Goal: Information Seeking & Learning: Check status

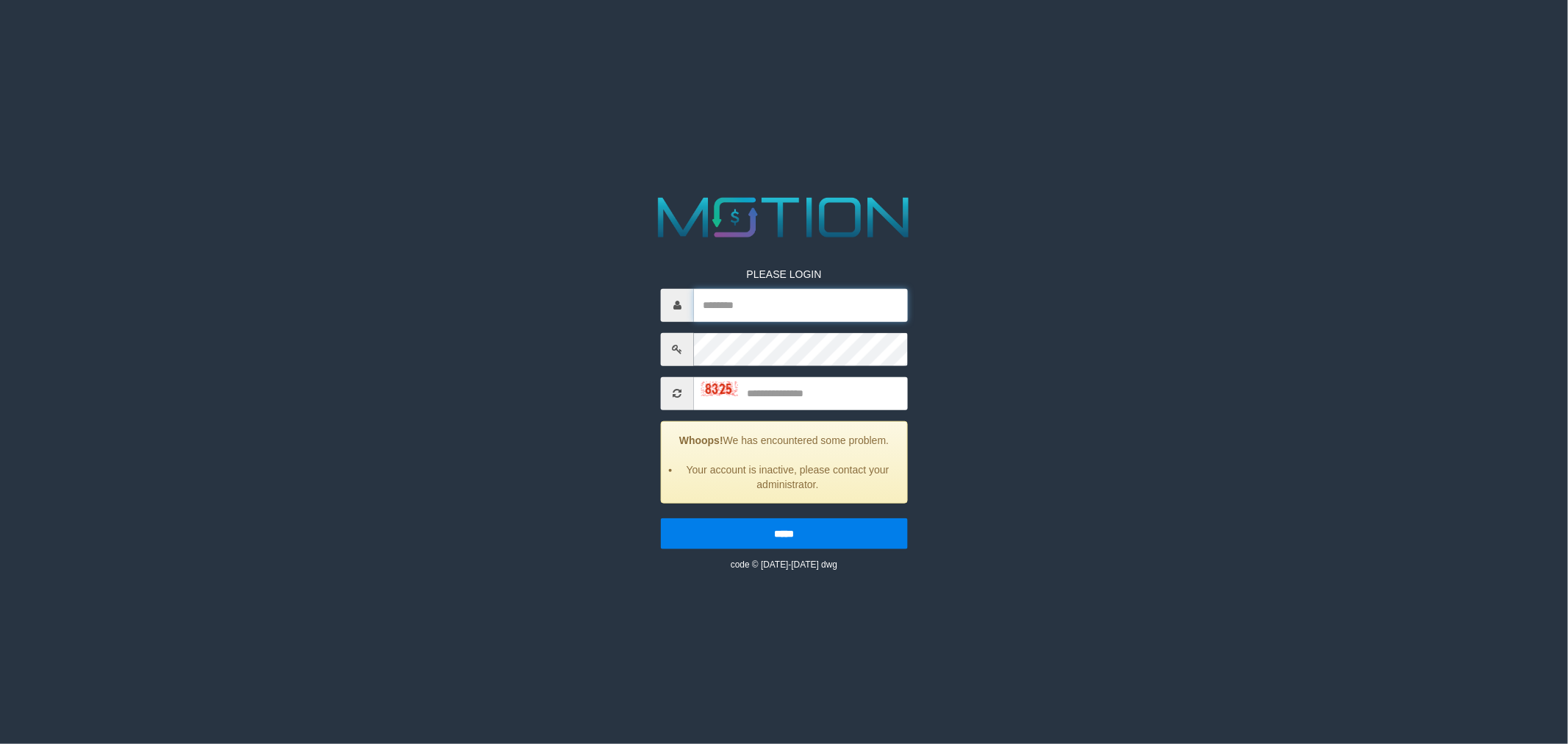
type input "*********"
drag, startPoint x: 772, startPoint y: 398, endPoint x: 794, endPoint y: 383, distance: 26.6
click at [784, 389] on input "text" at bounding box center [800, 392] width 214 height 33
type input "****"
click at [661, 518] on input "*****" at bounding box center [784, 533] width 248 height 31
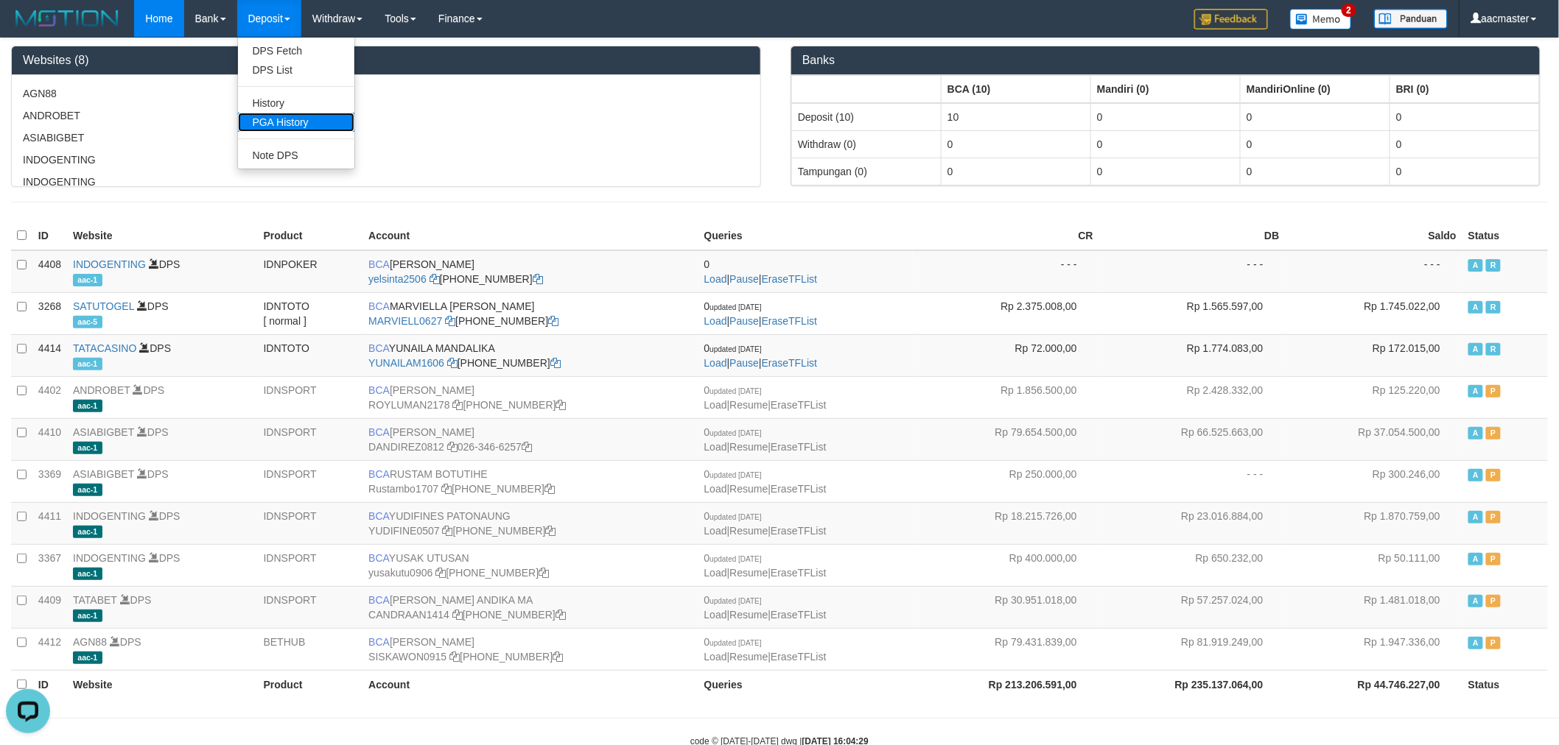
click at [284, 113] on link "PGA History" at bounding box center [296, 122] width 116 height 19
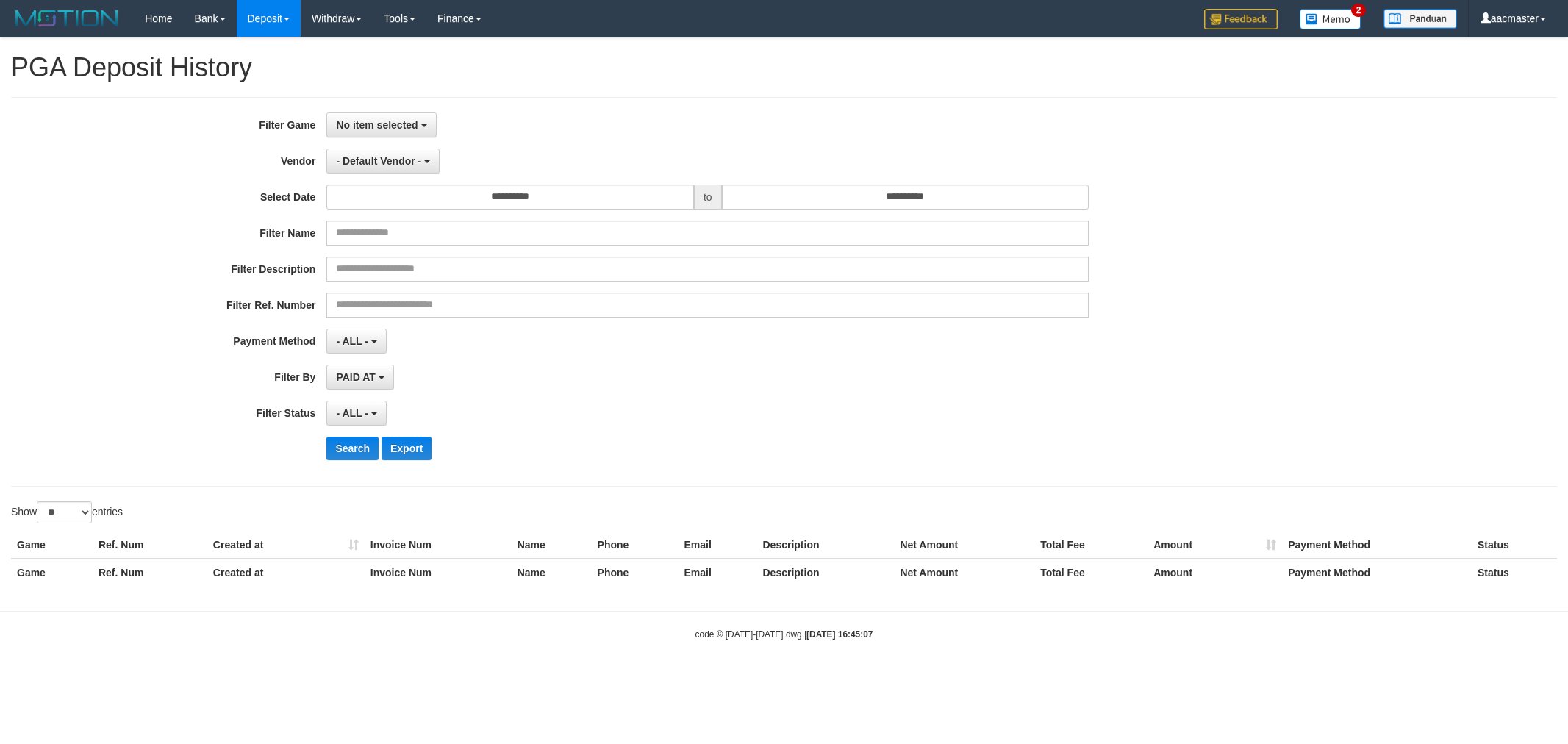
select select
select select "**"
click at [391, 119] on span "No item selected" at bounding box center [377, 125] width 82 height 12
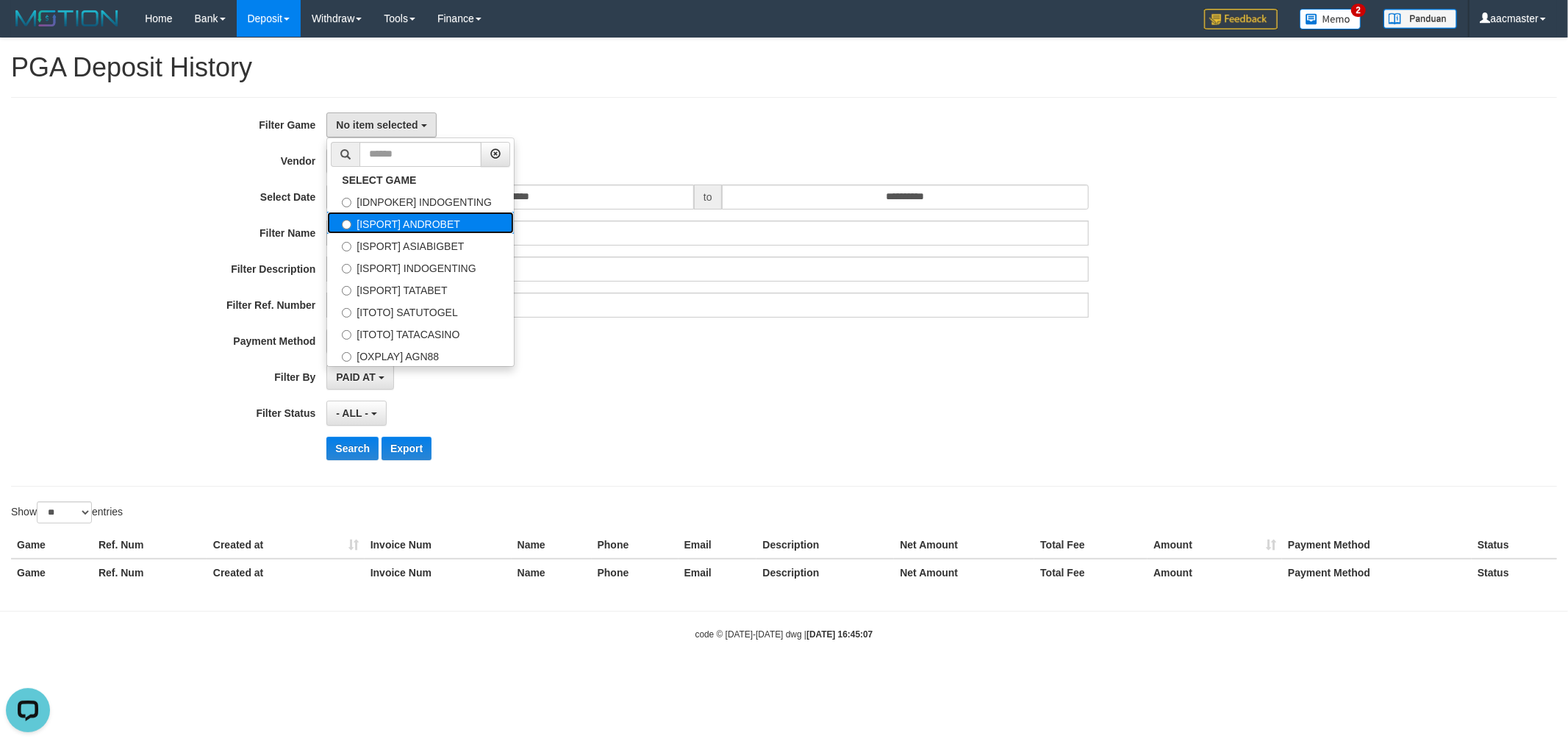
click at [415, 223] on label "[ISPORT] ANDROBET" at bounding box center [420, 223] width 187 height 22
select select "***"
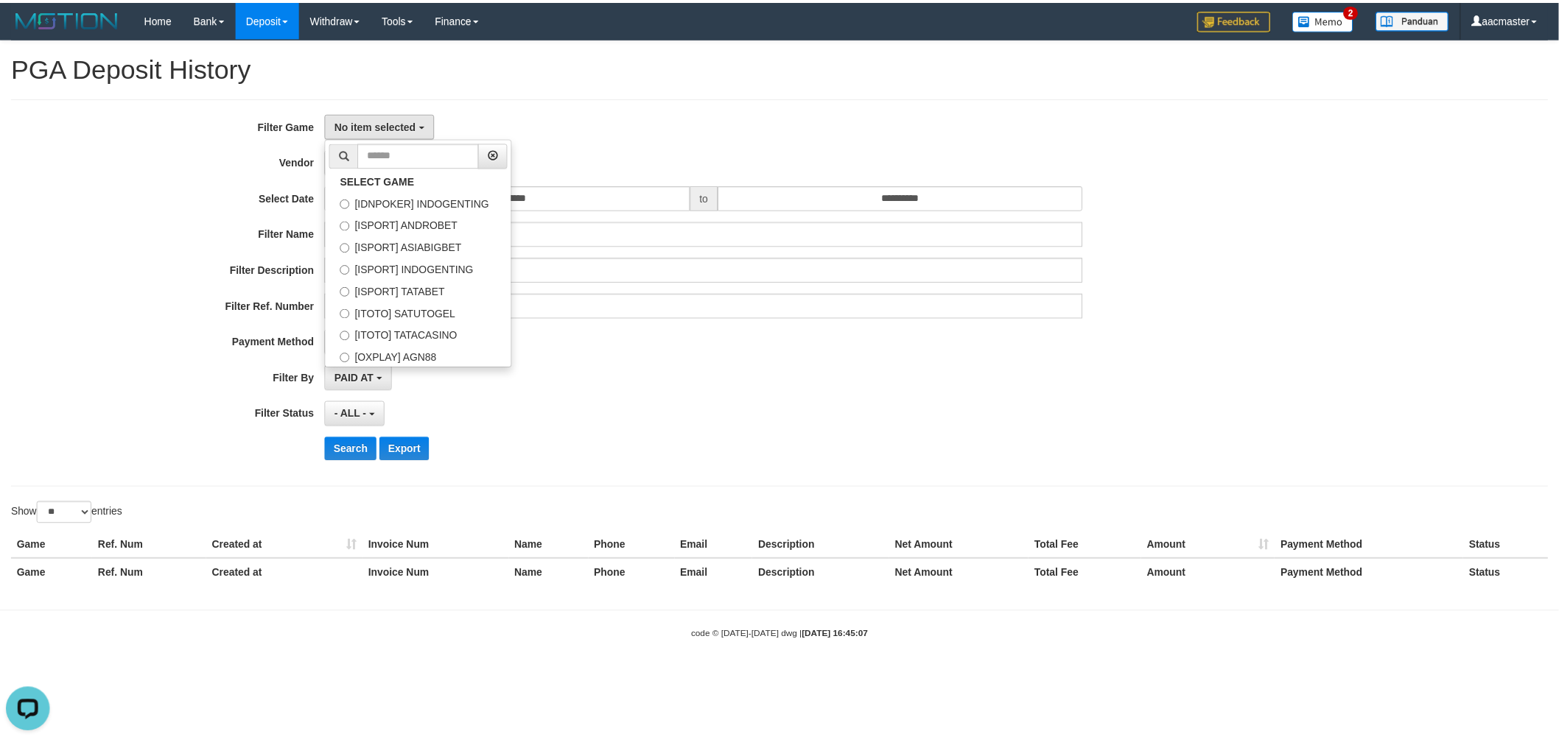
scroll to position [25, 0]
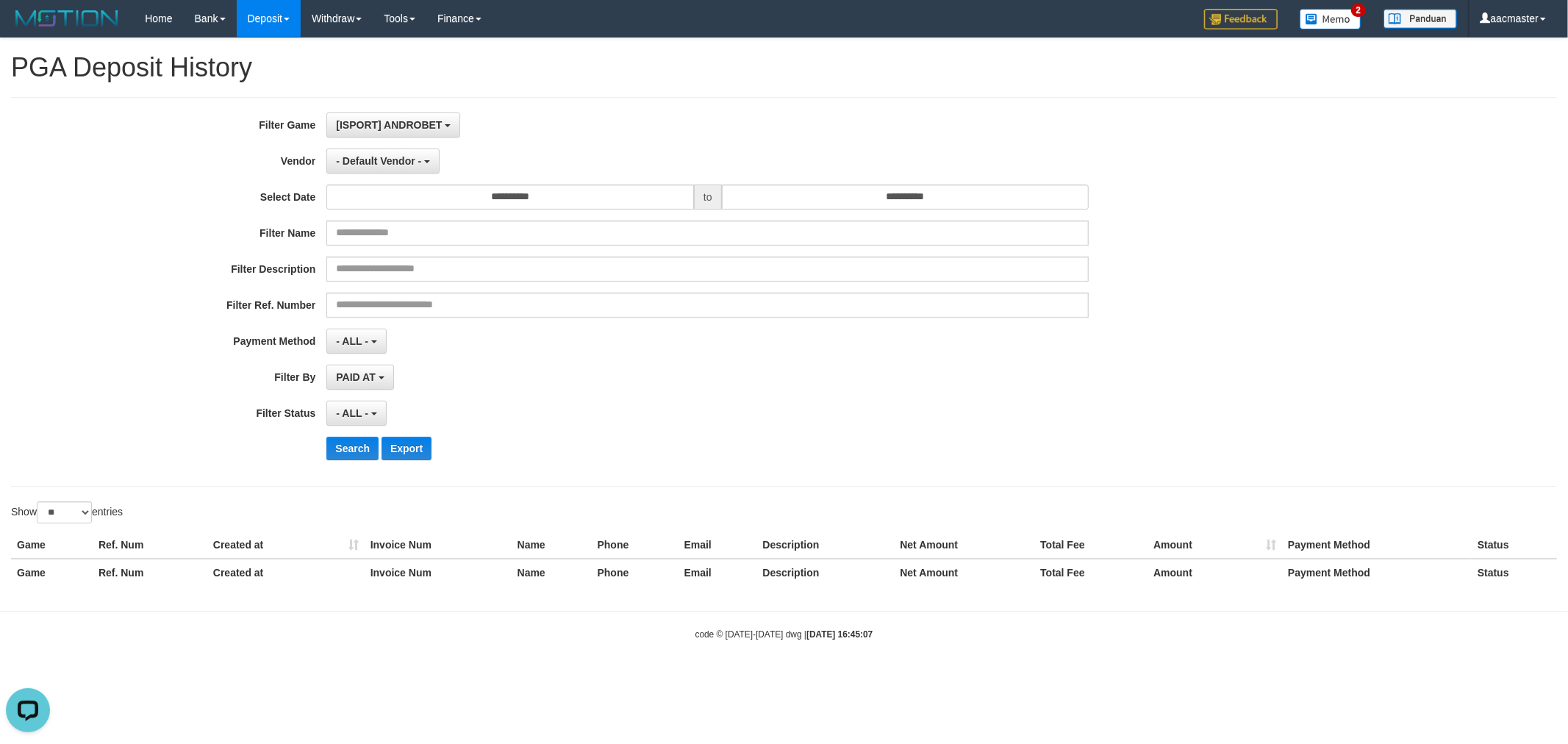
drag, startPoint x: 582, startPoint y: 118, endPoint x: 498, endPoint y: 141, distance: 87.1
click at [568, 122] on div "[ISPORT] ANDROBET SELECT GAME [IDNPOKER] INDOGENTING [ISPORT] ANDROBET [ISPORT]…" at bounding box center [708, 125] width 763 height 25
click at [421, 159] on button "- Default Vendor -" at bounding box center [382, 161] width 113 height 25
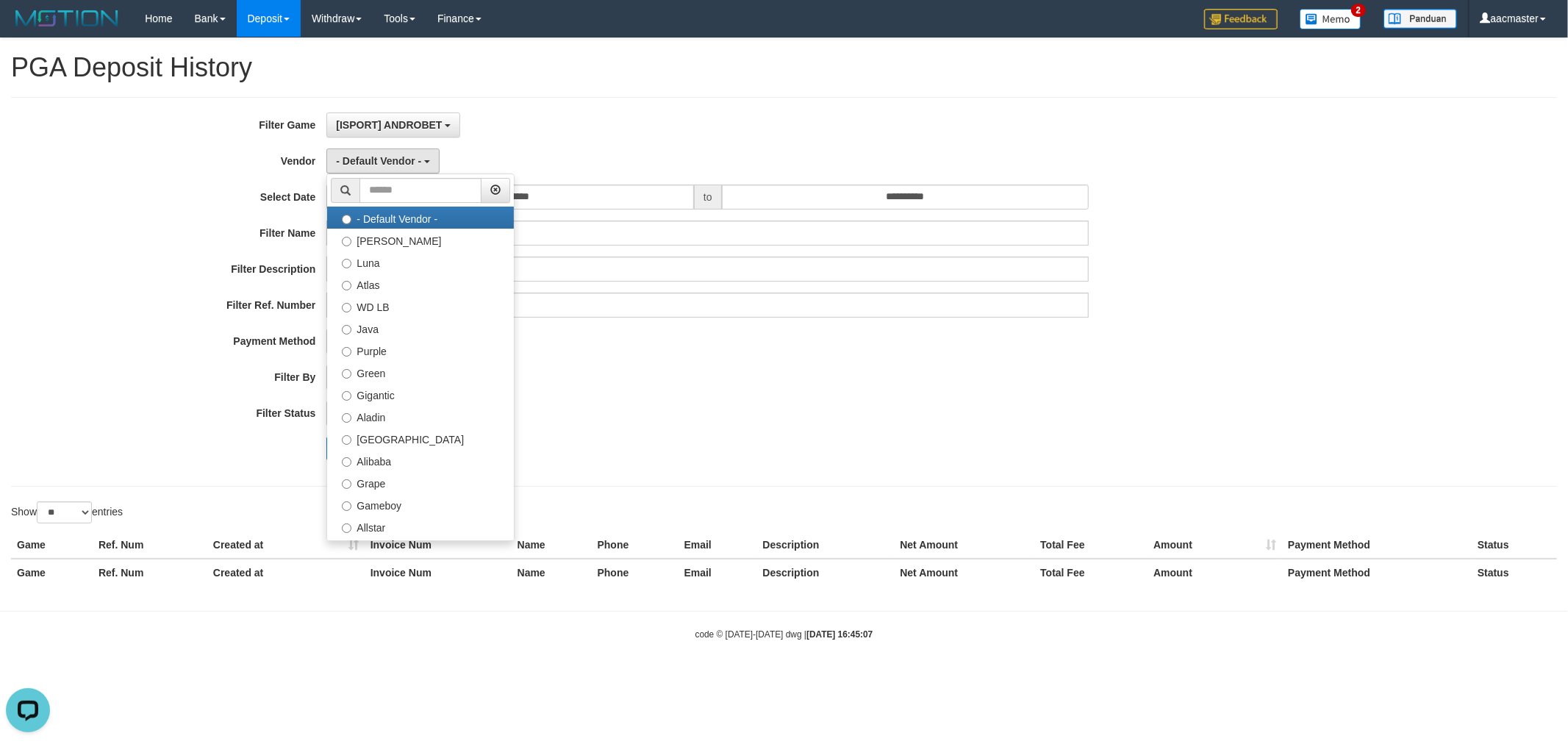
click at [1328, 293] on div "**********" at bounding box center [784, 292] width 1568 height 359
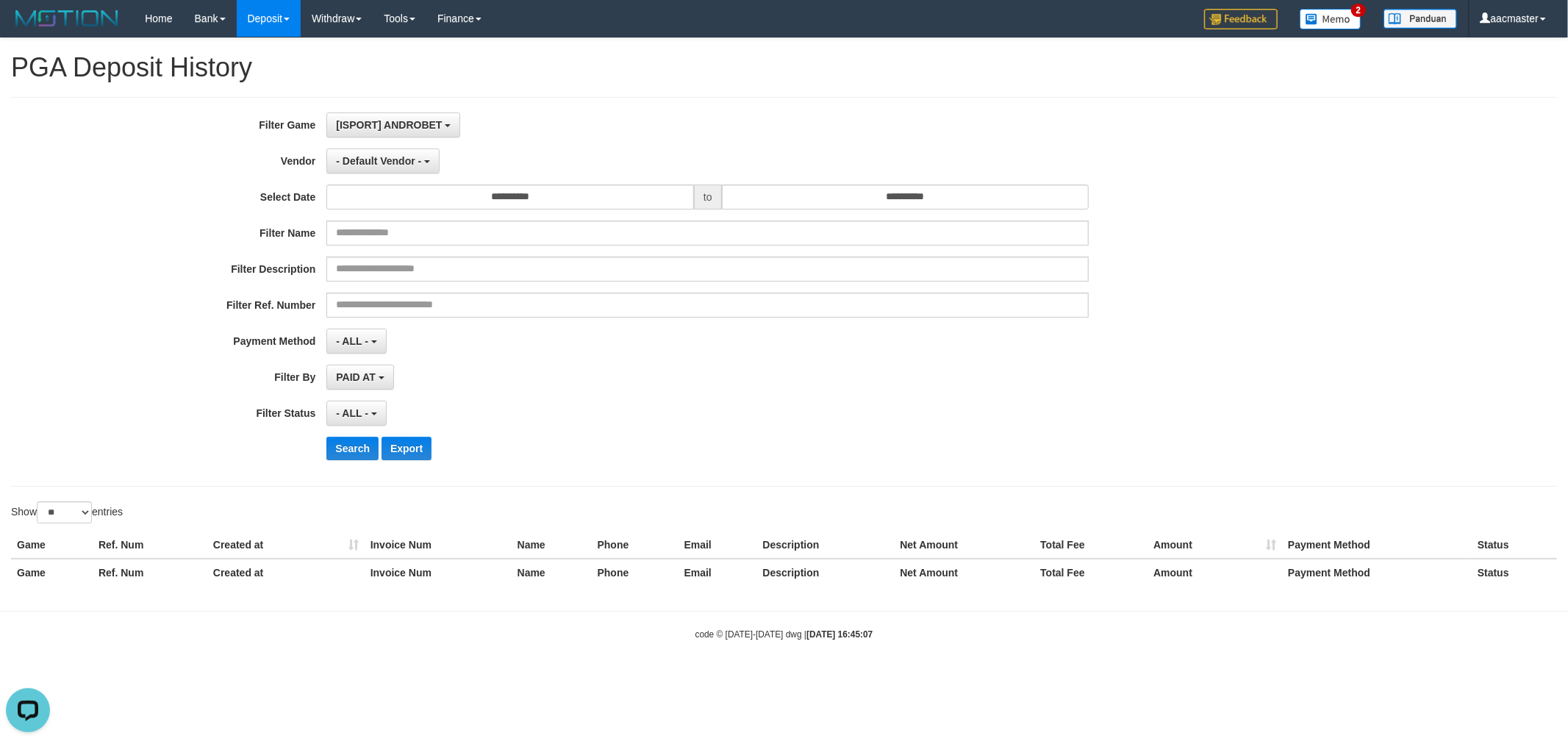
drag, startPoint x: 417, startPoint y: 111, endPoint x: 426, endPoint y: 107, distance: 9.8
click at [417, 111] on div "**********" at bounding box center [784, 292] width 1546 height 389
click at [431, 130] on span "[ISPORT] ANDROBET" at bounding box center [389, 125] width 106 height 12
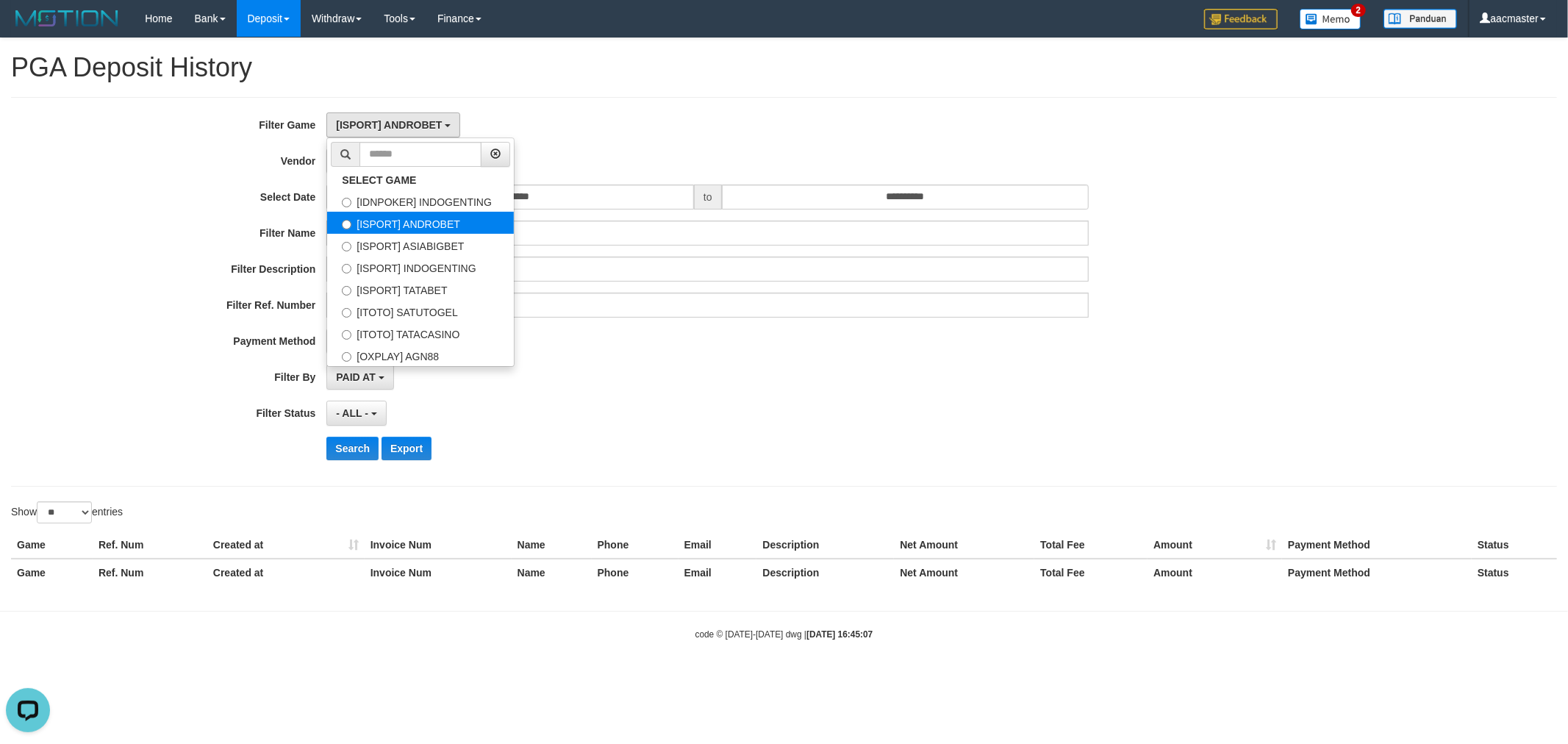
click at [451, 217] on label "[ISPORT] ANDROBET" at bounding box center [420, 223] width 187 height 22
click at [677, 160] on div "- Default Vendor - - Default Vendor - [PERSON_NAME] Atlas WD LB Java Purple Gre…" at bounding box center [708, 161] width 763 height 25
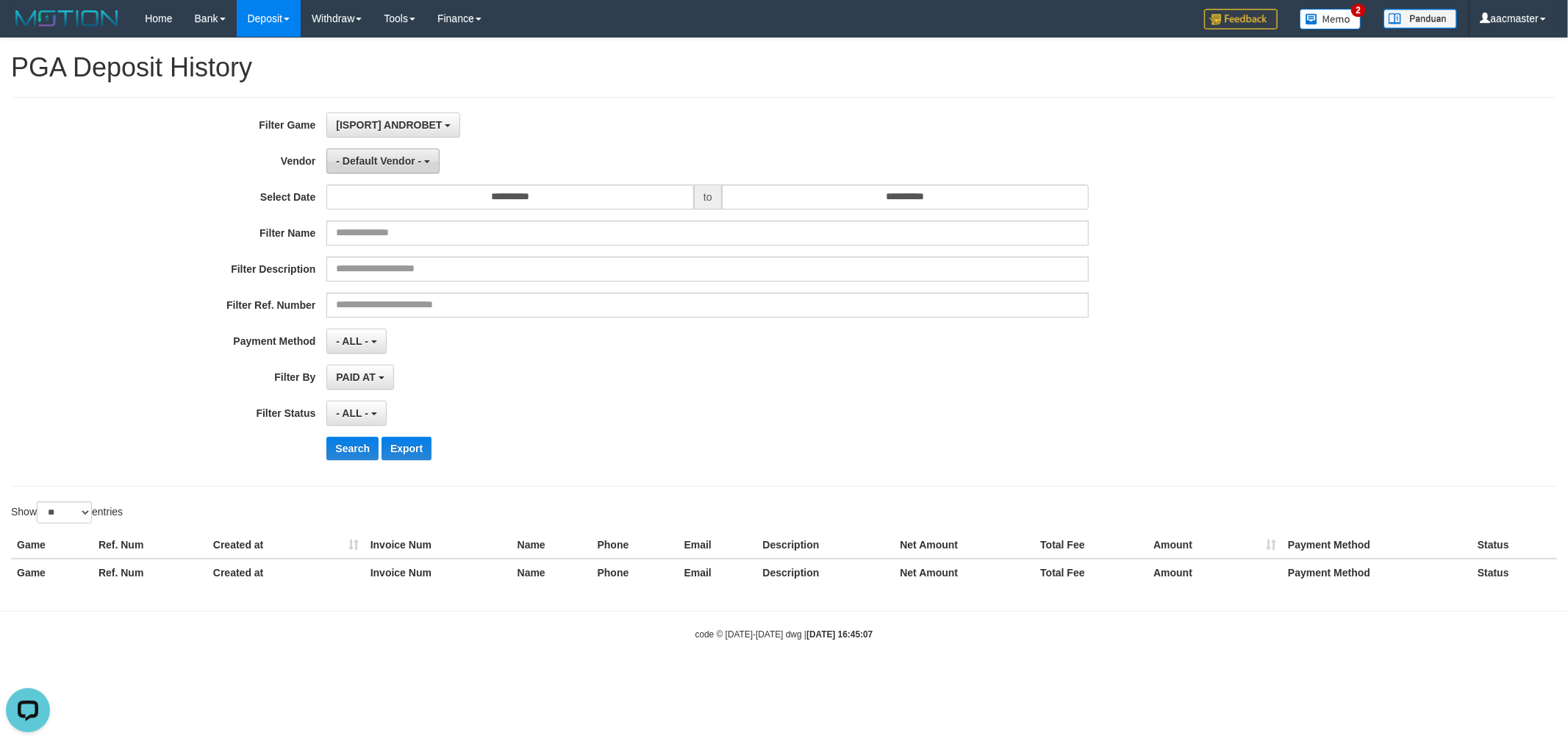
click at [377, 166] on button "- Default Vendor -" at bounding box center [382, 161] width 113 height 25
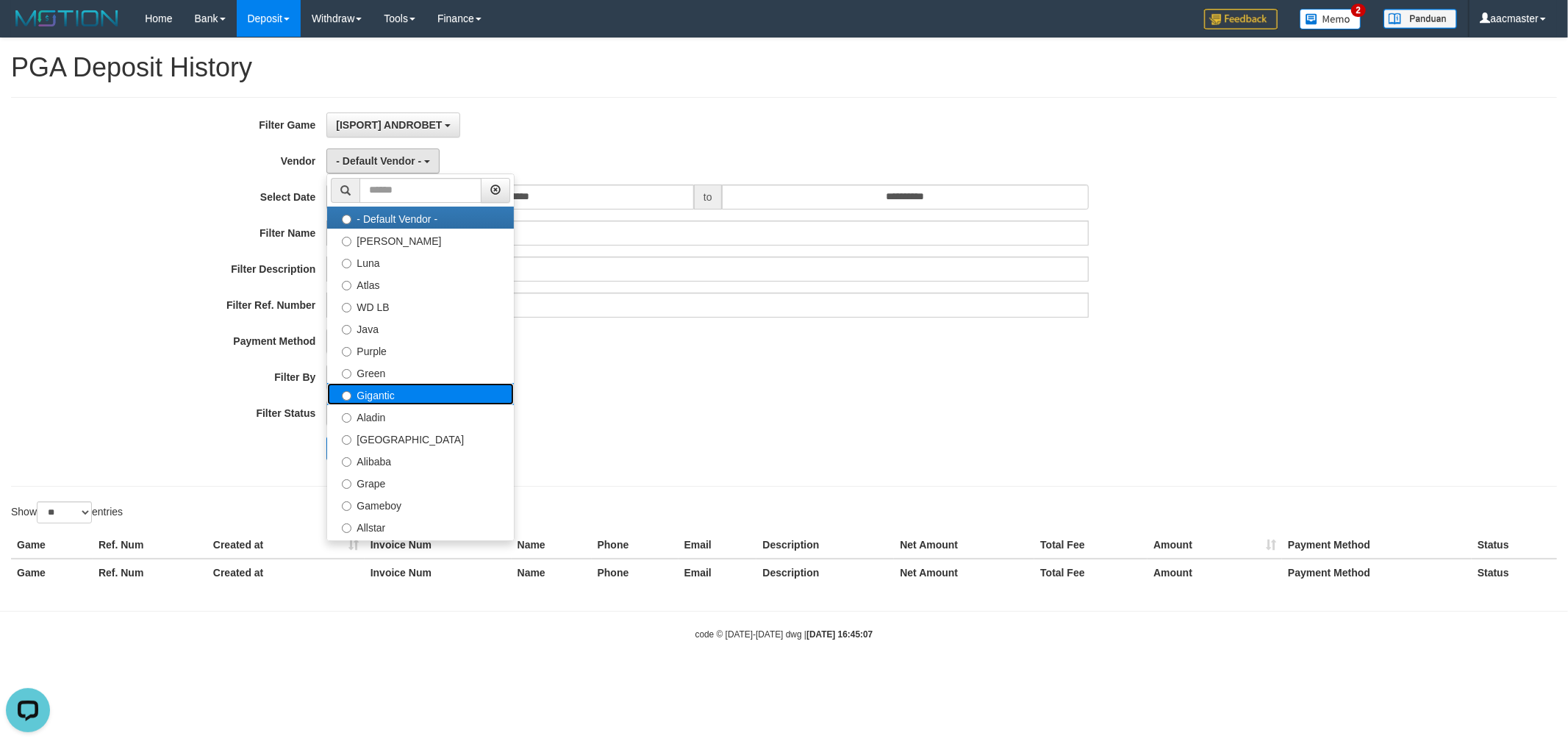
click at [405, 388] on label "Gigantic" at bounding box center [420, 394] width 187 height 22
select select "**********"
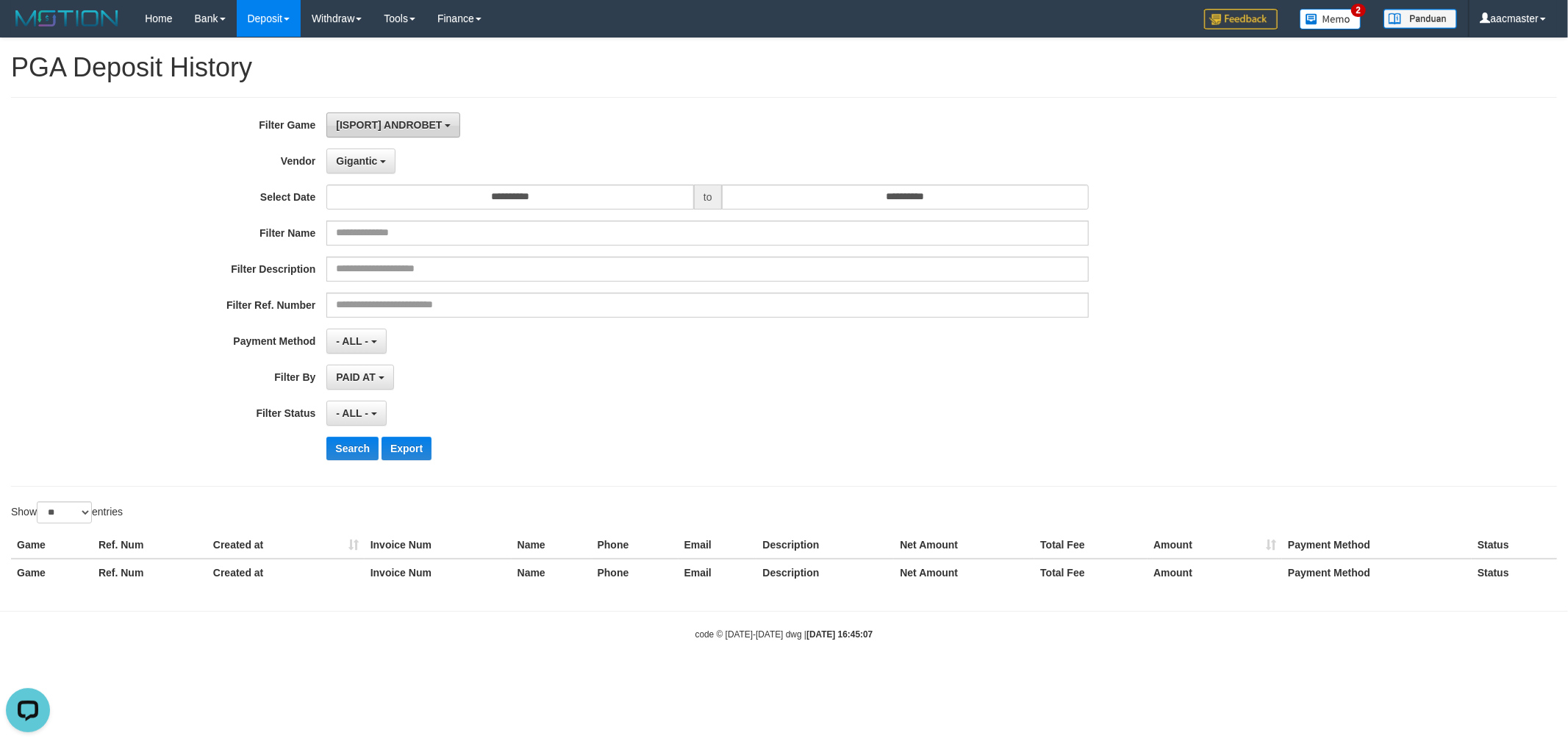
click at [397, 122] on span "[ISPORT] ANDROBET" at bounding box center [389, 125] width 106 height 12
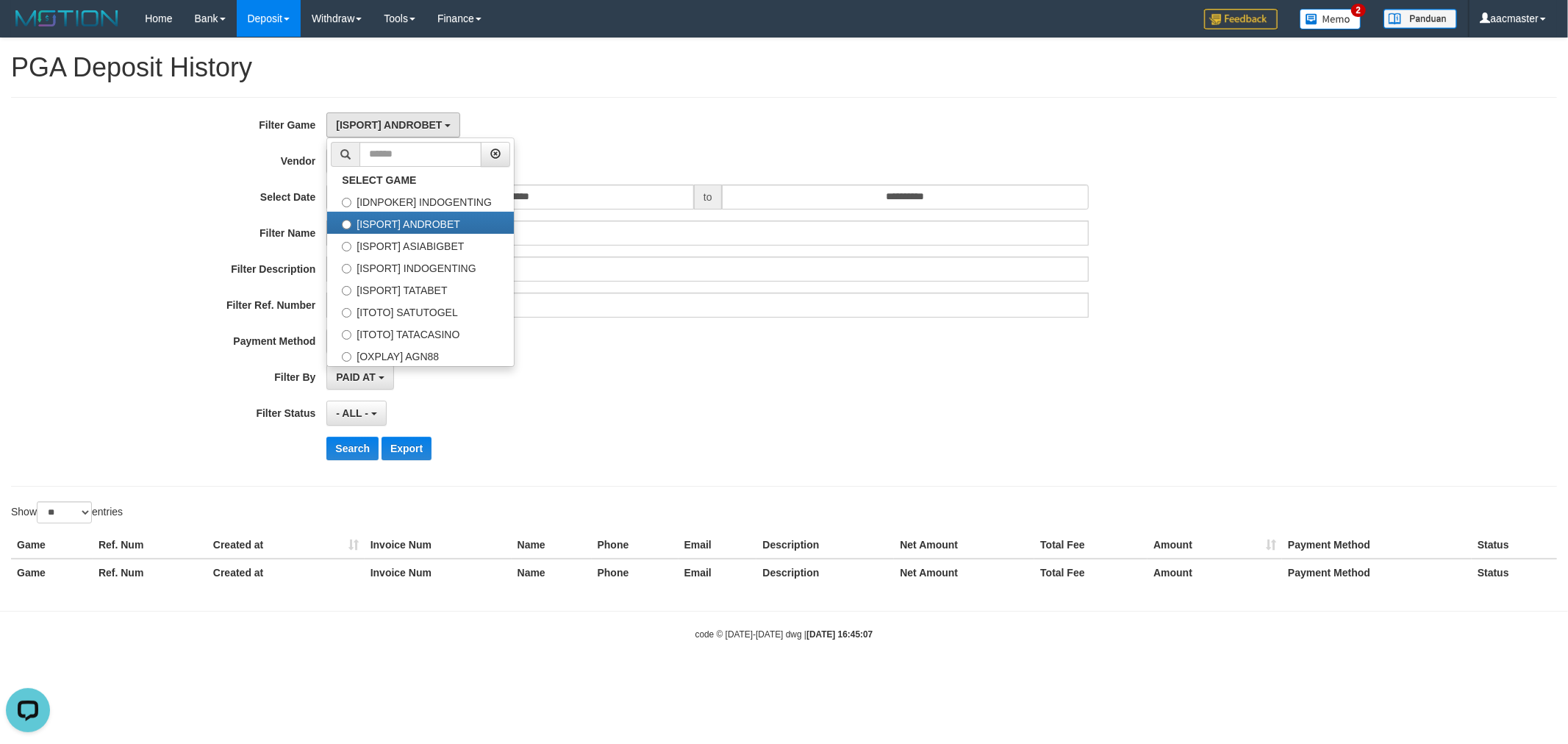
drag, startPoint x: 405, startPoint y: 222, endPoint x: 707, endPoint y: 126, distance: 316.9
click at [408, 221] on label "[ISPORT] ANDROBET" at bounding box center [420, 223] width 187 height 22
click at [761, 108] on div "**********" at bounding box center [784, 292] width 1546 height 389
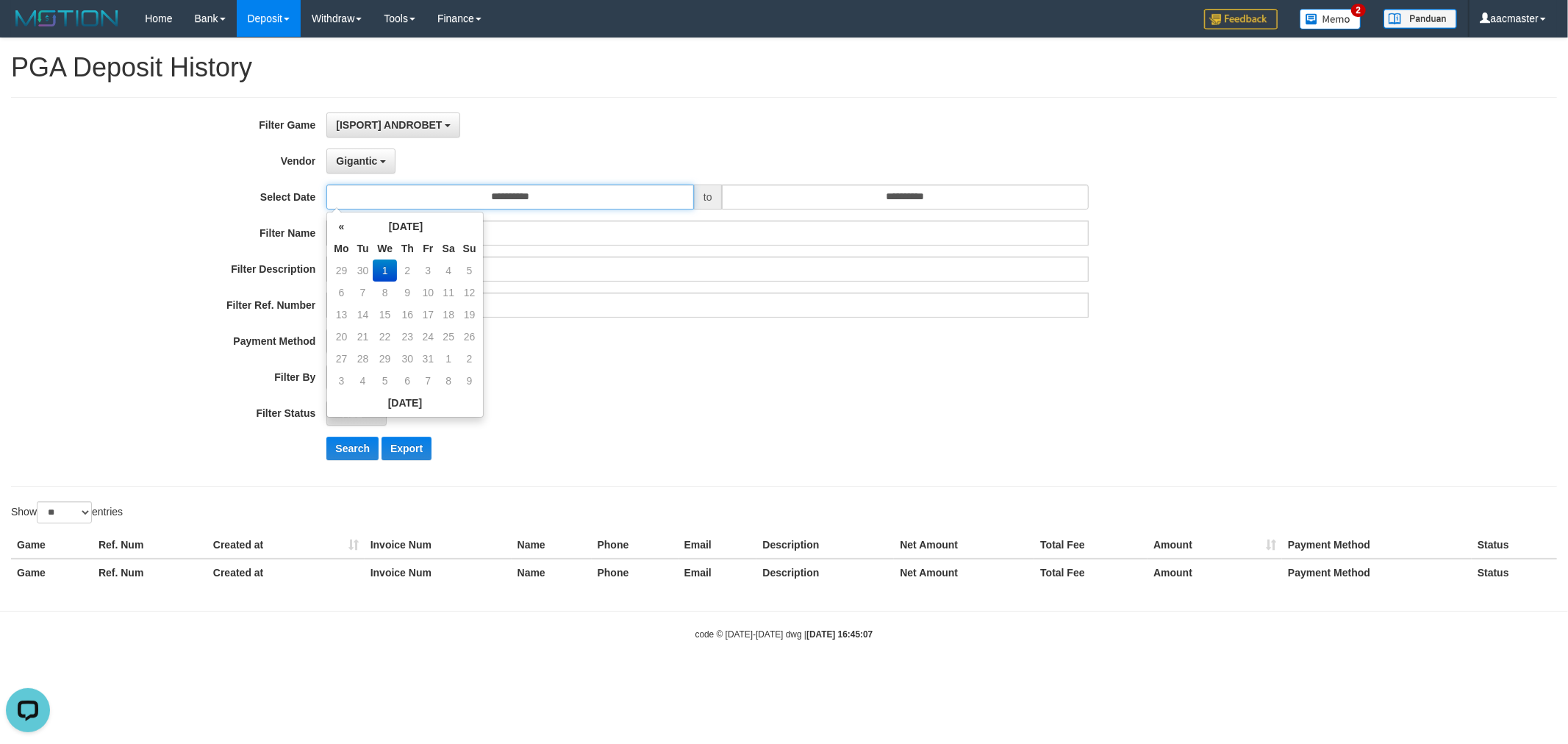
click at [471, 204] on input "**********" at bounding box center [510, 197] width 367 height 25
click at [342, 229] on th "«" at bounding box center [341, 227] width 22 height 22
click at [341, 290] on td "1" at bounding box center [341, 293] width 22 height 22
type input "**********"
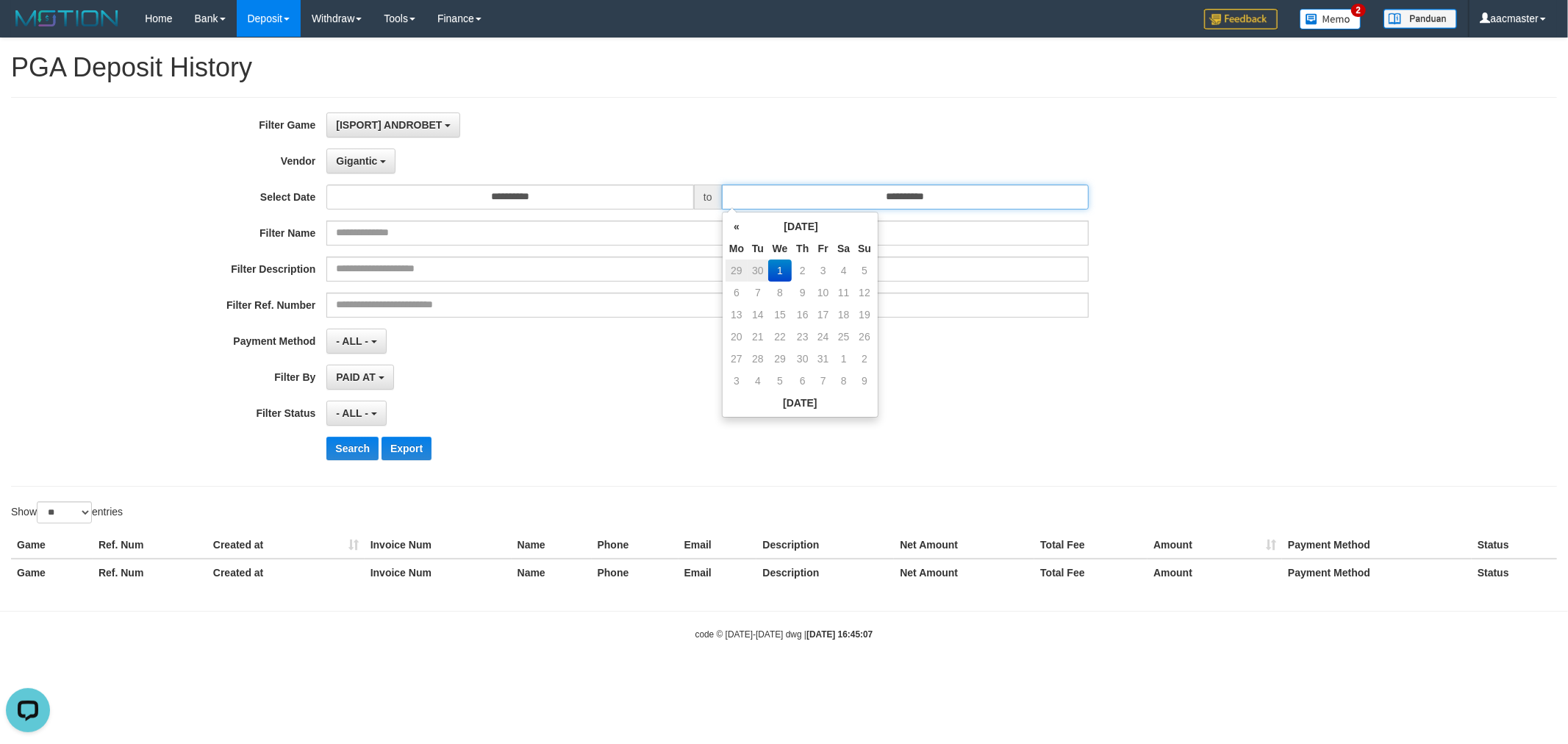
click at [796, 194] on input "**********" at bounding box center [905, 197] width 367 height 25
click at [762, 269] on td "30" at bounding box center [758, 271] width 21 height 22
type input "**********"
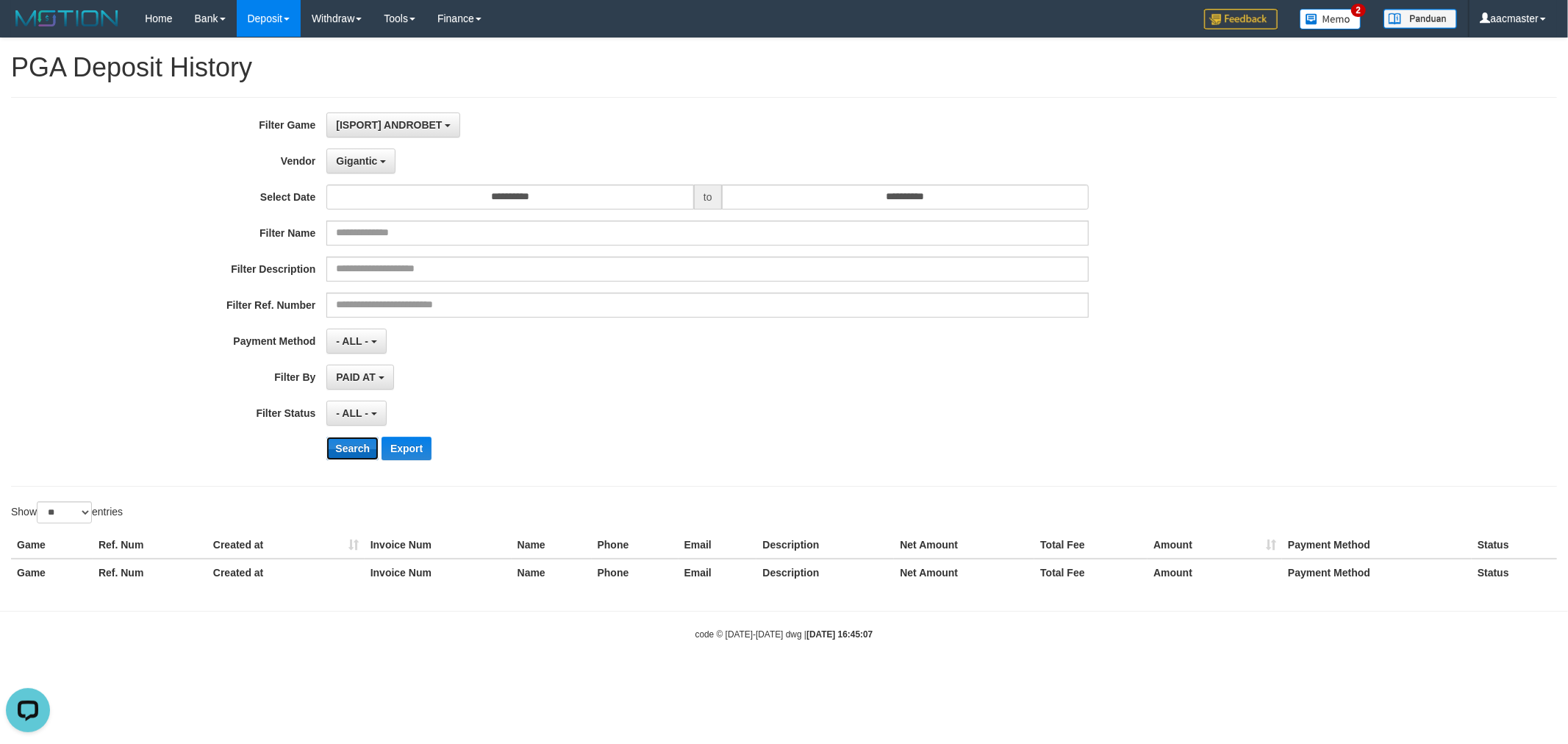
click at [347, 458] on button "Search" at bounding box center [352, 449] width 52 height 24
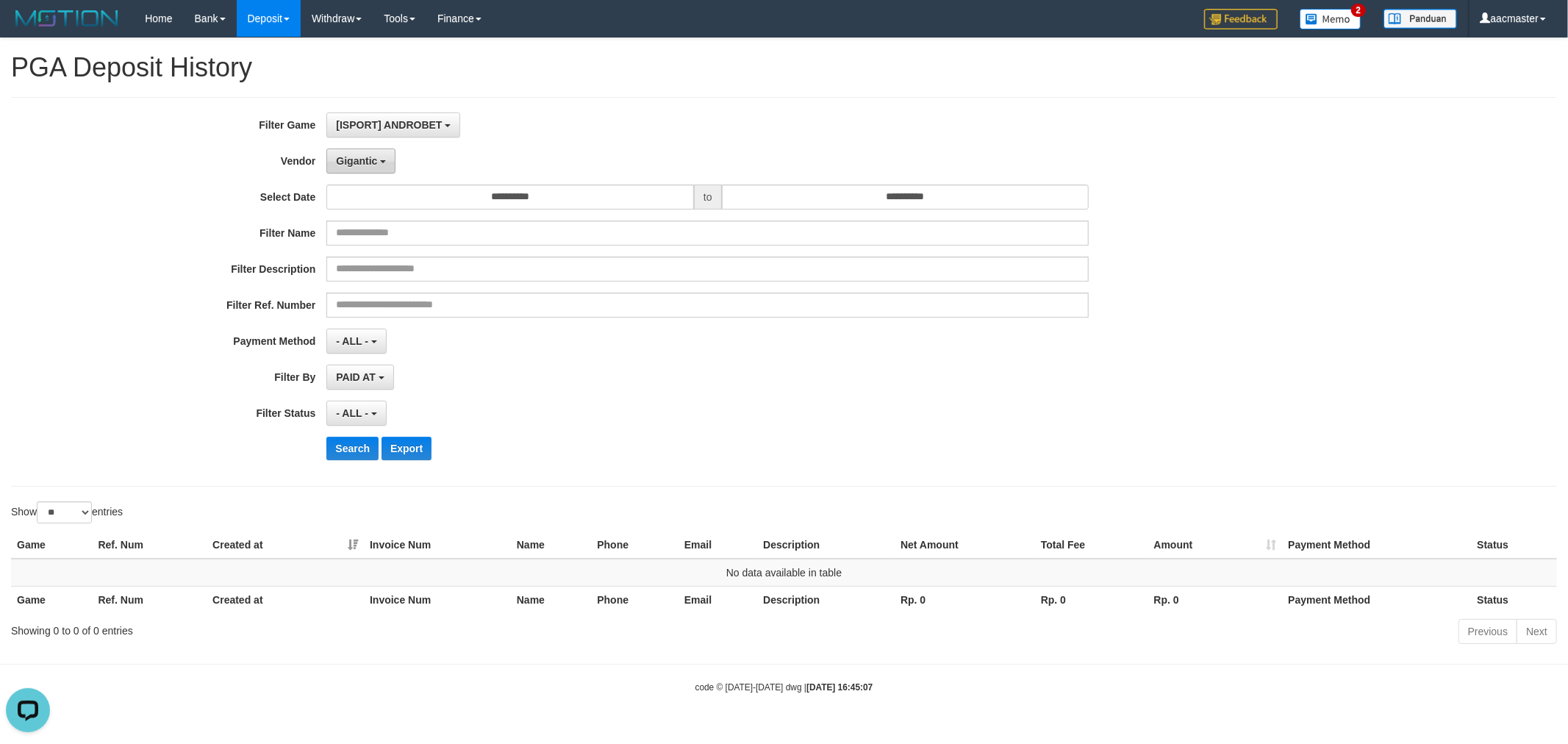
click at [378, 163] on button "Gigantic" at bounding box center [360, 161] width 69 height 25
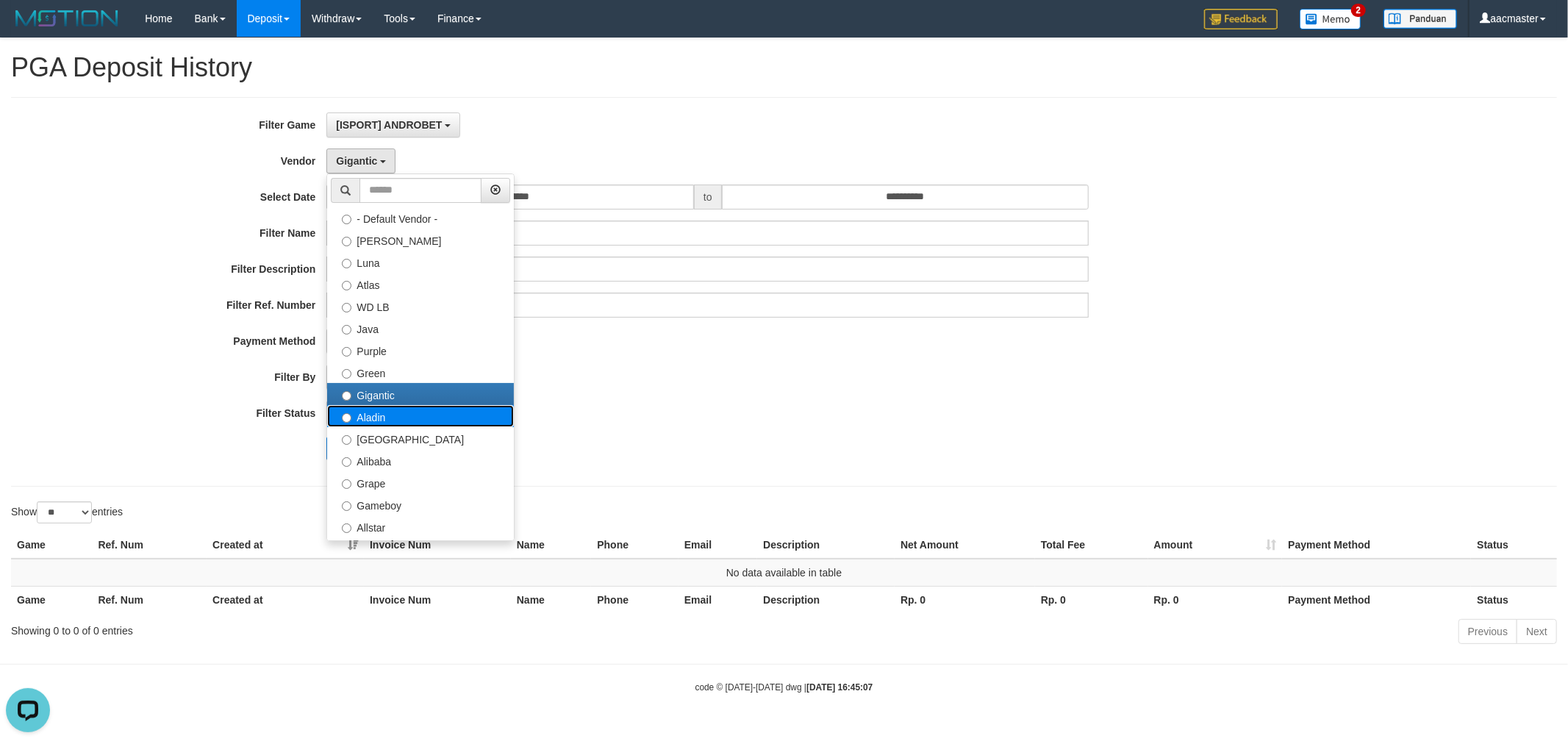
click at [373, 422] on label "Aladin" at bounding box center [420, 416] width 187 height 22
select select "**********"
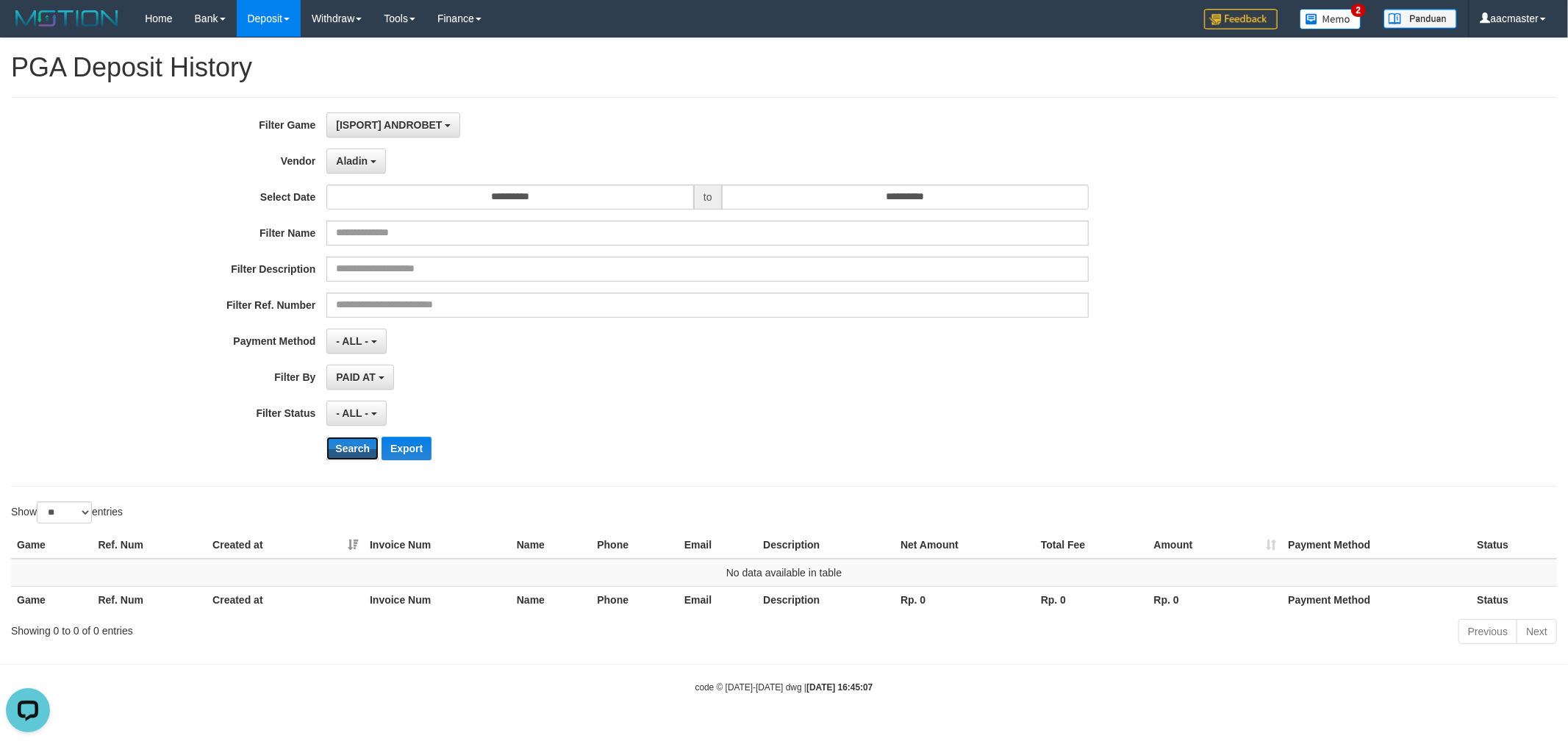
drag, startPoint x: 347, startPoint y: 445, endPoint x: 332, endPoint y: 432, distance: 19.8
click at [345, 445] on button "Search" at bounding box center [352, 449] width 52 height 24
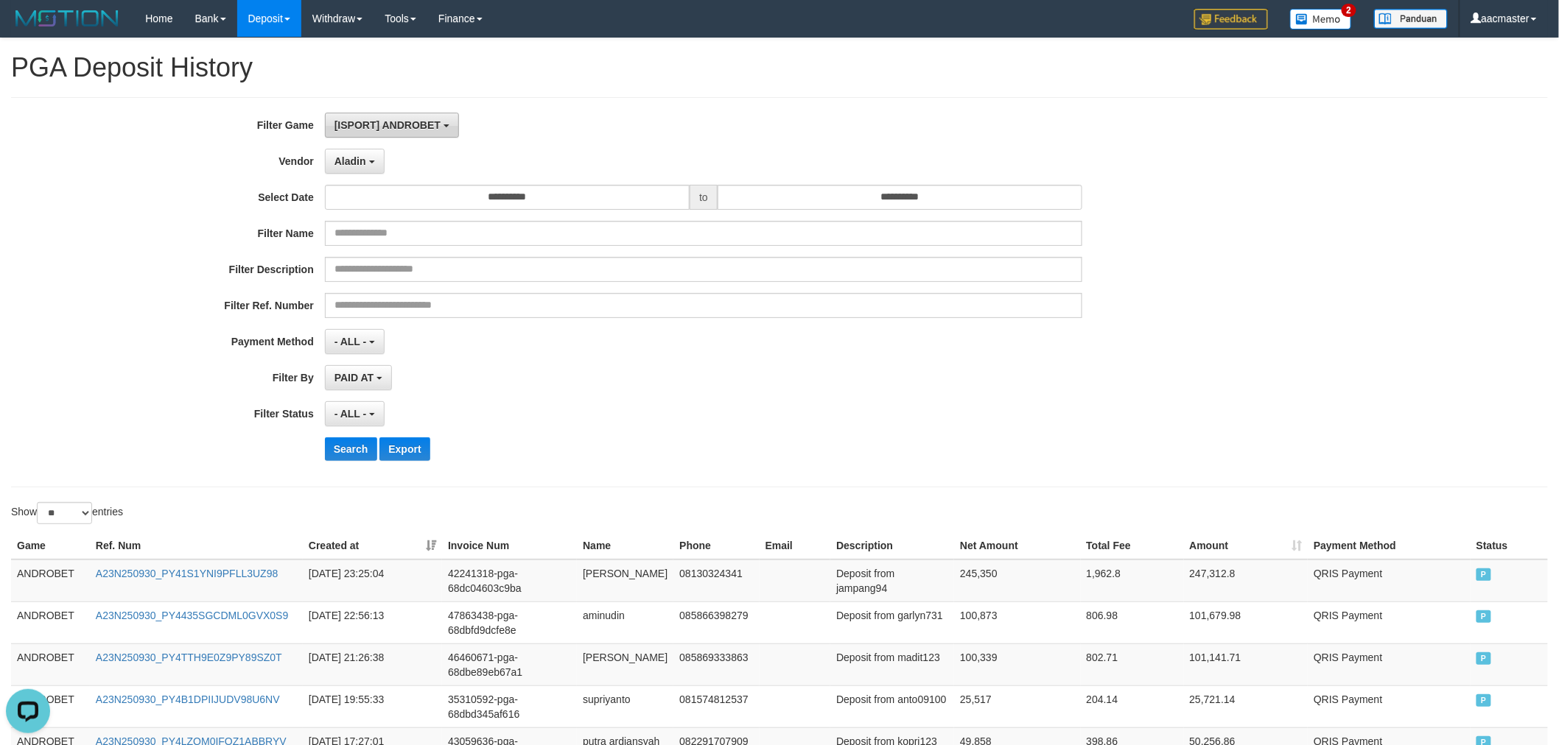
click at [402, 122] on span "[ISPORT] ANDROBET" at bounding box center [387, 125] width 106 height 12
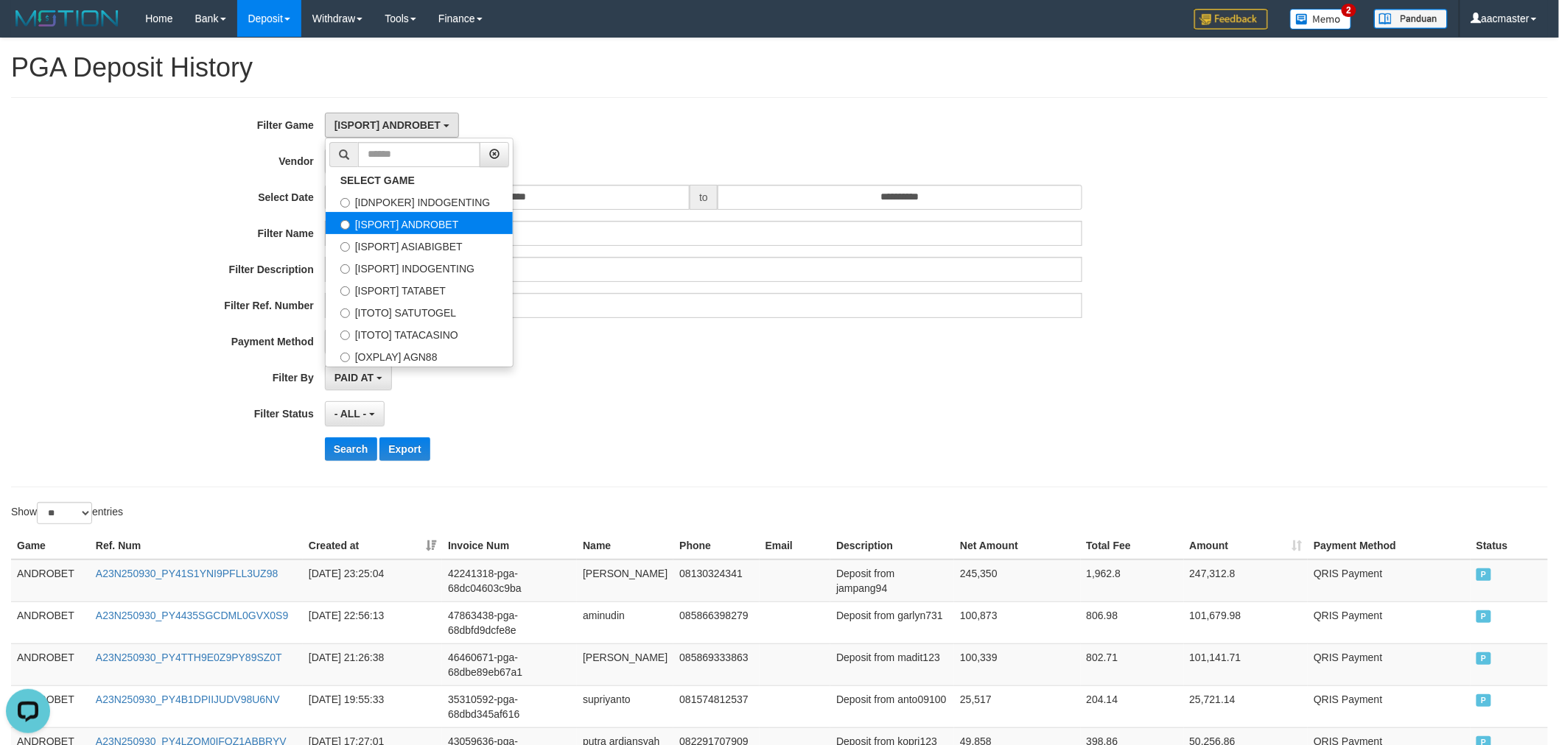
click at [407, 225] on label "[ISPORT] ANDROBET" at bounding box center [419, 223] width 187 height 22
click at [827, 109] on div "**********" at bounding box center [779, 292] width 1537 height 390
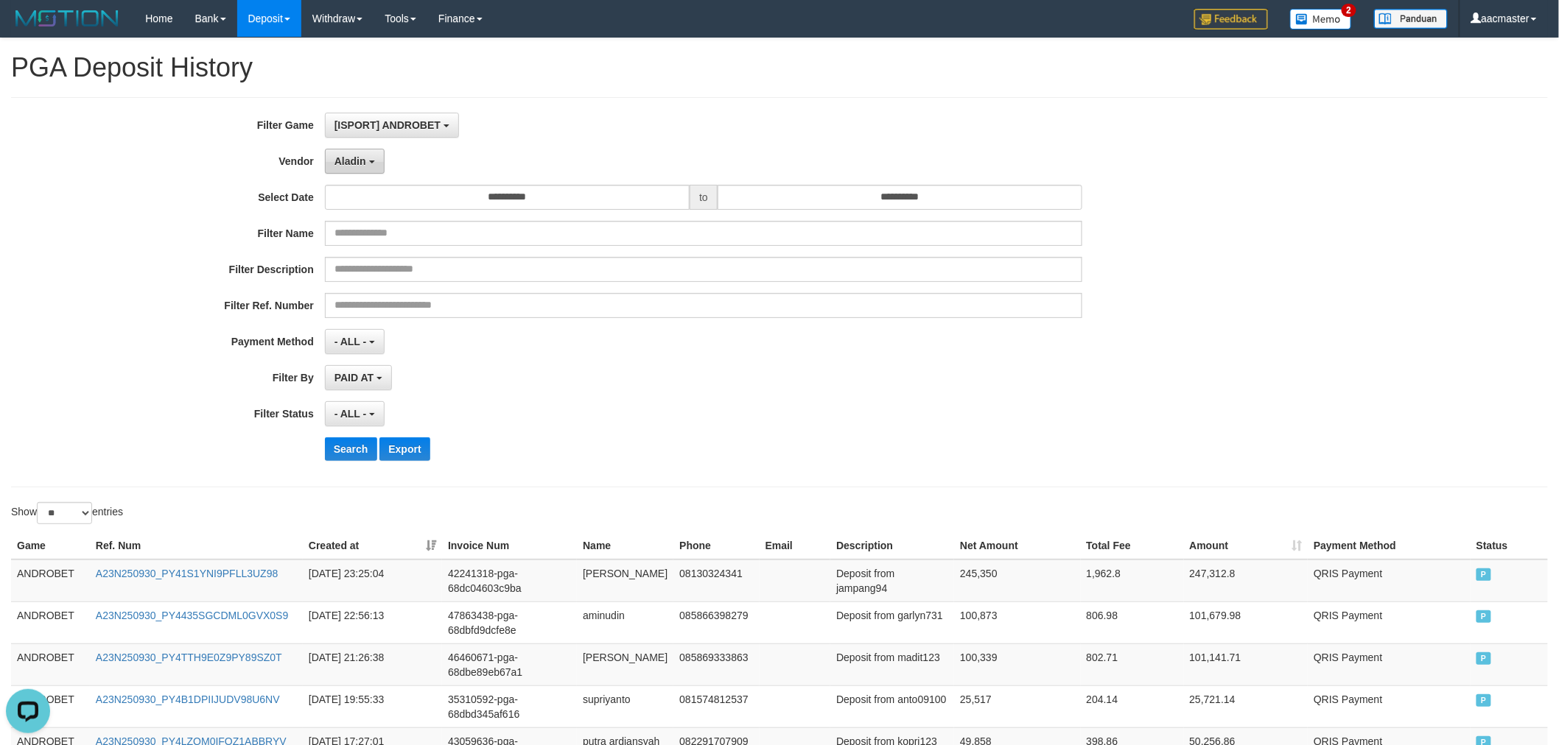
click at [362, 163] on span "Aladin" at bounding box center [350, 161] width 32 height 12
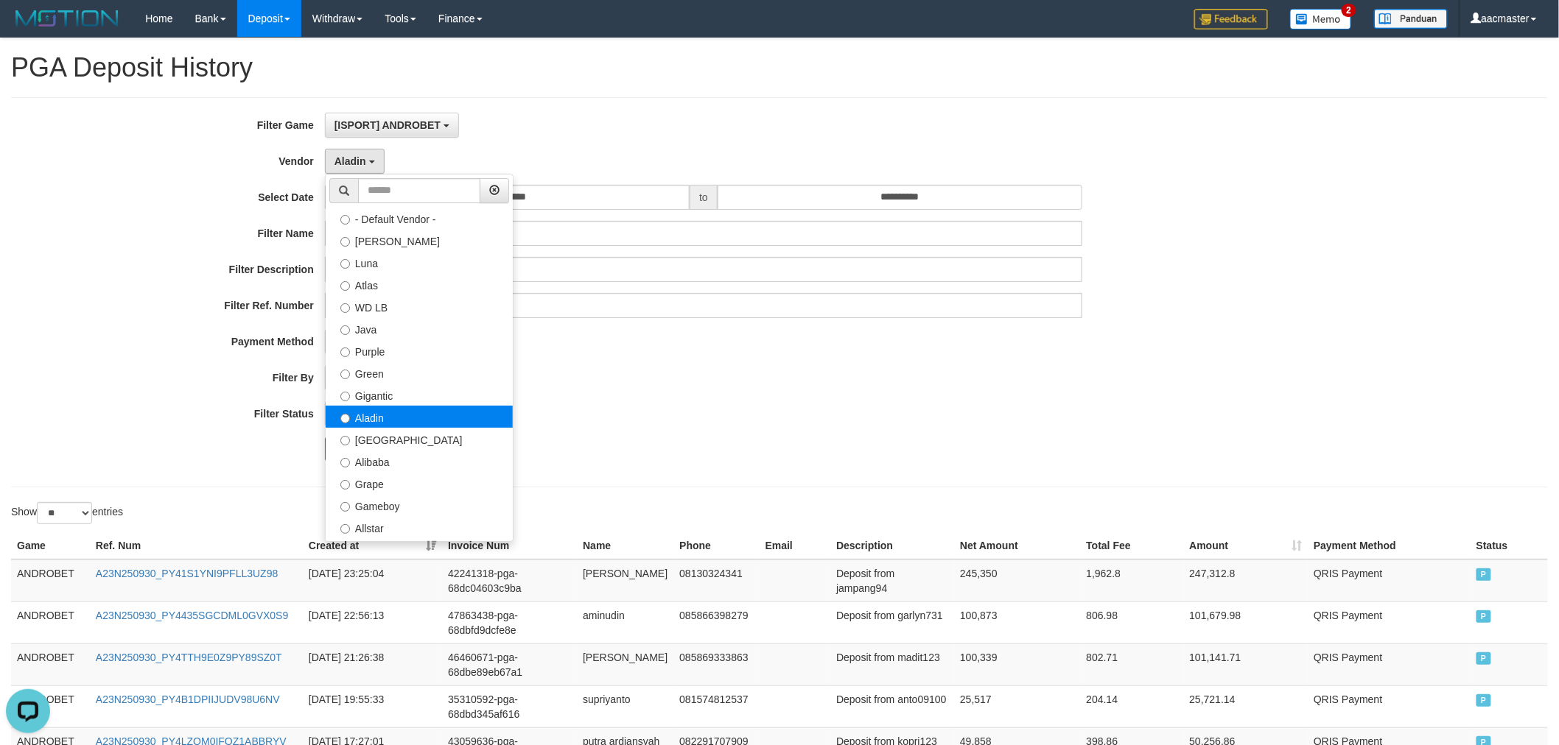
click at [379, 422] on label "Aladin" at bounding box center [419, 417] width 187 height 22
click at [981, 418] on div "- ALL - SELECT ALL - ALL - SELECT STATUS PENDING/UNPAID PAID CANCELED EXPIRED" at bounding box center [704, 413] width 758 height 25
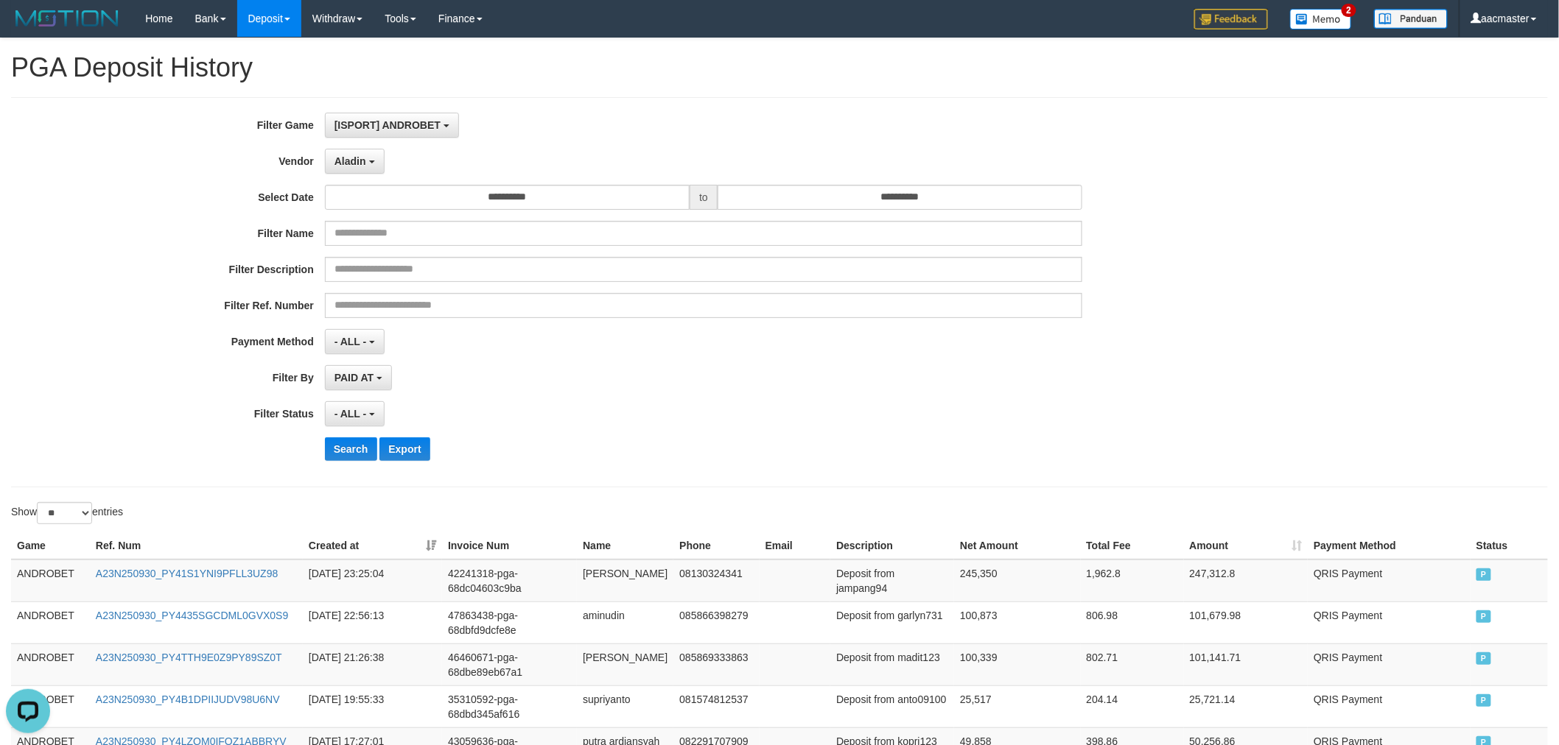
drag, startPoint x: 723, startPoint y: 426, endPoint x: 698, endPoint y: 429, distance: 25.3
click at [719, 426] on div "- ALL - SELECT ALL - ALL - SELECT STATUS PENDING/UNPAID PAID CANCELED EXPIRED" at bounding box center [704, 413] width 758 height 25
click at [355, 443] on button "Search" at bounding box center [351, 450] width 52 height 24
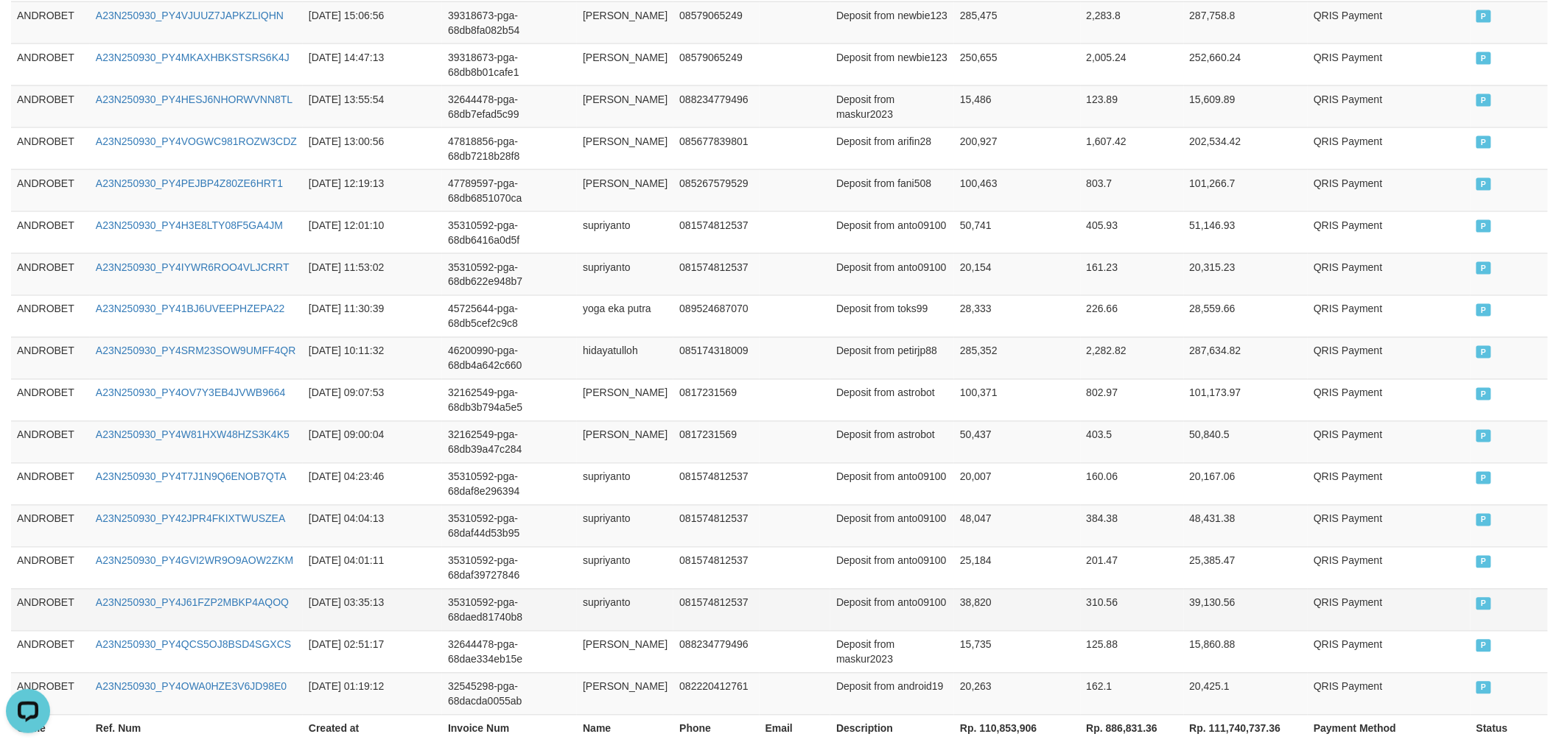
scroll to position [1011, 0]
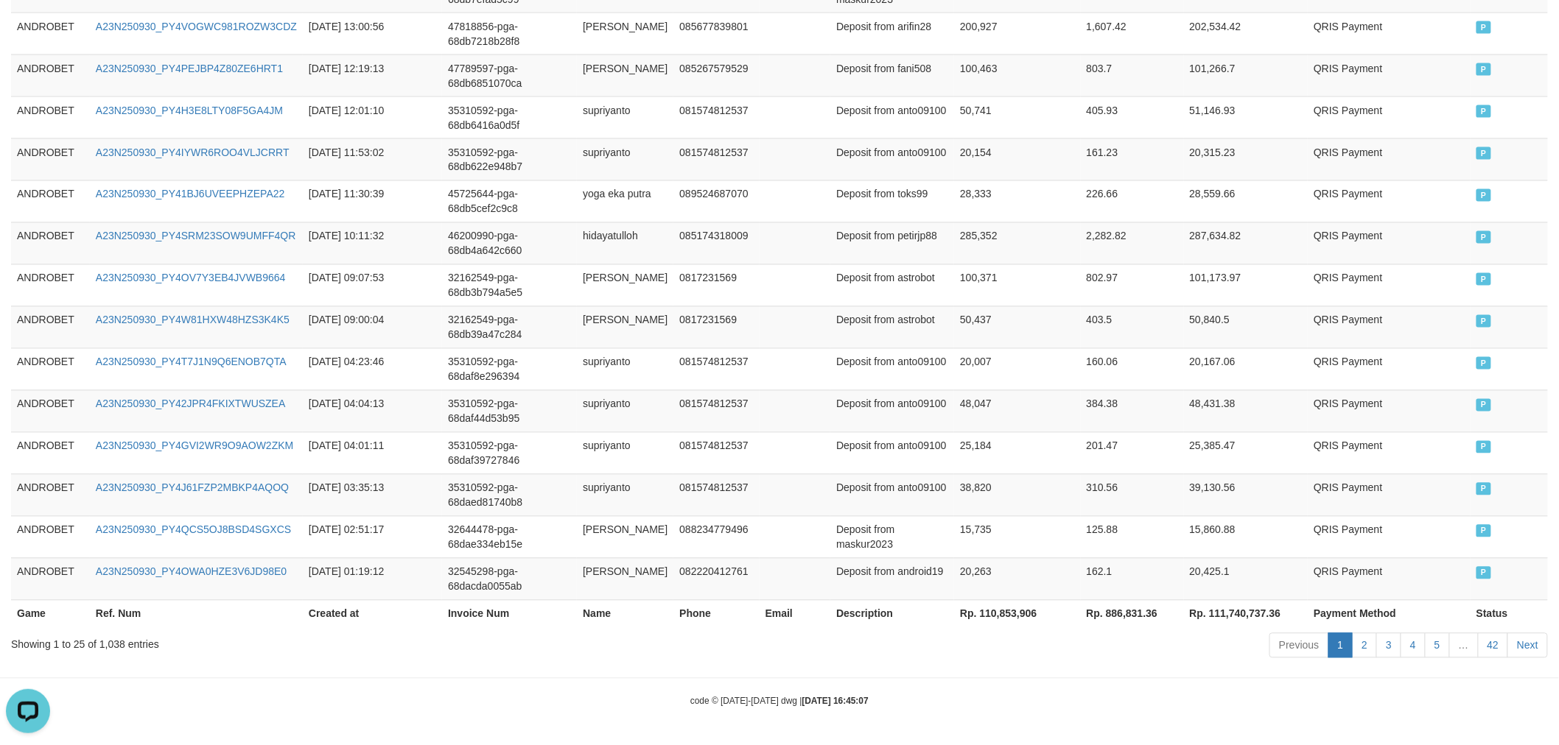
click at [984, 616] on th "Rp. 110,853,906" at bounding box center [1017, 613] width 126 height 27
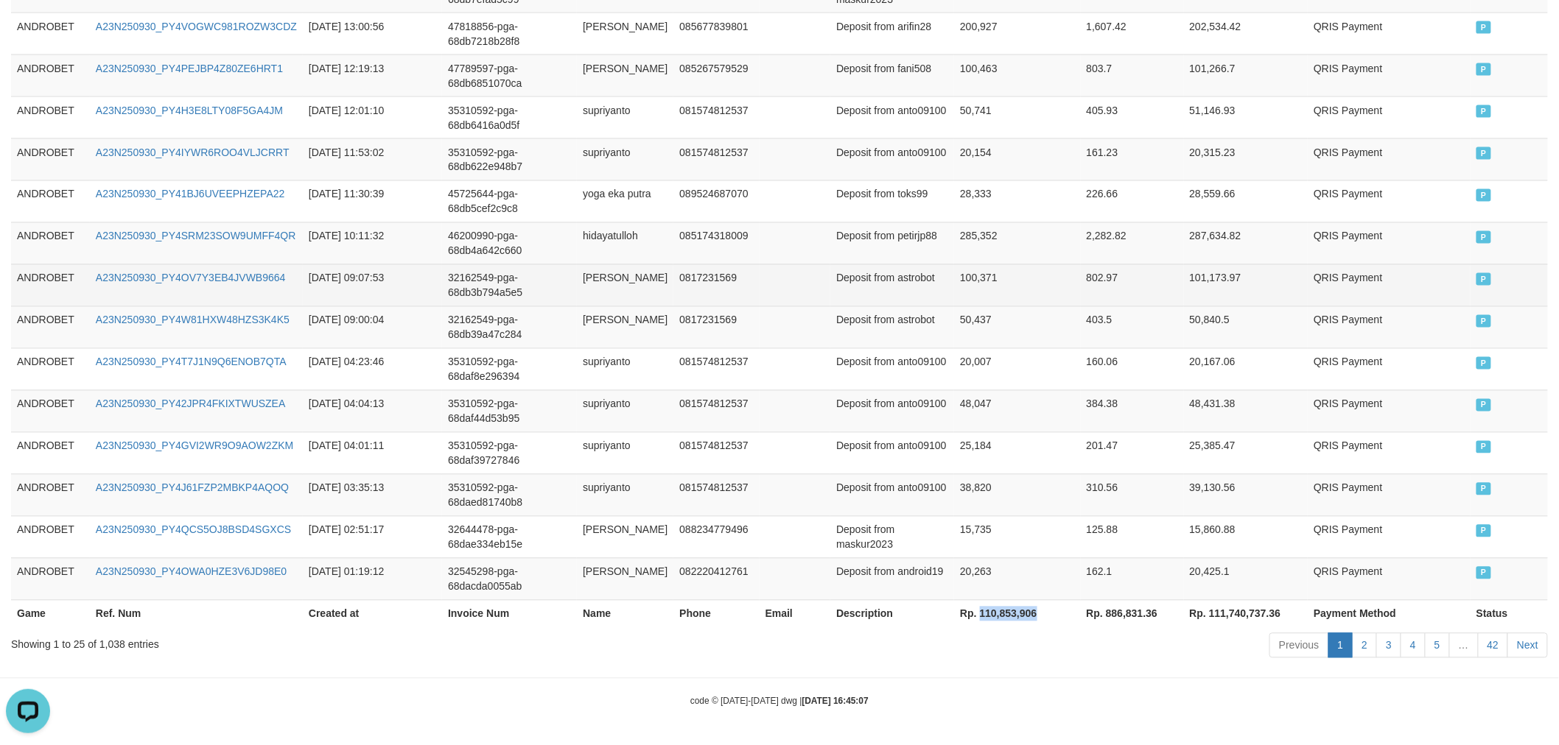
copy th "110,853,906"
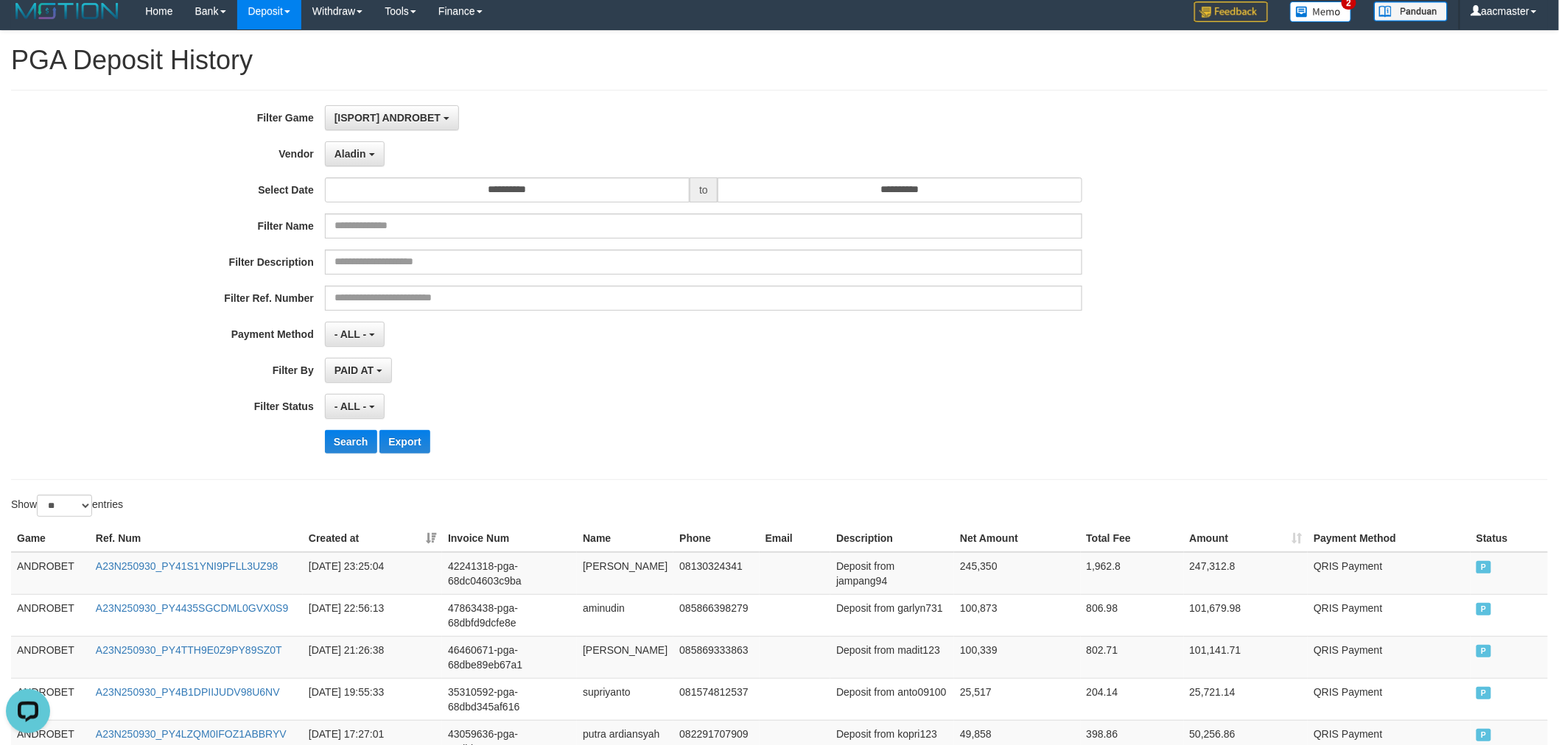
scroll to position [0, 0]
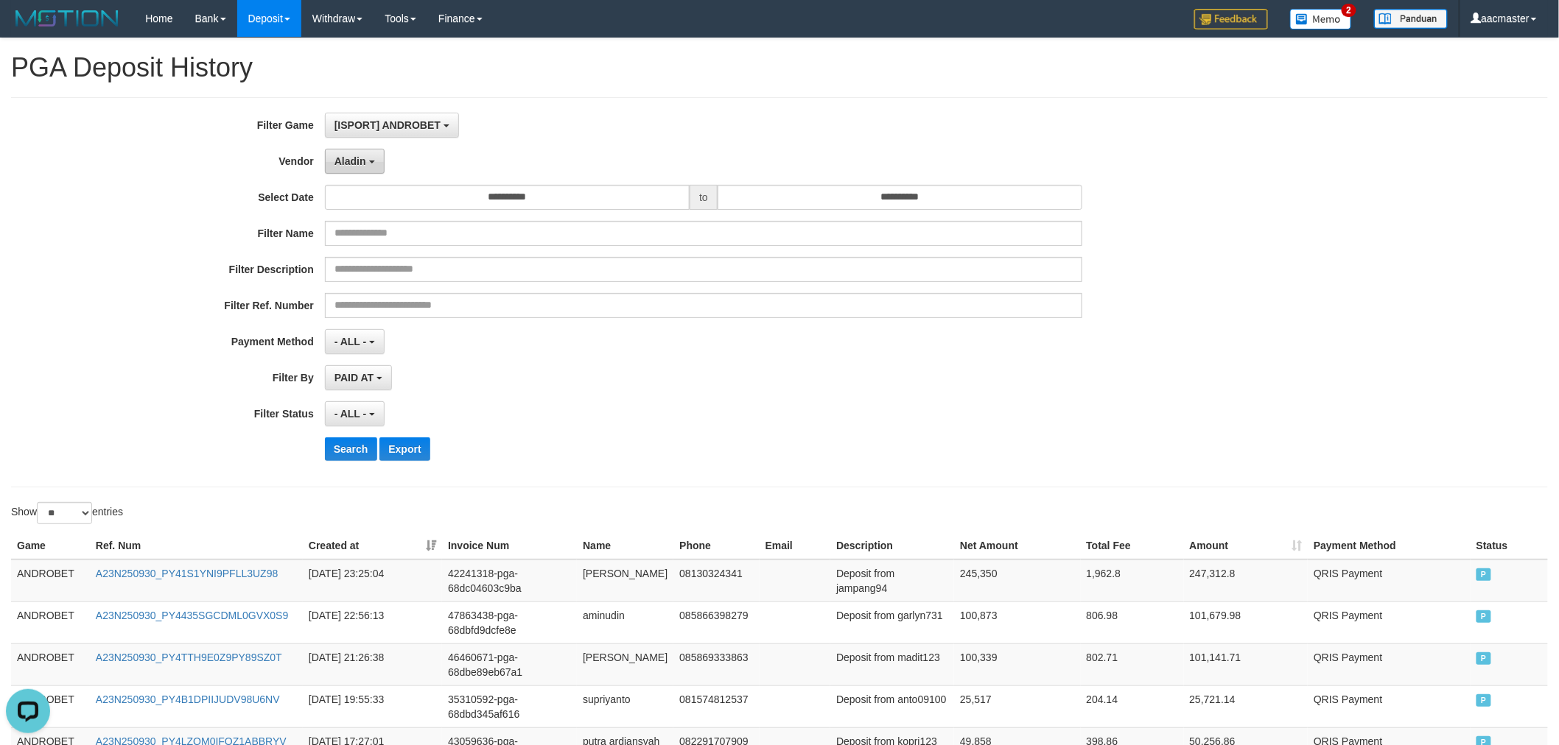
click at [359, 162] on span "Aladin" at bounding box center [350, 161] width 32 height 12
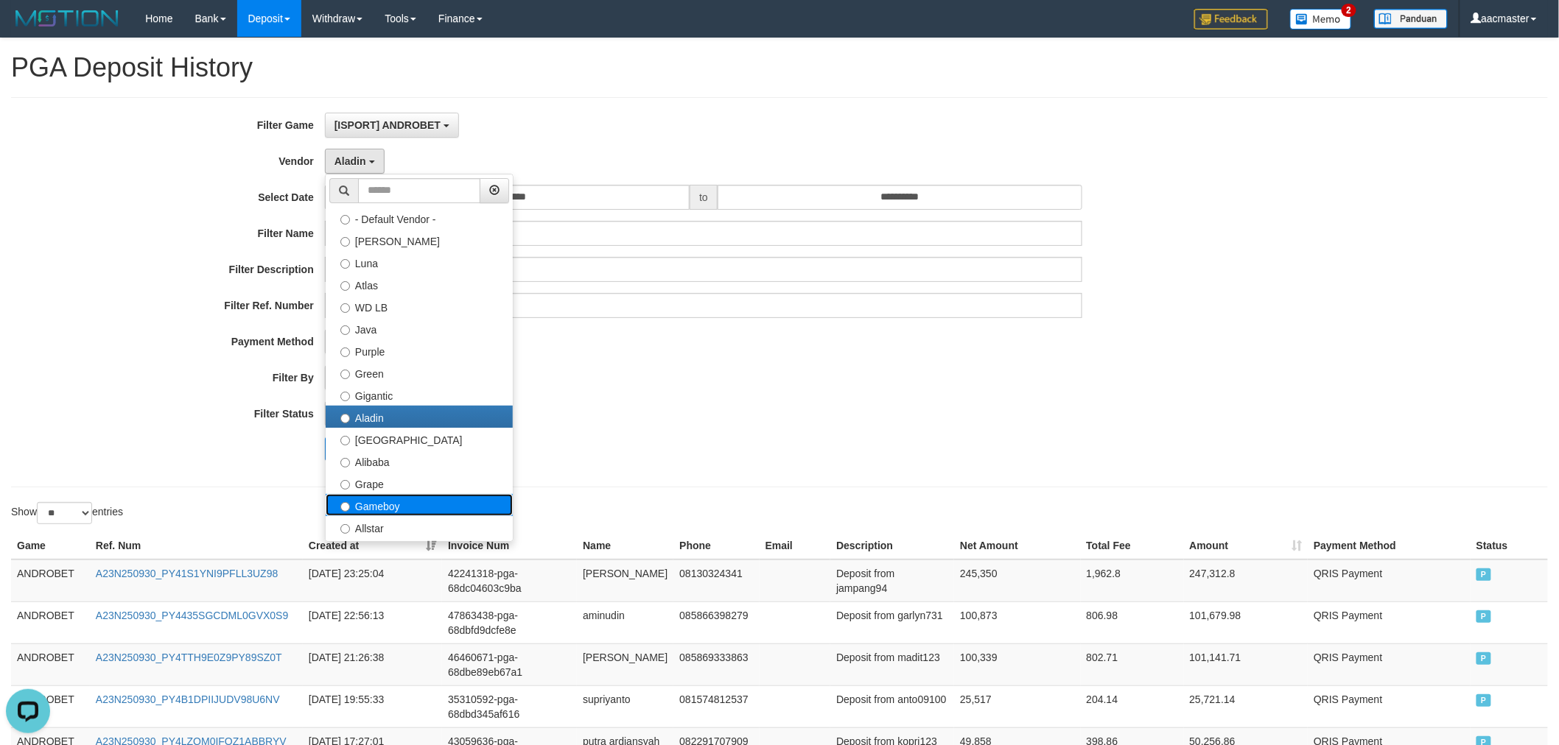
drag, startPoint x: 402, startPoint y: 506, endPoint x: 363, endPoint y: 479, distance: 47.6
click at [402, 505] on label "Gameboy" at bounding box center [419, 505] width 187 height 22
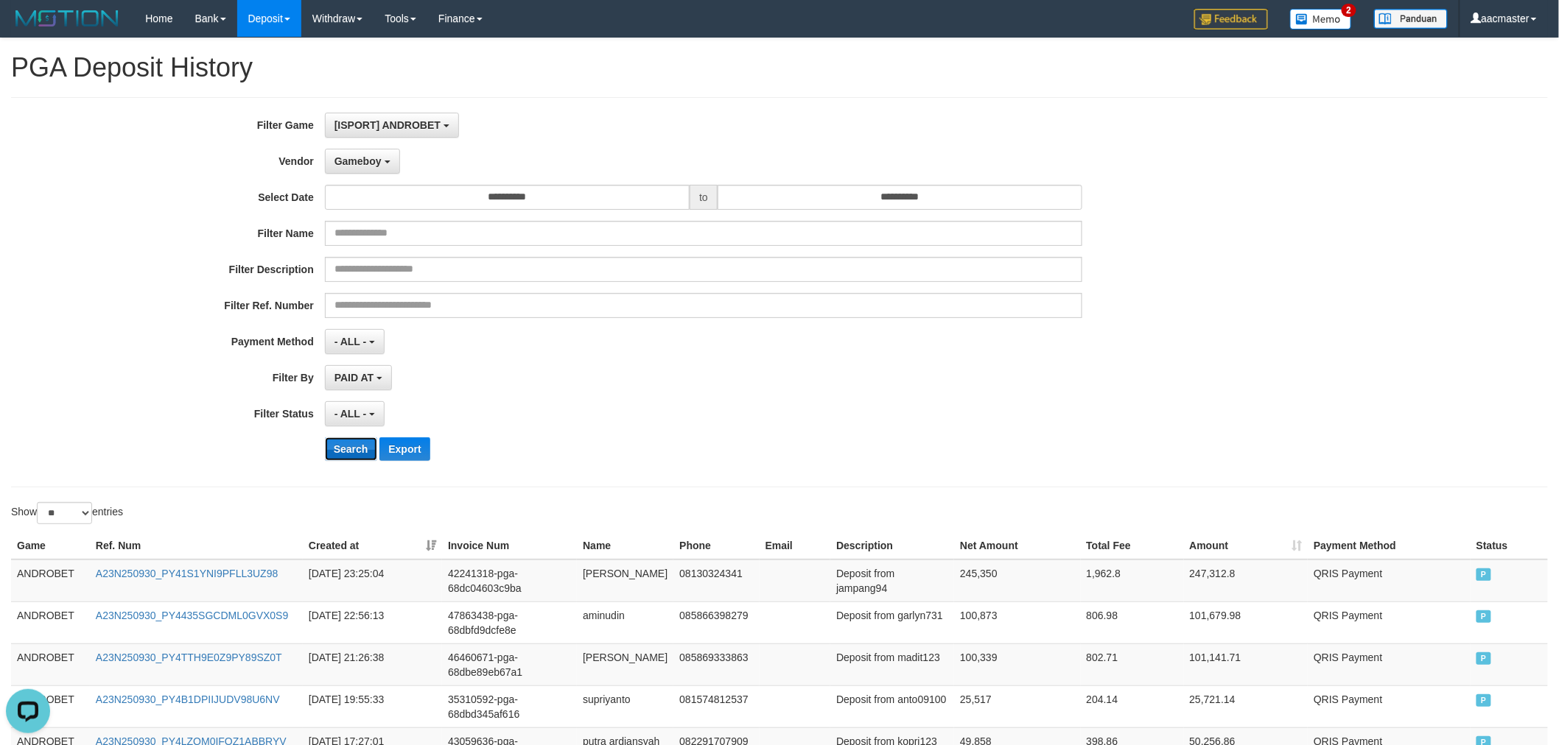
click at [365, 448] on button "Search" at bounding box center [351, 450] width 52 height 24
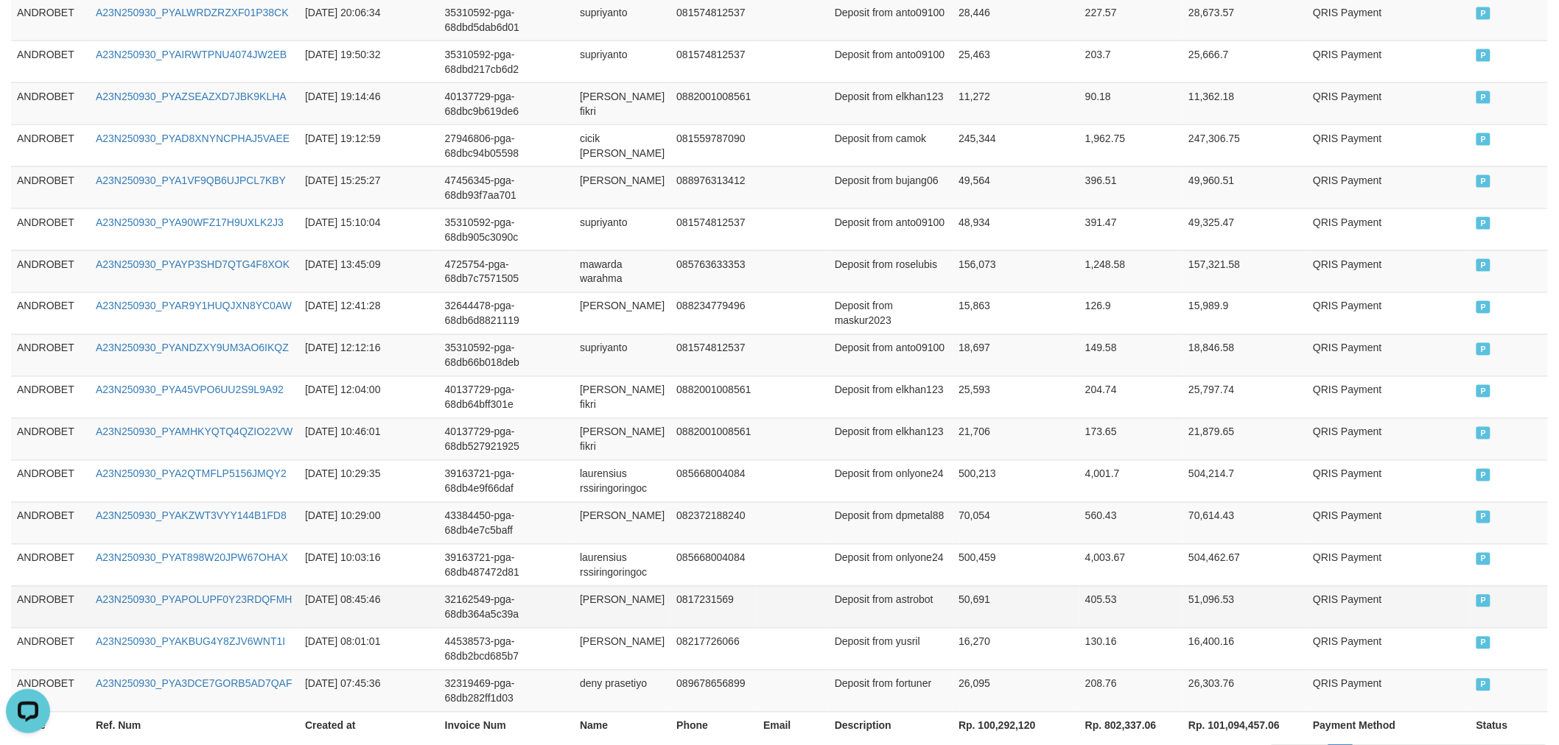
scroll to position [1011, 0]
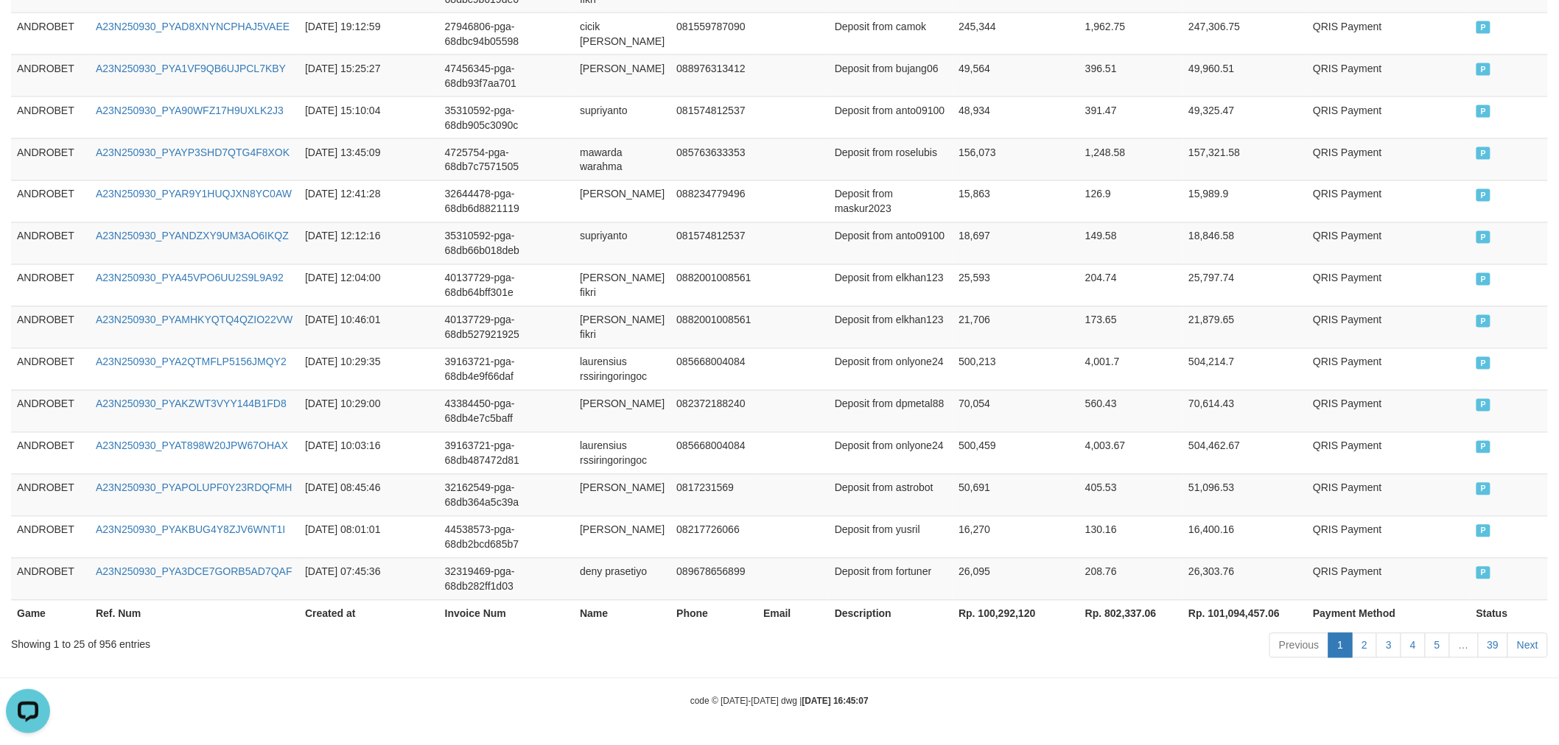
click at [1005, 615] on th "Rp. 100,292,120" at bounding box center [1015, 613] width 127 height 27
copy th "100,292,120"
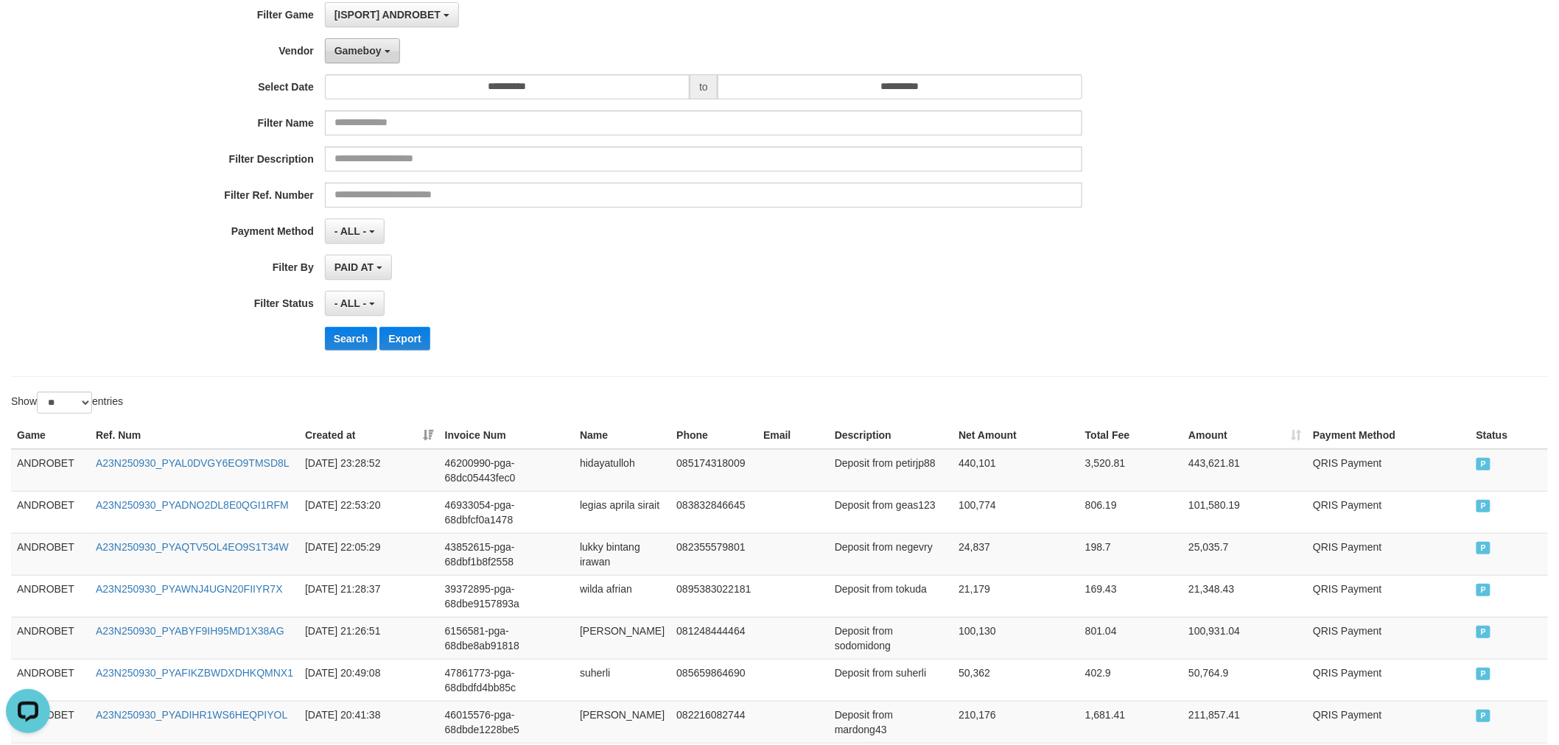
scroll to position [0, 0]
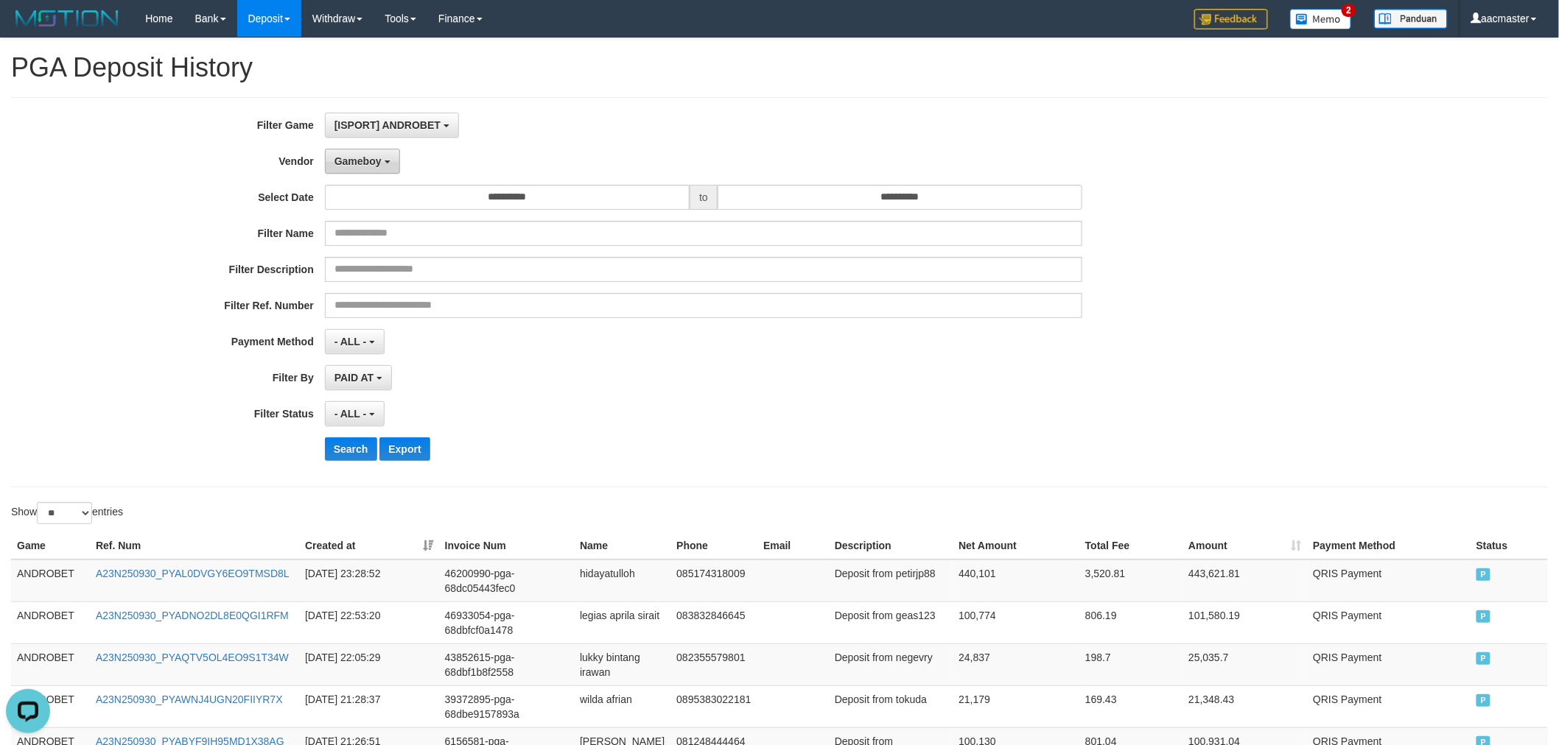
click at [348, 153] on button "Gameboy" at bounding box center [362, 161] width 75 height 25
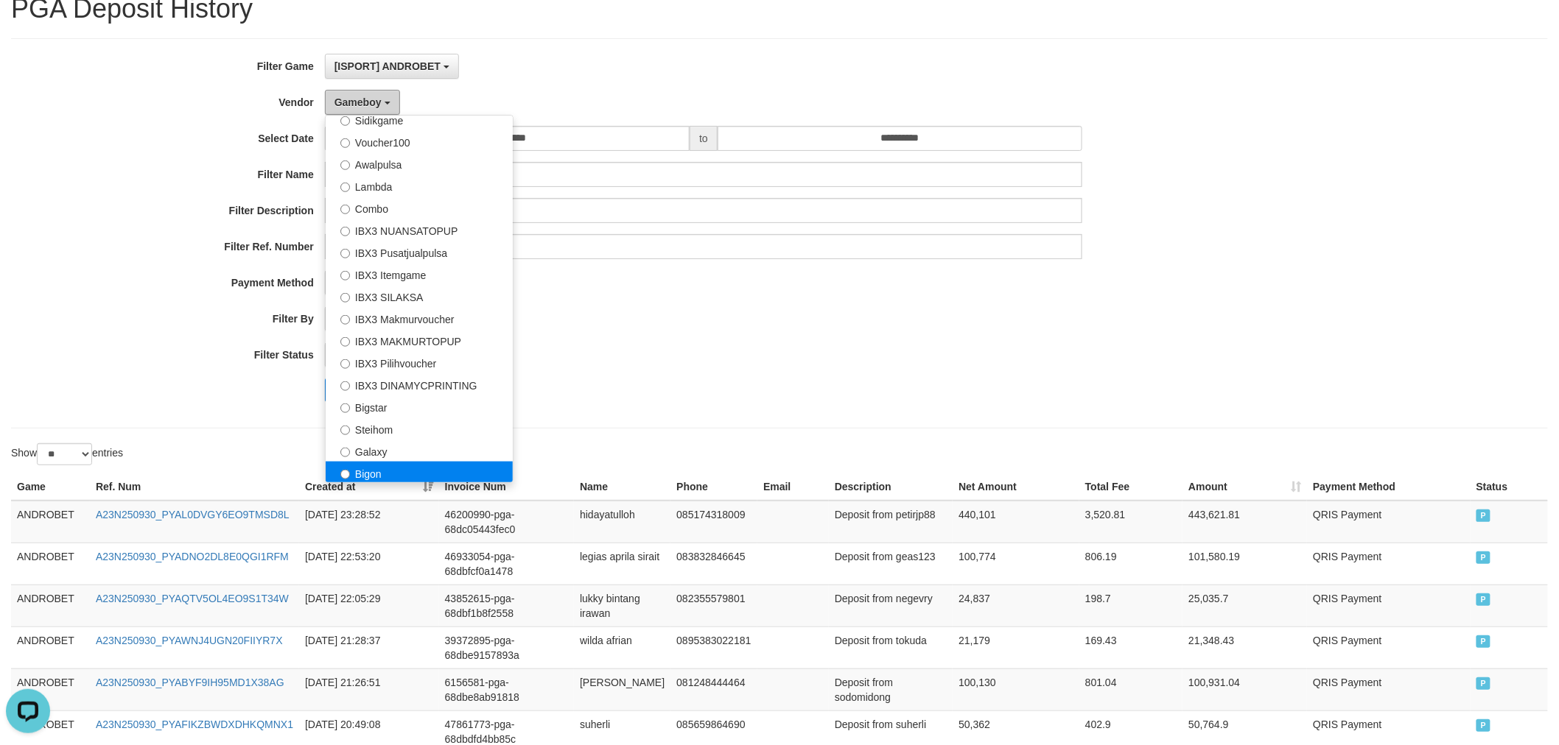
scroll to position [108, 0]
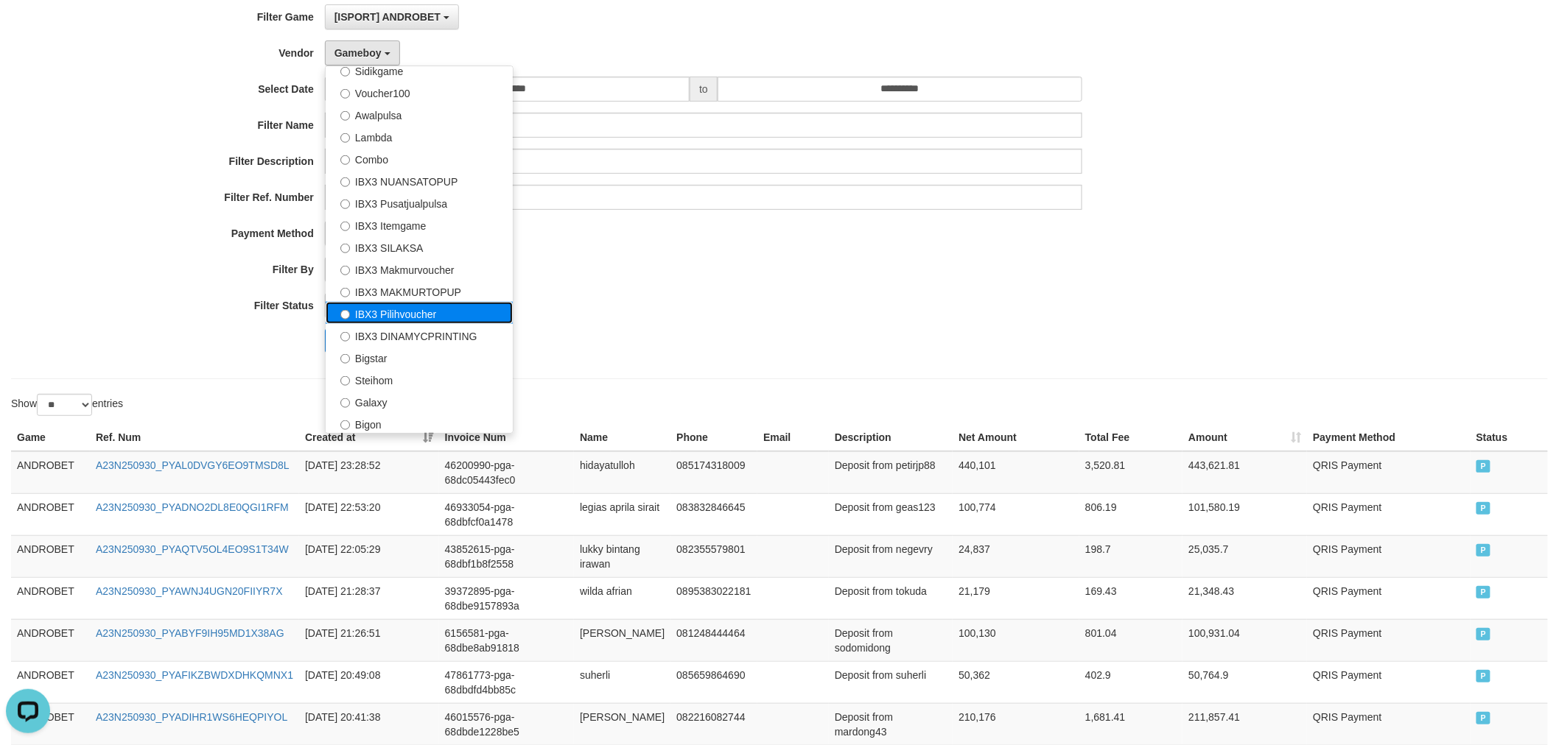
click at [407, 317] on label "IBX3 Pilihvoucher" at bounding box center [419, 313] width 187 height 22
select select "**********"
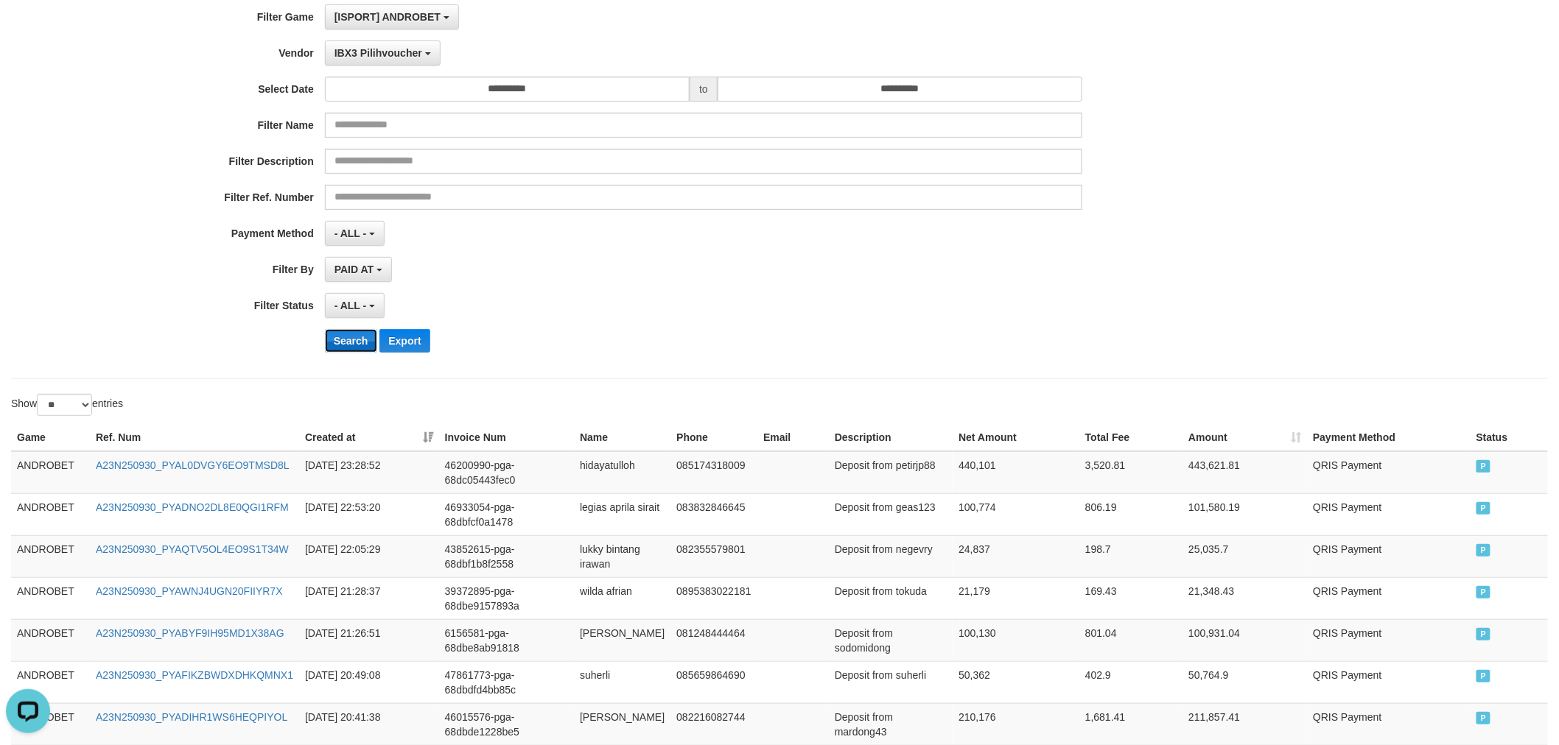
click at [340, 340] on button "Search" at bounding box center [351, 341] width 52 height 24
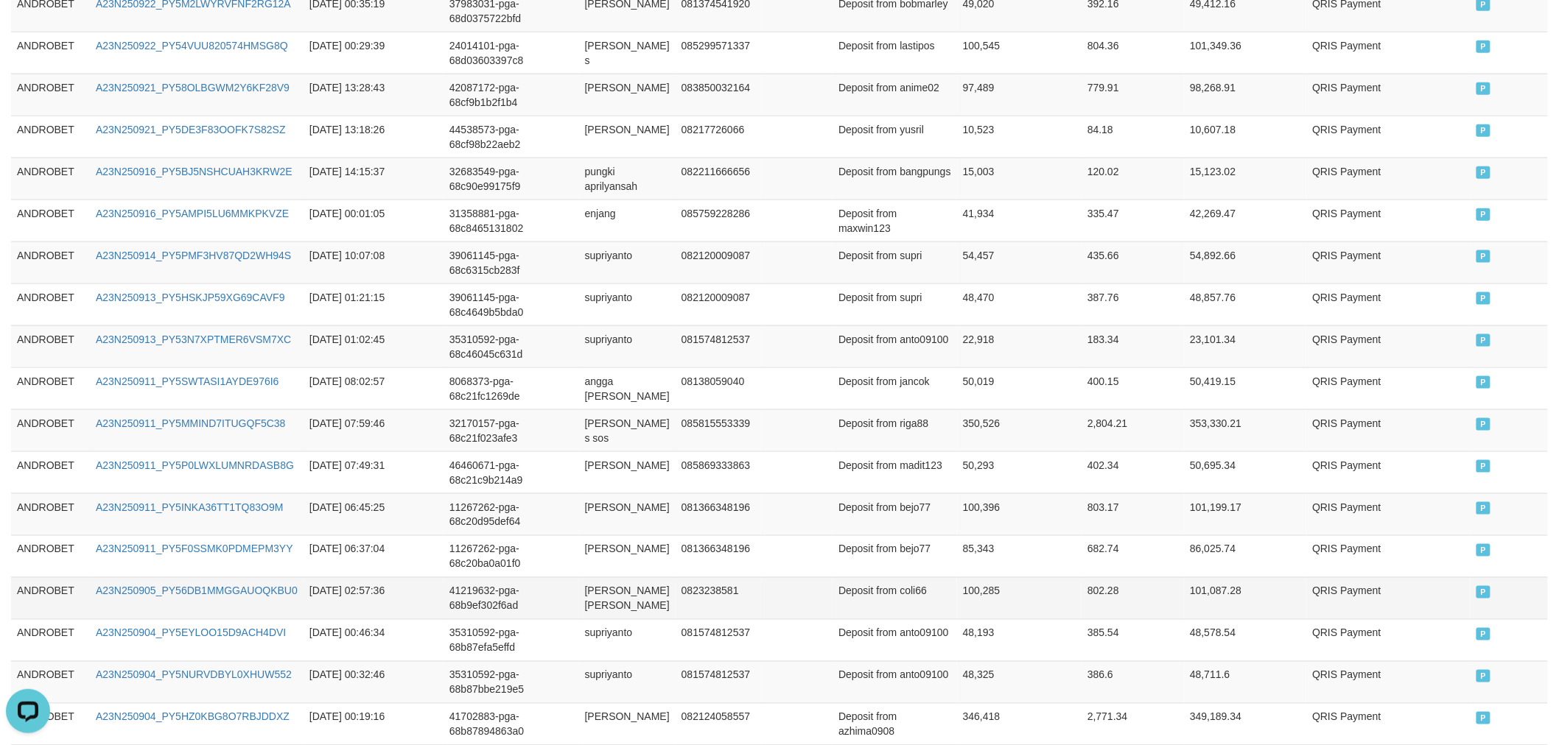
scroll to position [887, 0]
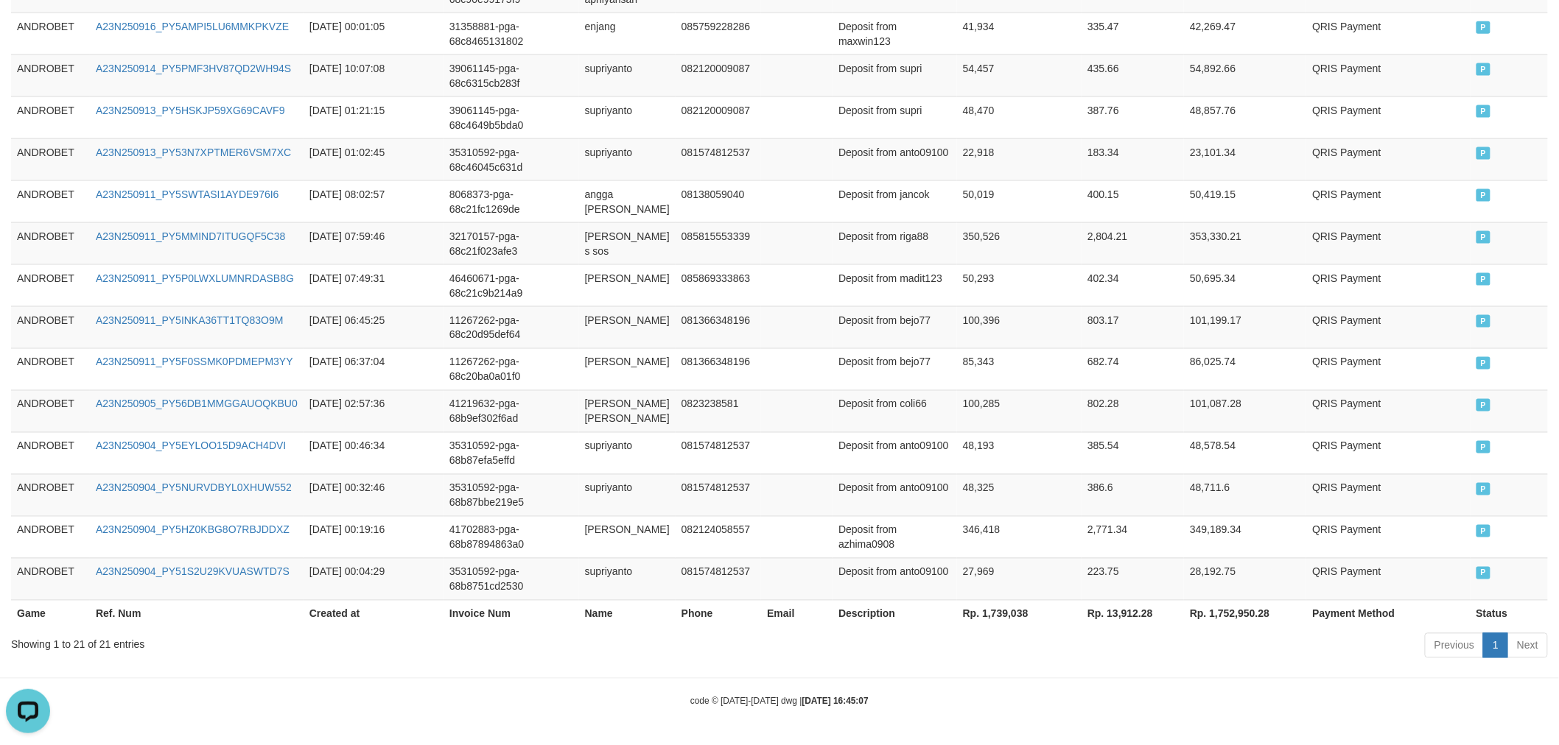
click at [988, 609] on th "Rp. 1,739,038" at bounding box center [1019, 613] width 124 height 27
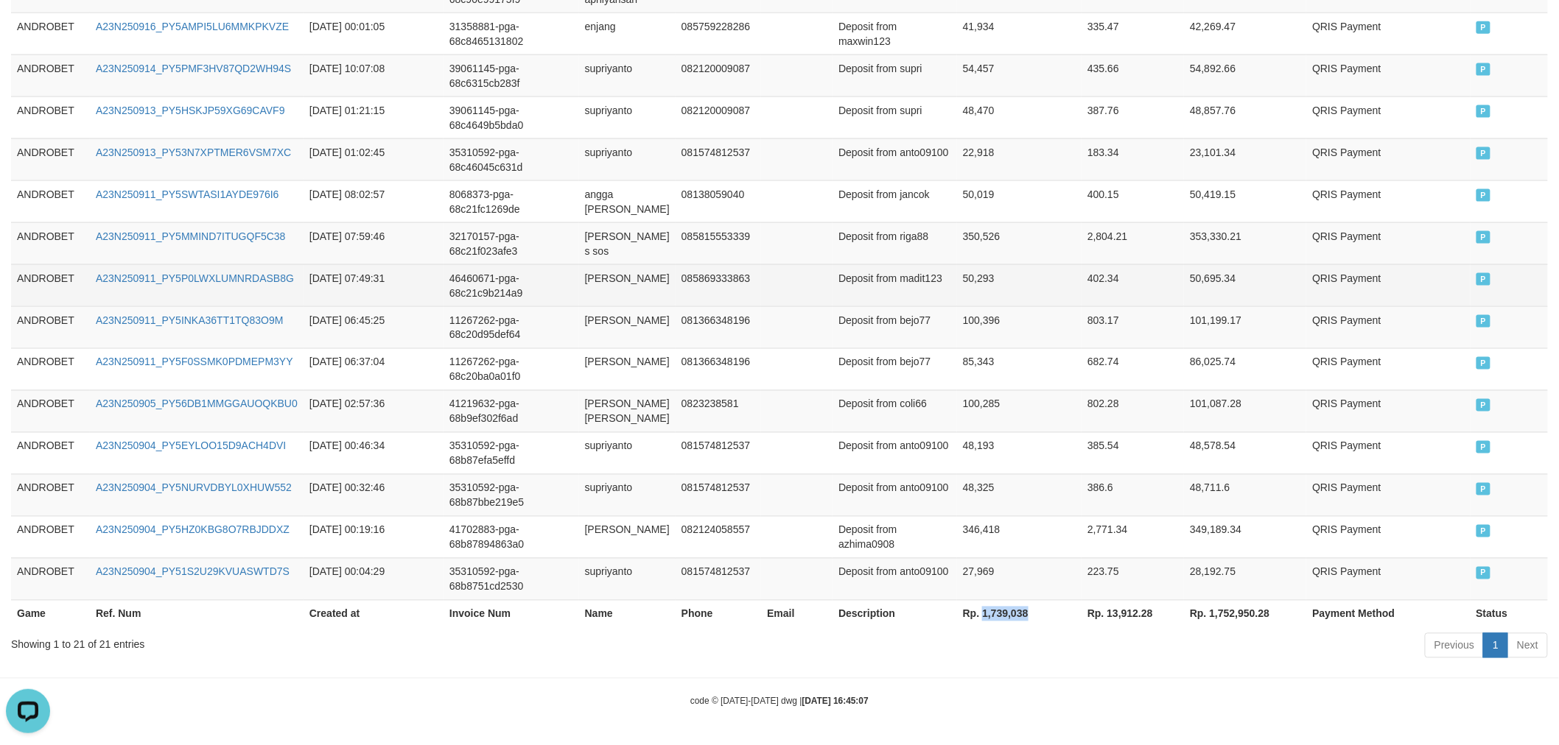
copy th "1,739,038"
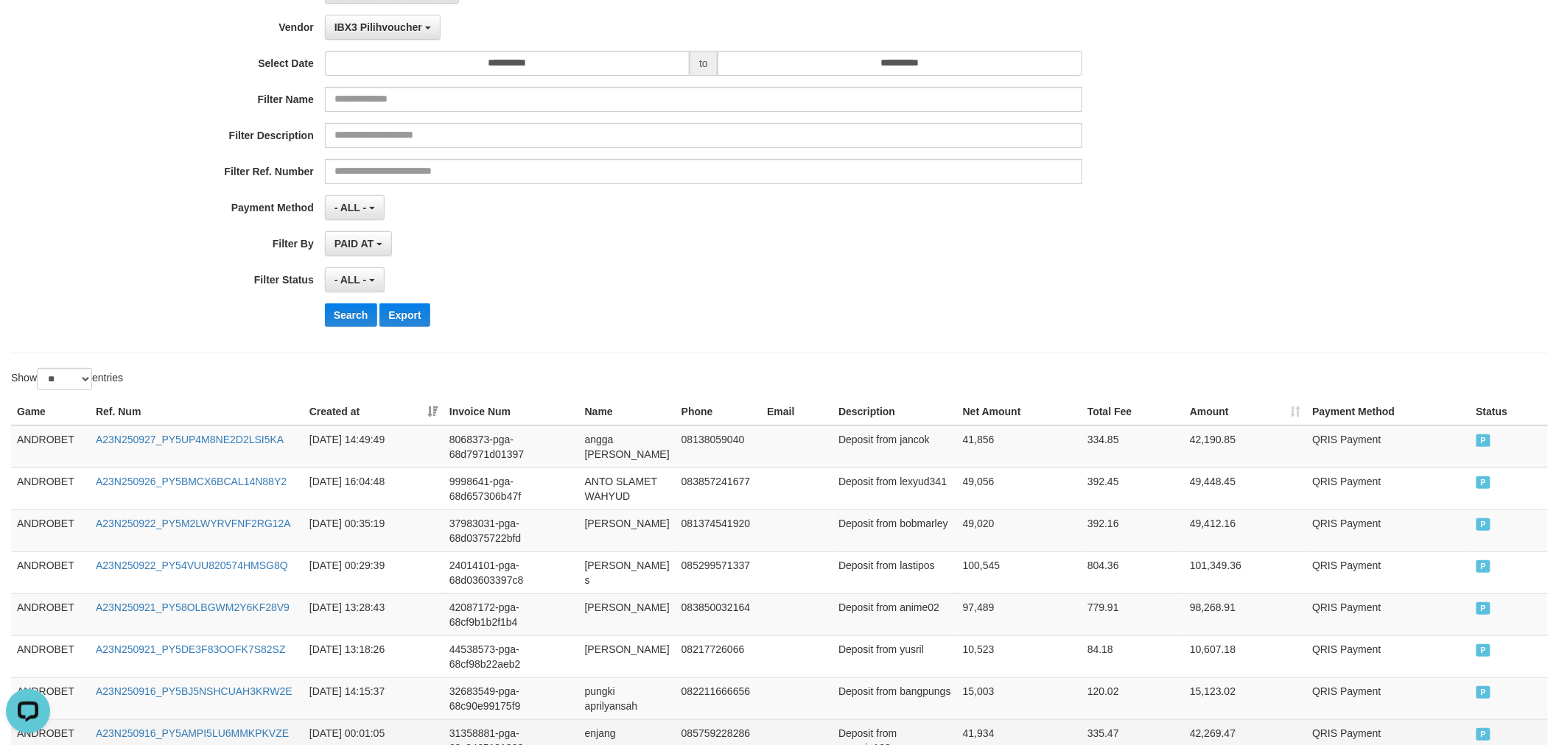
scroll to position [0, 0]
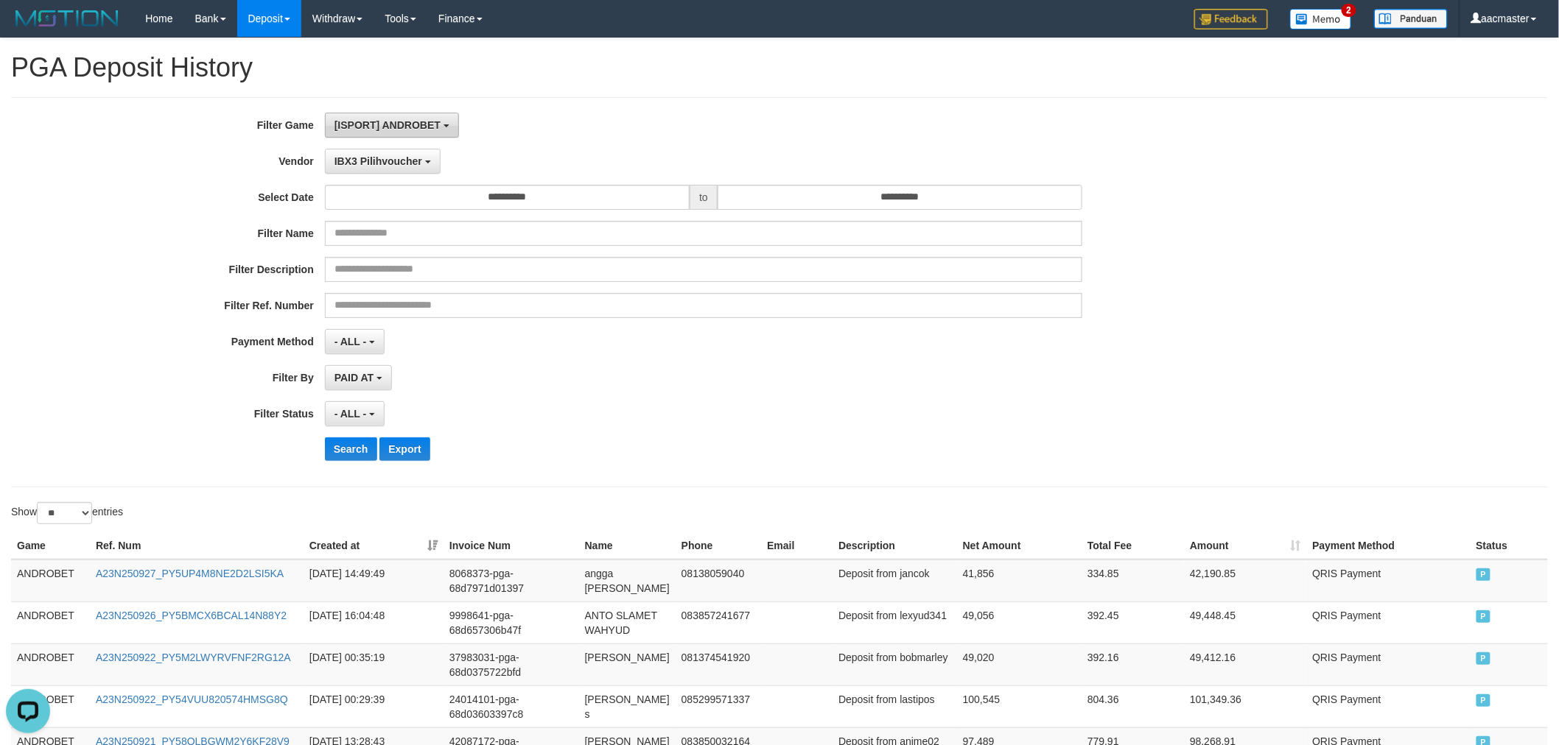
click at [421, 124] on span "[ISPORT] ANDROBET" at bounding box center [387, 125] width 106 height 12
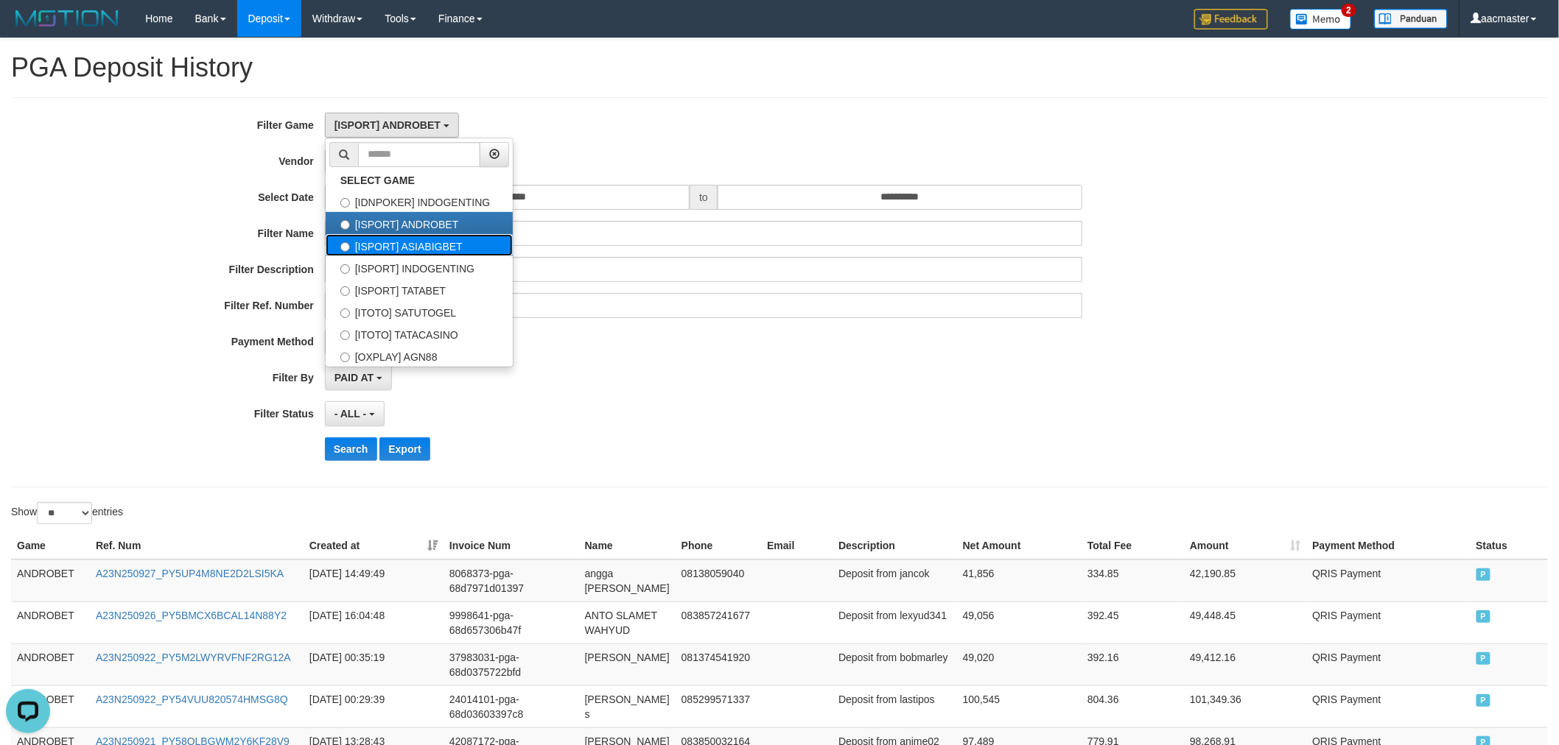
click at [422, 247] on label "[ISPORT] ASIABIGBET" at bounding box center [419, 245] width 187 height 22
select select "***"
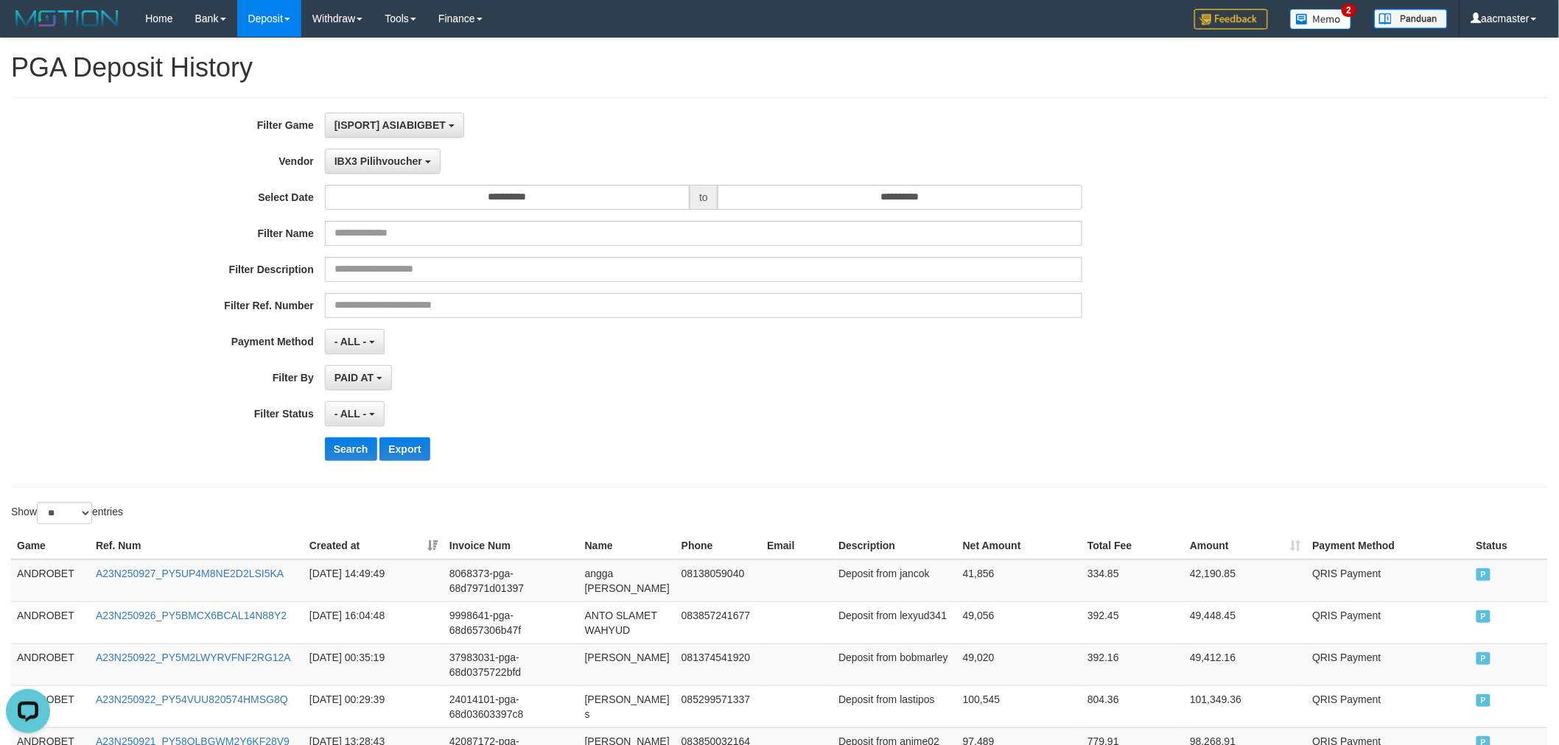
scroll to position [38, 0]
click at [334, 449] on button "Search" at bounding box center [351, 450] width 52 height 24
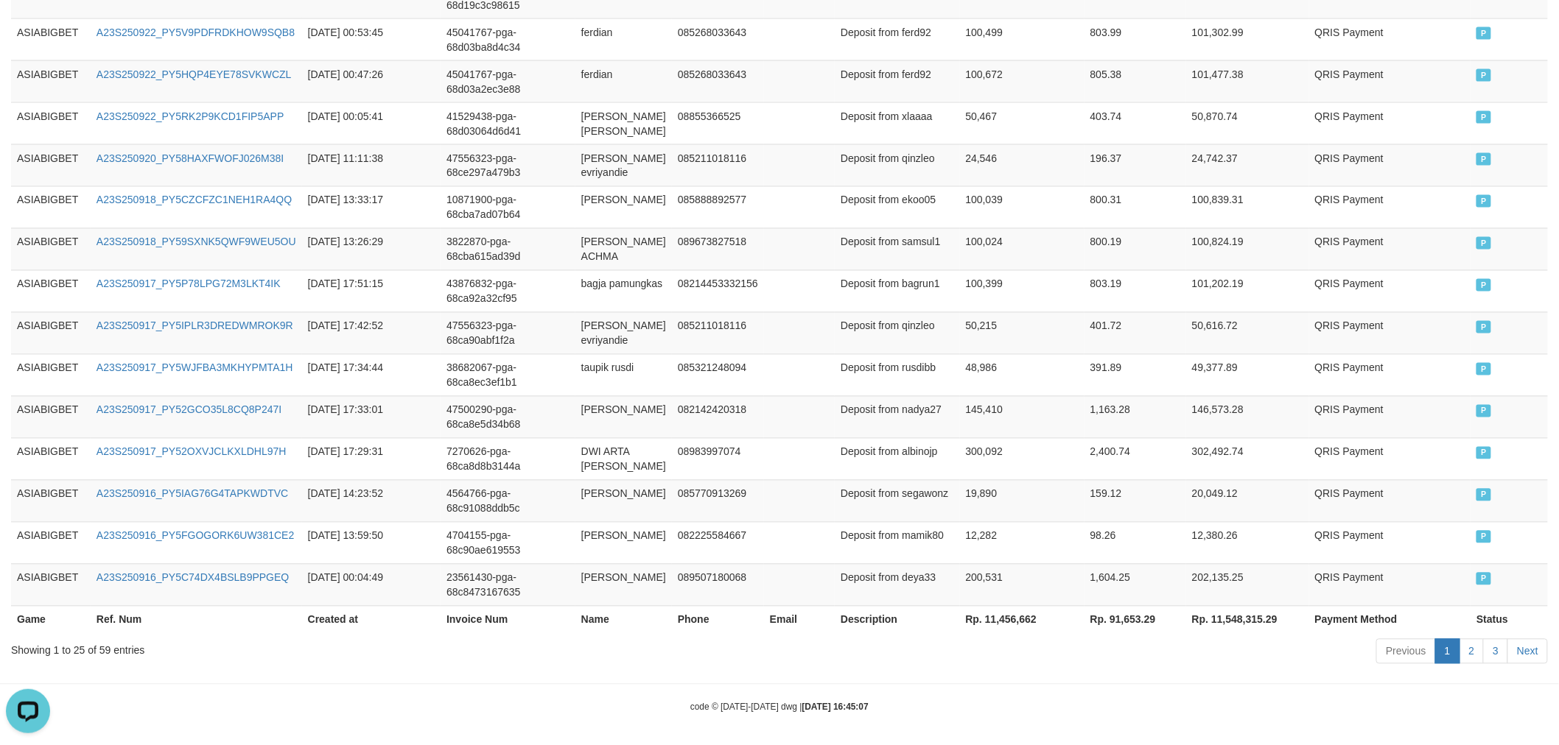
scroll to position [1041, 0]
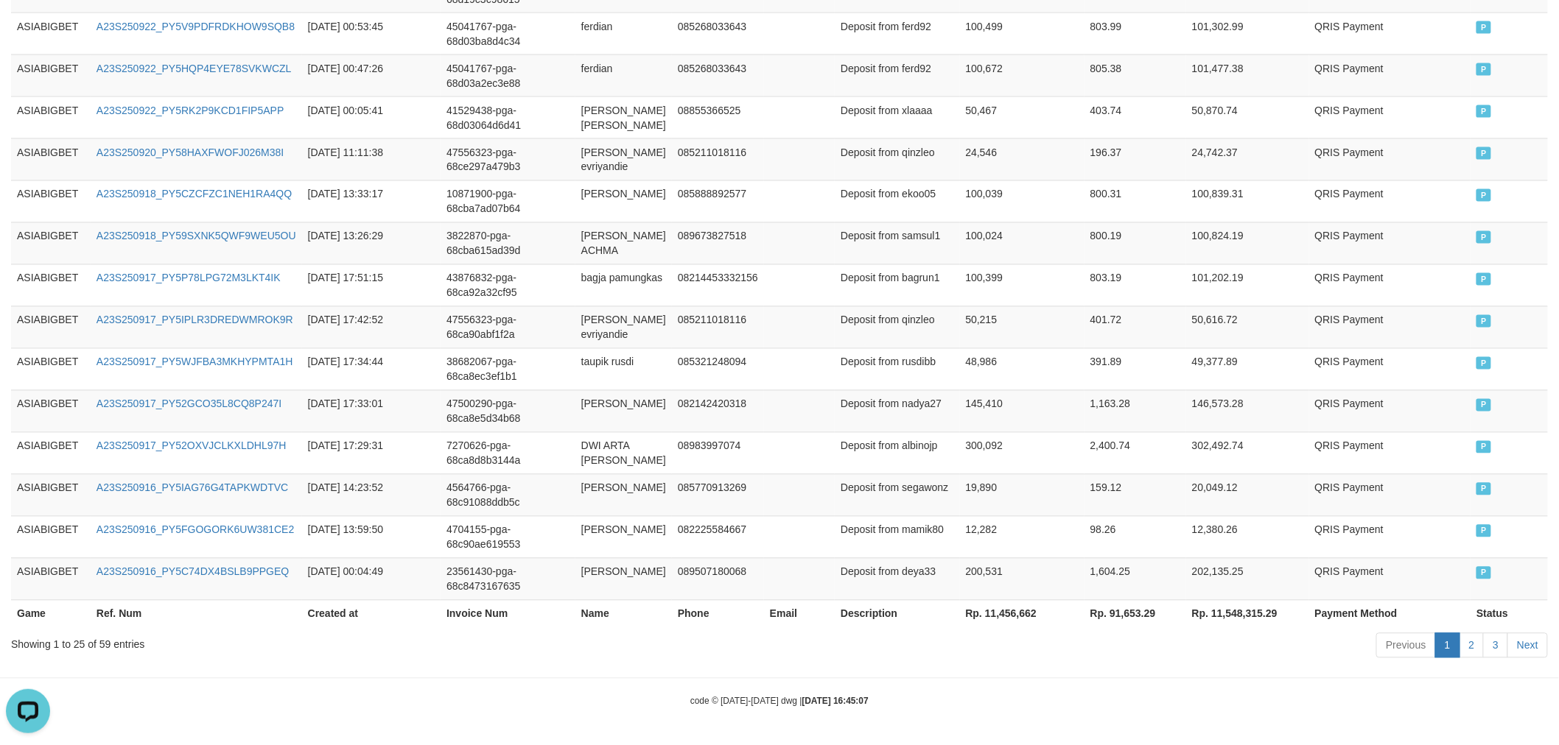
click at [1005, 620] on th "Rp. 11,456,662" at bounding box center [1022, 613] width 124 height 27
copy th "11,456,662"
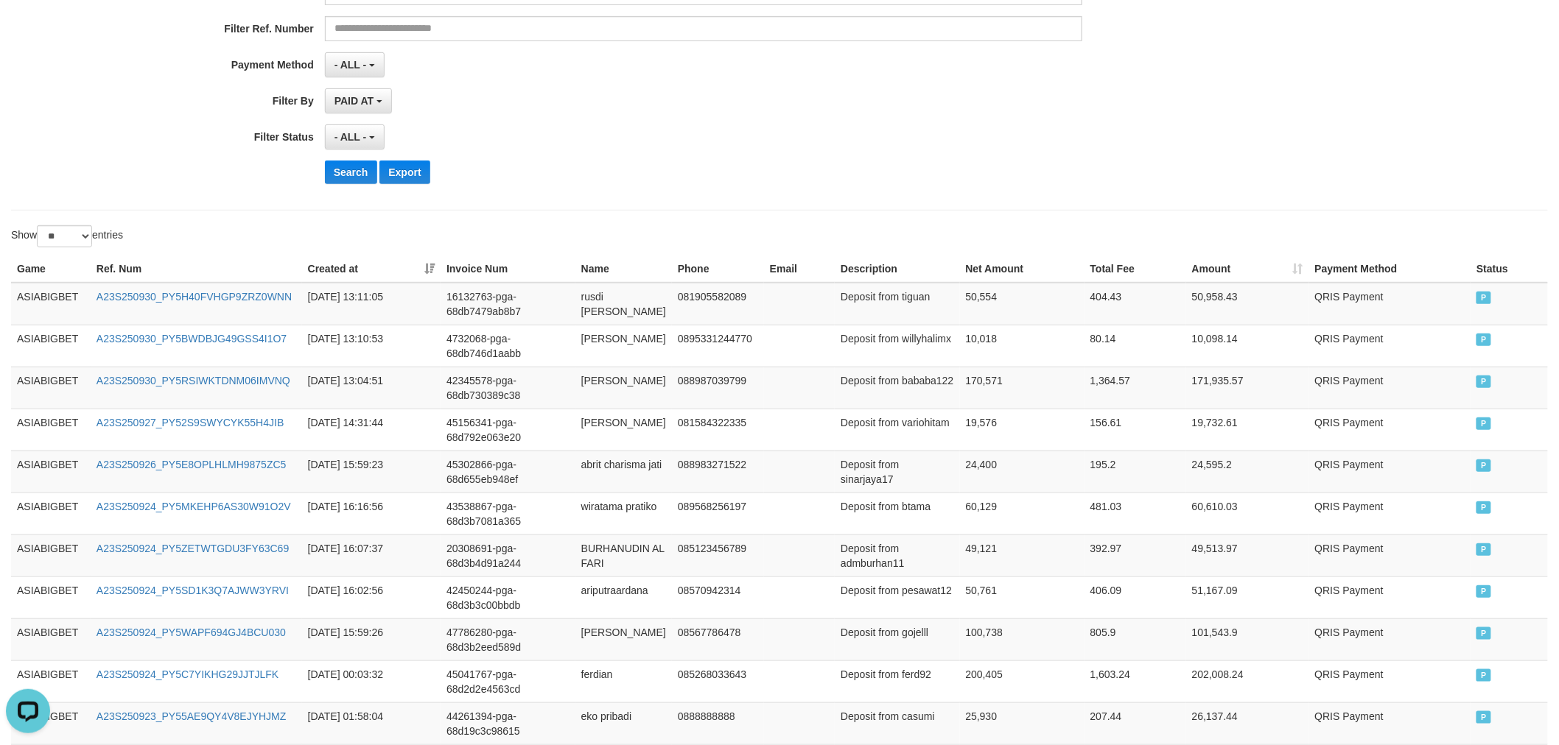
scroll to position [0, 0]
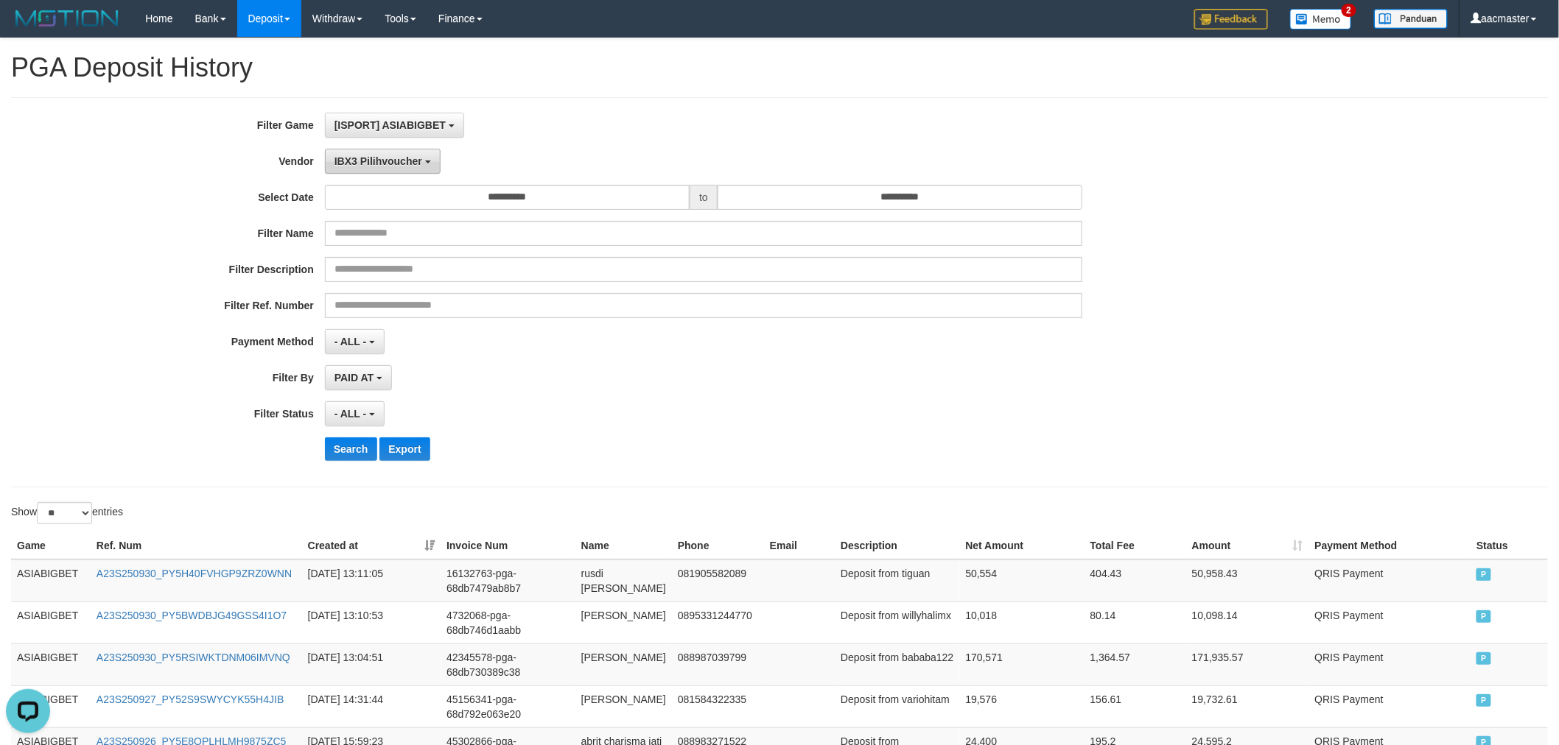
click at [351, 153] on button "IBX3 Pilihvoucher" at bounding box center [383, 161] width 116 height 25
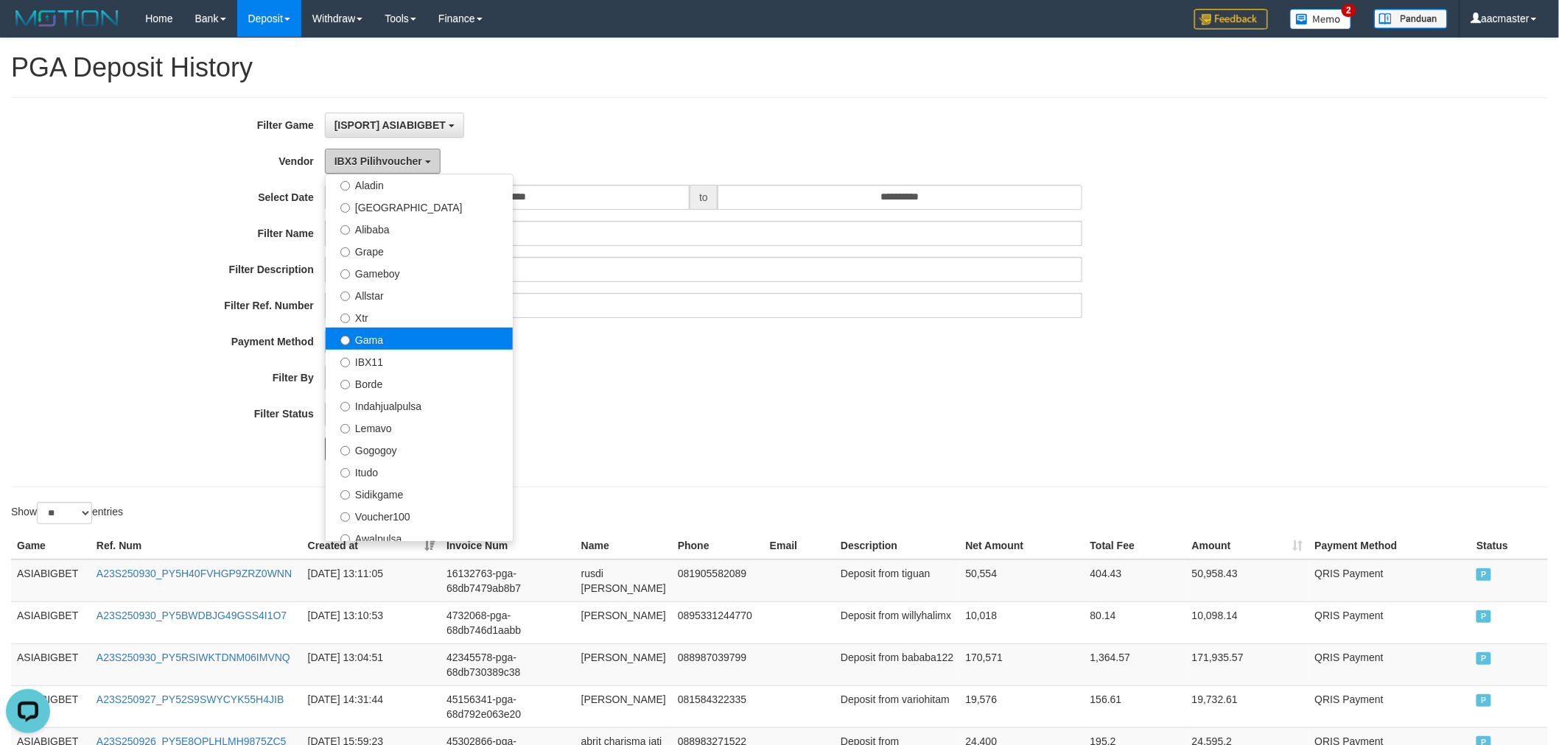
scroll to position [221, 0]
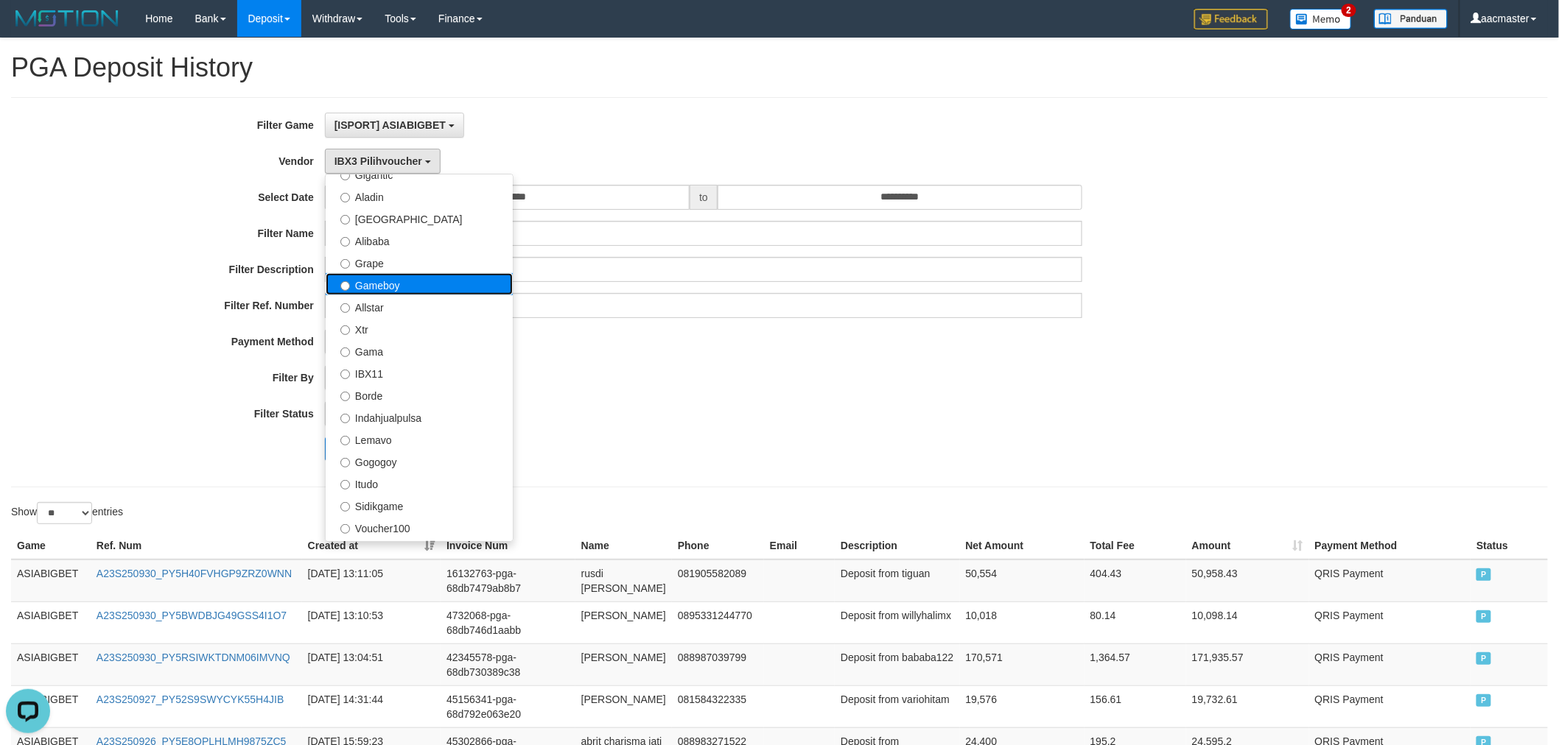
drag, startPoint x: 376, startPoint y: 288, endPoint x: 378, endPoint y: 330, distance: 42.0
click at [376, 288] on label "Gameboy" at bounding box center [419, 284] width 187 height 22
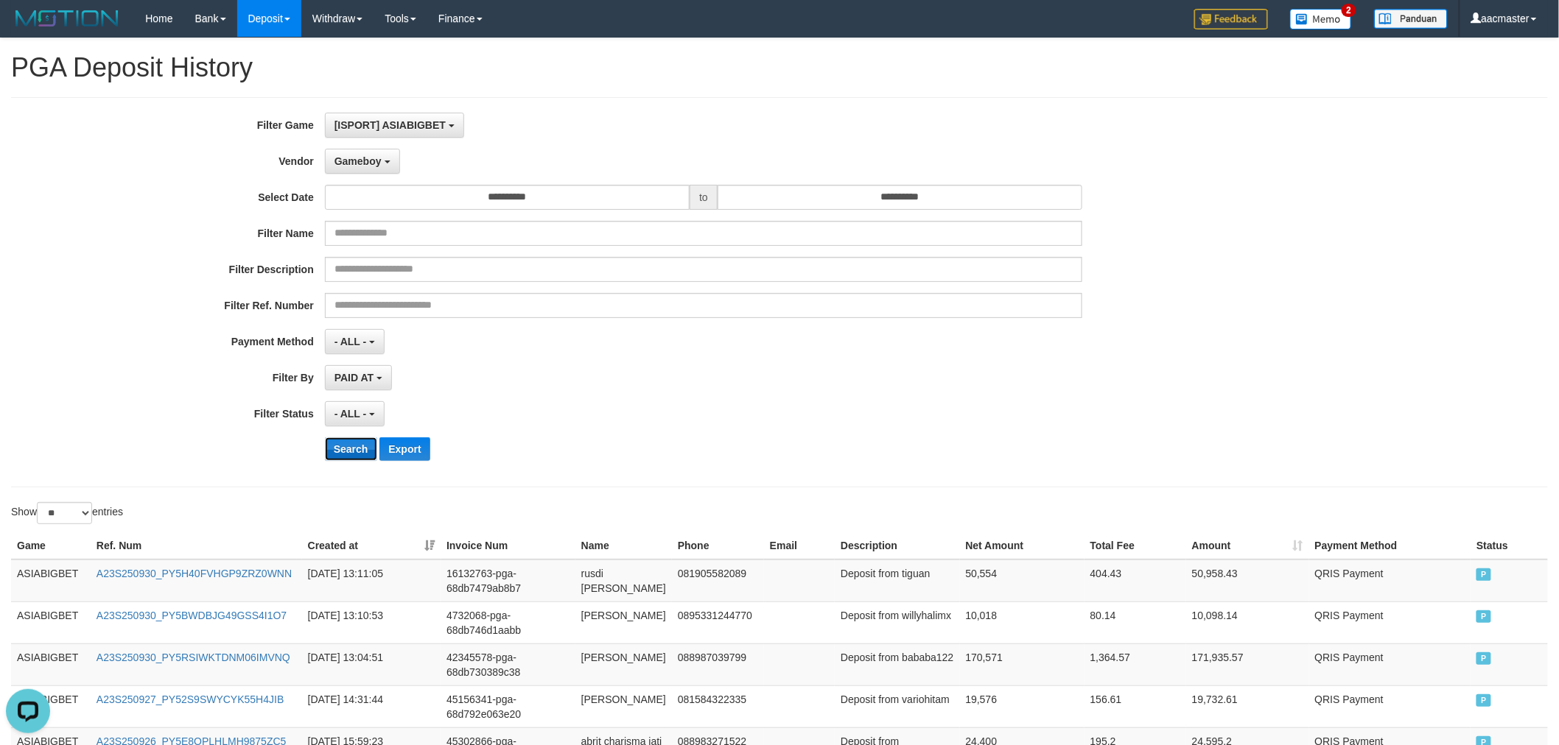
click at [361, 445] on button "Search" at bounding box center [351, 450] width 52 height 24
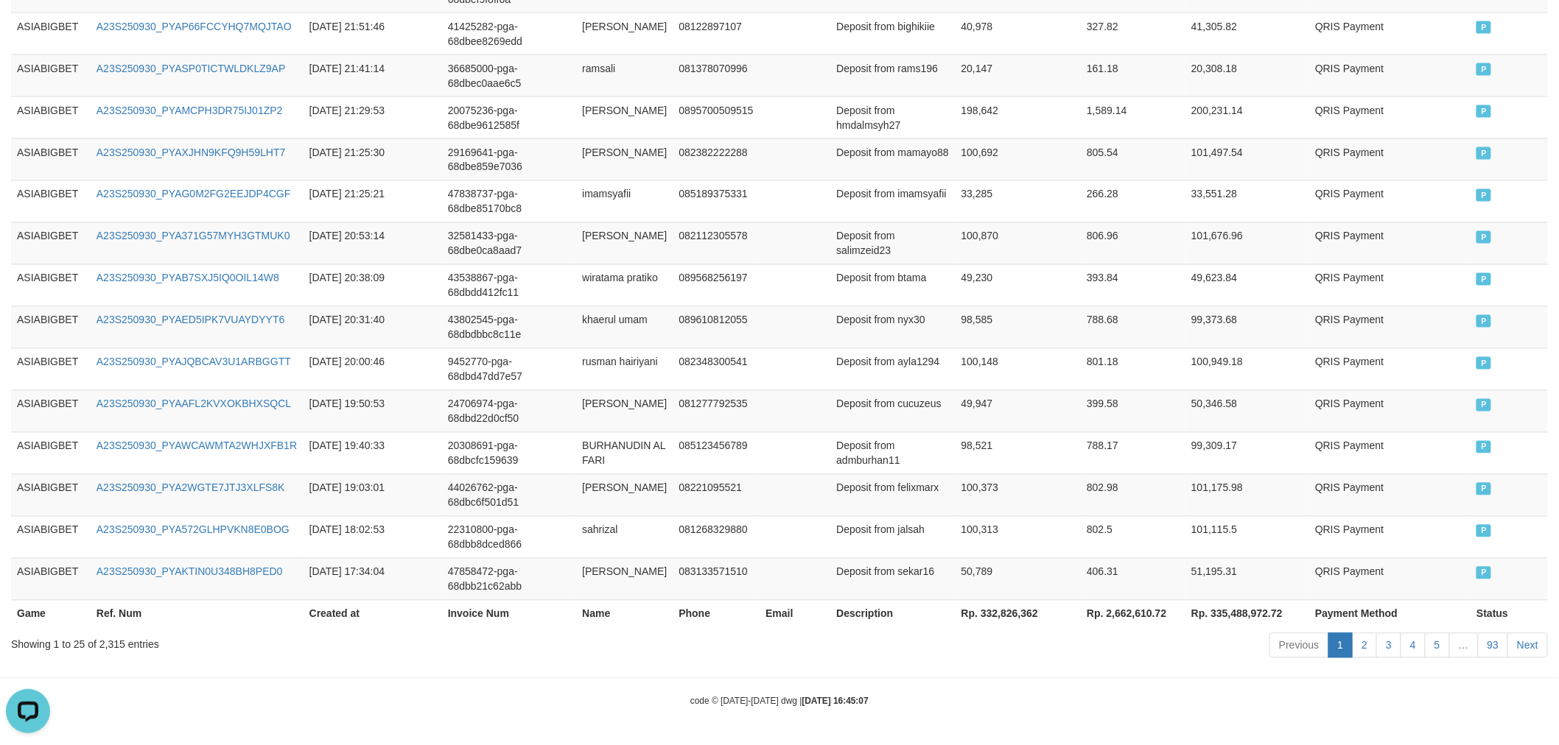
scroll to position [1011, 0]
click at [1011, 600] on th "Rp. 332,826,362" at bounding box center [1018, 613] width 126 height 27
copy th "332,826,362"
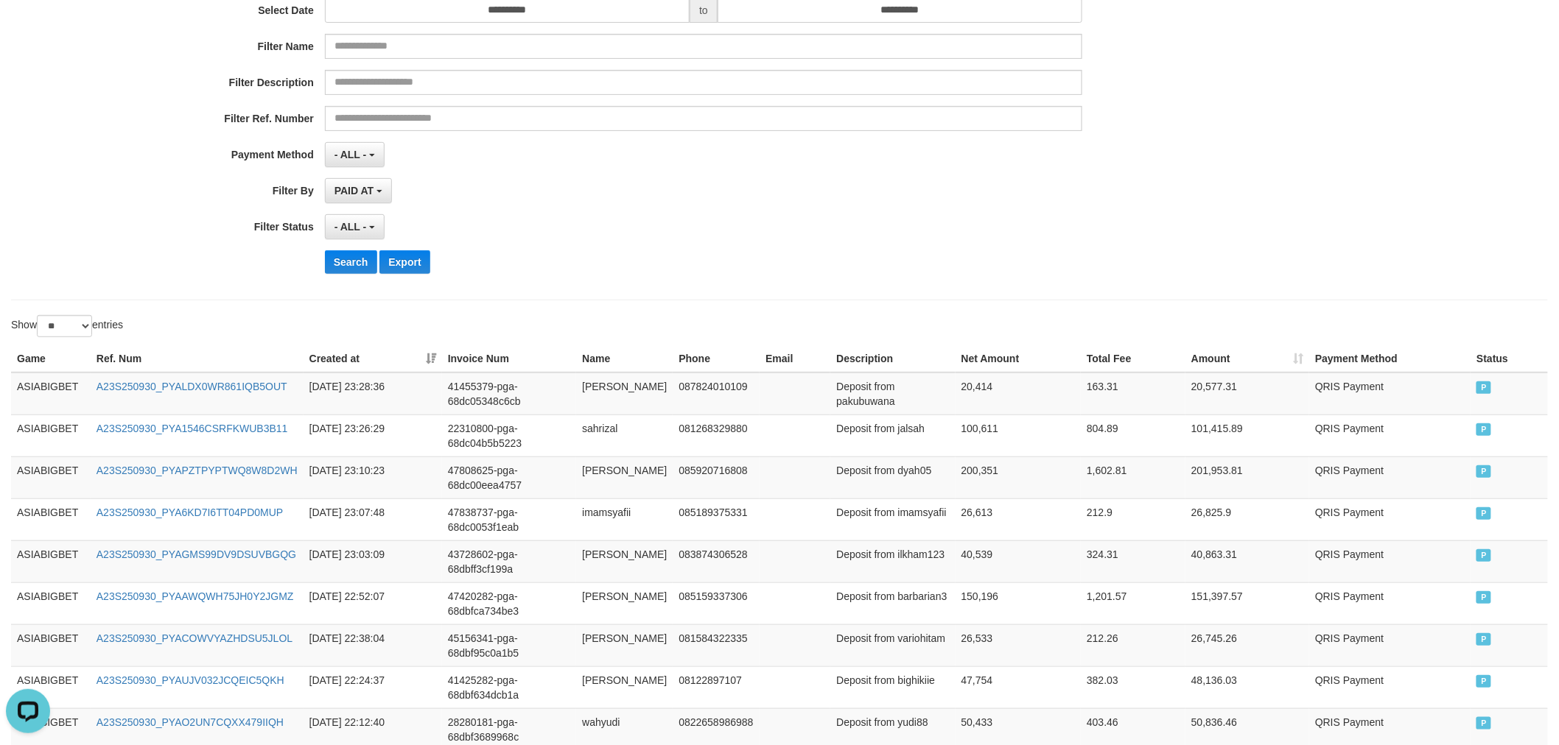
scroll to position [29, 0]
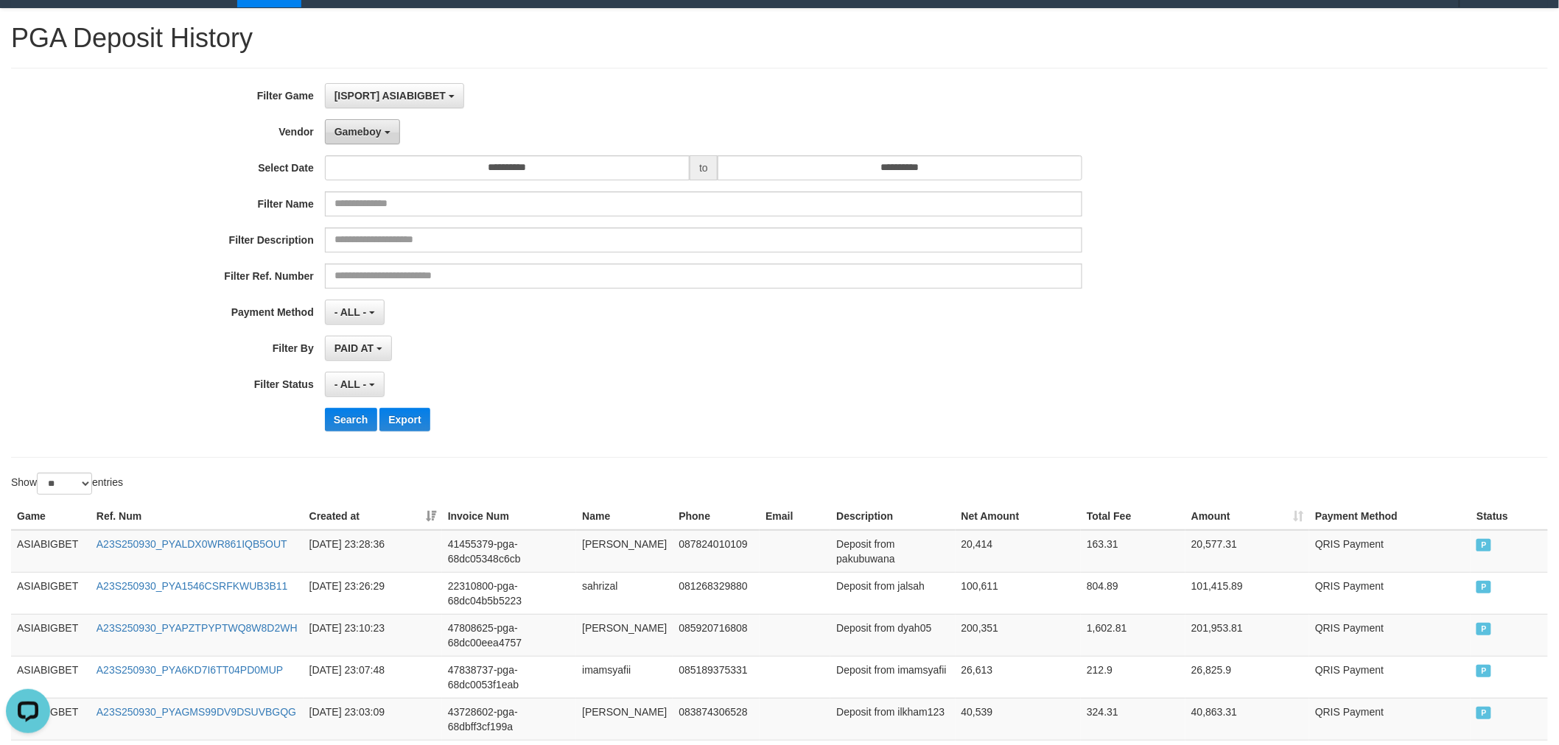
click at [371, 131] on span "Gameboy" at bounding box center [357, 132] width 47 height 12
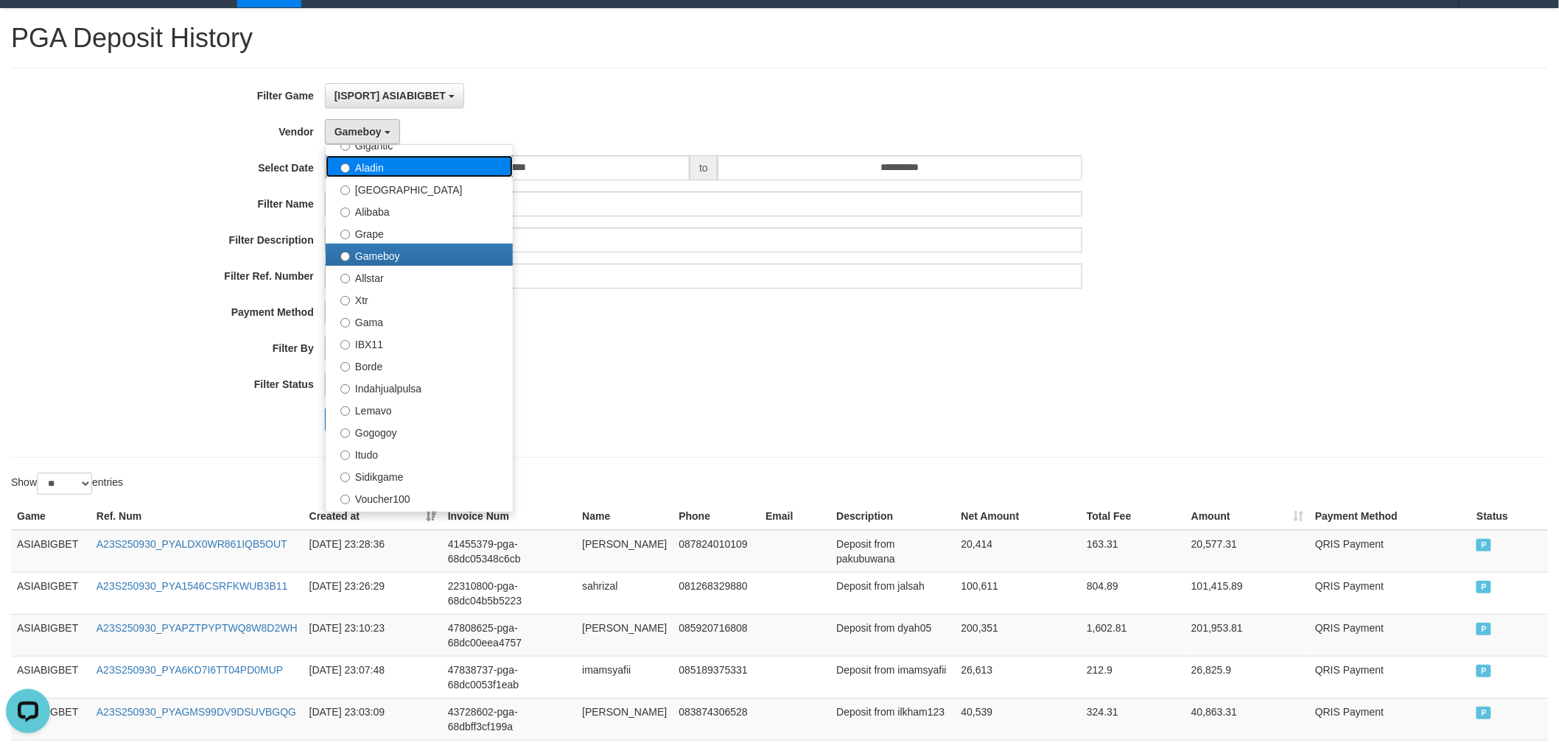
click at [385, 162] on label "Aladin" at bounding box center [419, 166] width 187 height 22
select select "**********"
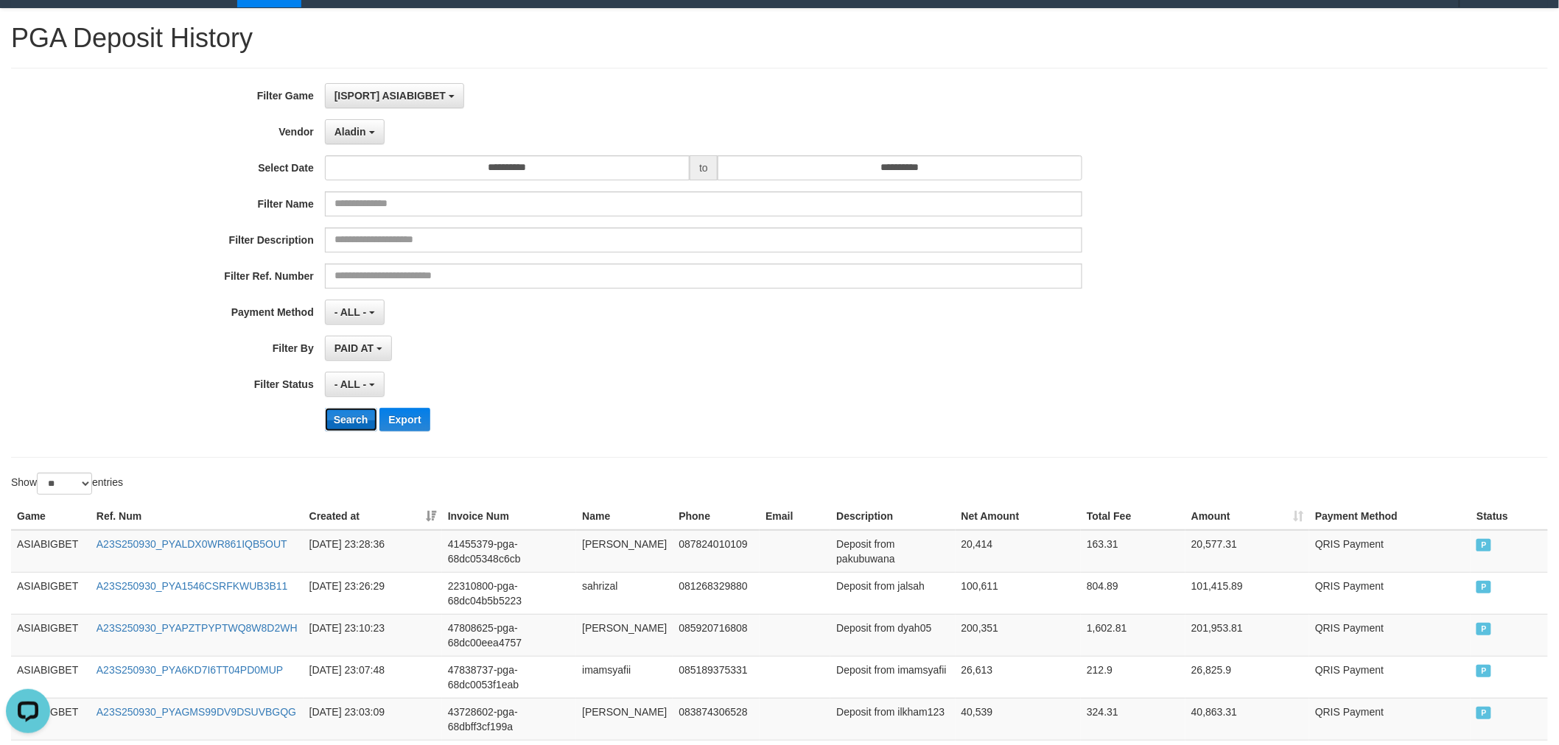
click at [362, 427] on button "Search" at bounding box center [351, 420] width 52 height 24
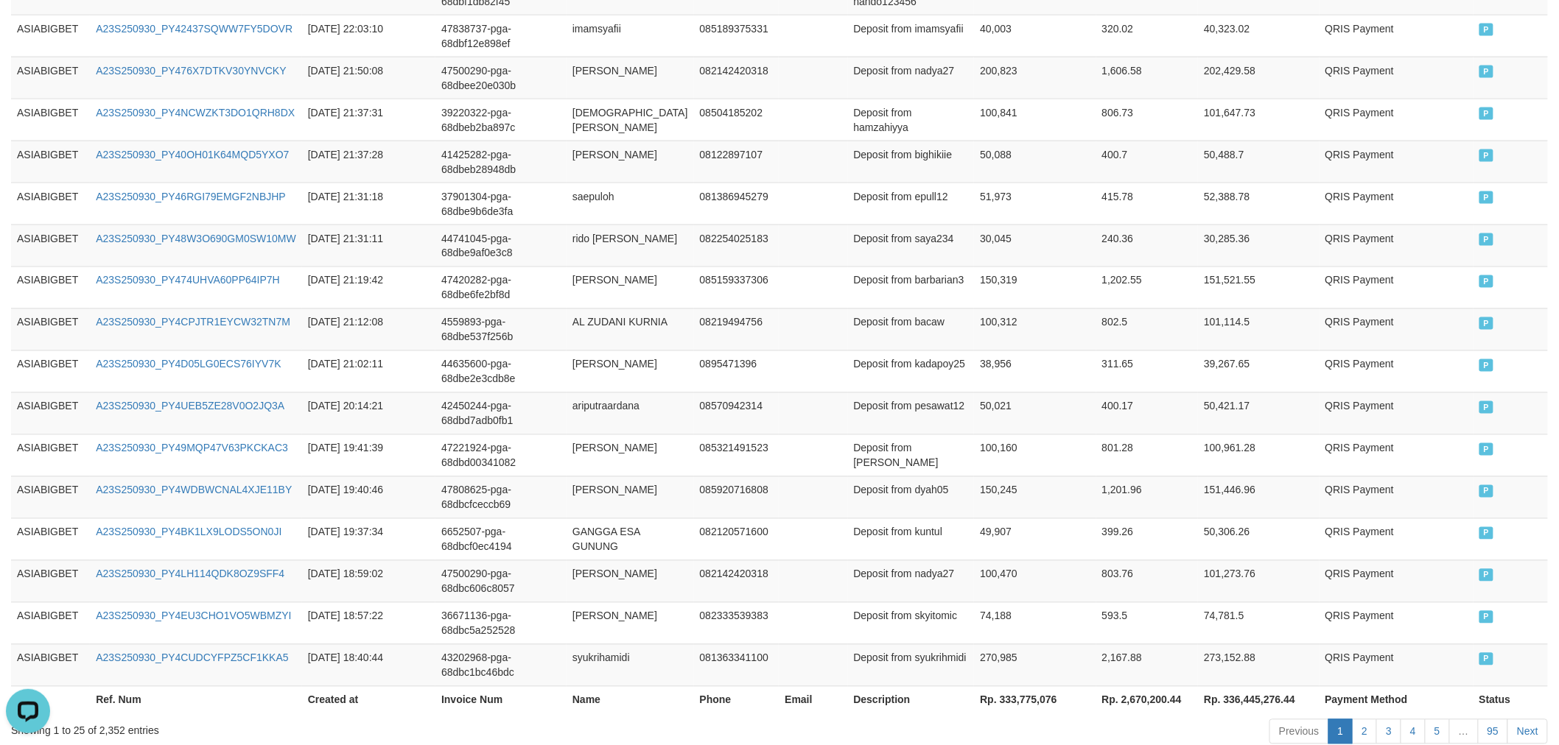
scroll to position [1011, 0]
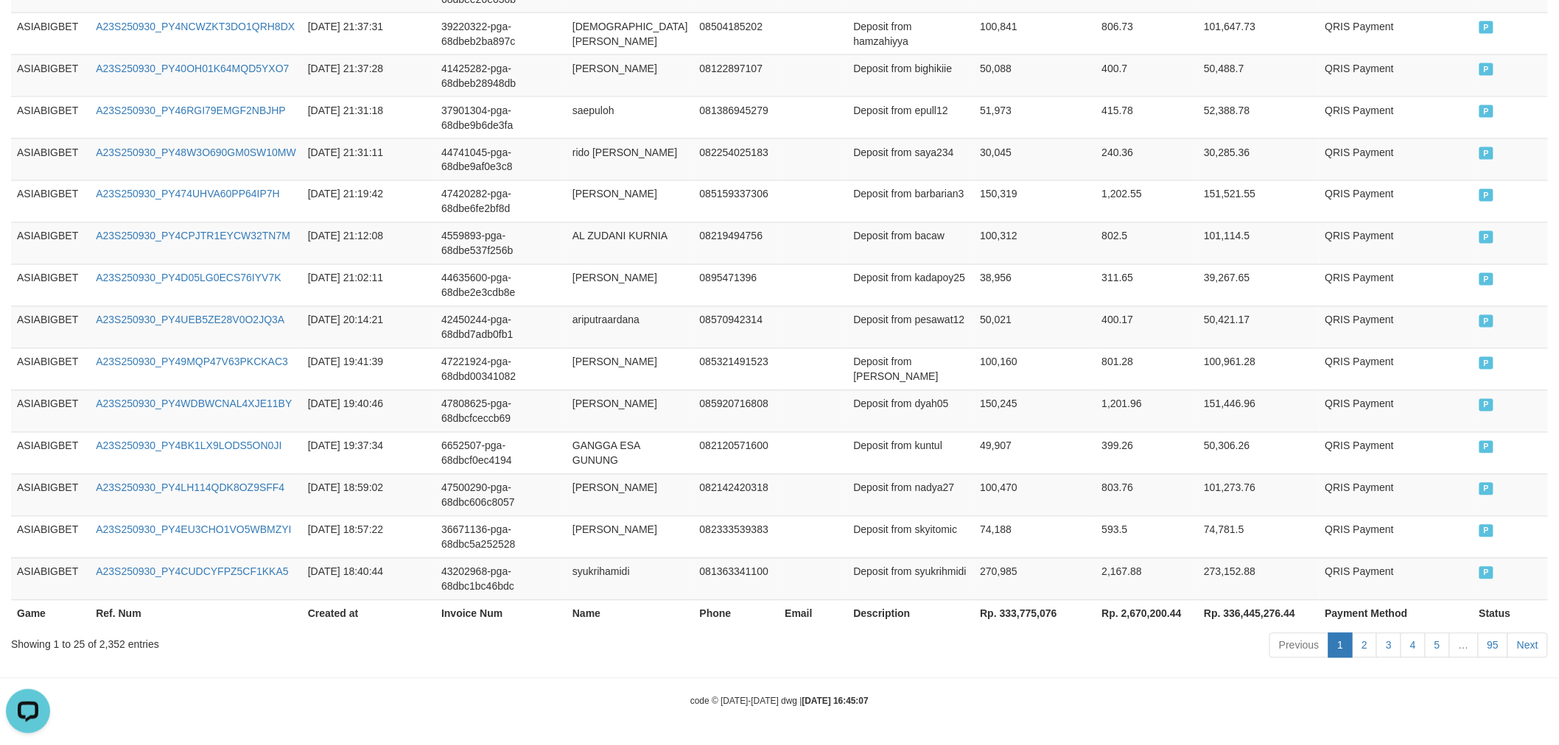
click at [988, 606] on th "Rp. 333,775,076" at bounding box center [1035, 613] width 122 height 27
copy th "333,775,076"
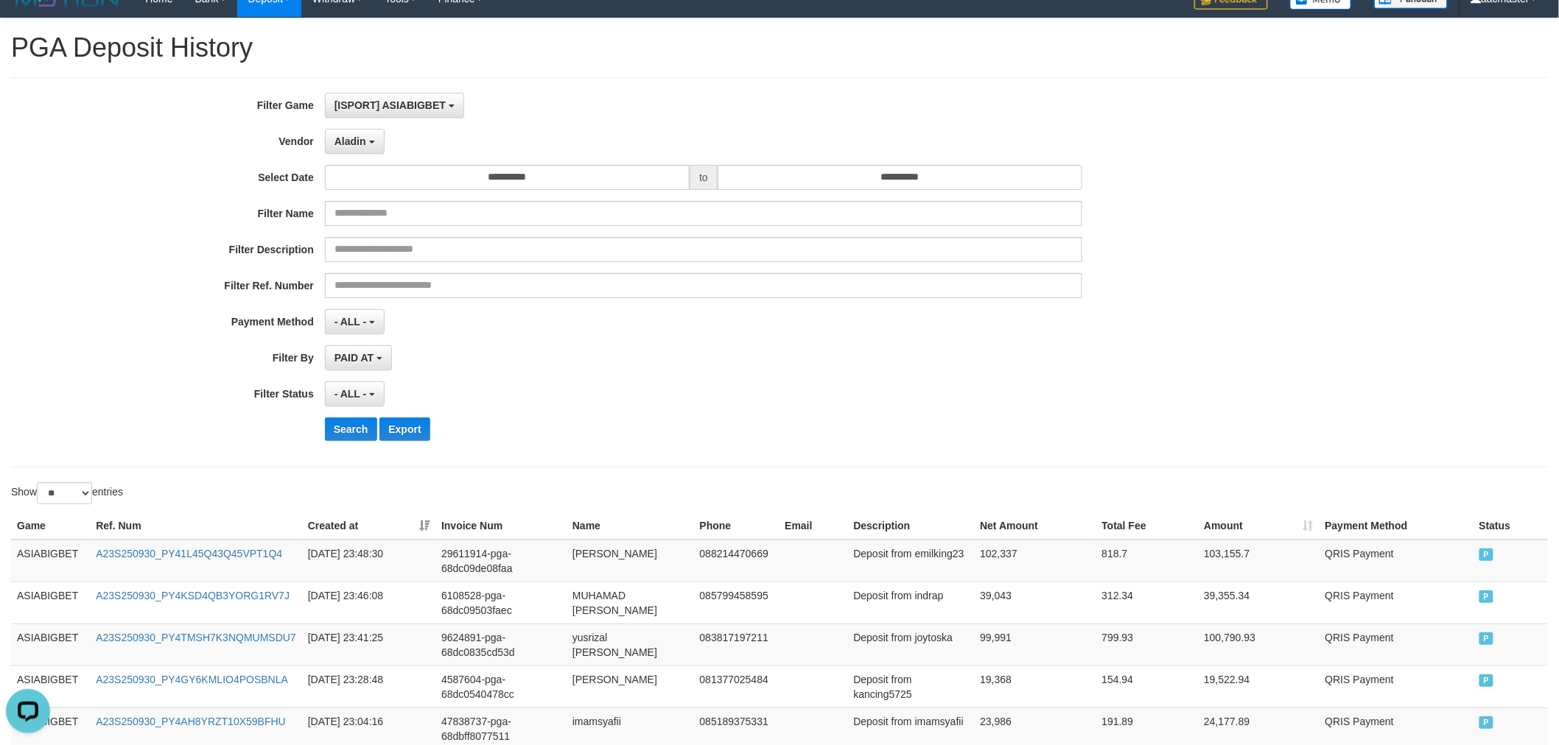
scroll to position [0, 0]
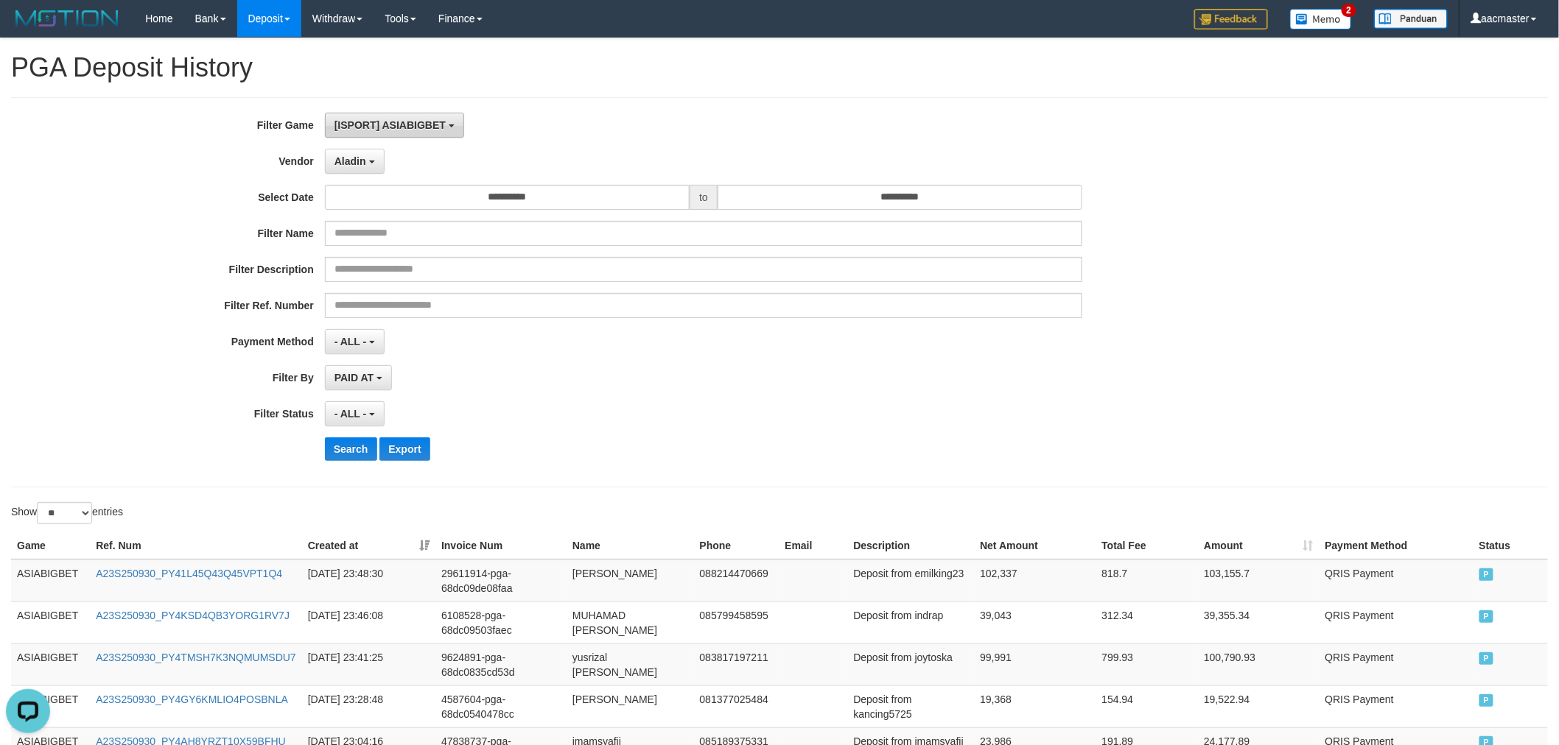
click at [406, 113] on button "[ISPORT] ASIABIGBET" at bounding box center [394, 125] width 139 height 25
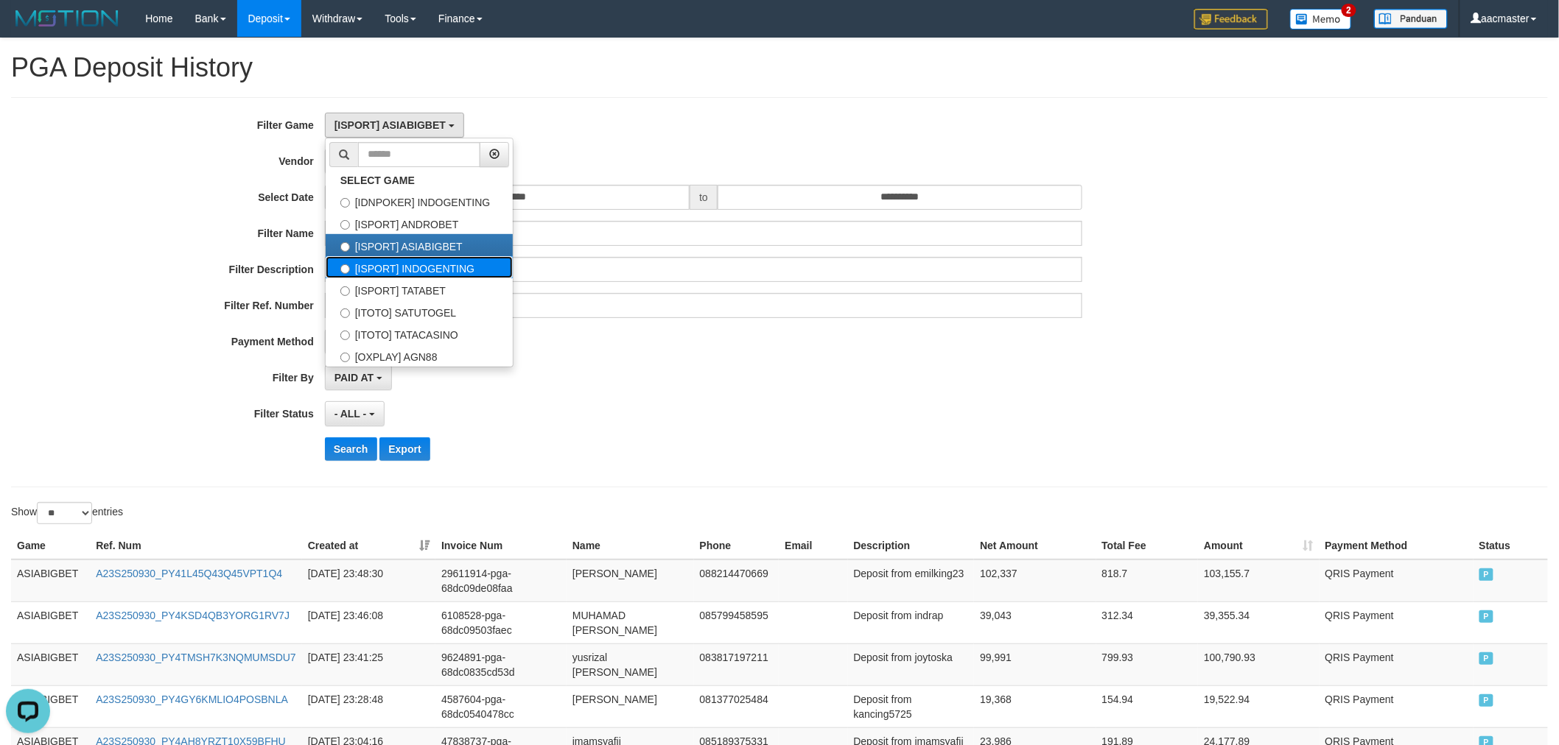
click at [424, 265] on label "[ISPORT] INDOGENTING" at bounding box center [419, 267] width 187 height 22
select select "***"
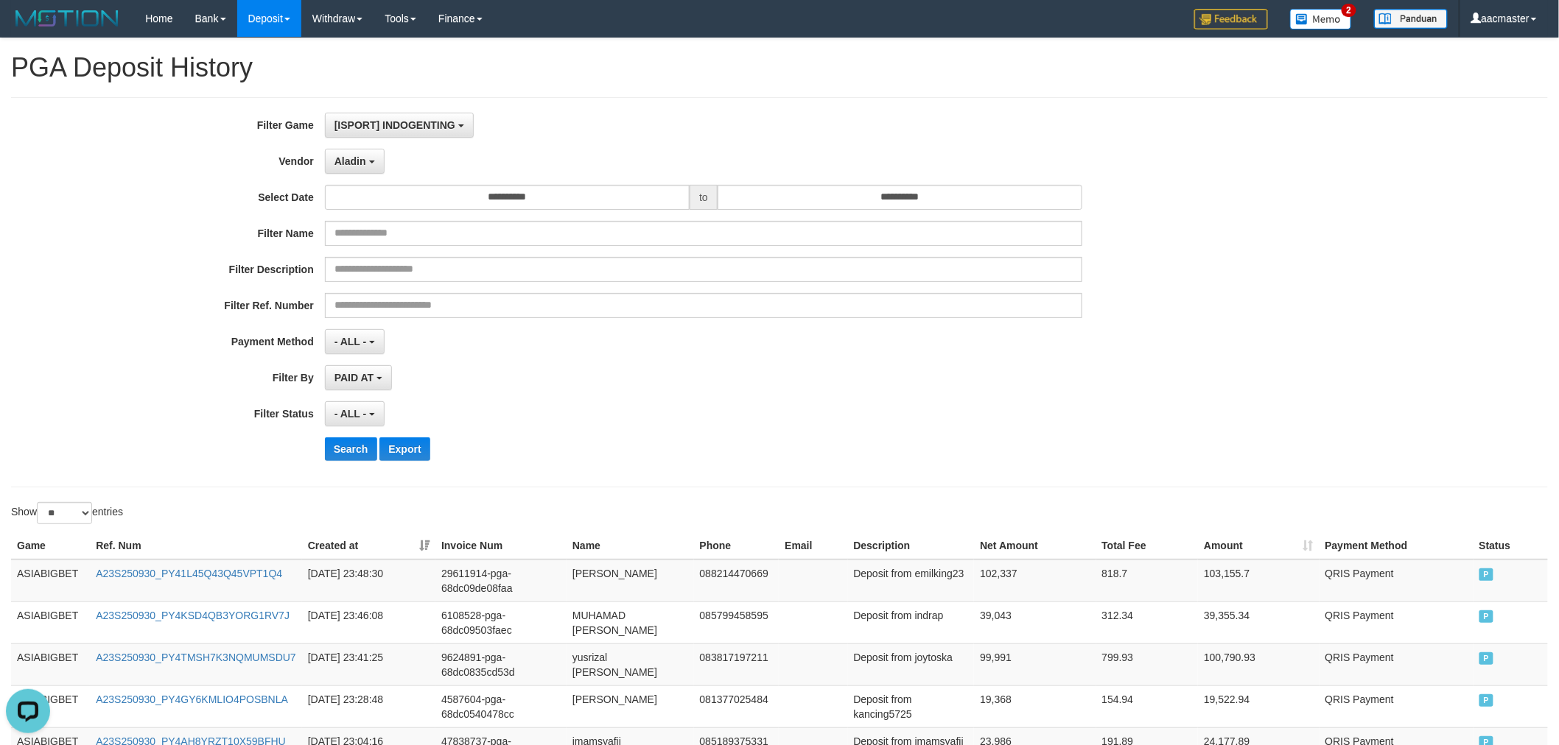
scroll to position [49, 0]
click at [344, 445] on button "Search" at bounding box center [351, 450] width 52 height 24
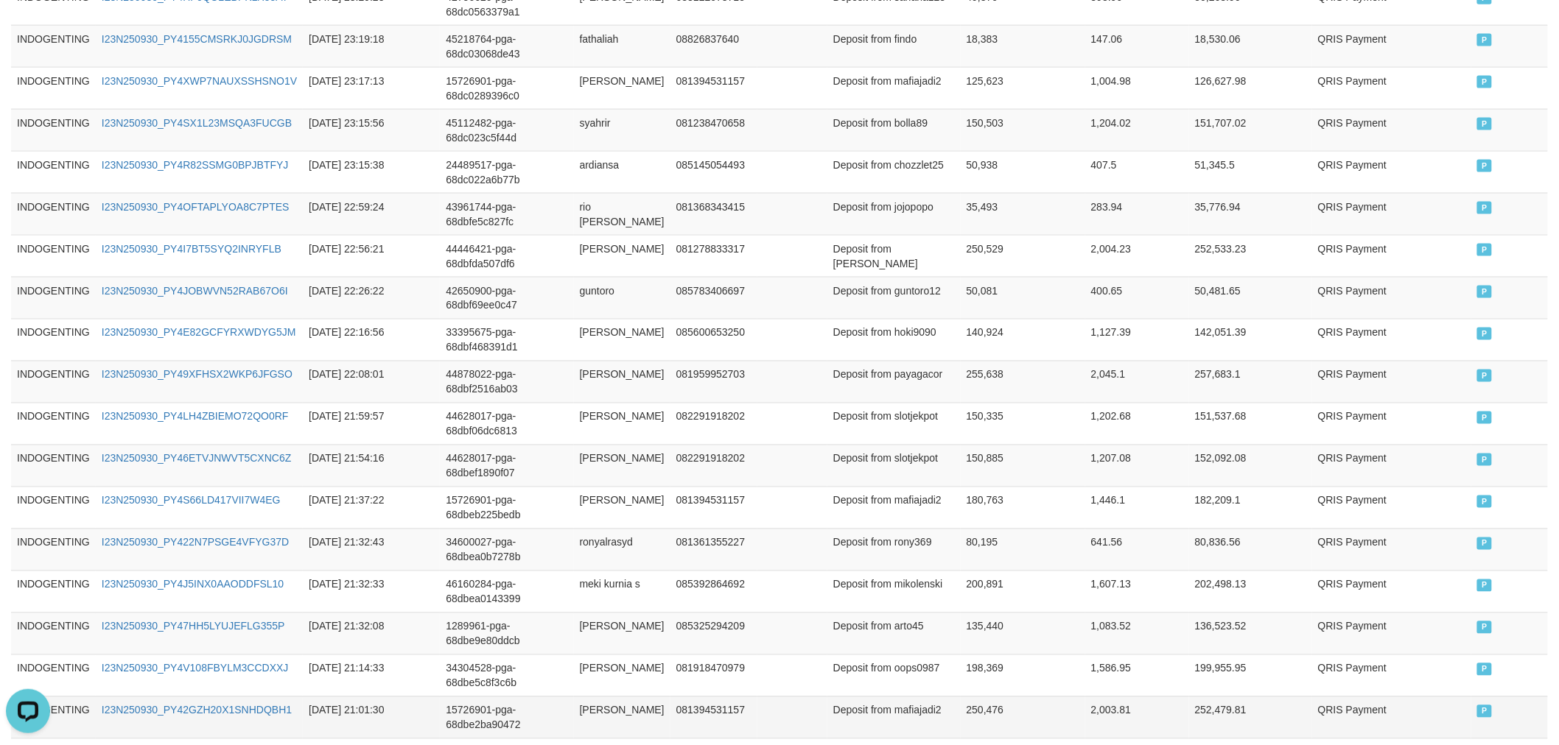
scroll to position [1056, 0]
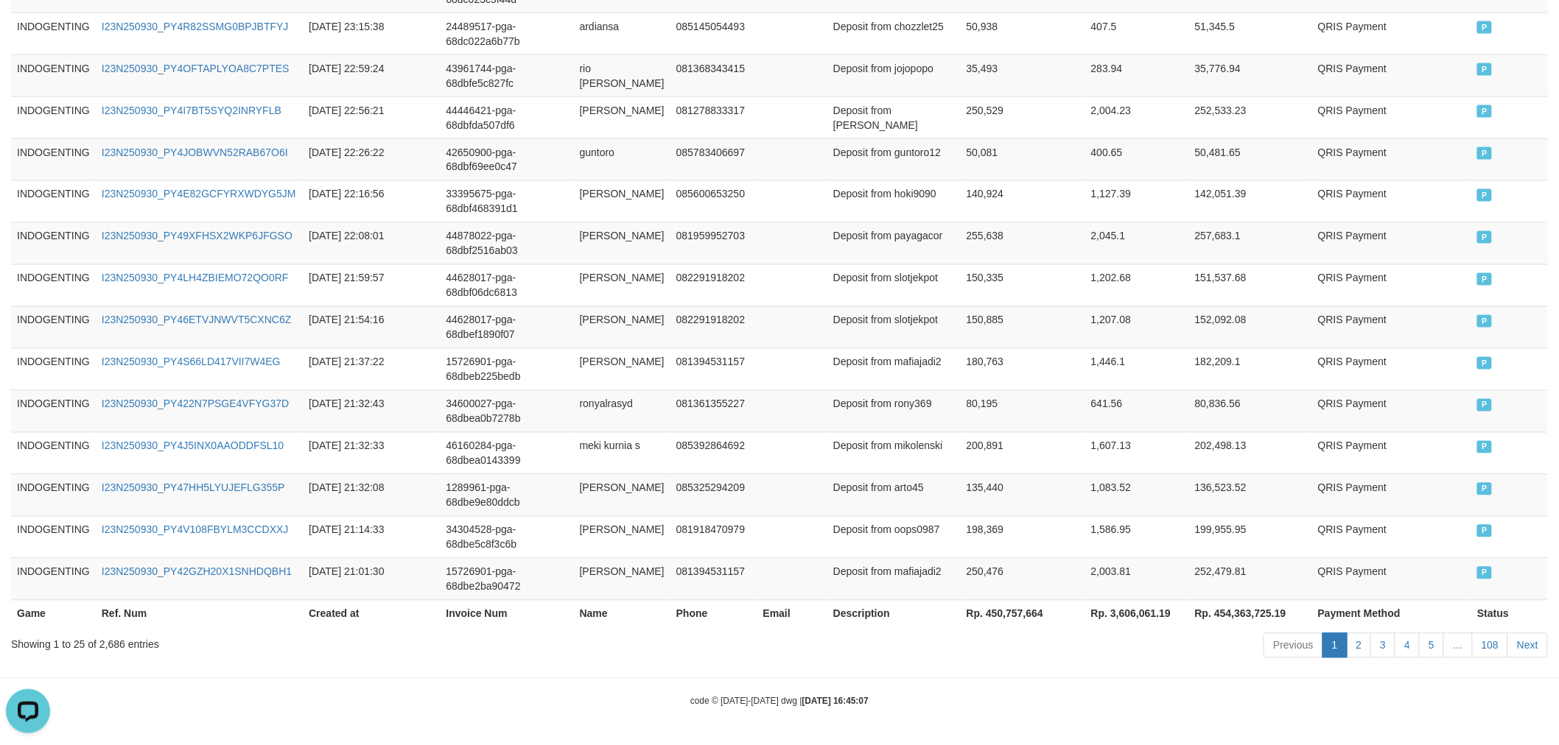
click at [1000, 614] on th "Rp. 450,757,664" at bounding box center [1023, 613] width 124 height 27
drag, startPoint x: 1000, startPoint y: 614, endPoint x: 887, endPoint y: 572, distance: 120.3
click at [1000, 614] on th "Rp. 450,757,664" at bounding box center [1023, 613] width 124 height 27
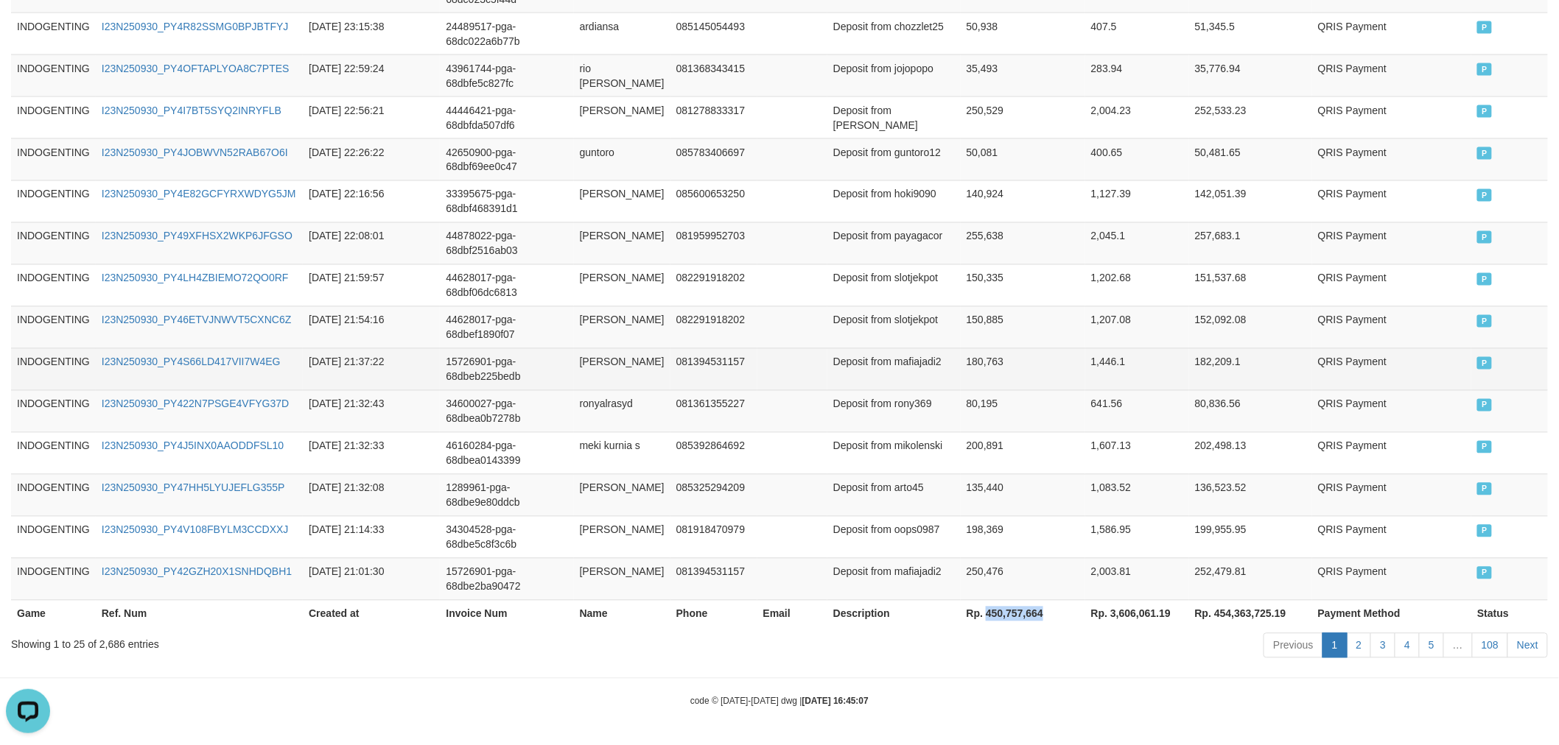
copy th "450,757,664"
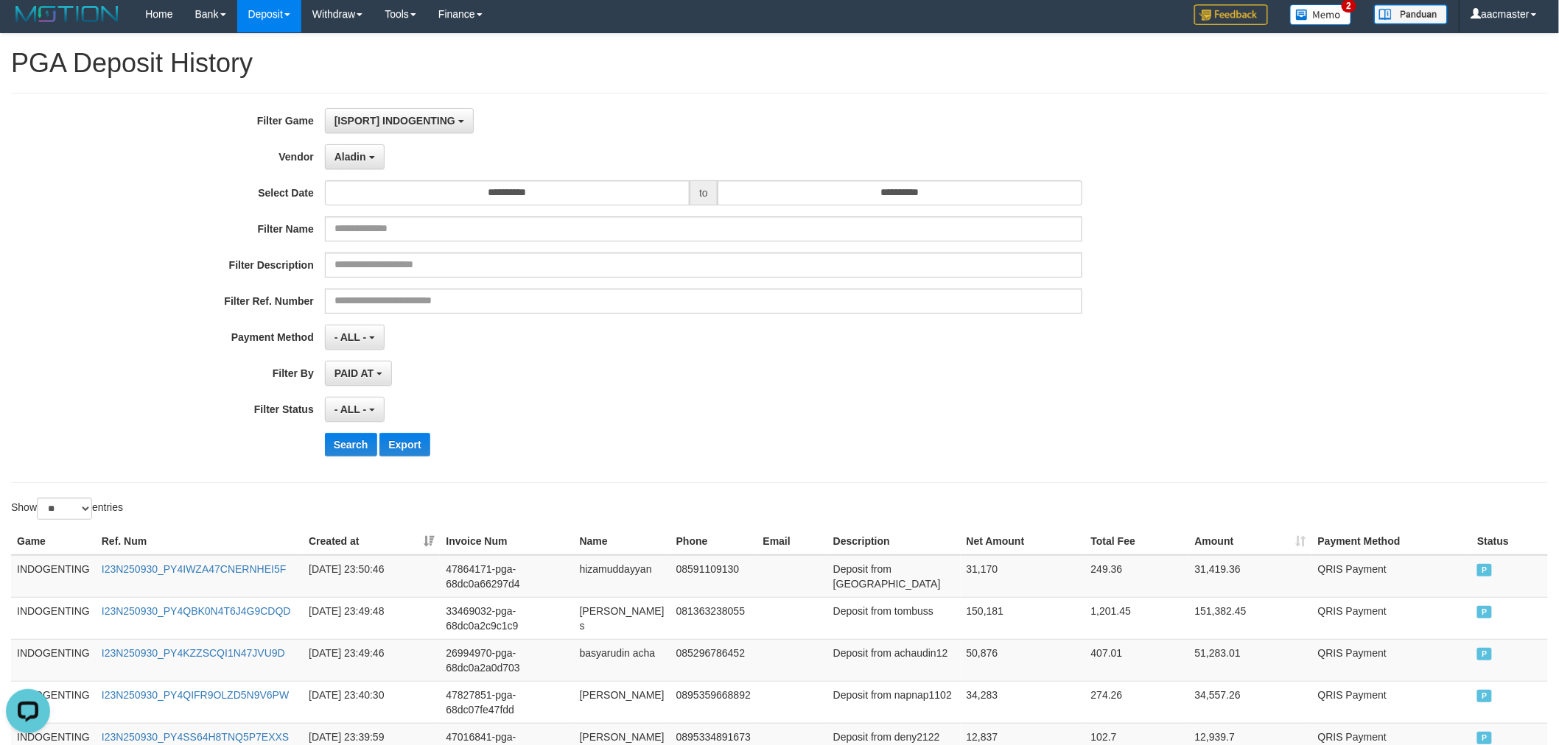
scroll to position [0, 0]
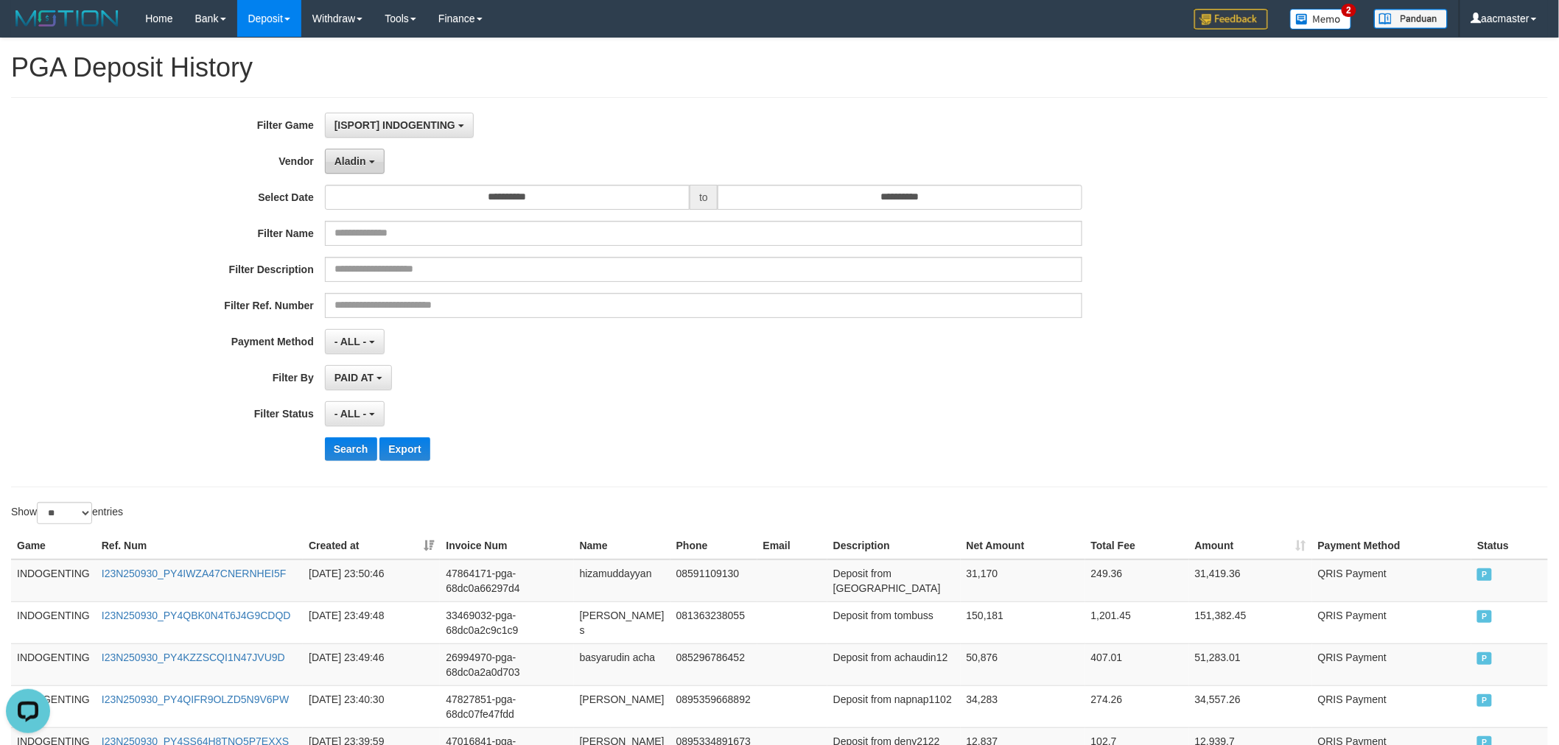
click at [374, 166] on button "Aladin" at bounding box center [355, 161] width 60 height 25
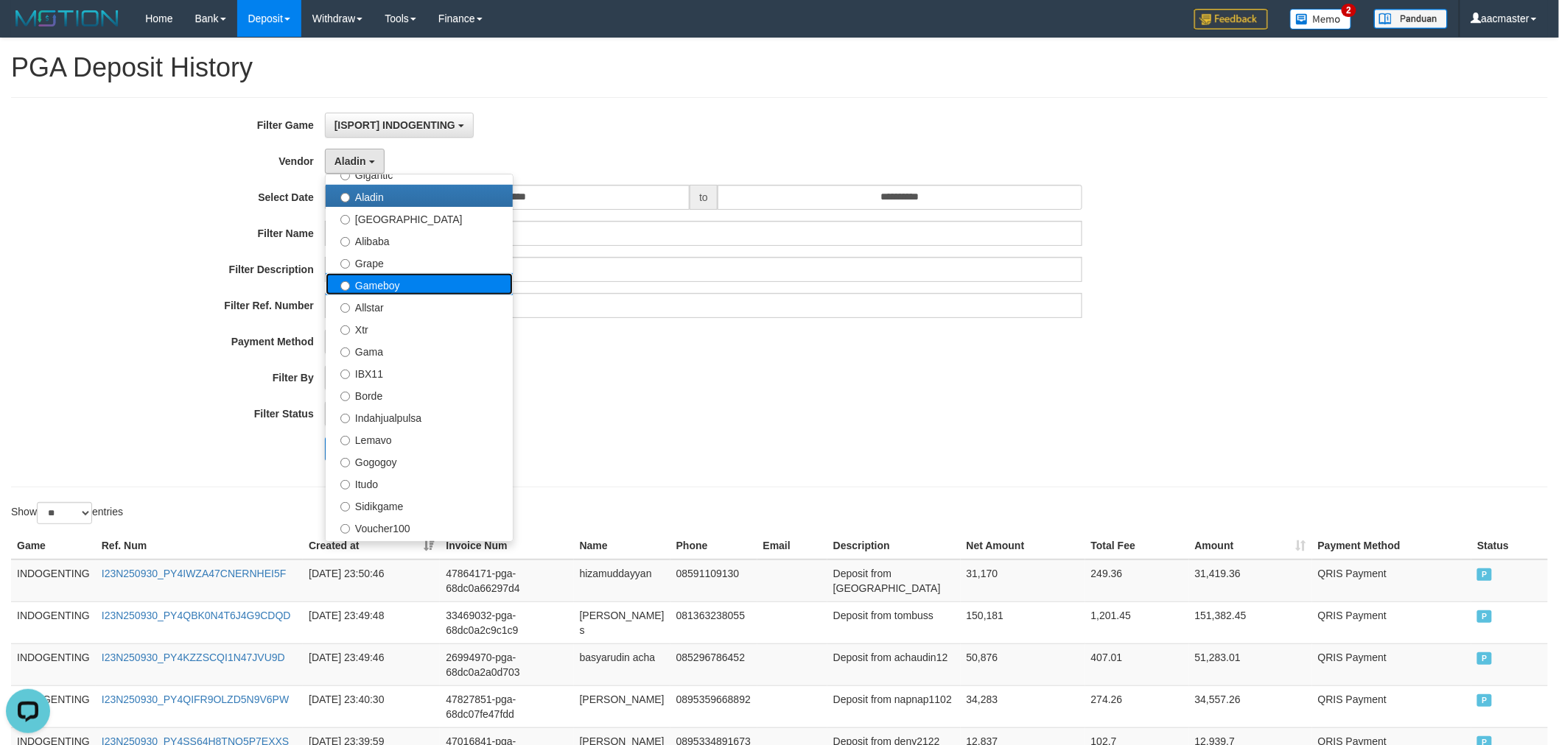
click at [427, 278] on label "Gameboy" at bounding box center [419, 284] width 187 height 22
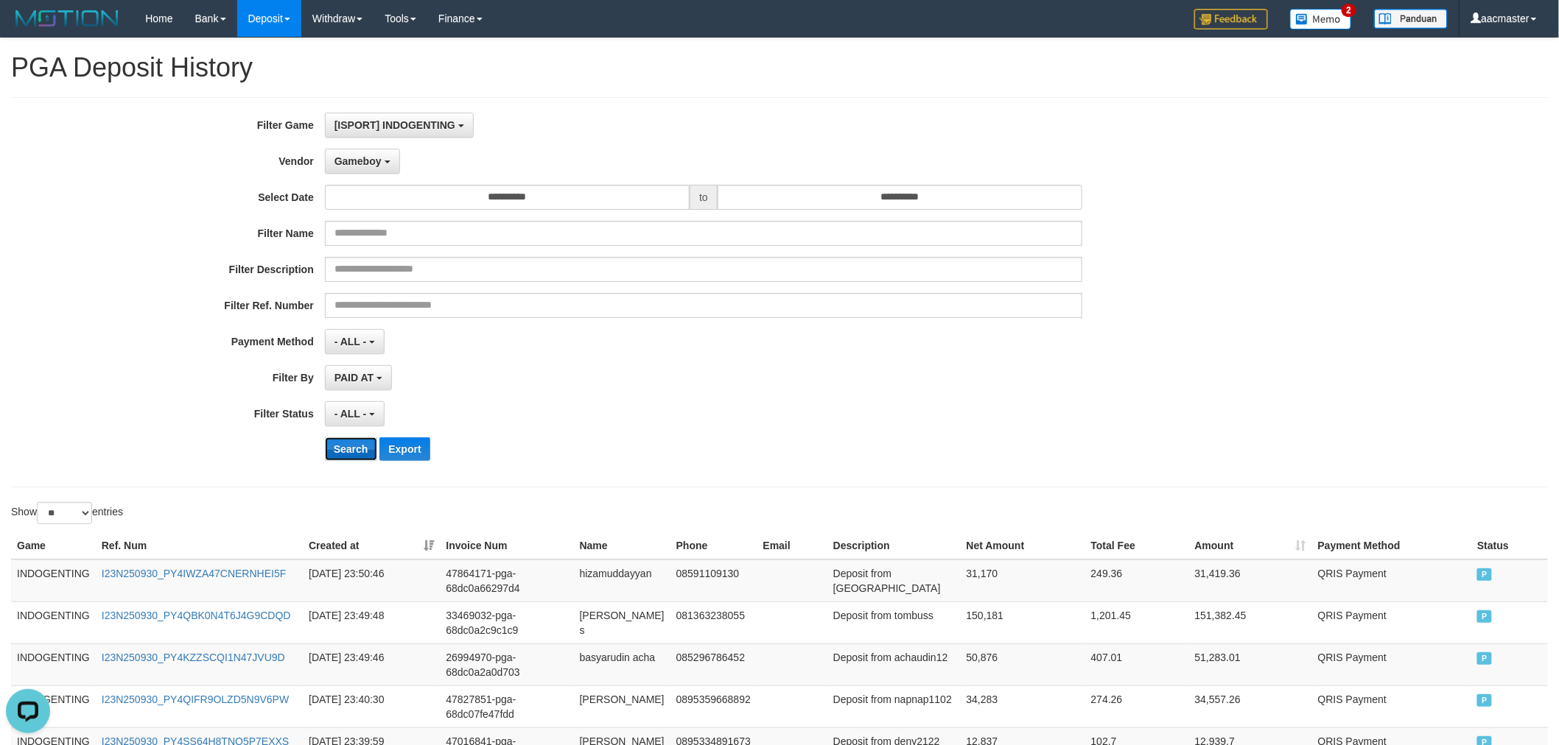
click at [351, 455] on button "Search" at bounding box center [351, 450] width 52 height 24
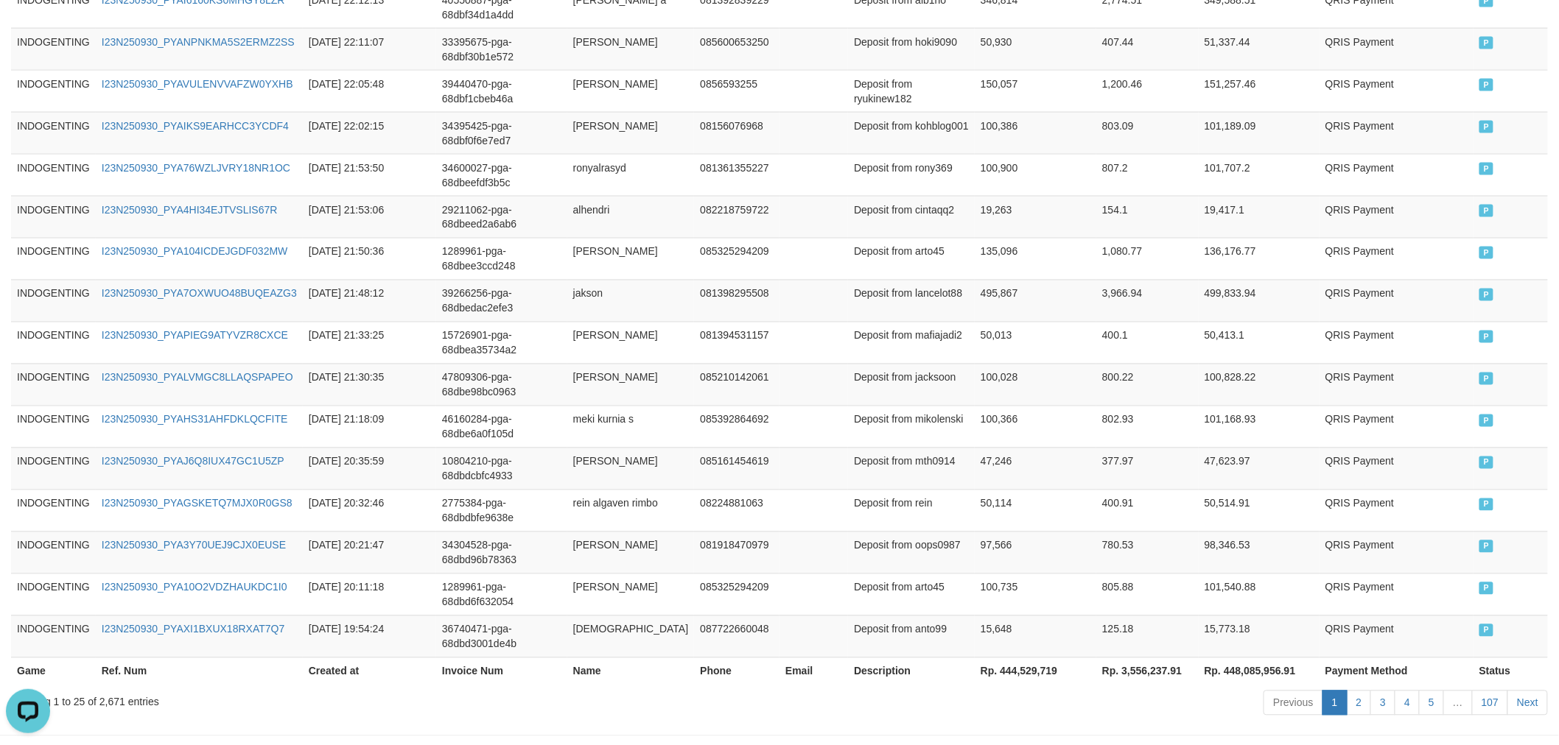
scroll to position [1041, 0]
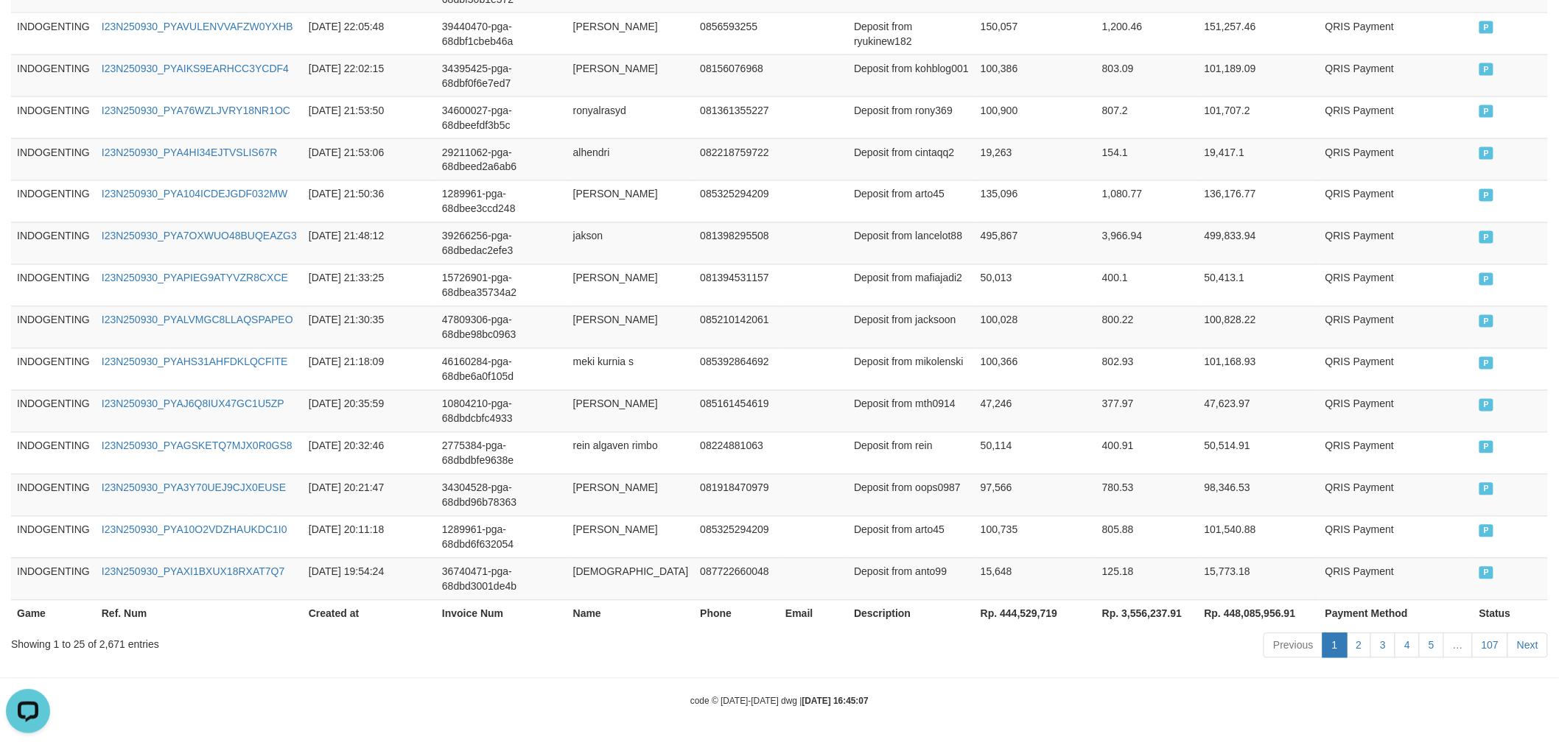
click at [982, 607] on th "Rp. 444,529,719" at bounding box center [1036, 613] width 122 height 27
copy th "444,529,719"
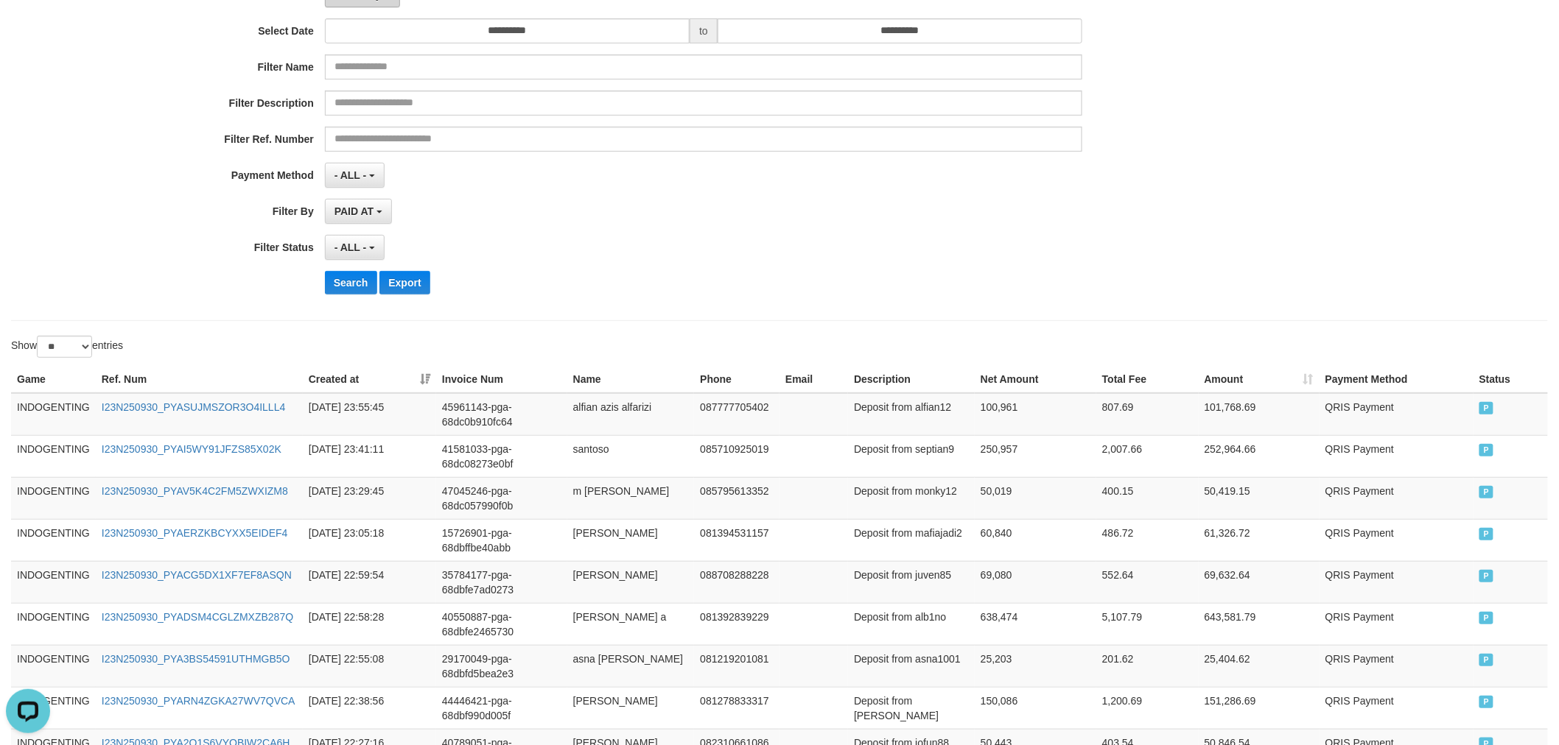
scroll to position [0, 0]
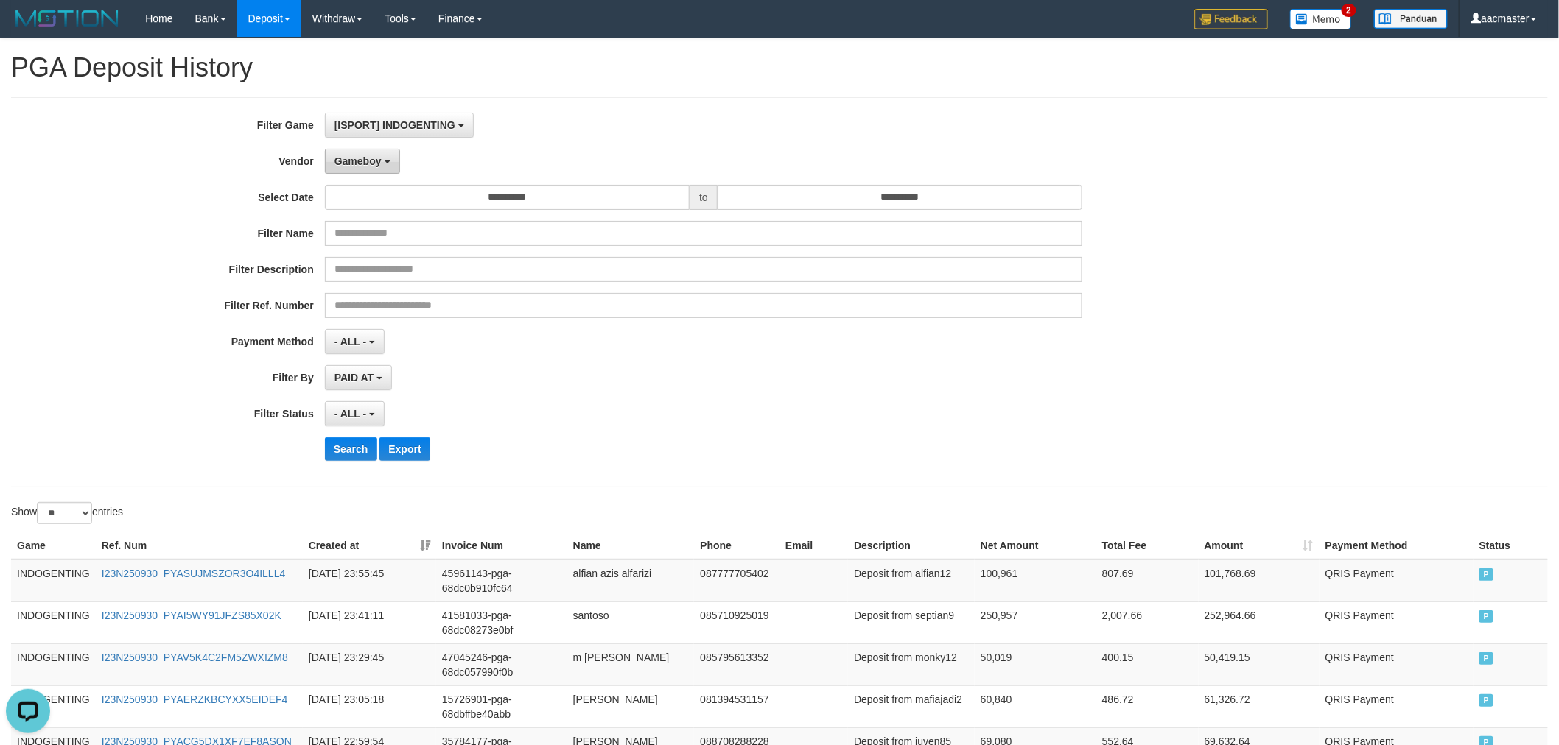
click at [388, 156] on button "Gameboy" at bounding box center [362, 161] width 75 height 25
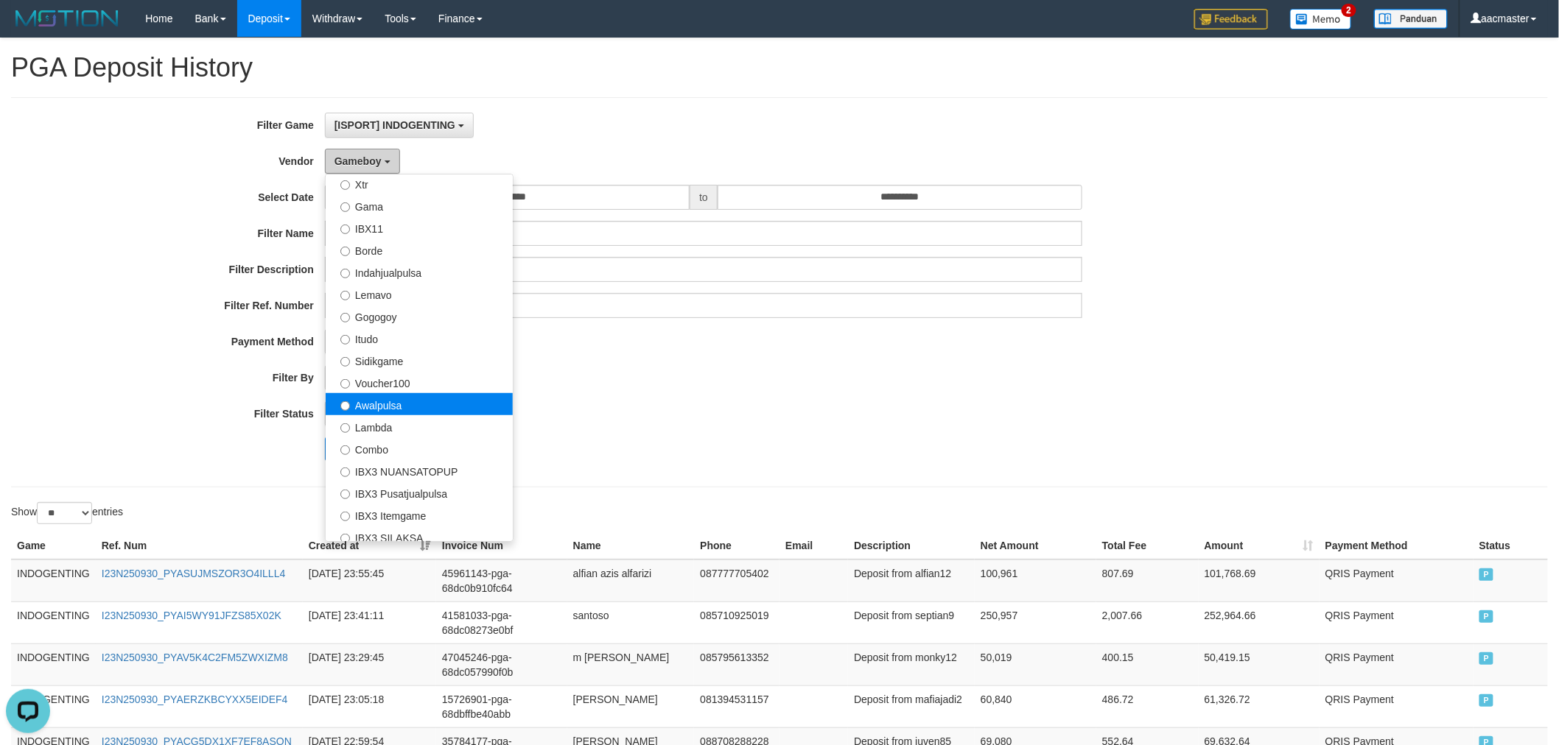
scroll to position [548, 0]
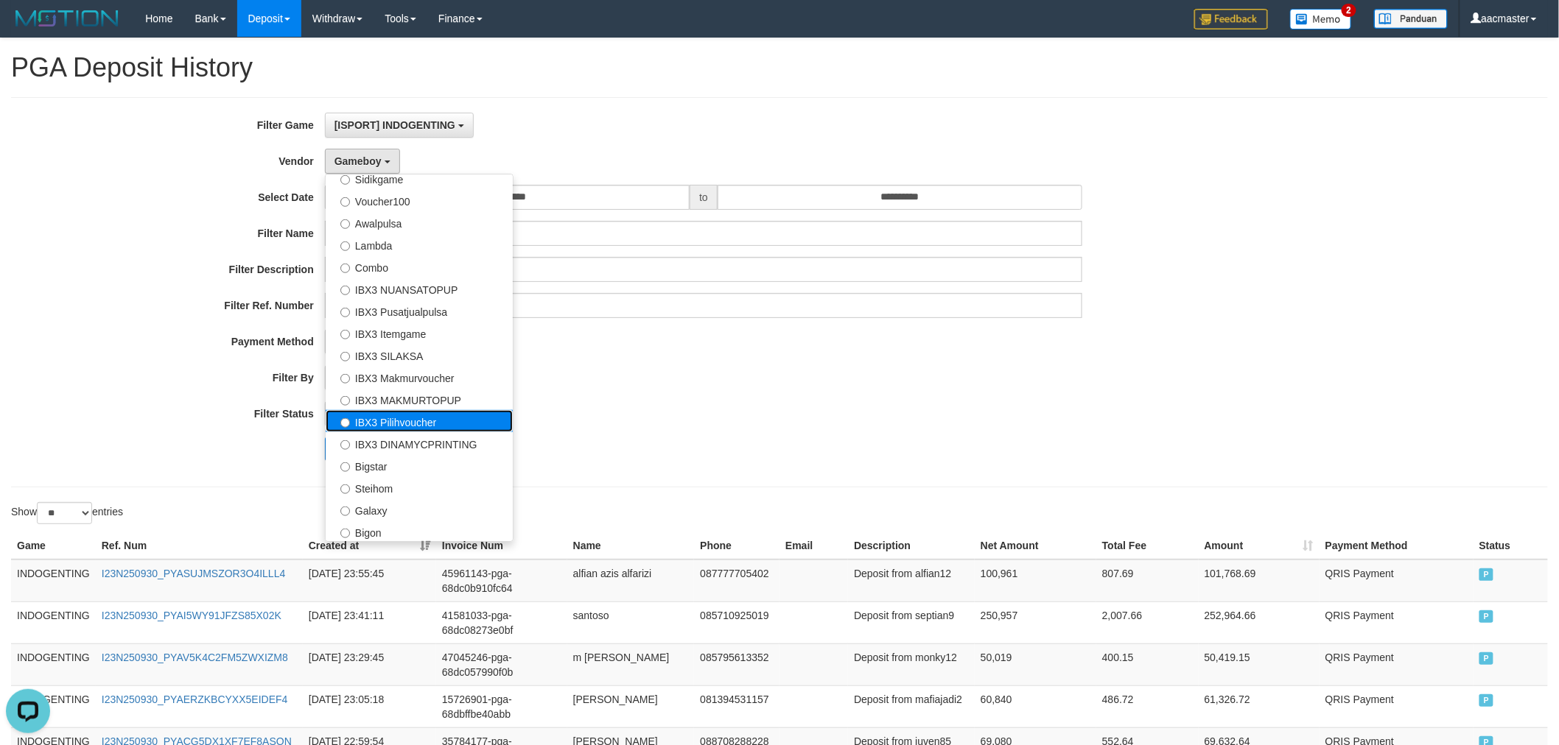
click at [428, 421] on label "IBX3 Pilihvoucher" at bounding box center [419, 421] width 187 height 22
select select "**********"
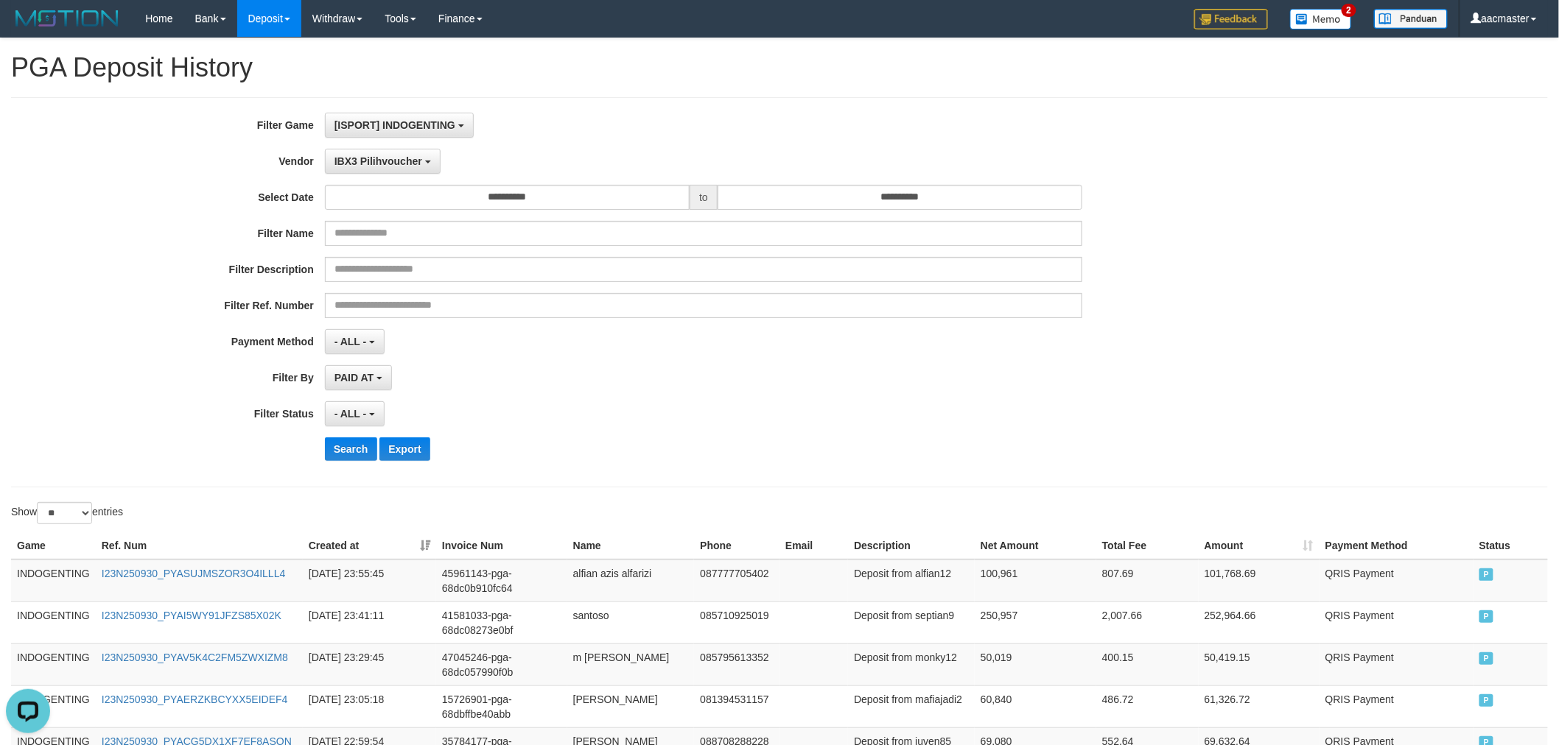
click at [358, 435] on div "**********" at bounding box center [649, 292] width 1299 height 359
click at [357, 438] on button "Search" at bounding box center [351, 450] width 52 height 24
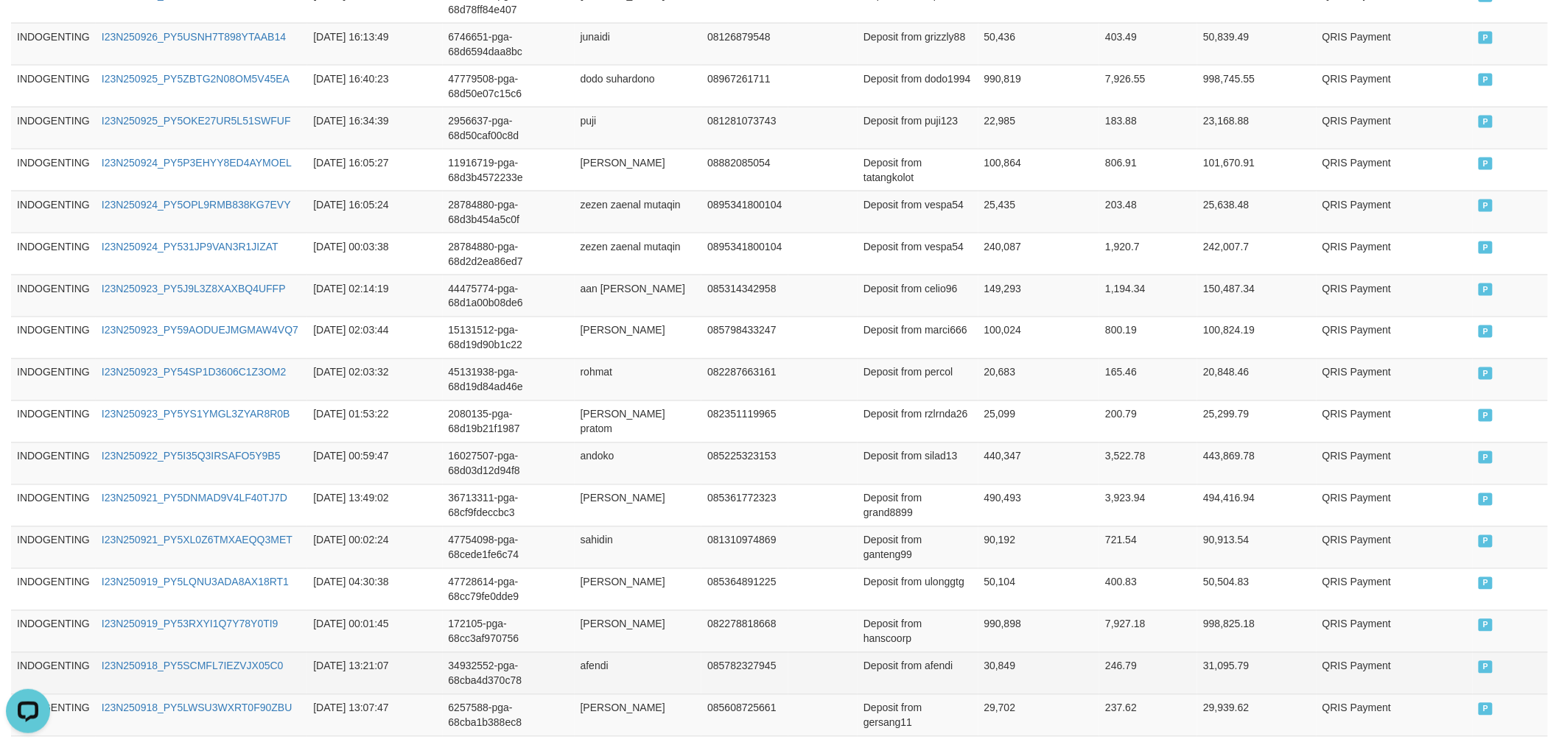
scroll to position [1026, 0]
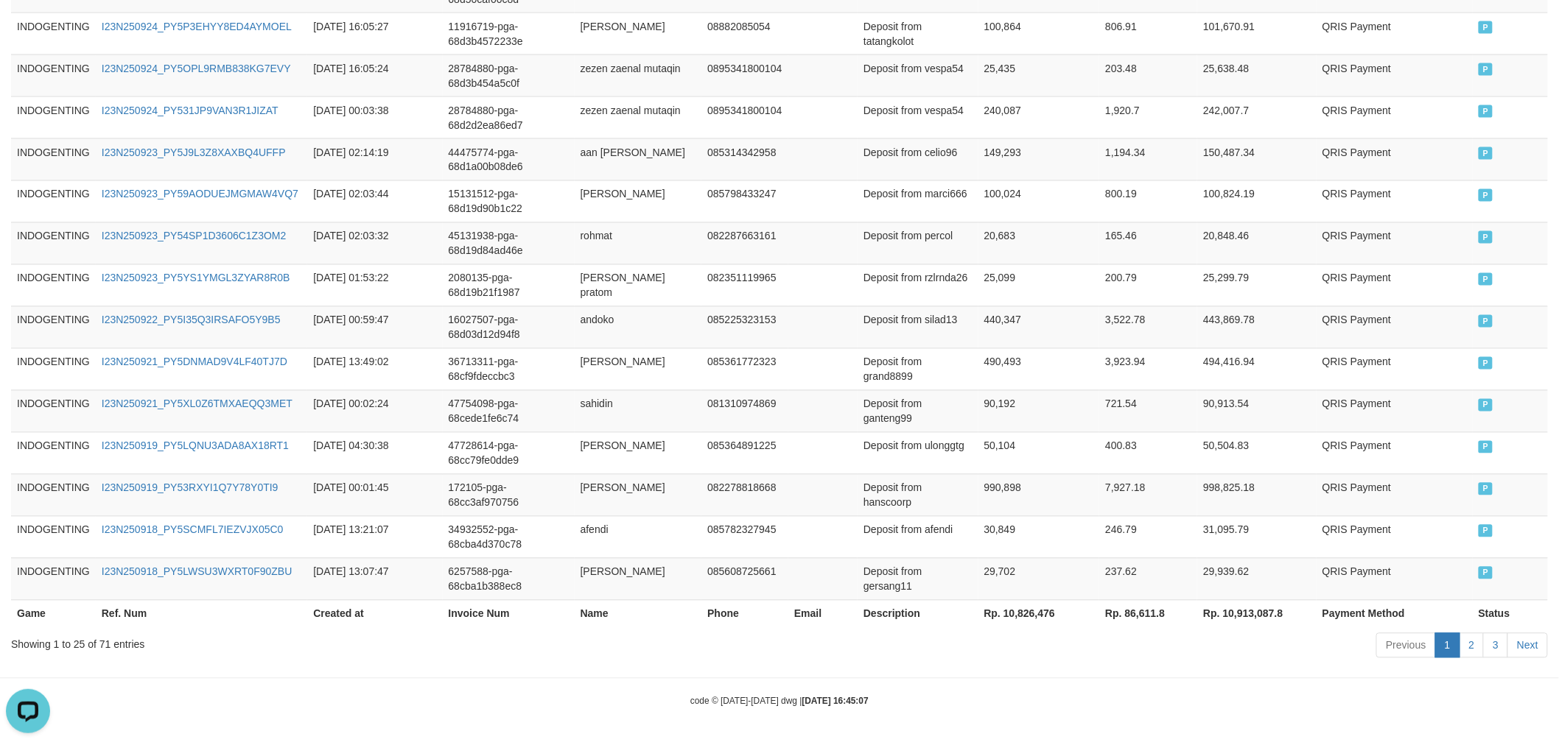
click at [988, 617] on th "Rp. 10,826,476" at bounding box center [1039, 613] width 122 height 27
copy th "10,826,476"
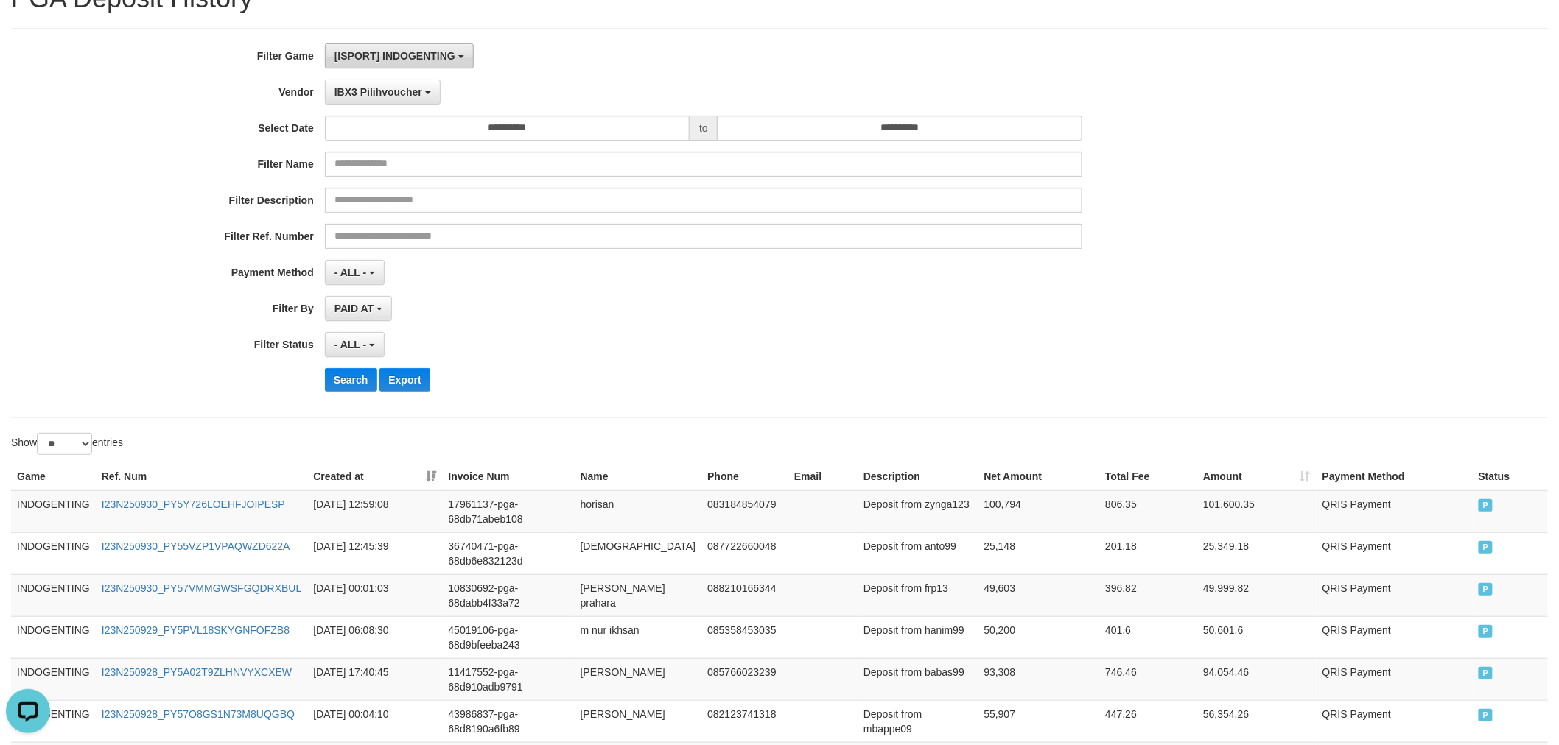
scroll to position [0, 0]
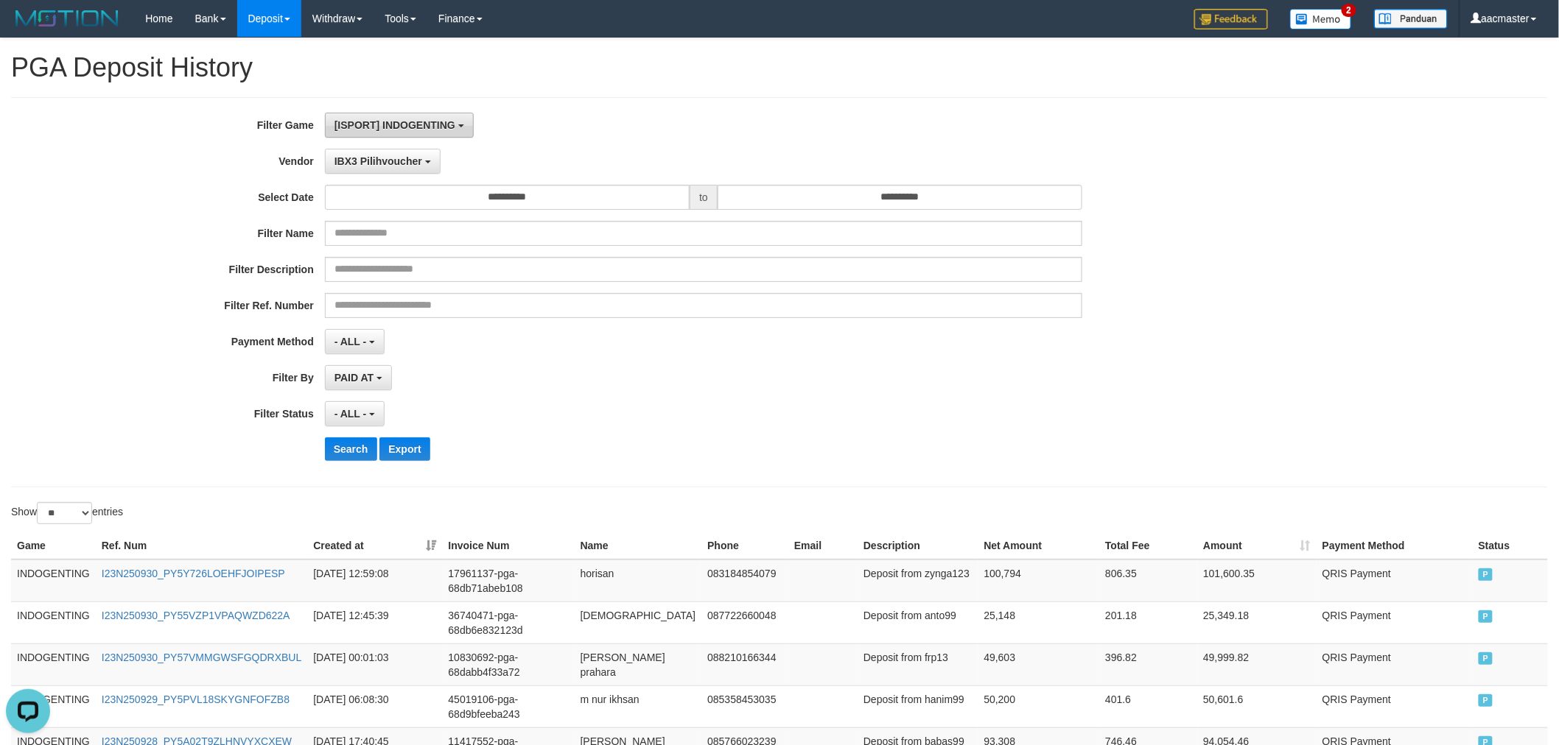
click at [409, 107] on div "**********" at bounding box center [779, 292] width 1537 height 390
click at [410, 122] on span "[ISPORT] INDOGENTING" at bounding box center [394, 125] width 121 height 12
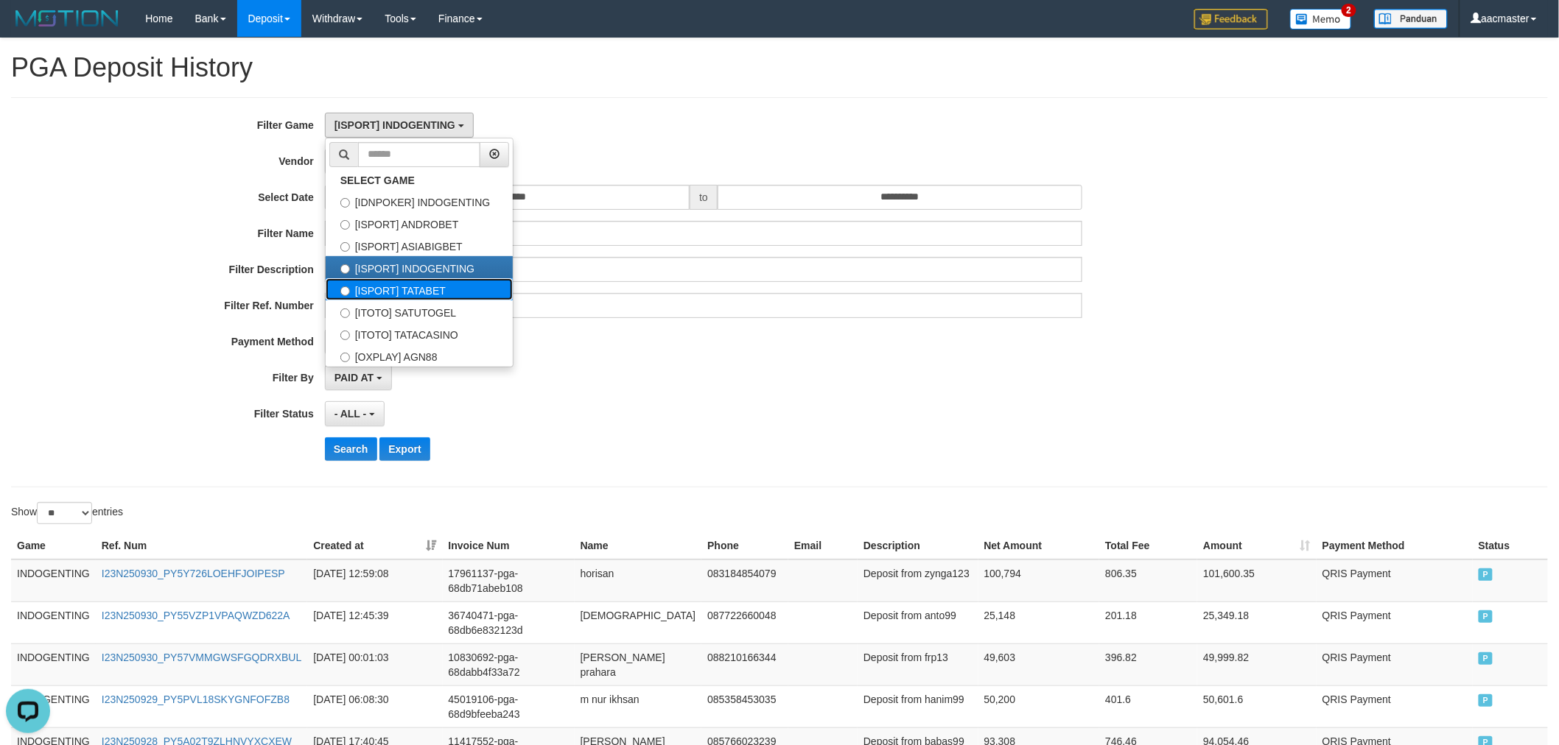
click at [437, 284] on label "[ISPORT] TATABET" at bounding box center [419, 289] width 187 height 22
select select "***"
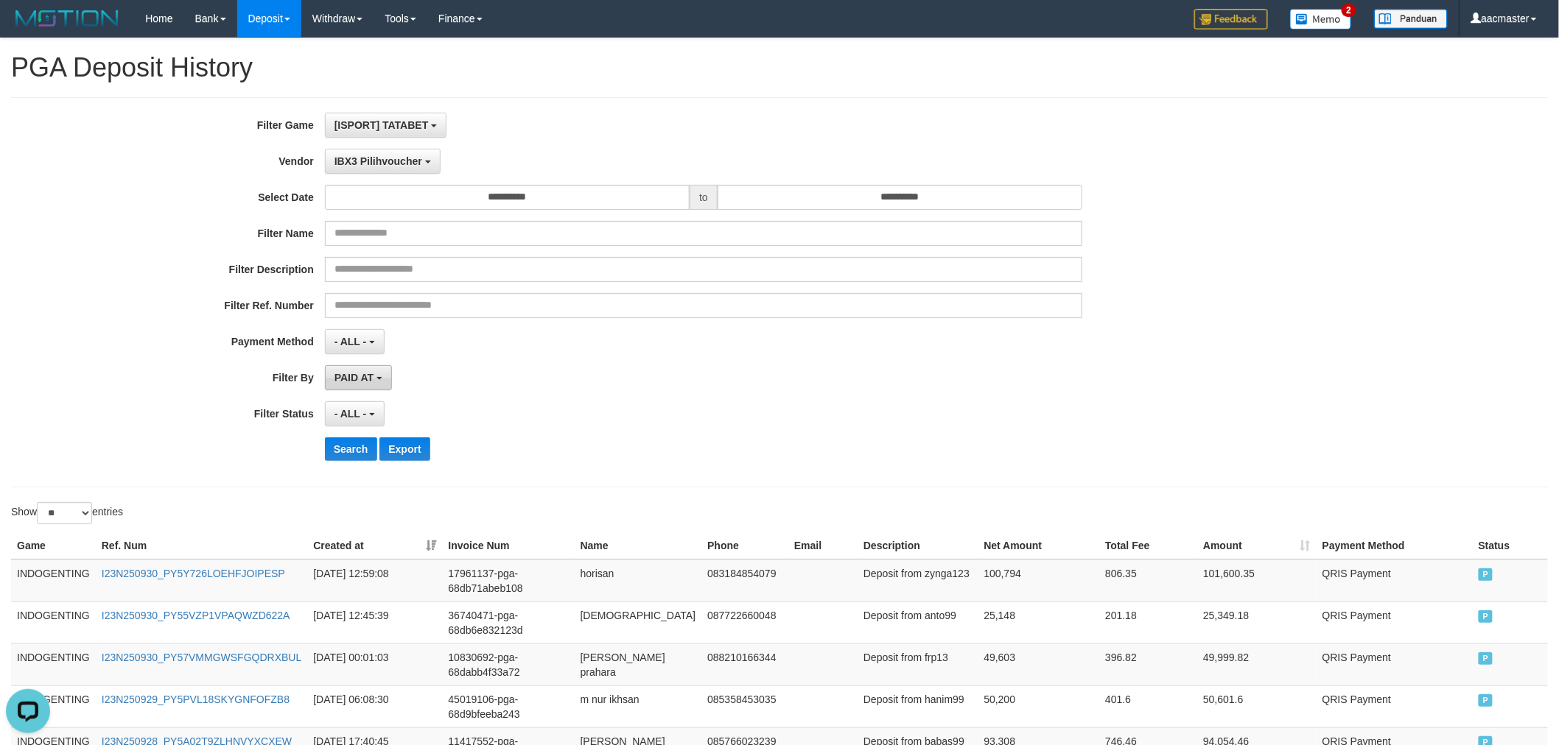
scroll to position [62, 0]
click at [364, 452] on button "Search" at bounding box center [351, 450] width 52 height 24
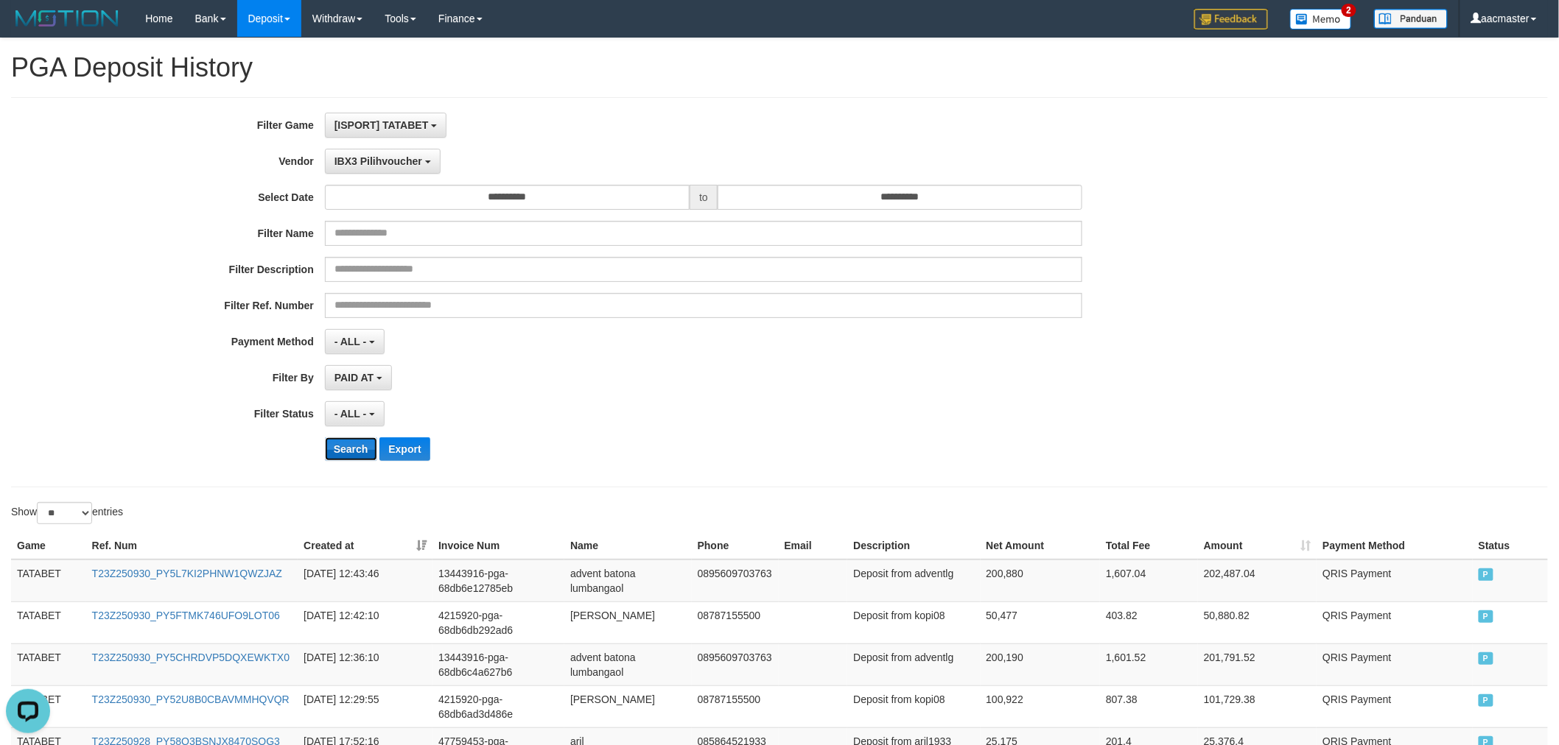
click at [348, 443] on button "Search" at bounding box center [351, 450] width 52 height 24
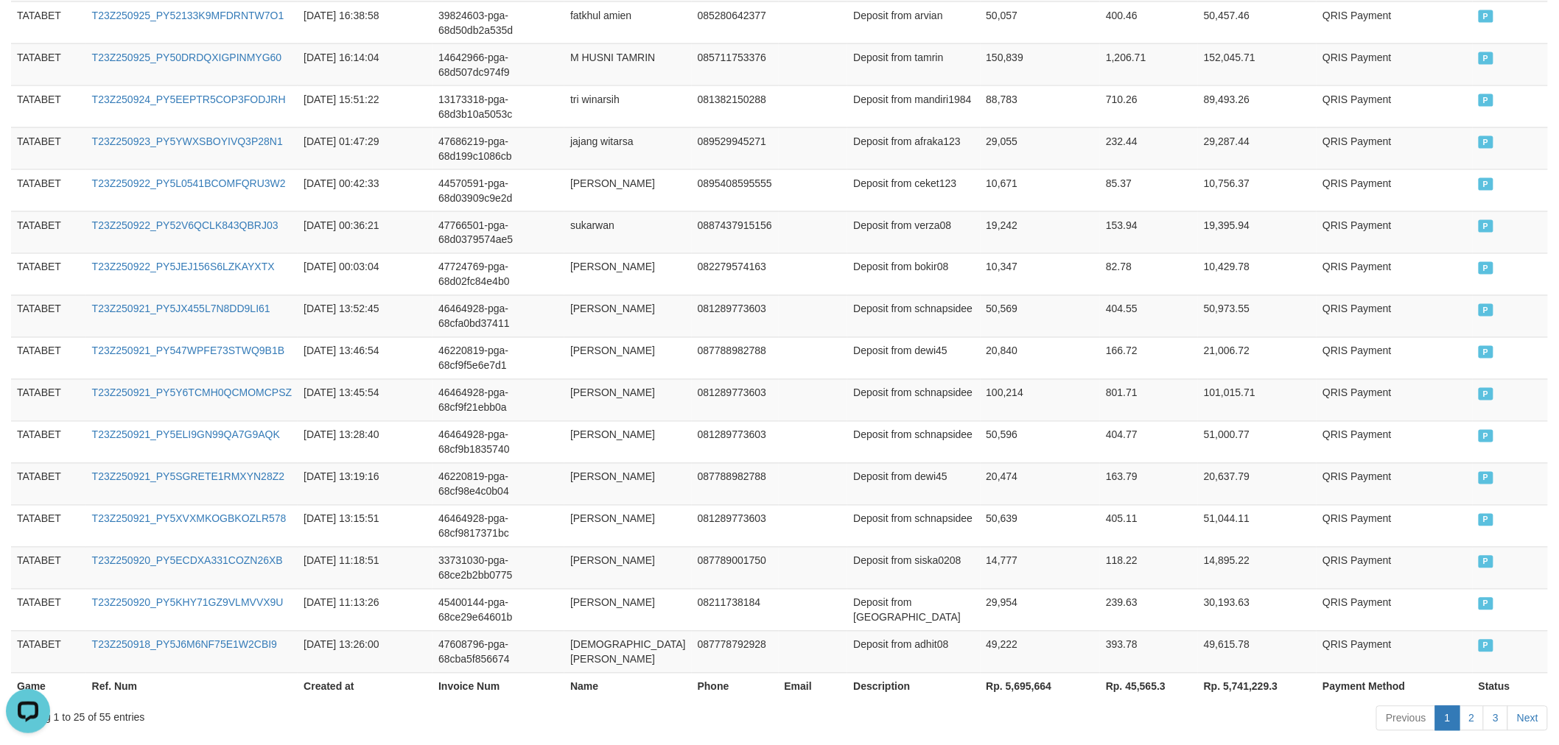
scroll to position [1056, 0]
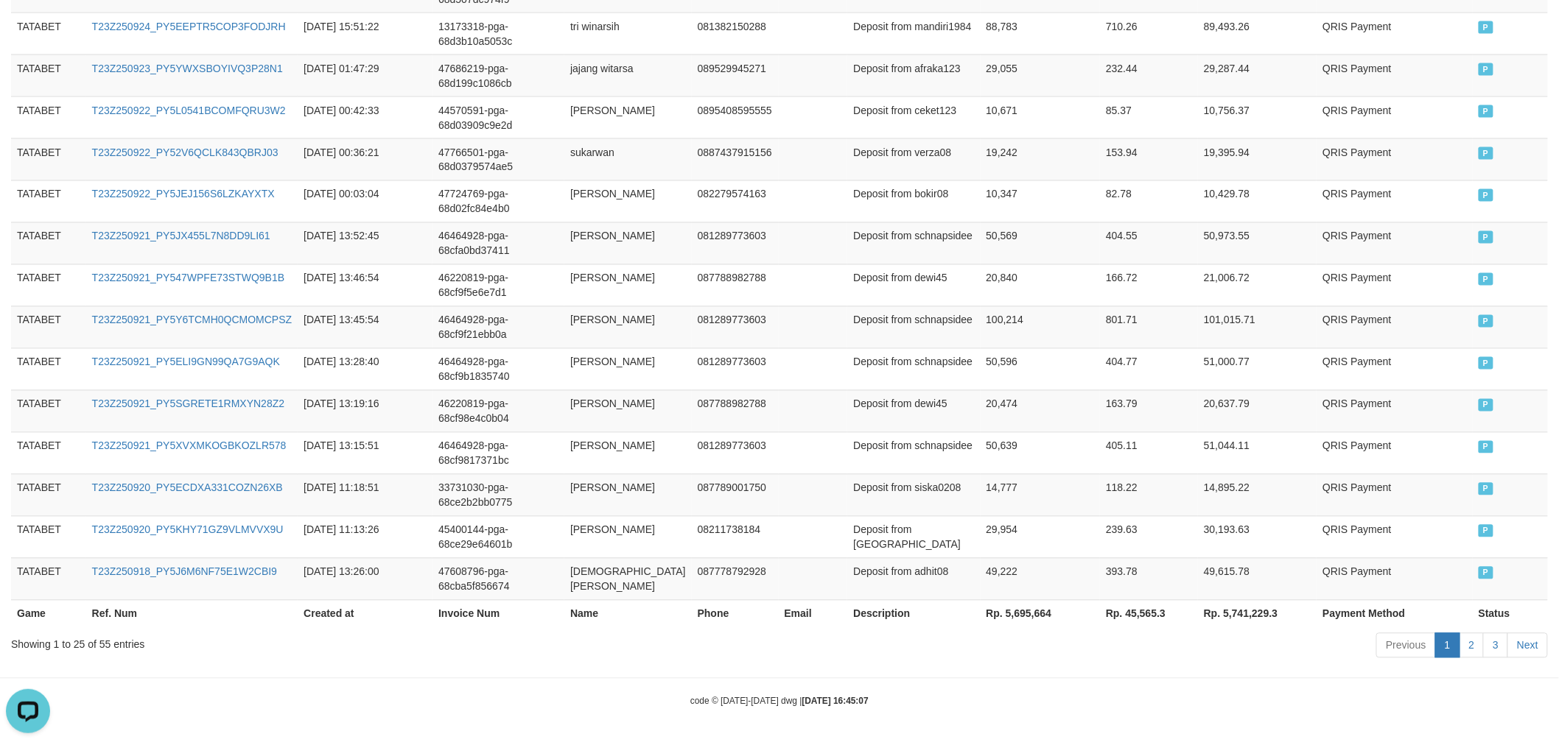
click at [990, 611] on th "Rp. 5,695,664" at bounding box center [1040, 613] width 120 height 27
copy th "5,695,664"
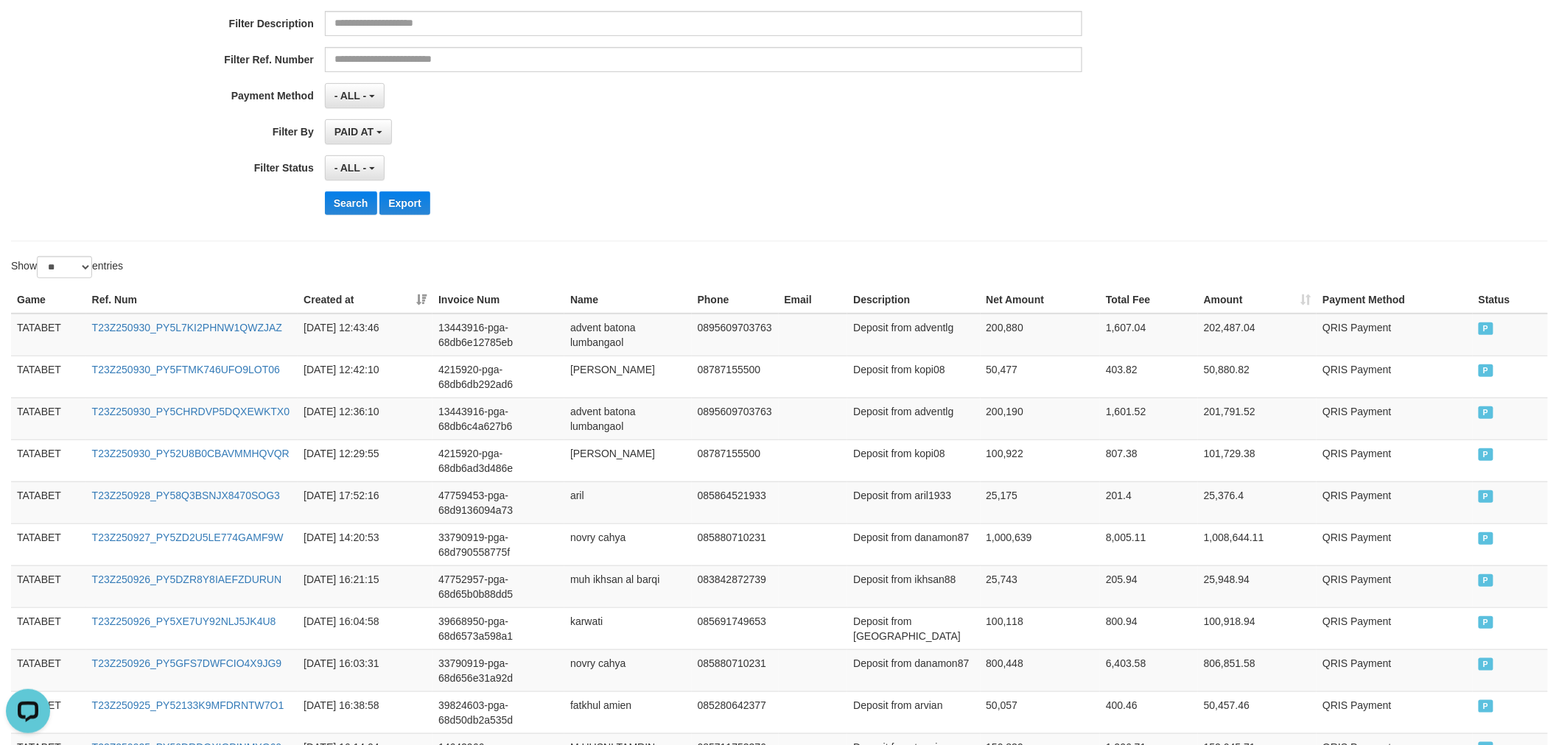
scroll to position [0, 0]
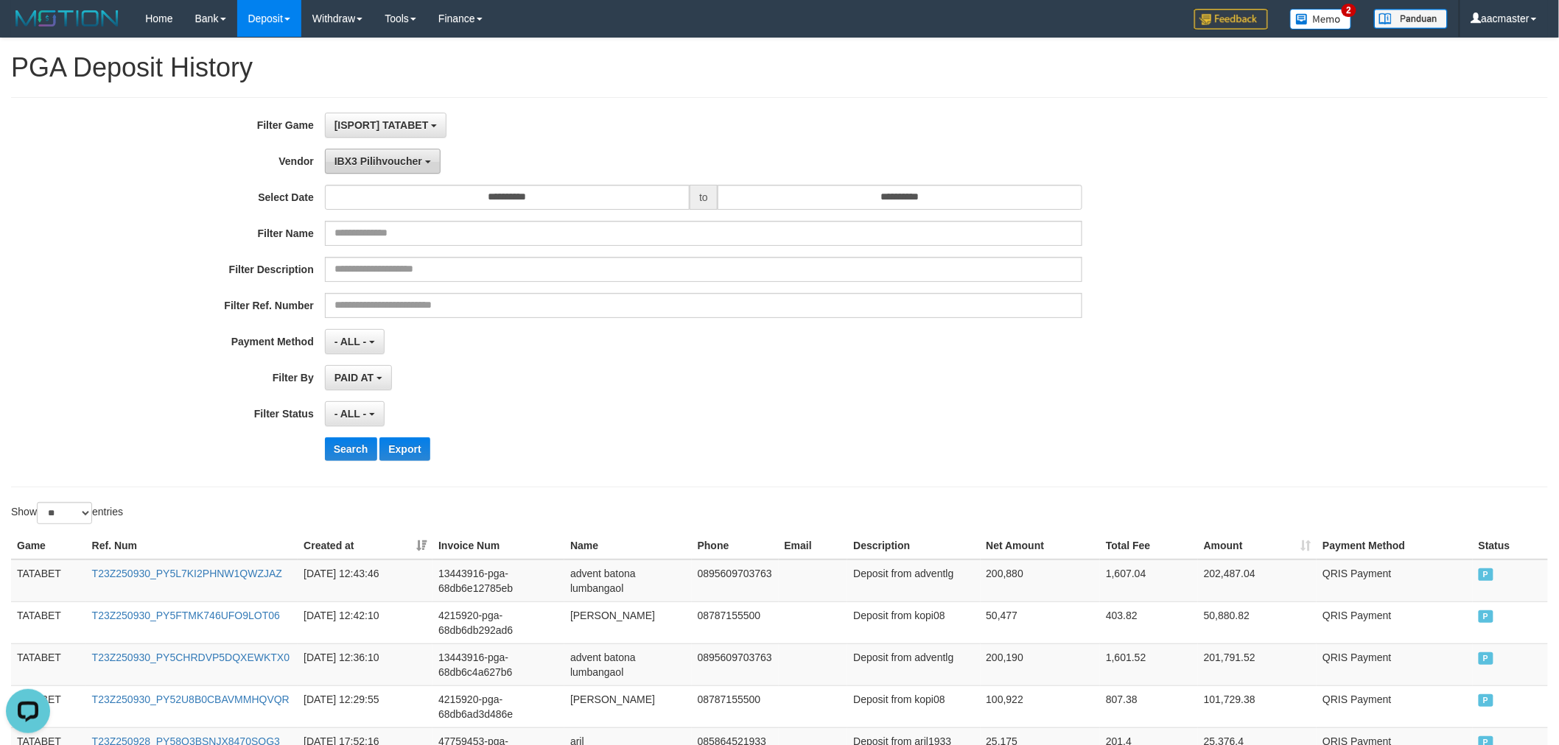
click at [368, 155] on span "IBX3 Pilihvoucher" at bounding box center [378, 161] width 88 height 12
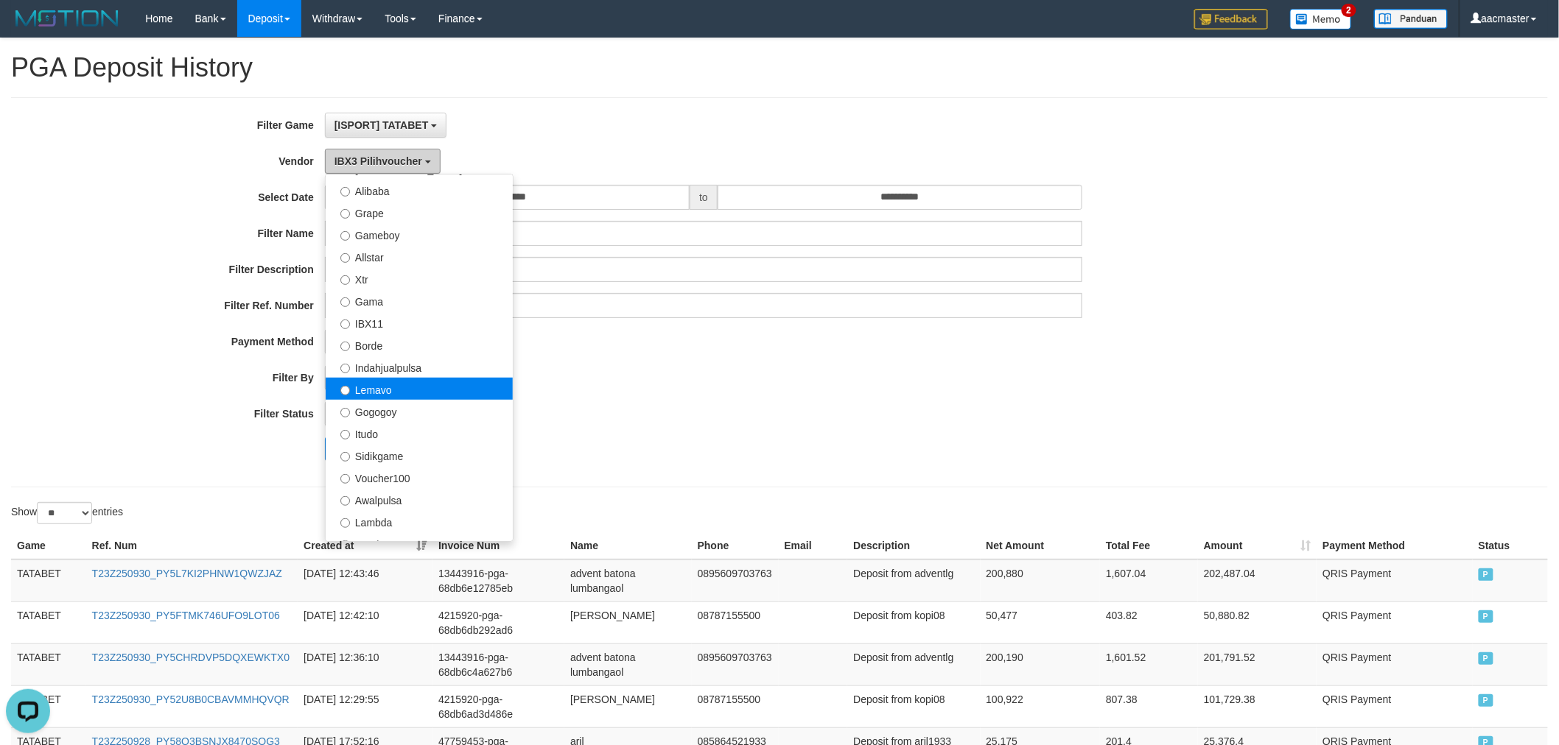
scroll to position [221, 0]
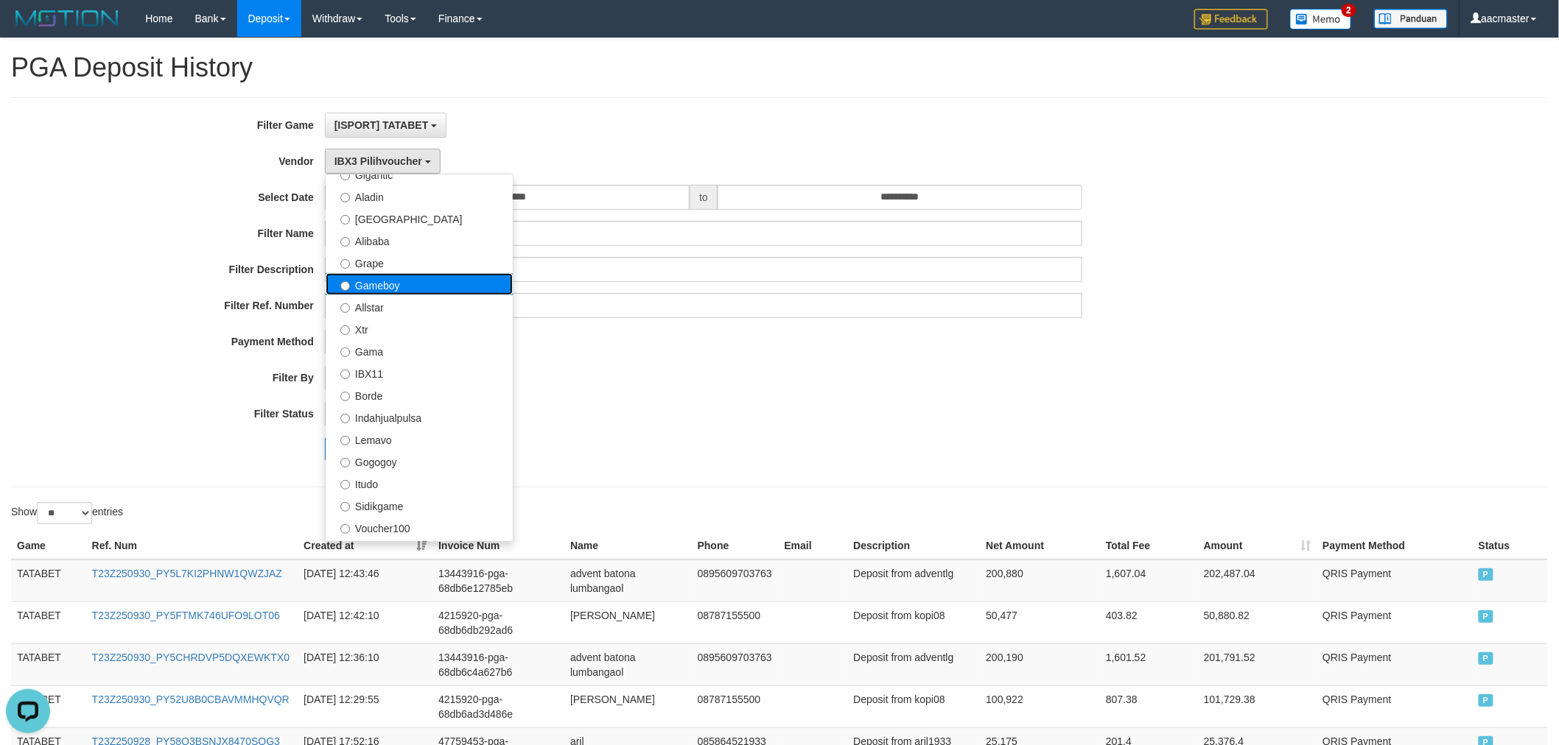
click at [401, 289] on label "Gameboy" at bounding box center [419, 284] width 187 height 22
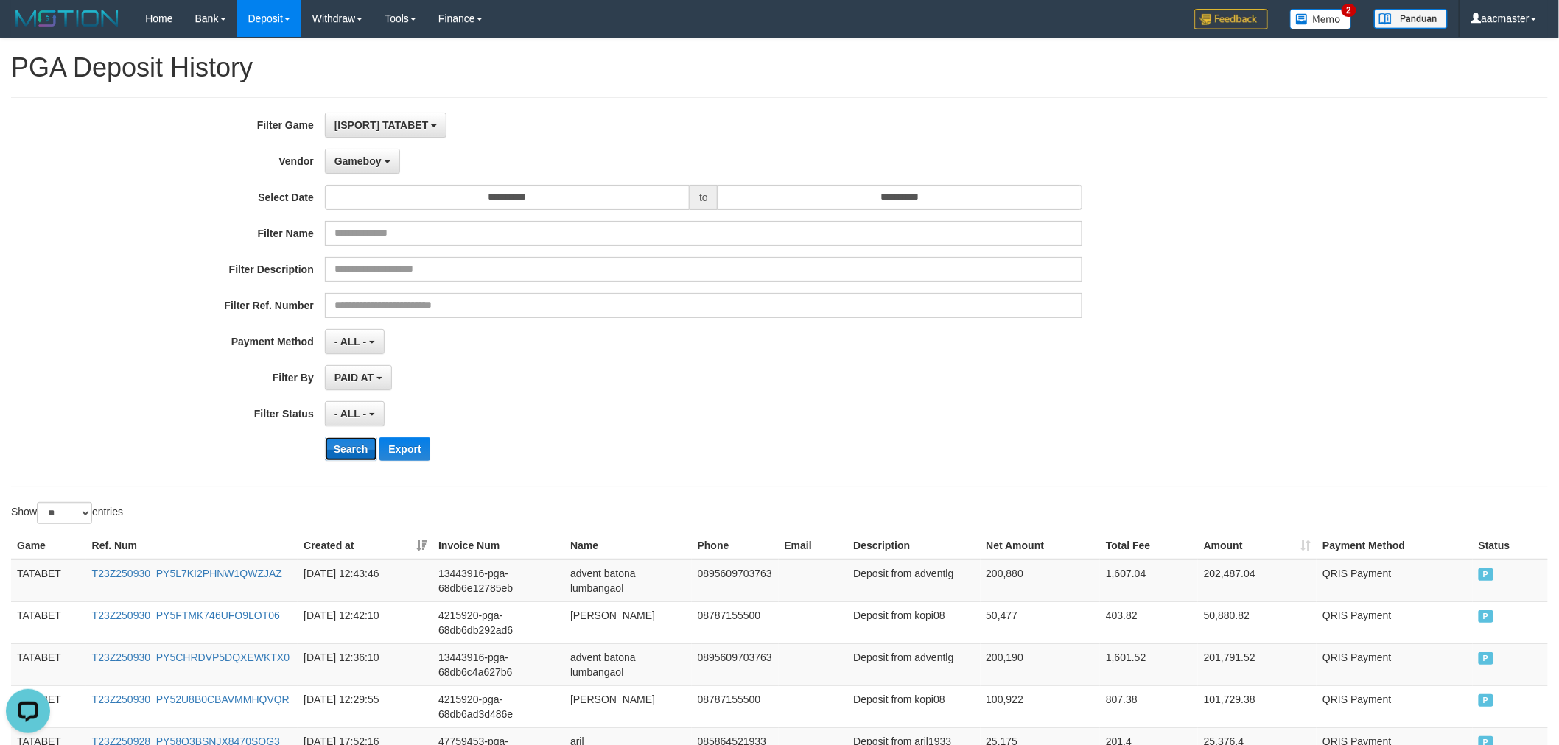
click at [337, 443] on button "Search" at bounding box center [351, 450] width 52 height 24
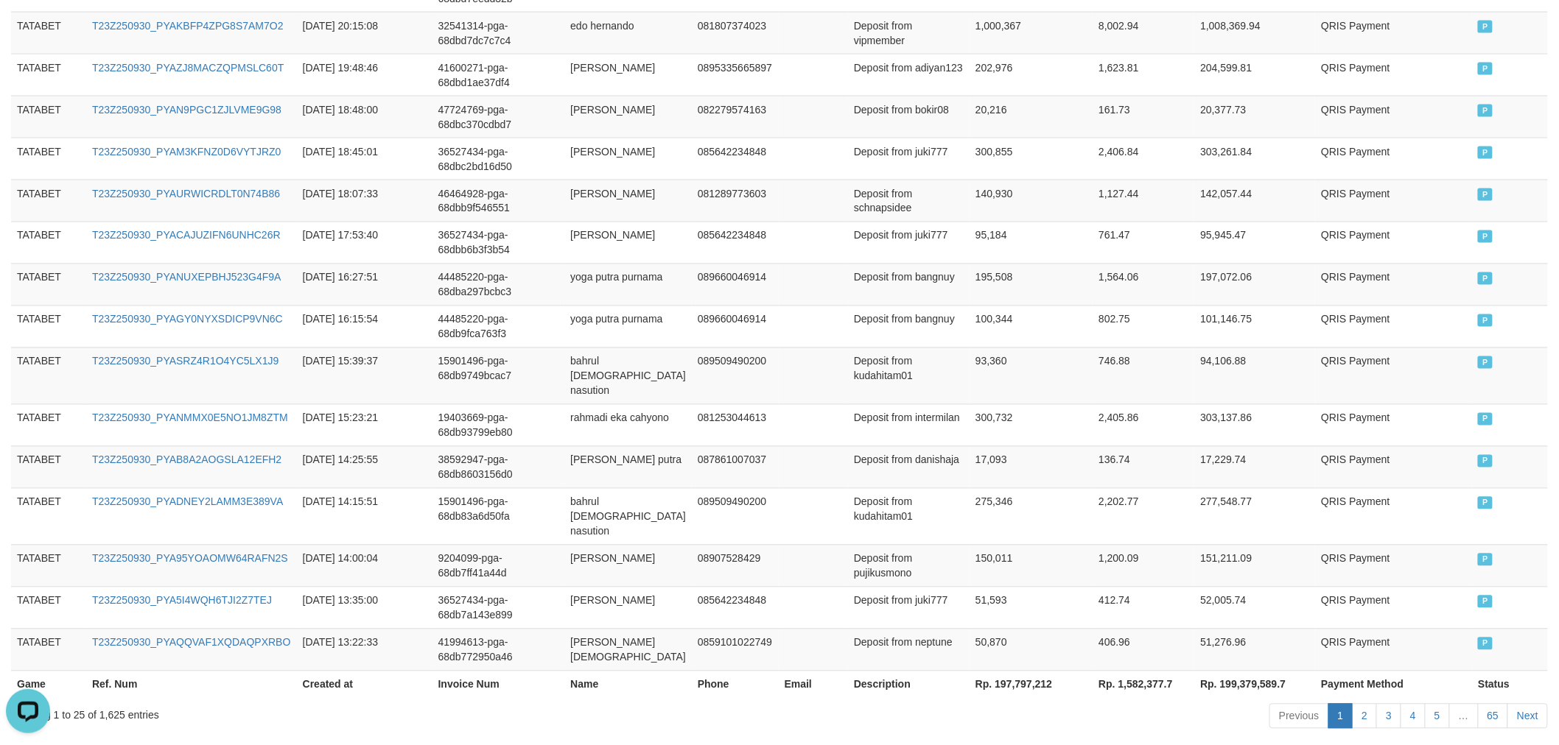
scroll to position [1041, 0]
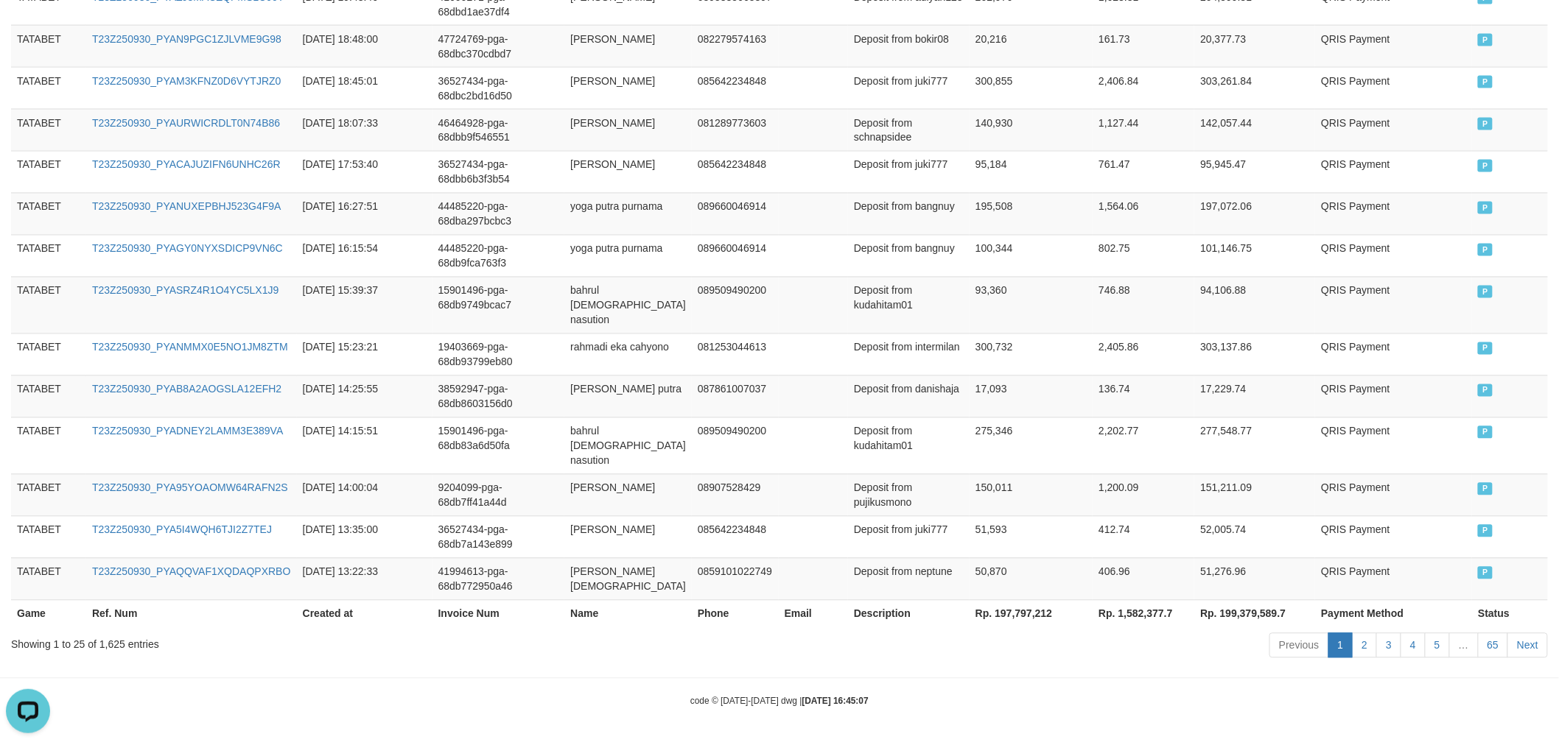
click at [997, 610] on th "Rp. 197,797,212" at bounding box center [1030, 613] width 123 height 27
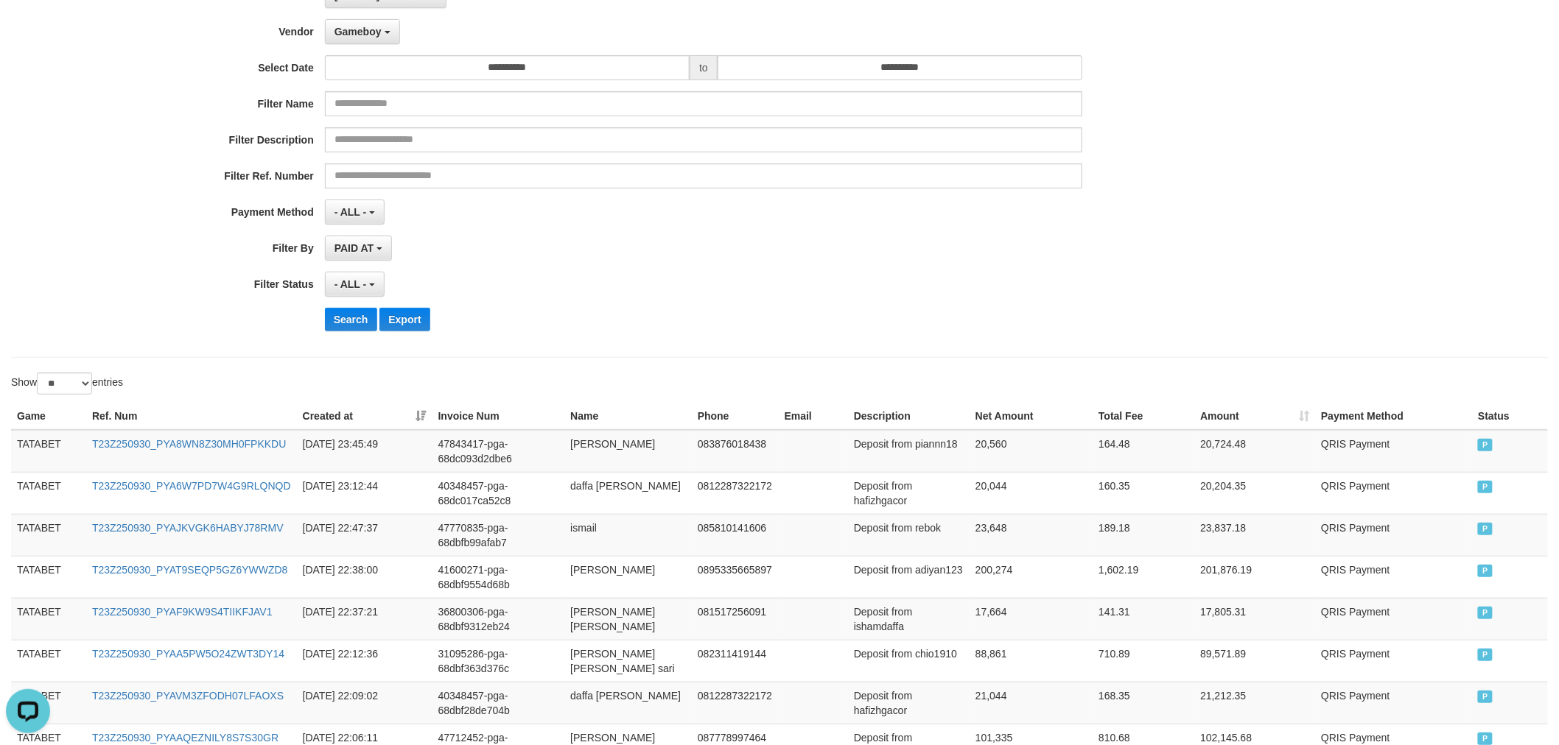
scroll to position [0, 0]
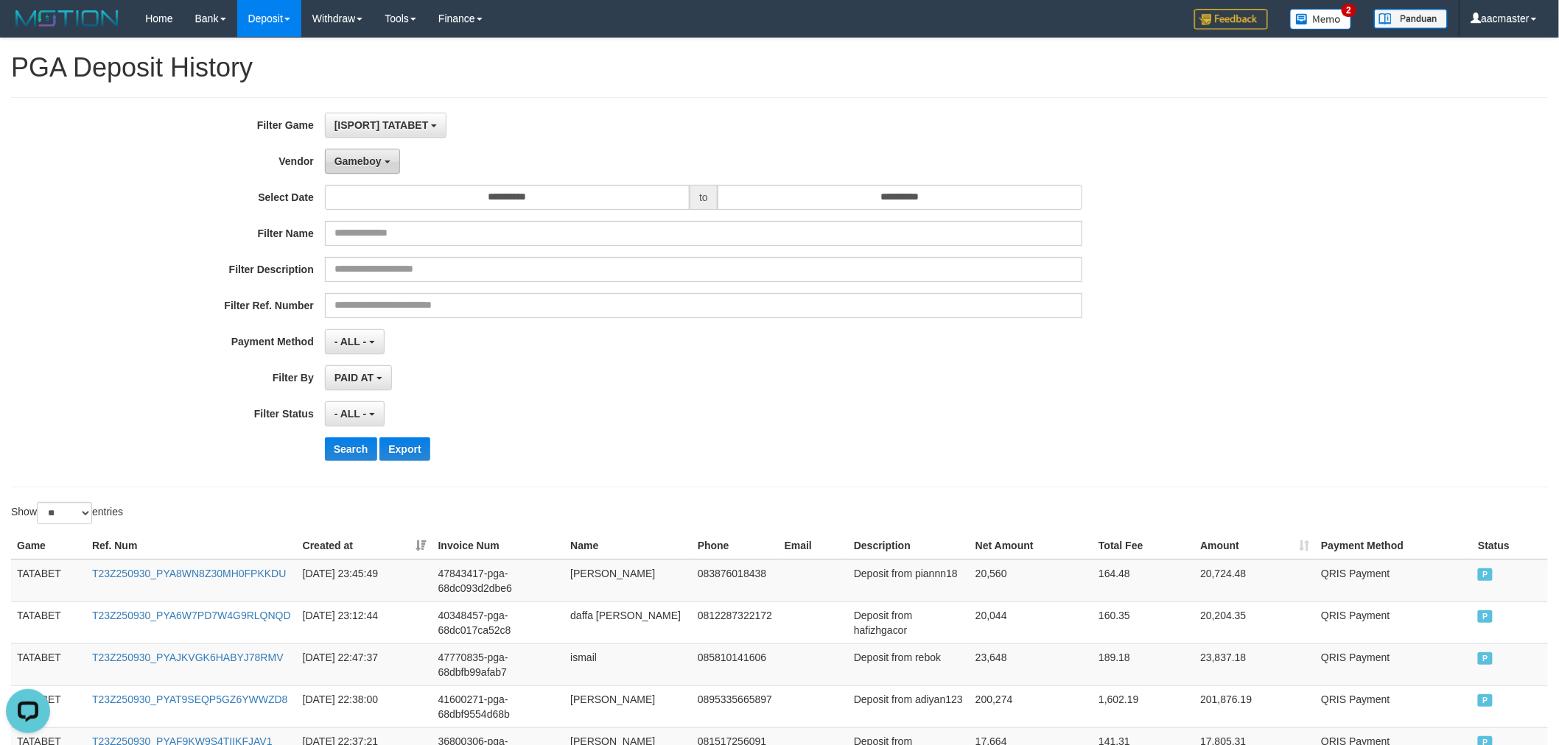
click at [370, 166] on button "Gameboy" at bounding box center [362, 161] width 75 height 25
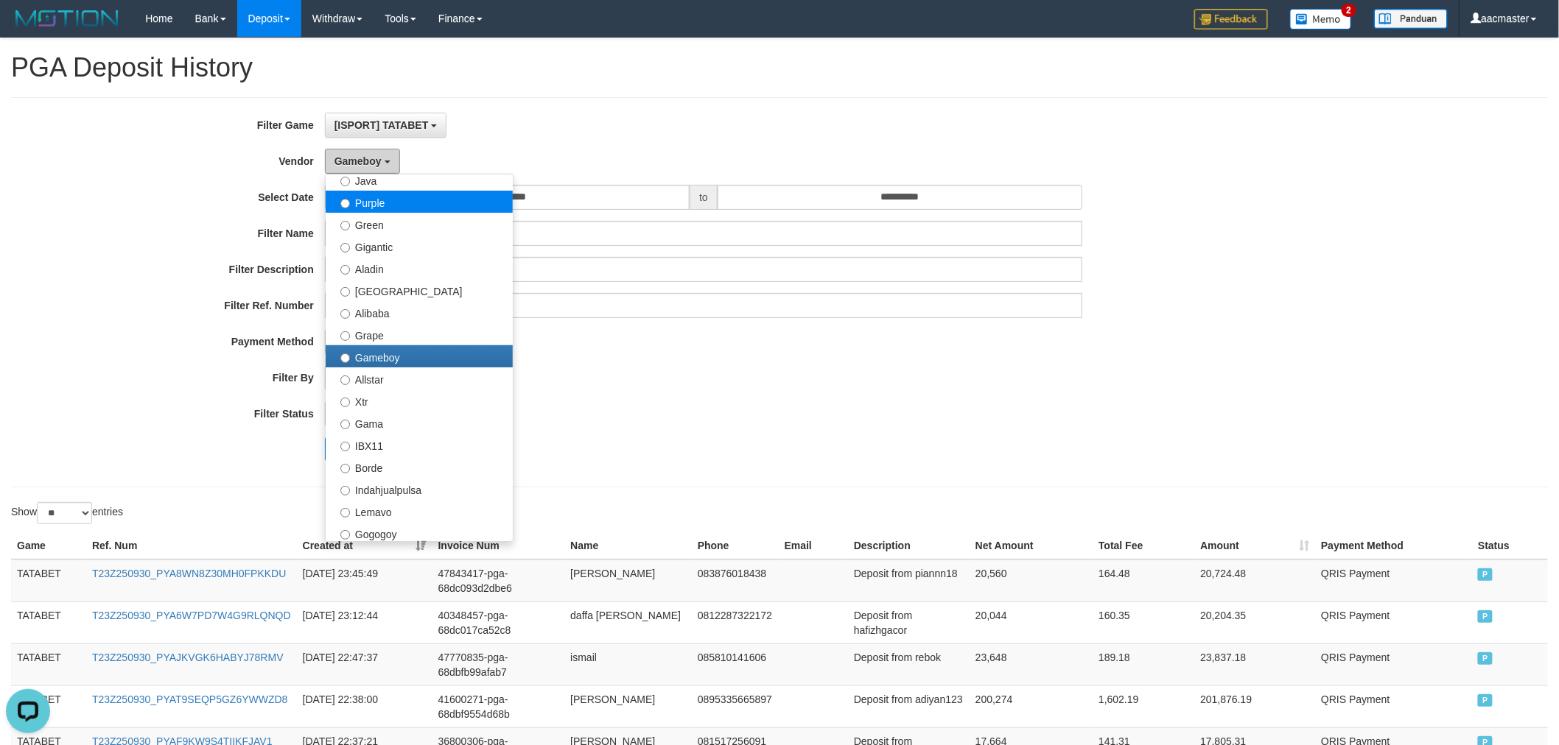
scroll to position [112, 0]
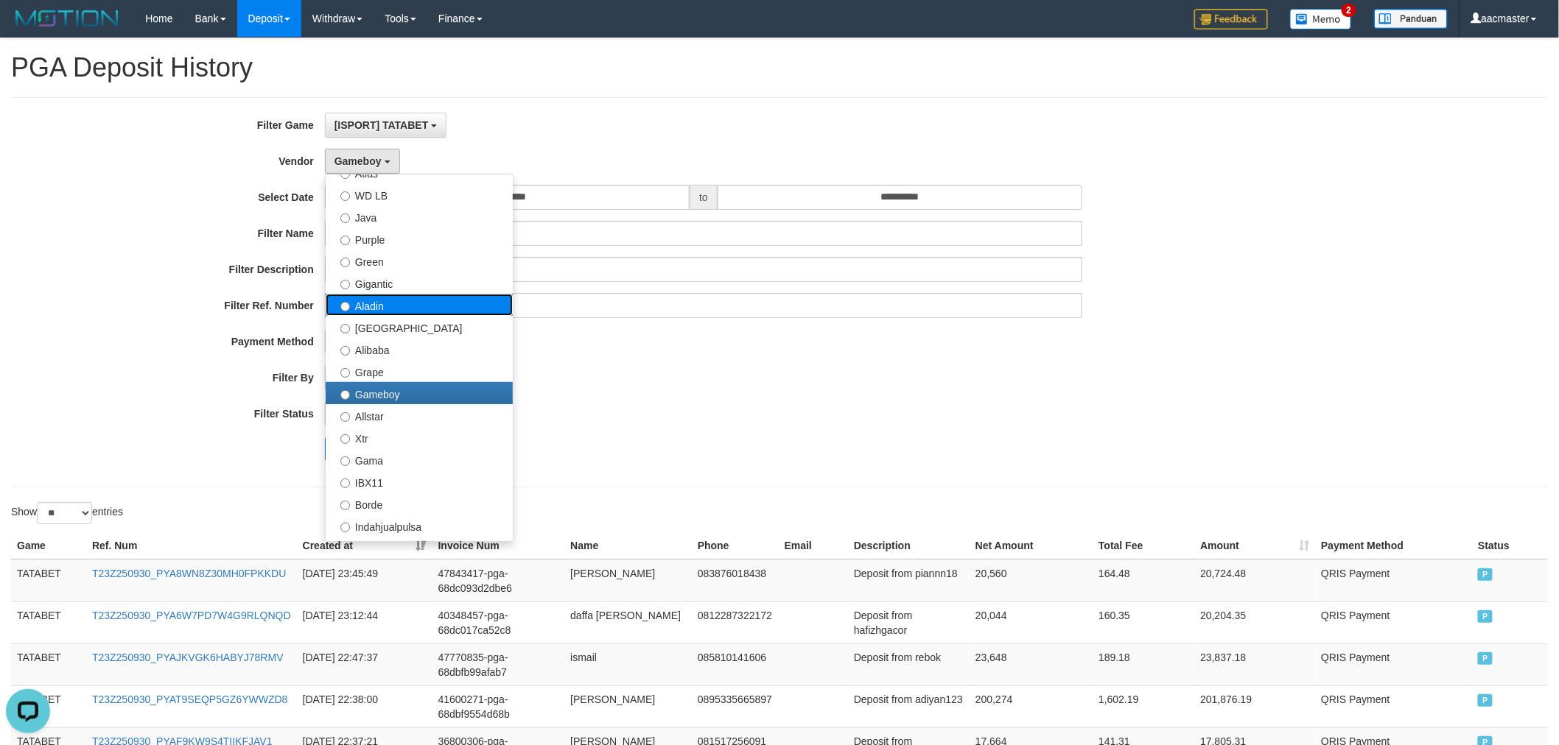
click at [399, 296] on label "Aladin" at bounding box center [419, 305] width 187 height 22
select select "**********"
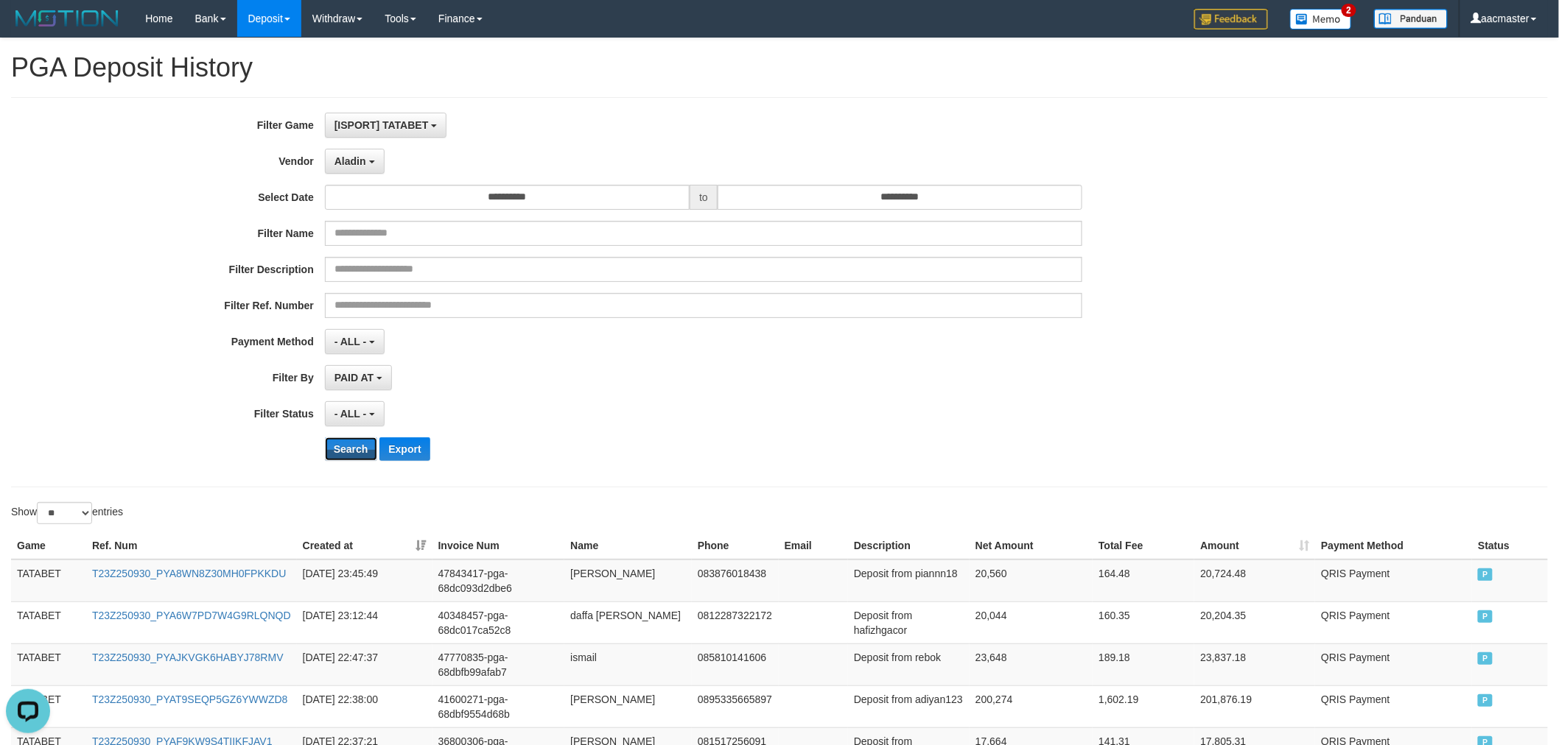
drag, startPoint x: 359, startPoint y: 450, endPoint x: 392, endPoint y: 436, distance: 35.3
click at [362, 450] on button "Search" at bounding box center [351, 450] width 52 height 24
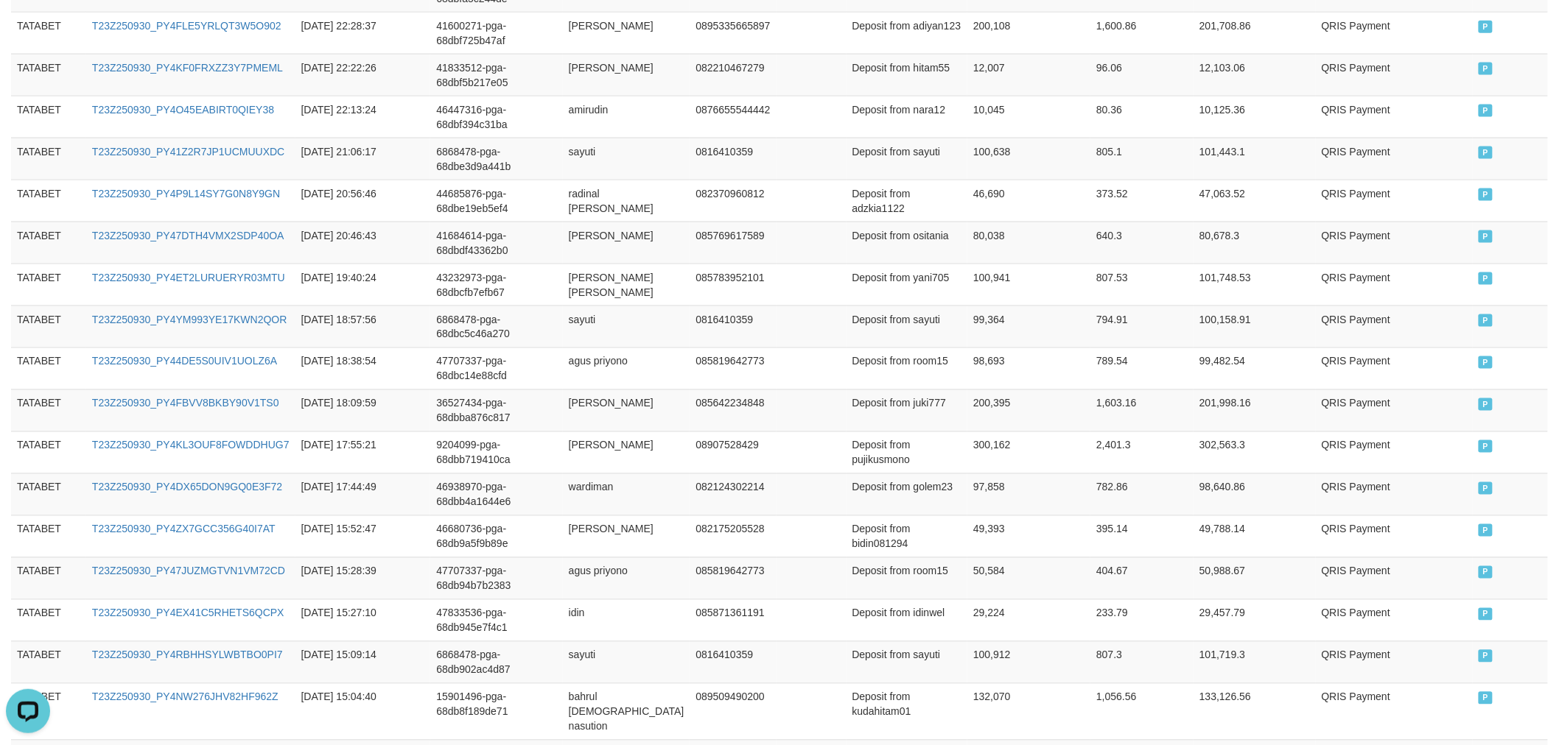
scroll to position [1011, 0]
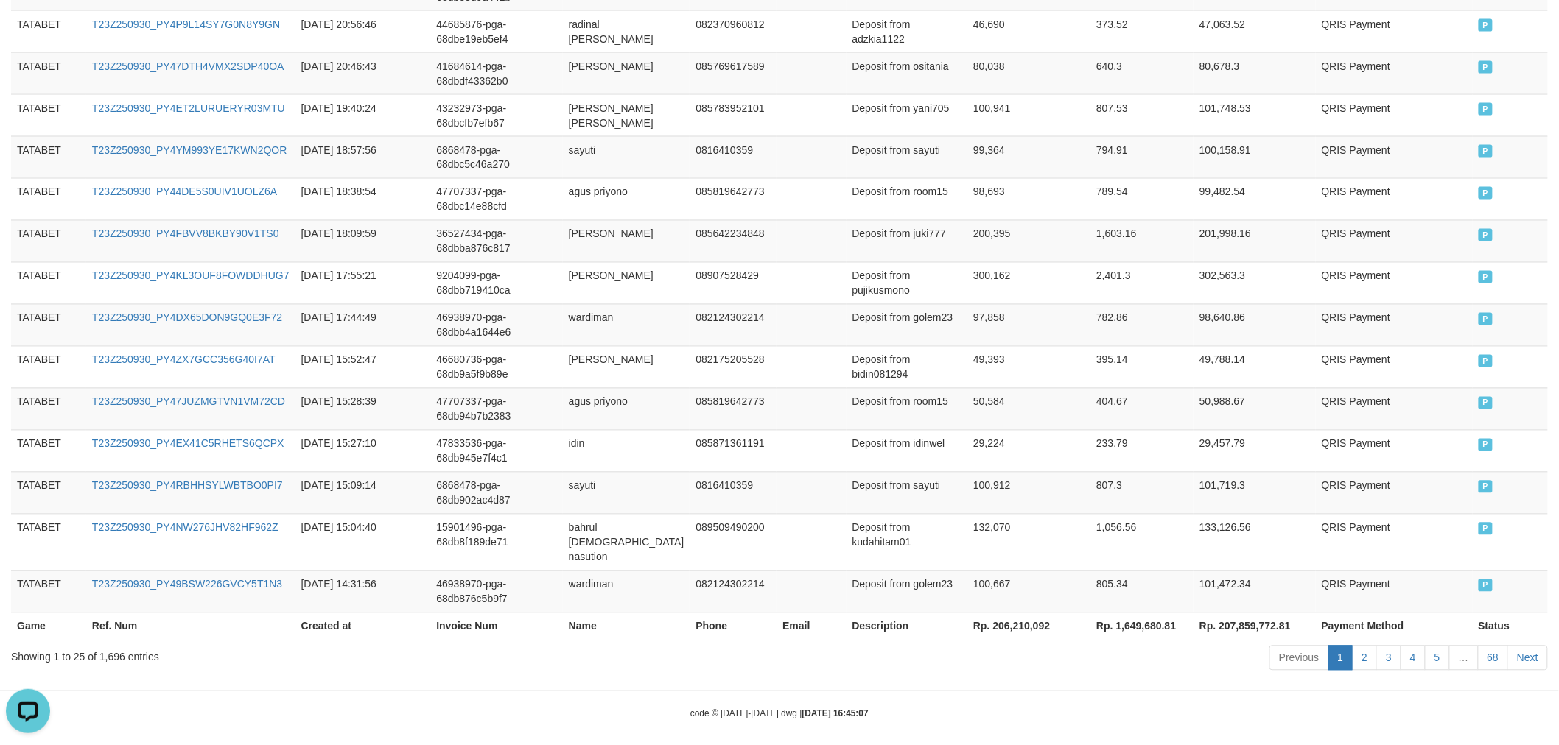
click at [981, 614] on th "Rp. 206,210,092" at bounding box center [1028, 626] width 123 height 27
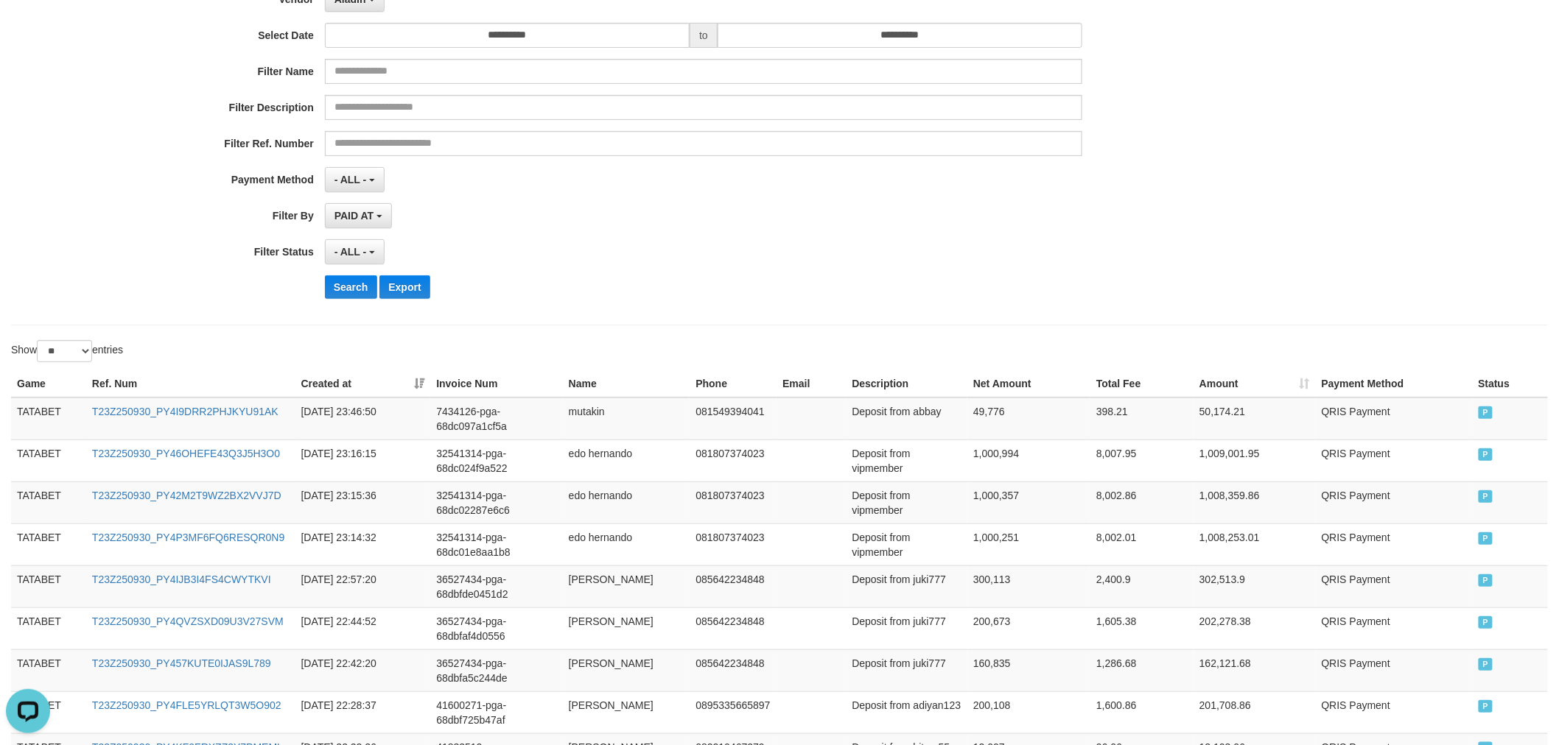
scroll to position [0, 0]
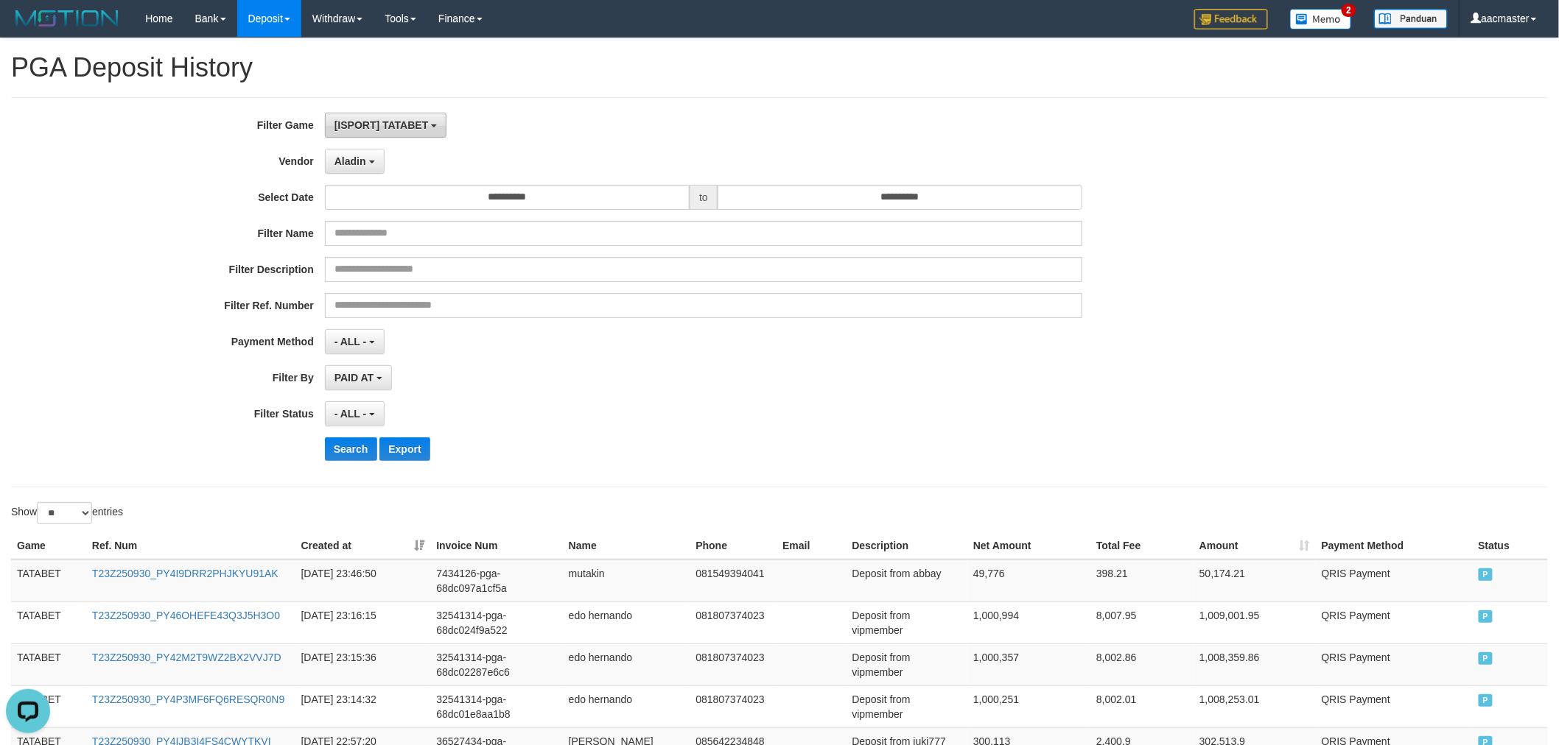
click at [349, 126] on span "[ISPORT] TATABET" at bounding box center [381, 125] width 94 height 12
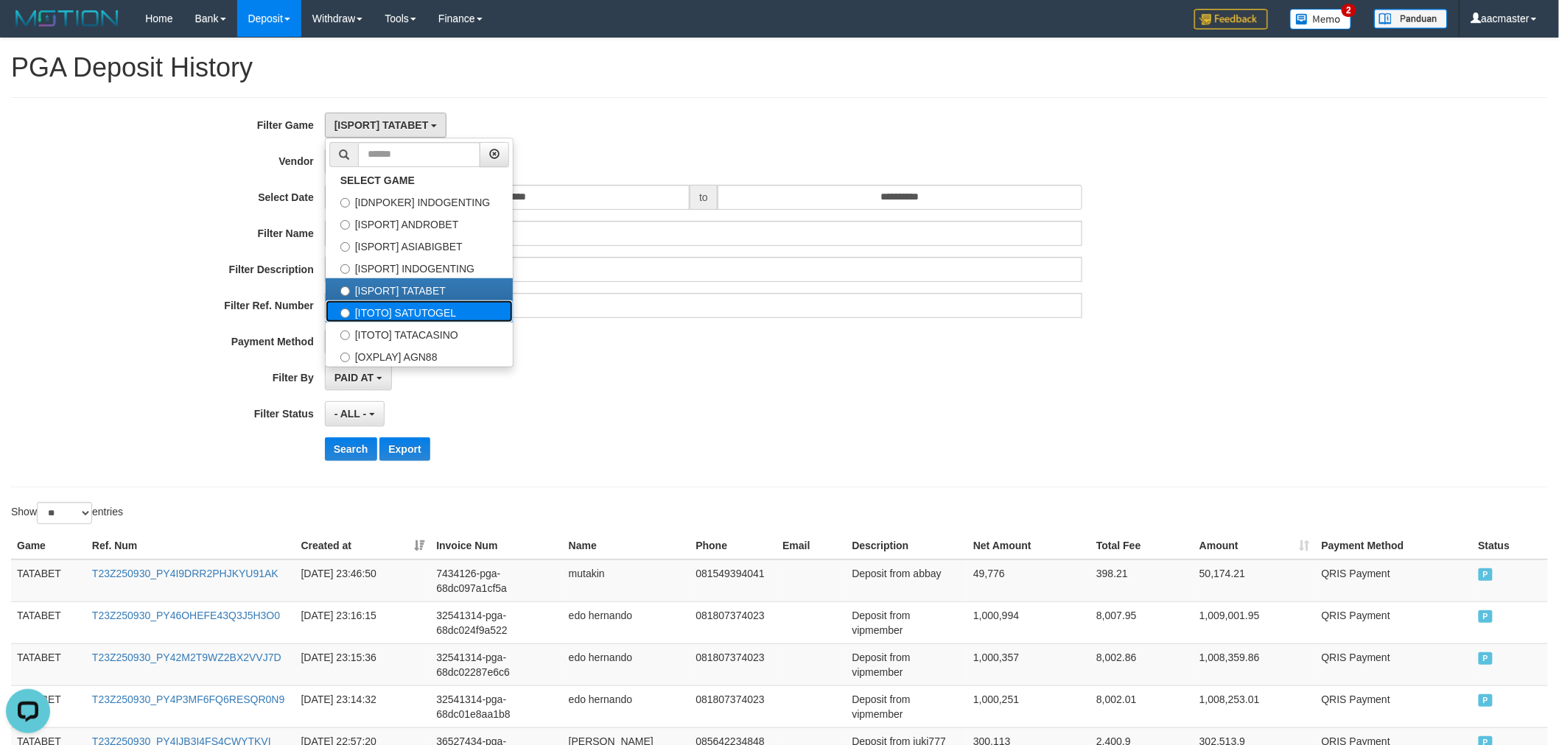
click at [394, 308] on label "[ITOTO] SATUTOGEL" at bounding box center [419, 312] width 187 height 22
select select "***"
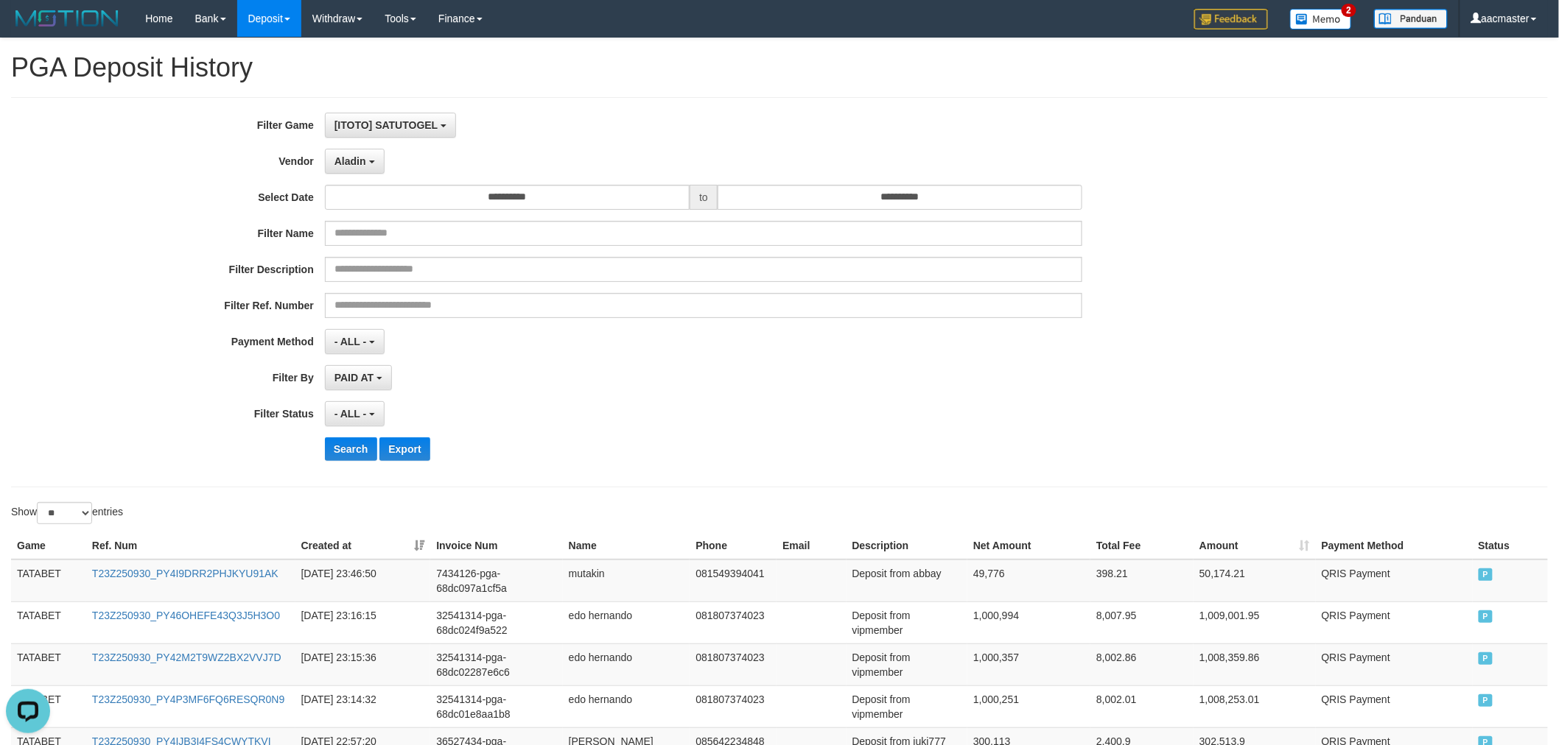
scroll to position [75, 0]
click at [351, 444] on button "Search" at bounding box center [351, 450] width 52 height 24
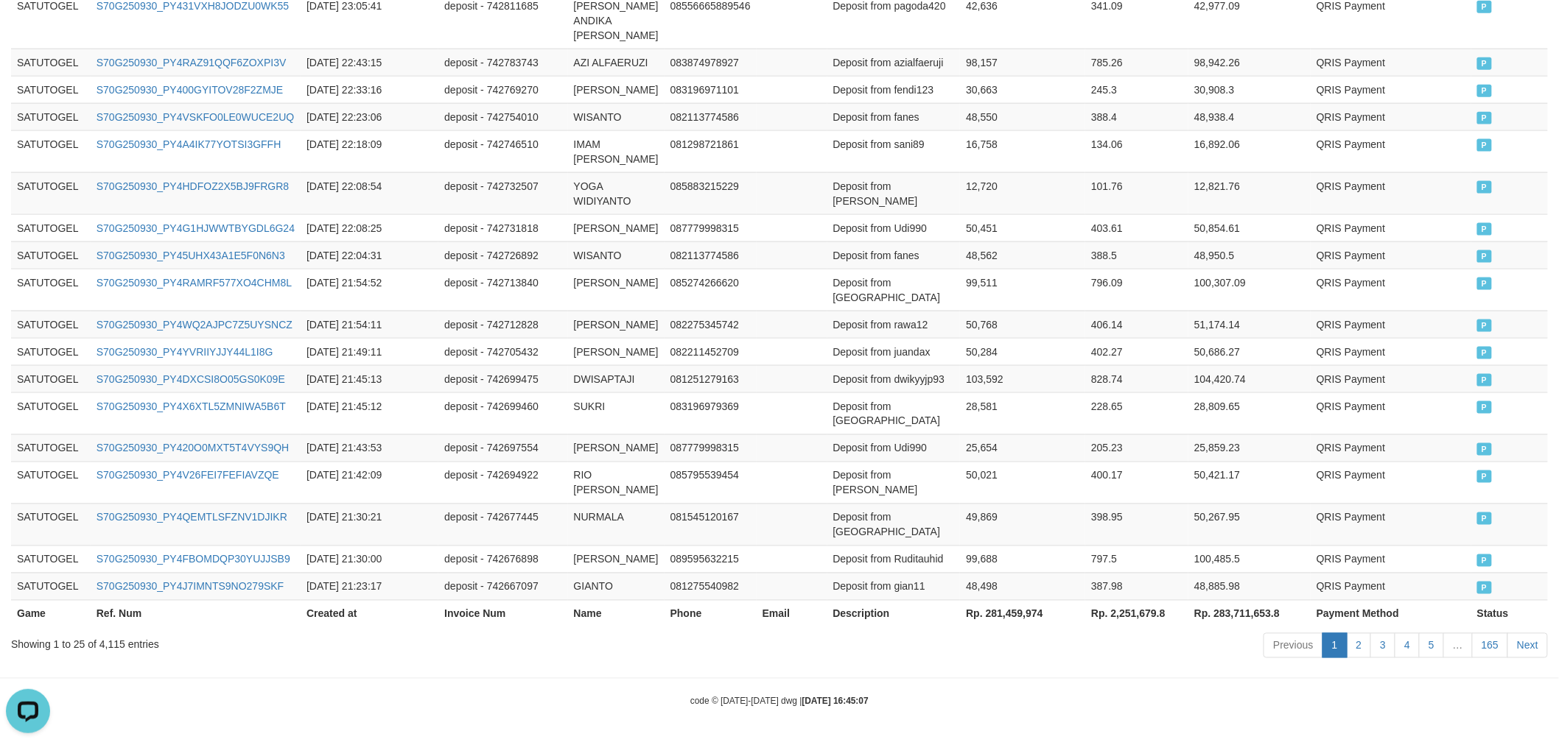
scroll to position [879, 0]
click at [997, 611] on th "Rp. 281,459,974" at bounding box center [1022, 613] width 125 height 27
drag, startPoint x: 997, startPoint y: 611, endPoint x: 853, endPoint y: 570, distance: 150.2
click at [997, 611] on th "Rp. 281,459,974" at bounding box center [1022, 613] width 125 height 27
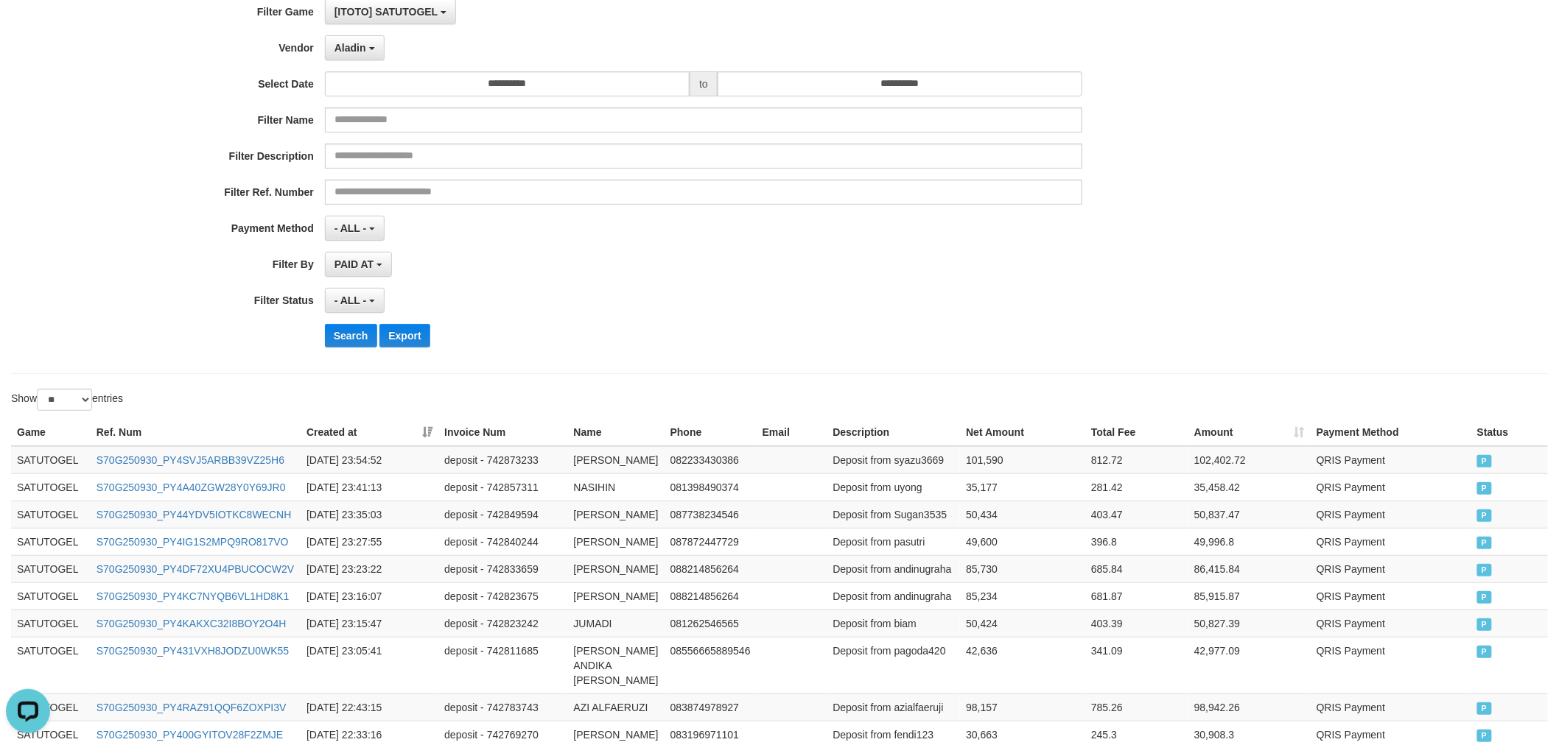
scroll to position [0, 0]
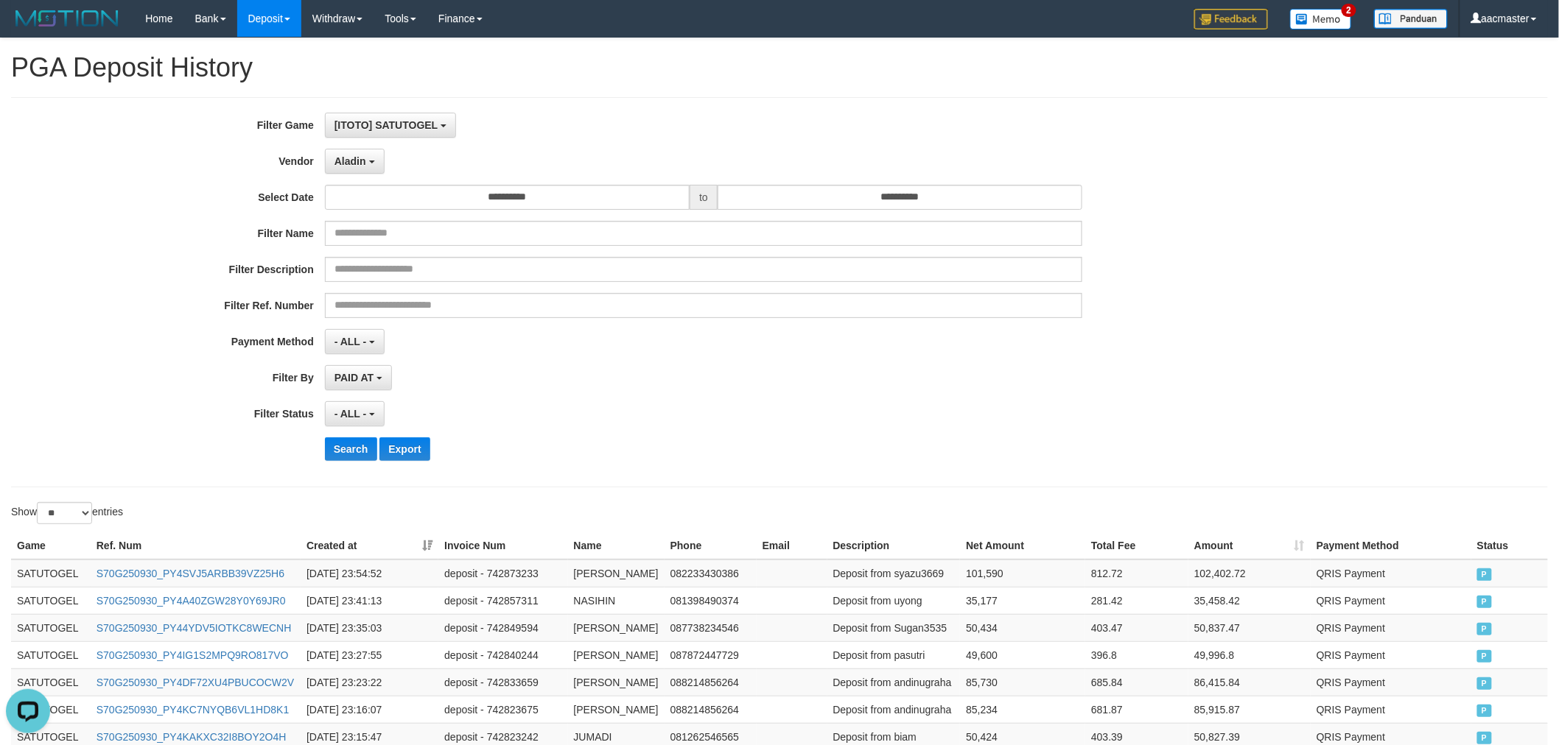
click at [382, 142] on div "**********" at bounding box center [649, 292] width 1299 height 359
click at [362, 162] on span "Aladin" at bounding box center [350, 161] width 32 height 12
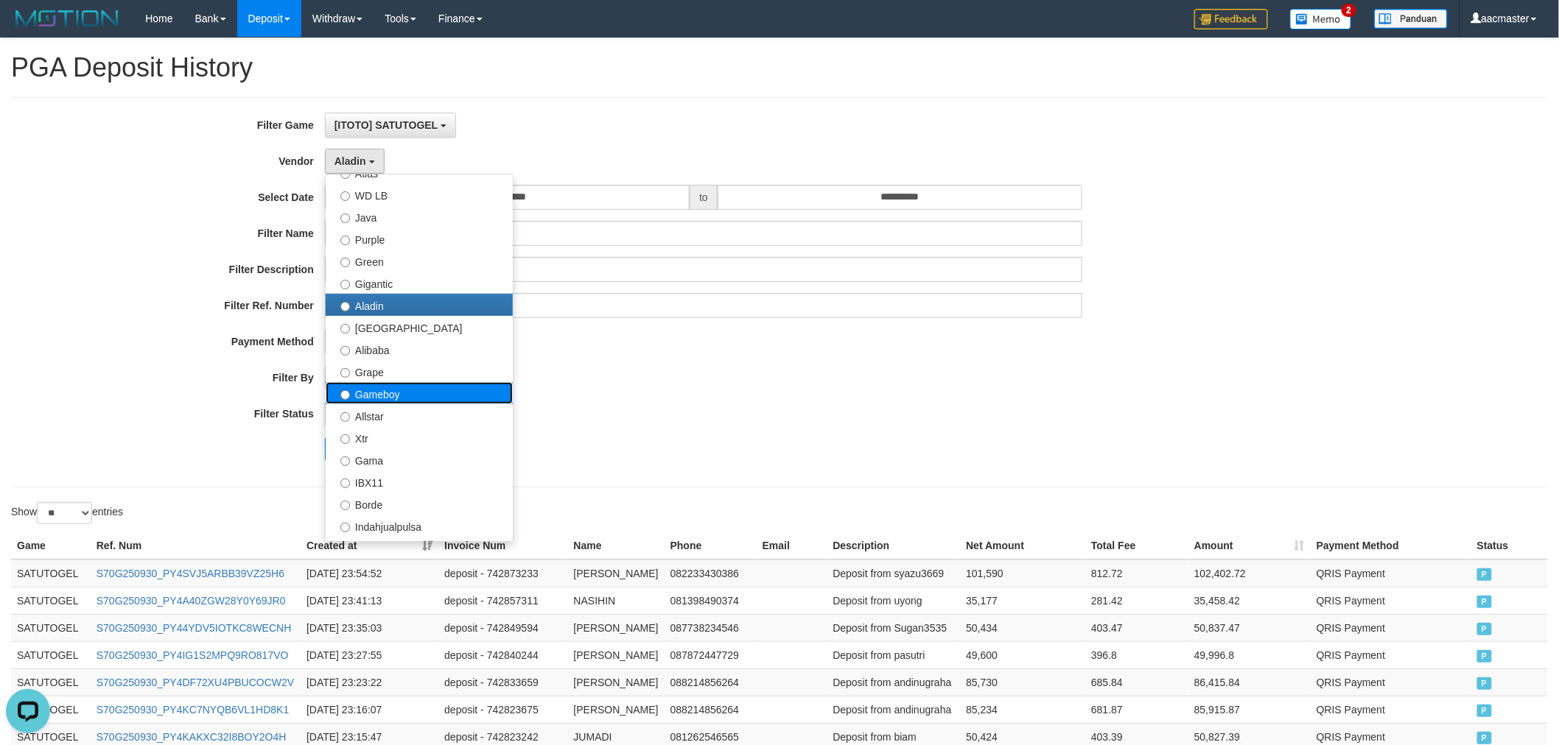
click at [420, 392] on label "Gameboy" at bounding box center [419, 393] width 187 height 22
select select "**********"
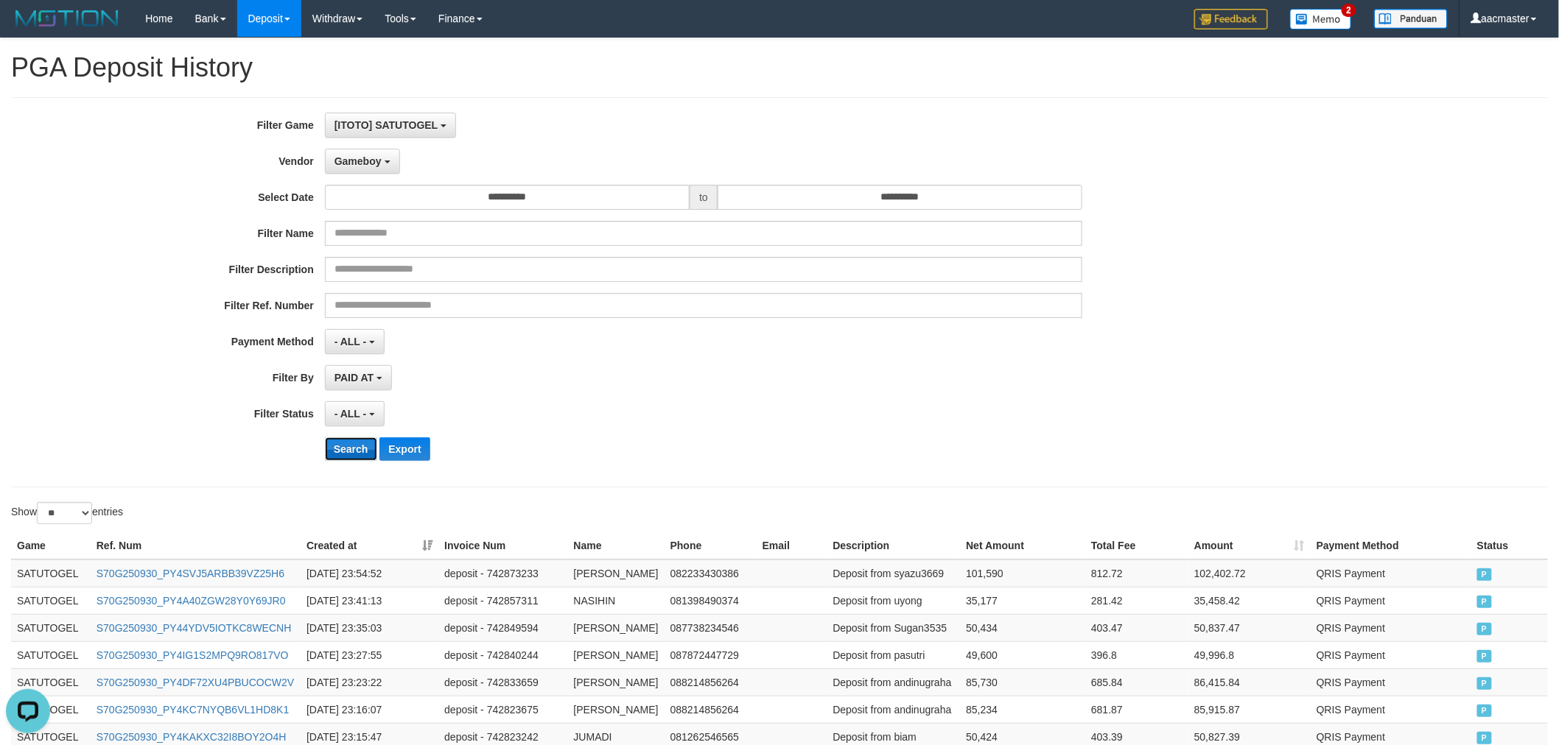
click at [352, 447] on button "Search" at bounding box center [351, 450] width 52 height 24
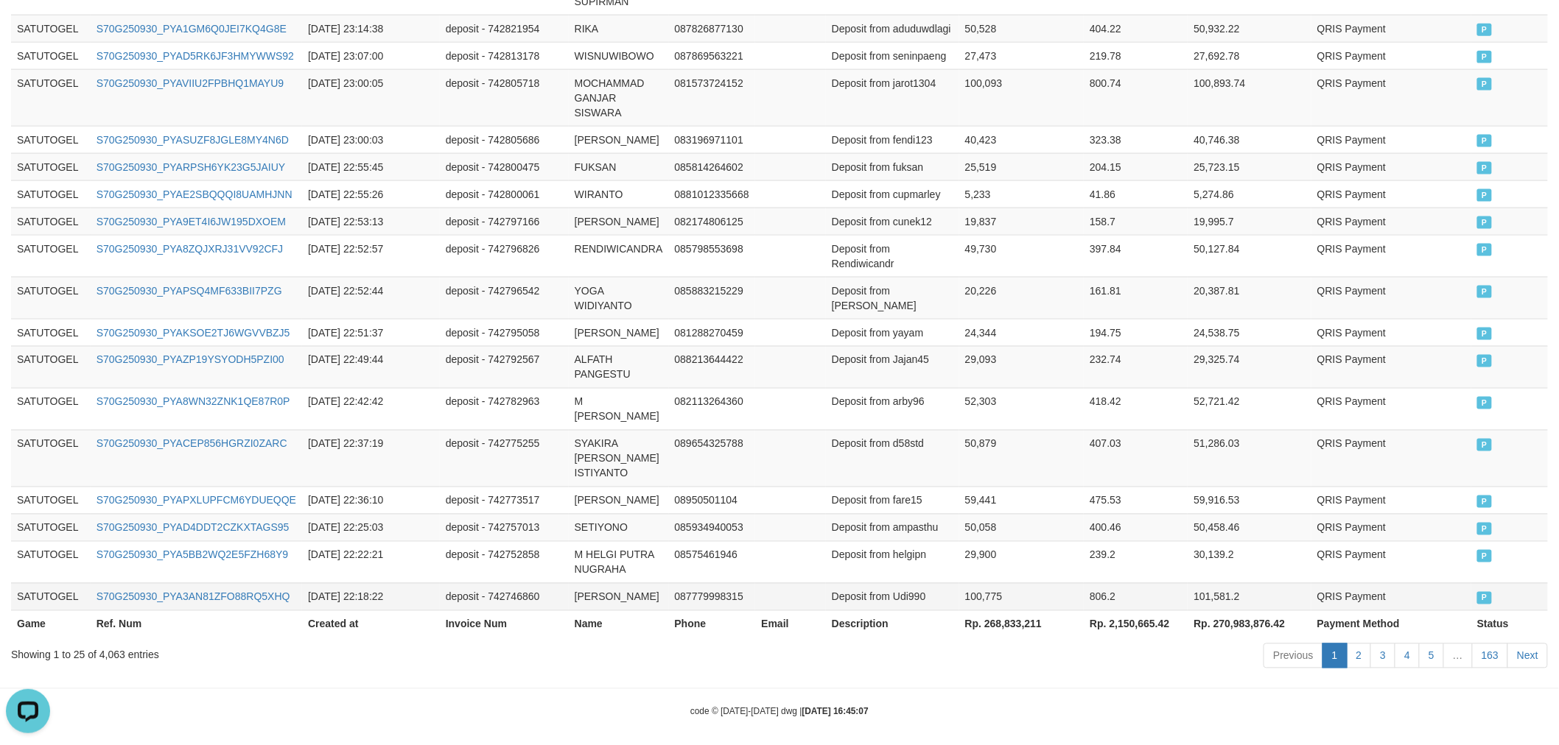
scroll to position [894, 0]
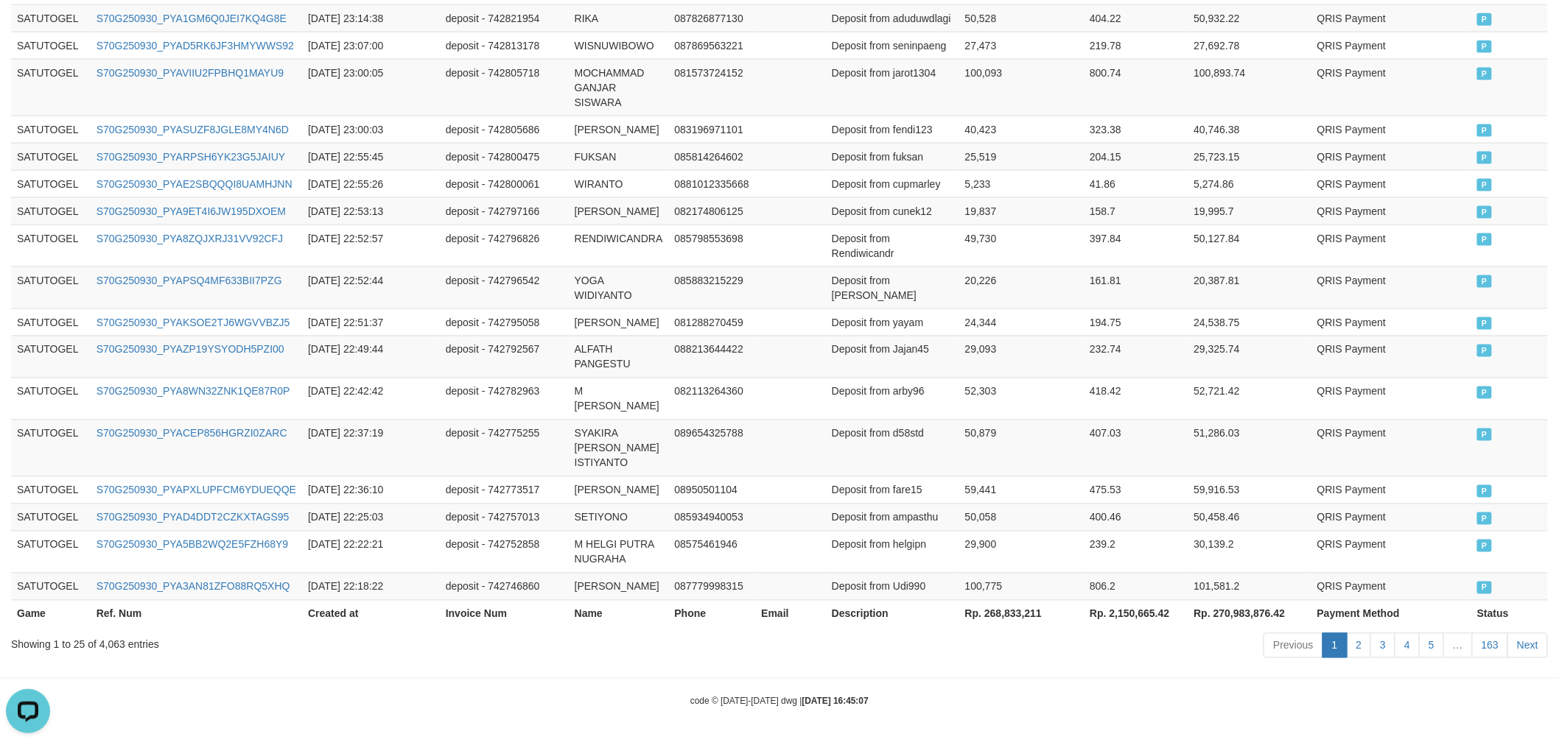
click at [1006, 610] on th "Rp. 268,833,211" at bounding box center [1021, 613] width 125 height 27
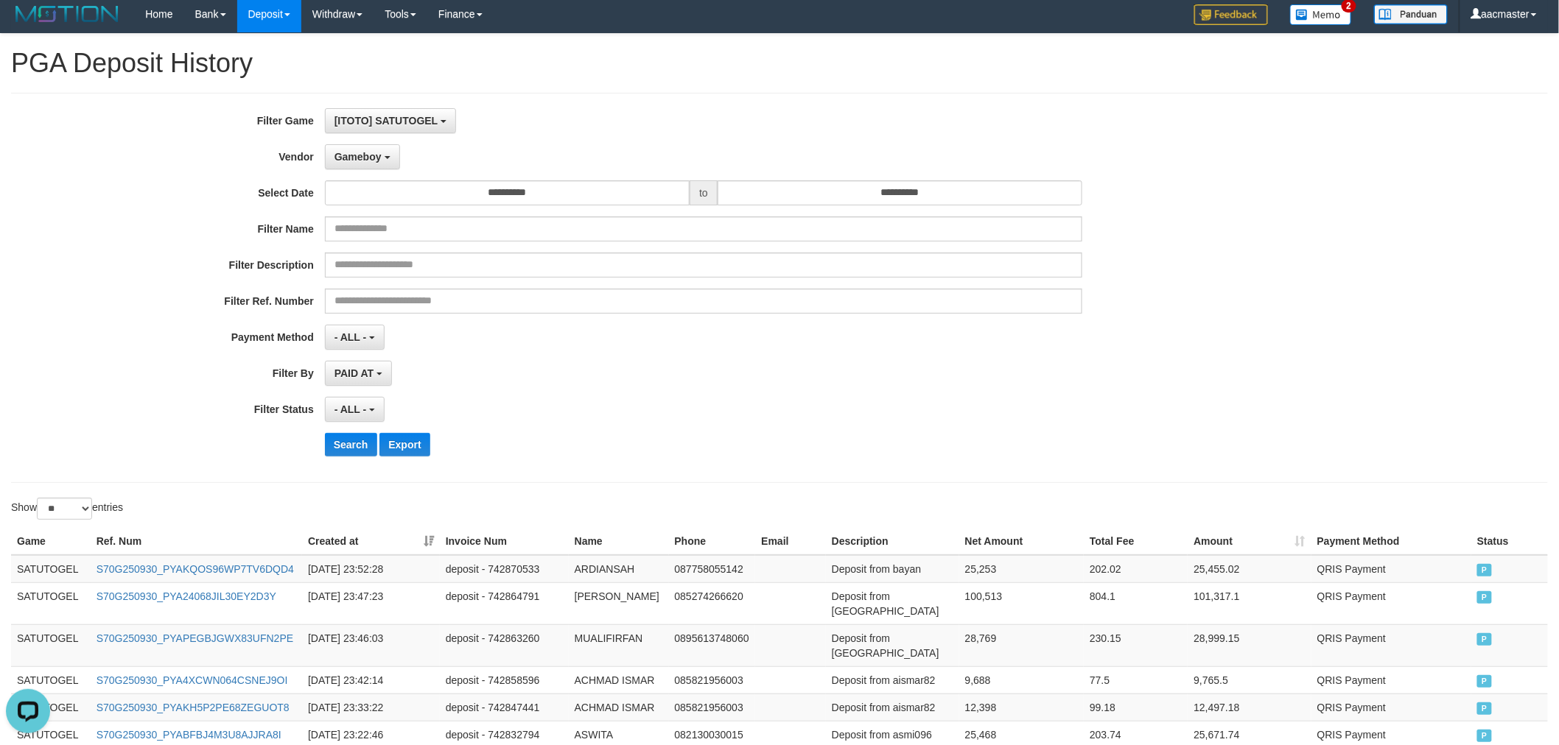
scroll to position [0, 0]
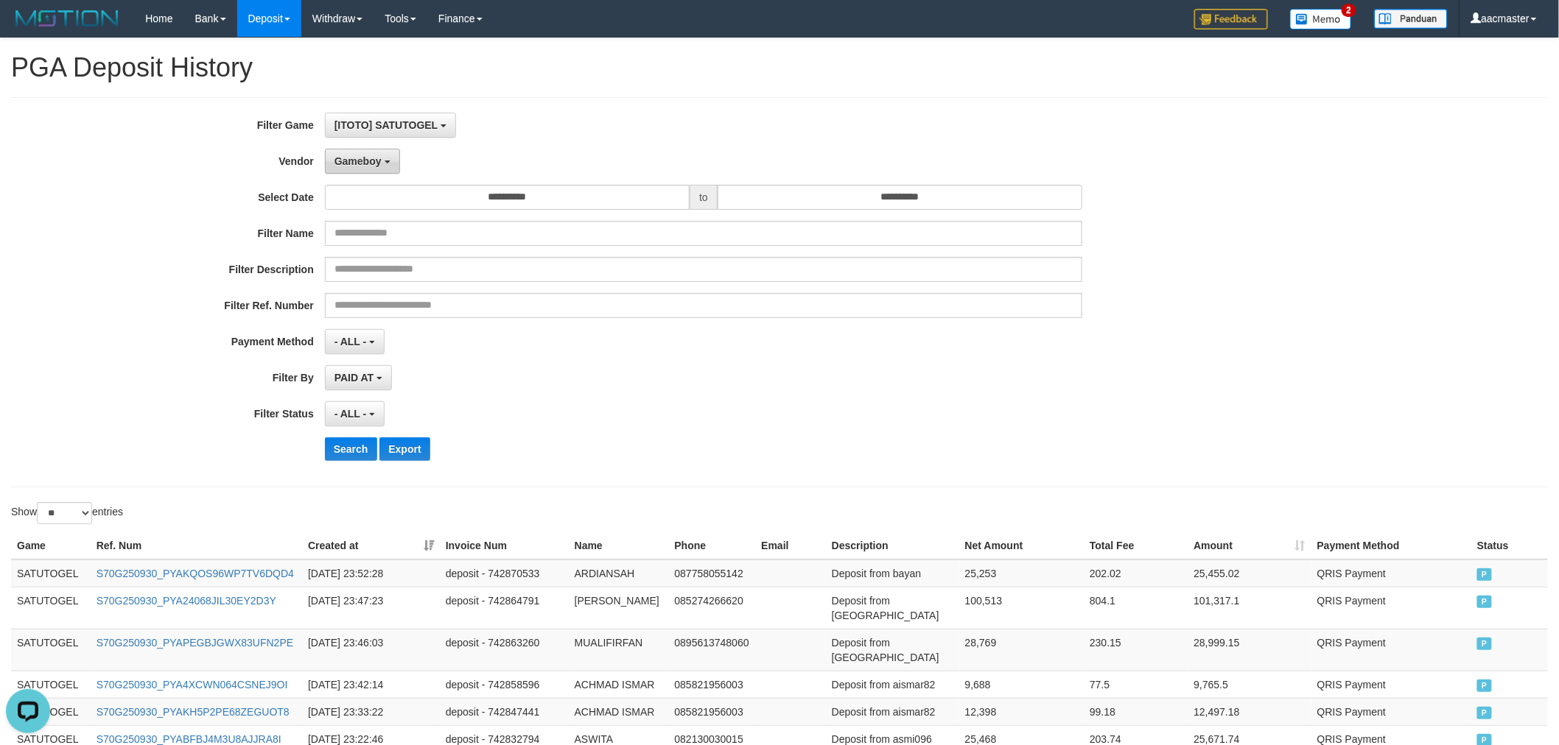
click at [373, 164] on span "Gameboy" at bounding box center [357, 161] width 47 height 12
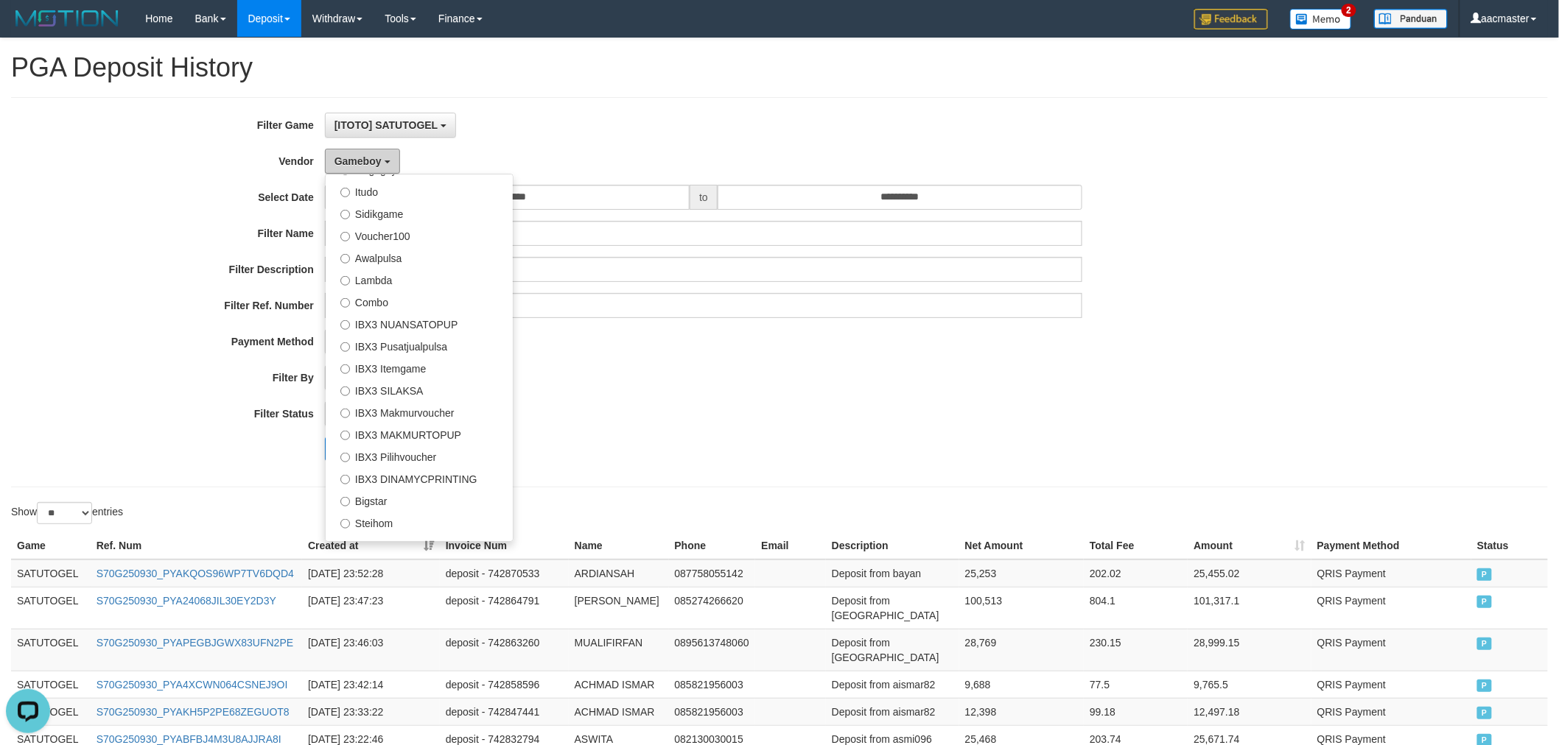
scroll to position [548, 0]
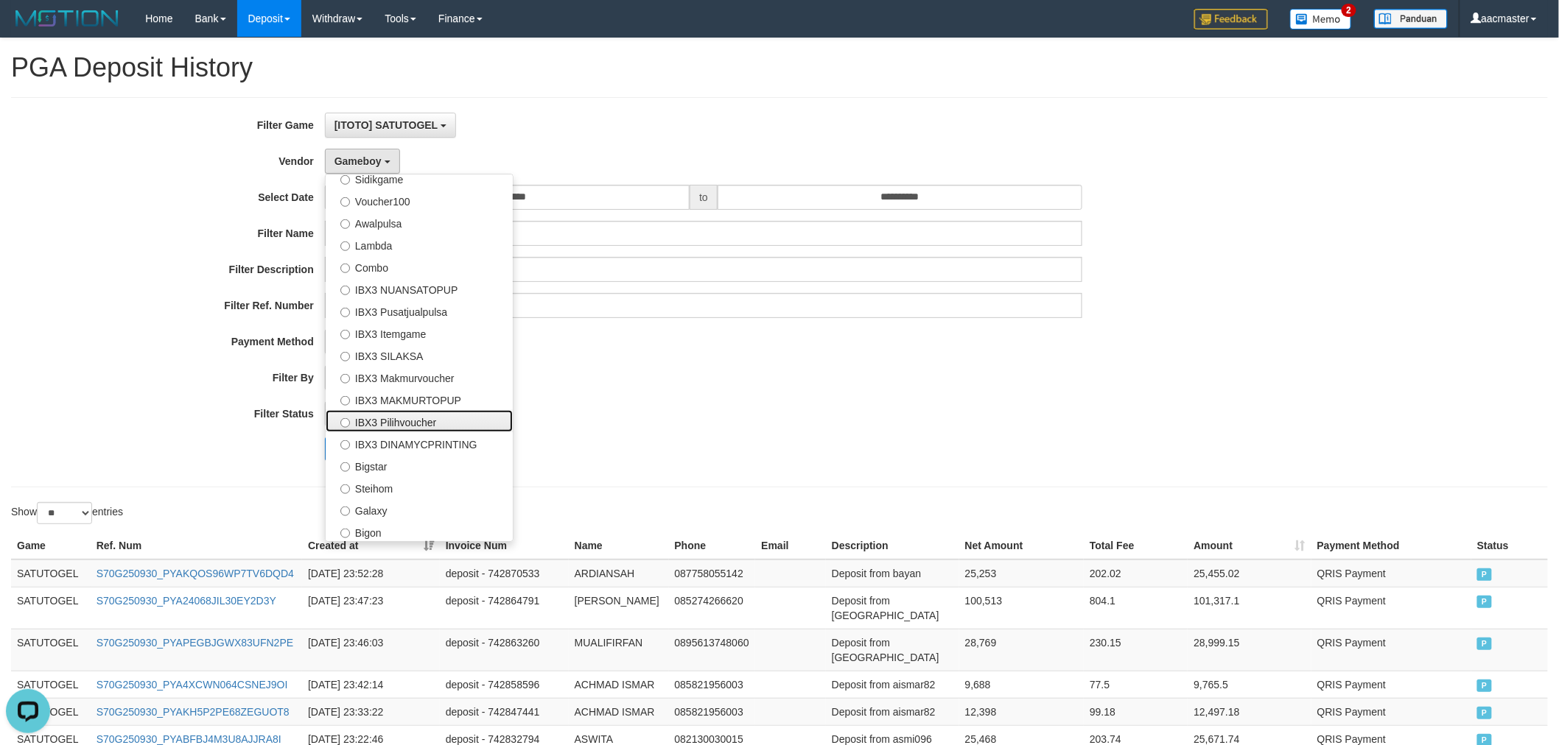
drag, startPoint x: 389, startPoint y: 422, endPoint x: 399, endPoint y: 379, distance: 43.8
click at [399, 400] on ul "- Default Vendor - [PERSON_NAME] Atlas WD LB Java Purple Green Gigantic Aladin …" at bounding box center [419, 358] width 189 height 368
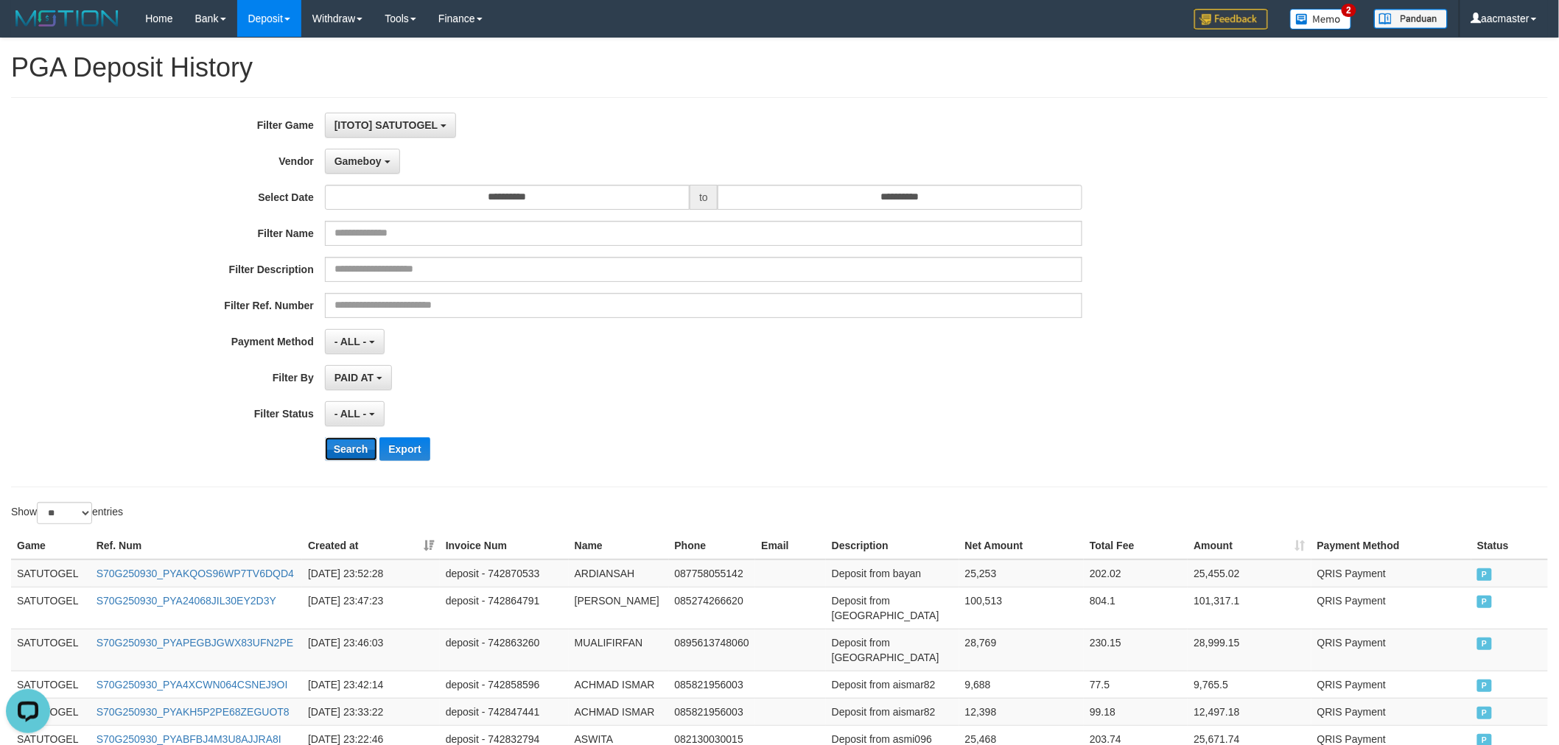
click at [346, 450] on button "Search" at bounding box center [351, 450] width 52 height 24
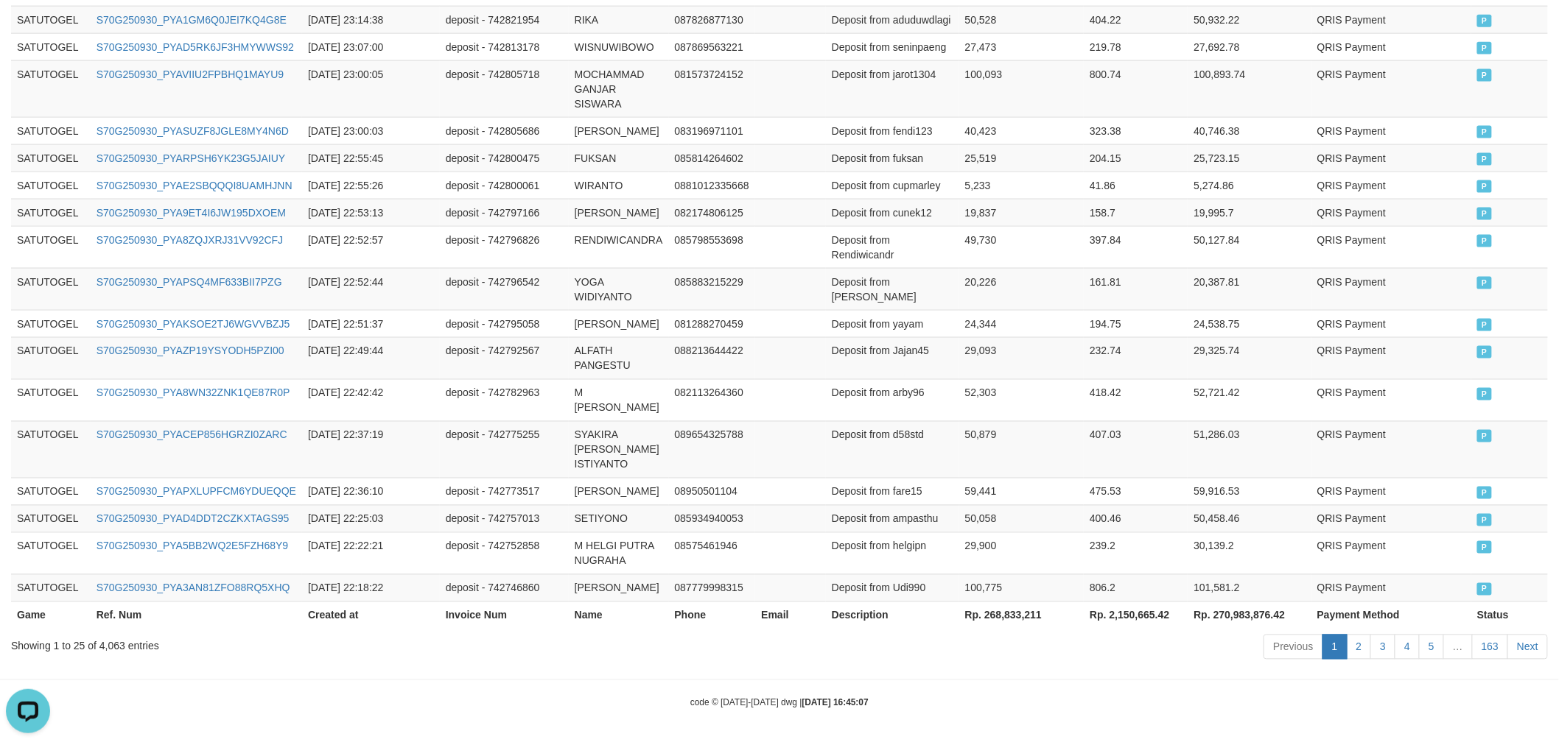
scroll to position [894, 0]
click at [999, 615] on th "Rp. 268,833,211" at bounding box center [1021, 613] width 125 height 27
click at [1000, 615] on th "Rp. 268,833,211" at bounding box center [1021, 613] width 125 height 27
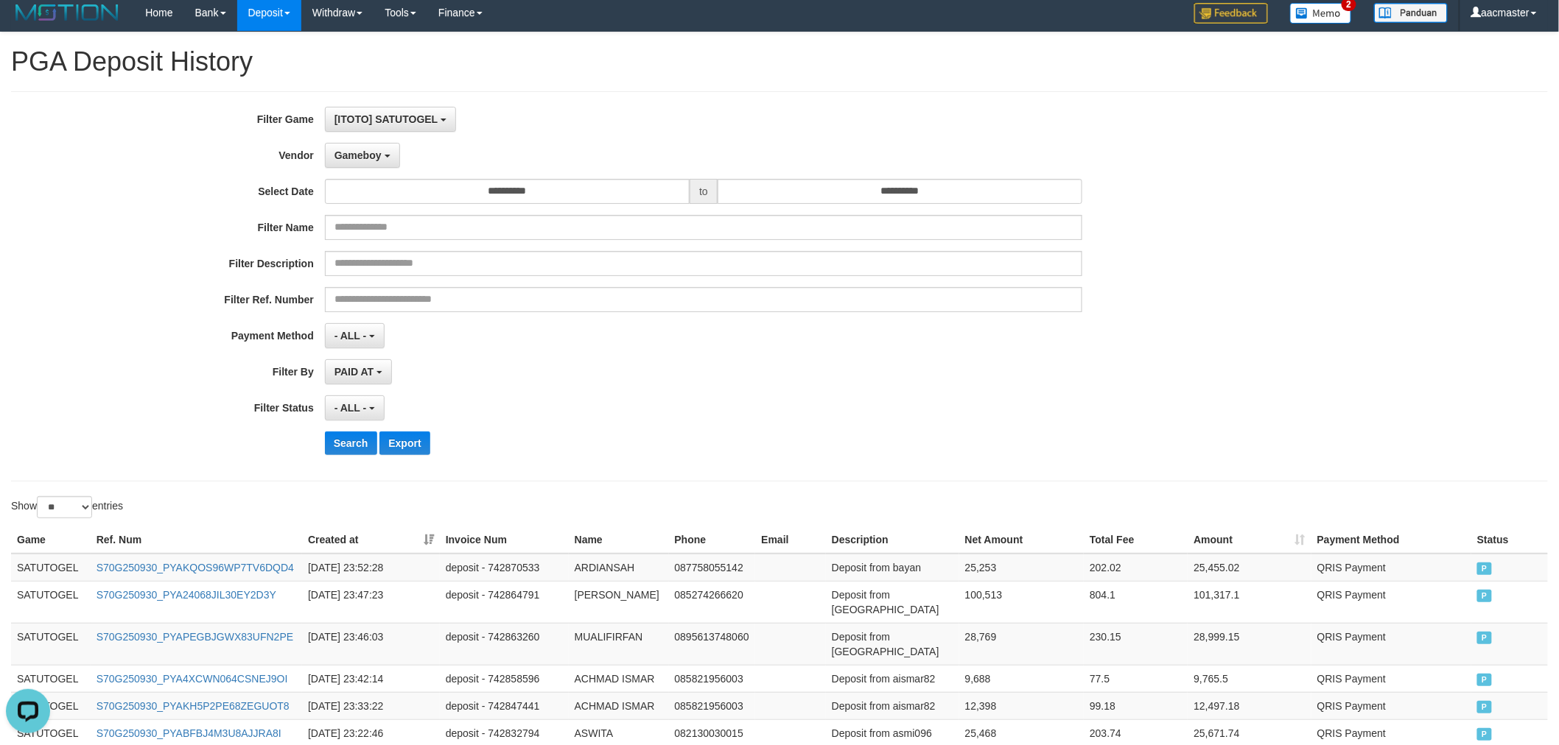
scroll to position [0, 0]
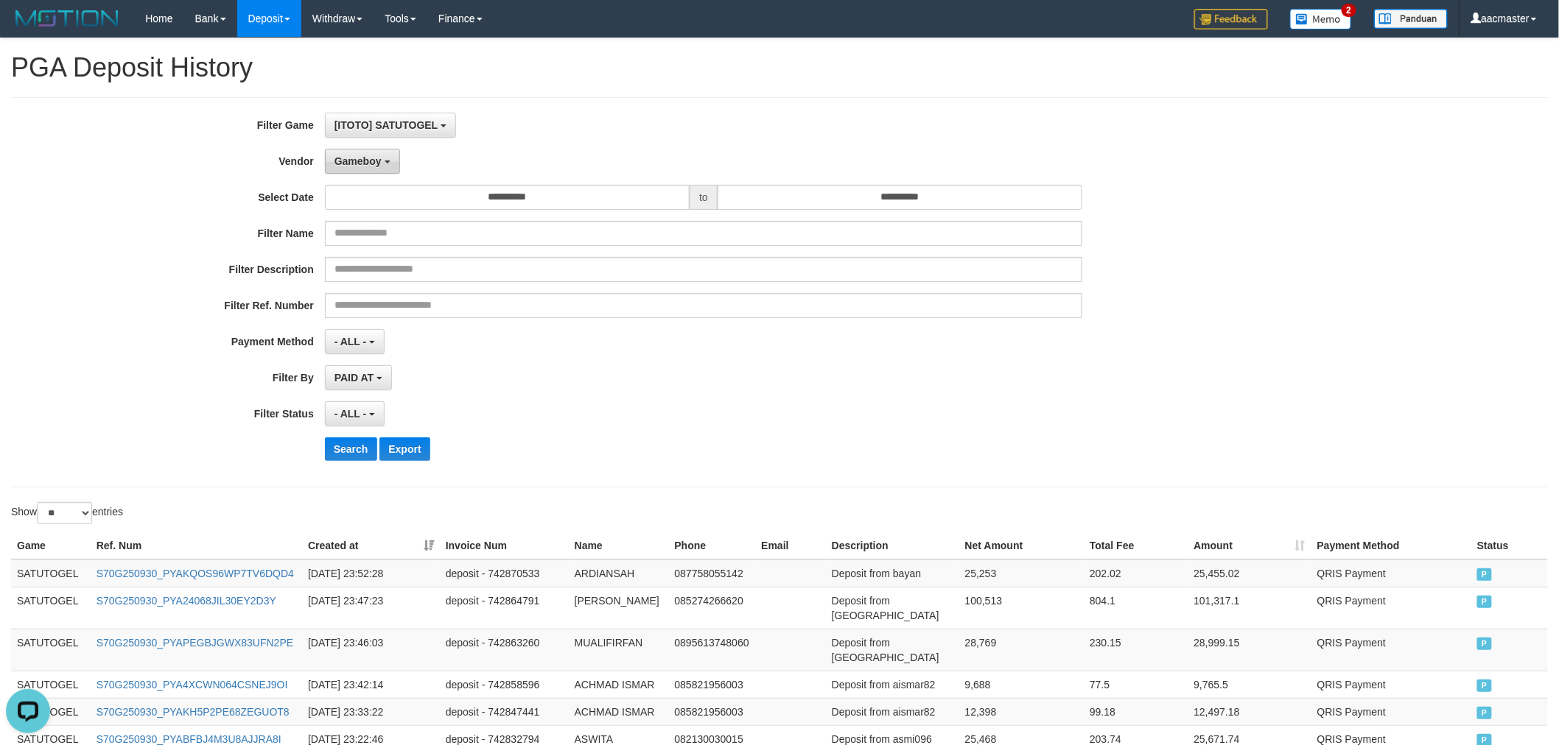
click at [371, 151] on button "Gameboy" at bounding box center [362, 161] width 75 height 25
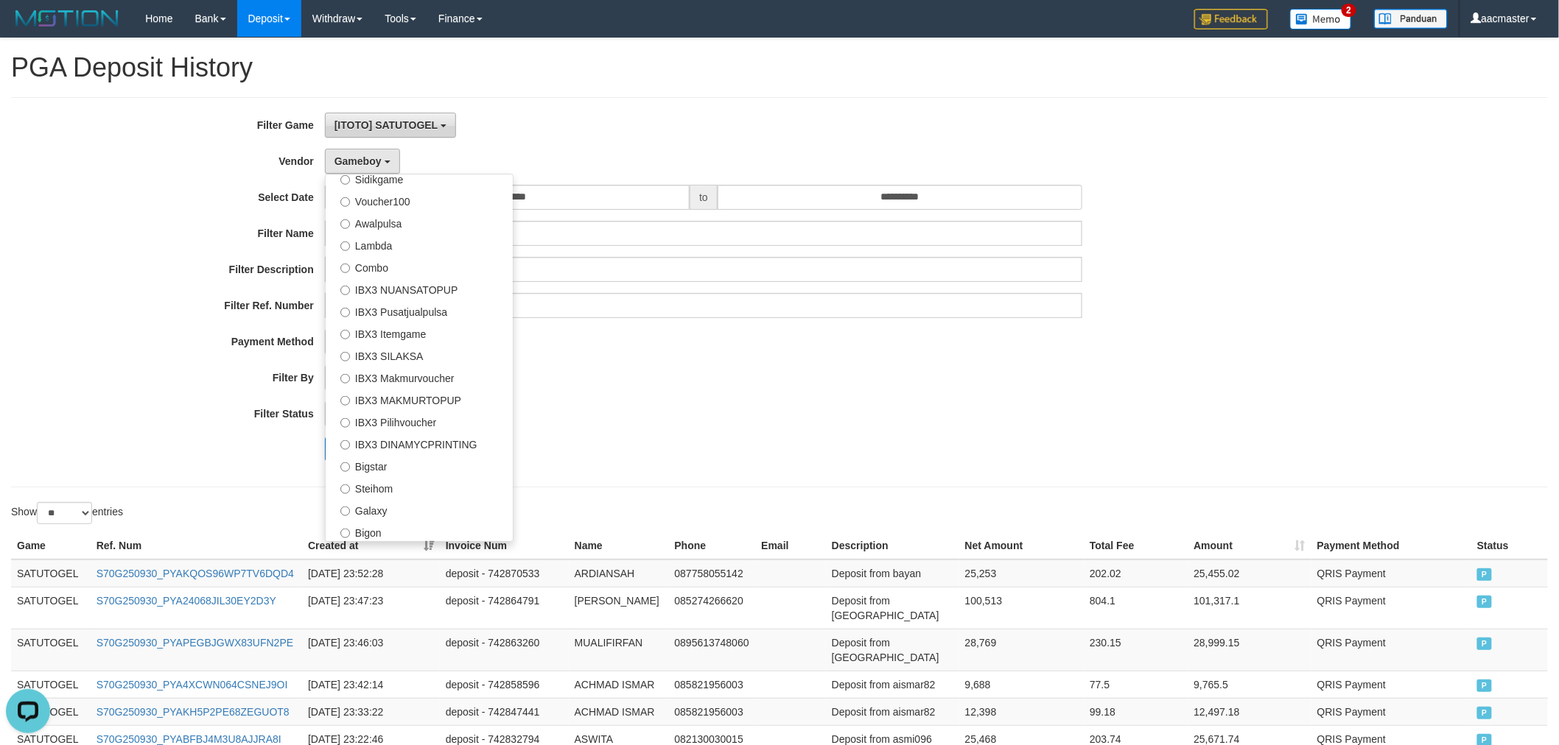
drag, startPoint x: 382, startPoint y: 105, endPoint x: 389, endPoint y: 118, distance: 15.2
click at [383, 105] on div "**********" at bounding box center [779, 292] width 1537 height 390
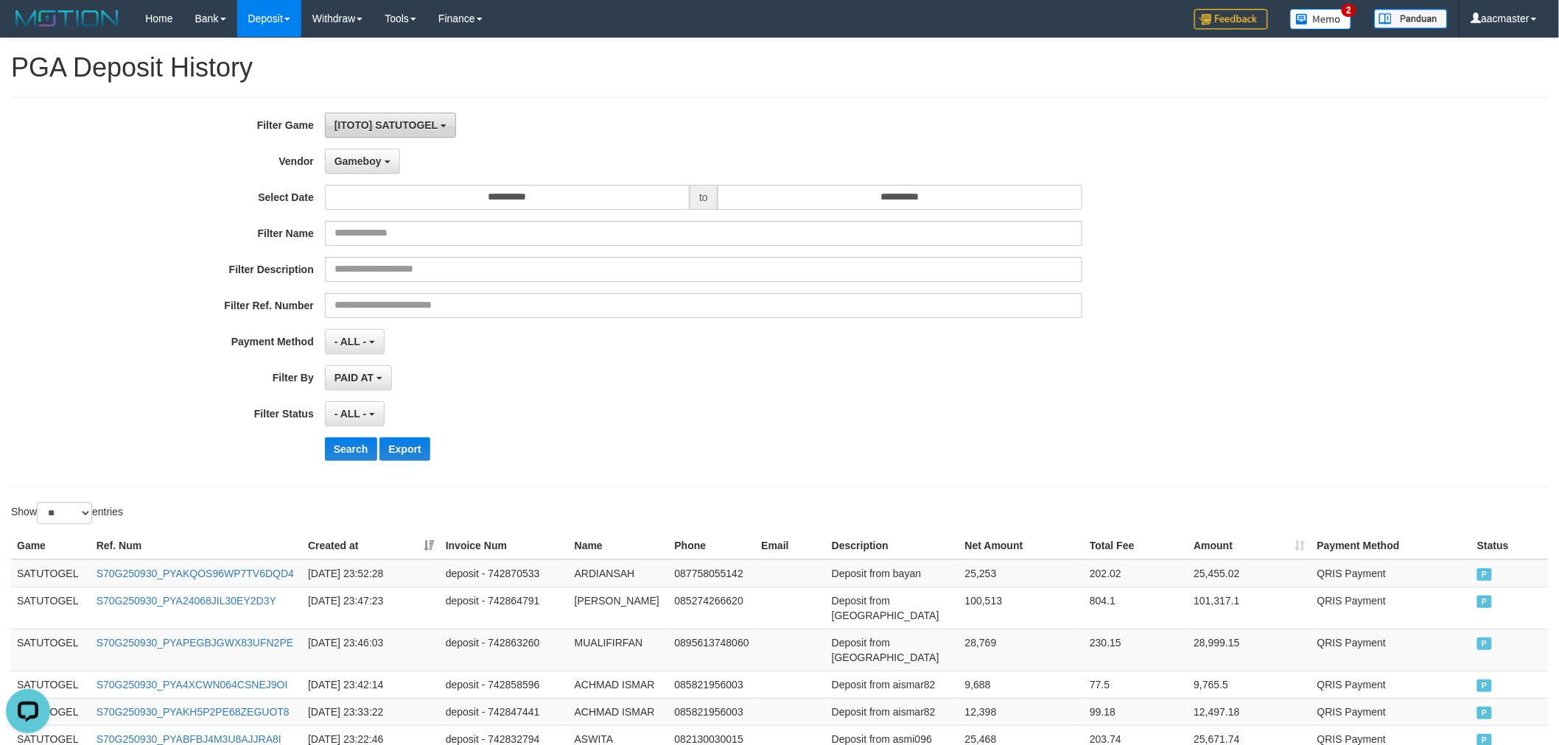
click at [394, 121] on span "[ITOTO] SATUTOGEL" at bounding box center [385, 125] width 103 height 12
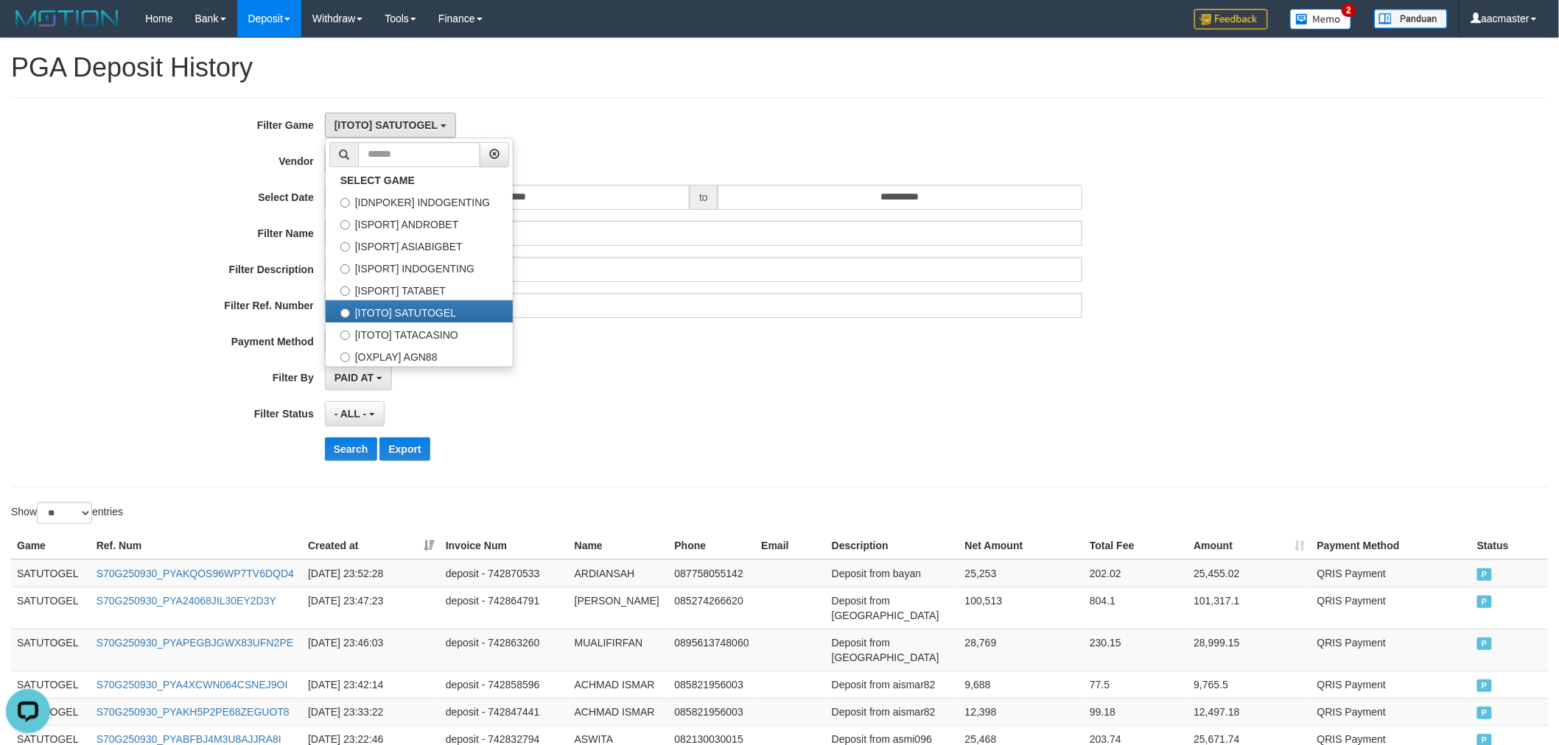
click at [1361, 269] on div "**********" at bounding box center [779, 292] width 1559 height 359
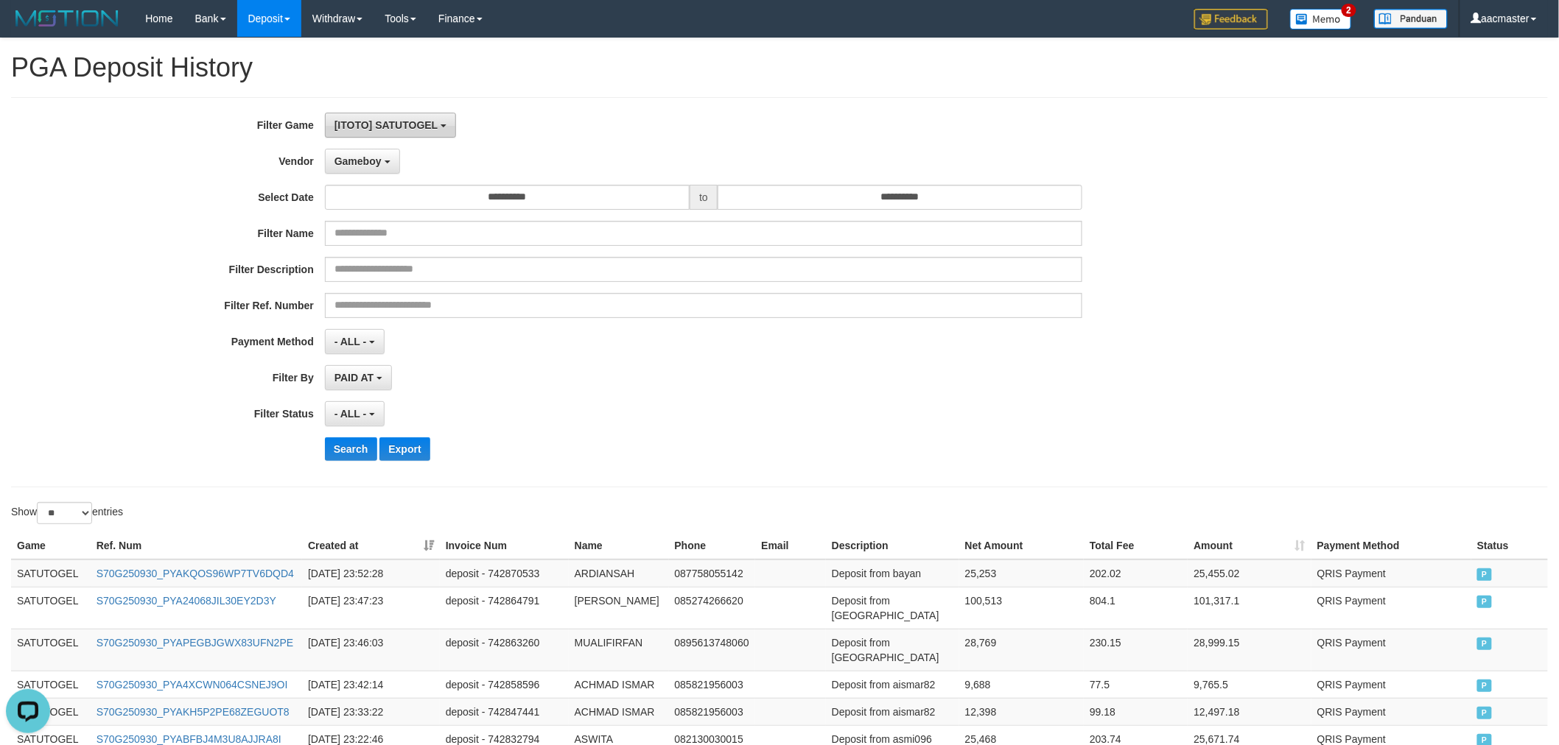
click at [443, 135] on button "[ITOTO] SATUTOGEL" at bounding box center [390, 125] width 131 height 25
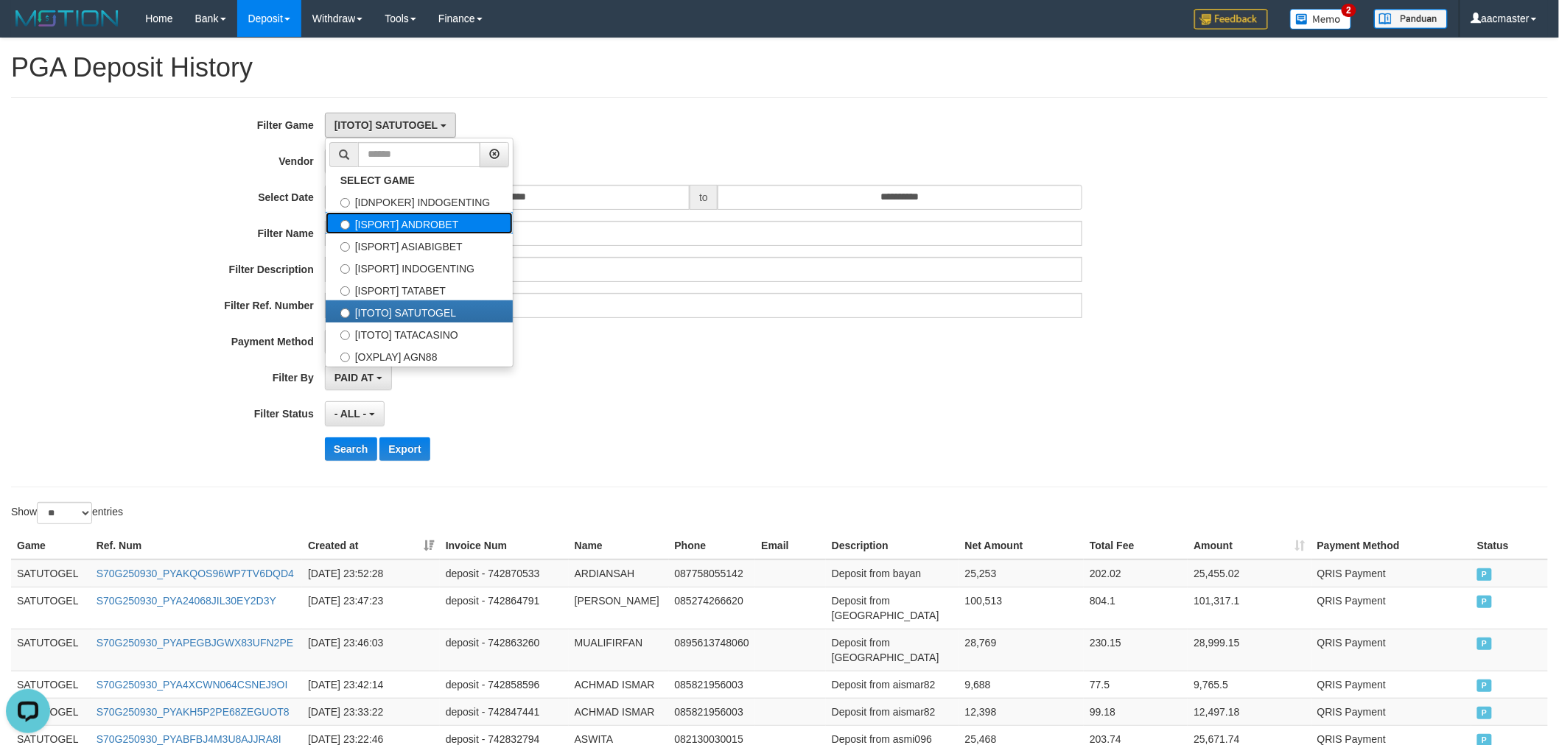
click at [450, 222] on label "[ISPORT] ANDROBET" at bounding box center [419, 223] width 187 height 22
select select "***"
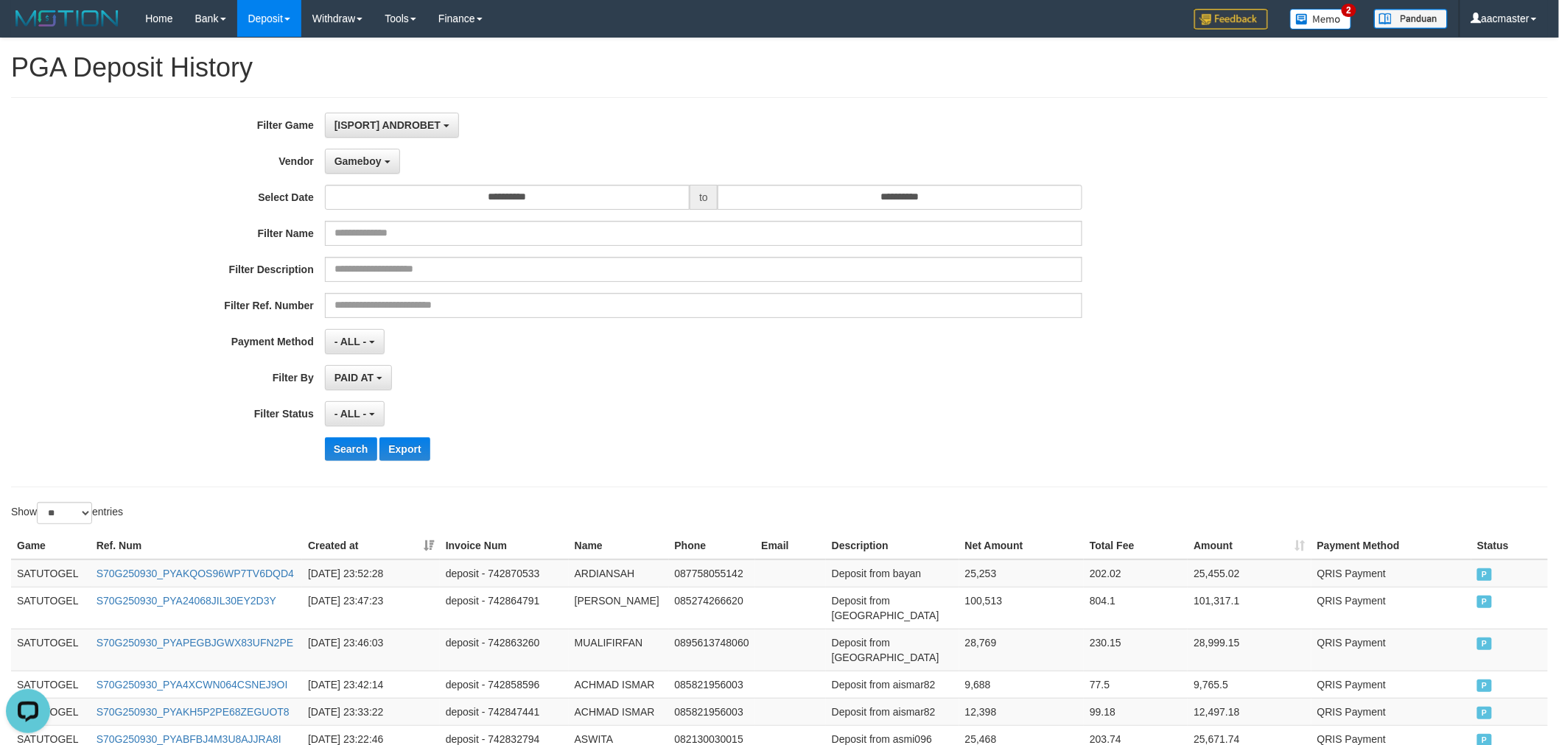
scroll to position [37, 0]
click at [371, 157] on span "Gameboy" at bounding box center [357, 161] width 47 height 12
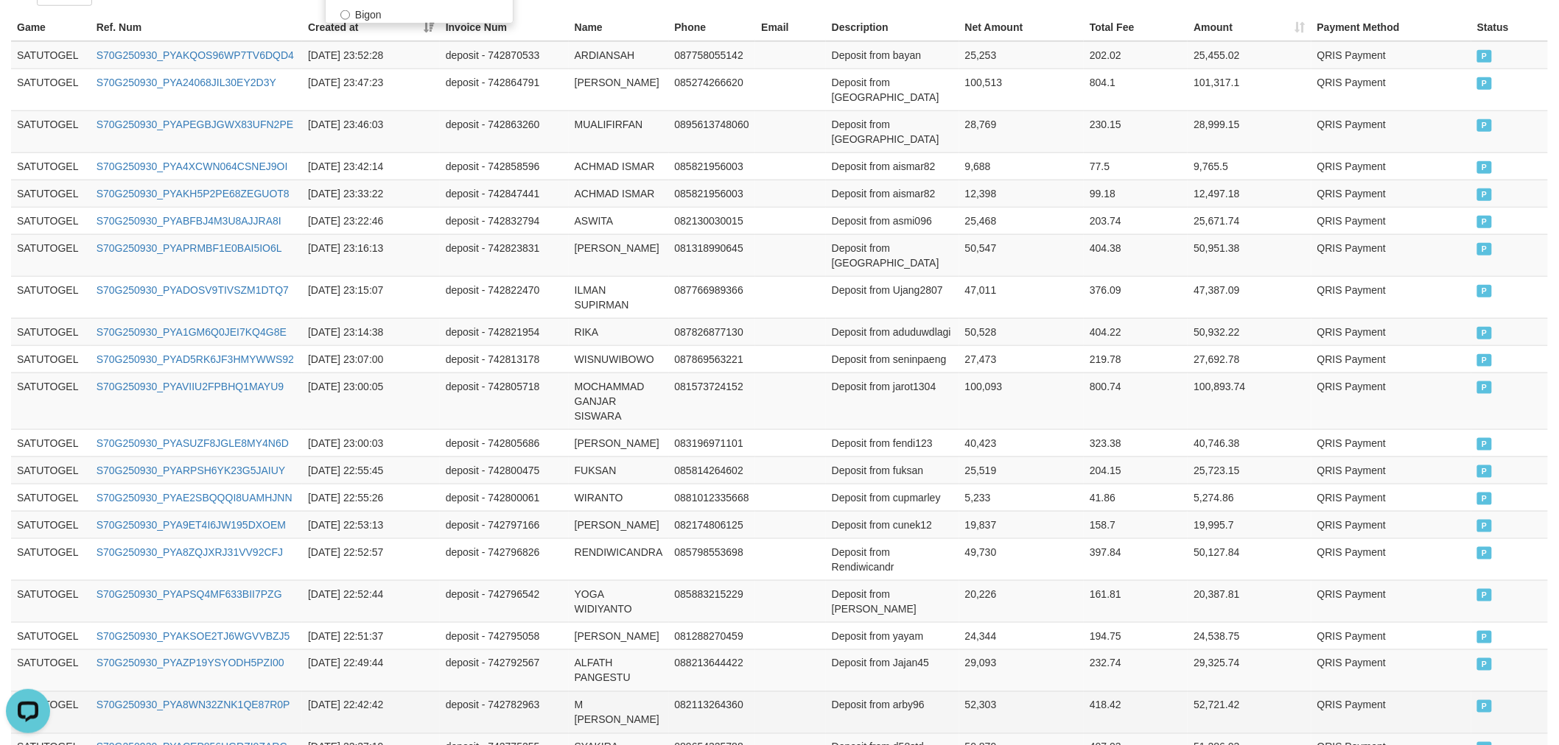
scroll to position [130, 0]
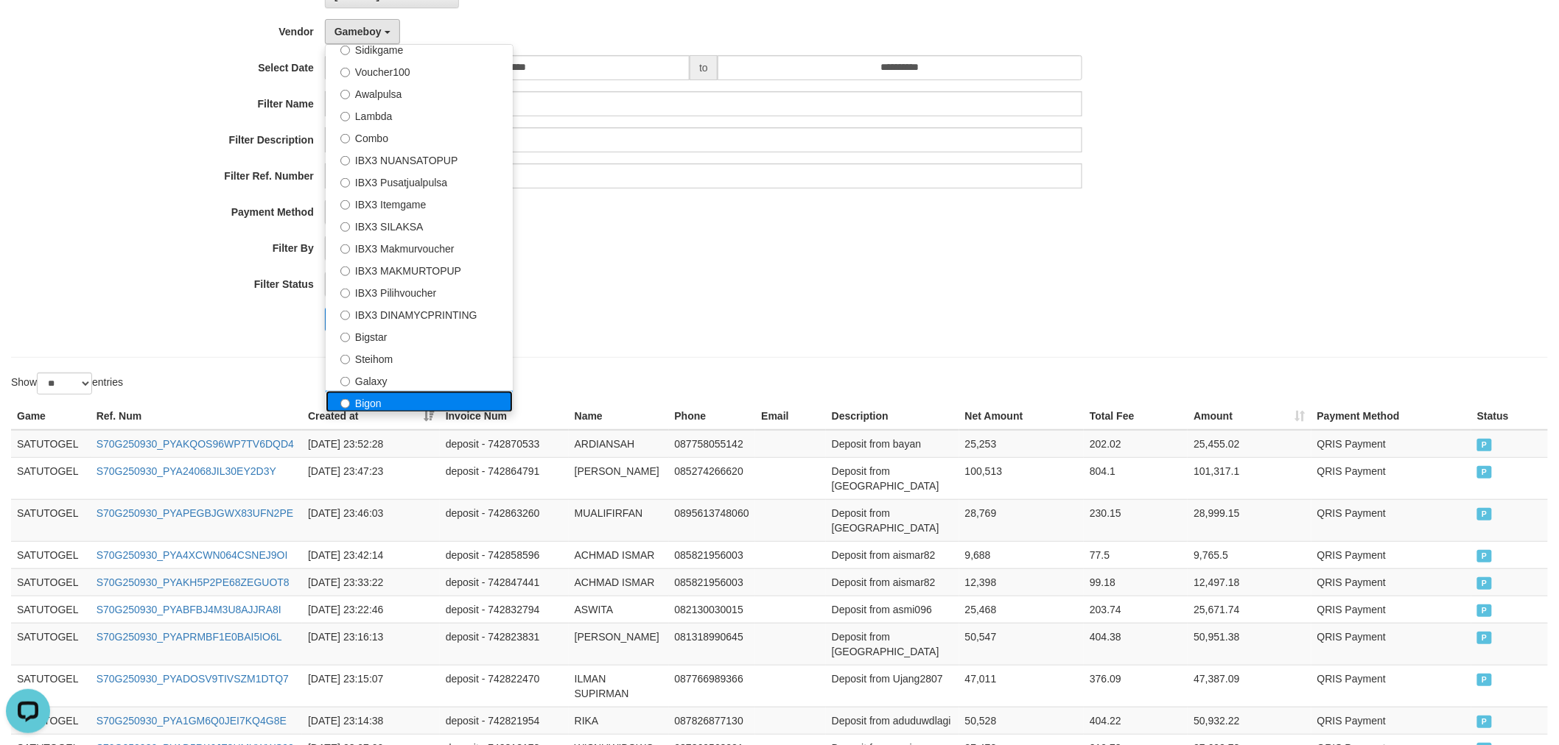
click at [373, 393] on label "Bigon" at bounding box center [419, 402] width 187 height 22
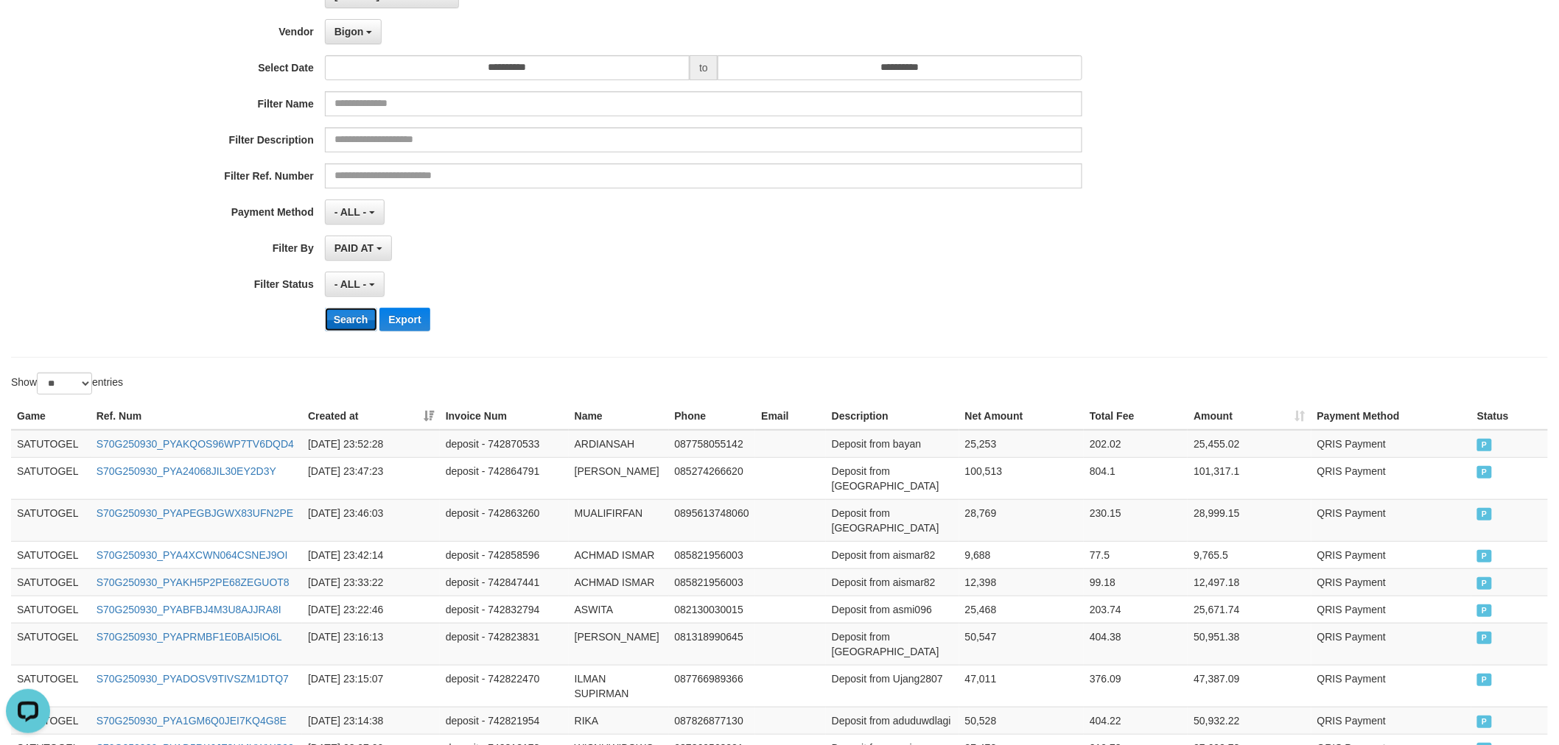
click at [350, 312] on button "Search" at bounding box center [351, 320] width 52 height 24
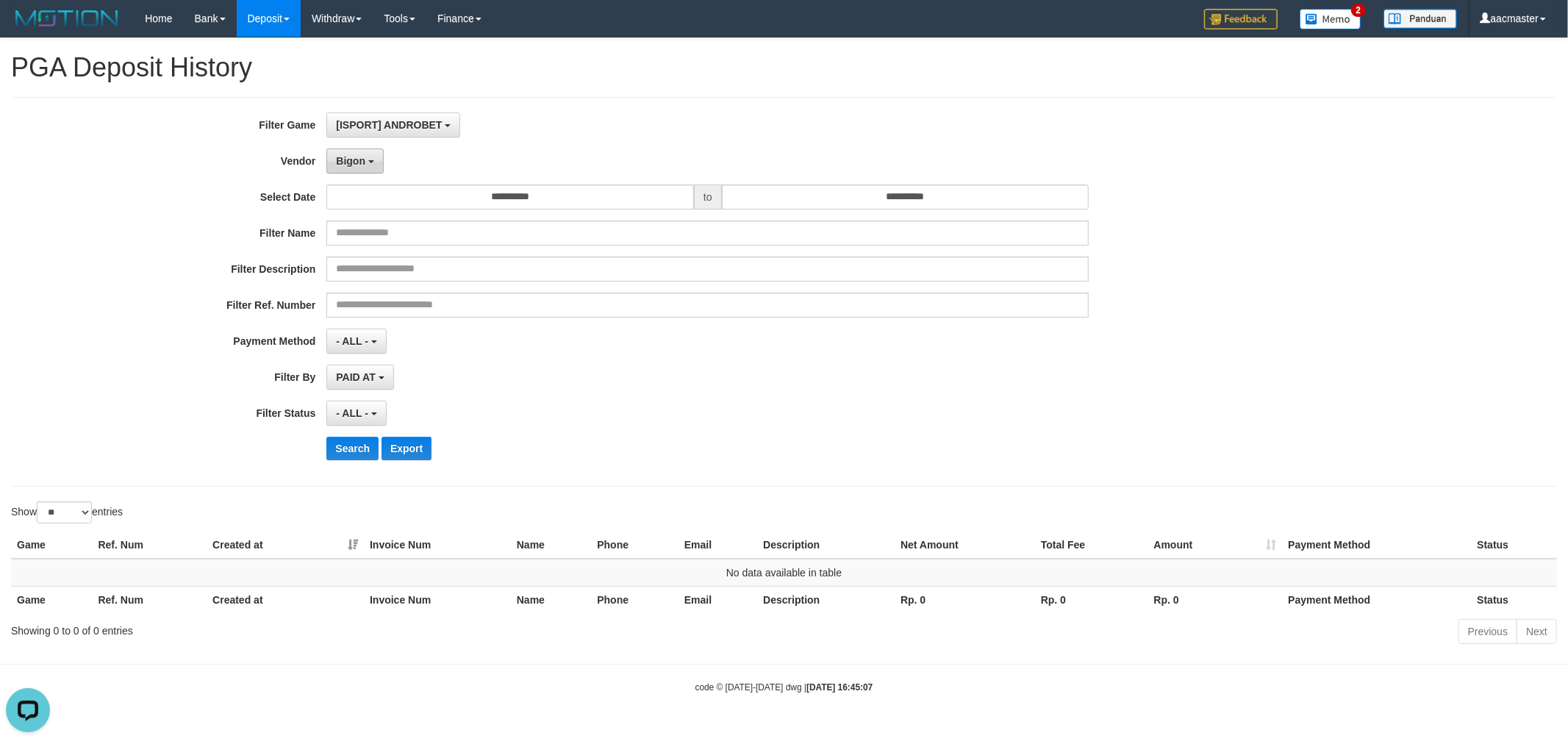
click at [356, 164] on span "Bigon" at bounding box center [350, 161] width 29 height 12
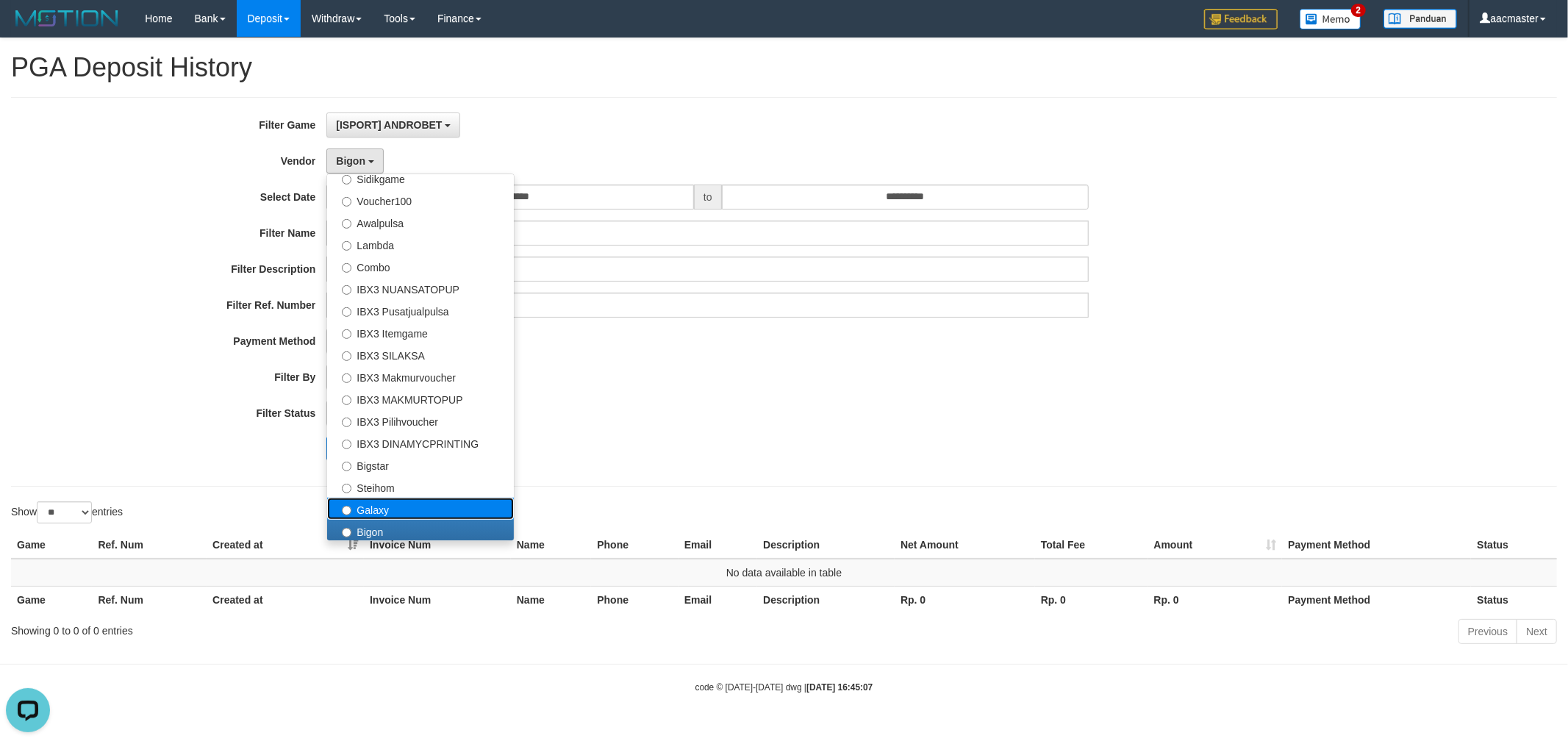
click at [394, 502] on label "Galaxy" at bounding box center [420, 509] width 187 height 22
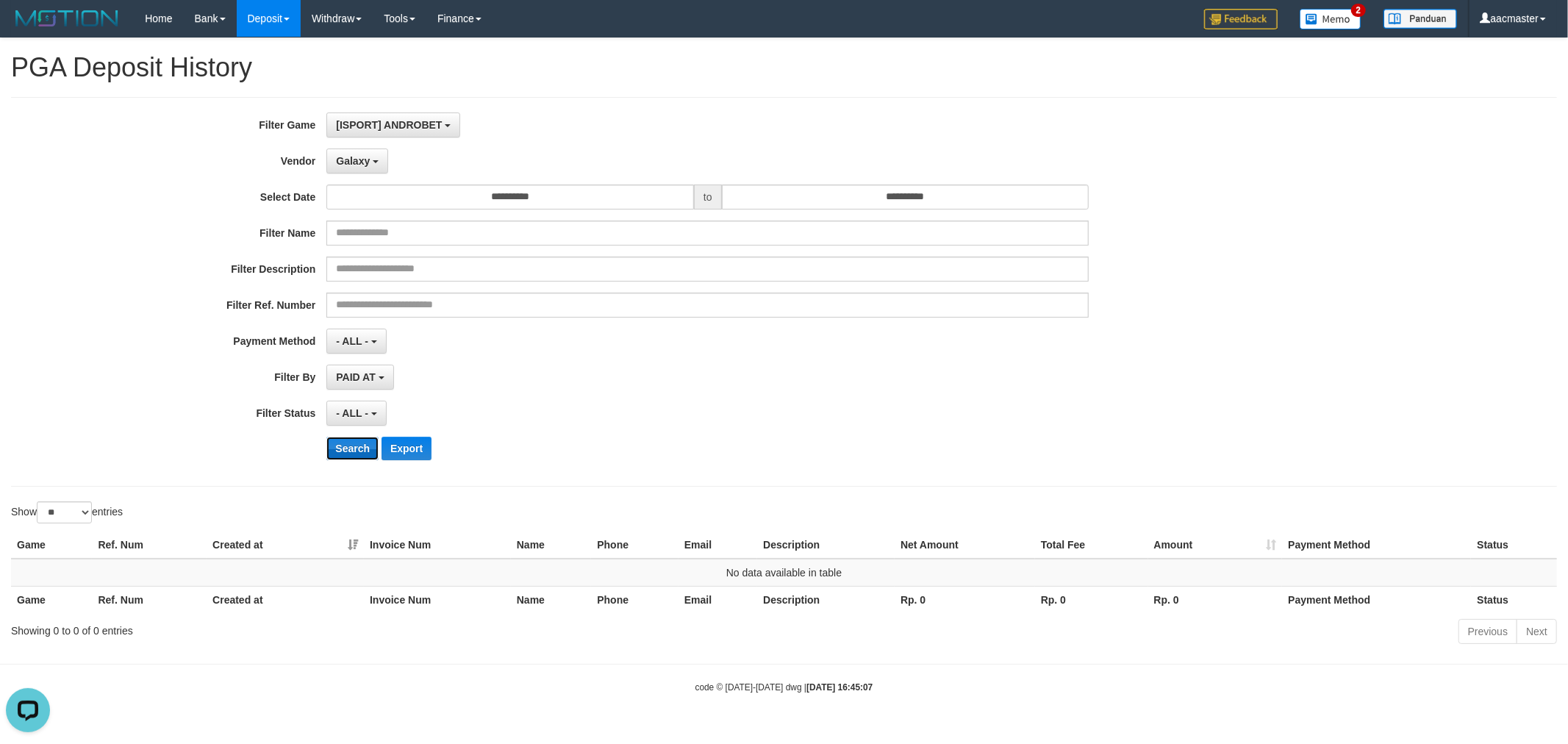
click at [350, 459] on button "Search" at bounding box center [352, 449] width 52 height 24
click at [361, 159] on span "Galaxy" at bounding box center [353, 161] width 34 height 12
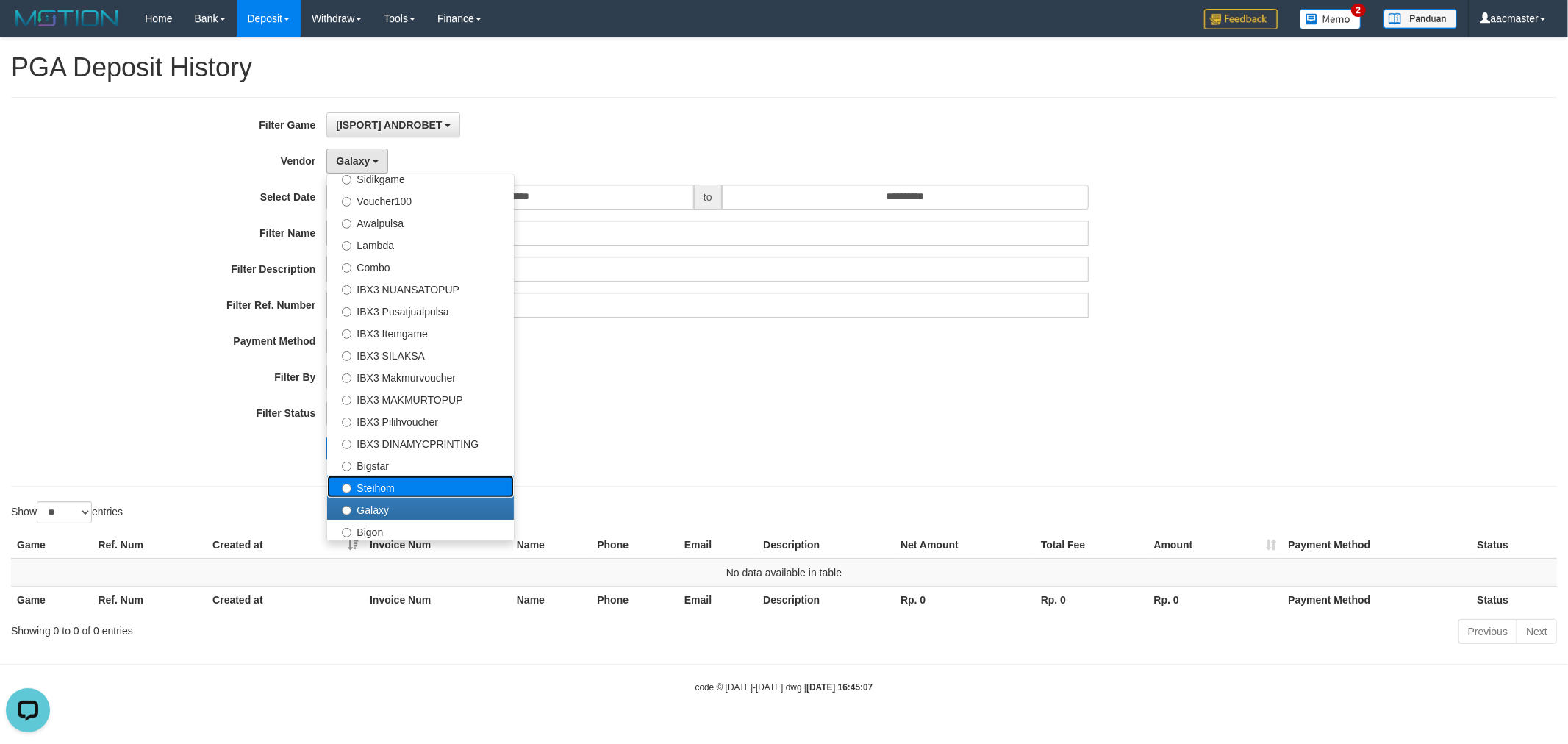
click at [354, 481] on label "Steihom" at bounding box center [420, 487] width 187 height 22
select select "**********"
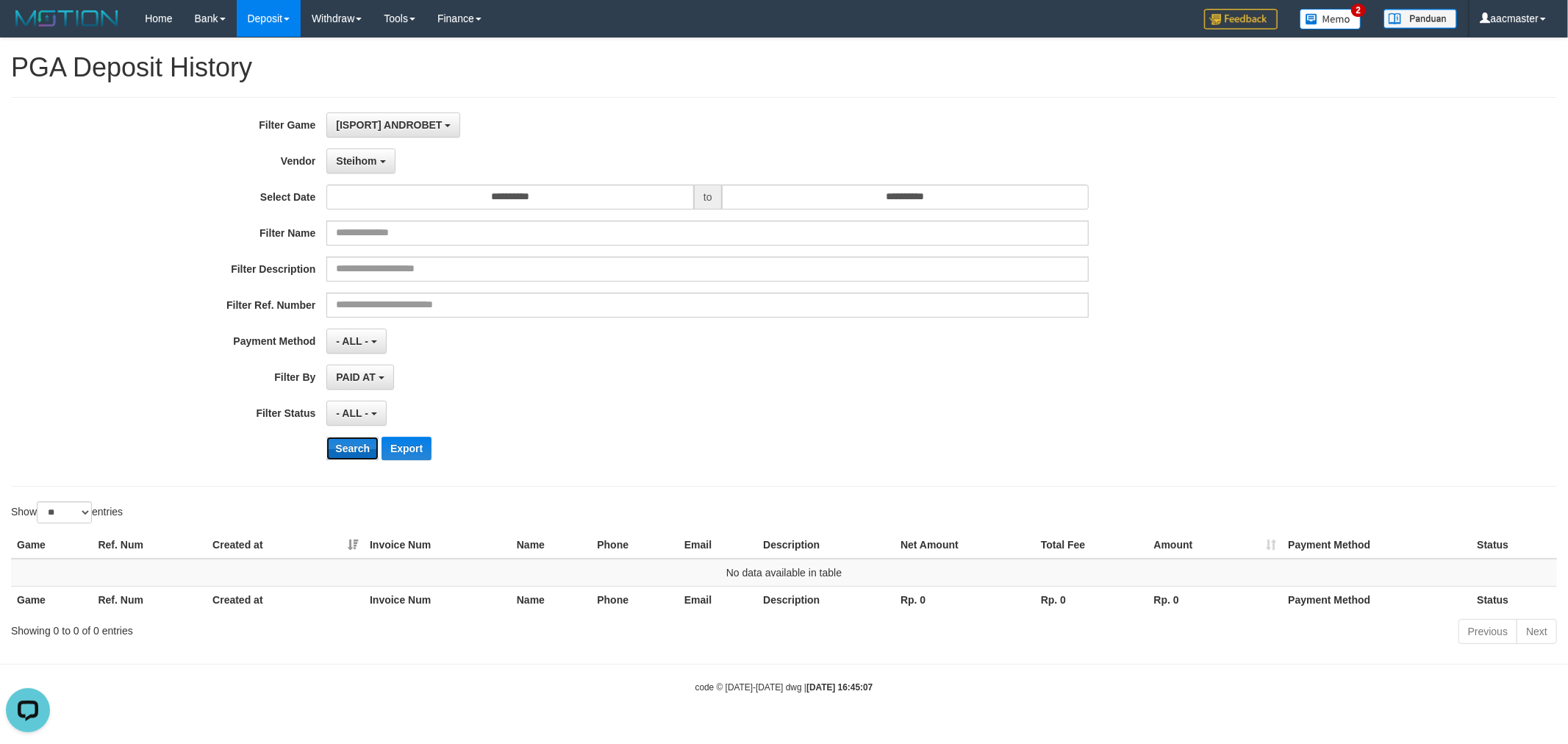
click at [355, 458] on button "Search" at bounding box center [352, 449] width 52 height 24
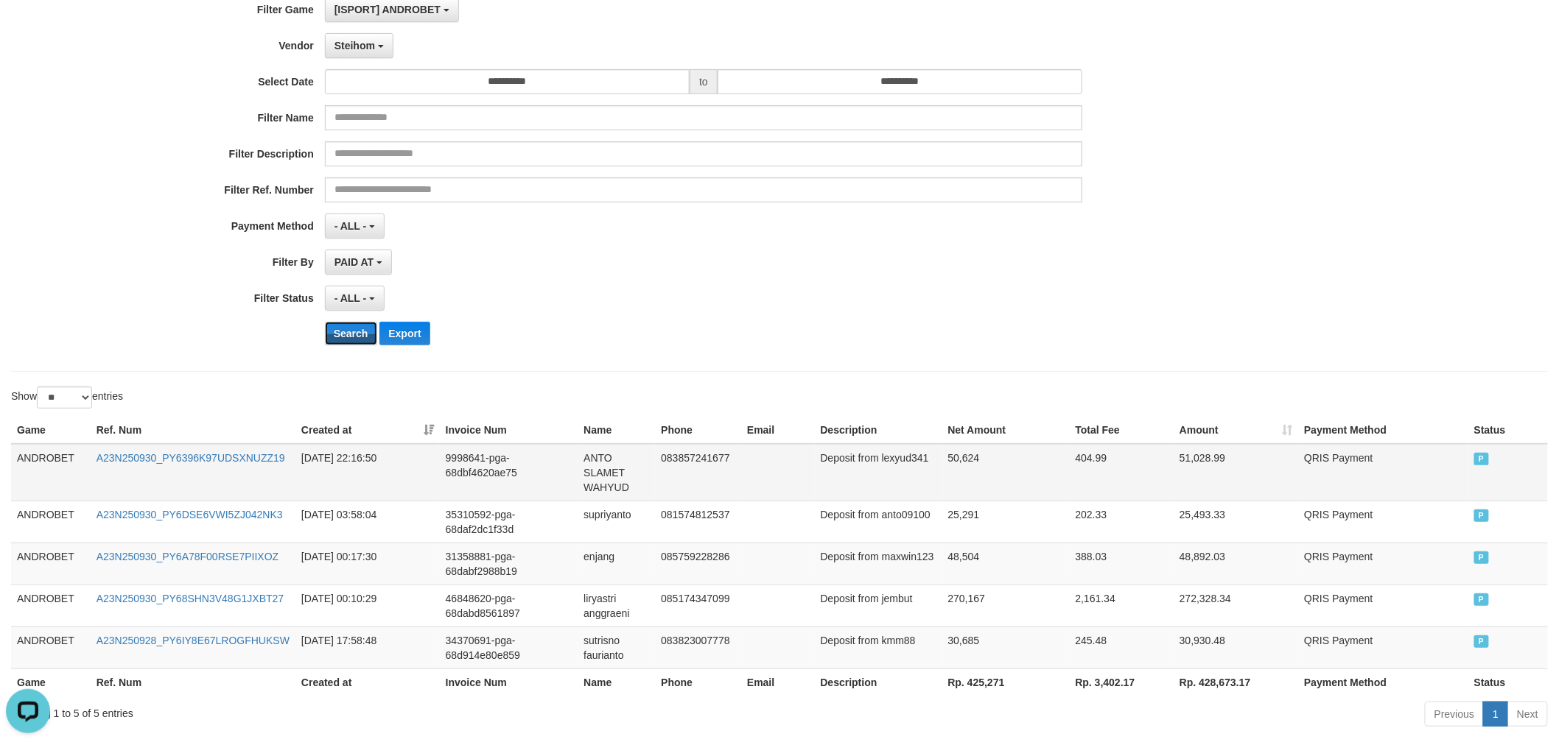
scroll to position [186, 0]
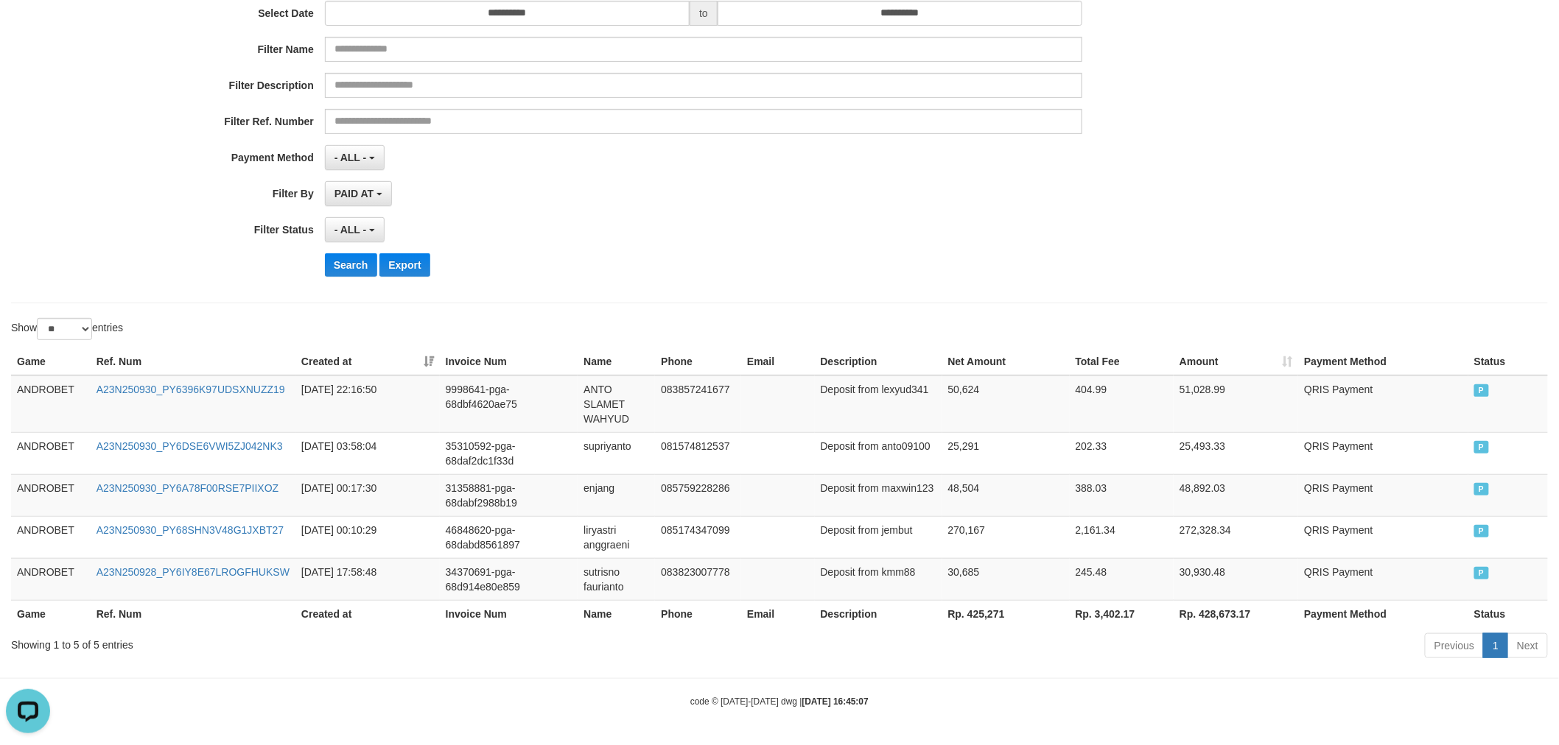
click at [983, 611] on th "Rp. 425,271" at bounding box center [1005, 613] width 127 height 27
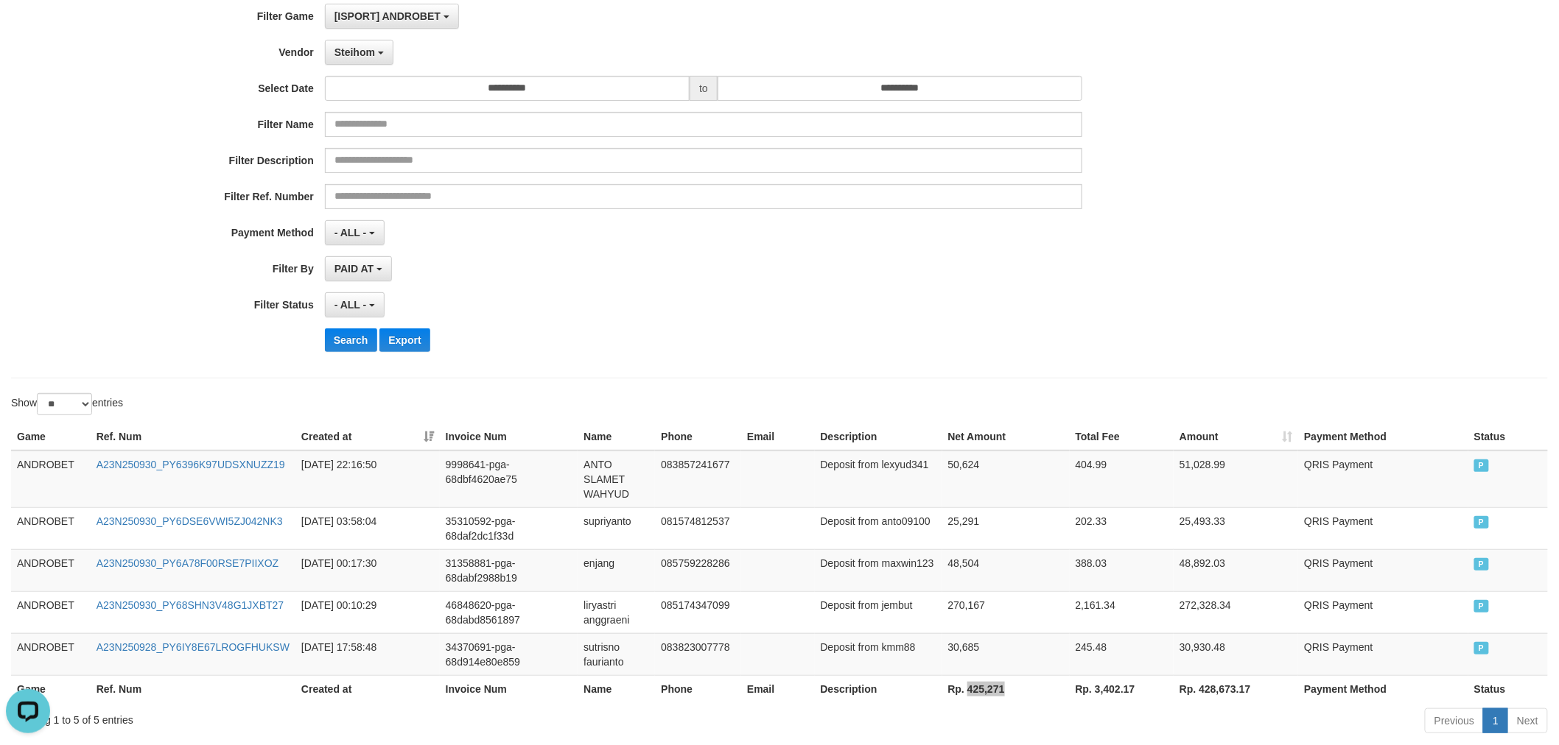
scroll to position [0, 0]
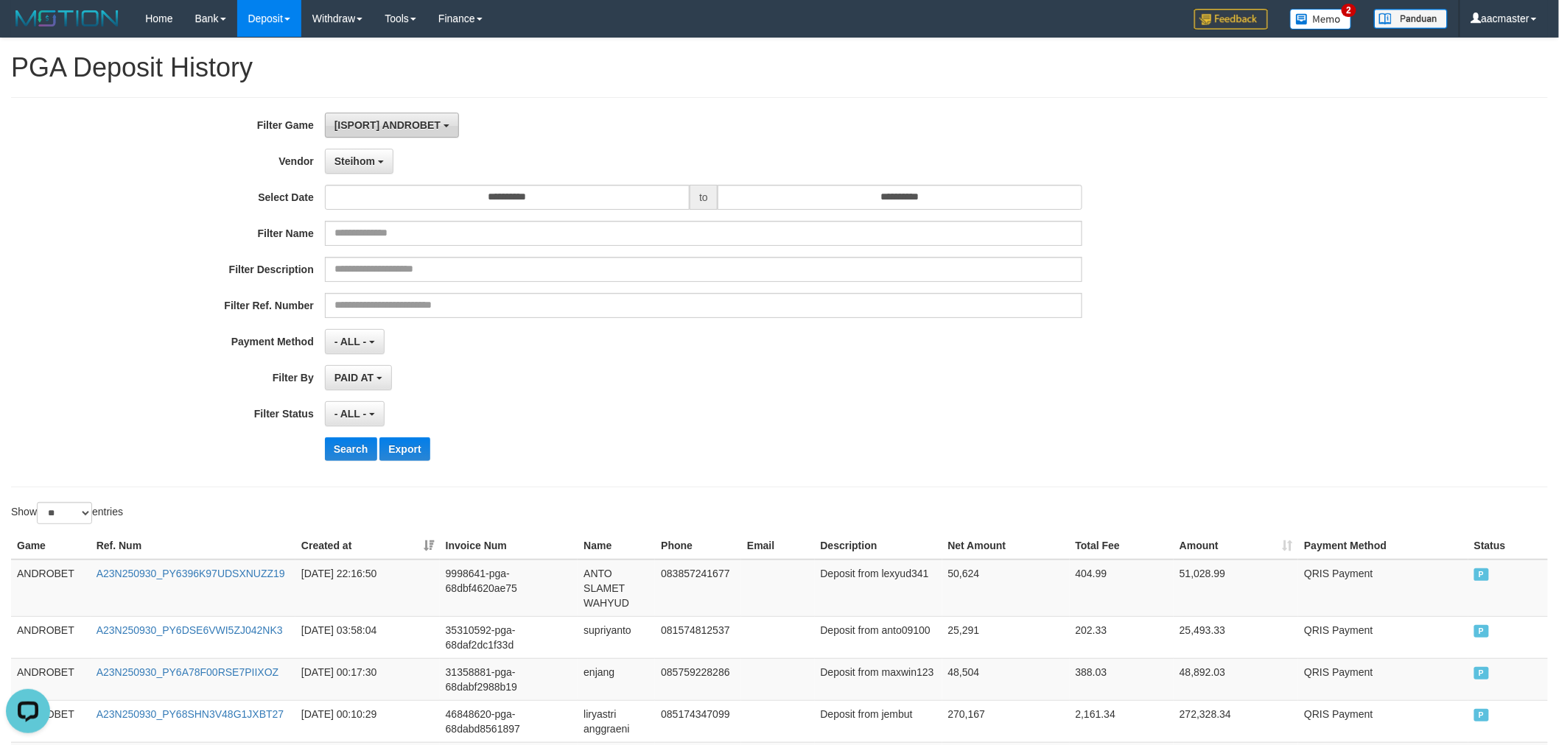
click at [389, 122] on span "[ISPORT] ANDROBET" at bounding box center [387, 125] width 106 height 12
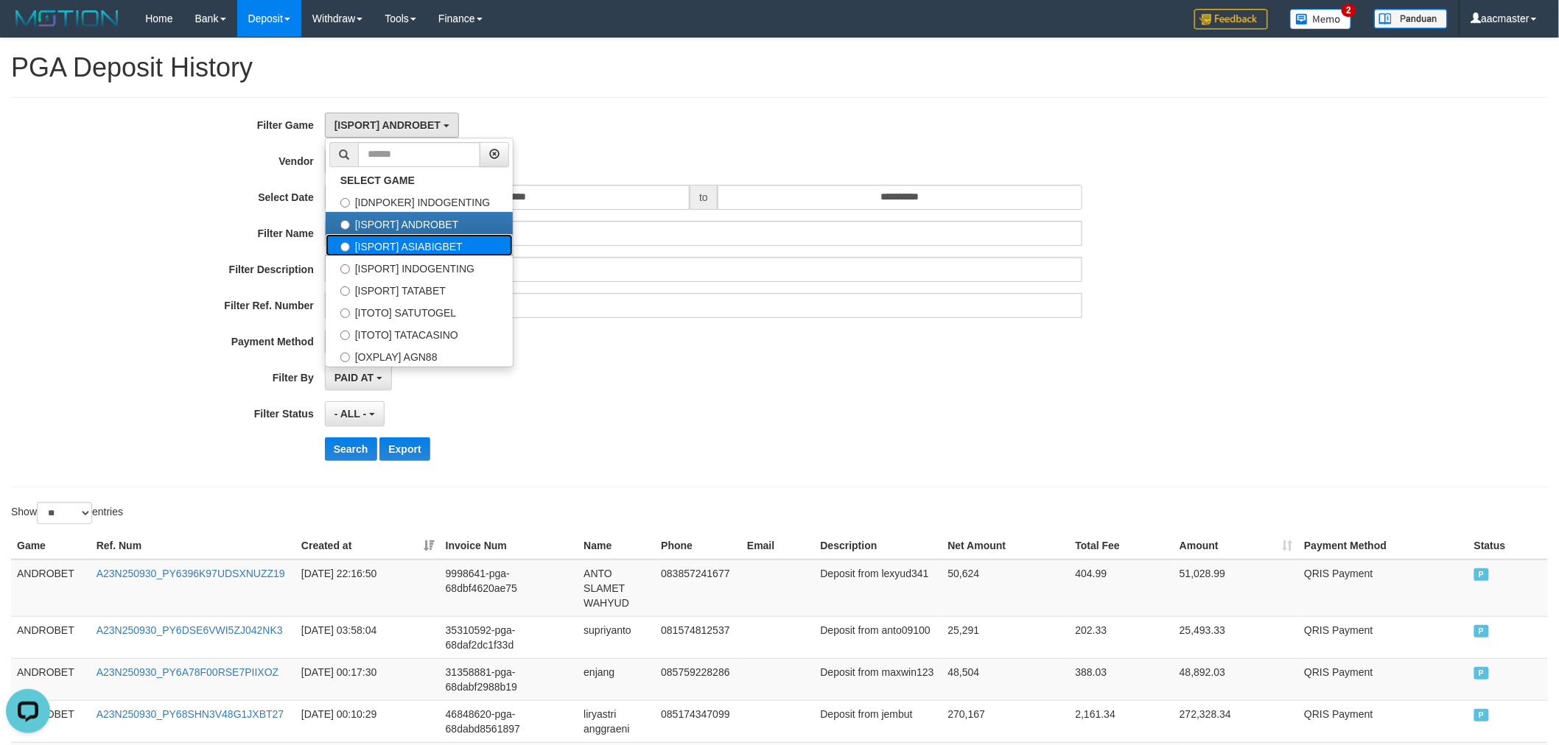
click at [430, 245] on label "[ISPORT] ASIABIGBET" at bounding box center [419, 245] width 187 height 22
select select "***"
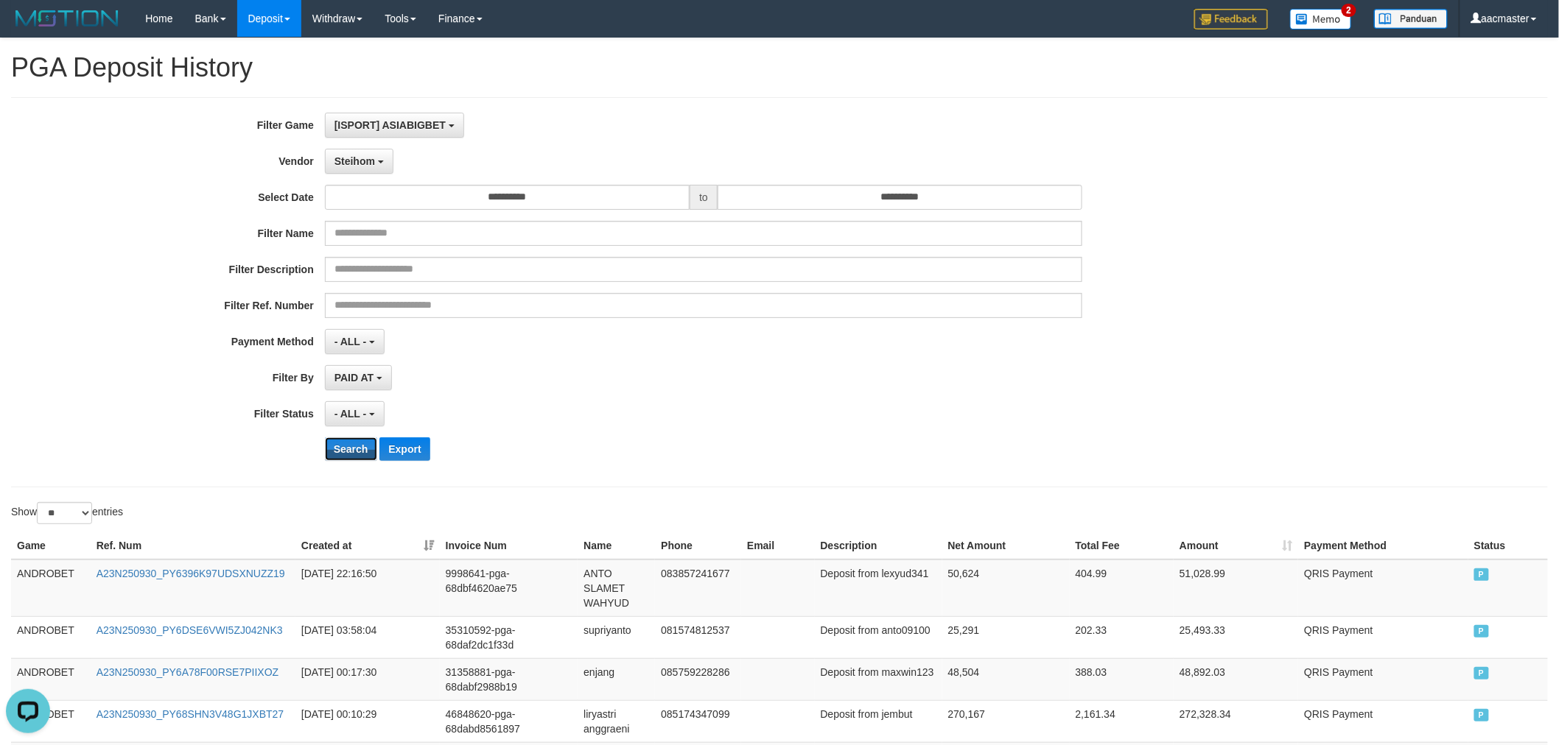
drag, startPoint x: 355, startPoint y: 452, endPoint x: 364, endPoint y: 436, distance: 17.8
click at [356, 452] on button "Search" at bounding box center [351, 450] width 52 height 24
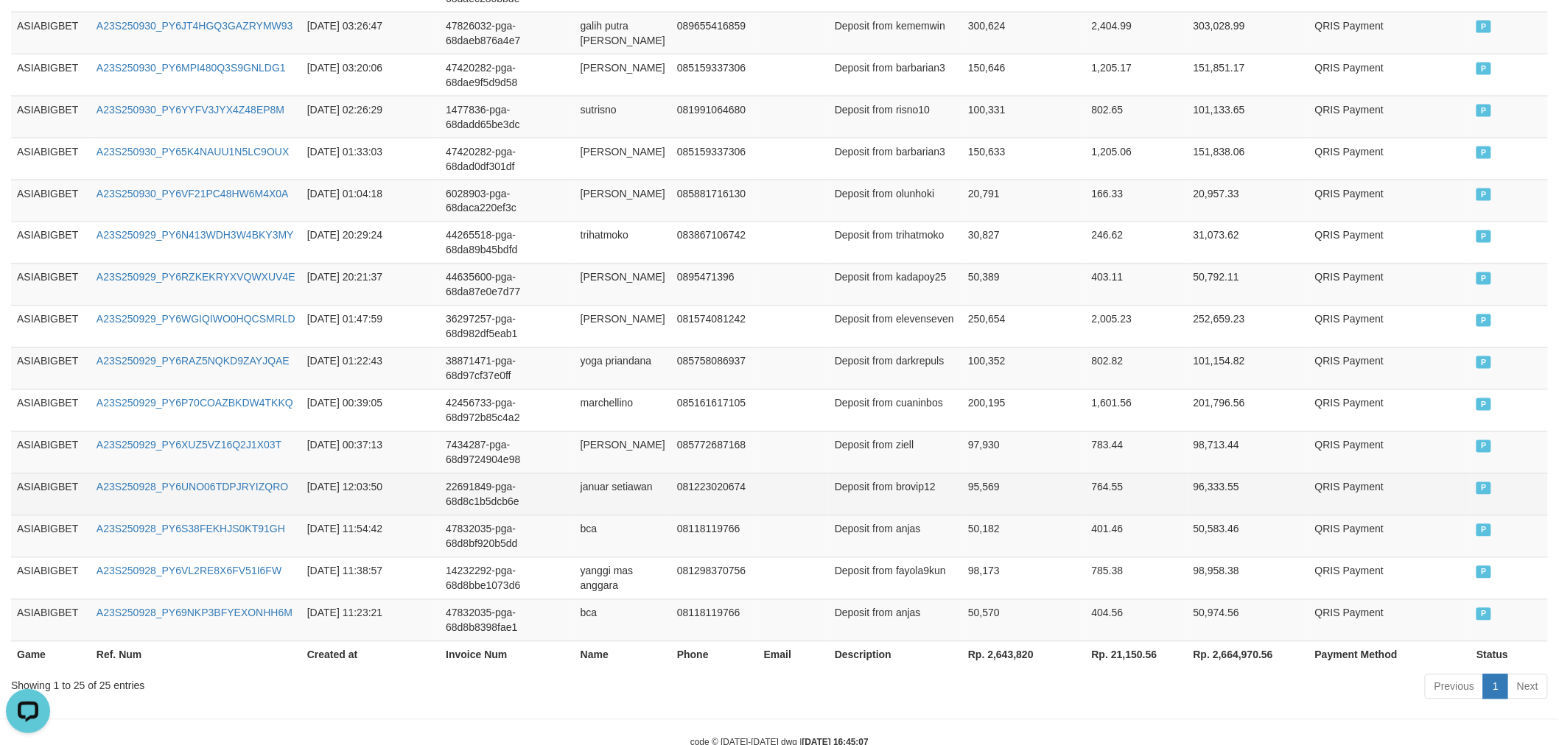
scroll to position [1026, 0]
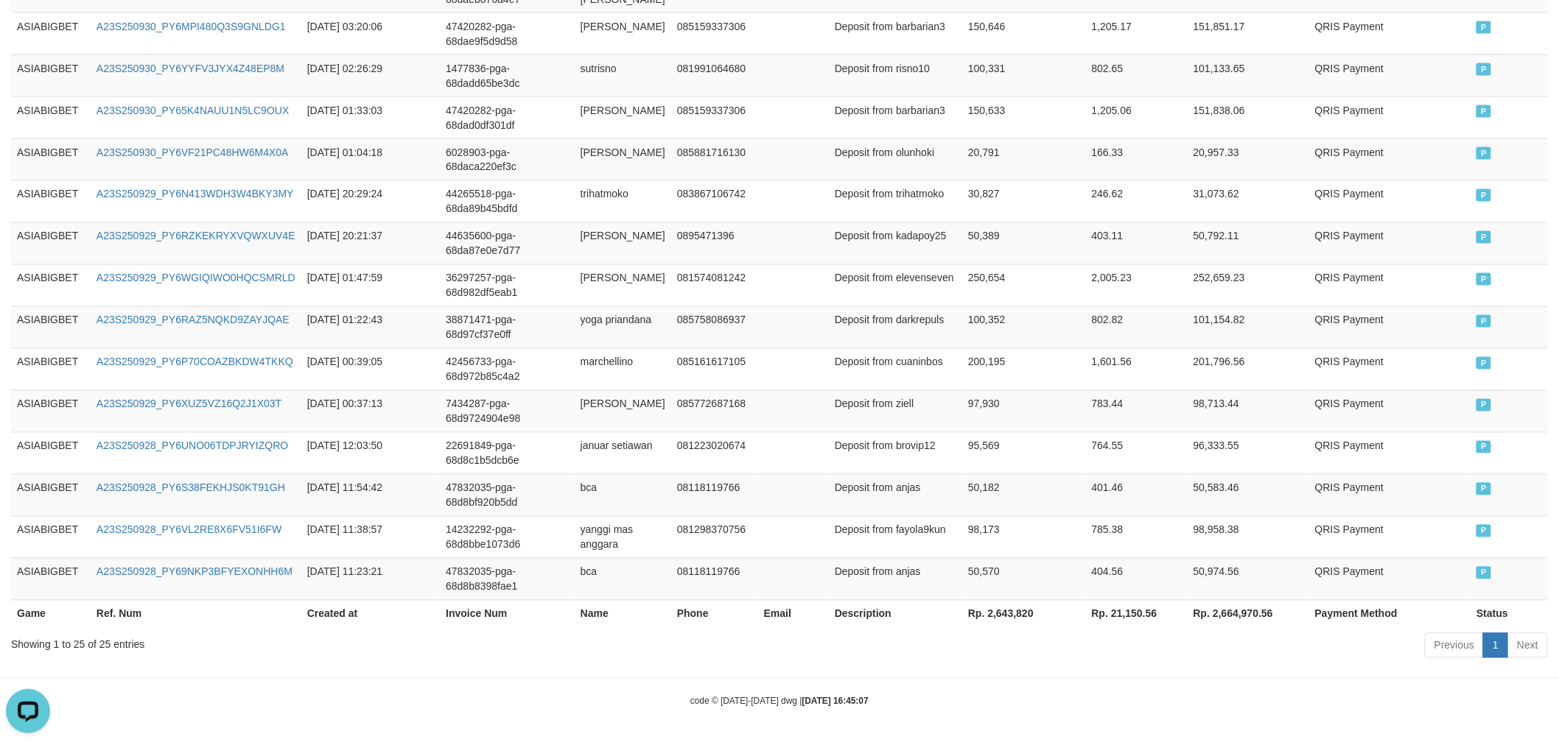
click at [1006, 611] on th "Rp. 2,643,820" at bounding box center [1024, 613] width 124 height 27
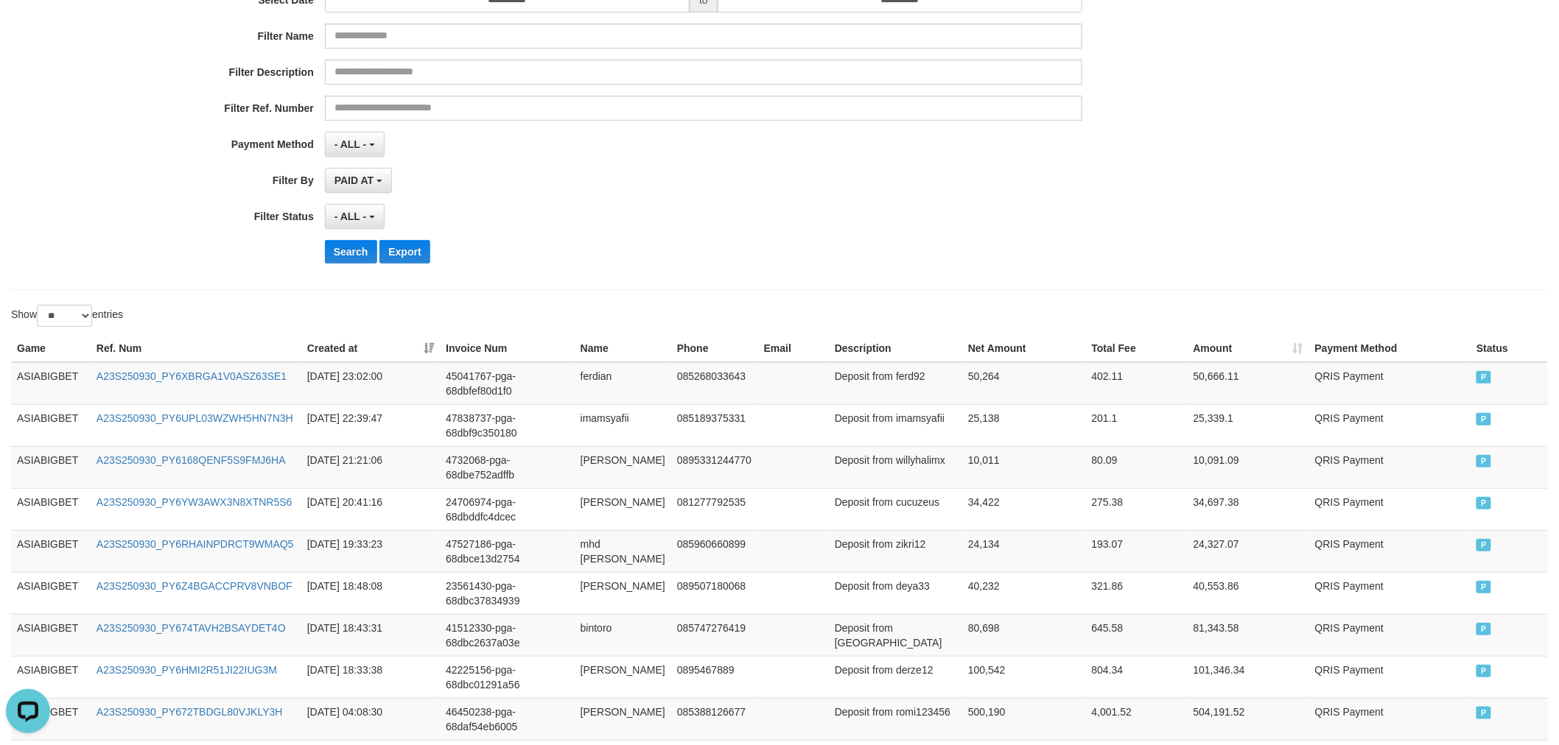
scroll to position [0, 0]
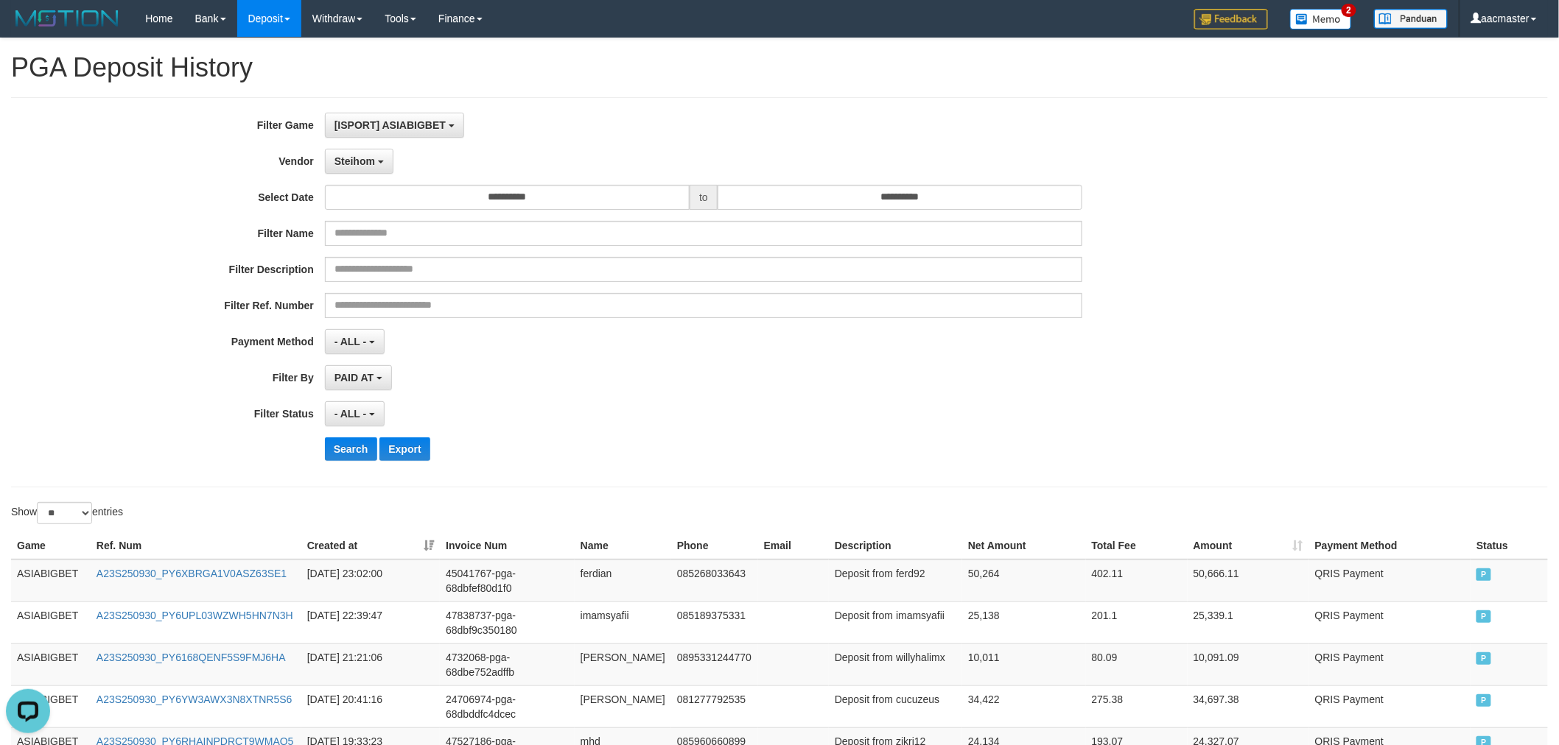
click at [352, 141] on div "**********" at bounding box center [649, 292] width 1299 height 359
click at [354, 147] on div "**********" at bounding box center [649, 292] width 1299 height 359
click at [361, 162] on span "Steihom" at bounding box center [354, 161] width 41 height 12
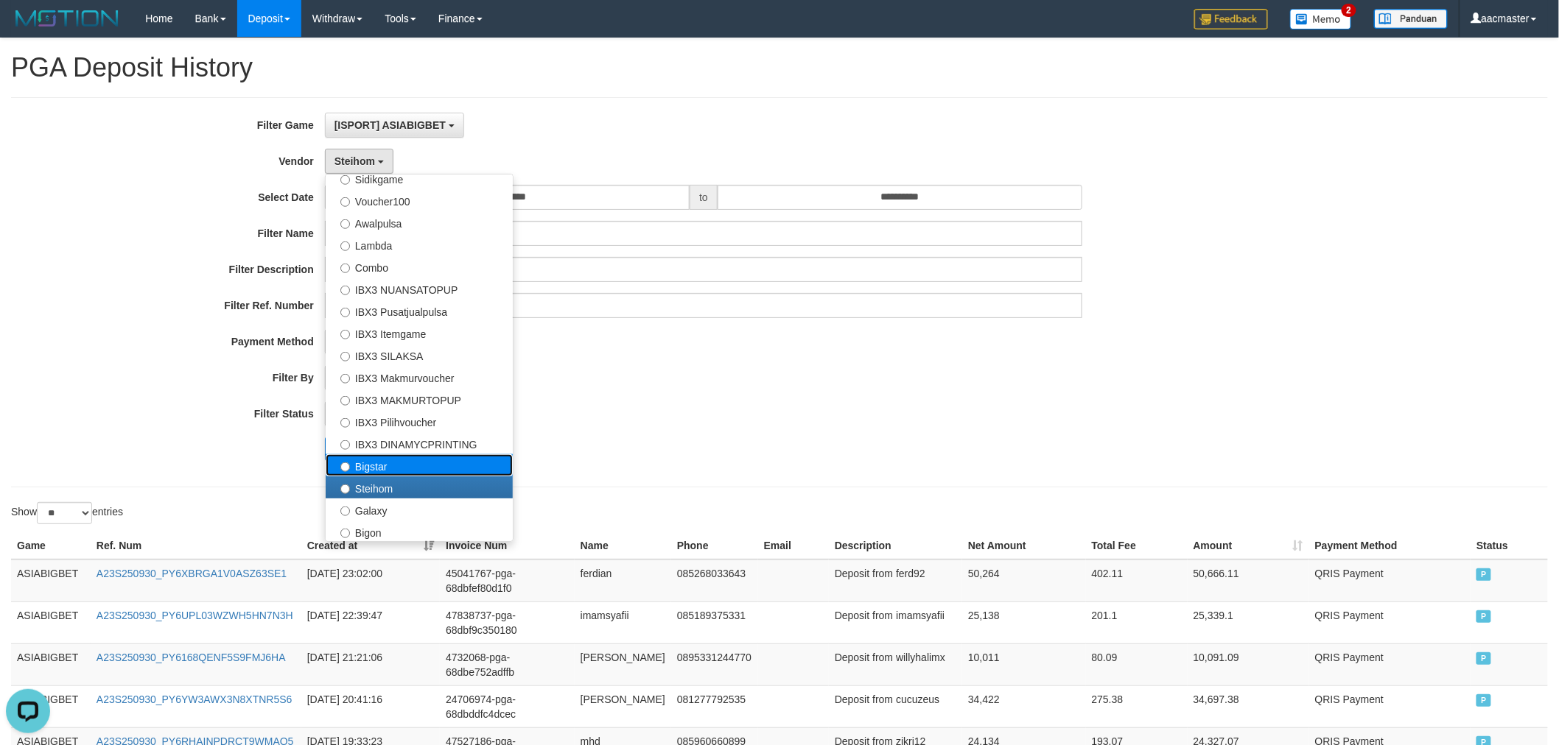
click at [399, 466] on label "Bigstar" at bounding box center [419, 466] width 187 height 22
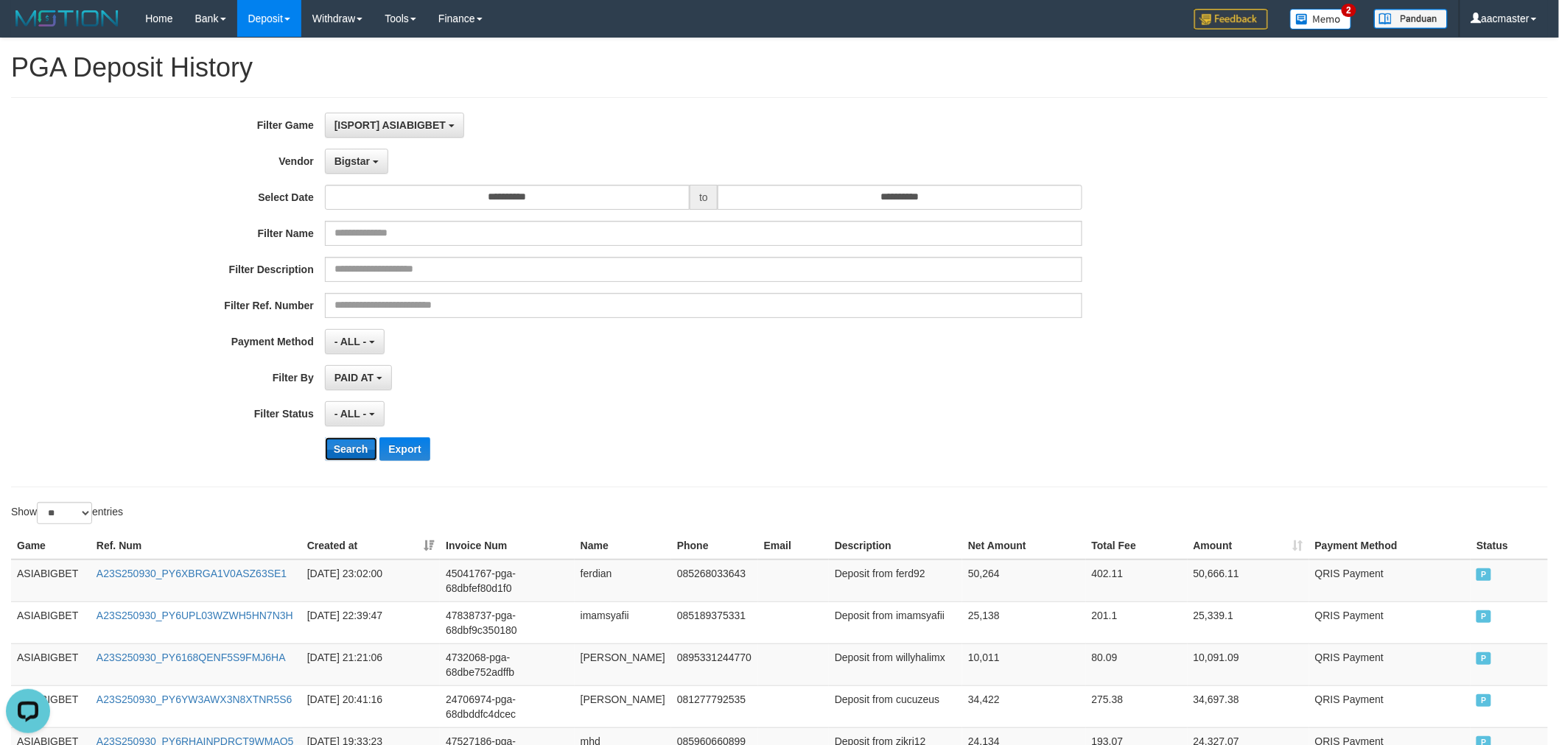
click at [355, 457] on button "Search" at bounding box center [351, 450] width 52 height 24
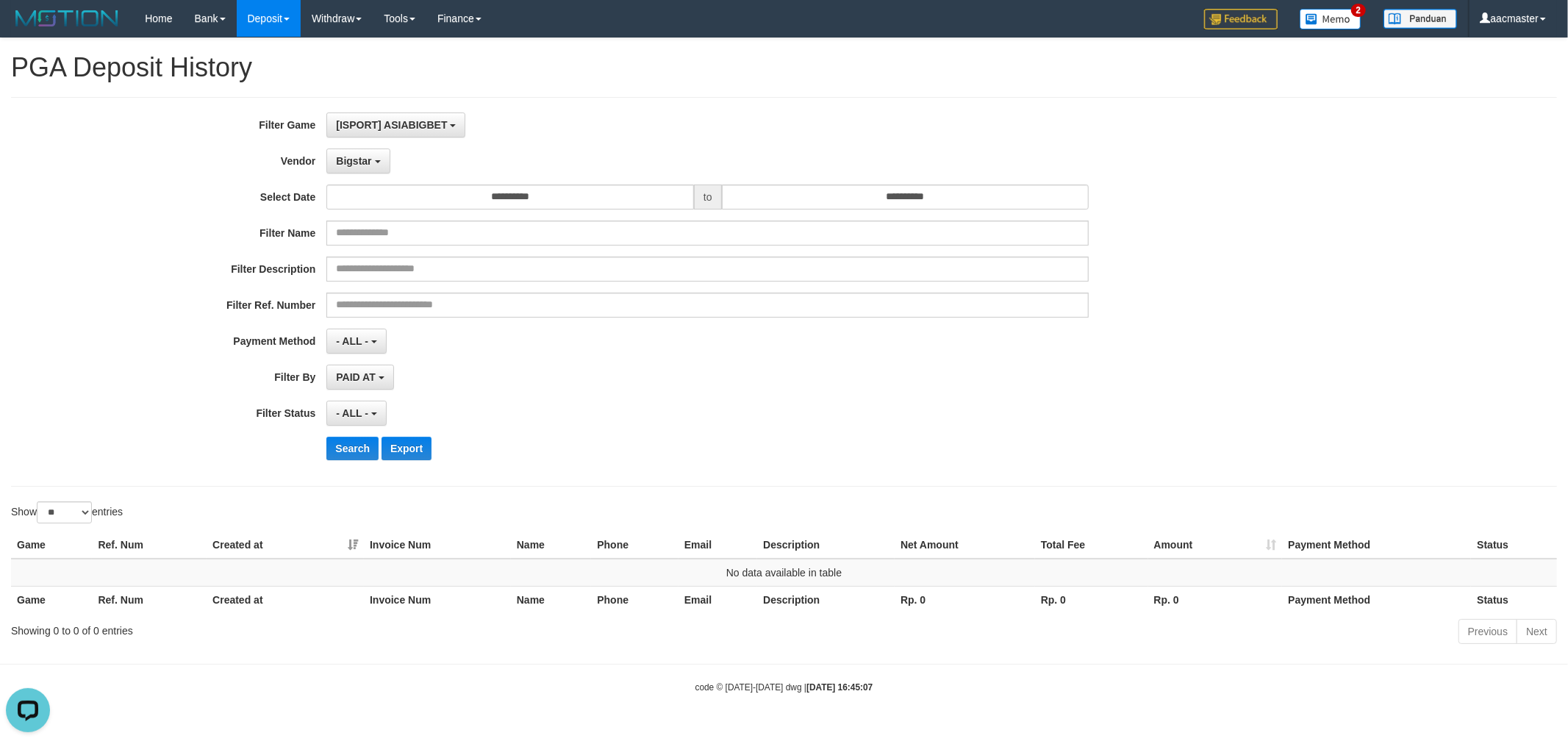
click at [371, 148] on div "**********" at bounding box center [654, 292] width 1307 height 359
drag, startPoint x: 365, startPoint y: 164, endPoint x: 382, endPoint y: 194, distance: 34.5
click at [365, 164] on span "Bigstar" at bounding box center [353, 161] width 35 height 12
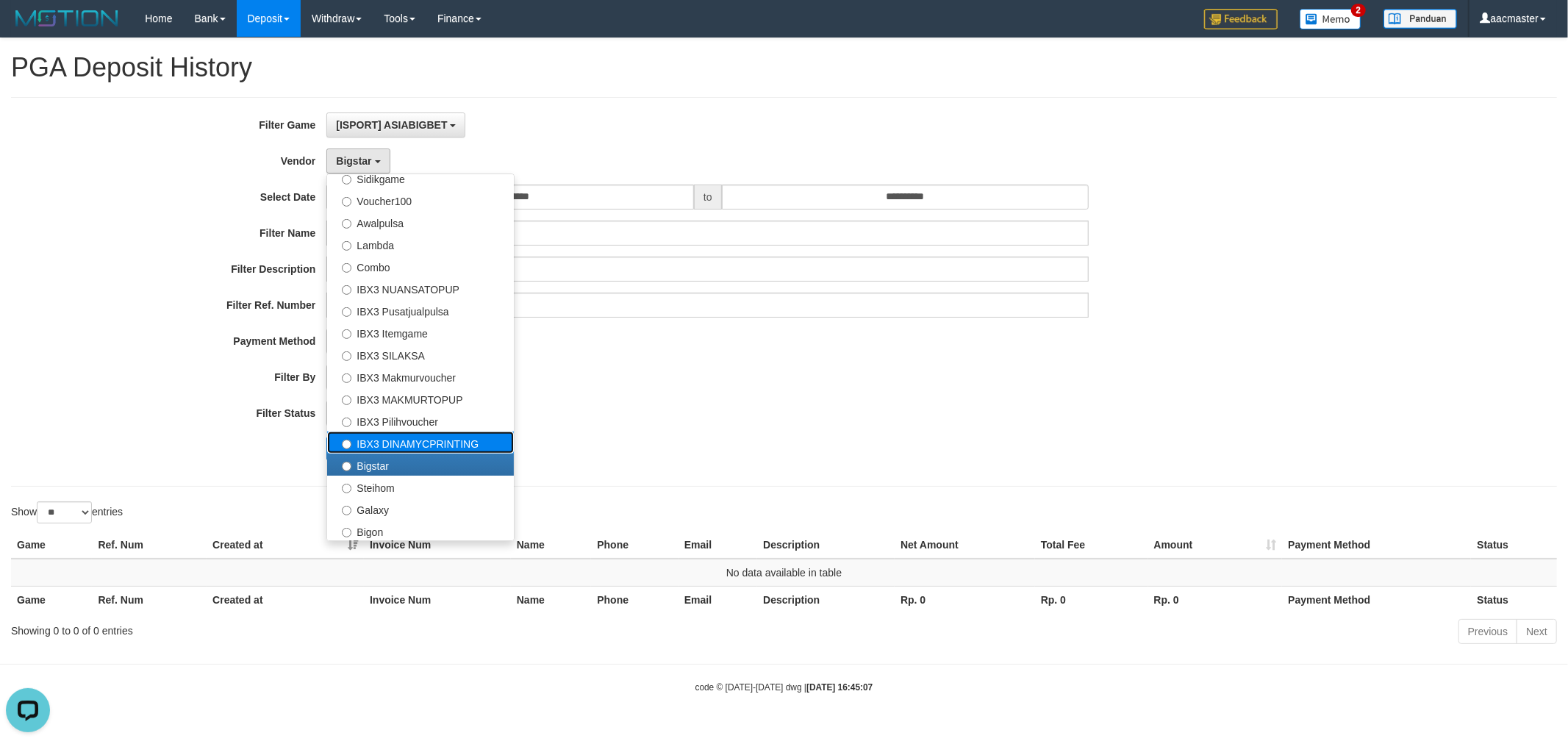
click at [395, 445] on label "IBX3 DINAMYCPRINTING" at bounding box center [420, 442] width 187 height 22
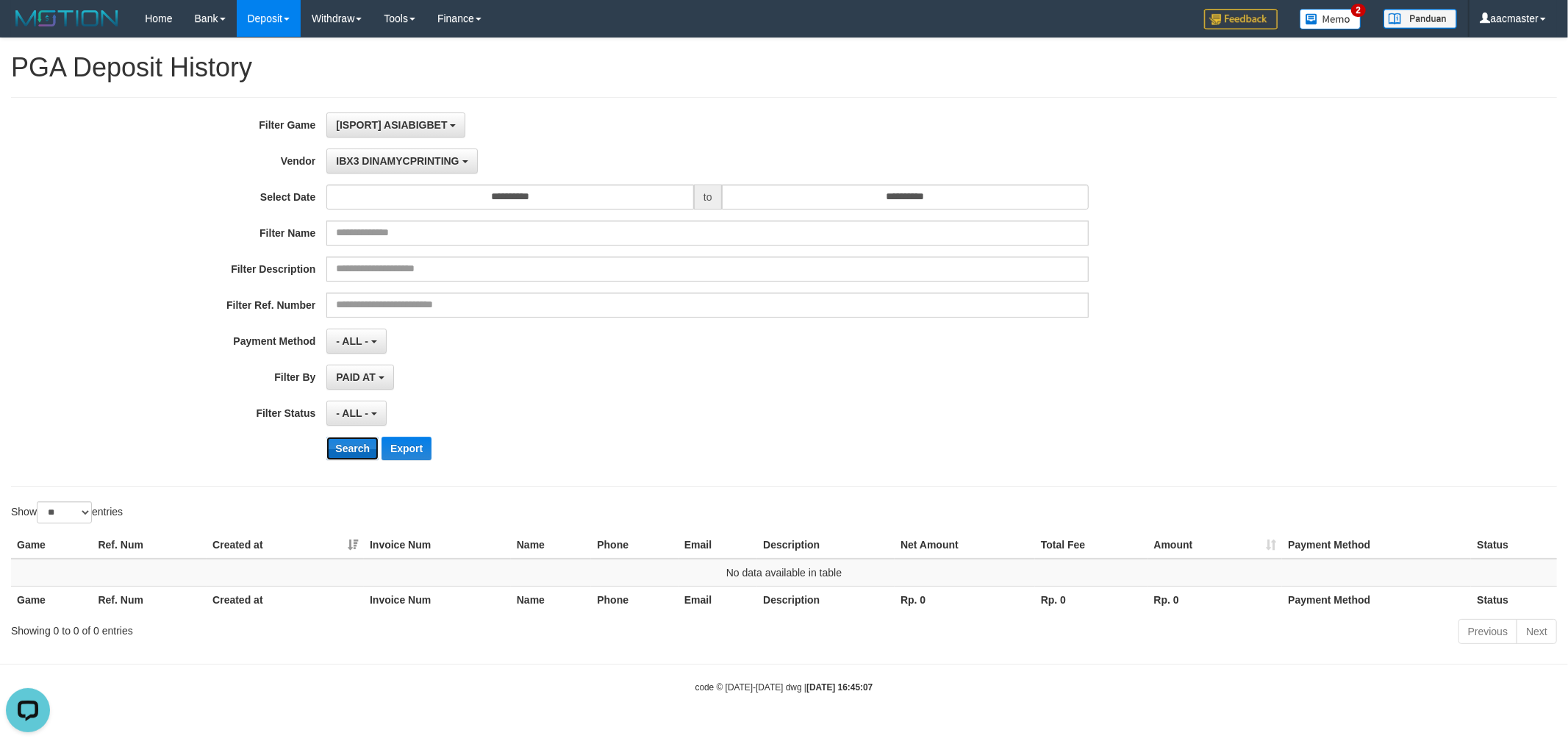
click at [353, 454] on button "Search" at bounding box center [352, 449] width 52 height 24
click at [426, 136] on button "[ISPORT] ASIABIGBET" at bounding box center [395, 125] width 139 height 25
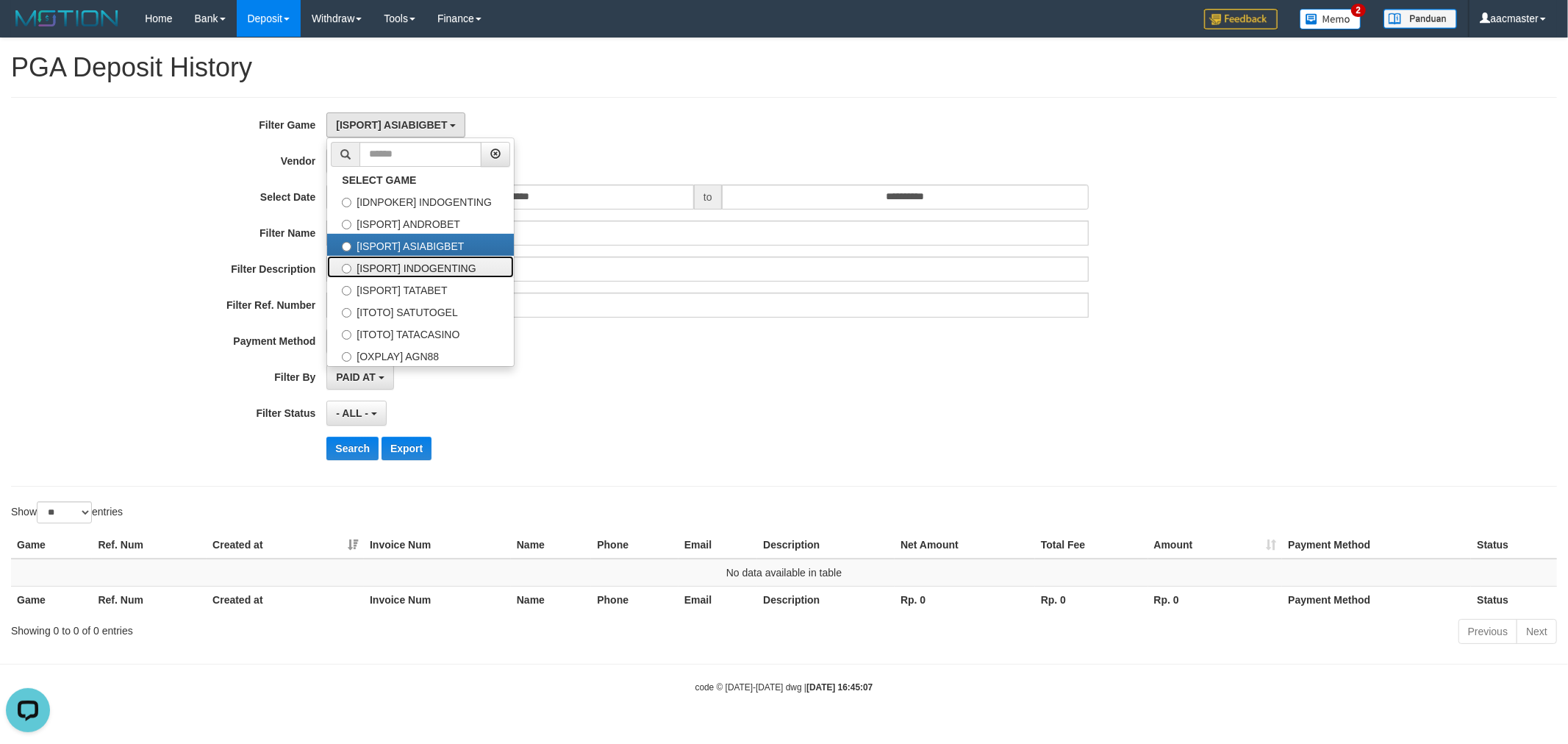
drag, startPoint x: 443, startPoint y: 259, endPoint x: 436, endPoint y: 249, distance: 12.2
click at [442, 254] on ul "SELECT GAME [IDNPOKER] INDOGENTING [ISPORT] ANDROBET [ISPORT] ASIABIGBET [ISPOR…" at bounding box center [420, 253] width 189 height 230
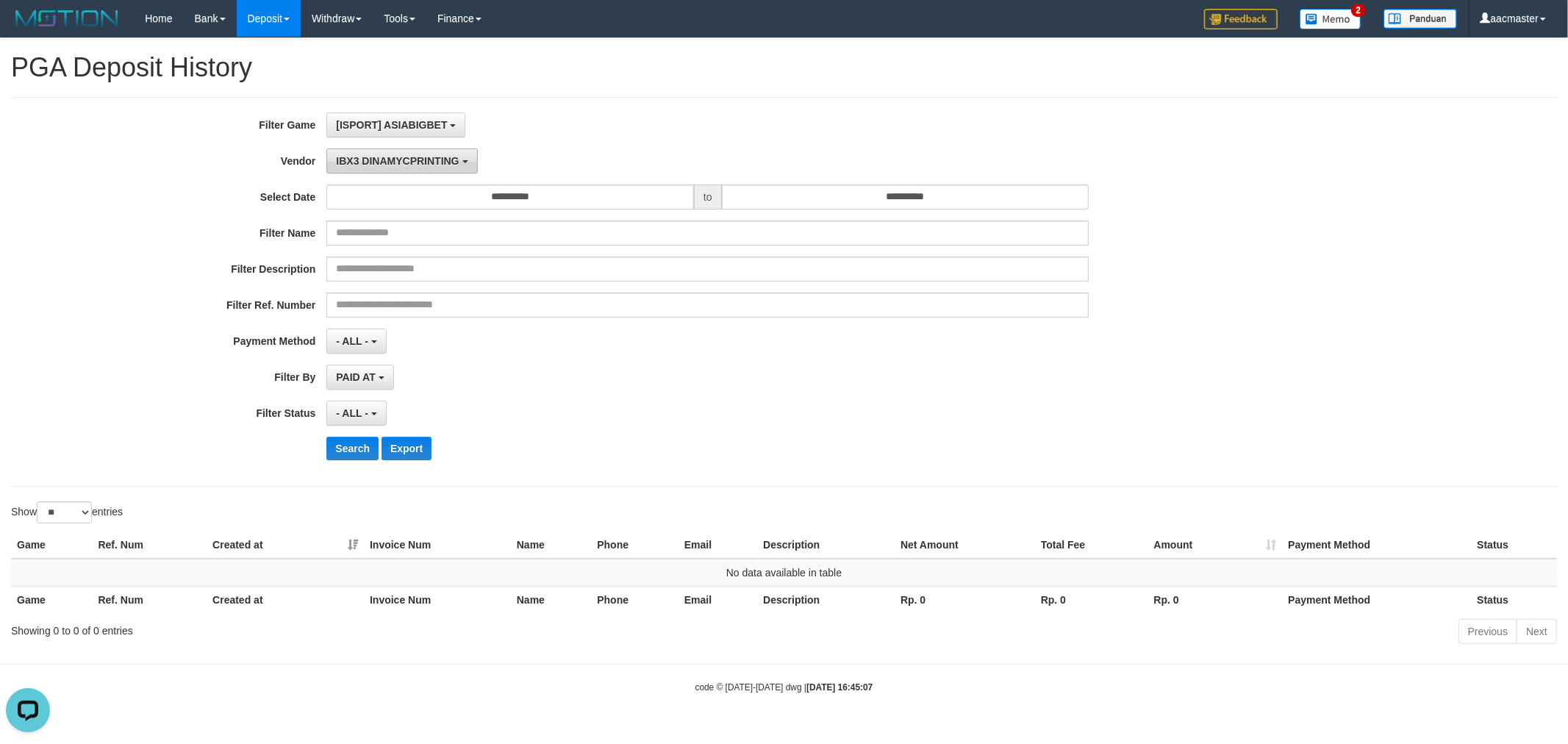
click at [386, 158] on span "IBX3 DINAMYCPRINTING" at bounding box center [397, 161] width 123 height 12
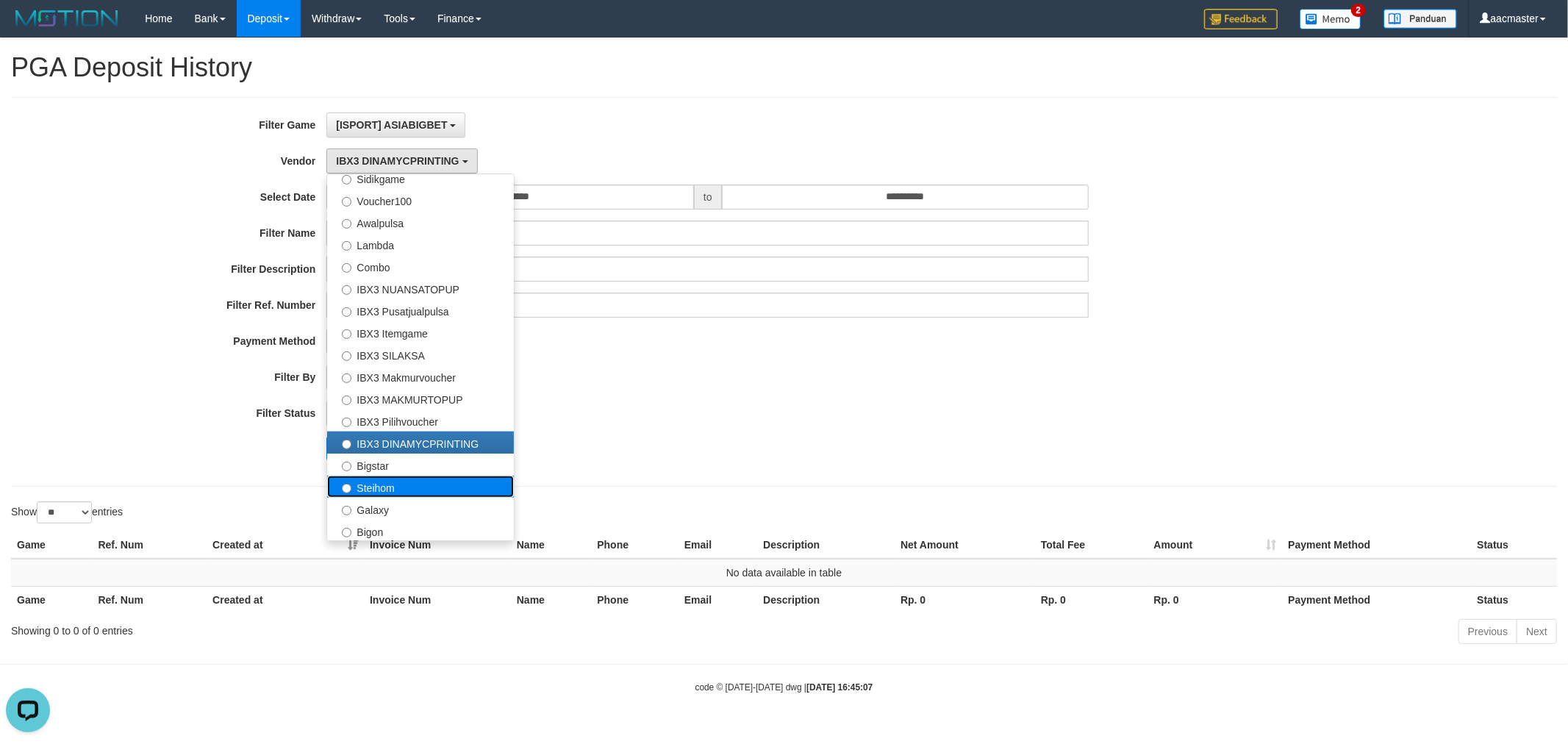
click at [394, 487] on label "Steihom" at bounding box center [420, 487] width 187 height 22
select select "**********"
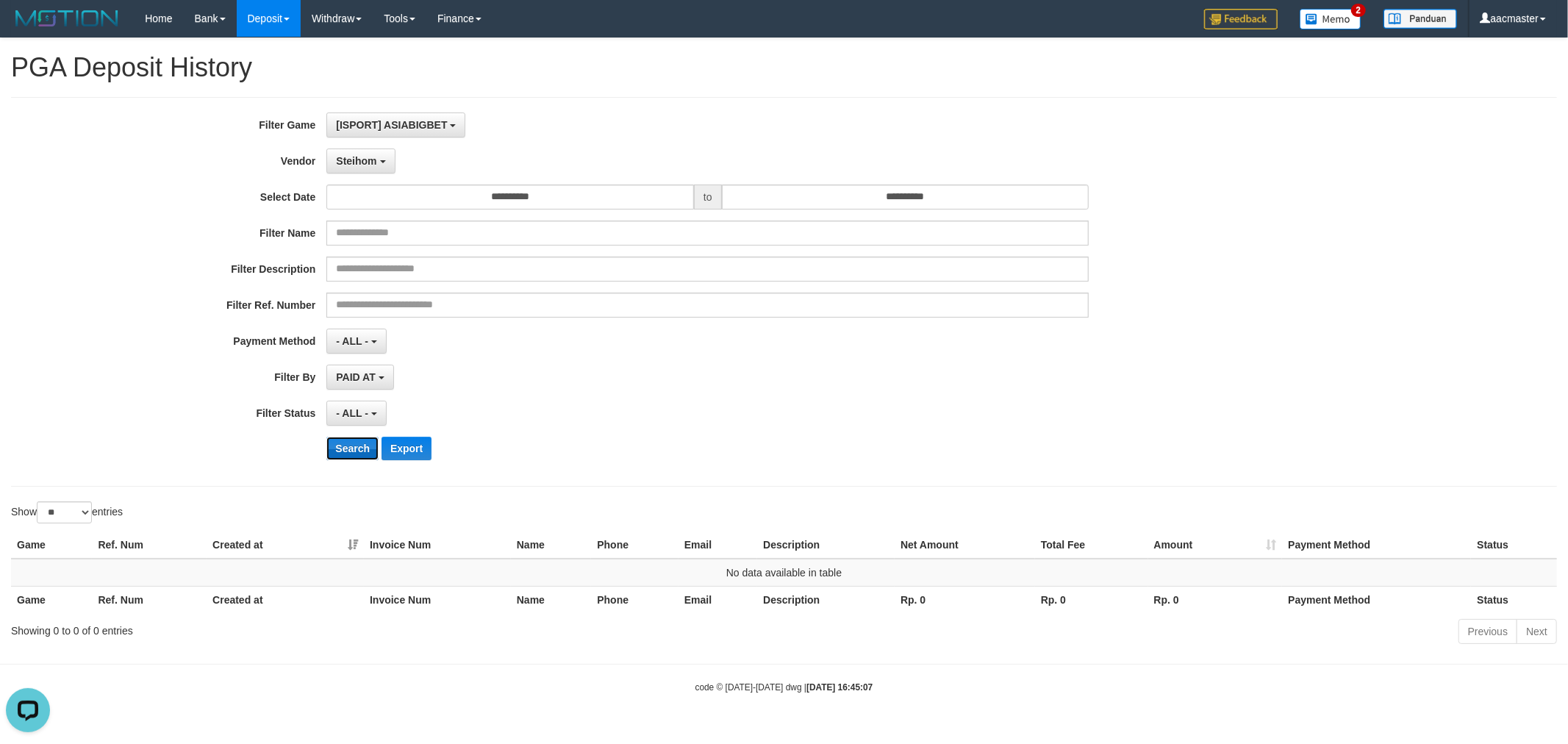
drag, startPoint x: 344, startPoint y: 448, endPoint x: 349, endPoint y: 441, distance: 8.6
click at [345, 446] on button "Search" at bounding box center [352, 449] width 52 height 24
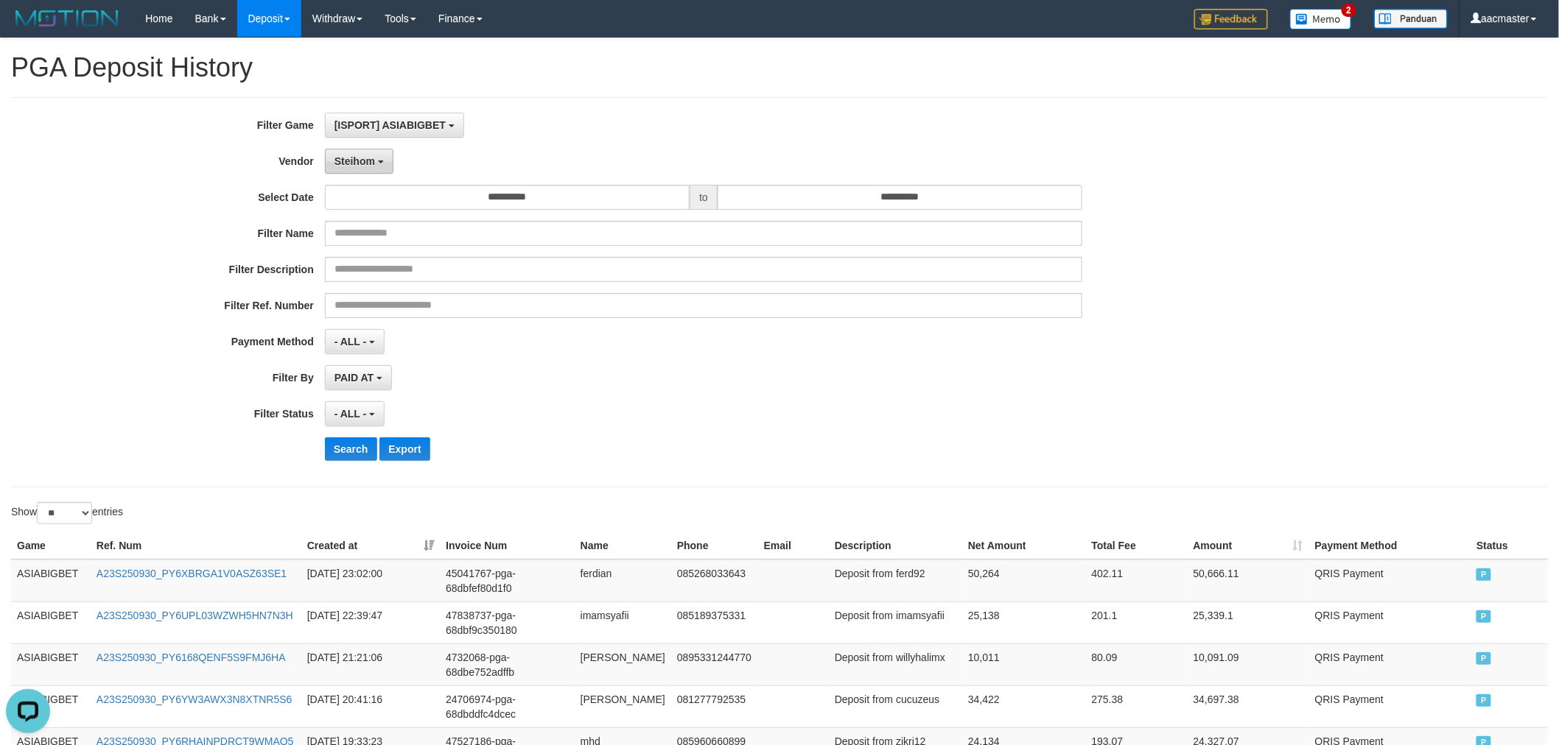
click at [362, 163] on span "Steihom" at bounding box center [354, 161] width 41 height 12
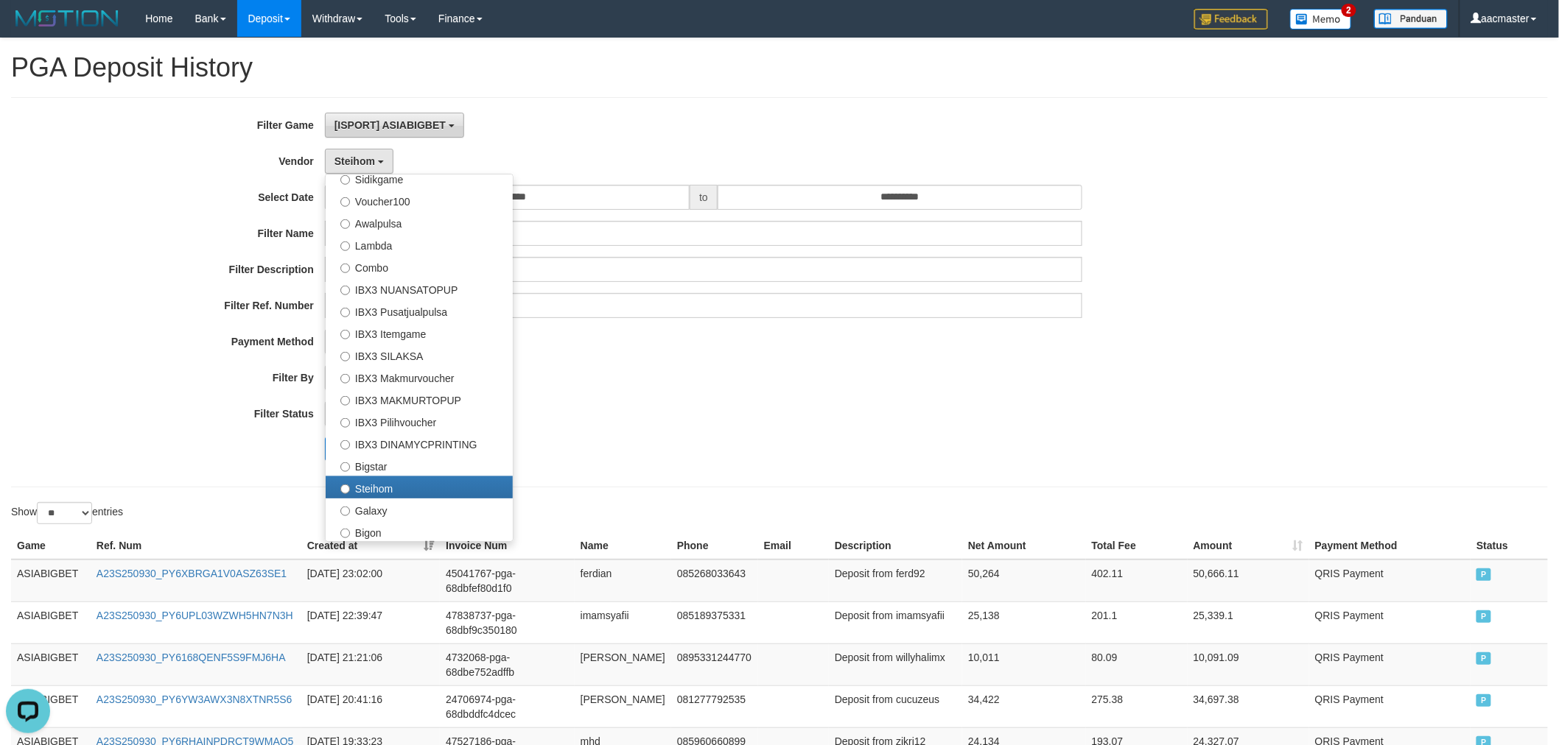
click at [410, 122] on span "[ISPORT] ASIABIGBET" at bounding box center [389, 125] width 111 height 12
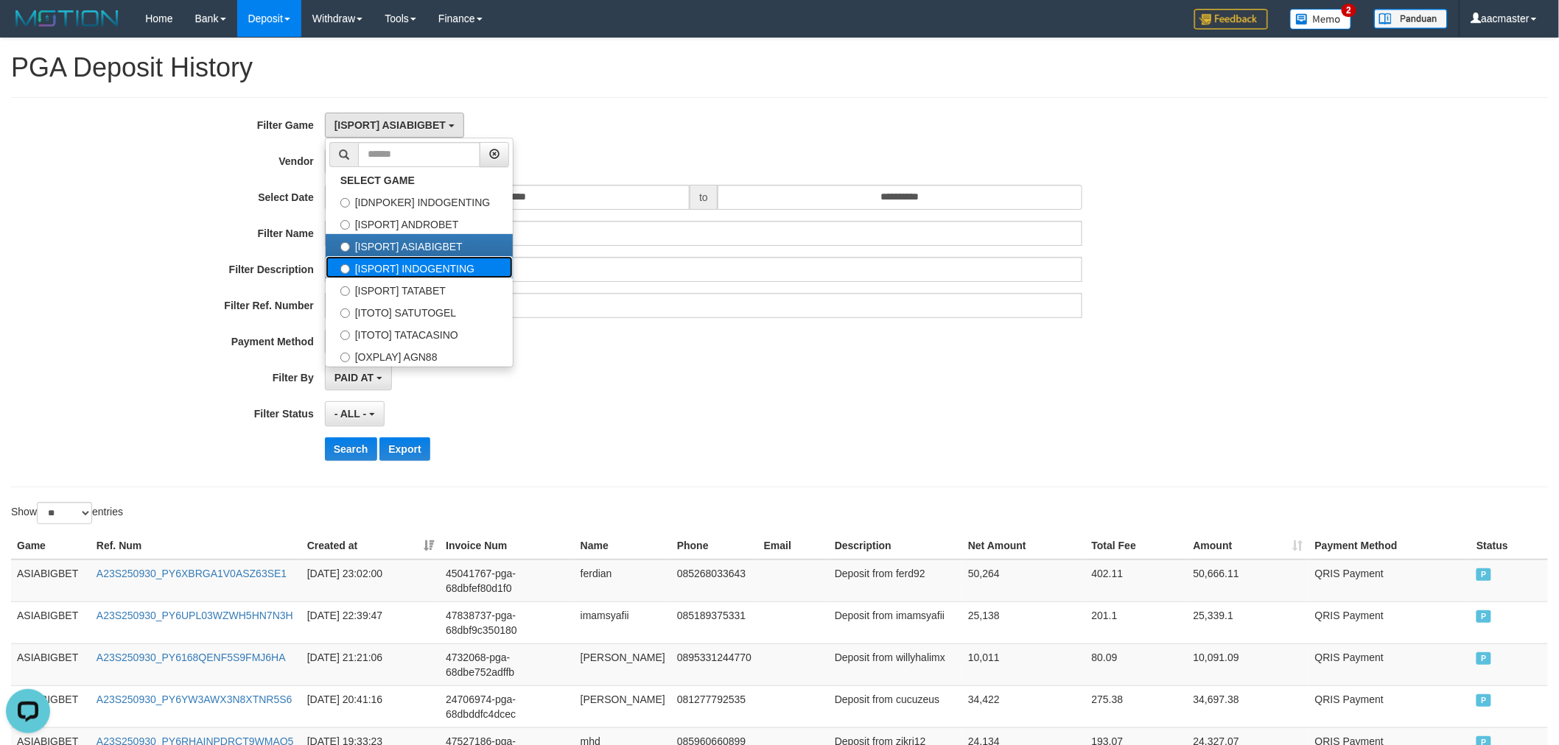
click at [457, 270] on label "[ISPORT] INDOGENTING" at bounding box center [419, 267] width 187 height 22
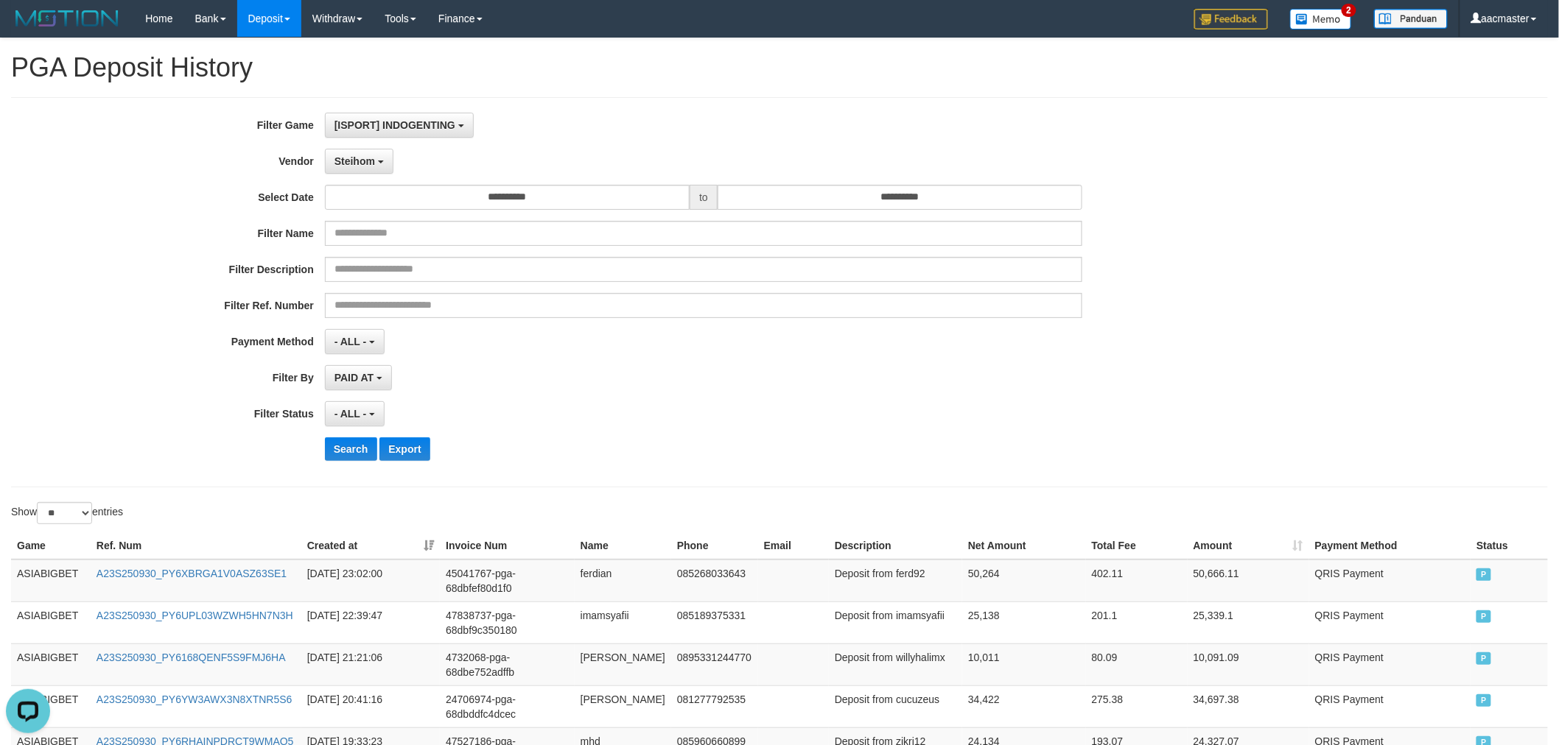
click at [359, 464] on div "**********" at bounding box center [649, 292] width 1299 height 359
click at [359, 449] on button "Search" at bounding box center [351, 450] width 52 height 24
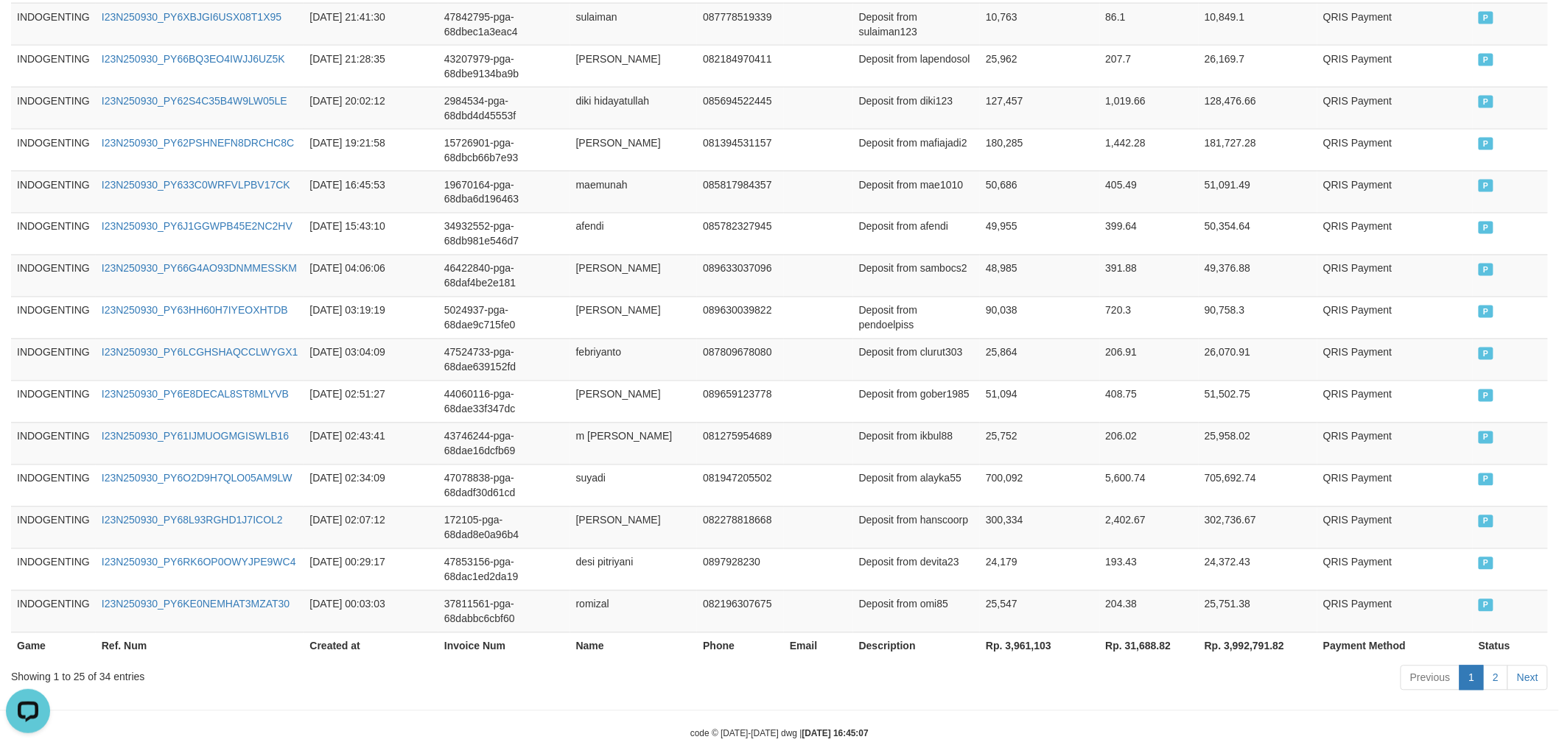
scroll to position [1026, 0]
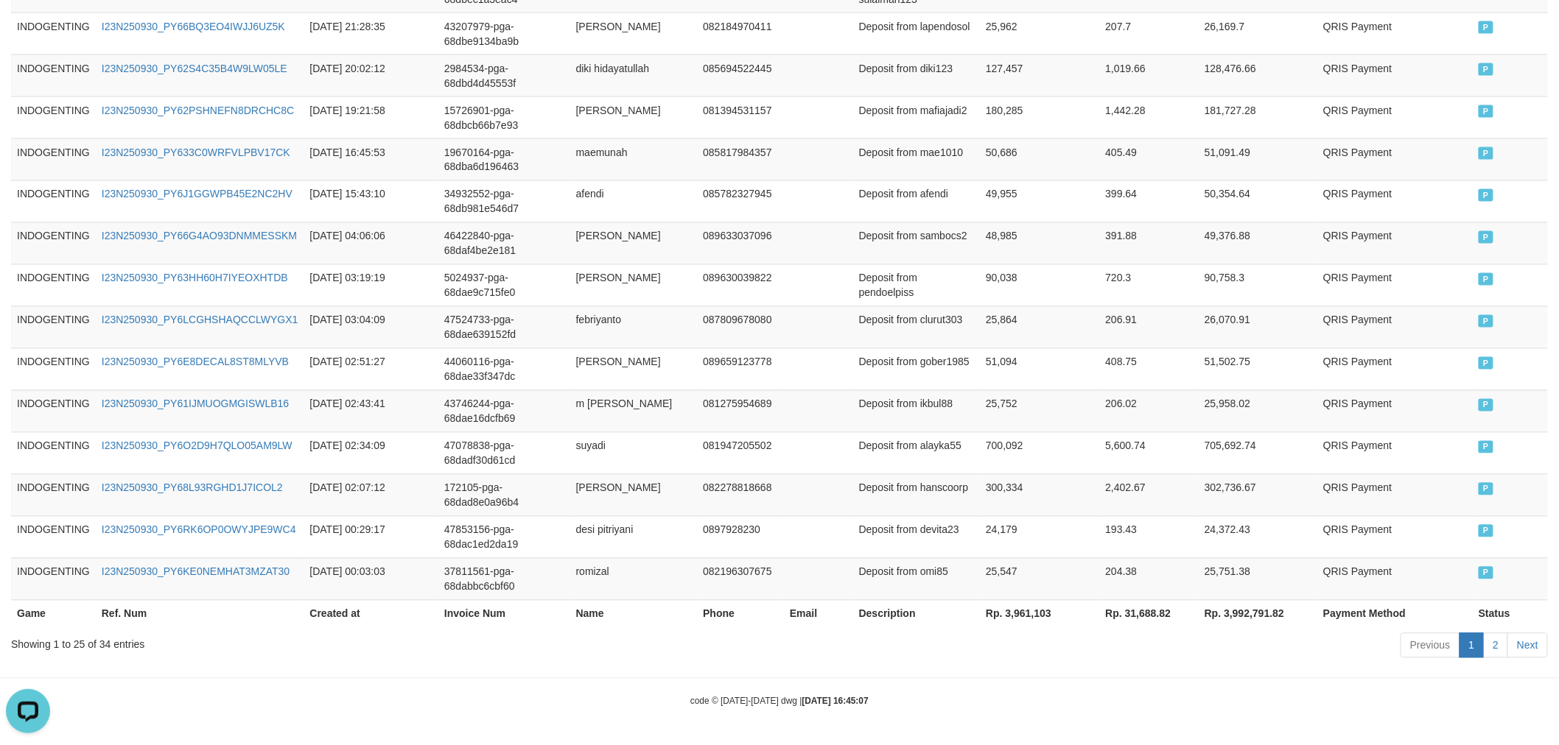
click at [991, 614] on th "Rp. 3,961,103" at bounding box center [1039, 613] width 119 height 27
click at [992, 615] on th "Rp. 3,961,103" at bounding box center [1039, 613] width 119 height 27
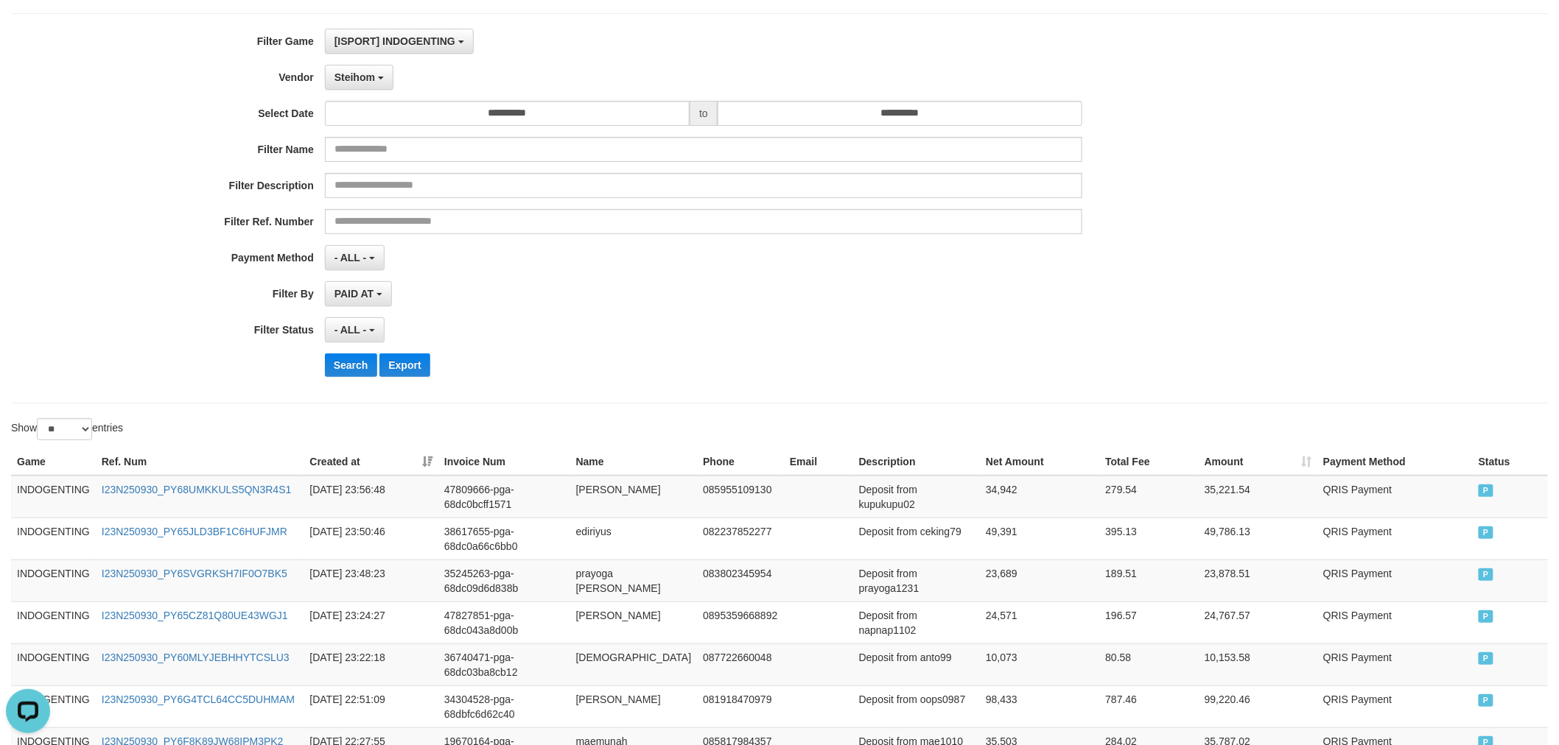
scroll to position [0, 0]
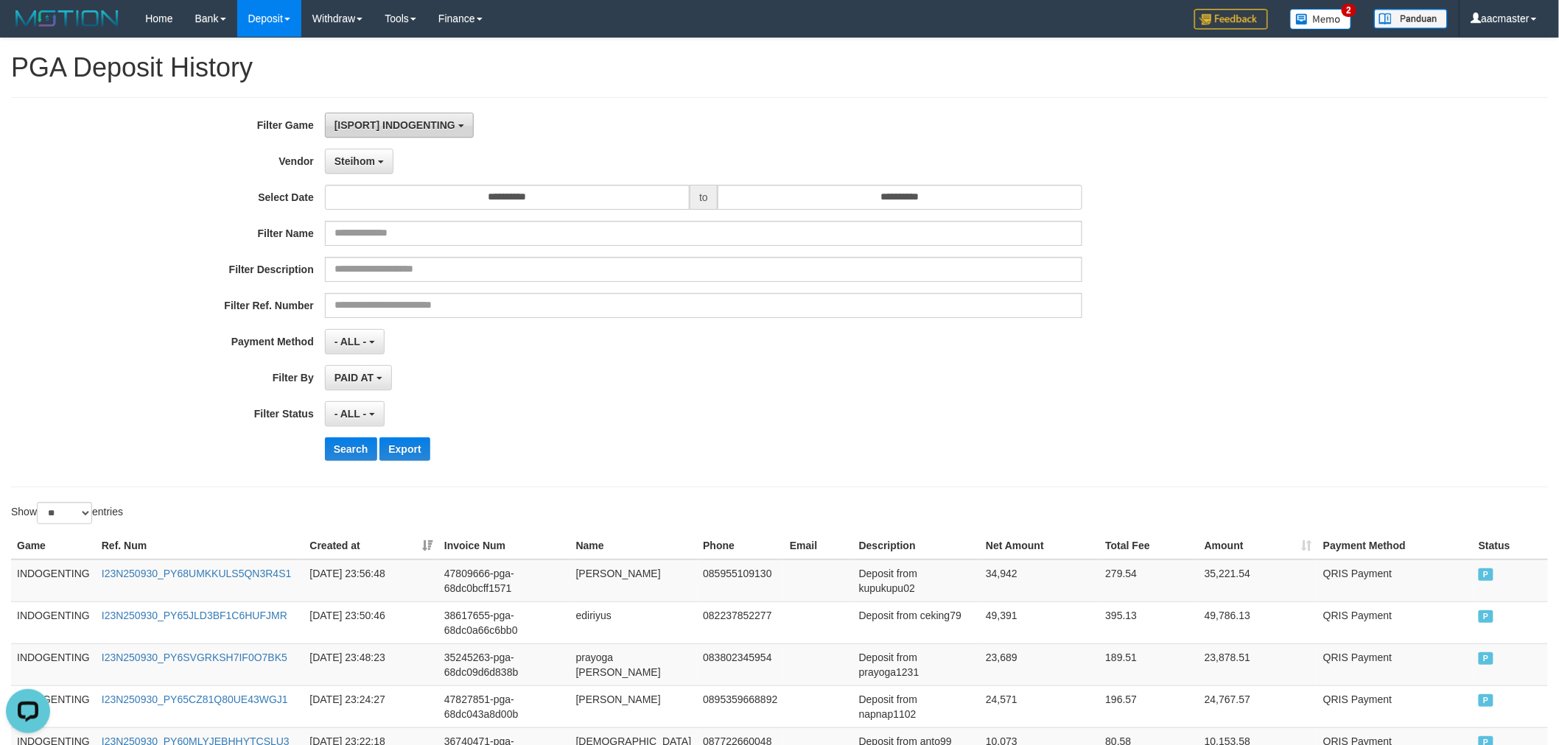
click at [406, 123] on span "[ISPORT] INDOGENTING" at bounding box center [394, 125] width 121 height 12
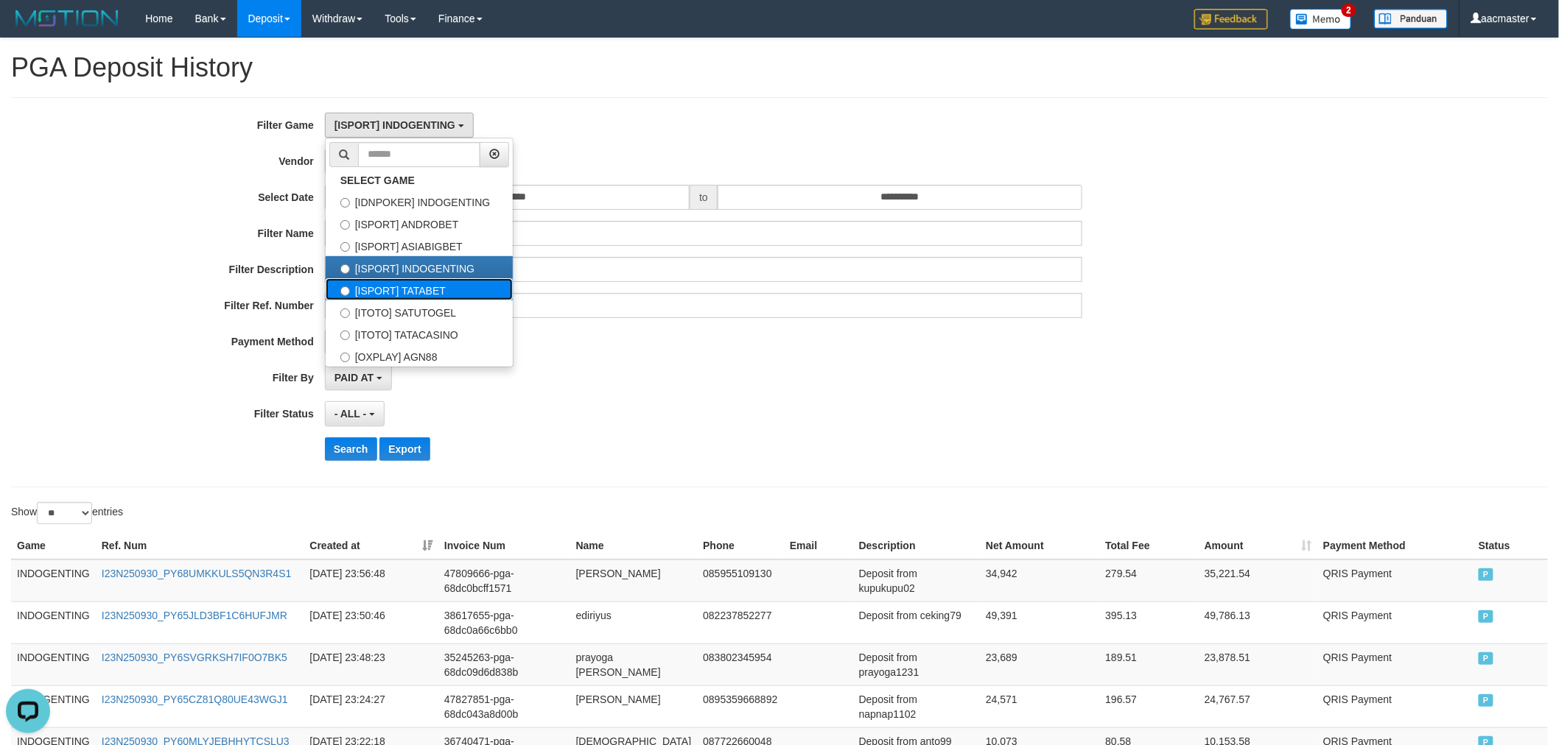
click at [437, 292] on label "[ISPORT] TATABET" at bounding box center [419, 289] width 187 height 22
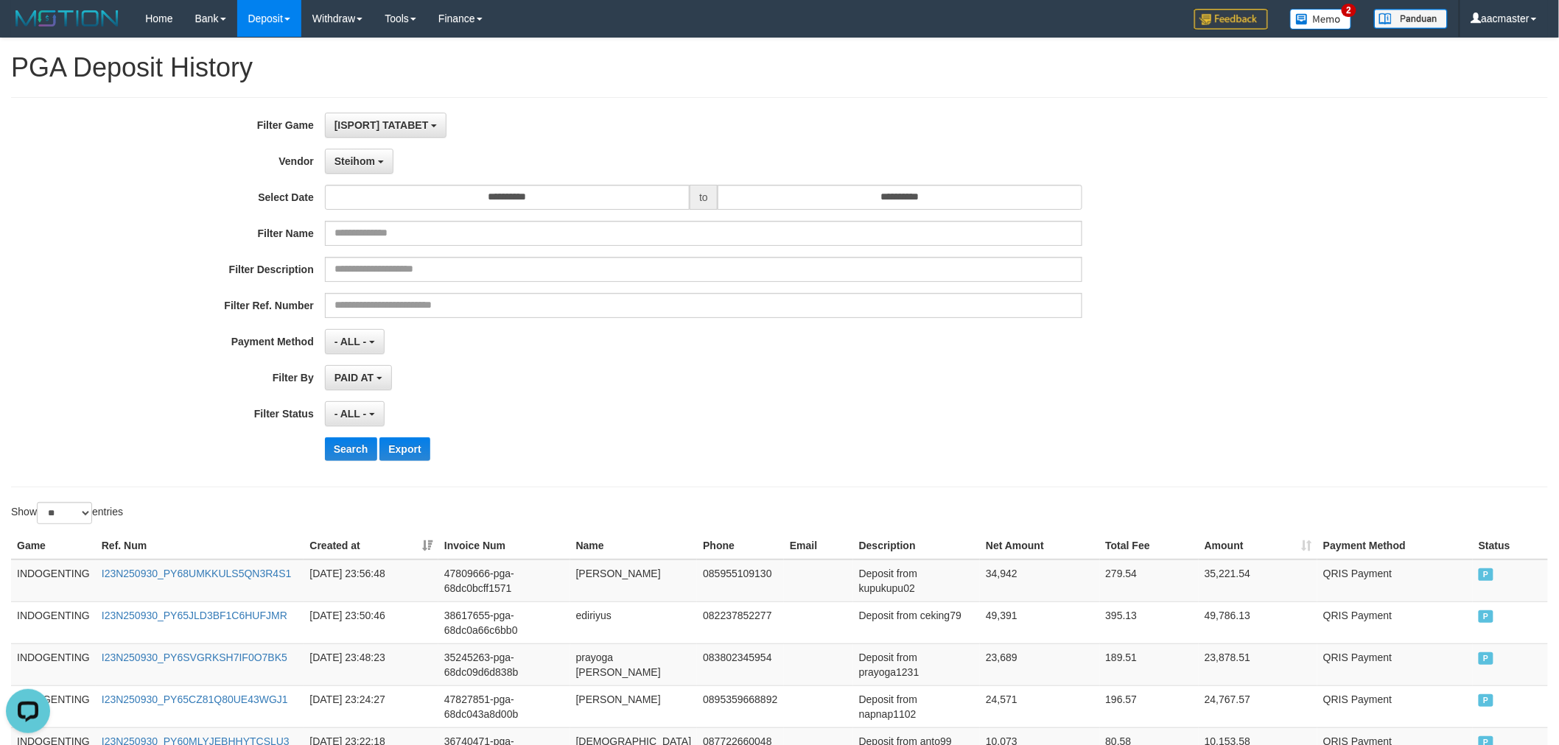
scroll to position [62, 0]
click at [350, 444] on button "Search" at bounding box center [351, 450] width 52 height 24
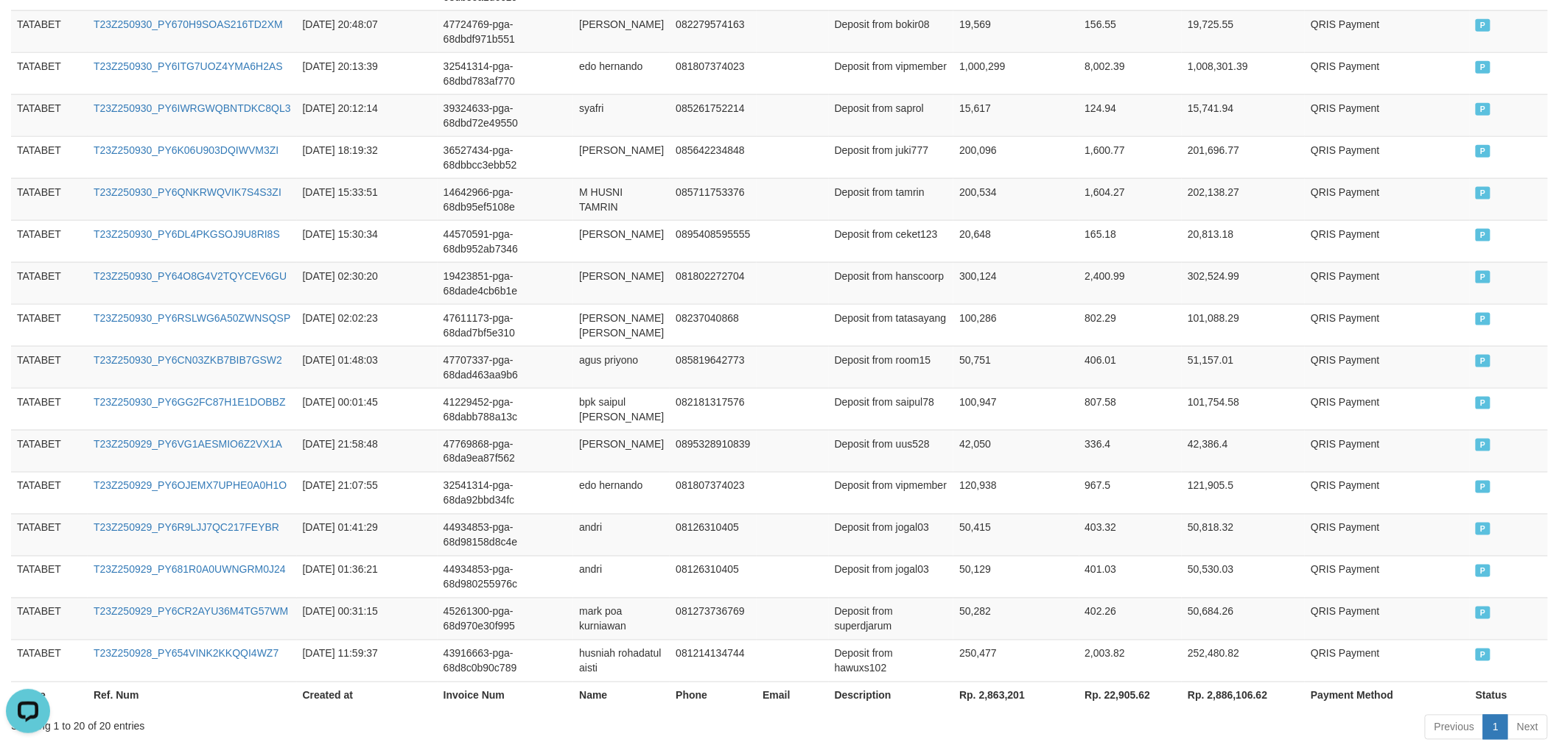
scroll to position [830, 0]
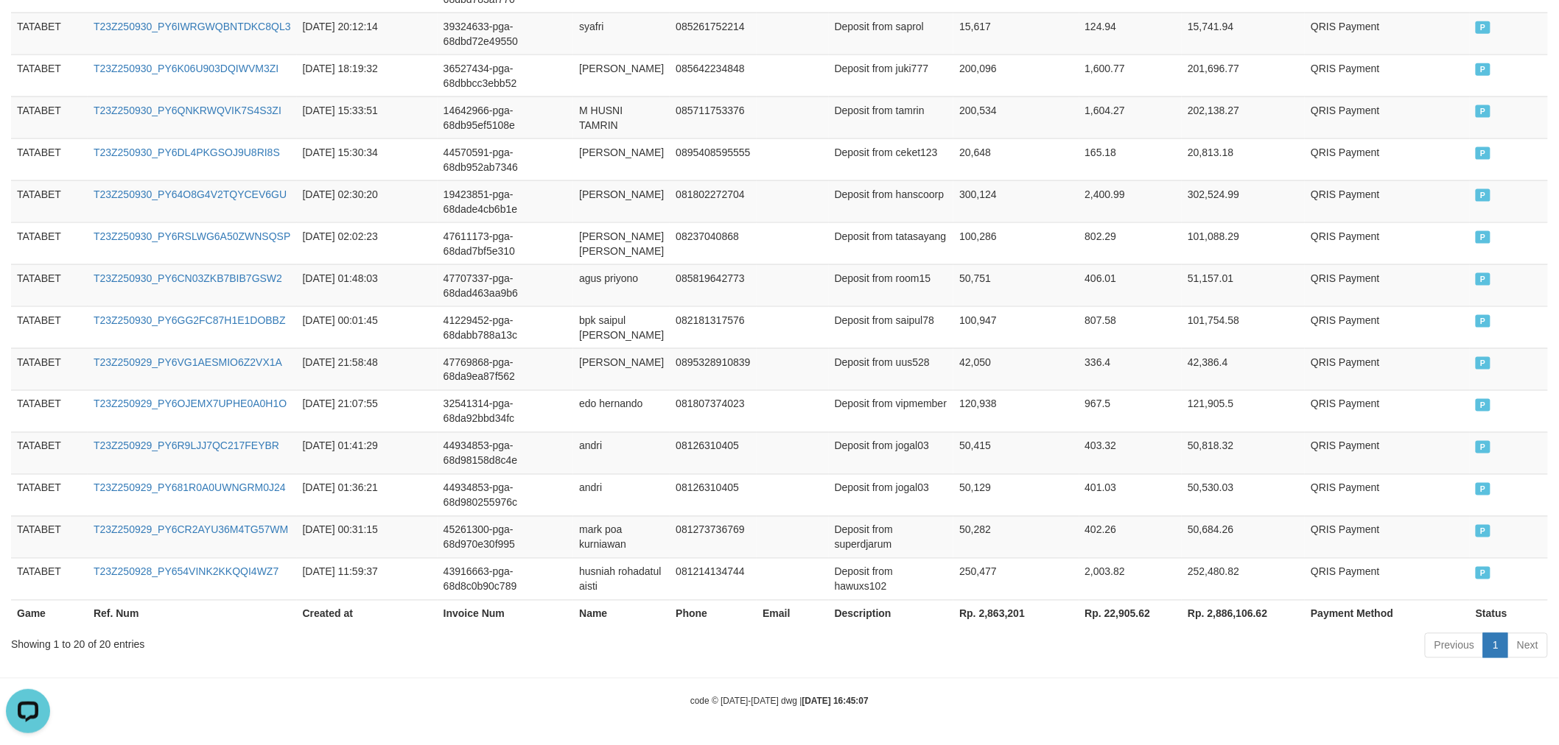
click at [998, 613] on th "Rp. 2,863,201" at bounding box center [1015, 613] width 125 height 27
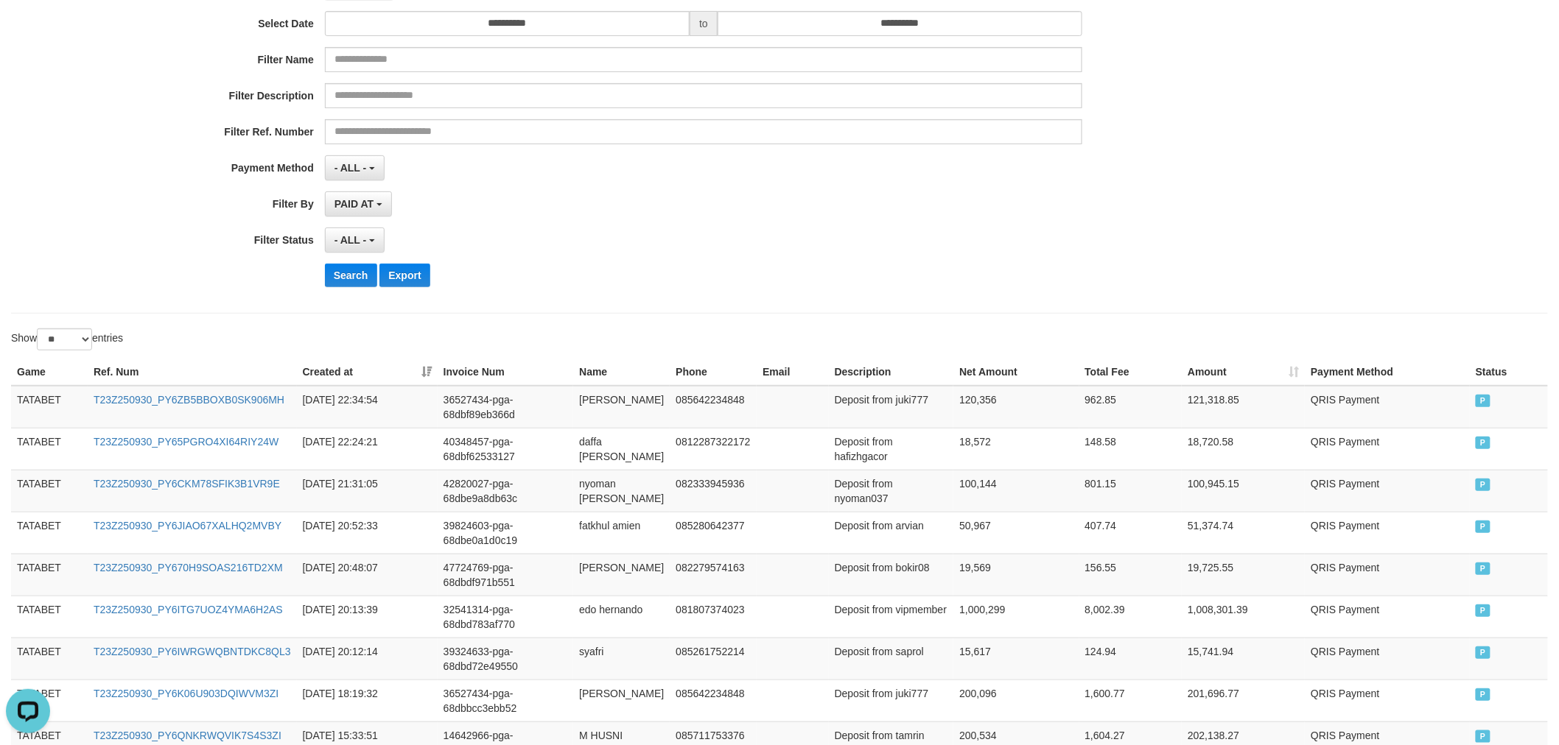
scroll to position [0, 0]
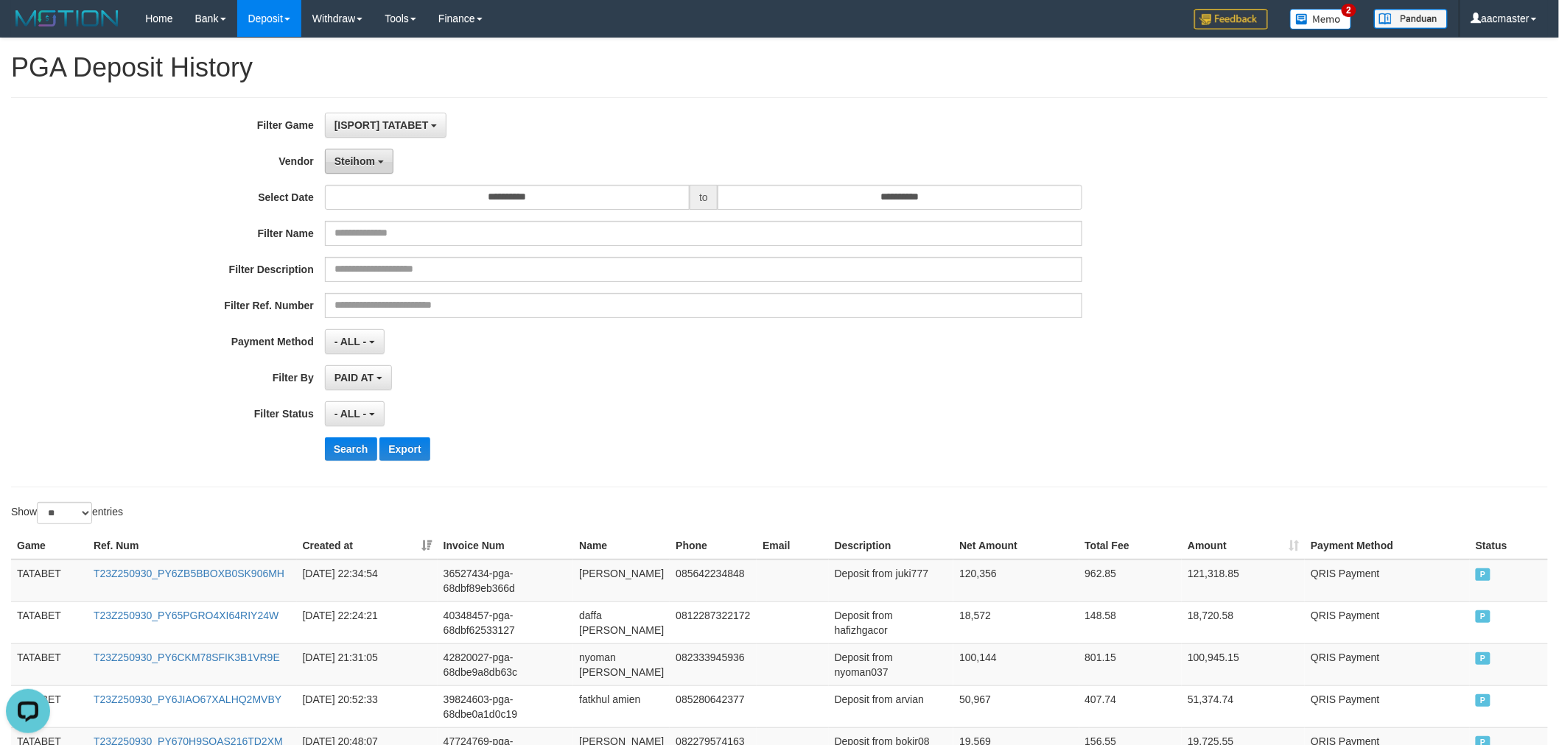
click at [374, 165] on button "Steihom" at bounding box center [359, 161] width 69 height 25
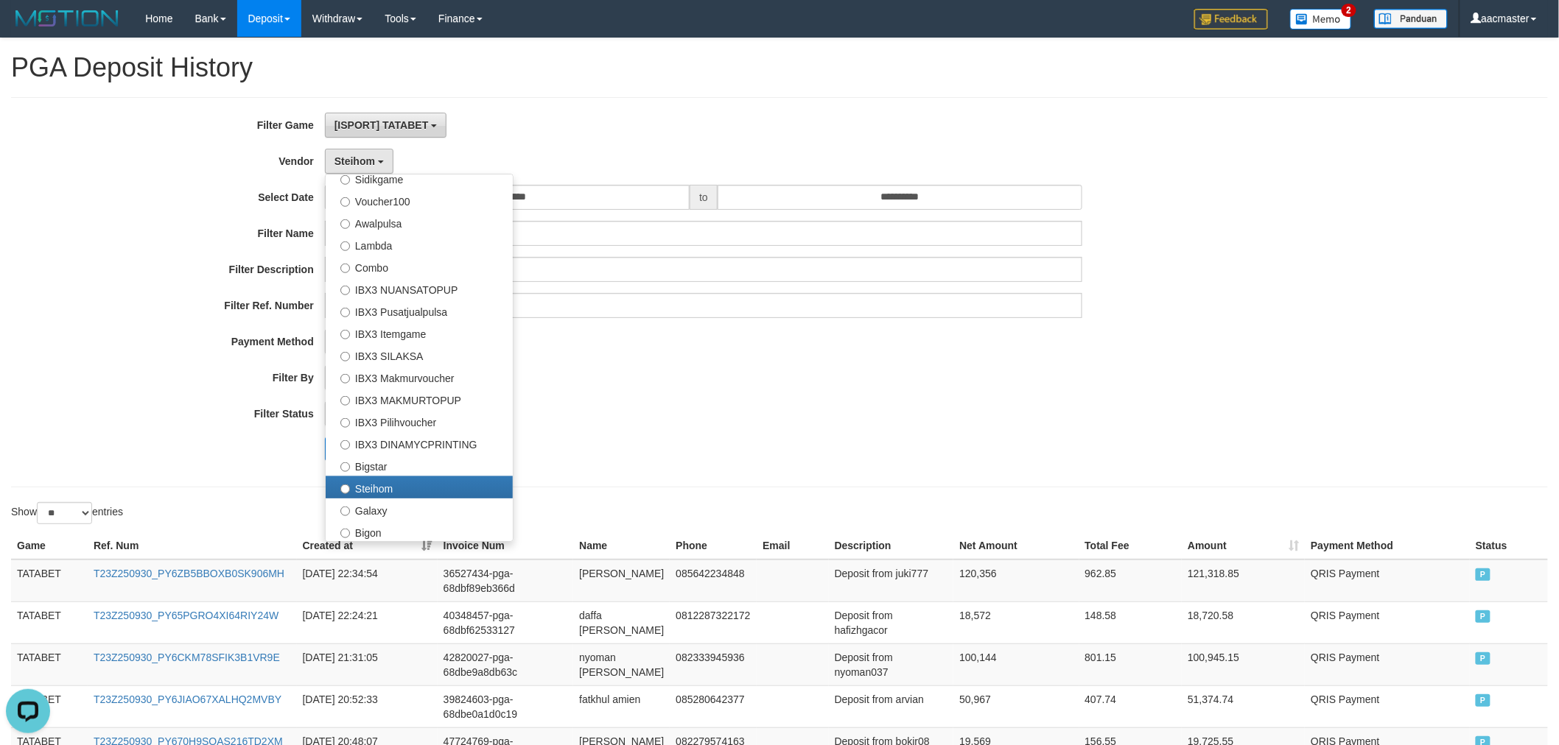
click at [406, 135] on button "[ISPORT] TATABET" at bounding box center [386, 125] width 122 height 25
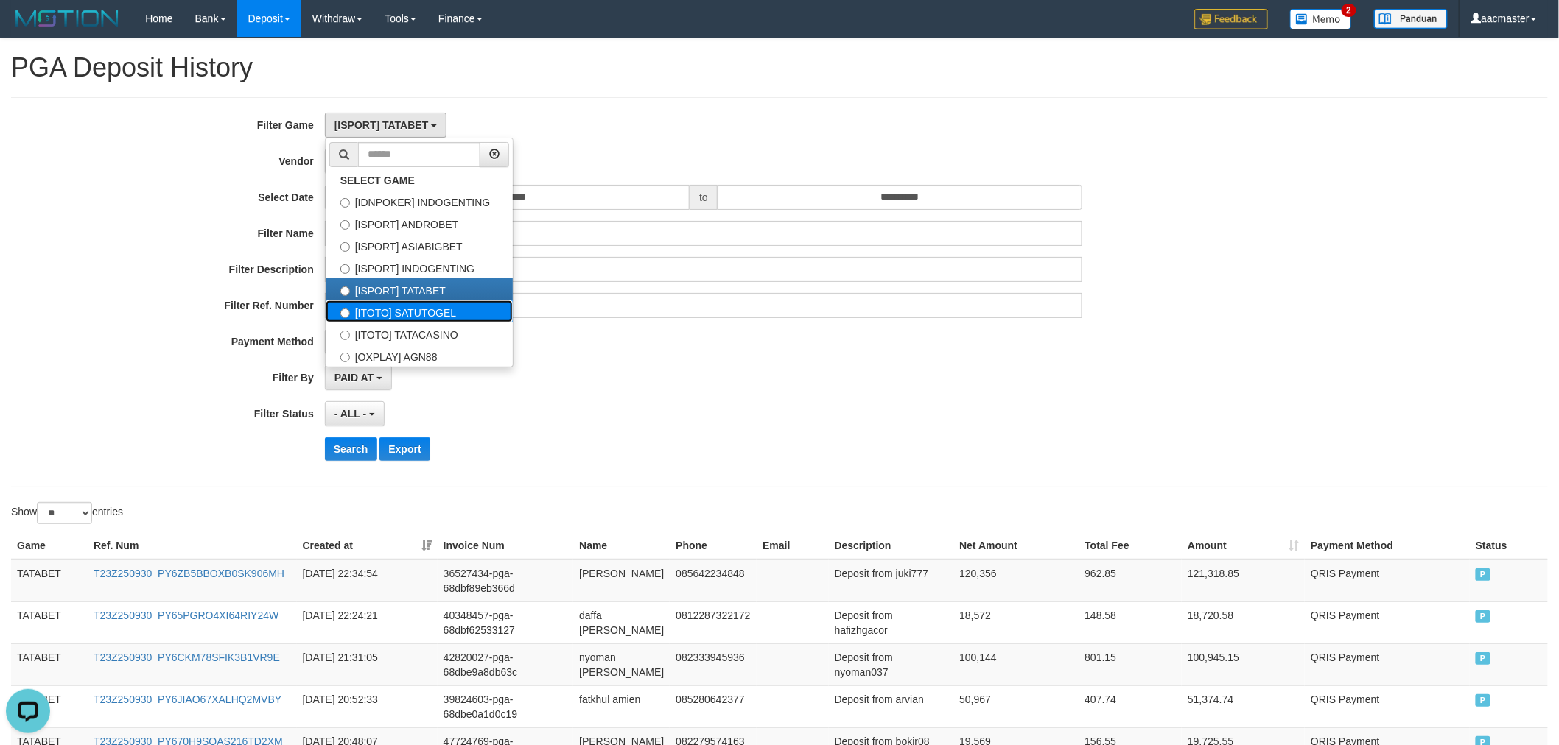
click at [405, 305] on label "[ITOTO] SATUTOGEL" at bounding box center [419, 312] width 187 height 22
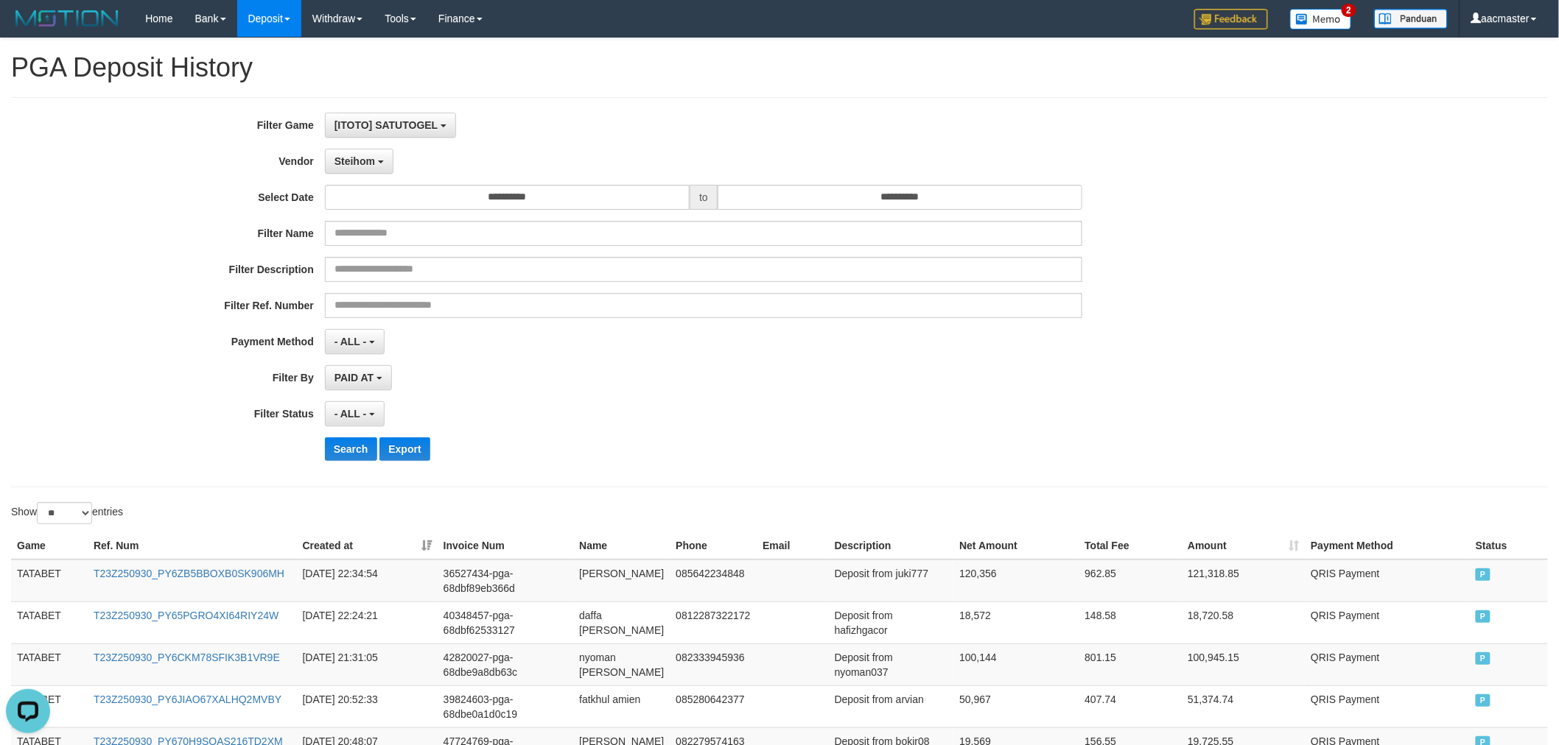
click at [348, 433] on div "**********" at bounding box center [649, 292] width 1299 height 359
click at [351, 442] on button "Search" at bounding box center [351, 450] width 52 height 24
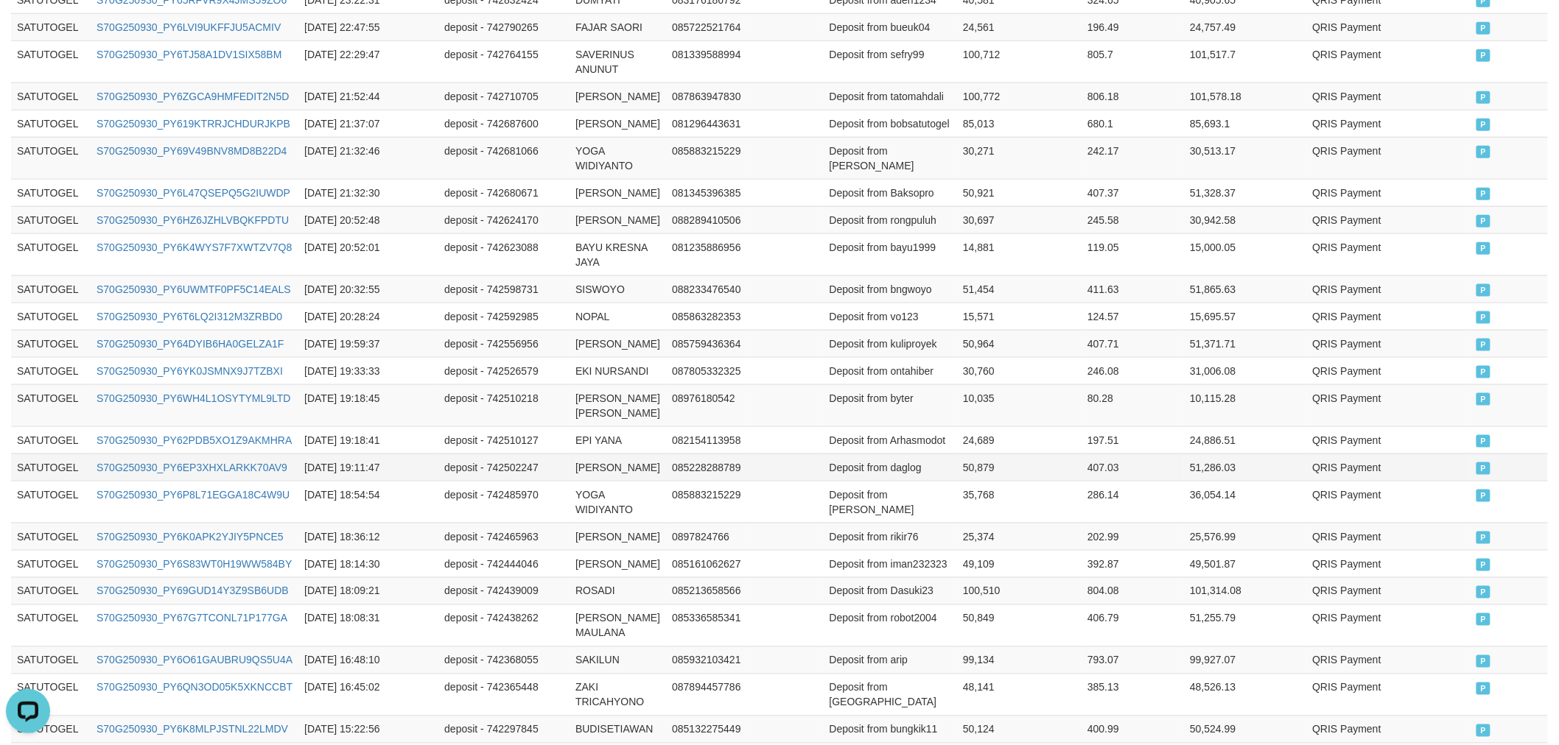
scroll to position [835, 0]
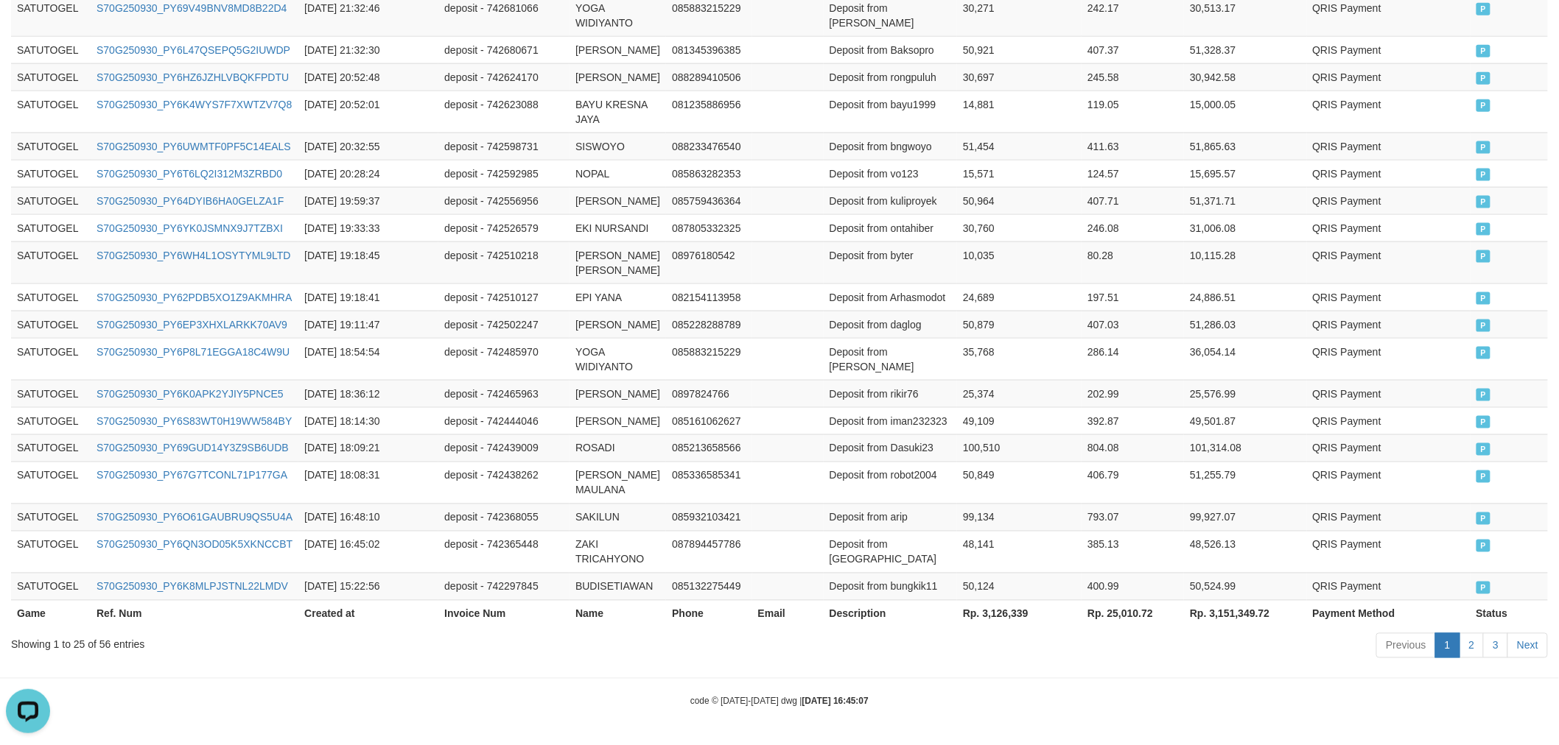
click at [980, 608] on th "Rp. 3,126,339" at bounding box center [1019, 613] width 124 height 27
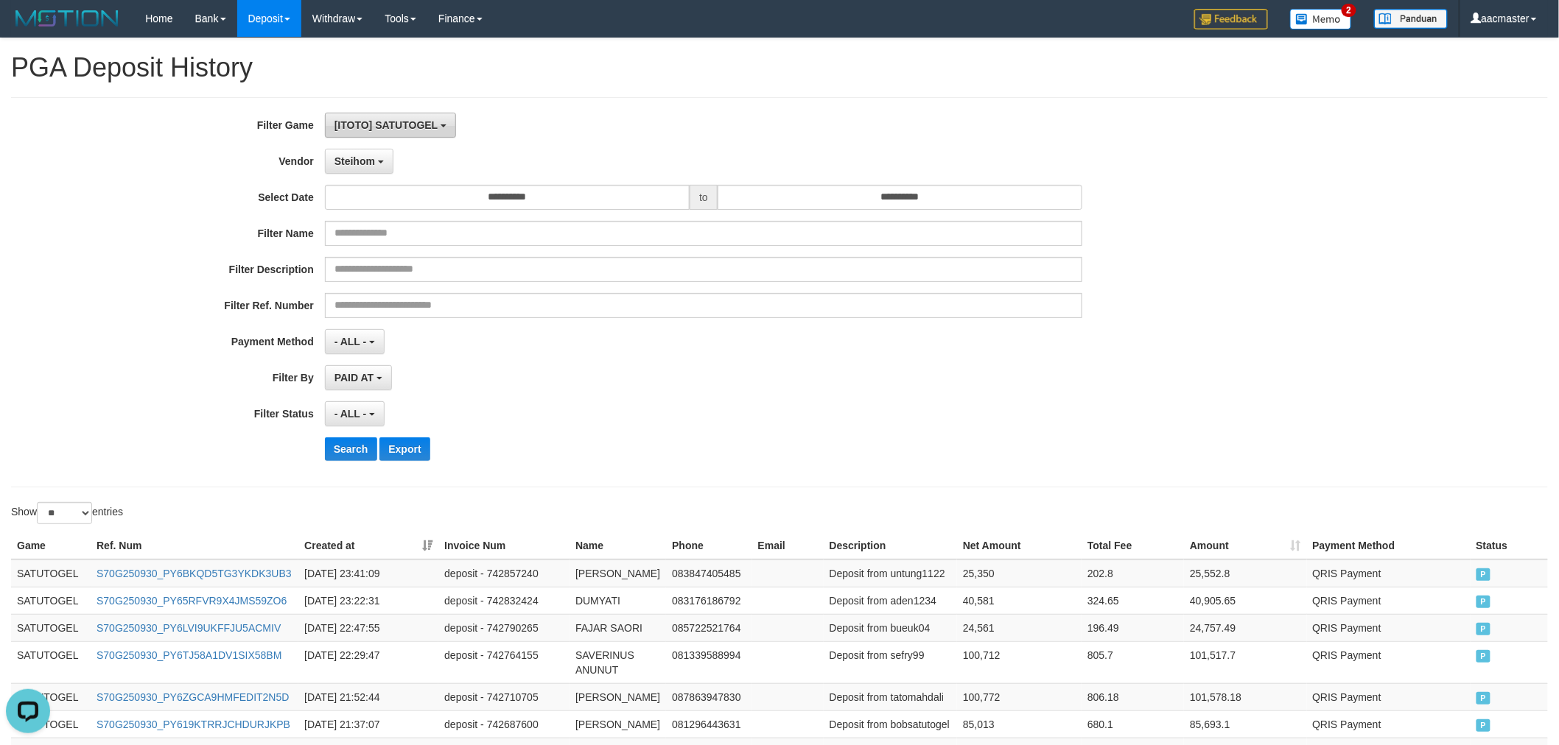
click at [393, 129] on span "[ITOTO] SATUTOGEL" at bounding box center [385, 125] width 103 height 12
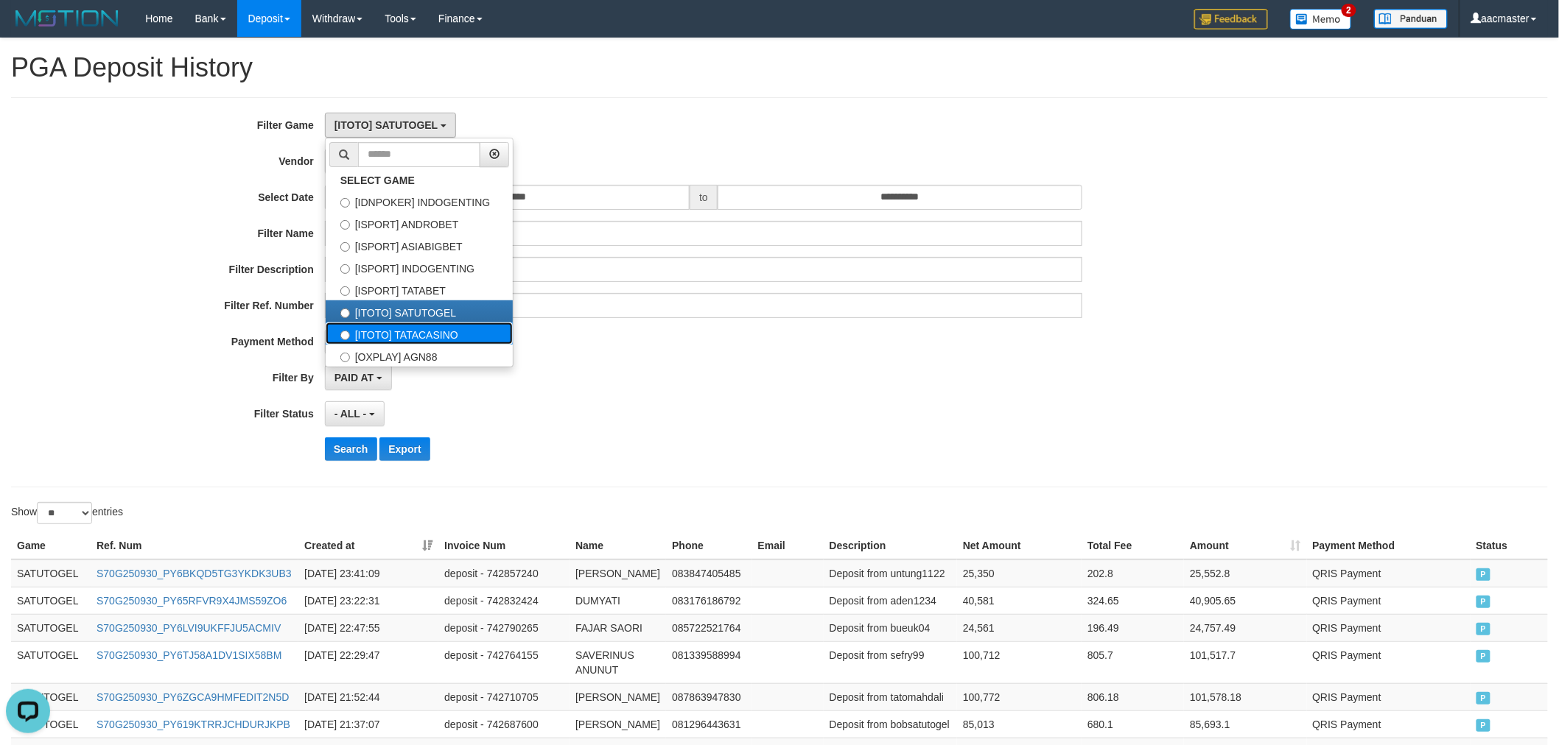
click at [385, 334] on label "[ITOTO] TATACASINO" at bounding box center [419, 334] width 187 height 22
select select "***"
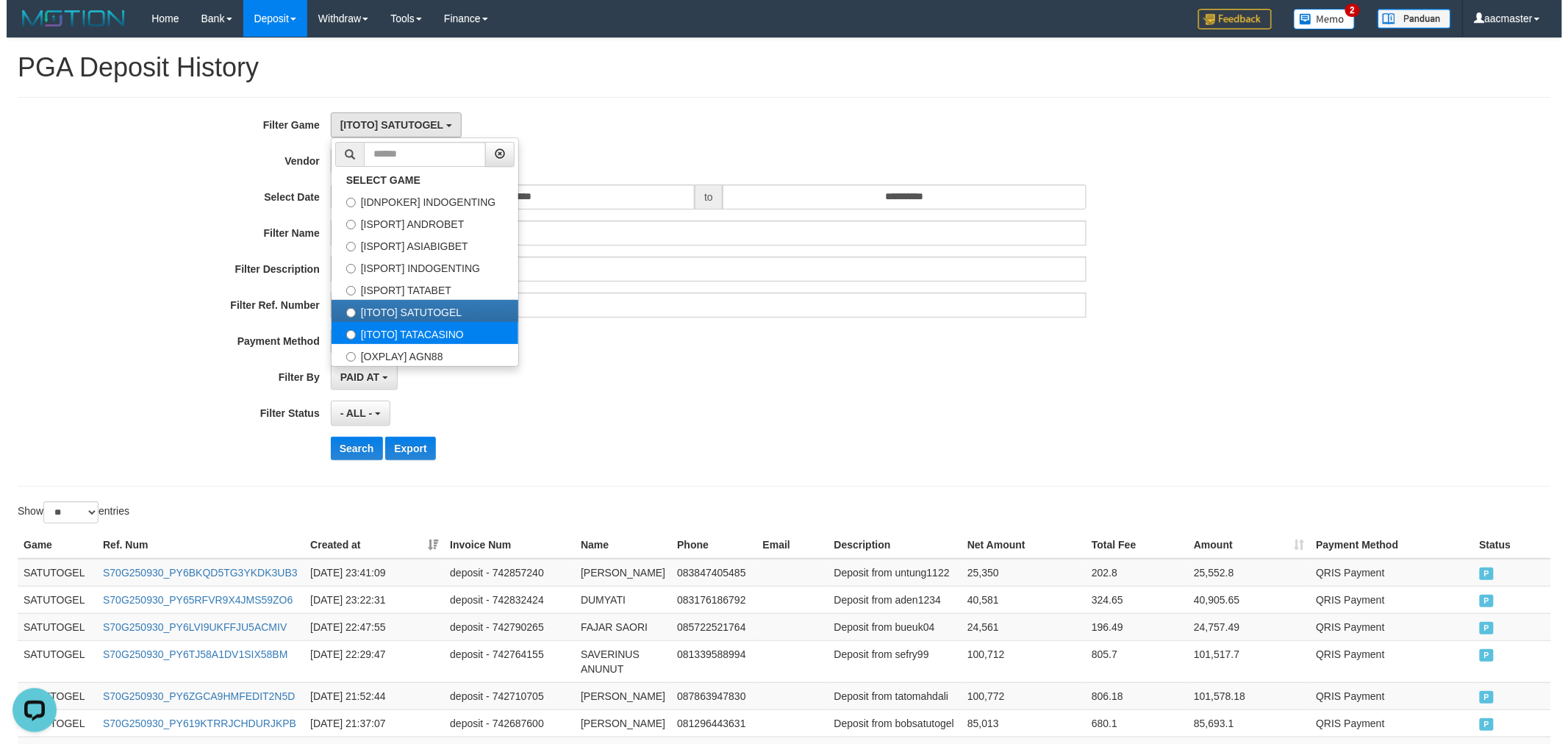
scroll to position [87, 0]
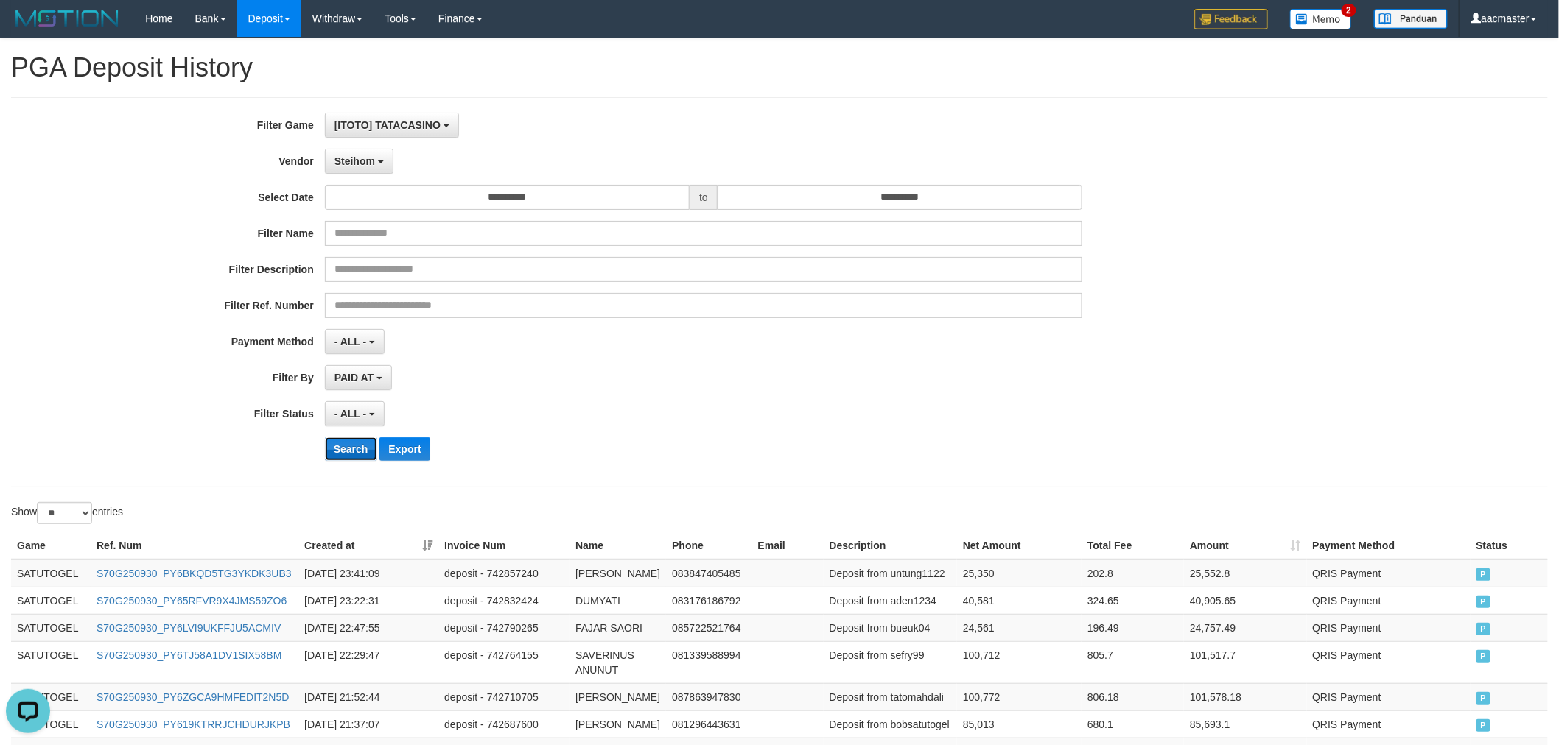
click at [365, 455] on button "Search" at bounding box center [351, 450] width 52 height 24
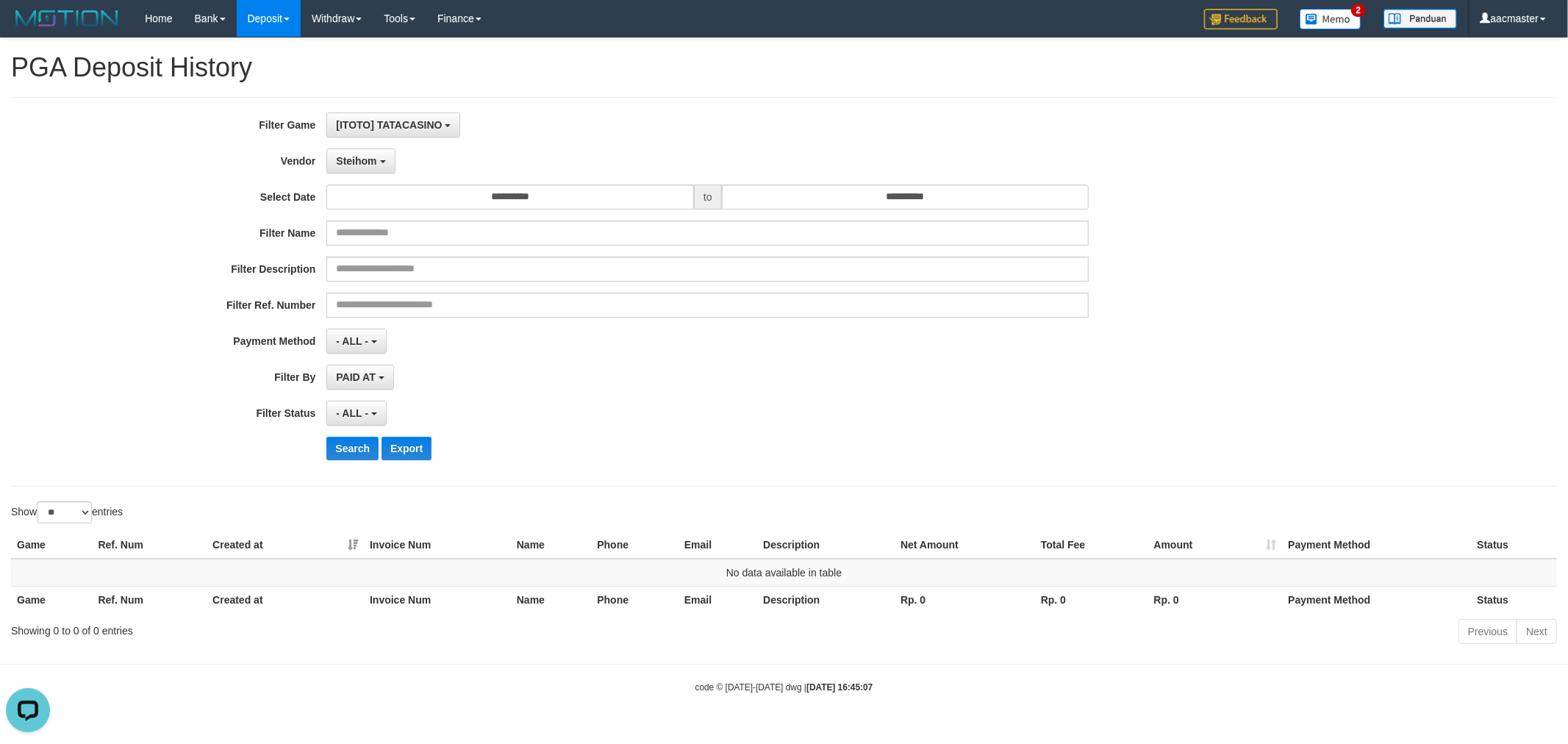
click at [364, 179] on div "**********" at bounding box center [654, 292] width 1307 height 359
click at [364, 173] on button "Steihom" at bounding box center [360, 161] width 69 height 25
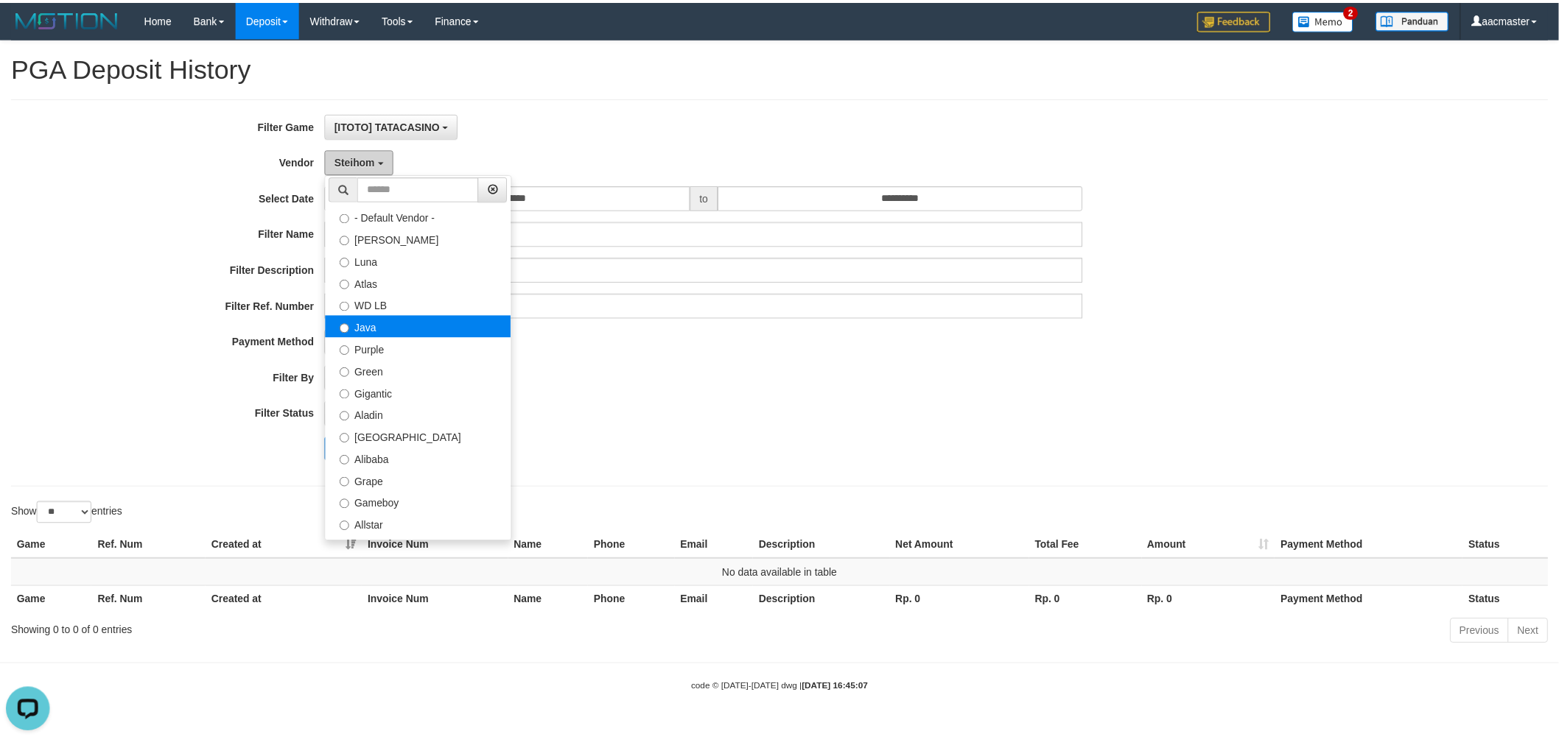
scroll to position [0, 0]
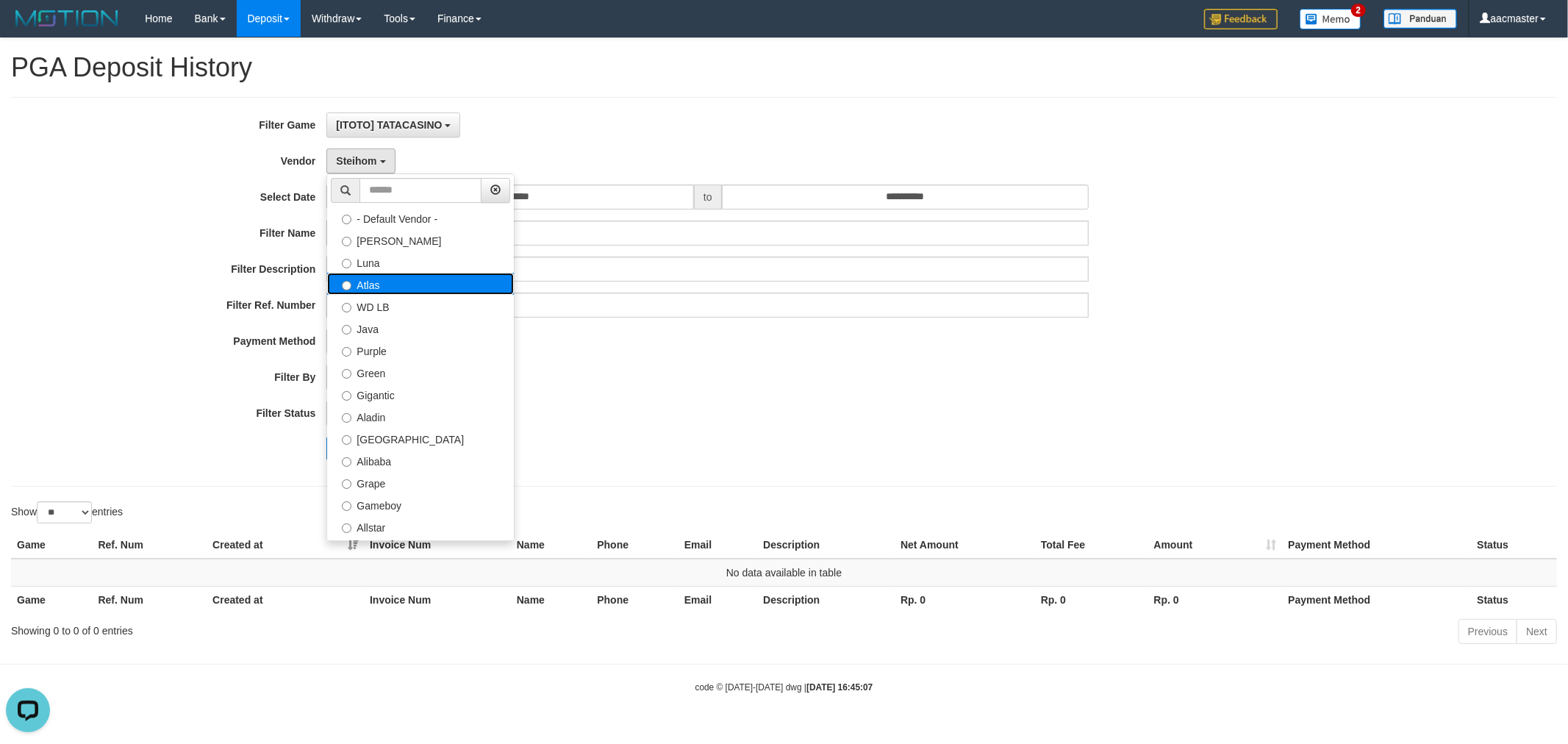
click at [384, 276] on label "Atlas" at bounding box center [420, 284] width 187 height 22
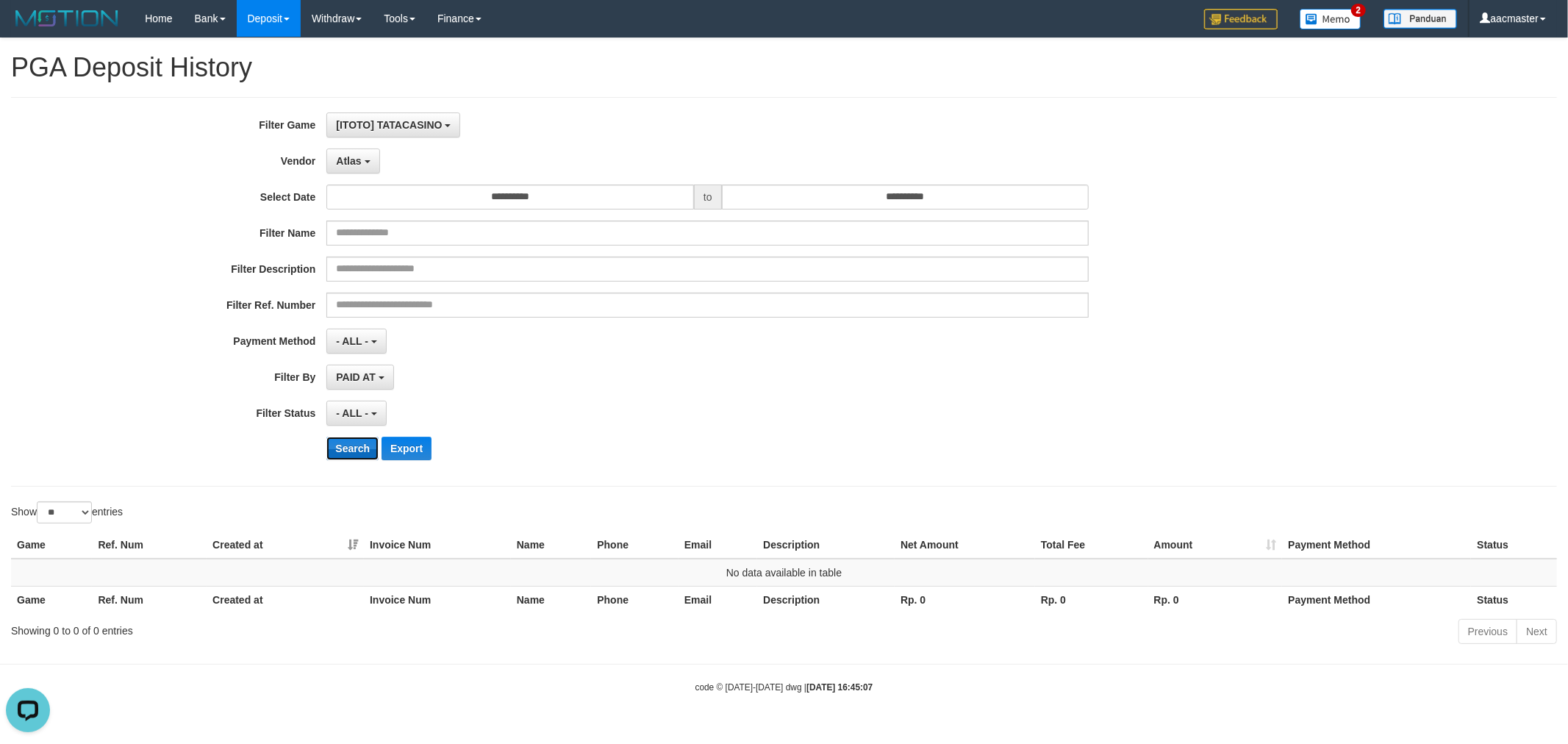
click at [342, 450] on button "Search" at bounding box center [352, 449] width 52 height 24
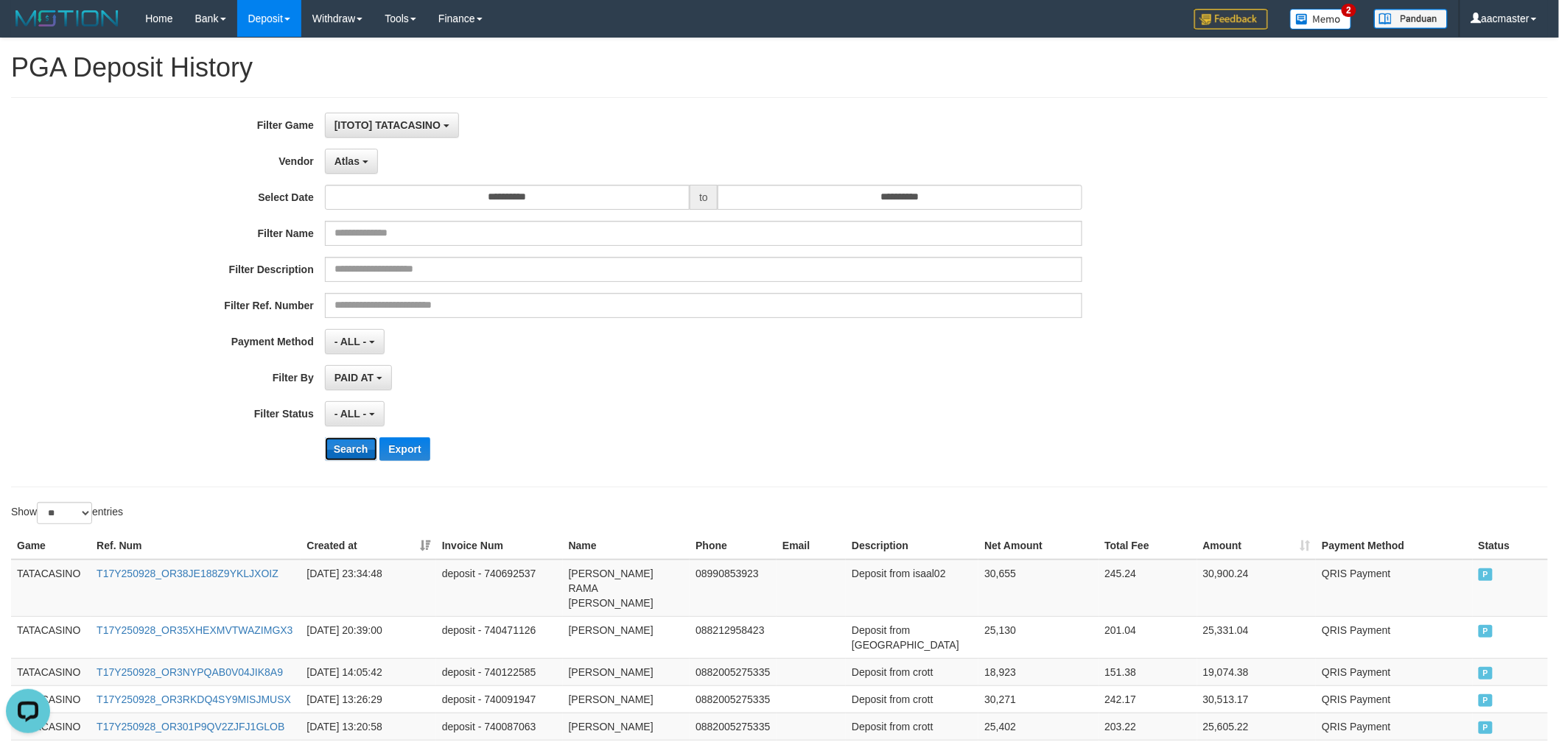
click at [343, 451] on button "Search" at bounding box center [351, 450] width 52 height 24
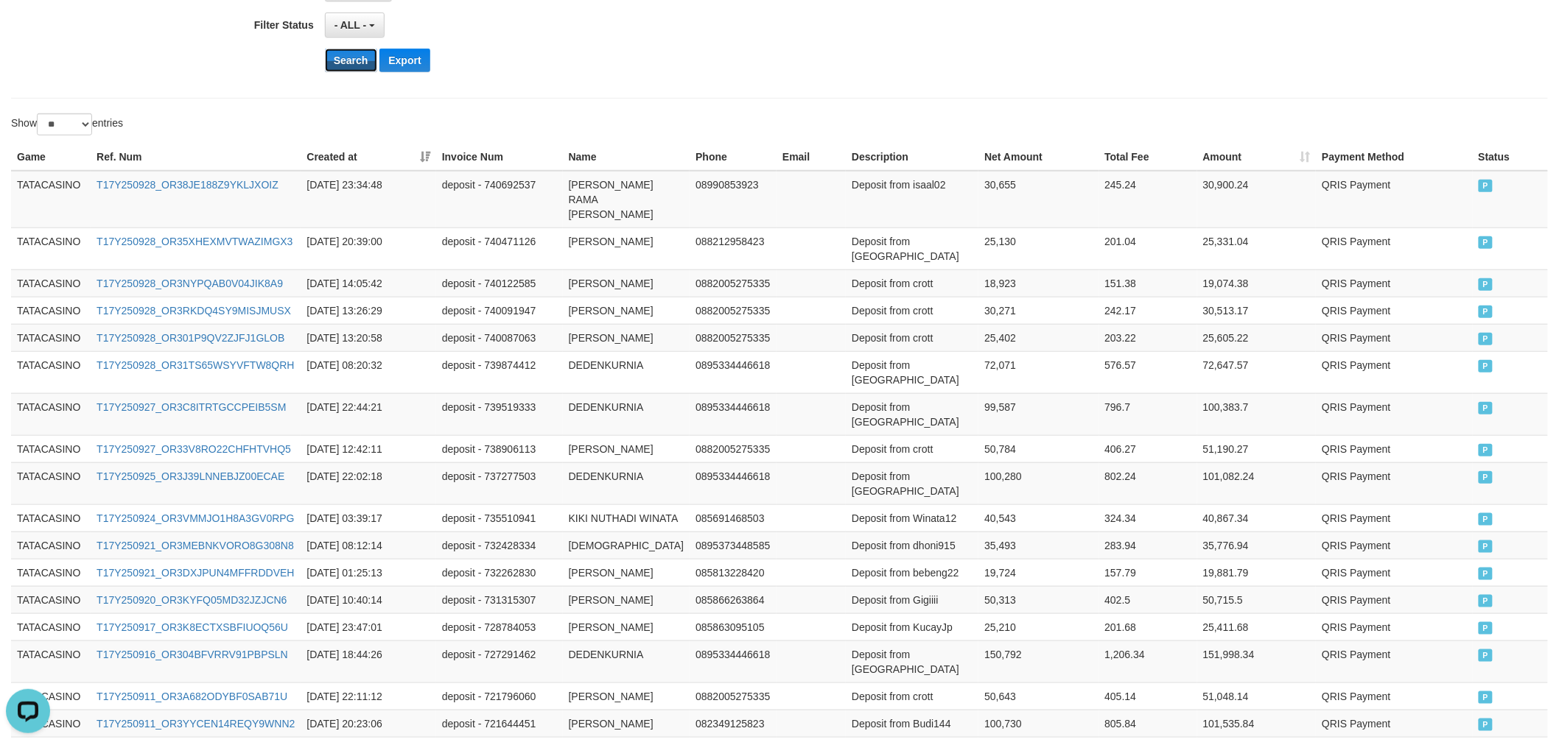
scroll to position [725, 0]
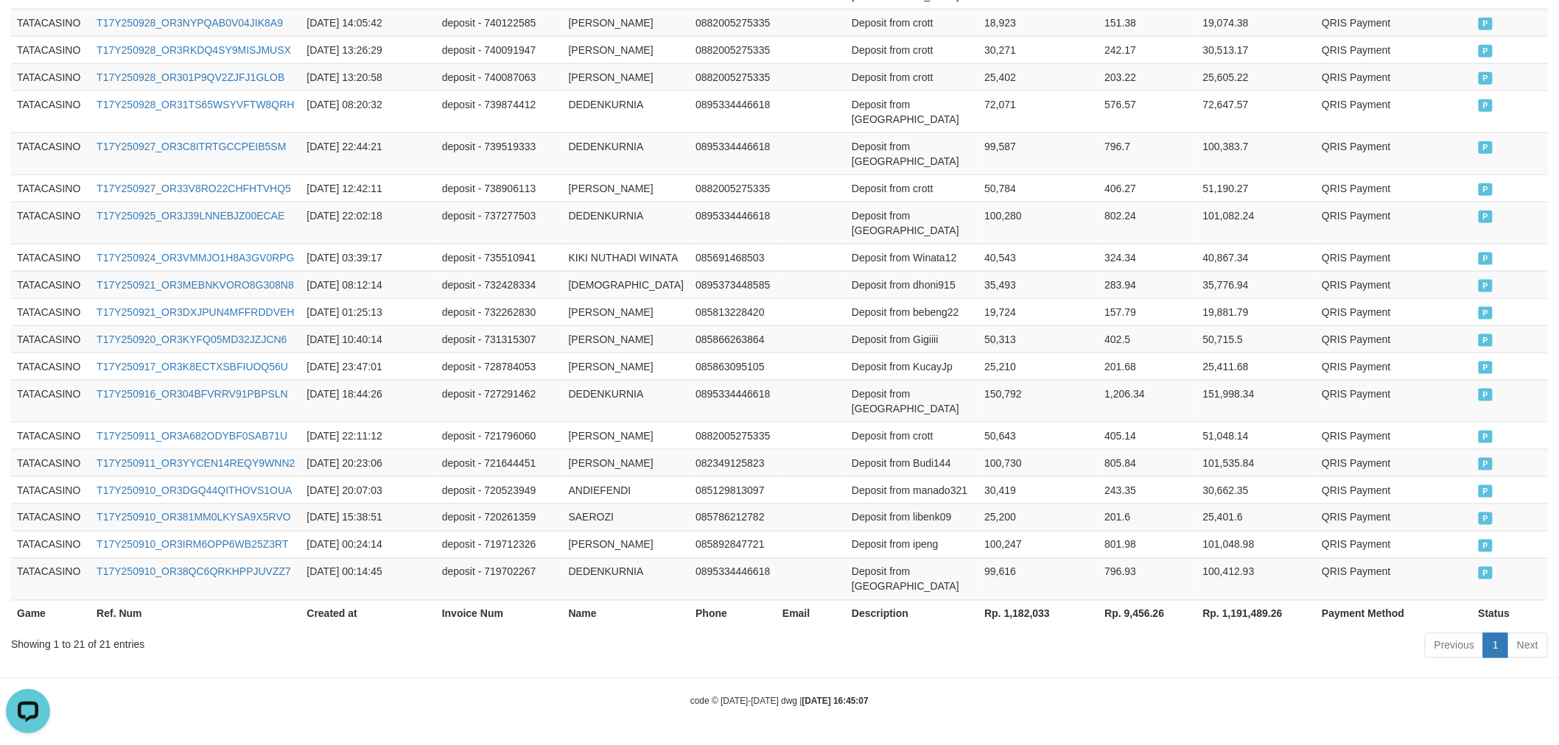
click at [1002, 610] on th "Rp. 1,182,033" at bounding box center [1038, 613] width 120 height 27
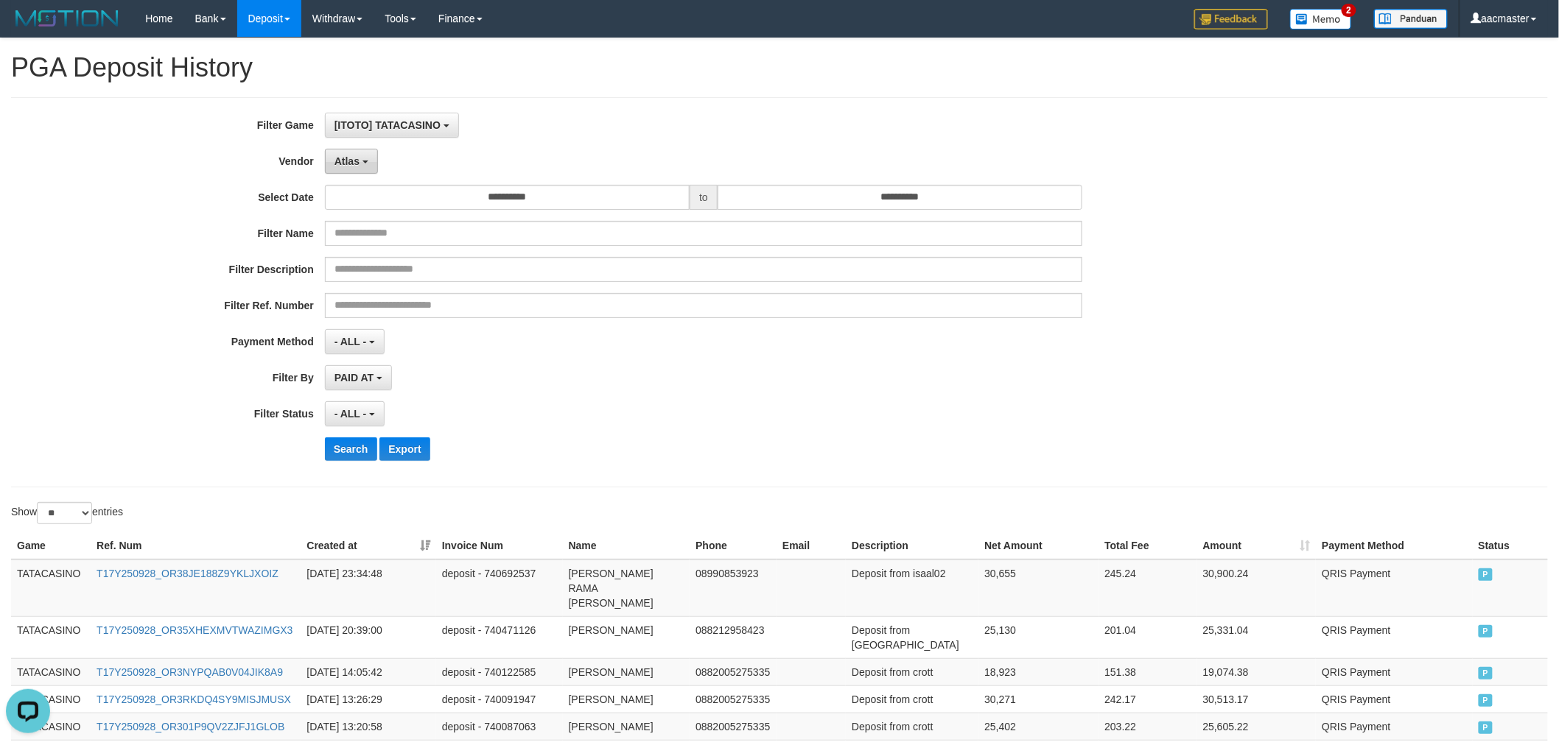
click at [354, 155] on span "Atlas" at bounding box center [346, 161] width 25 height 12
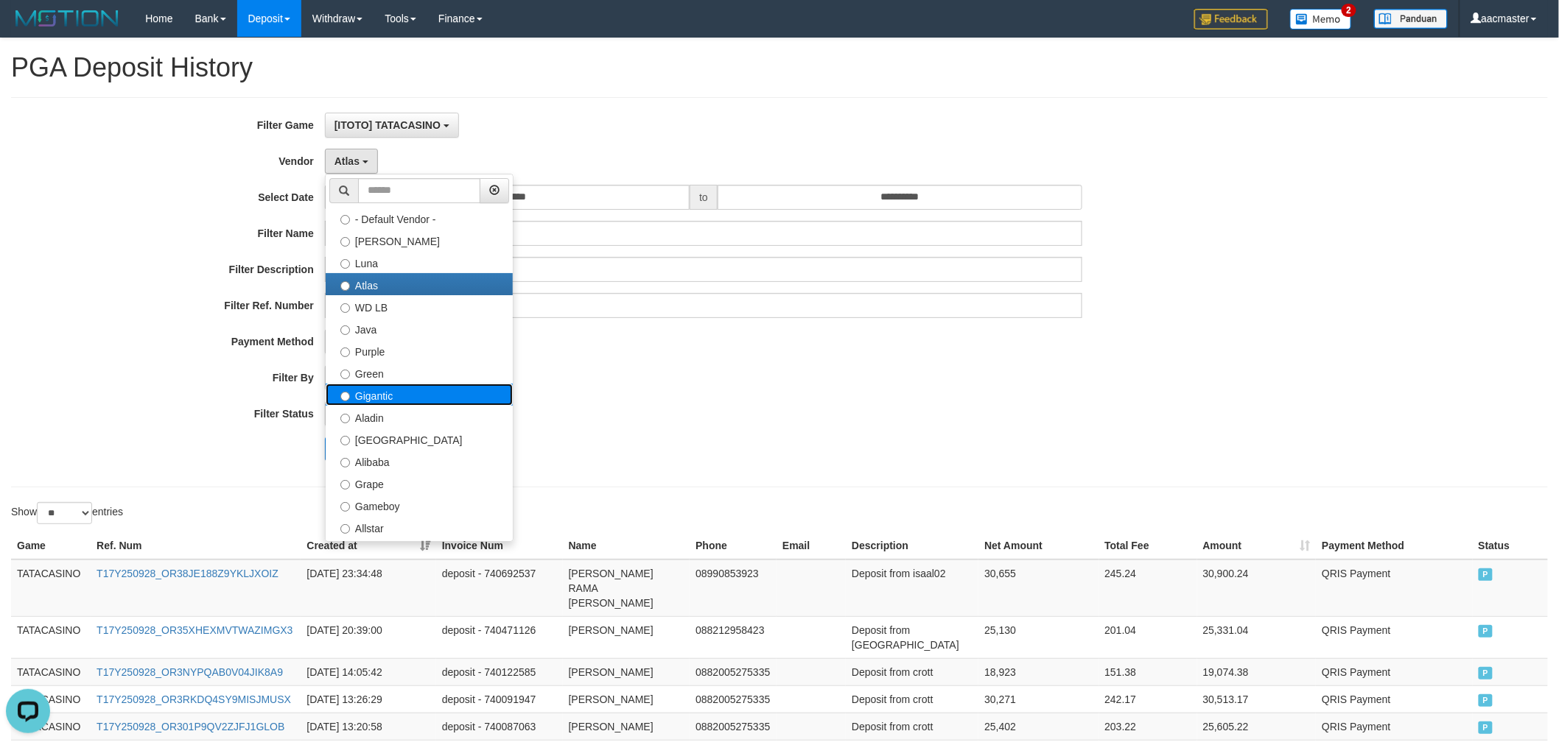
click at [394, 386] on label "Gigantic" at bounding box center [419, 395] width 187 height 22
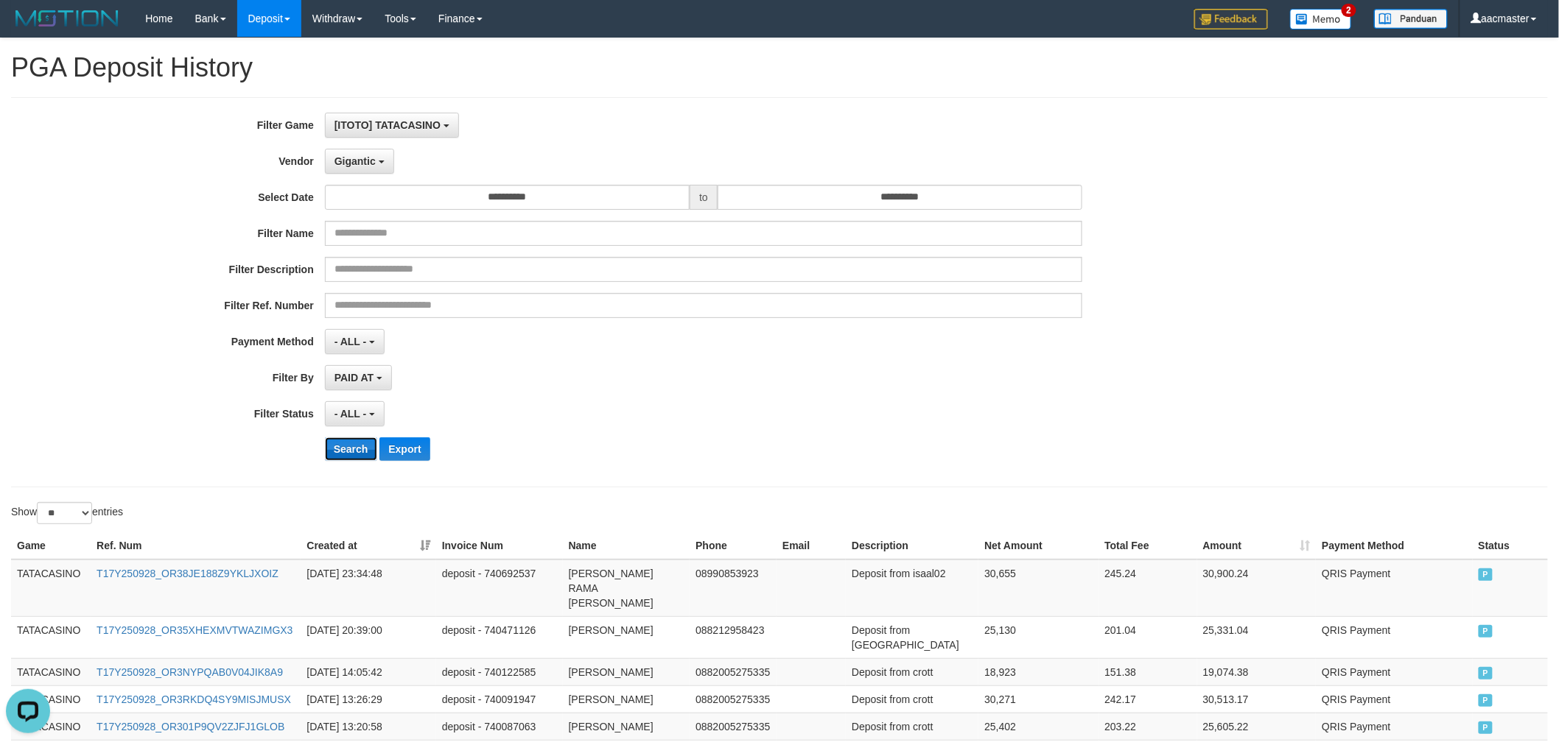
click at [351, 453] on button "Search" at bounding box center [351, 450] width 52 height 24
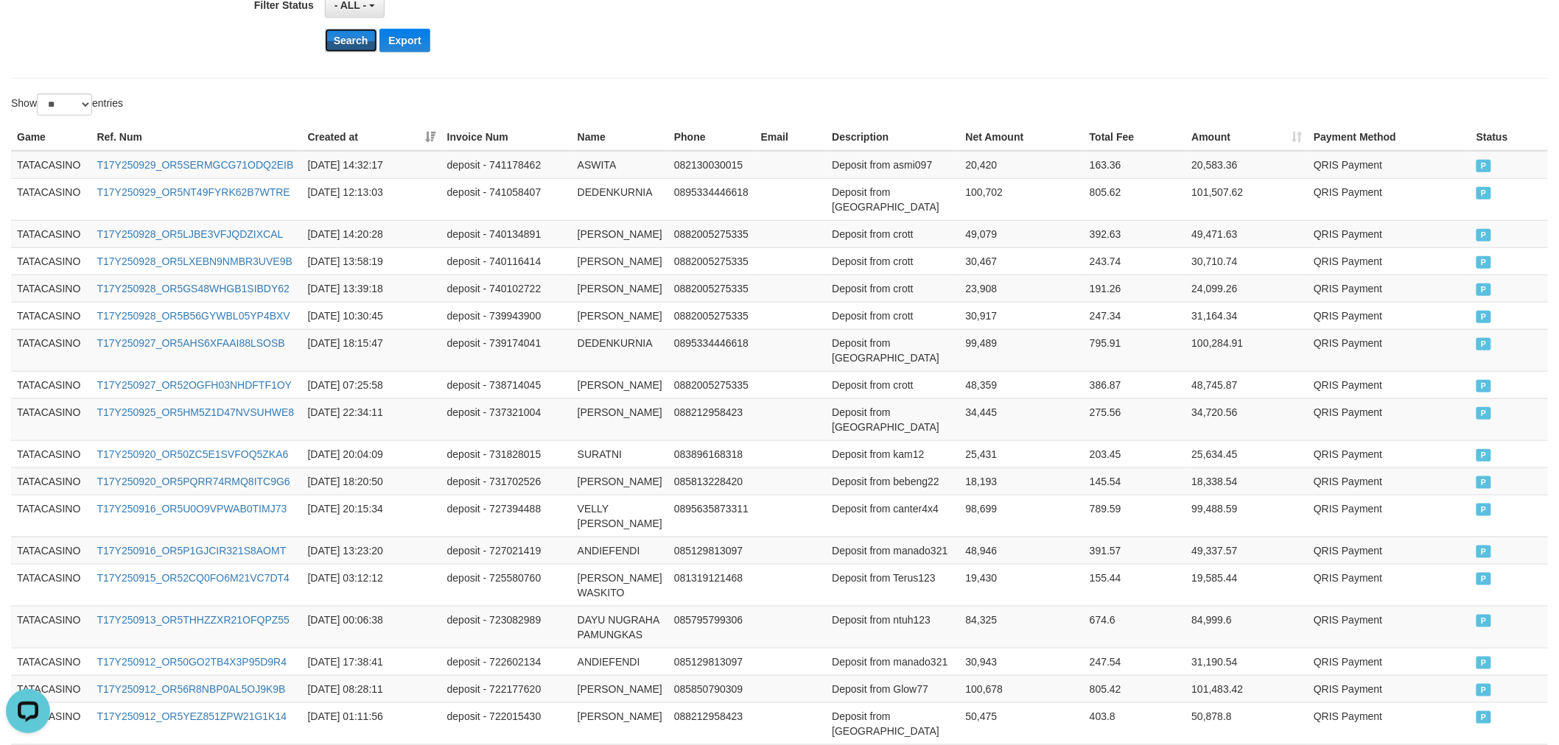
scroll to position [849, 0]
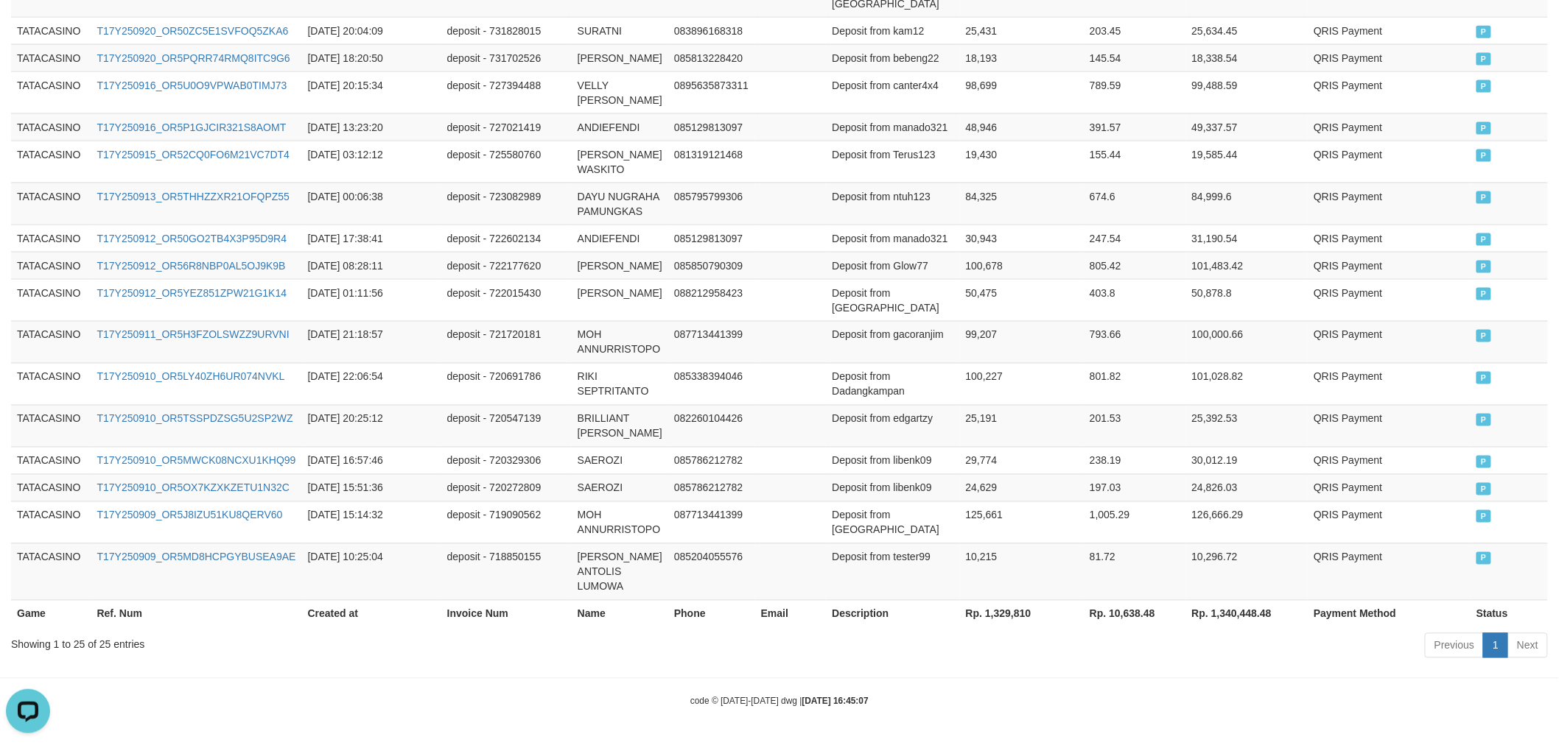
click at [988, 604] on th "Rp. 1,329,810" at bounding box center [1022, 613] width 124 height 27
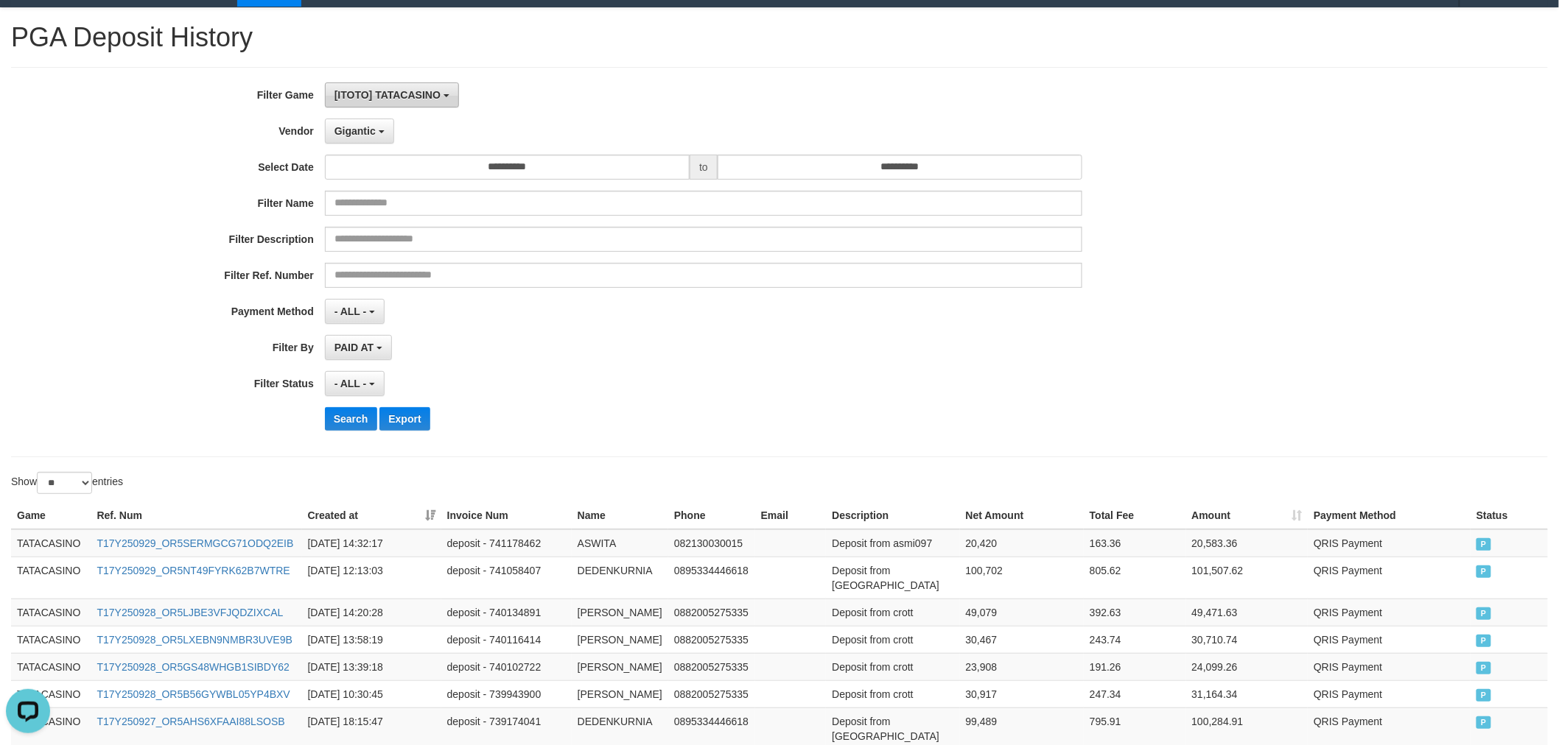
scroll to position [0, 0]
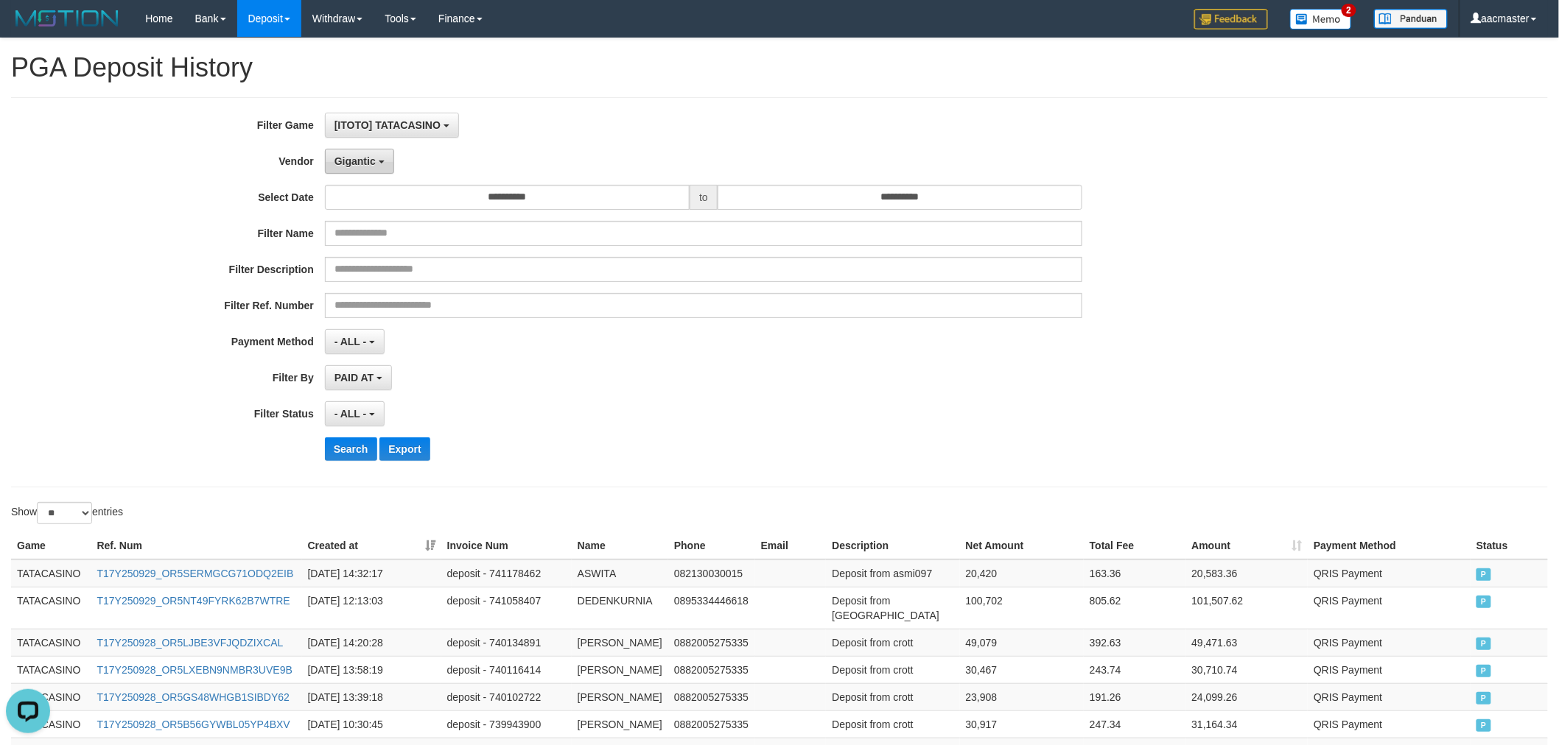
click at [362, 150] on button "Gigantic" at bounding box center [359, 161] width 69 height 25
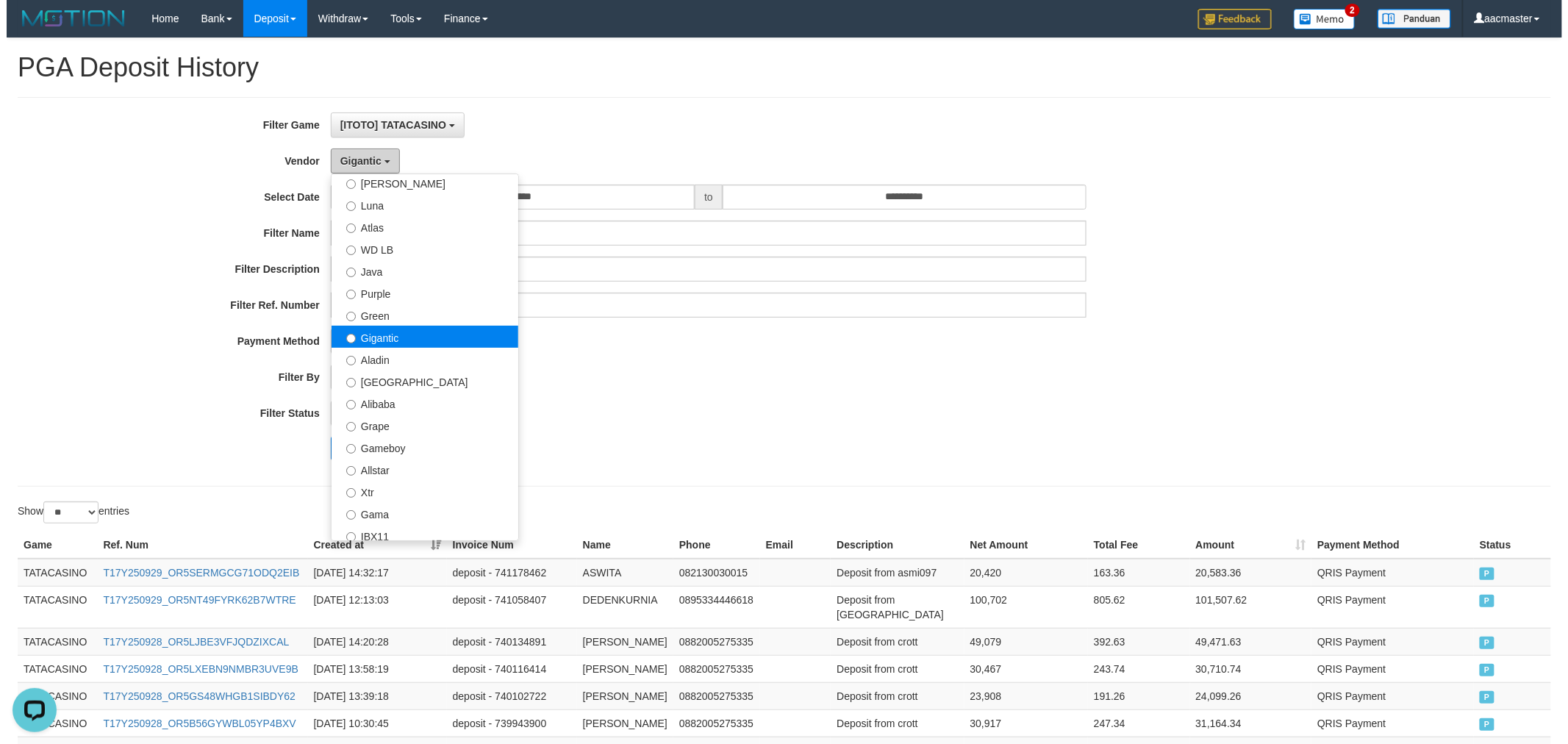
scroll to position [108, 0]
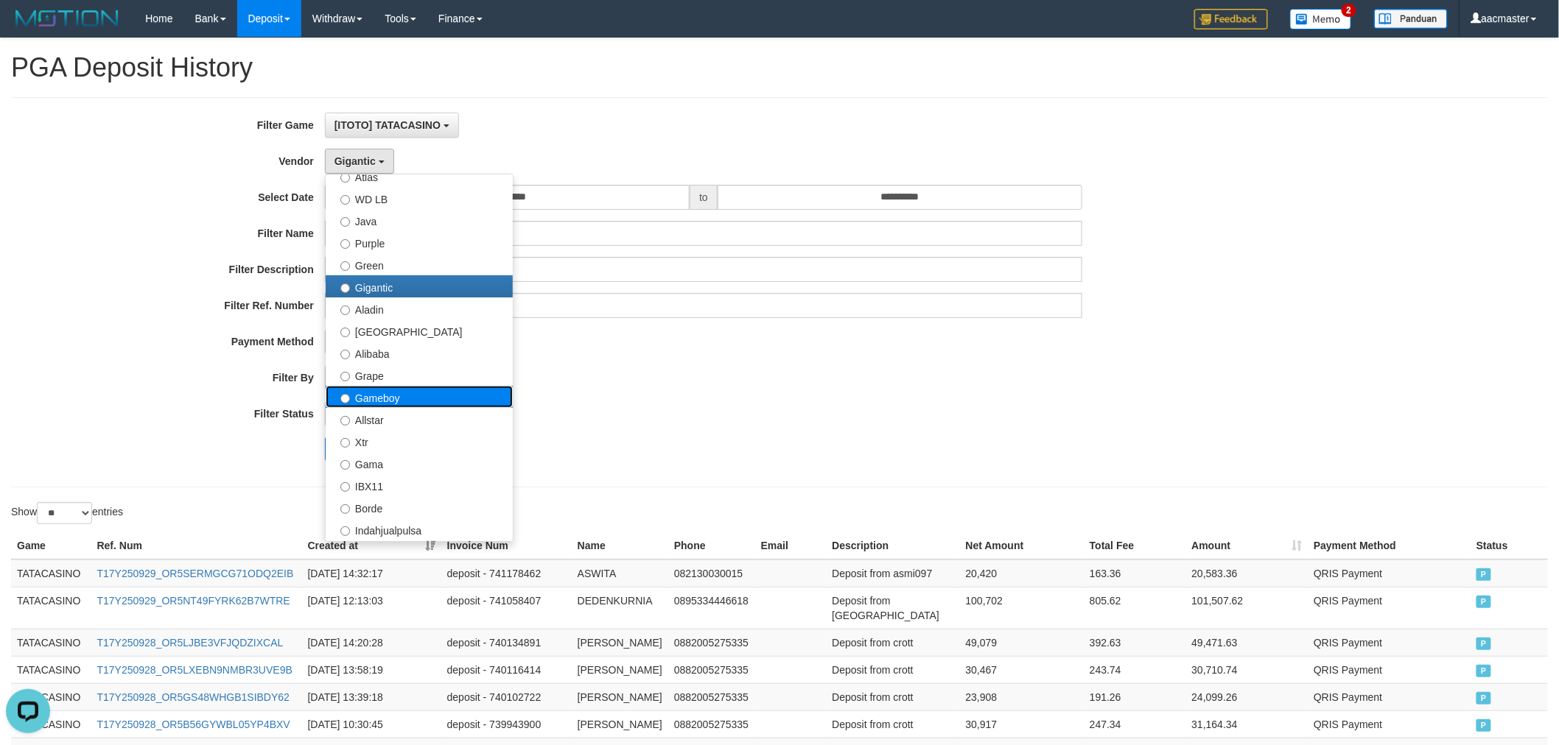
click at [393, 395] on label "Gameboy" at bounding box center [419, 397] width 187 height 22
select select "**********"
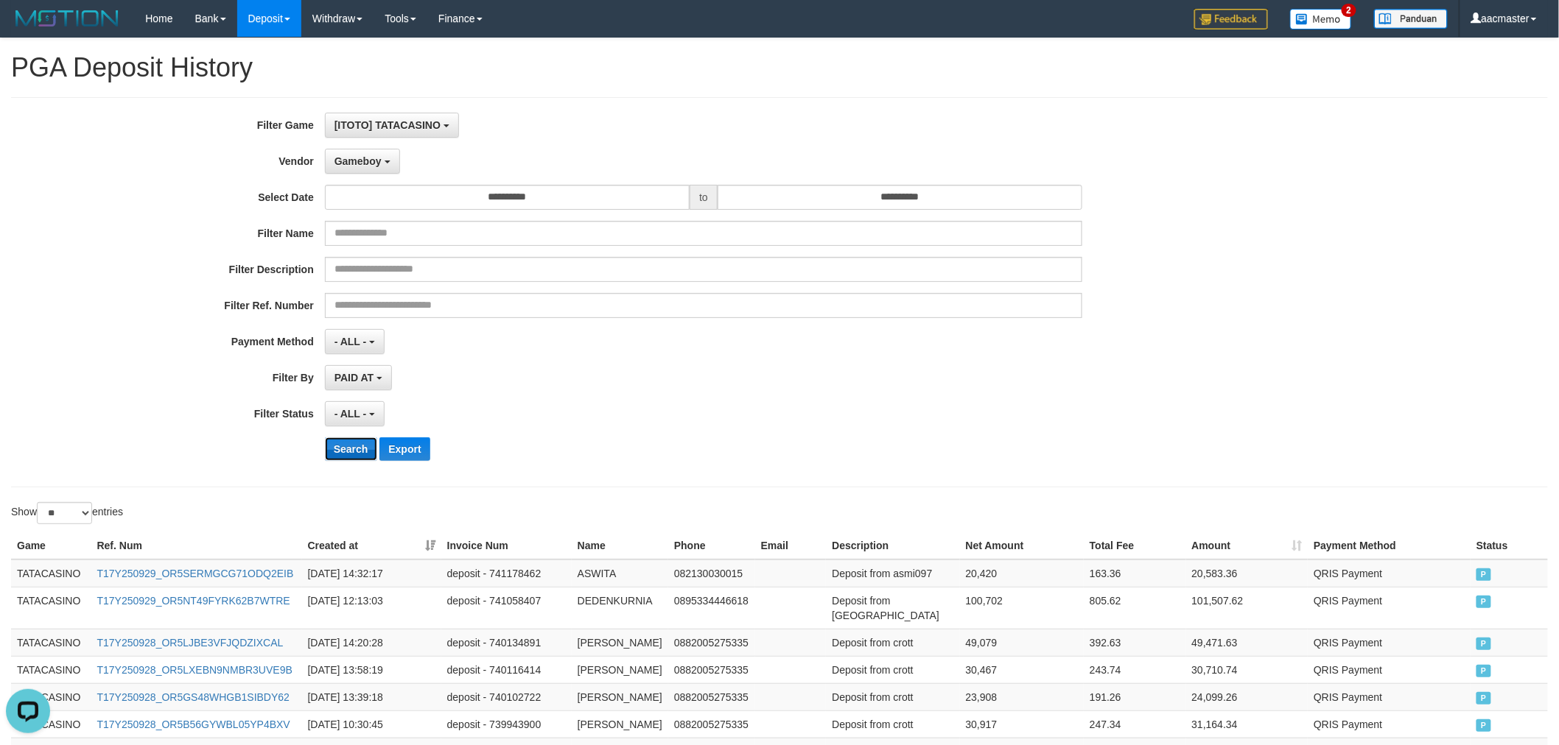
click at [368, 451] on button "Search" at bounding box center [351, 450] width 52 height 24
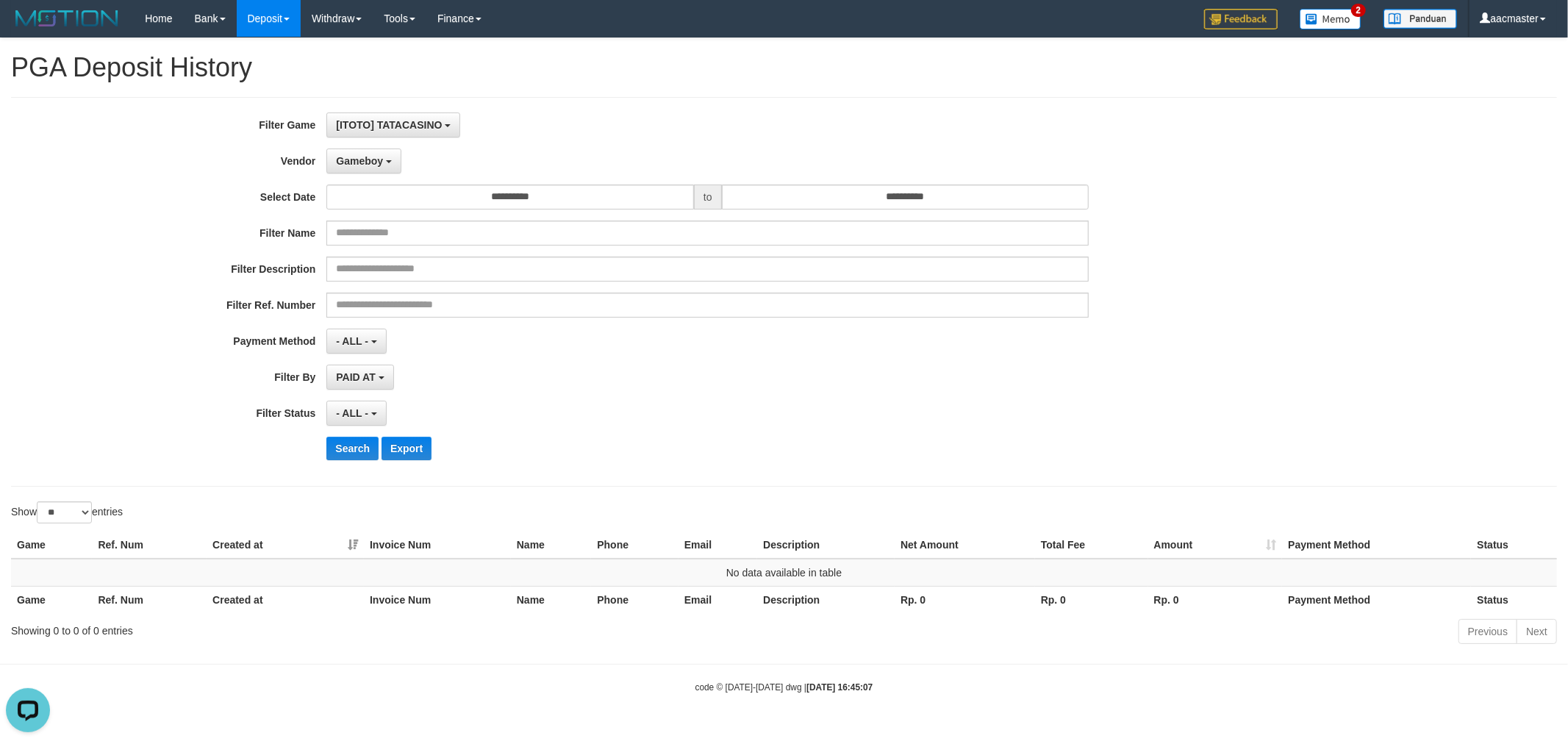
drag, startPoint x: 1370, startPoint y: 295, endPoint x: 756, endPoint y: 298, distance: 614.0
click at [1292, 298] on div "**********" at bounding box center [784, 292] width 1568 height 359
click at [853, 101] on div "**********" at bounding box center [784, 292] width 1546 height 389
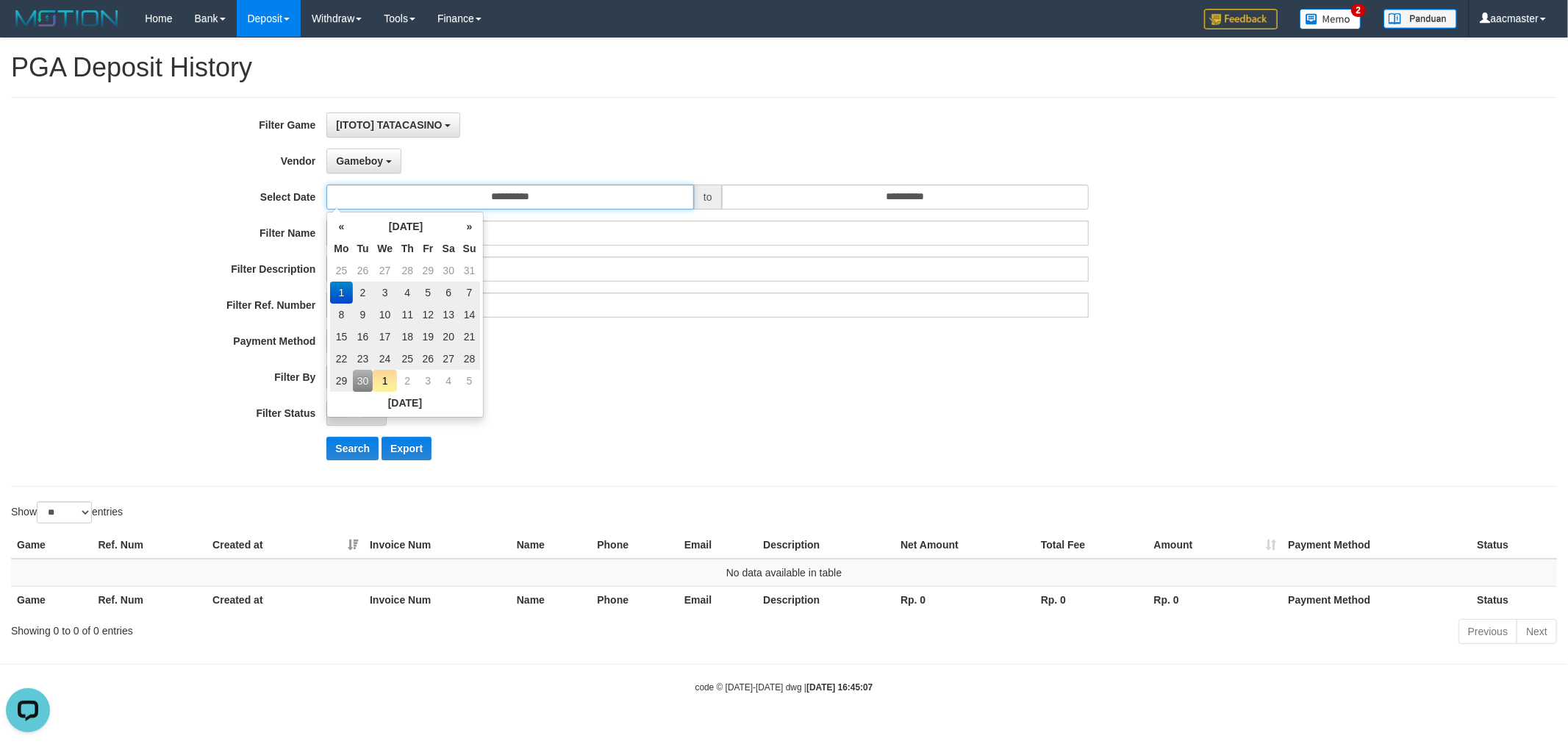
click at [448, 187] on input "**********" at bounding box center [510, 197] width 367 height 25
click at [347, 359] on td "22" at bounding box center [341, 359] width 22 height 22
type input "**********"
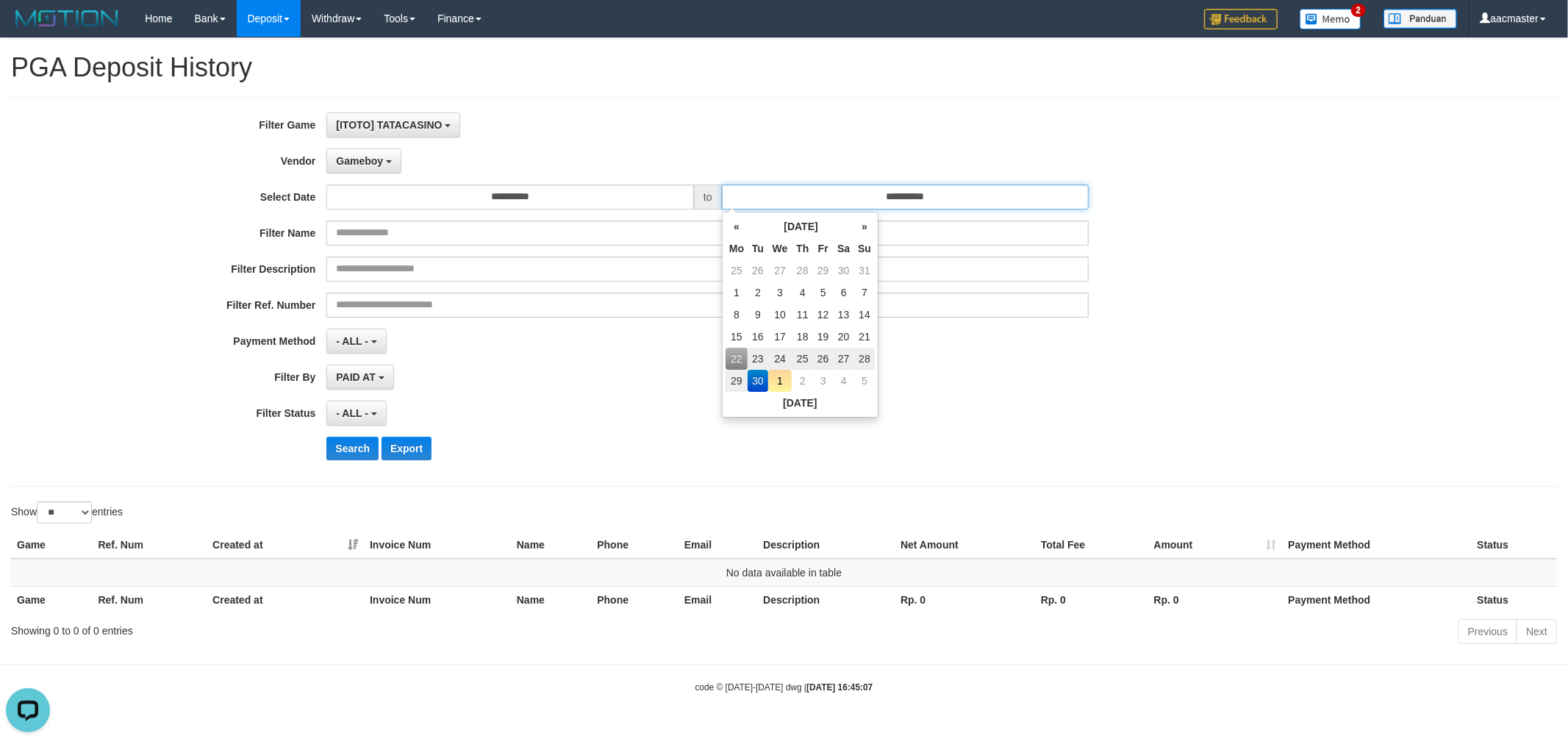
click at [890, 200] on input "**********" at bounding box center [905, 197] width 367 height 25
click at [863, 354] on td "28" at bounding box center [864, 359] width 21 height 22
type input "**********"
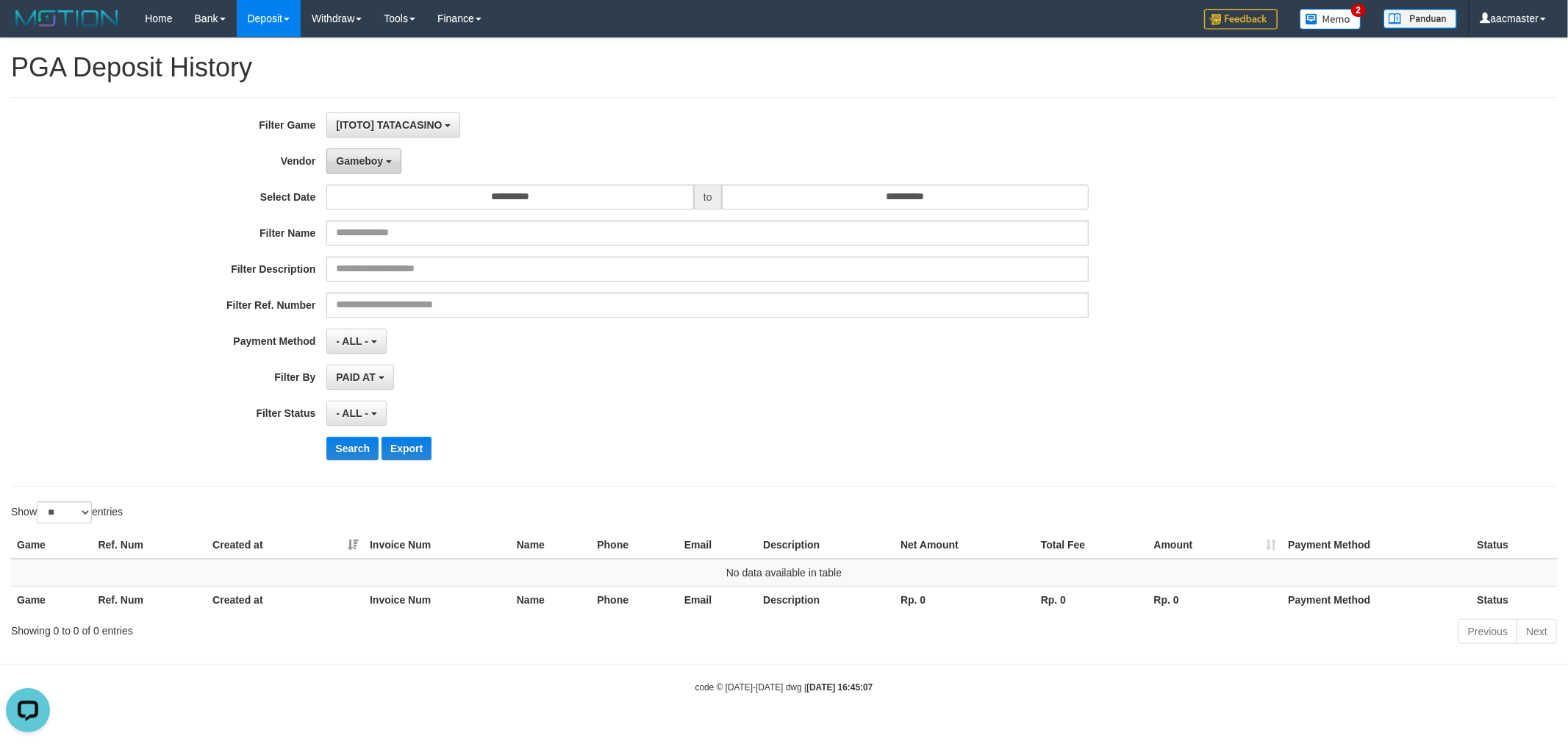
click at [385, 163] on button "Gameboy" at bounding box center [363, 161] width 75 height 25
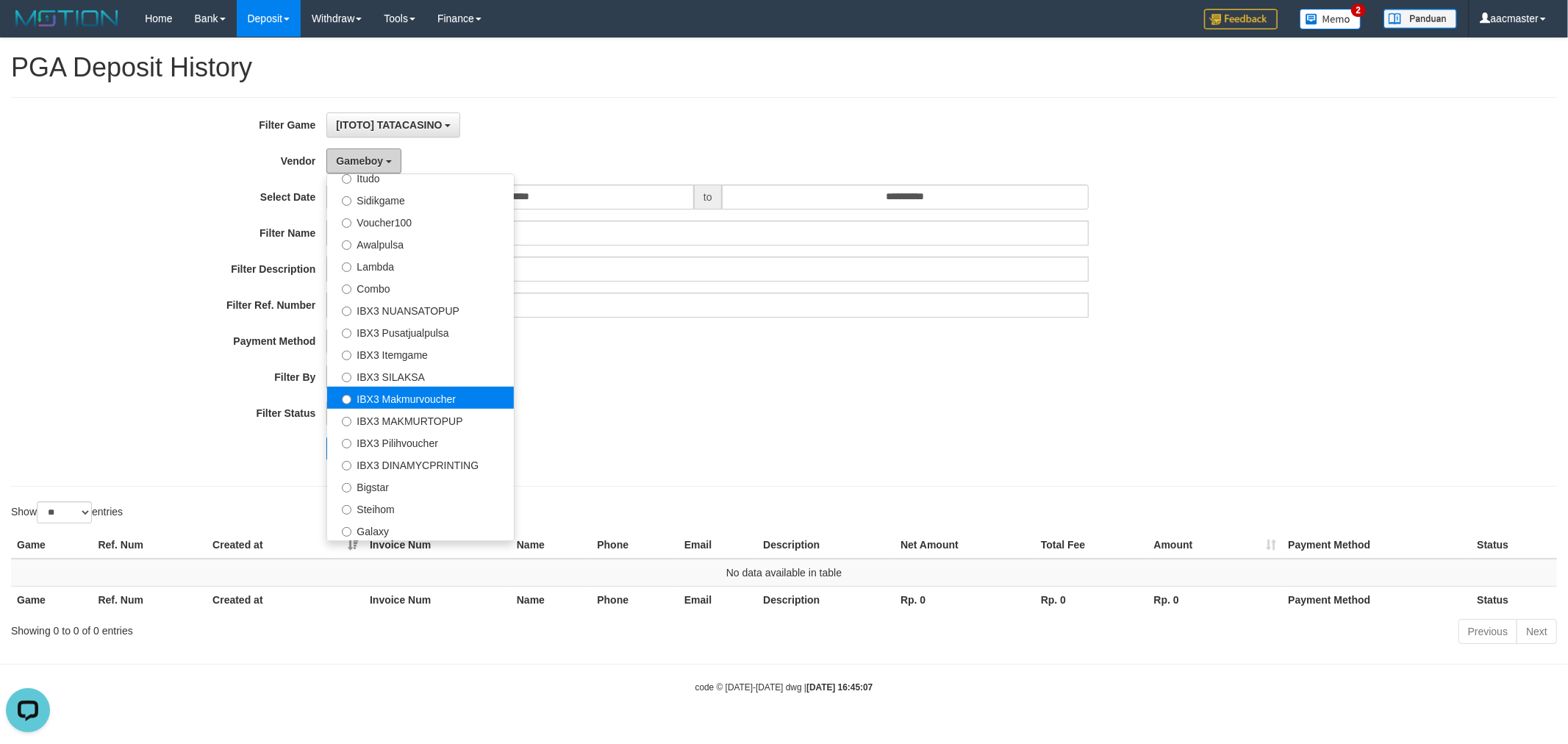
scroll to position [547, 0]
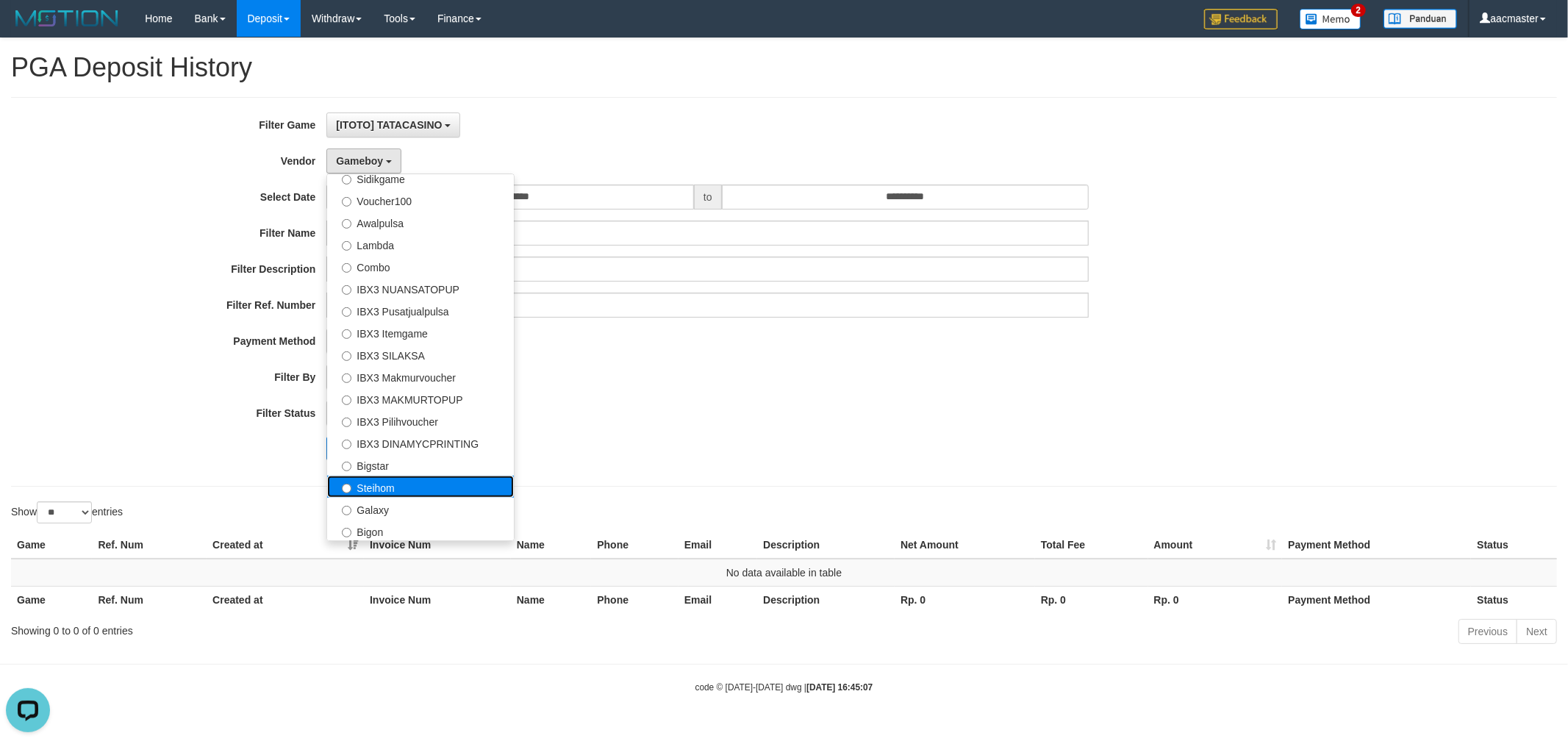
click at [417, 491] on label "Steihom" at bounding box center [420, 487] width 187 height 22
select select "**********"
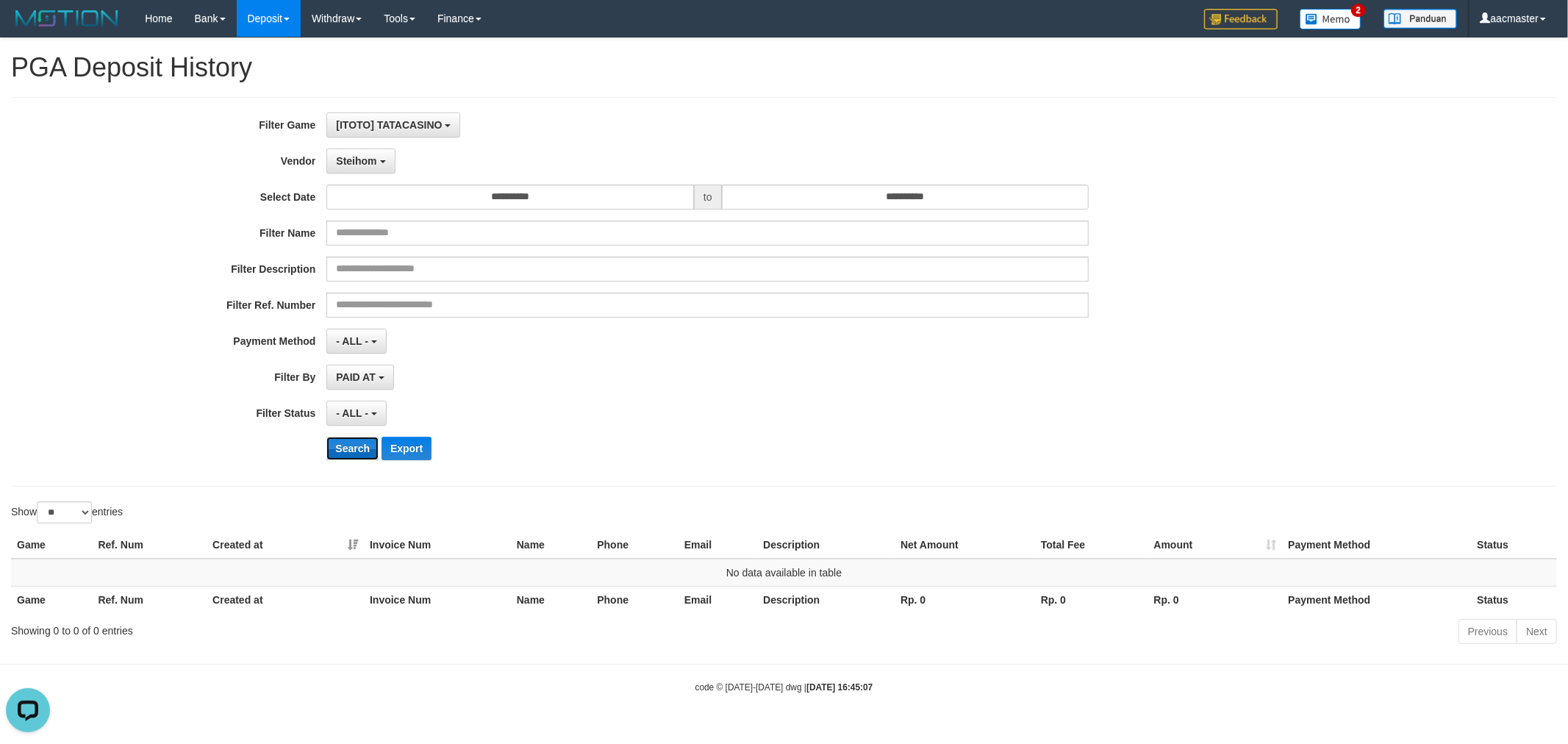
click at [353, 454] on button "Search" at bounding box center [352, 449] width 52 height 24
click at [431, 120] on span "[ITOTO] TATACASINO" at bounding box center [389, 125] width 106 height 12
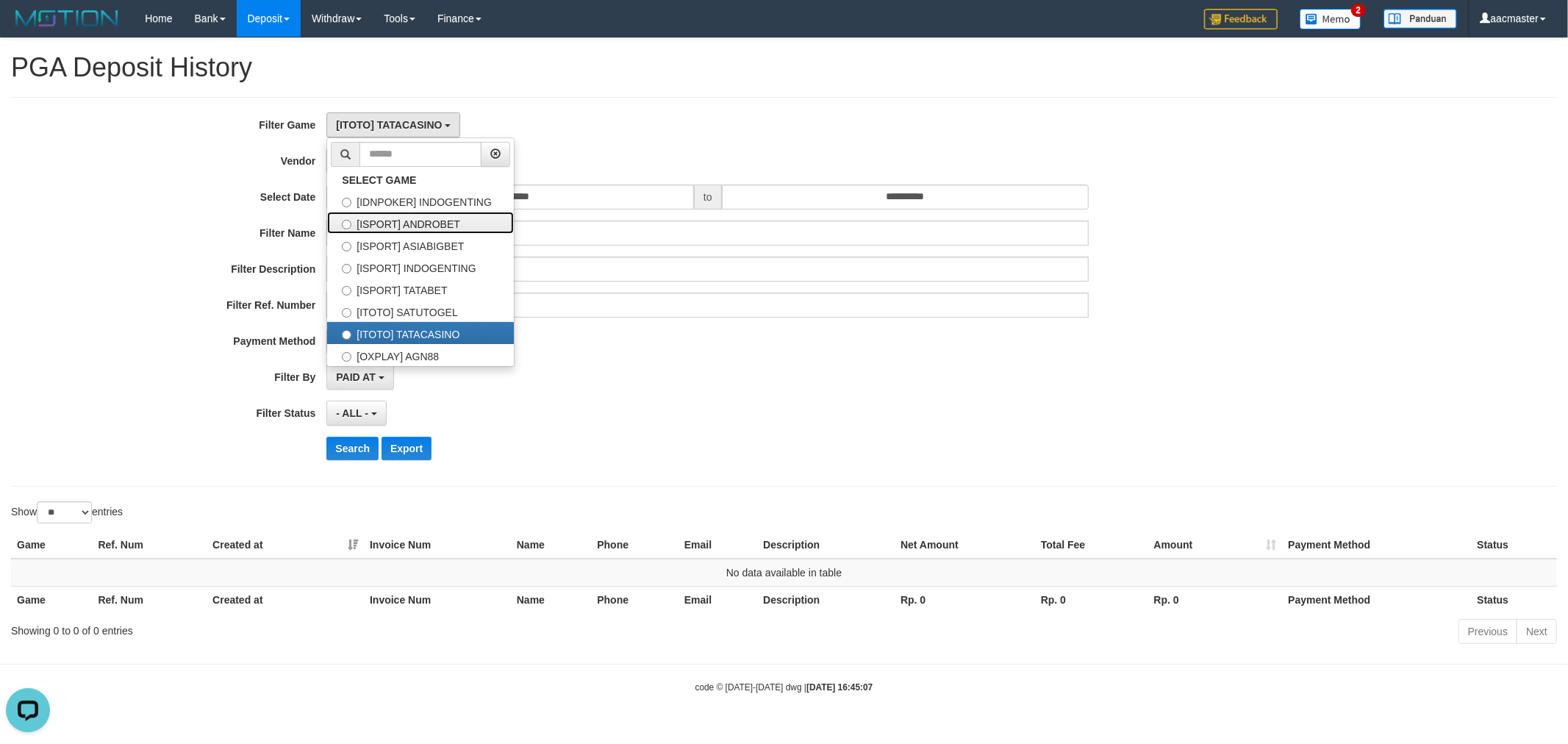
click at [439, 220] on label "[ISPORT] ANDROBET" at bounding box center [420, 223] width 187 height 22
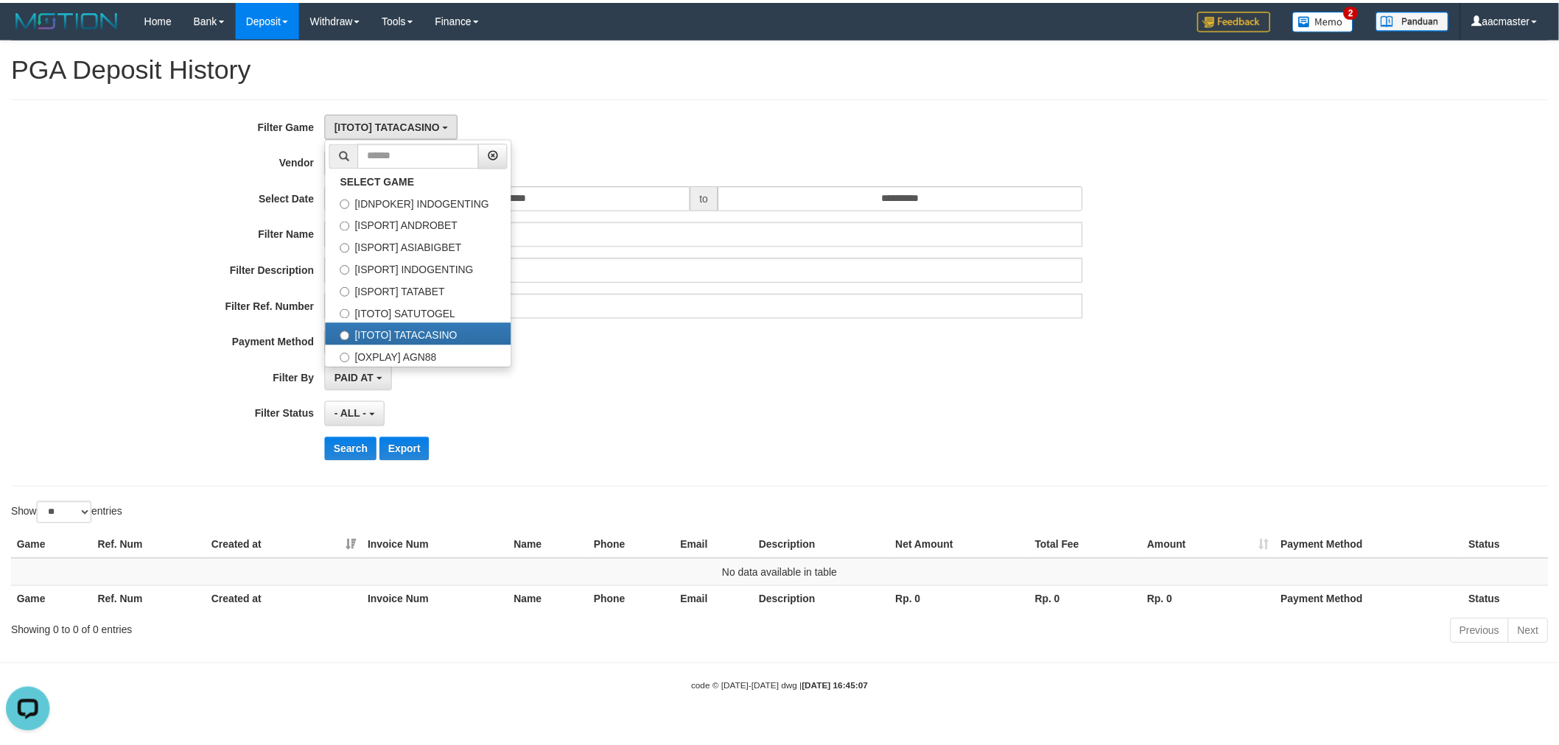
scroll to position [37, 0]
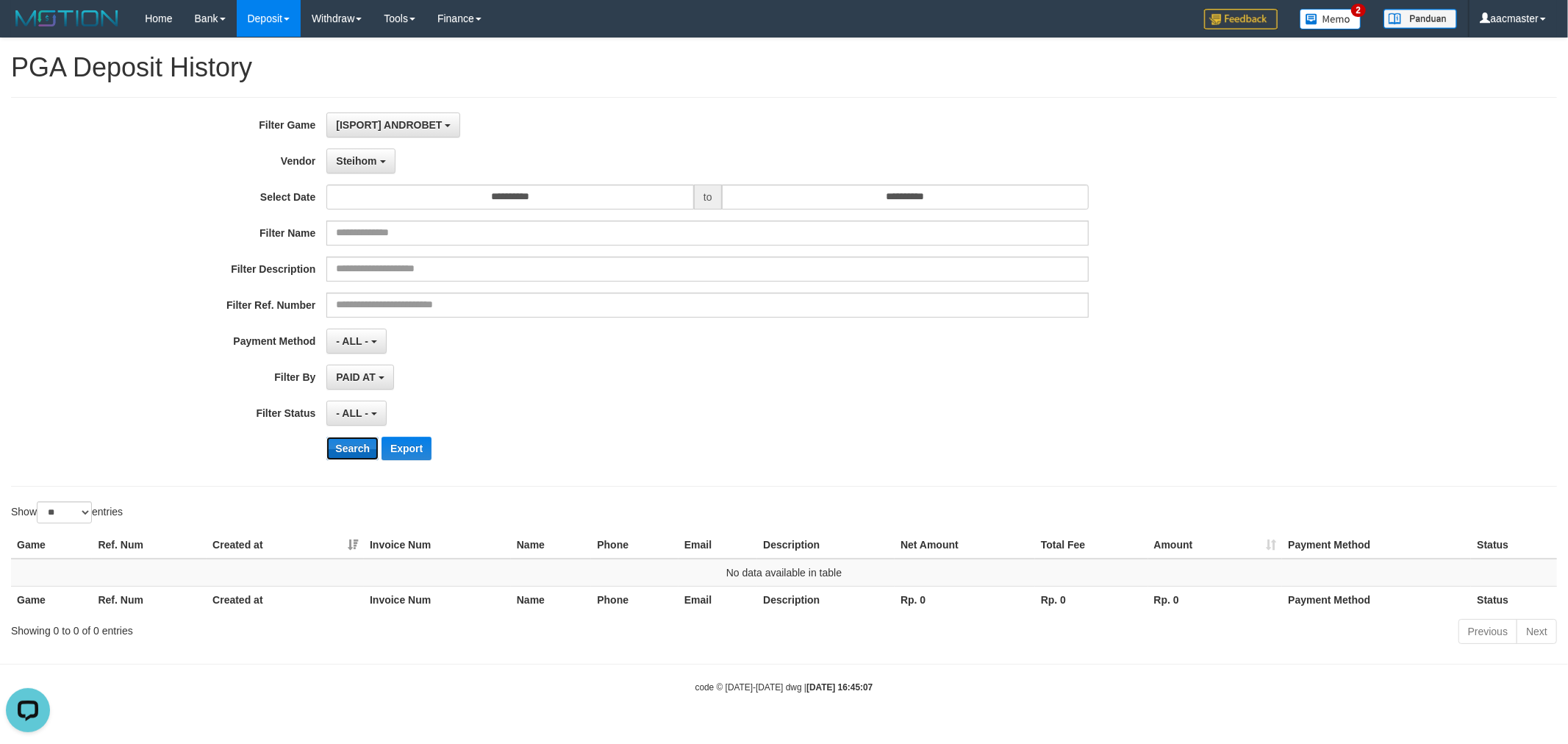
click at [342, 452] on button "Search" at bounding box center [352, 449] width 52 height 24
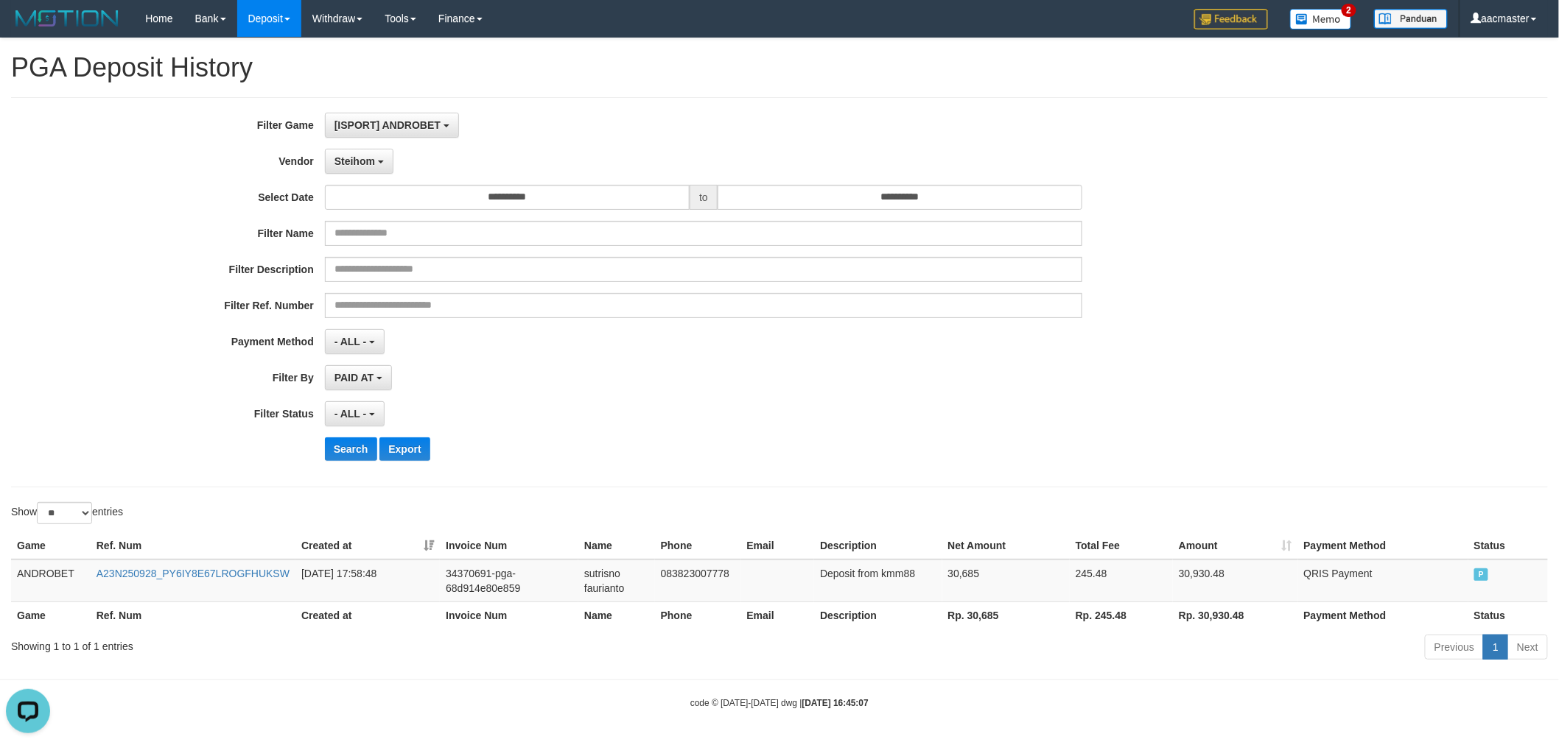
click at [991, 617] on th "Rp. 30,685" at bounding box center [1005, 615] width 127 height 27
click at [990, 617] on th "Rp. 30,685" at bounding box center [1005, 615] width 127 height 27
click at [408, 122] on span "[ISPORT] ANDROBET" at bounding box center [387, 125] width 106 height 12
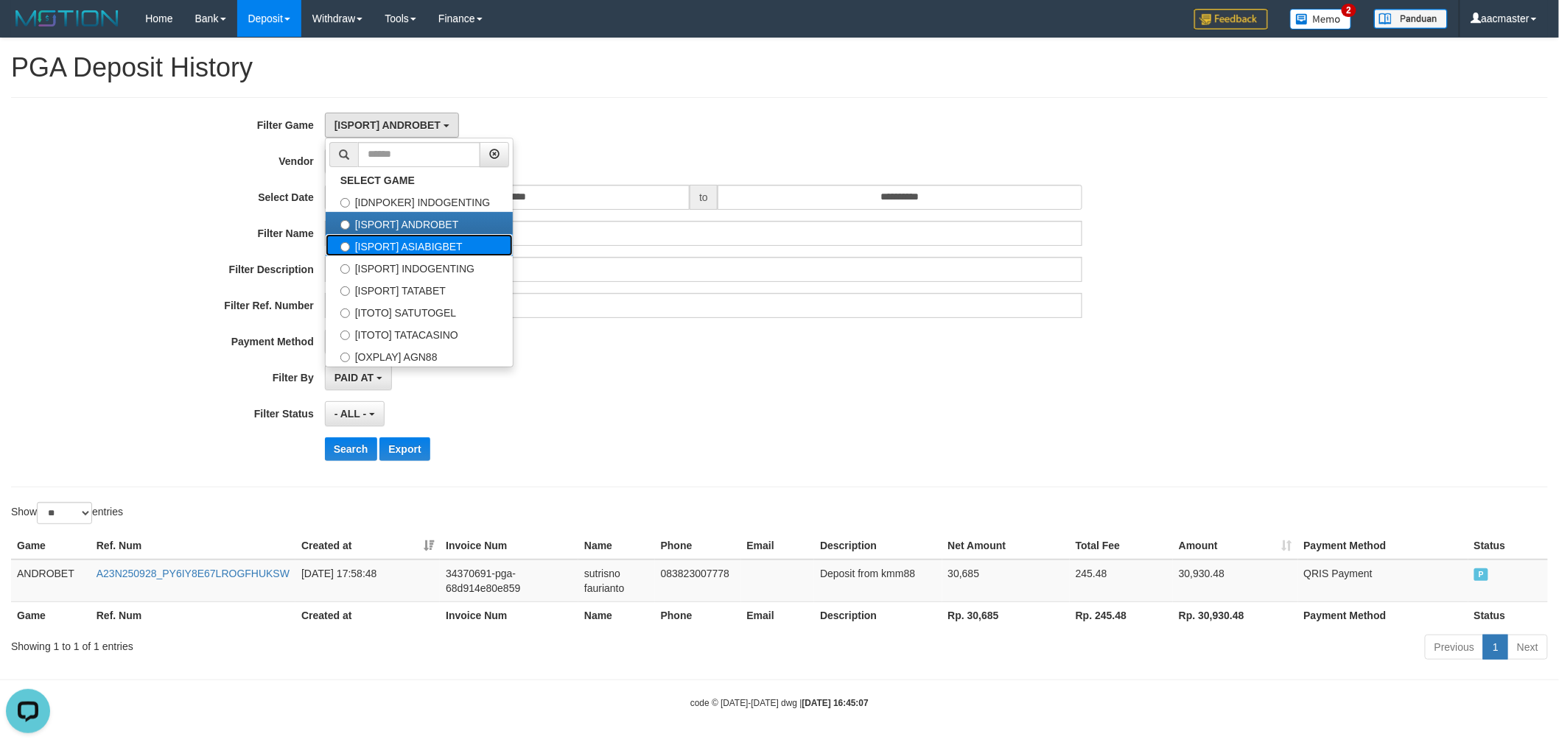
click at [441, 242] on label "[ISPORT] ASIABIGBET" at bounding box center [419, 245] width 187 height 22
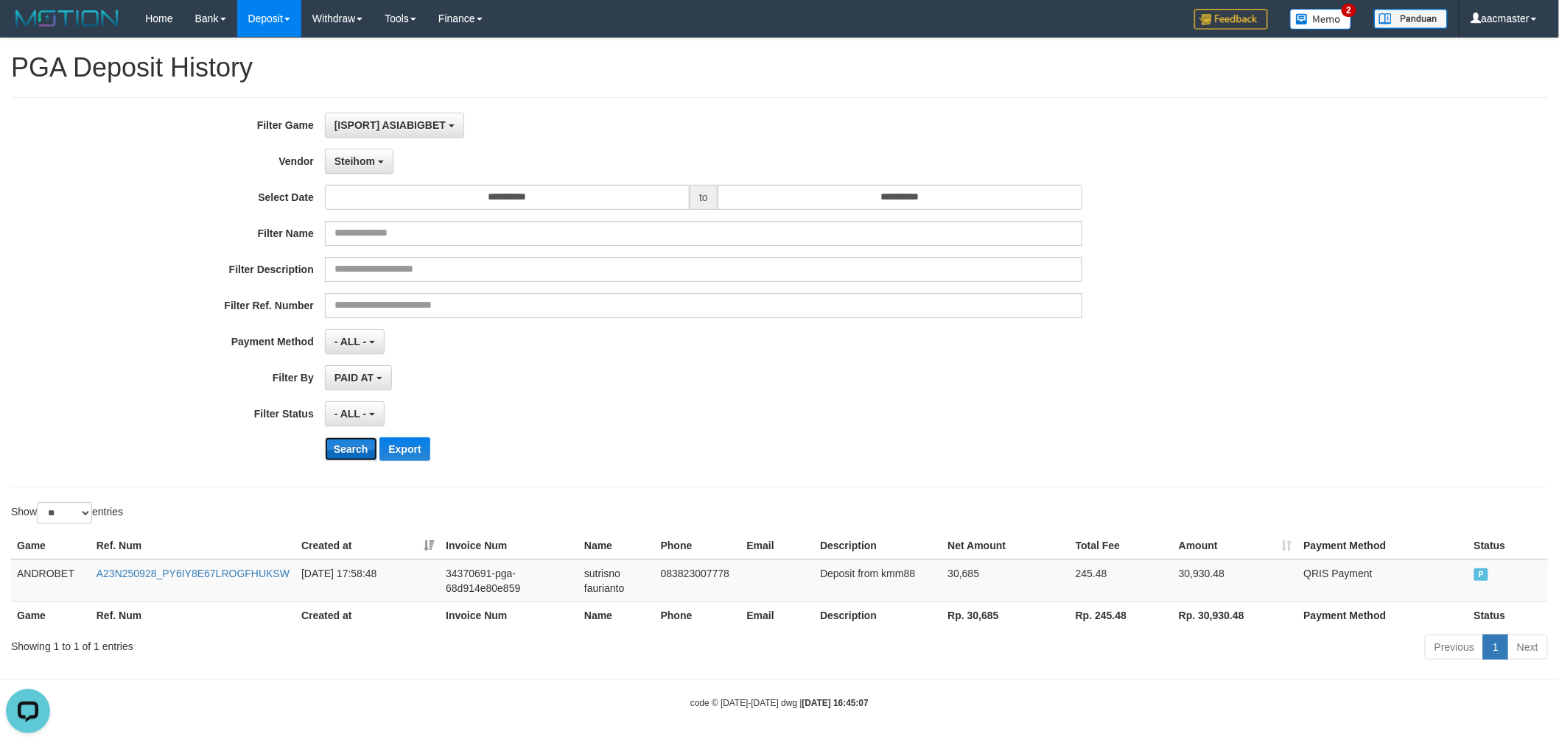
click at [355, 439] on button "Search" at bounding box center [351, 450] width 52 height 24
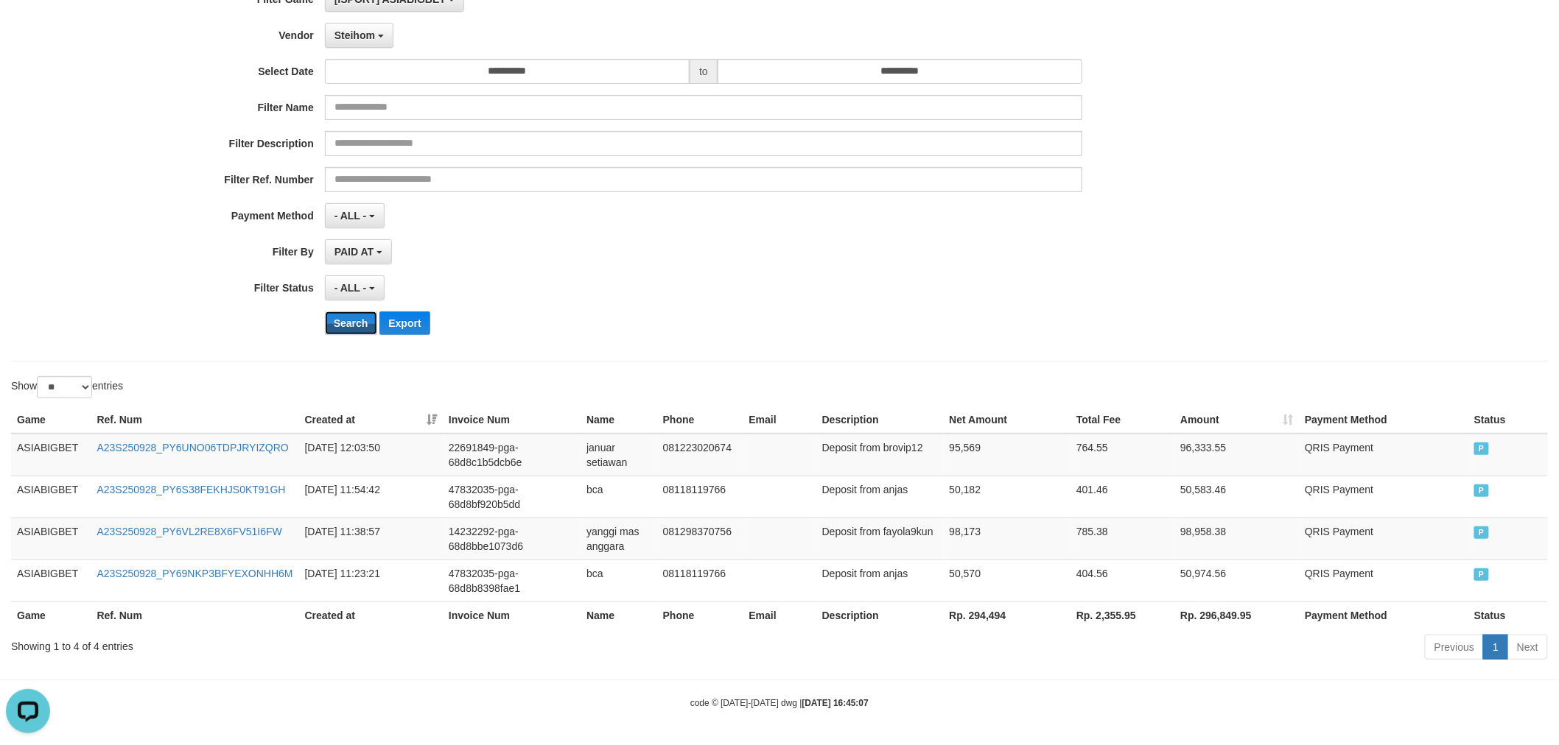
scroll to position [129, 0]
click at [977, 610] on th "Rp. 294,494" at bounding box center [1007, 613] width 127 height 27
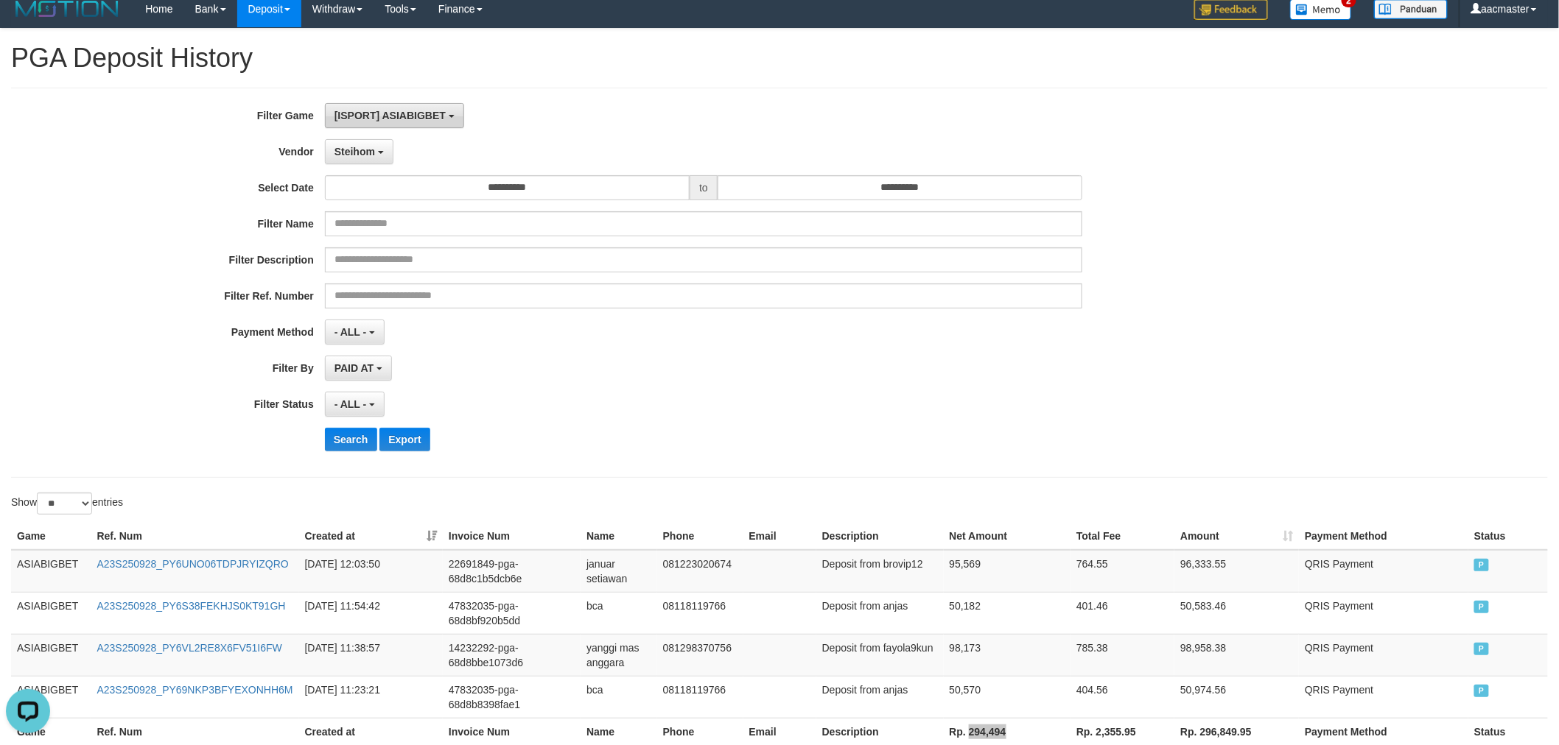
scroll to position [0, 0]
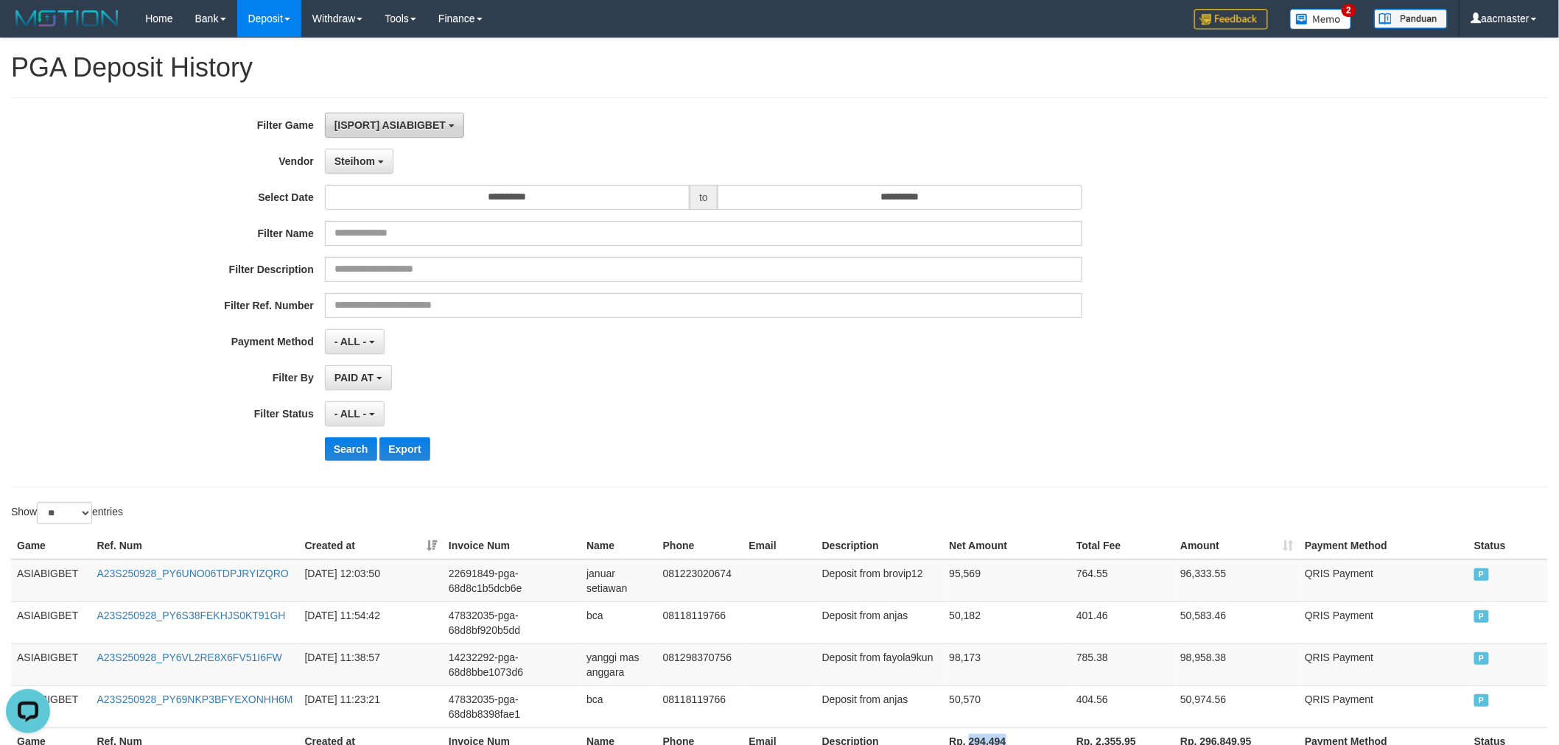
click at [410, 127] on span "[ISPORT] ASIABIGBET" at bounding box center [389, 125] width 111 height 12
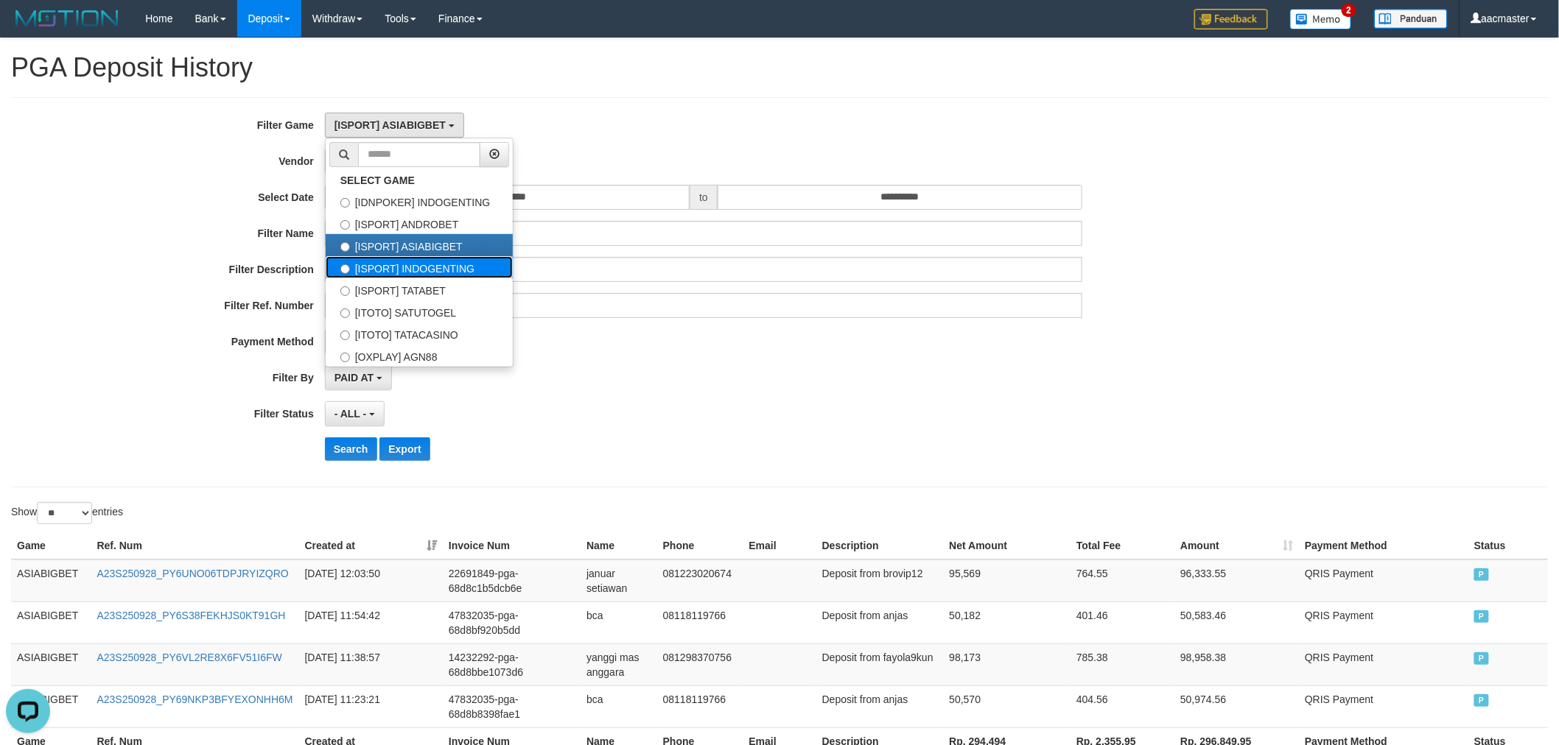
click at [455, 262] on label "[ISPORT] INDOGENTING" at bounding box center [419, 267] width 187 height 22
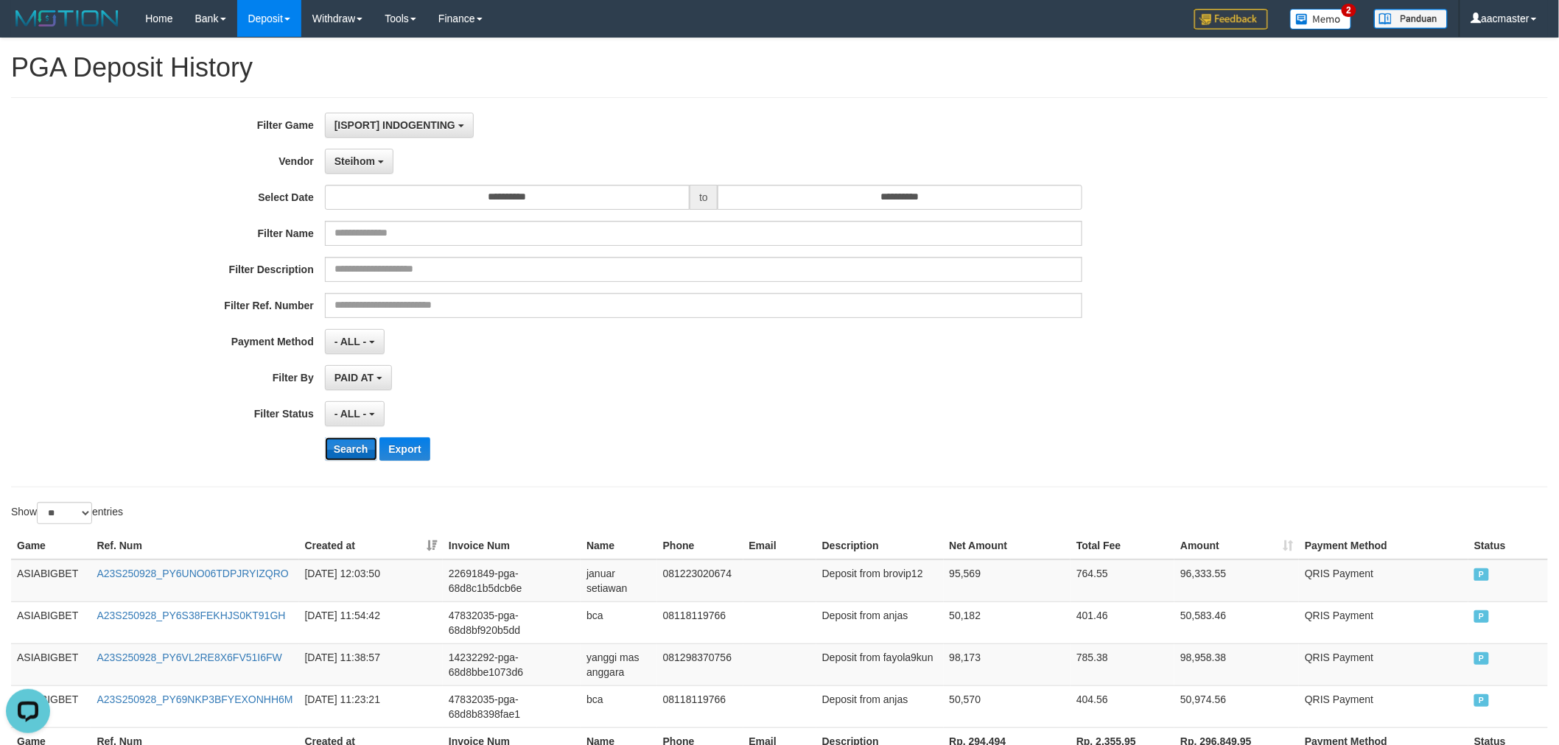
click at [337, 457] on button "Search" at bounding box center [351, 450] width 52 height 24
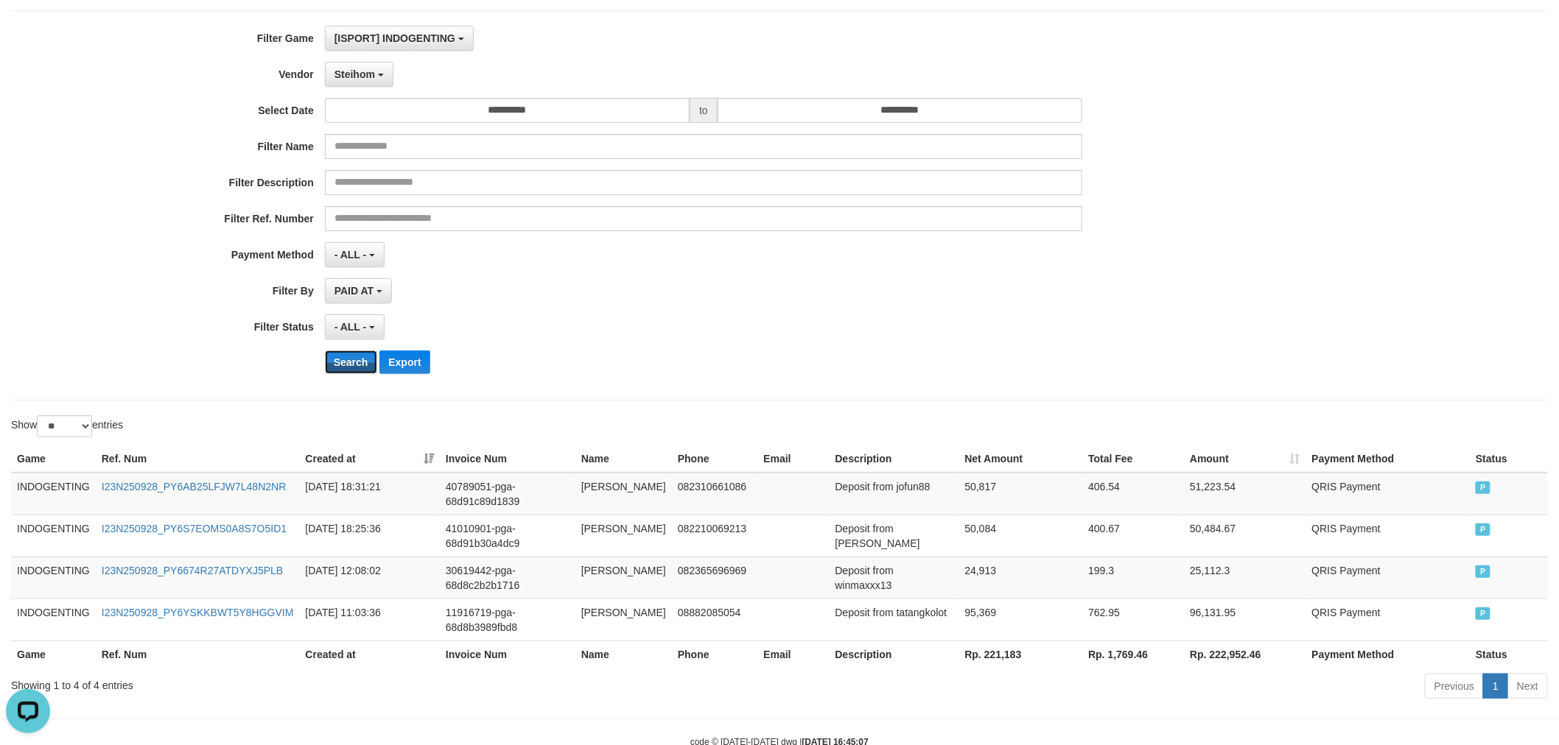
scroll to position [143, 0]
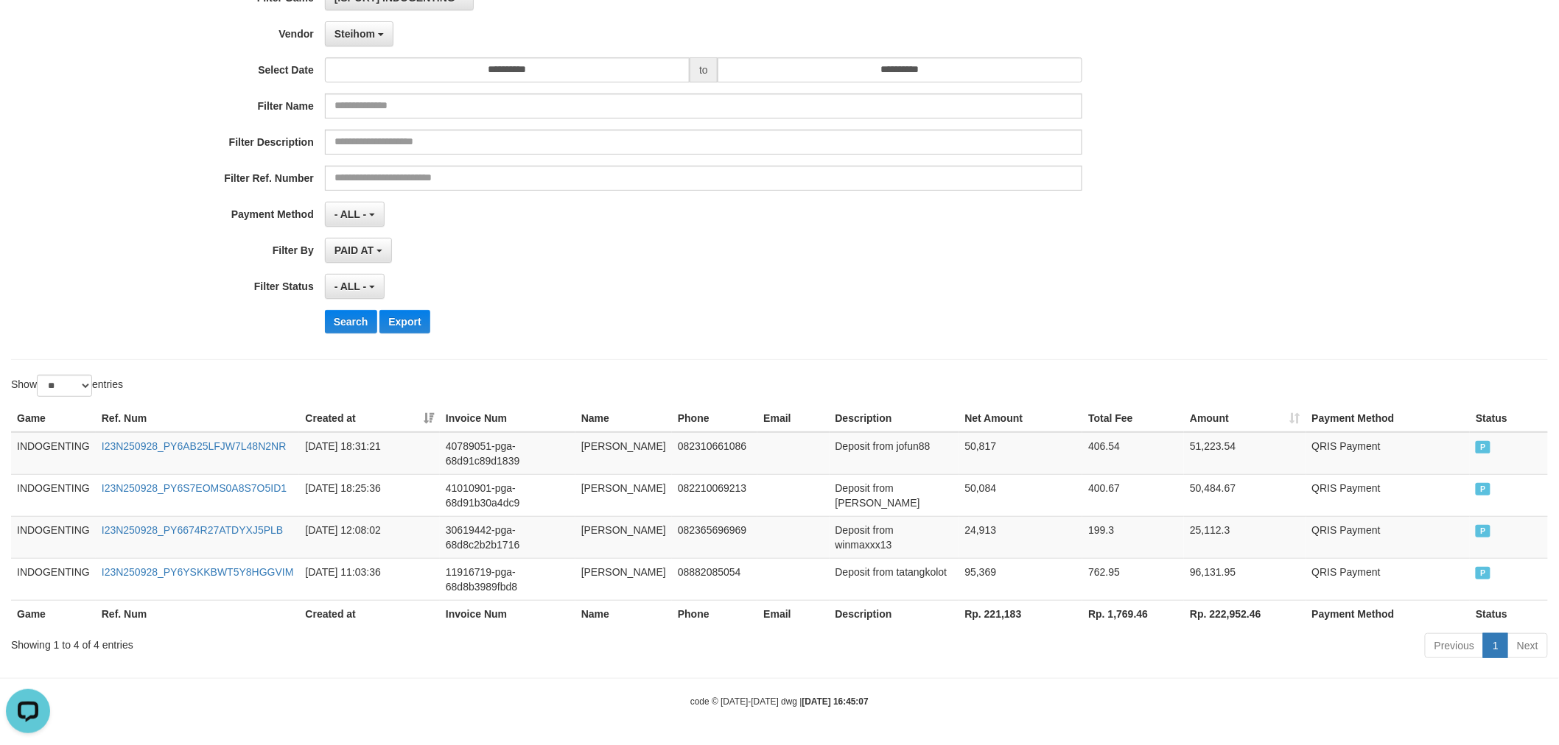
click at [1003, 615] on th "Rp. 221,183" at bounding box center [1021, 613] width 124 height 27
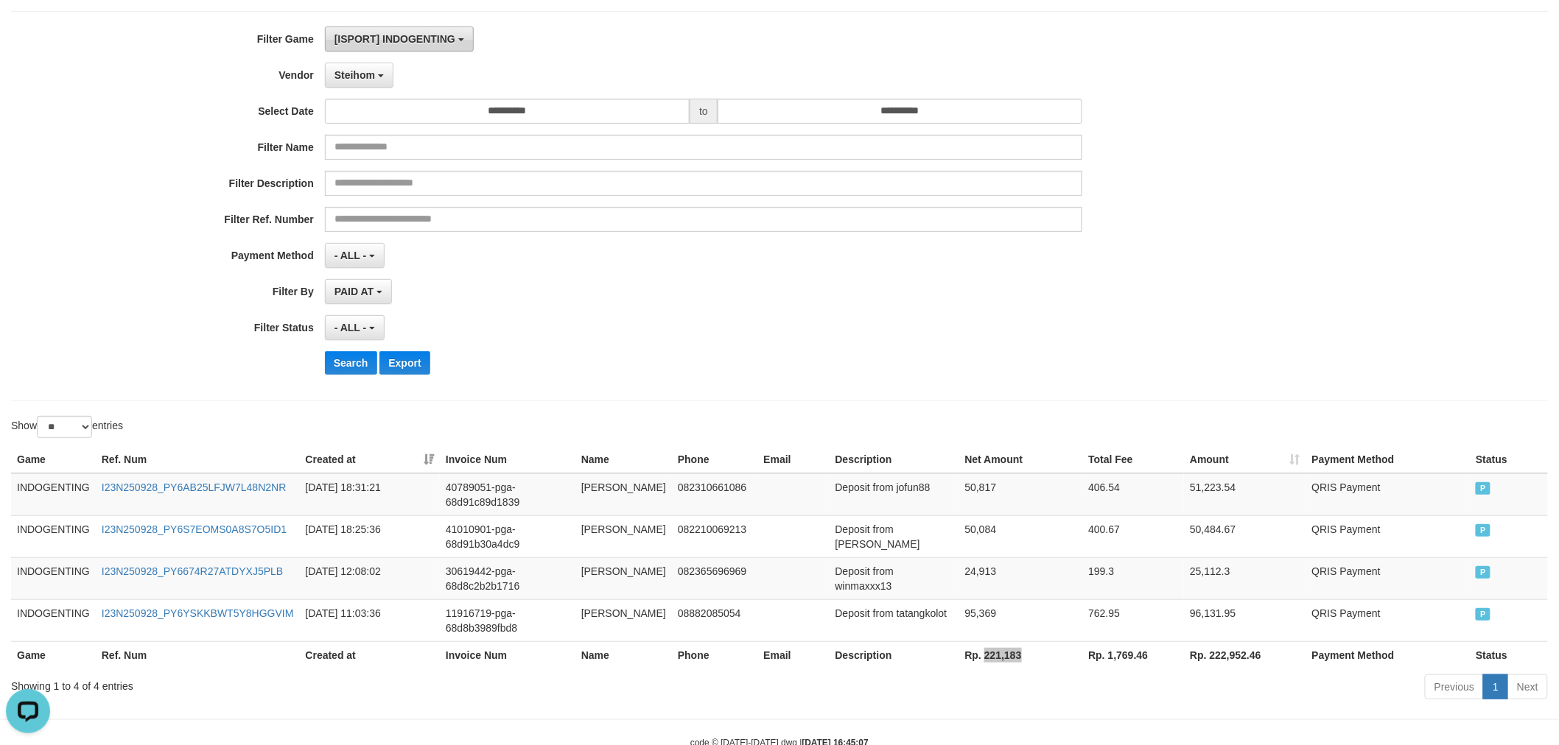
scroll to position [0, 0]
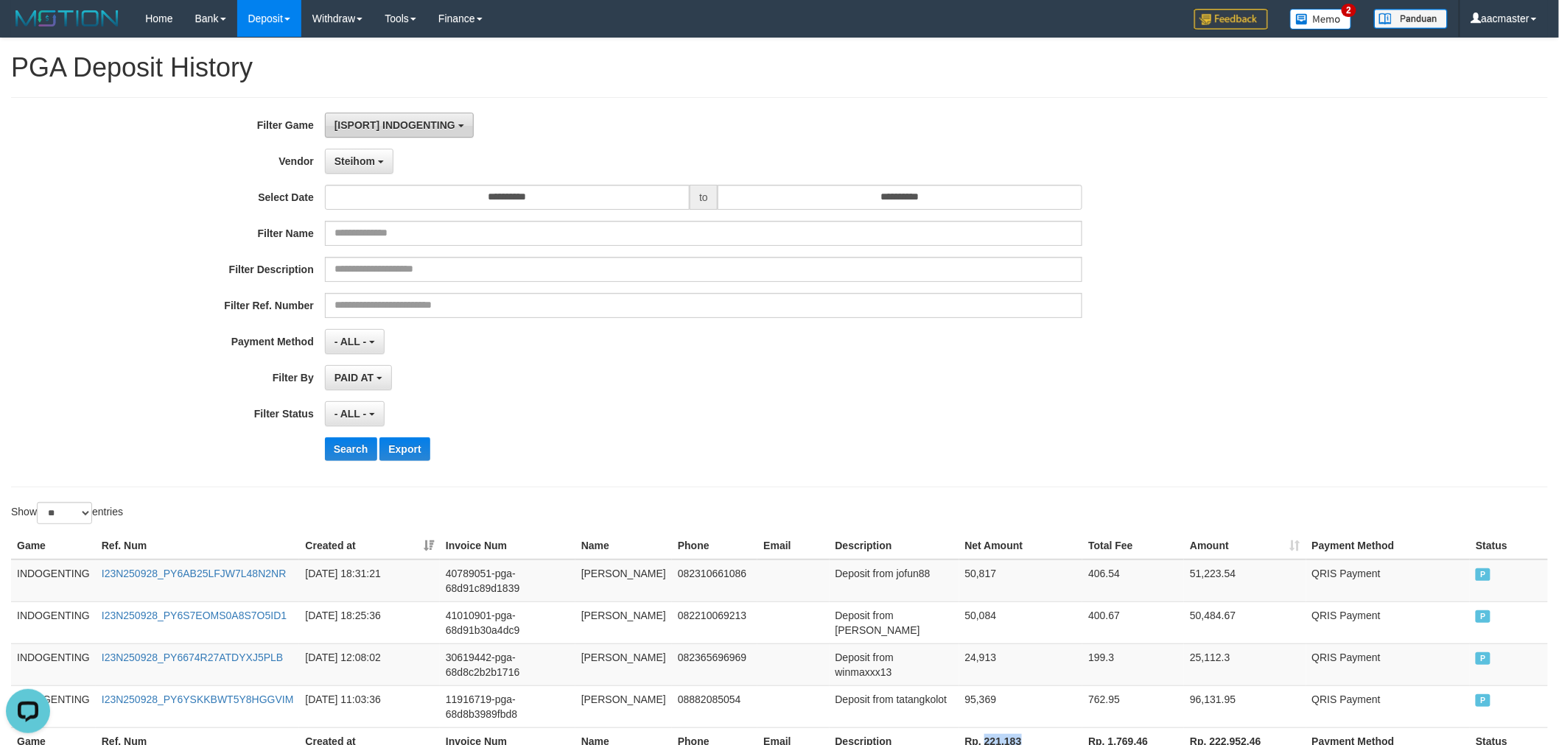
click at [383, 114] on button "[ISPORT] INDOGENTING" at bounding box center [399, 125] width 149 height 25
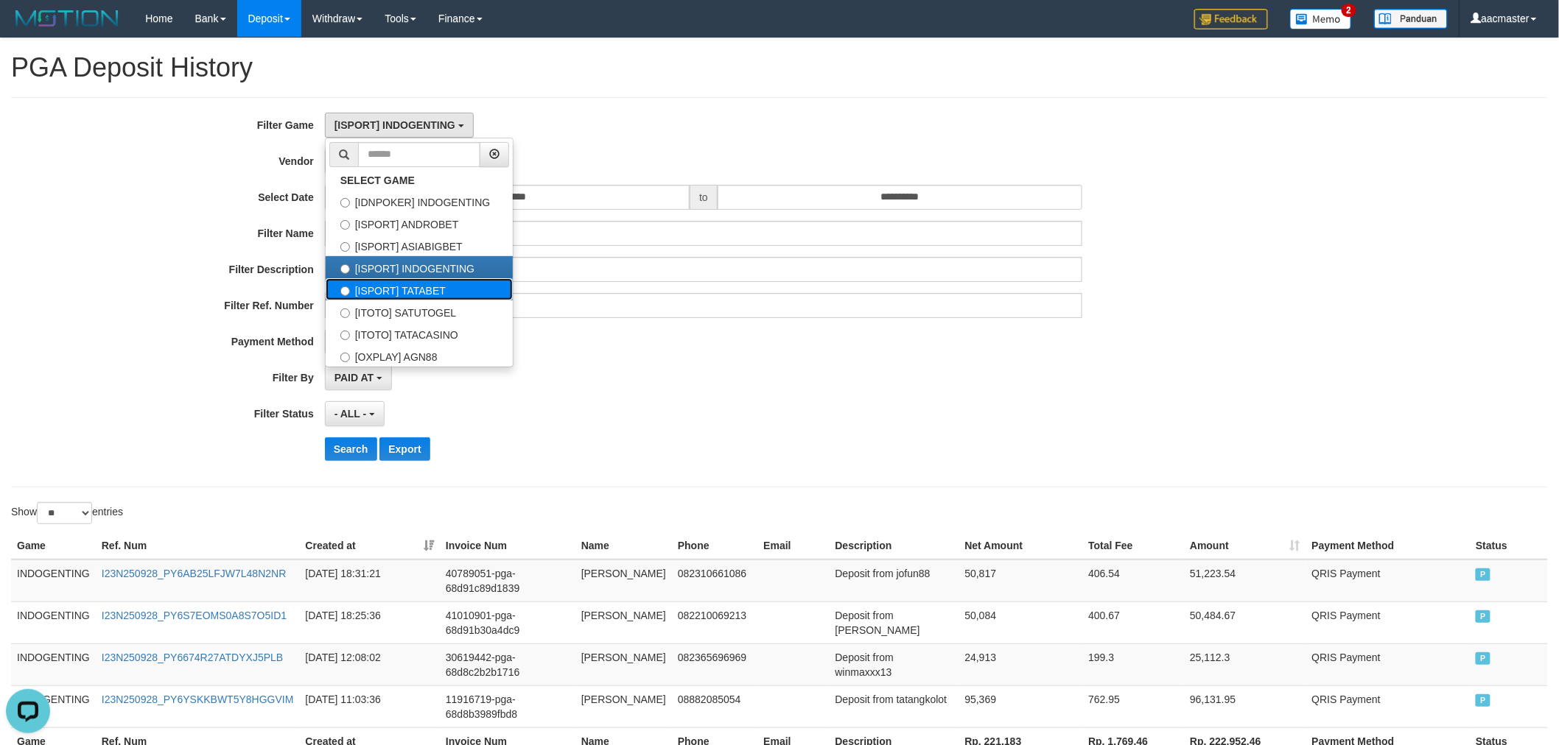
click at [416, 288] on label "[ISPORT] TATABET" at bounding box center [419, 289] width 187 height 22
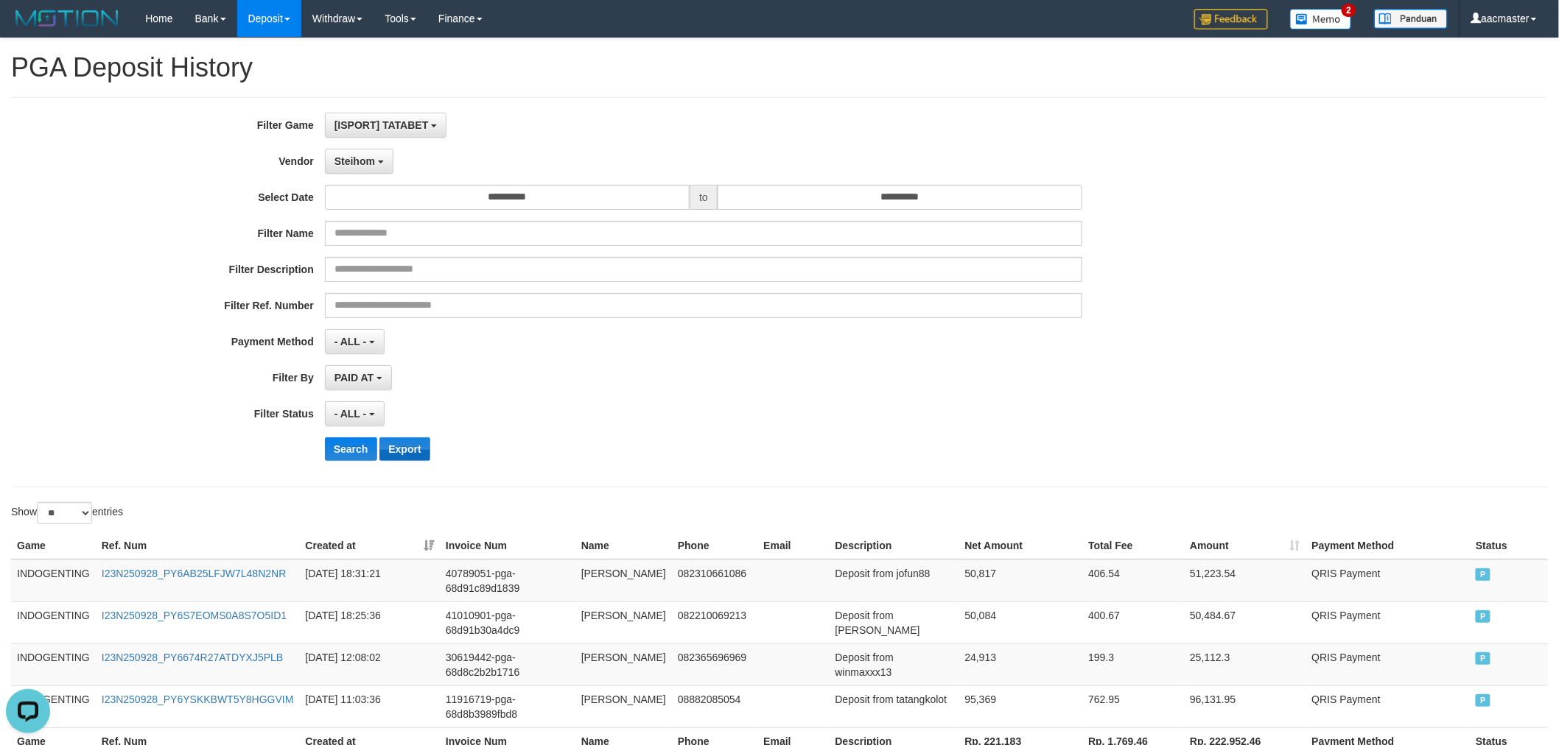
scroll to position [62, 0]
click at [347, 432] on div "**********" at bounding box center [649, 292] width 1299 height 359
click at [351, 453] on button "Search" at bounding box center [351, 450] width 52 height 24
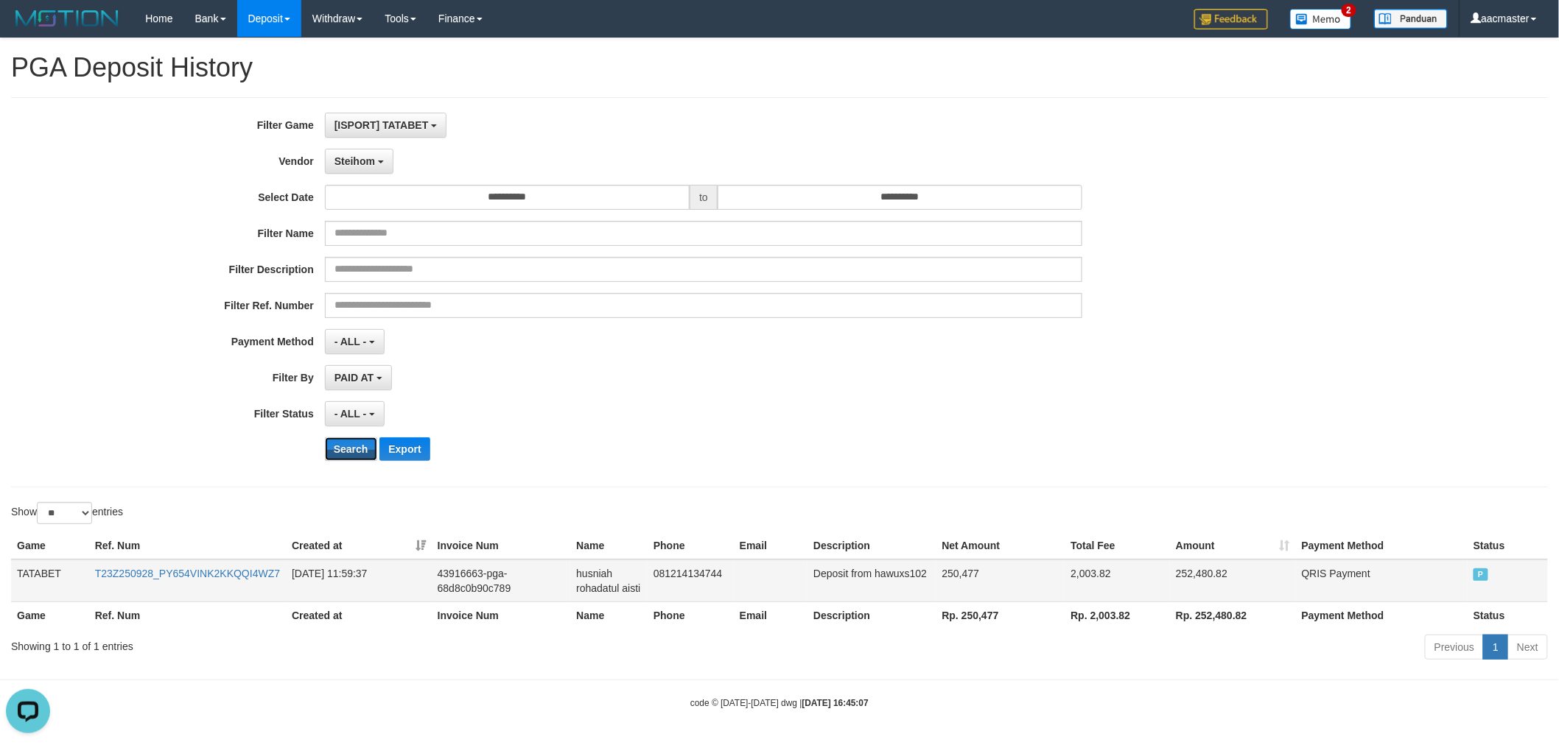
scroll to position [2, 0]
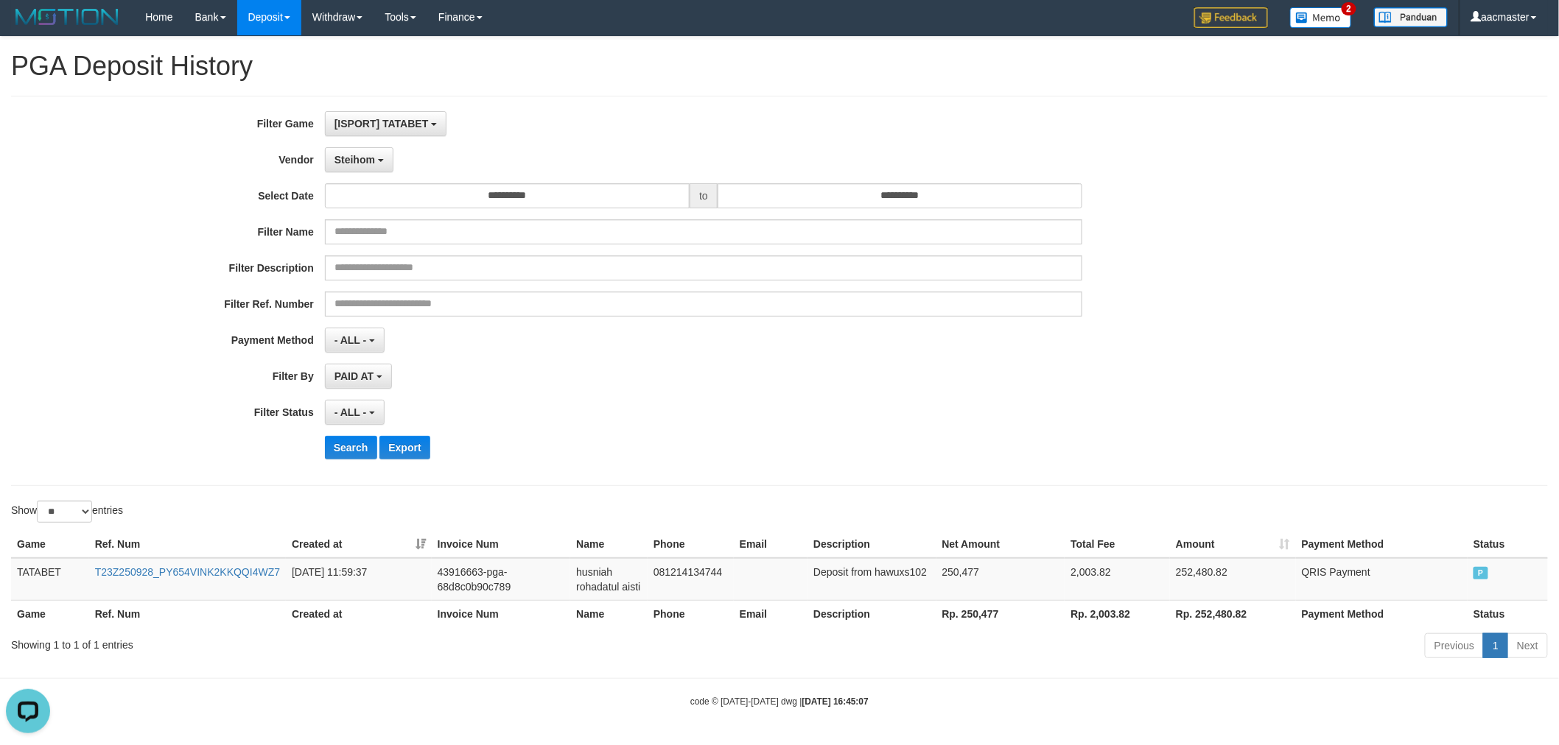
click at [975, 617] on th "Rp. 250,477" at bounding box center [1000, 613] width 129 height 27
click at [978, 616] on th "Rp. 250,477" at bounding box center [1000, 613] width 129 height 27
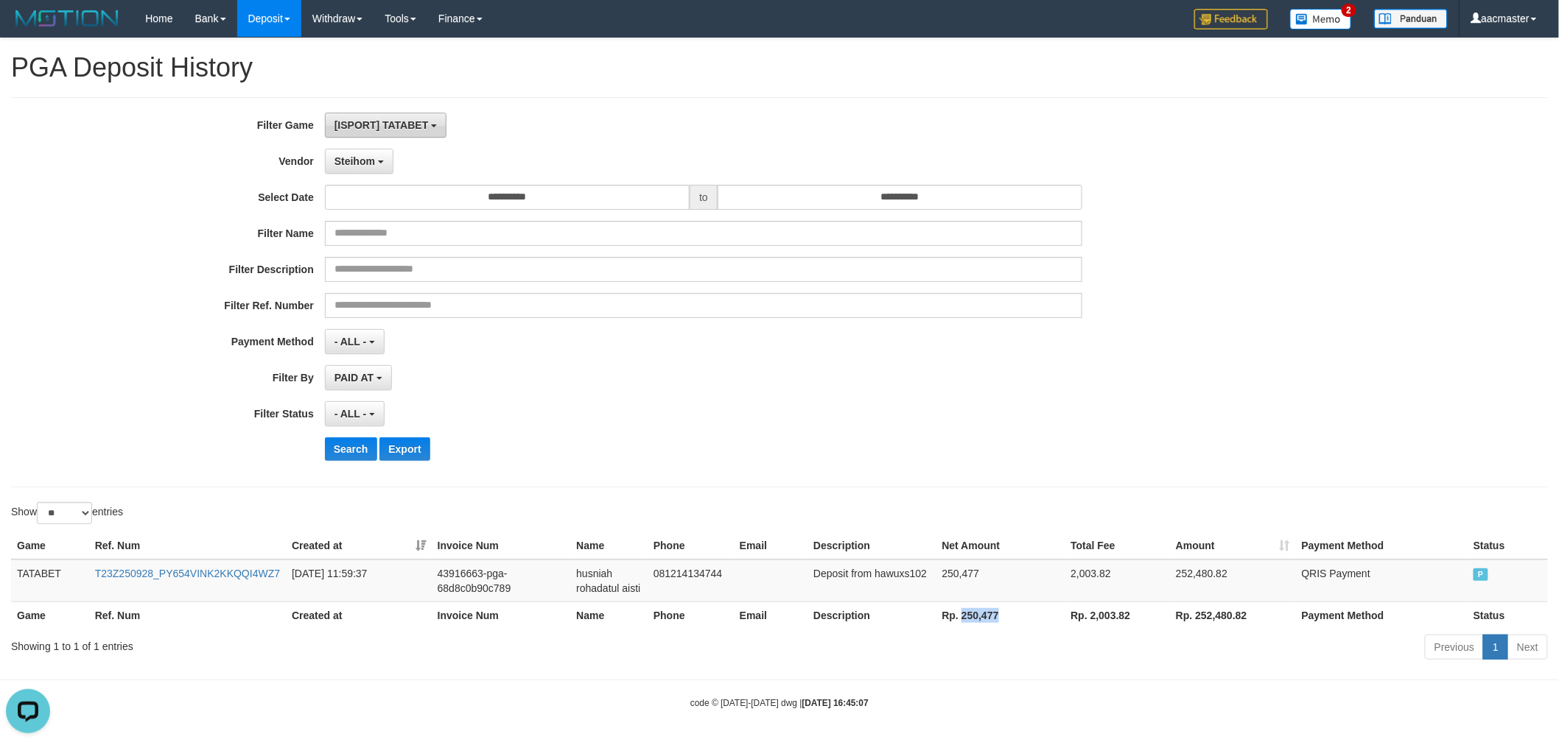
click at [409, 122] on span "[ISPORT] TATABET" at bounding box center [381, 125] width 94 height 12
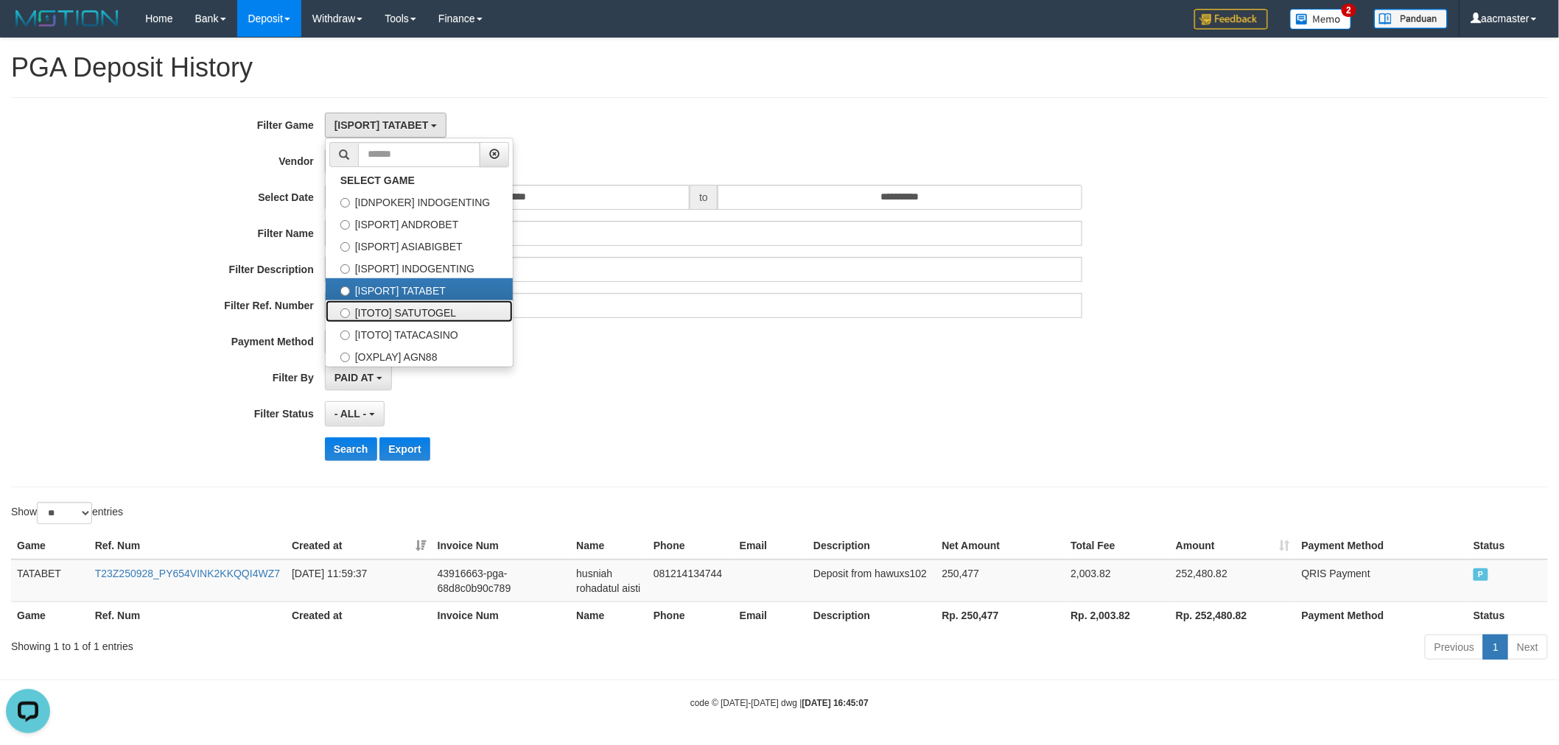
drag, startPoint x: 451, startPoint y: 312, endPoint x: 441, endPoint y: 291, distance: 23.7
click at [451, 312] on label "[ITOTO] SATUTOGEL" at bounding box center [419, 312] width 187 height 22
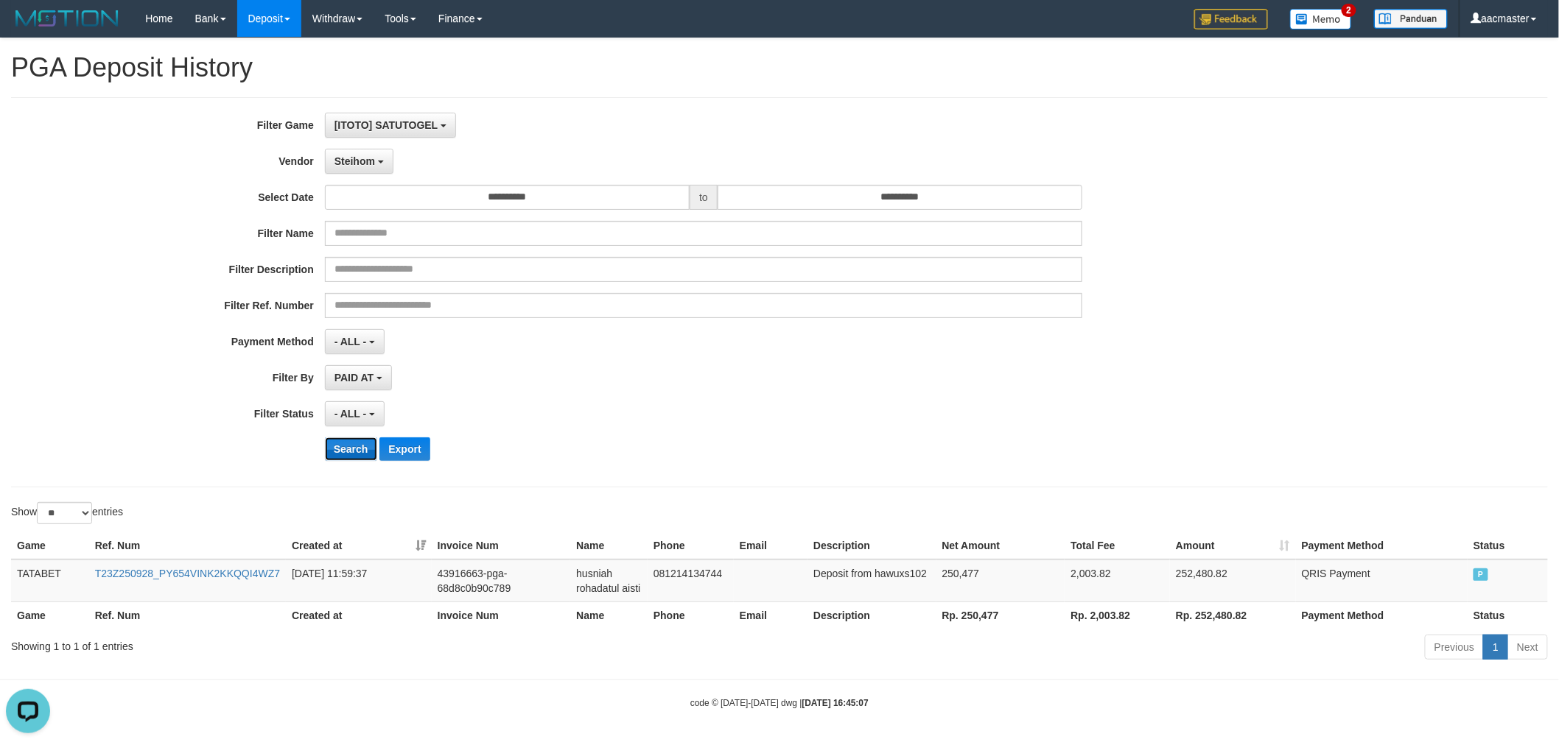
click at [351, 441] on button "Search" at bounding box center [351, 450] width 52 height 24
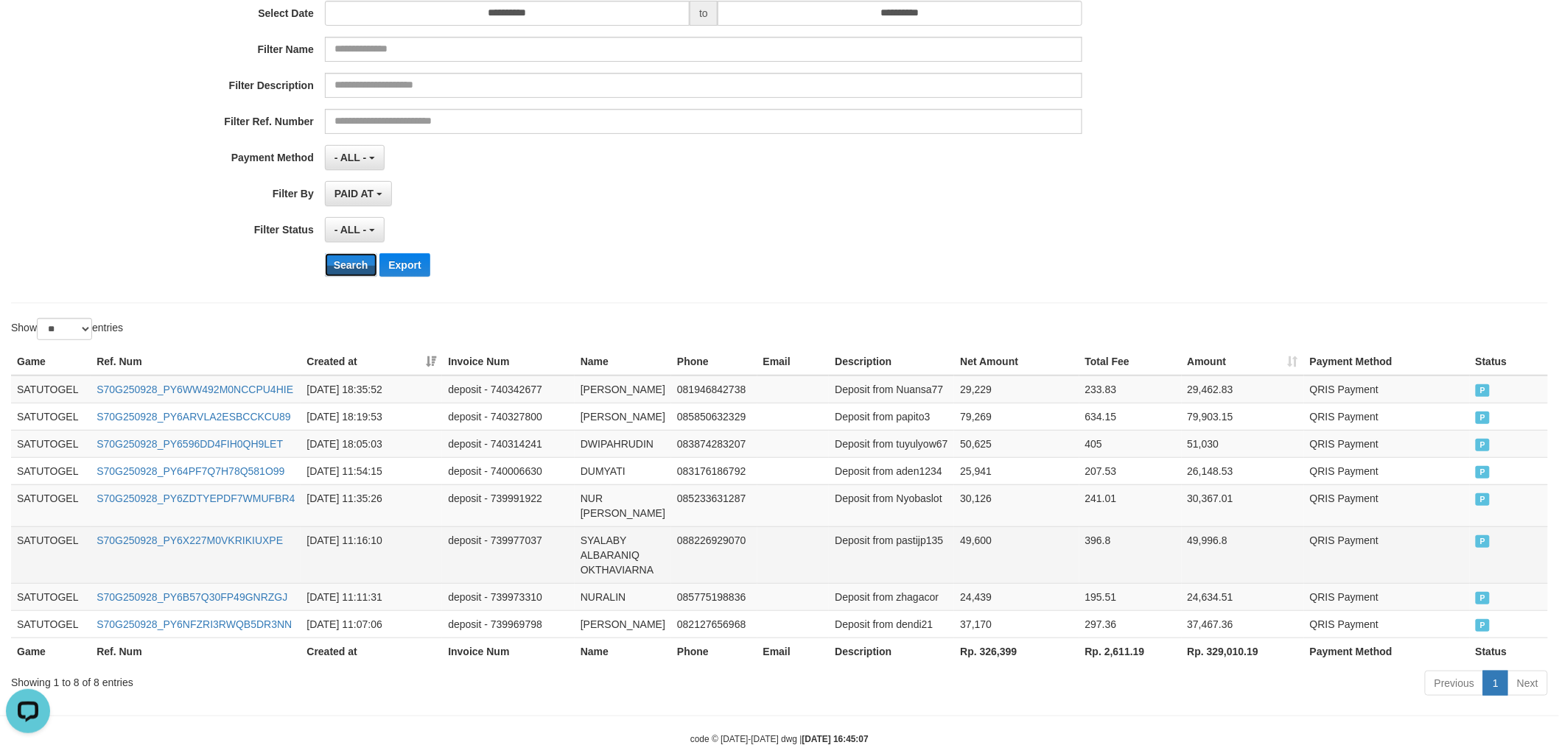
scroll to position [267, 0]
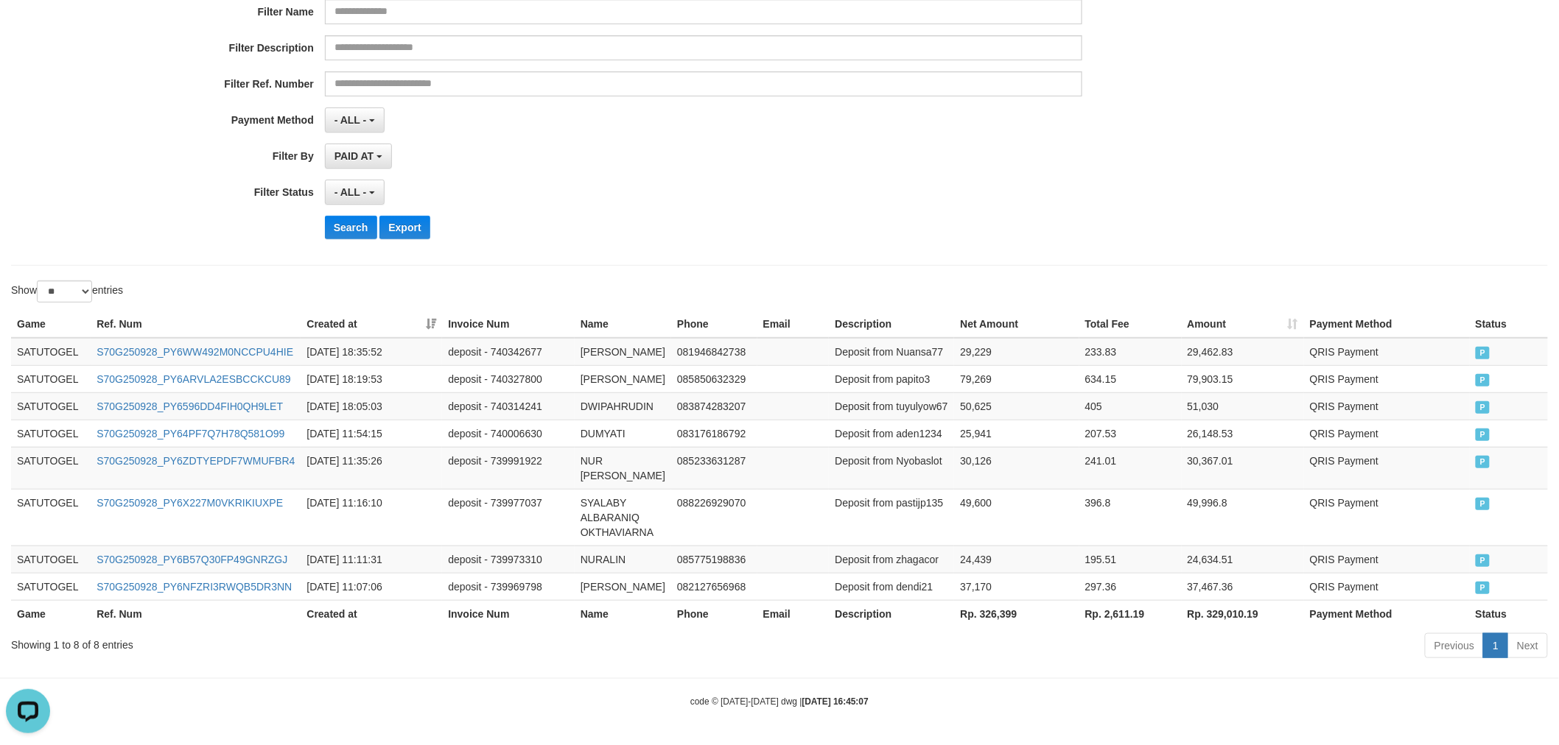
click at [988, 613] on th "Rp. 326,399" at bounding box center [1016, 613] width 124 height 27
click at [1211, 158] on div "**********" at bounding box center [649, 70] width 1299 height 359
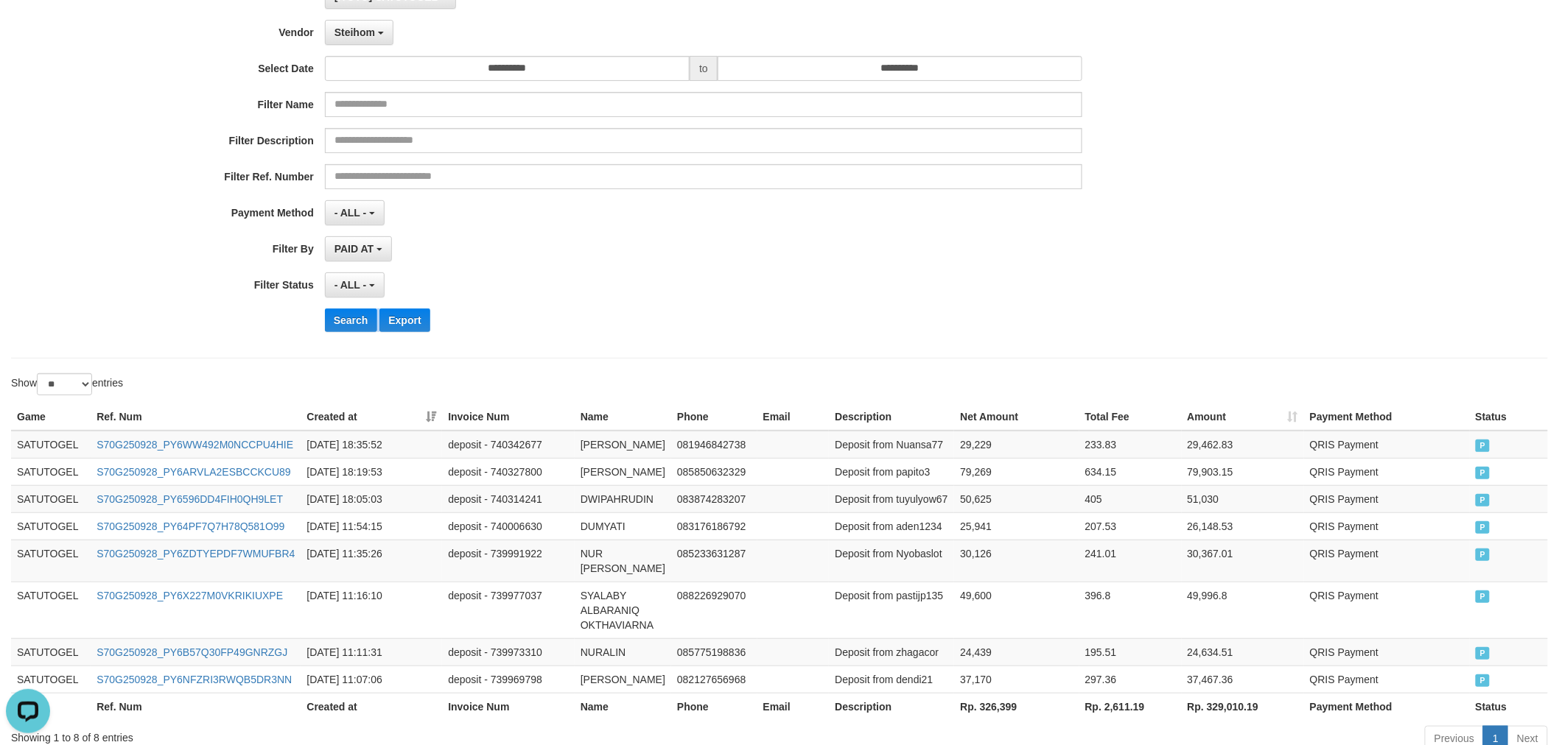
scroll to position [0, 0]
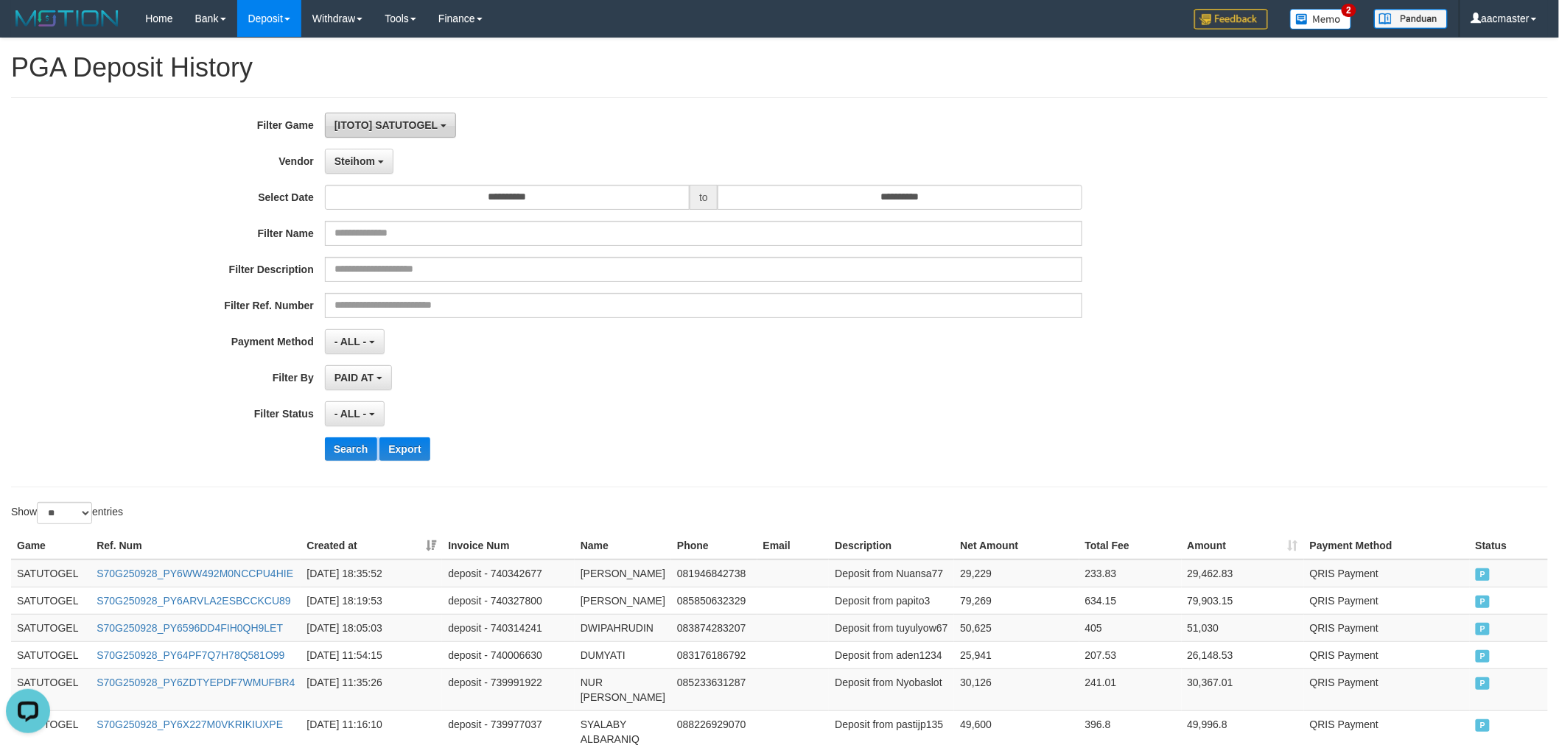
click at [396, 116] on button "[ITOTO] SATUTOGEL" at bounding box center [390, 125] width 131 height 25
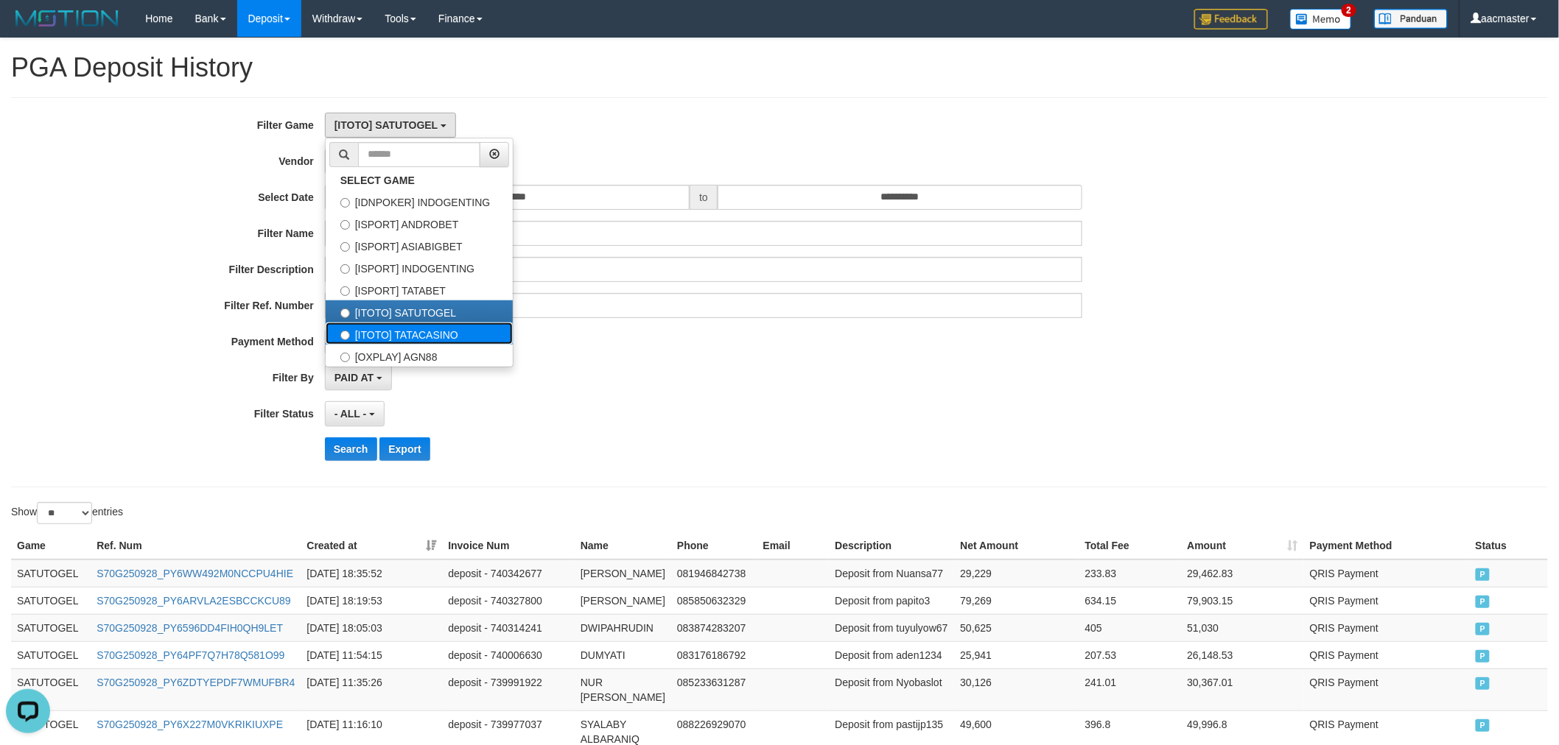
click at [448, 334] on label "[ITOTO] TATACASINO" at bounding box center [419, 334] width 187 height 22
select select "***"
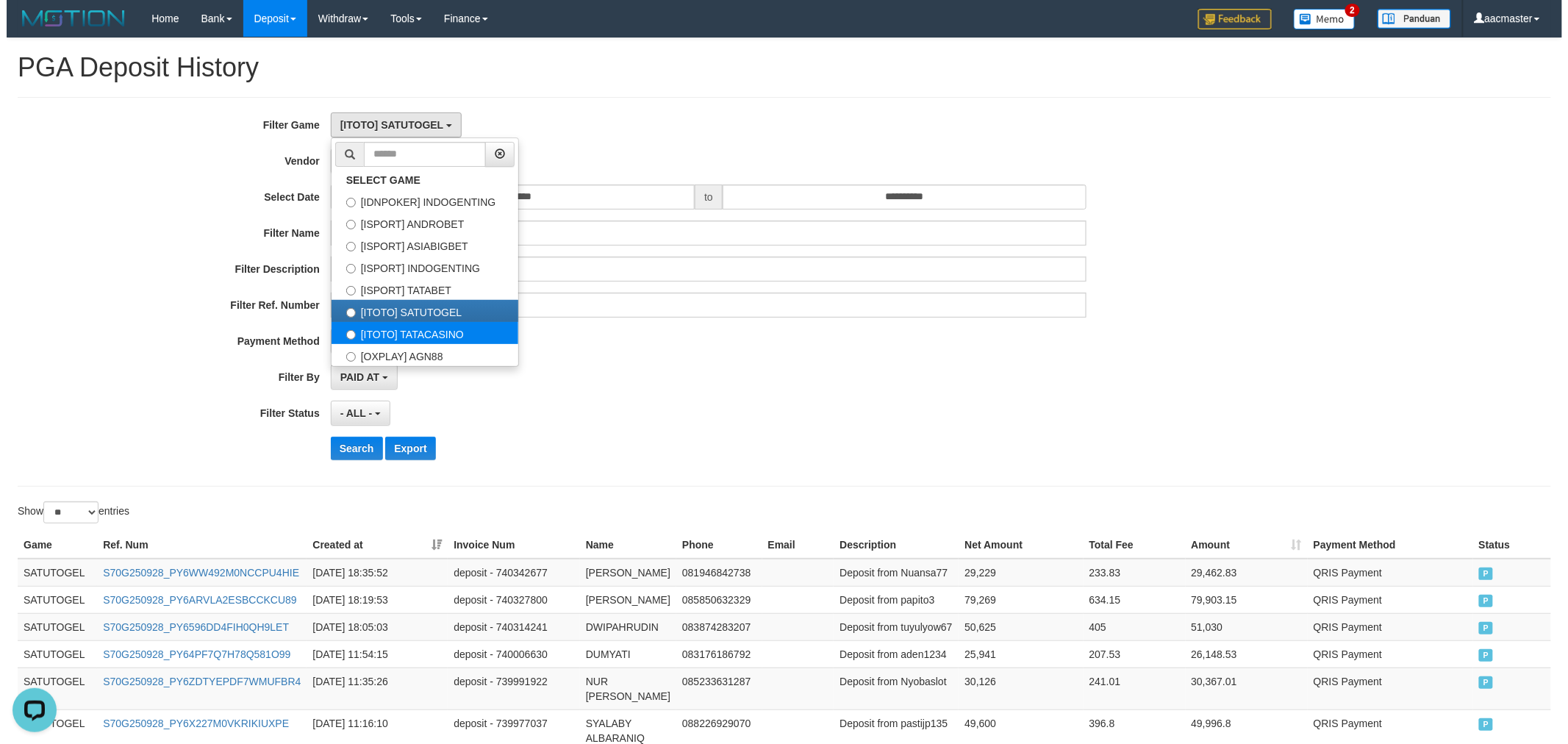
scroll to position [87, 0]
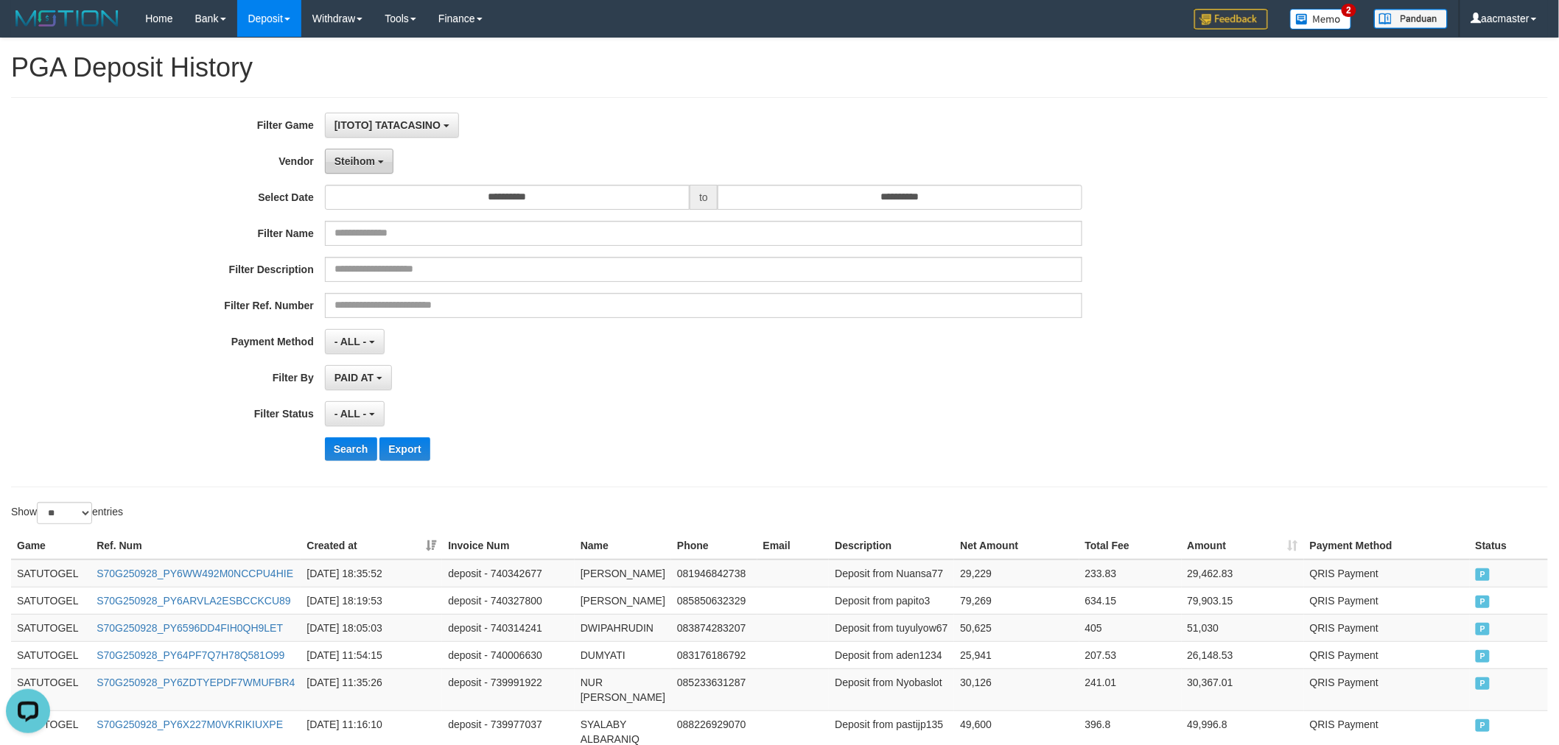
click at [361, 157] on span "Steihom" at bounding box center [354, 161] width 41 height 12
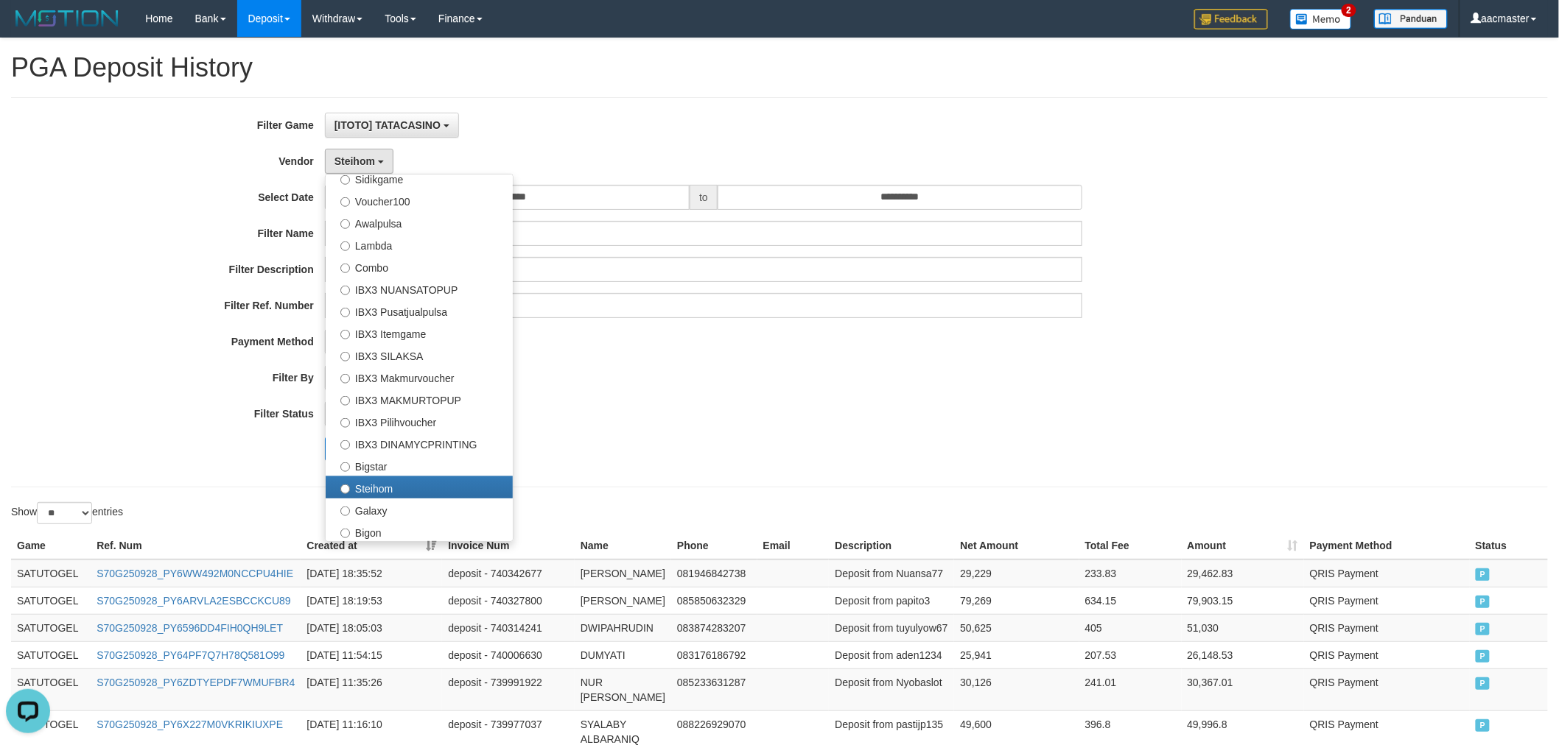
drag, startPoint x: 783, startPoint y: 393, endPoint x: 754, endPoint y: 395, distance: 29.5
click at [754, 395] on div "**********" at bounding box center [649, 292] width 1299 height 359
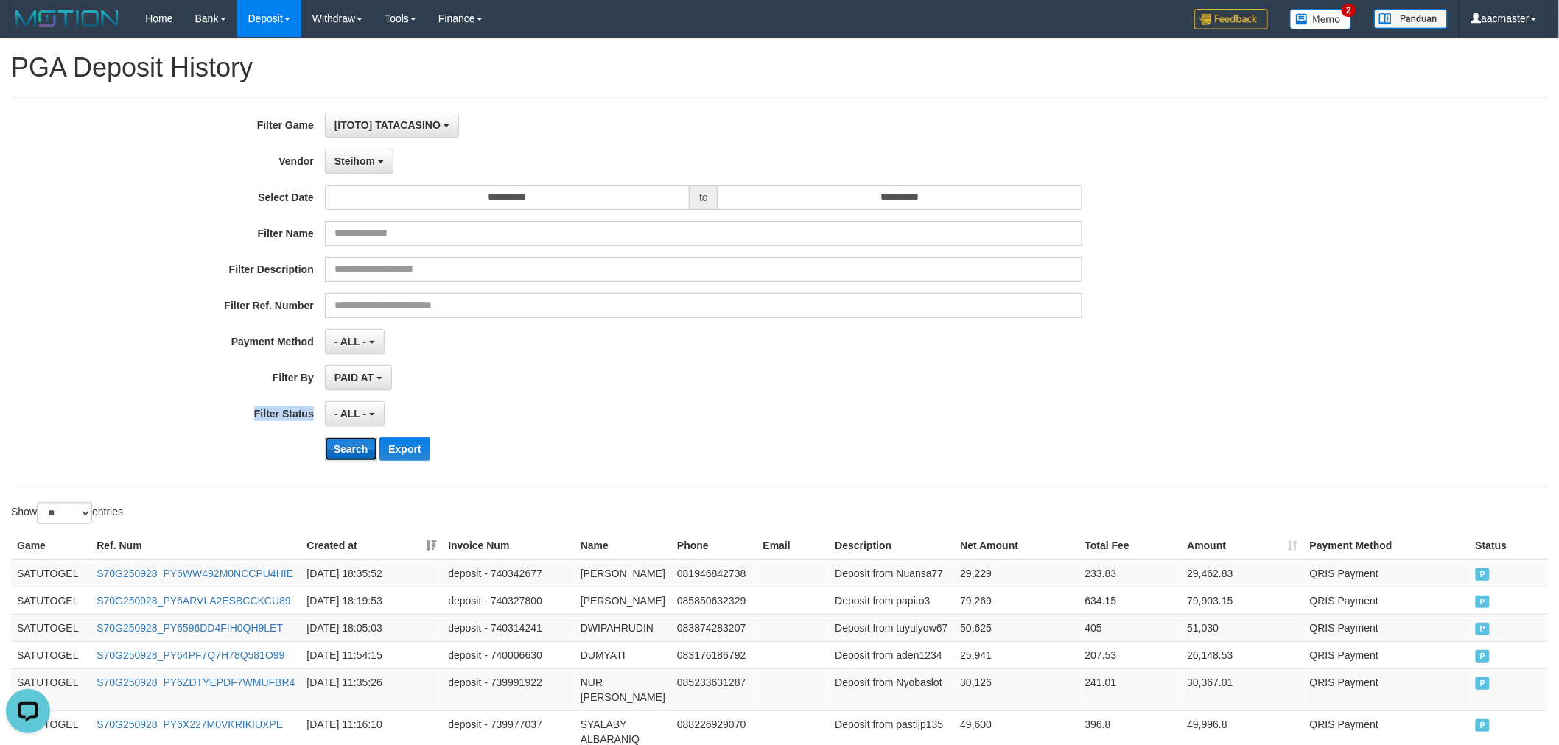
click at [351, 460] on button "Search" at bounding box center [351, 450] width 52 height 24
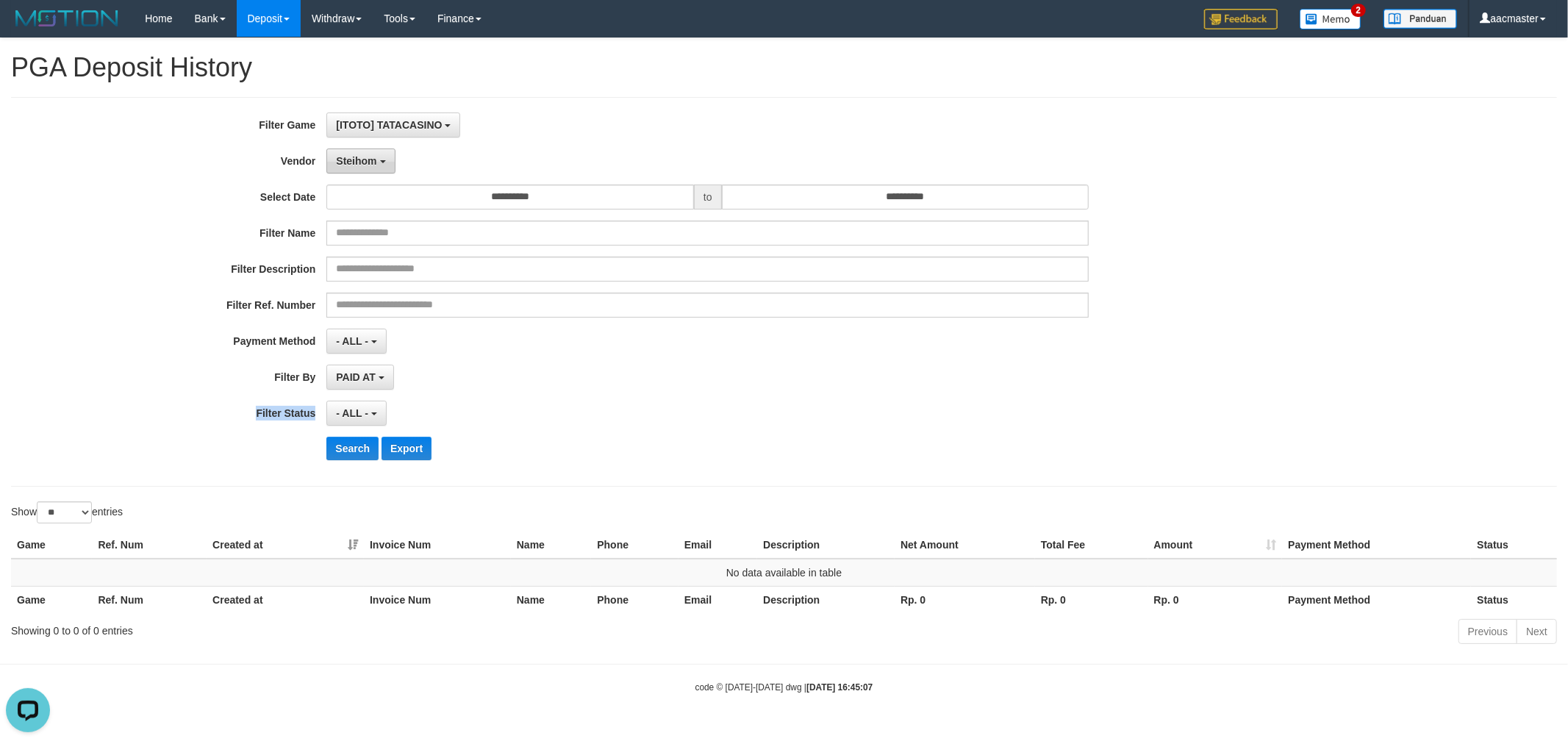
click at [367, 155] on span "Steihom" at bounding box center [356, 161] width 41 height 12
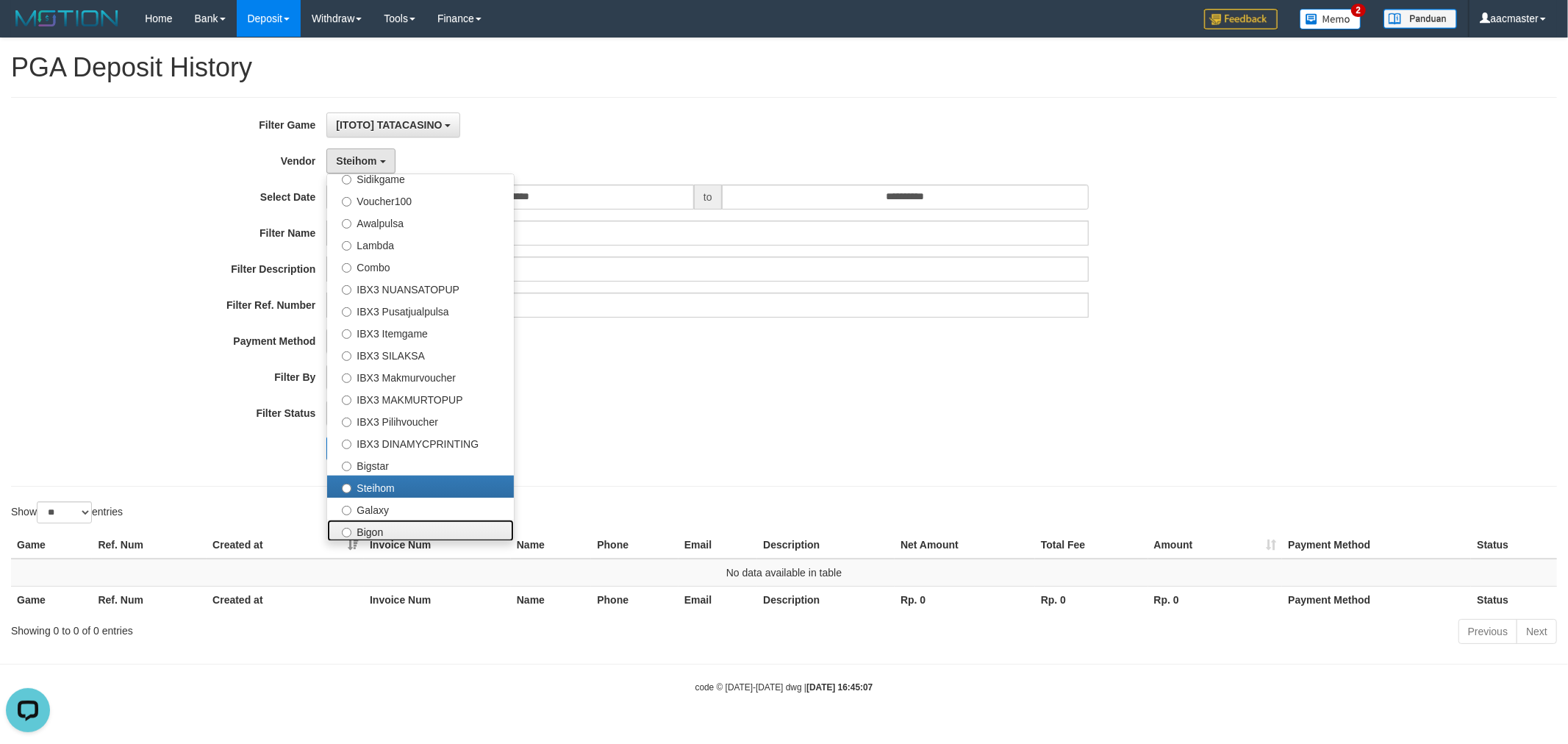
click at [372, 522] on label "Bigon" at bounding box center [420, 531] width 187 height 22
select select "**********"
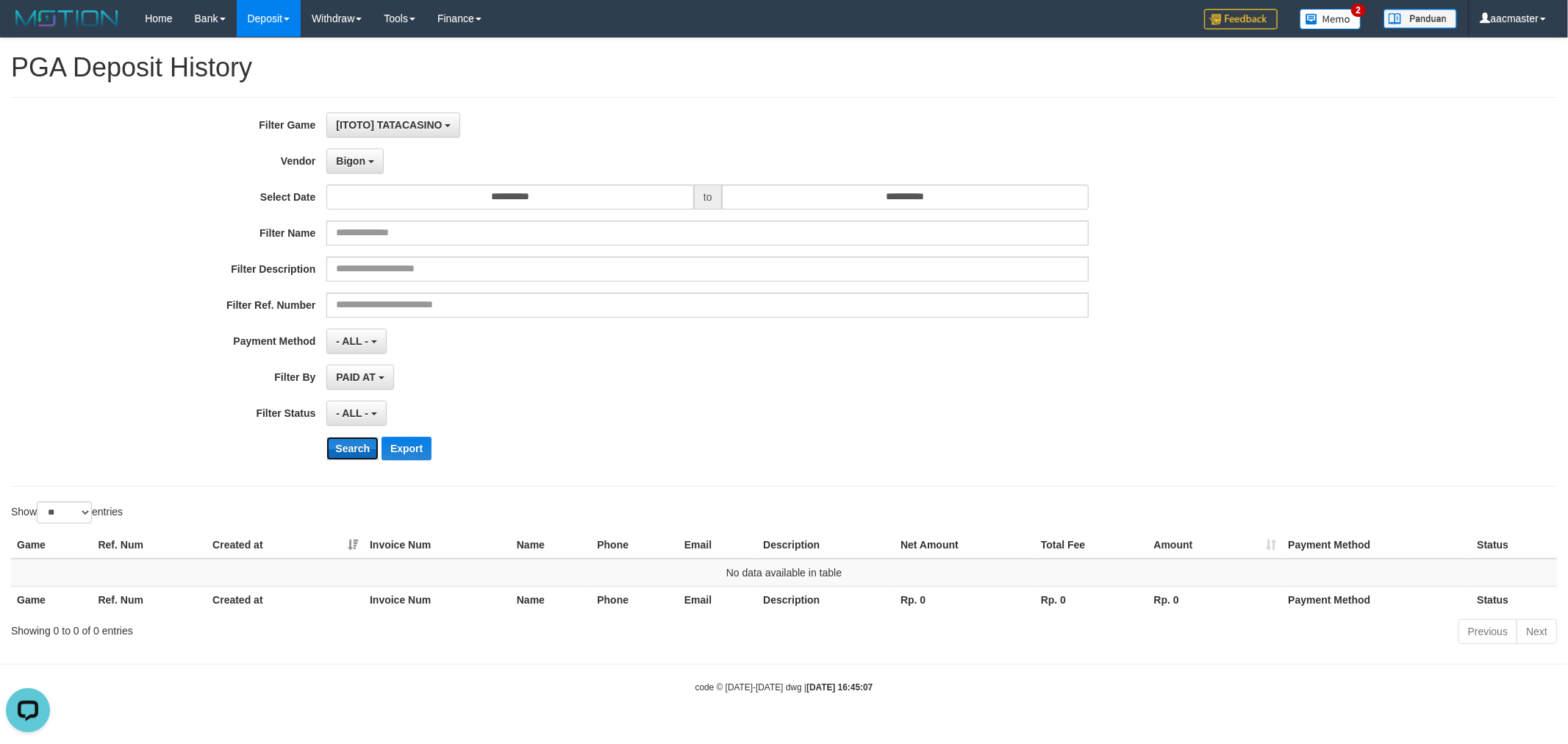
click at [358, 441] on button "Search" at bounding box center [352, 449] width 52 height 24
click at [363, 161] on span "Bigon" at bounding box center [350, 161] width 29 height 12
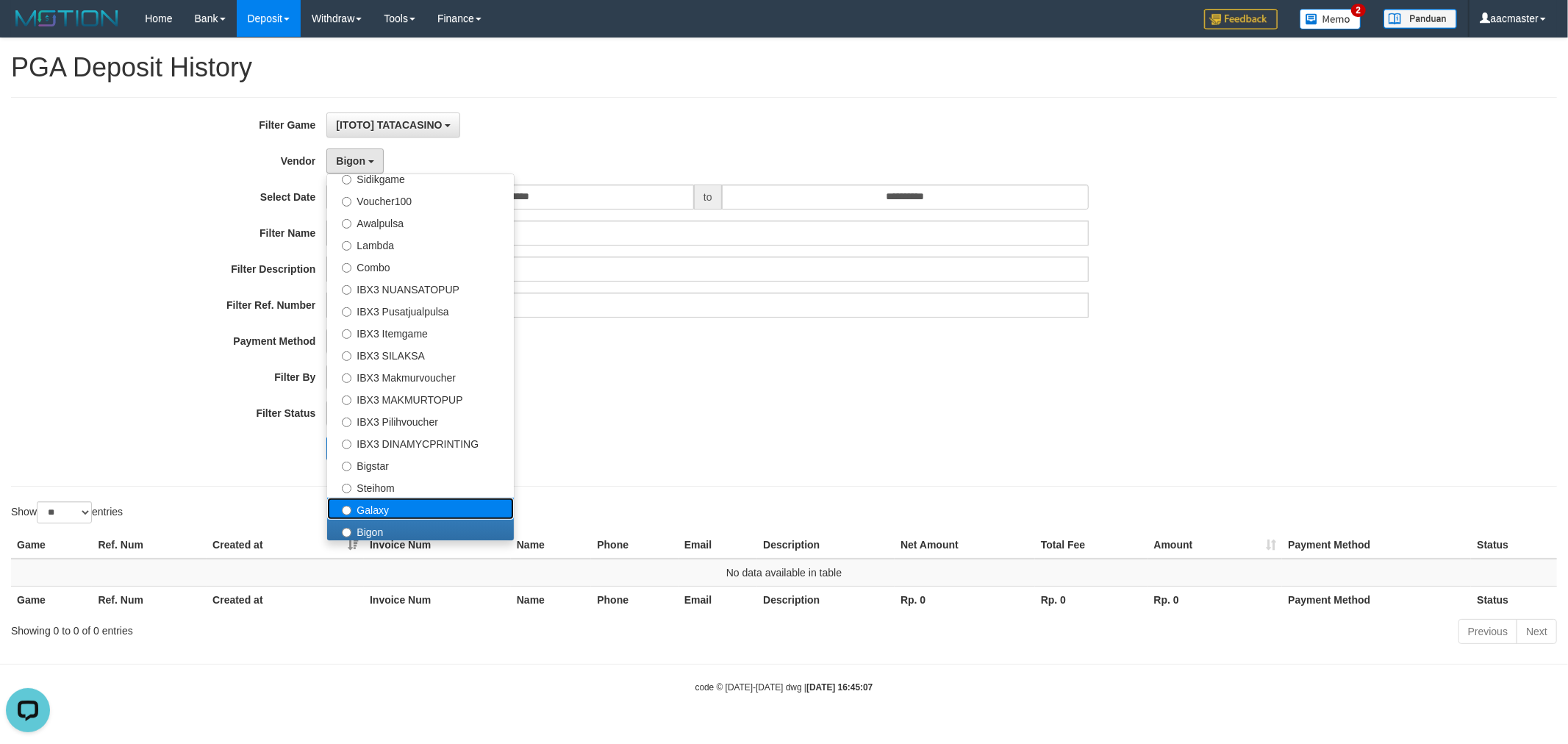
click at [364, 509] on label "Galaxy" at bounding box center [420, 509] width 187 height 22
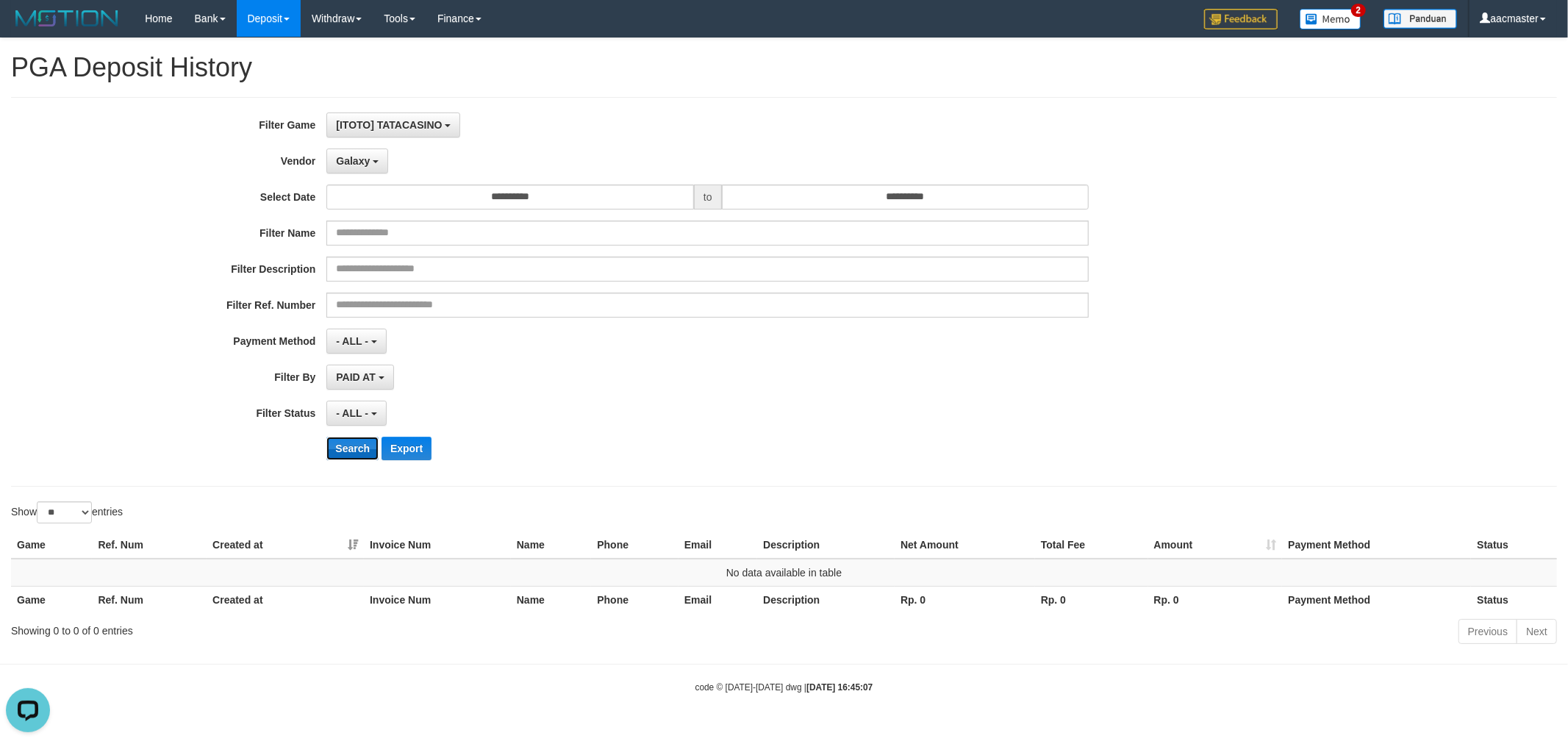
click at [364, 458] on button "Search" at bounding box center [352, 449] width 52 height 24
click at [375, 161] on b "button" at bounding box center [375, 162] width 6 height 3
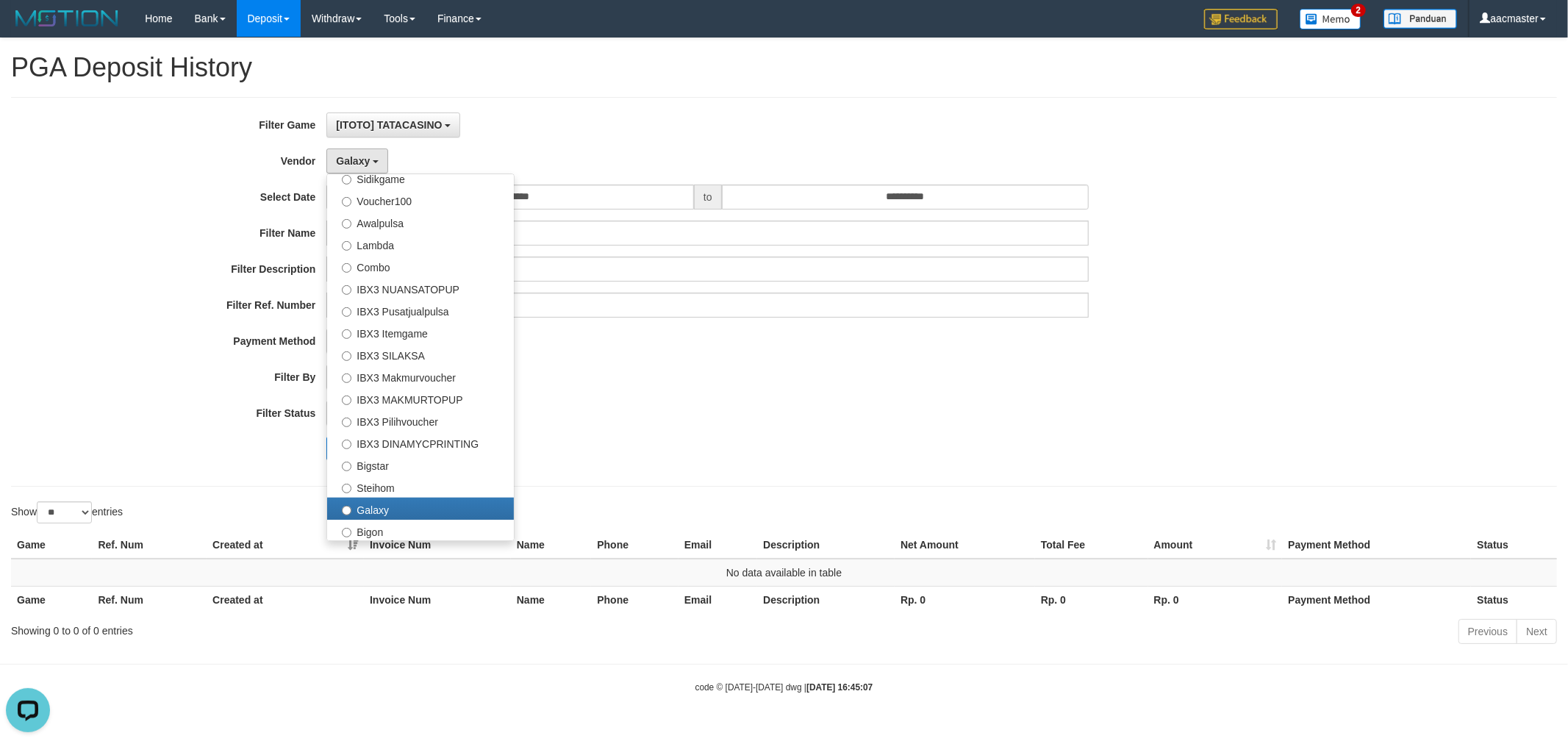
click at [633, 147] on div "**********" at bounding box center [654, 292] width 1307 height 359
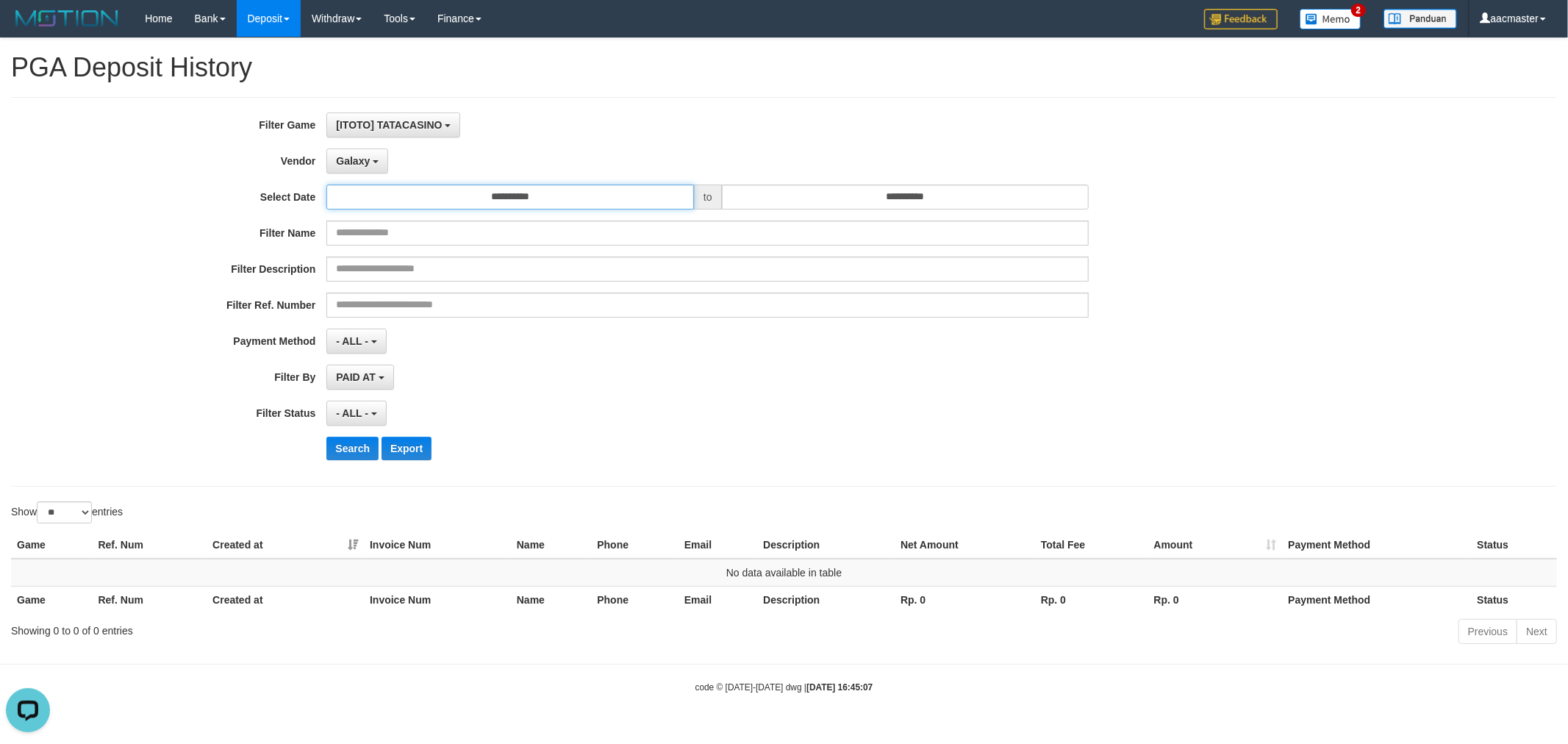
click at [616, 189] on input "**********" at bounding box center [510, 197] width 367 height 25
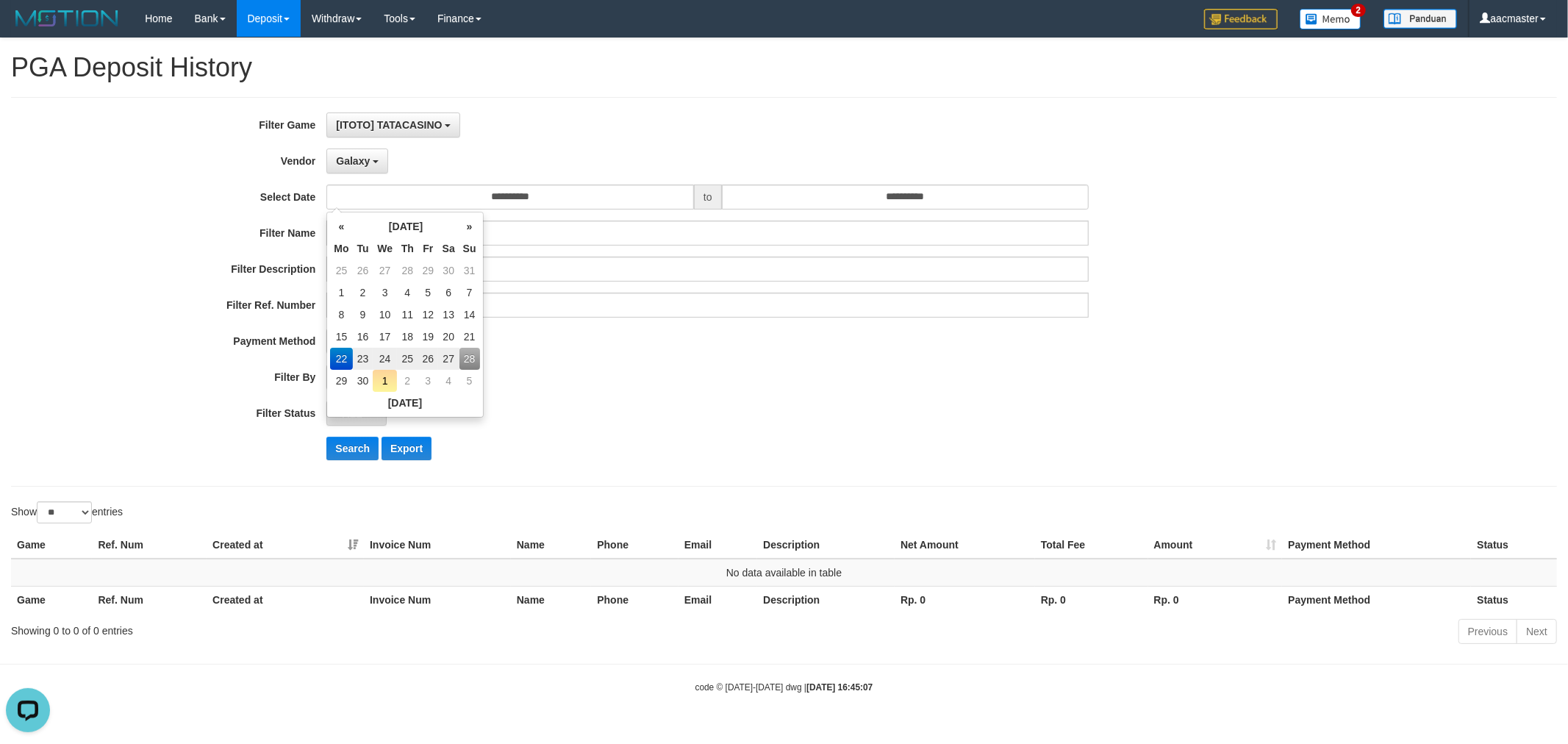
click at [525, 128] on div "[ITOTO] TATACASINO SELECT GAME [IDNPOKER] INDOGENTING [ISPORT] ANDROBET [ISPORT…" at bounding box center [708, 125] width 763 height 25
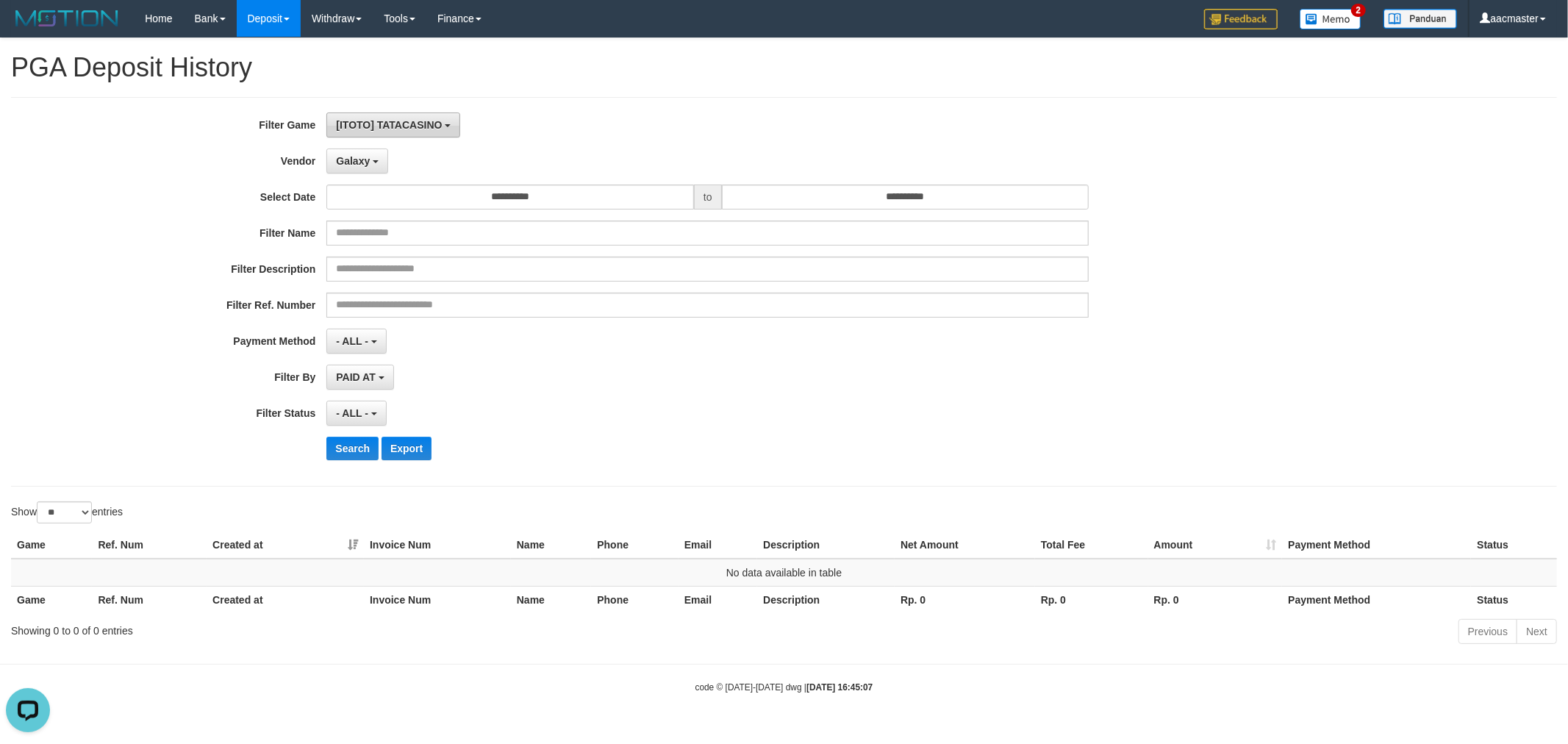
click at [431, 119] on span "[ITOTO] TATACASINO" at bounding box center [389, 125] width 106 height 12
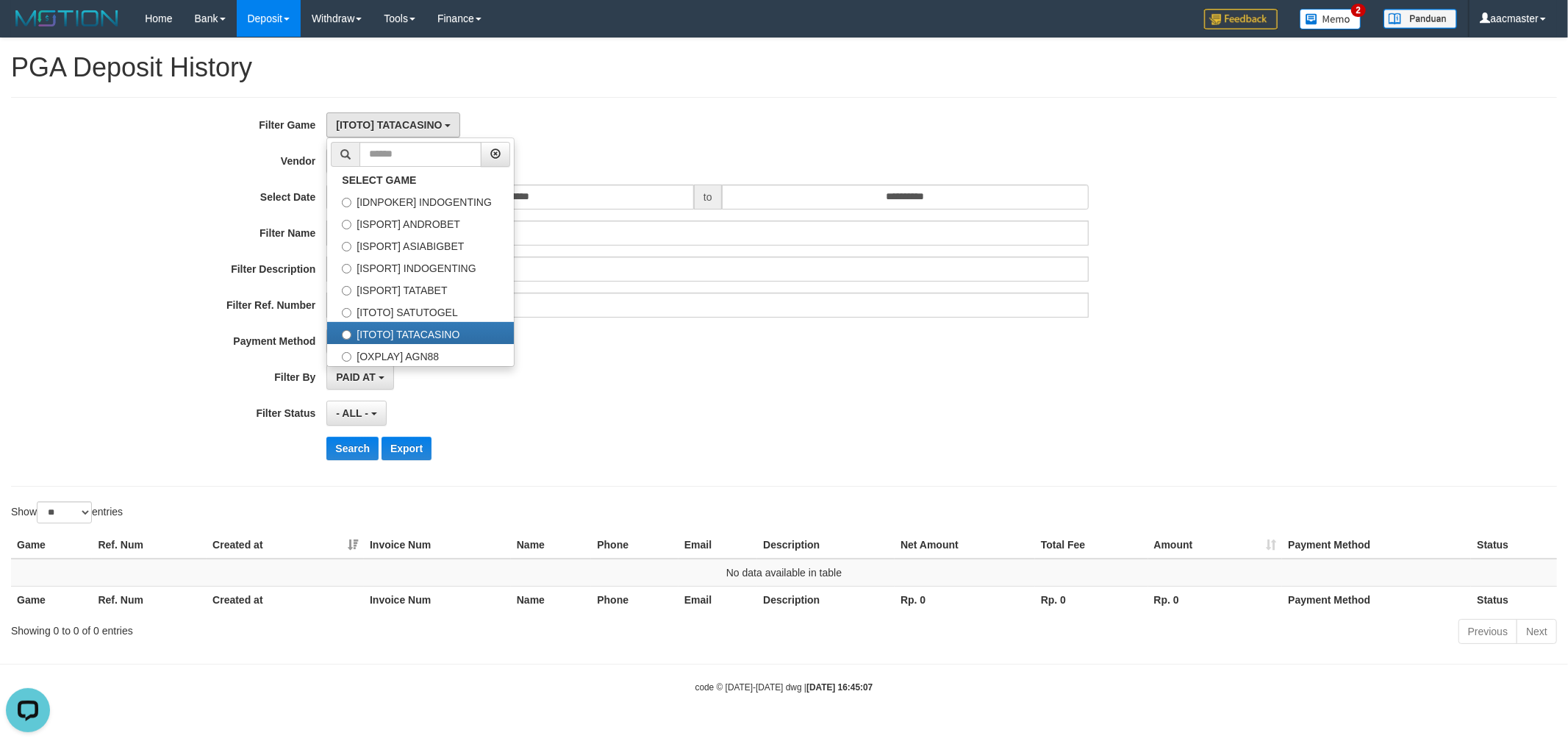
click at [652, 103] on div "**********" at bounding box center [784, 292] width 1546 height 389
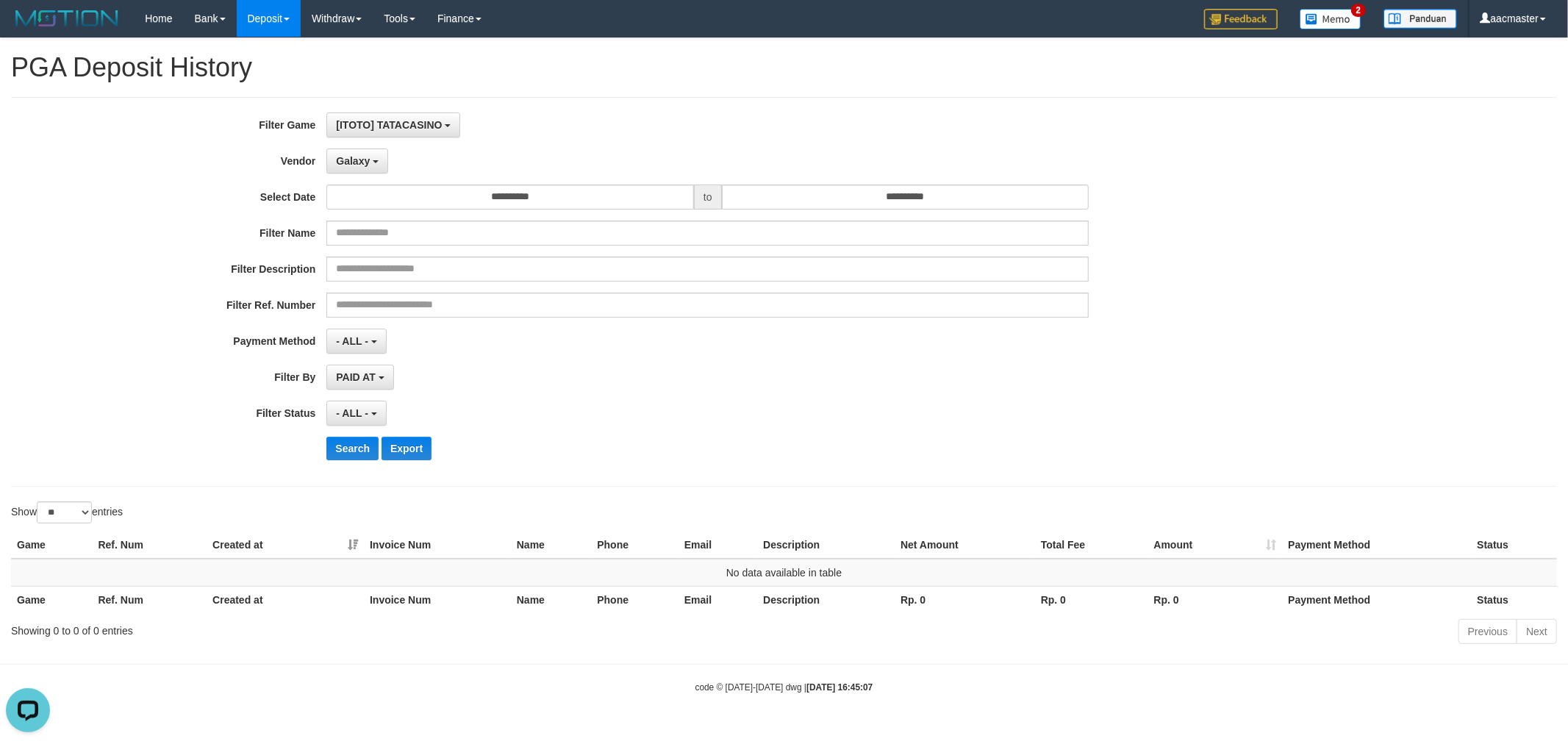
click at [386, 147] on div "**********" at bounding box center [654, 292] width 1307 height 359
click at [372, 157] on button "Galaxy" at bounding box center [357, 161] width 62 height 25
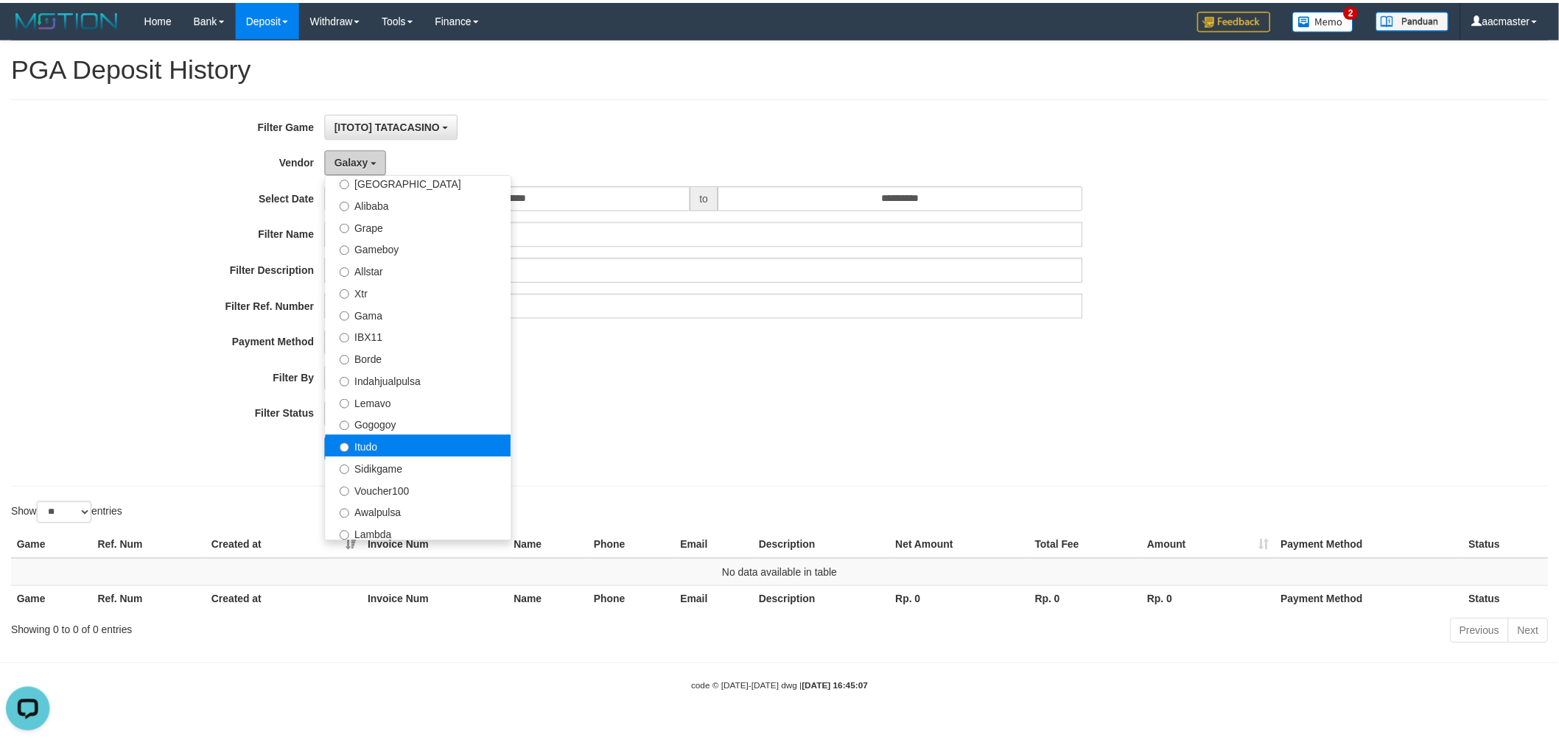
scroll to position [2, 0]
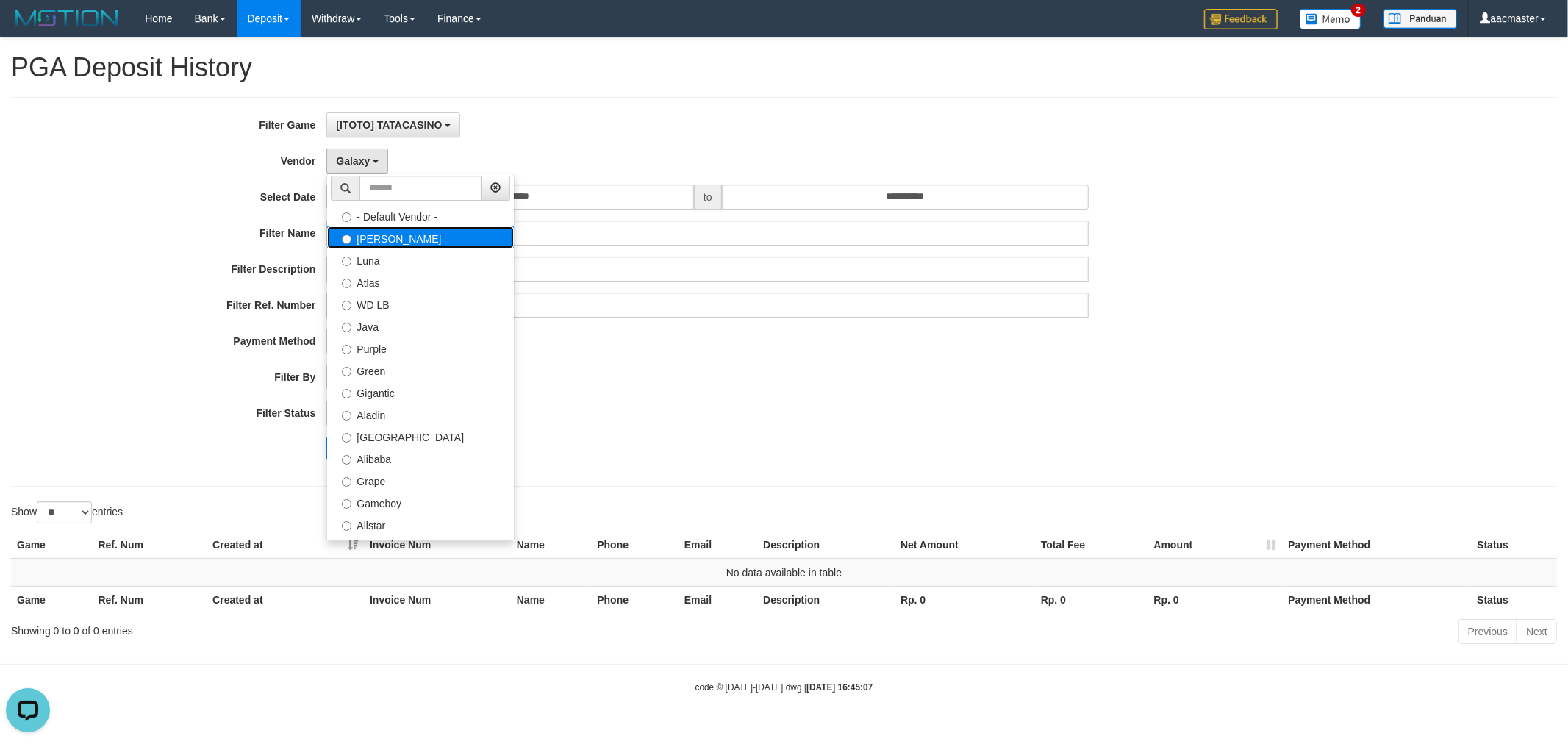
click at [386, 240] on label "[PERSON_NAME]" at bounding box center [420, 238] width 187 height 22
select select "**********"
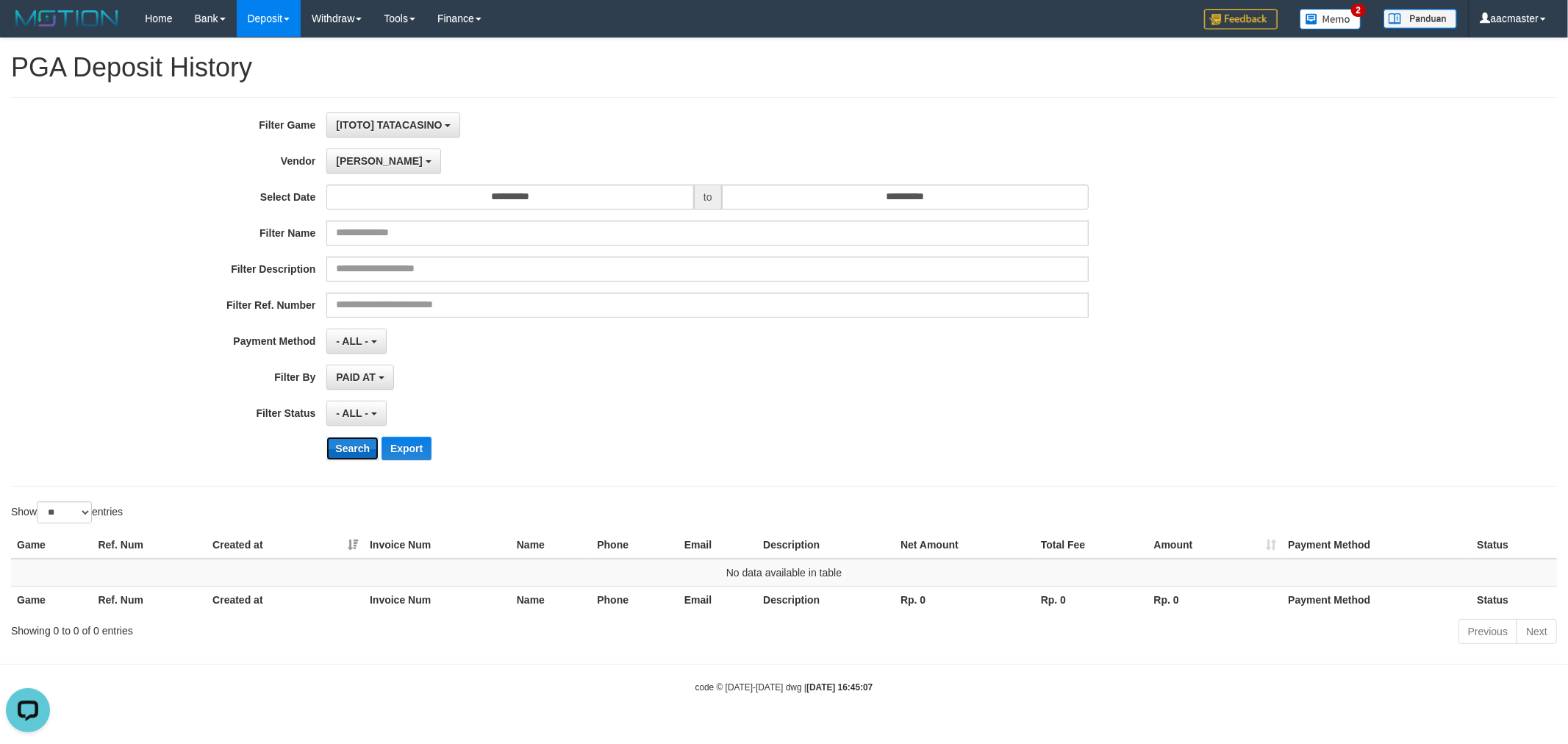
click at [361, 449] on button "Search" at bounding box center [352, 449] width 52 height 24
click at [349, 158] on span "[PERSON_NAME]" at bounding box center [379, 161] width 86 height 12
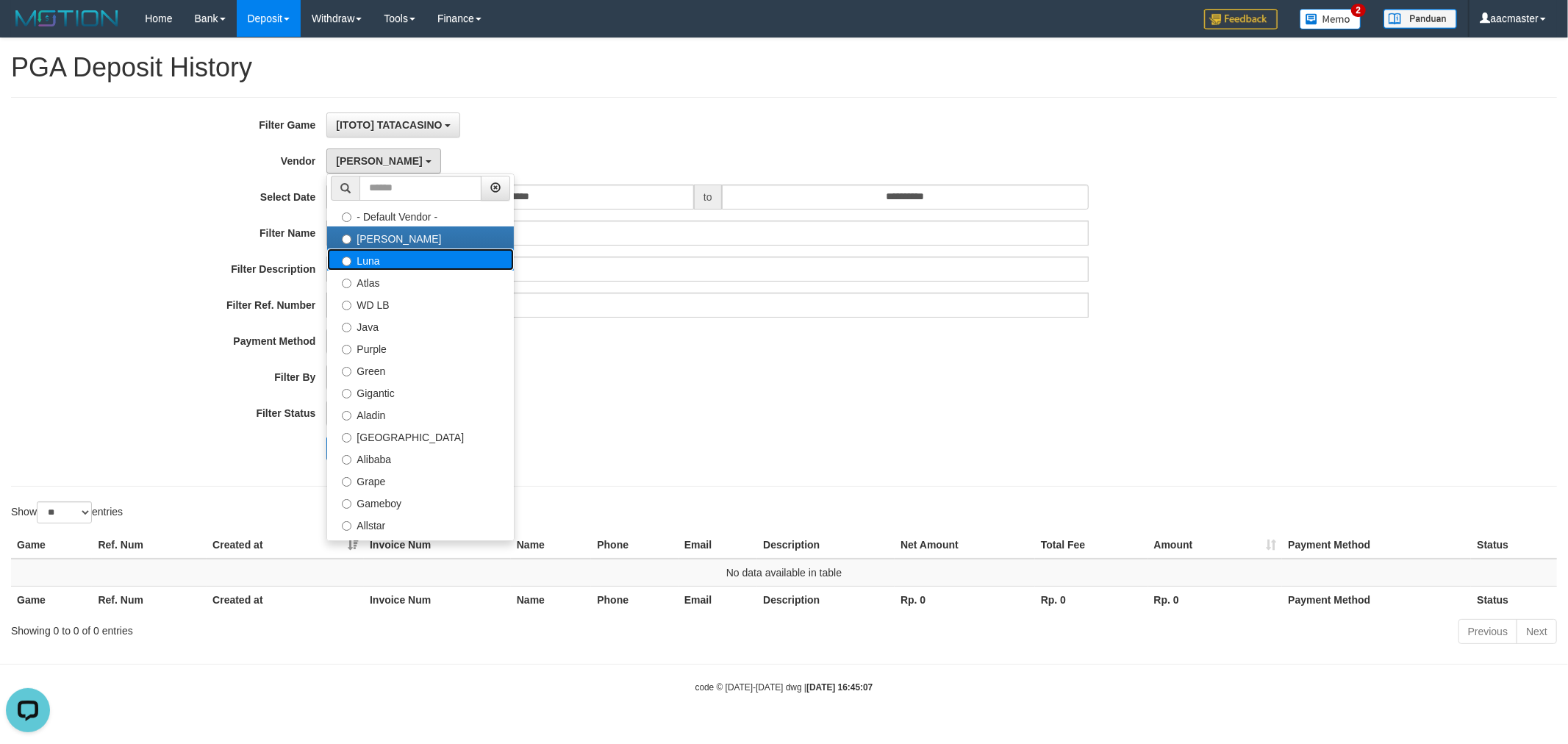
click at [375, 267] on label "Luna" at bounding box center [420, 260] width 187 height 22
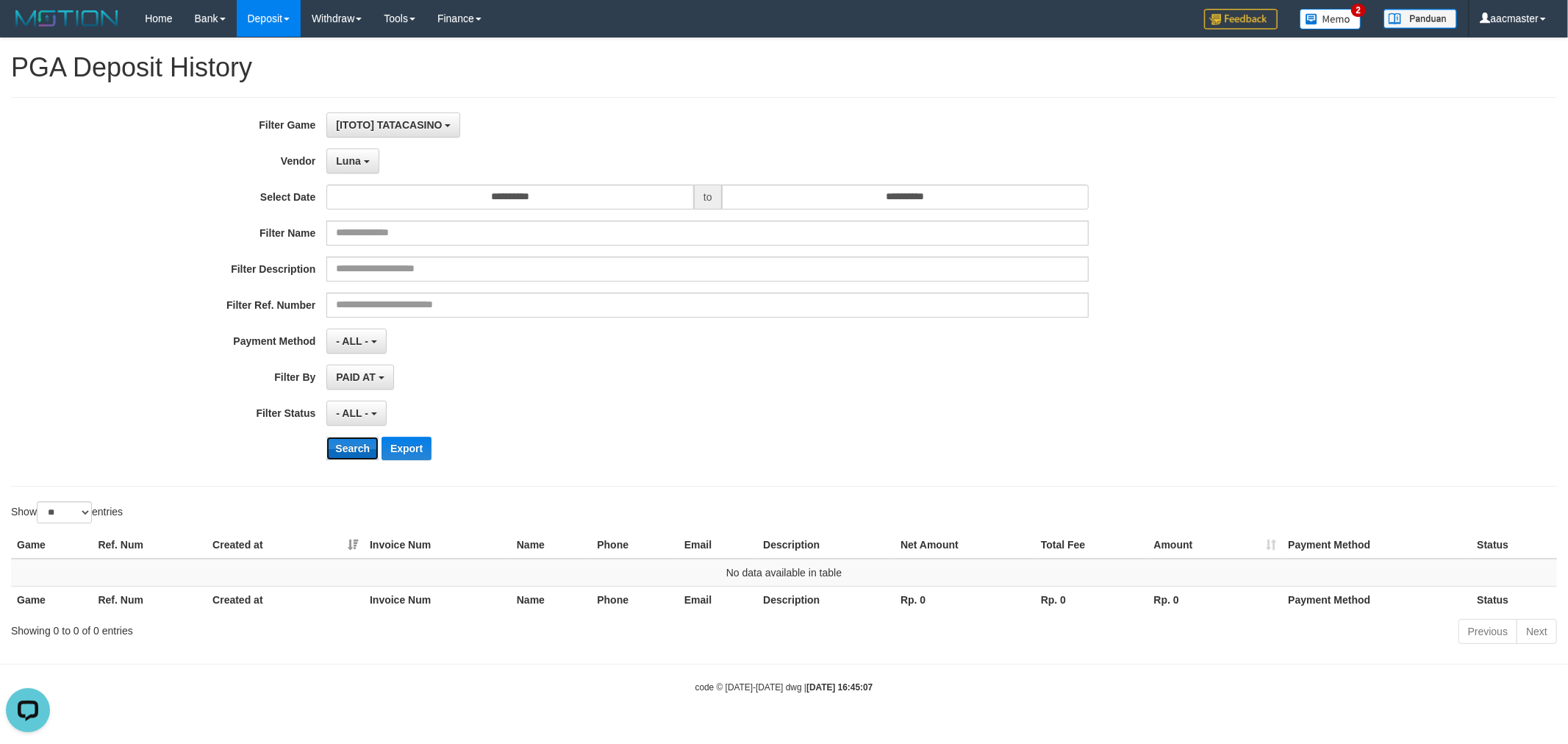
click at [354, 449] on button "Search" at bounding box center [352, 449] width 52 height 24
click at [362, 156] on button "Luna" at bounding box center [352, 161] width 52 height 25
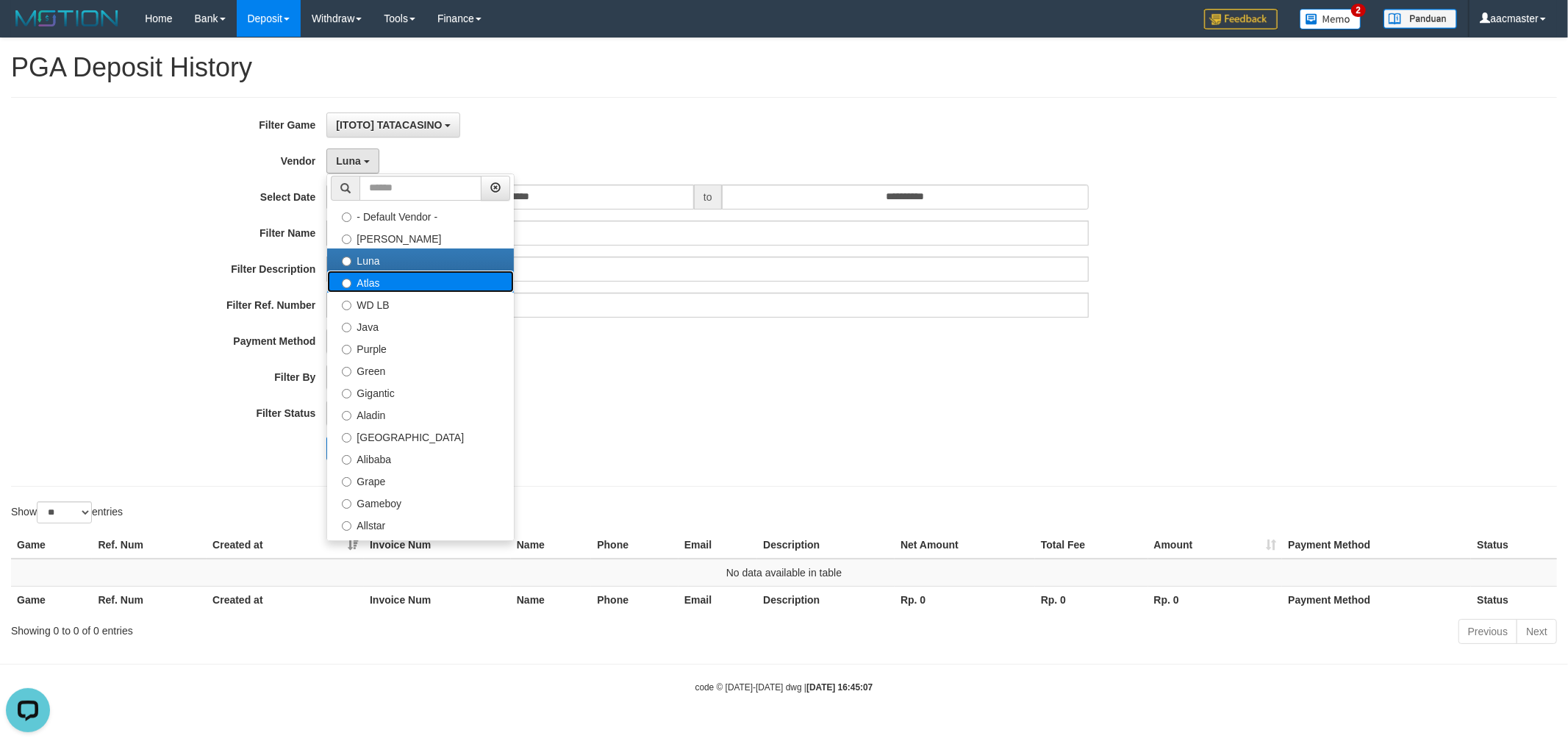
click at [384, 271] on label "Atlas" at bounding box center [420, 282] width 187 height 22
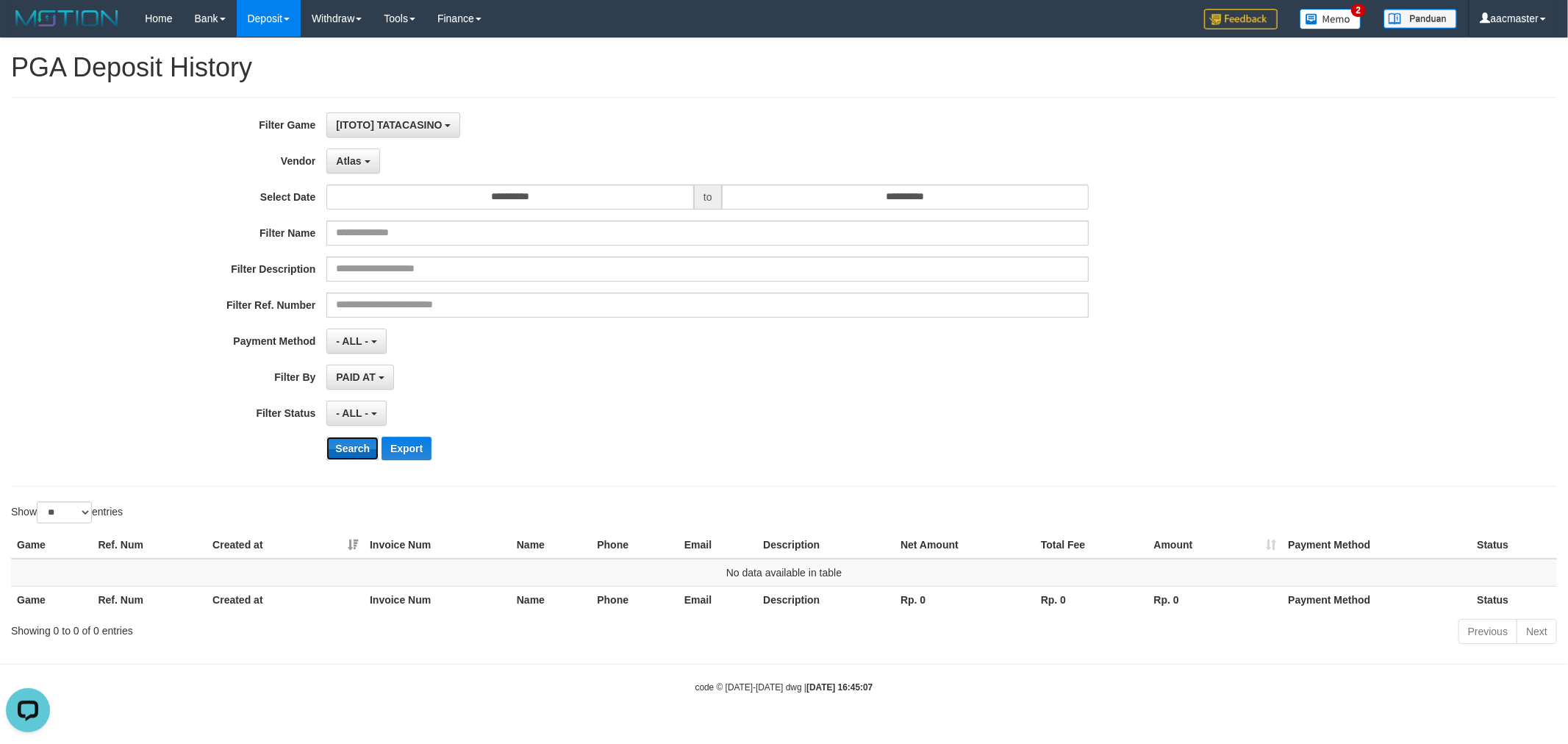
click at [348, 447] on button "Search" at bounding box center [352, 449] width 52 height 24
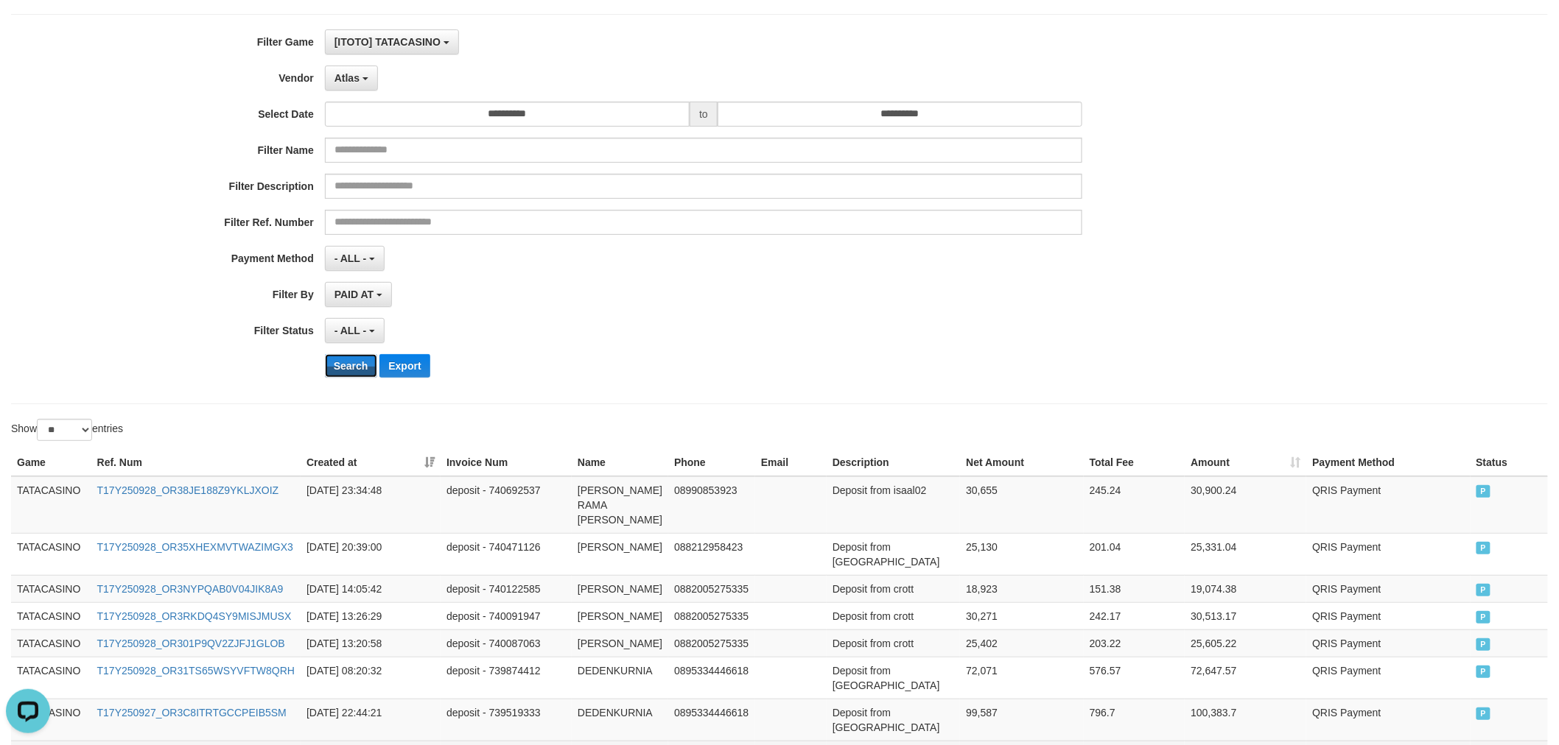
scroll to position [322, 0]
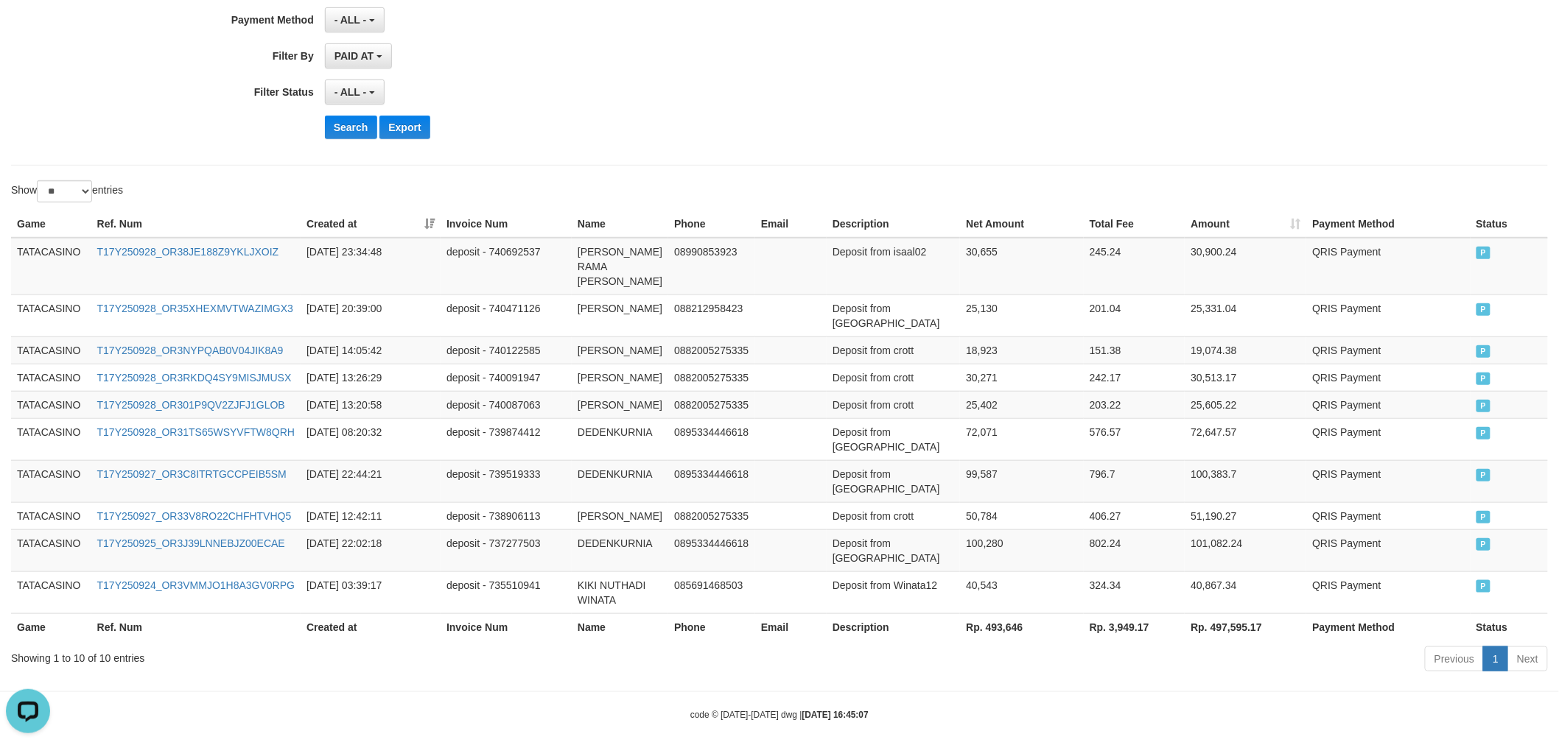
click at [997, 614] on th "Rp. 493,646" at bounding box center [1021, 627] width 123 height 27
drag, startPoint x: 997, startPoint y: 608, endPoint x: 813, endPoint y: 471, distance: 228.9
click at [997, 614] on th "Rp. 493,646" at bounding box center [1021, 627] width 123 height 27
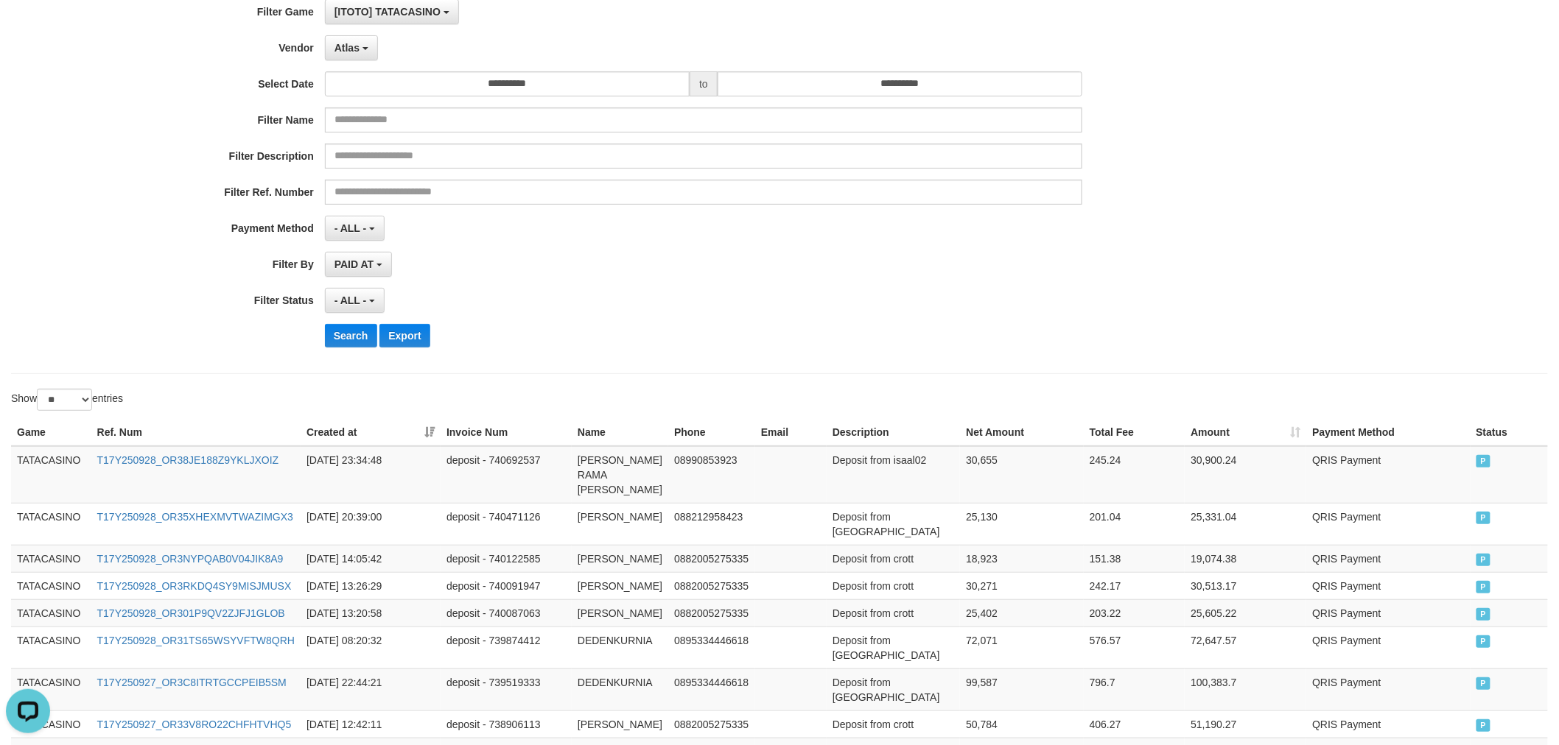
scroll to position [0, 0]
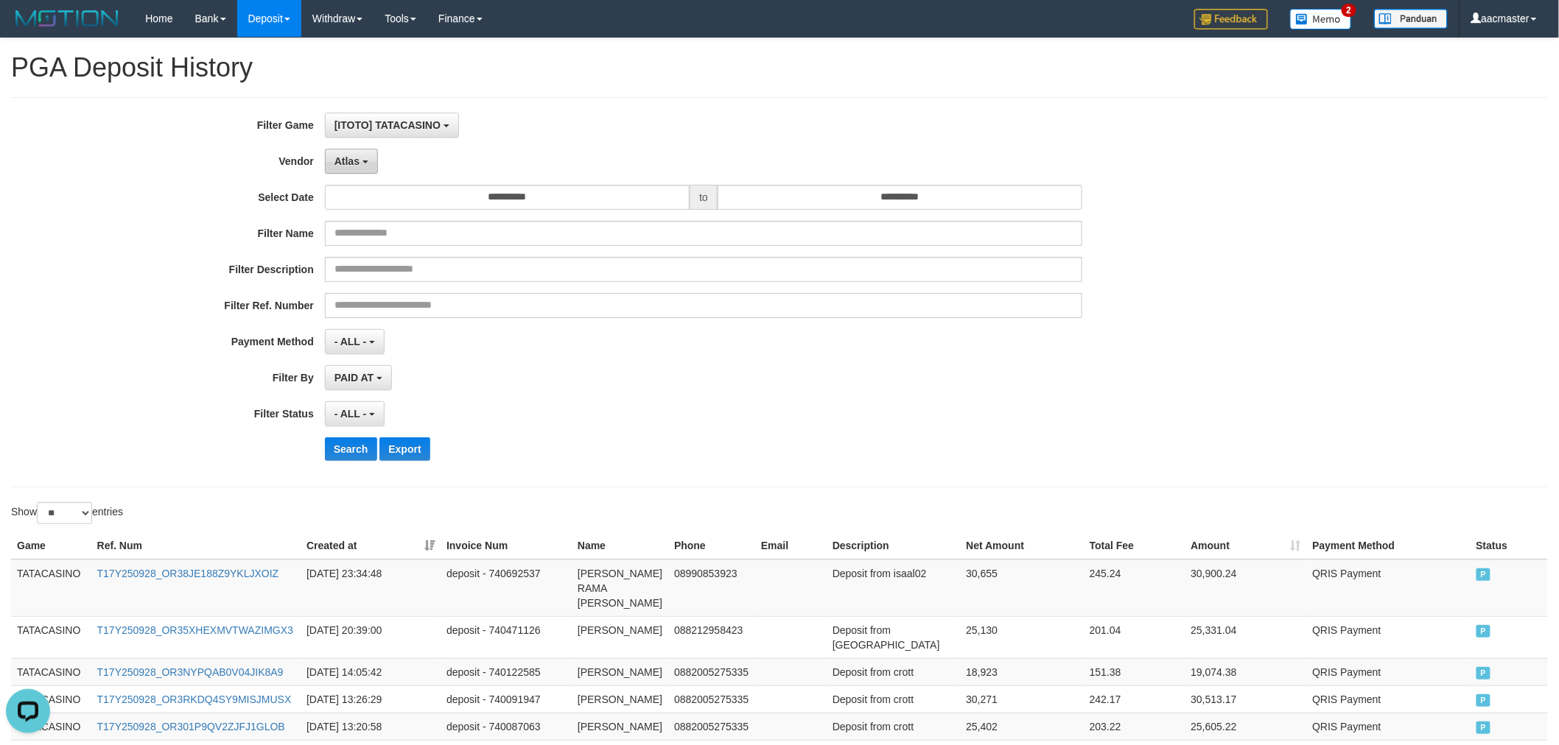
click at [367, 155] on button "Atlas" at bounding box center [351, 161] width 53 height 25
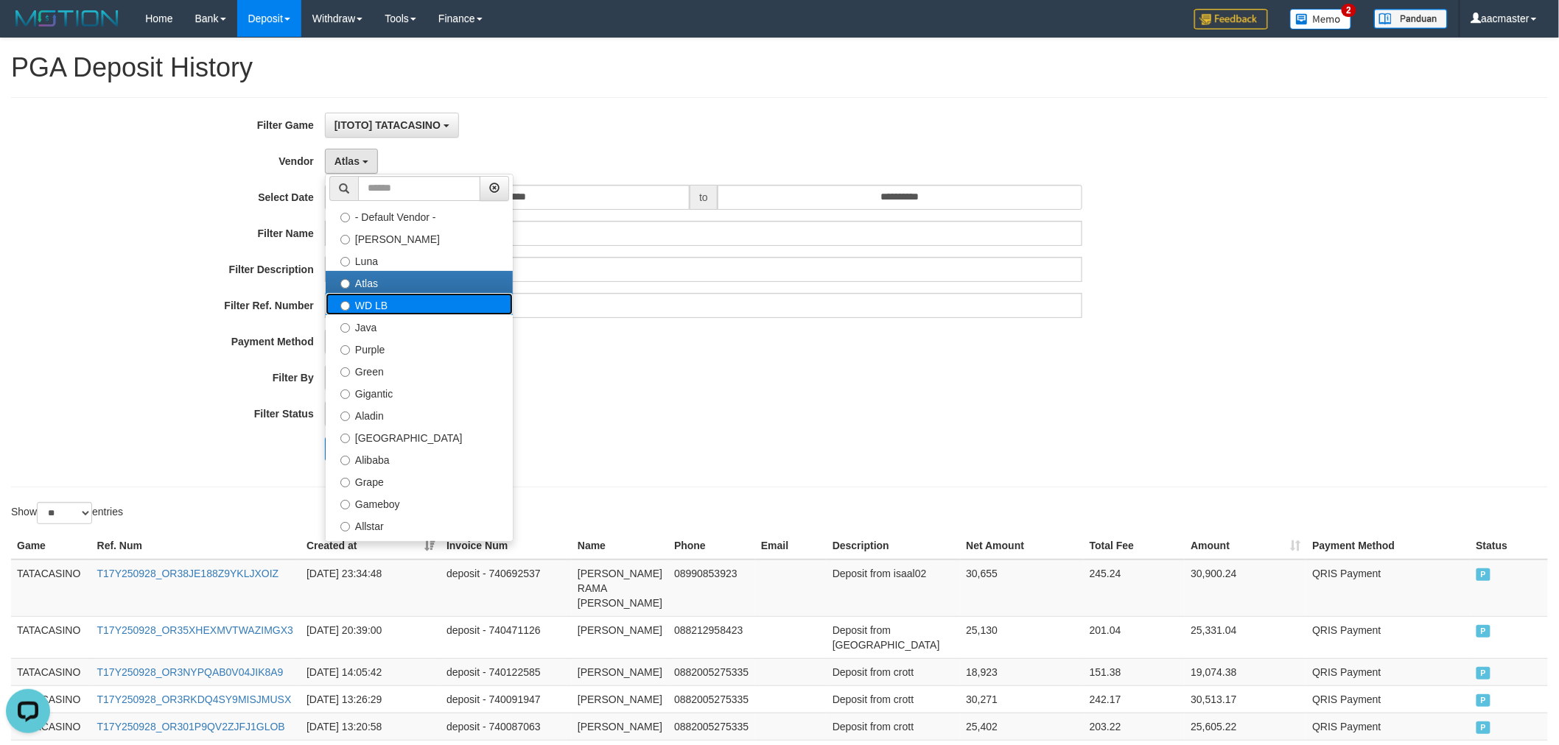
click at [385, 300] on label "WD LB" at bounding box center [419, 304] width 187 height 22
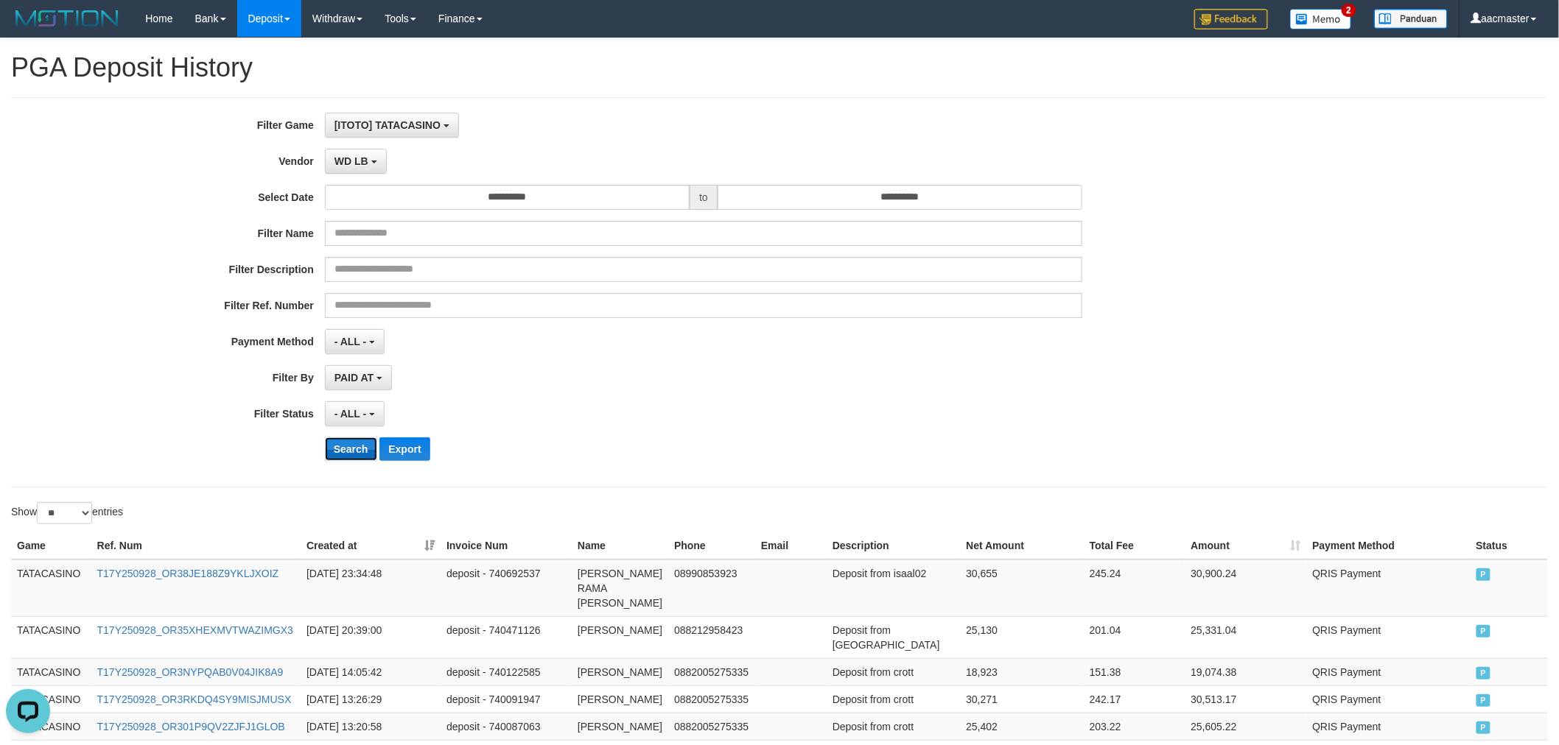
click at [346, 440] on button "Search" at bounding box center [351, 450] width 52 height 24
click at [344, 162] on span "WD LB" at bounding box center [351, 161] width 34 height 12
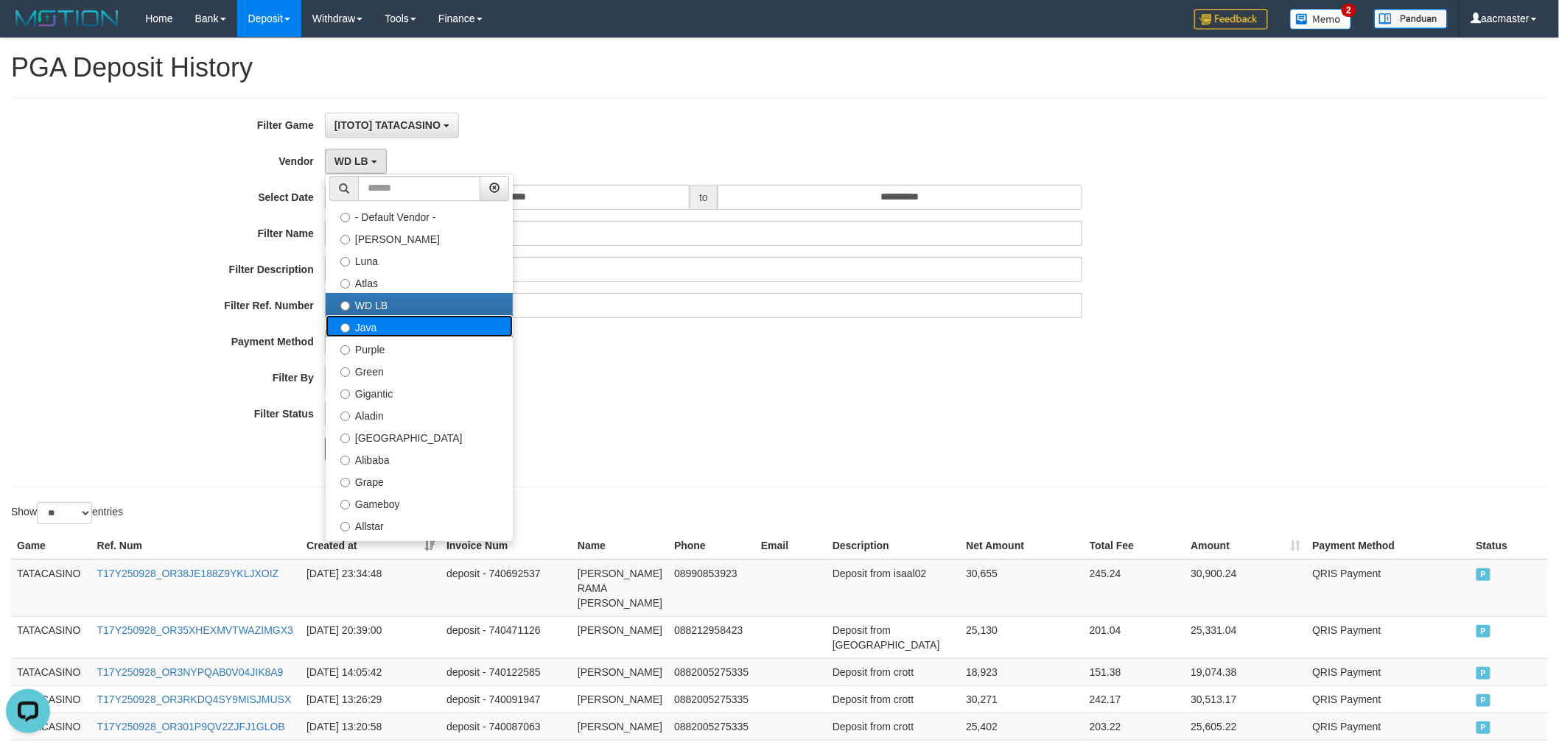
click at [345, 317] on label "Java" at bounding box center [419, 326] width 187 height 22
select select "**********"
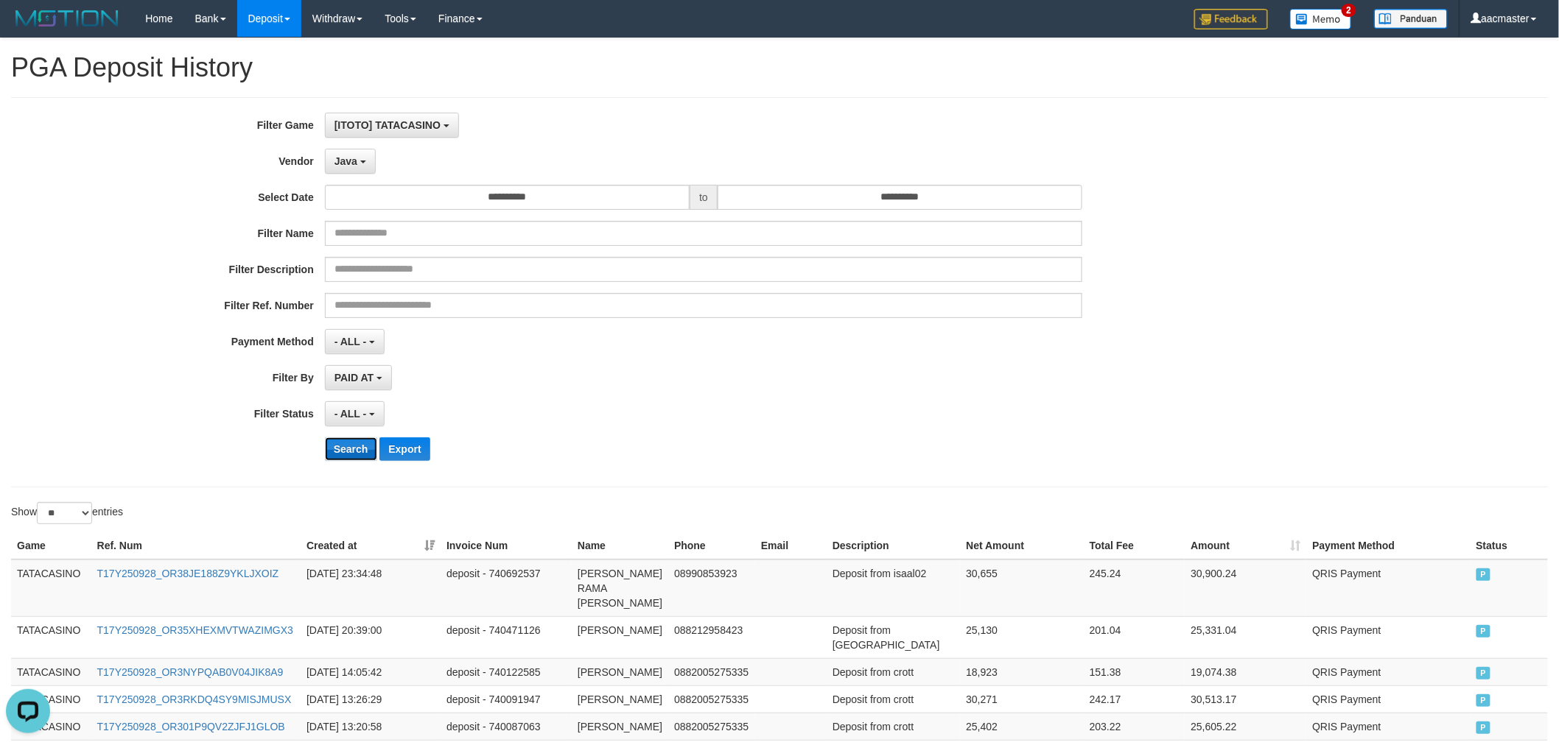
click at [368, 448] on button "Search" at bounding box center [351, 450] width 52 height 24
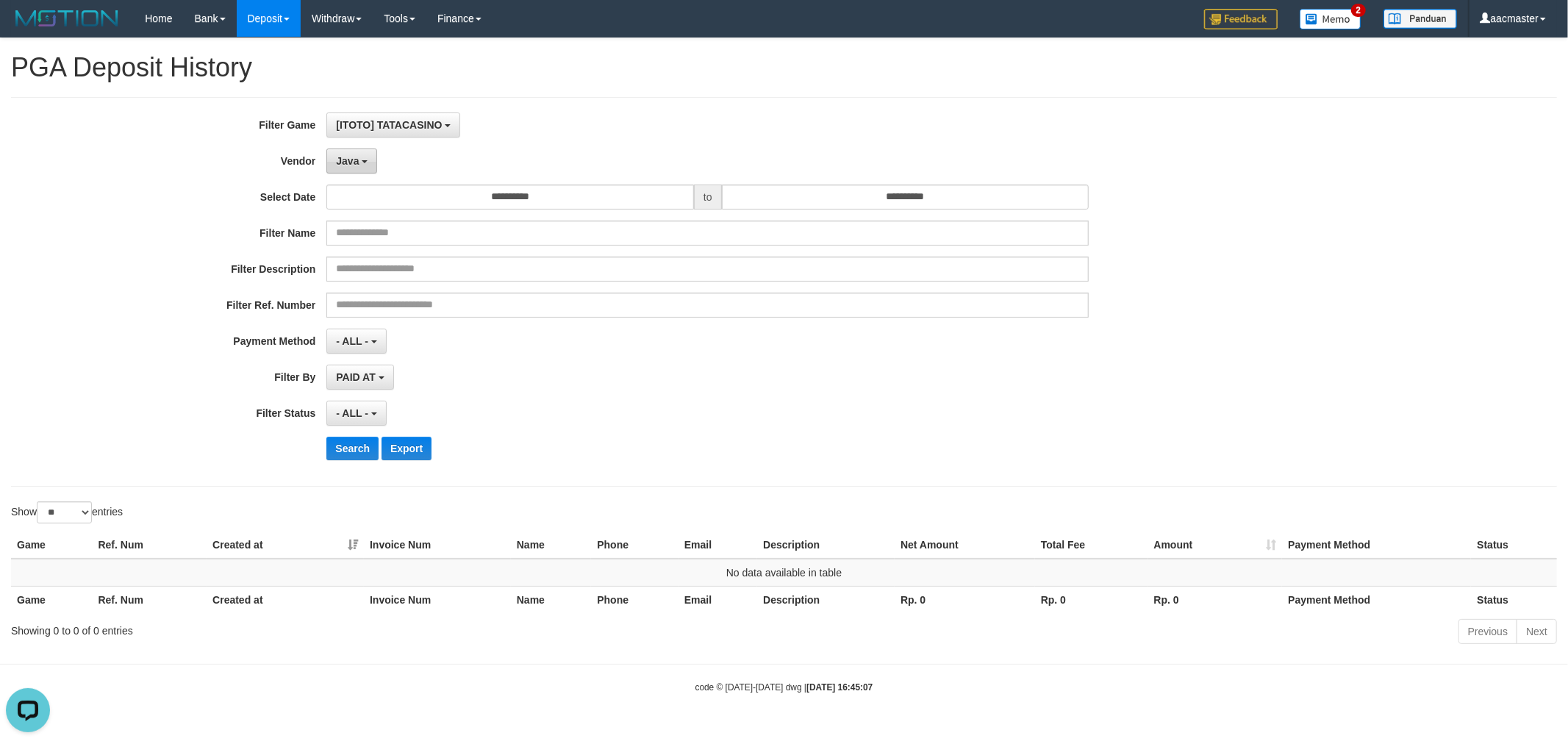
click at [343, 170] on button "Java" at bounding box center [351, 161] width 51 height 25
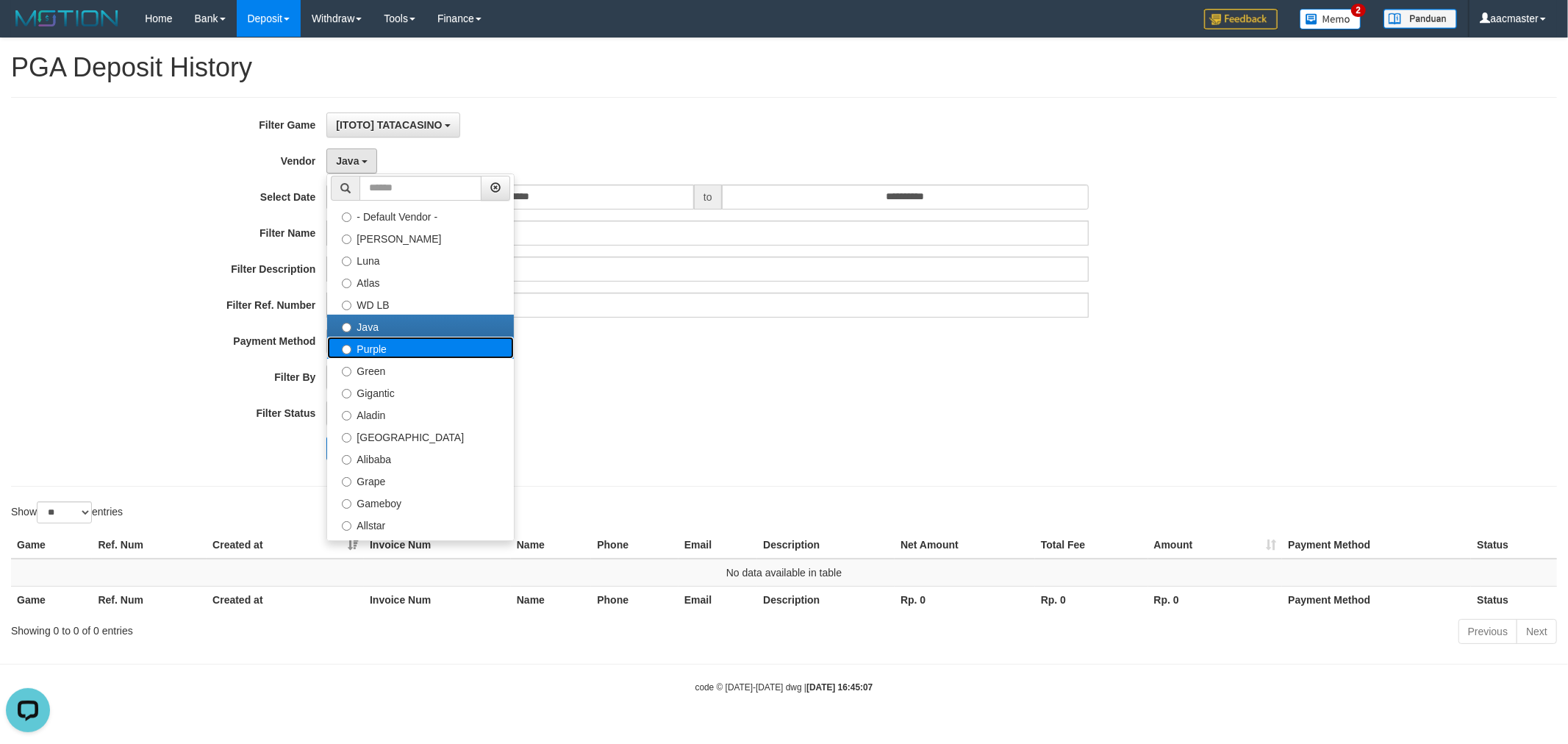
click at [376, 349] on label "Purple" at bounding box center [420, 348] width 187 height 22
select select "**********"
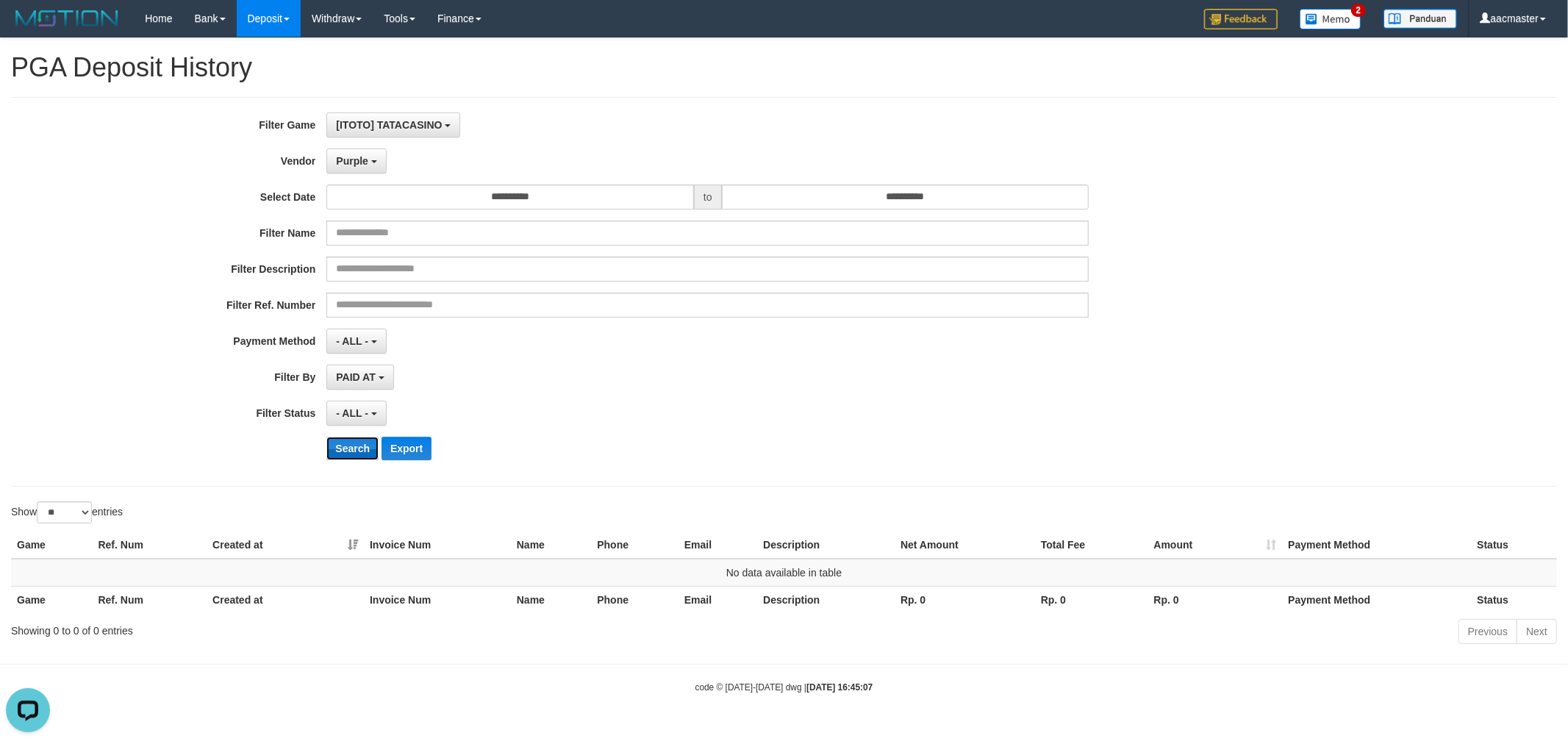
click at [358, 449] on button "Search" at bounding box center [352, 449] width 52 height 24
click at [355, 164] on span "Purple" at bounding box center [352, 161] width 32 height 12
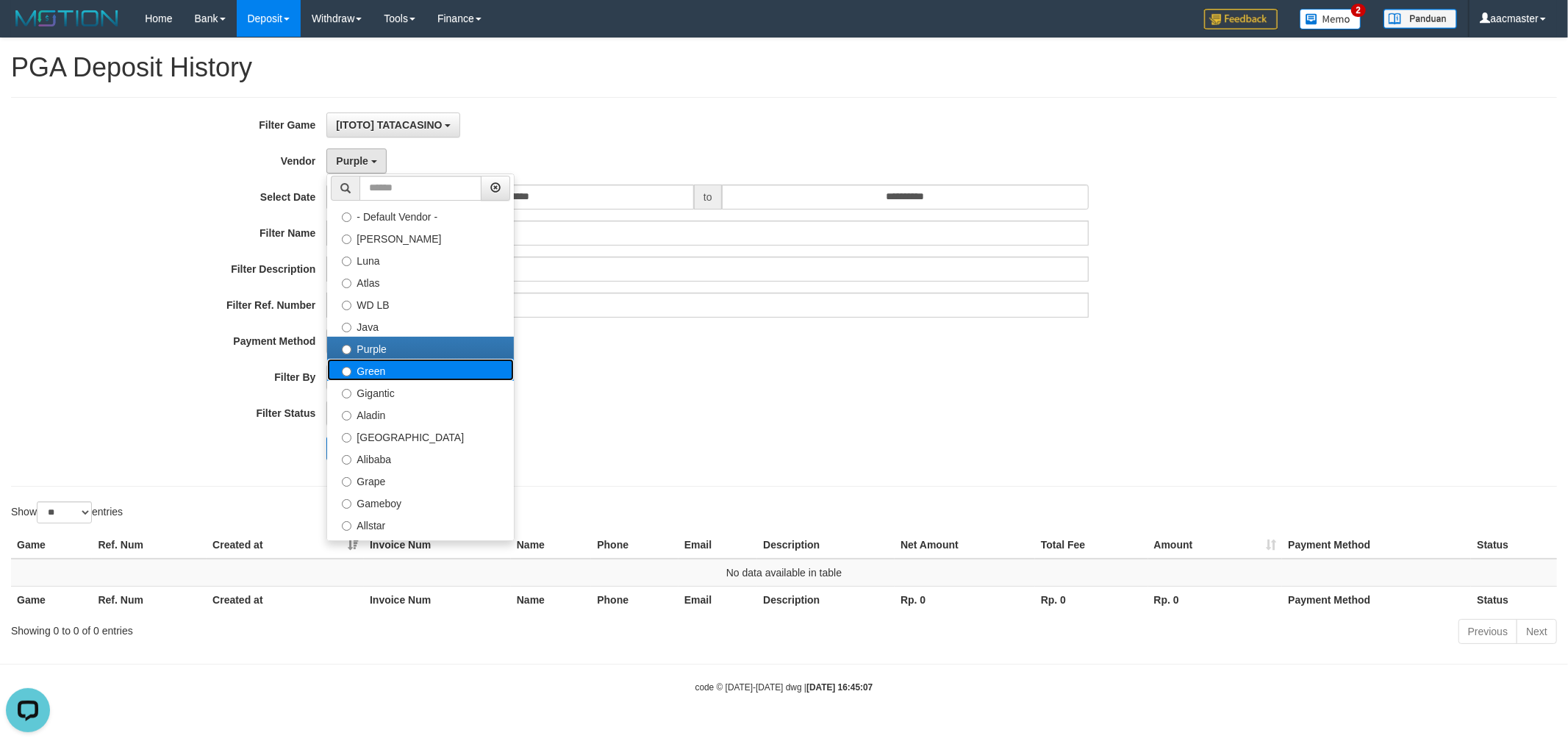
click at [387, 362] on label "Green" at bounding box center [420, 370] width 187 height 22
select select "**********"
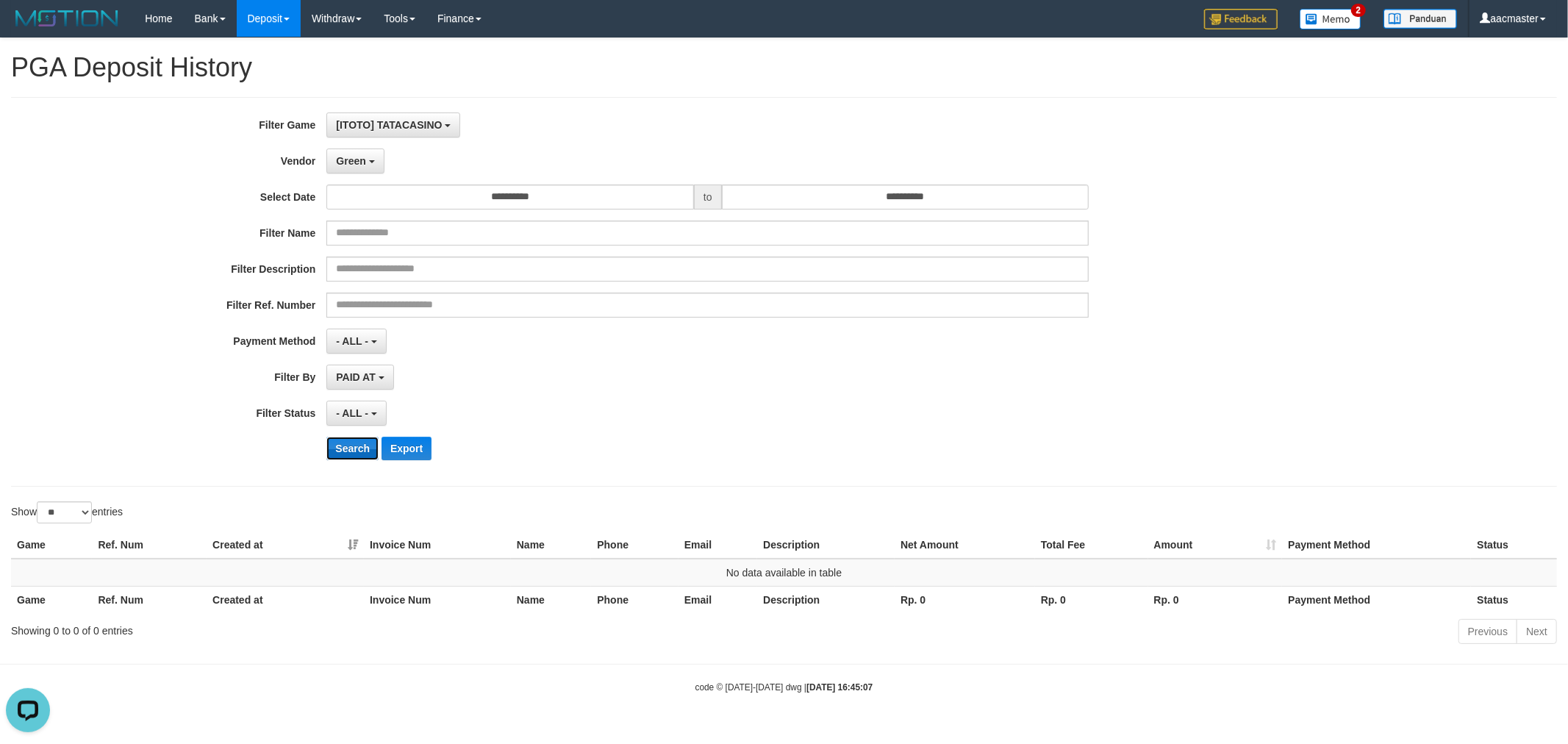
click at [357, 450] on button "Search" at bounding box center [352, 449] width 52 height 24
click at [364, 167] on button "Green" at bounding box center [354, 161] width 57 height 25
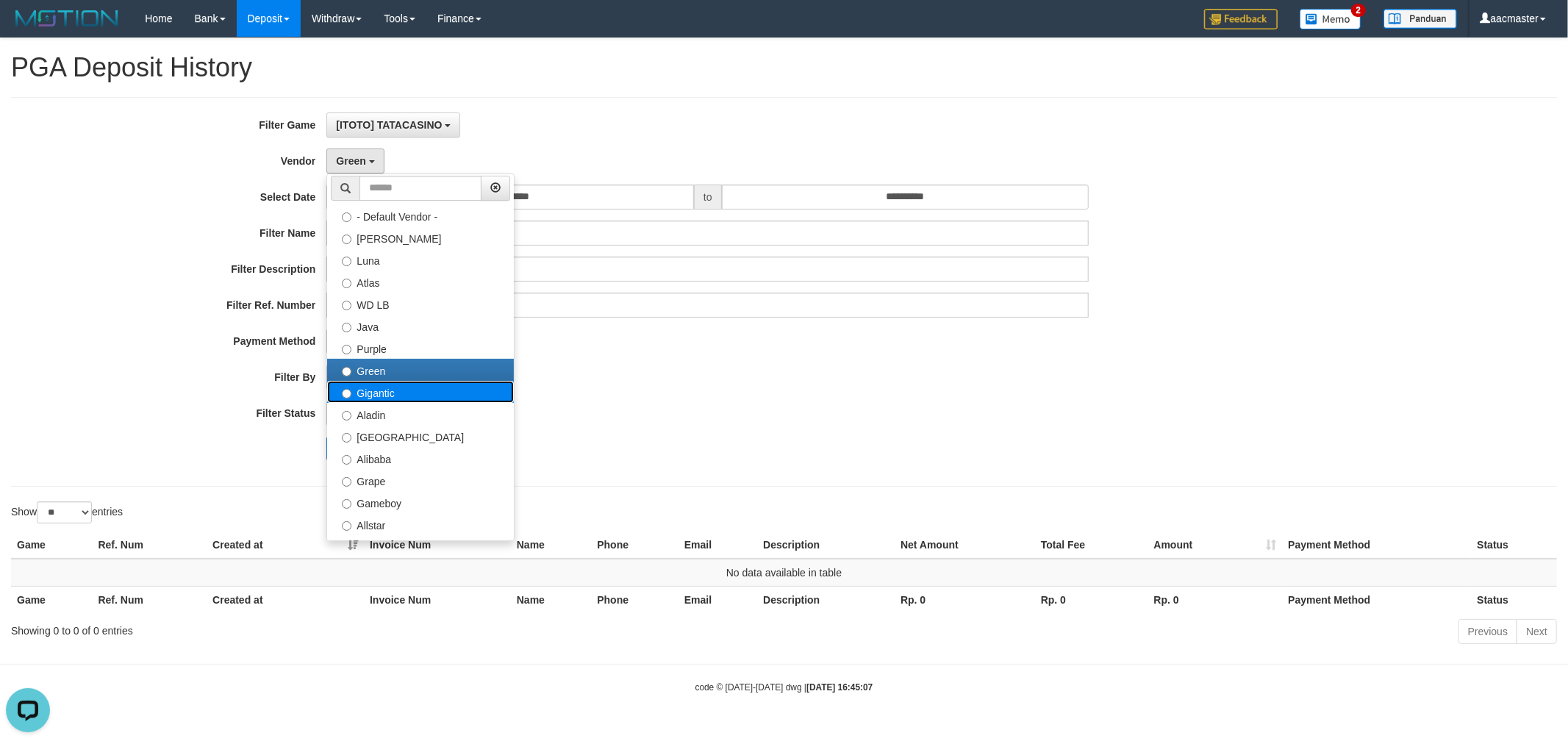
click at [394, 386] on label "Gigantic" at bounding box center [420, 392] width 187 height 22
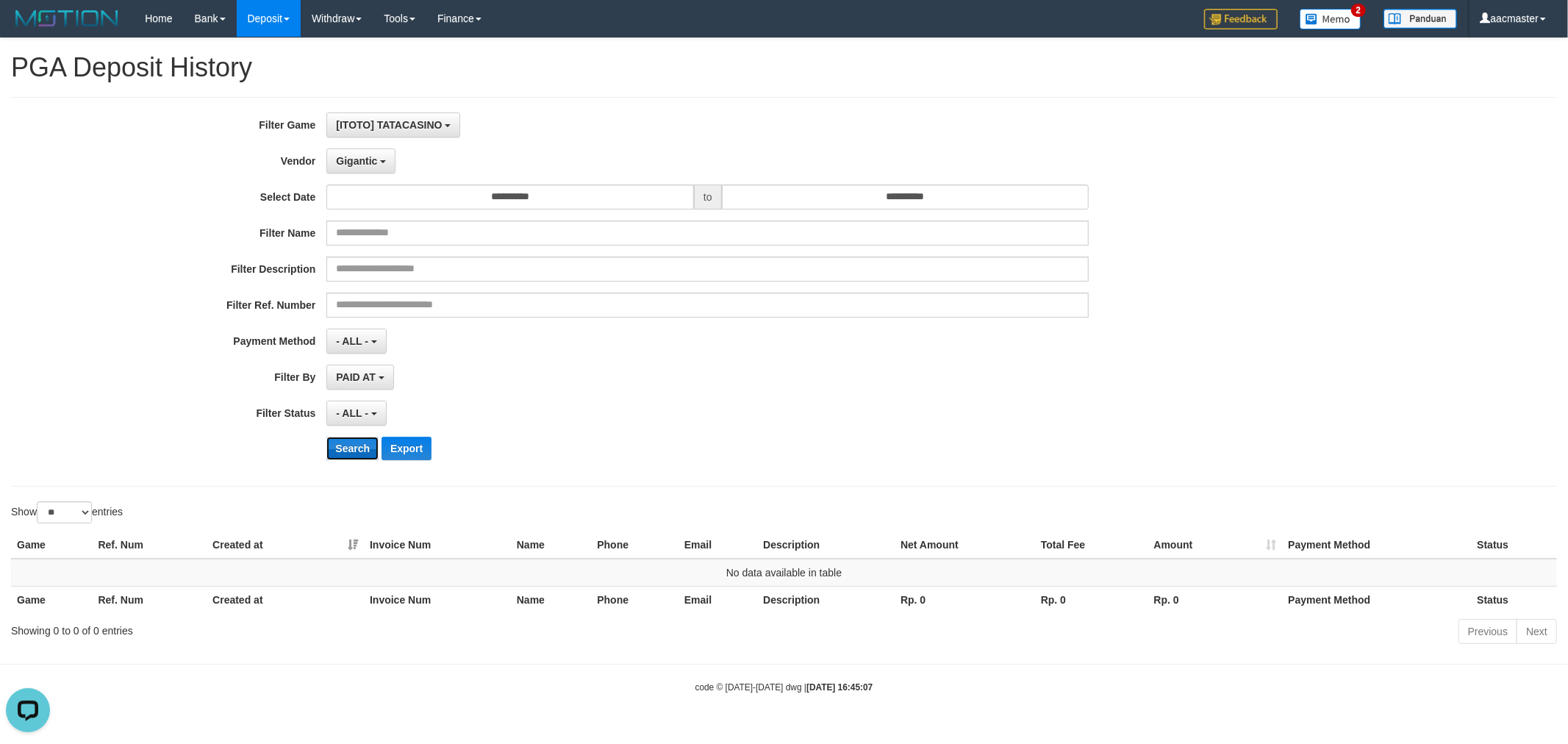
click at [372, 449] on button "Search" at bounding box center [352, 449] width 52 height 24
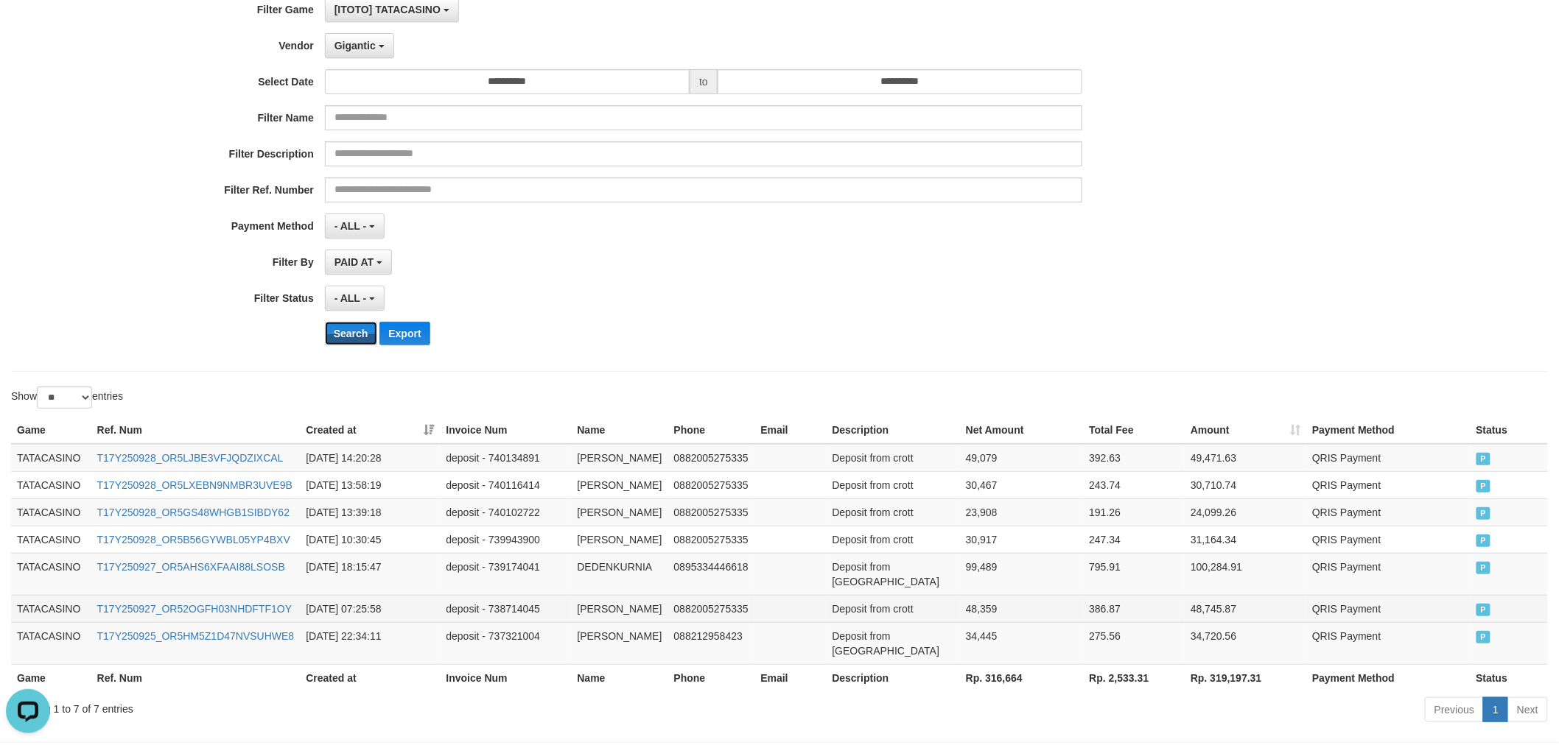
scroll to position [181, 0]
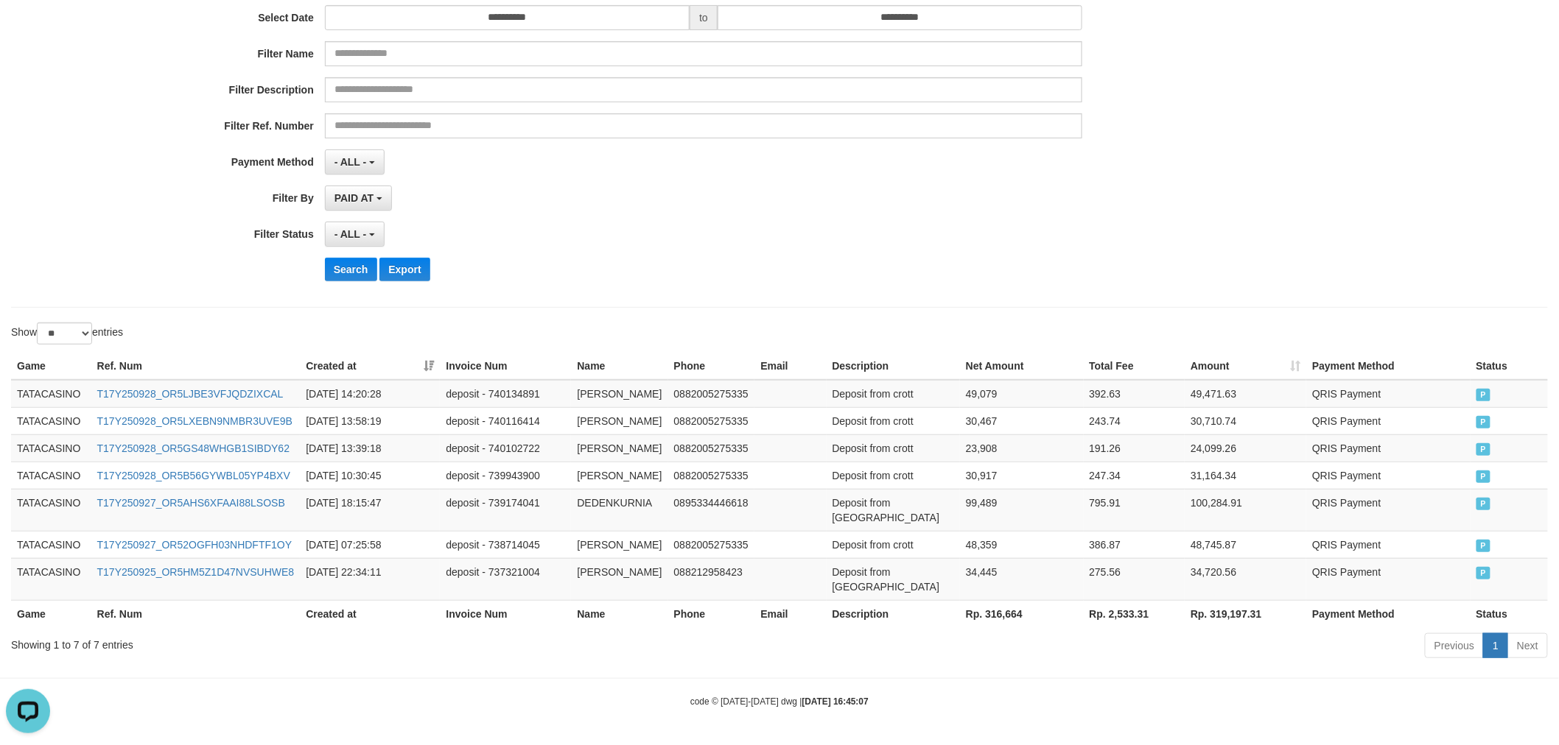
click at [978, 607] on th "Rp. 316,664" at bounding box center [1022, 613] width 124 height 27
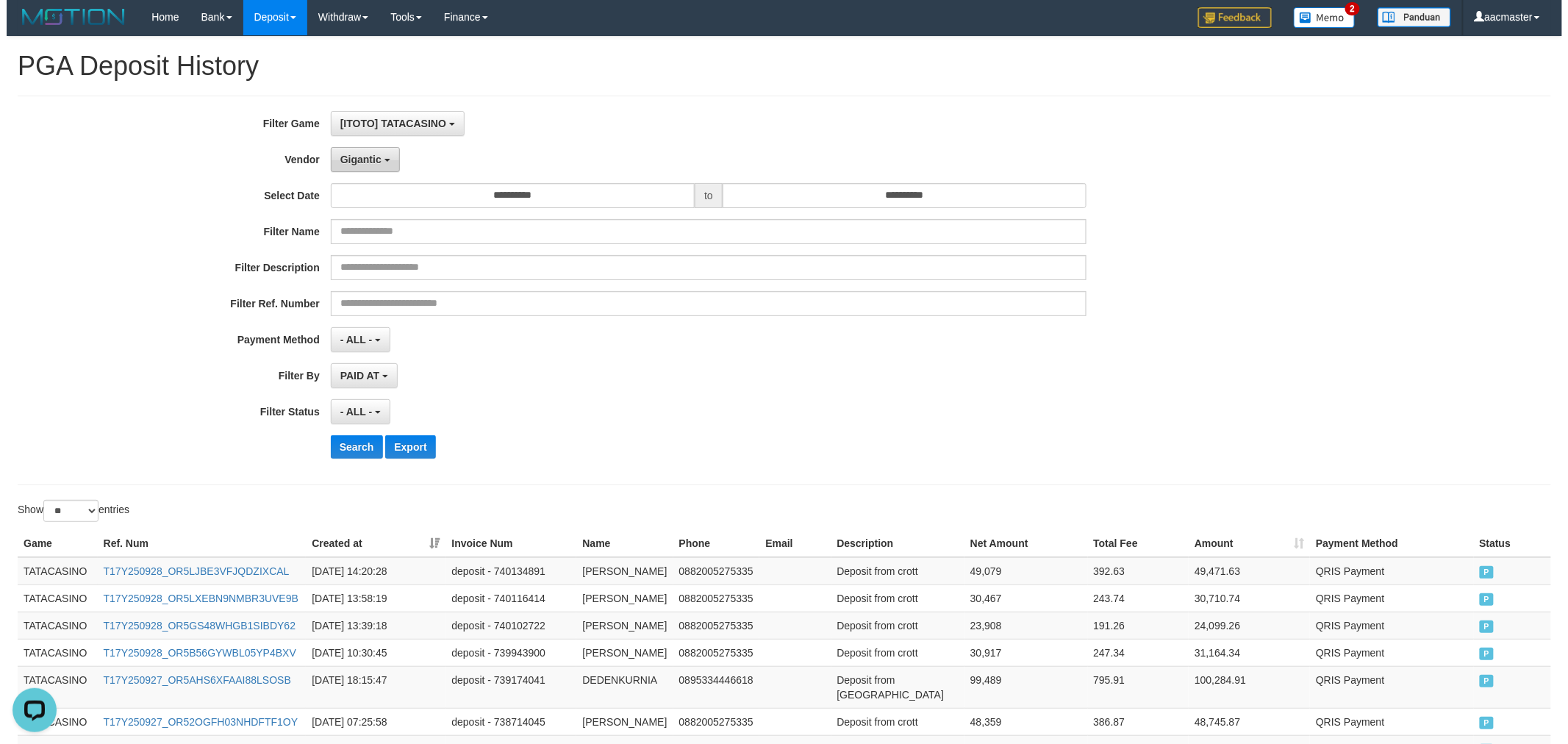
scroll to position [0, 0]
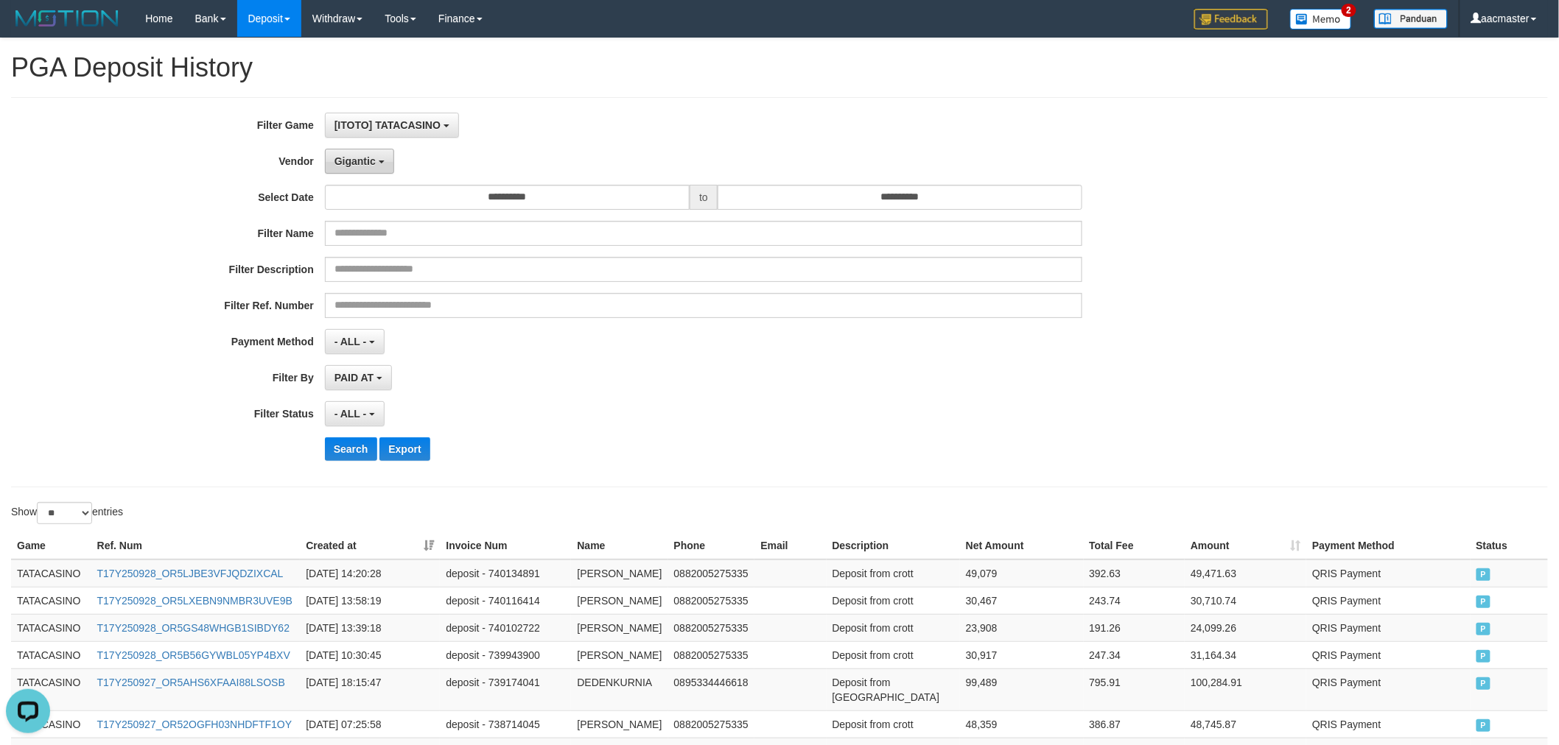
click at [361, 158] on span "Gigantic" at bounding box center [354, 161] width 41 height 12
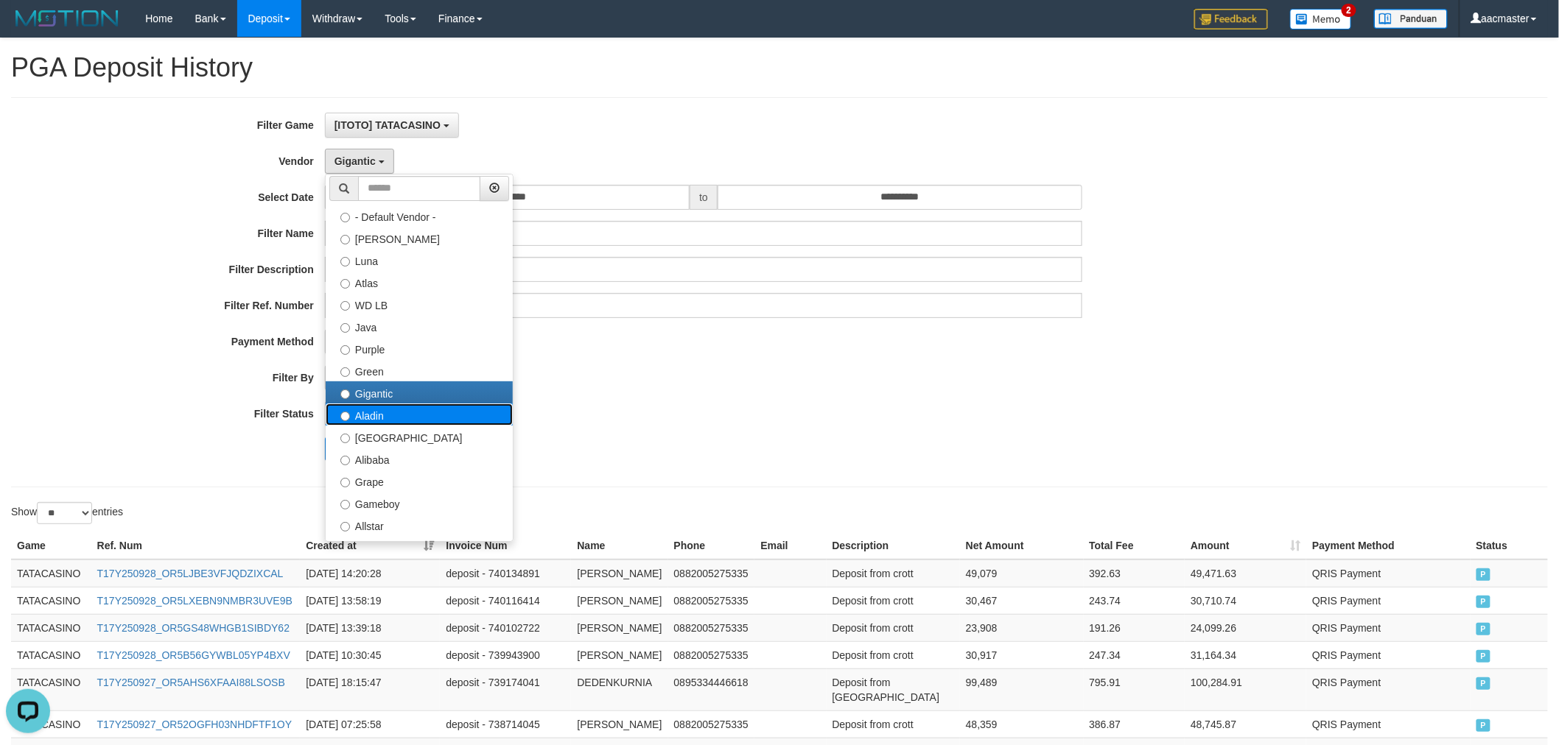
click at [389, 418] on label "Aladin" at bounding box center [419, 415] width 187 height 22
select select "**********"
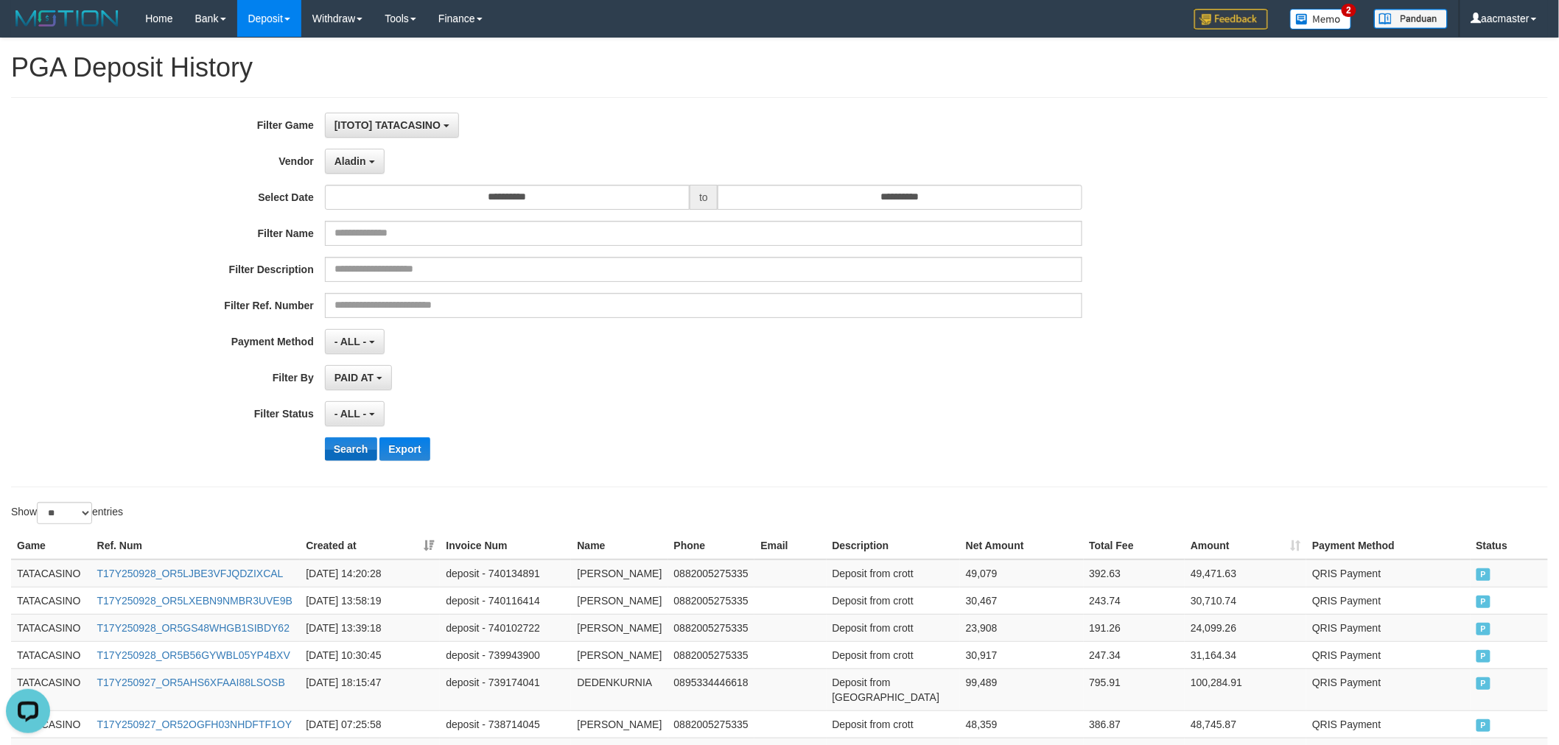
click at [351, 461] on div "**********" at bounding box center [649, 292] width 1299 height 359
click at [356, 457] on button "Search" at bounding box center [351, 450] width 52 height 24
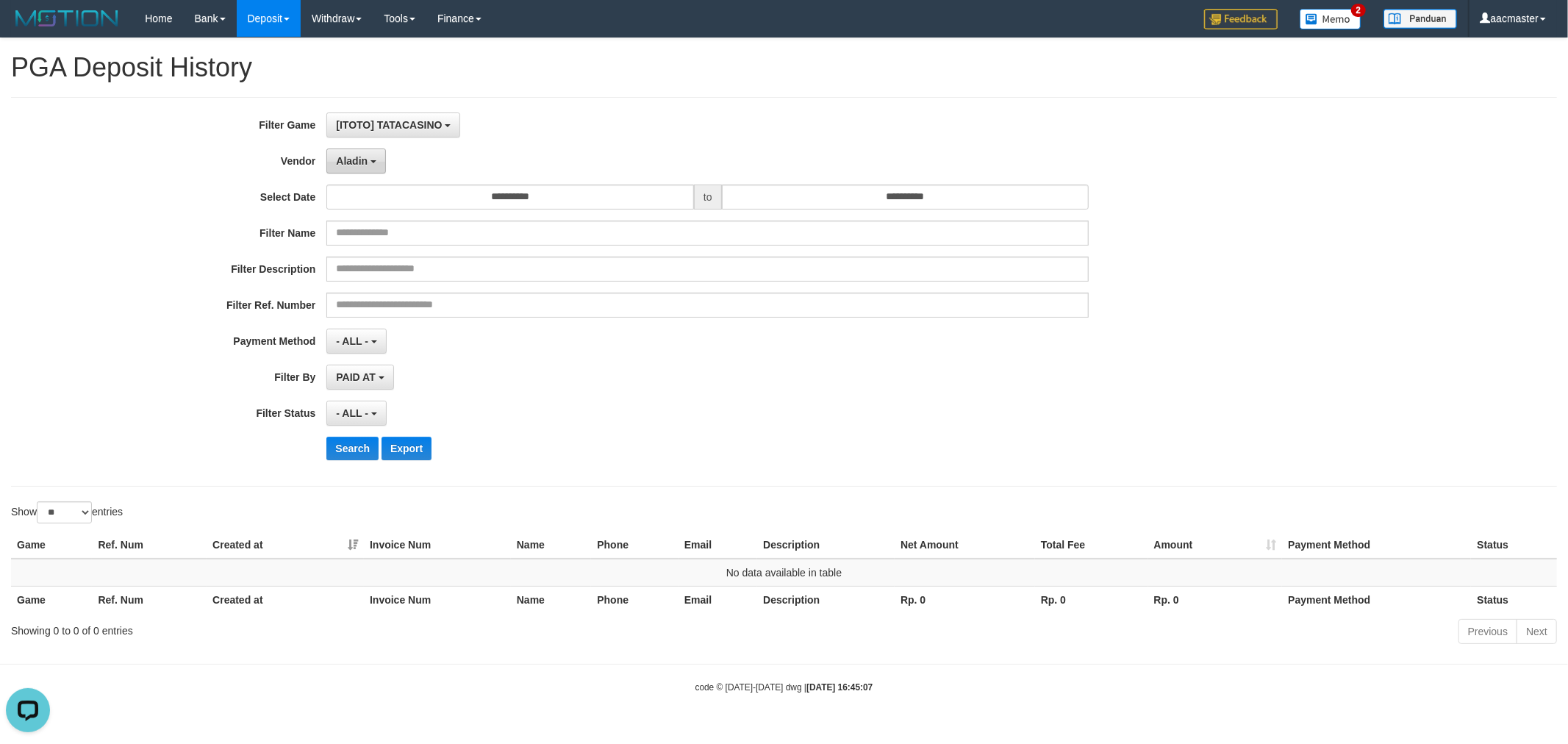
drag, startPoint x: 363, startPoint y: 163, endPoint x: 366, endPoint y: 155, distance: 8.5
click at [363, 160] on span "Aladin" at bounding box center [352, 161] width 32 height 12
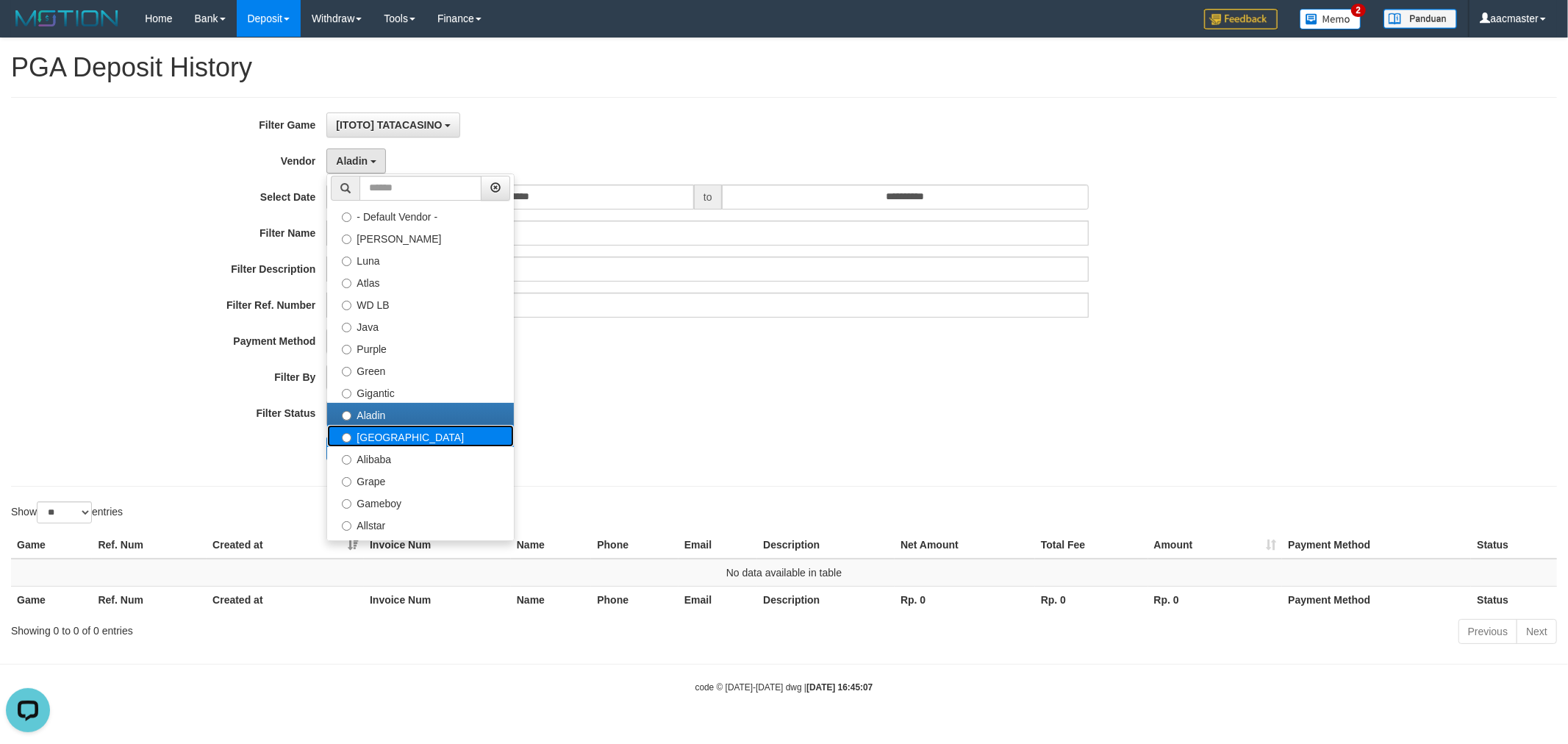
click at [378, 434] on label "[GEOGRAPHIC_DATA]" at bounding box center [420, 436] width 187 height 22
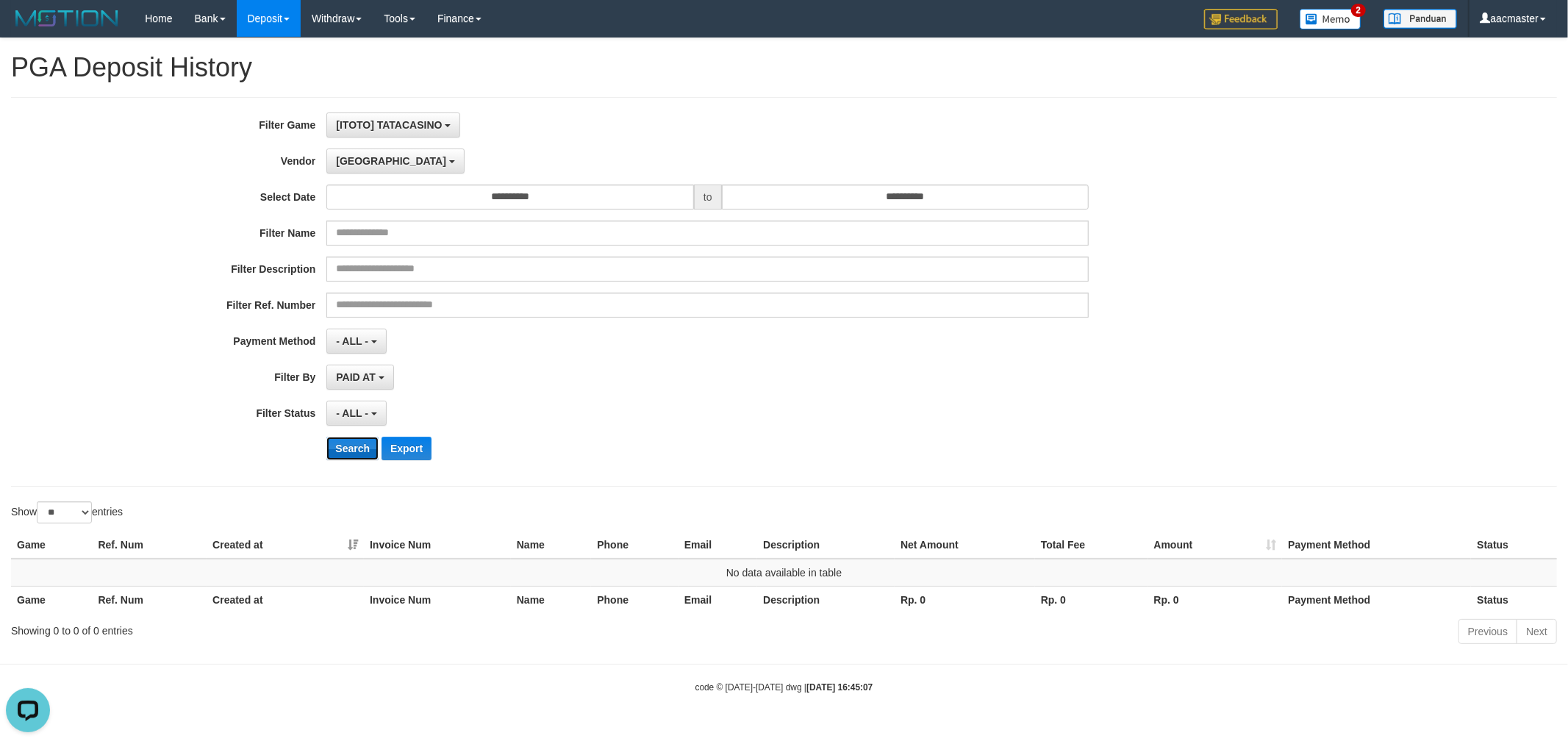
click at [353, 459] on button "Search" at bounding box center [352, 449] width 52 height 24
click at [361, 166] on span "[GEOGRAPHIC_DATA]" at bounding box center [391, 161] width 110 height 12
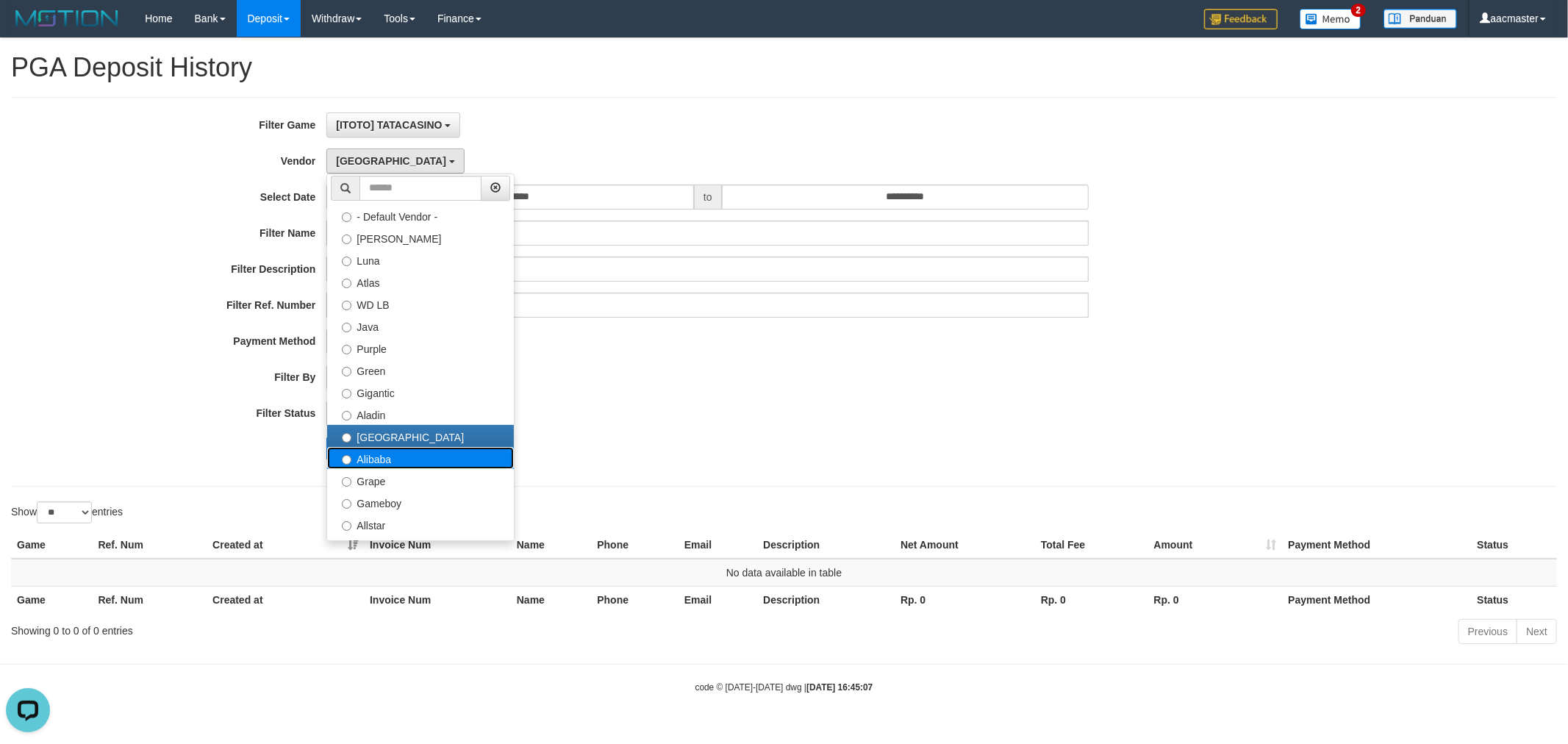
click at [380, 462] on label "Alibaba" at bounding box center [420, 458] width 187 height 22
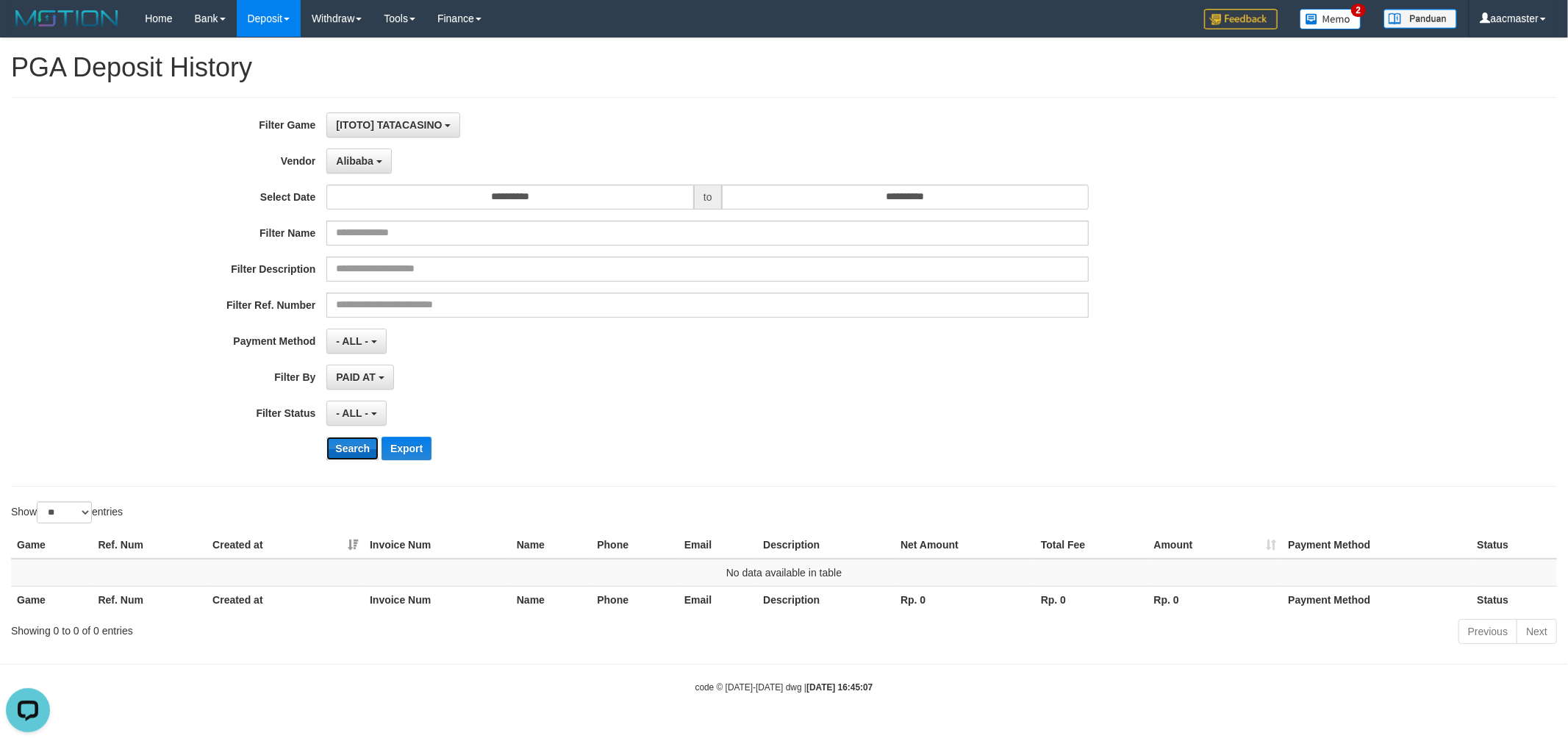
click at [351, 445] on button "Search" at bounding box center [352, 449] width 52 height 24
click at [367, 155] on span "Alibaba" at bounding box center [355, 161] width 38 height 12
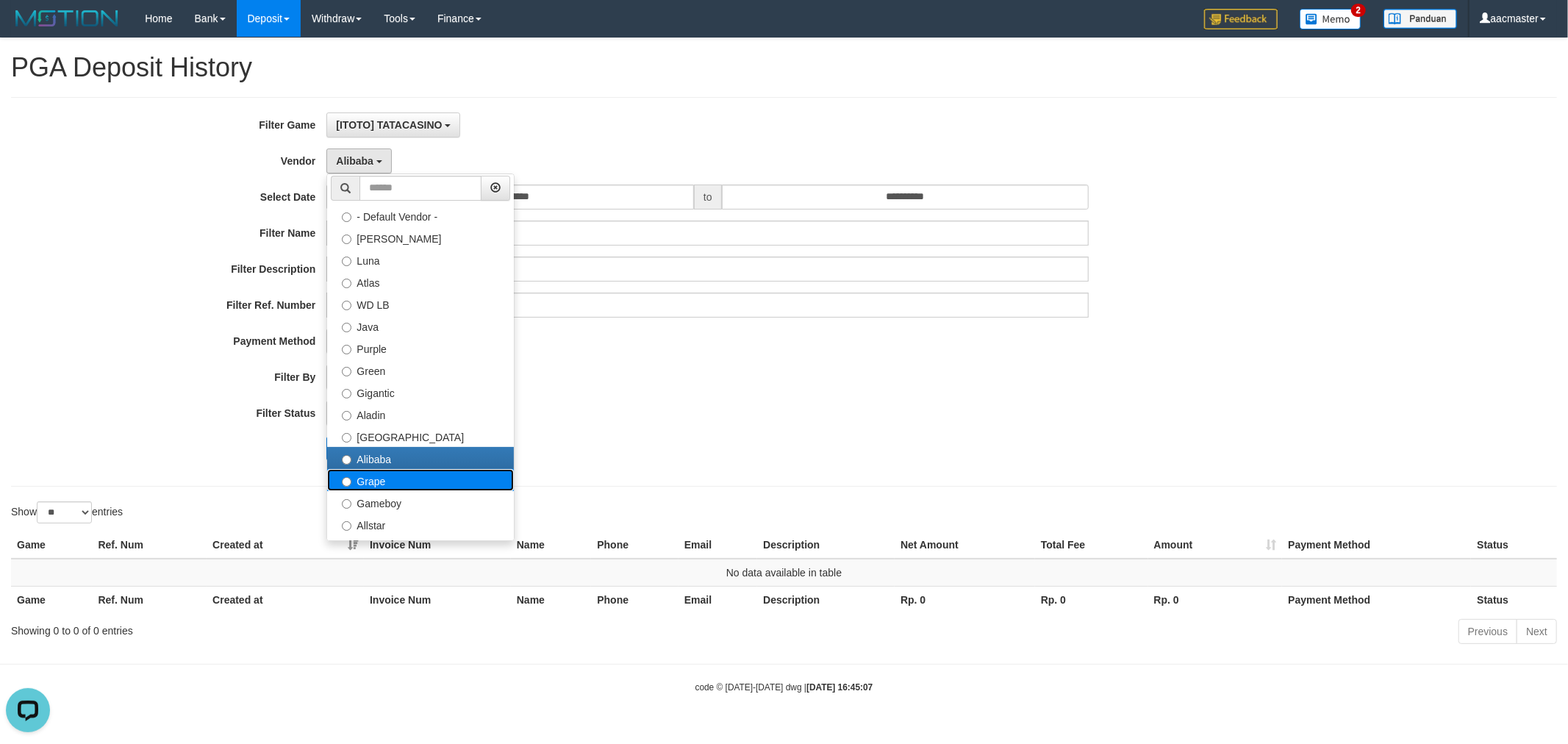
click at [378, 479] on label "Grape" at bounding box center [420, 480] width 187 height 22
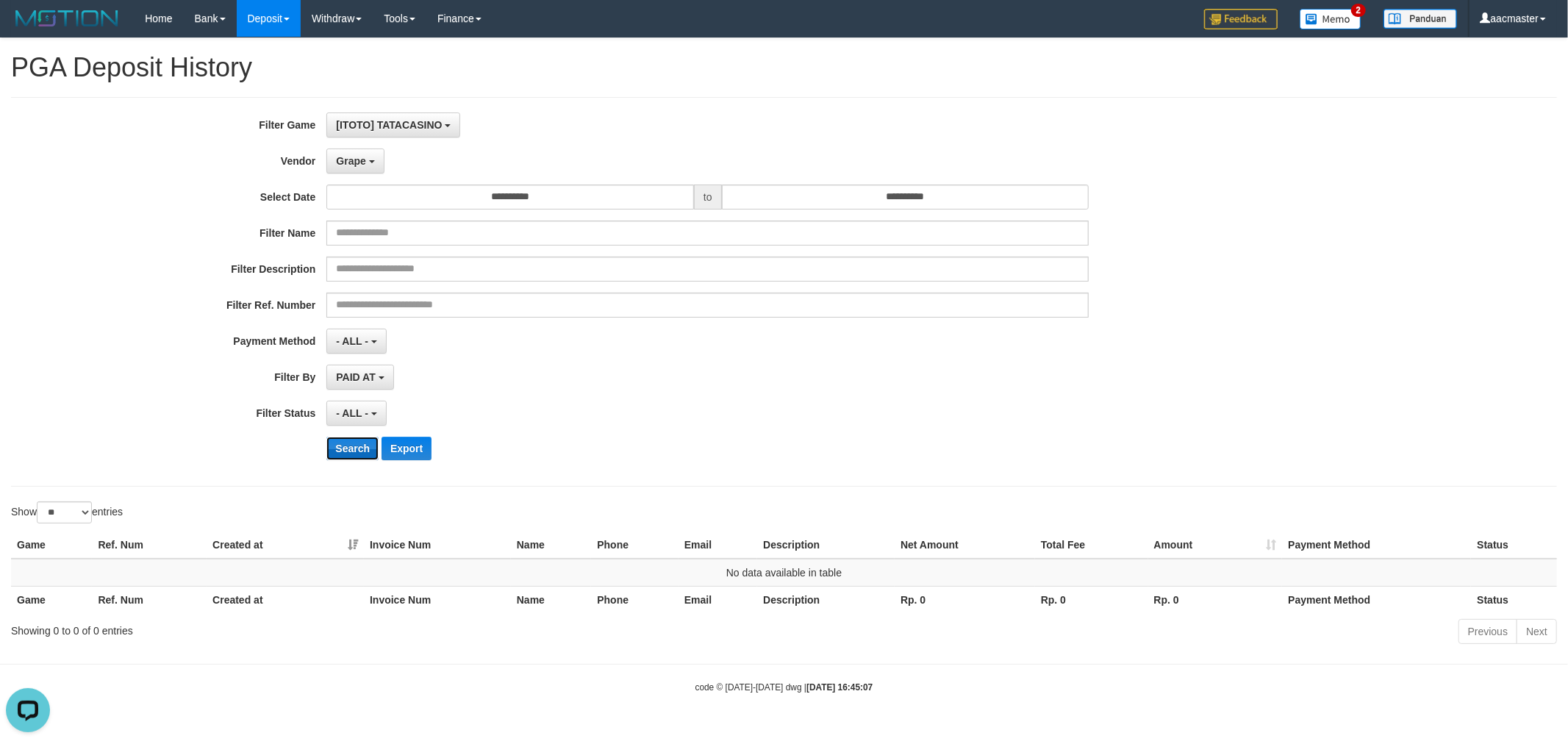
click at [358, 451] on button "Search" at bounding box center [352, 449] width 52 height 24
click at [370, 158] on button "Grape" at bounding box center [354, 161] width 57 height 25
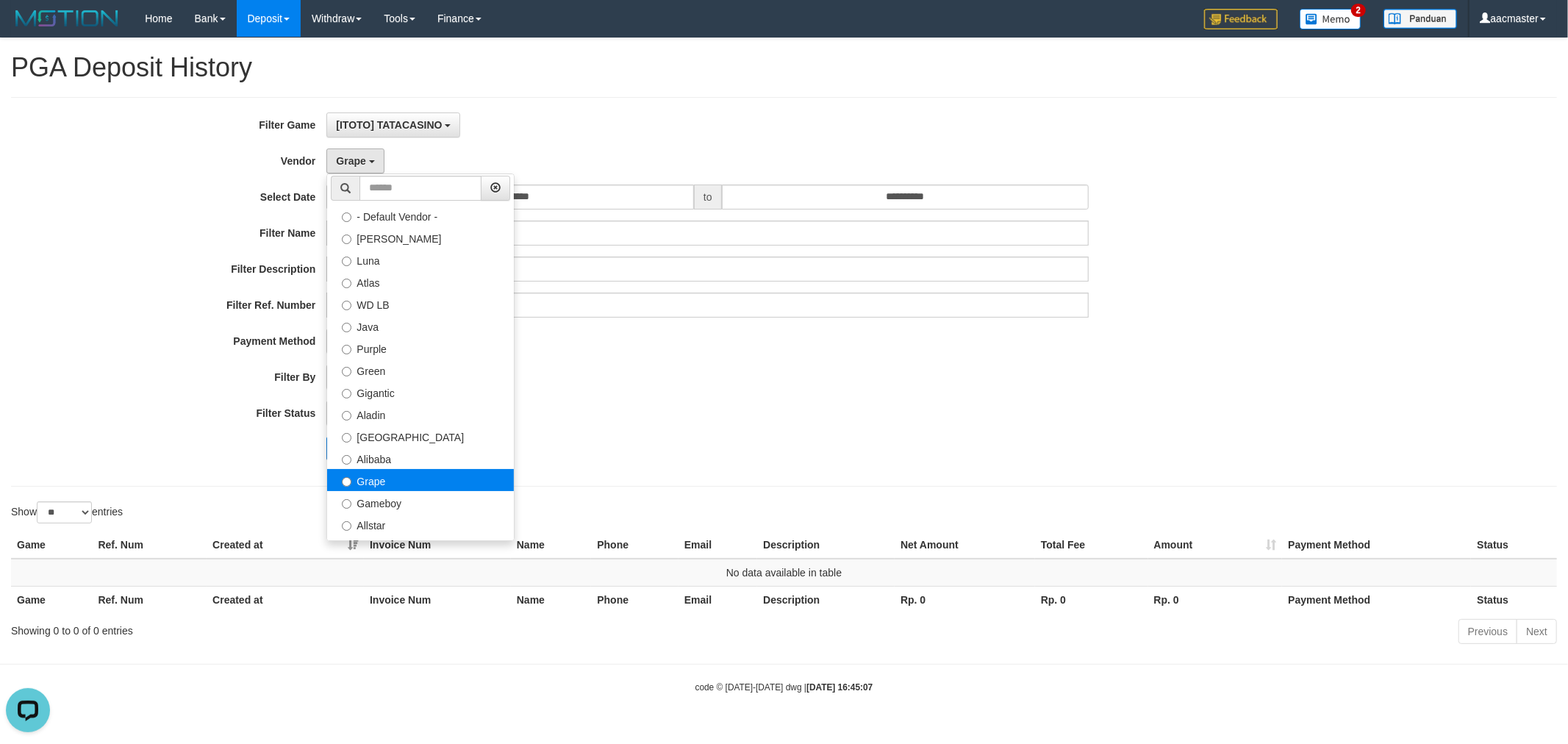
click at [402, 489] on label "Grape" at bounding box center [420, 480] width 187 height 22
click at [394, 498] on label "Gameboy" at bounding box center [420, 502] width 187 height 22
select select "**********"
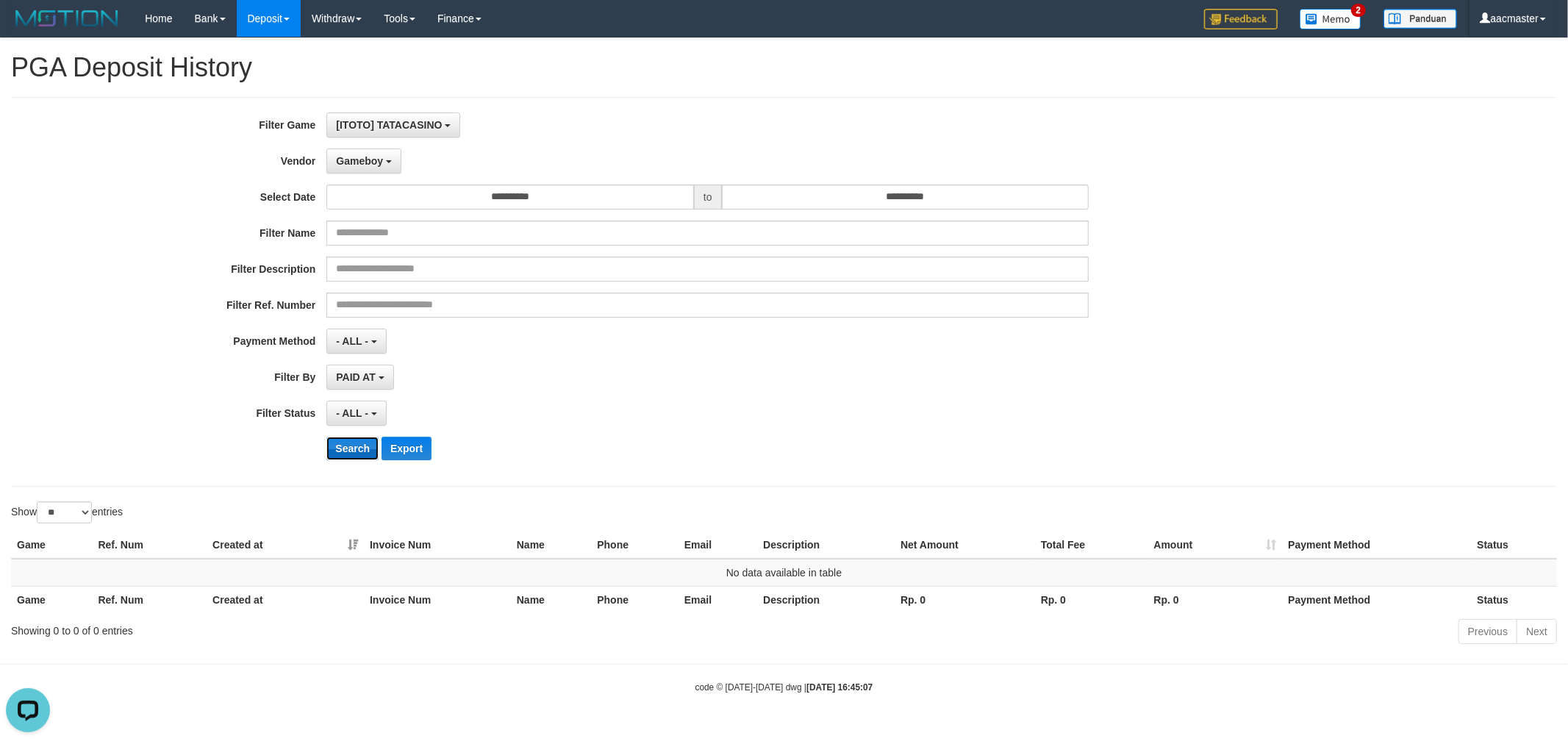
click at [351, 452] on button "Search" at bounding box center [352, 449] width 52 height 24
click at [347, 163] on span "Gameboy" at bounding box center [359, 161] width 47 height 12
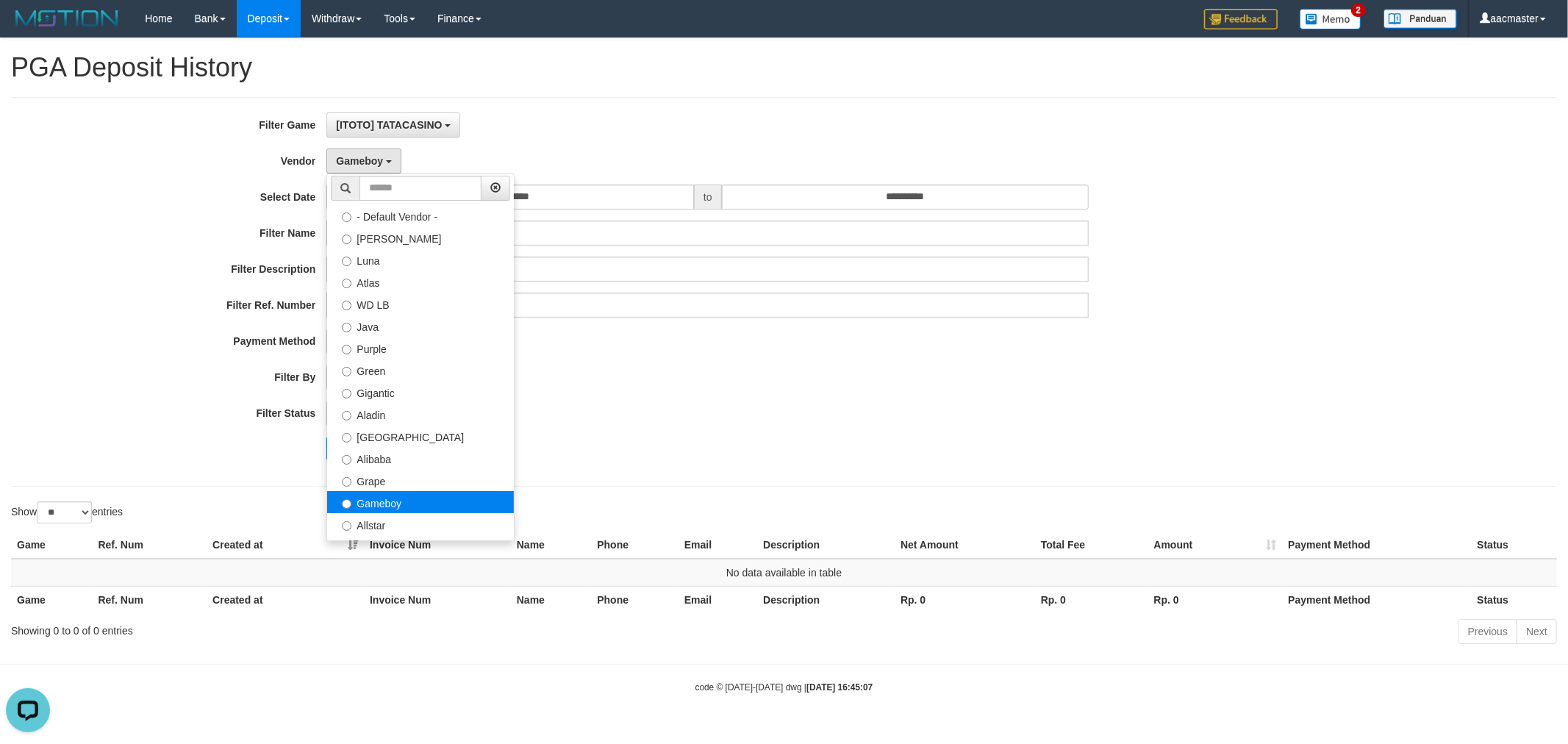
click at [405, 511] on label "Gameboy" at bounding box center [420, 502] width 187 height 22
click at [378, 518] on label "Allstar" at bounding box center [420, 524] width 187 height 22
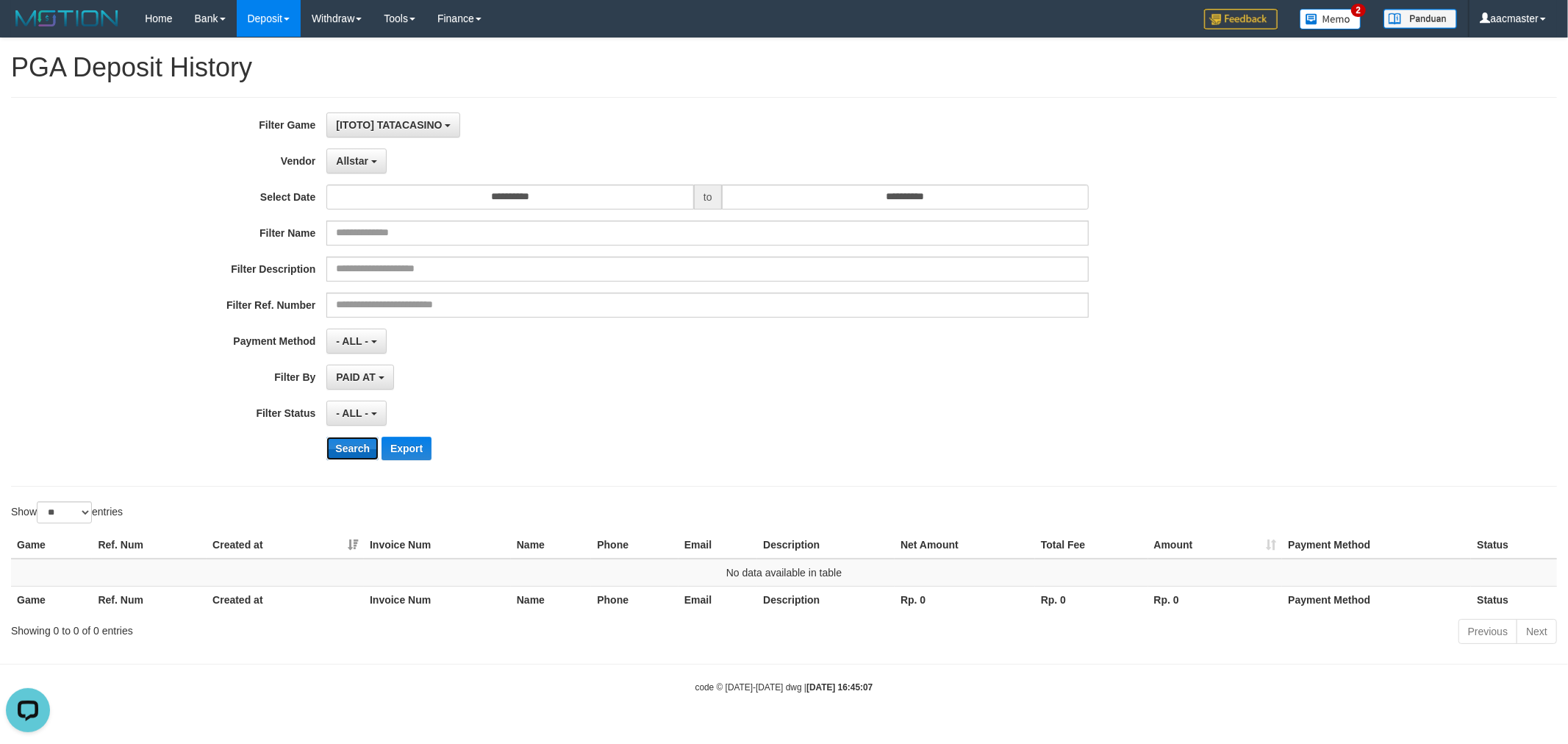
click at [354, 449] on button "Search" at bounding box center [352, 449] width 52 height 24
click at [353, 447] on button "Search" at bounding box center [352, 449] width 52 height 24
click at [372, 150] on button "Allstar" at bounding box center [356, 161] width 60 height 25
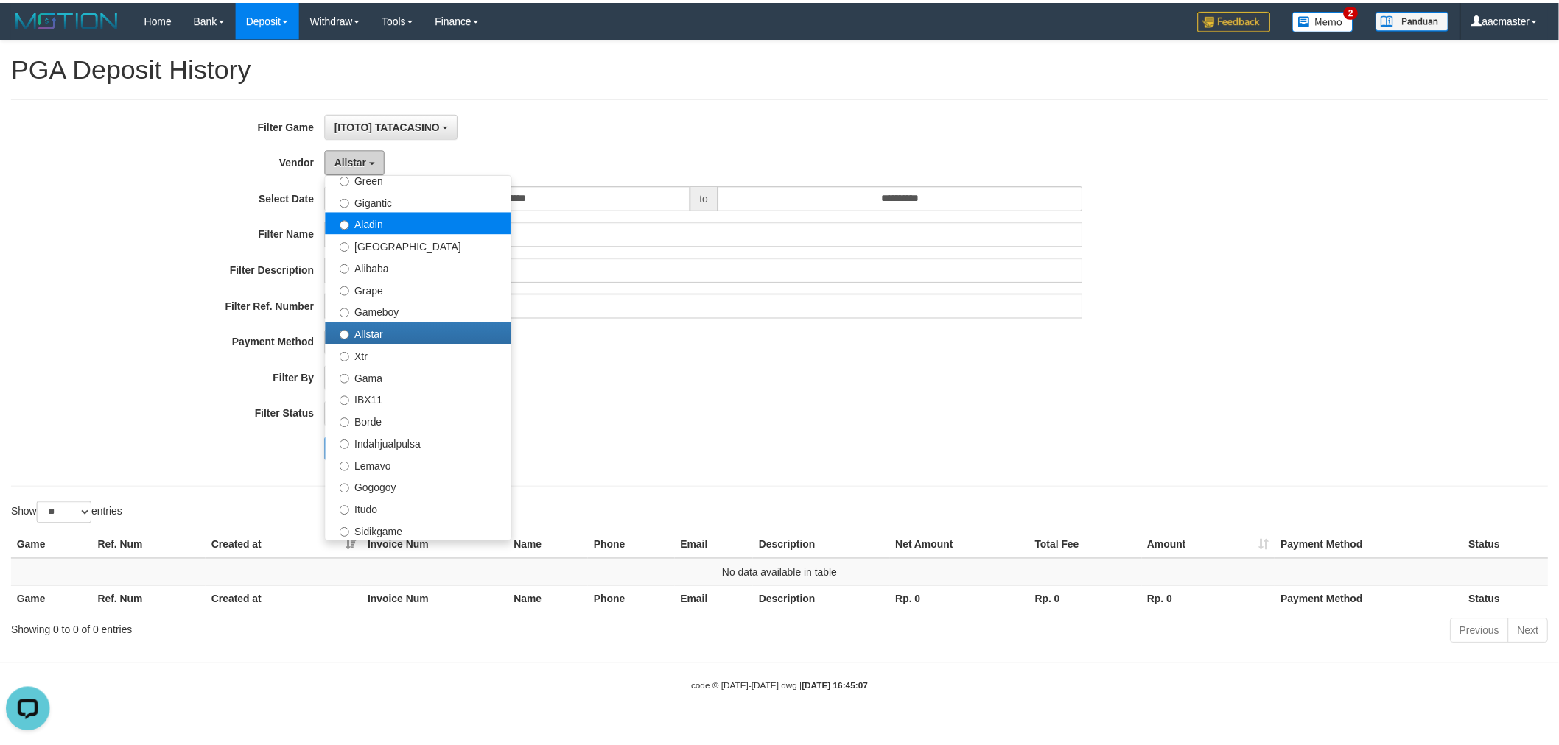
scroll to position [221, 0]
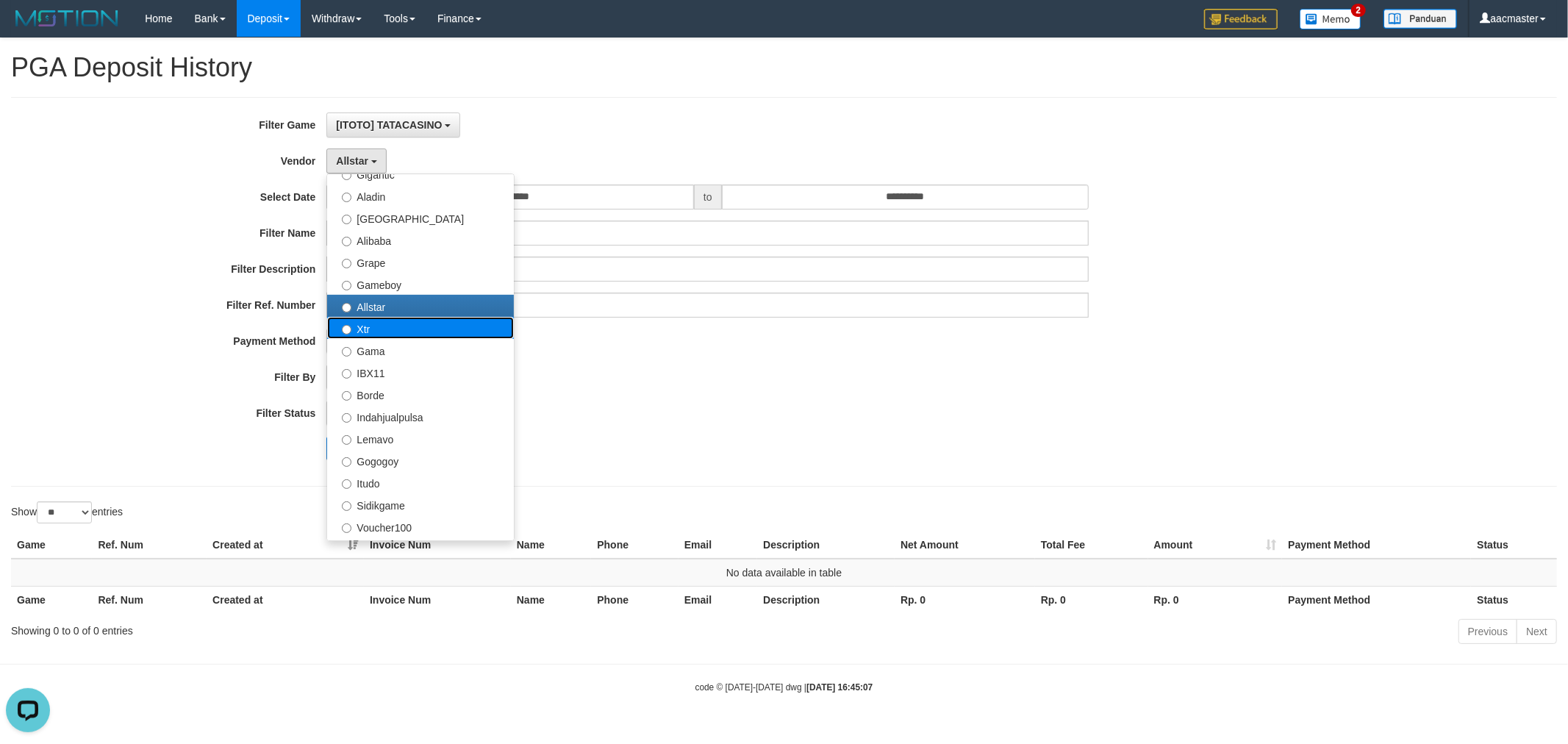
click at [375, 331] on label "Xtr" at bounding box center [420, 328] width 187 height 22
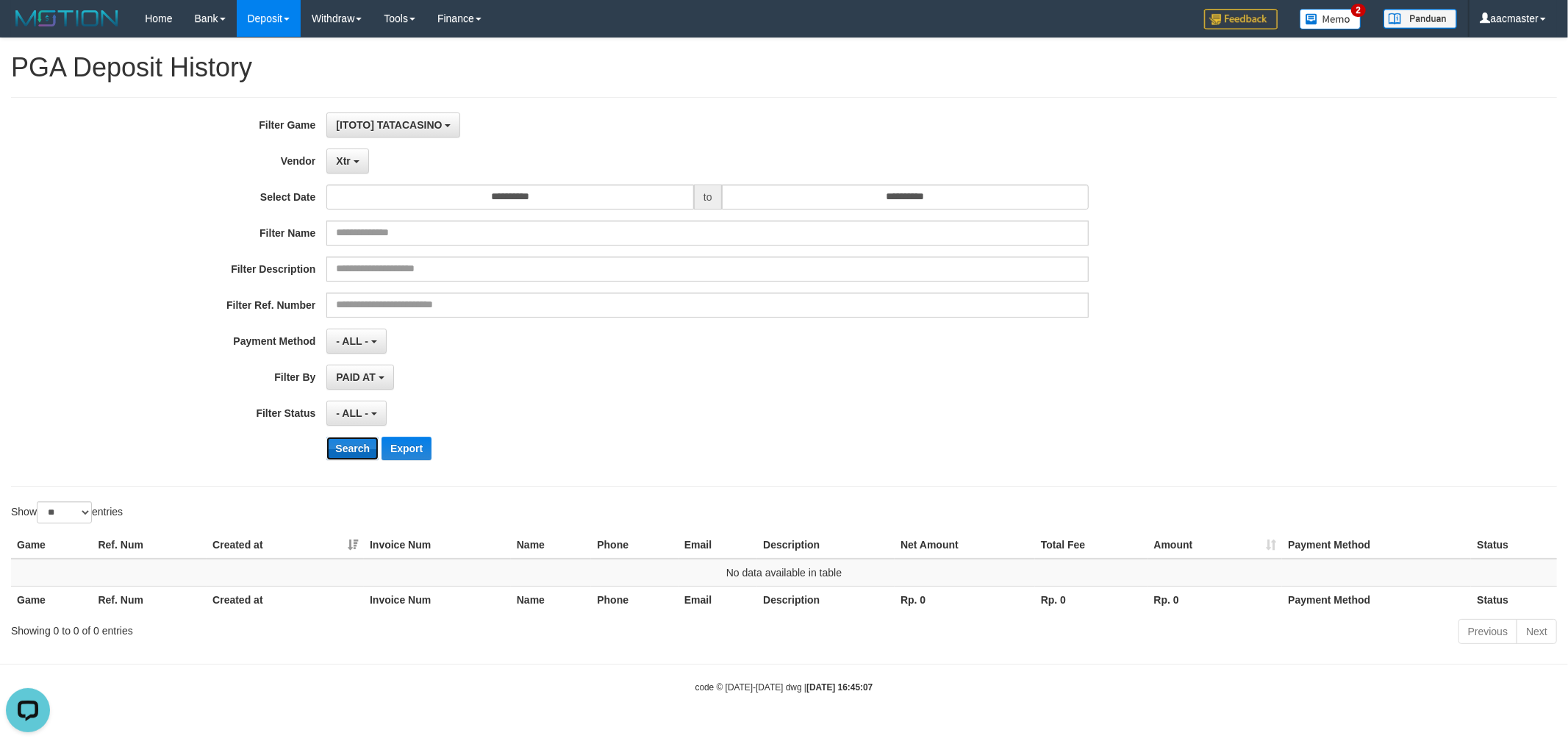
click at [344, 451] on button "Search" at bounding box center [352, 449] width 52 height 24
click at [333, 153] on button "Xtr" at bounding box center [347, 161] width 42 height 25
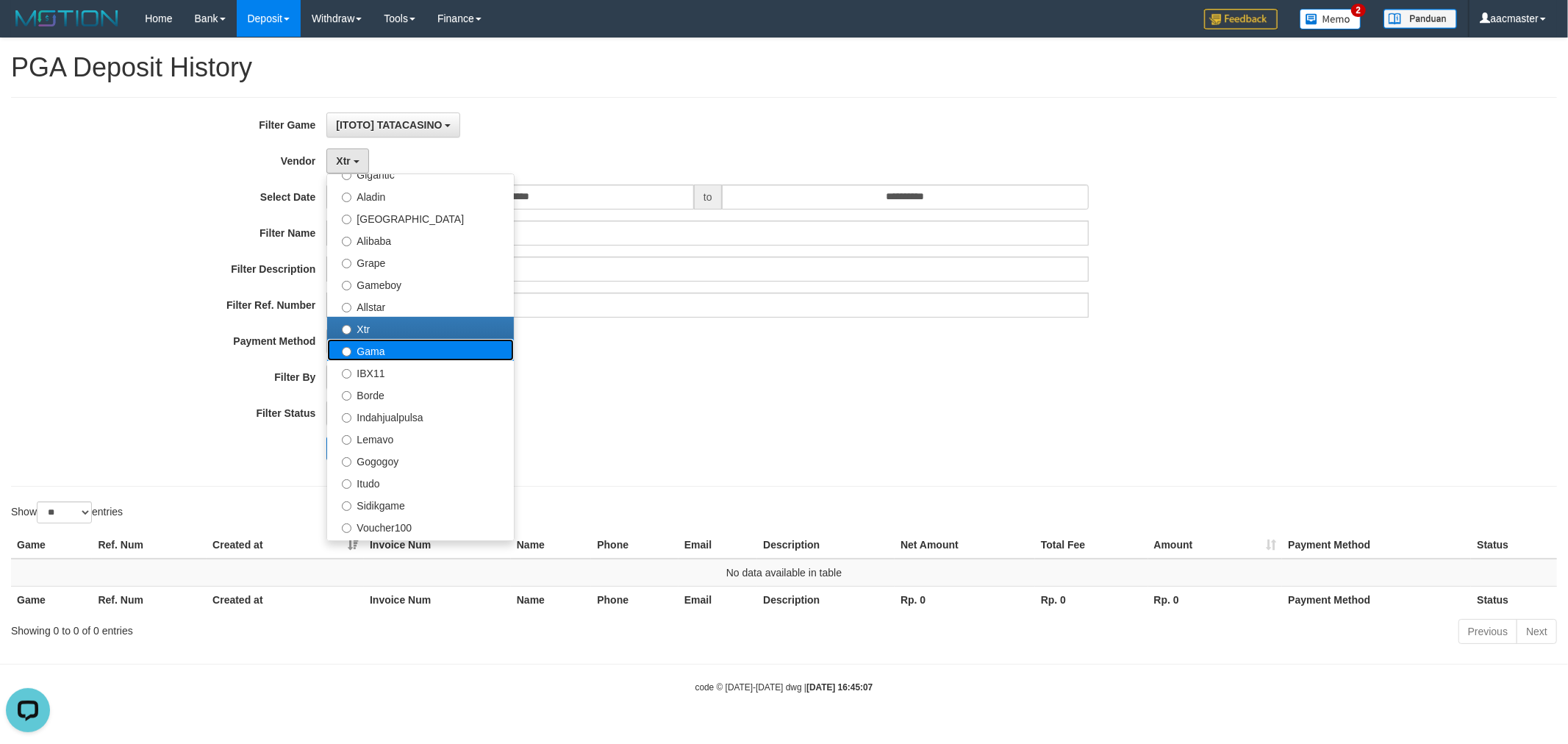
click at [350, 357] on label "Gama" at bounding box center [420, 351] width 187 height 22
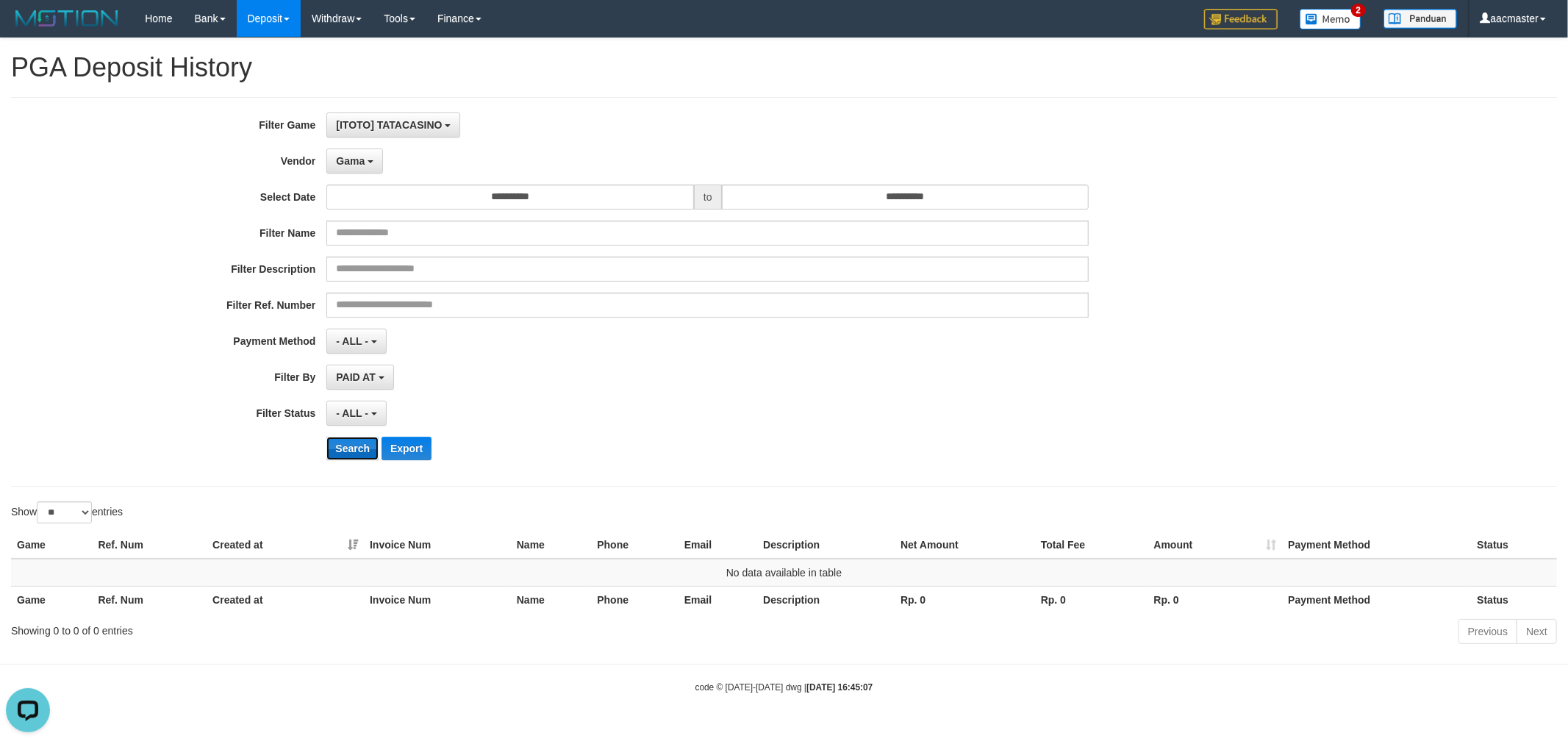
click at [351, 457] on button "Search" at bounding box center [352, 449] width 52 height 24
click at [360, 164] on span "Gama" at bounding box center [350, 161] width 29 height 12
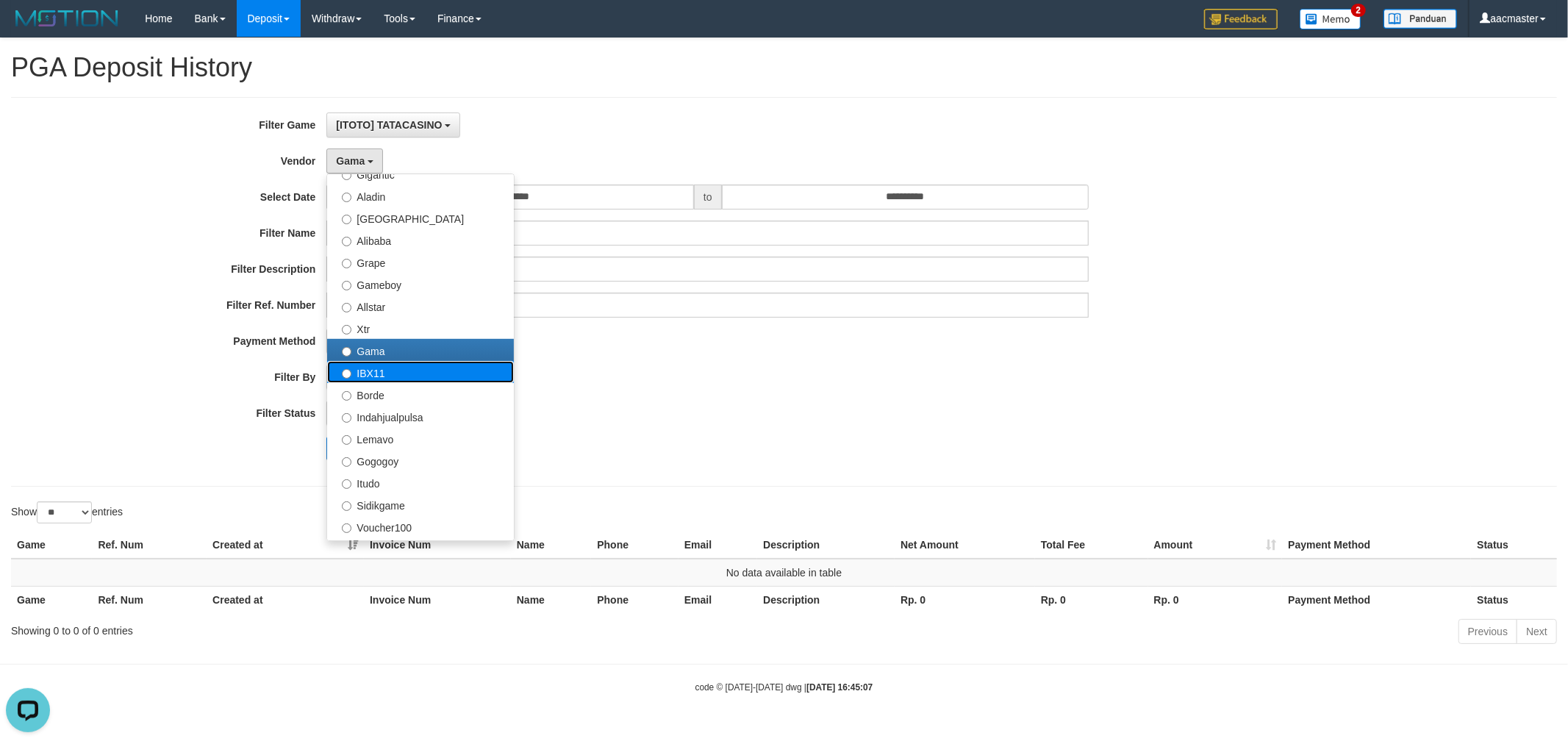
click at [387, 372] on label "IBX11" at bounding box center [420, 372] width 187 height 22
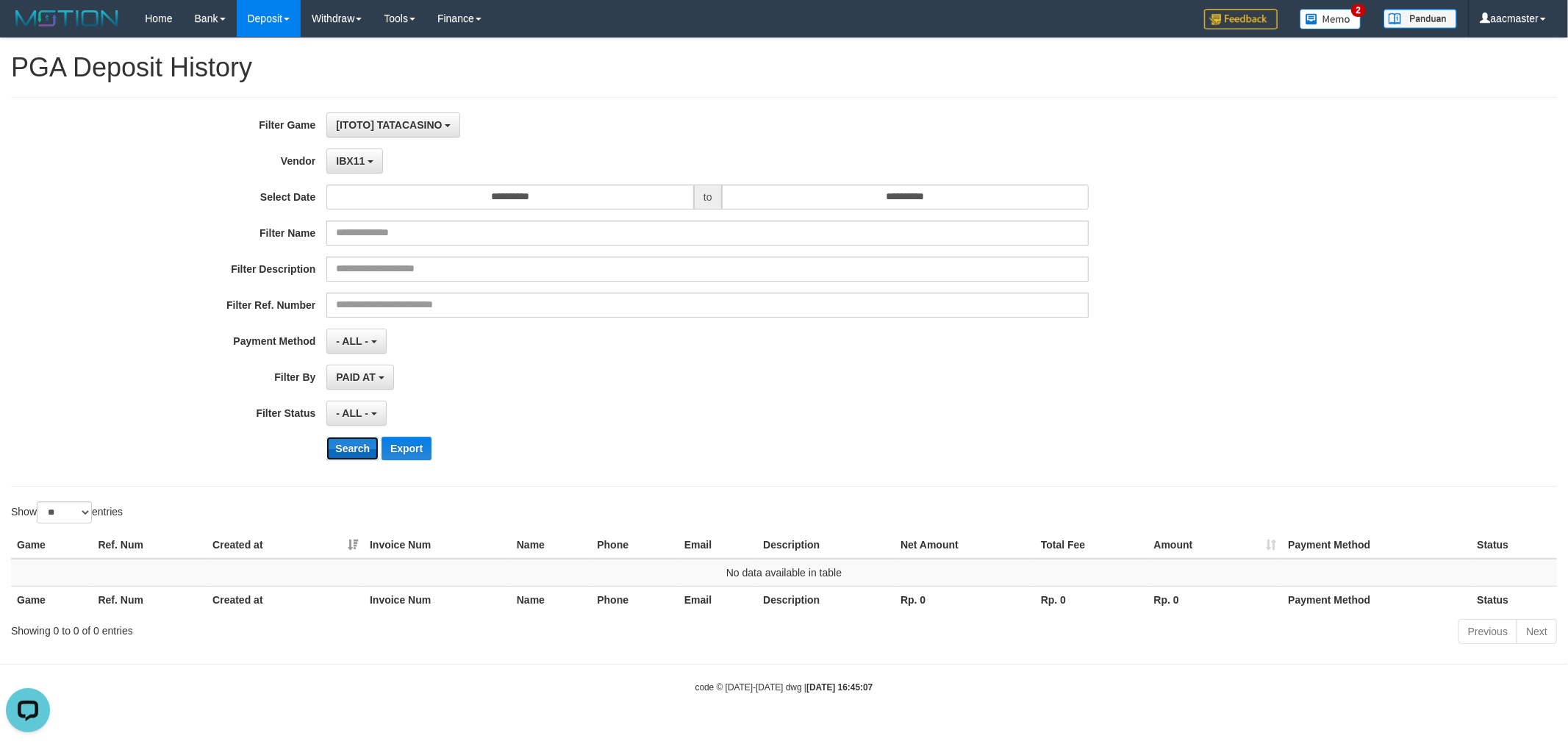
click at [343, 443] on button "Search" at bounding box center [352, 449] width 52 height 24
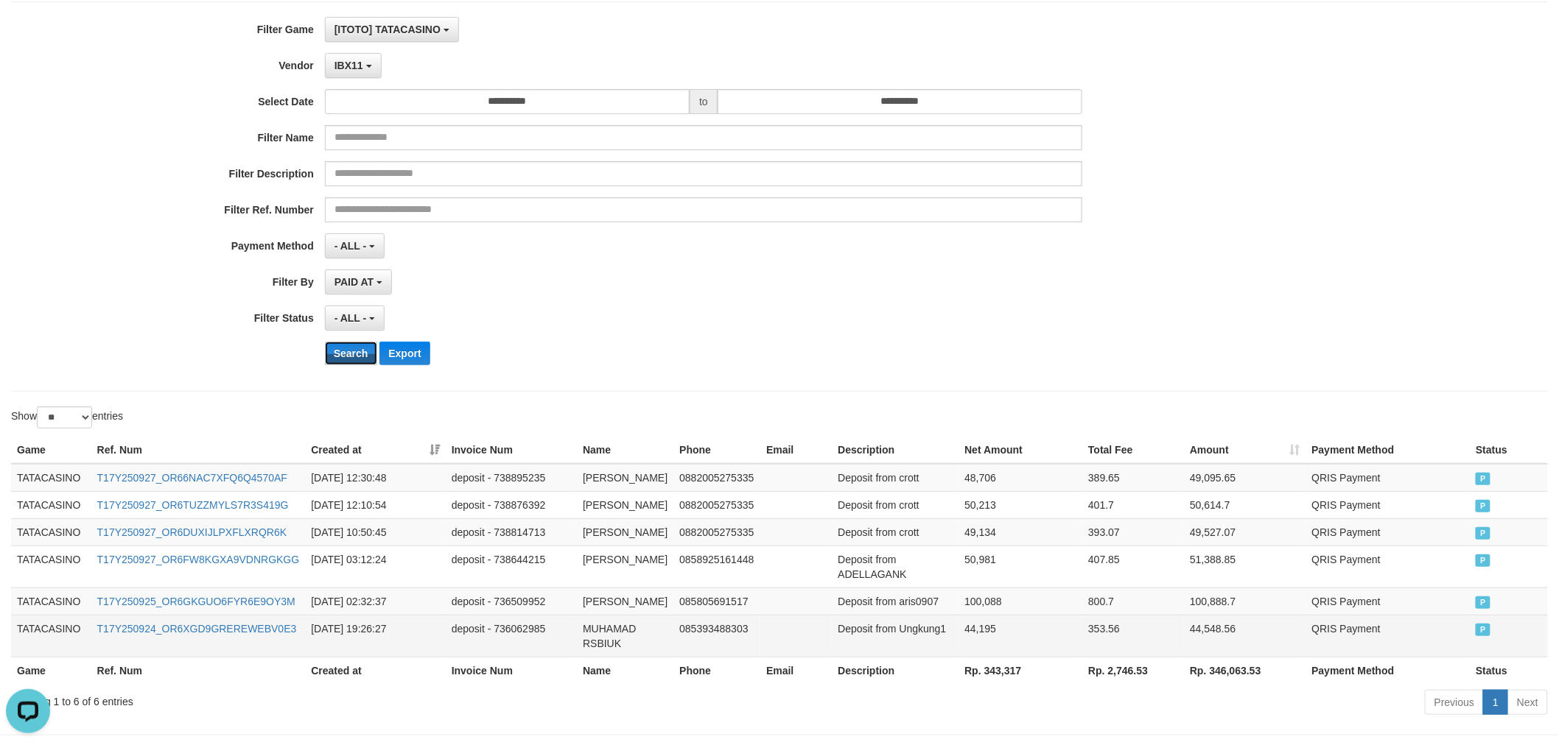
scroll to position [153, 0]
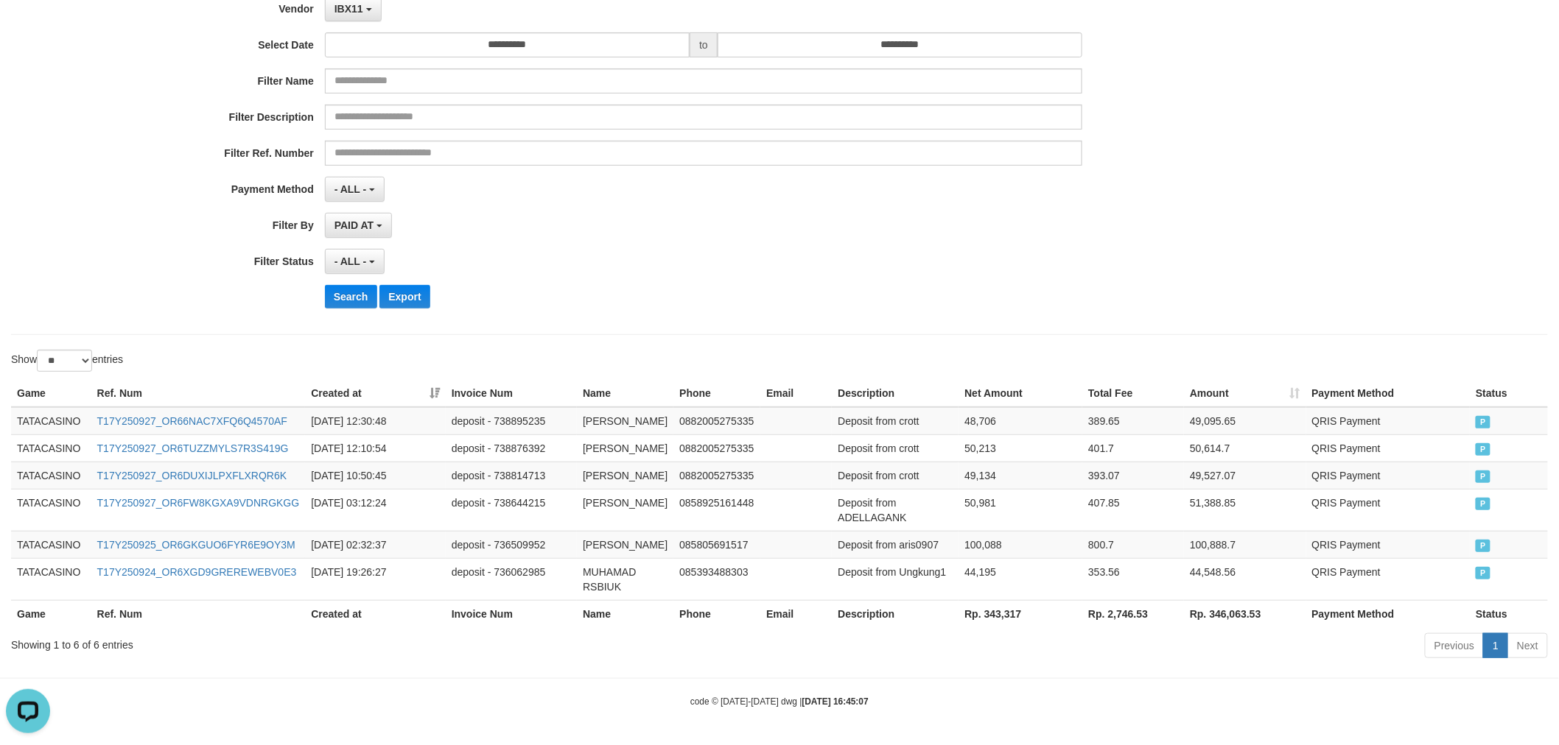
click at [981, 612] on th "Rp. 343,317" at bounding box center [1020, 613] width 124 height 27
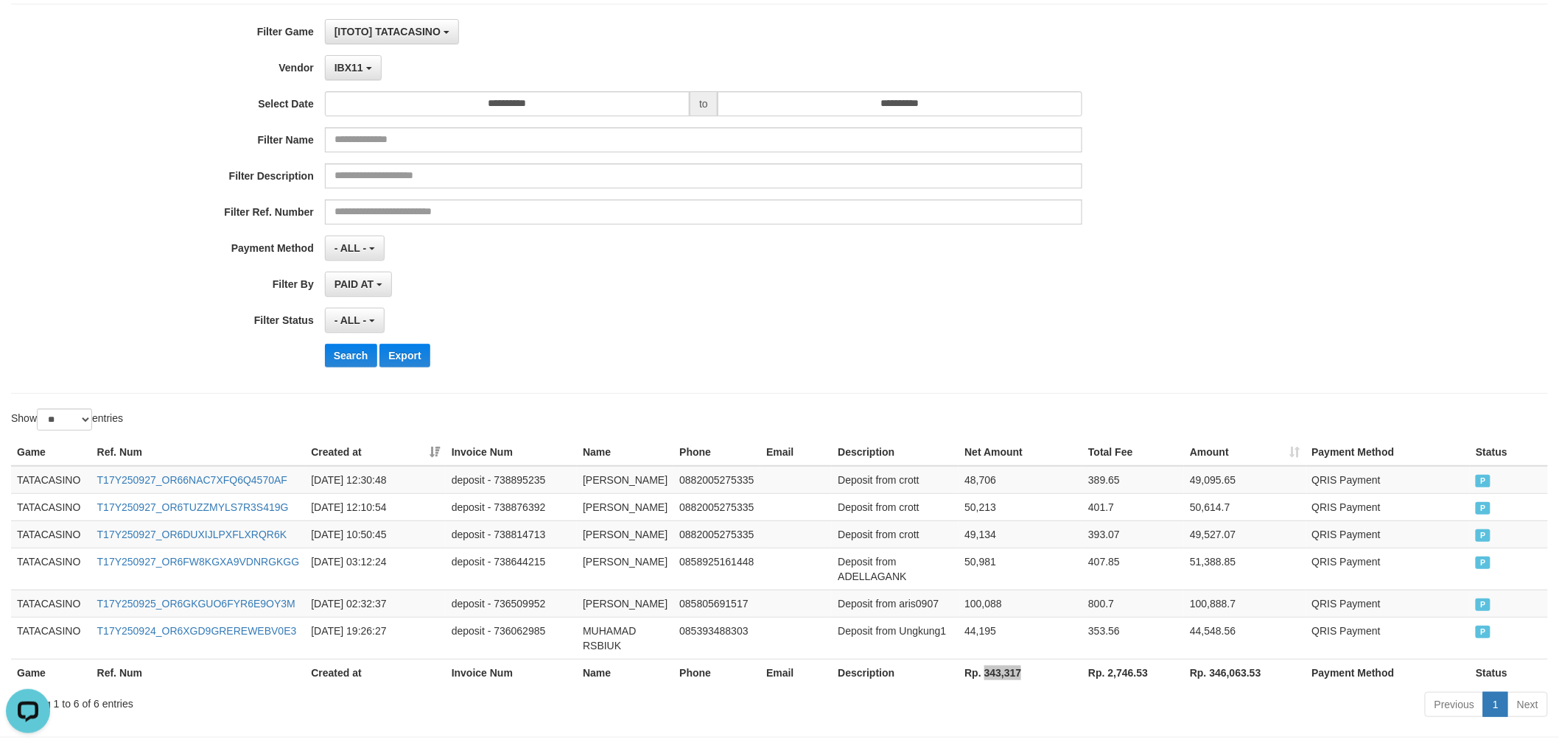
scroll to position [45, 0]
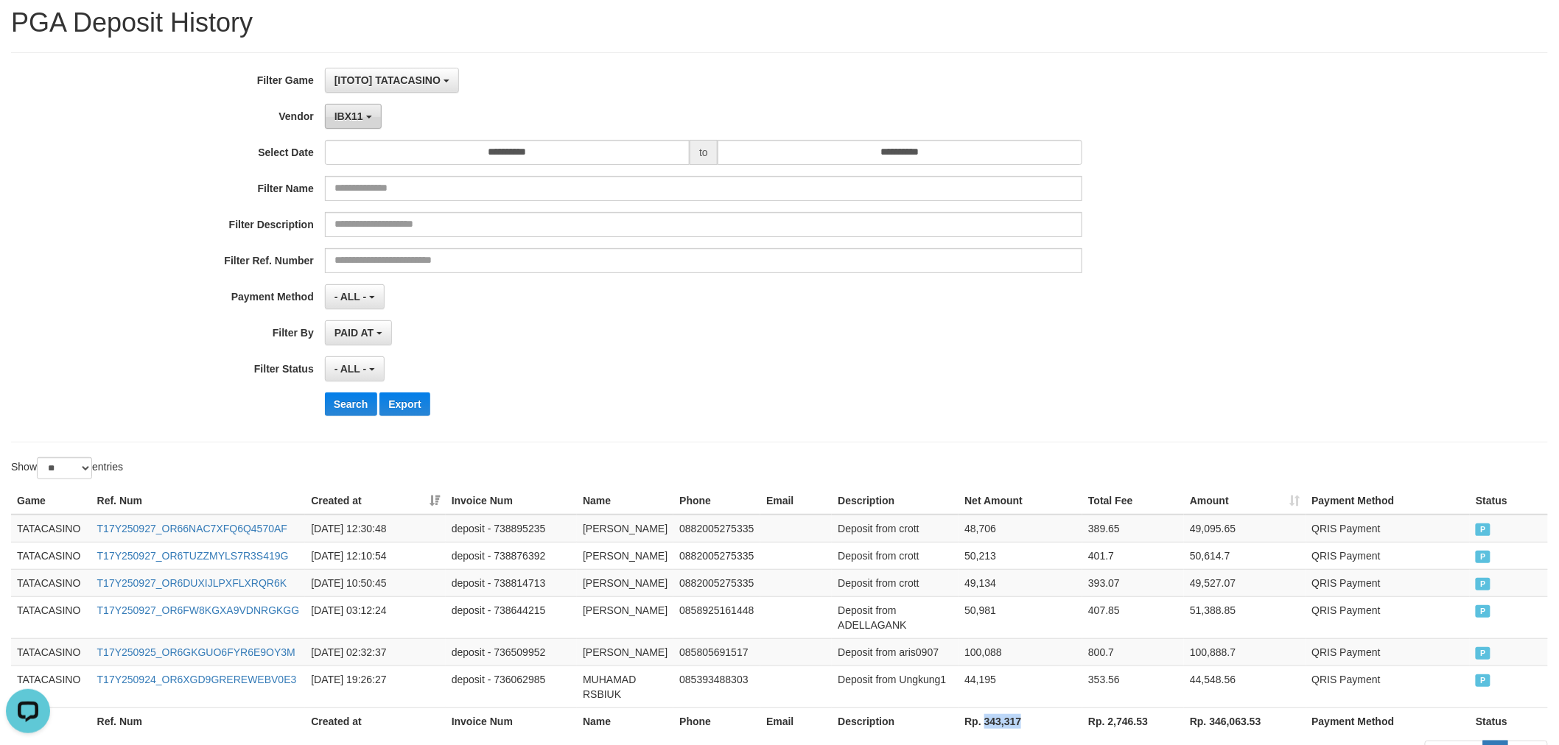
click at [359, 111] on span "IBX11" at bounding box center [348, 116] width 29 height 12
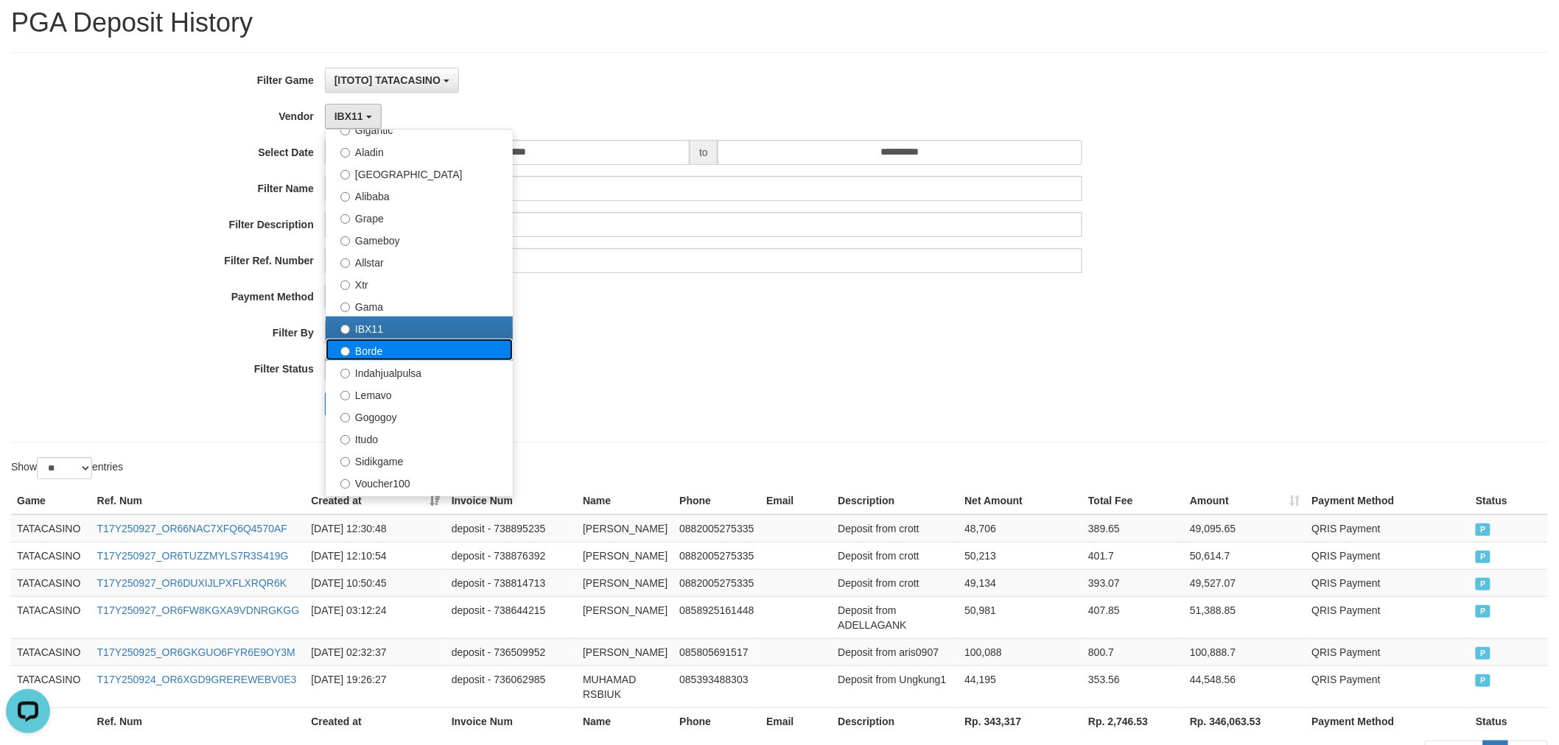
click at [372, 356] on label "Borde" at bounding box center [419, 350] width 187 height 22
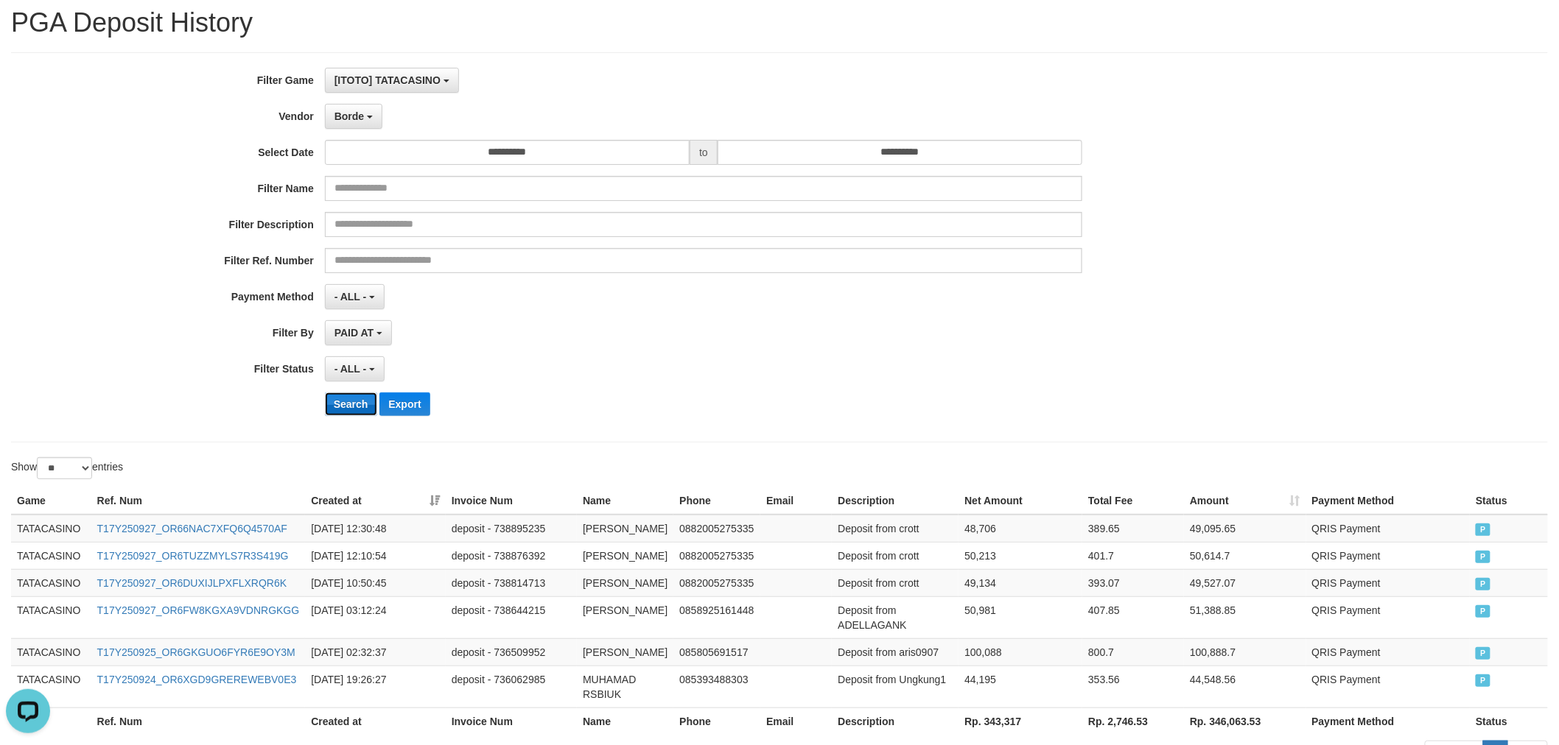
click at [356, 399] on button "Search" at bounding box center [351, 405] width 52 height 24
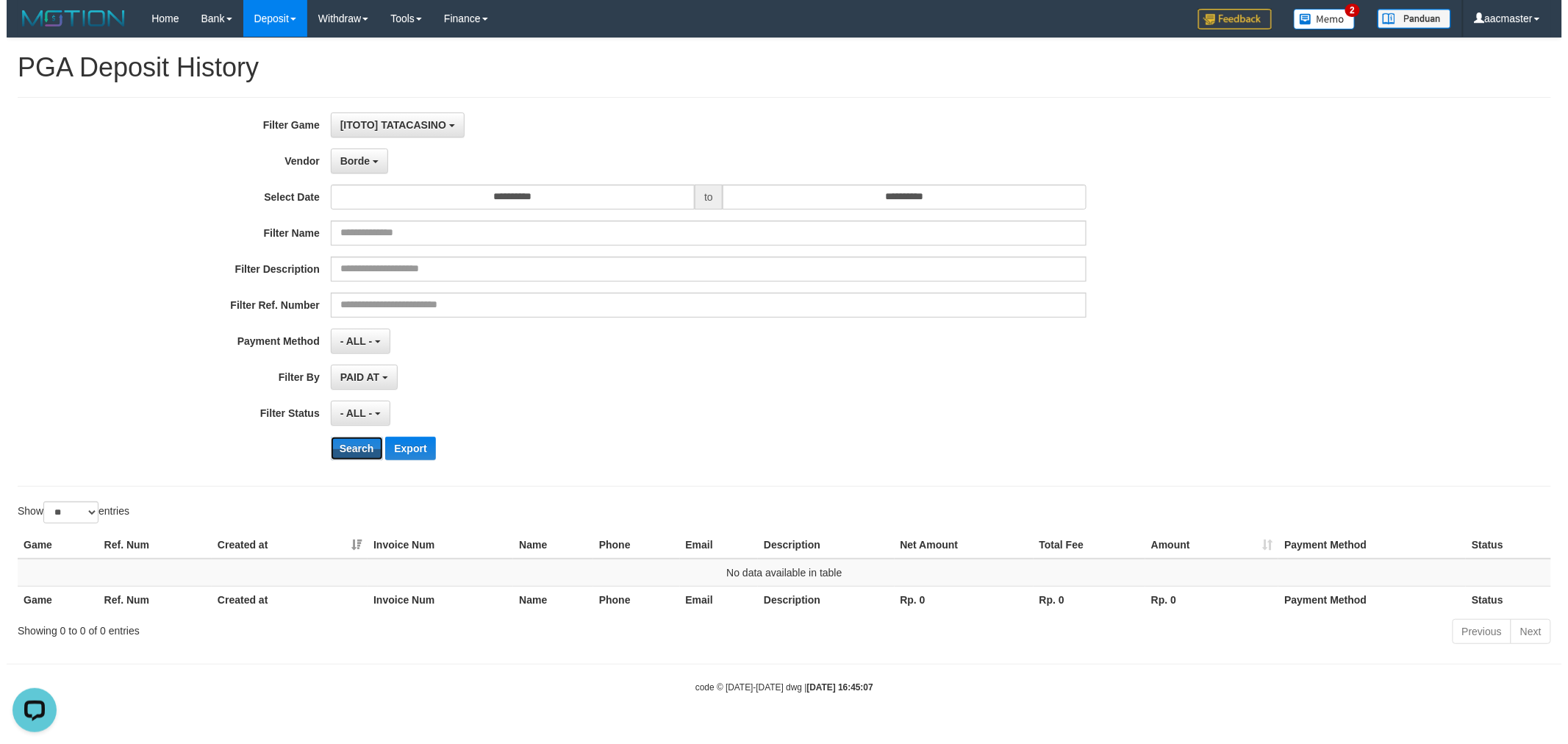
scroll to position [0, 0]
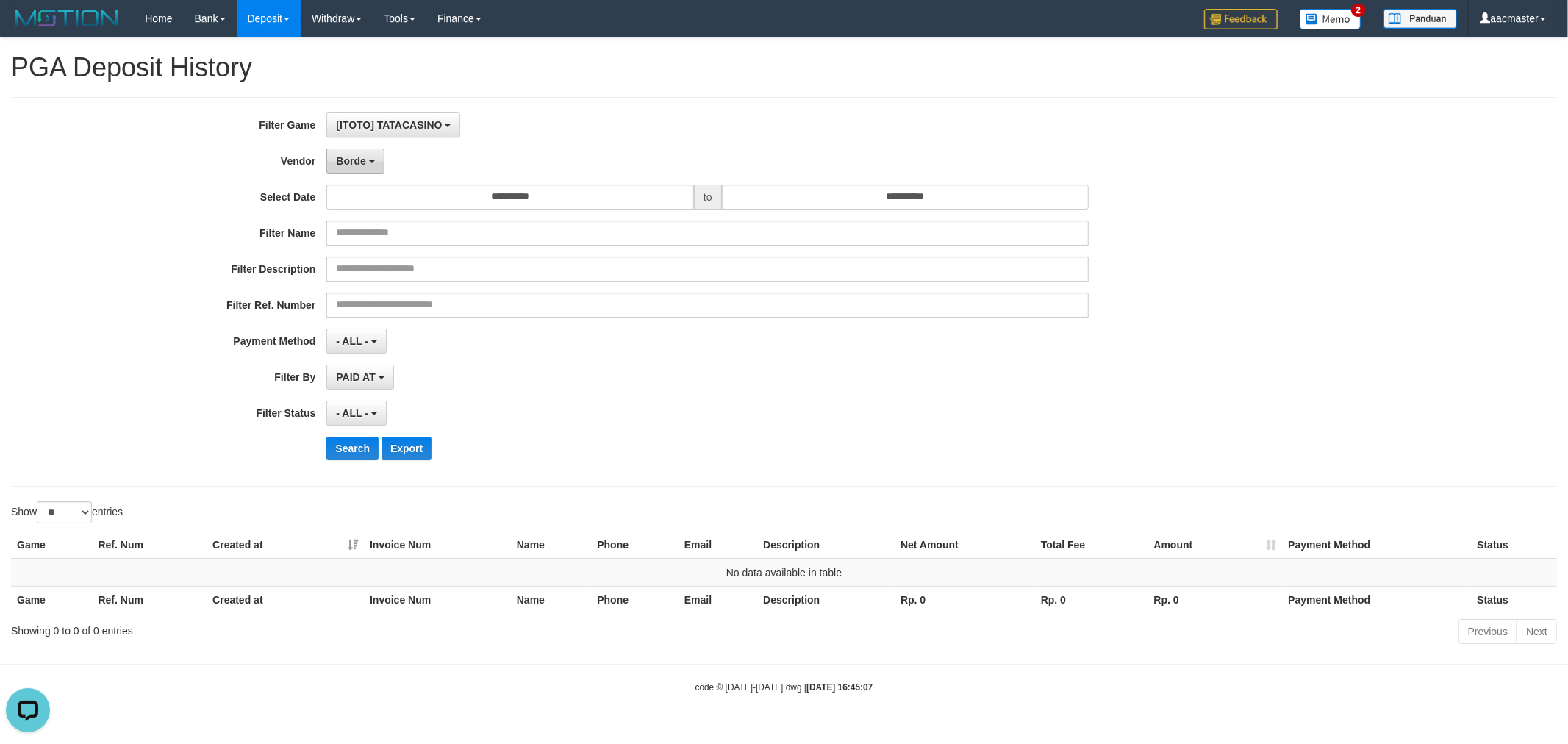
click at [345, 167] on button "Borde" at bounding box center [354, 161] width 57 height 25
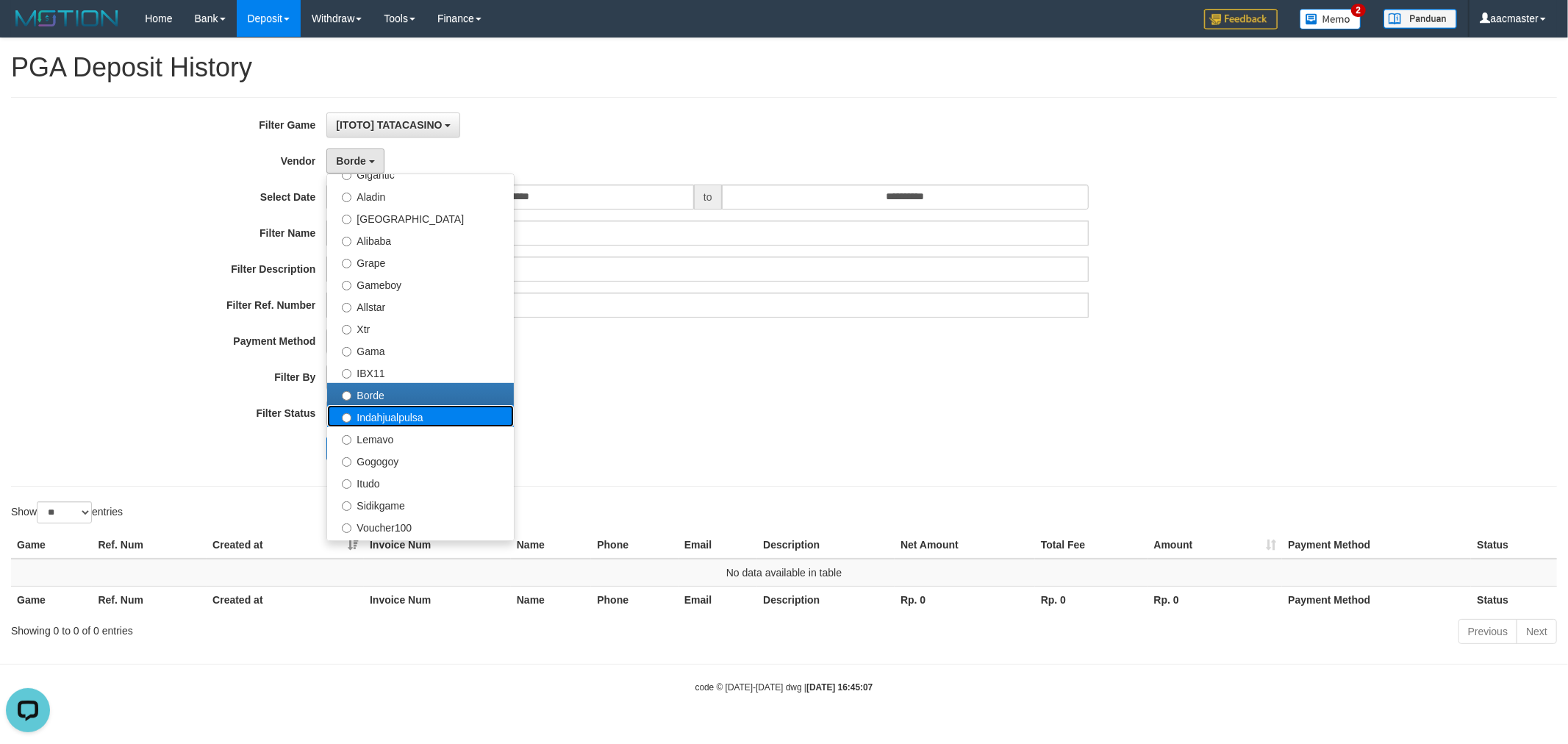
click at [392, 412] on label "Indahjualpulsa" at bounding box center [420, 416] width 187 height 22
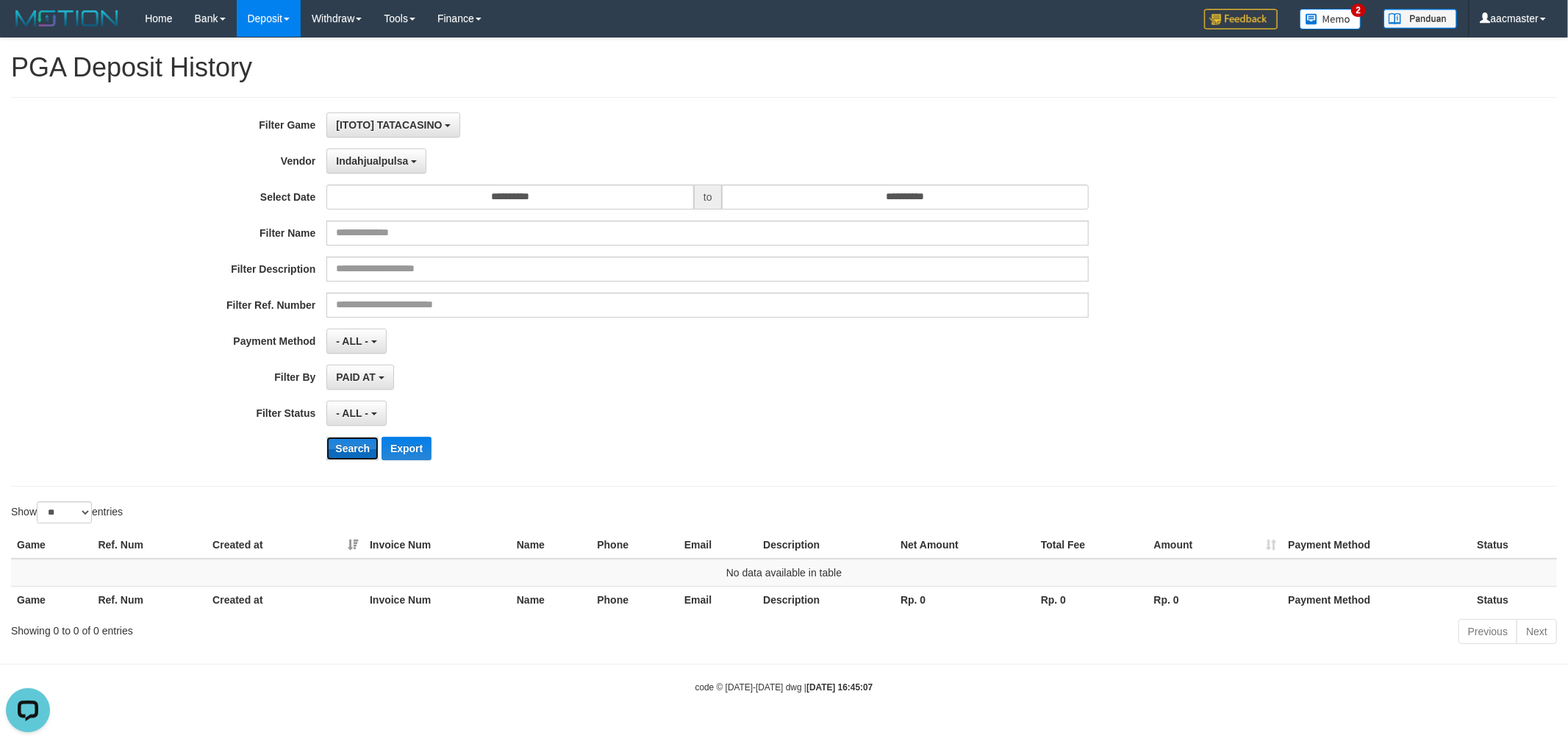
click at [360, 449] on button "Search" at bounding box center [352, 449] width 52 height 24
click at [365, 141] on div "**********" at bounding box center [654, 292] width 1307 height 359
click at [360, 164] on span "Indahjualpulsa" at bounding box center [372, 161] width 72 height 12
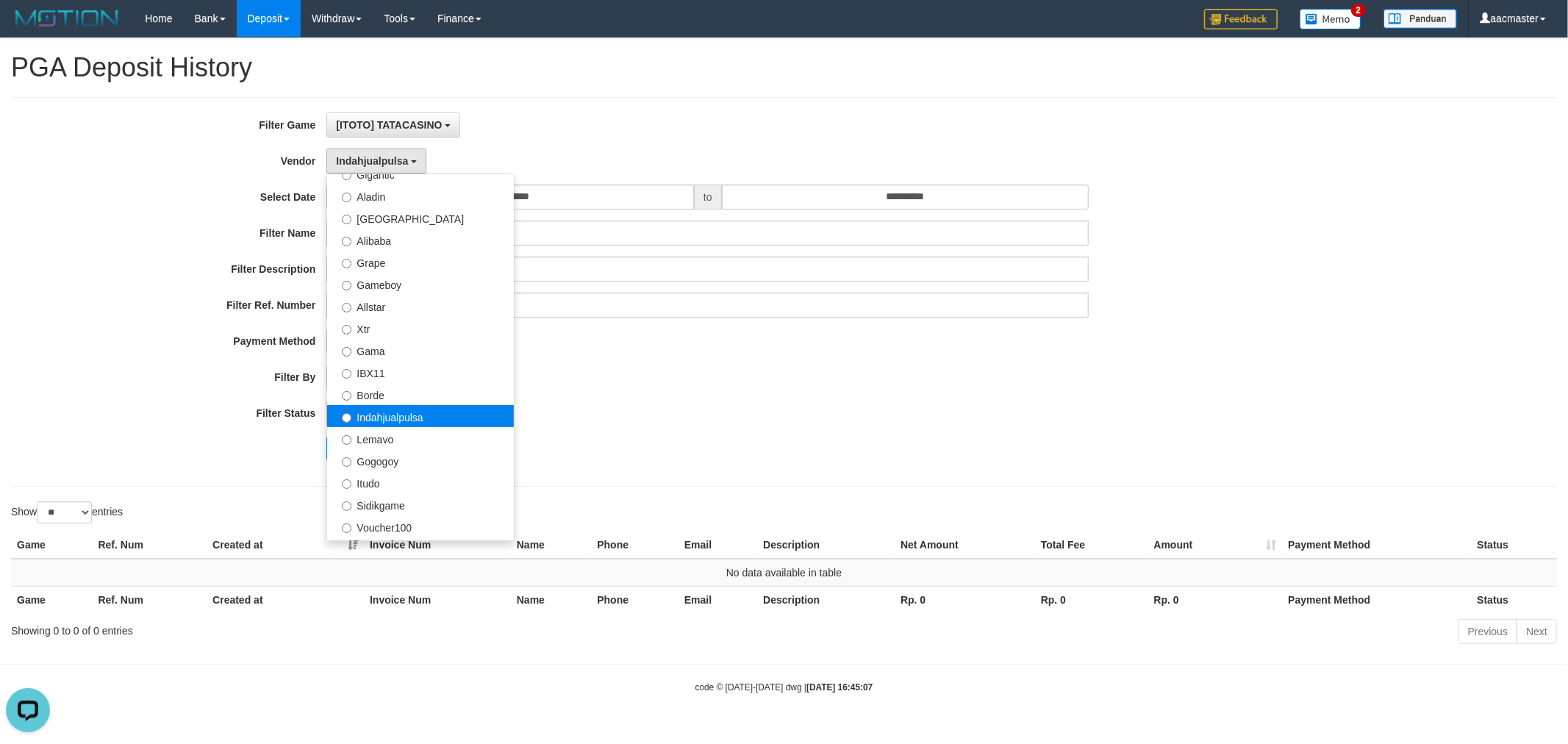
click at [372, 423] on label "Indahjualpulsa" at bounding box center [420, 416] width 187 height 22
click at [372, 428] on label "Lemavo" at bounding box center [420, 438] width 187 height 22
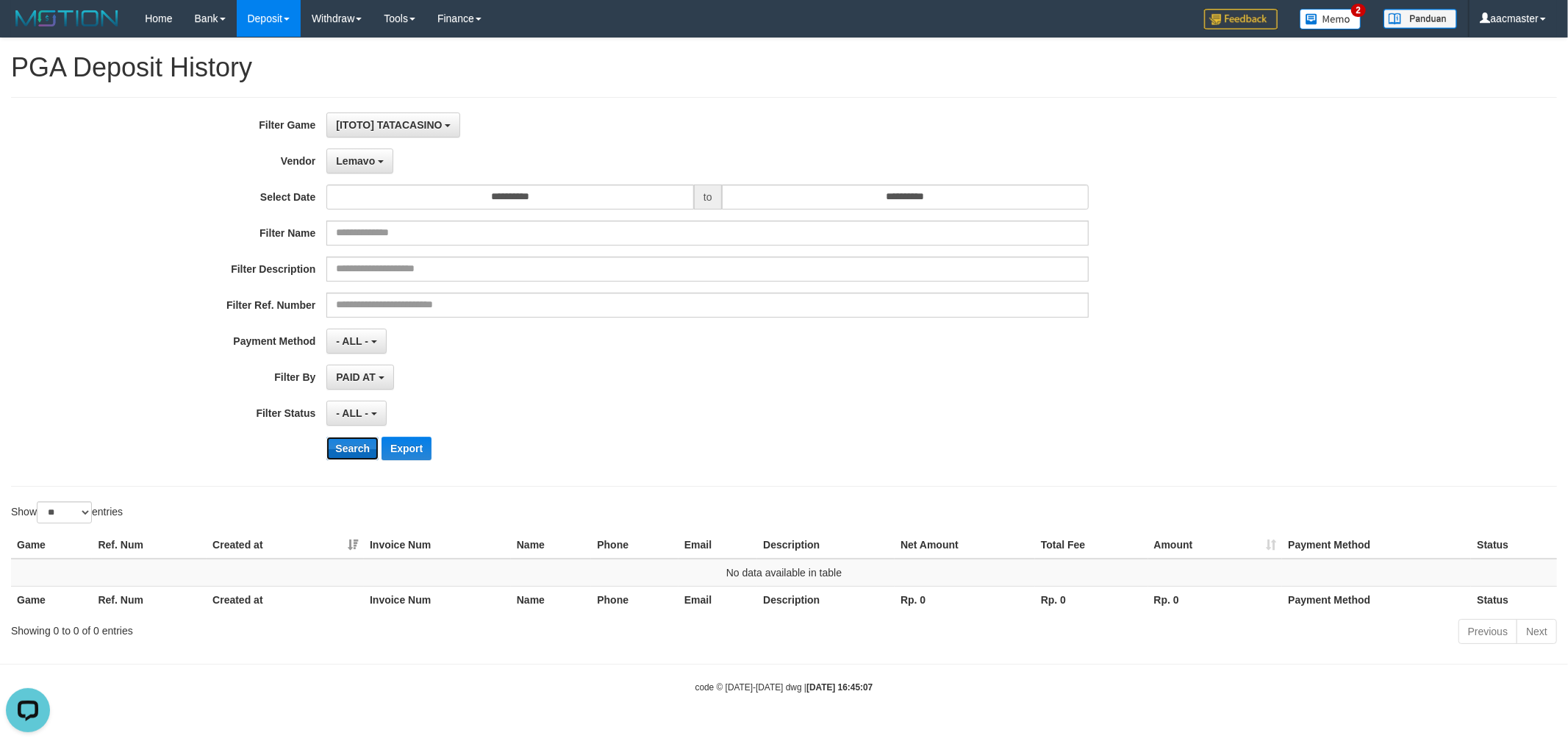
click at [365, 445] on button "Search" at bounding box center [352, 449] width 52 height 24
click at [361, 162] on span "Lemavo" at bounding box center [355, 161] width 39 height 12
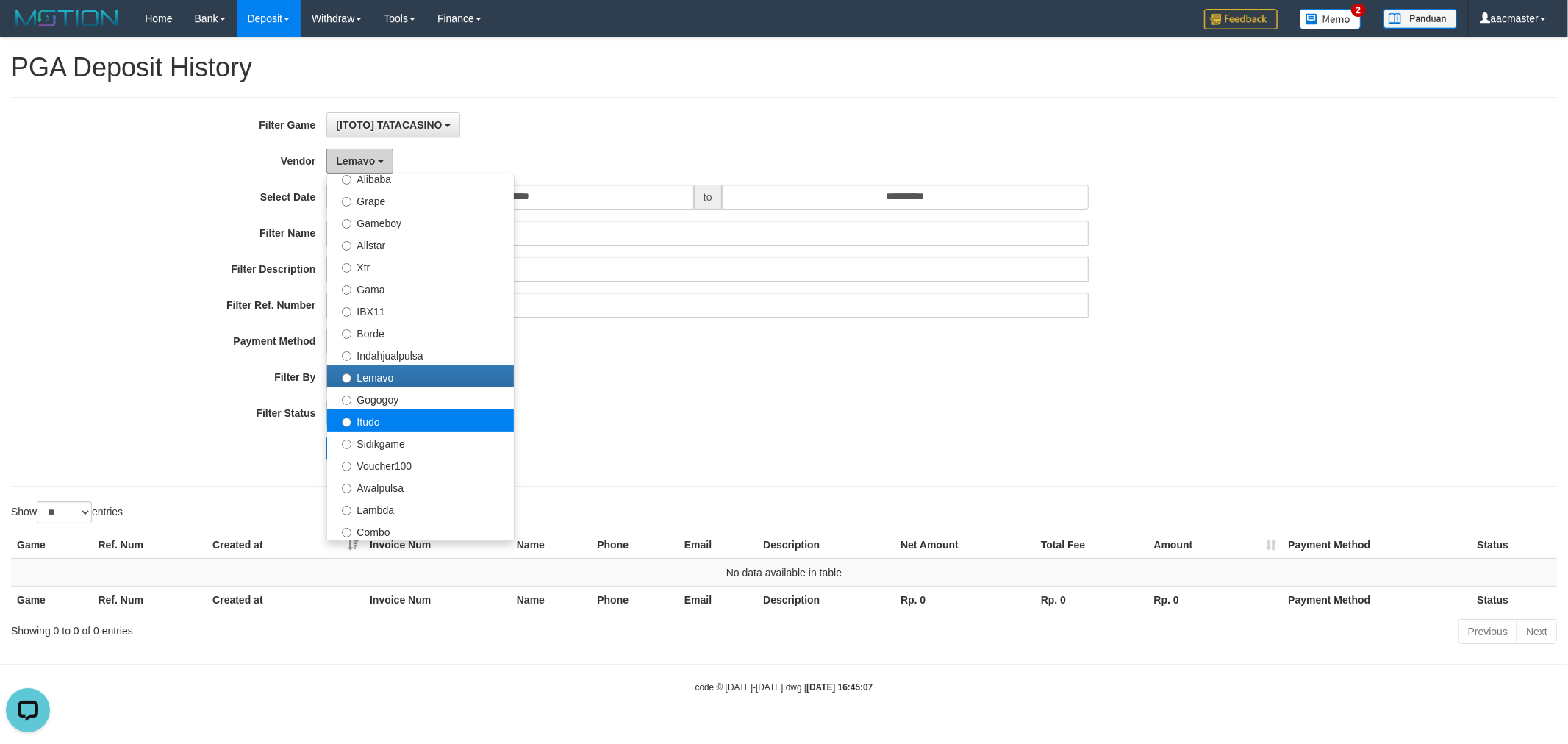
scroll to position [329, 0]
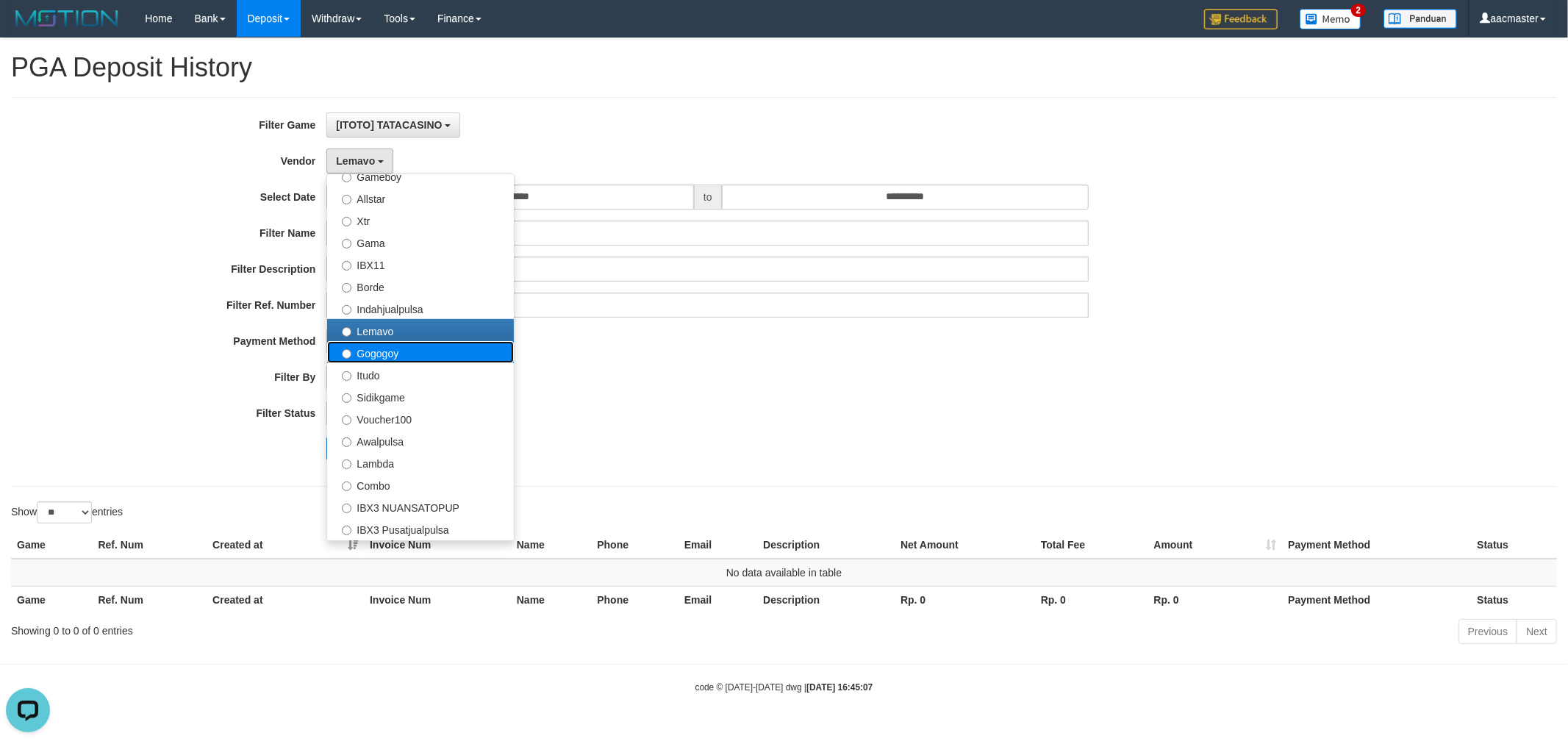
click at [380, 352] on label "Gogogoy" at bounding box center [420, 353] width 187 height 22
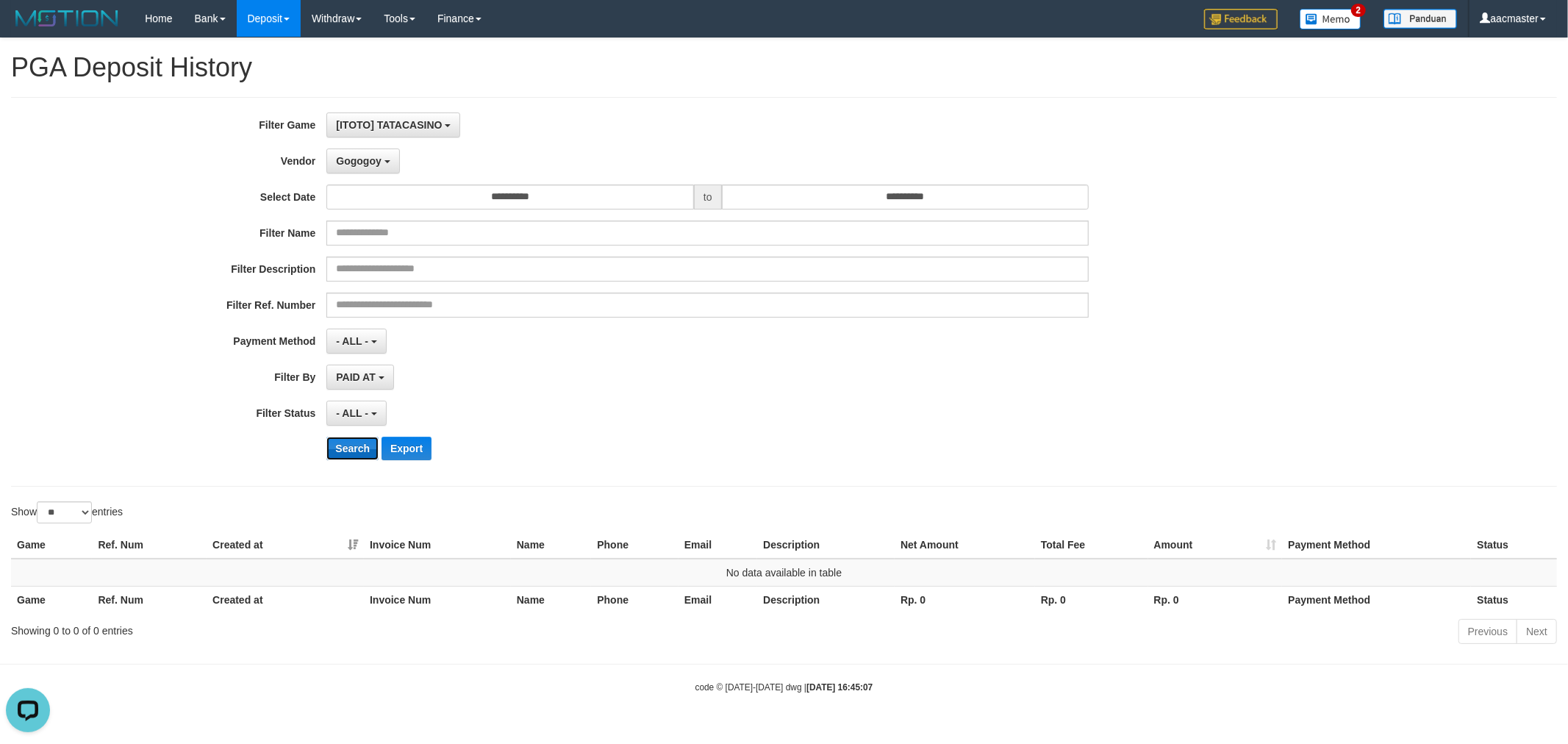
click at [353, 445] on button "Search" at bounding box center [352, 449] width 52 height 24
click at [383, 172] on button "Gogogoy" at bounding box center [362, 161] width 73 height 25
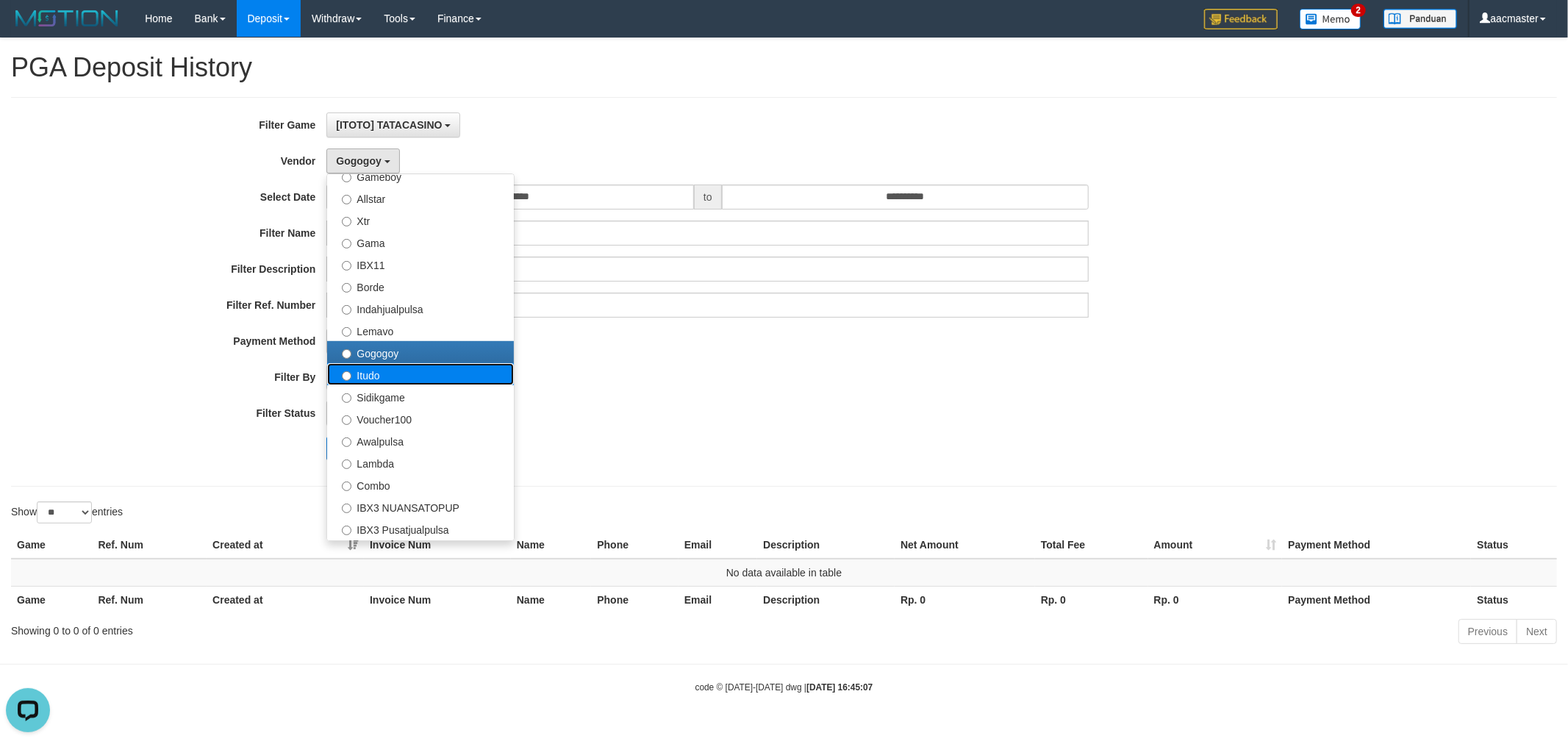
click at [384, 376] on label "Itudo" at bounding box center [420, 374] width 187 height 22
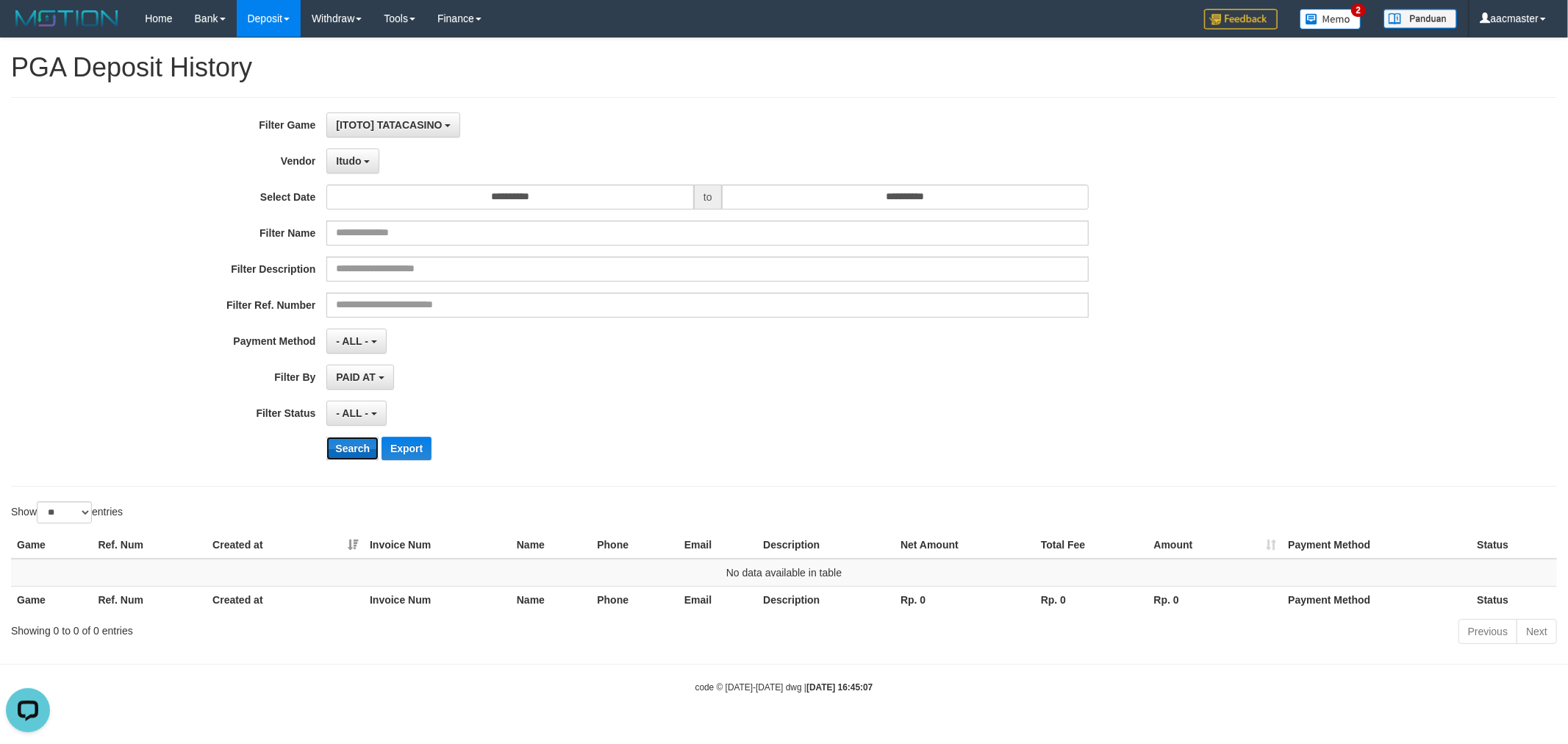
click at [372, 441] on button "Search" at bounding box center [352, 449] width 52 height 24
click at [350, 165] on span "Itudo" at bounding box center [348, 161] width 25 height 12
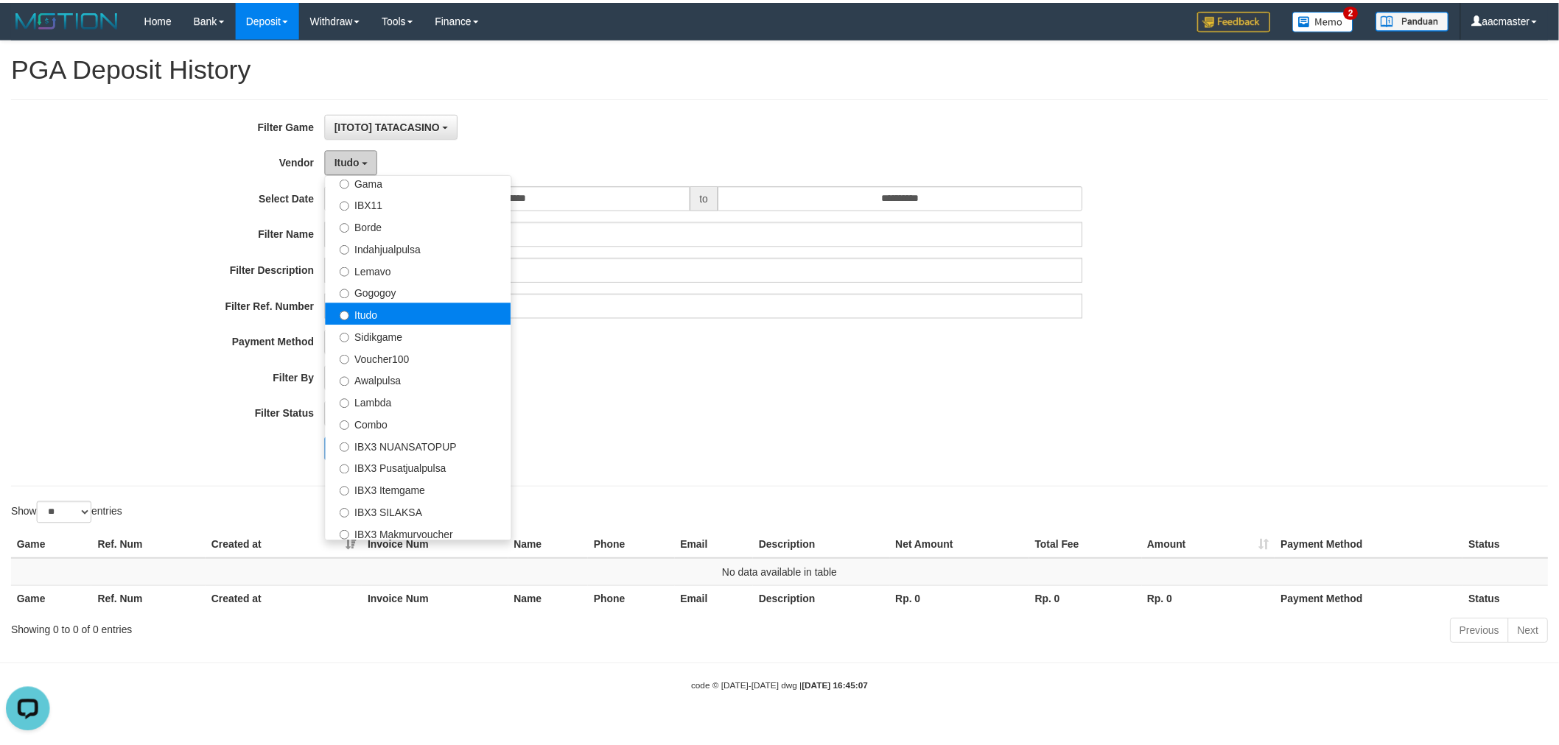
scroll to position [438, 0]
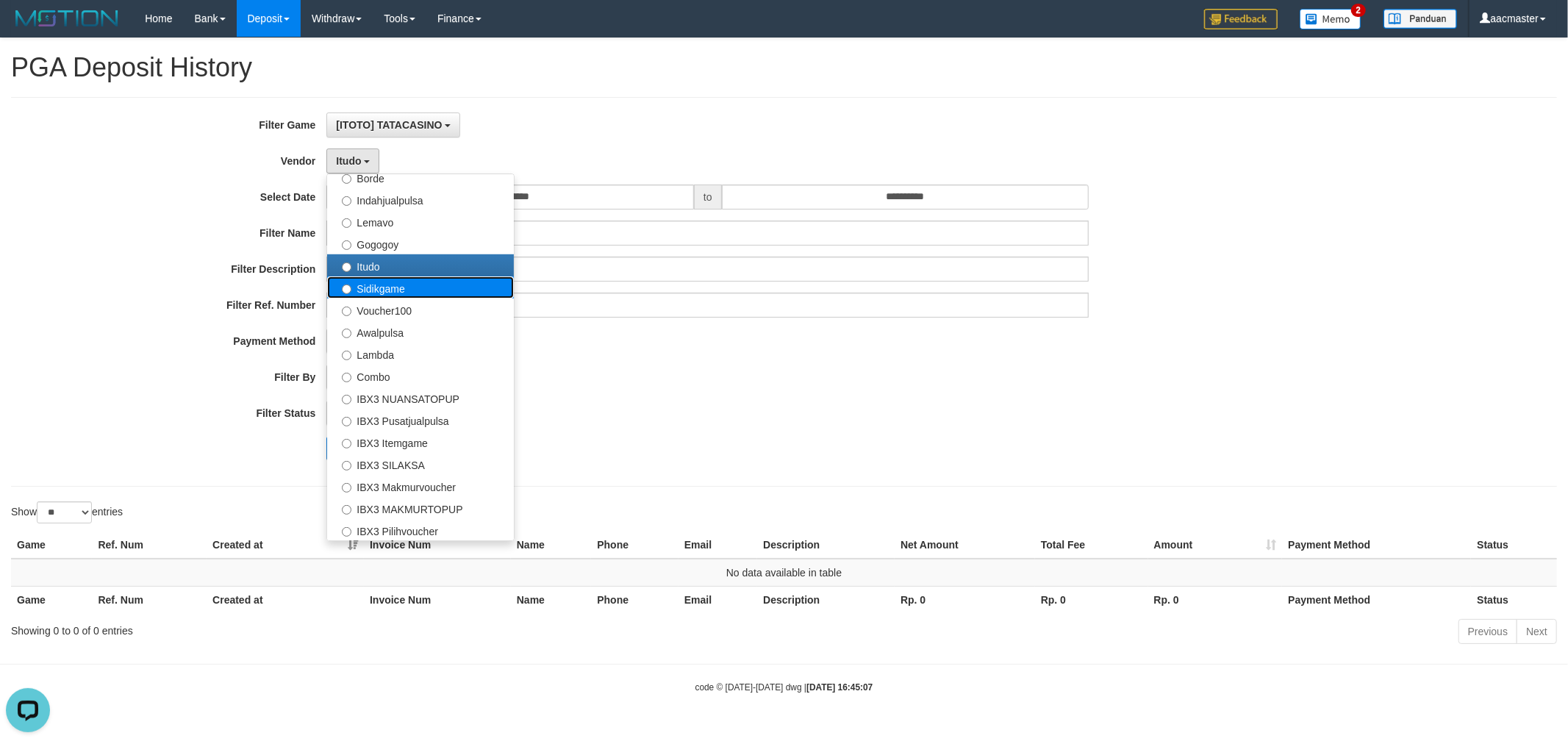
click at [394, 293] on label "Sidikgame" at bounding box center [420, 288] width 187 height 22
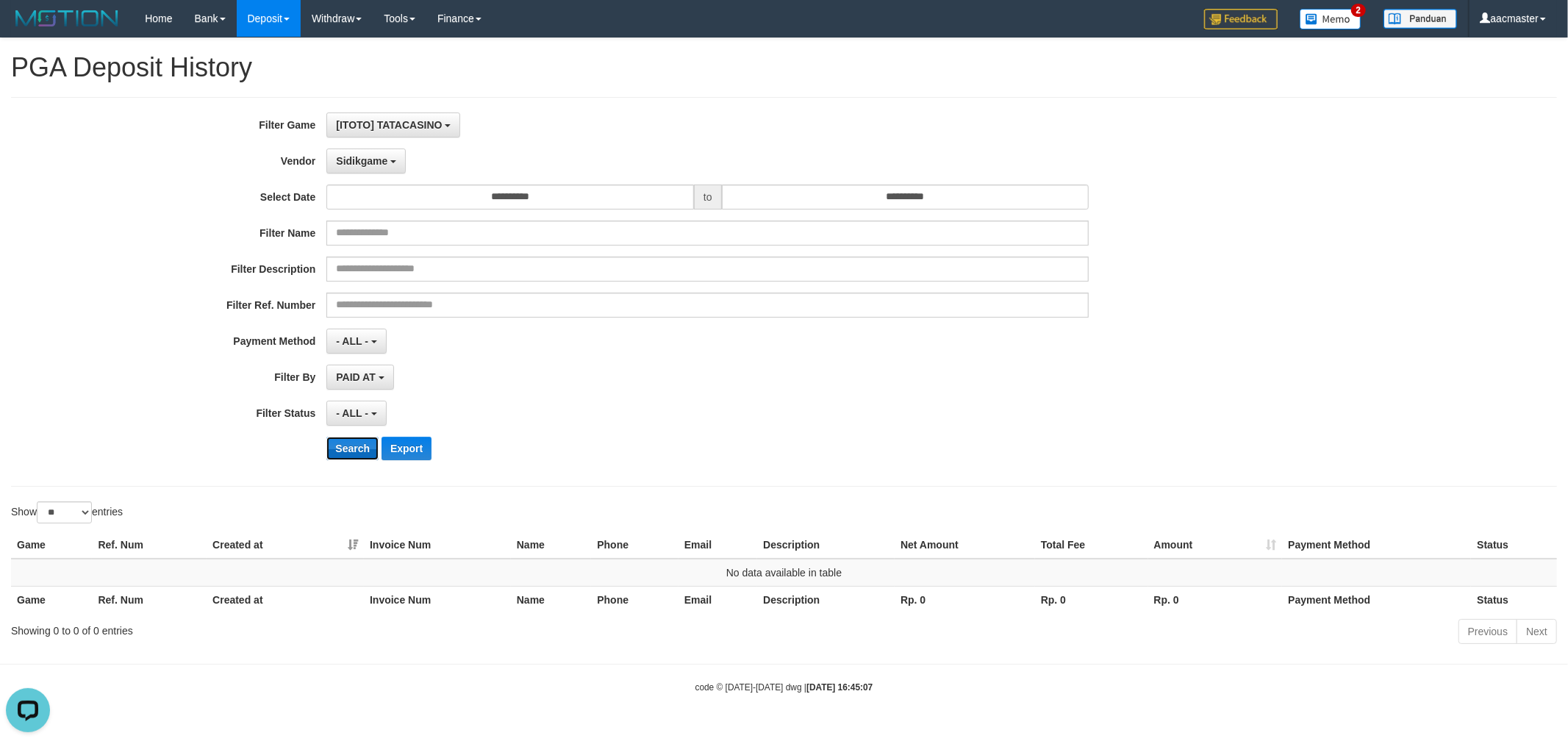
click at [366, 450] on button "Search" at bounding box center [352, 449] width 52 height 24
click at [367, 164] on span "Sidikgame" at bounding box center [362, 161] width 52 height 12
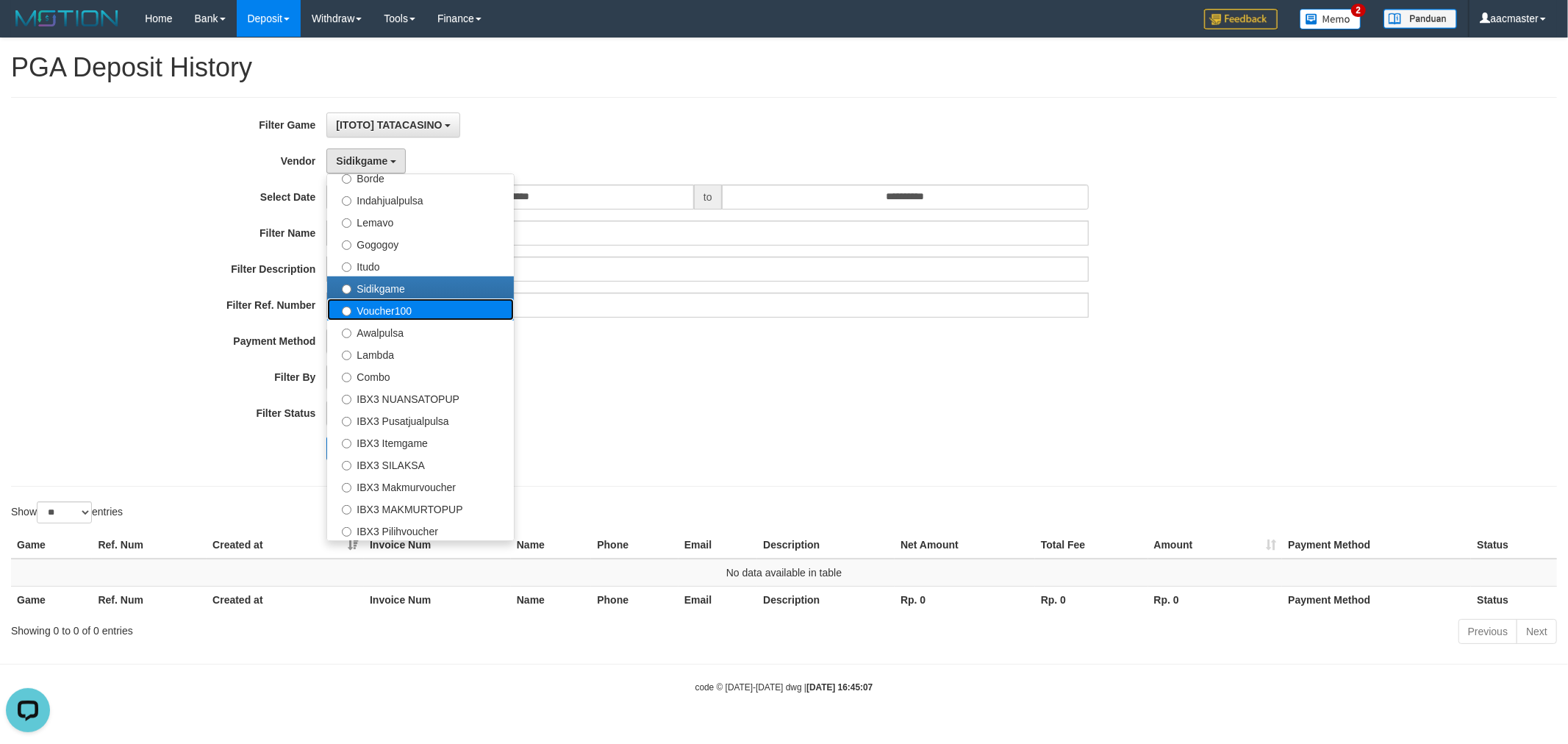
click at [375, 314] on label "Voucher100" at bounding box center [420, 310] width 187 height 22
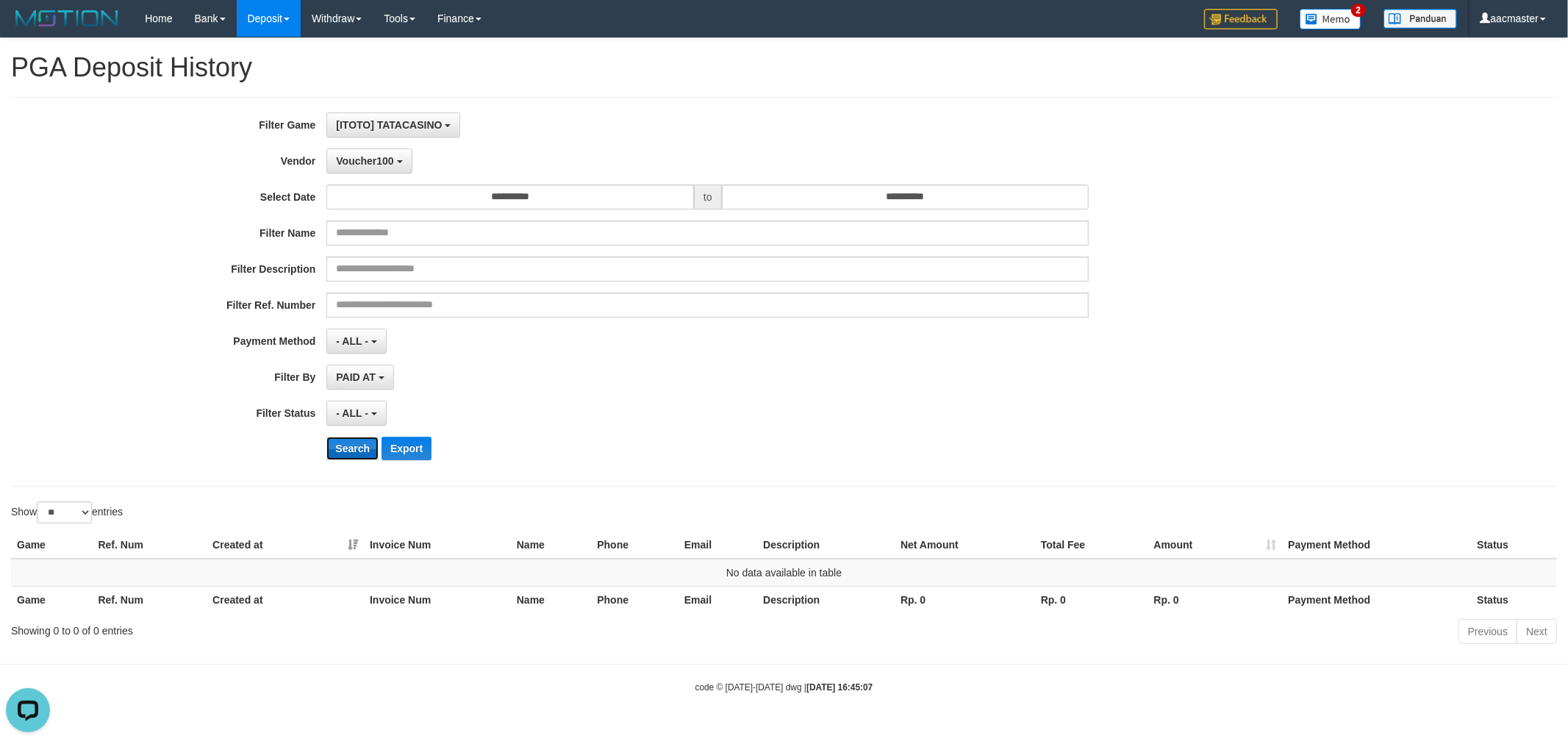
click at [356, 445] on button "Search" at bounding box center [352, 449] width 52 height 24
click at [362, 175] on div "**********" at bounding box center [654, 292] width 1307 height 359
click at [364, 162] on span "Voucher100" at bounding box center [364, 161] width 57 height 12
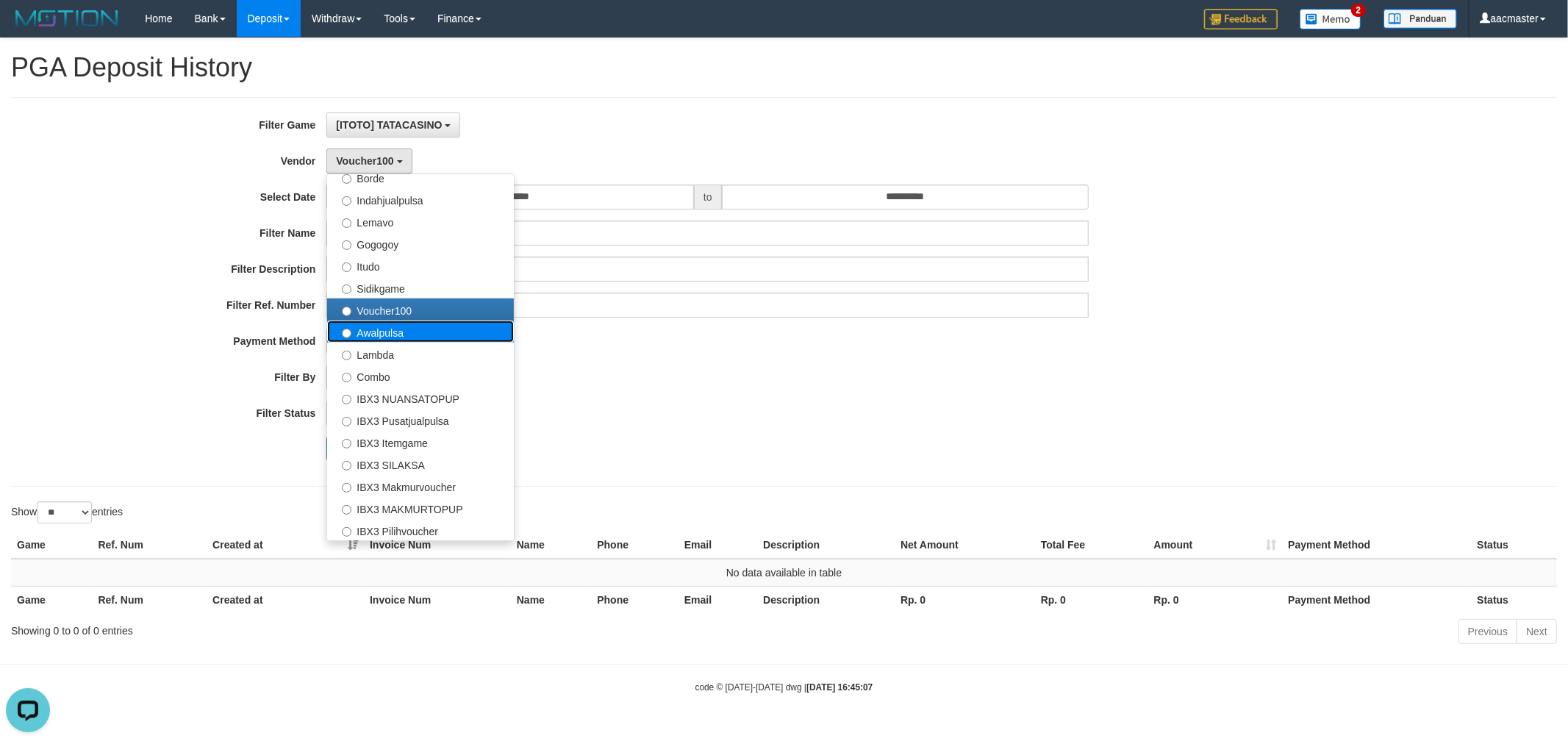
click at [392, 336] on label "Awalpulsa" at bounding box center [420, 332] width 187 height 22
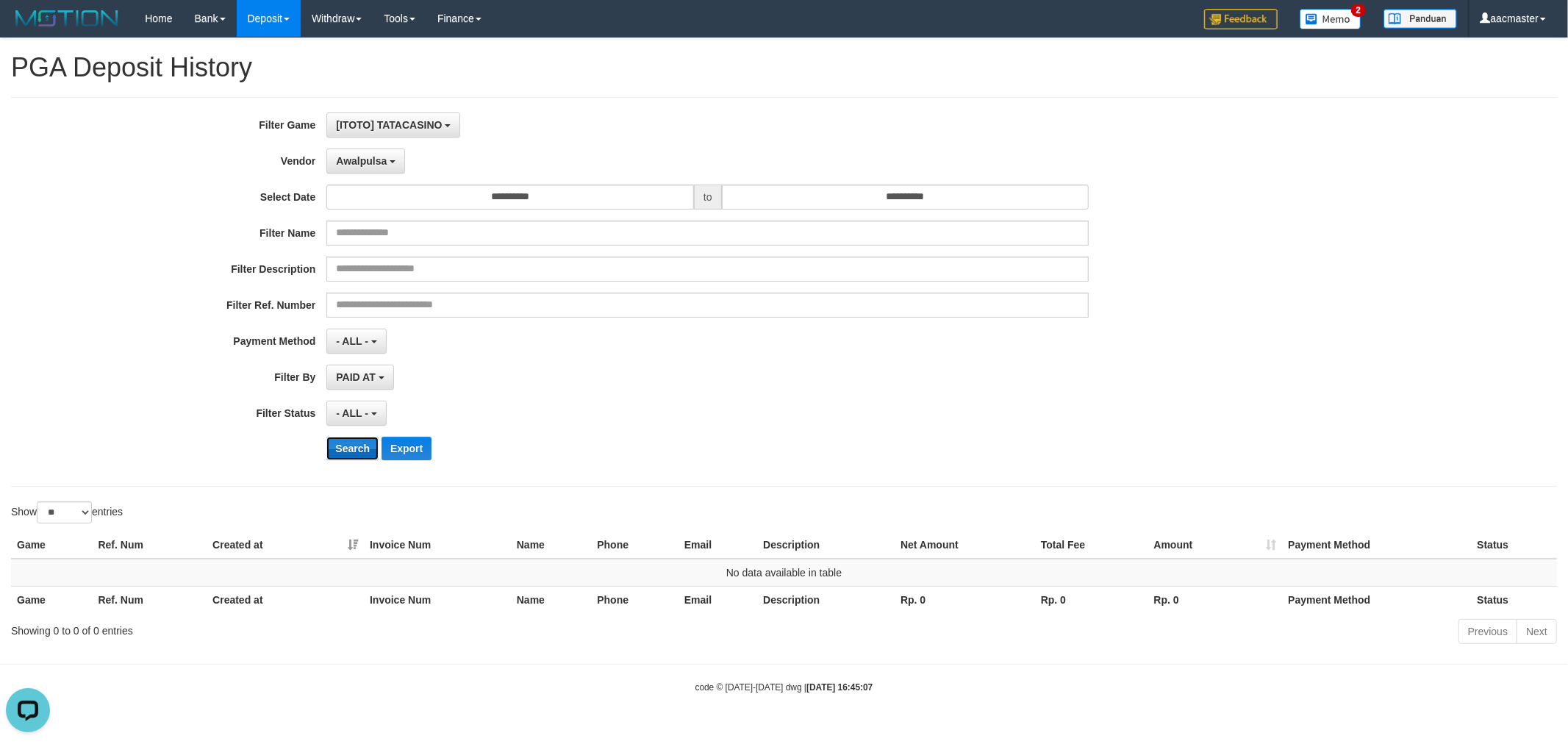
click at [342, 452] on button "Search" at bounding box center [352, 449] width 52 height 24
click at [376, 167] on button "Awalpulsa" at bounding box center [365, 161] width 79 height 25
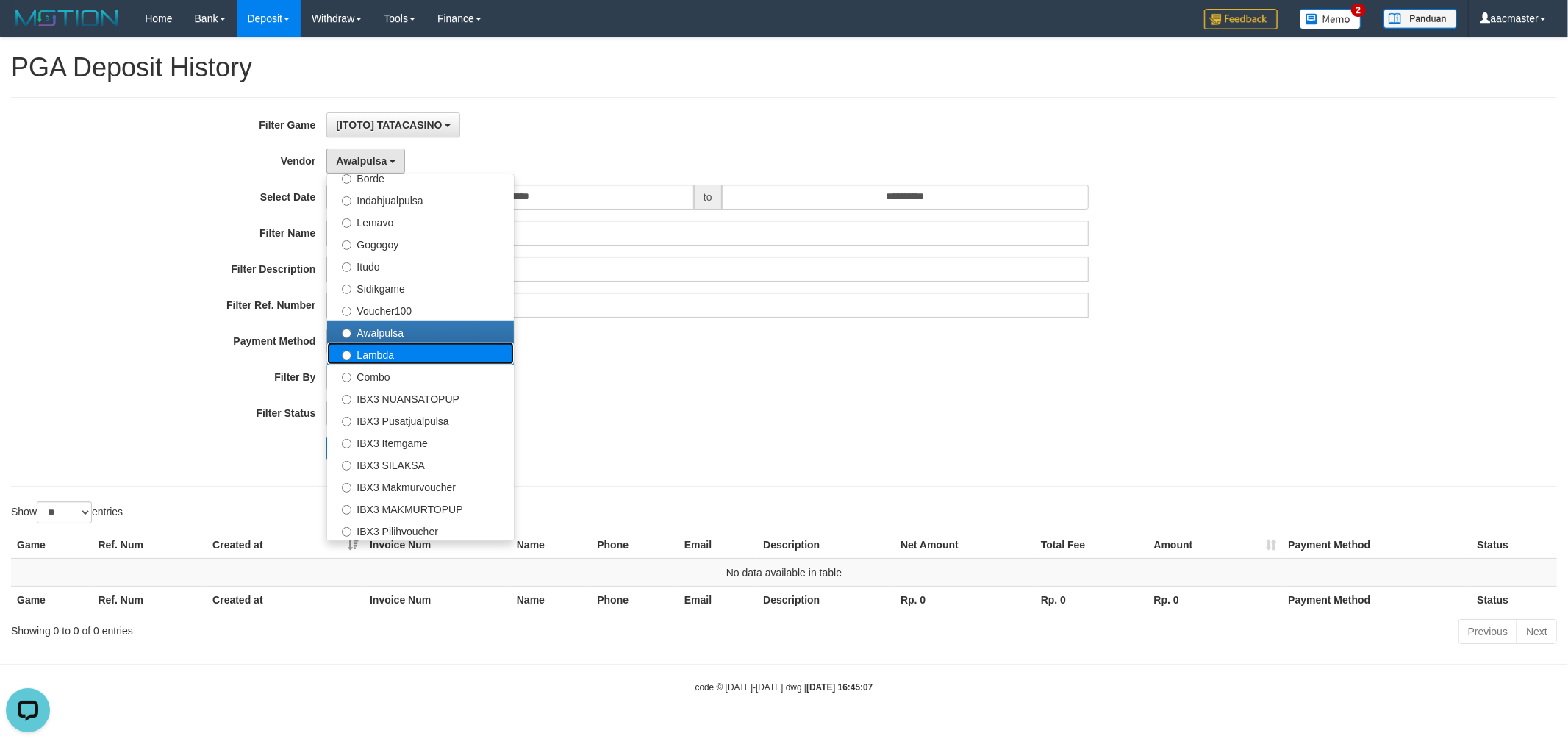
click at [372, 352] on label "Lambda" at bounding box center [420, 354] width 187 height 22
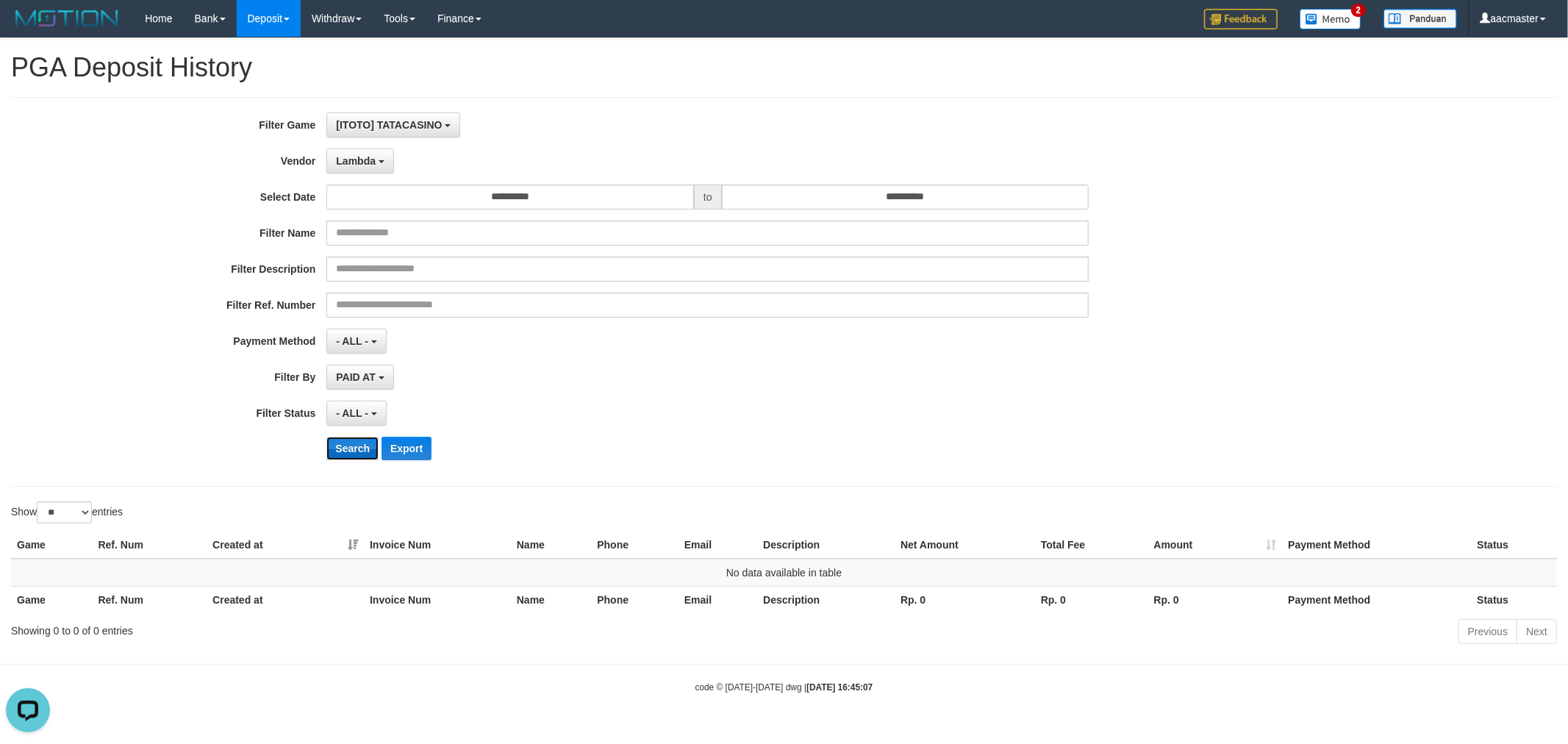
click at [356, 445] on button "Search" at bounding box center [352, 449] width 52 height 24
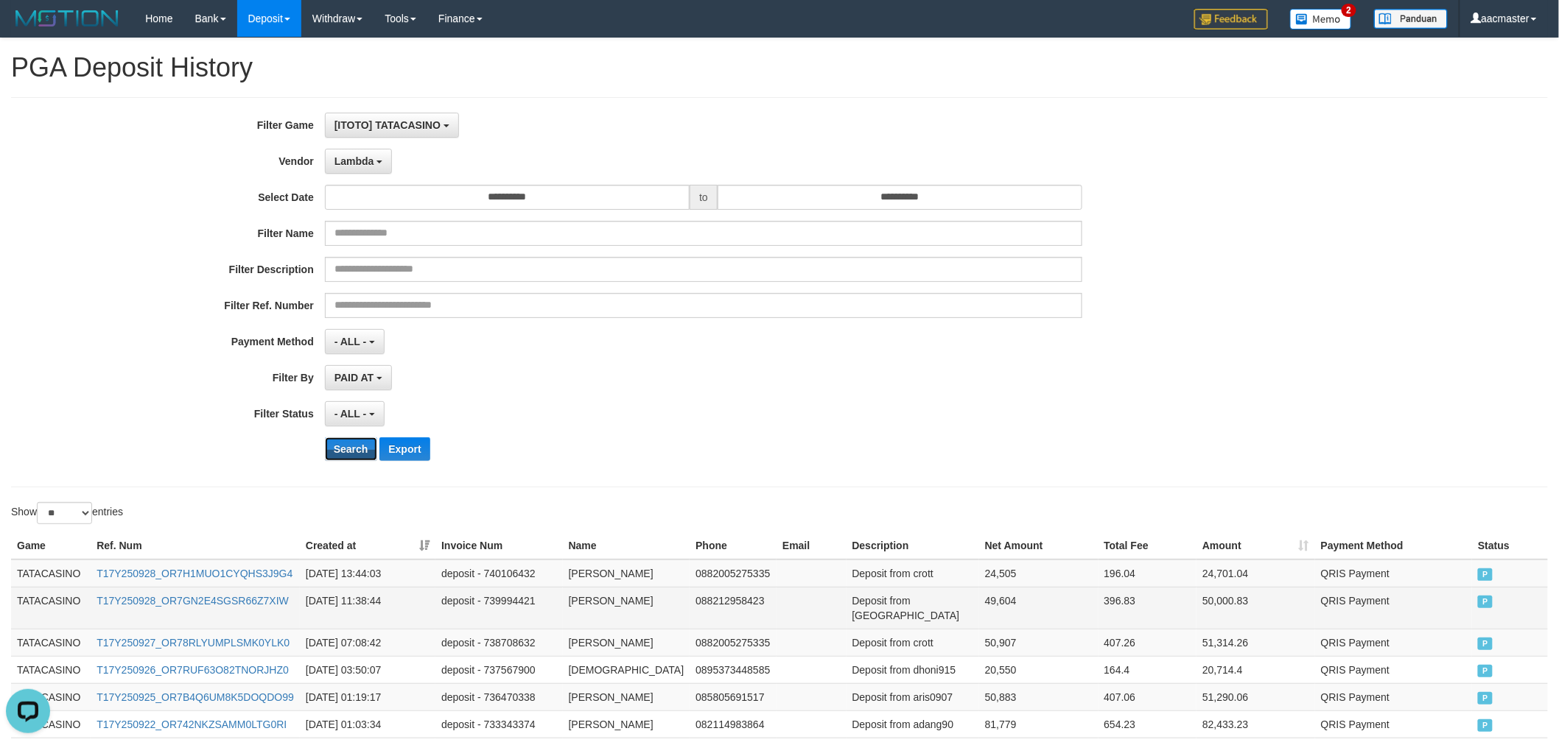
scroll to position [138, 0]
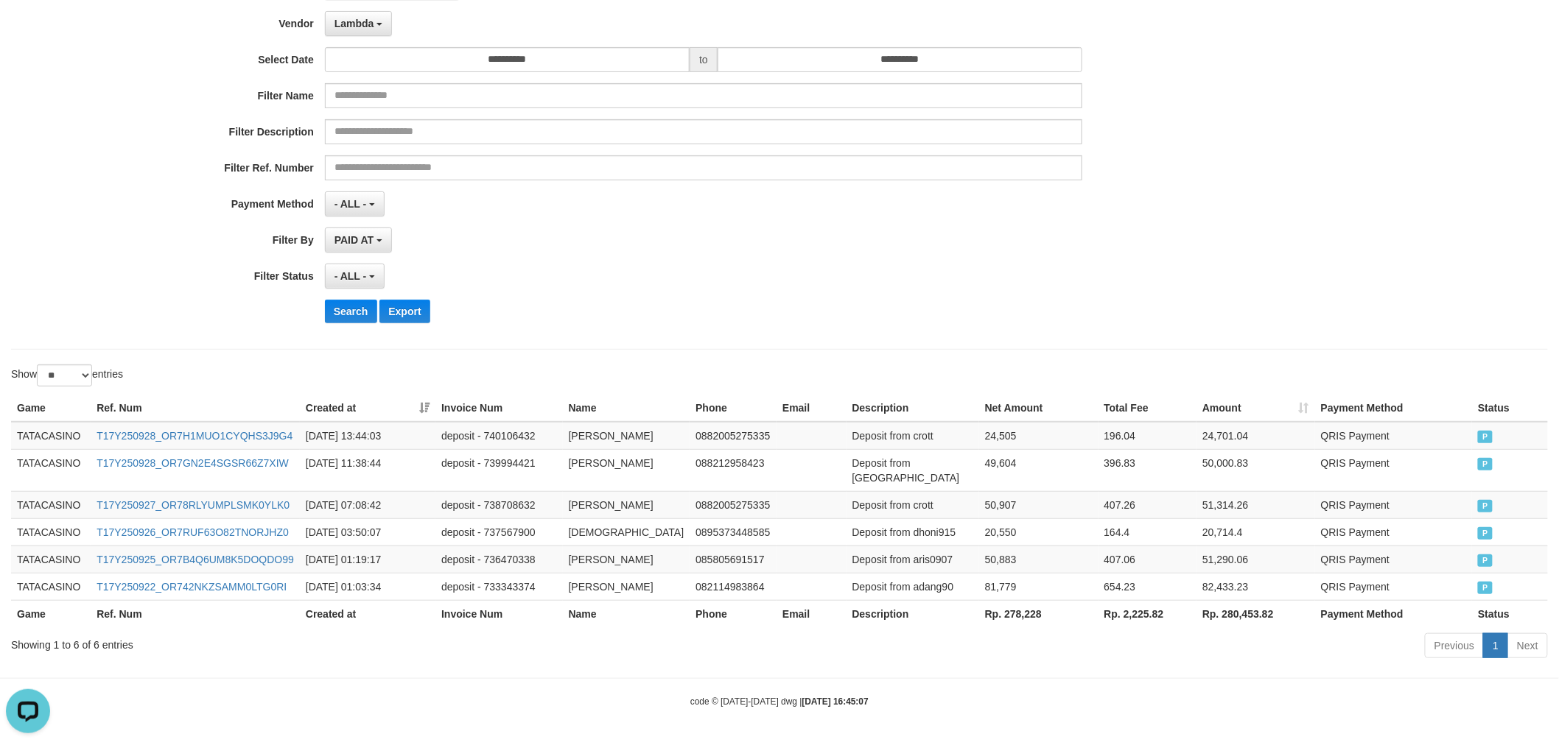
click at [991, 613] on th "Rp. 278,228" at bounding box center [1038, 613] width 119 height 27
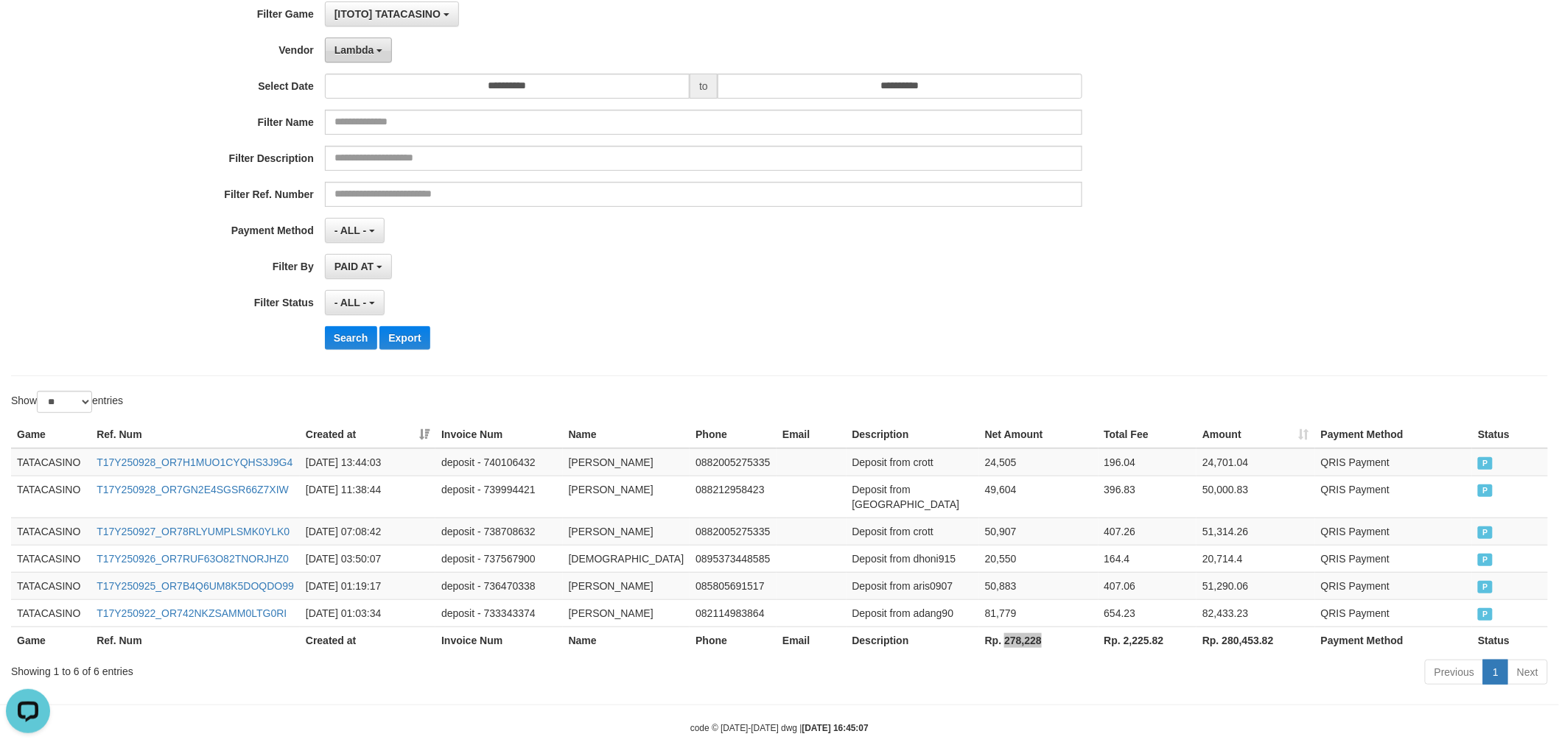
scroll to position [30, 0]
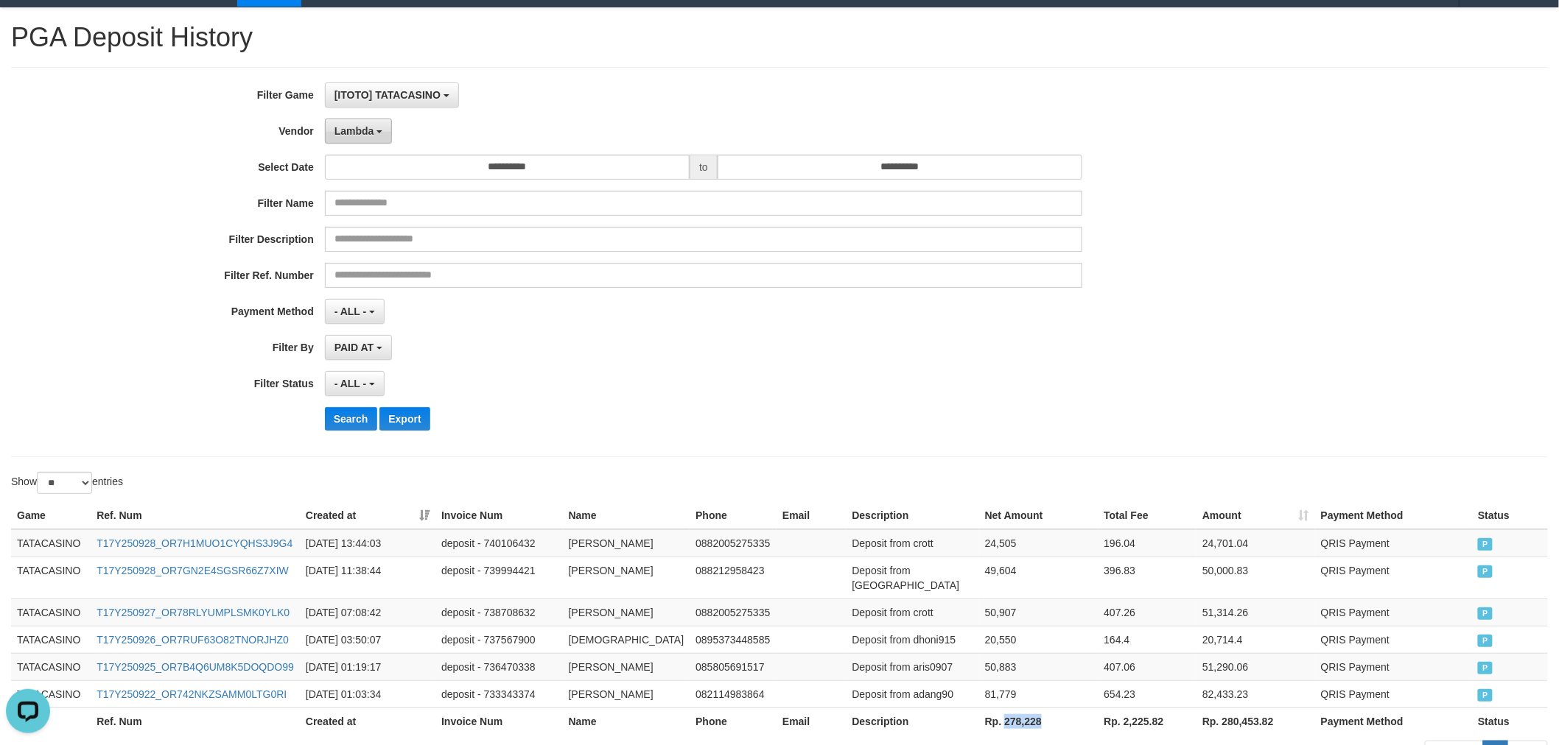
click at [368, 122] on button "Lambda" at bounding box center [359, 131] width 68 height 25
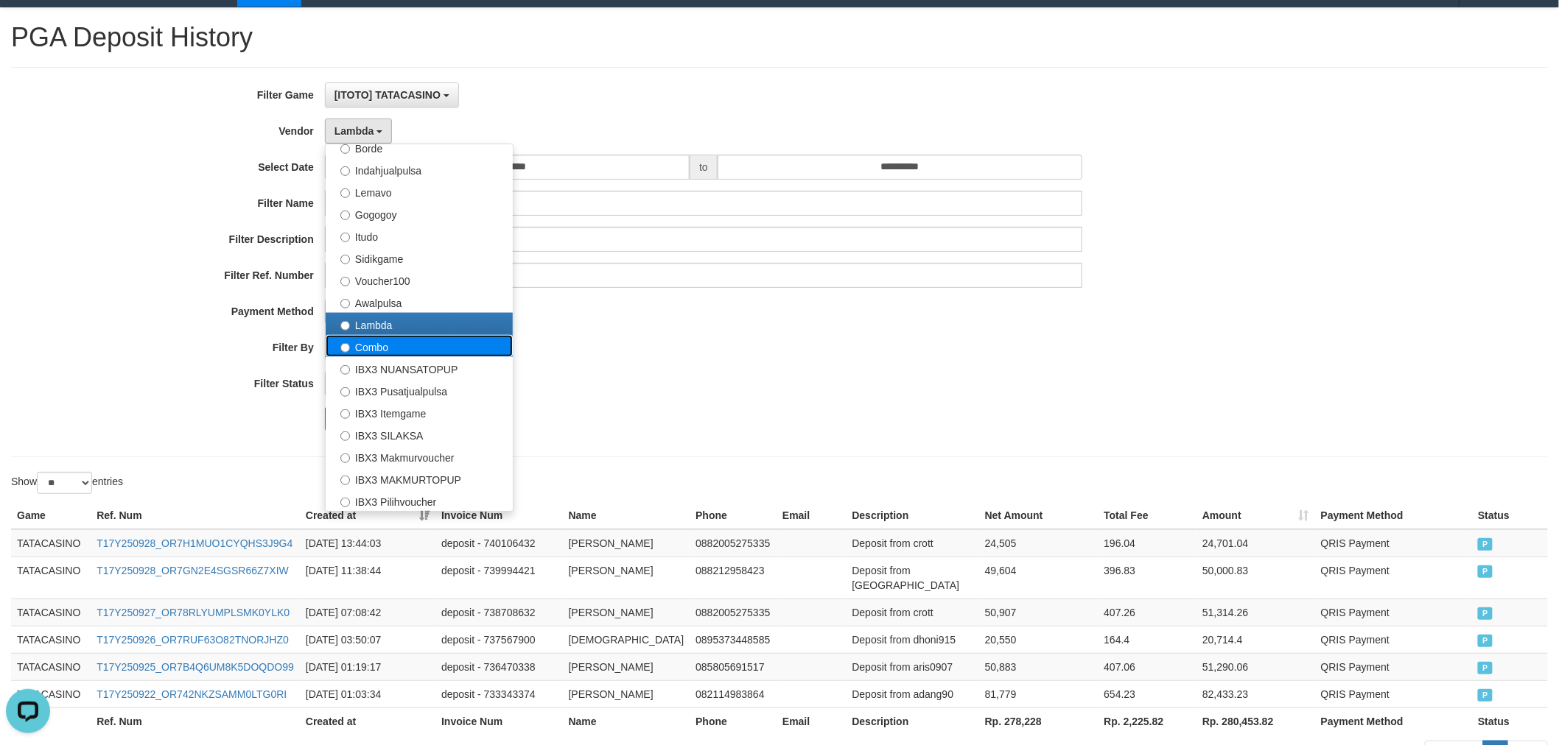
click at [401, 344] on label "Combo" at bounding box center [419, 346] width 187 height 22
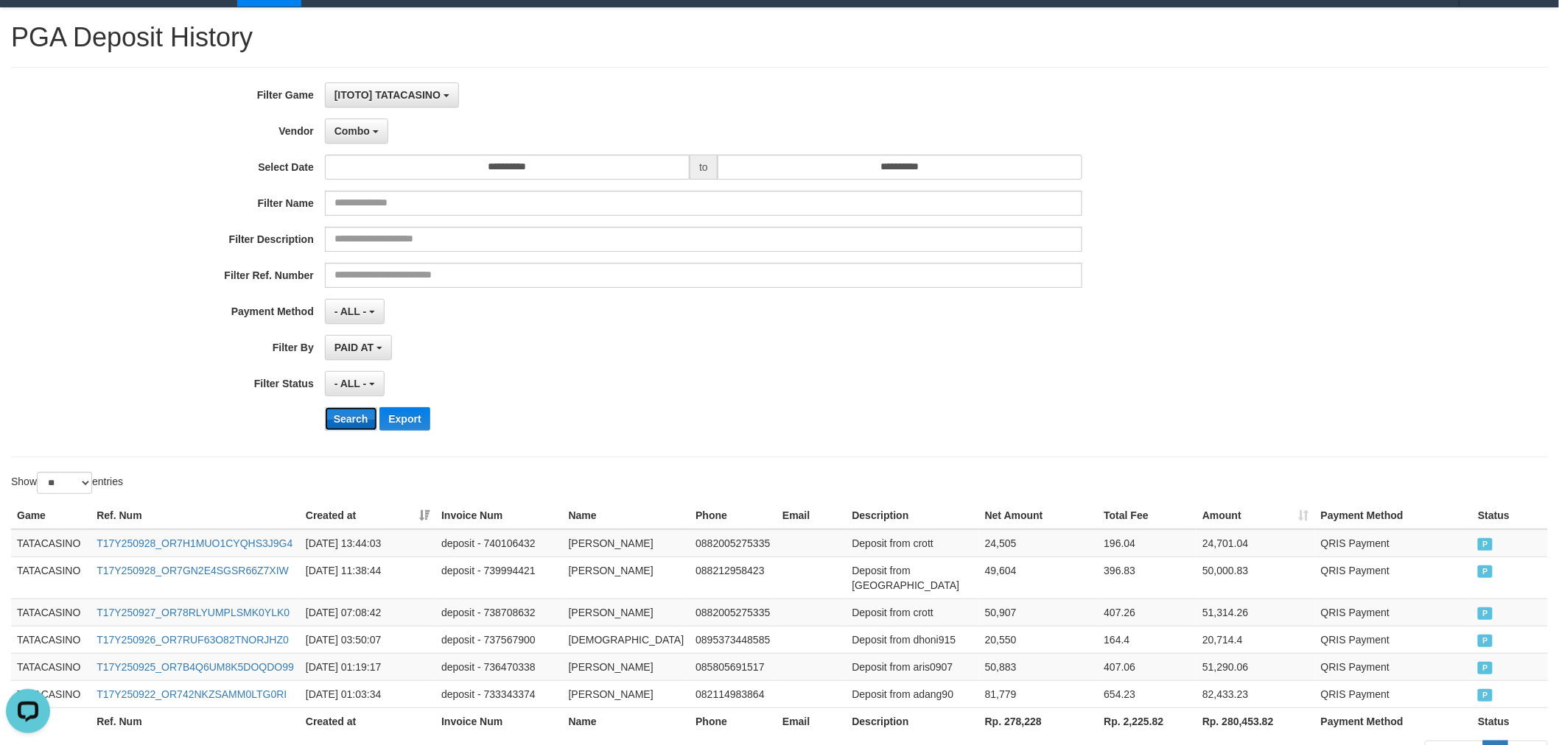
click at [359, 423] on button "Search" at bounding box center [351, 419] width 52 height 24
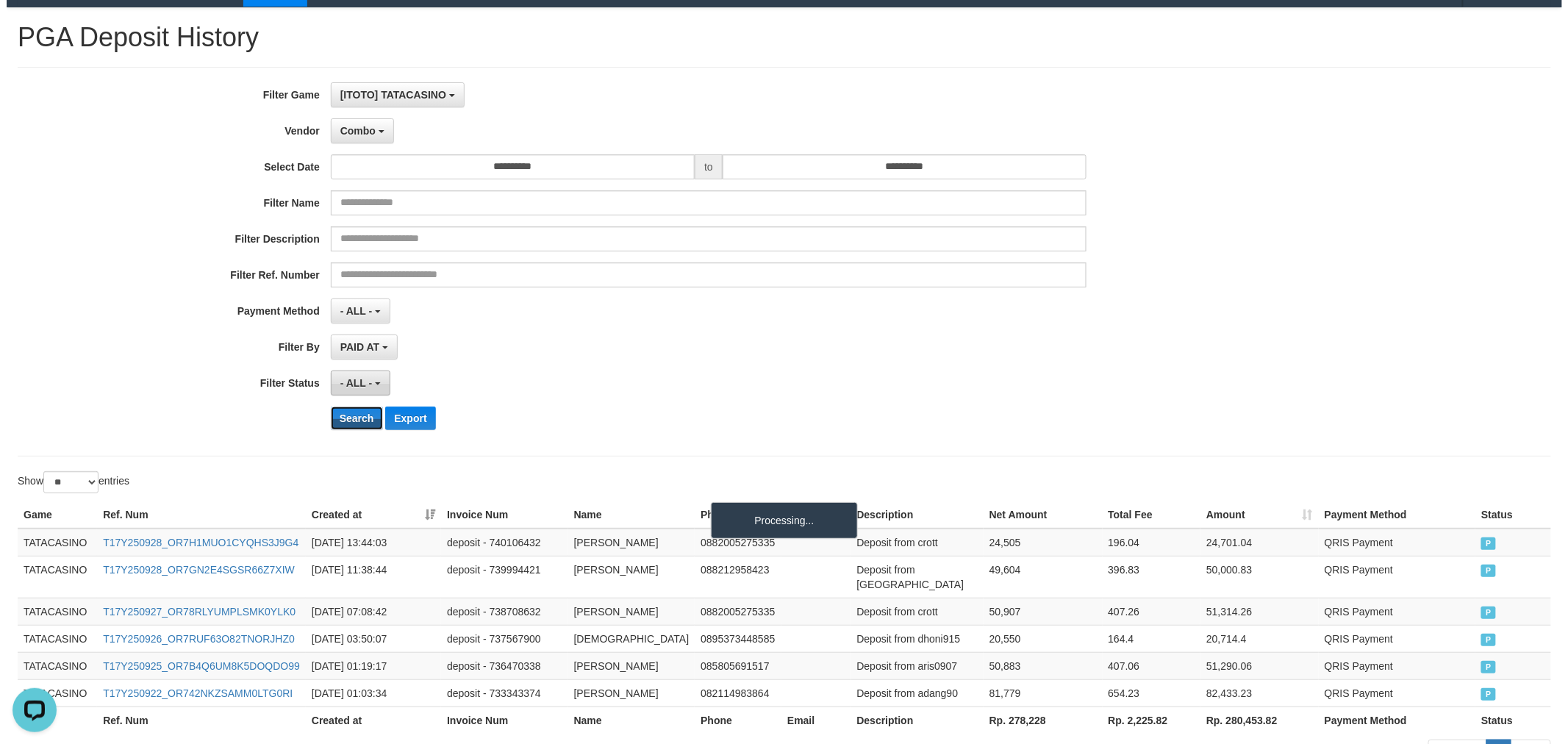
scroll to position [0, 0]
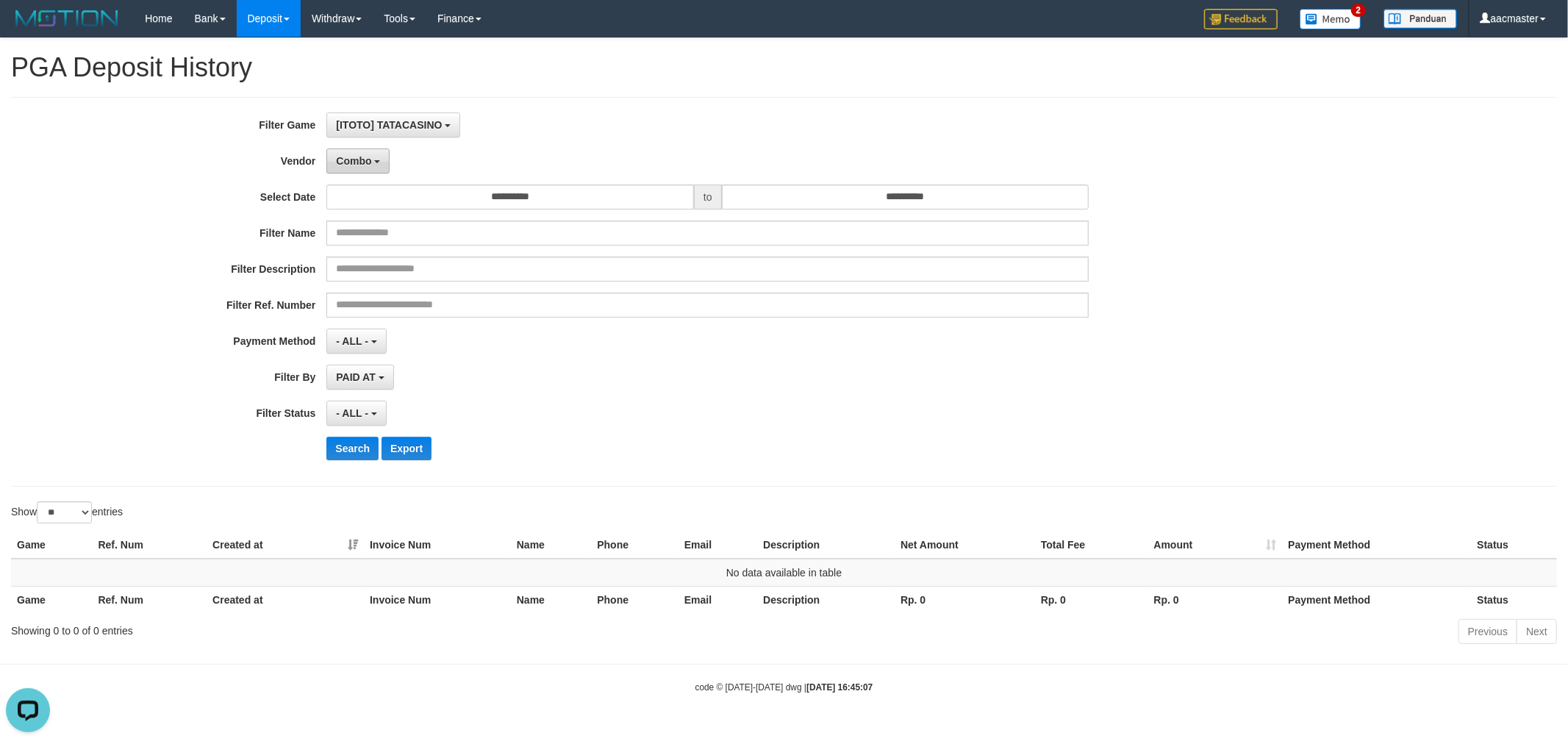
click at [353, 157] on span "Combo" at bounding box center [353, 161] width 35 height 12
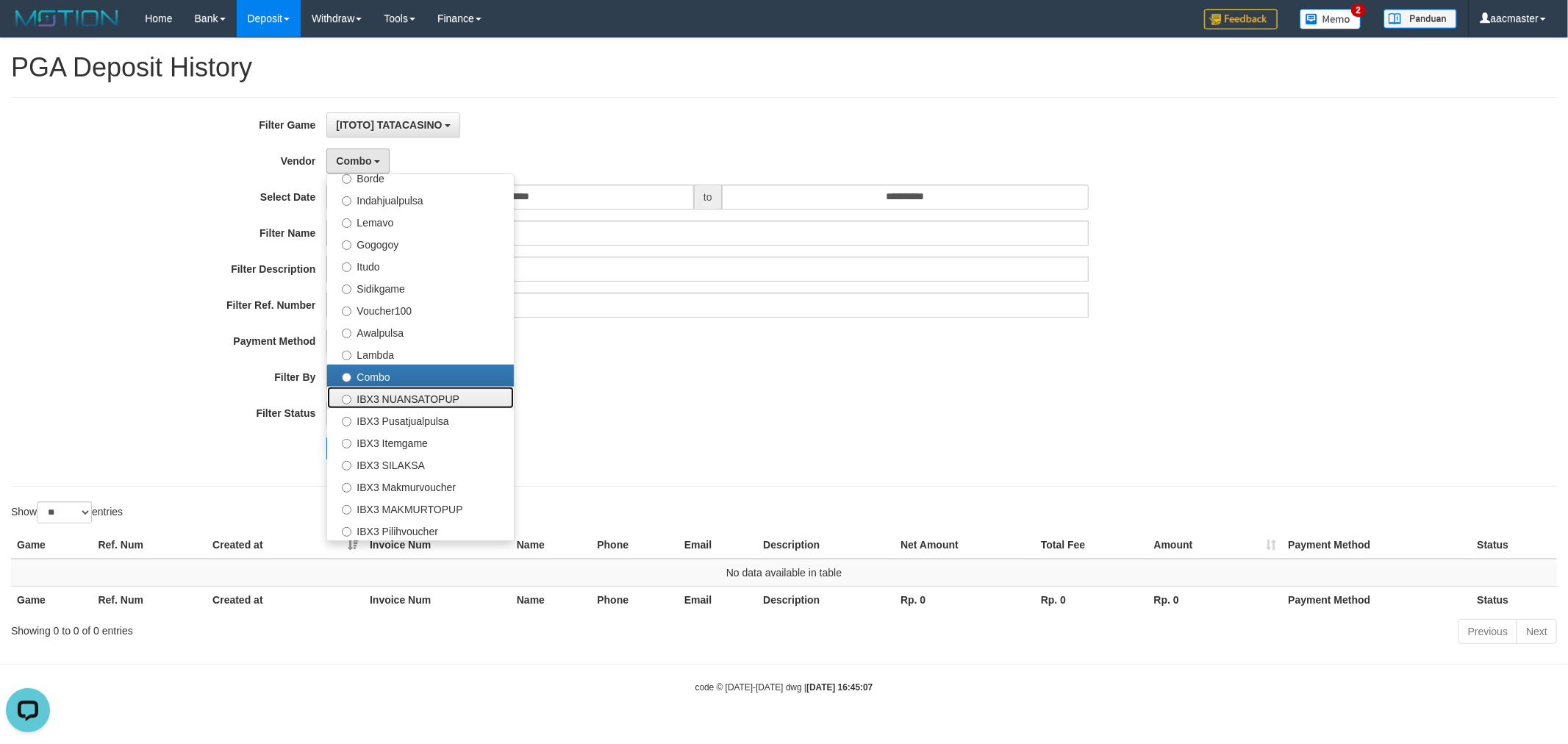
click at [409, 394] on label "IBX3 NUANSATOPUP" at bounding box center [420, 397] width 187 height 22
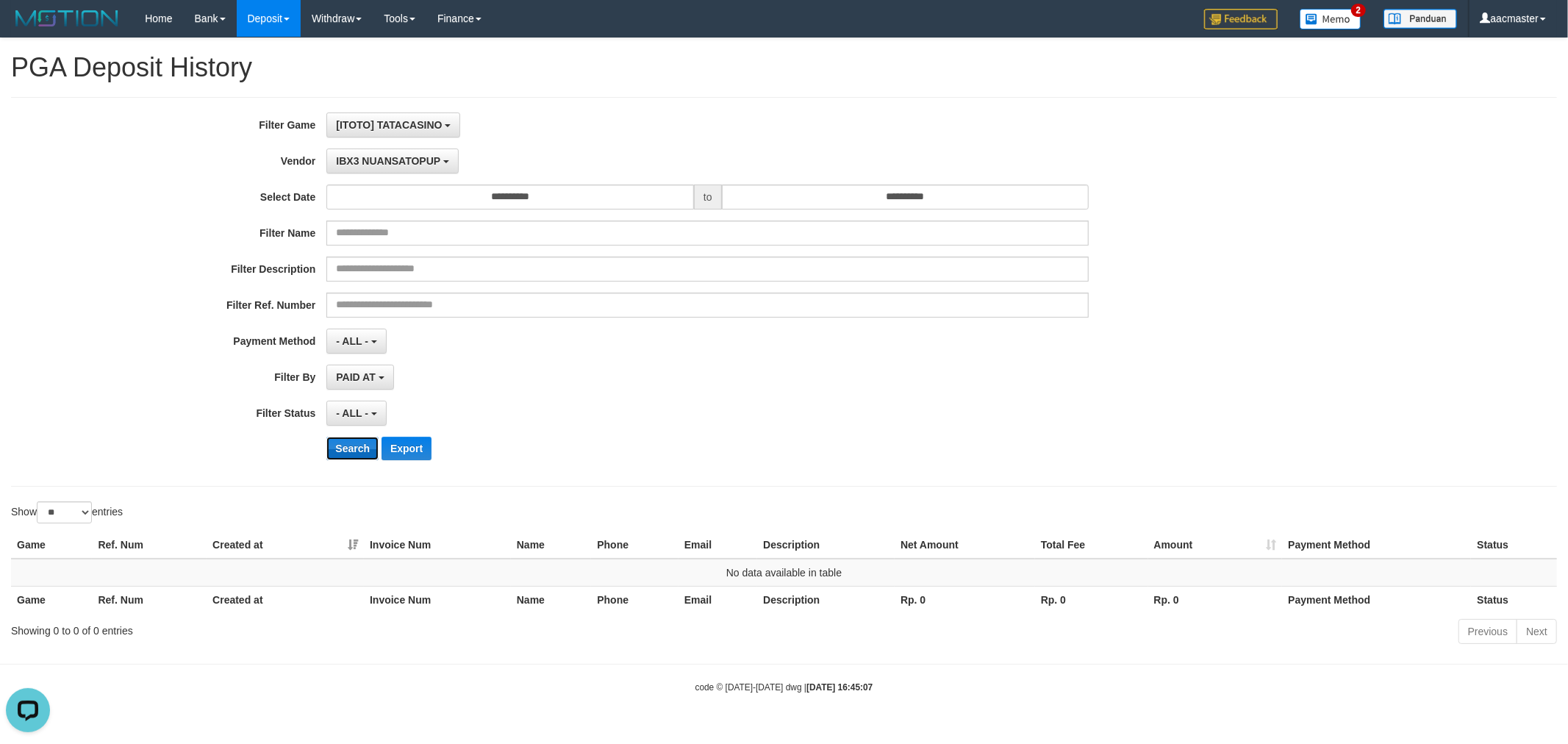
click at [363, 452] on button "Search" at bounding box center [352, 449] width 52 height 24
click at [440, 158] on button "IBX3 NUANSATOPUP" at bounding box center [392, 161] width 132 height 25
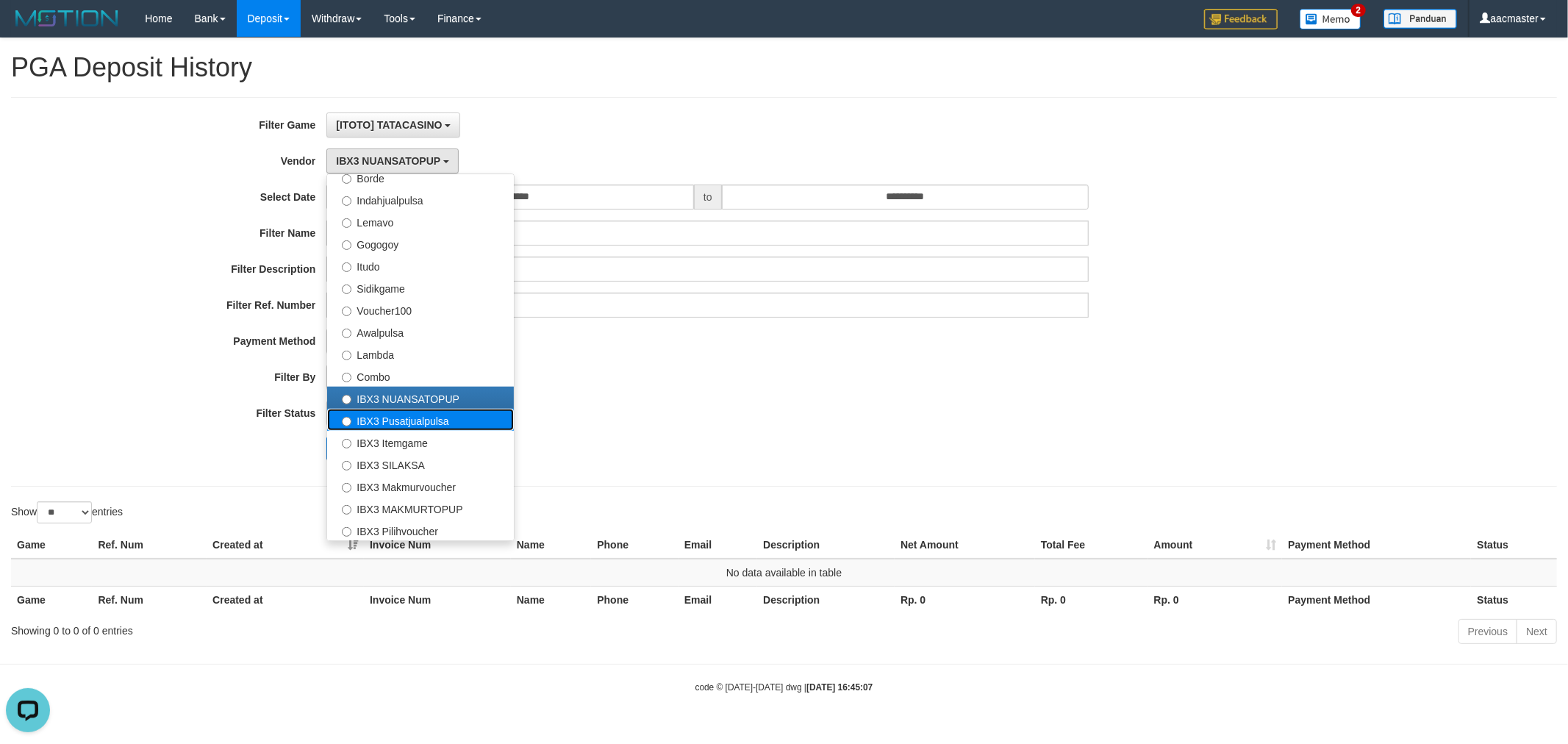
click at [387, 412] on label "IBX3 Pusatjualpulsa" at bounding box center [420, 420] width 187 height 22
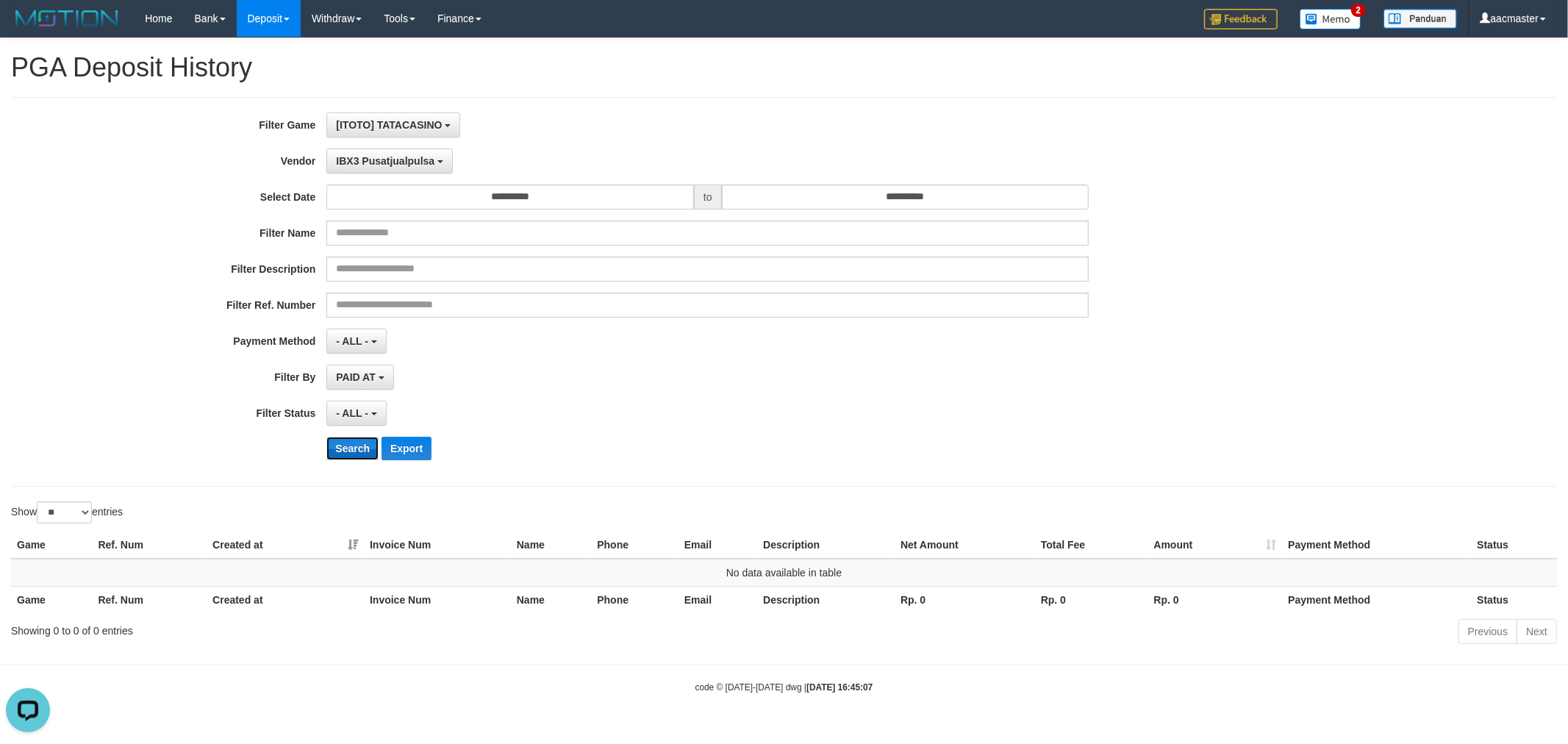
click at [347, 459] on button "Search" at bounding box center [352, 449] width 52 height 24
drag, startPoint x: 346, startPoint y: 457, endPoint x: 360, endPoint y: 267, distance: 190.5
click at [346, 456] on button "Search" at bounding box center [352, 449] width 52 height 24
click at [397, 164] on span "IBX3 Pusatjualpulsa" at bounding box center [385, 161] width 99 height 12
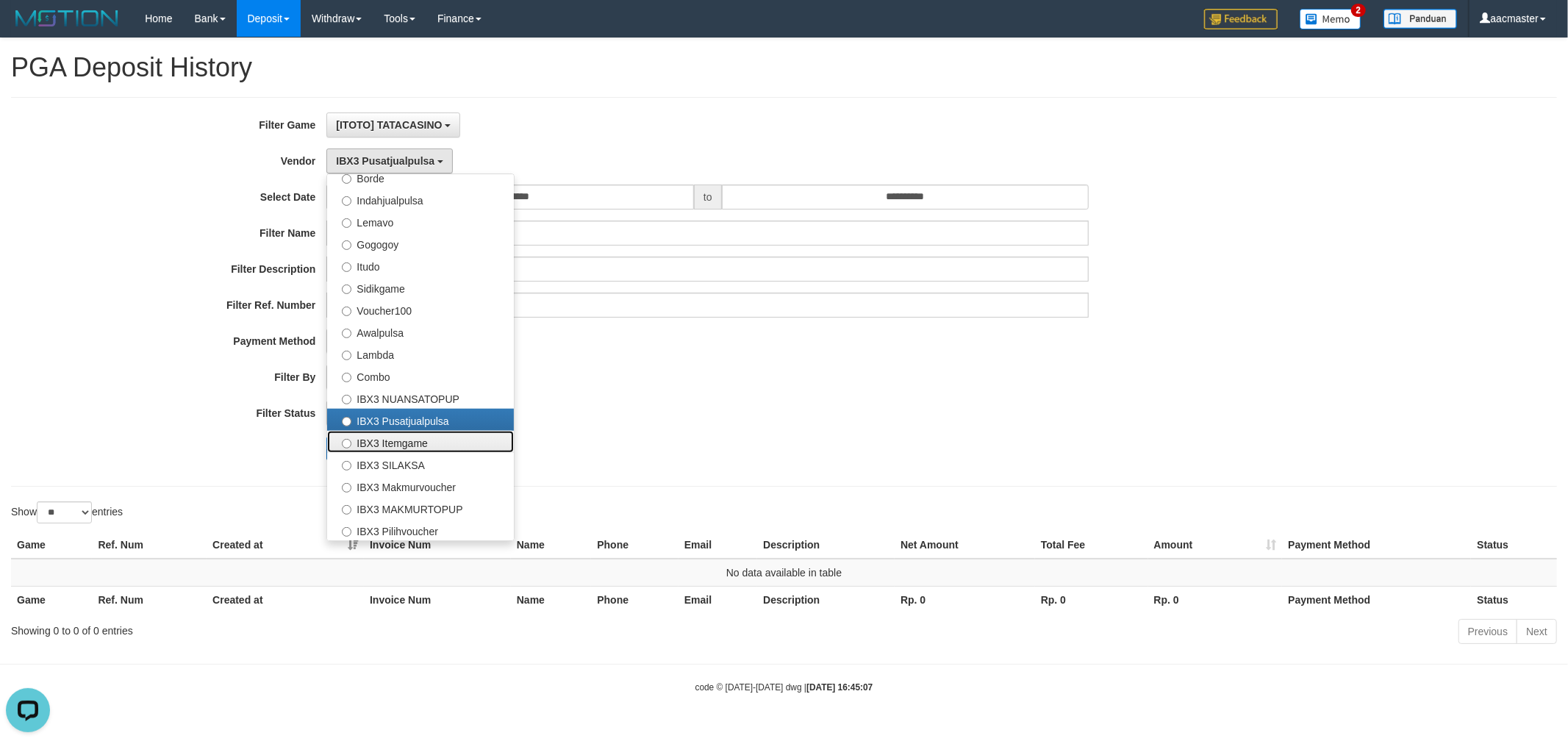
click at [375, 434] on label "IBX3 Itemgame" at bounding box center [420, 442] width 187 height 22
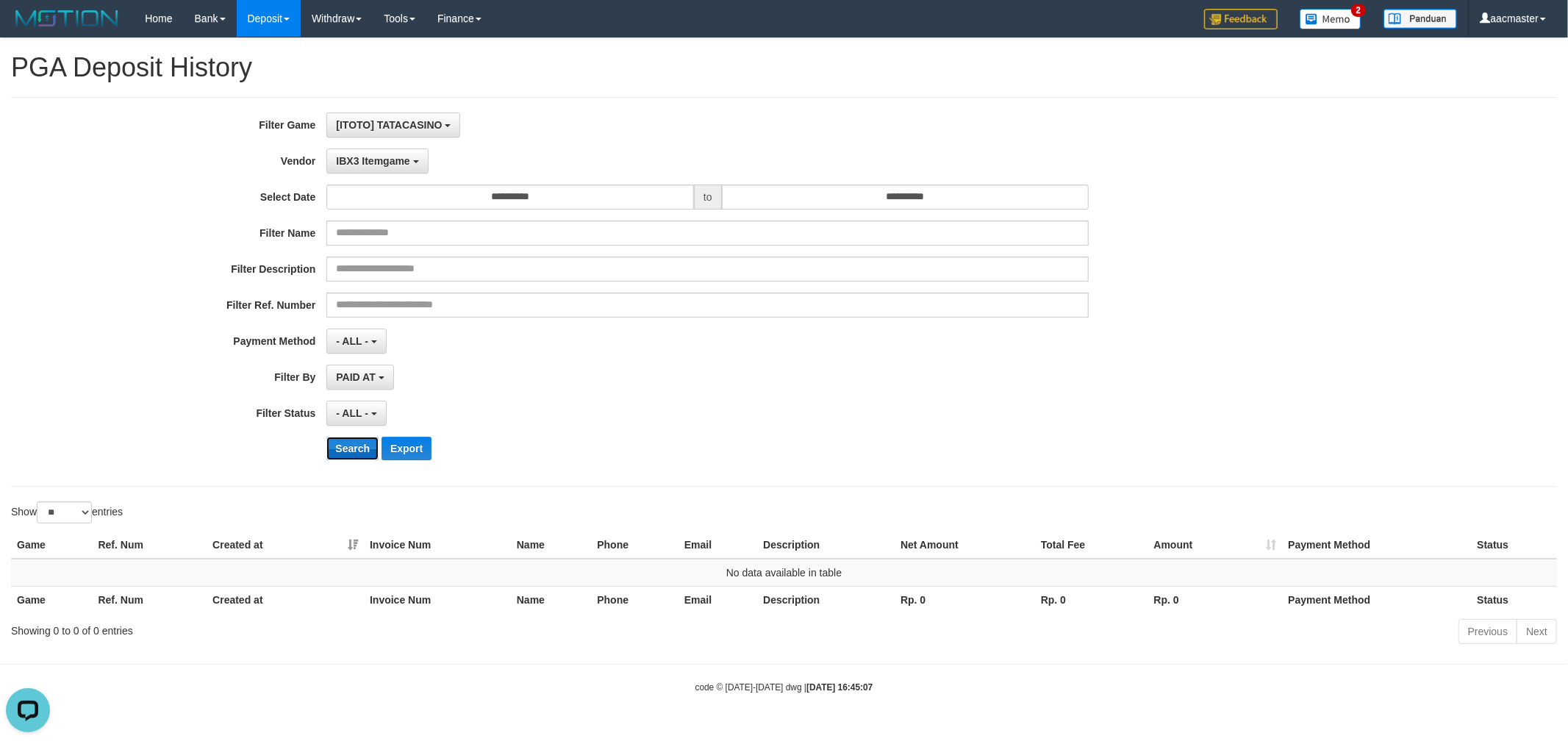
click at [355, 449] on button "Search" at bounding box center [352, 449] width 52 height 24
click at [404, 157] on span "IBX3 Itemgame" at bounding box center [373, 161] width 74 height 12
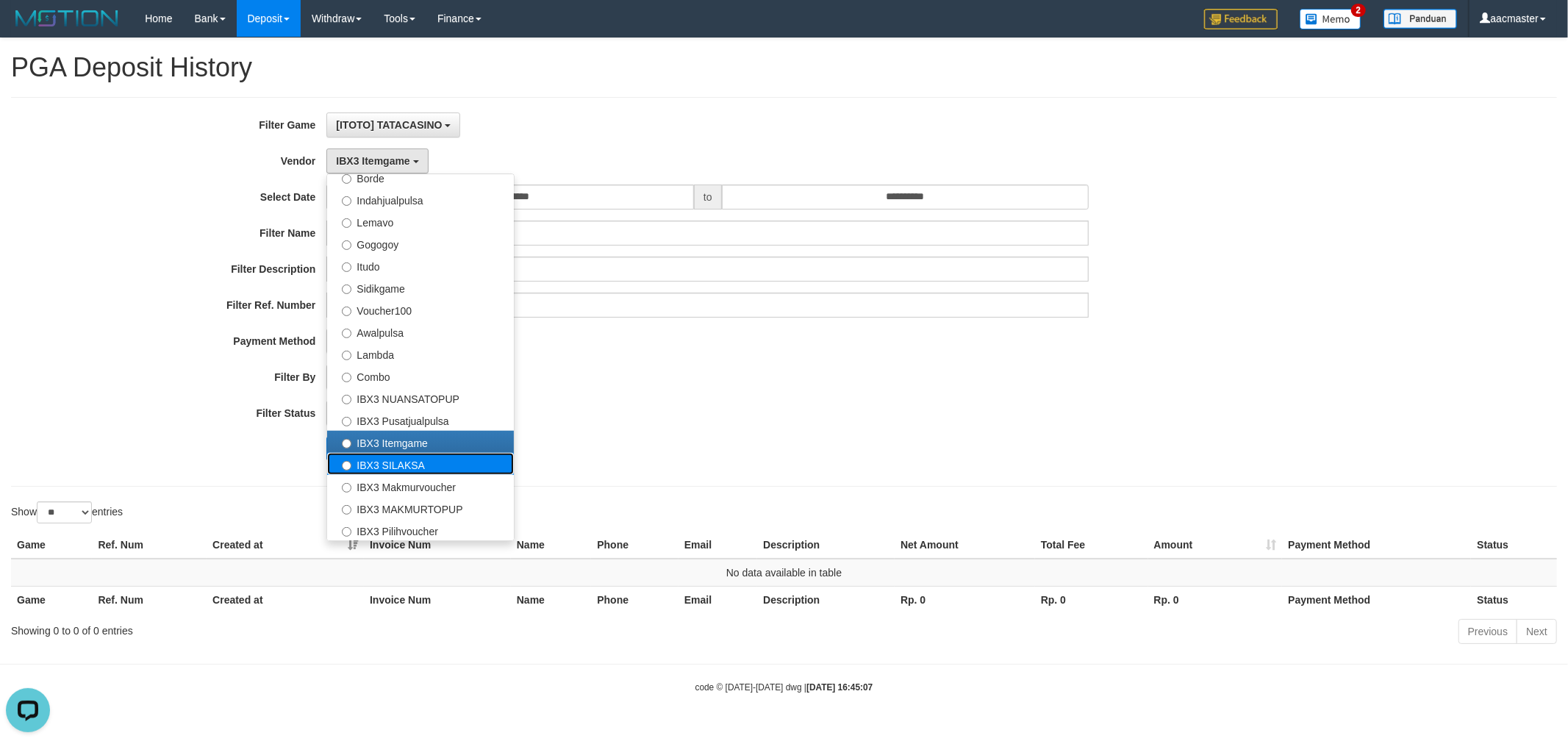
click at [387, 462] on label "IBX3 SILAKSA" at bounding box center [420, 464] width 187 height 22
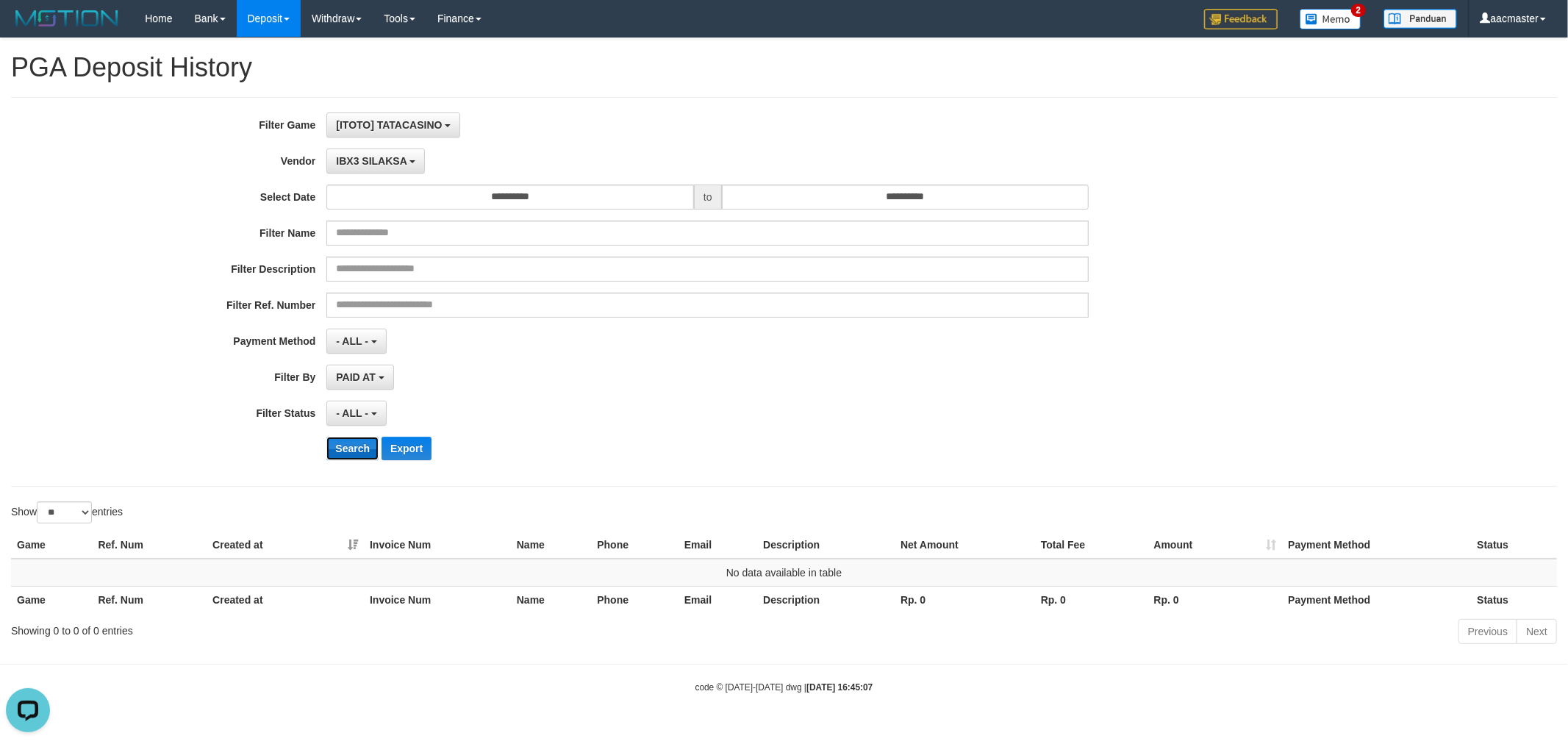
click at [362, 442] on button "Search" at bounding box center [352, 449] width 52 height 24
click at [409, 161] on b "button" at bounding box center [412, 162] width 6 height 3
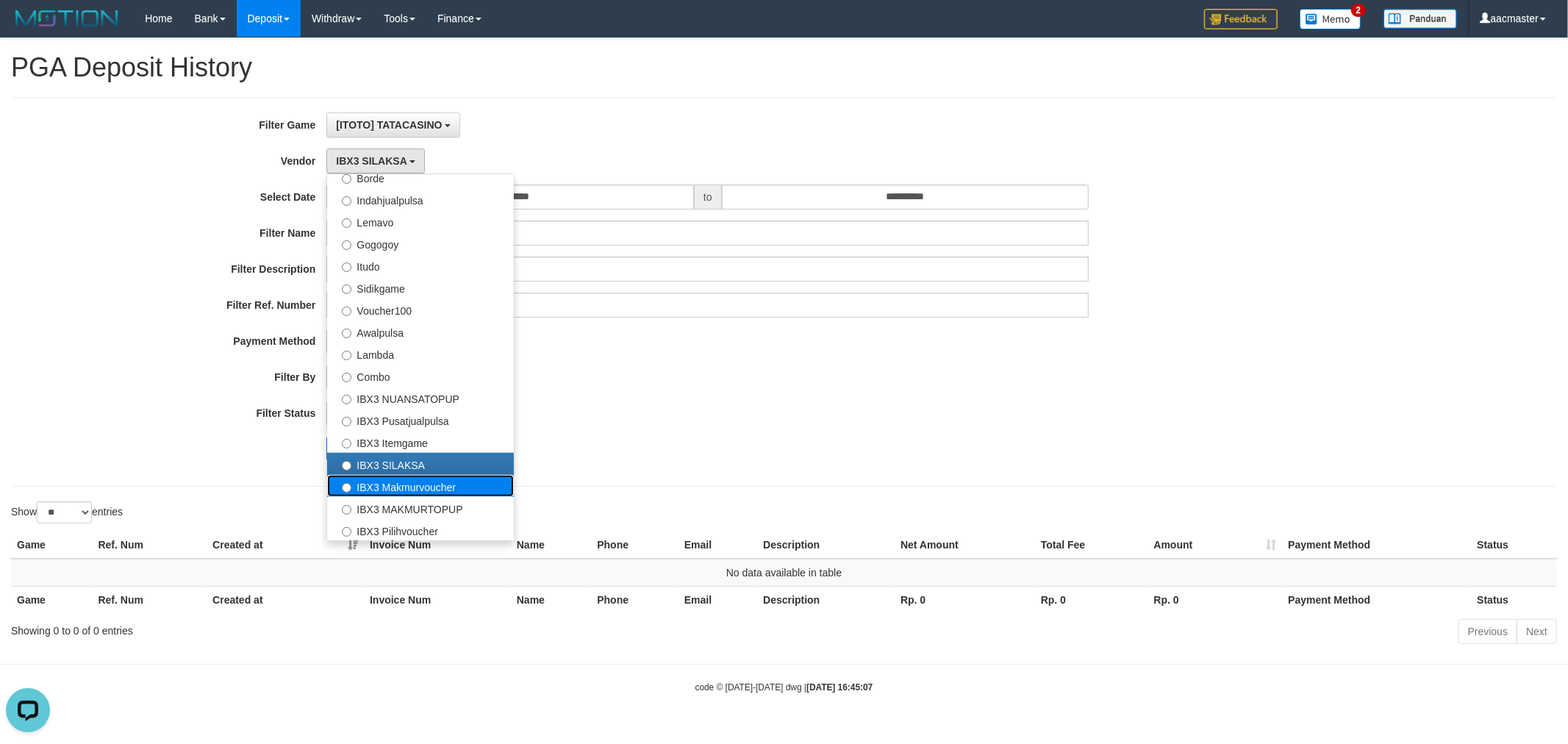
click at [424, 491] on label "IBX3 Makmurvoucher" at bounding box center [420, 486] width 187 height 22
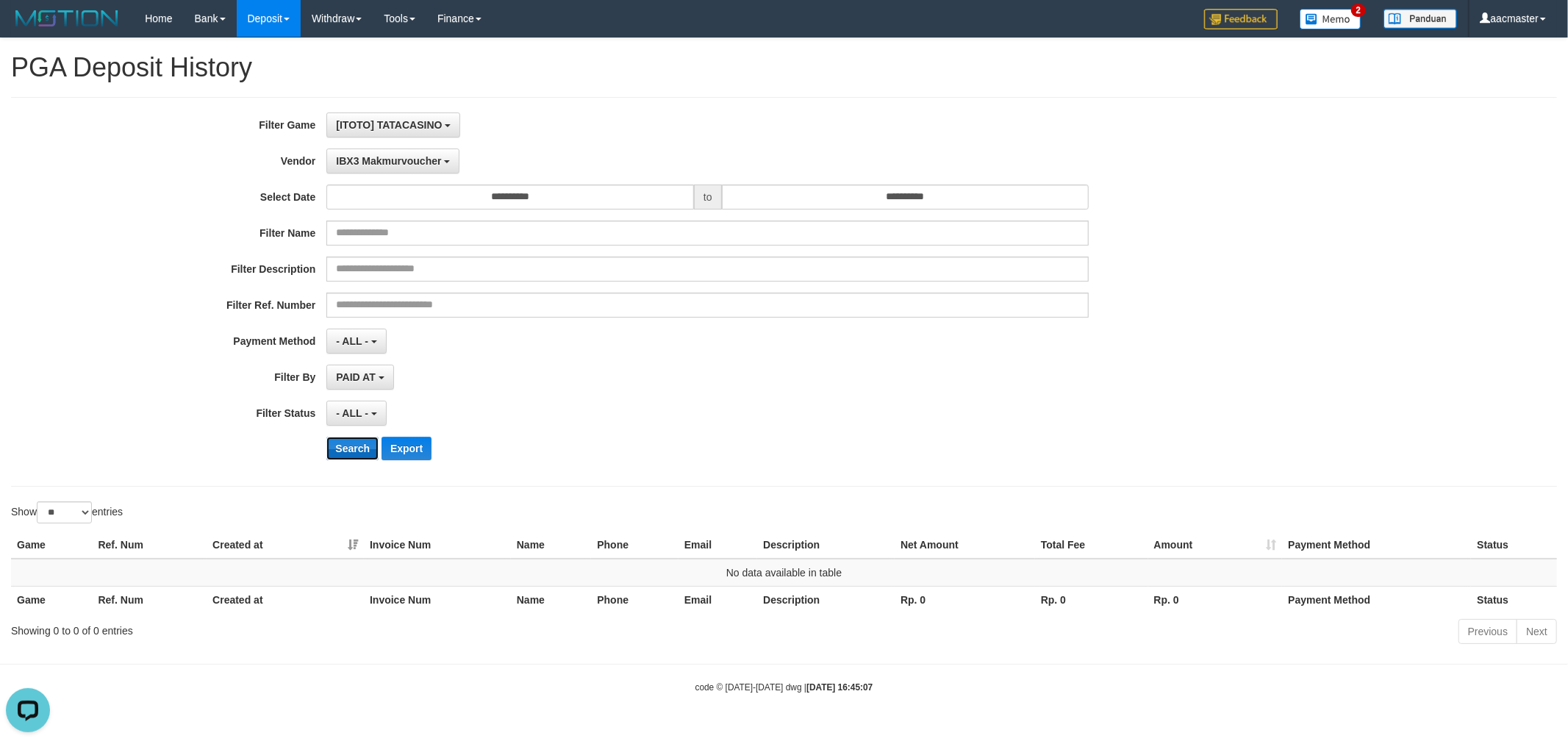
click at [327, 439] on button "Search" at bounding box center [352, 449] width 52 height 24
click at [428, 164] on span "IBX3 Makmurvoucher" at bounding box center [388, 161] width 105 height 12
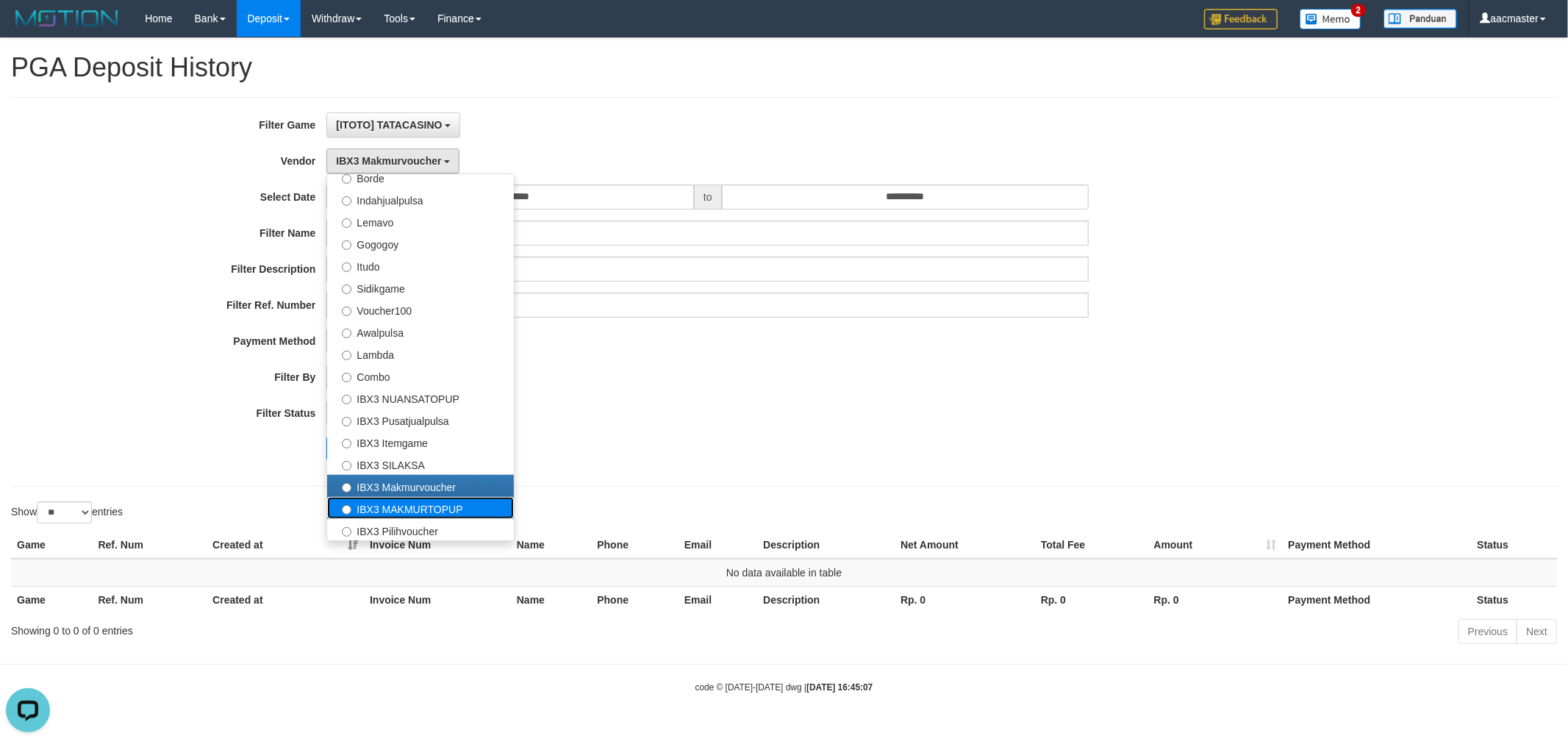
click at [398, 511] on label "IBX3 MAKMURTOPUP" at bounding box center [420, 508] width 187 height 22
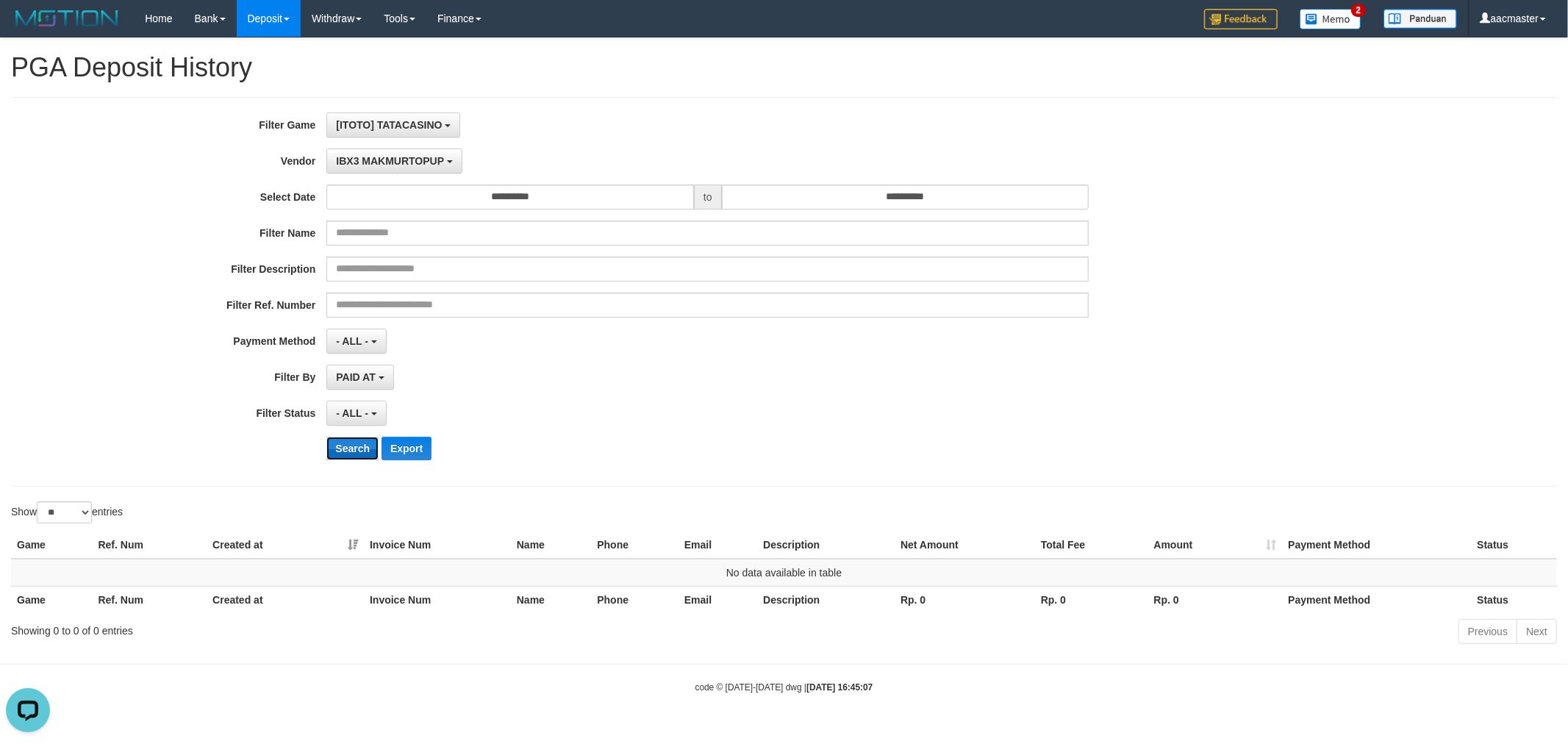
click at [353, 451] on button "Search" at bounding box center [352, 449] width 52 height 24
click at [375, 167] on button "IBX3 MAKMURTOPUP" at bounding box center [394, 161] width 136 height 25
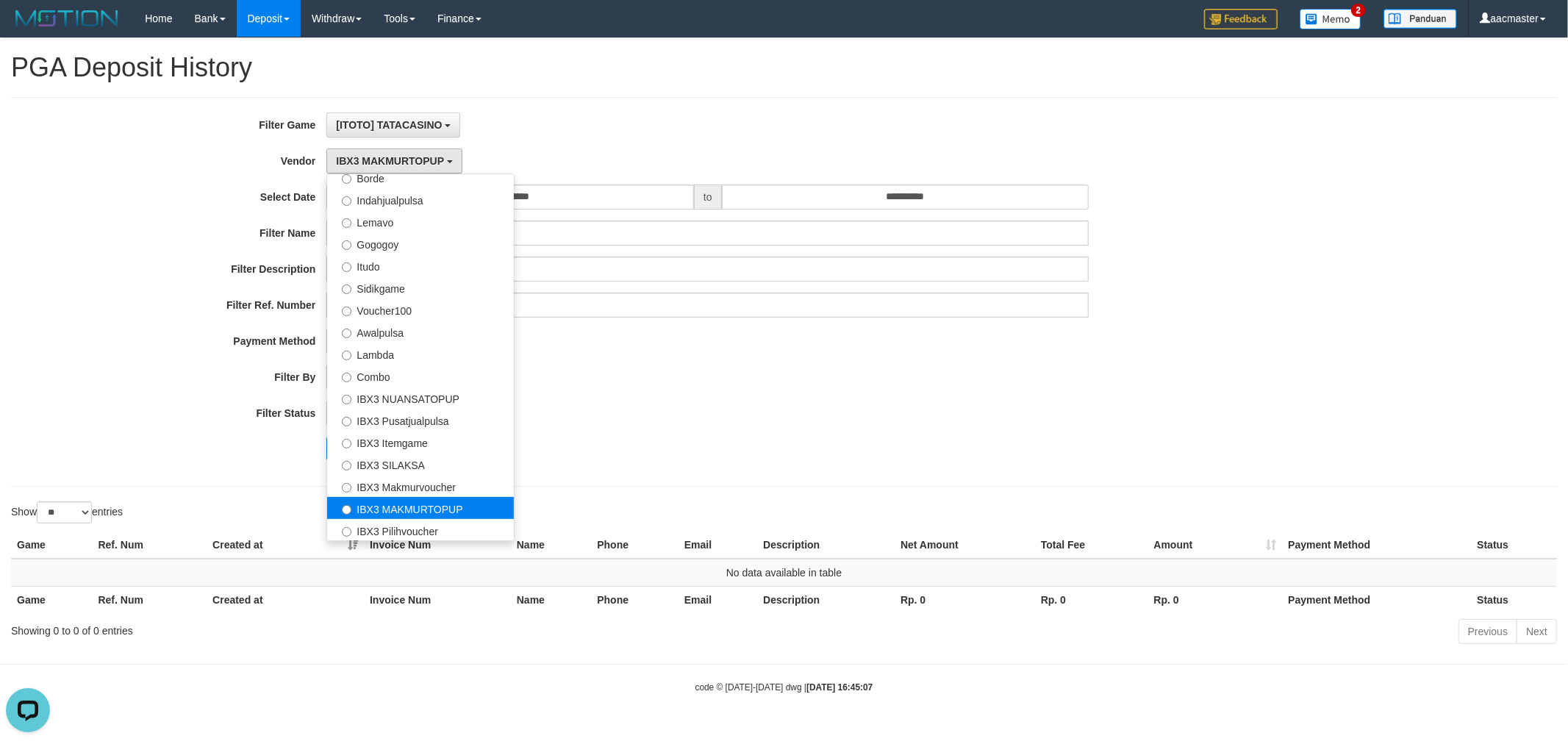
click at [386, 517] on label "IBX3 MAKMURTOPUP" at bounding box center [420, 508] width 187 height 22
click at [384, 528] on label "IBX3 Pilihvoucher" at bounding box center [420, 530] width 187 height 22
select select "**********"
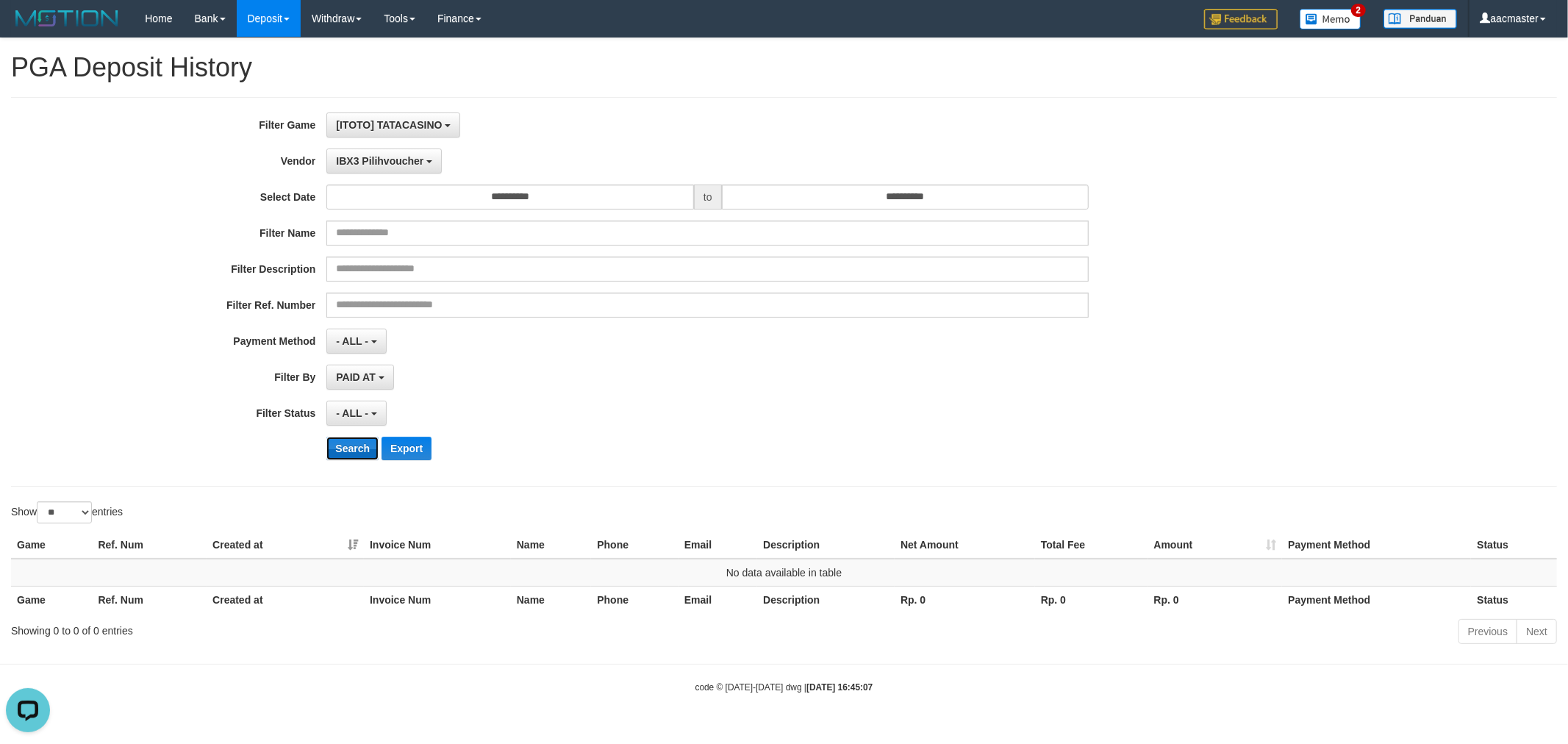
click at [345, 444] on button "Search" at bounding box center [352, 449] width 52 height 24
click at [1109, 322] on div "**********" at bounding box center [654, 292] width 1307 height 359
click at [413, 125] on span "[ITOTO] TATACASINO" at bounding box center [389, 125] width 106 height 12
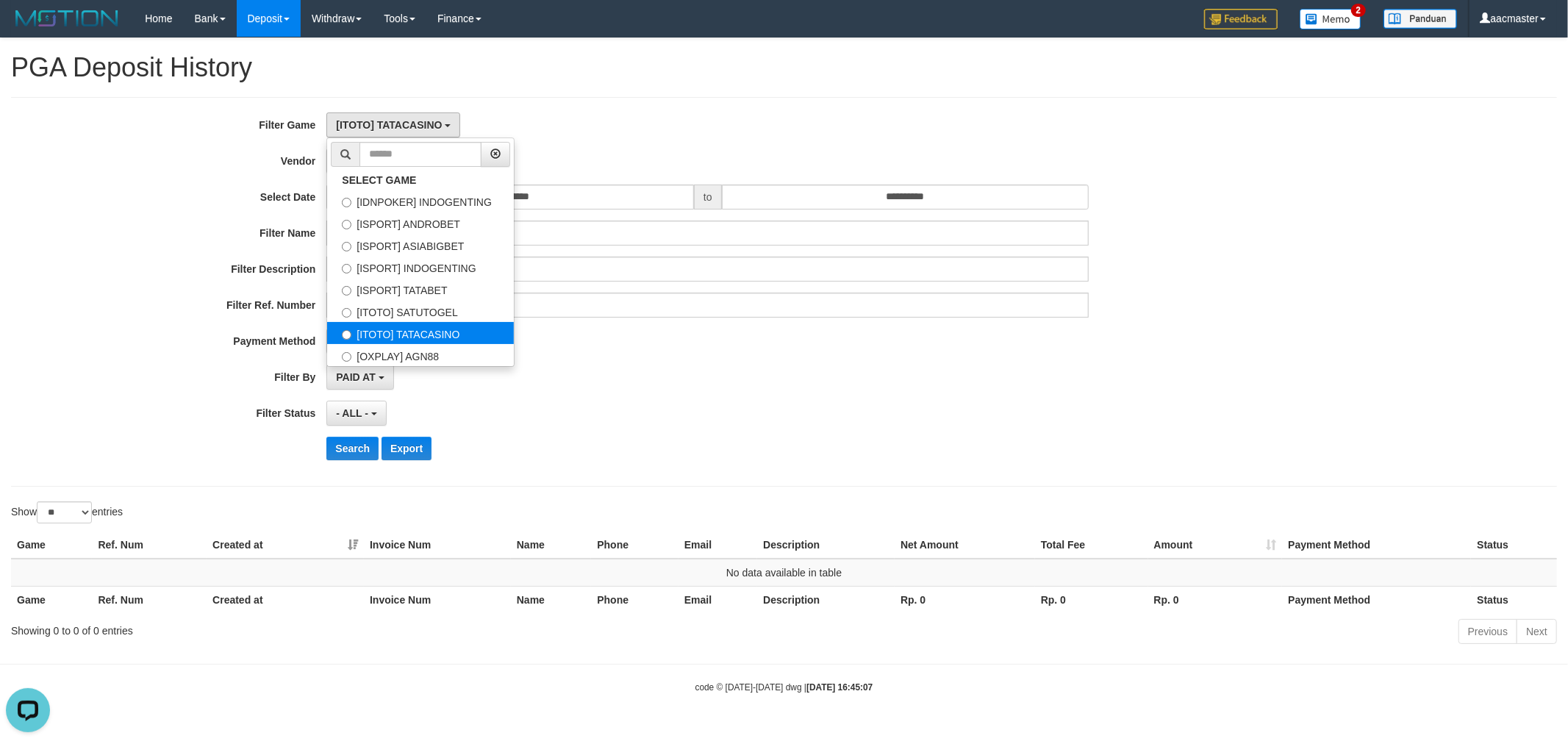
click at [432, 332] on label "[ITOTO] TATACASINO" at bounding box center [420, 334] width 187 height 22
click at [702, 113] on div "[ITOTO] TATACASINO SELECT GAME [IDNPOKER] INDOGENTING [ISPORT] ANDROBET [ISPORT…" at bounding box center [708, 125] width 763 height 25
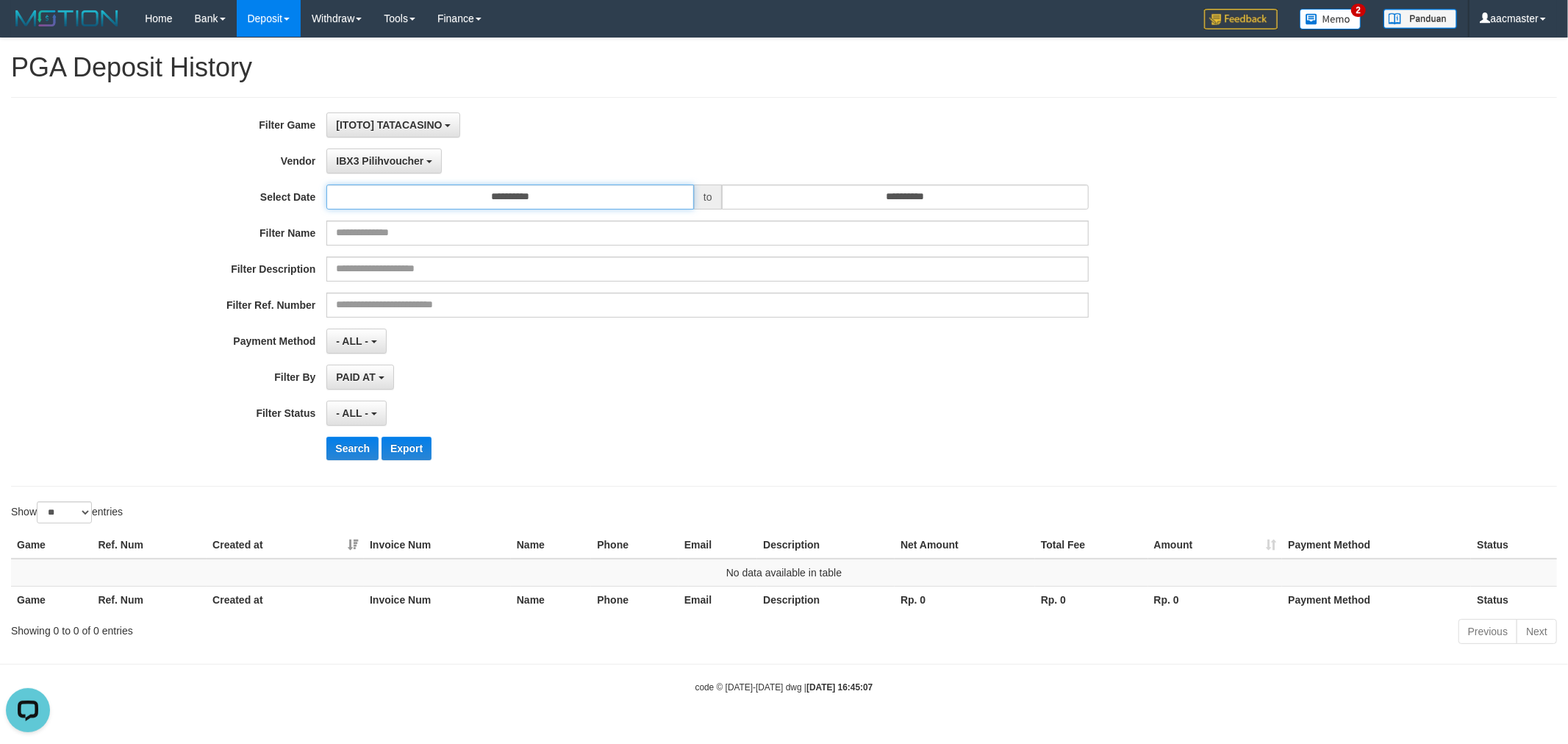
click at [438, 200] on input "**********" at bounding box center [510, 197] width 367 height 25
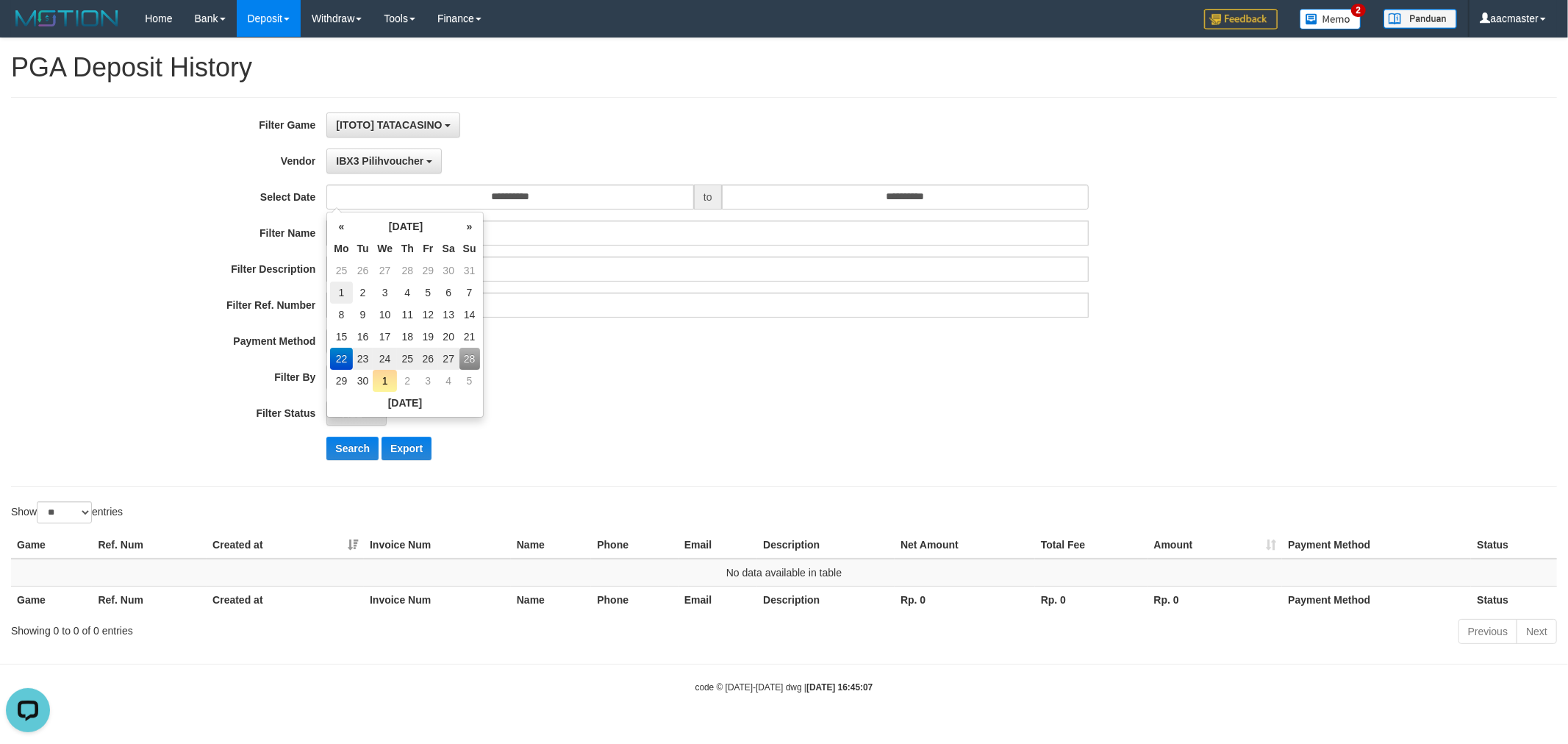
click at [340, 291] on td "1" at bounding box center [341, 293] width 22 height 22
type input "**********"
click at [810, 189] on input "**********" at bounding box center [905, 197] width 367 height 25
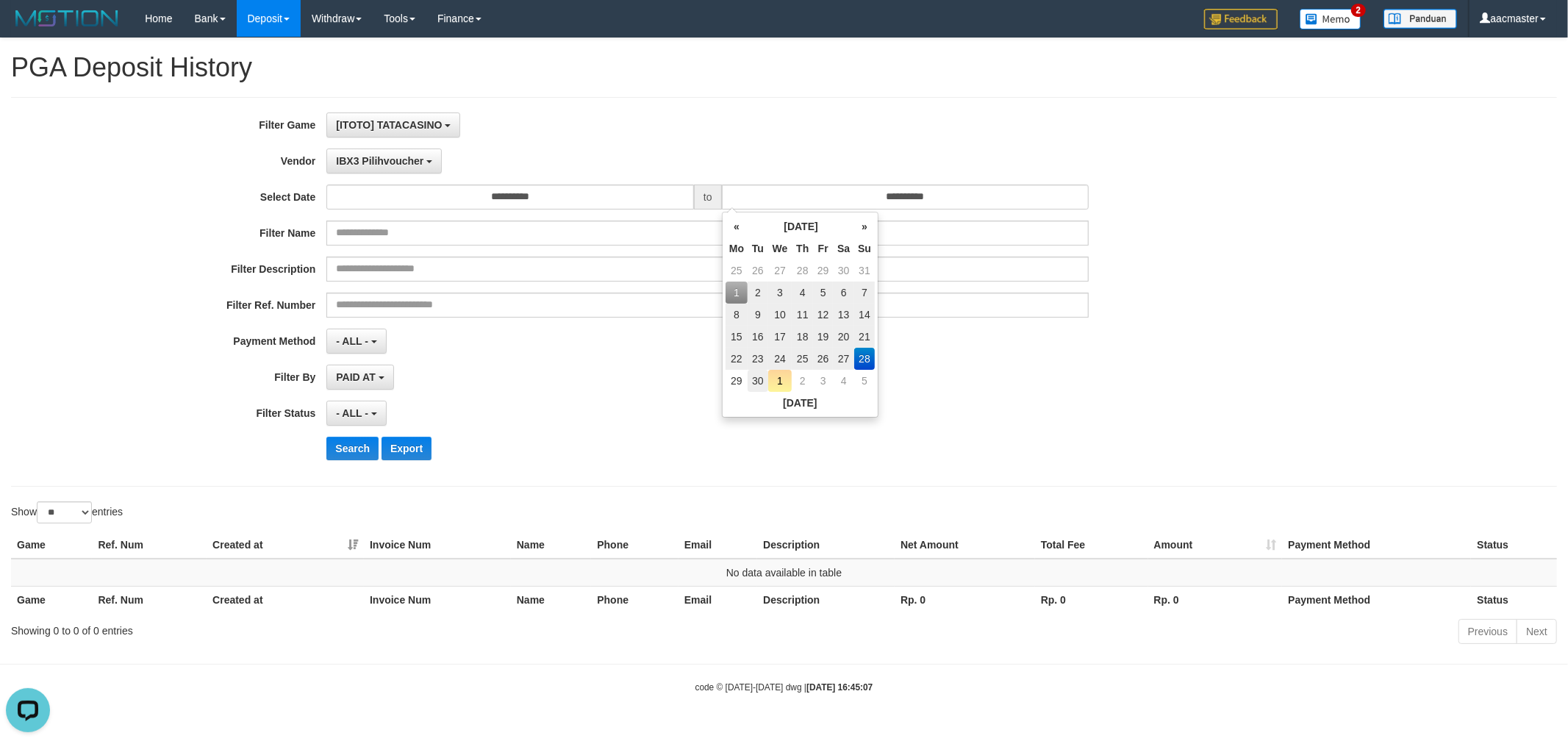
click at [753, 376] on td "30" at bounding box center [758, 381] width 21 height 22
type input "**********"
click at [1044, 397] on div "**********" at bounding box center [654, 292] width 1307 height 359
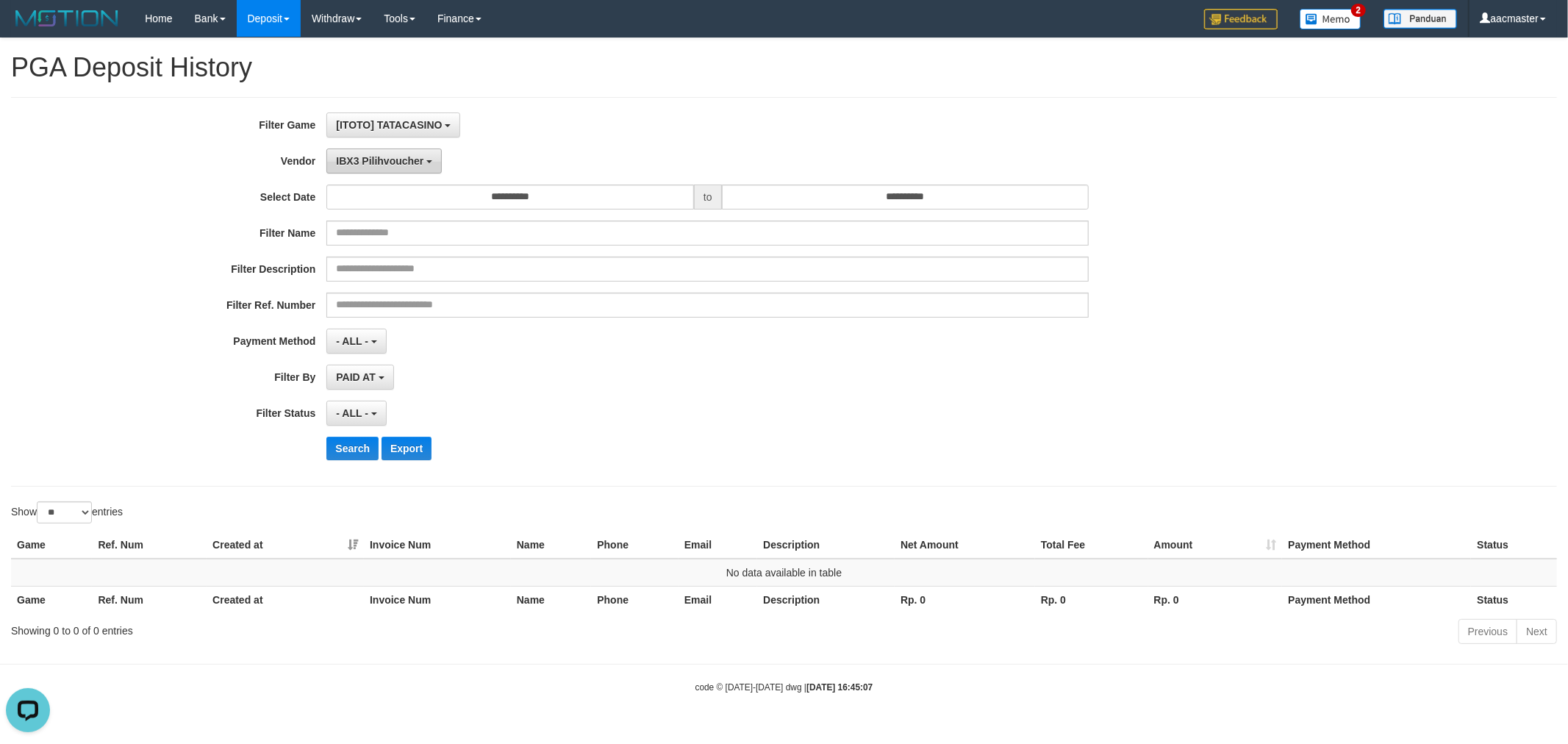
click at [416, 167] on button "IBX3 Pilihvoucher" at bounding box center [384, 161] width 116 height 25
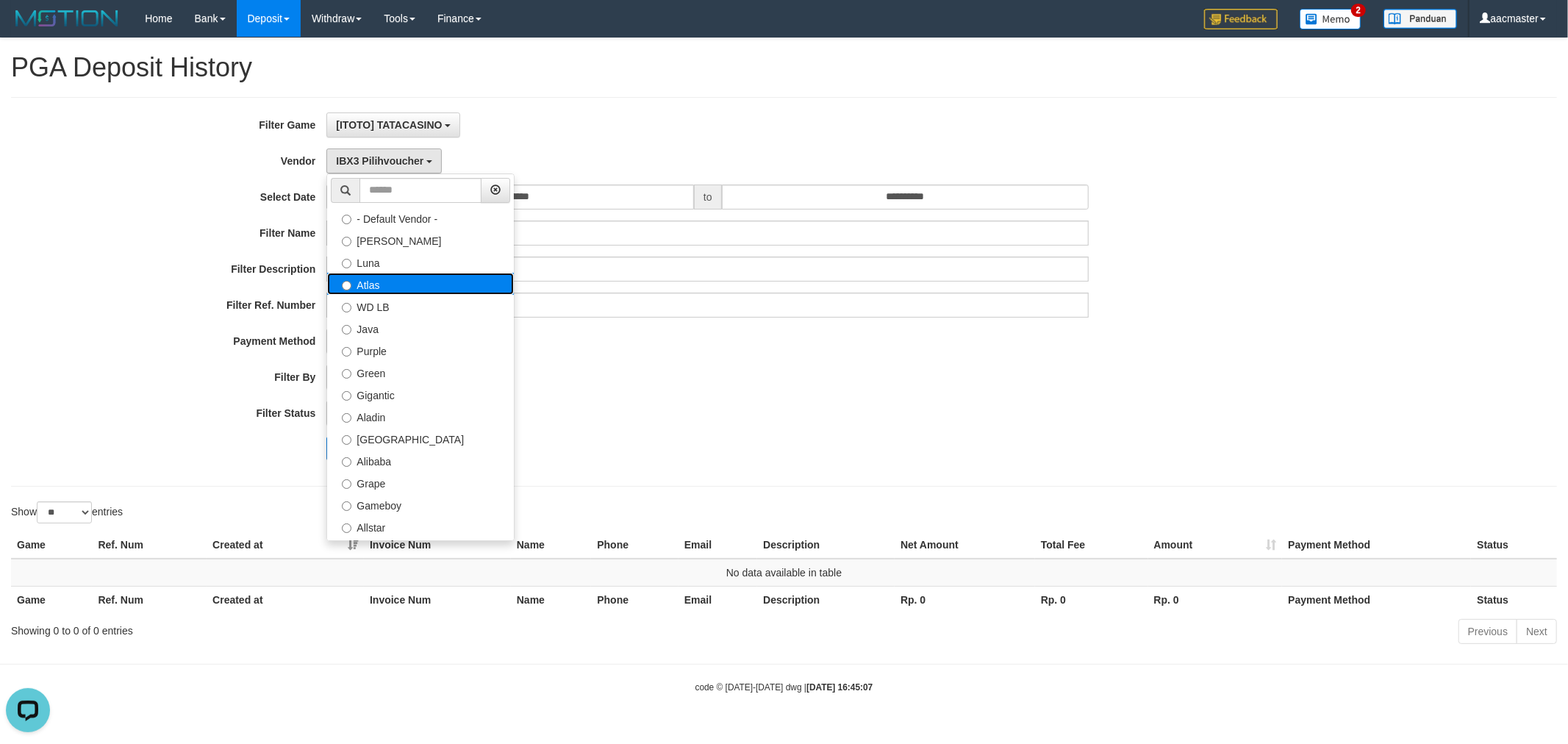
click at [380, 291] on label "Atlas" at bounding box center [420, 284] width 187 height 22
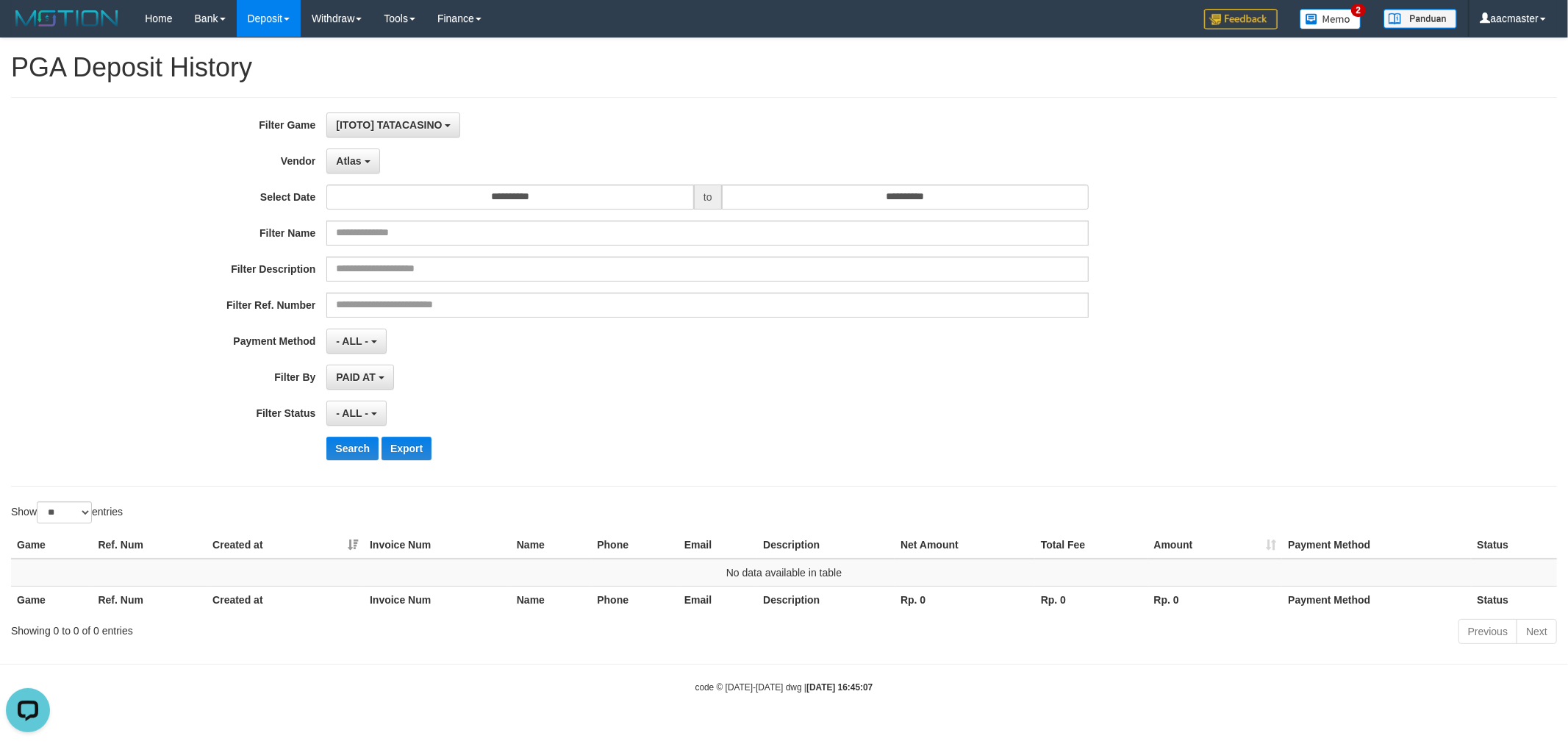
click at [348, 462] on div "**********" at bounding box center [654, 292] width 1307 height 359
click at [353, 458] on button "Search" at bounding box center [352, 449] width 52 height 24
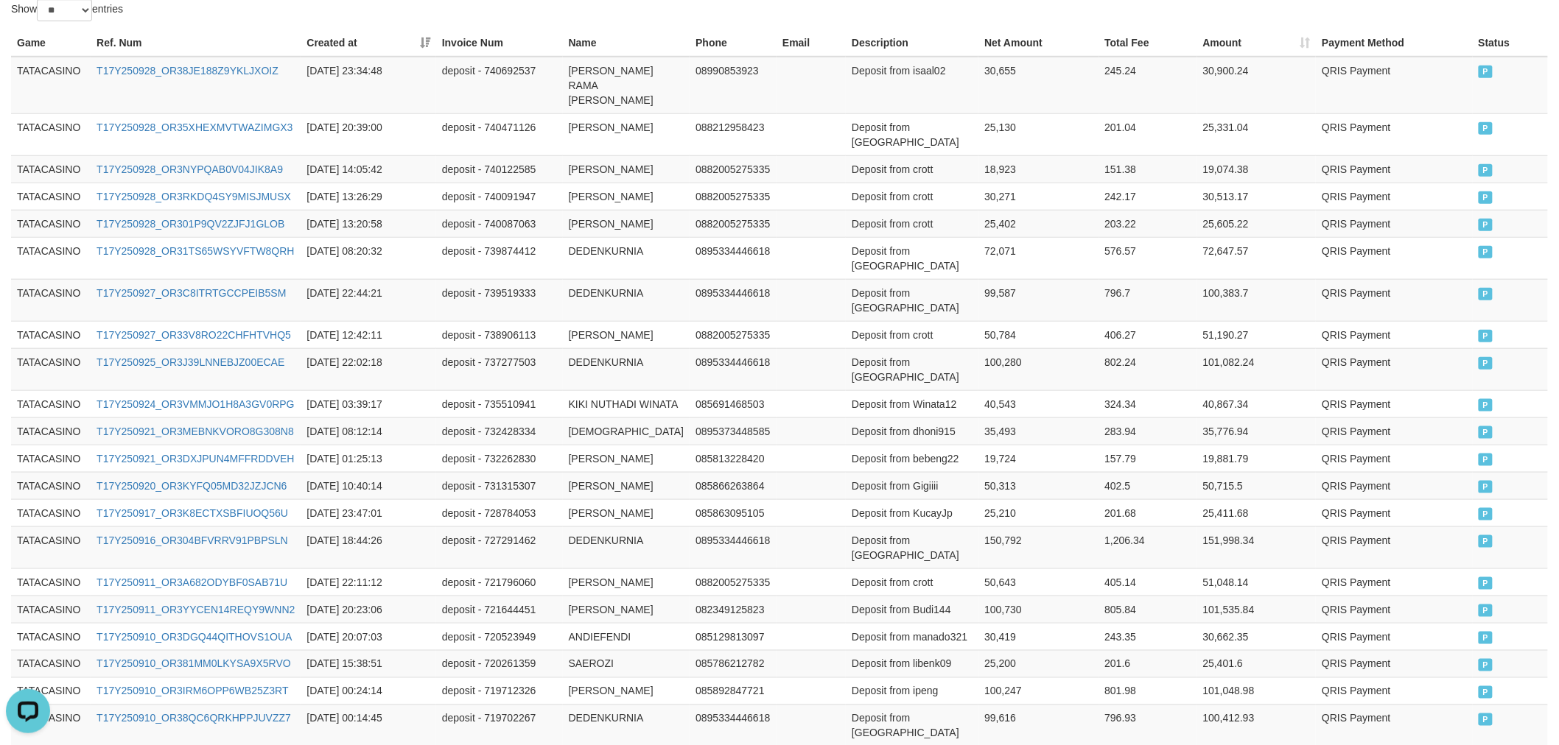
scroll to position [725, 0]
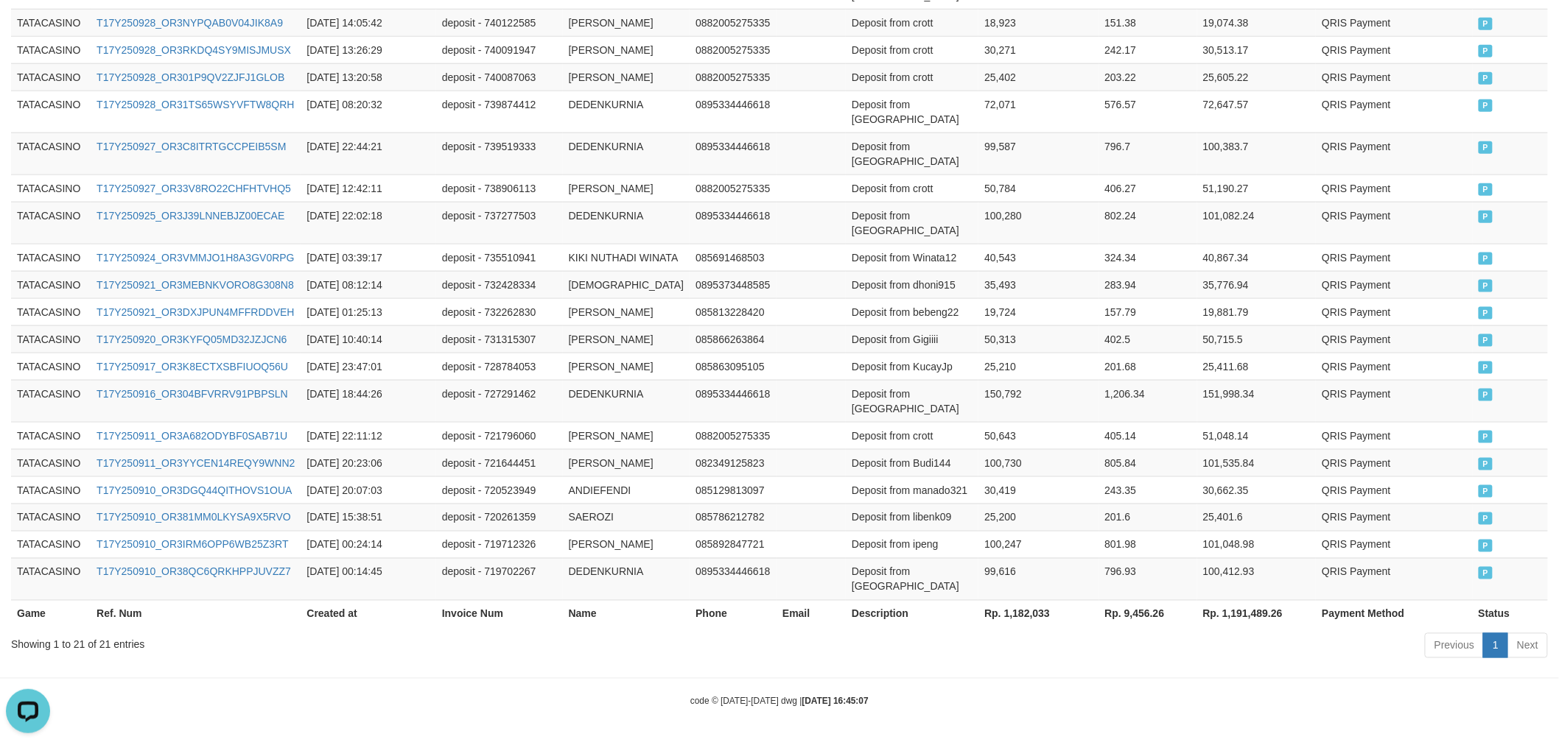
click at [991, 616] on th "Rp. 1,182,033" at bounding box center [1038, 613] width 120 height 27
click at [992, 615] on th "Rp. 1,182,033" at bounding box center [1038, 613] width 120 height 27
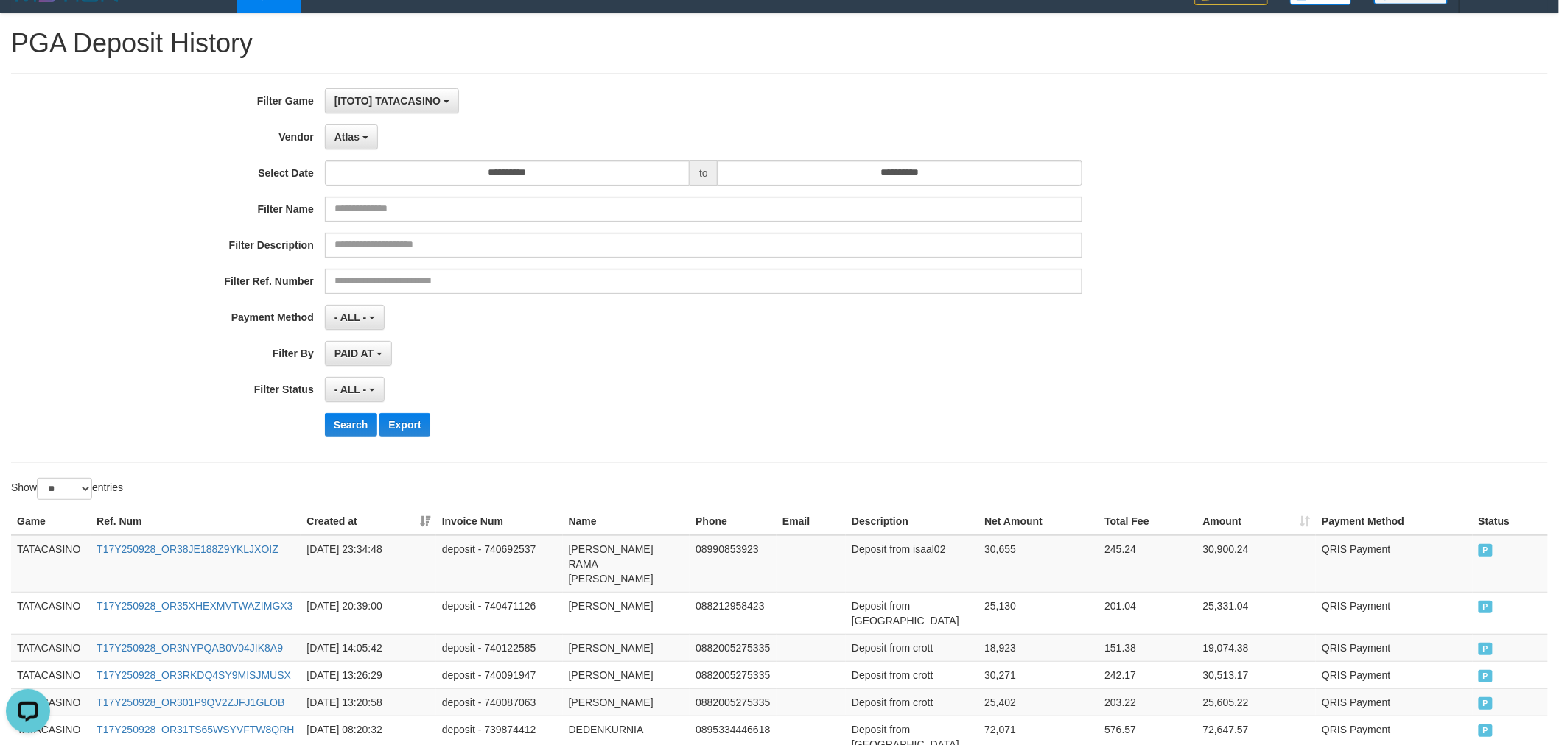
scroll to position [0, 0]
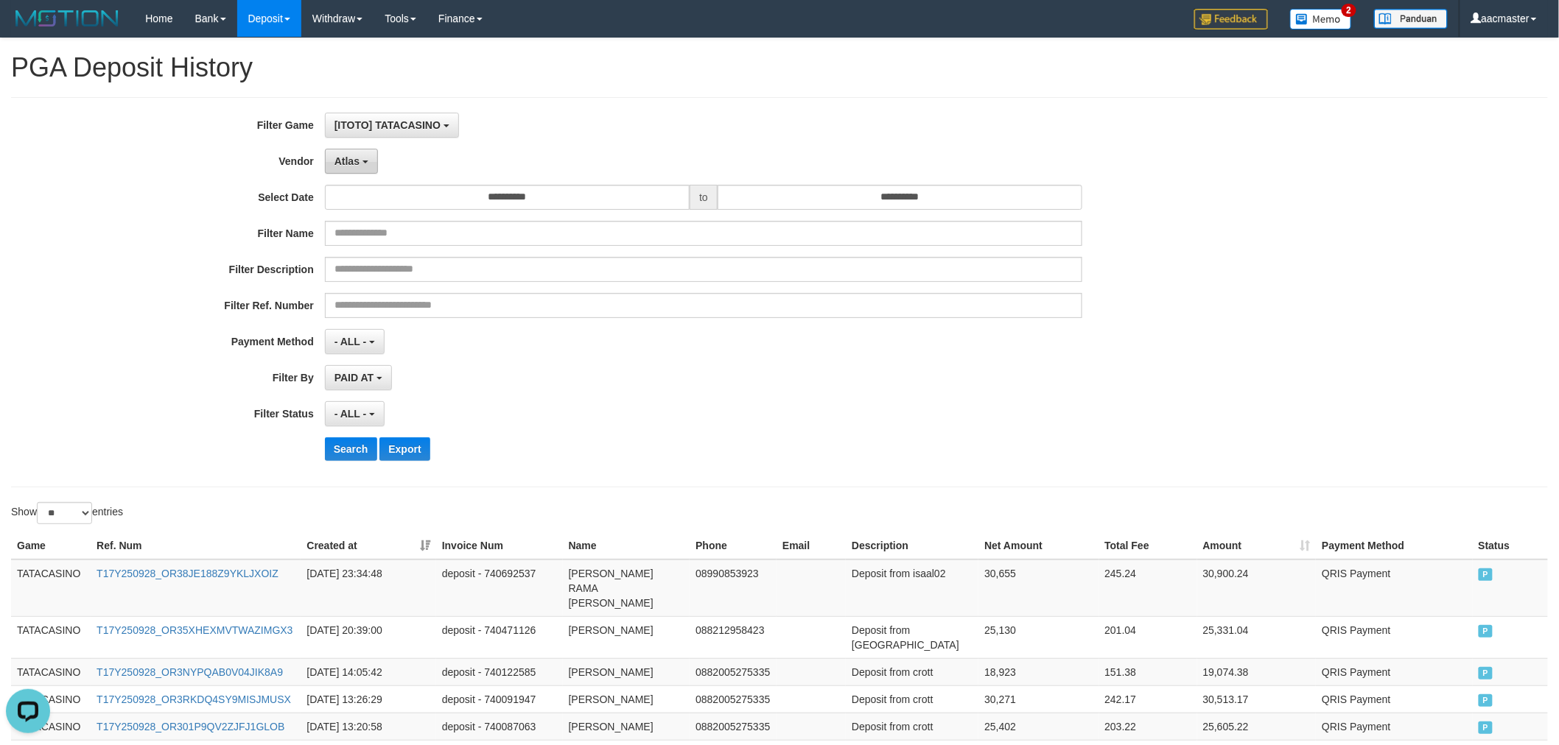
click at [346, 158] on span "Atlas" at bounding box center [346, 161] width 25 height 12
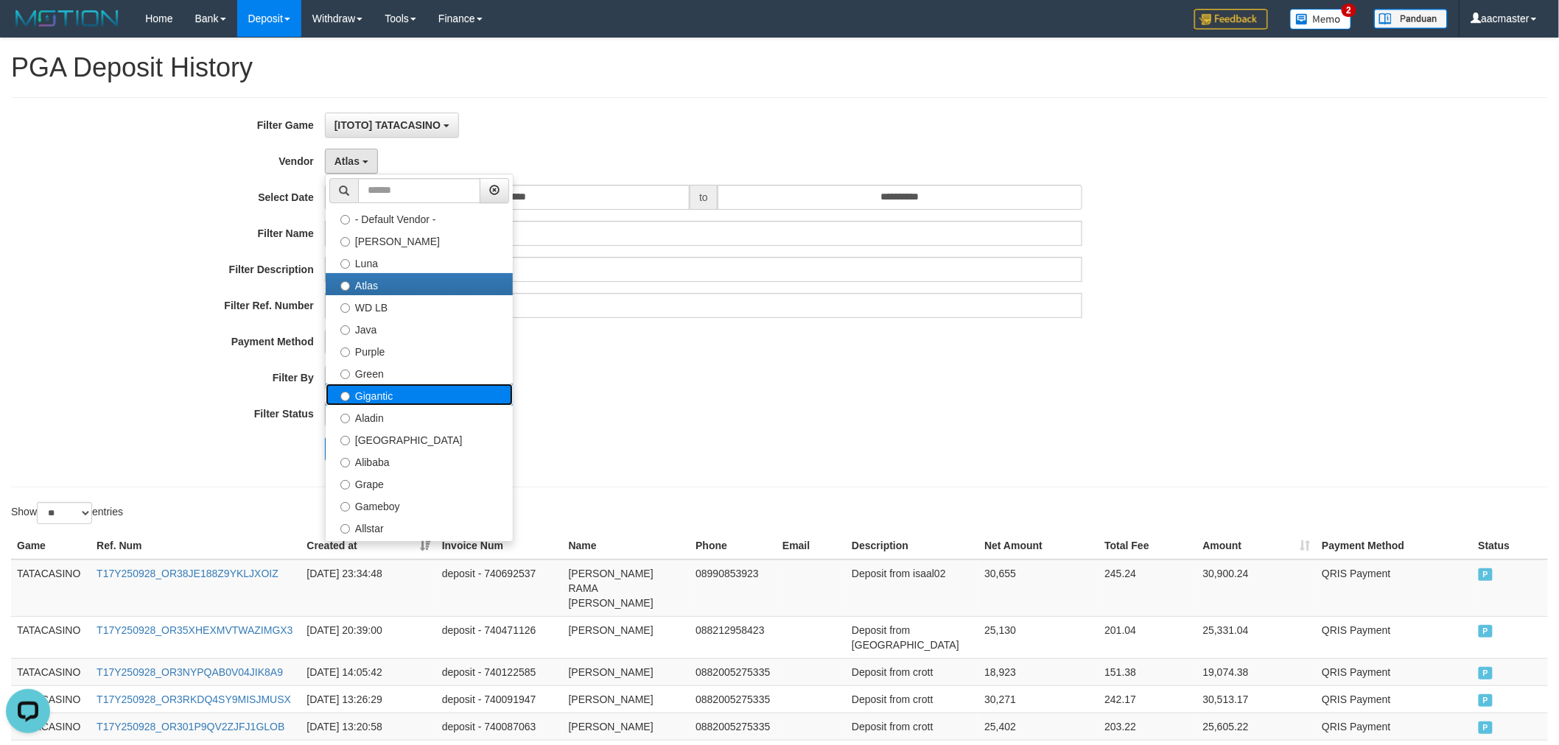
click at [394, 399] on label "Gigantic" at bounding box center [419, 395] width 187 height 22
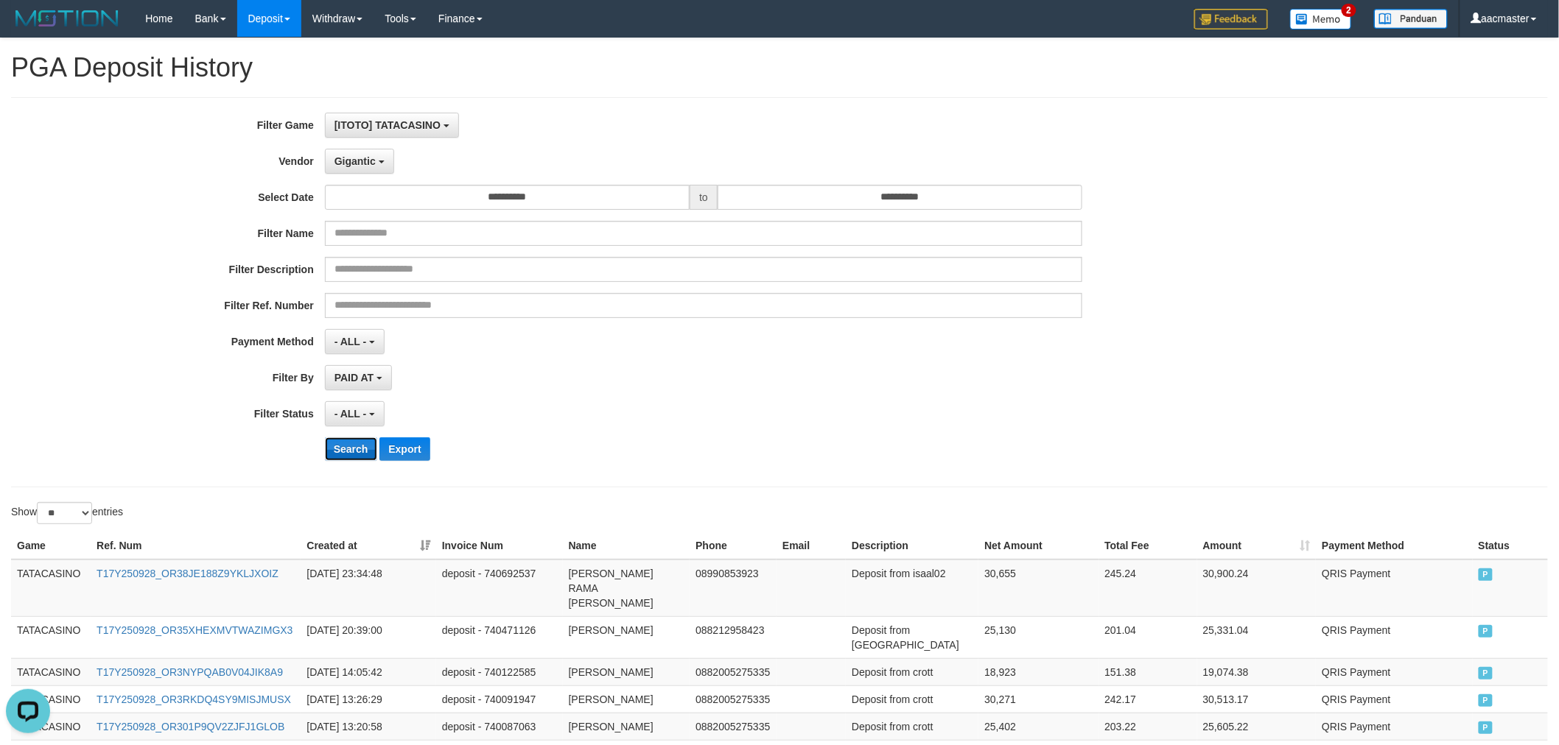
click at [362, 459] on button "Search" at bounding box center [351, 450] width 52 height 24
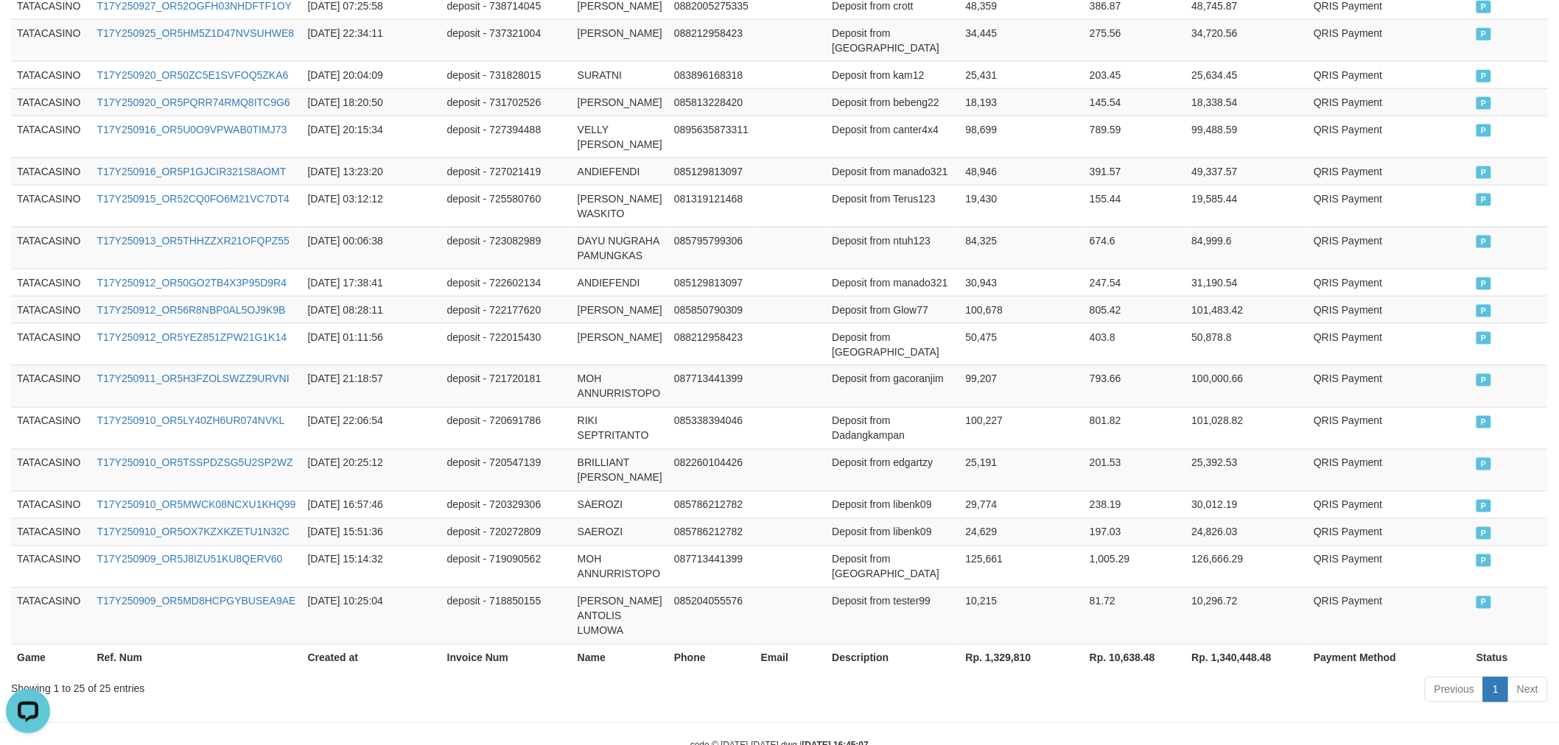
scroll to position [849, 0]
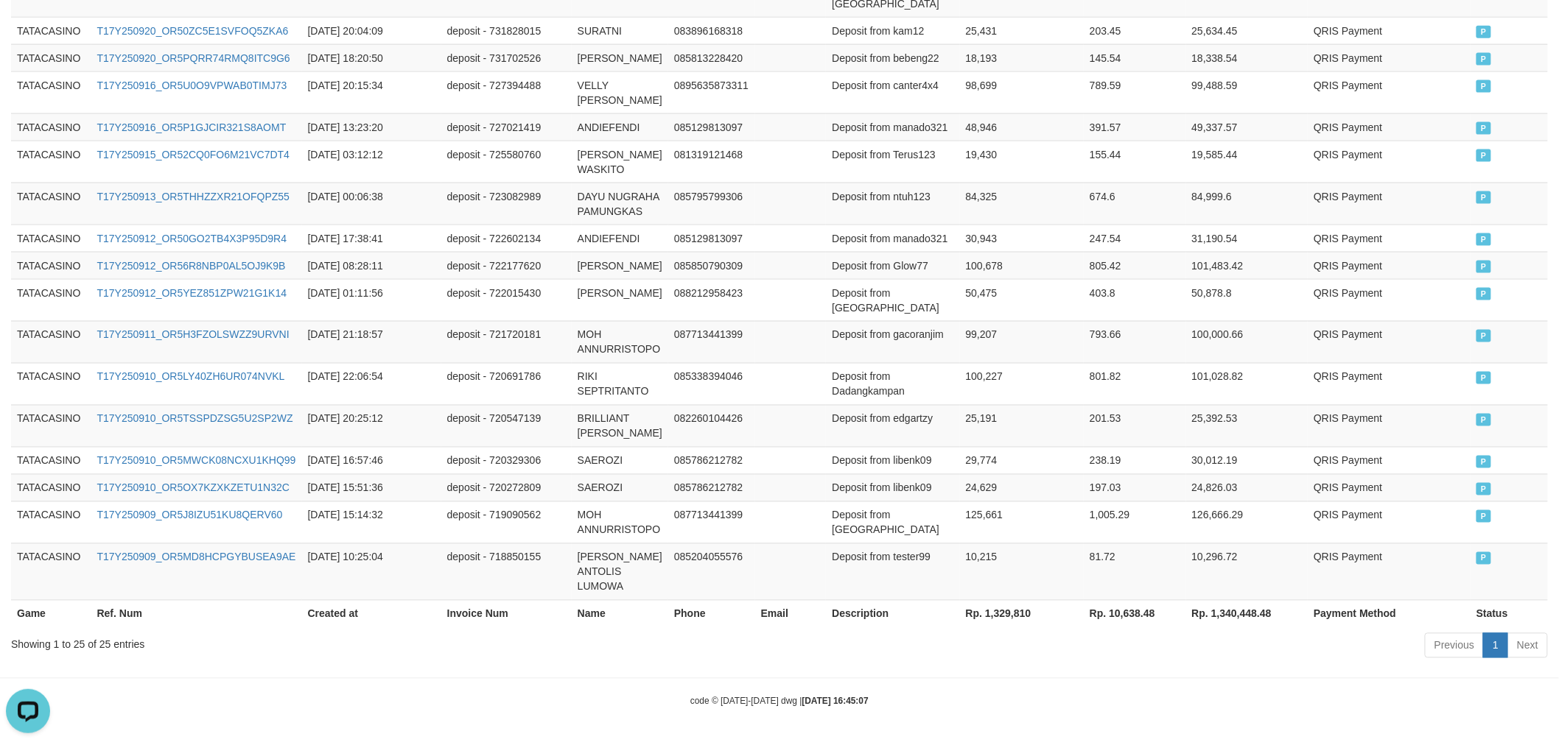
click at [1007, 613] on th "Rp. 1,329,810" at bounding box center [1022, 613] width 124 height 27
click at [1007, 612] on th "Rp. 1,329,810" at bounding box center [1022, 613] width 124 height 27
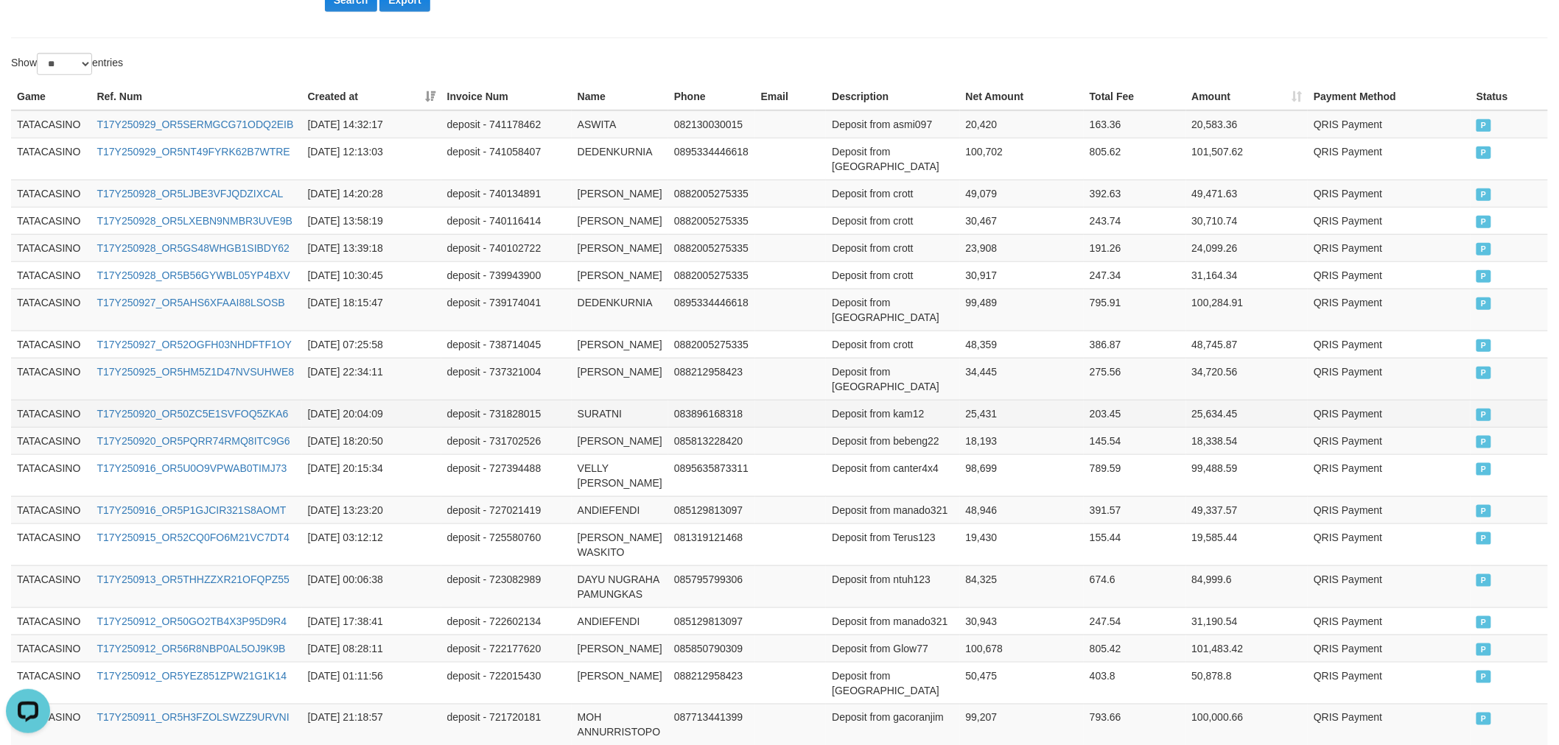
scroll to position [85, 0]
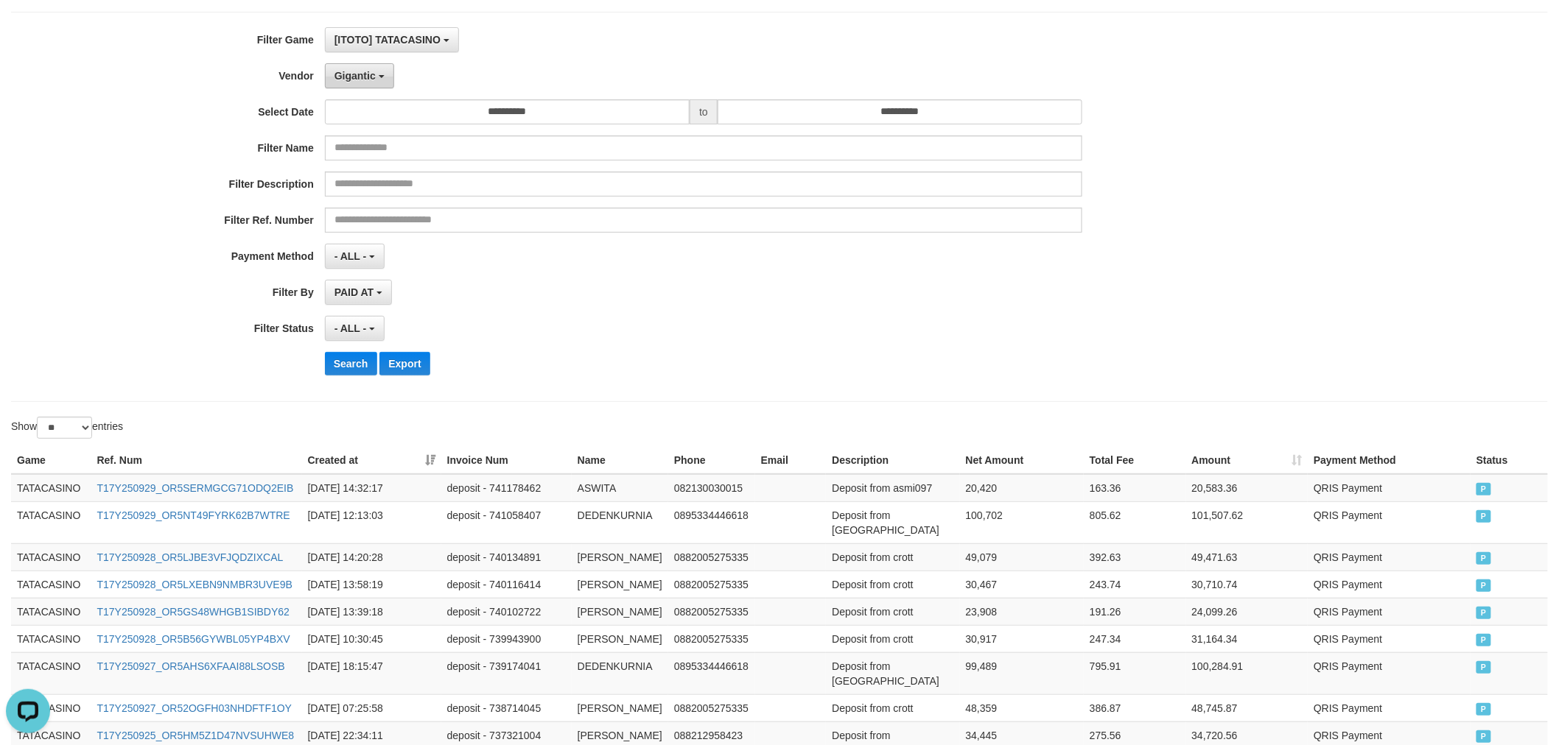
click at [372, 74] on span "Gigantic" at bounding box center [354, 76] width 41 height 12
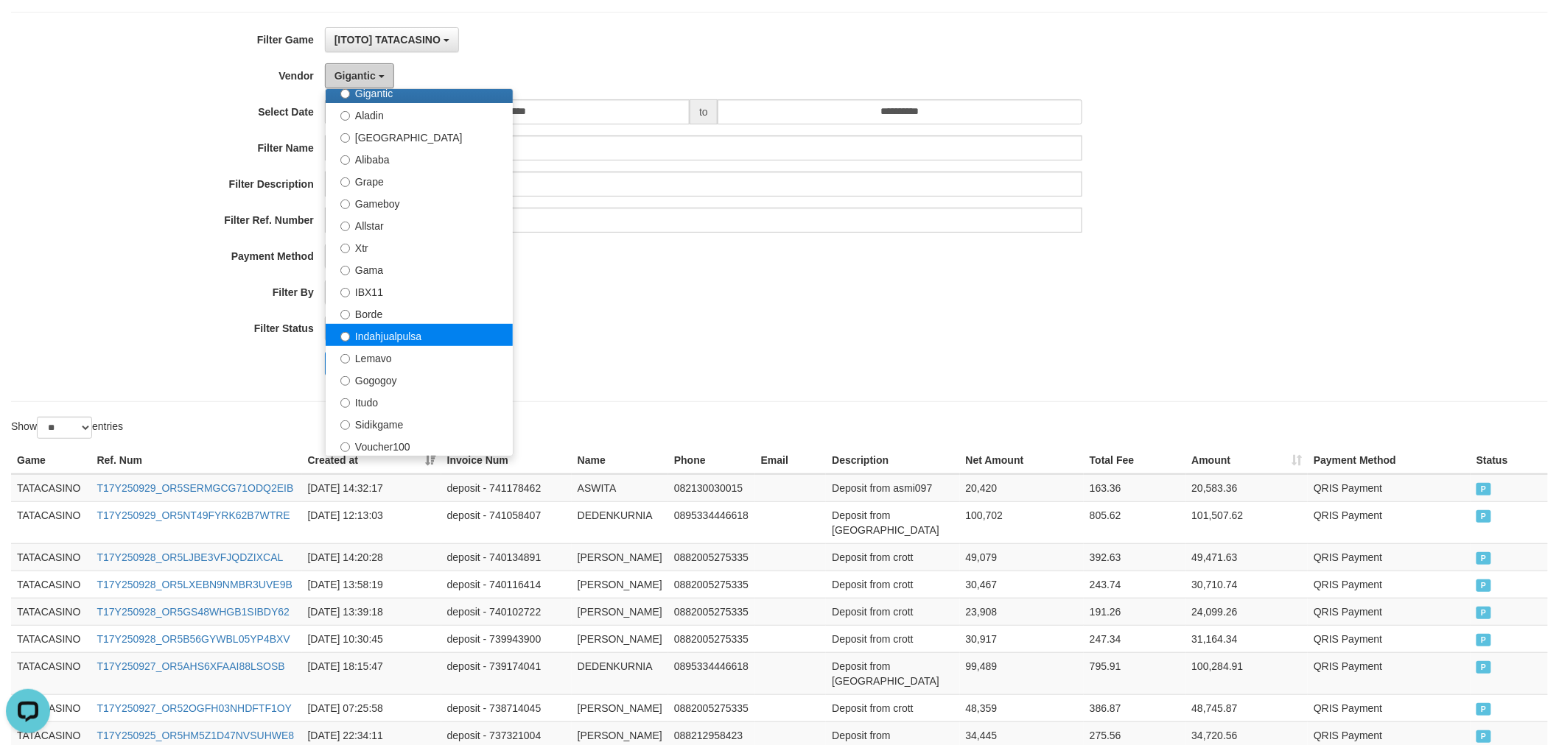
scroll to position [218, 0]
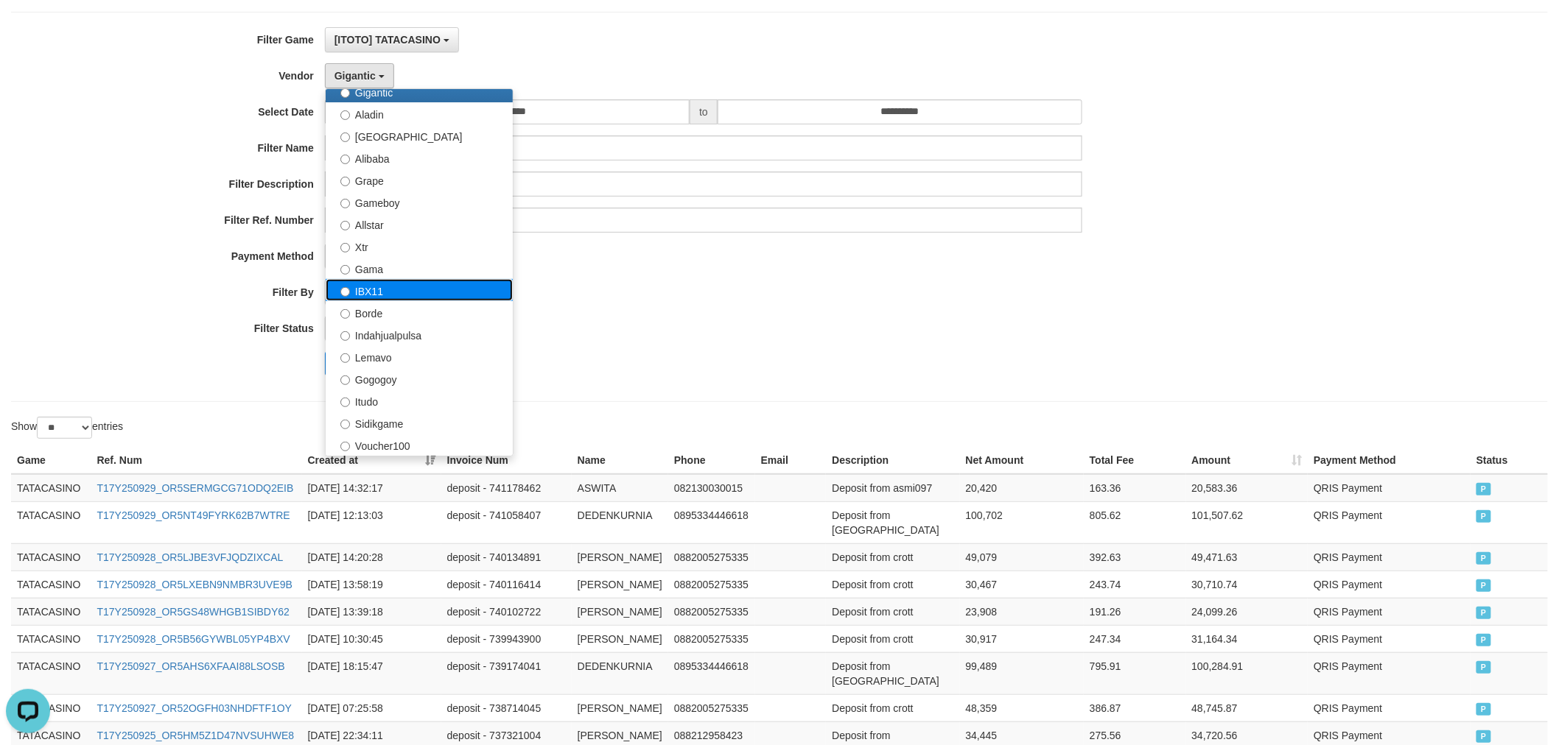
click at [384, 292] on label "IBX11" at bounding box center [419, 290] width 187 height 22
select select "**********"
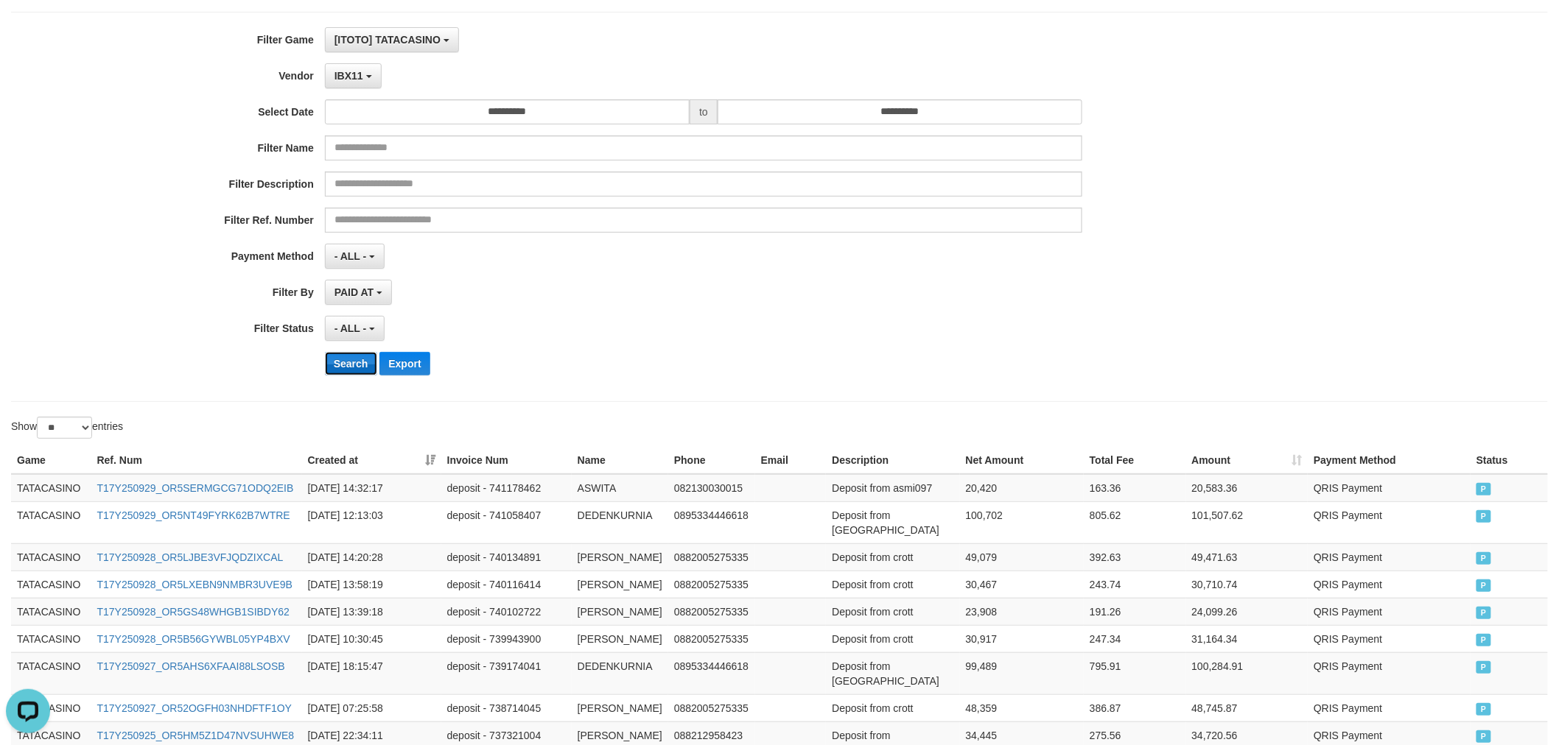
click at [359, 371] on button "Search" at bounding box center [351, 364] width 52 height 24
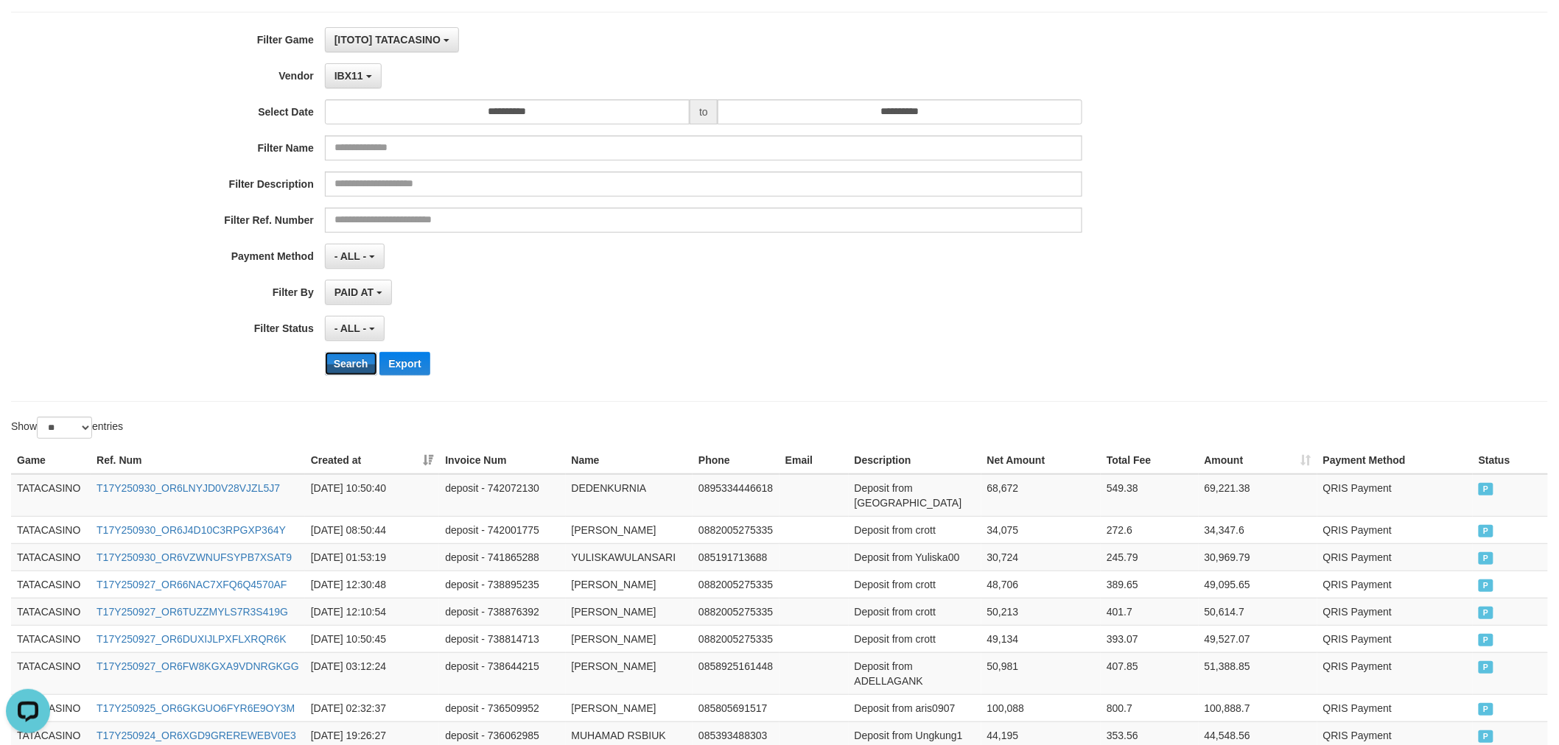
scroll to position [597, 0]
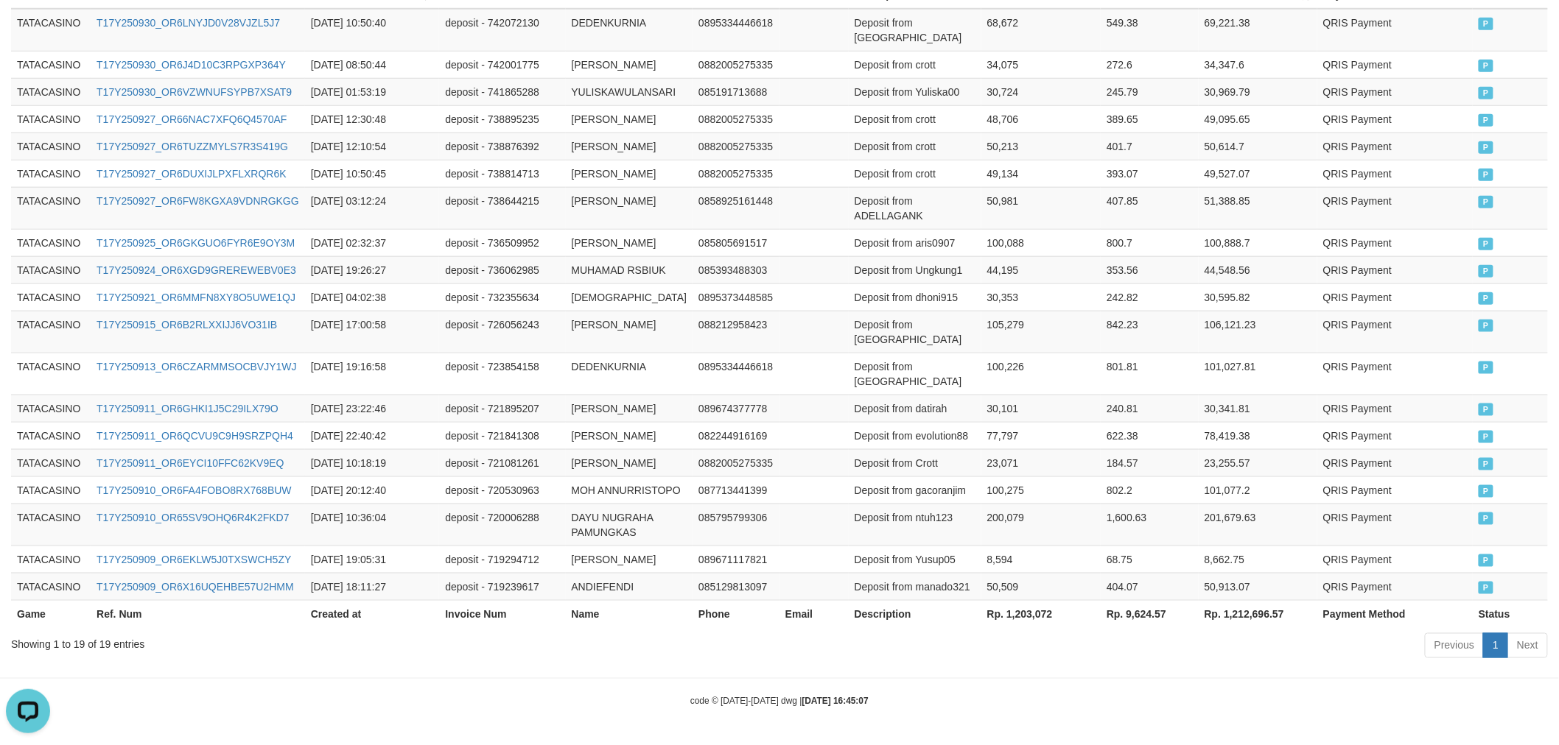
click at [1026, 610] on th "Rp. 1,203,072" at bounding box center [1040, 613] width 119 height 27
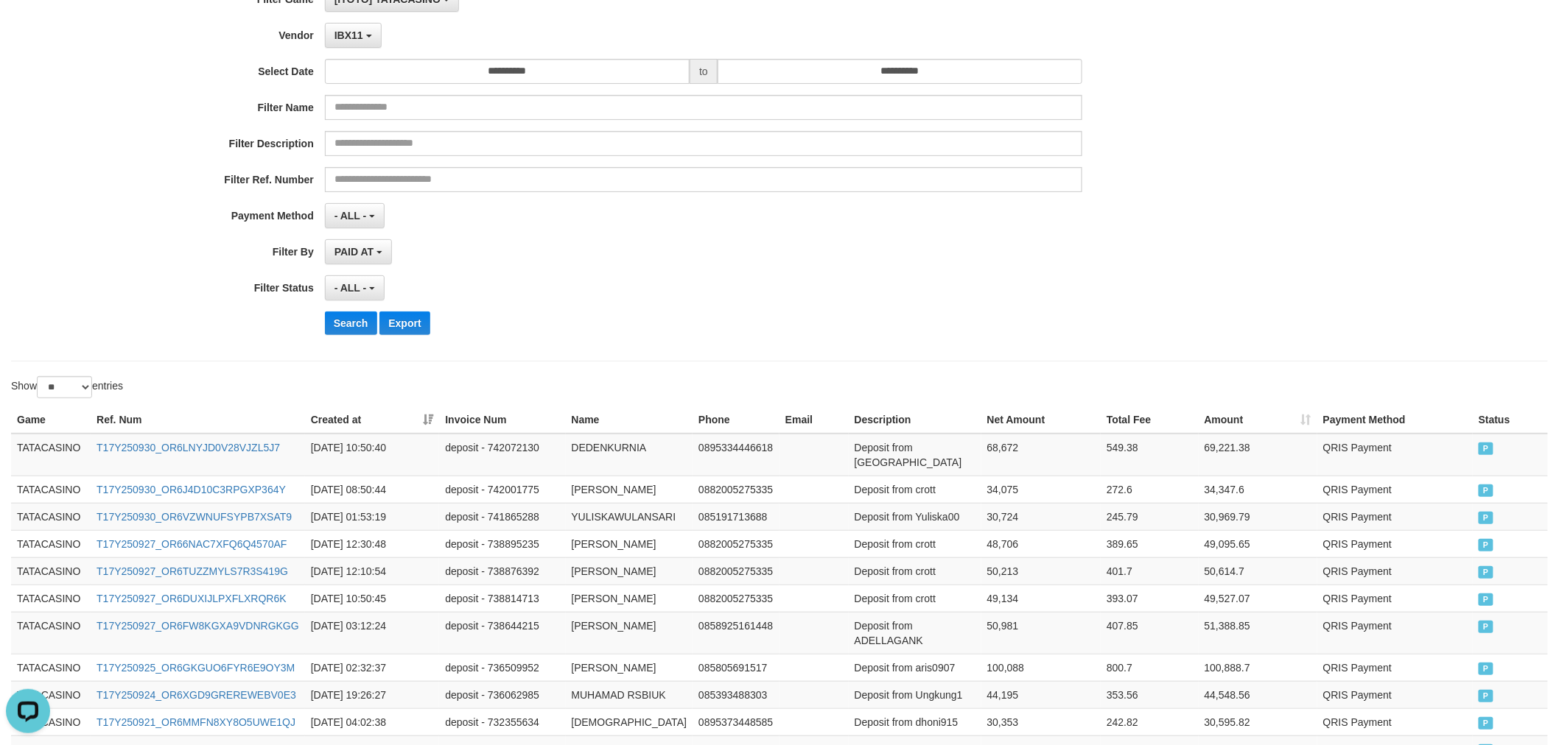
scroll to position [0, 0]
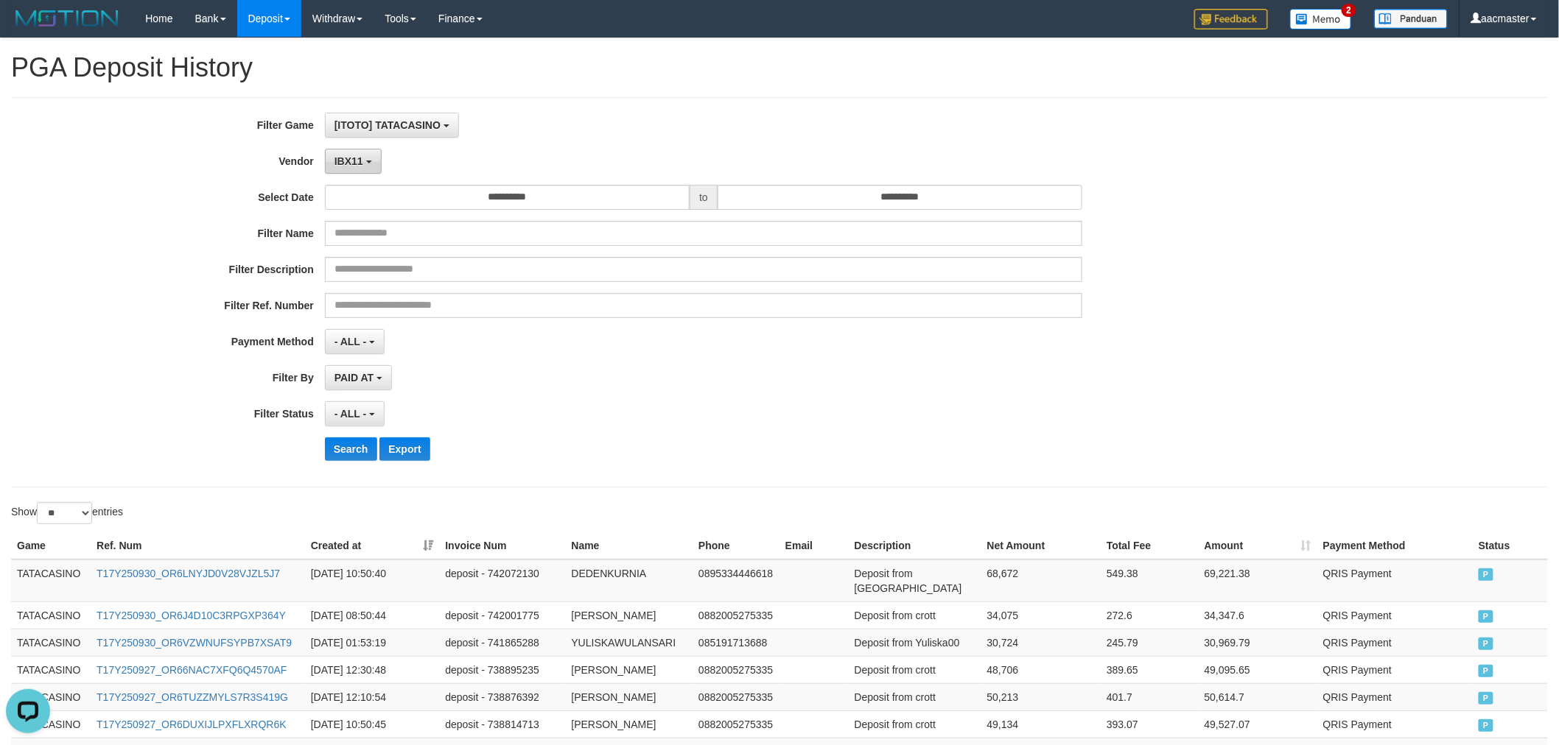
click at [366, 151] on button "IBX11" at bounding box center [353, 161] width 57 height 25
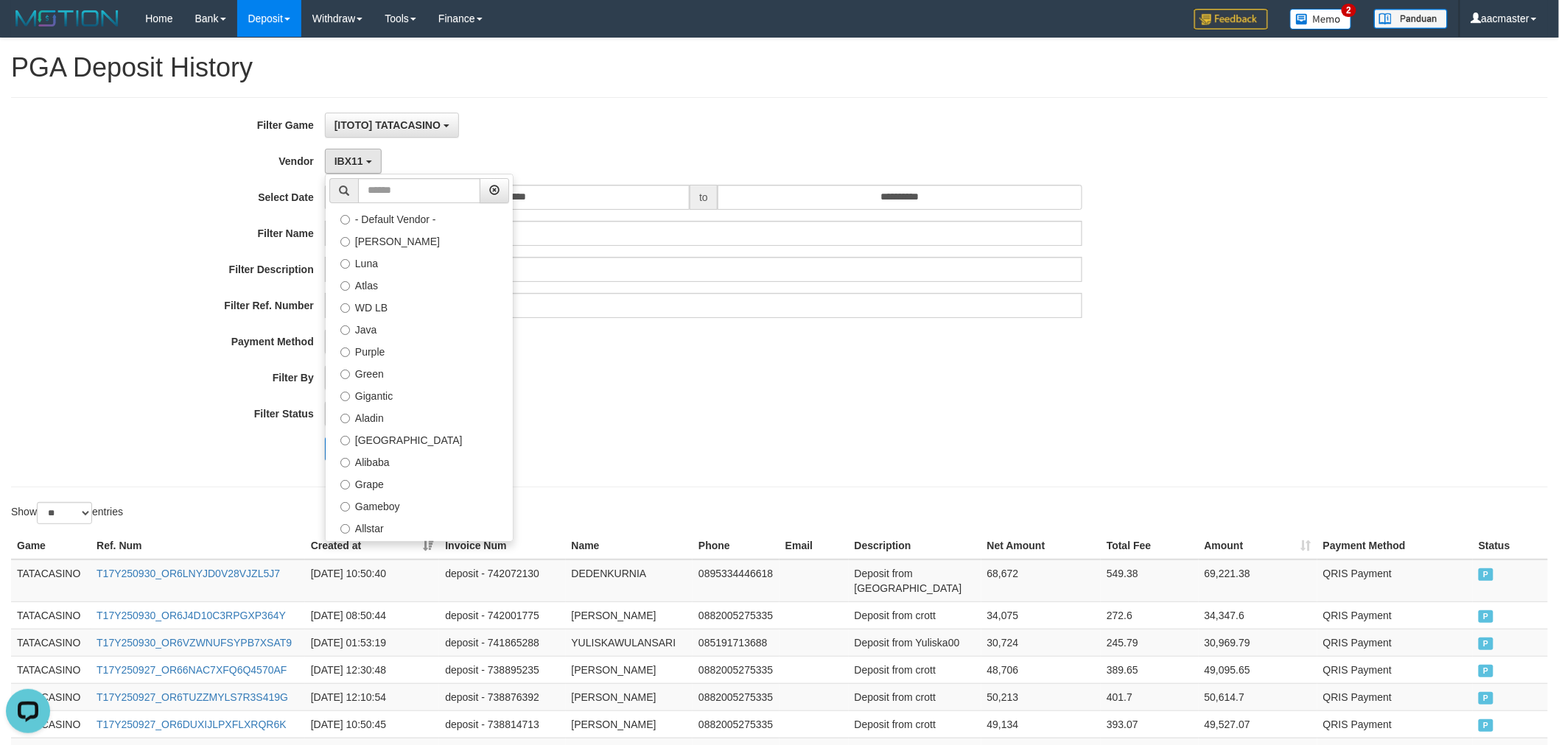
click at [707, 116] on div "[ITOTO] TATACASINO SELECT GAME [IDNPOKER] INDOGENTING [ISPORT] ANDROBET [ISPORT…" at bounding box center [704, 125] width 758 height 25
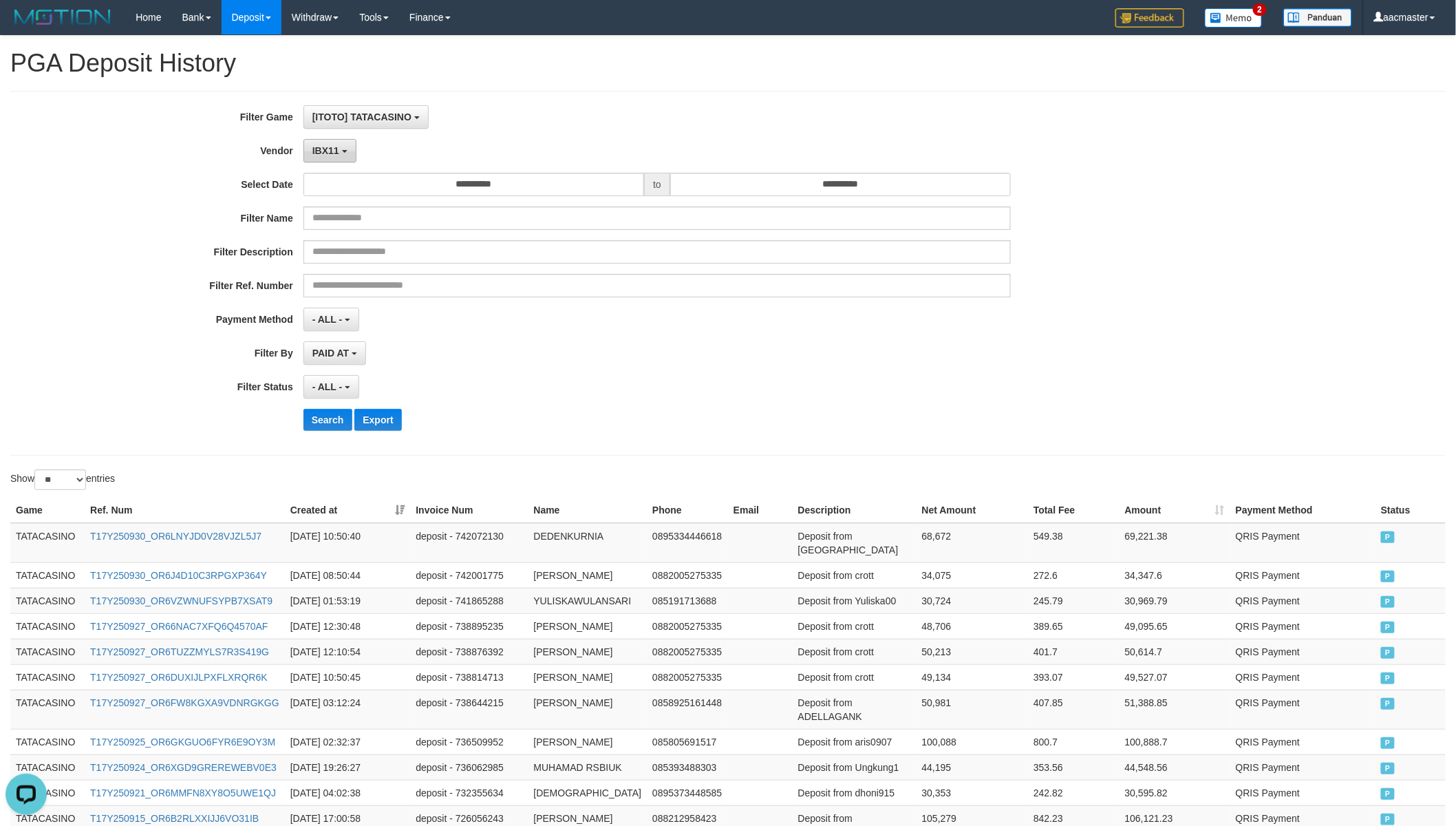
click at [327, 151] on span "IBX11" at bounding box center [325, 150] width 27 height 11
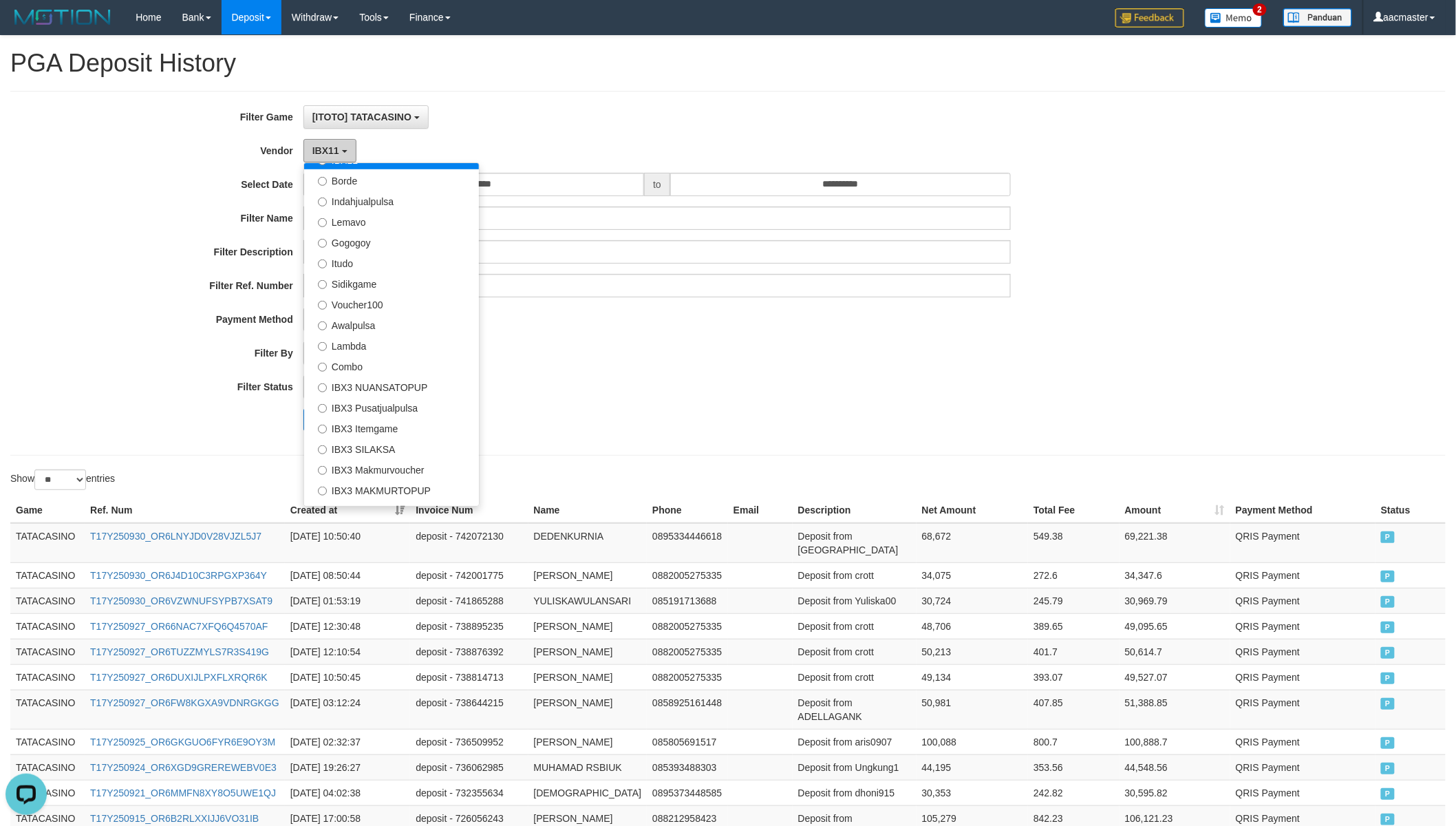
scroll to position [407, 0]
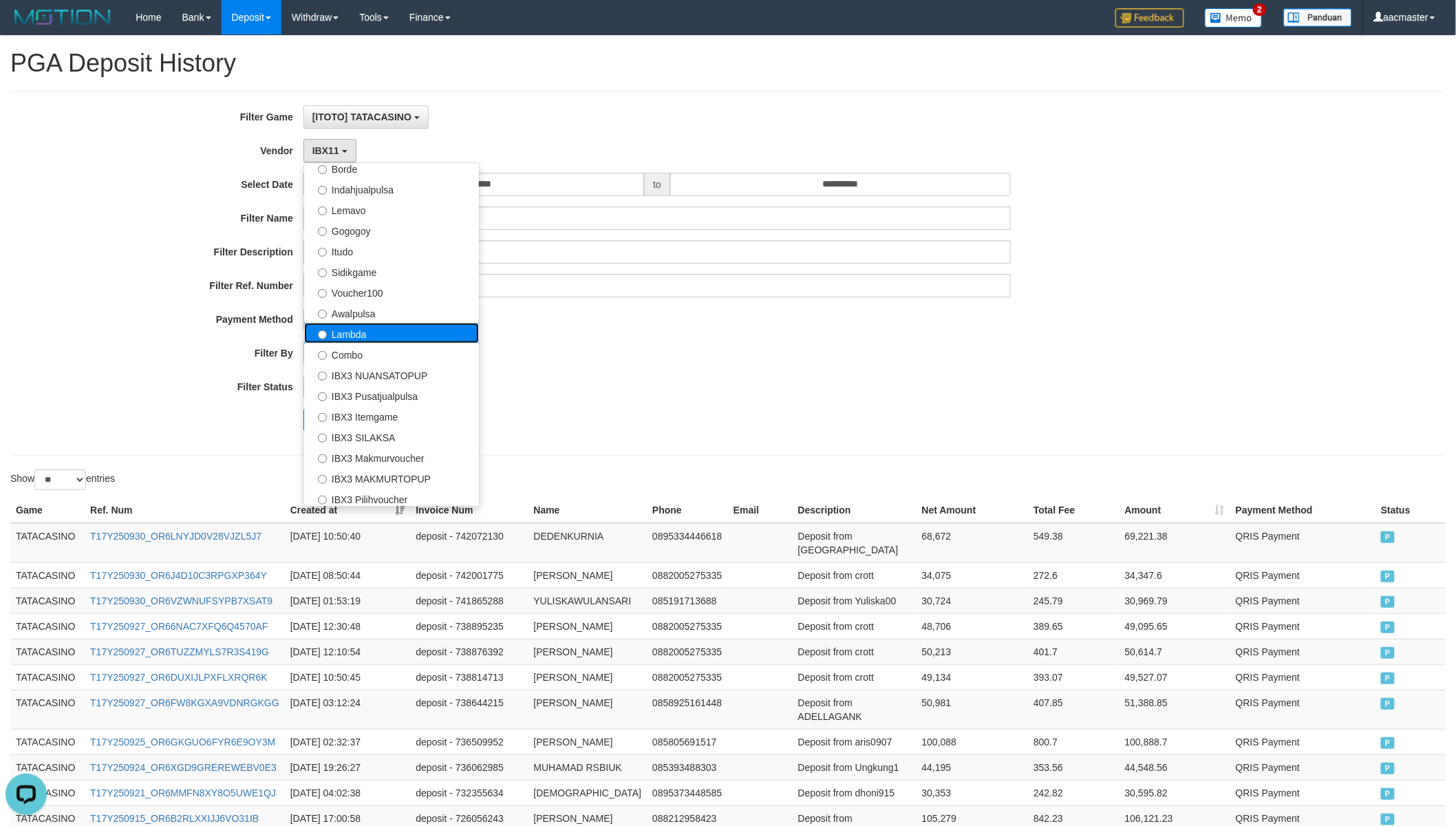
click at [361, 324] on label "Lambda" at bounding box center [391, 333] width 175 height 21
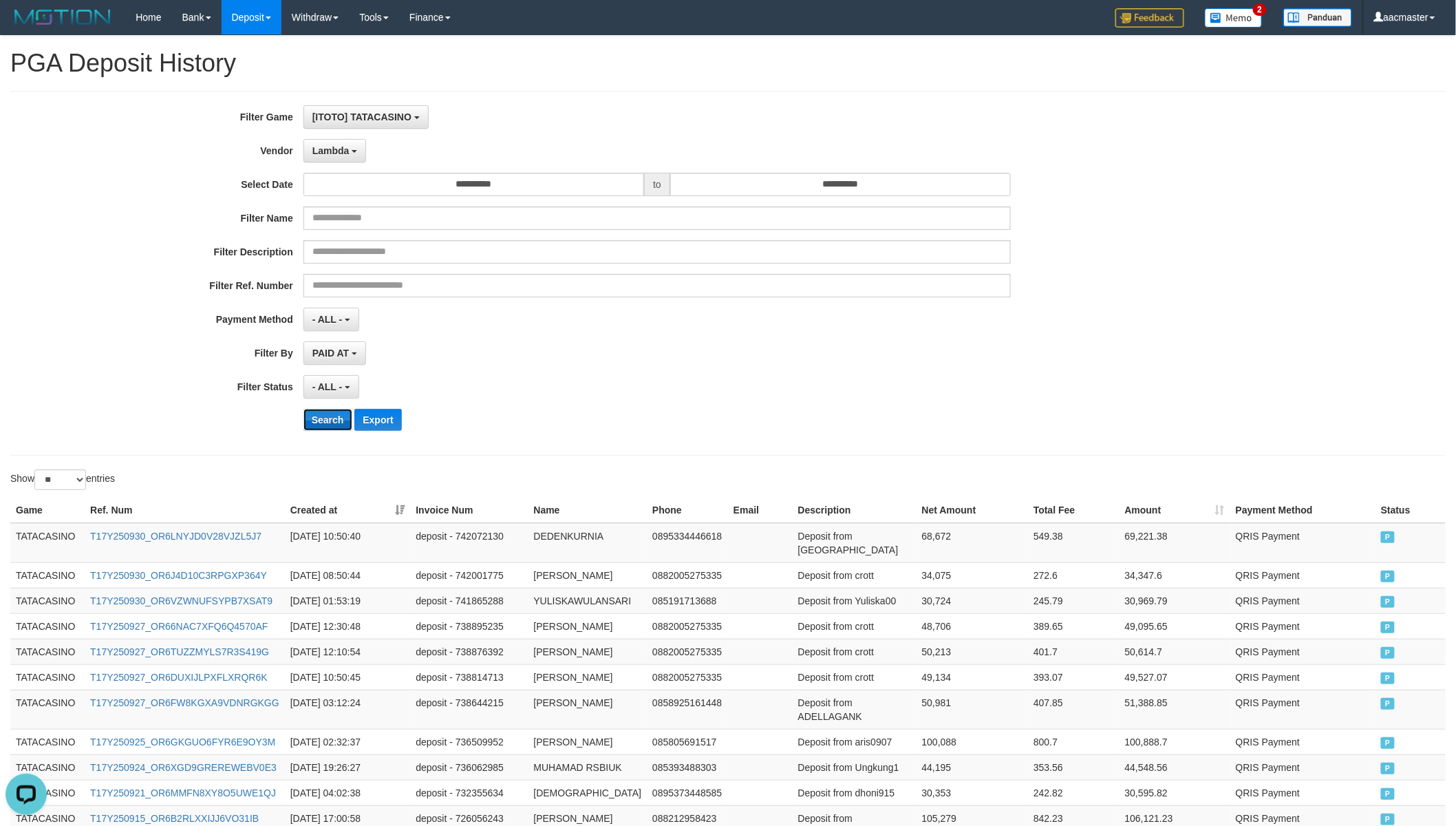
click at [333, 422] on button "Search" at bounding box center [328, 420] width 49 height 22
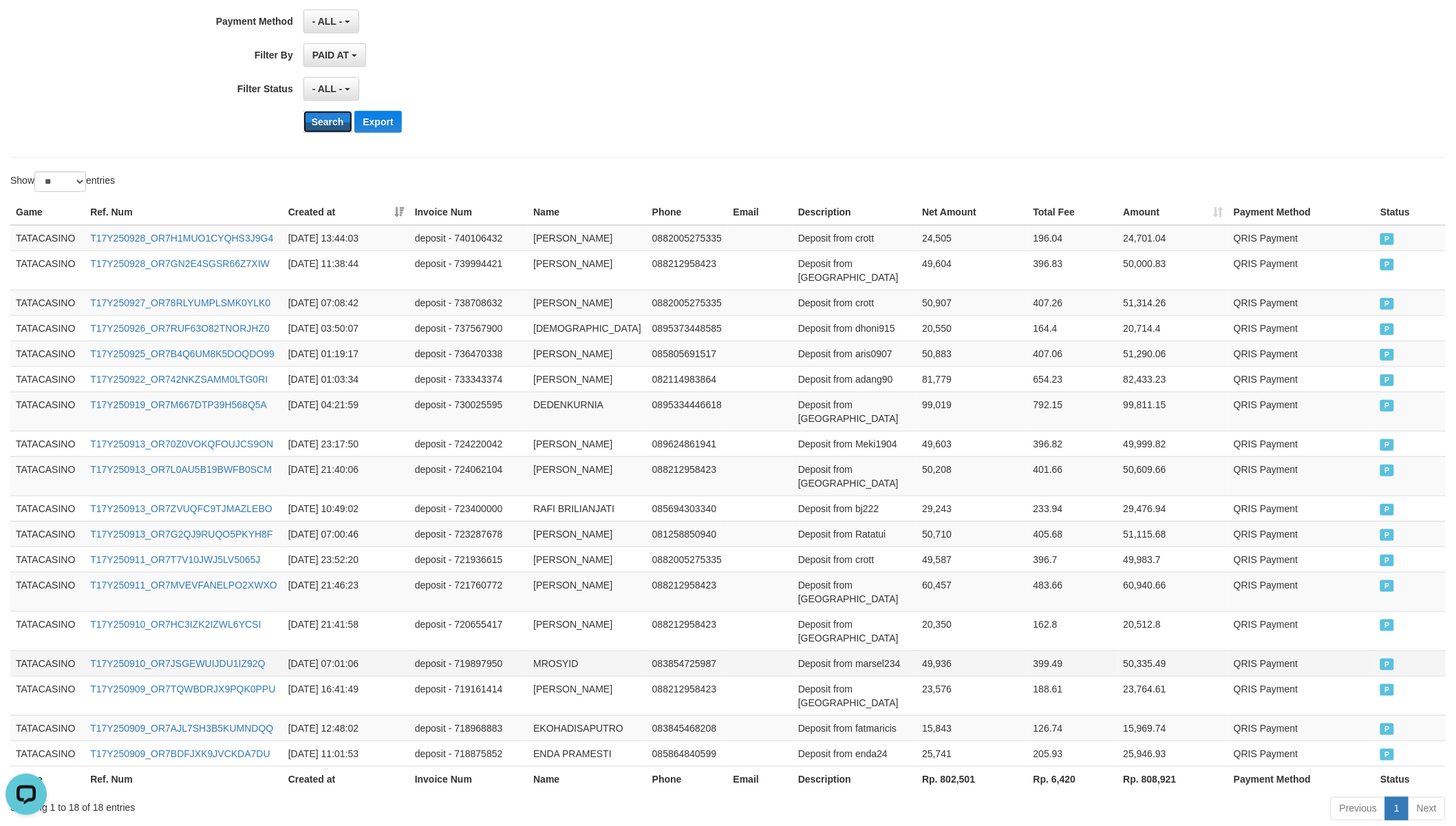
scroll to position [376, 0]
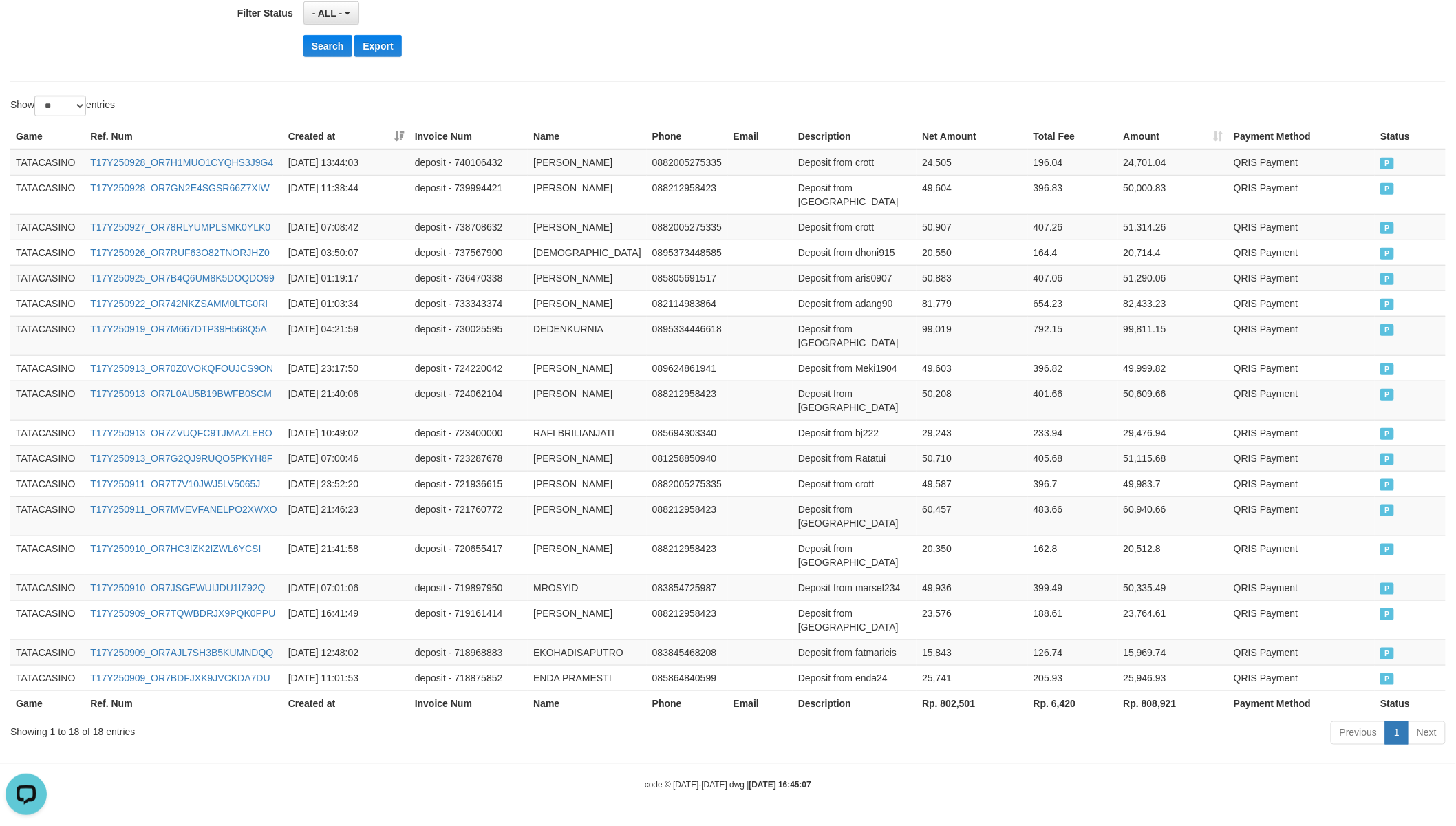
click at [940, 696] on th "Rp. 802,501" at bounding box center [971, 703] width 111 height 25
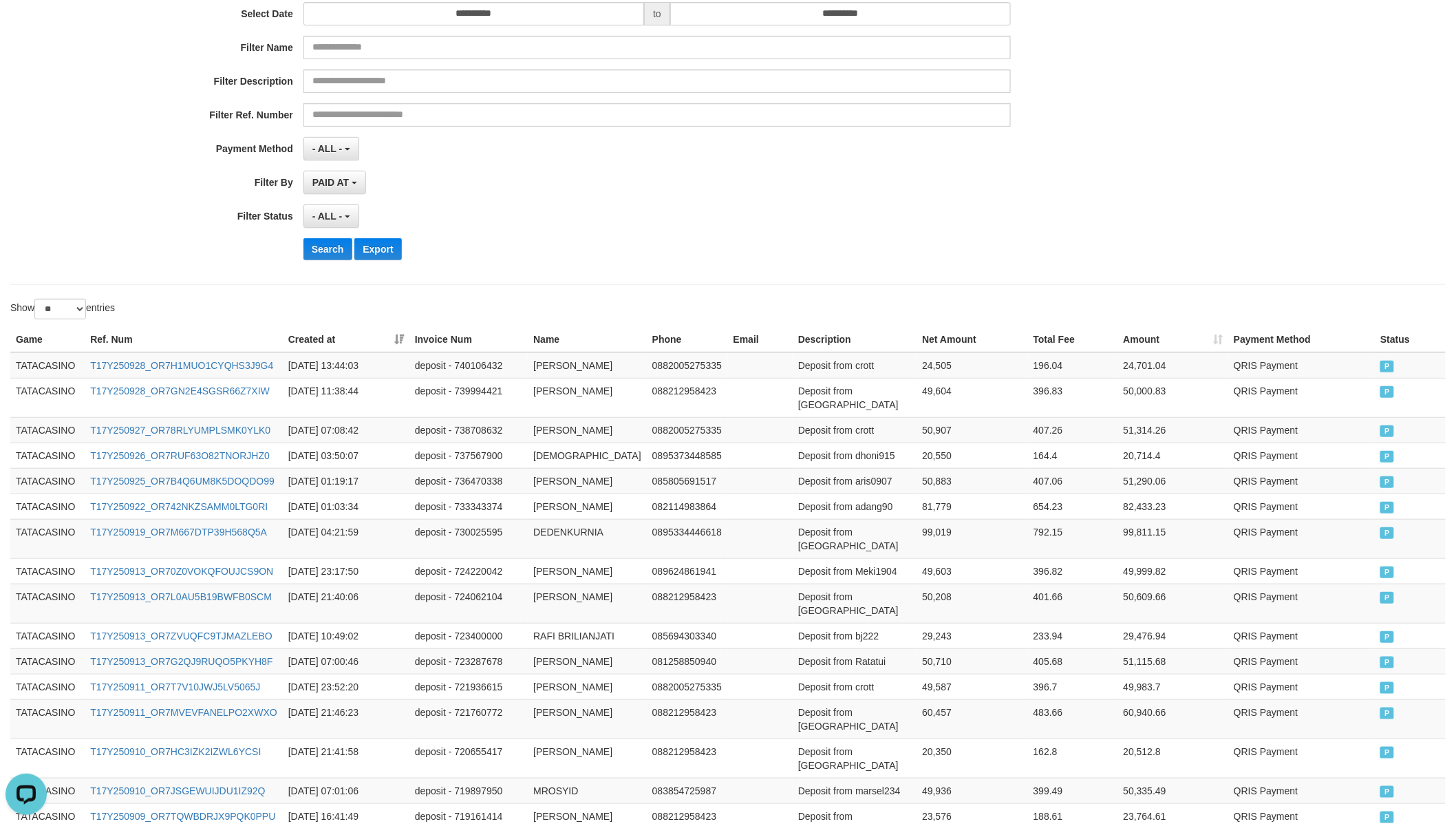
scroll to position [0, 0]
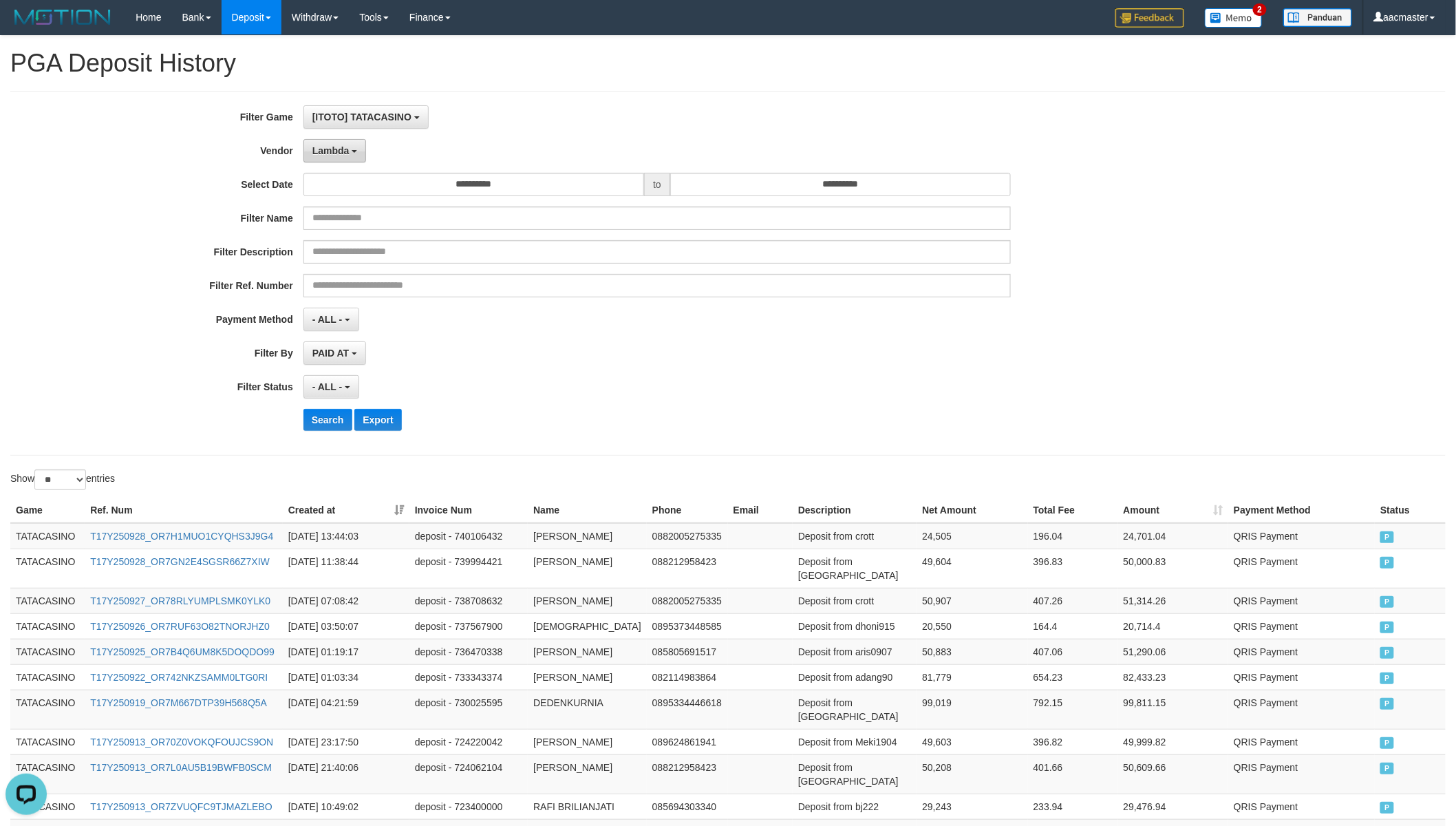
click at [354, 145] on button "Lambda" at bounding box center [335, 150] width 64 height 23
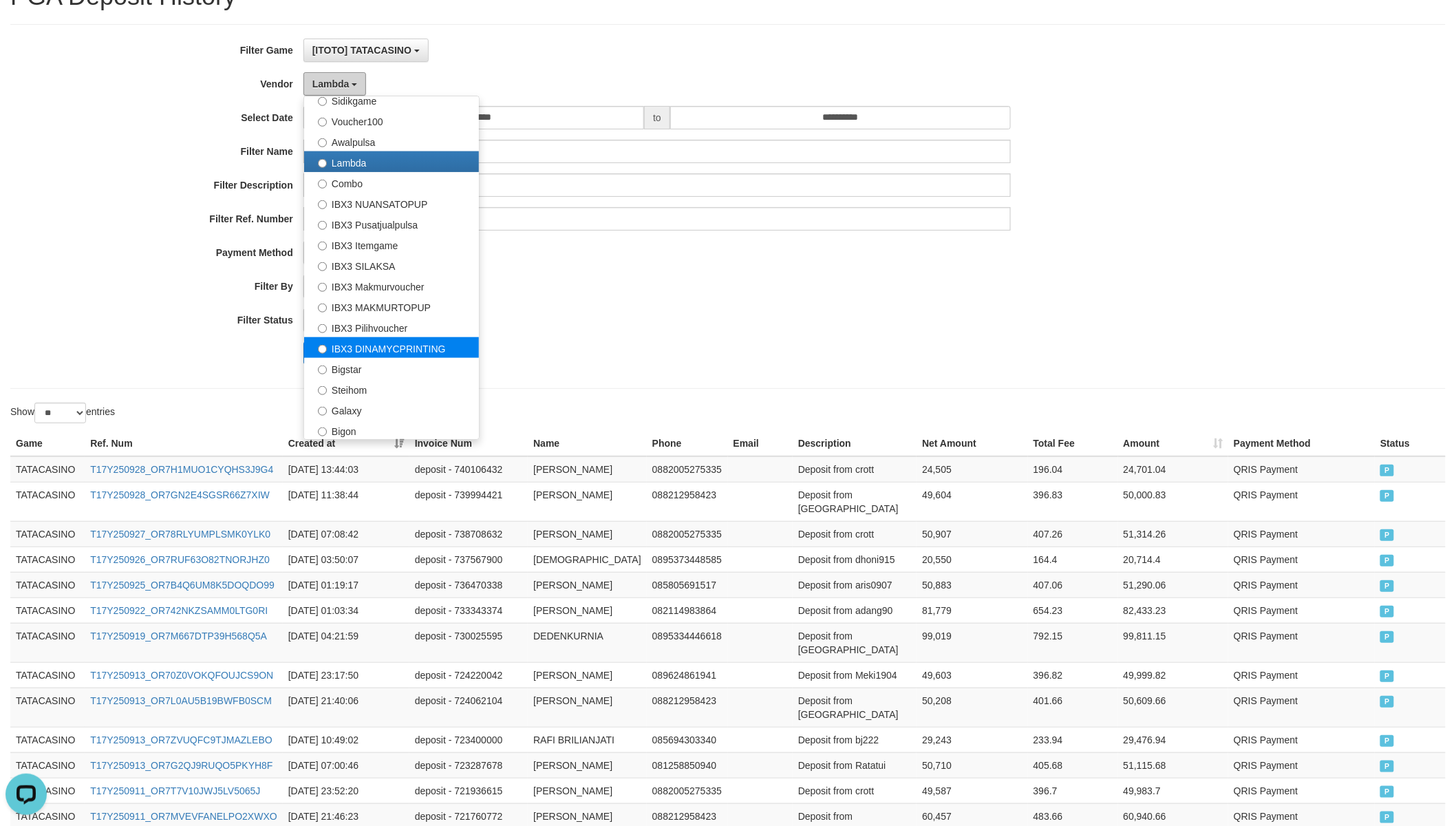
scroll to position [101, 0]
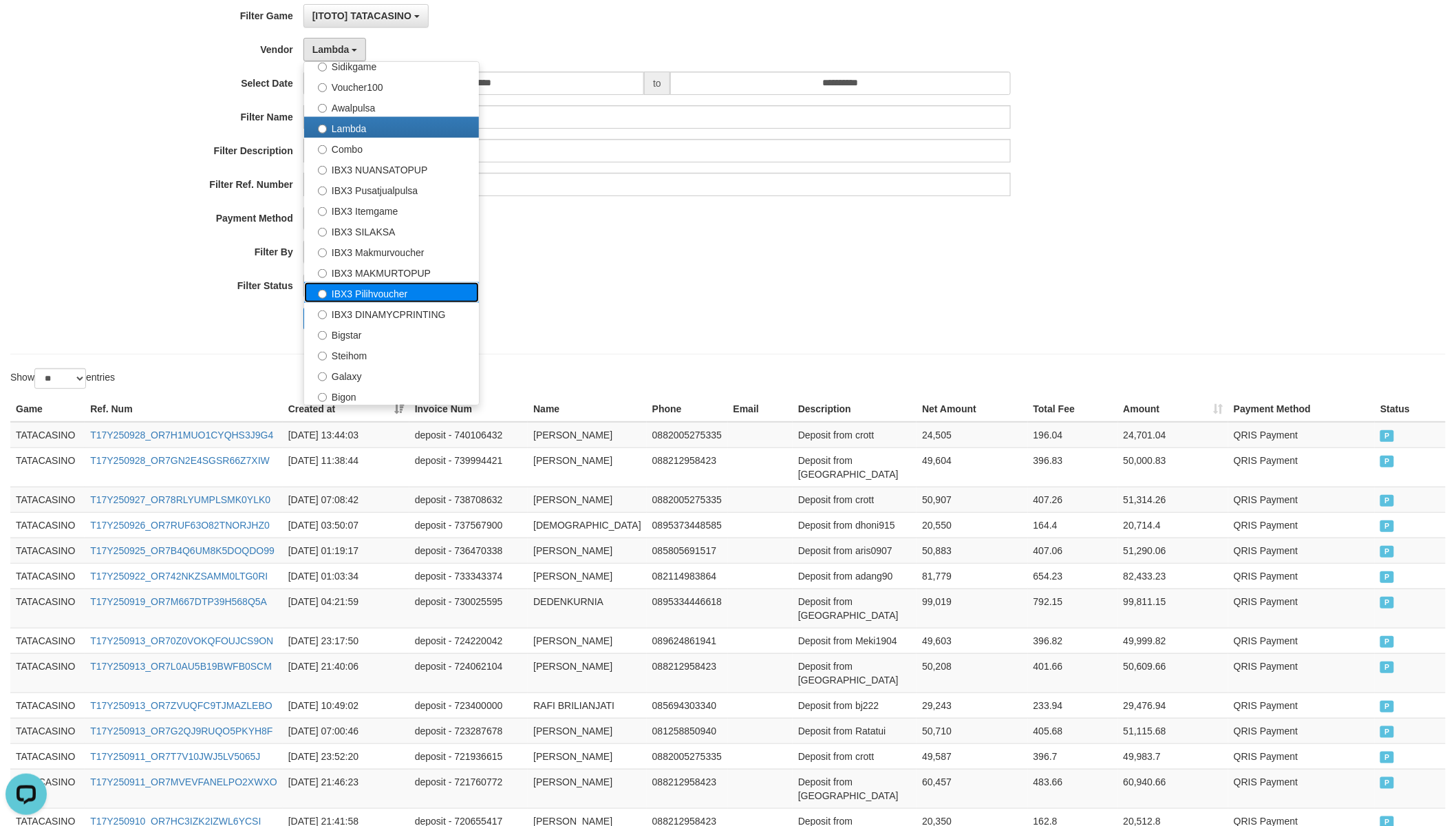
click at [397, 296] on label "IBX3 Pilihvoucher" at bounding box center [391, 292] width 175 height 21
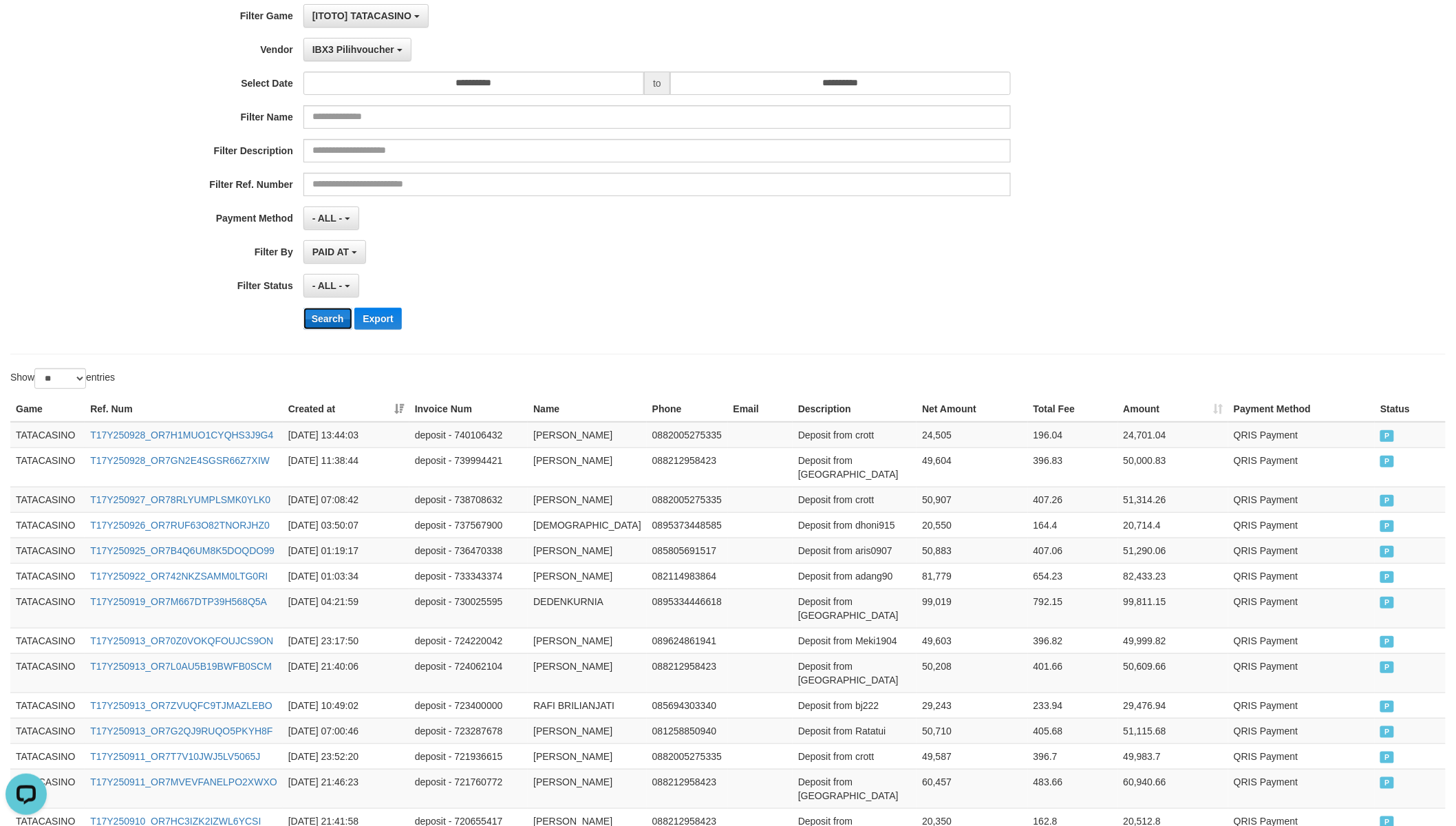
click at [340, 315] on button "Search" at bounding box center [328, 319] width 49 height 22
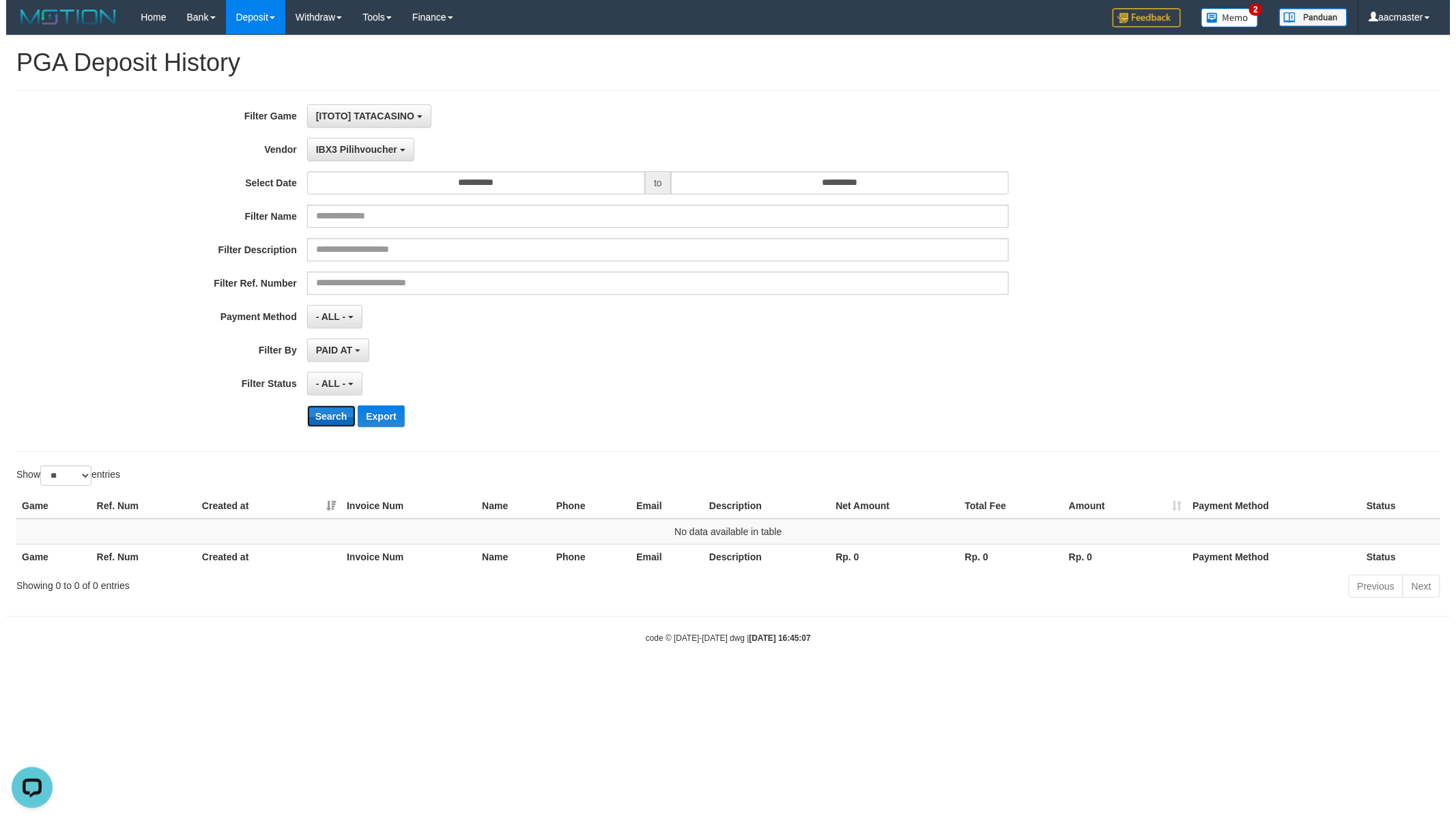
scroll to position [0, 0]
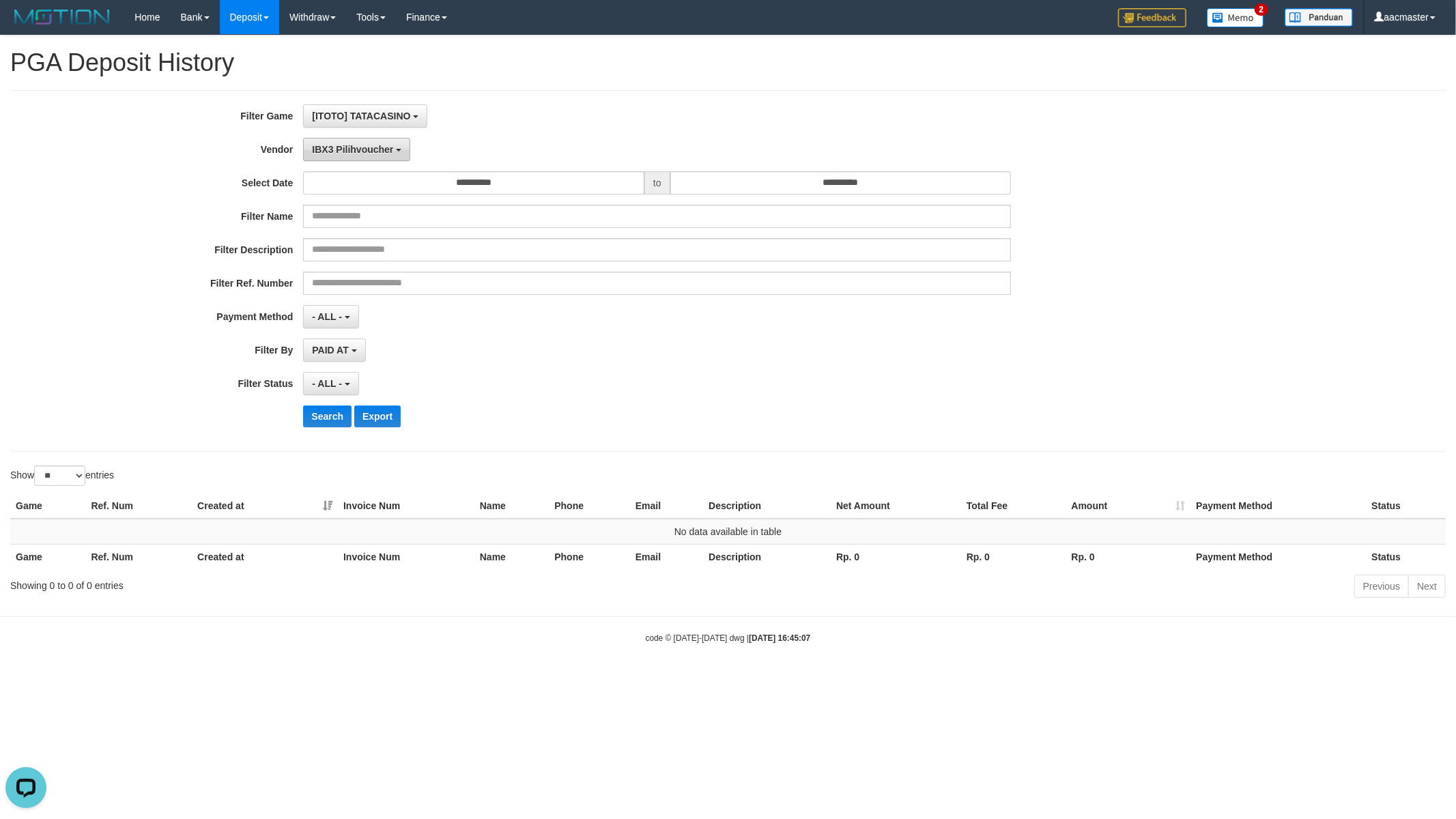
click at [389, 142] on button "IBX3 Pilihvoucher" at bounding box center [357, 149] width 108 height 23
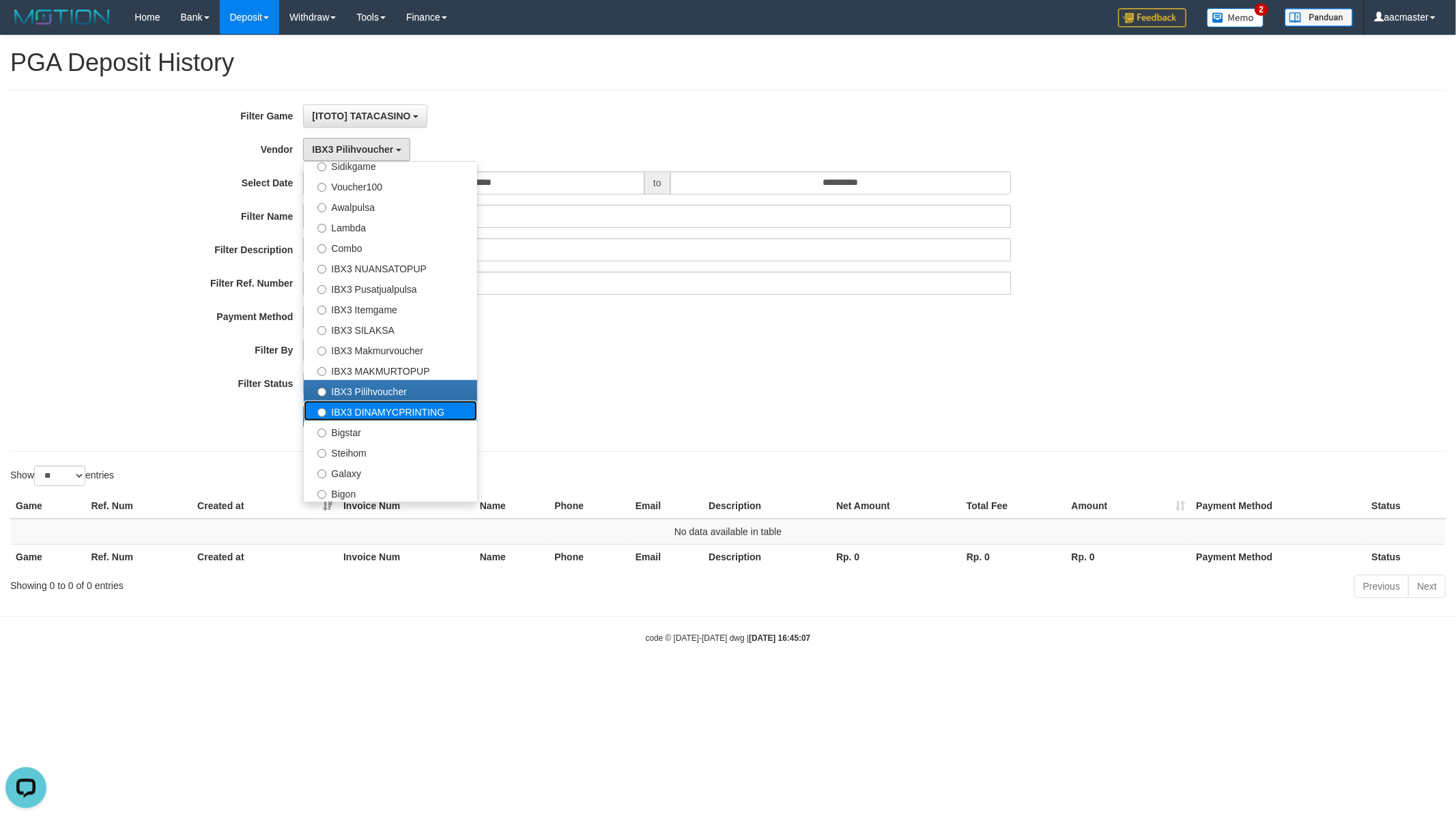
click at [439, 413] on label "IBX3 DINAMYCPRINTING" at bounding box center [390, 410] width 173 height 20
select select "**********"
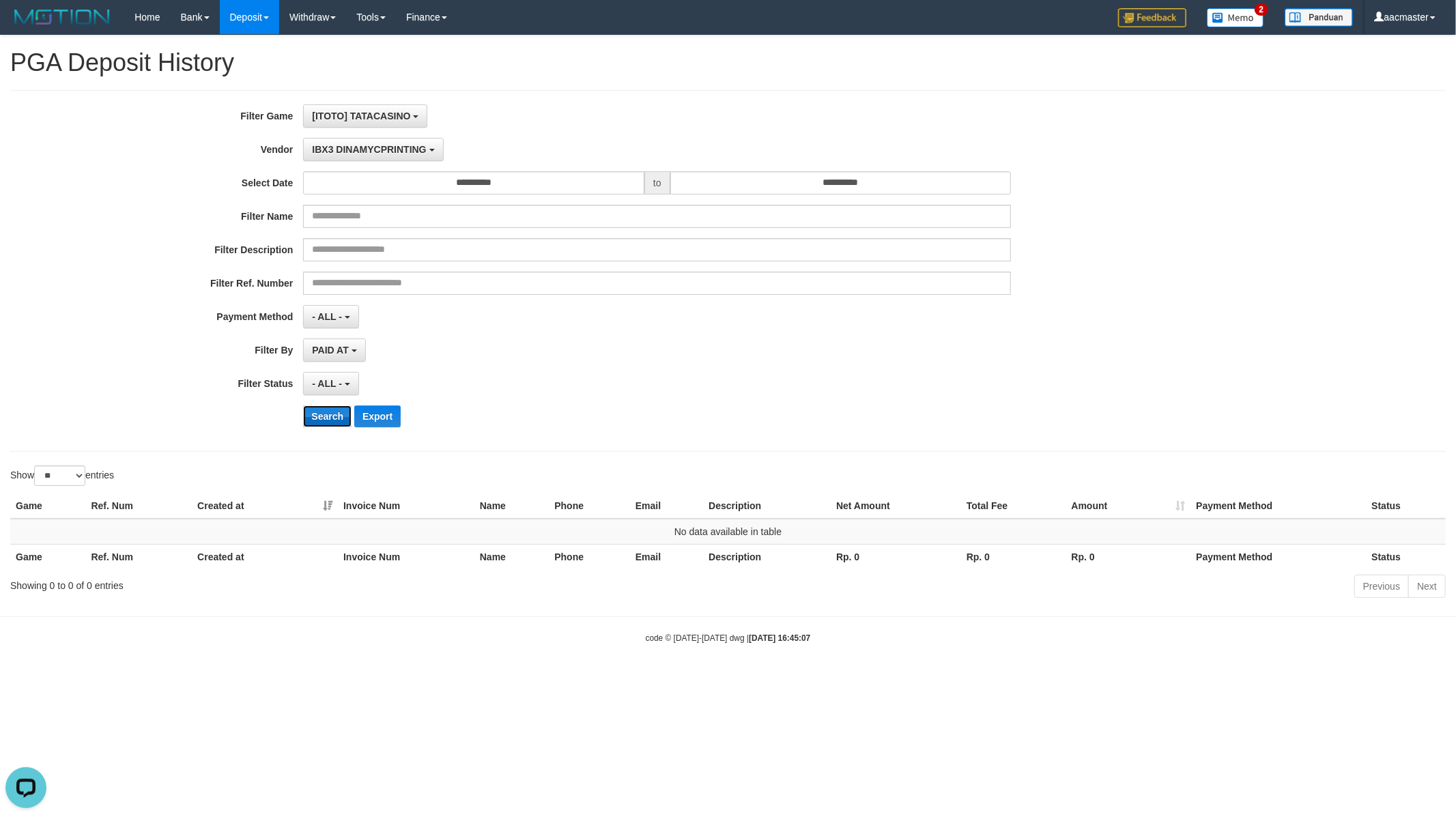
click at [342, 419] on button "Search" at bounding box center [327, 417] width 48 height 22
click at [380, 120] on button "[ITOTO] TATACASINO" at bounding box center [365, 116] width 124 height 23
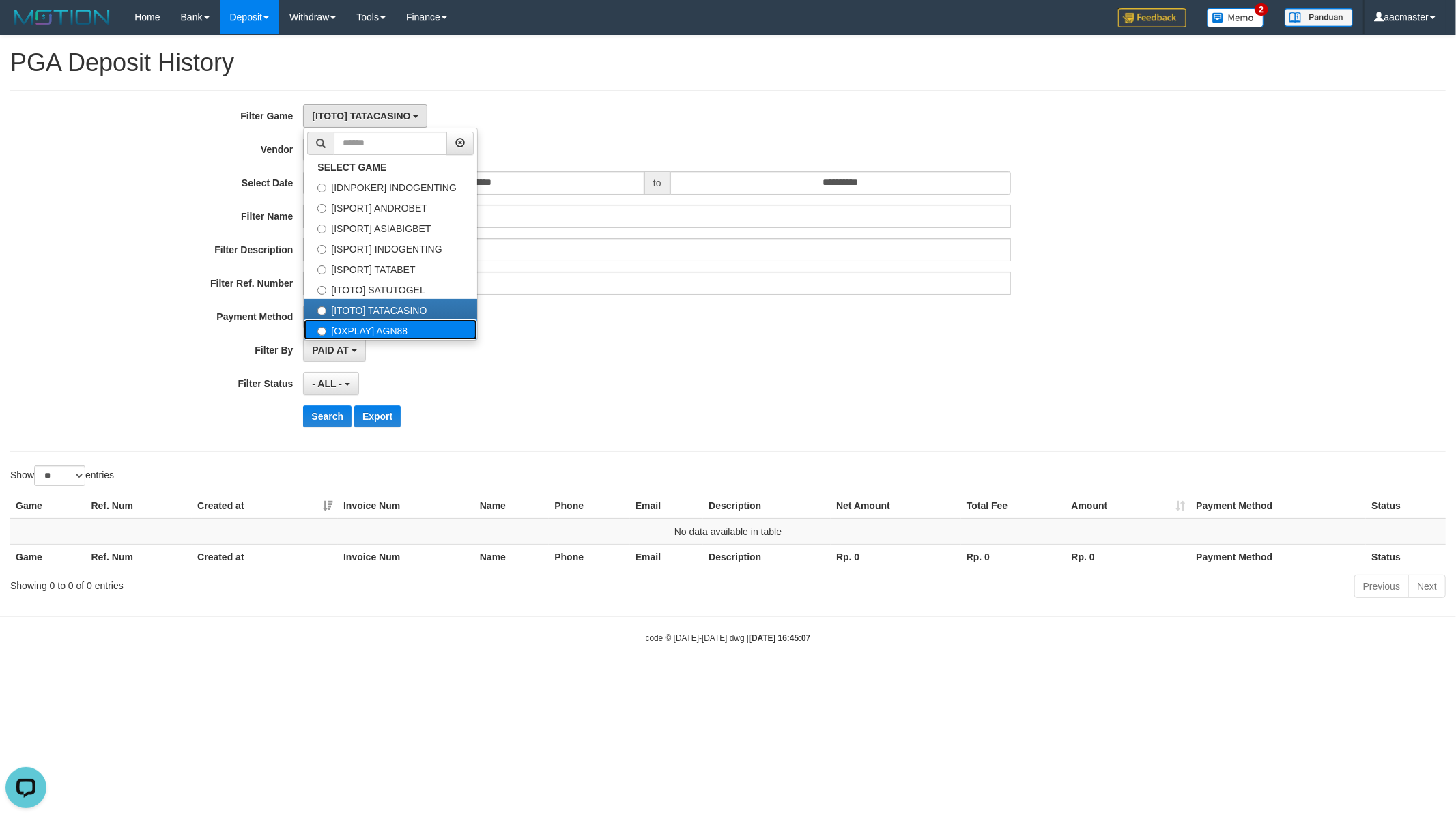
click at [387, 331] on label "[OXPLAY] AGN88" at bounding box center [390, 330] width 173 height 20
select select "***"
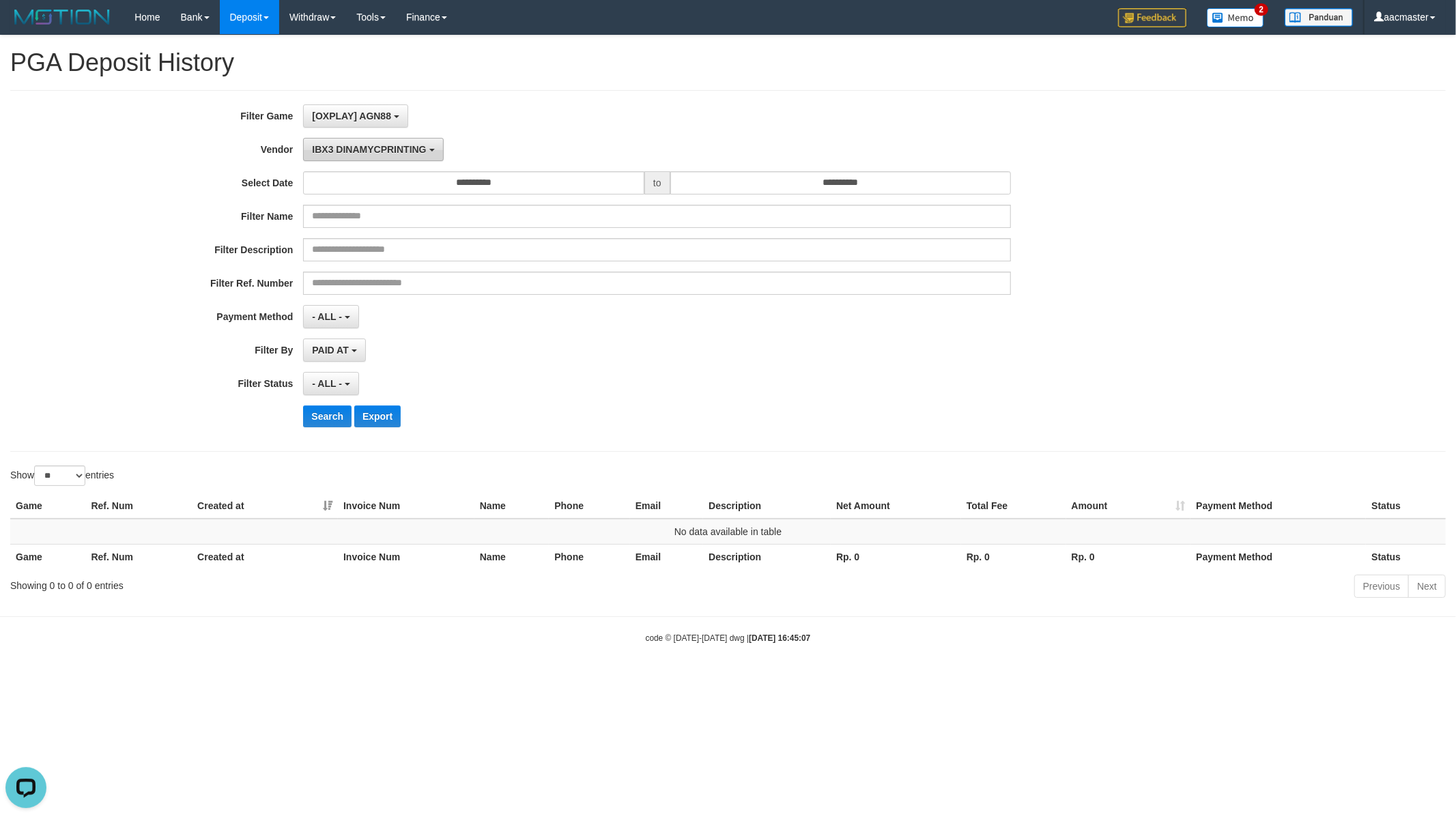
scroll to position [92, 0]
click at [379, 148] on span "IBX3 DINAMYCPRINTING" at bounding box center [369, 149] width 114 height 11
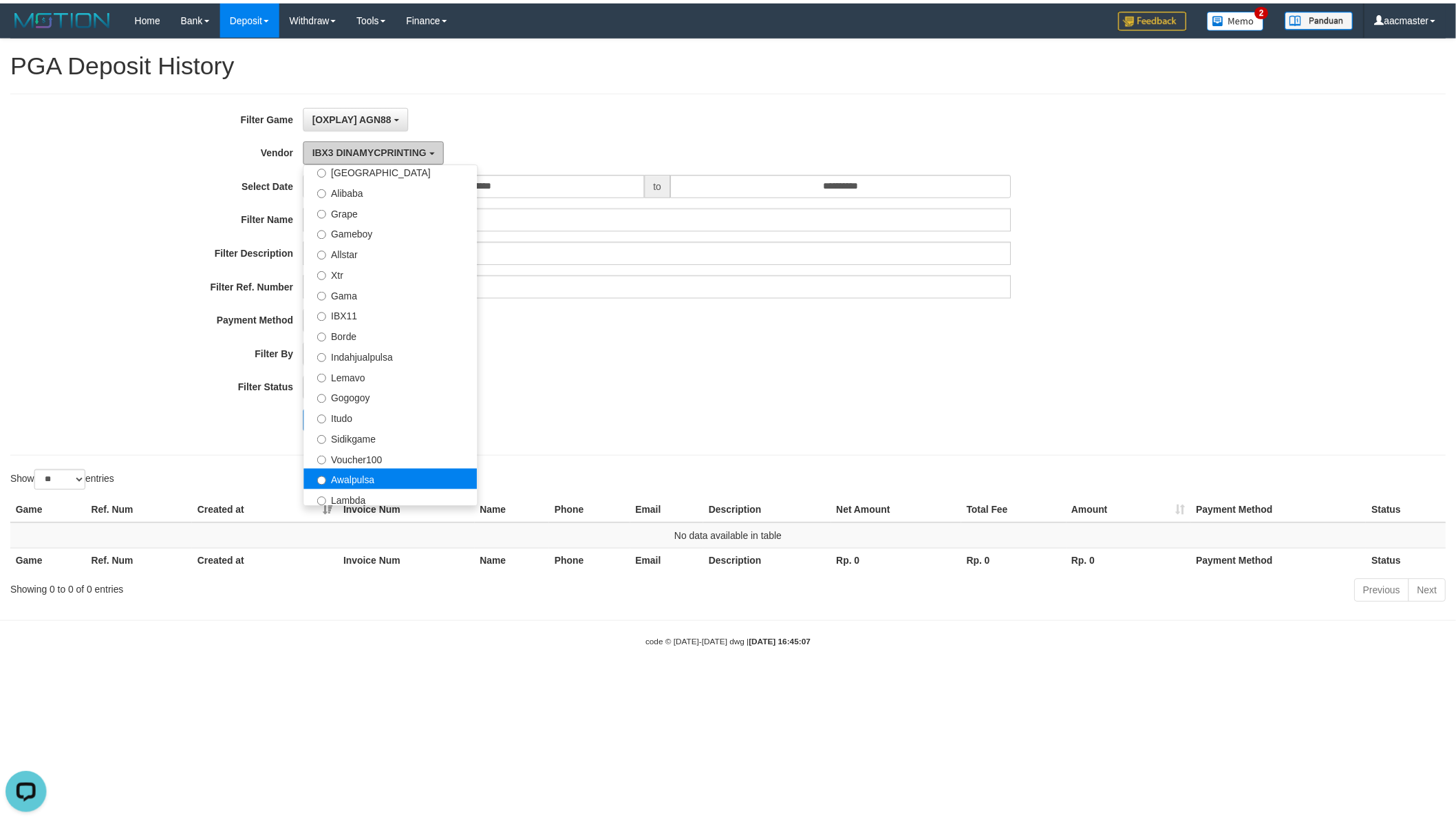
scroll to position [206, 0]
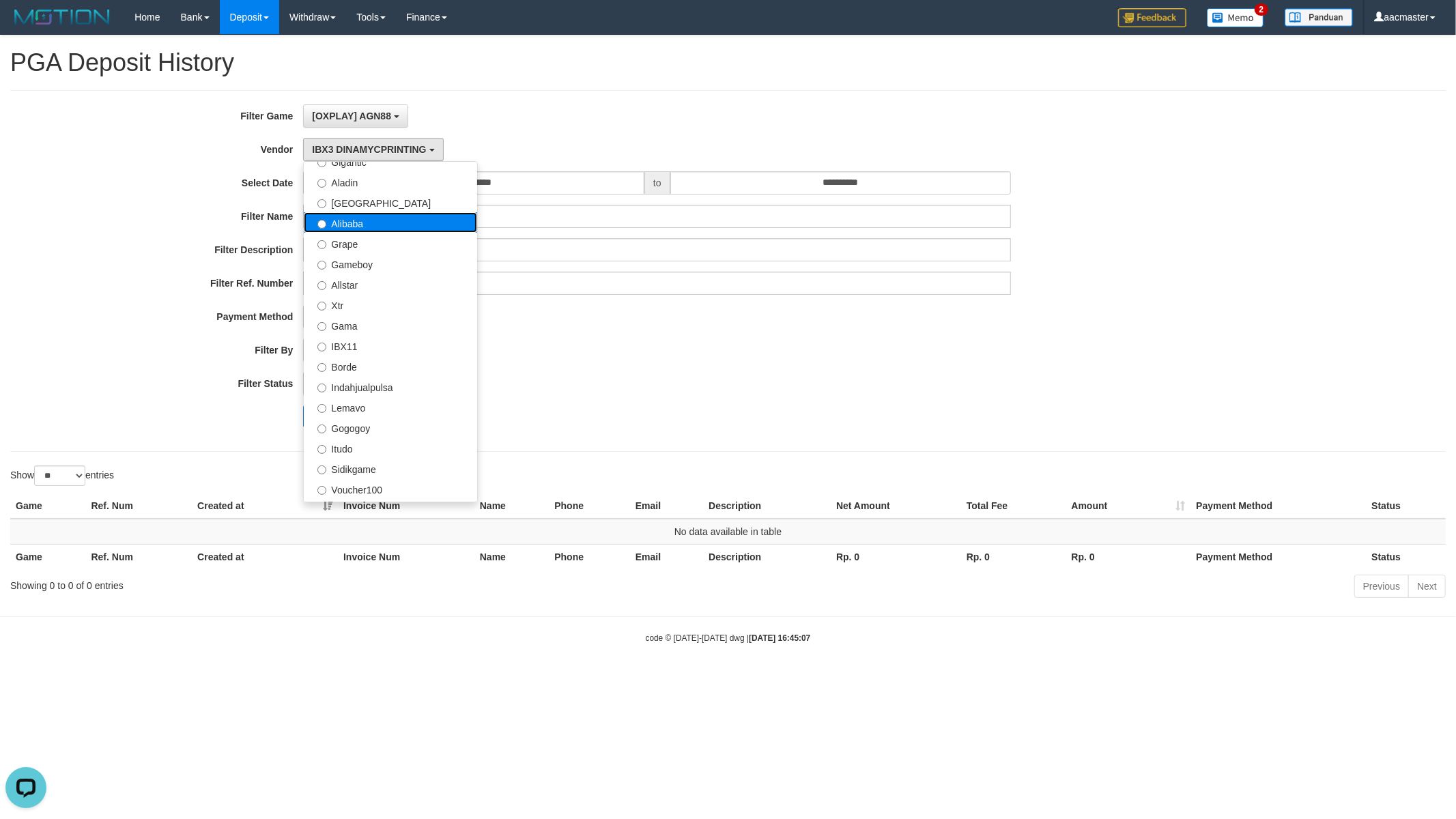
click at [380, 228] on label "Alibaba" at bounding box center [390, 222] width 173 height 20
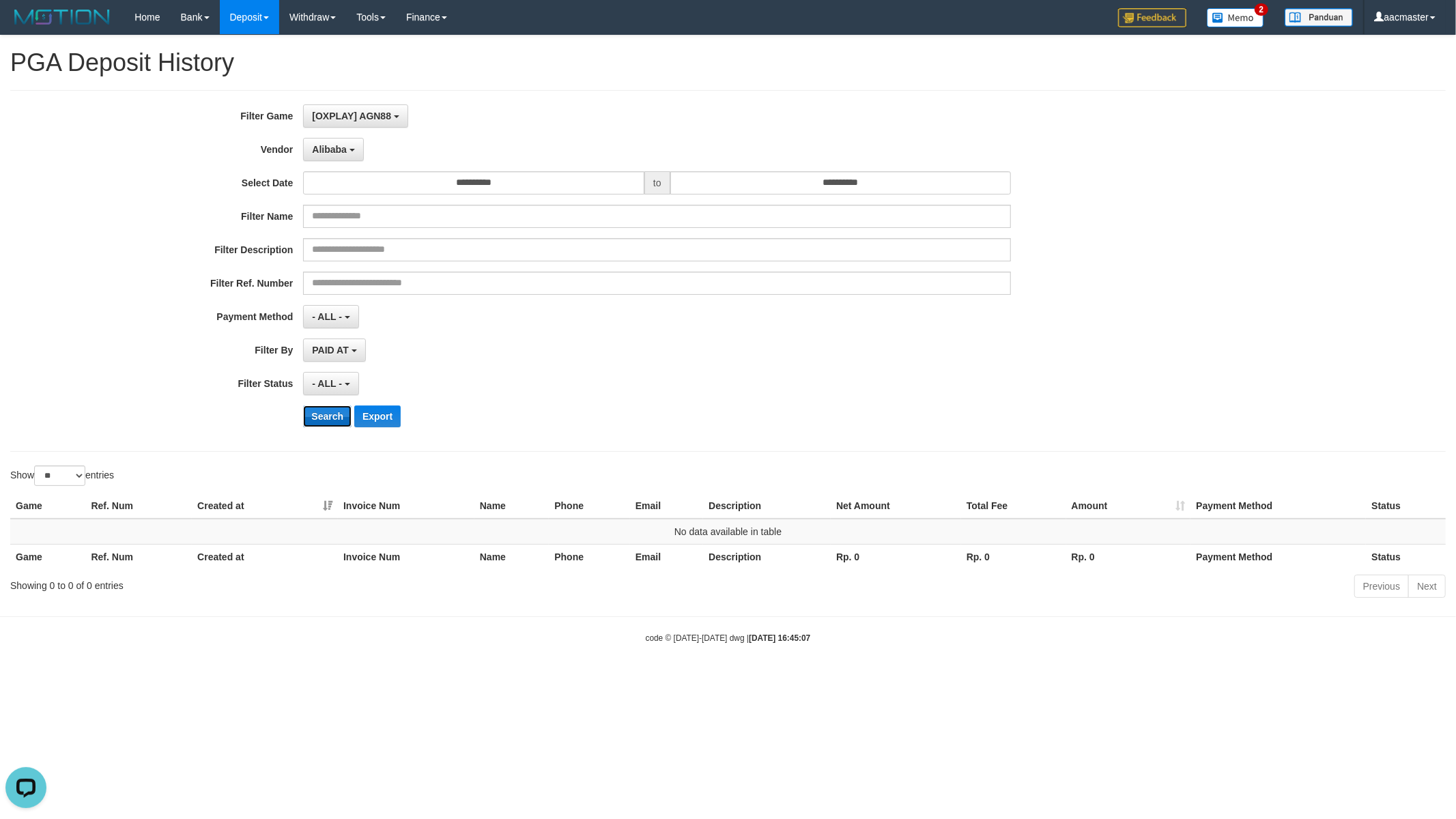
click at [328, 413] on button "Search" at bounding box center [327, 417] width 48 height 22
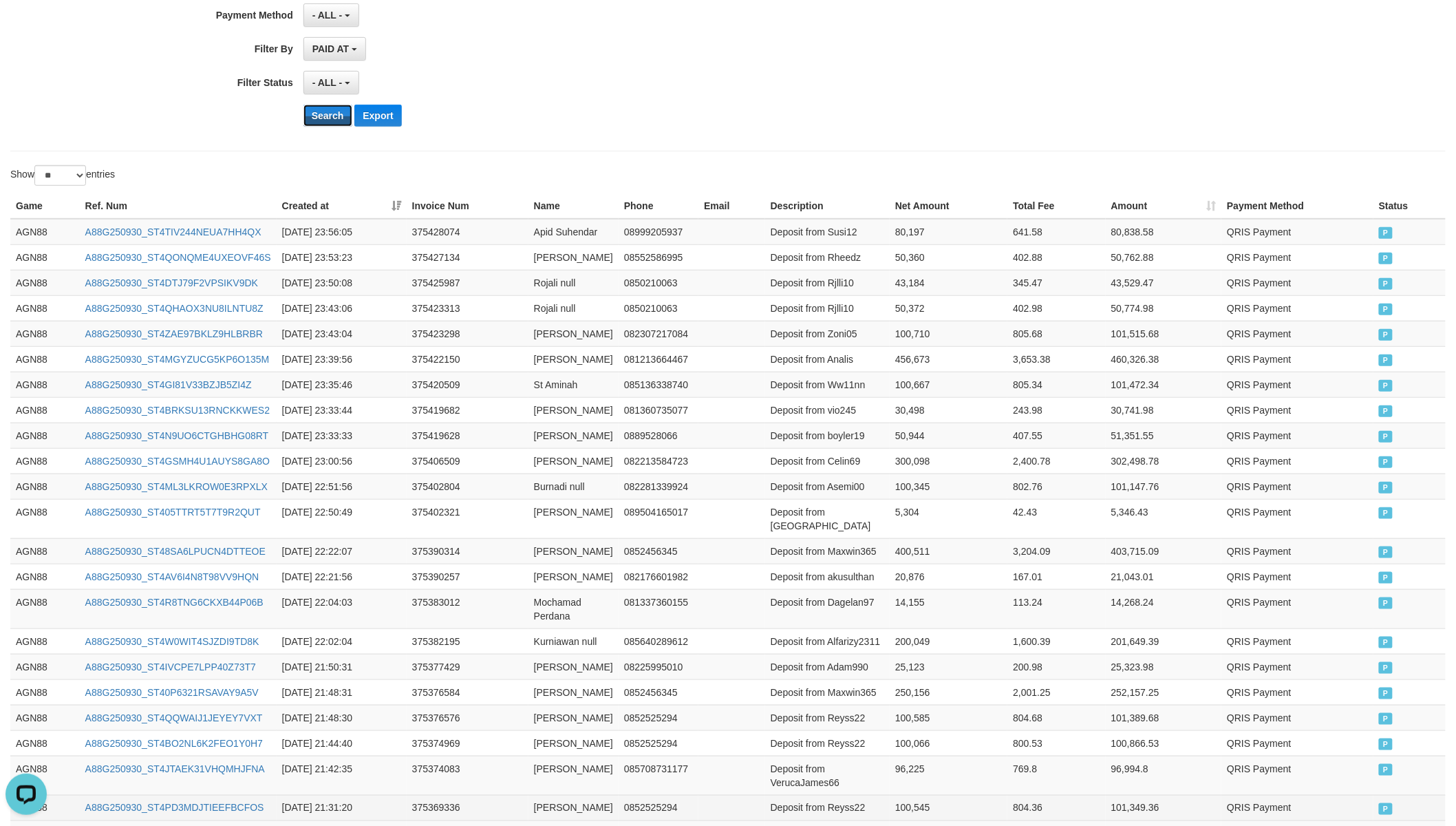
scroll to position [581, 0]
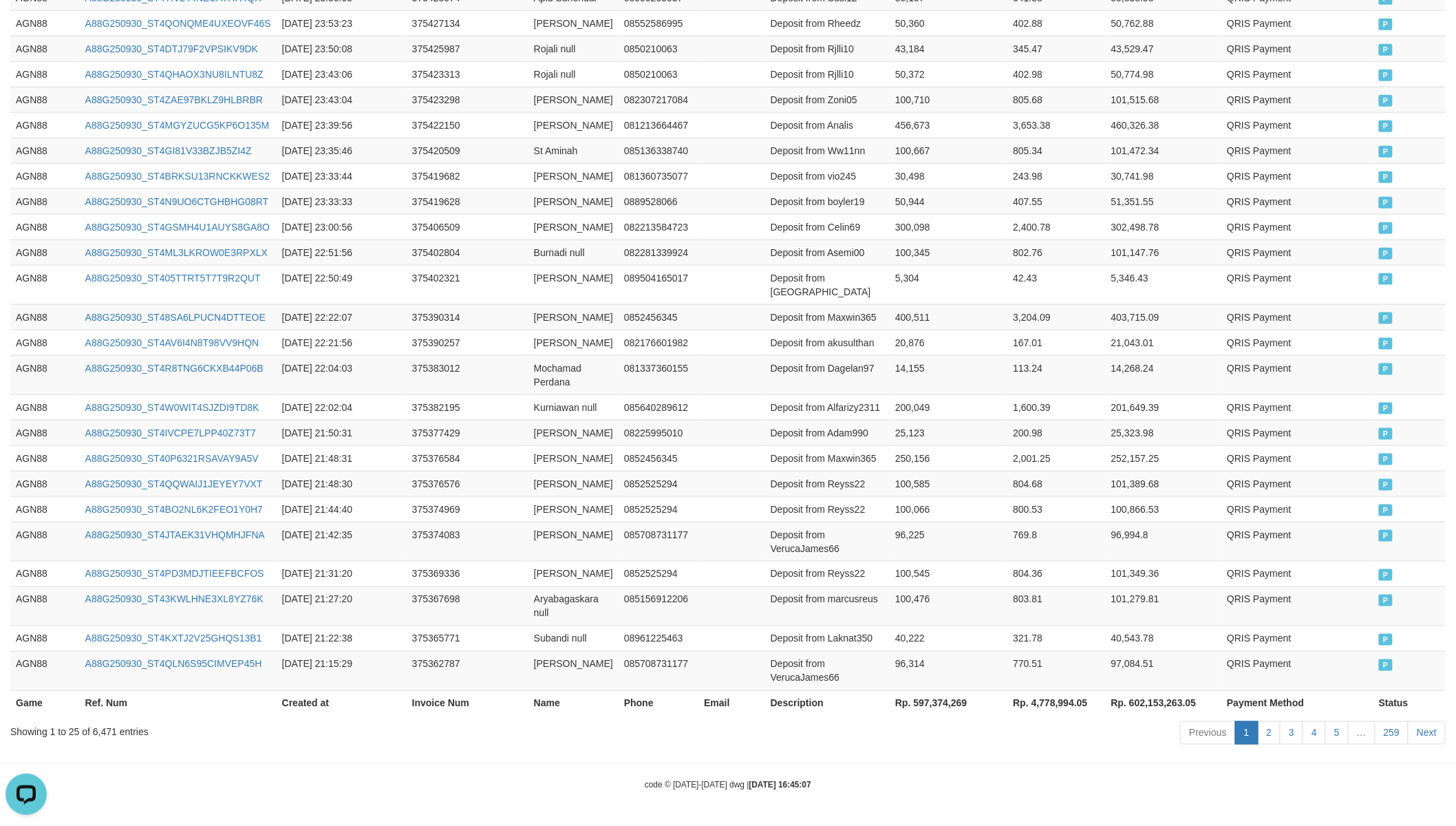
click at [937, 695] on th "Rp. 597,374,269" at bounding box center [948, 703] width 118 height 25
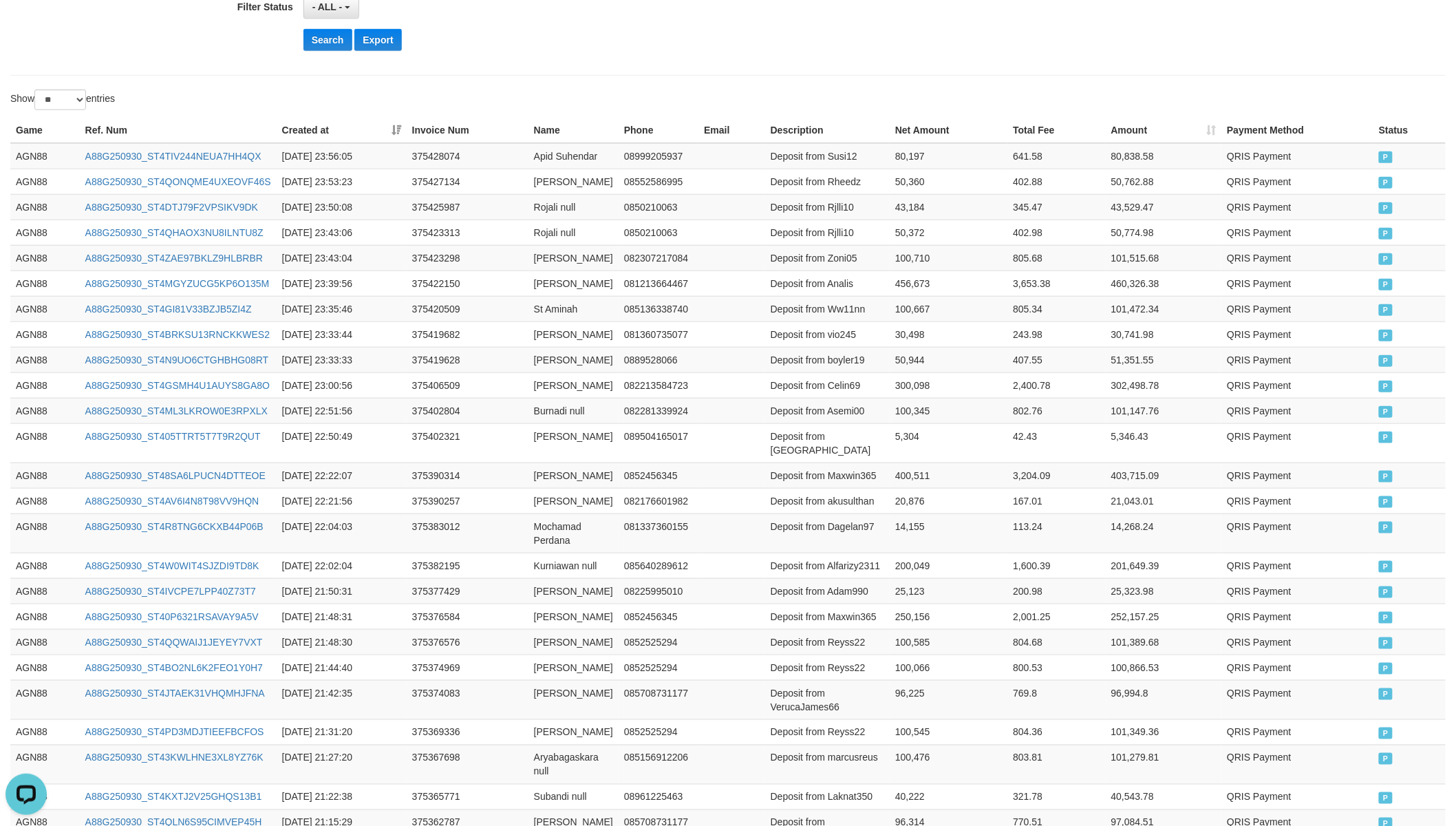
scroll to position [0, 0]
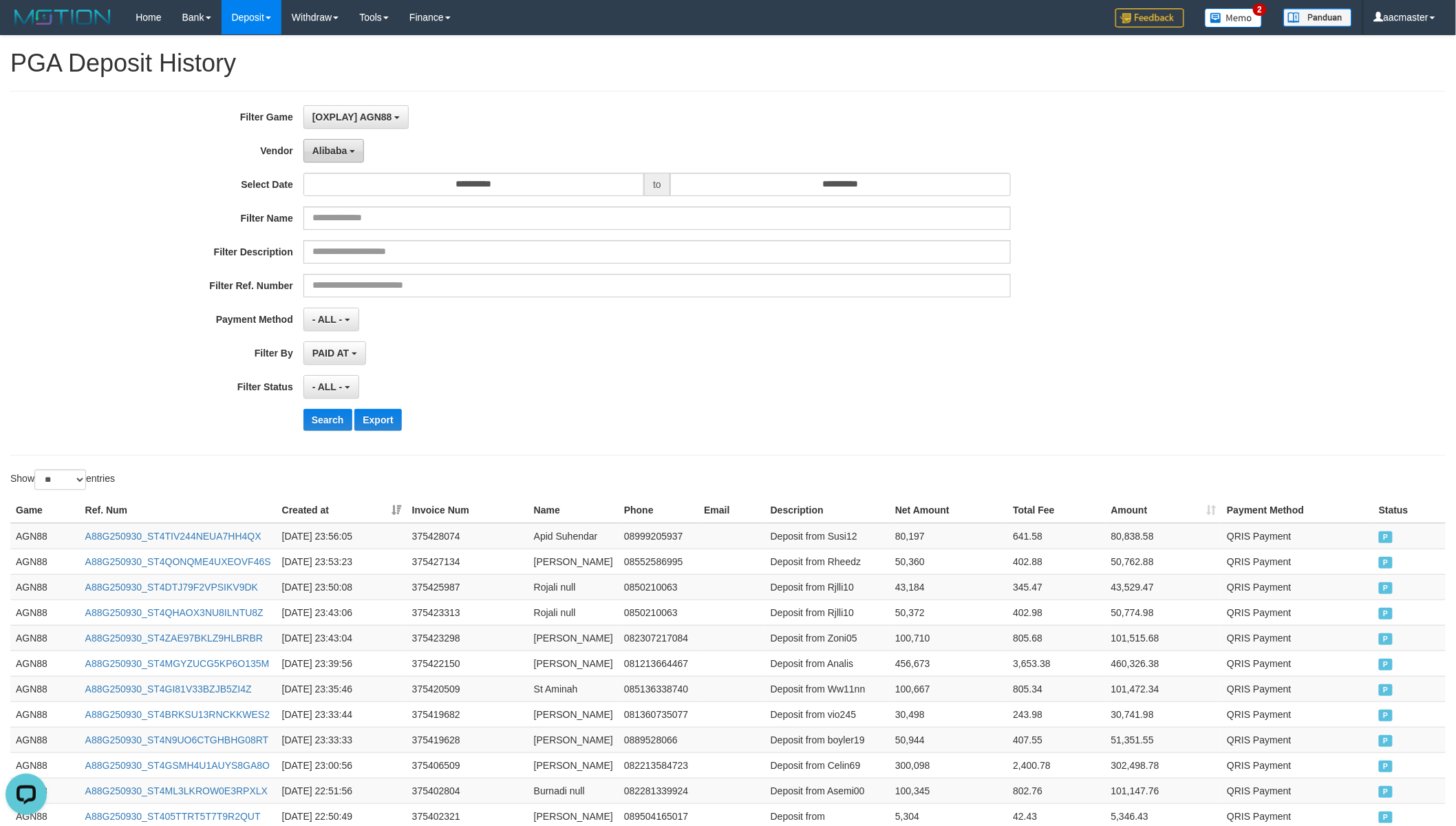
click at [346, 149] on span "Alibaba" at bounding box center [330, 150] width 35 height 11
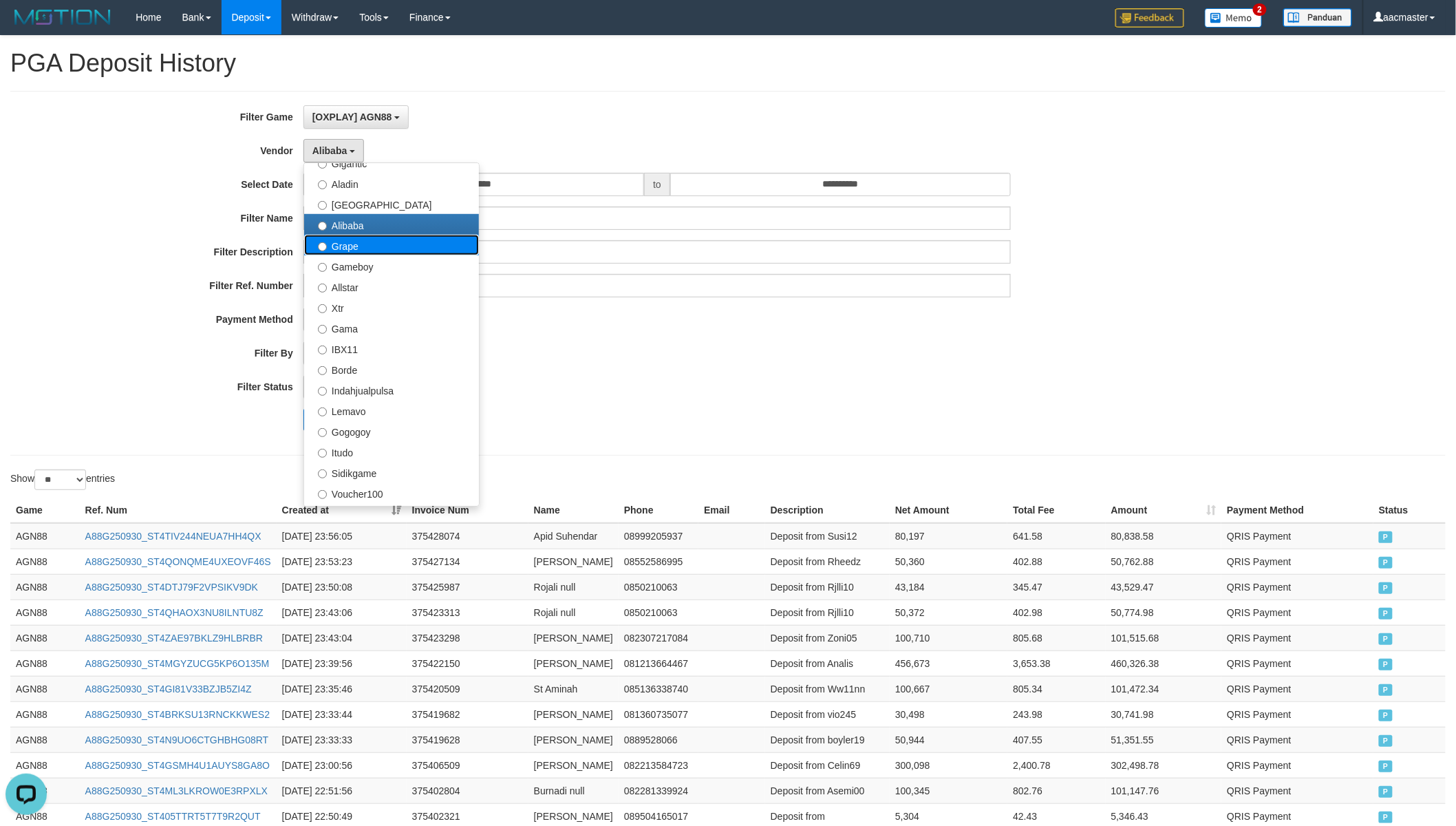
click at [382, 249] on label "Grape" at bounding box center [391, 245] width 175 height 21
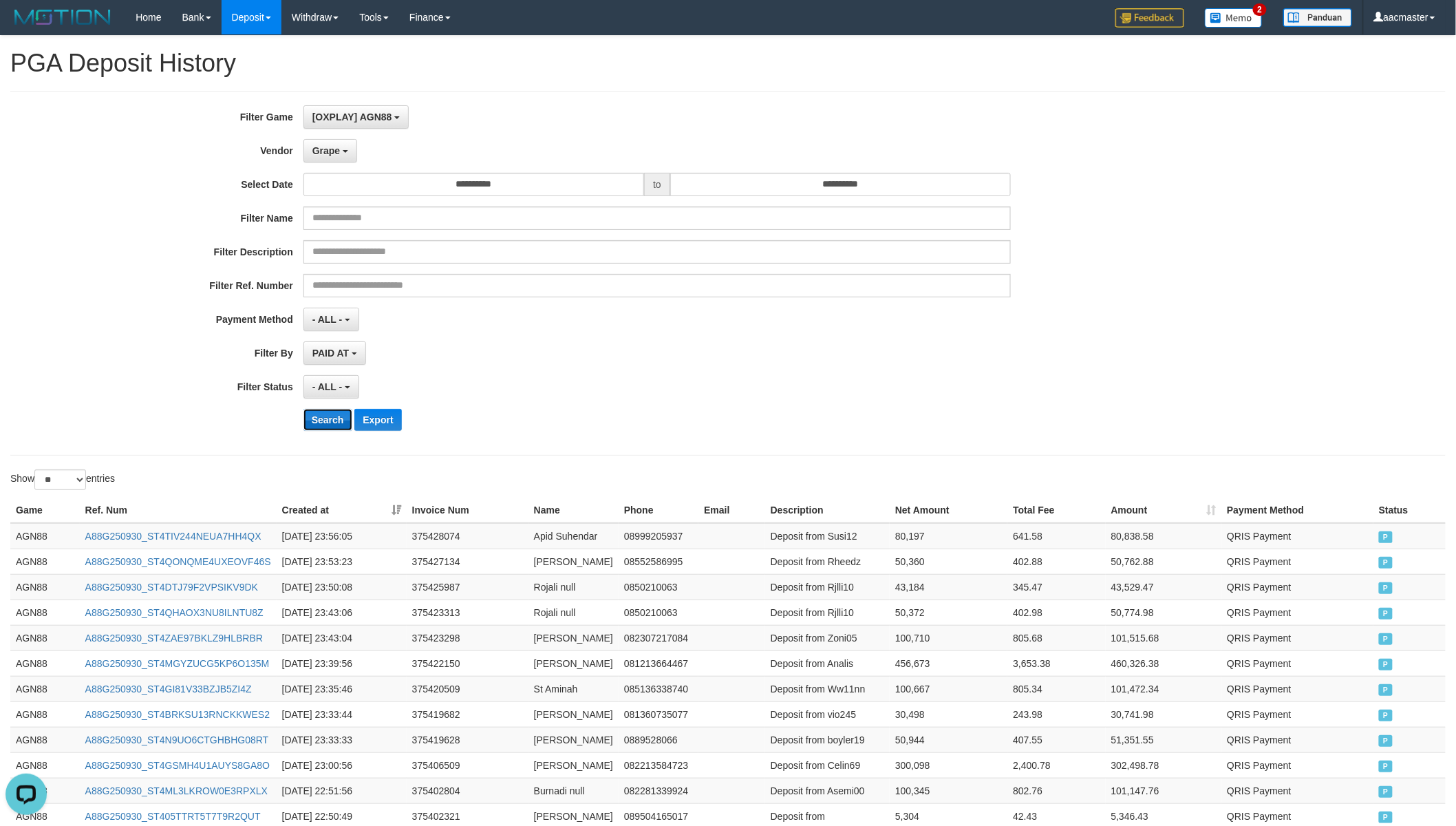
click at [334, 419] on button "Search" at bounding box center [328, 420] width 49 height 22
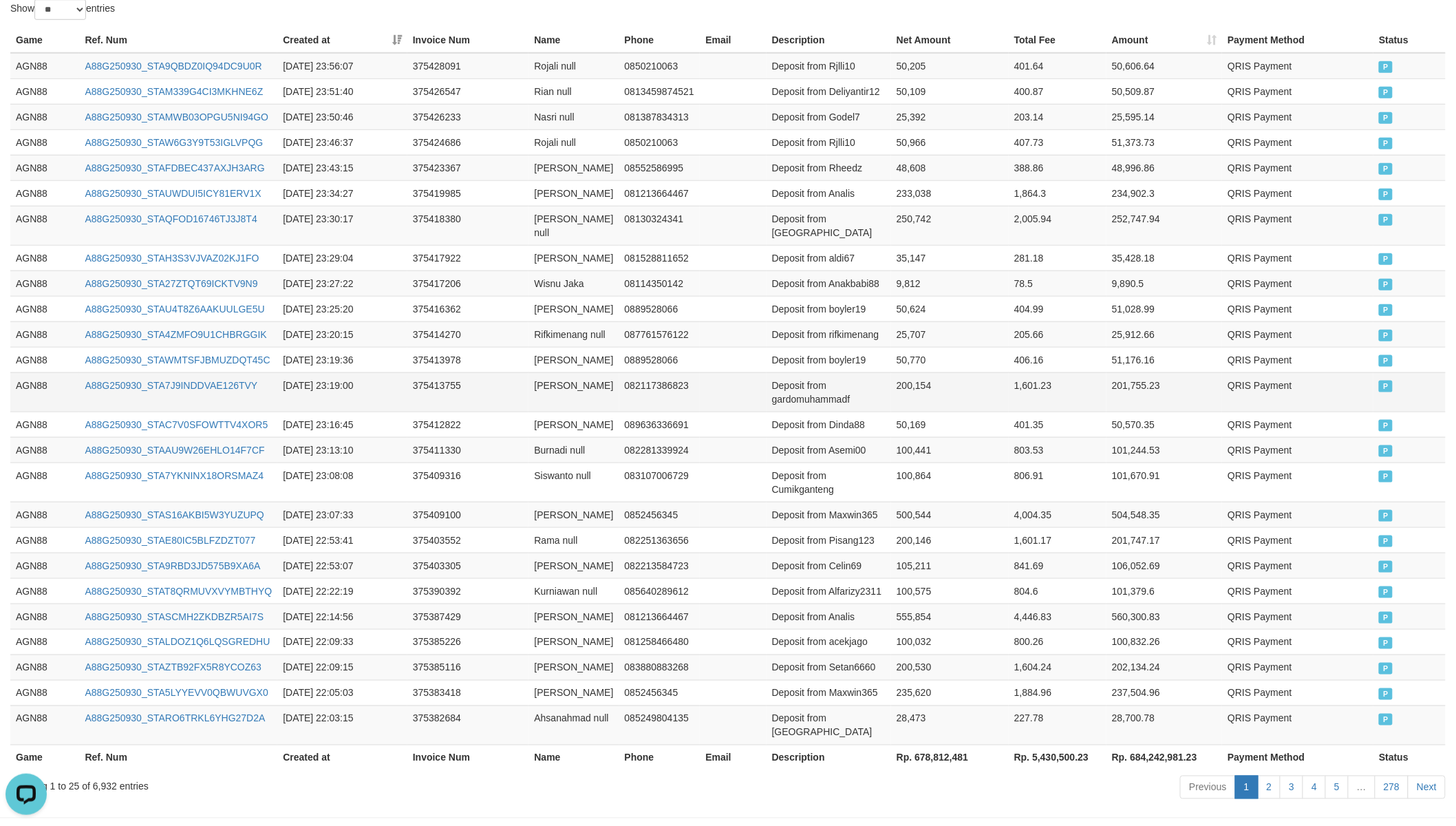
scroll to position [636, 0]
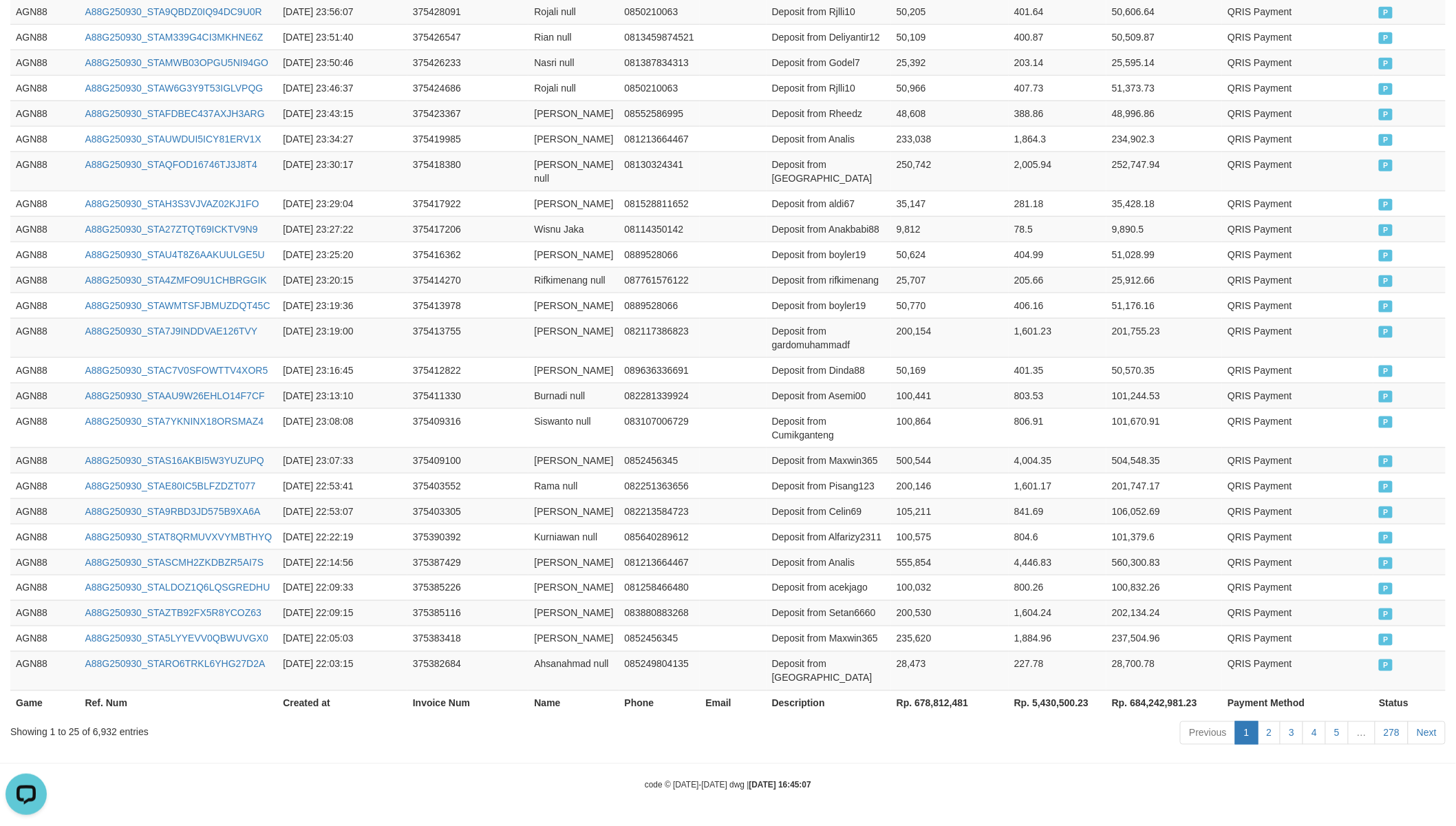
click at [929, 696] on th "Rp. 678,812,481" at bounding box center [950, 703] width 118 height 25
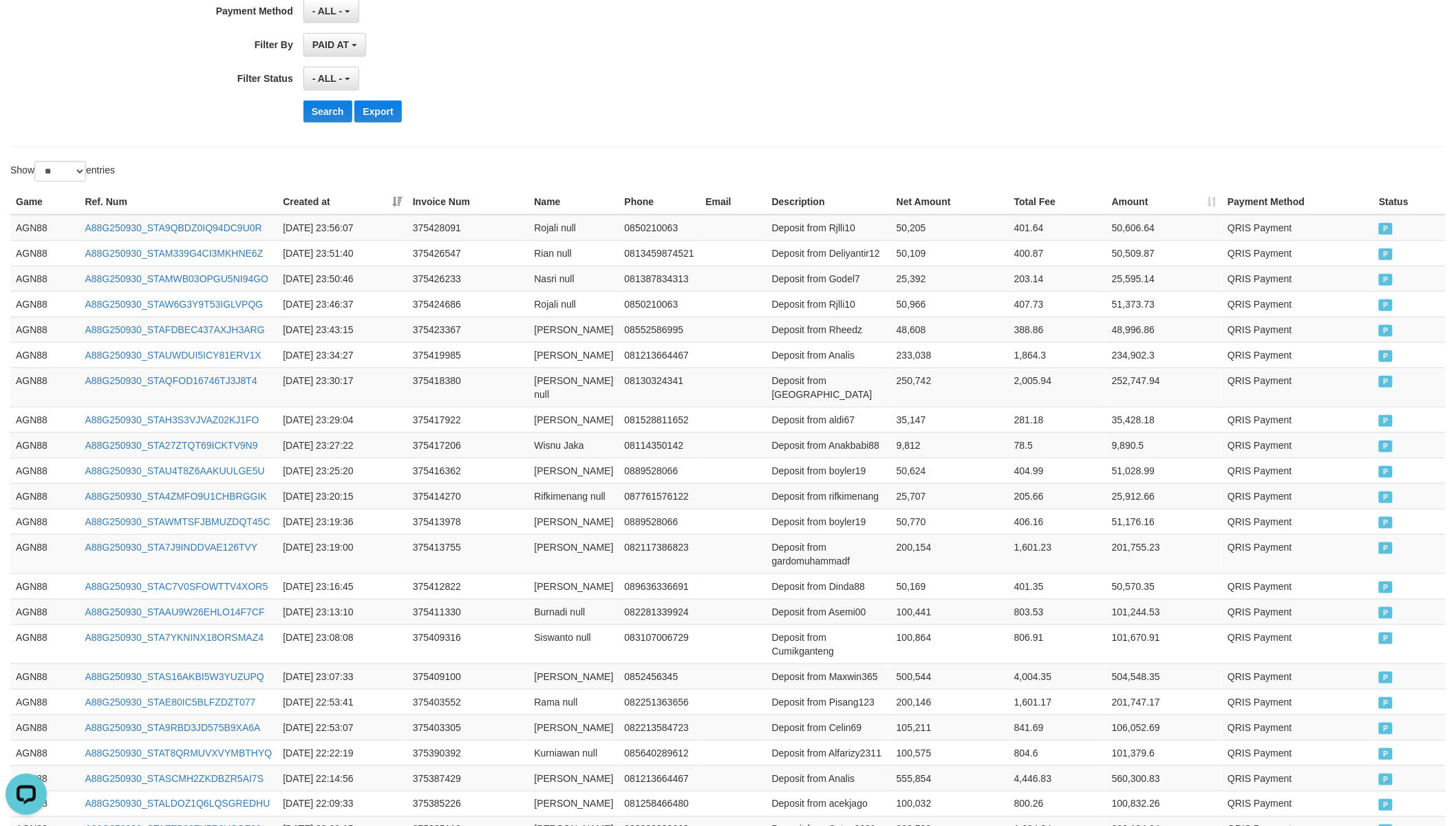
scroll to position [25, 0]
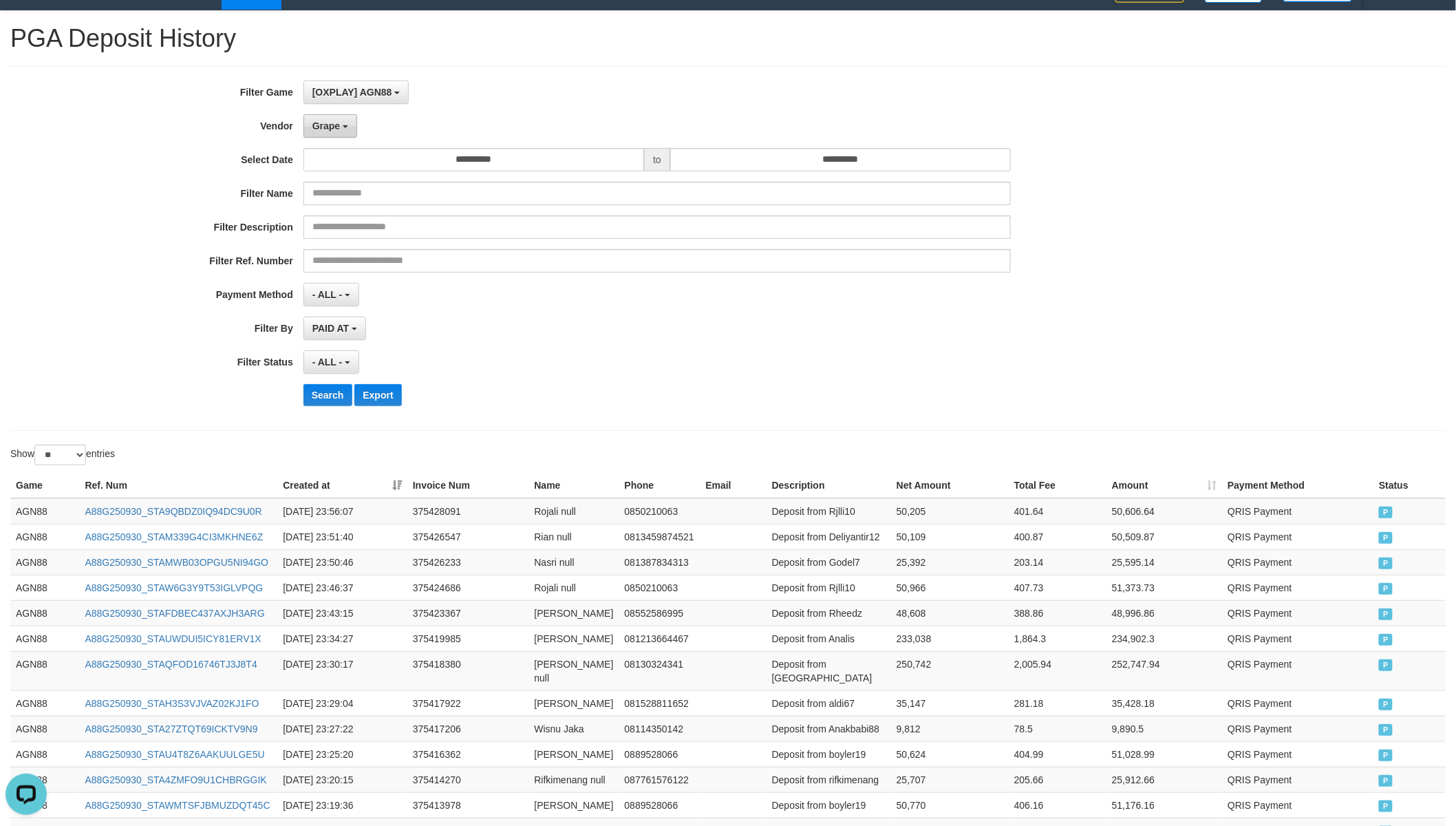
click at [337, 133] on button "Grape" at bounding box center [330, 125] width 53 height 23
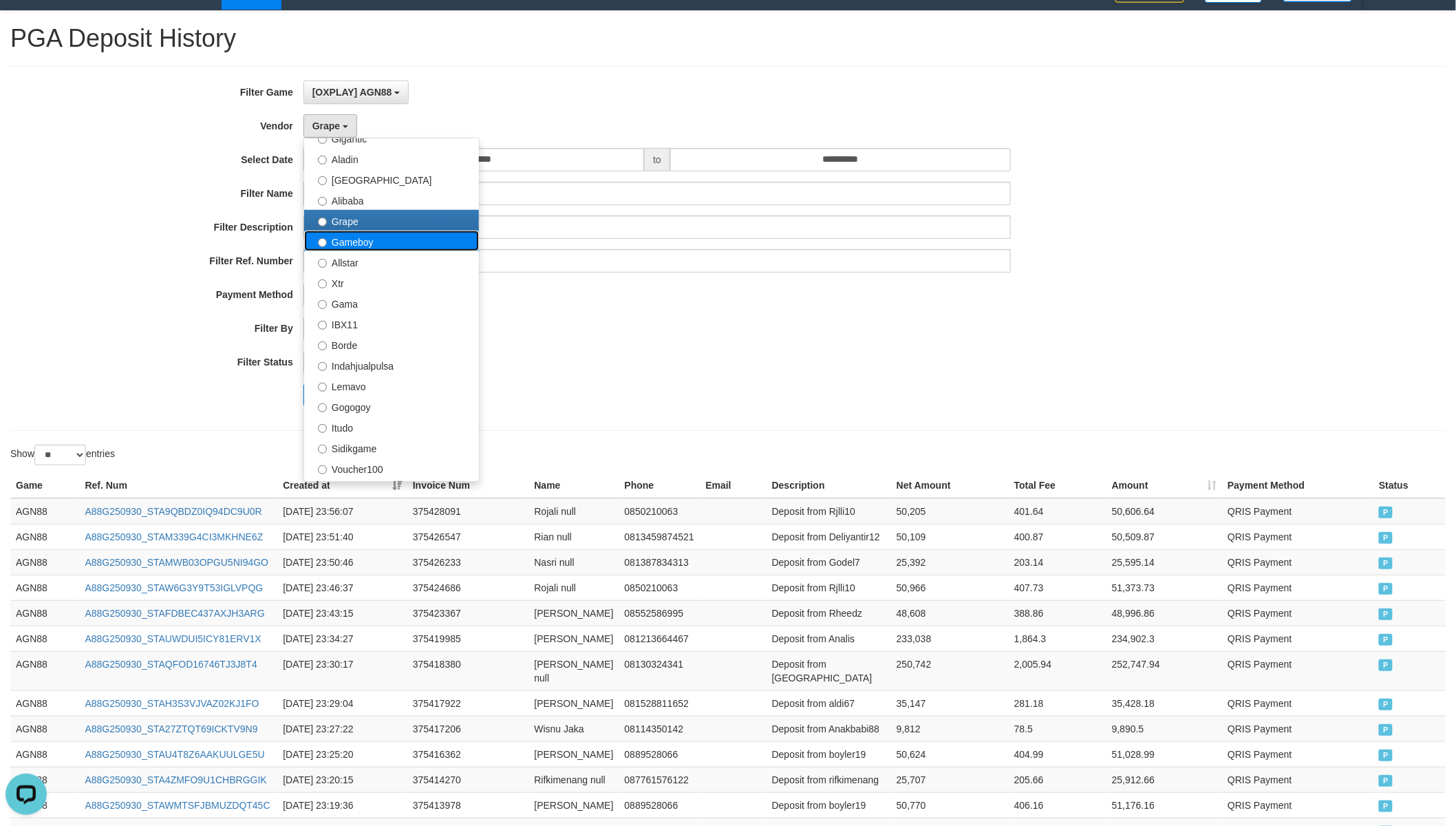
click at [375, 241] on label "Gameboy" at bounding box center [391, 241] width 175 height 21
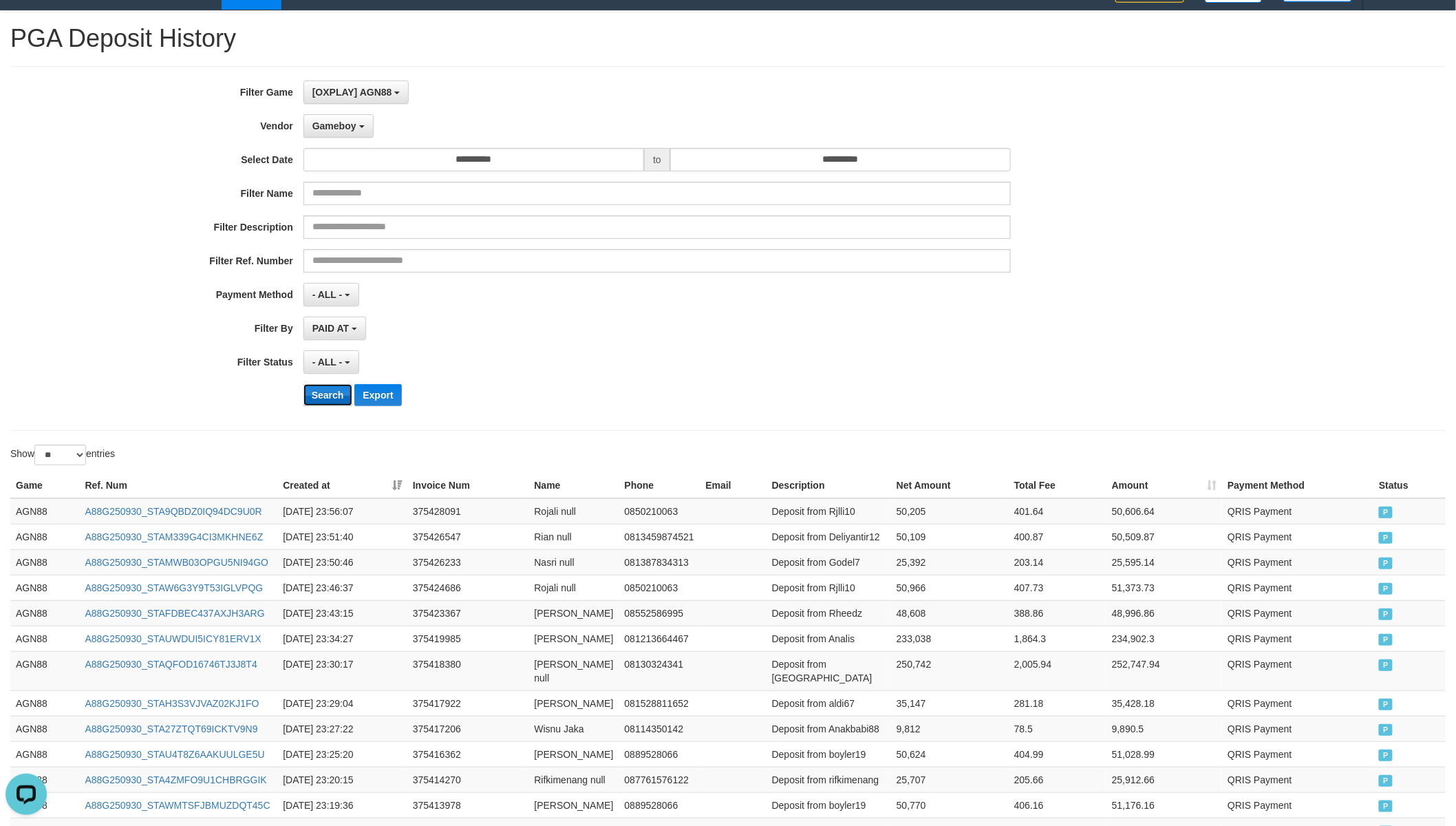
click at [334, 389] on button "Search" at bounding box center [328, 395] width 49 height 22
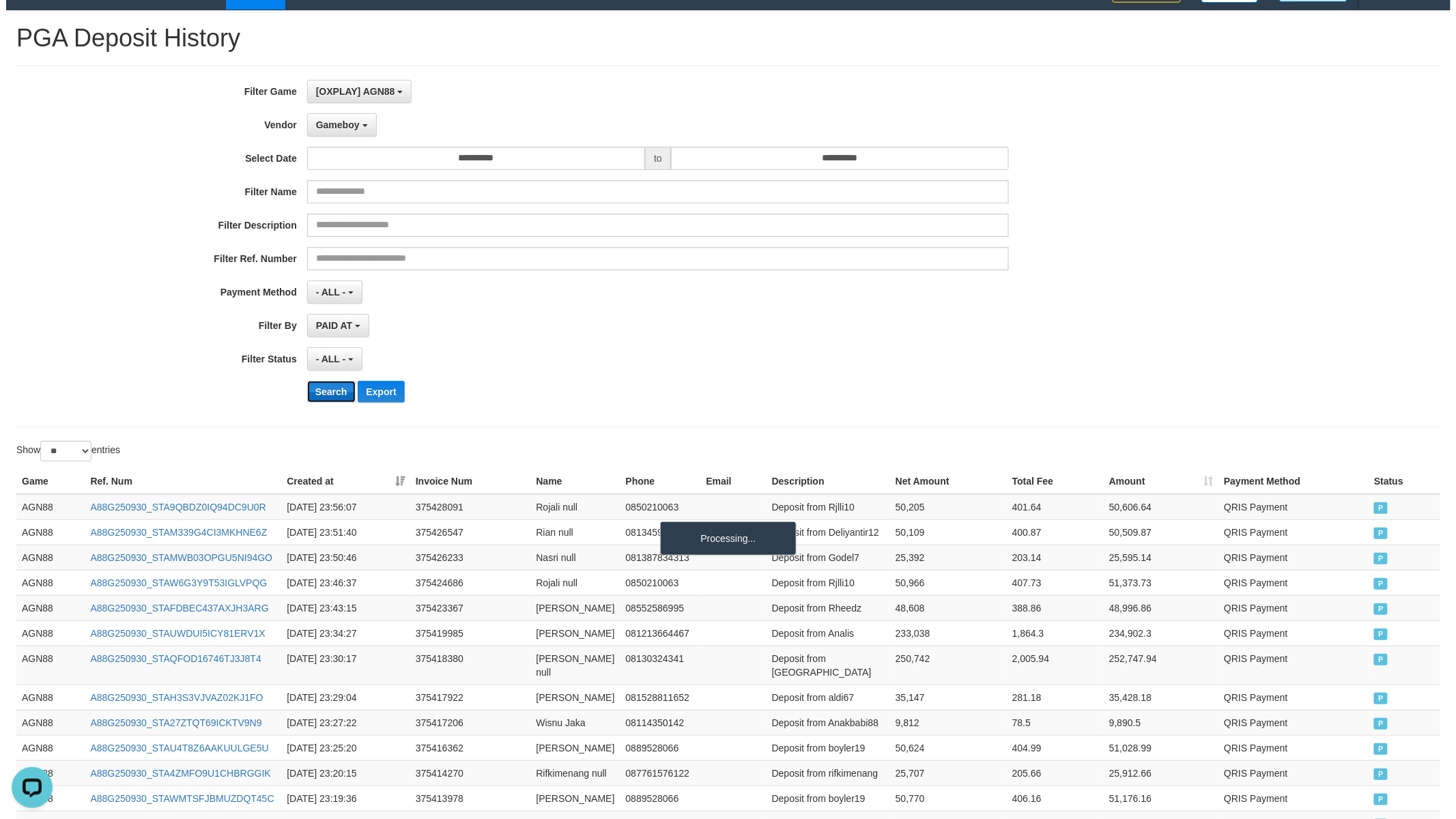
scroll to position [0, 0]
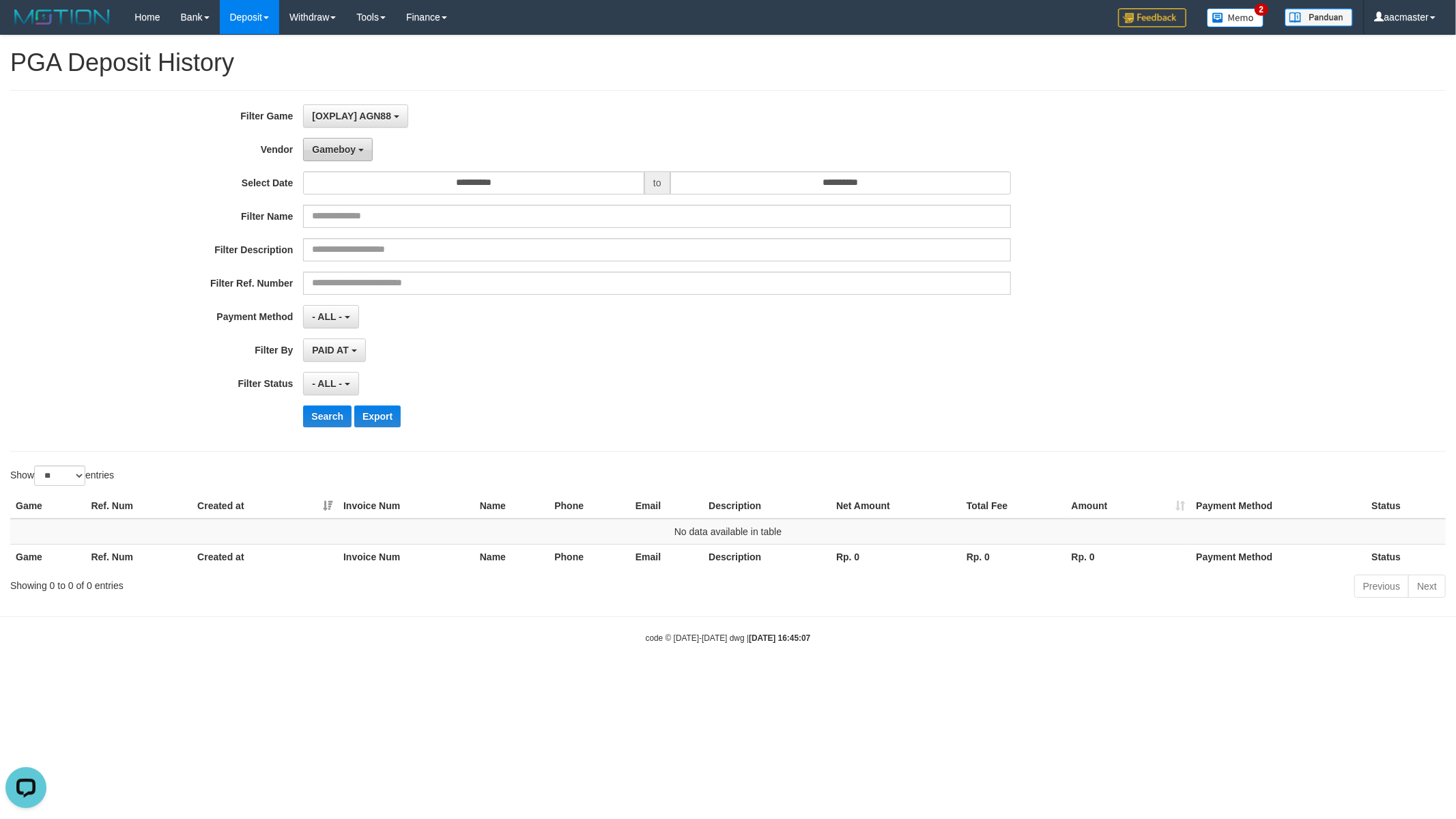
click at [338, 155] on button "Gameboy" at bounding box center [337, 149] width 70 height 23
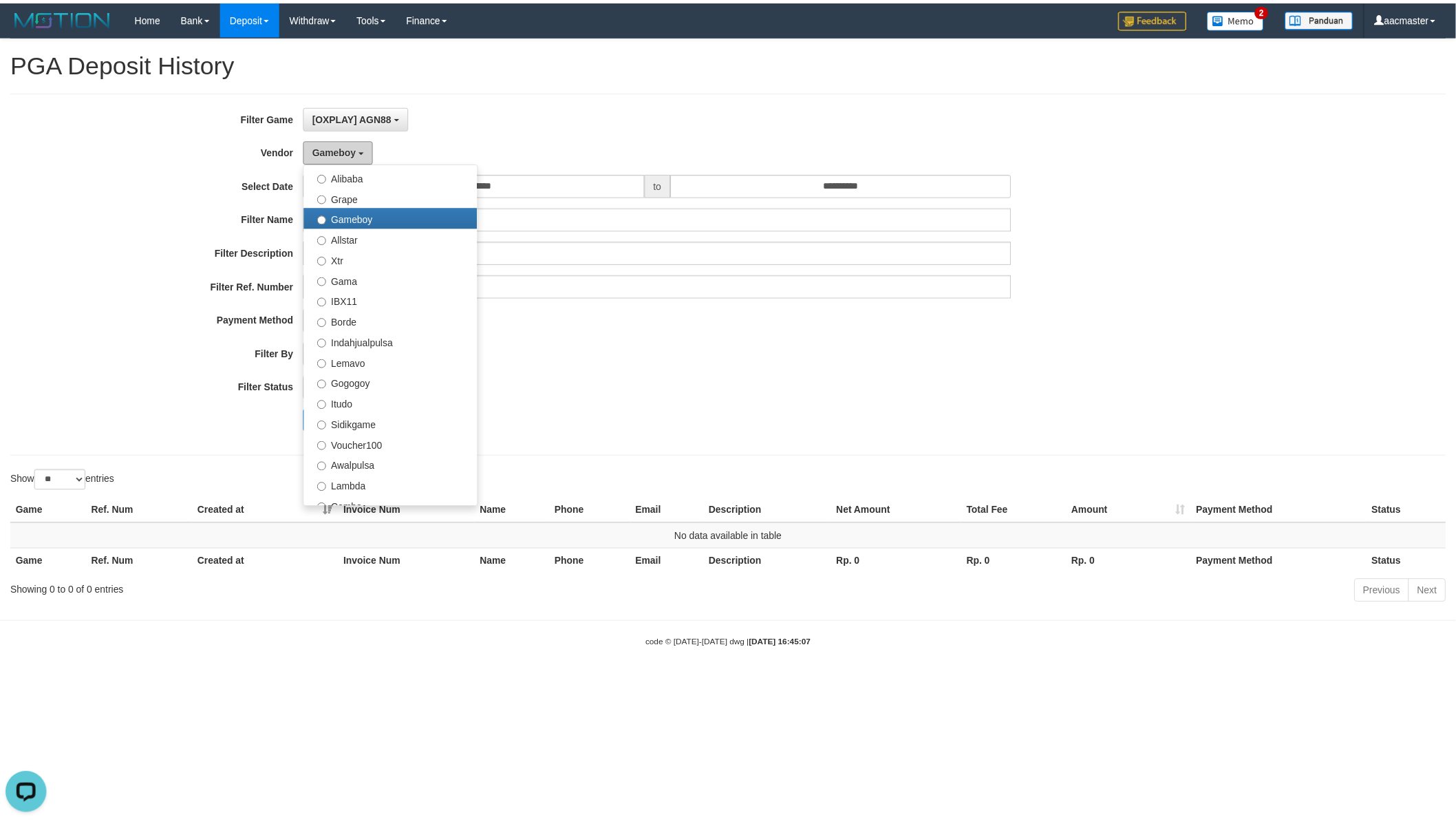
scroll to position [206, 0]
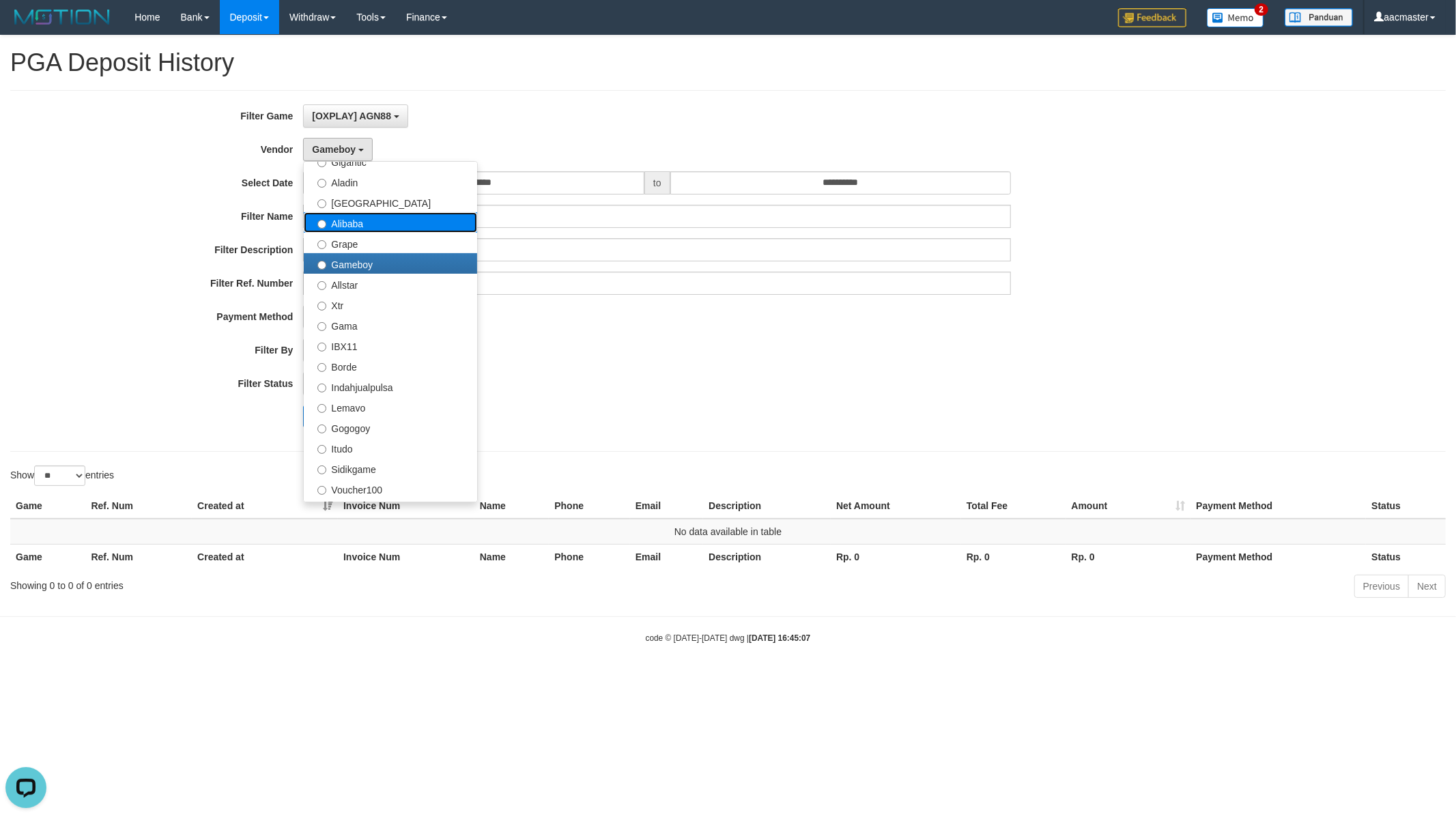
click at [367, 221] on label "Alibaba" at bounding box center [390, 222] width 173 height 20
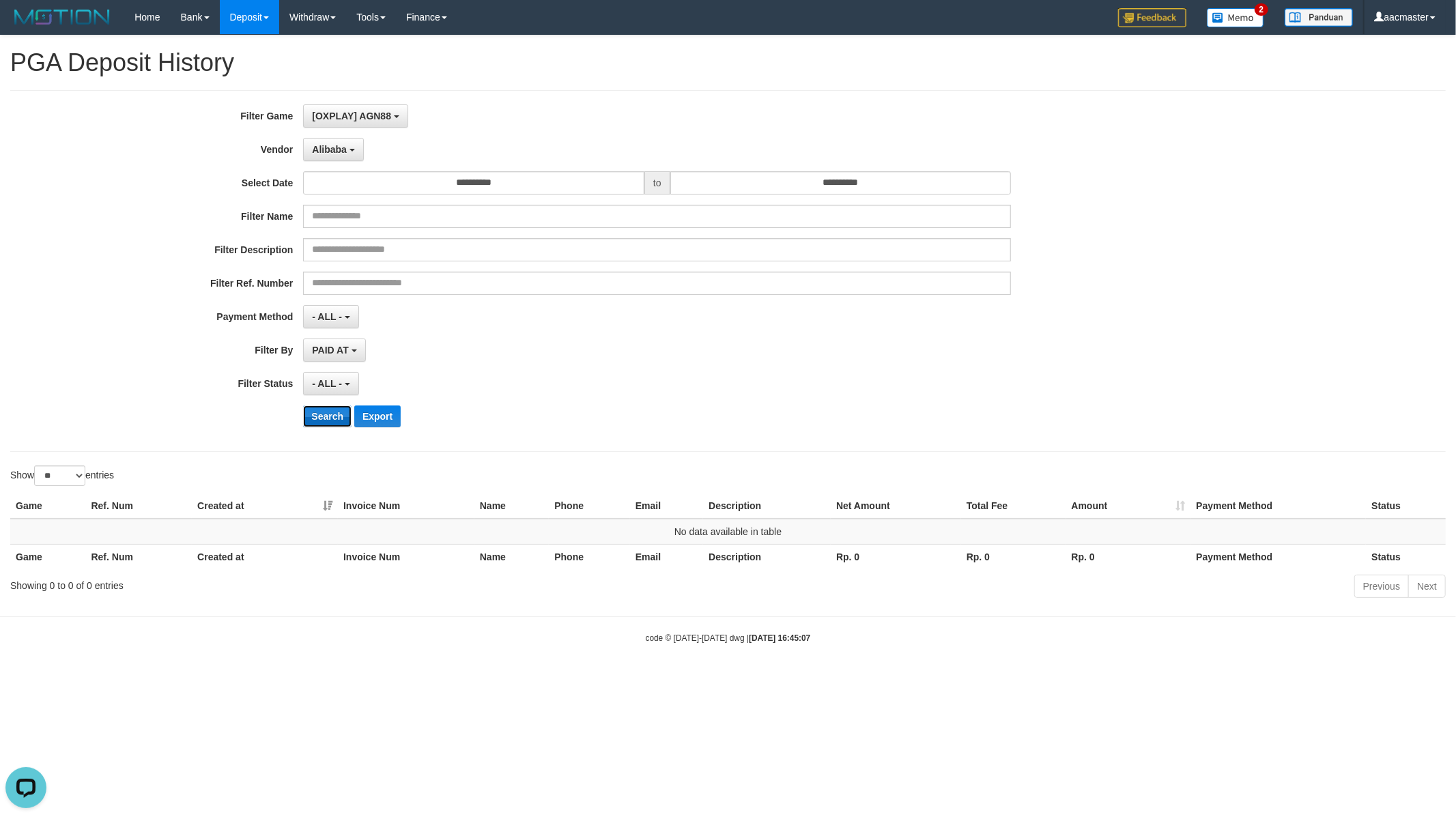
click at [331, 415] on button "Search" at bounding box center [327, 417] width 48 height 22
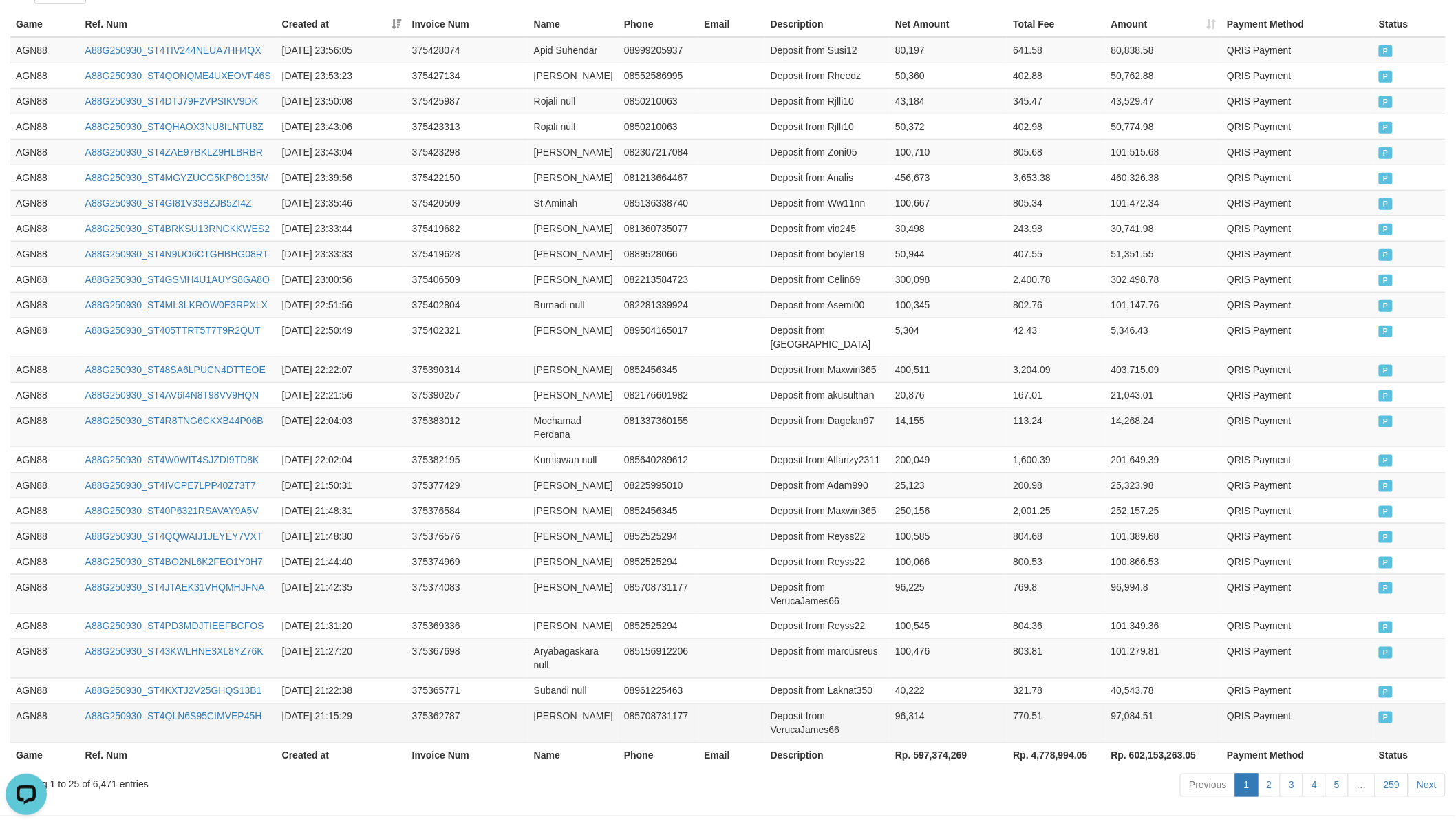
scroll to position [581, 0]
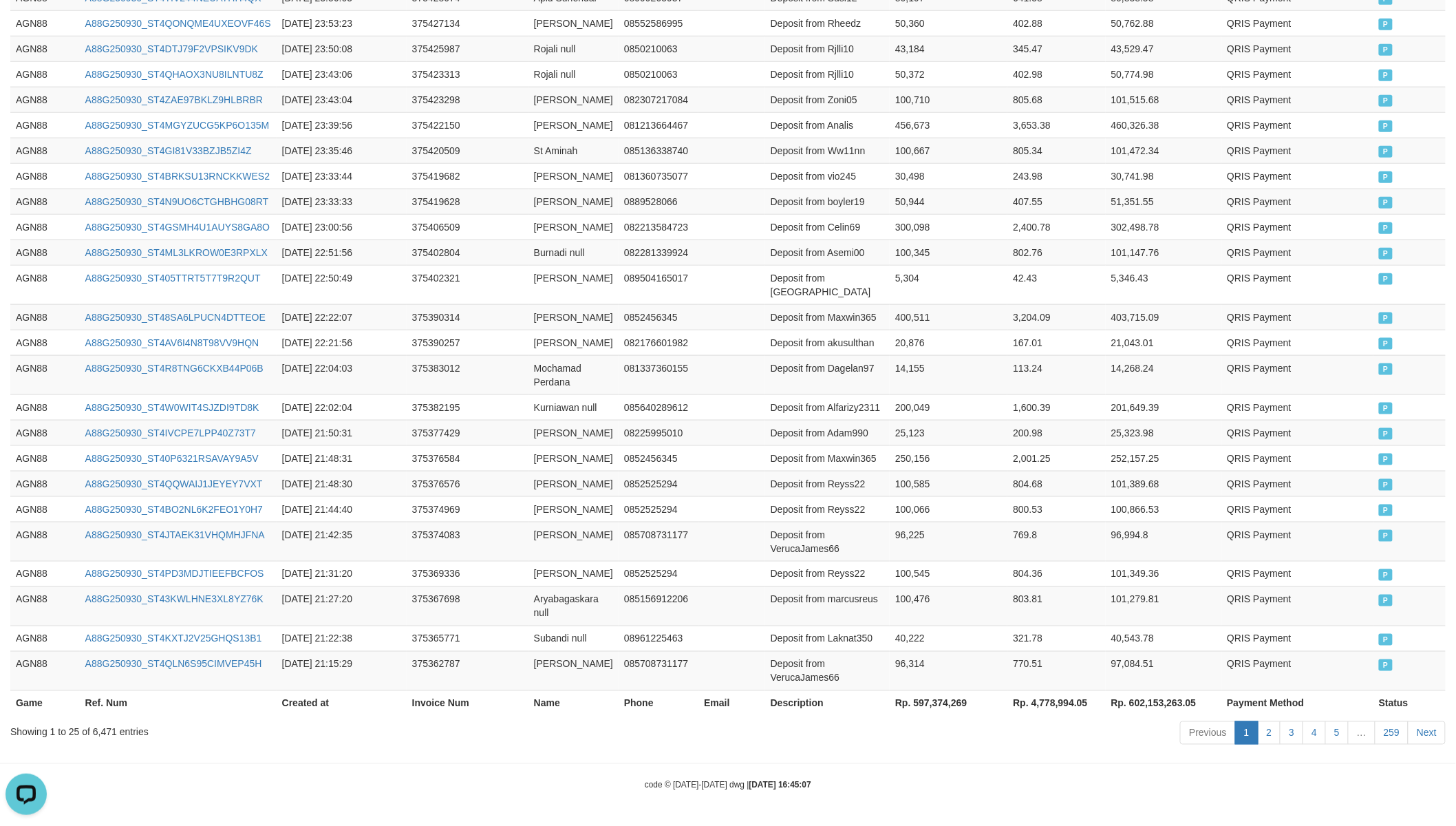
click at [946, 696] on th "Rp. 597,374,269" at bounding box center [948, 703] width 118 height 25
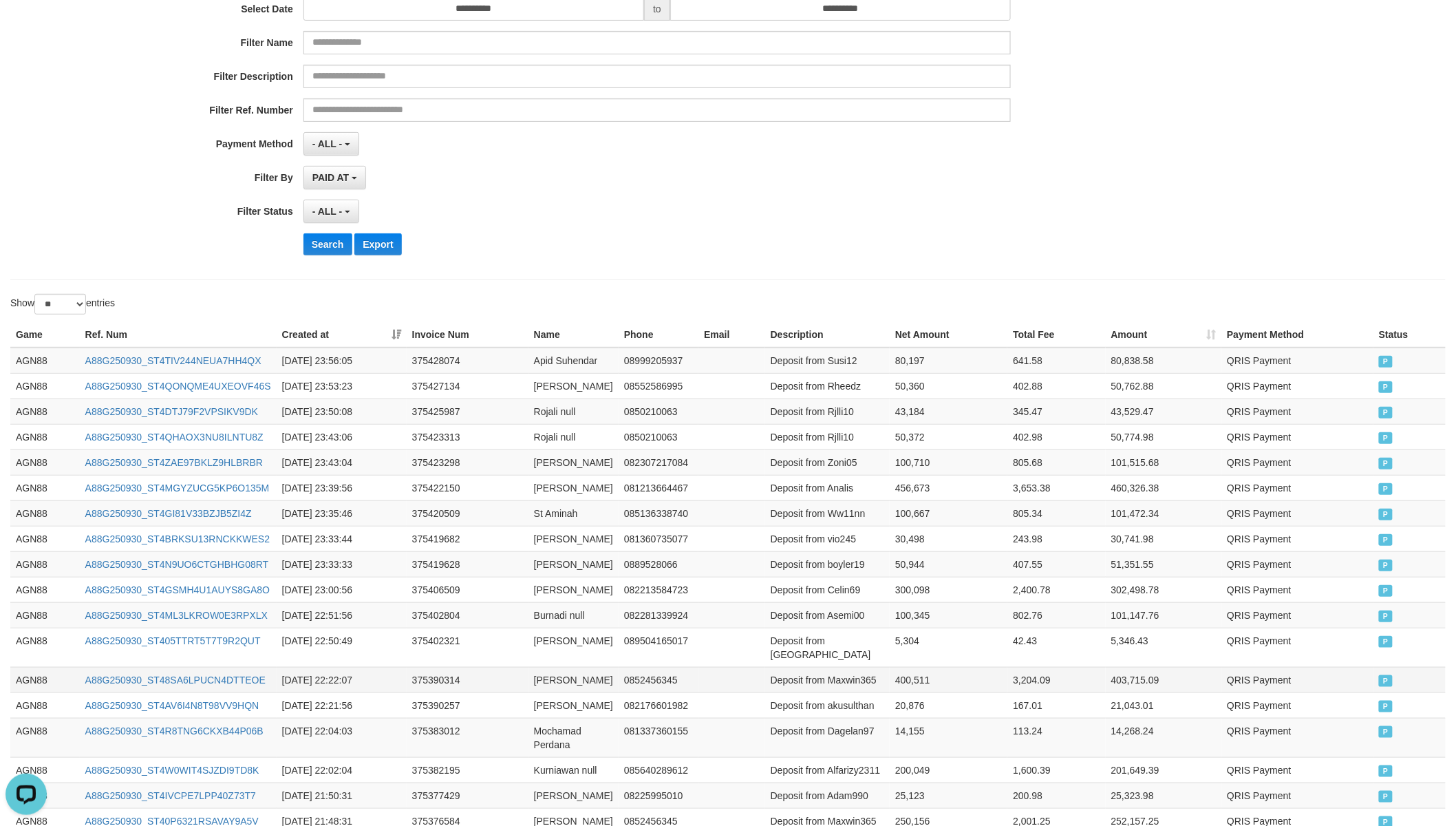
scroll to position [0, 0]
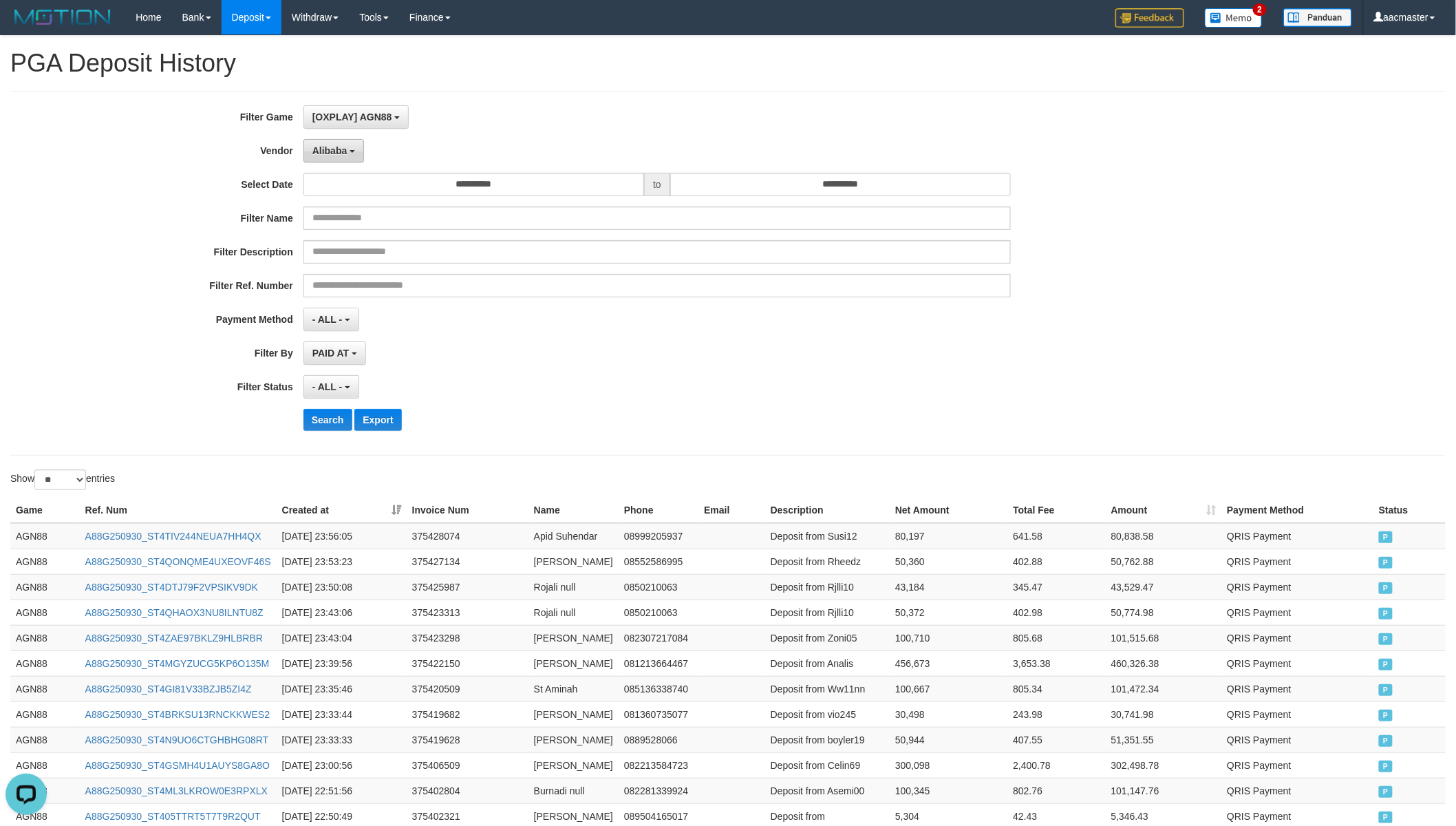
click at [332, 149] on span "Alibaba" at bounding box center [330, 150] width 35 height 11
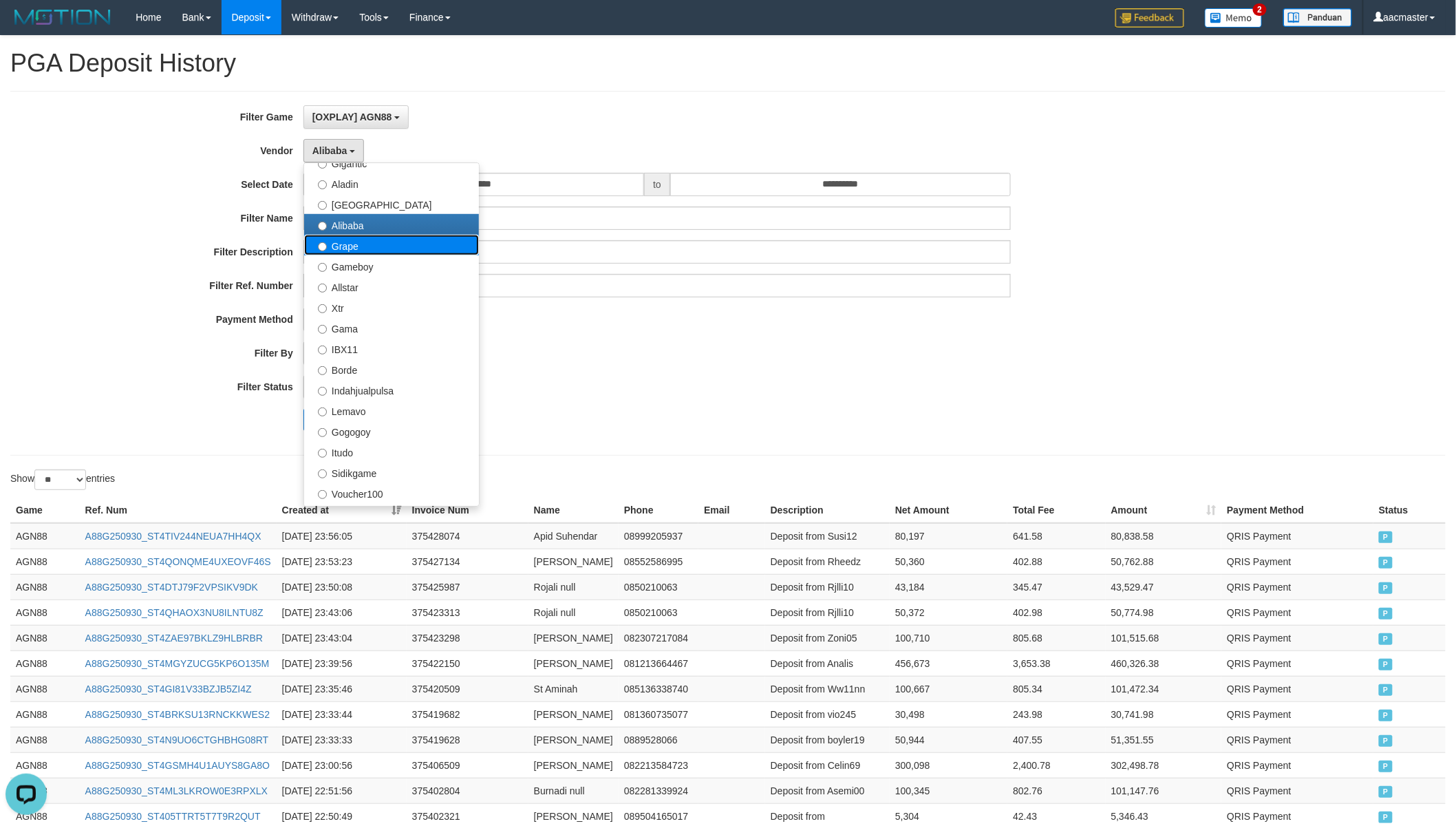
click at [357, 242] on label "Grape" at bounding box center [391, 245] width 175 height 21
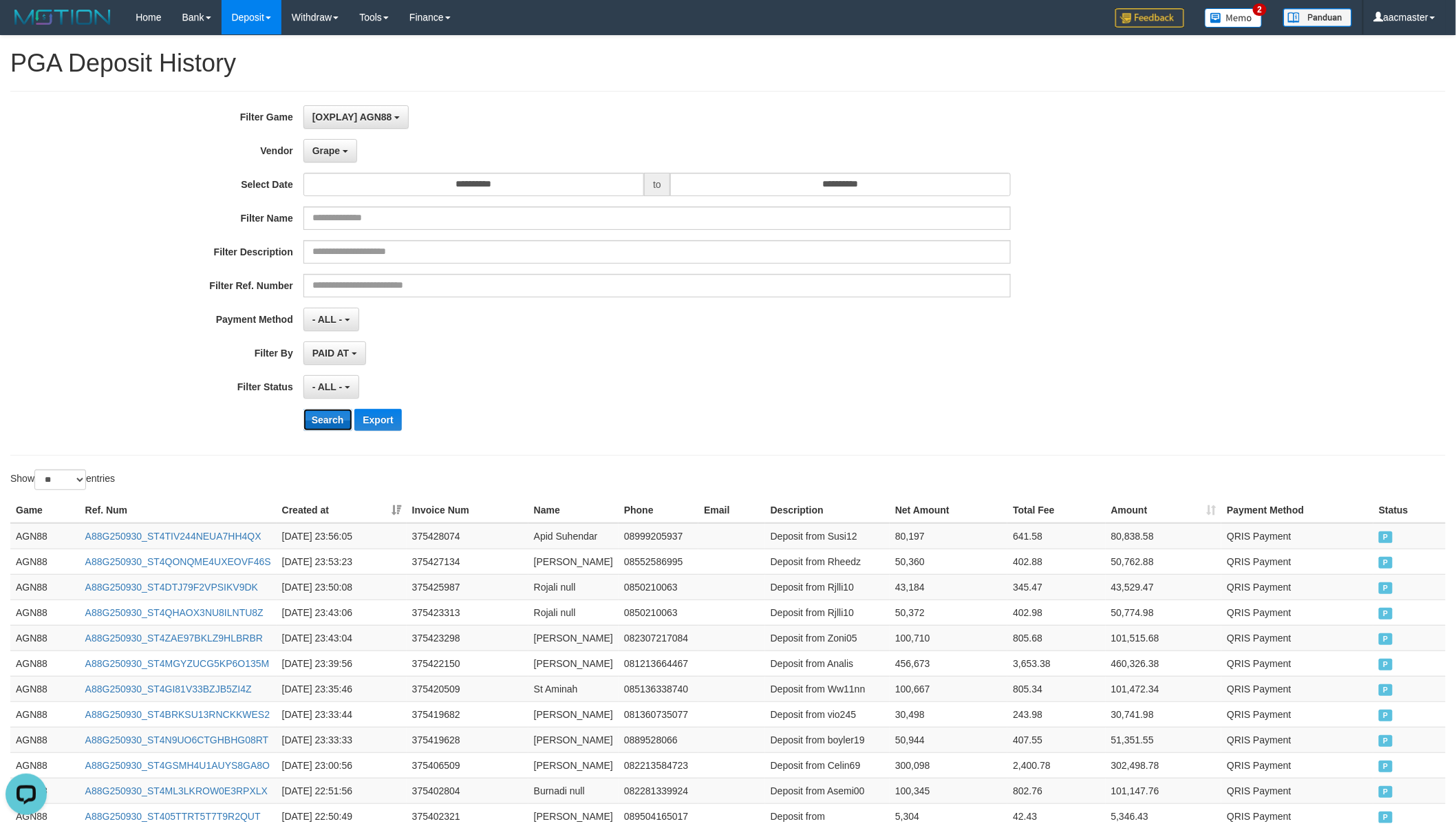
click at [322, 420] on button "Search" at bounding box center [328, 420] width 49 height 22
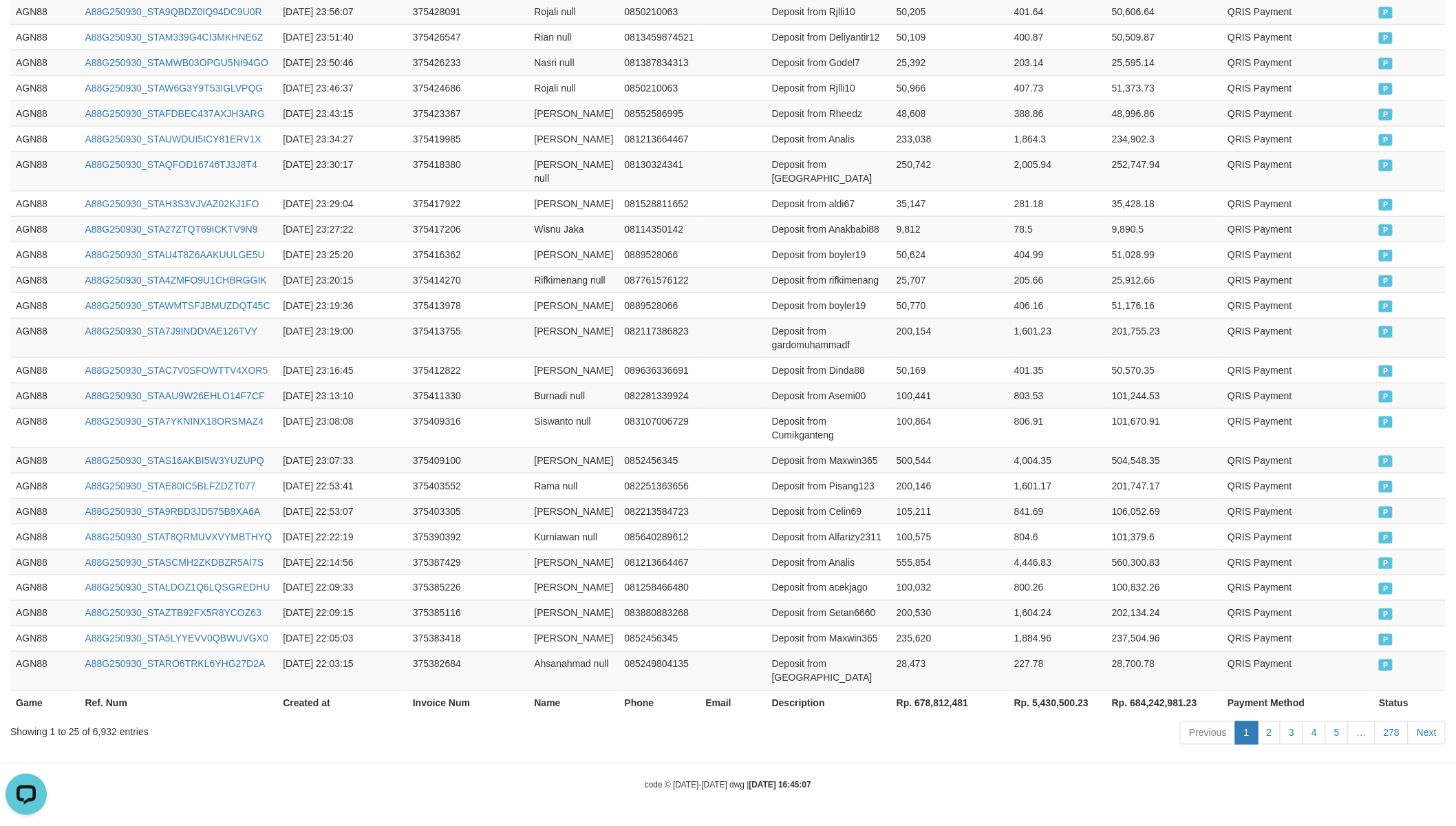
scroll to position [636, 0]
click at [930, 696] on th "Rp. 678,812,481" at bounding box center [950, 703] width 118 height 25
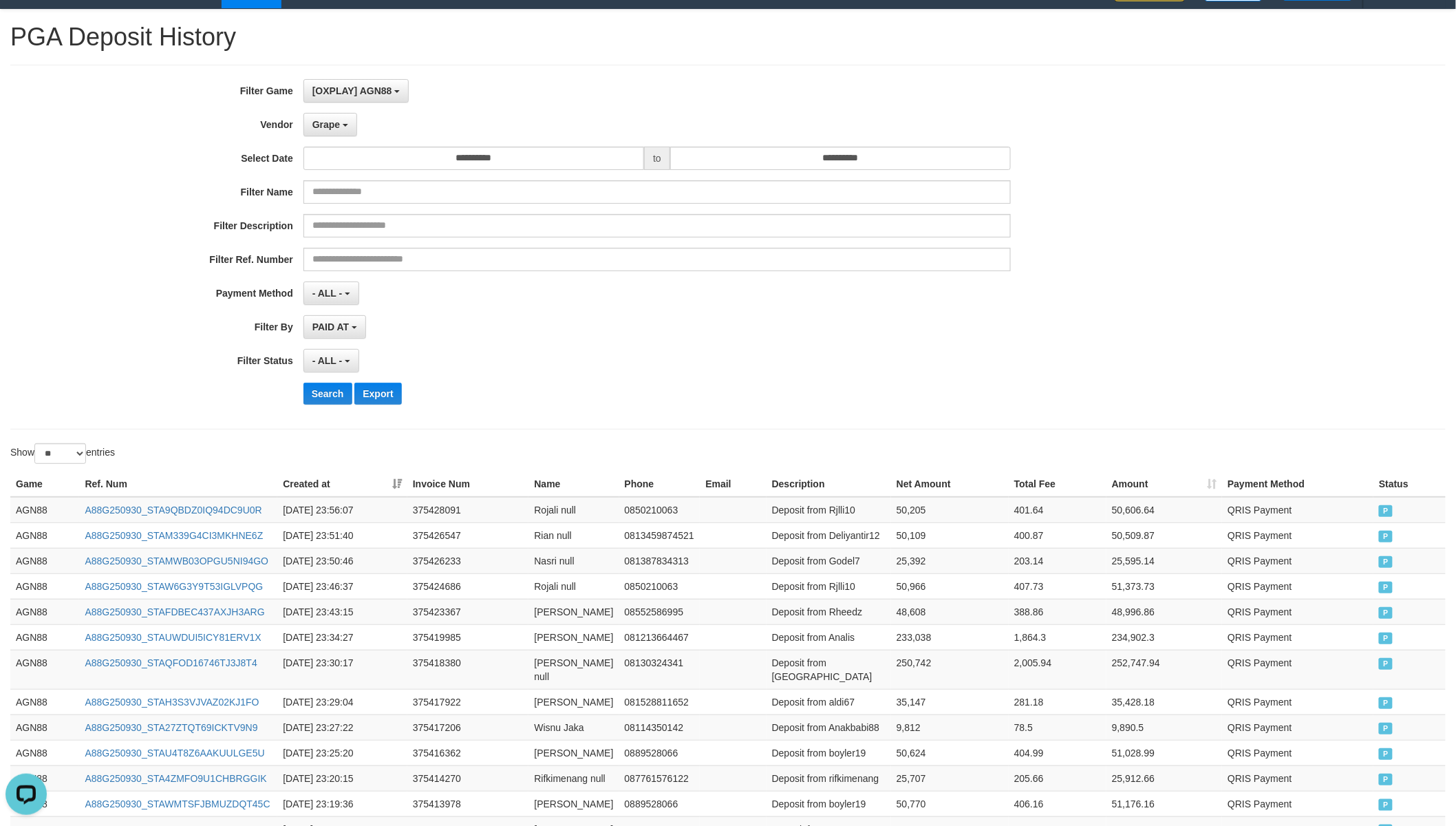
scroll to position [25, 0]
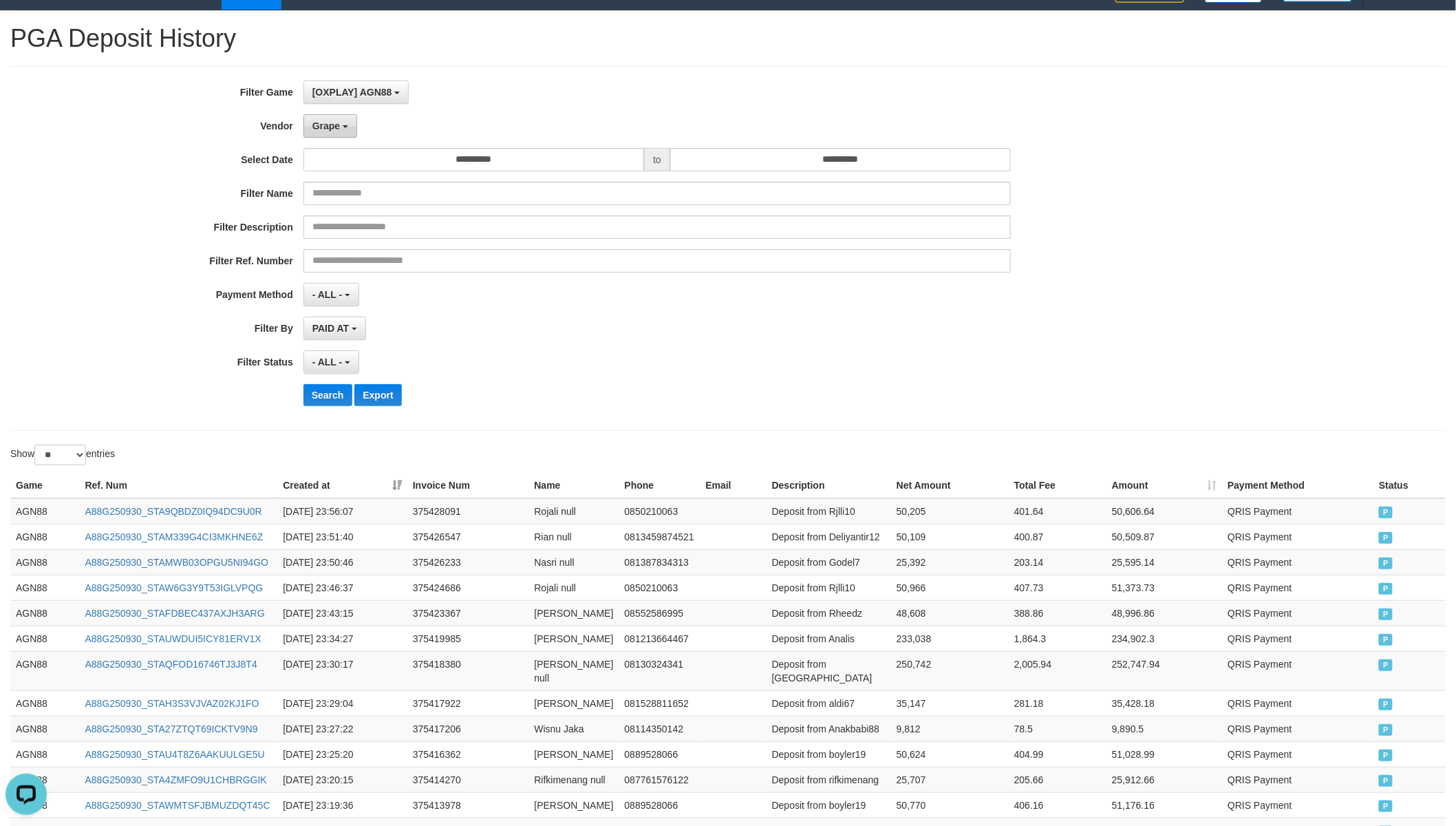
click at [327, 114] on button "Grape" at bounding box center [330, 125] width 53 height 23
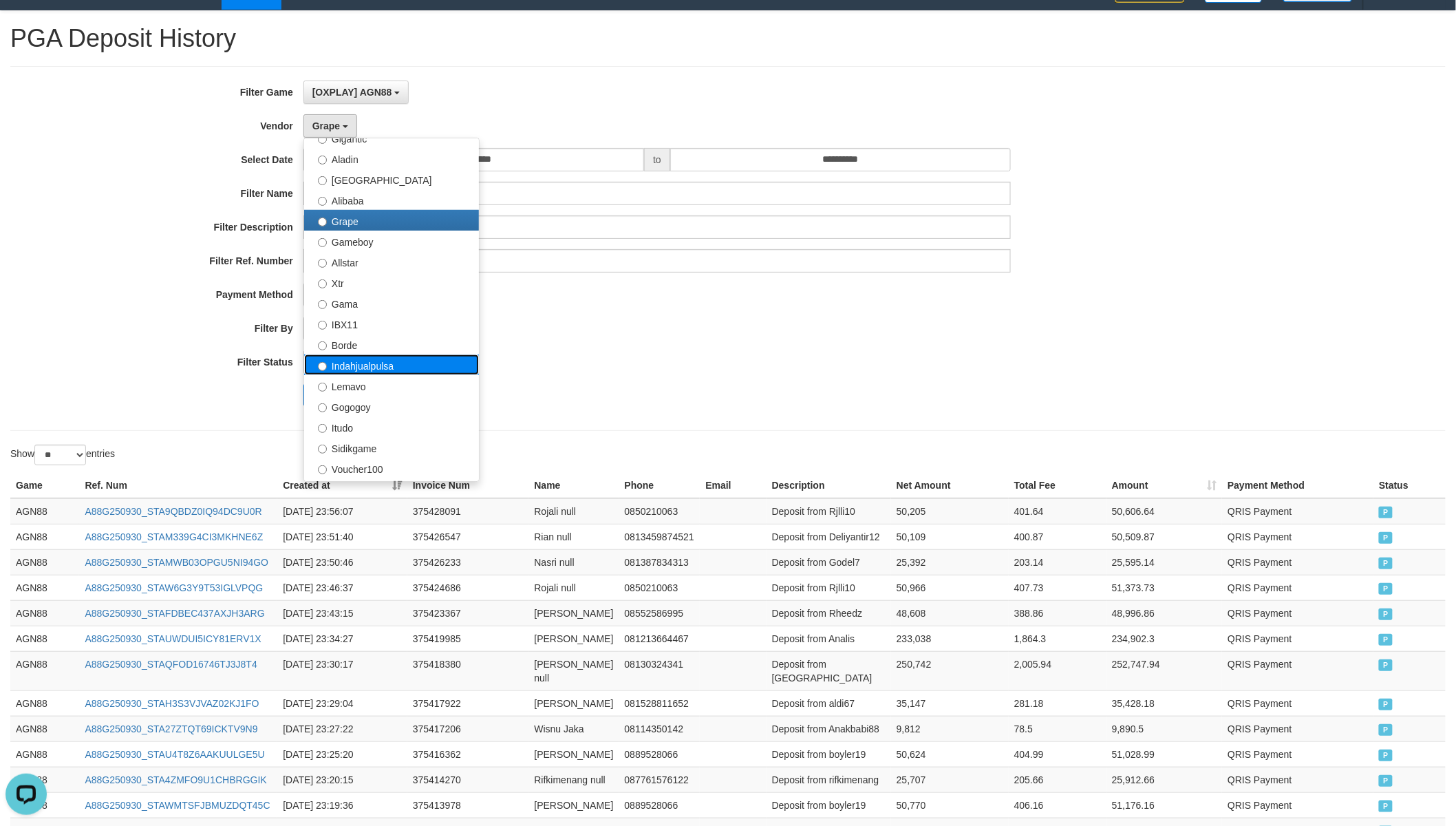
click at [375, 358] on label "Indahjualpulsa" at bounding box center [391, 364] width 175 height 21
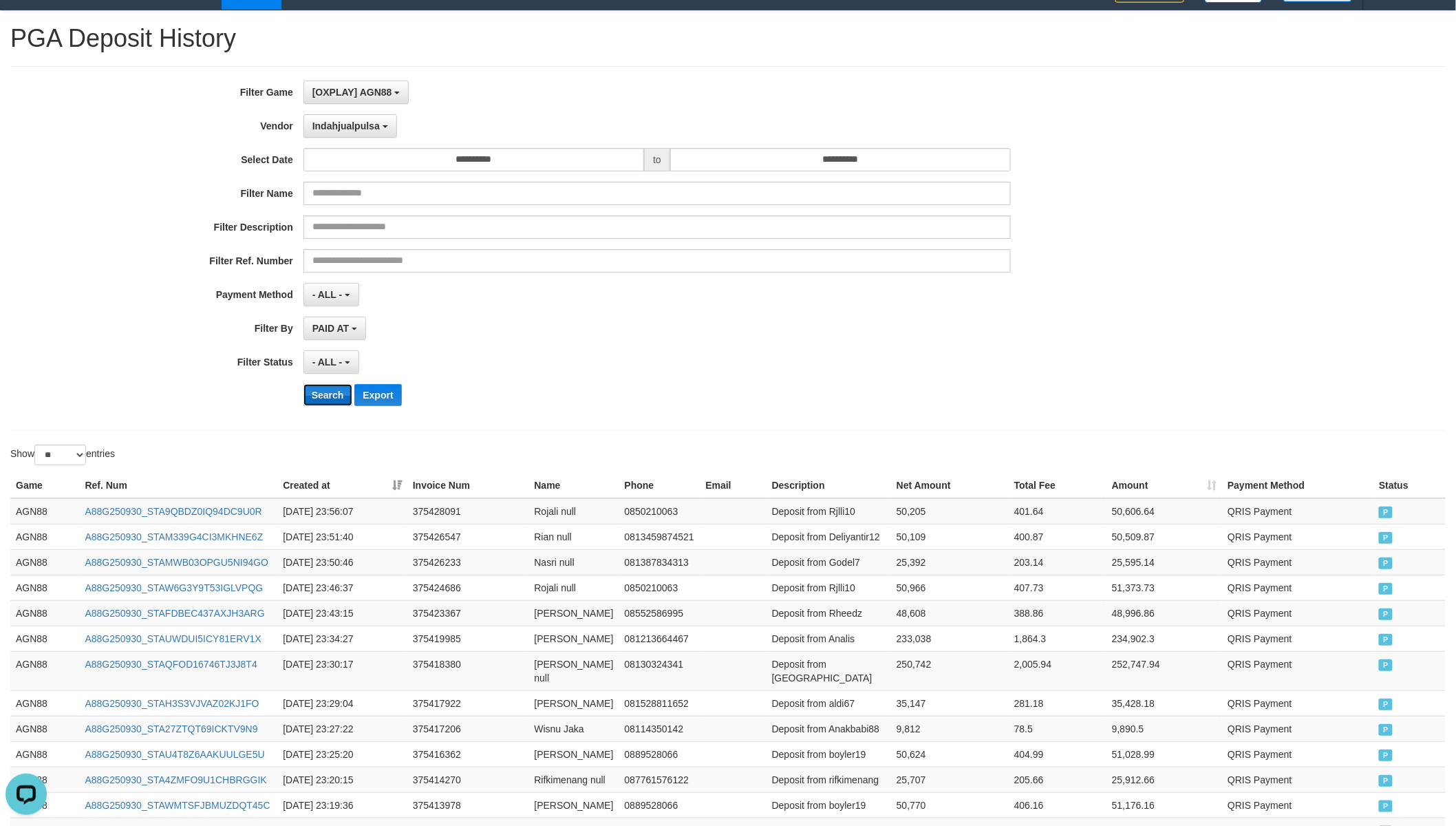
click at [332, 398] on button "Search" at bounding box center [328, 395] width 49 height 22
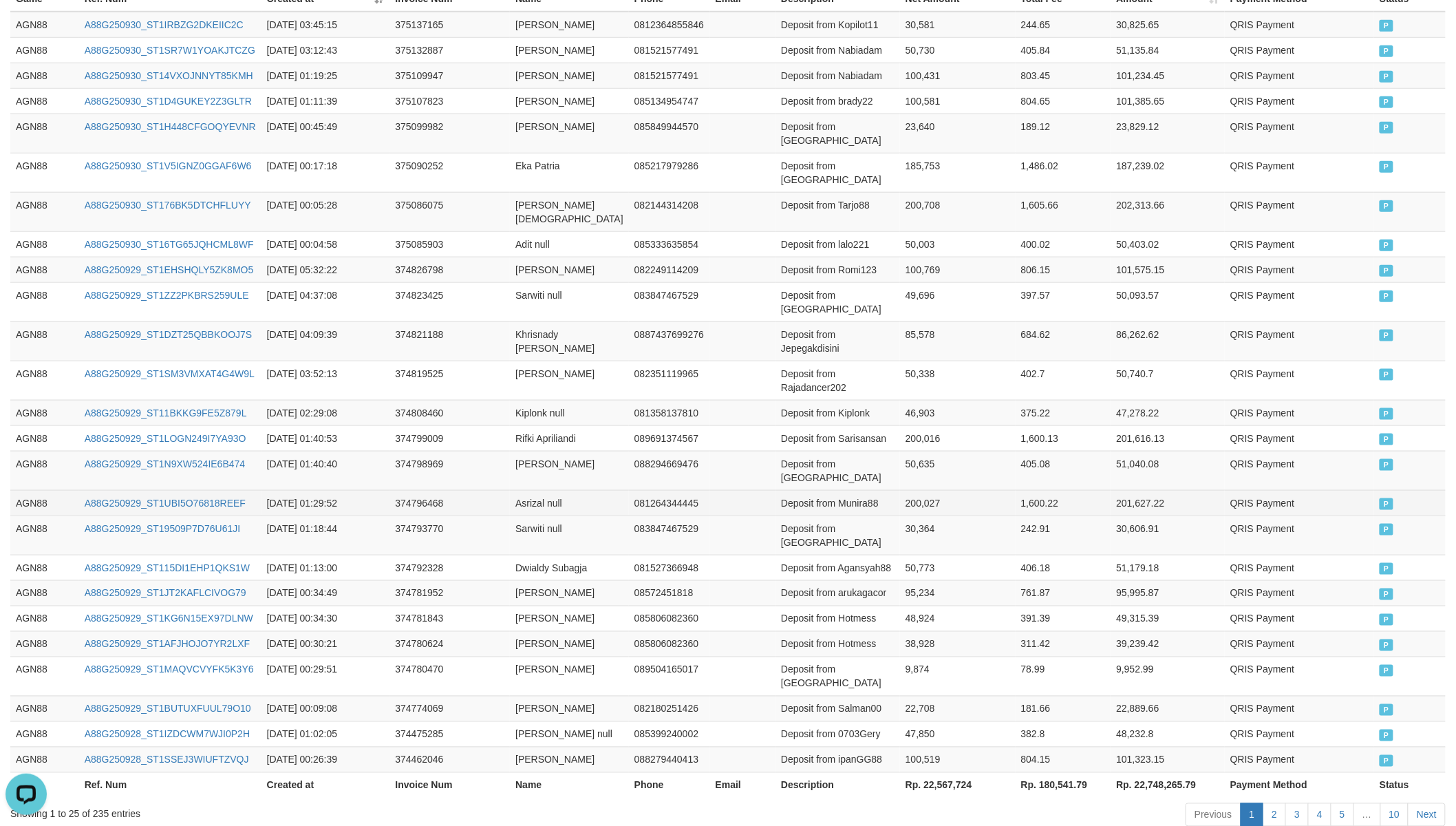
scroll to position [623, 0]
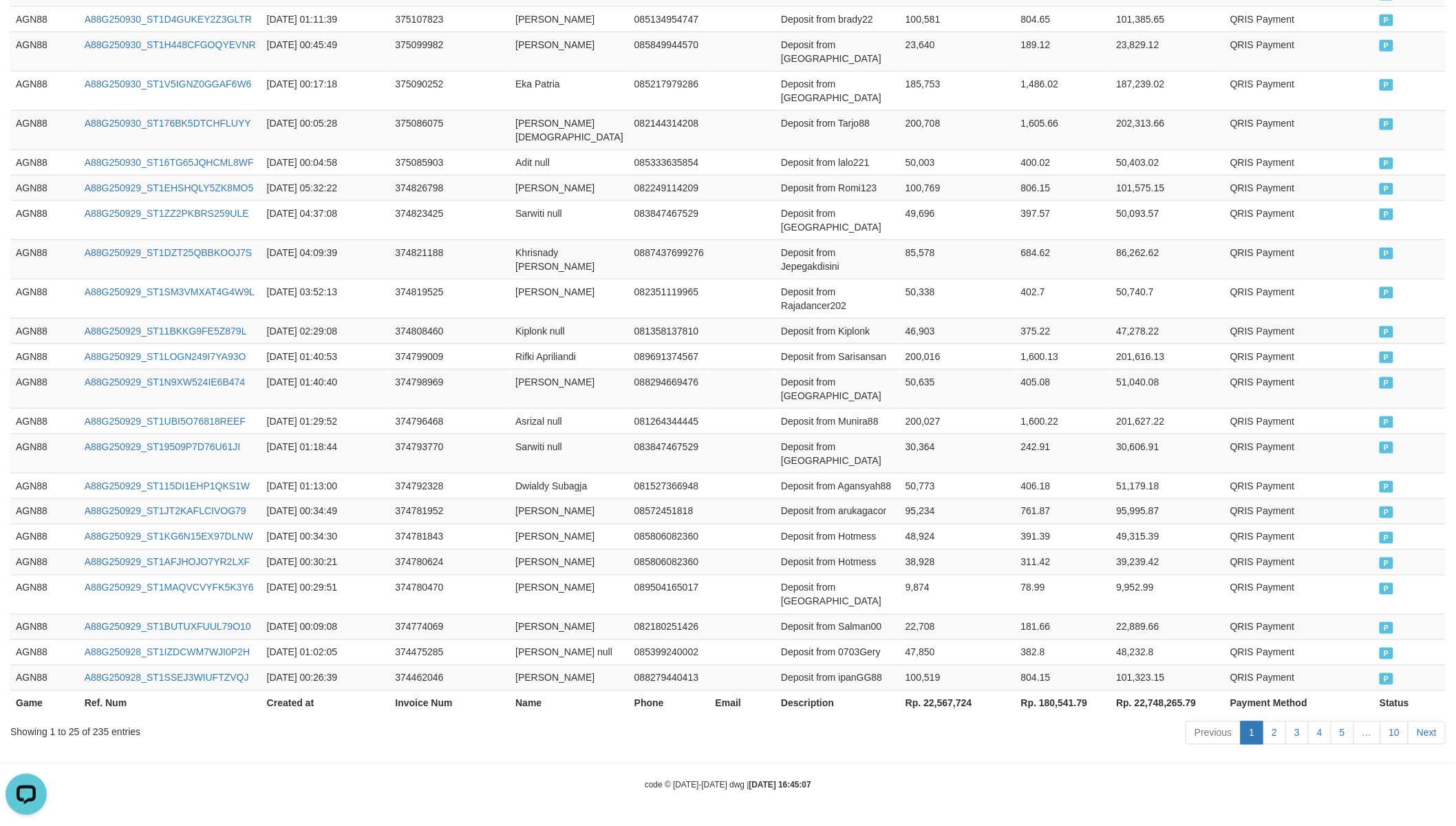
click at [918, 696] on th "Rp. 22,567,724" at bounding box center [958, 703] width 116 height 25
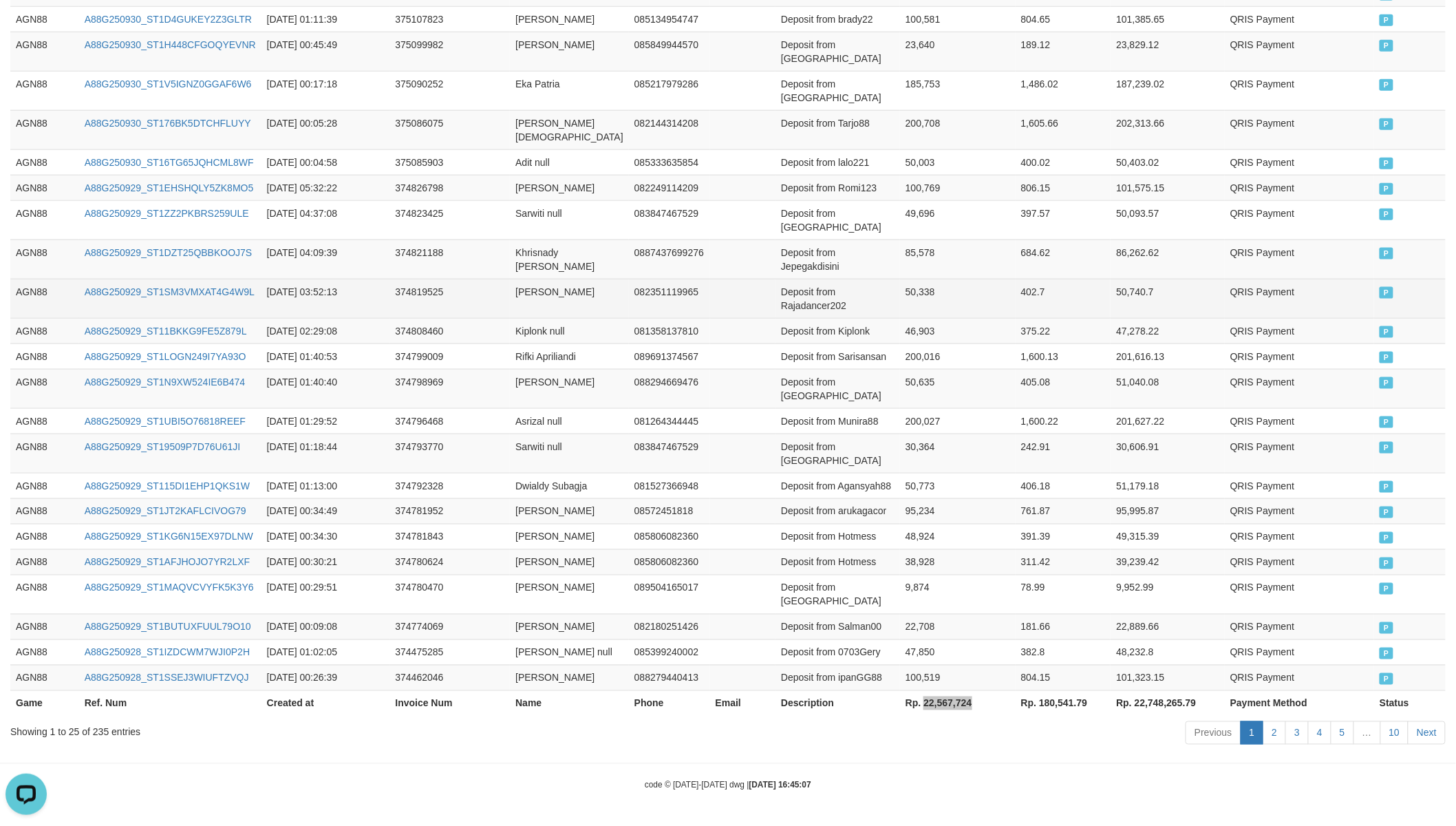
scroll to position [0, 0]
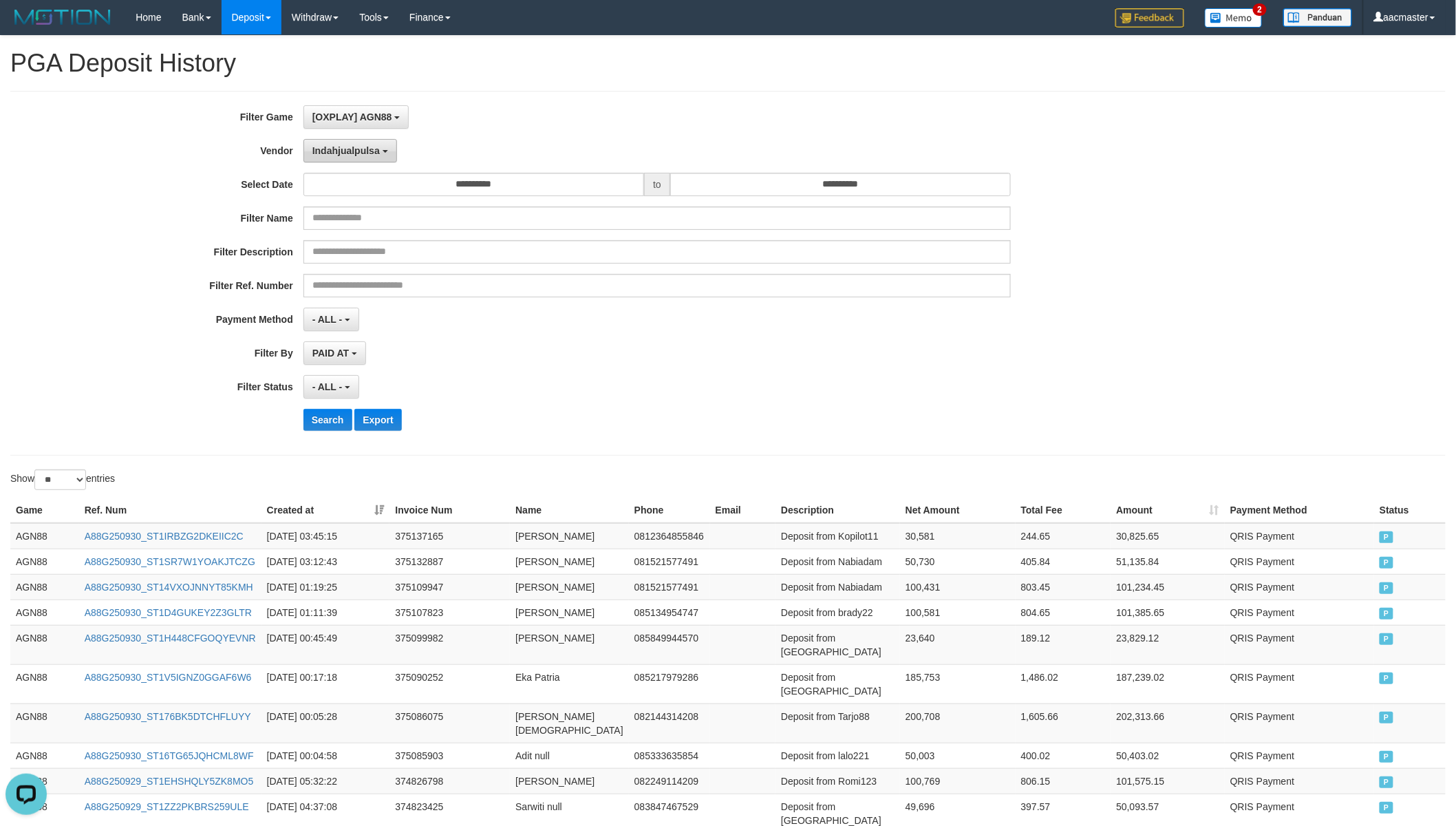
click at [368, 148] on span "Indahjualpulsa" at bounding box center [346, 150] width 67 height 11
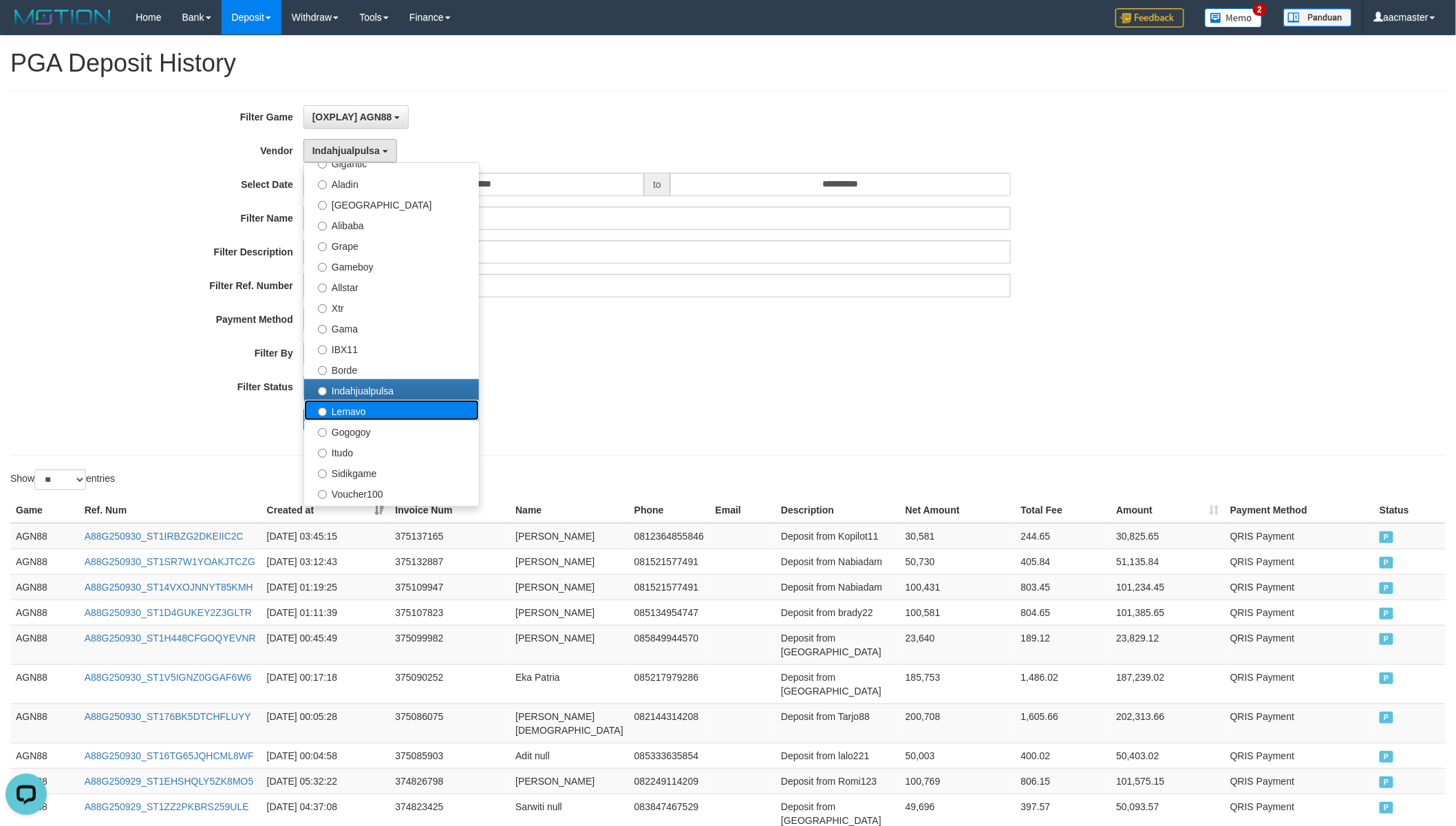
click at [363, 401] on label "Lemavo" at bounding box center [391, 410] width 175 height 21
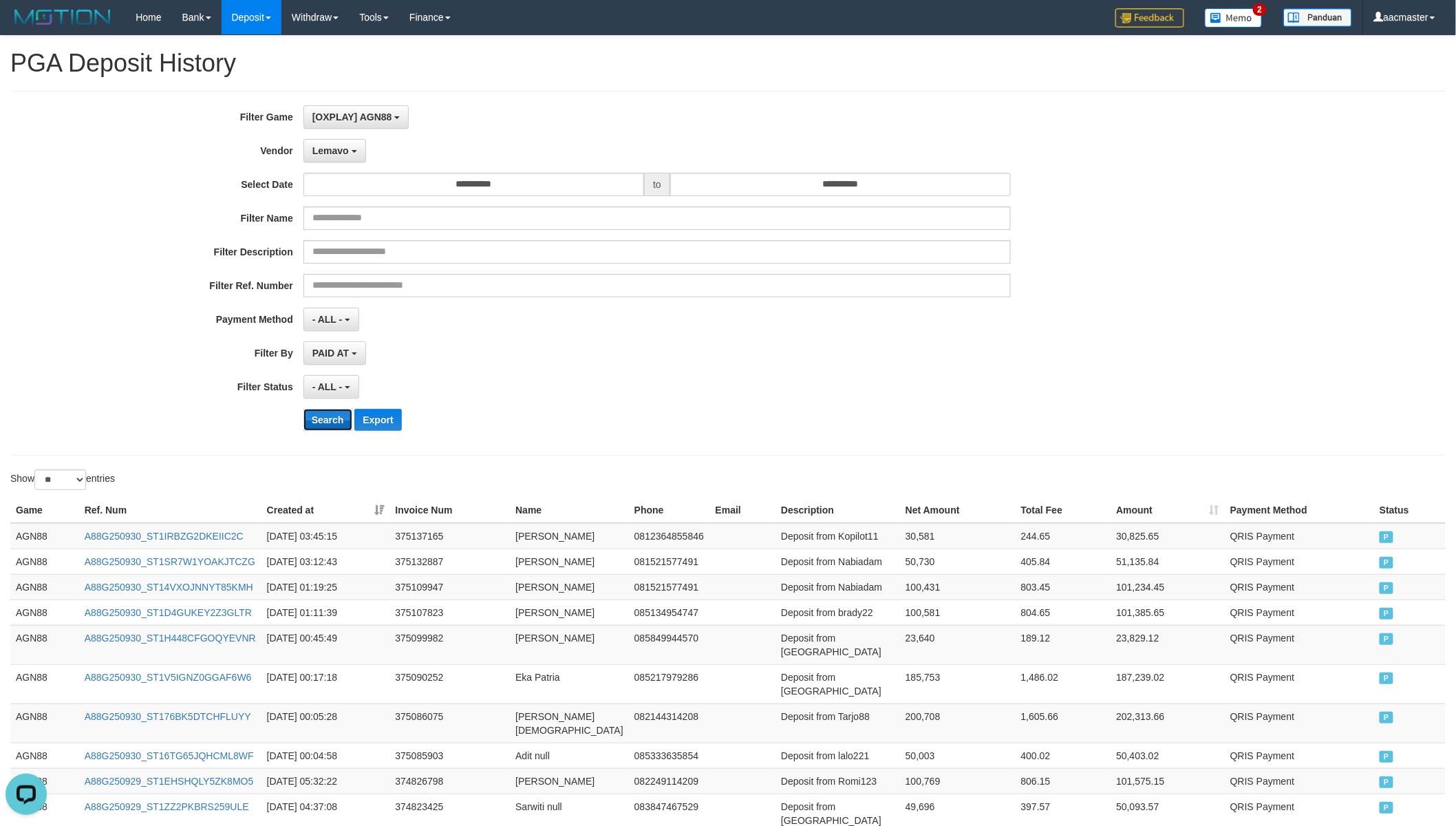
click at [337, 421] on button "Search" at bounding box center [328, 420] width 49 height 22
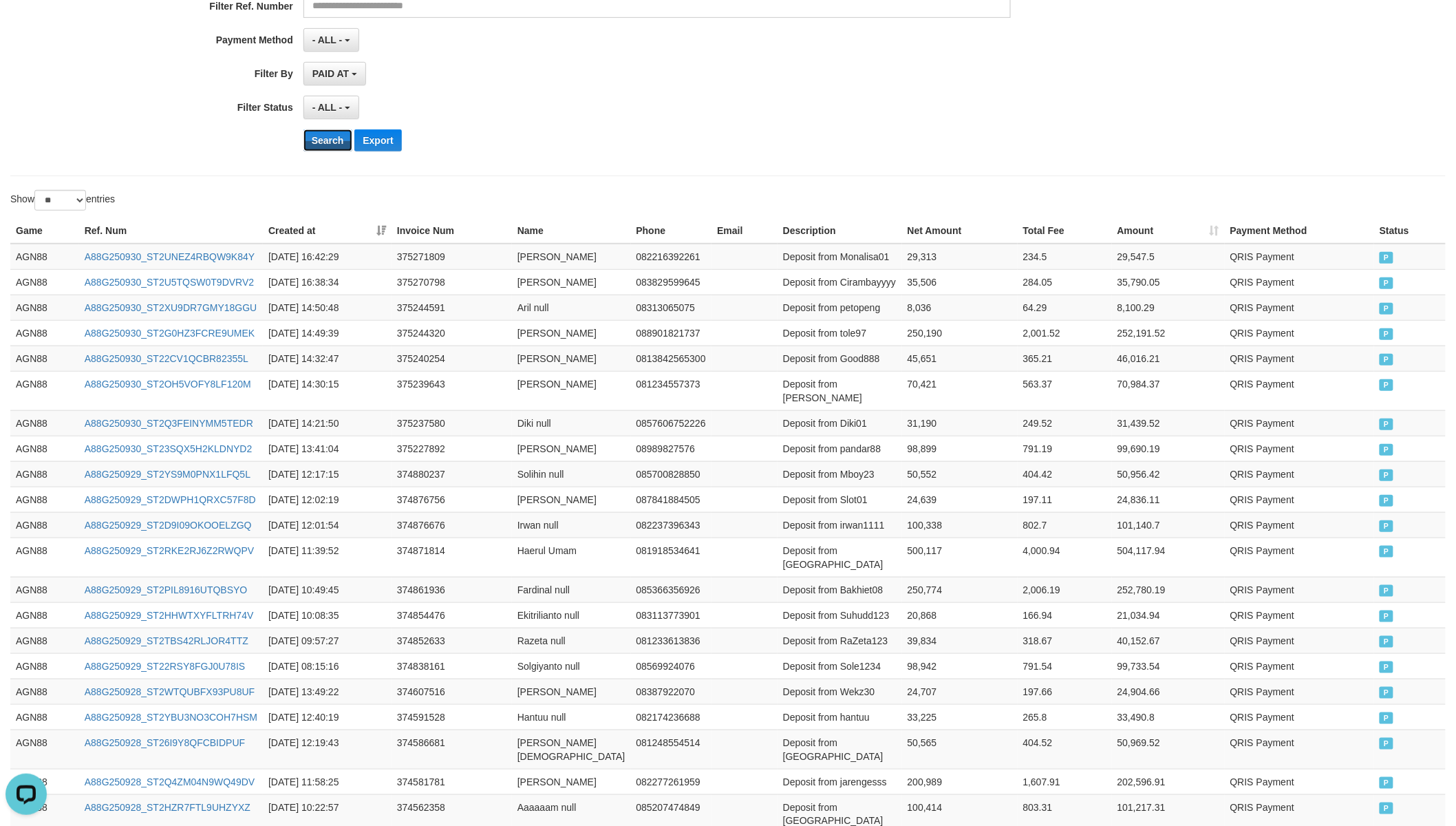
scroll to position [554, 0]
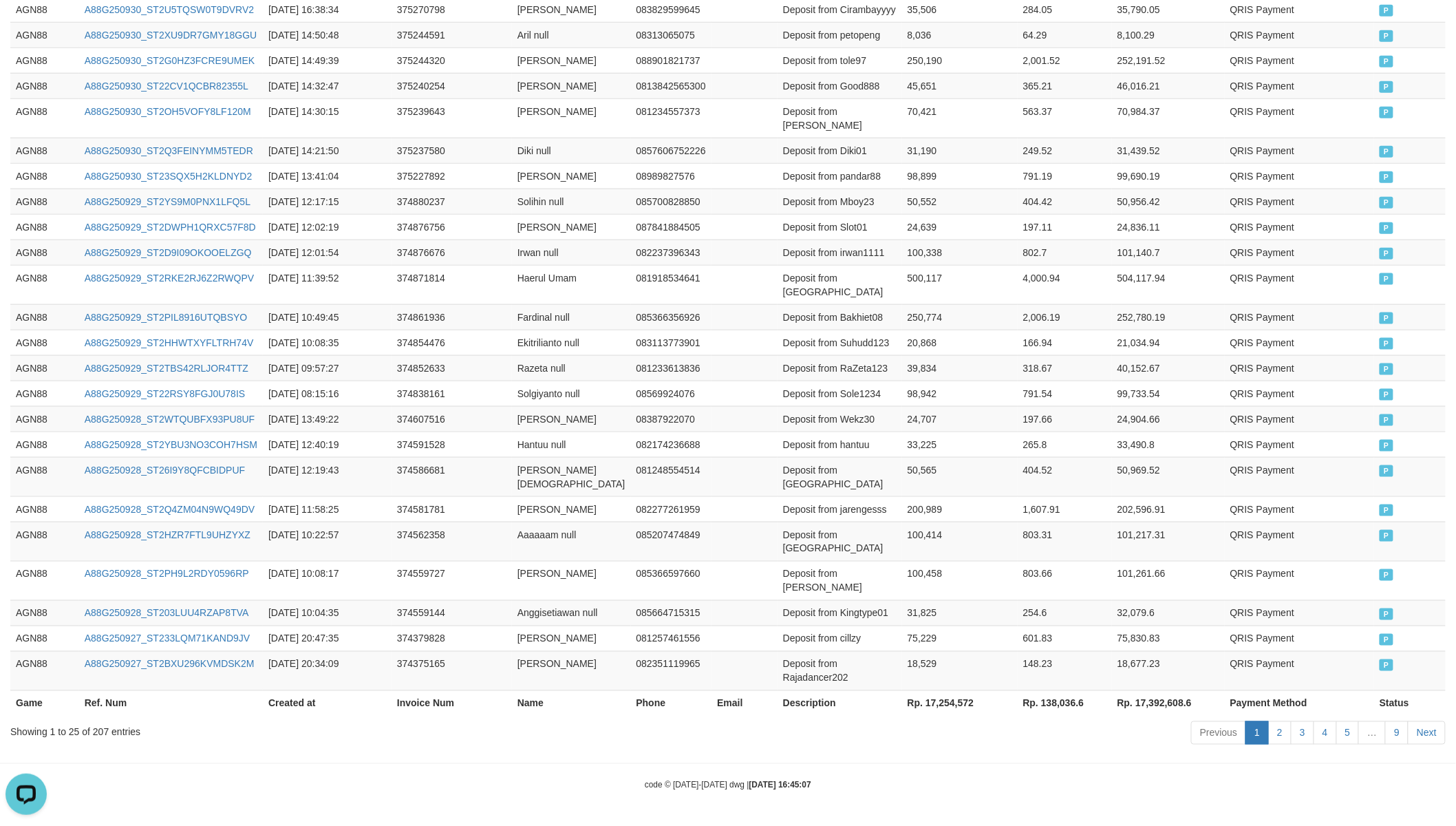
click at [926, 696] on th "Rp. 17,254,572" at bounding box center [960, 703] width 116 height 25
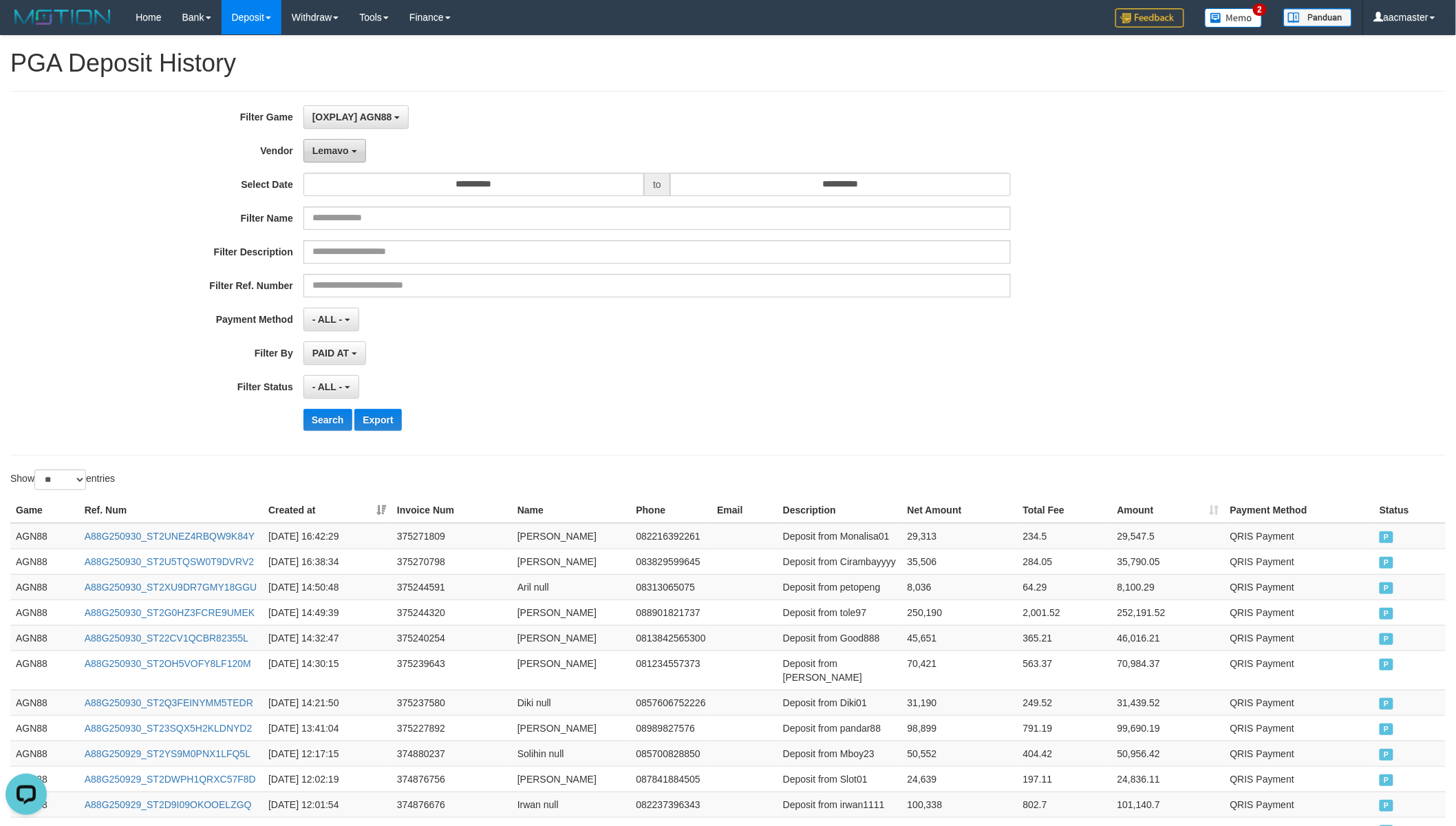
click at [304, 151] on button "Lemavo" at bounding box center [334, 150] width 63 height 23
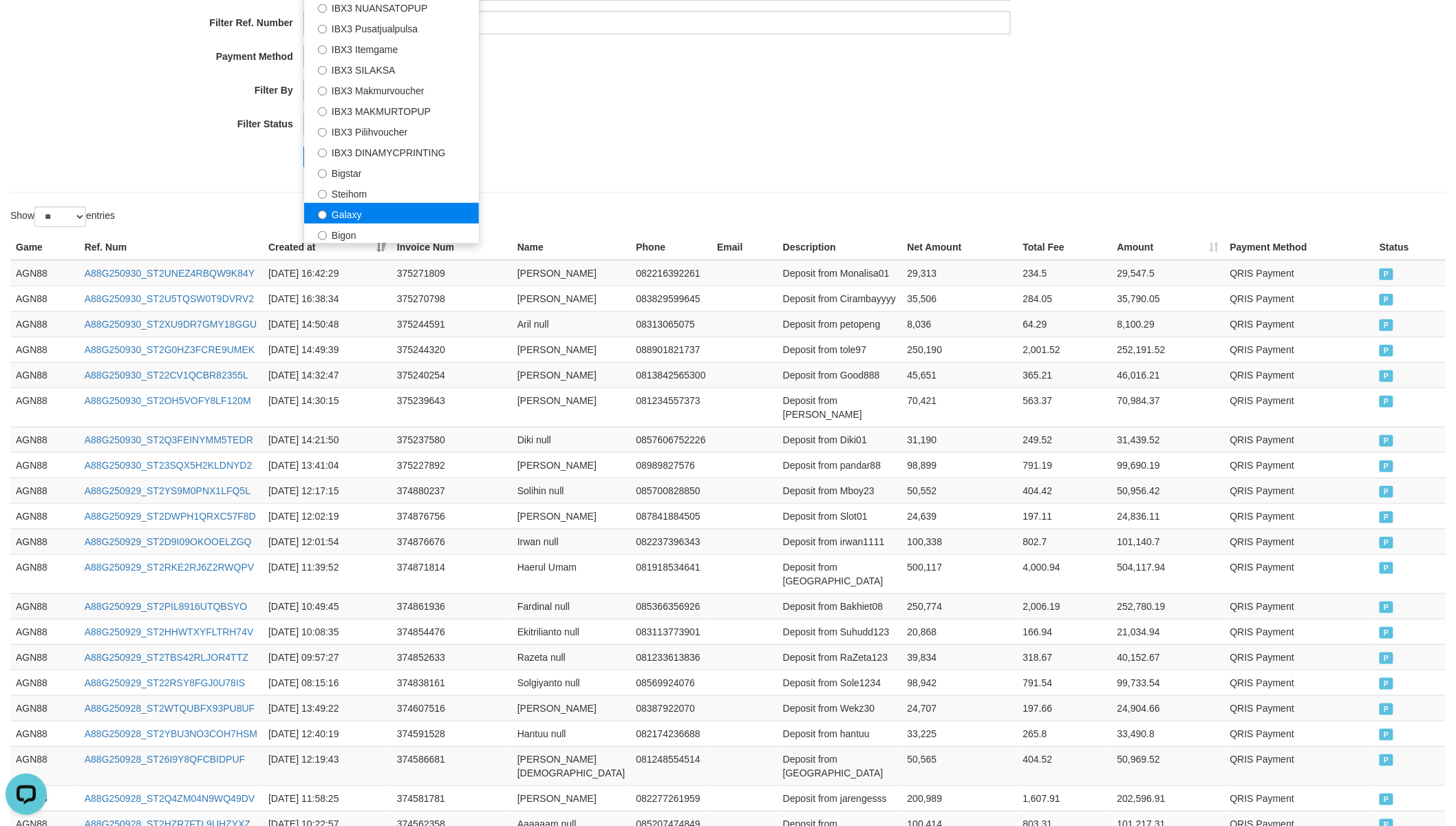
scroll to position [101, 0]
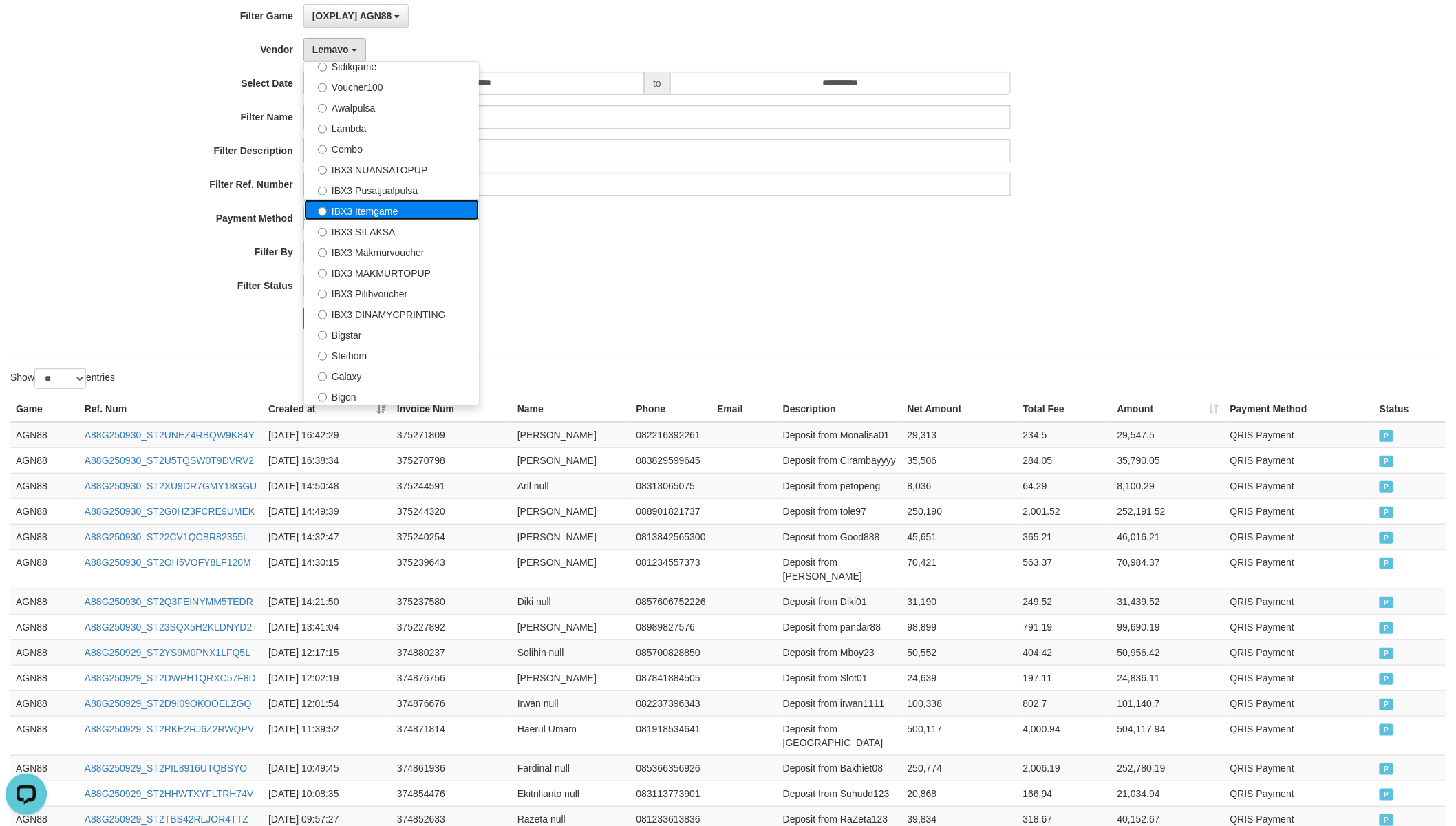
click at [401, 213] on label "IBX3 Itemgame" at bounding box center [391, 210] width 175 height 21
select select "**********"
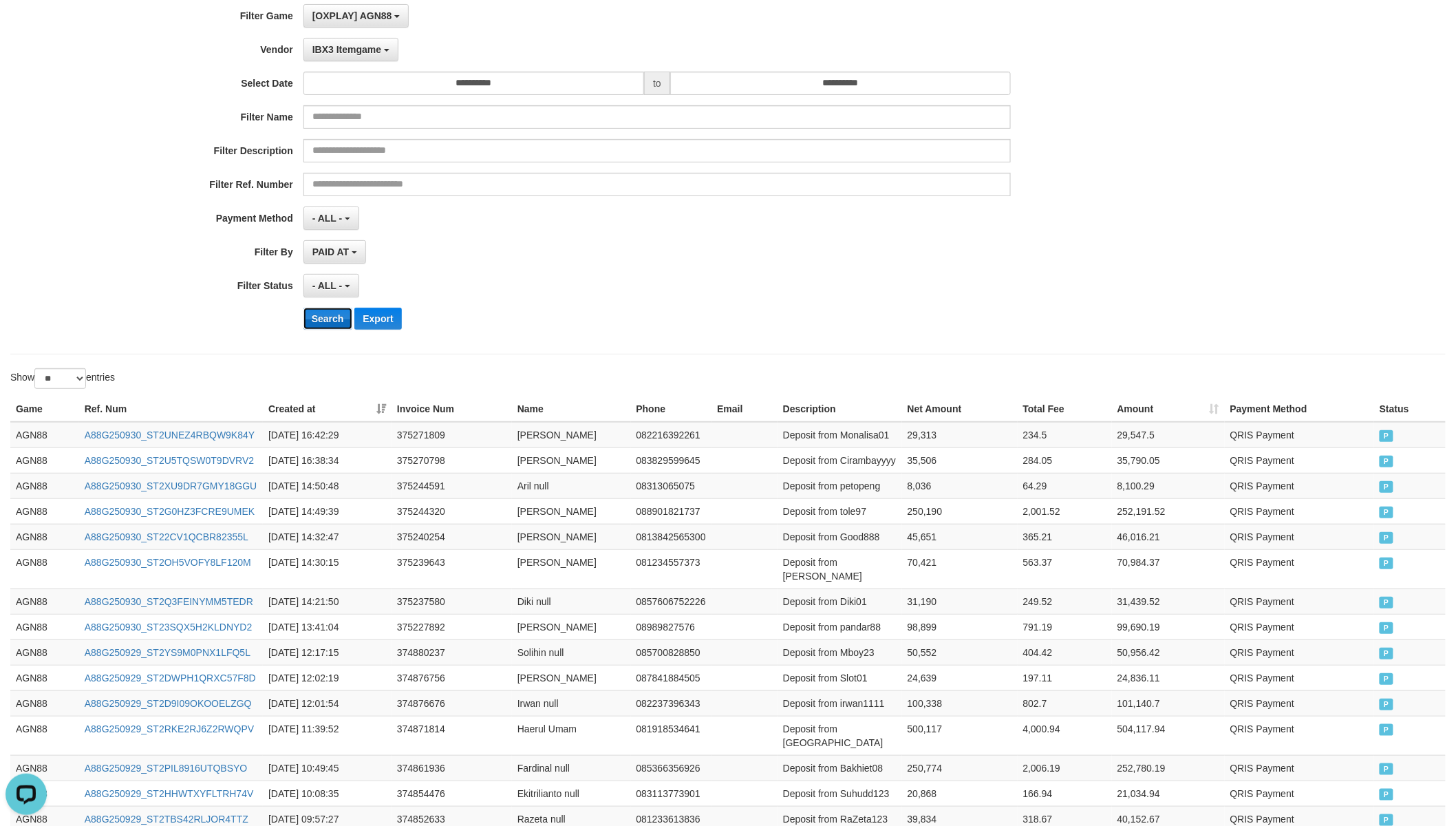
click at [328, 310] on button "Search" at bounding box center [328, 319] width 49 height 22
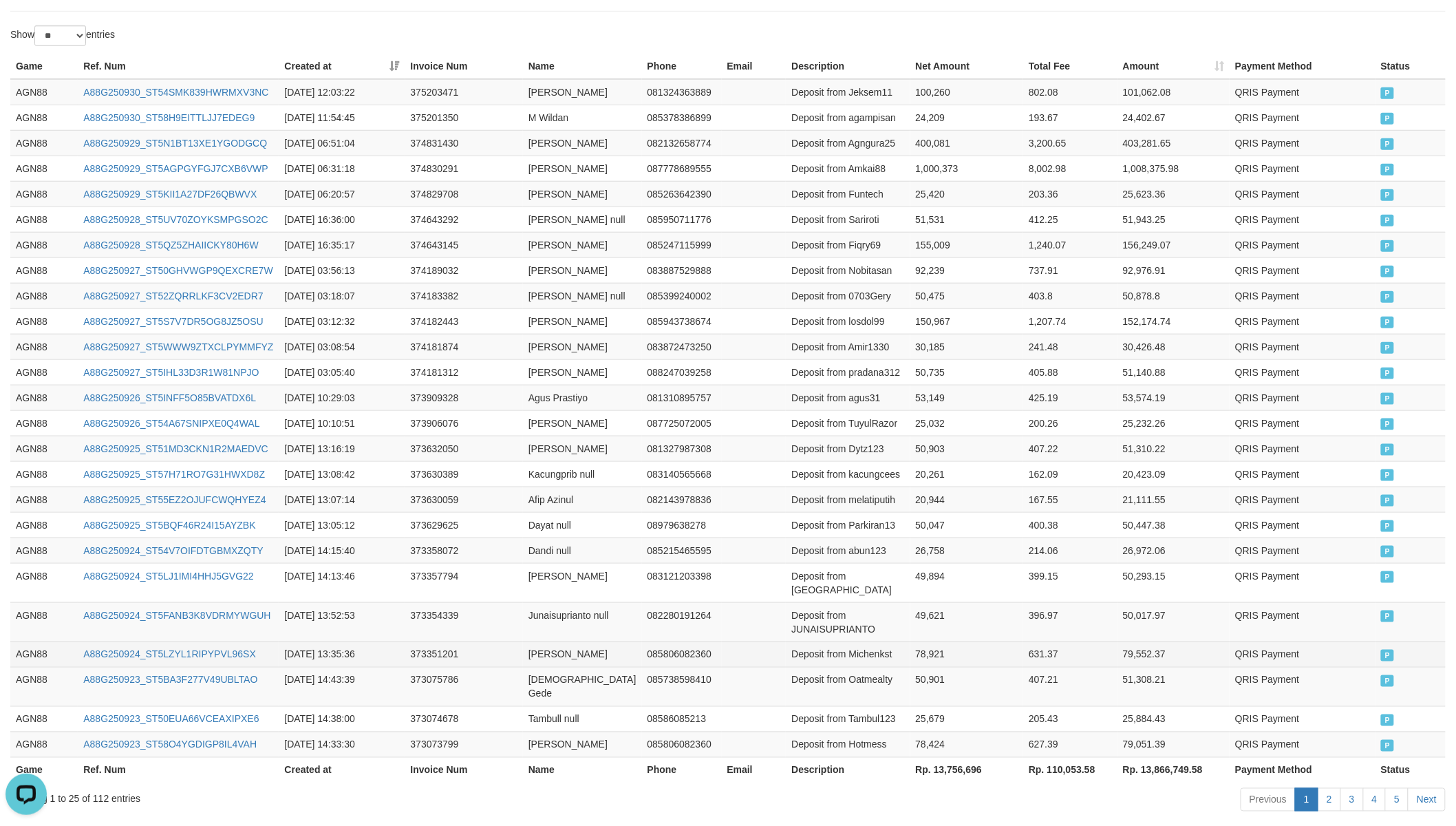
scroll to position [664, 0]
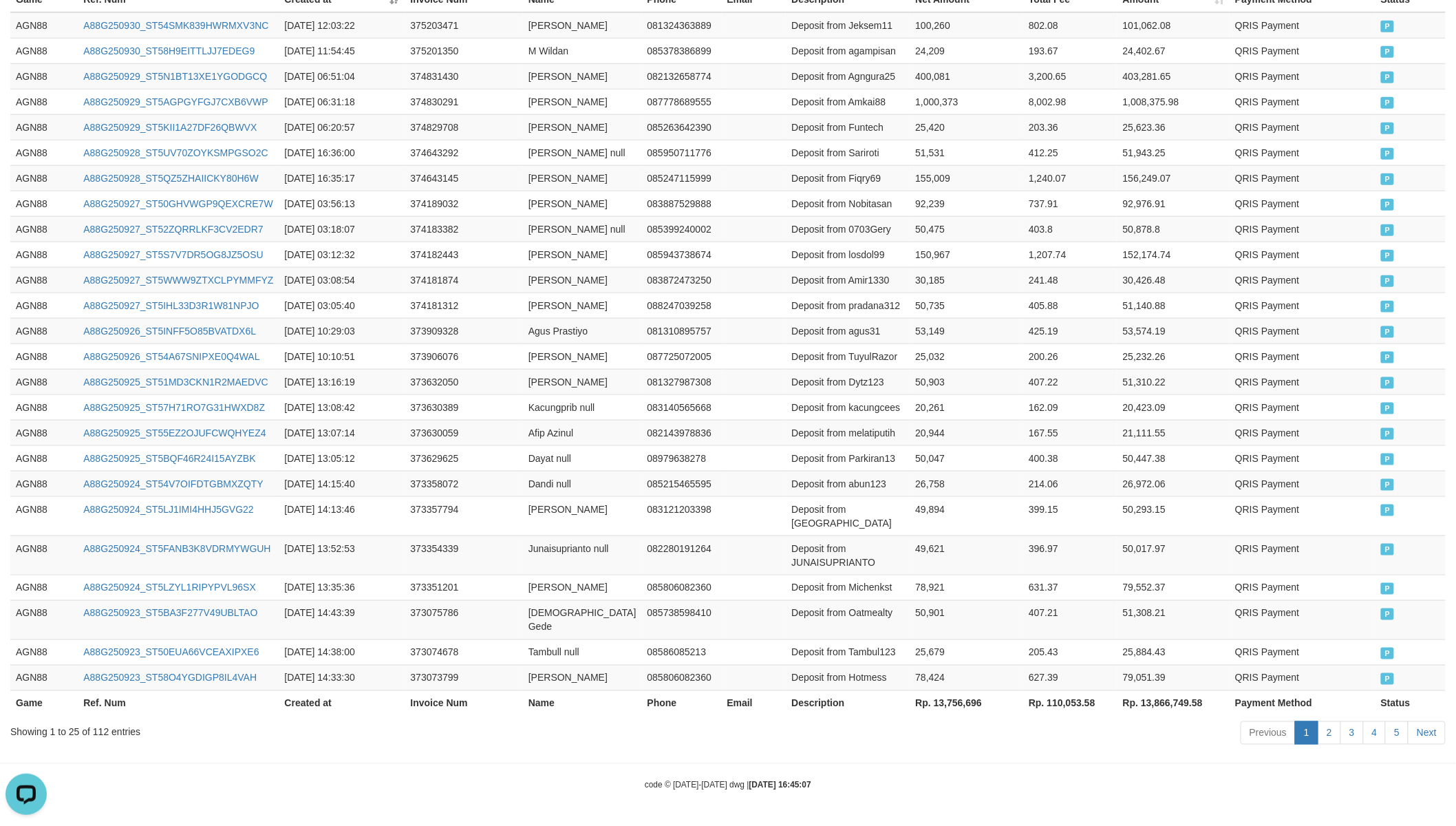
click at [937, 696] on th "Rp. 13,756,696" at bounding box center [968, 703] width 114 height 25
drag, startPoint x: 937, startPoint y: 703, endPoint x: 876, endPoint y: 662, distance: 73.5
click at [937, 696] on th "Rp. 13,756,696" at bounding box center [968, 703] width 114 height 25
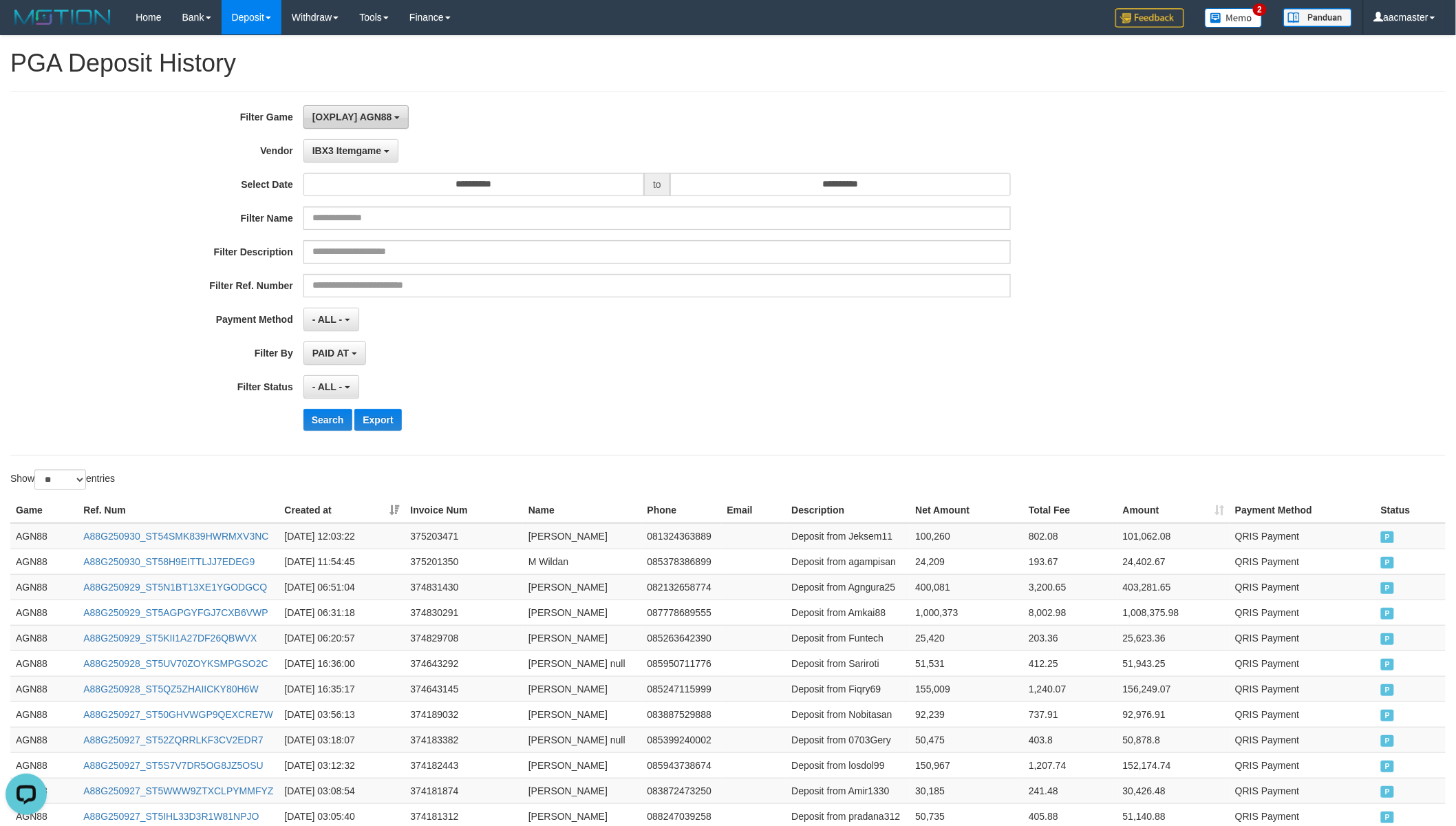
click at [396, 127] on button "[OXPLAY] AGN88" at bounding box center [356, 117] width 106 height 23
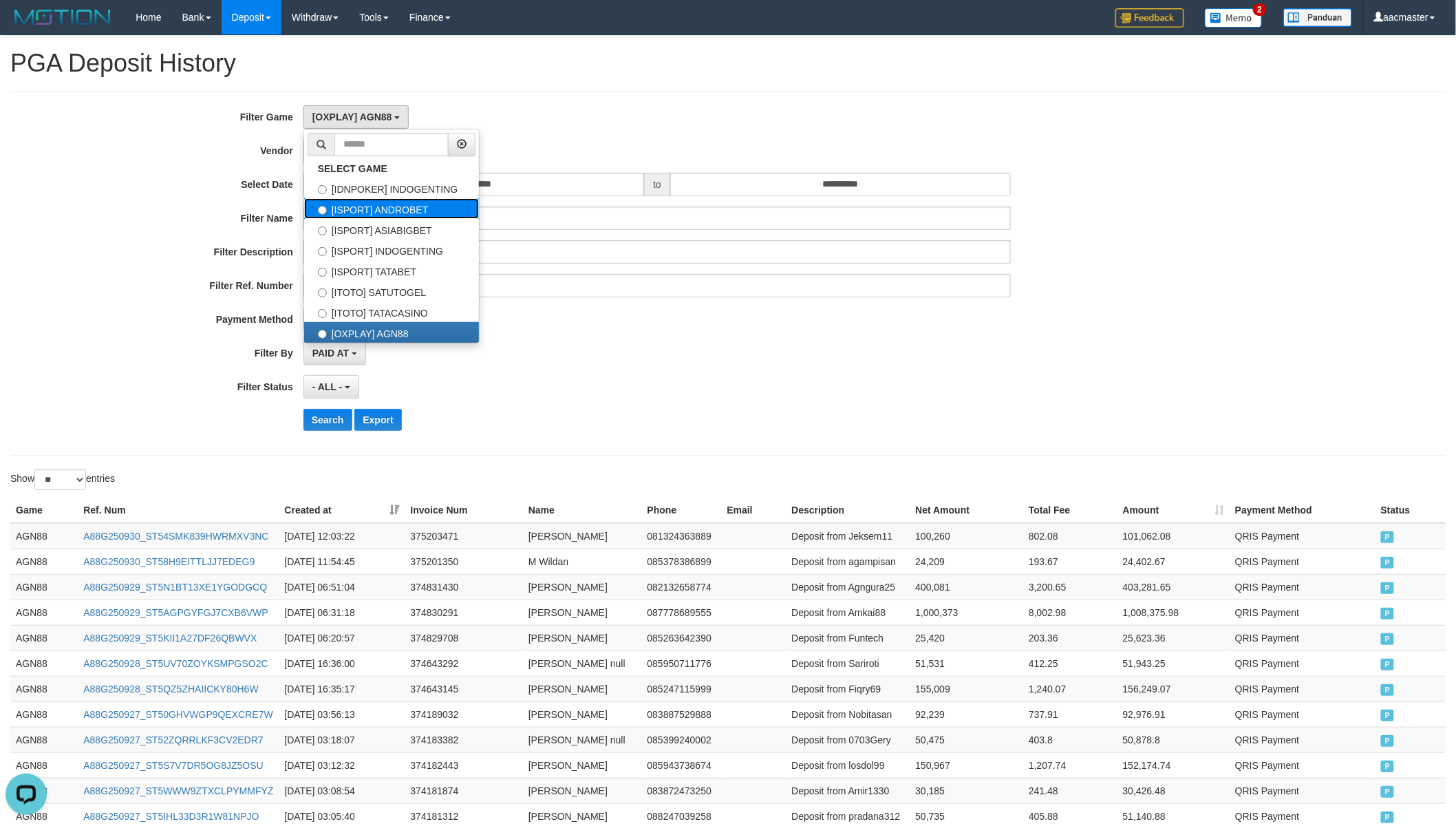
click at [409, 203] on label "[ISPORT] ANDROBET" at bounding box center [391, 208] width 175 height 21
select select "***"
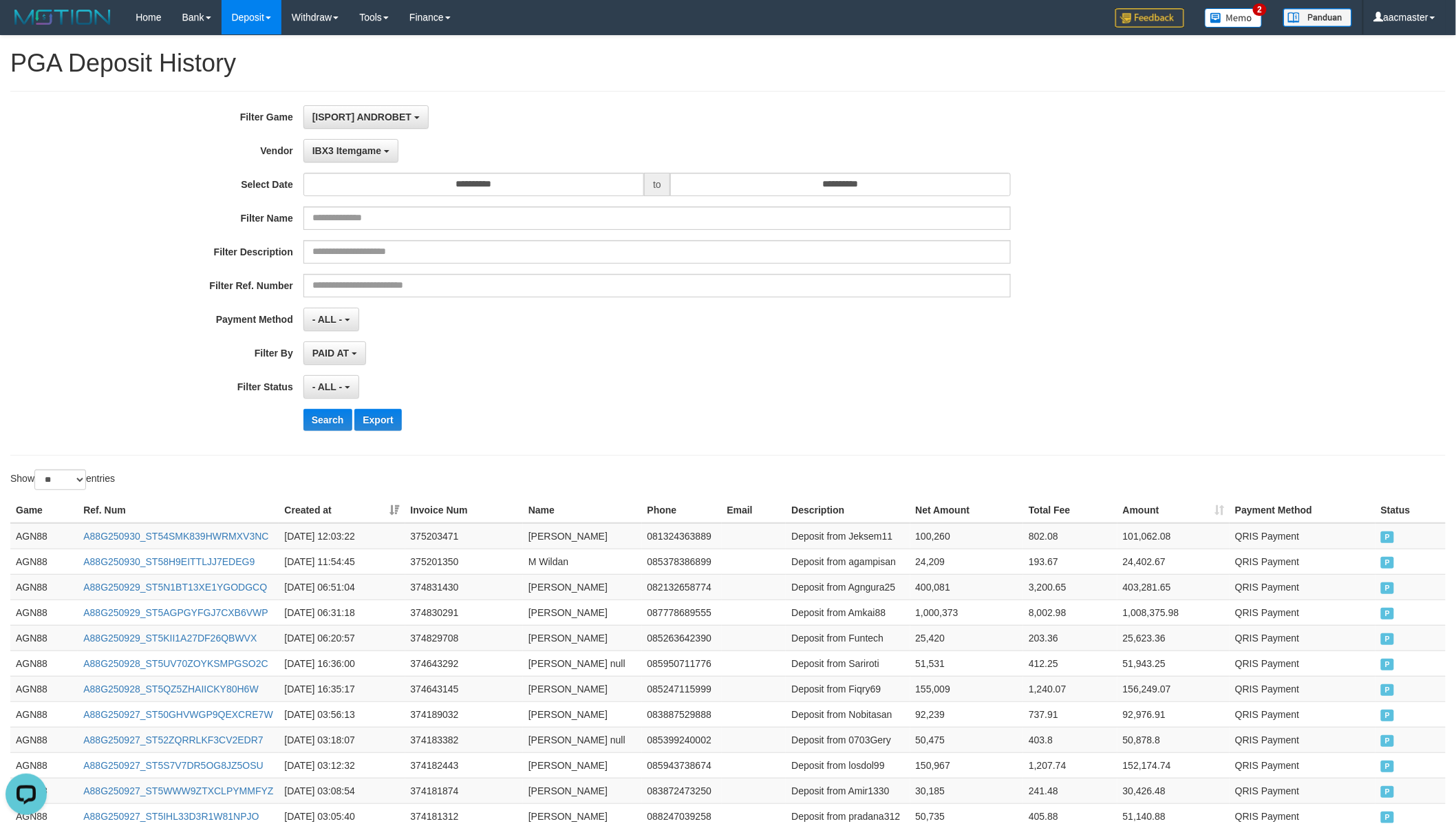
scroll to position [35, 0]
click at [369, 145] on span "IBX3 Itemgame" at bounding box center [346, 150] width 69 height 11
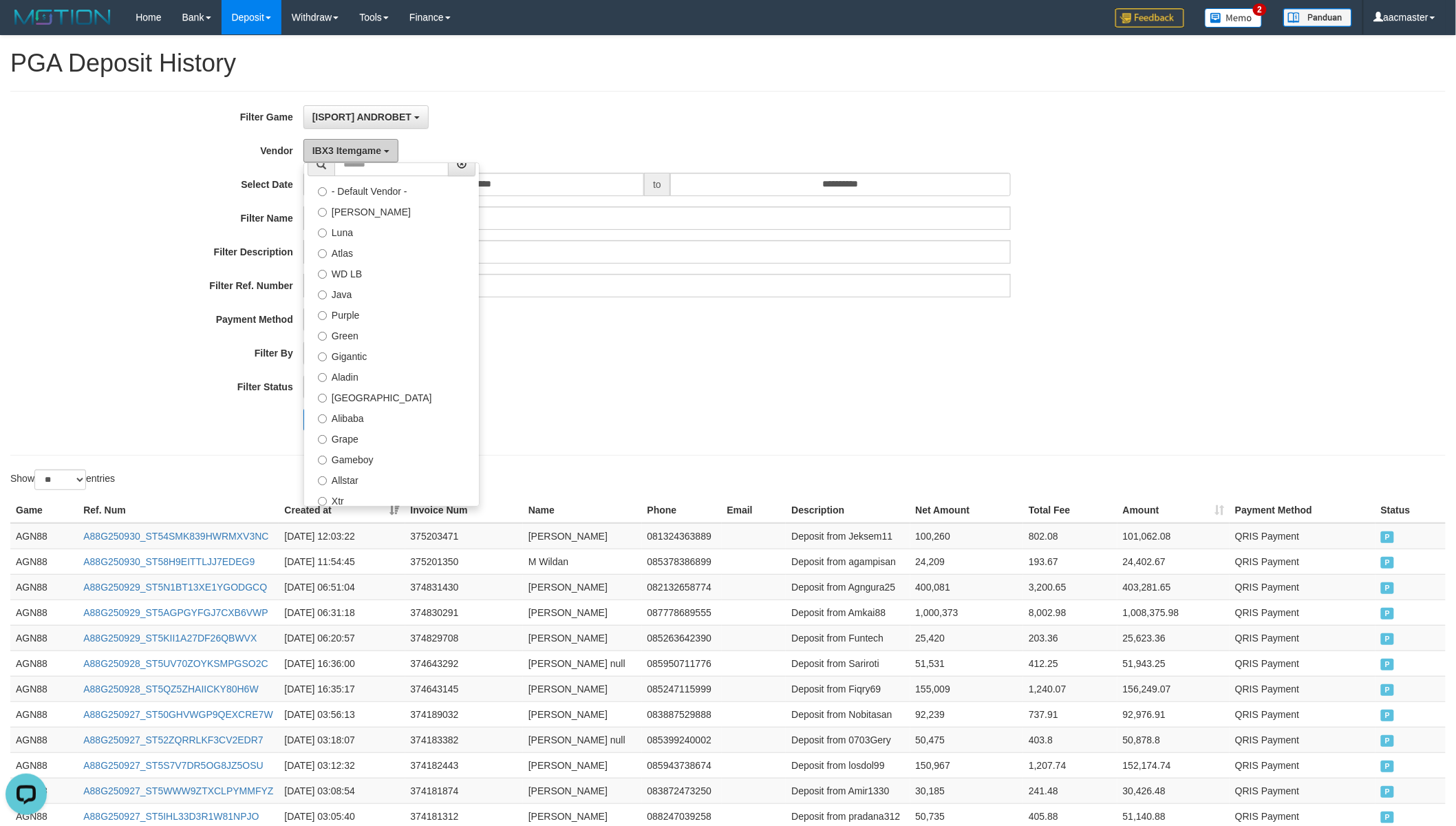
scroll to position [2, 0]
click at [360, 386] on label "Aladin" at bounding box center [391, 388] width 175 height 21
select select "**********"
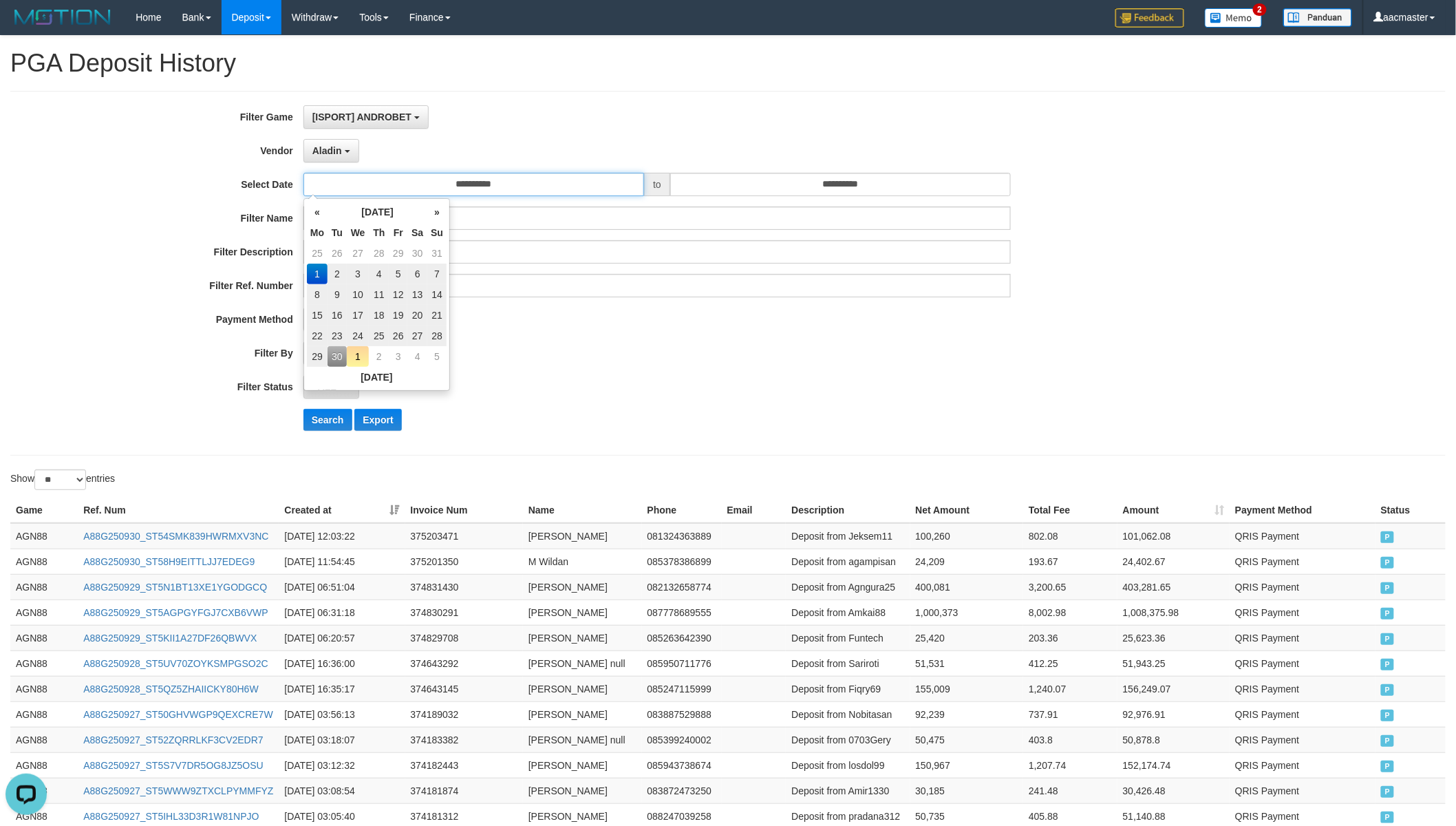
click at [513, 181] on input "**********" at bounding box center [474, 184] width 341 height 23
click at [319, 358] on td "29" at bounding box center [318, 357] width 21 height 21
type input "**********"
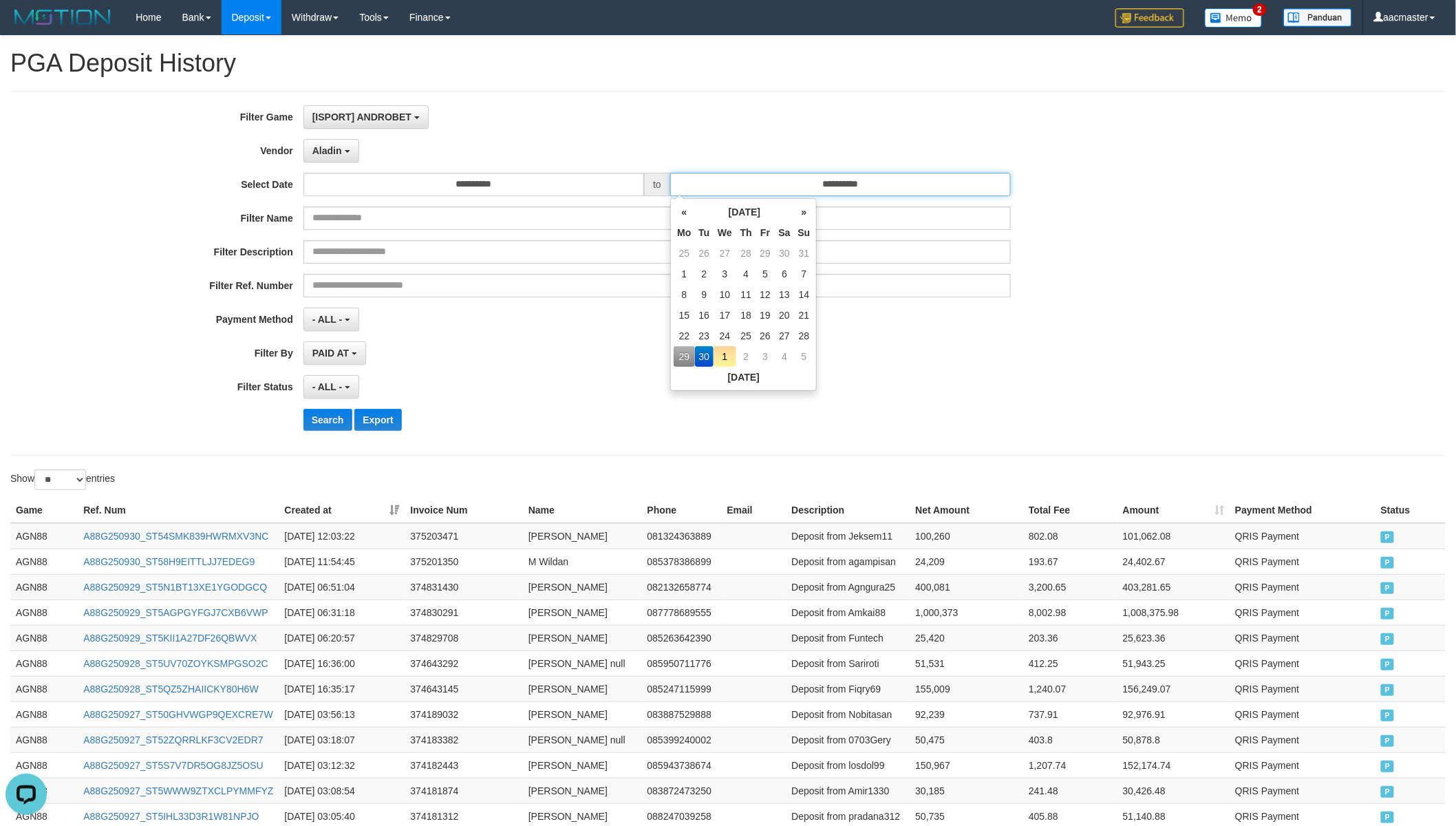
click at [759, 187] on input "**********" at bounding box center [840, 184] width 341 height 23
click at [707, 349] on td "30" at bounding box center [704, 357] width 20 height 21
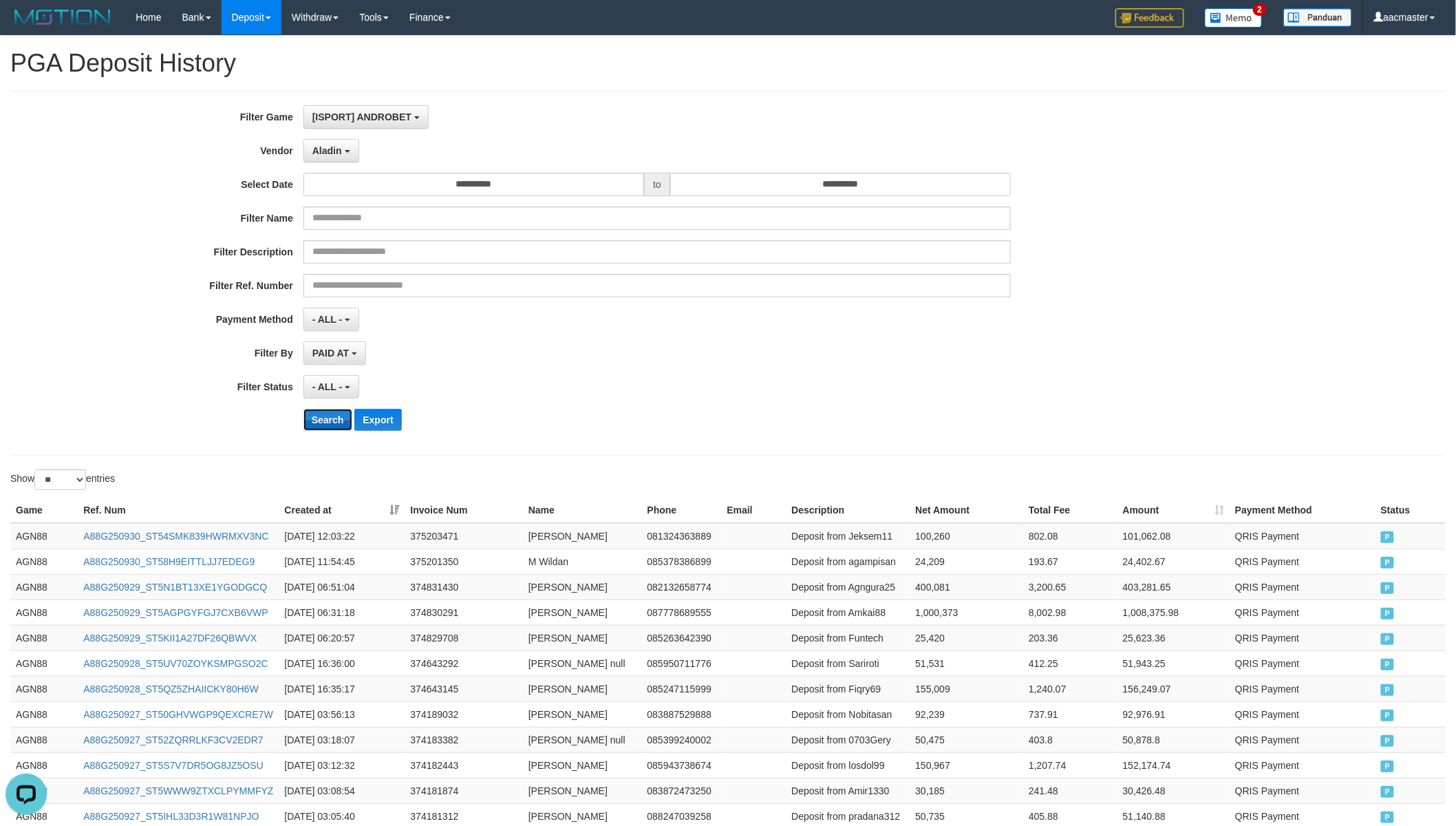
click at [315, 413] on button "Search" at bounding box center [328, 420] width 49 height 22
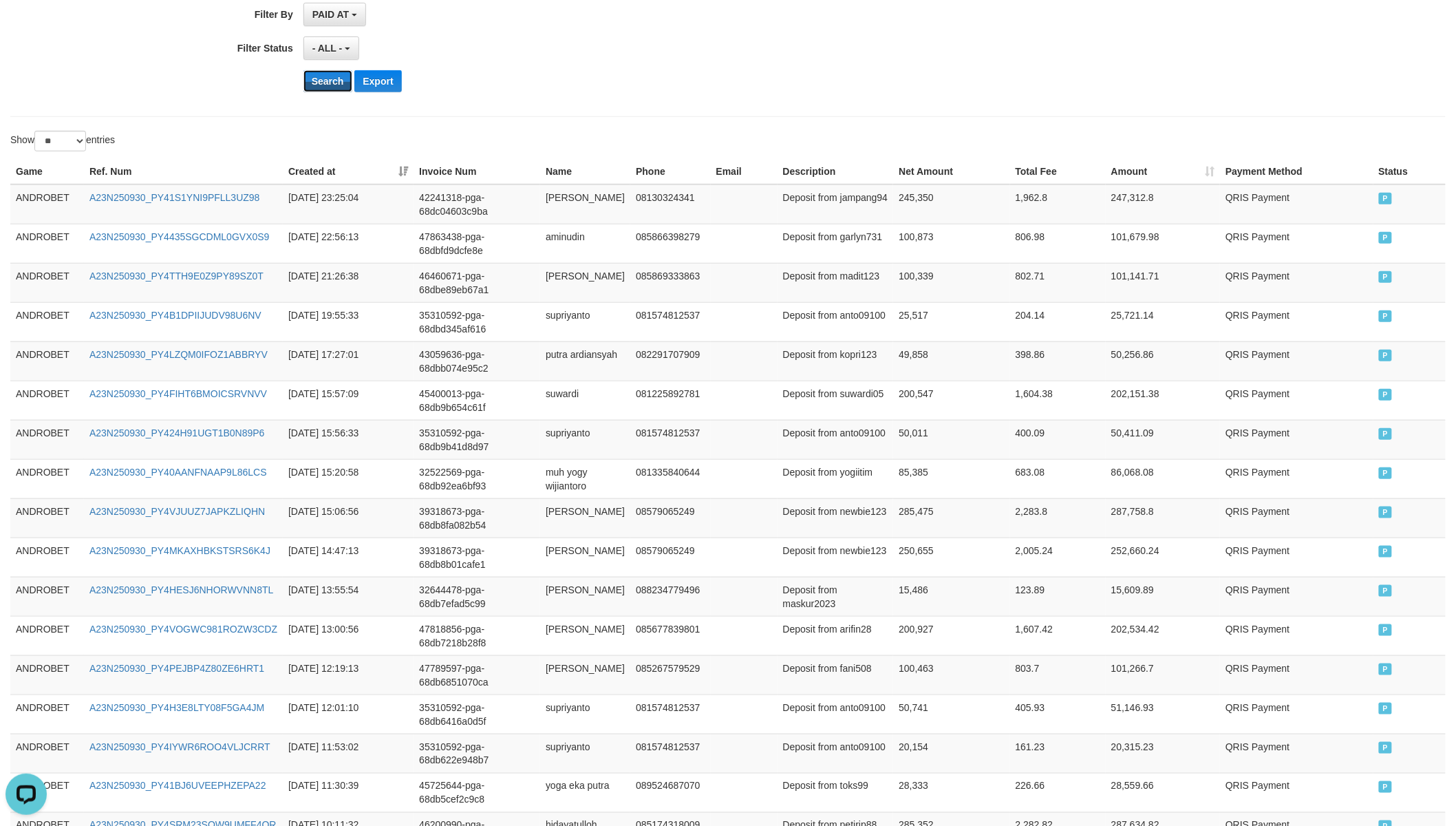
scroll to position [816, 0]
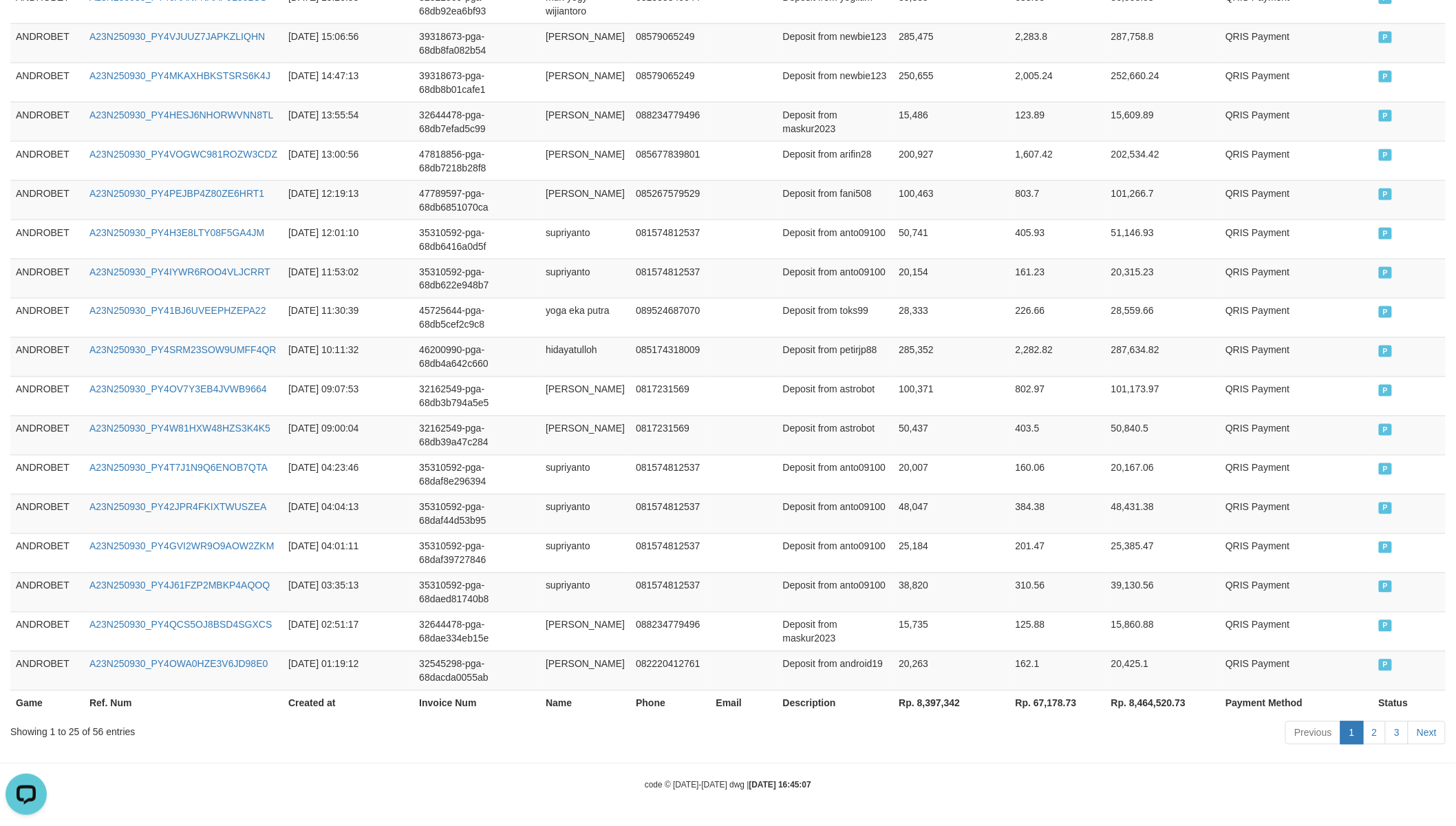
click at [933, 696] on th "Rp. 8,397,342" at bounding box center [951, 703] width 116 height 25
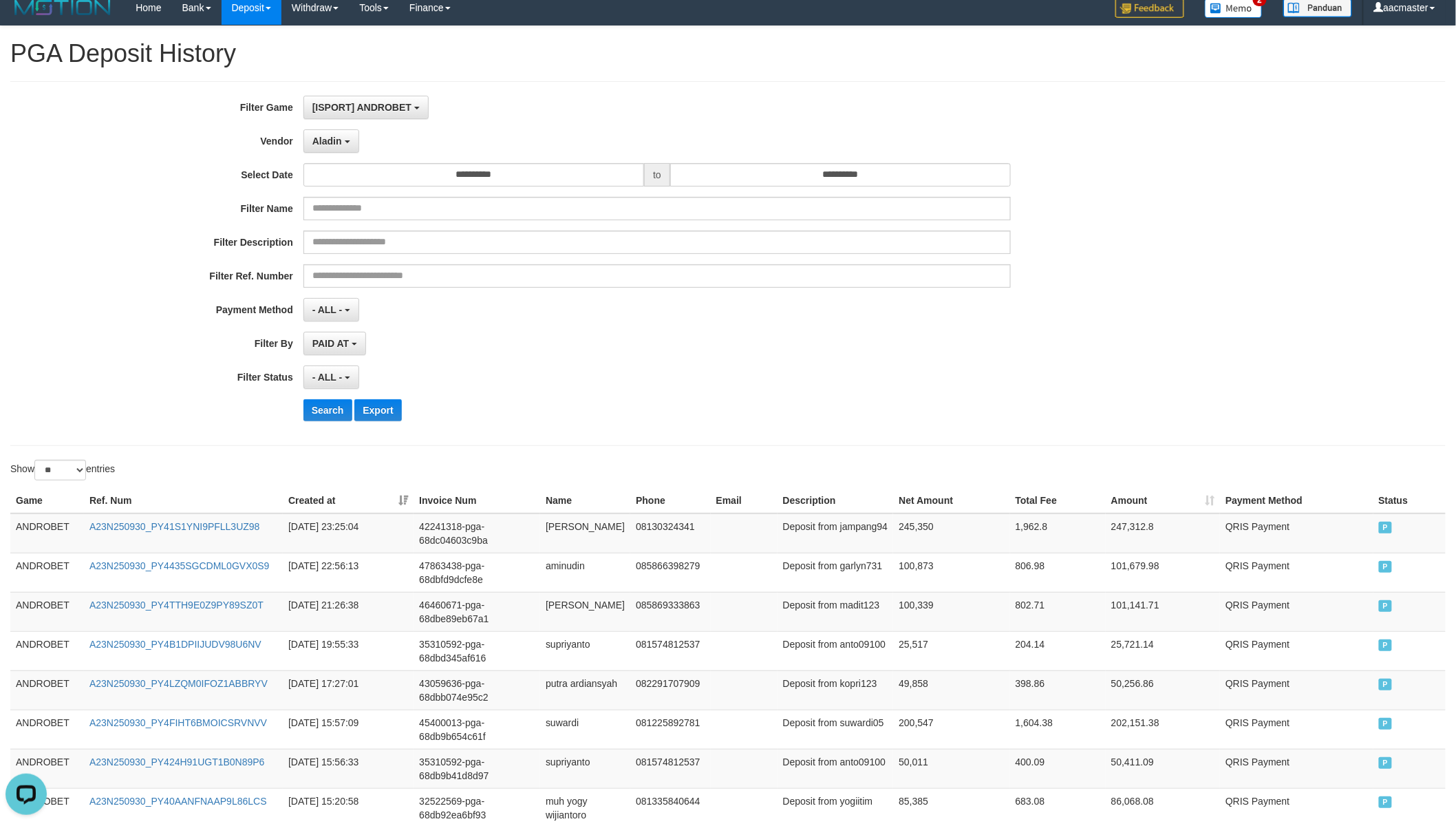
scroll to position [0, 0]
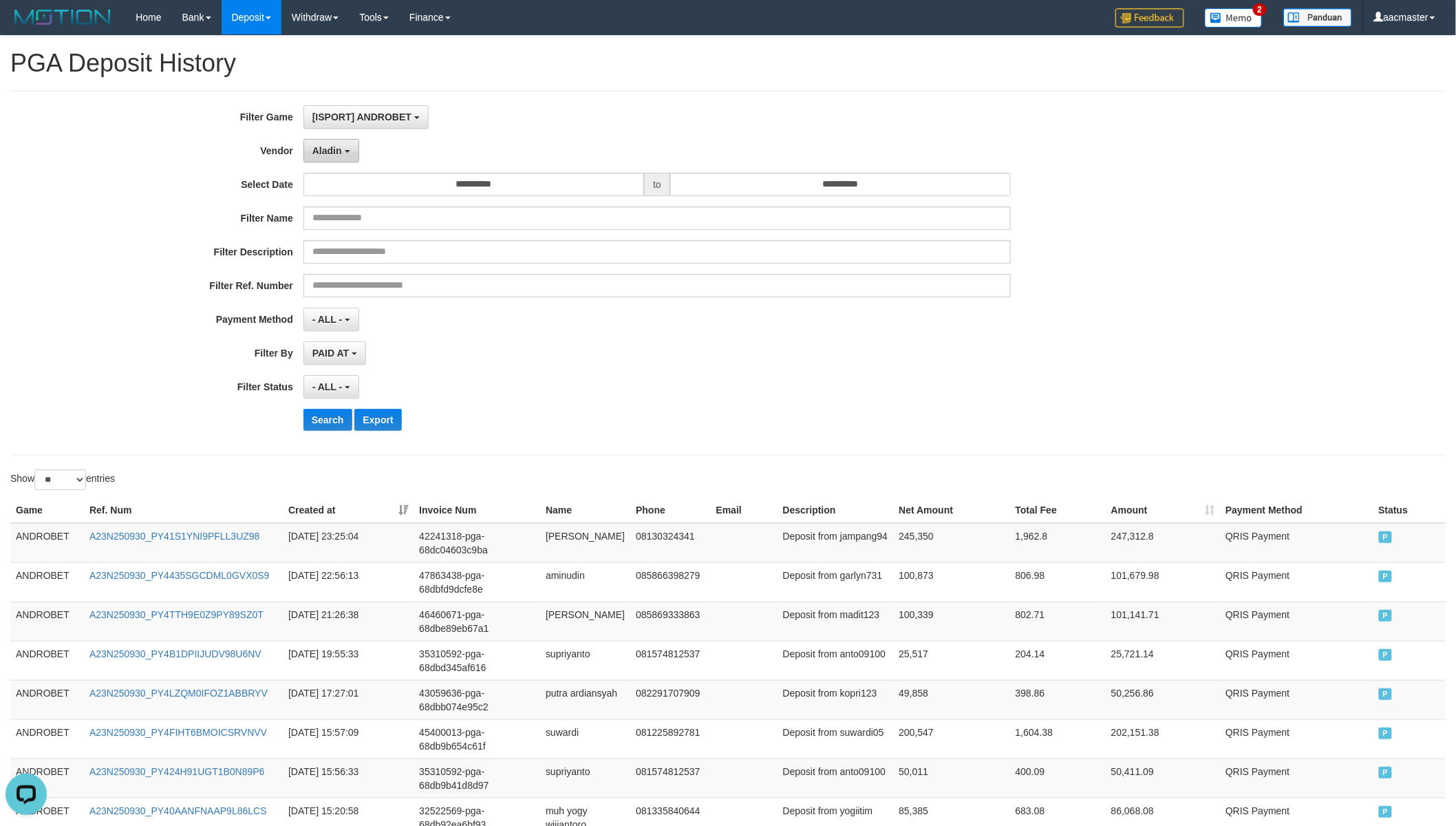
click at [333, 141] on button "Aladin" at bounding box center [332, 150] width 56 height 23
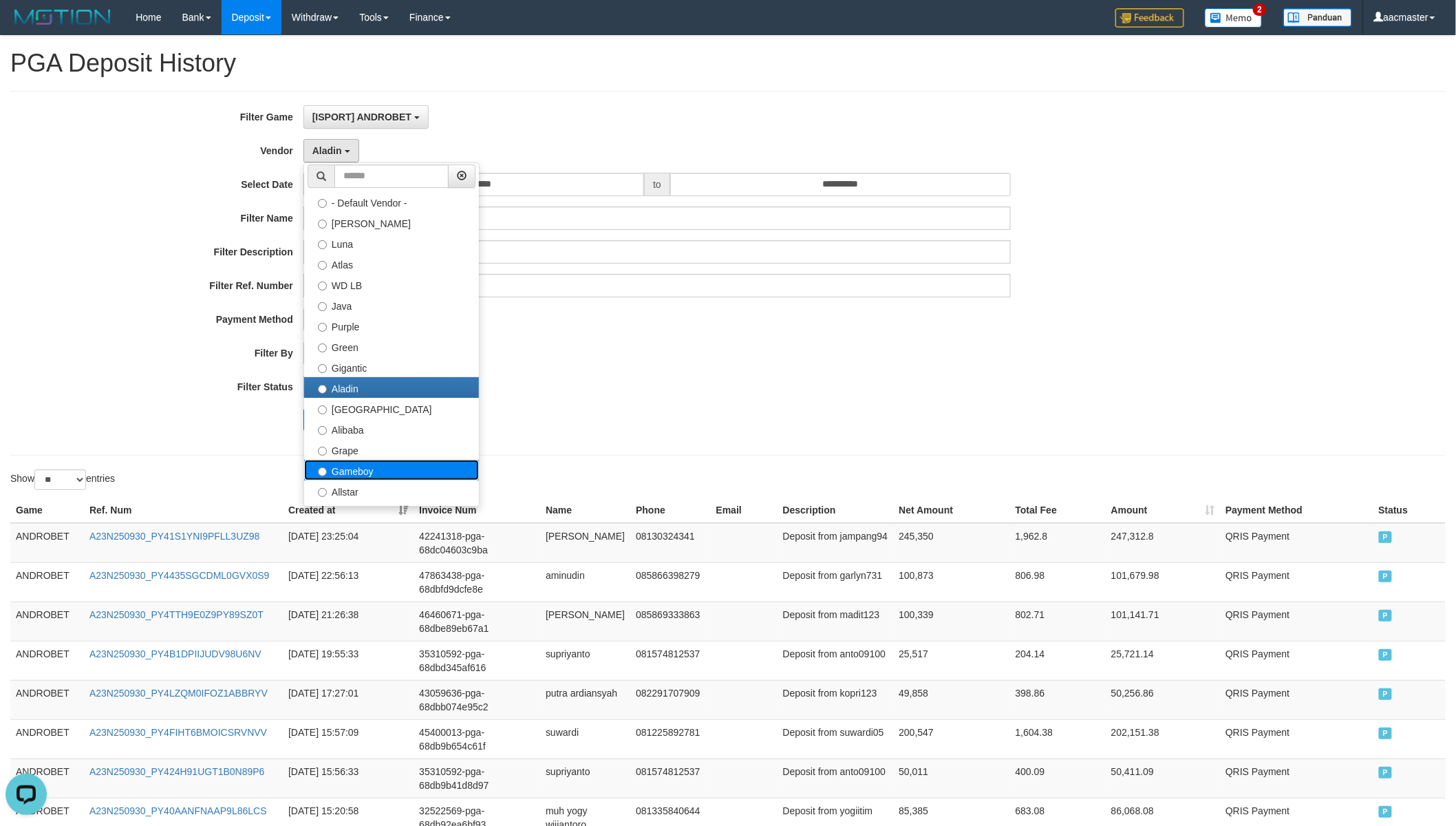
click at [377, 462] on label "Gameboy" at bounding box center [391, 470] width 175 height 21
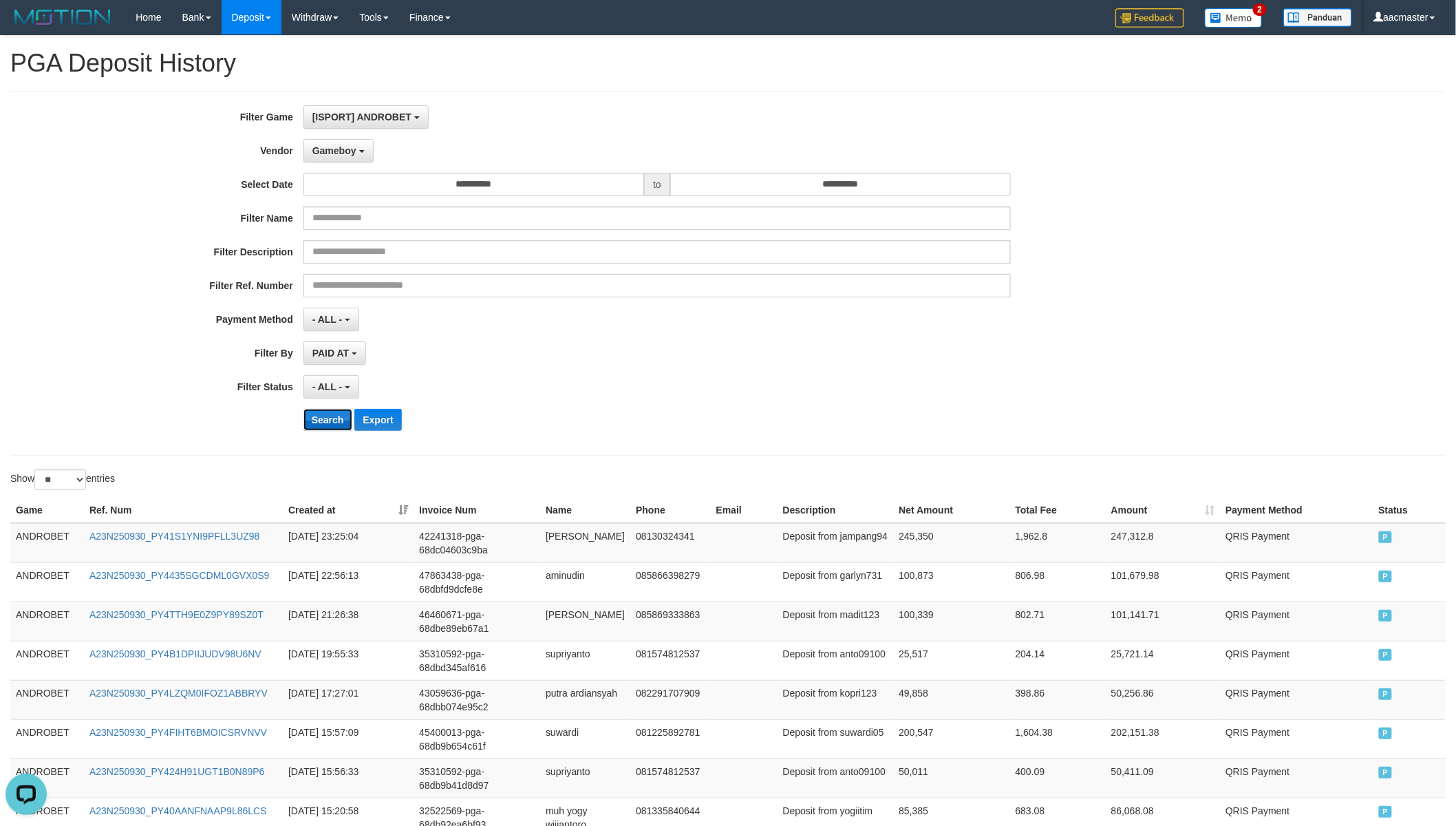
click at [331, 422] on button "Search" at bounding box center [328, 420] width 49 height 22
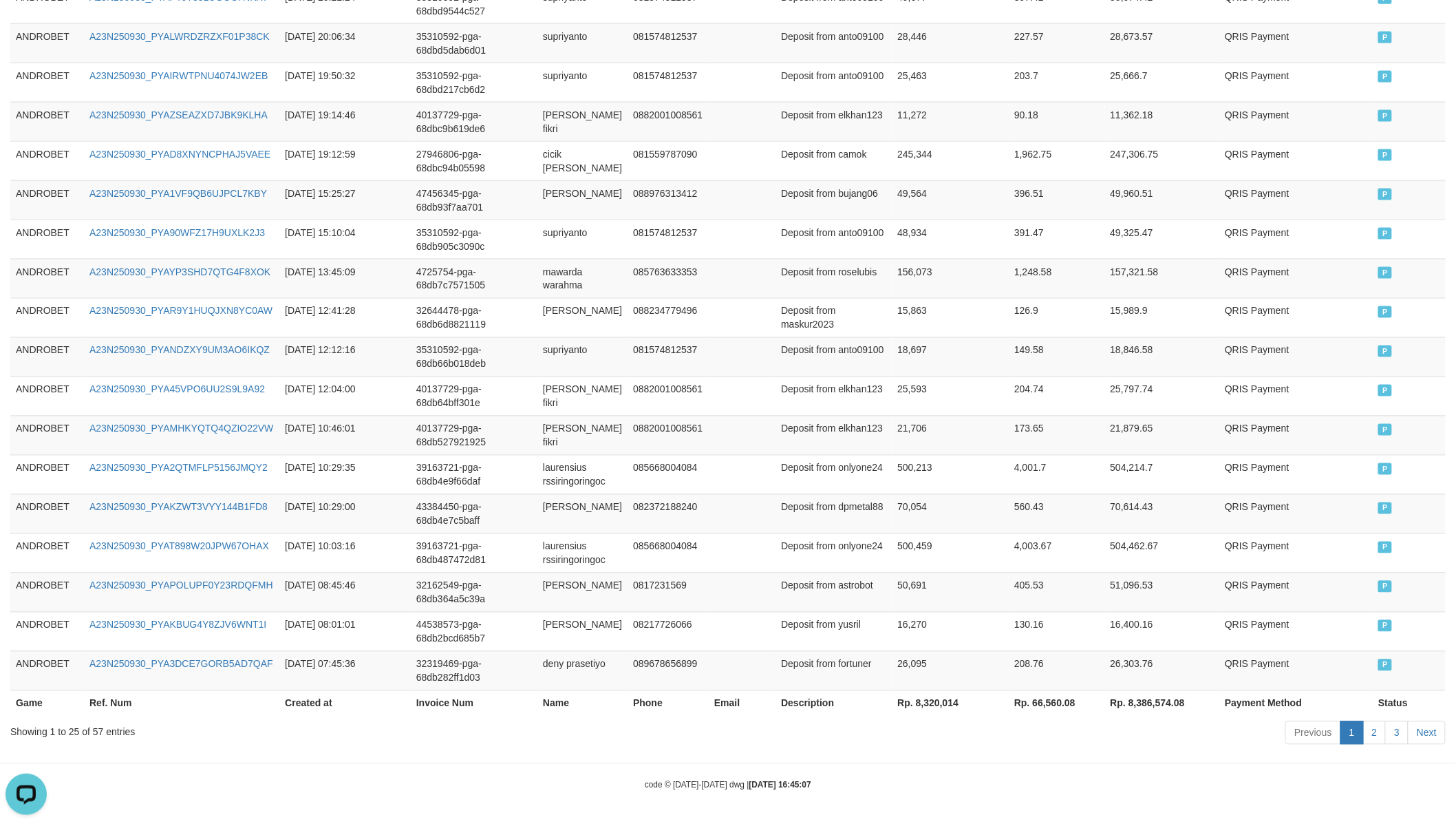
scroll to position [816, 0]
click at [916, 696] on th "Rp. 8,320,014" at bounding box center [950, 703] width 117 height 25
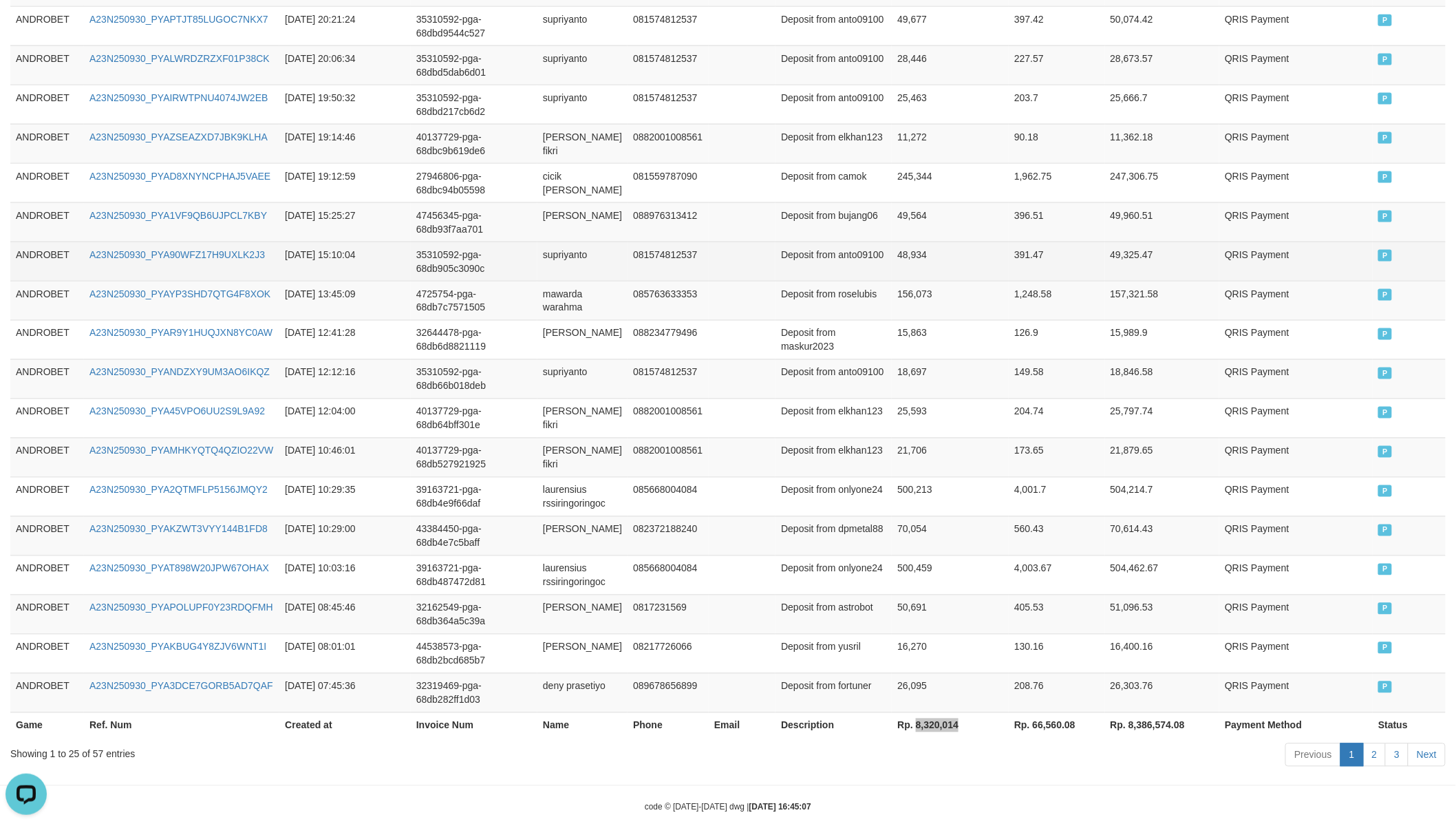
scroll to position [0, 0]
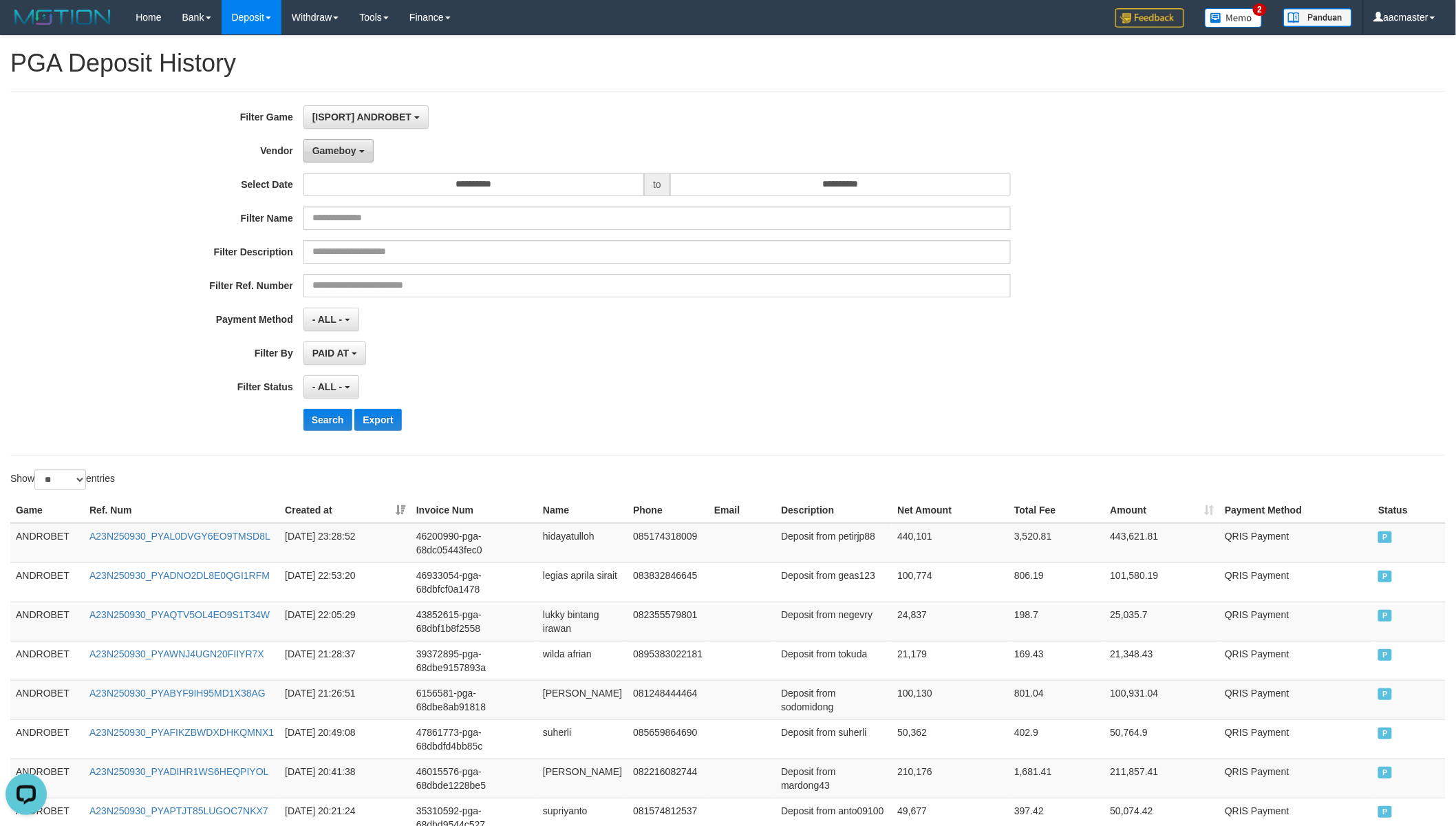
click at [364, 157] on button "Gameboy" at bounding box center [338, 150] width 70 height 23
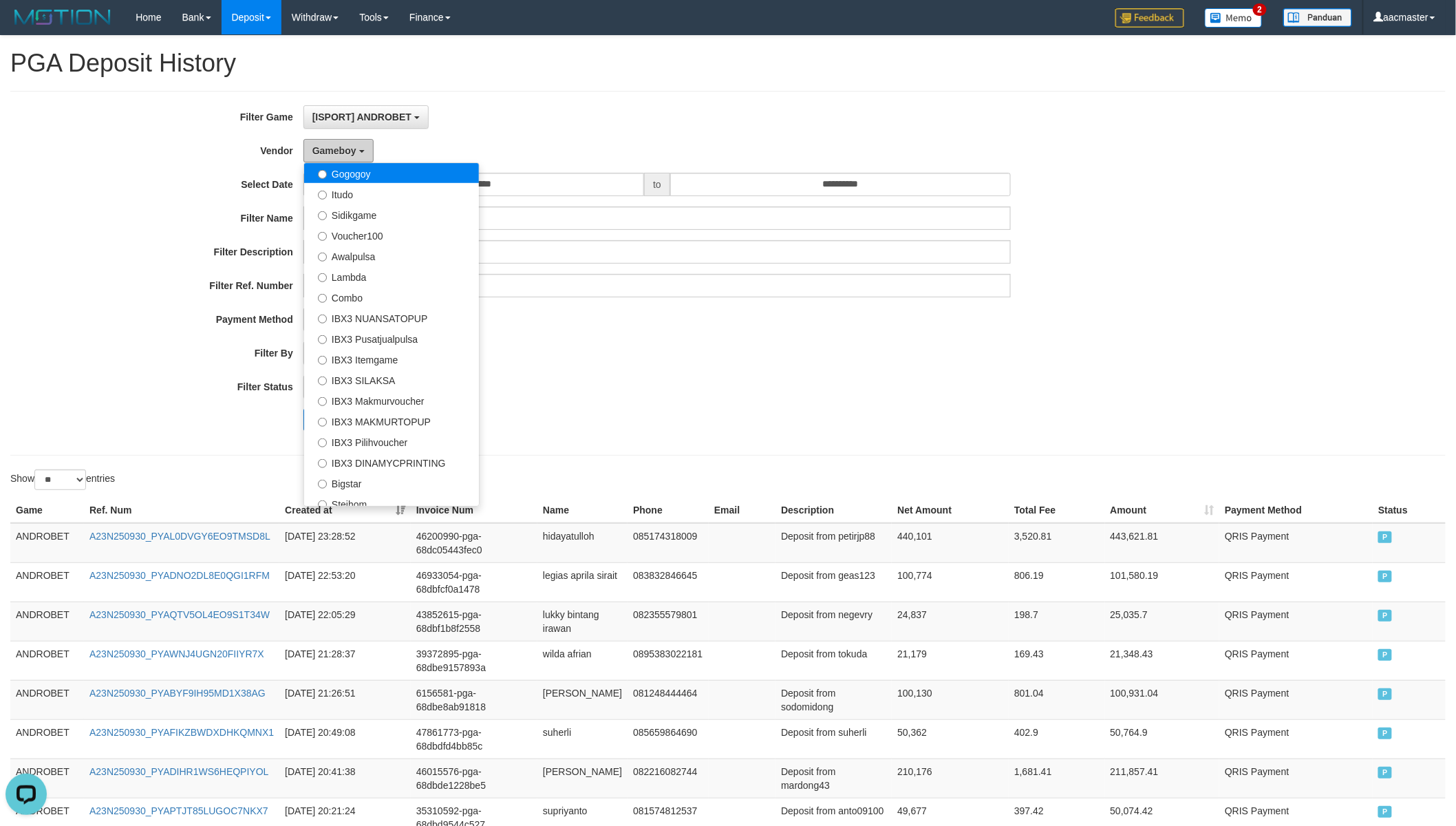
scroll to position [512, 0]
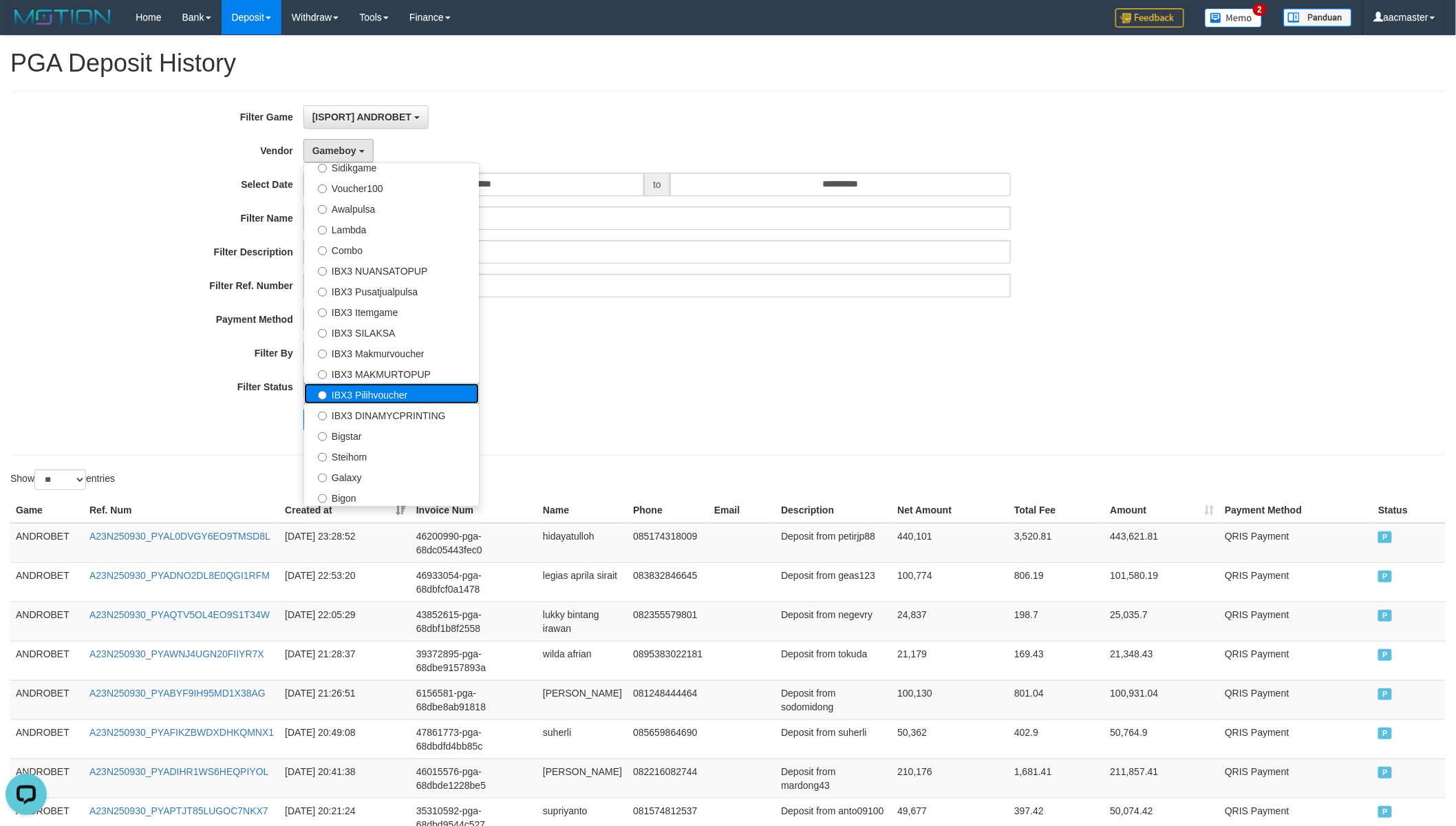
click at [375, 394] on label "IBX3 Pilihvoucher" at bounding box center [391, 393] width 175 height 21
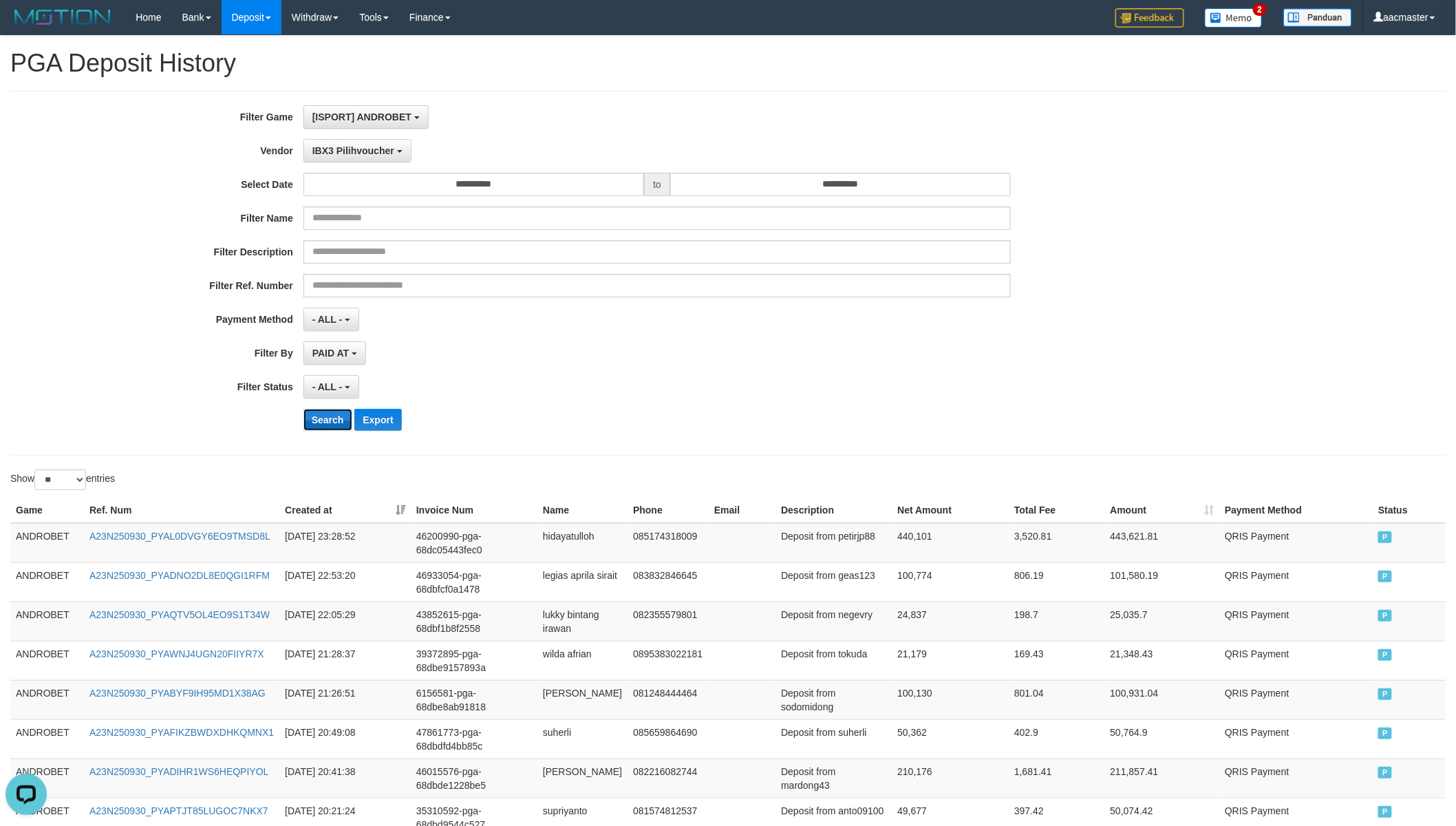
click at [324, 414] on button "Search" at bounding box center [328, 420] width 49 height 22
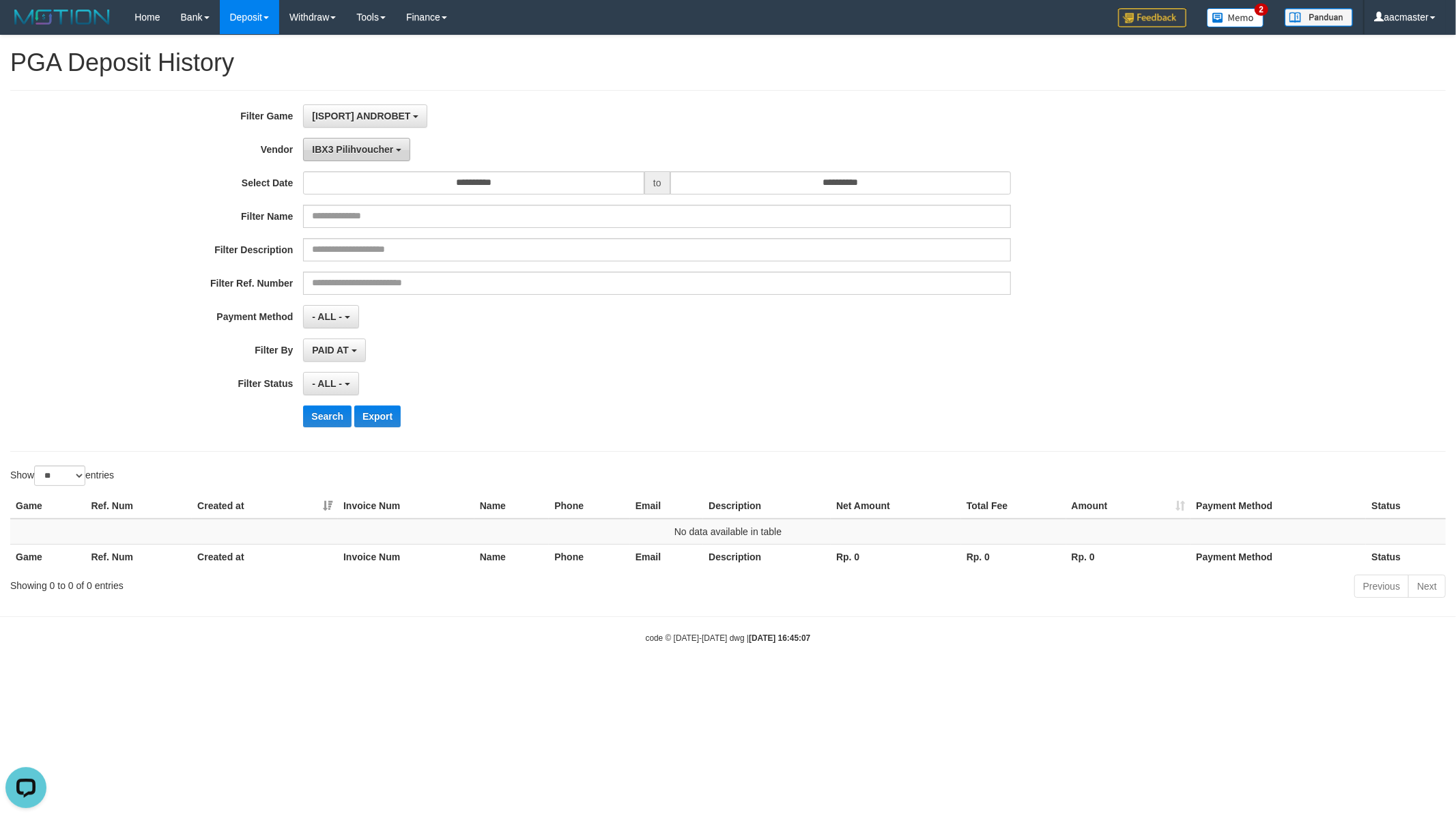
click at [380, 146] on span "IBX3 Pilihvoucher" at bounding box center [353, 149] width 82 height 11
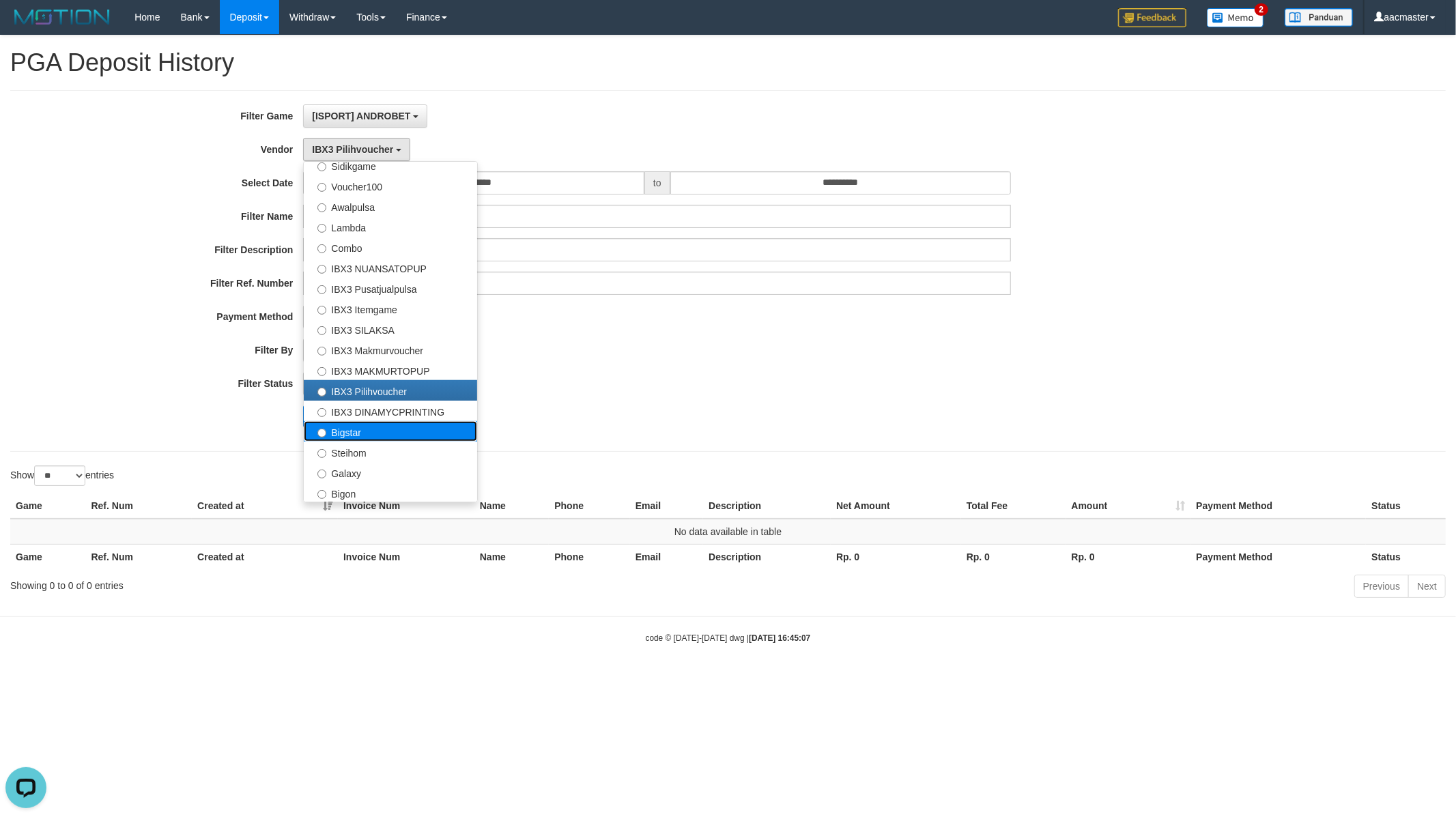
click at [394, 435] on label "Bigstar" at bounding box center [390, 432] width 173 height 20
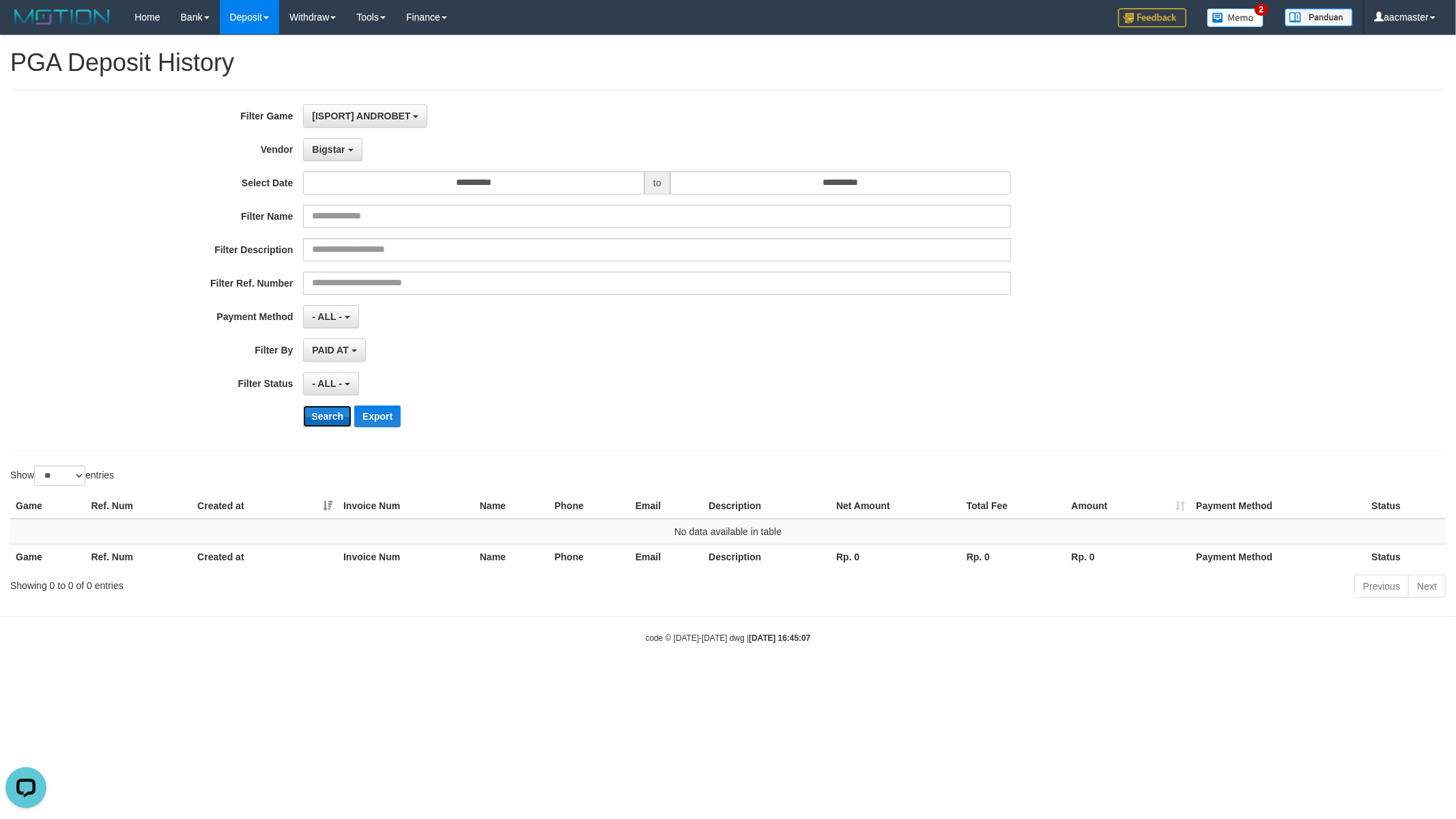
click at [331, 420] on button "Search" at bounding box center [327, 417] width 48 height 22
click at [346, 153] on button "Bigstar" at bounding box center [332, 149] width 58 height 23
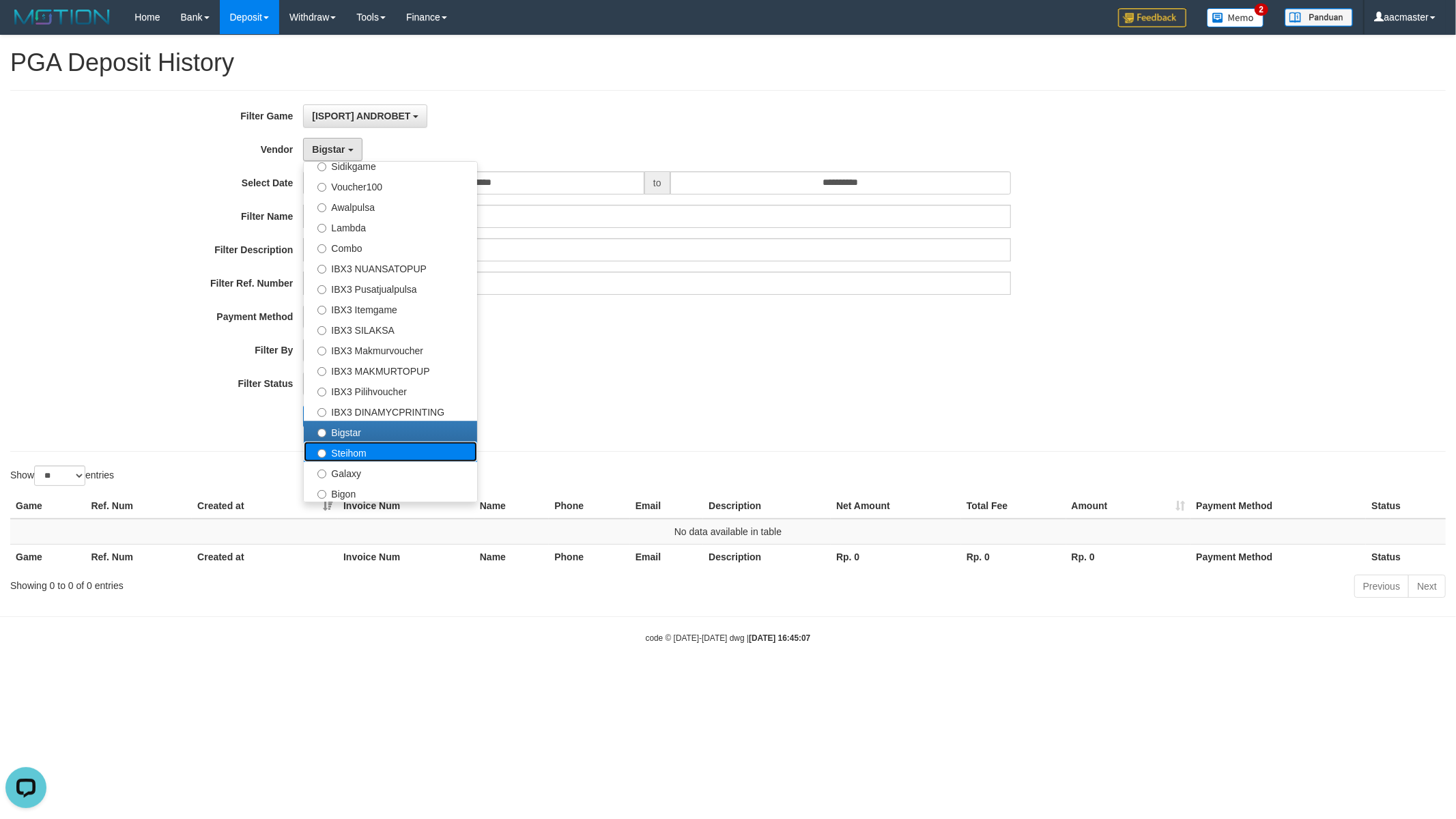
click at [370, 448] on label "Steihom" at bounding box center [390, 452] width 173 height 20
select select "**********"
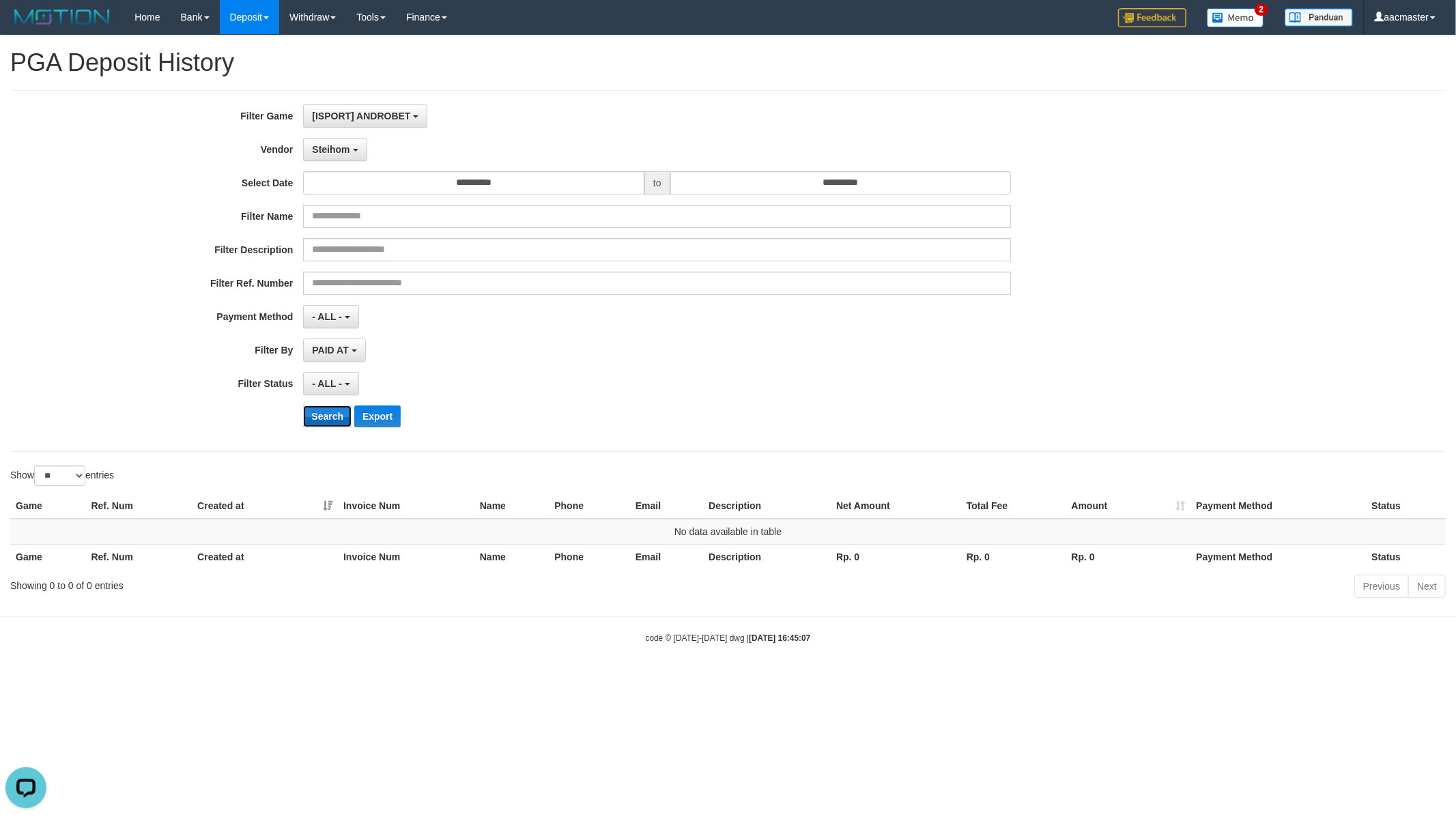
click at [328, 415] on button "Search" at bounding box center [327, 417] width 48 height 22
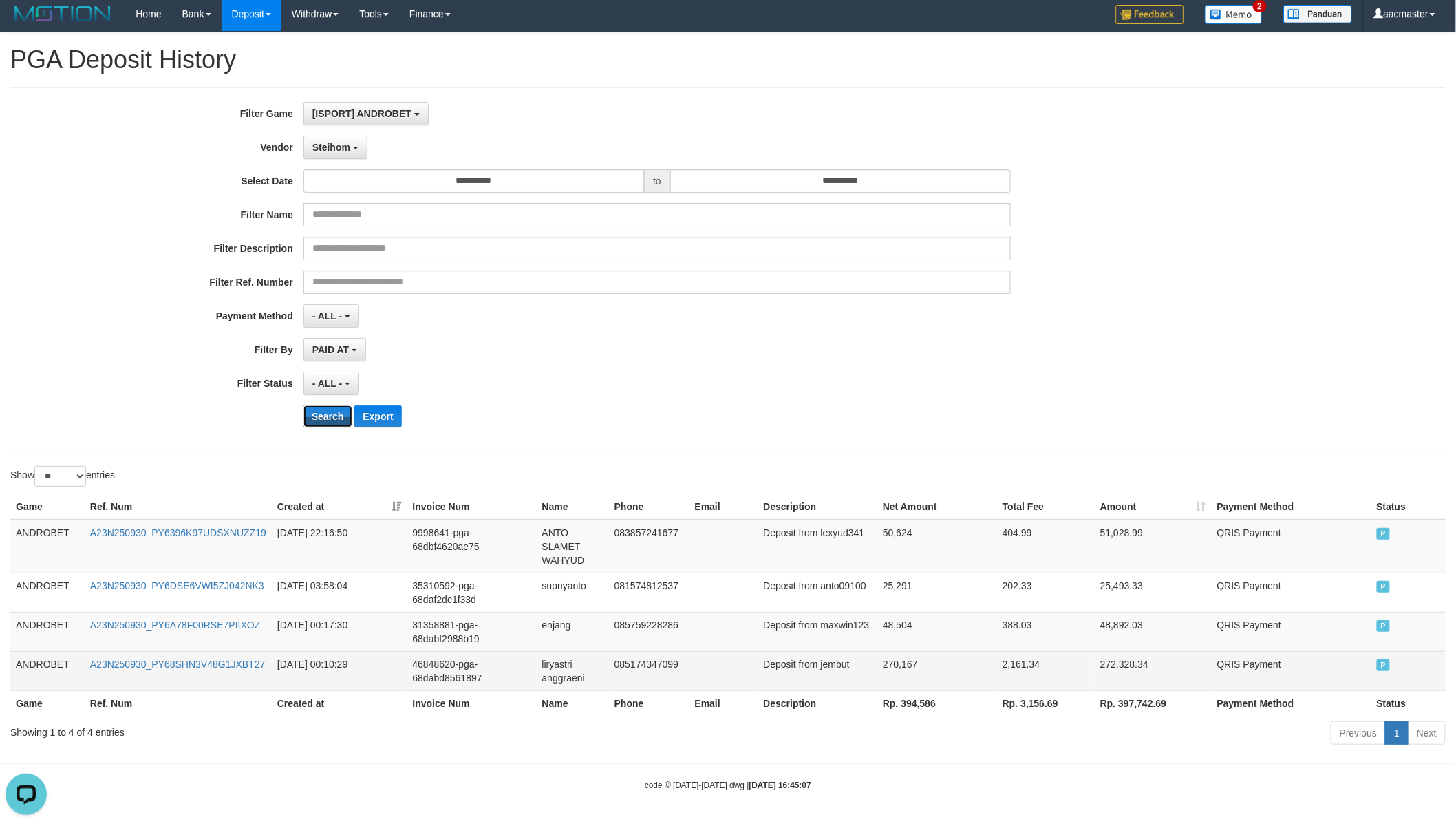
scroll to position [4, 0]
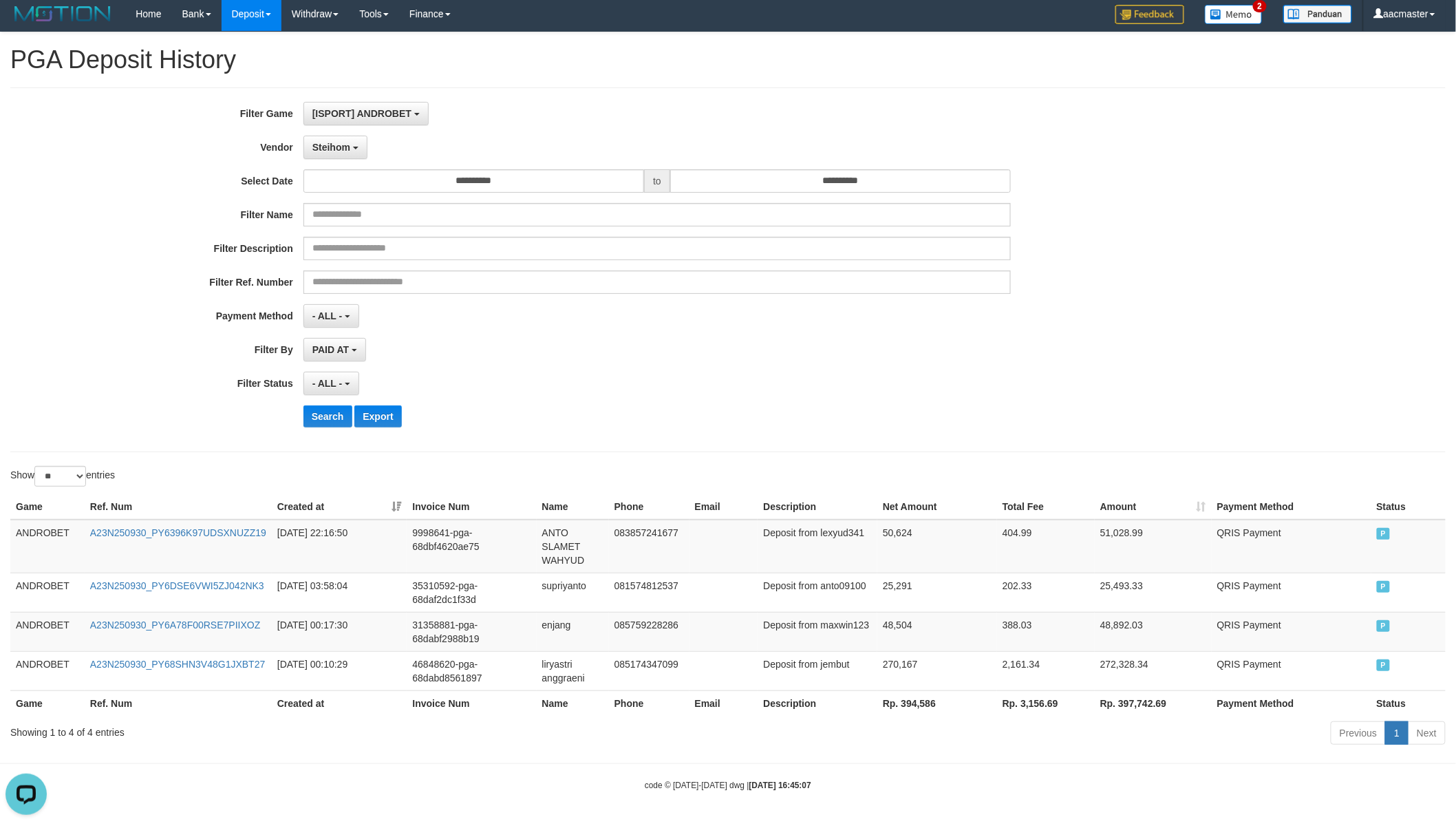
click at [904, 695] on th "Rp. 394,586" at bounding box center [937, 703] width 120 height 25
click at [403, 108] on span "[ISPORT] ANDROBET" at bounding box center [361, 114] width 99 height 11
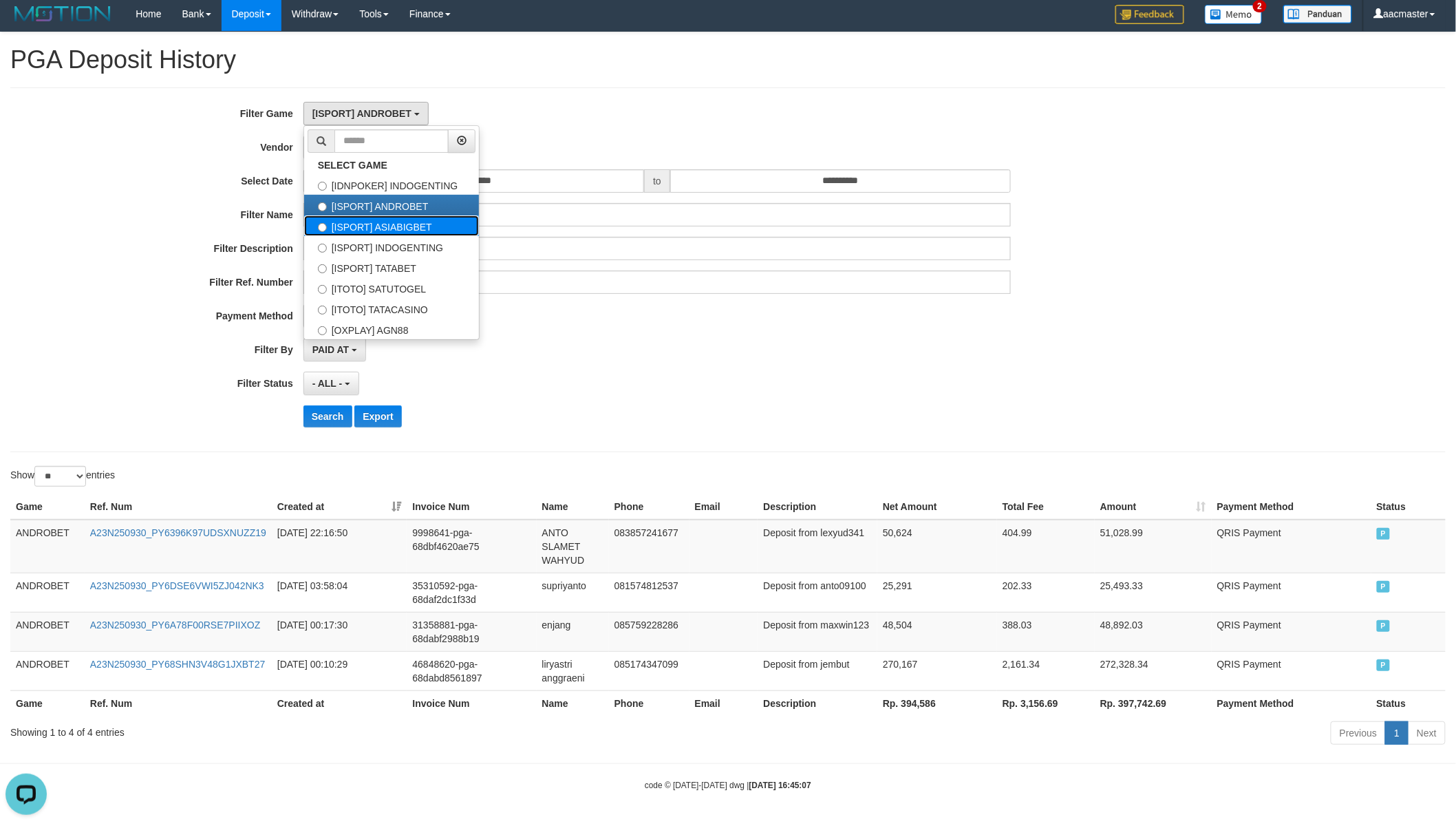
click at [404, 216] on label "[ISPORT] ASIABIGBET" at bounding box center [391, 226] width 175 height 21
select select "***"
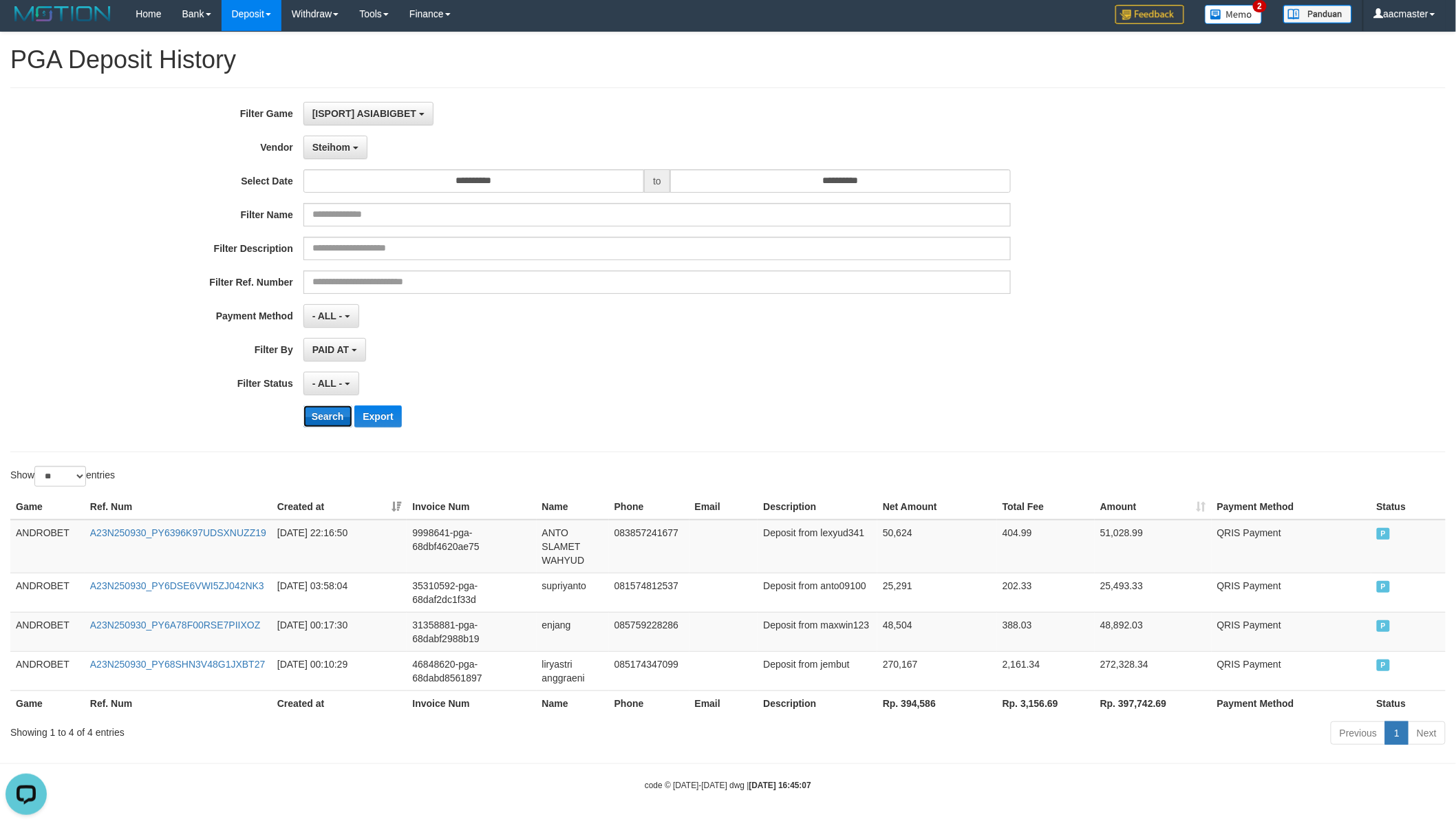
click at [338, 417] on button "Search" at bounding box center [328, 417] width 49 height 22
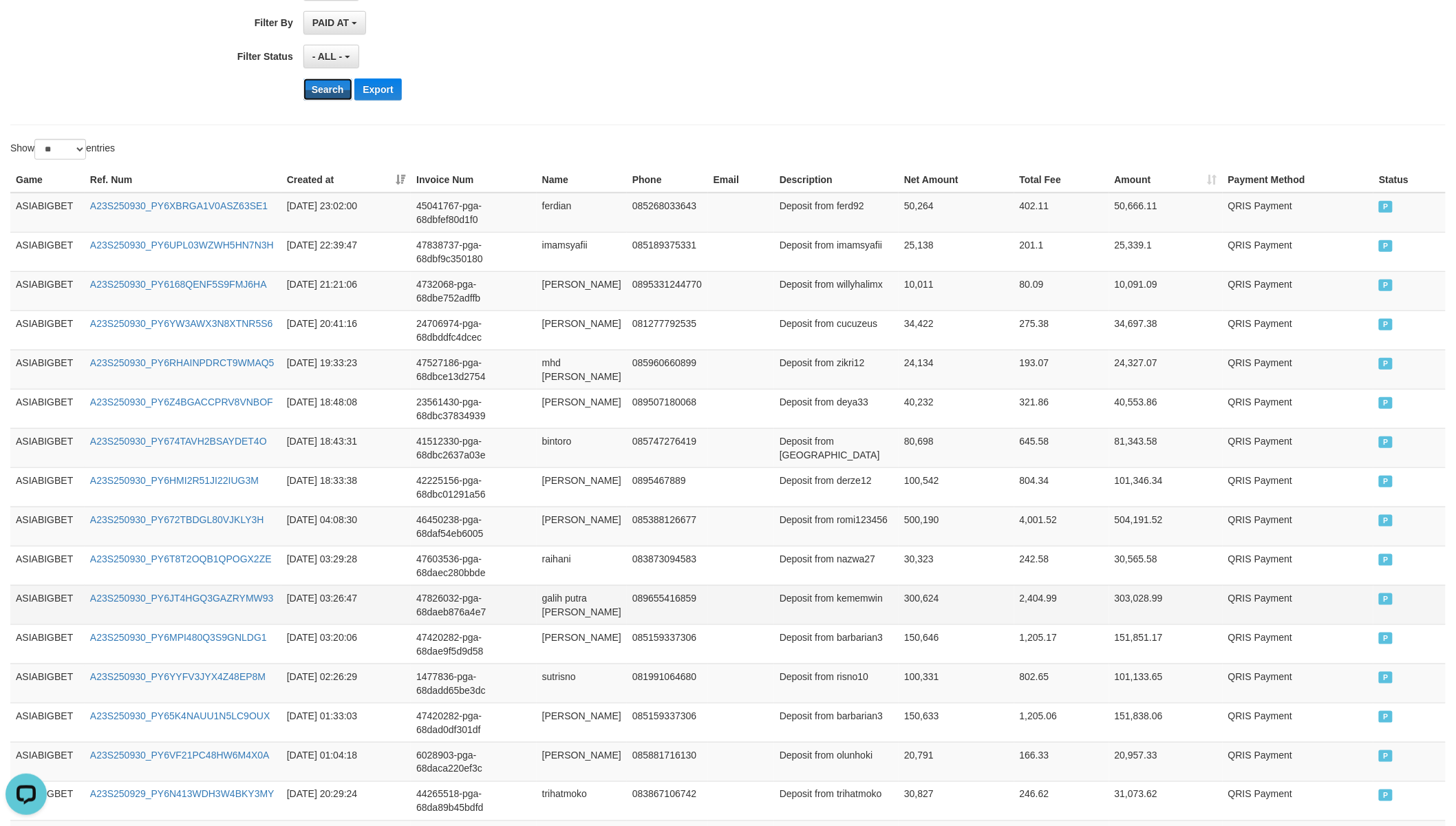
scroll to position [672, 0]
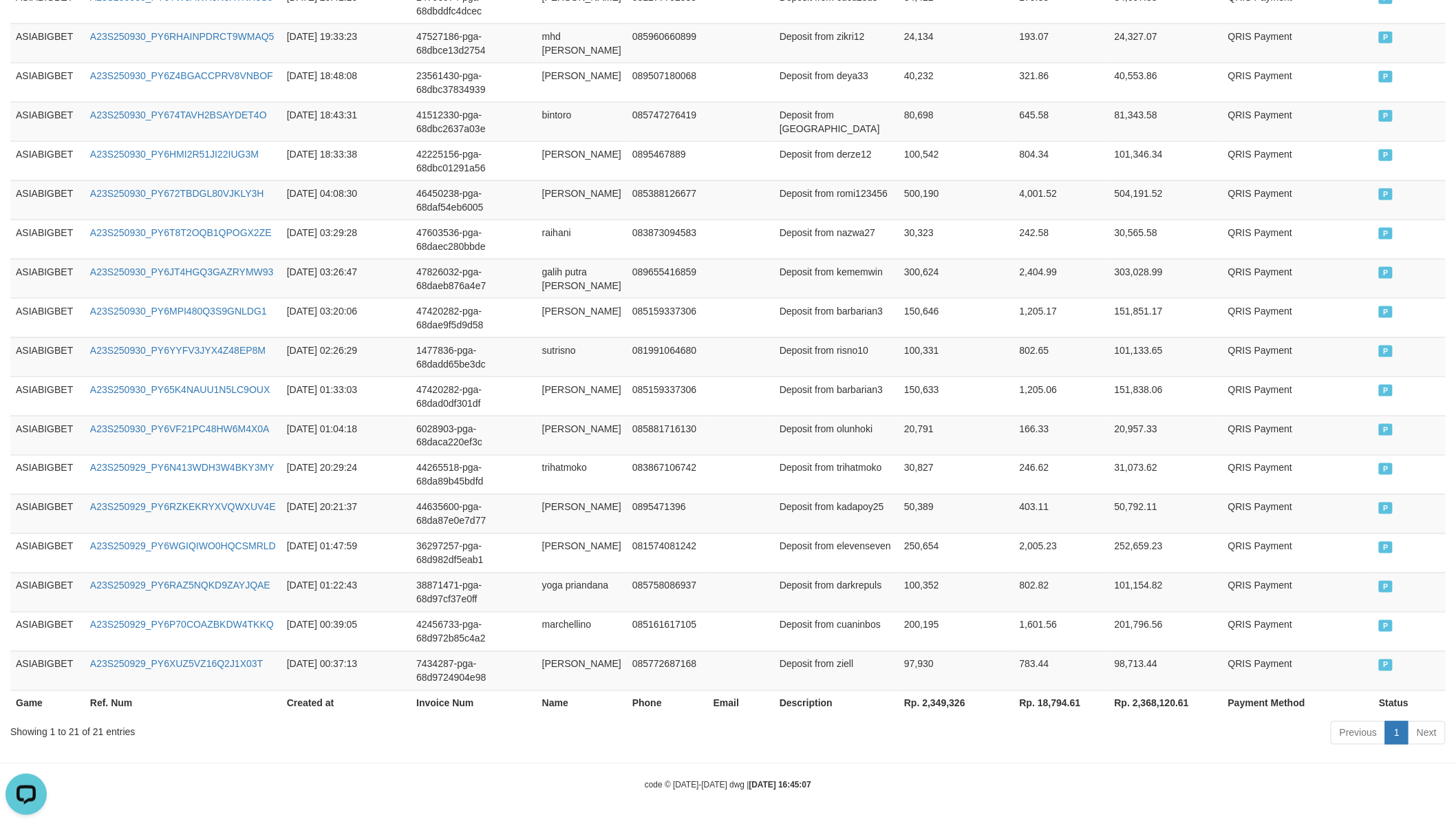
click at [926, 696] on th "Rp. 2,349,326" at bounding box center [956, 703] width 116 height 25
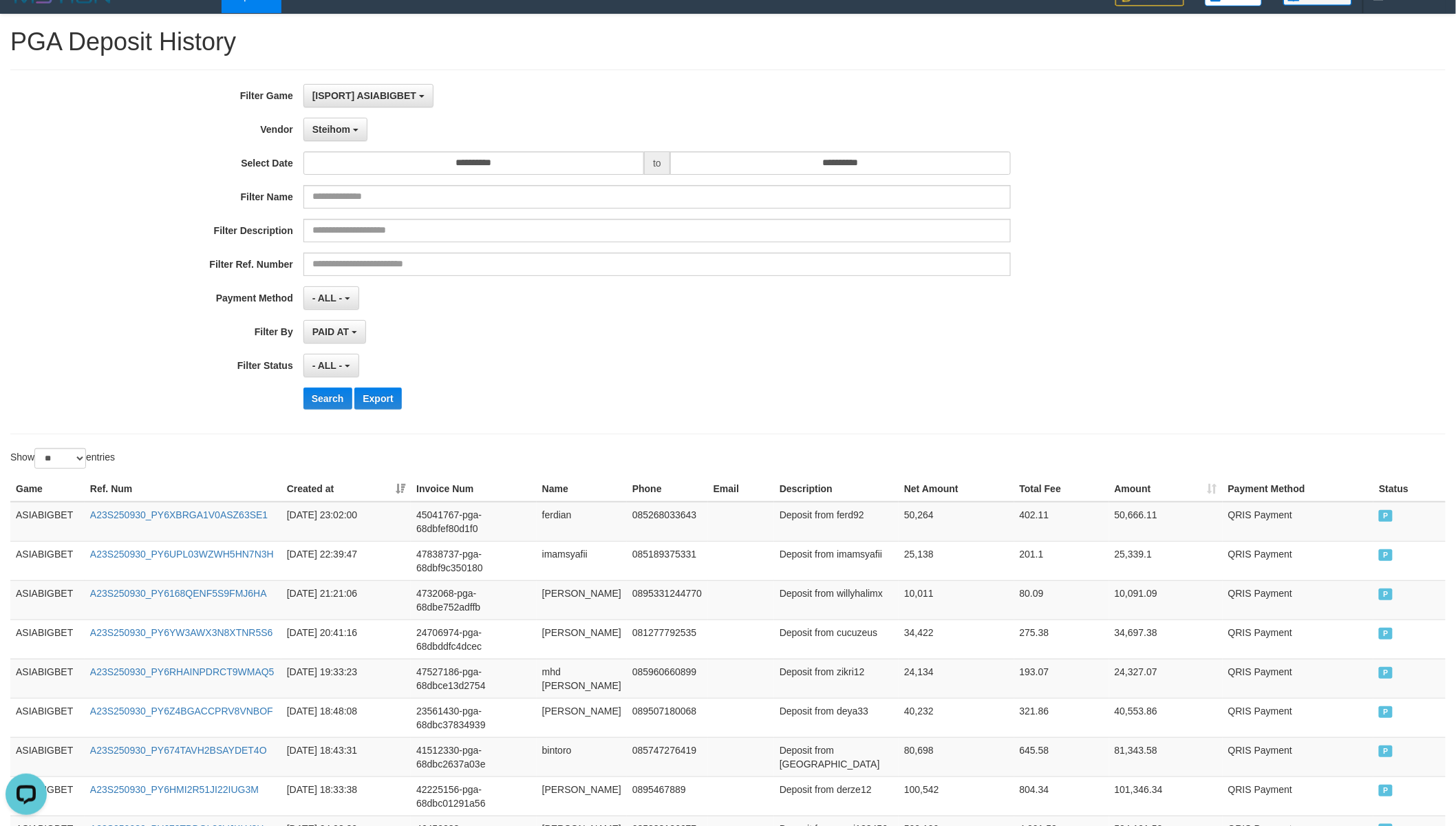
scroll to position [0, 0]
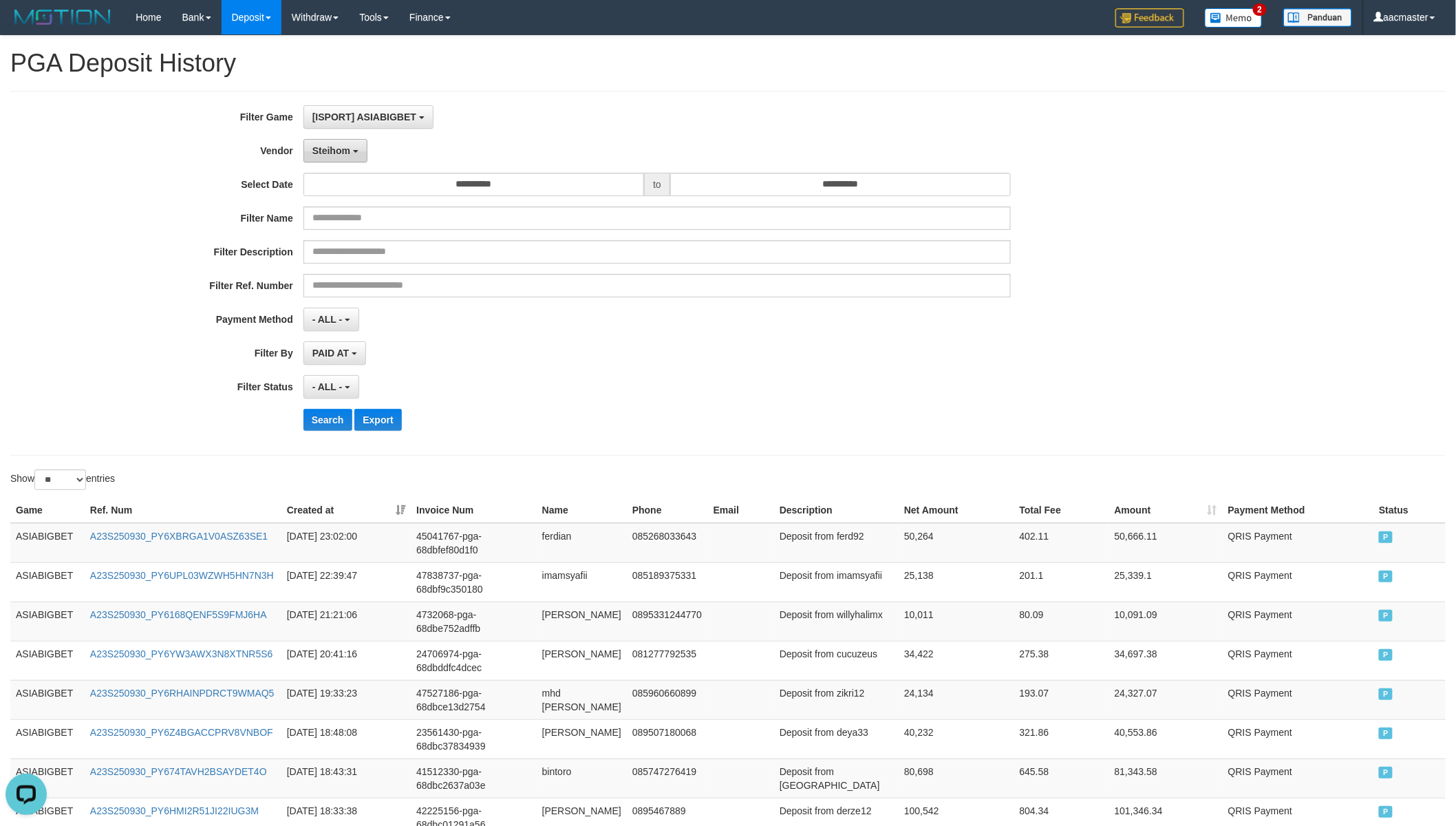
click at [339, 152] on span "Steihom" at bounding box center [331, 150] width 38 height 11
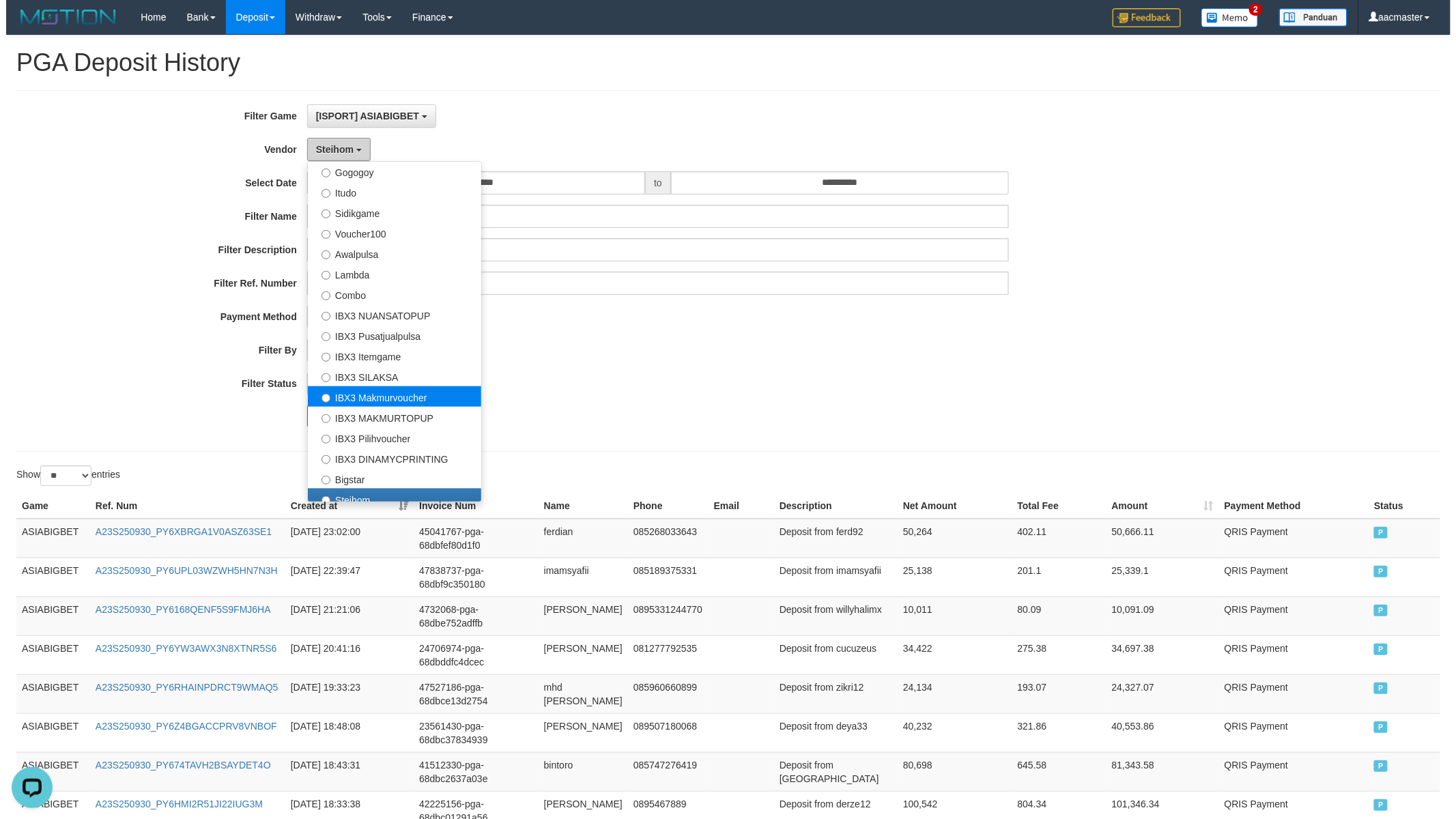
scroll to position [508, 0]
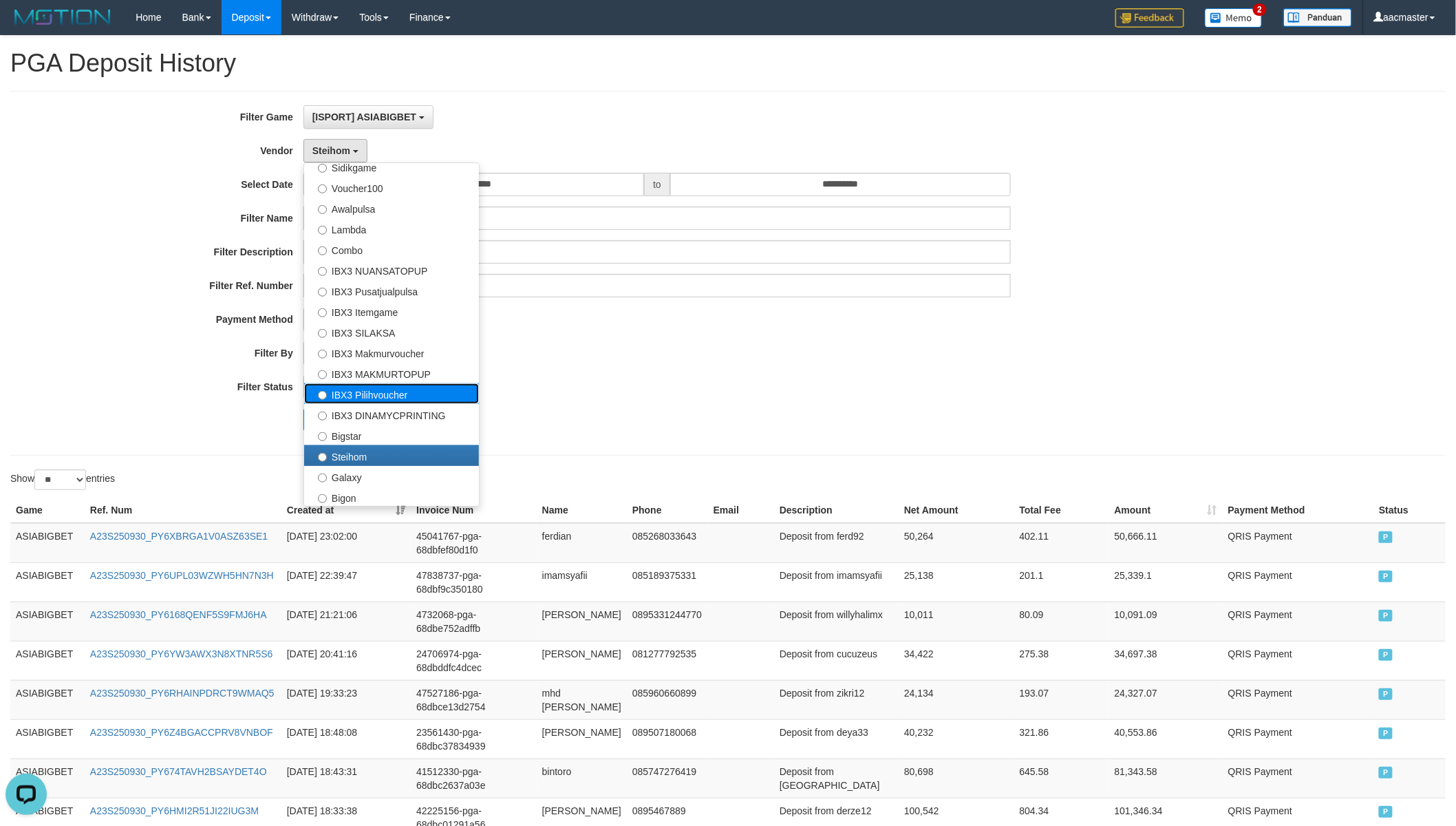
click at [409, 389] on label "IBX3 Pilihvoucher" at bounding box center [391, 393] width 175 height 21
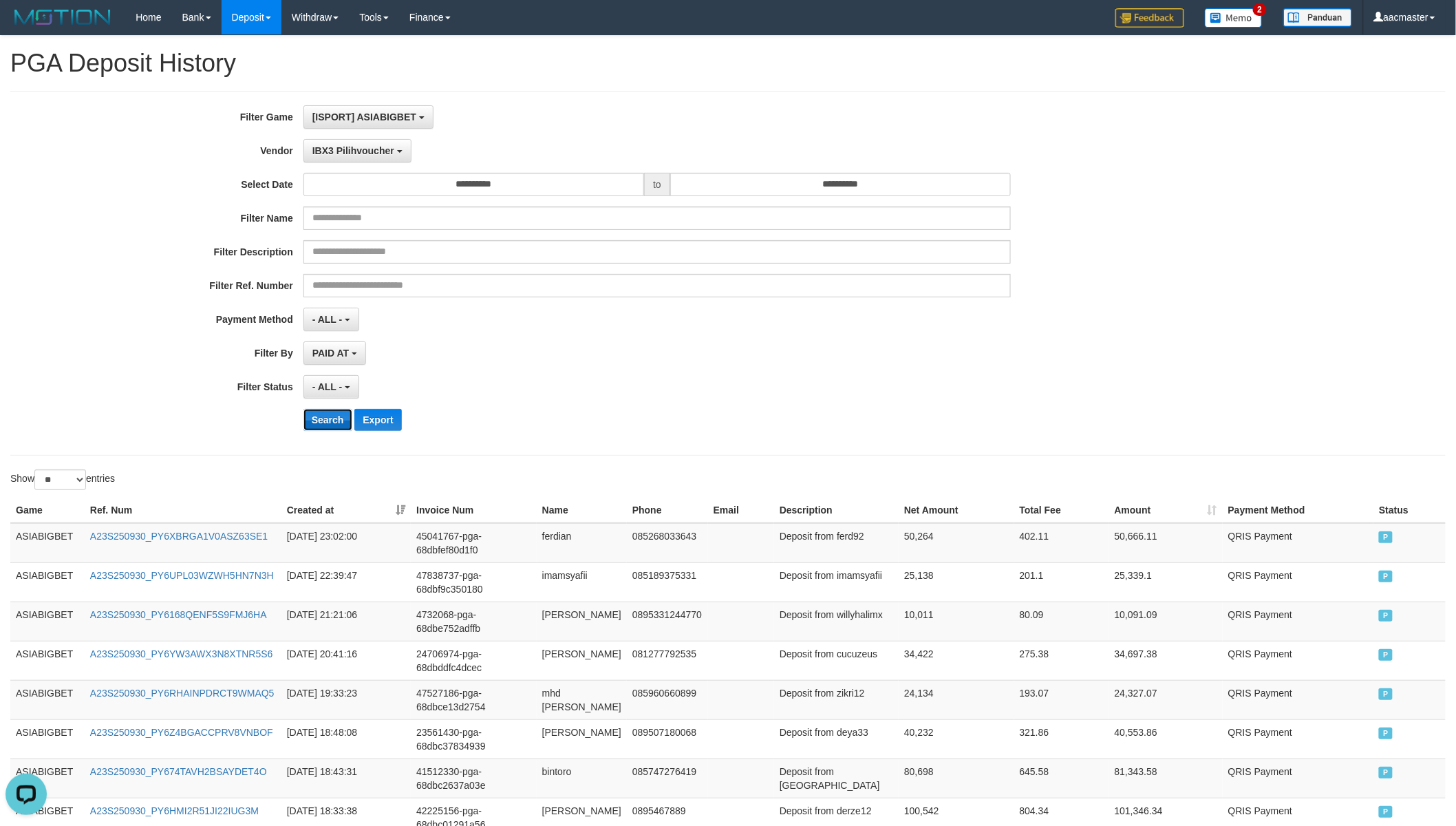
click at [332, 416] on button "Search" at bounding box center [328, 420] width 49 height 22
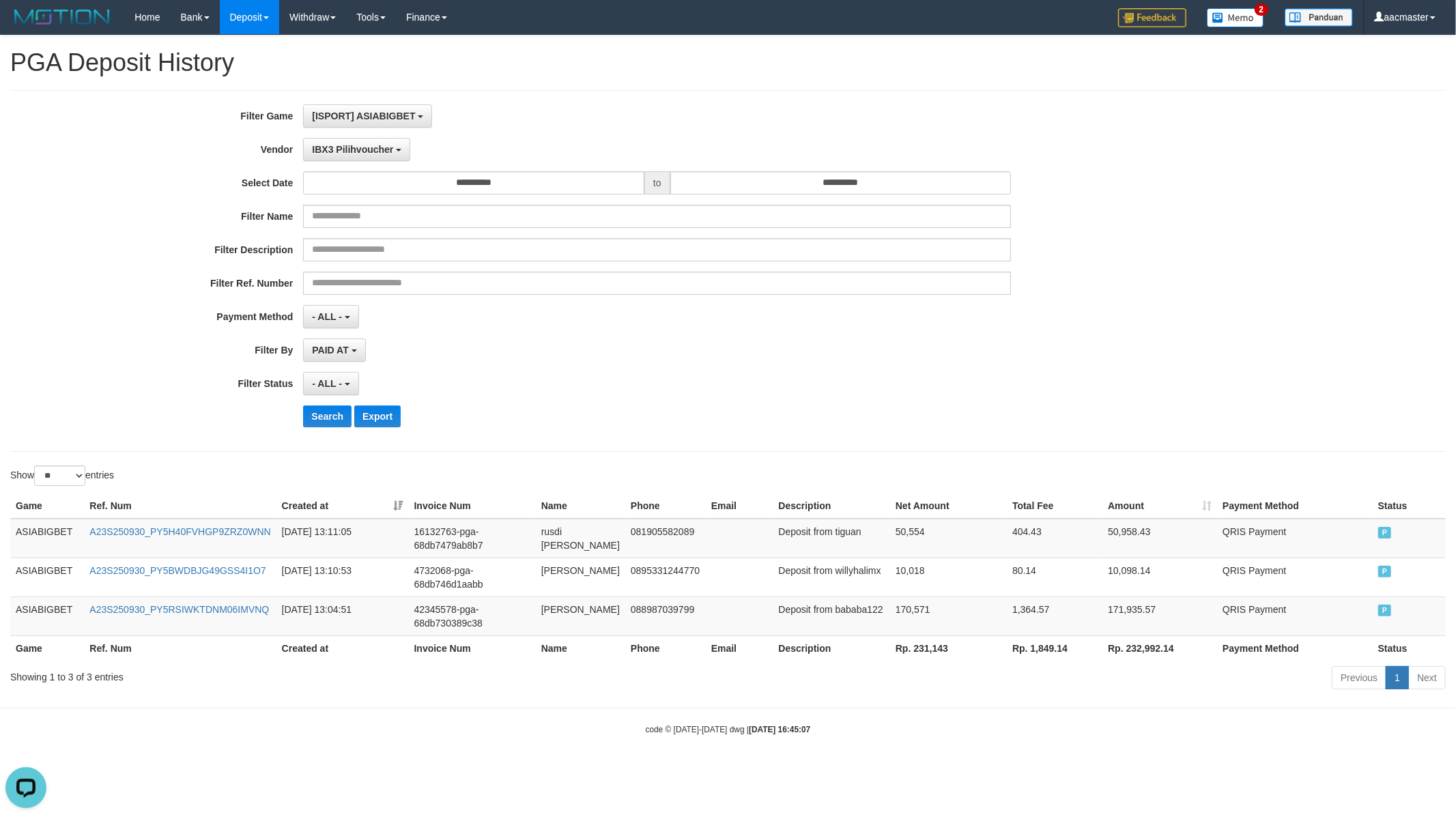
click at [915, 649] on th "Rp. 231,143" at bounding box center [949, 648] width 117 height 25
click at [411, 142] on div "IBX3 Pilihvoucher - Default Vendor - [PERSON_NAME] Atlas WD LB Java Purple Gree…" at bounding box center [657, 149] width 708 height 23
click at [405, 151] on button "IBX3 Pilihvoucher" at bounding box center [357, 149] width 108 height 23
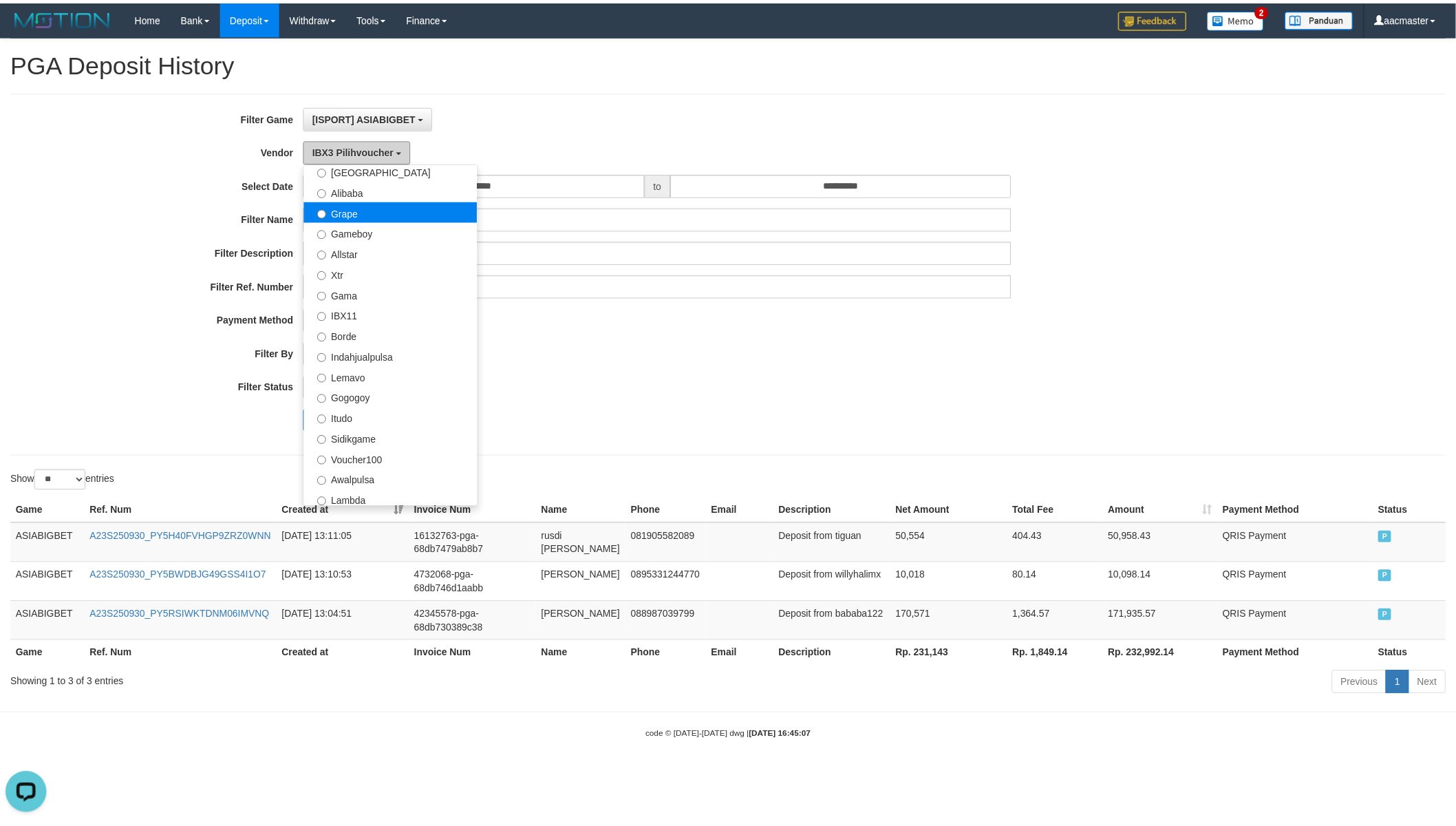
scroll to position [206, 0]
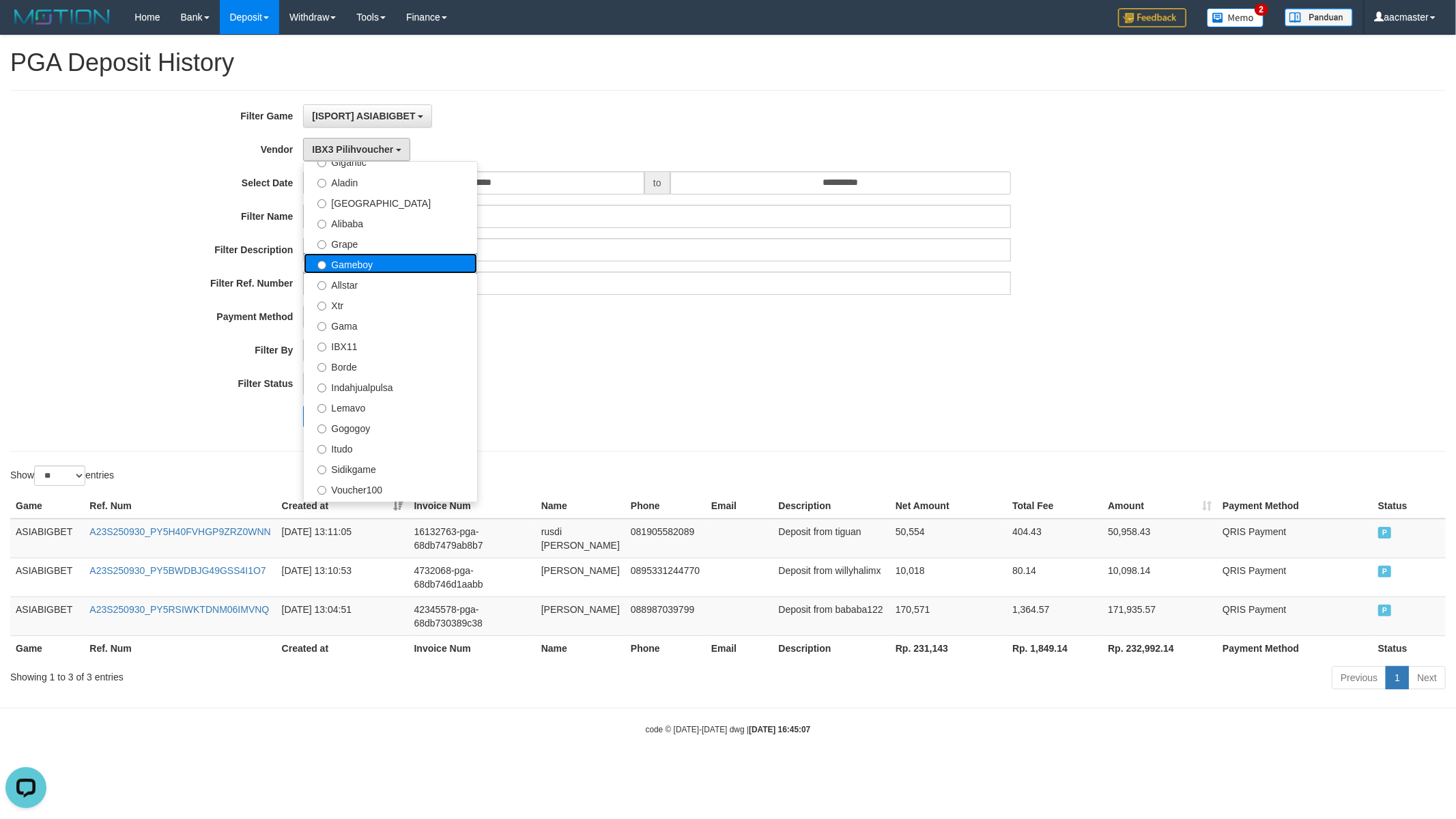
click at [398, 258] on label "Gameboy" at bounding box center [390, 263] width 173 height 20
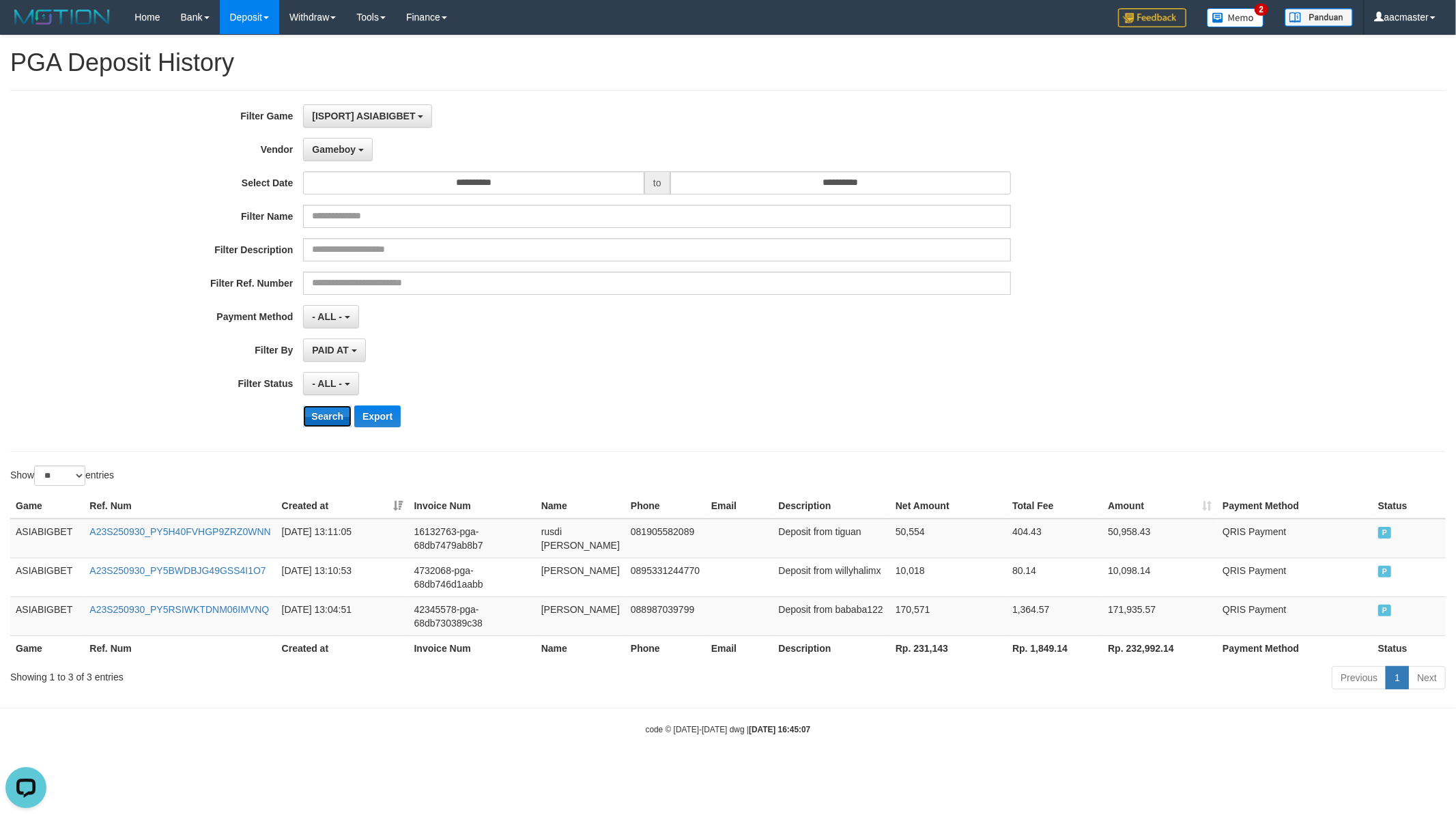
click at [345, 423] on button "Search" at bounding box center [327, 417] width 48 height 22
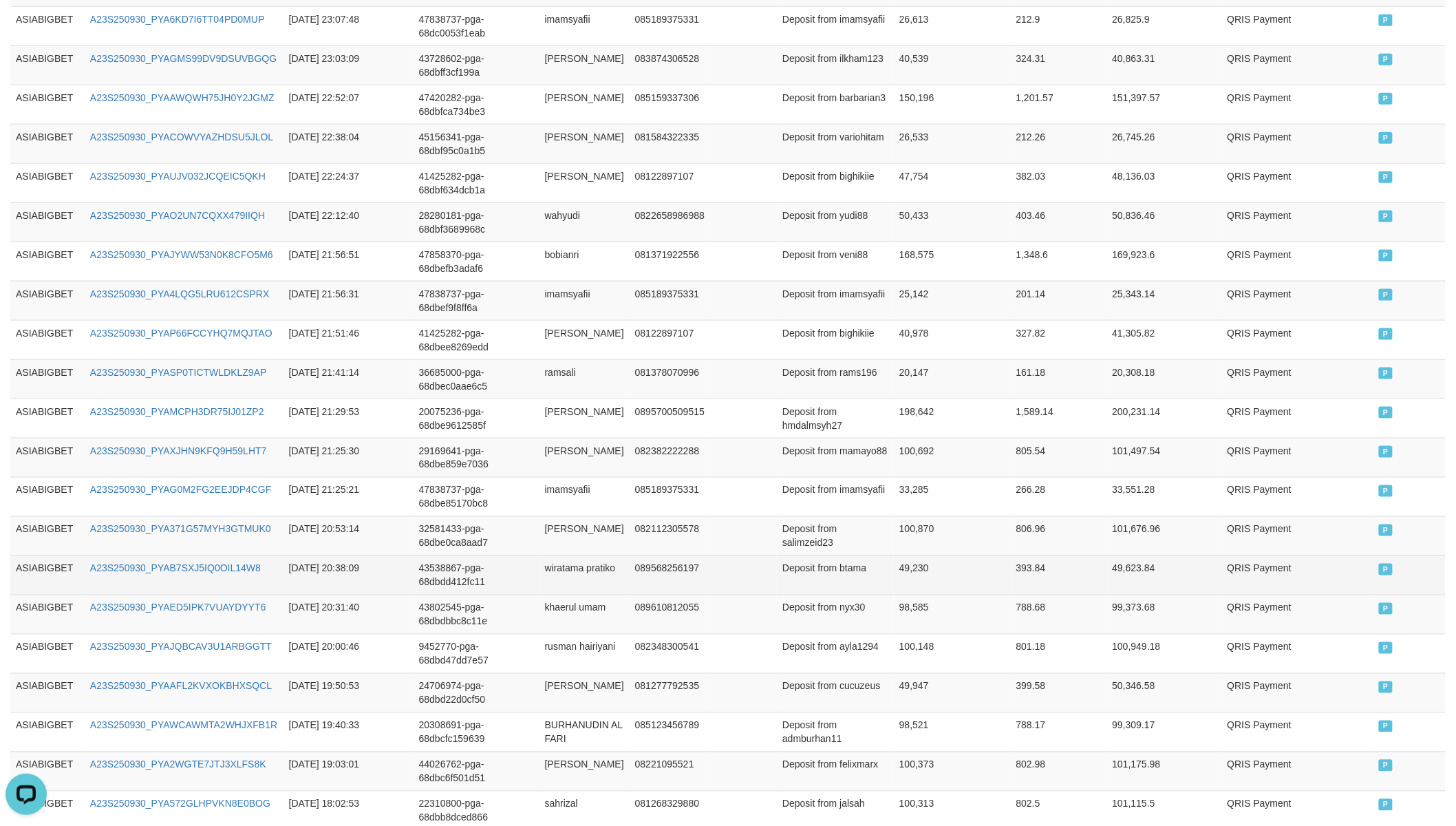
scroll to position [816, 0]
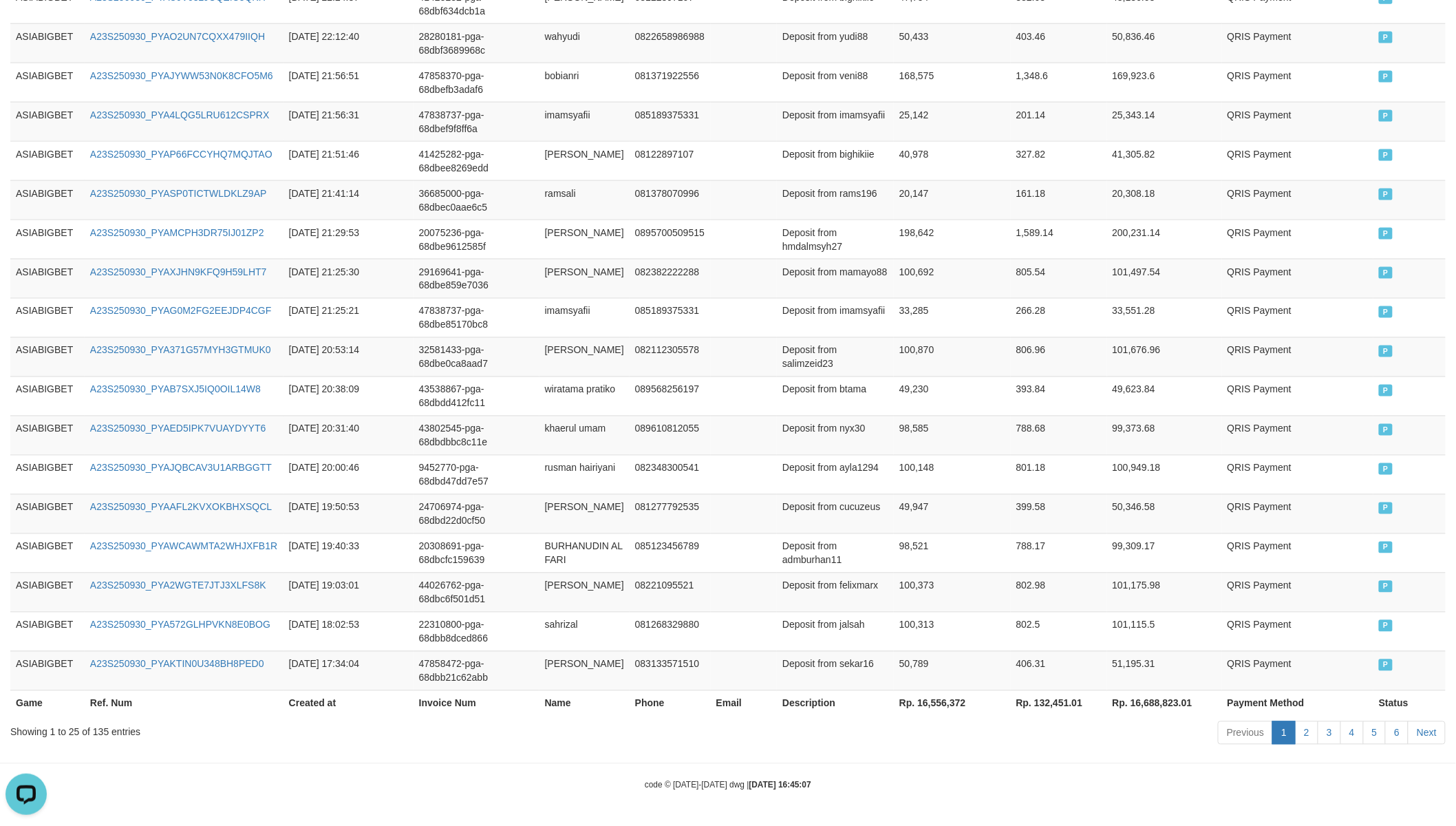
click at [936, 696] on th "Rp. 16,556,372" at bounding box center [952, 703] width 117 height 25
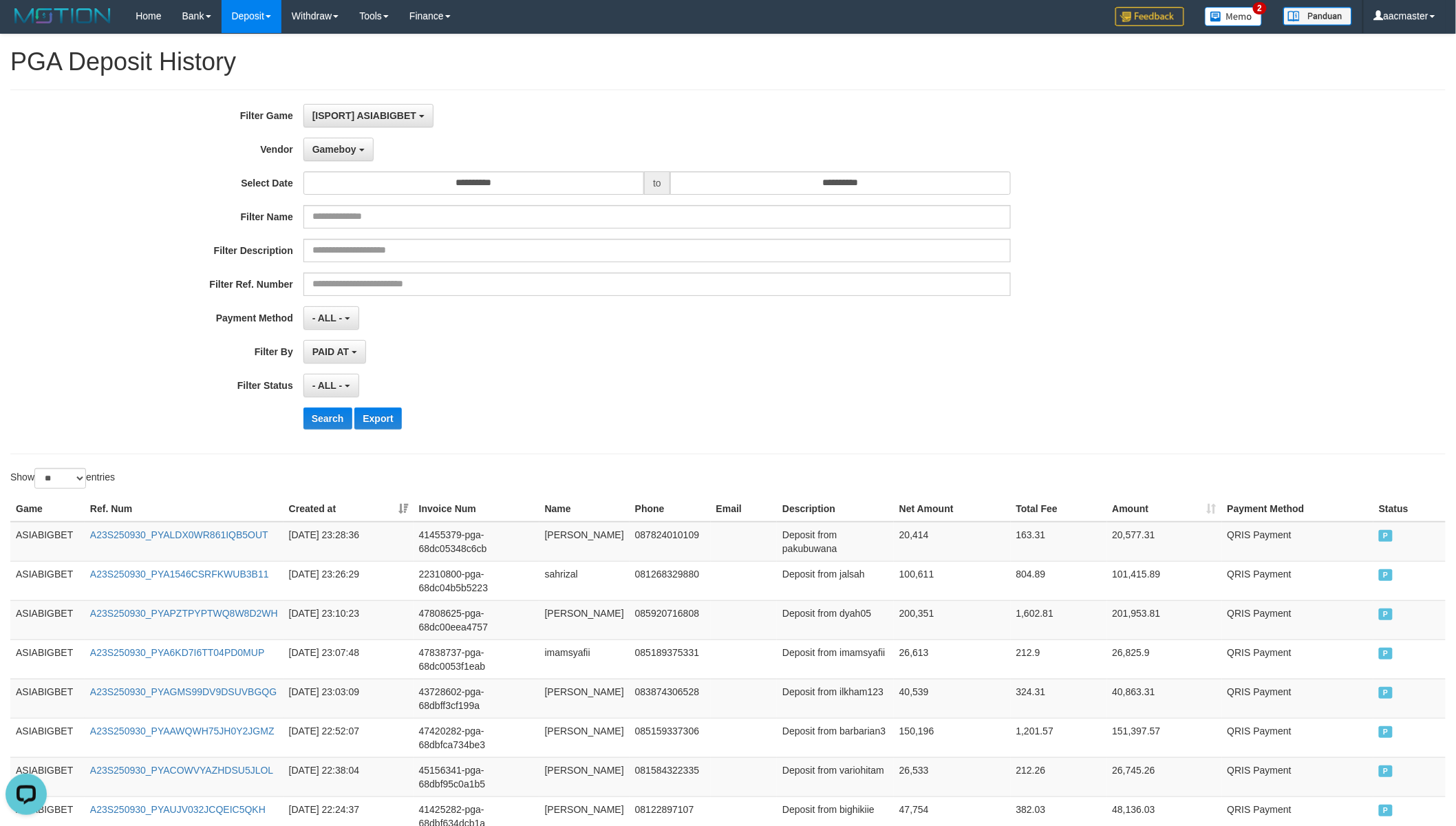
scroll to position [0, 0]
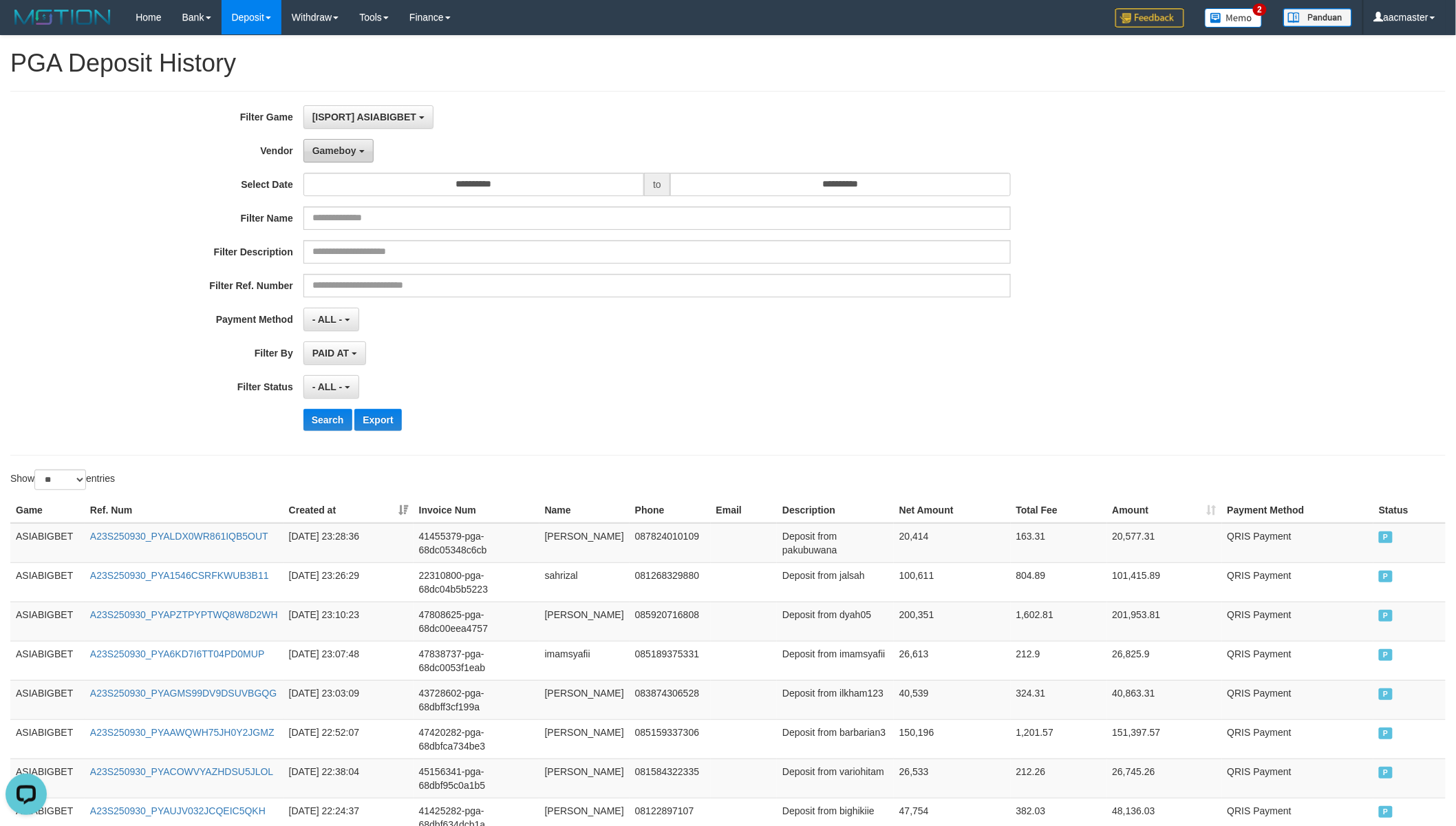
click at [342, 151] on span "Gameboy" at bounding box center [333, 150] width 44 height 11
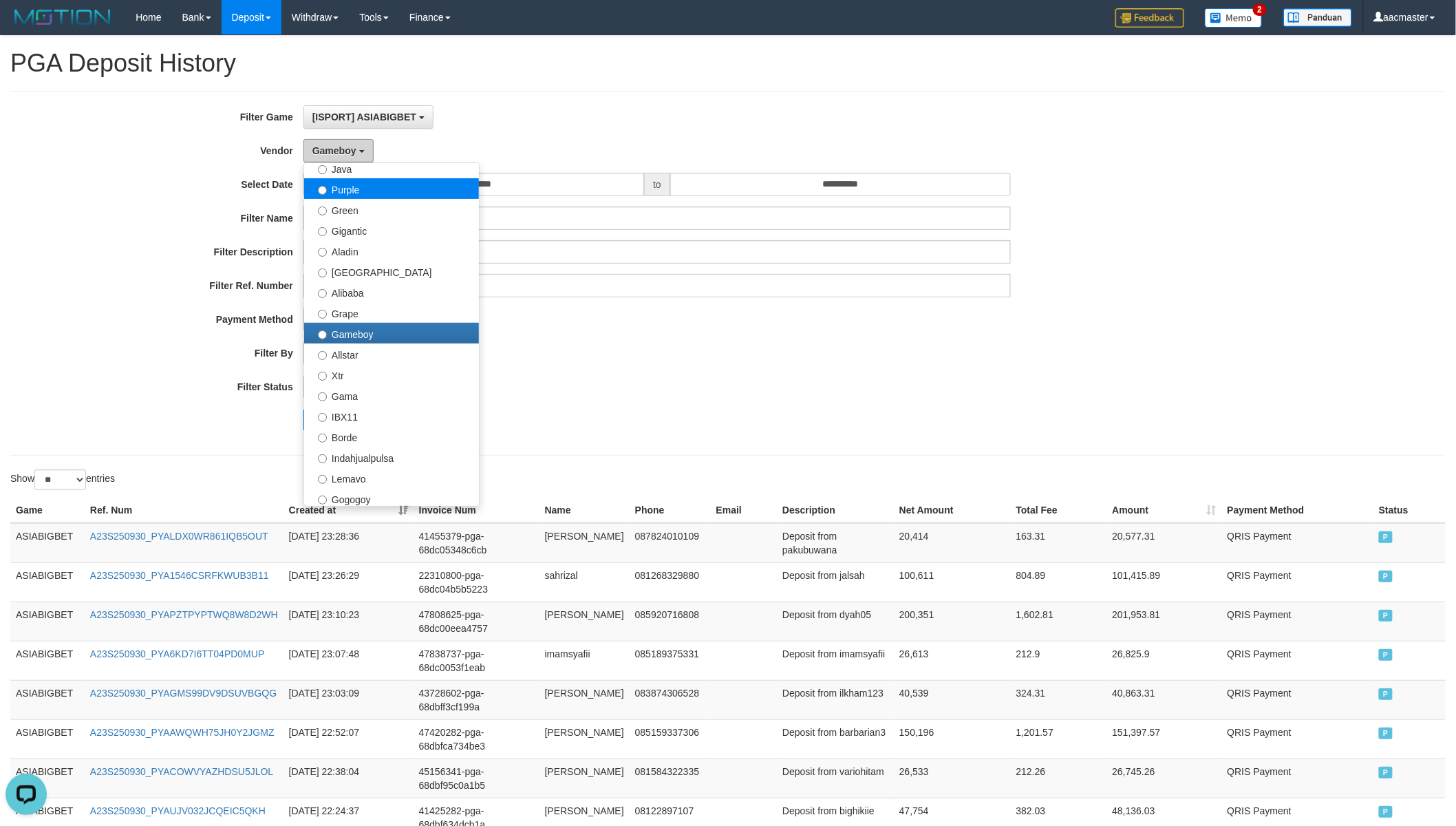
scroll to position [105, 0]
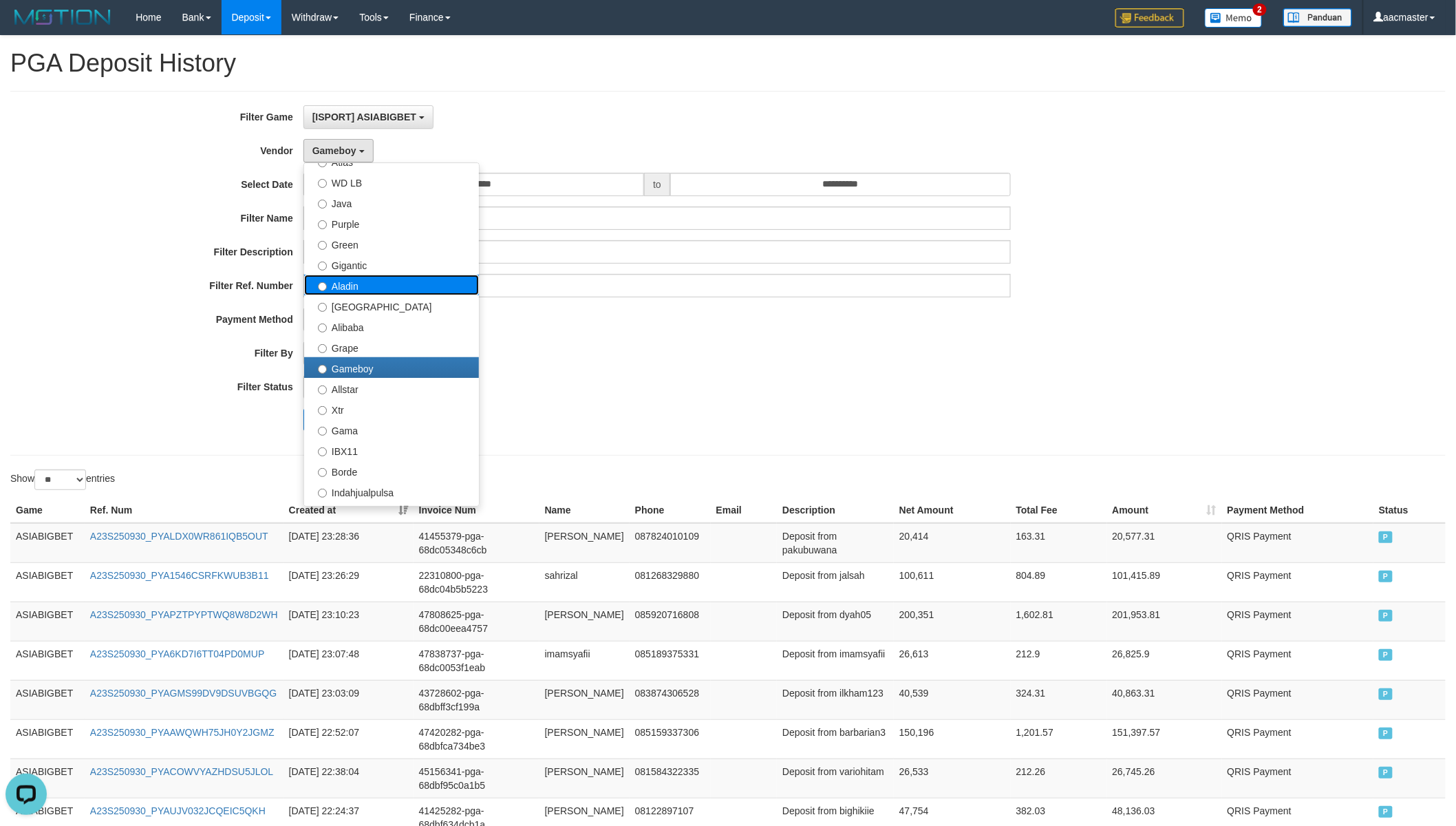
click at [384, 291] on label "Aladin" at bounding box center [391, 285] width 175 height 21
select select "**********"
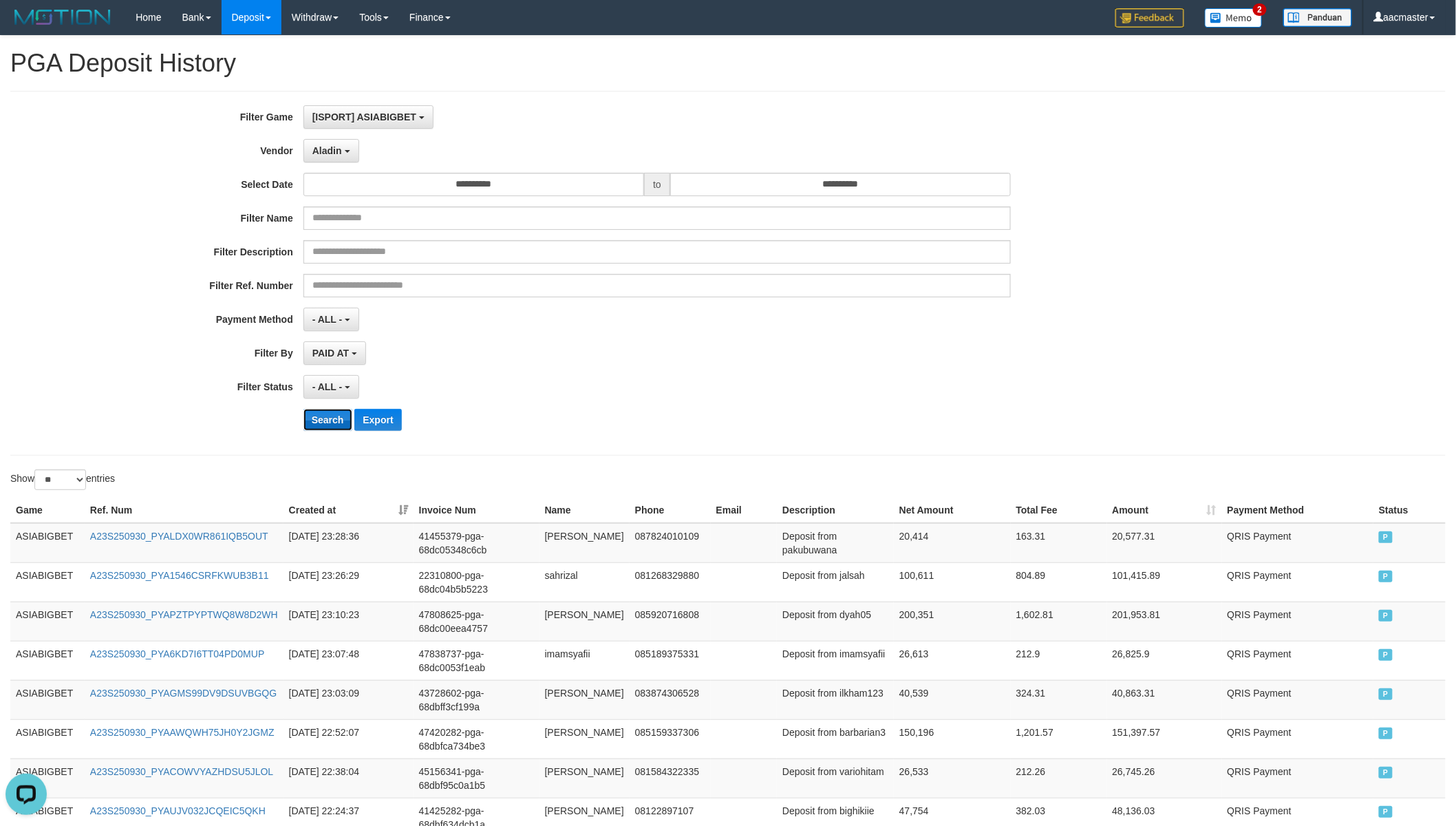
click at [334, 414] on button "Search" at bounding box center [328, 420] width 49 height 22
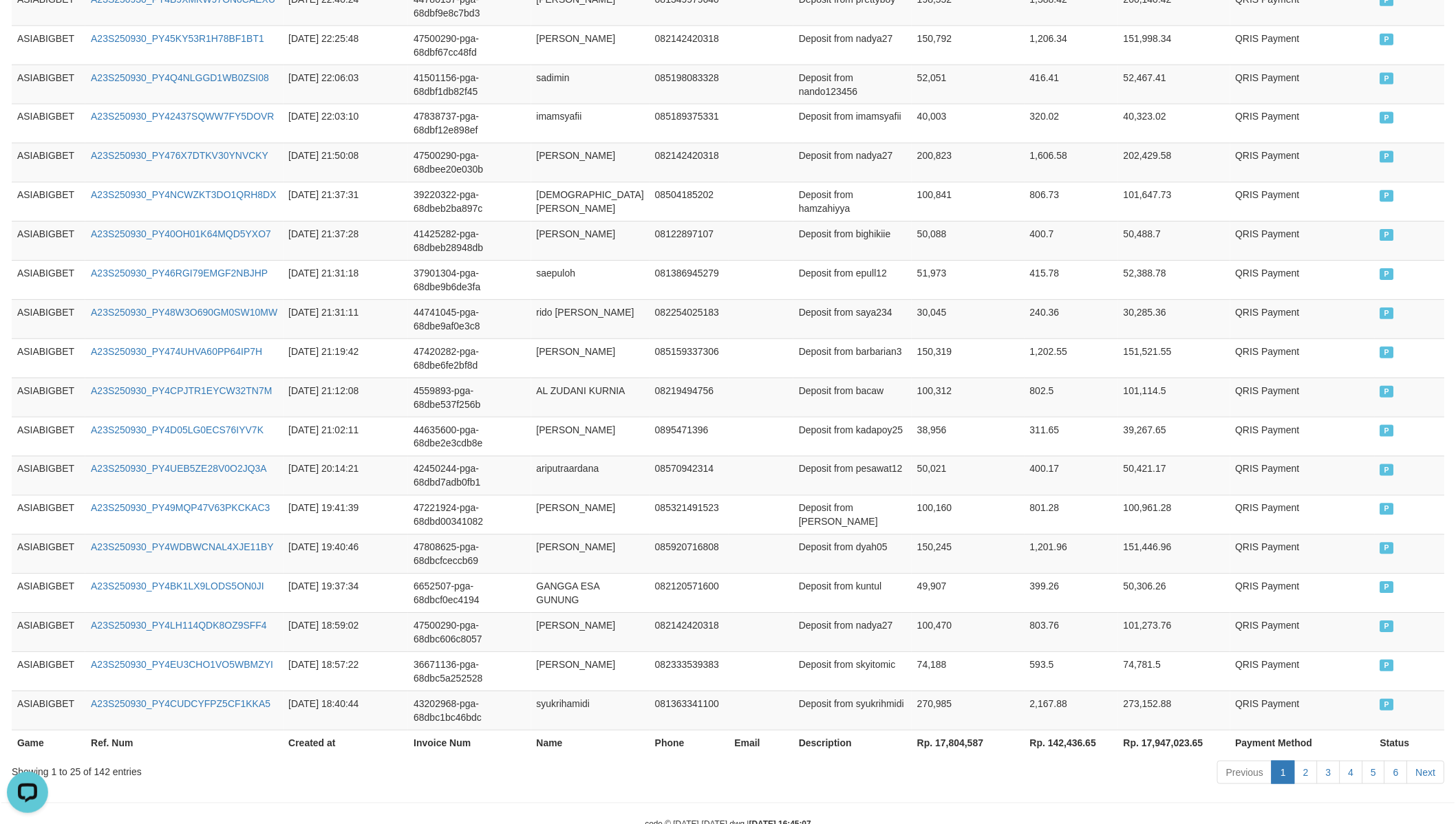
scroll to position [816, 0]
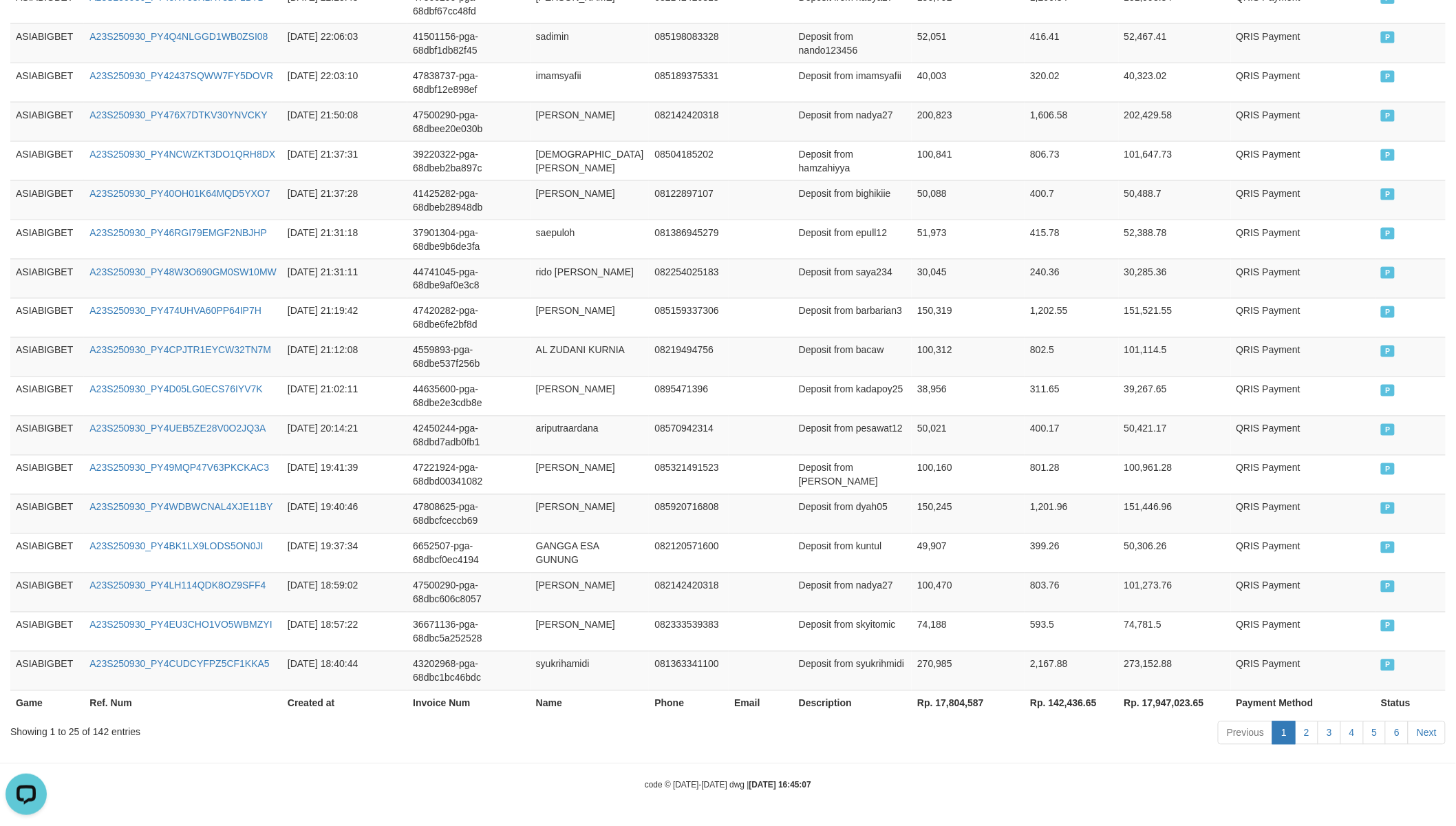
click at [934, 696] on th "Rp. 17,804,587" at bounding box center [968, 703] width 113 height 25
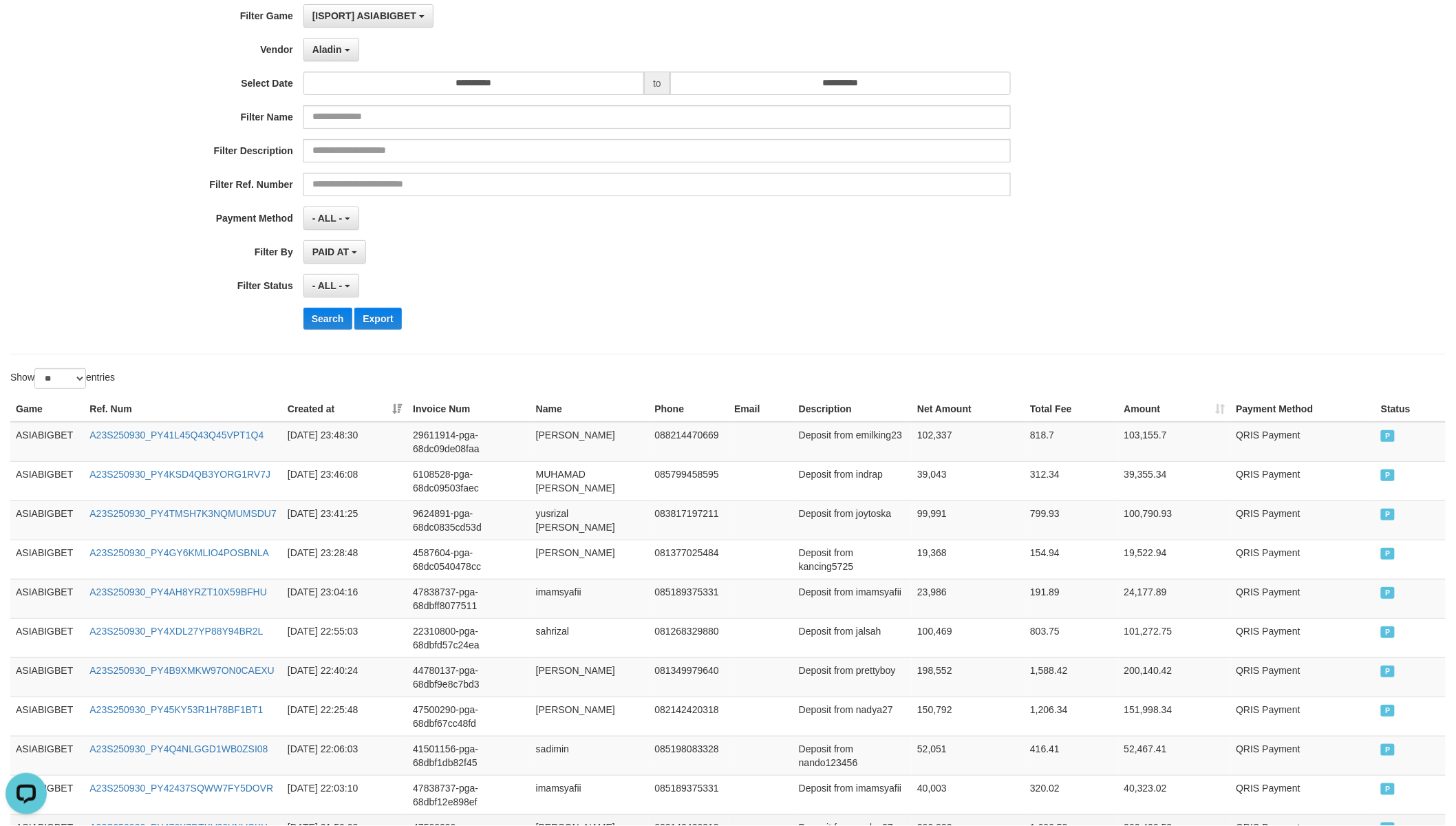
scroll to position [0, 0]
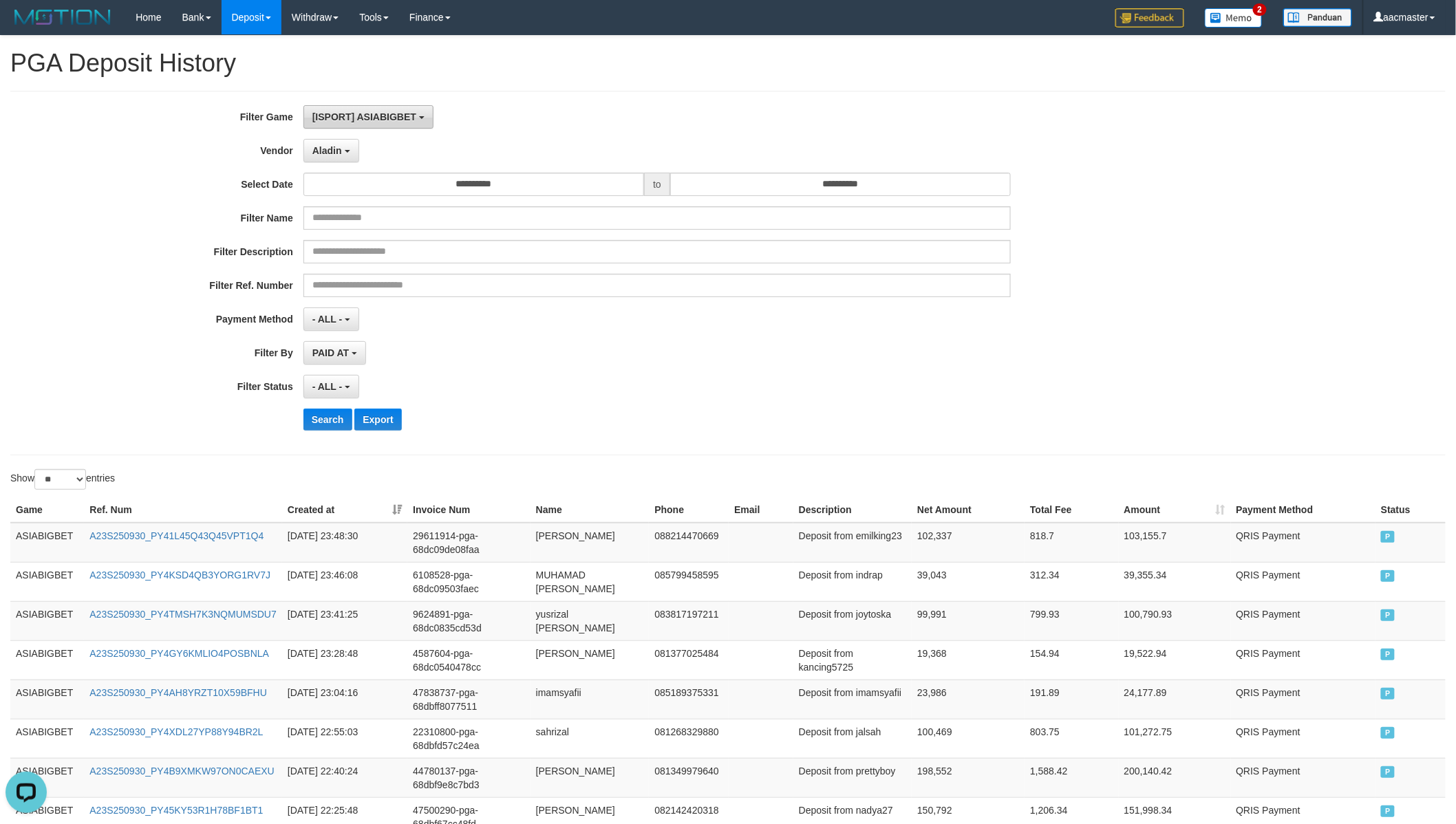
click at [408, 112] on span "[ISPORT] ASIABIGBET" at bounding box center [363, 117] width 104 height 11
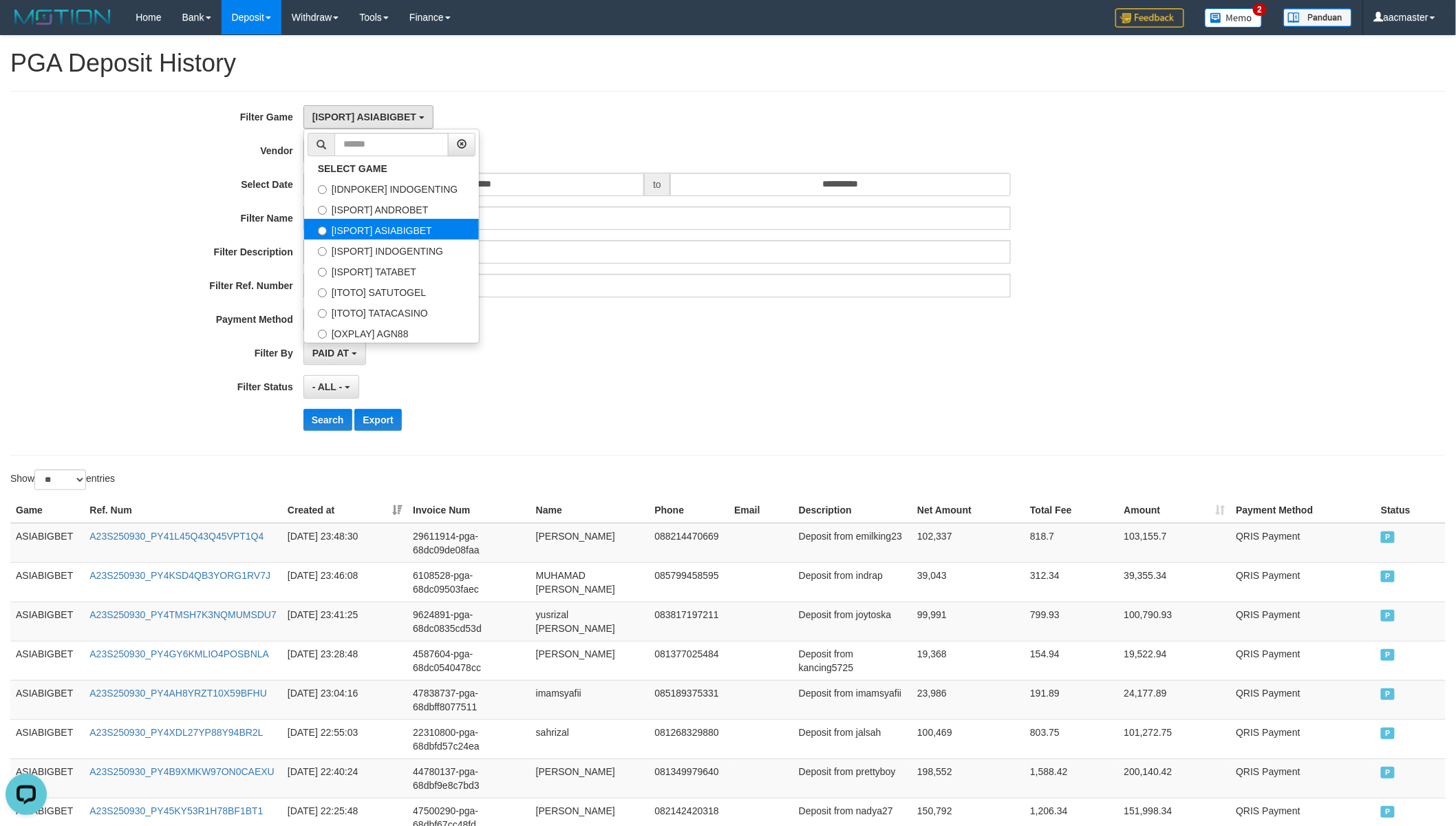
click at [395, 238] on label "[ISPORT] ASIABIGBET" at bounding box center [391, 229] width 175 height 21
click at [395, 243] on label "[ISPORT] INDOGENTING" at bounding box center [391, 249] width 175 height 21
select select "***"
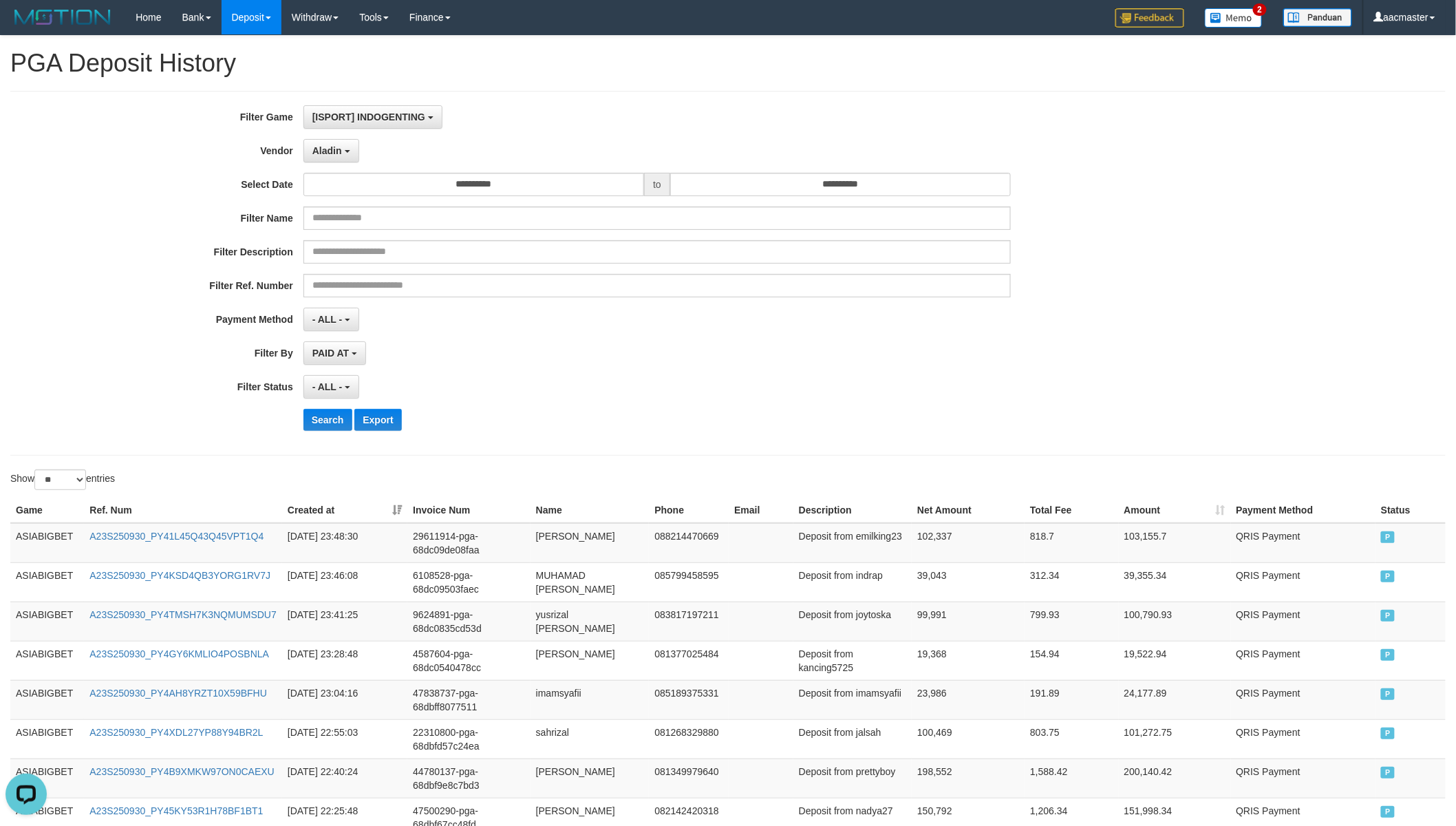
scroll to position [46, 0]
click at [329, 418] on button "Search" at bounding box center [328, 420] width 49 height 22
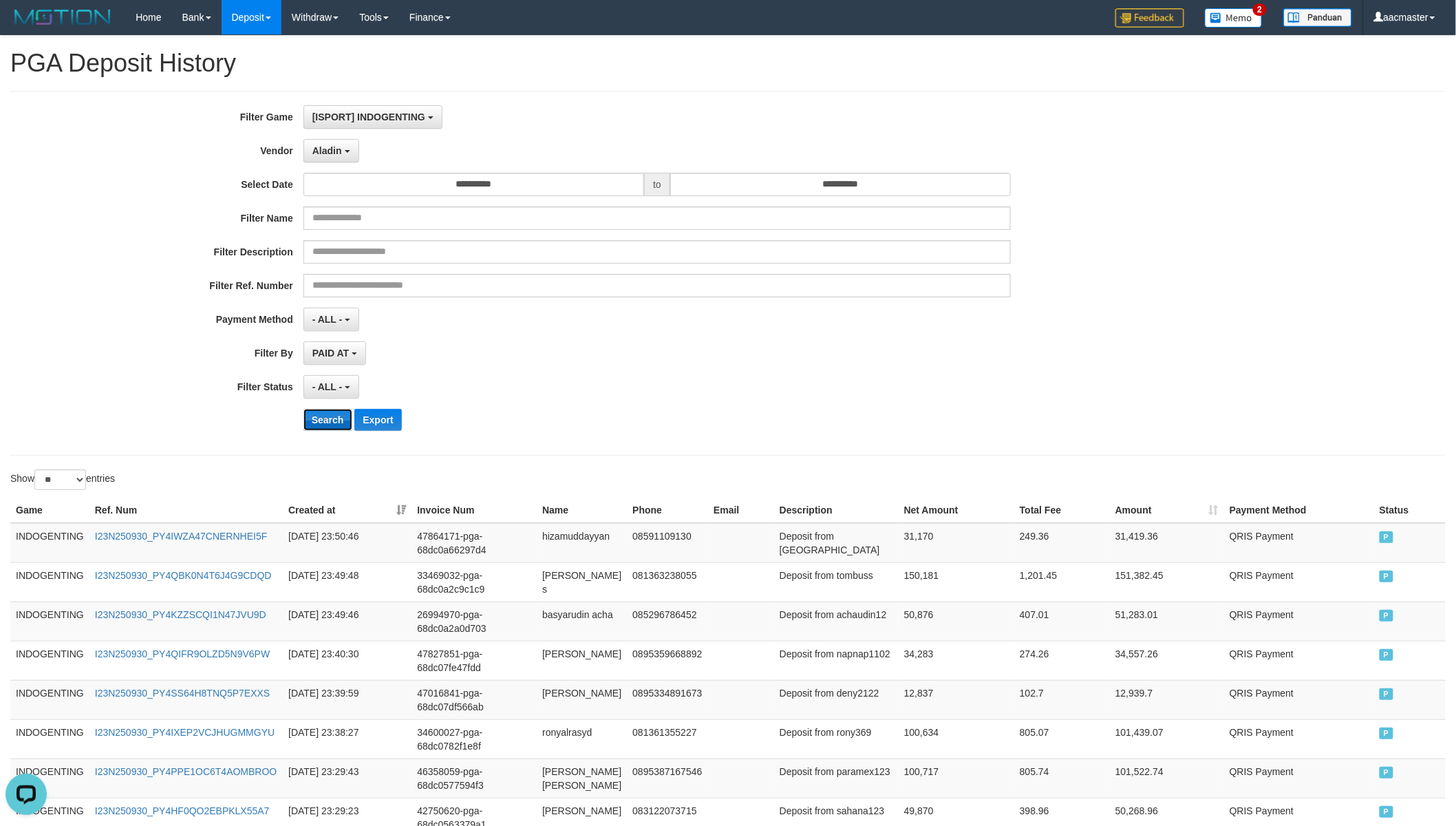
click at [314, 416] on button "Search" at bounding box center [328, 420] width 49 height 22
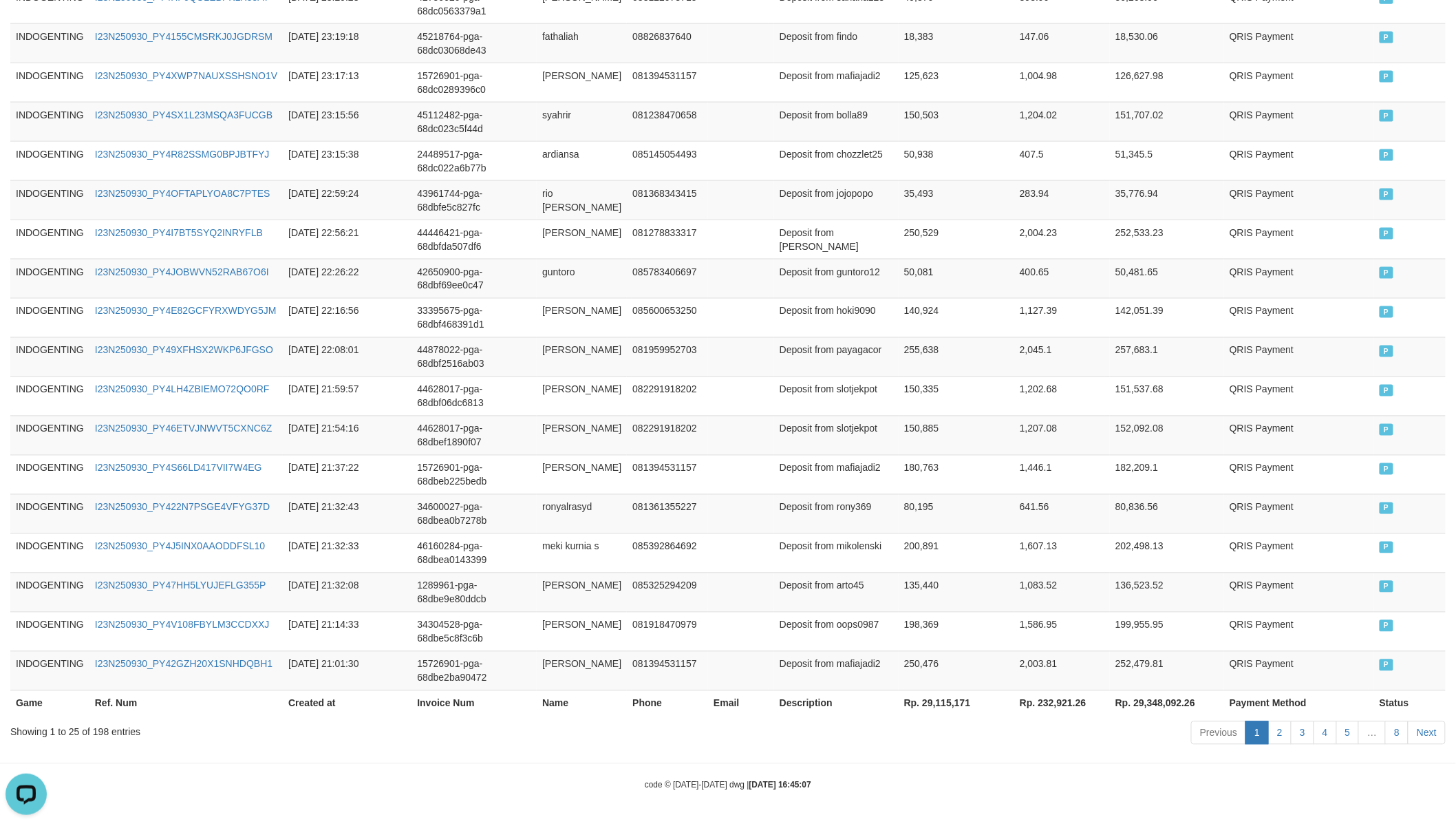
scroll to position [857, 0]
click at [926, 696] on th "Rp. 29,115,171" at bounding box center [956, 703] width 116 height 25
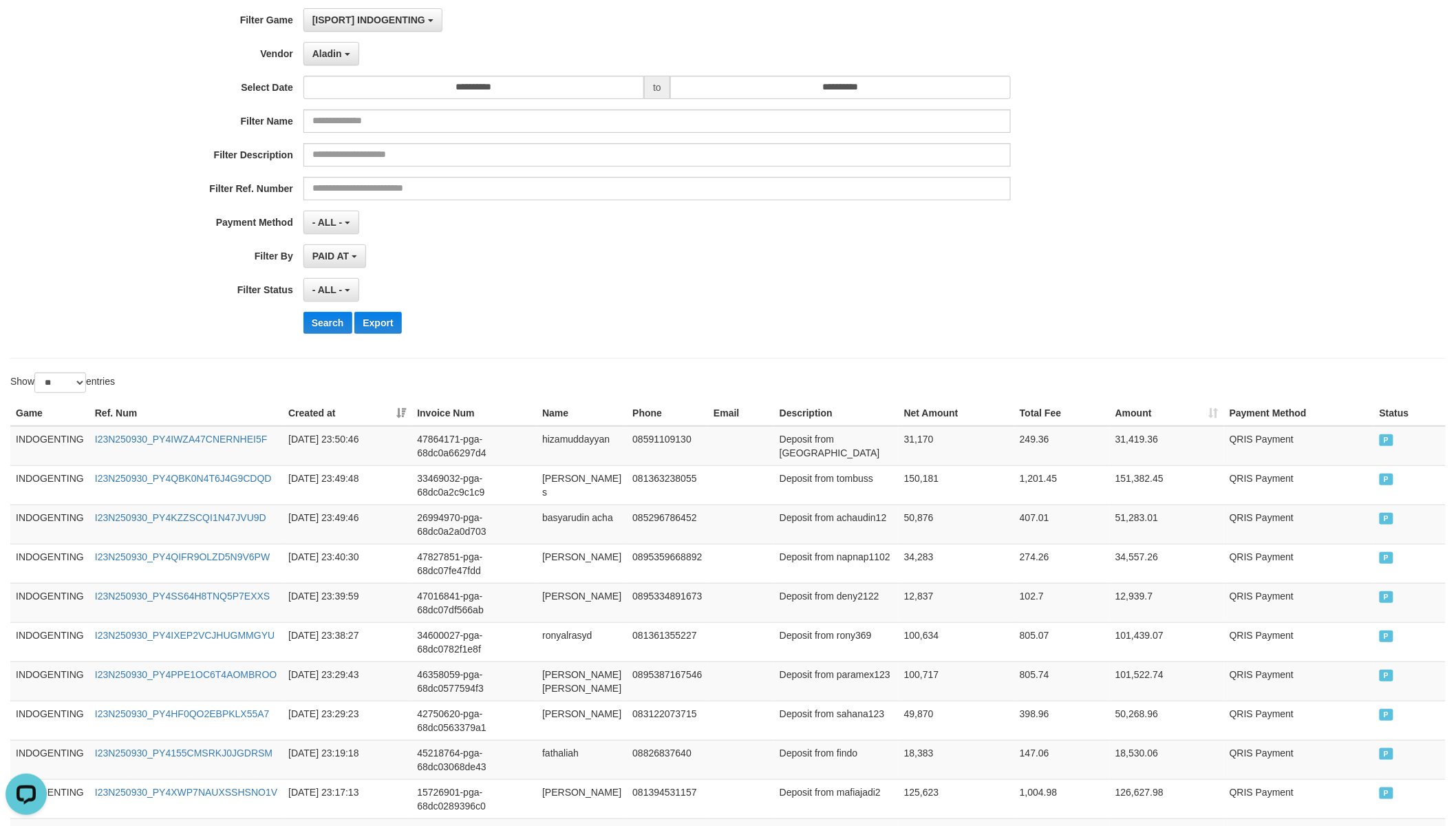
scroll to position [0, 0]
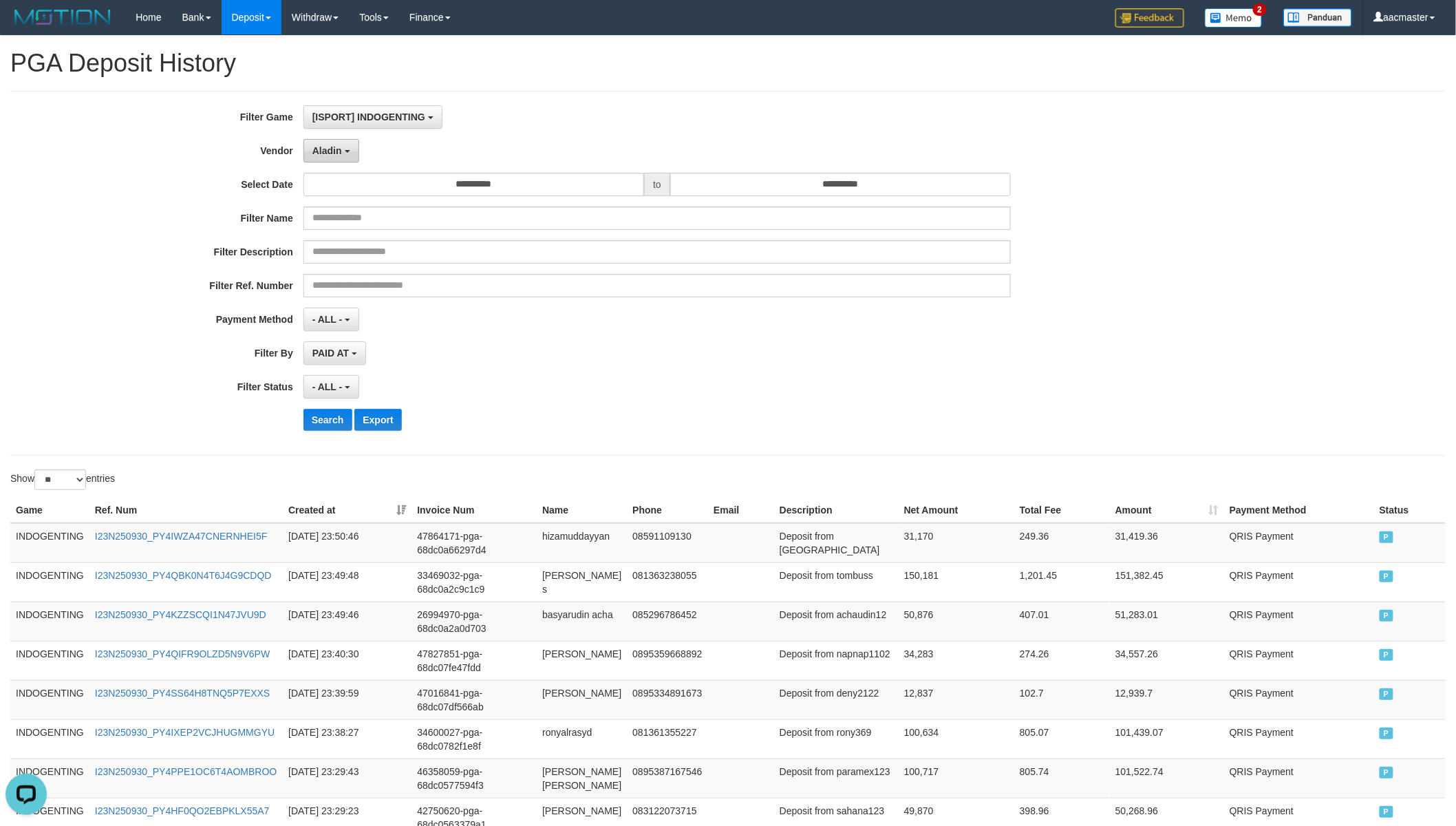
click at [345, 153] on button "Aladin" at bounding box center [332, 150] width 56 height 23
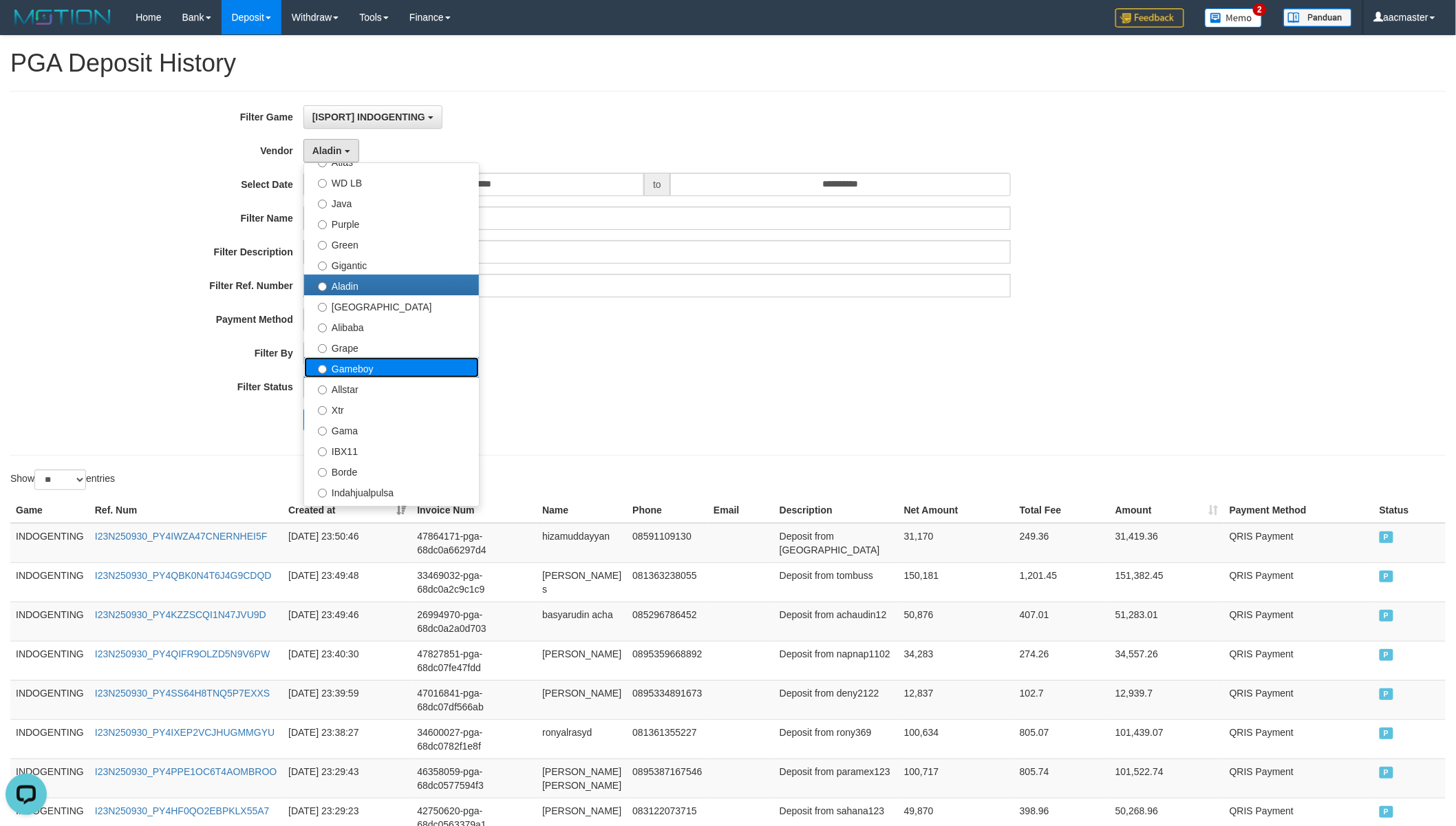
click at [381, 360] on label "Gameboy" at bounding box center [391, 367] width 175 height 21
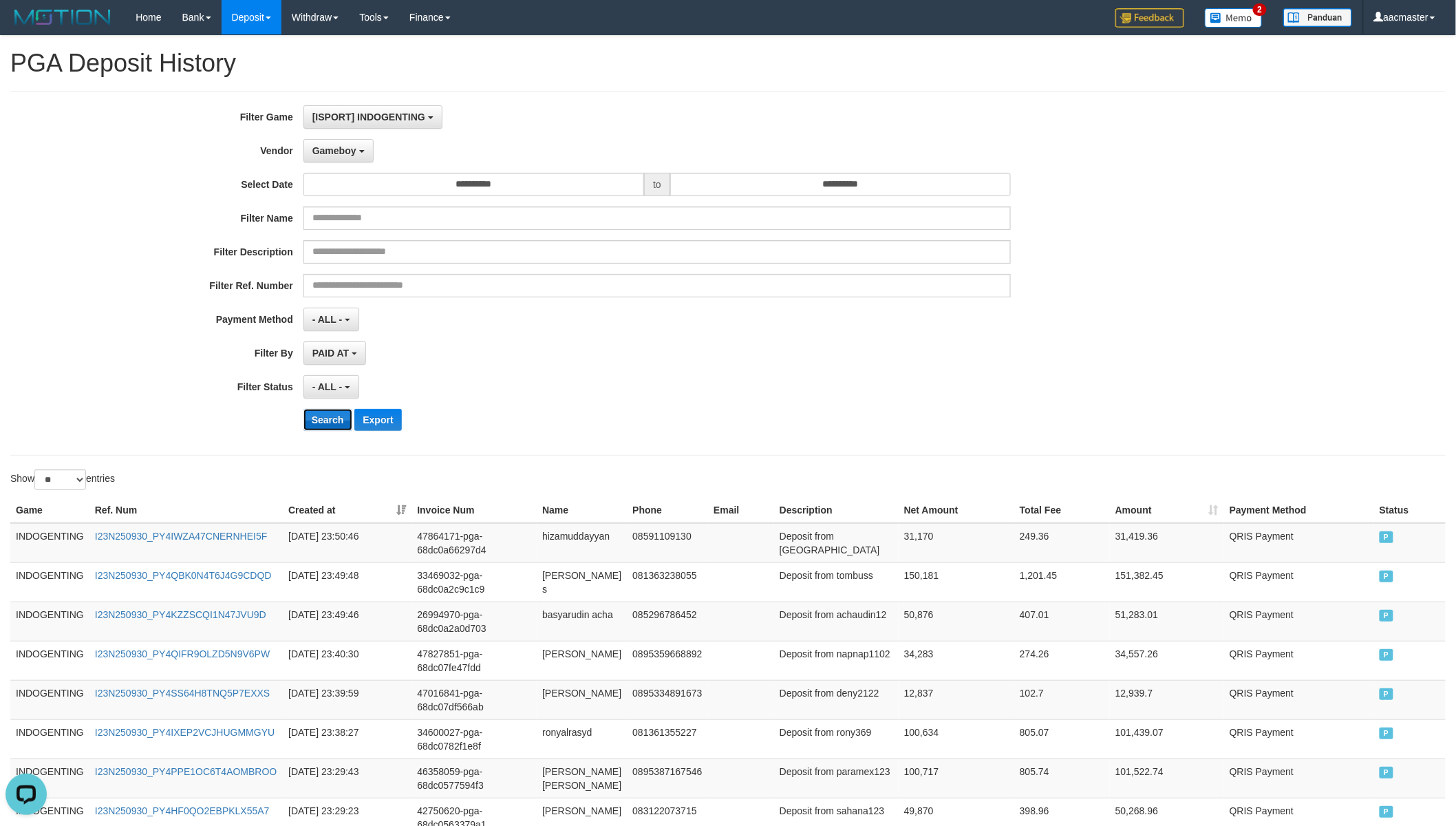
click at [335, 418] on button "Search" at bounding box center [328, 420] width 49 height 22
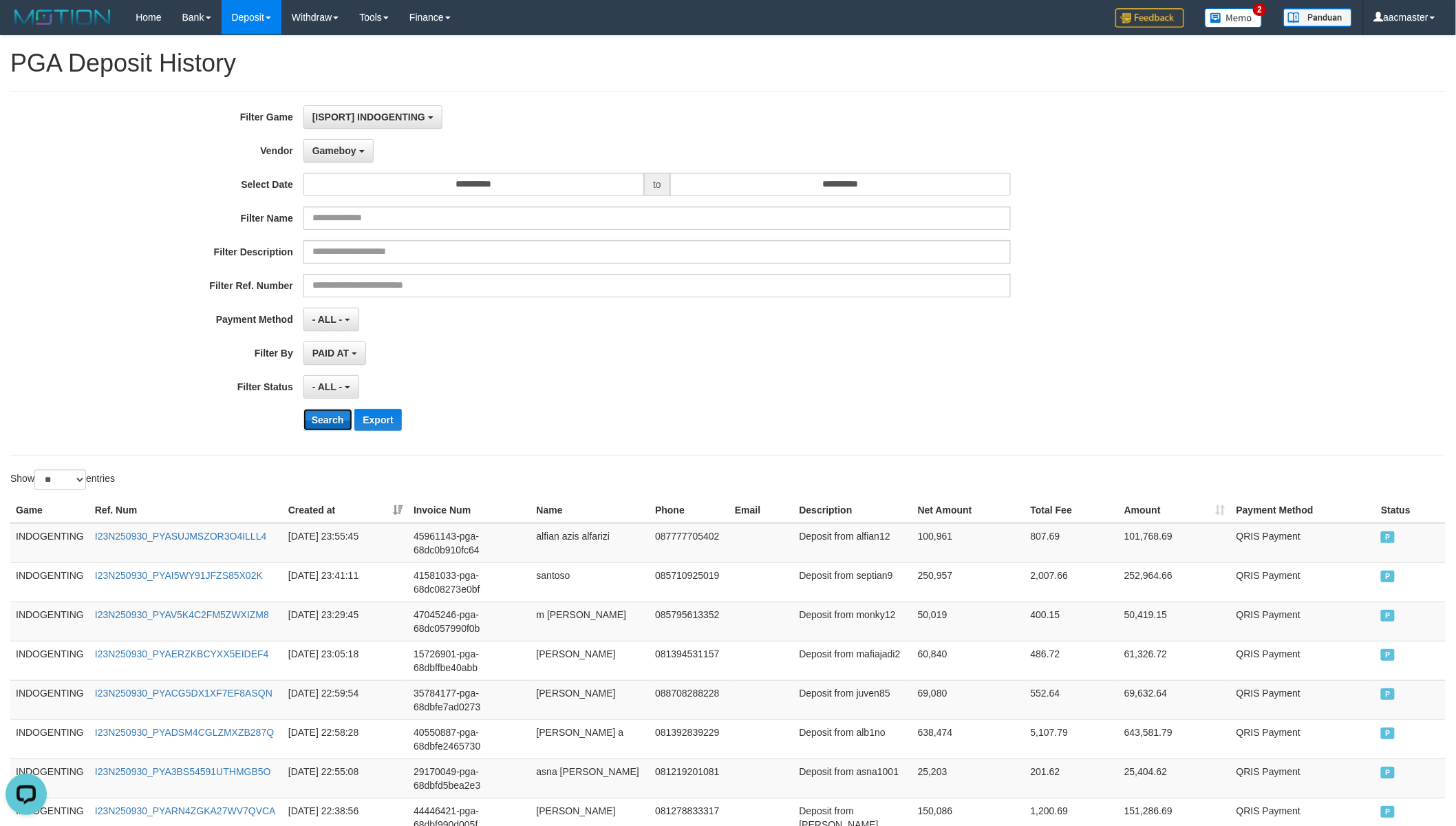
click at [333, 422] on button "Search" at bounding box center [328, 420] width 49 height 22
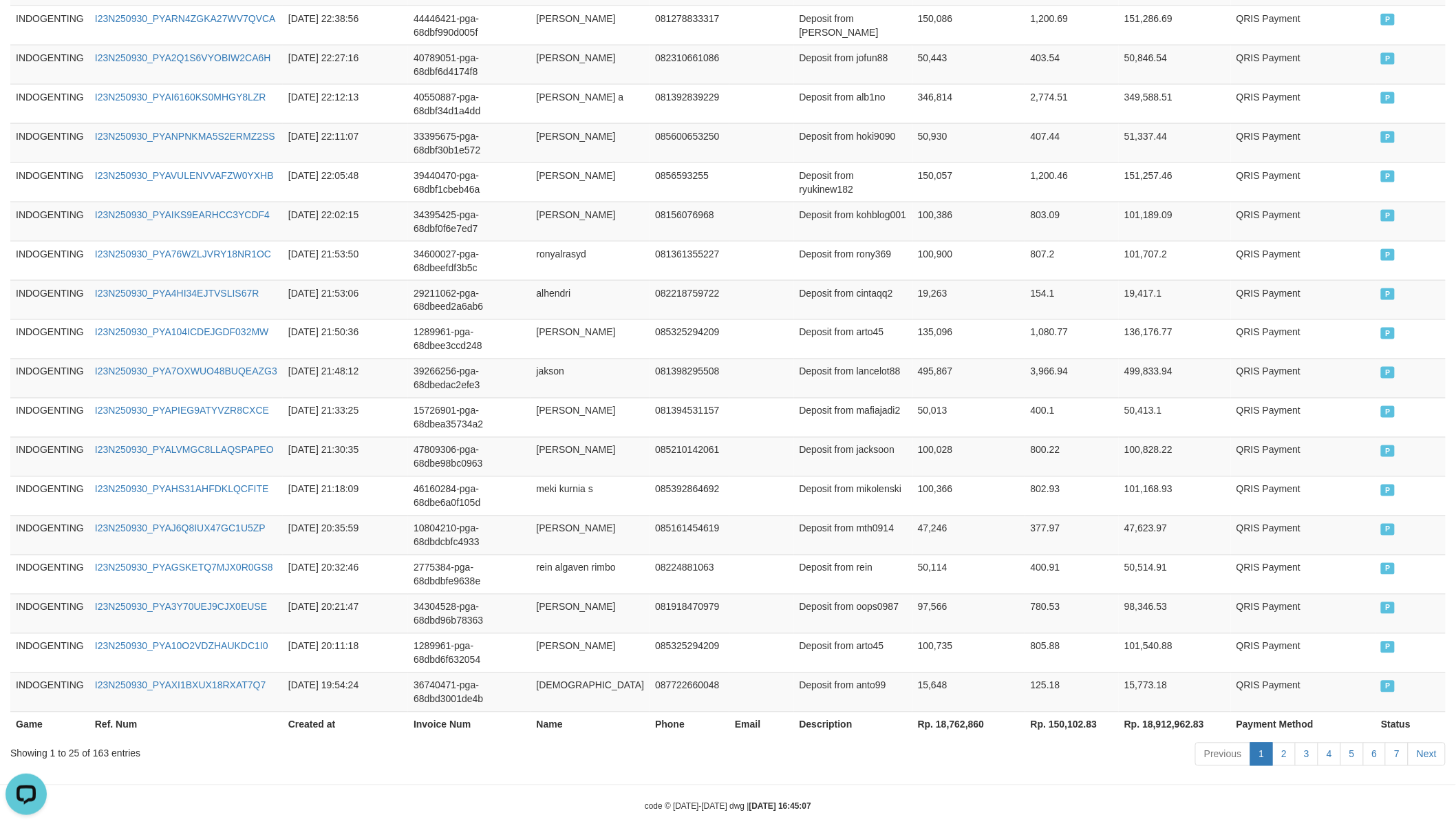
scroll to position [843, 0]
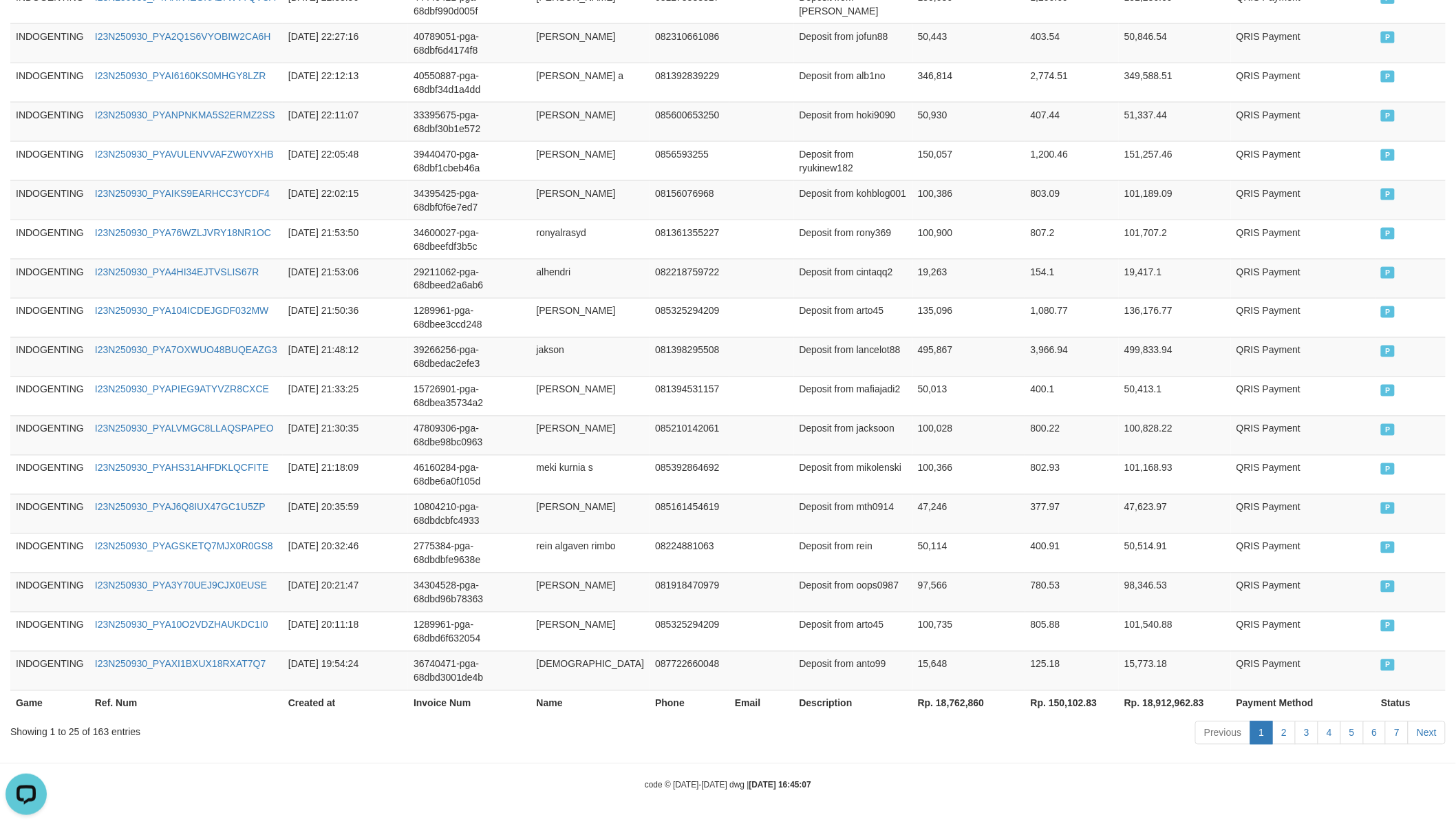
click at [929, 696] on th "Rp. 18,762,860" at bounding box center [968, 703] width 113 height 25
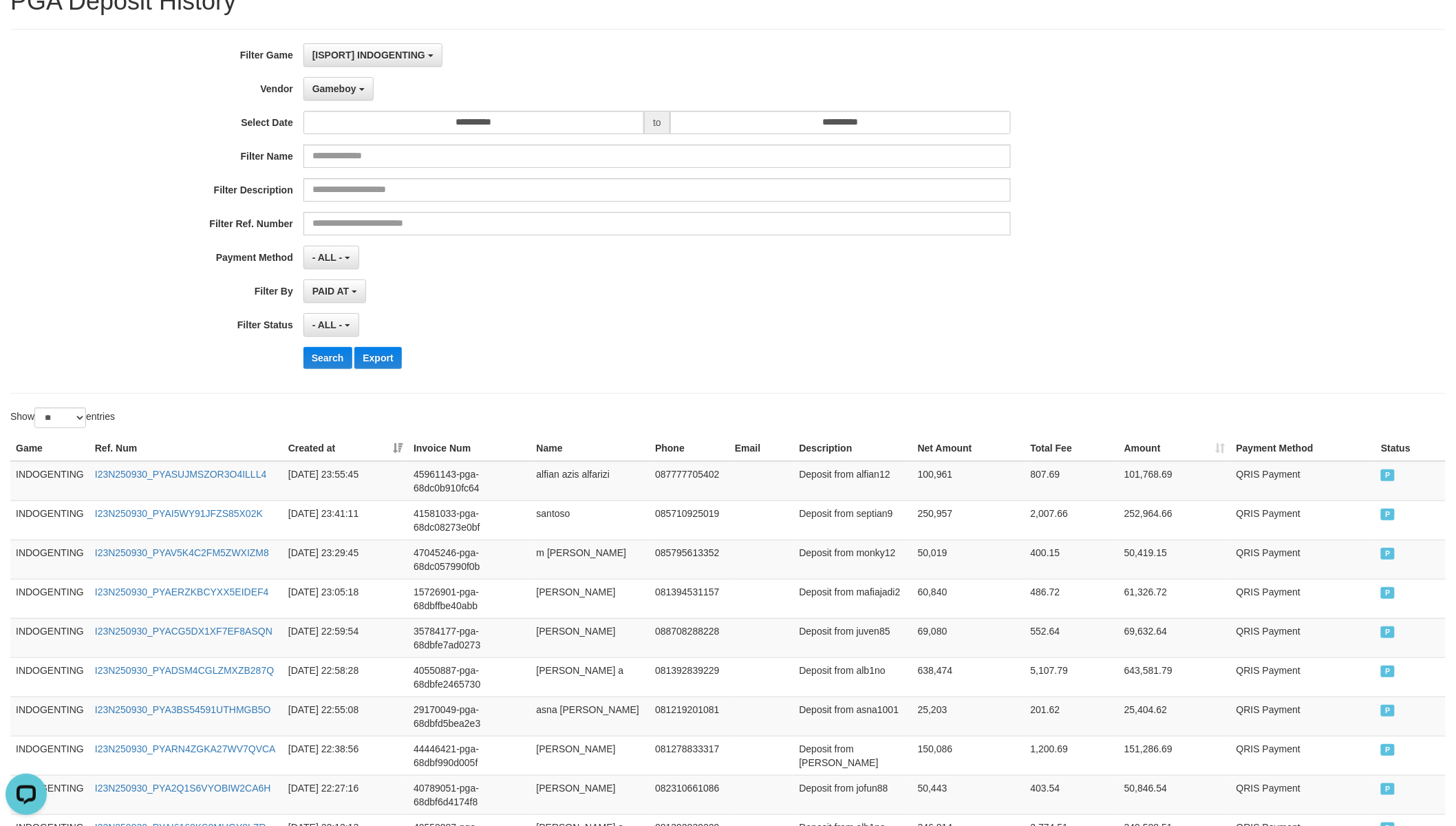
scroll to position [0, 0]
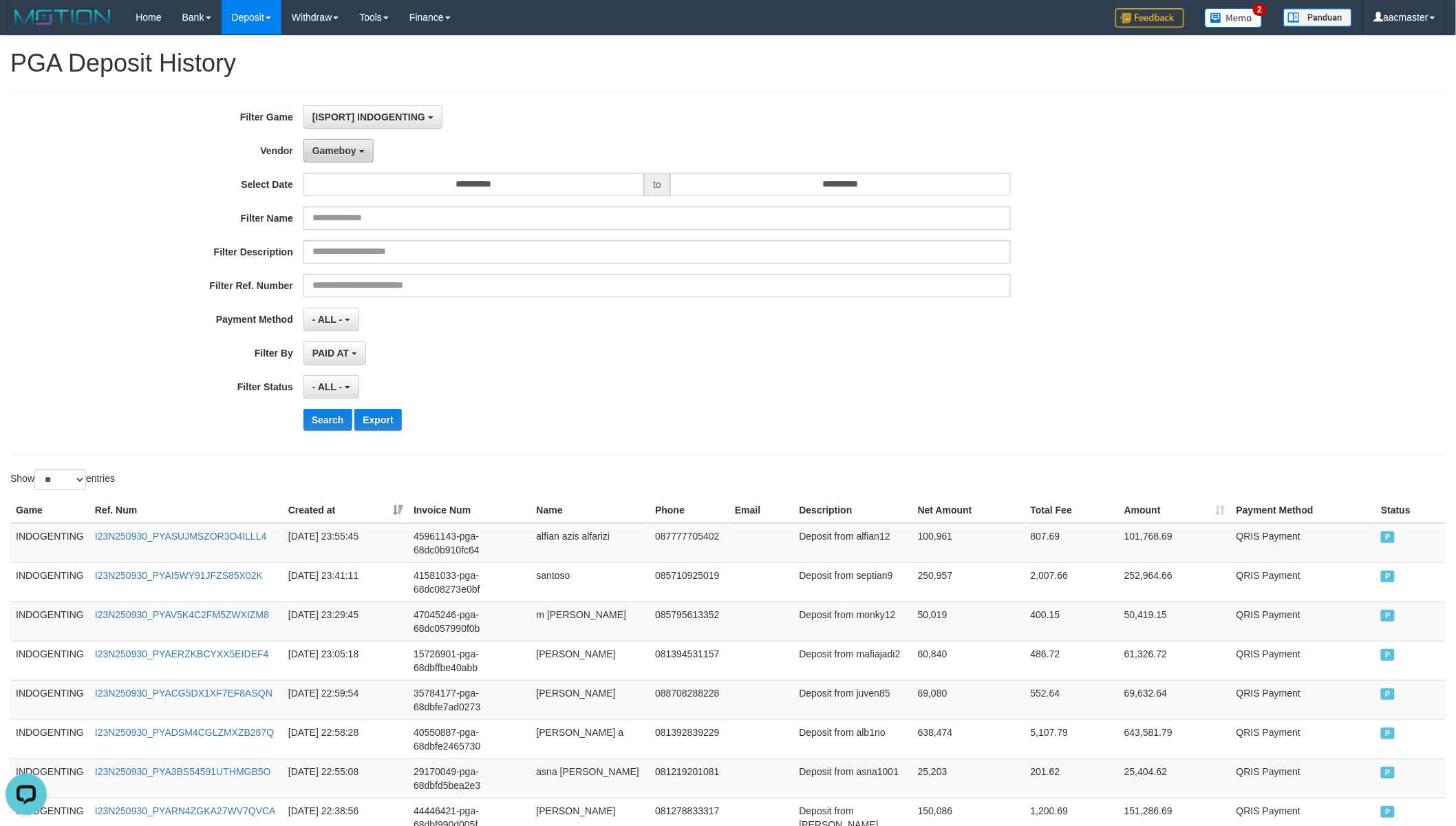
click at [346, 145] on span "Gameboy" at bounding box center [333, 150] width 44 height 11
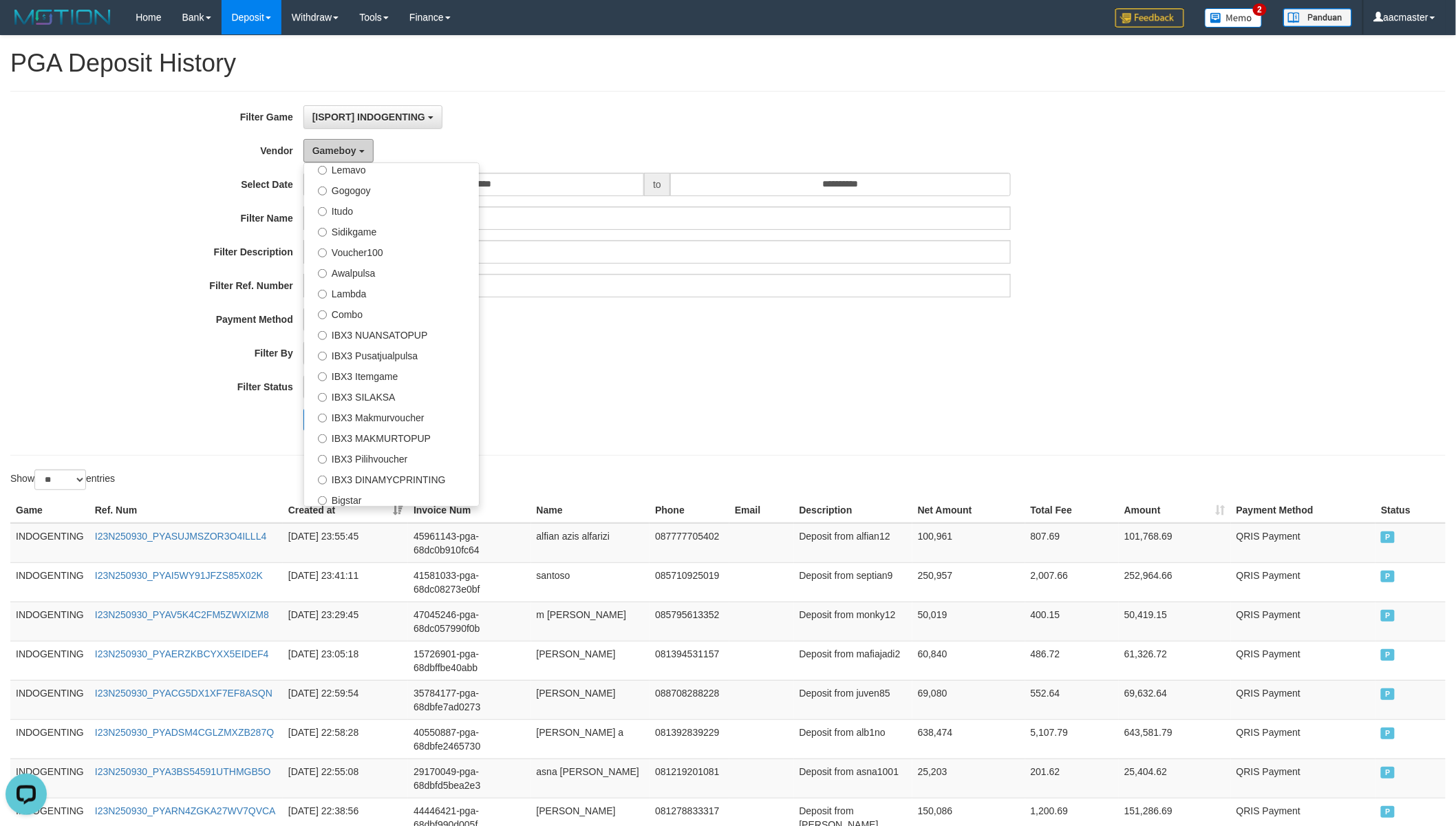
scroll to position [512, 0]
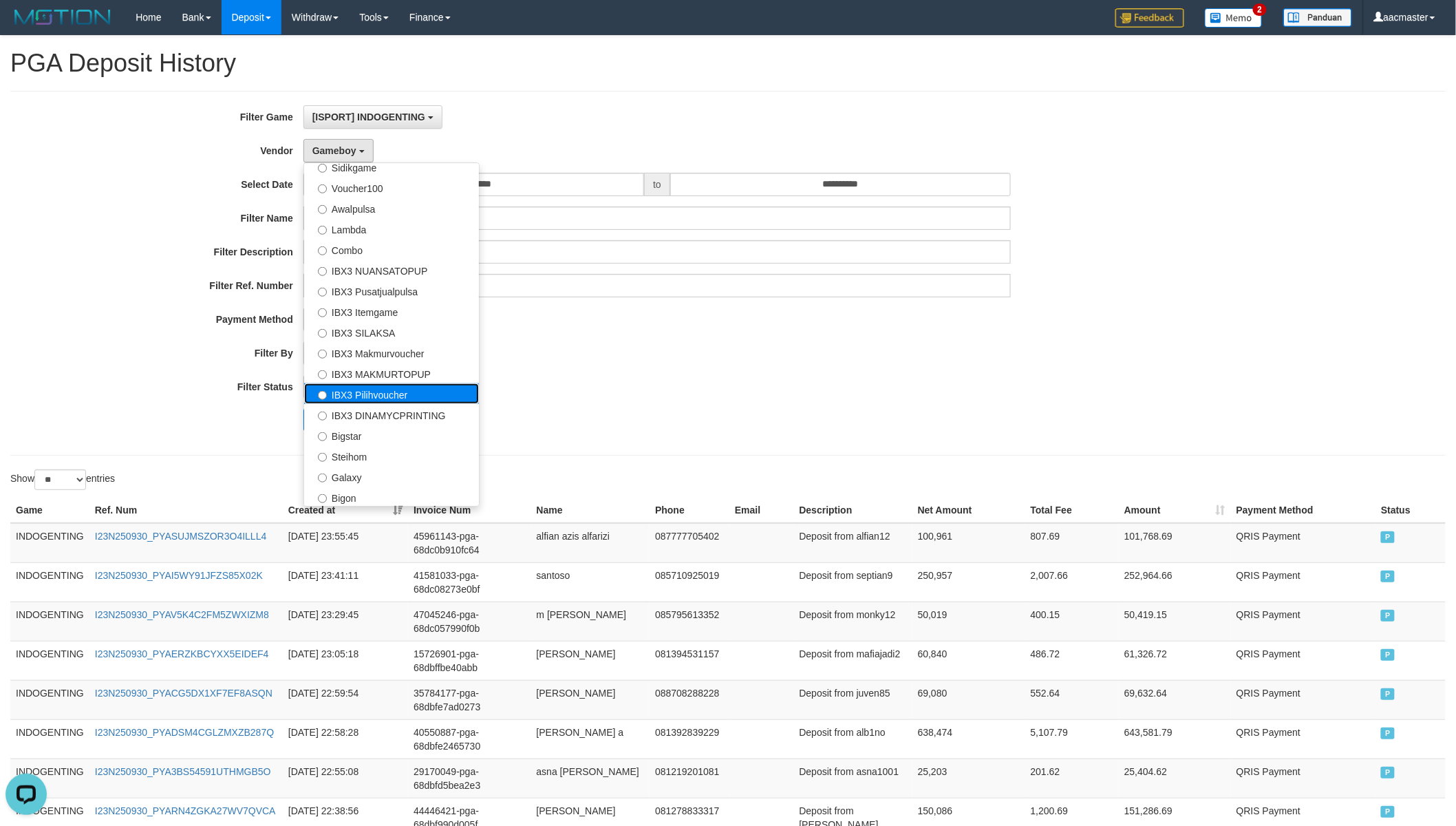
click at [389, 400] on label "IBX3 Pilihvoucher" at bounding box center [391, 393] width 175 height 21
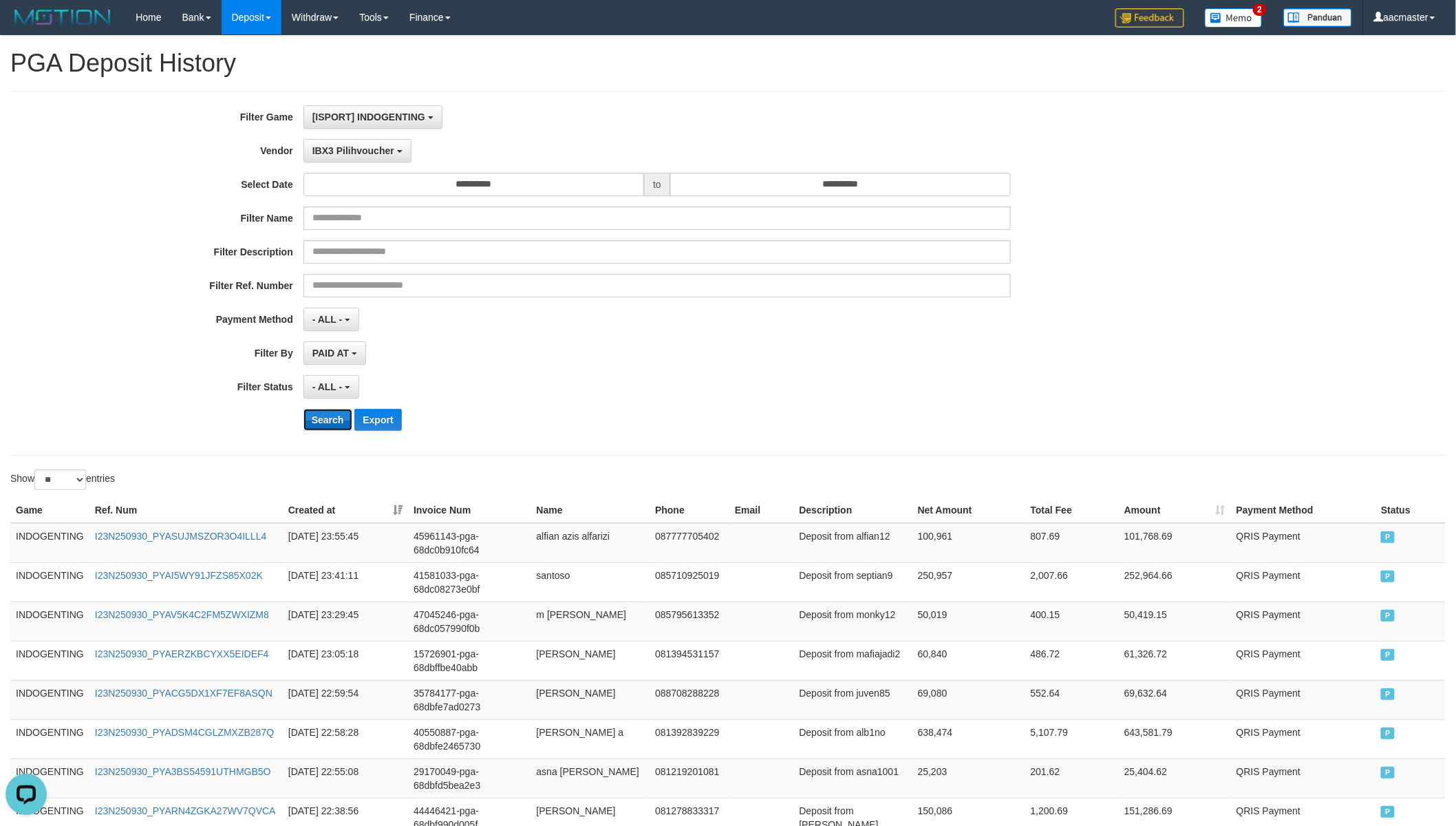
click at [340, 431] on button "Search" at bounding box center [328, 420] width 49 height 22
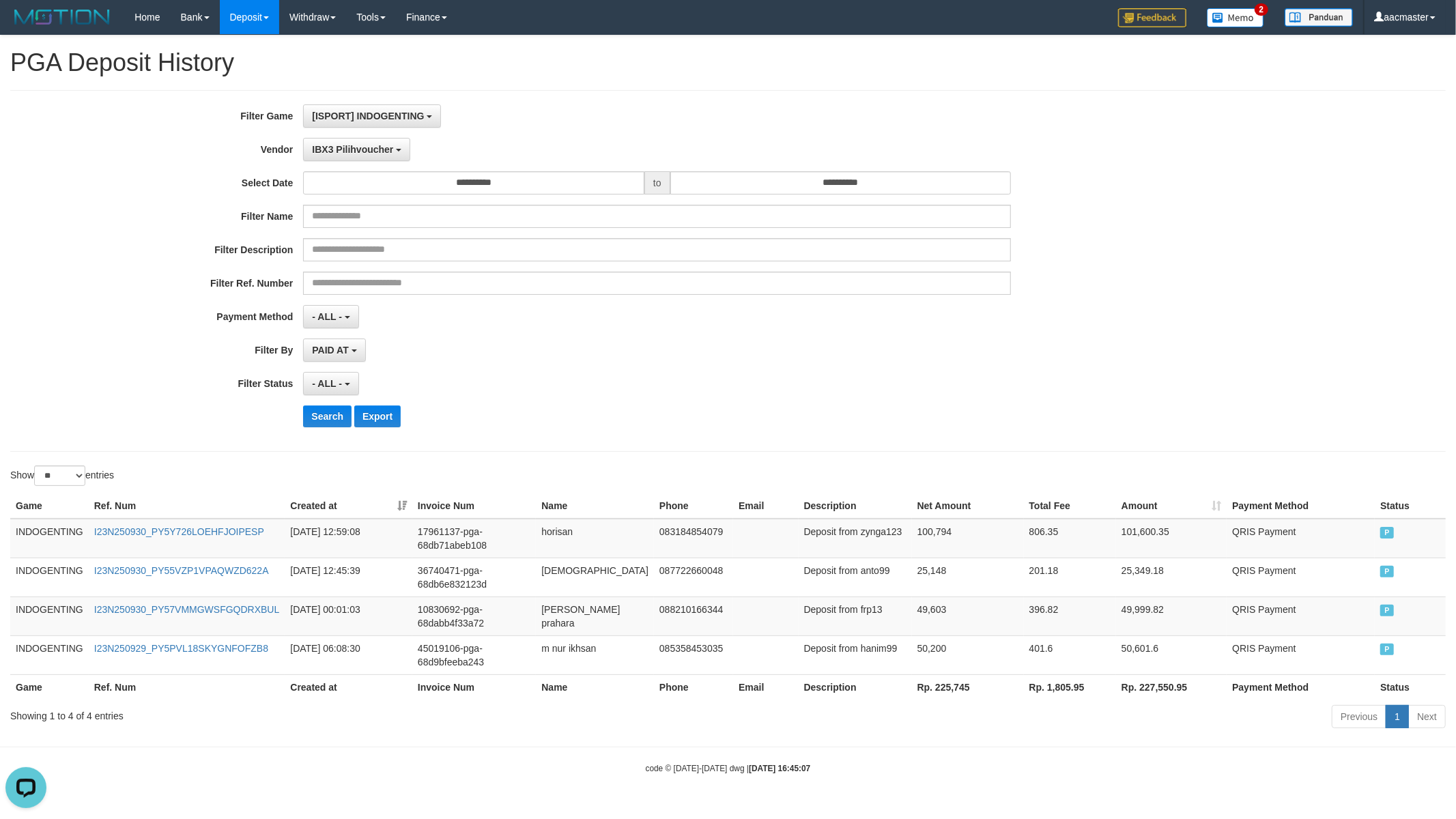
click at [934, 681] on th "Rp. 225,745" at bounding box center [968, 687] width 112 height 25
click at [389, 152] on span "IBX3 Pilihvoucher" at bounding box center [353, 149] width 82 height 11
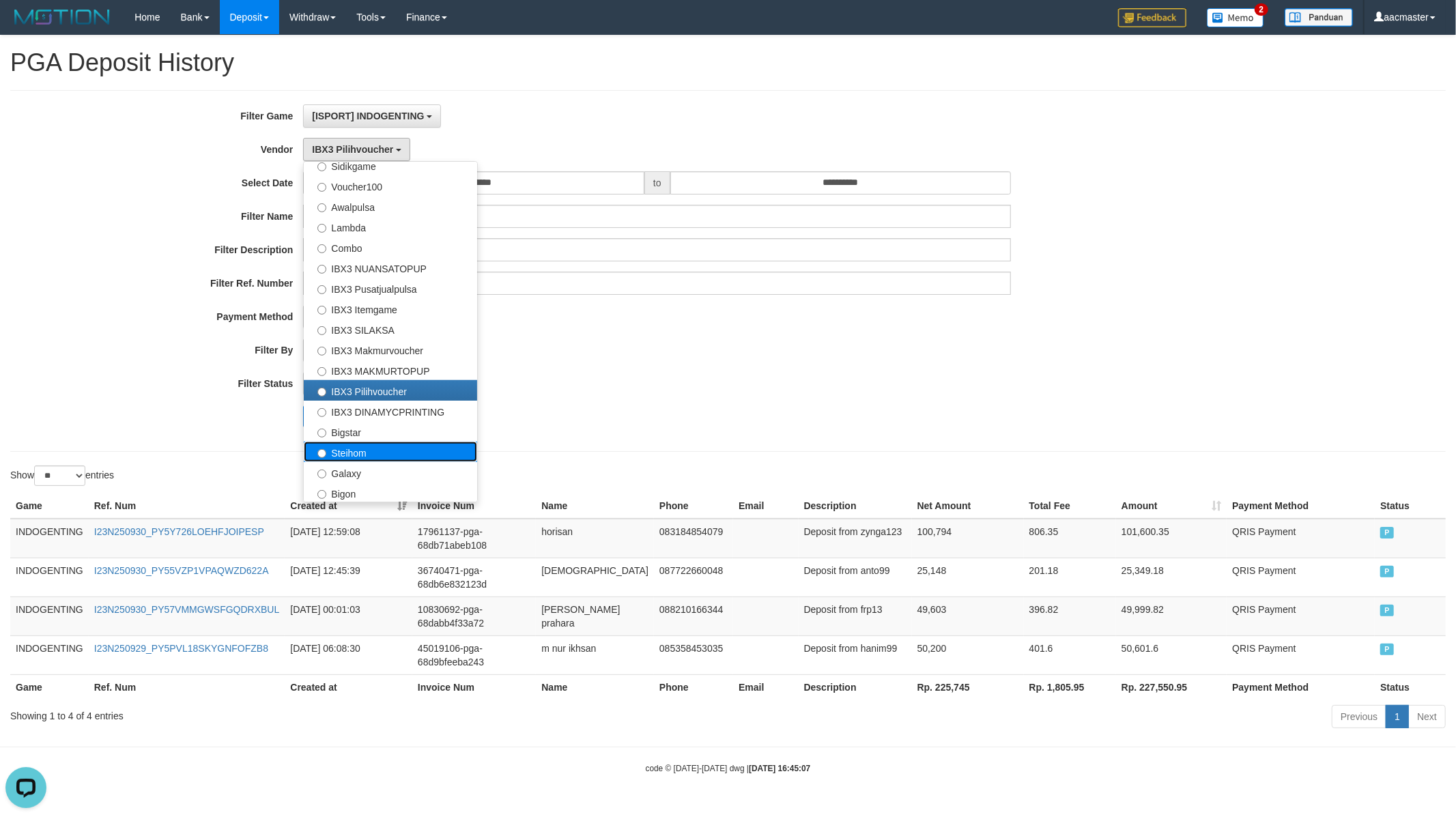
click at [361, 458] on label "Steihom" at bounding box center [390, 452] width 173 height 20
select select "**********"
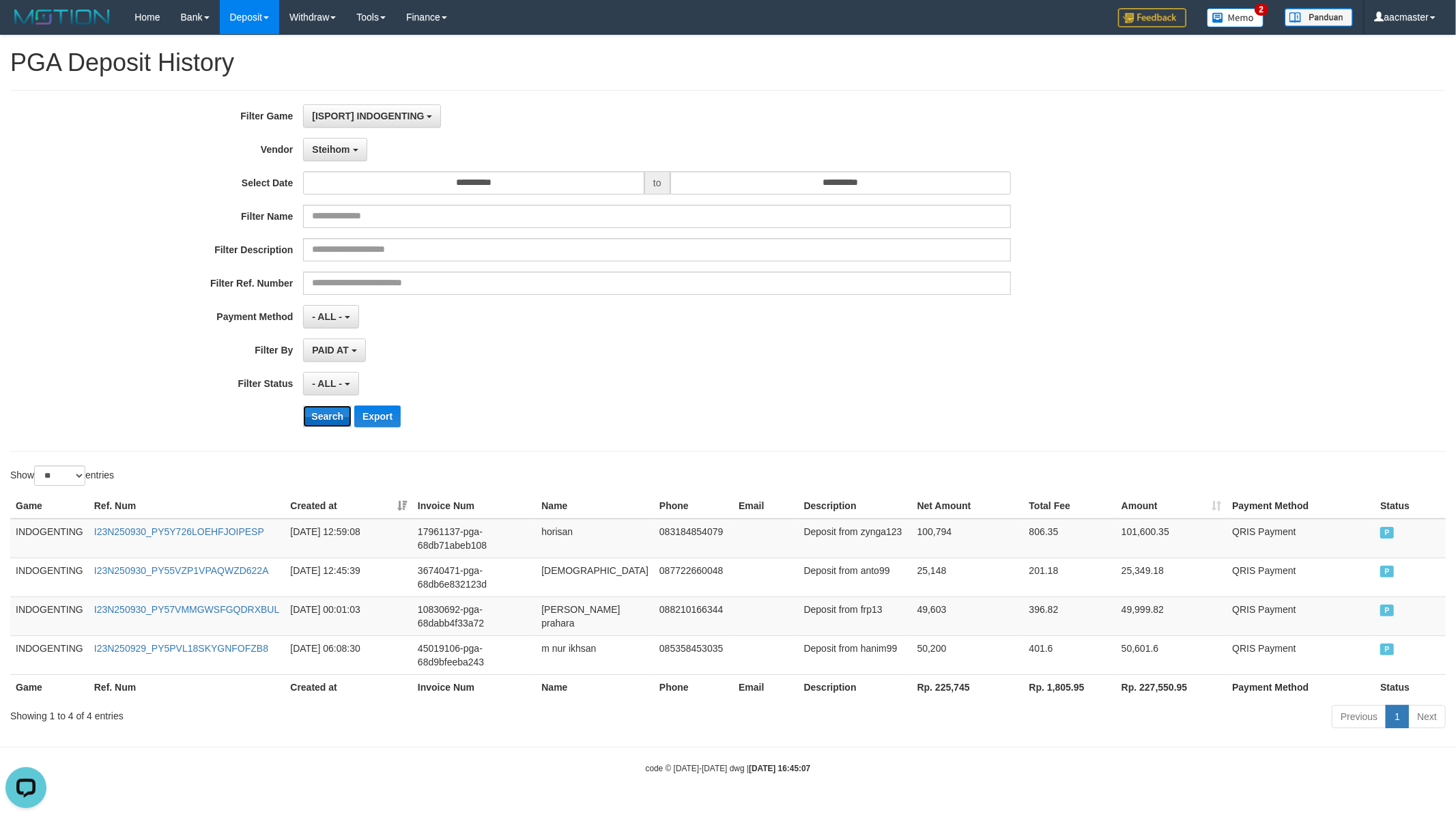
click at [332, 424] on button "Search" at bounding box center [327, 417] width 48 height 22
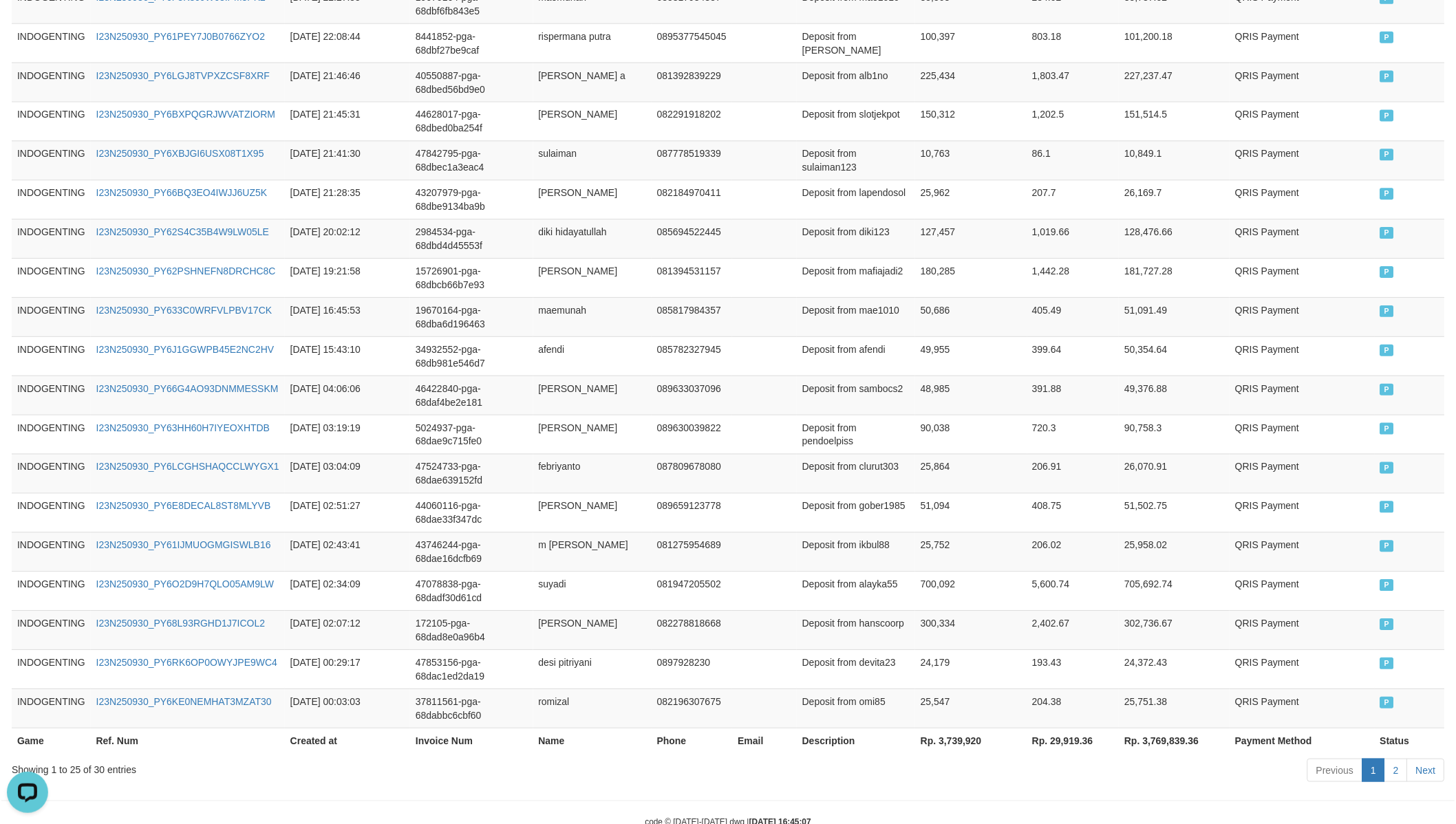
scroll to position [830, 0]
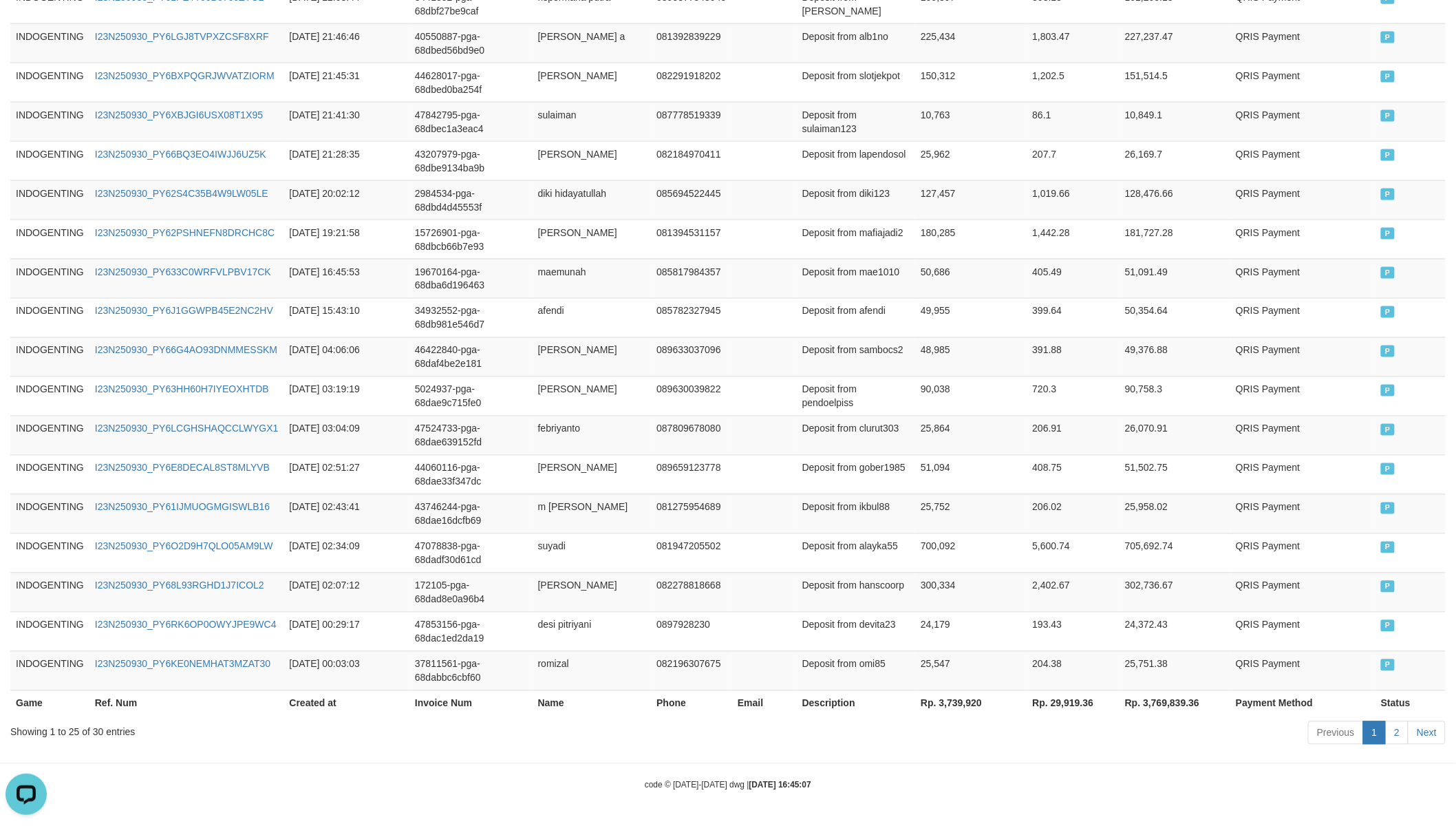
click at [915, 696] on th "Rp. 3,739,920" at bounding box center [970, 703] width 111 height 25
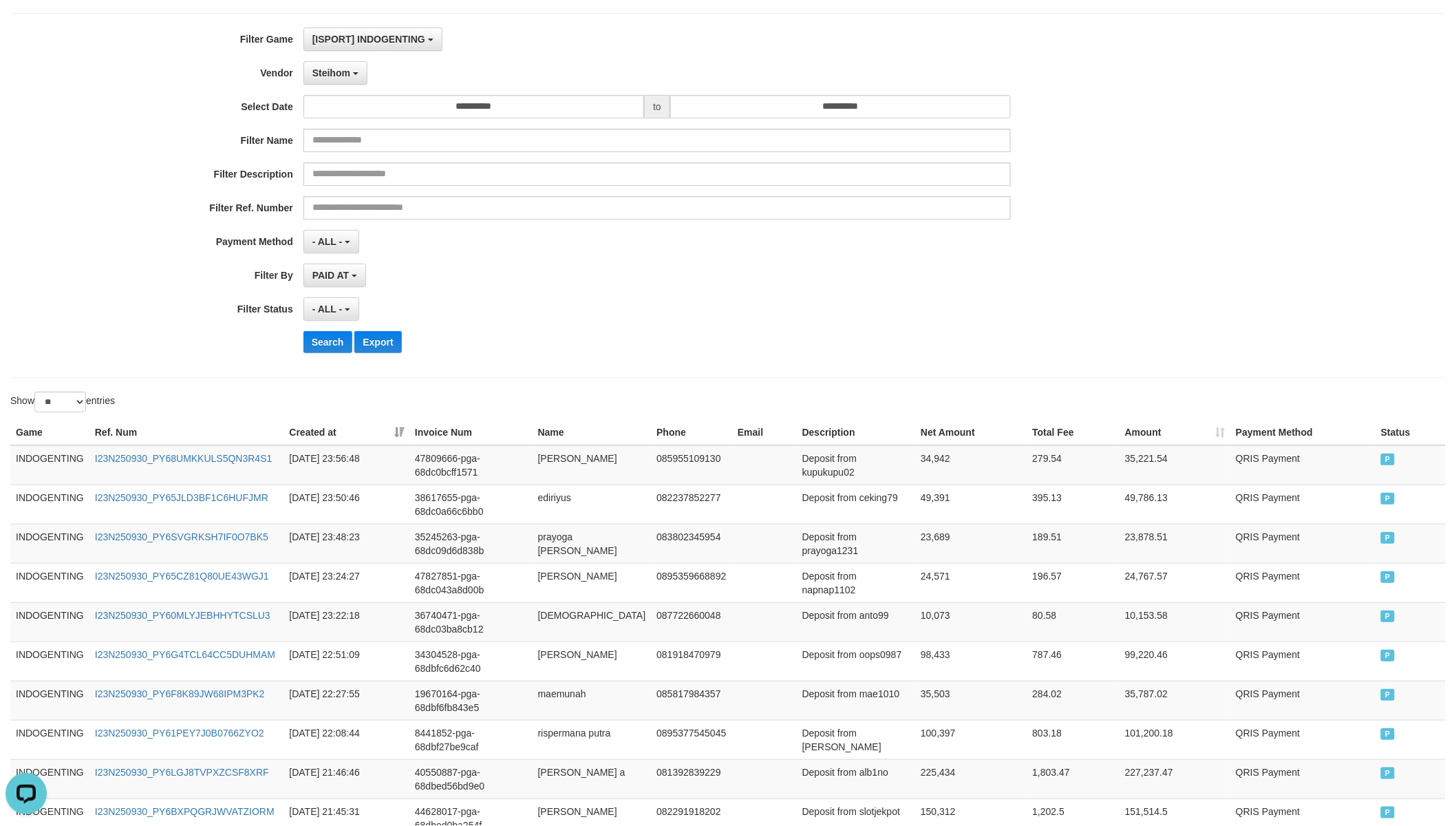
scroll to position [0, 0]
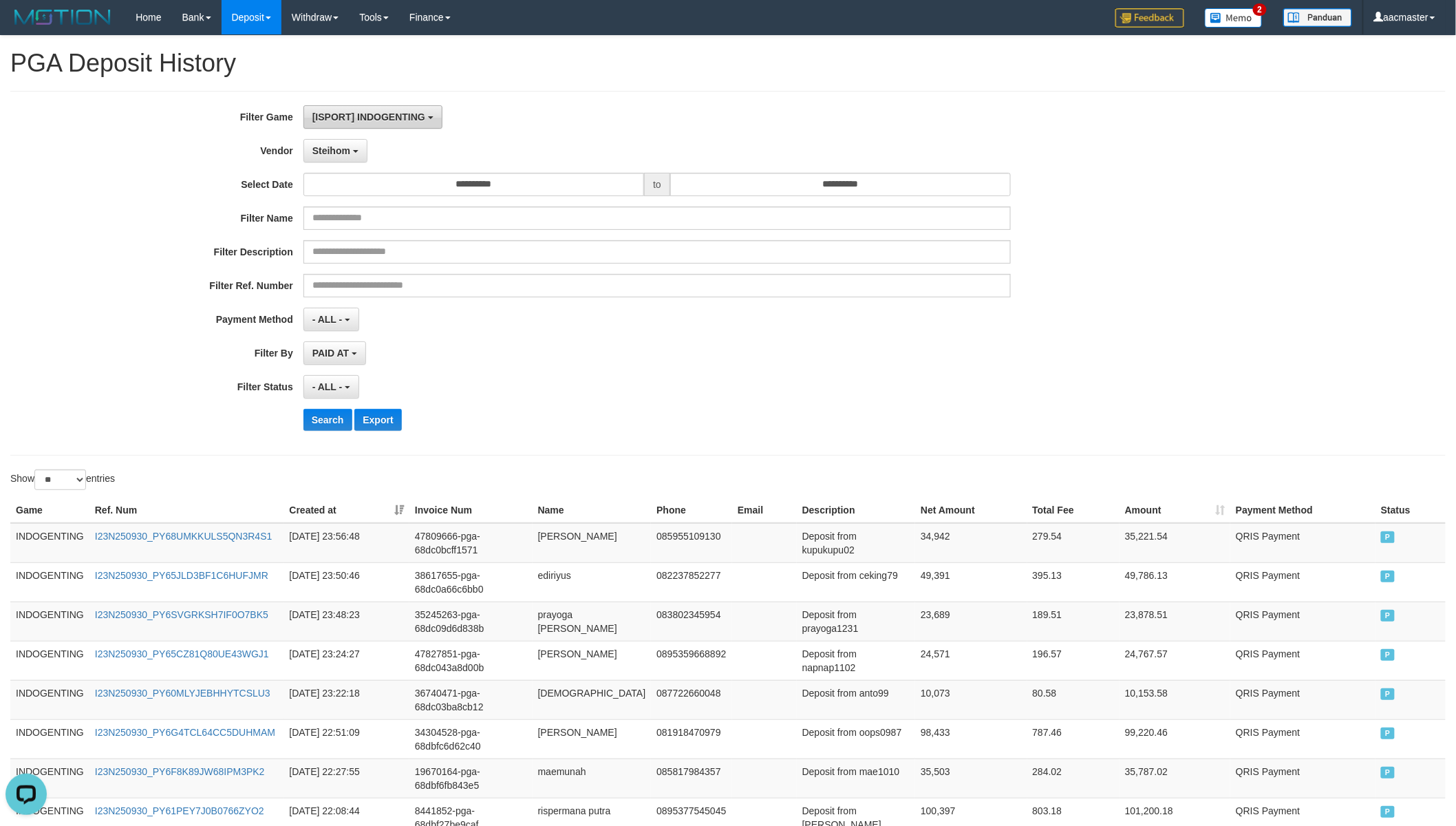
click at [402, 119] on span "[ISPORT] INDOGENTING" at bounding box center [368, 117] width 113 height 11
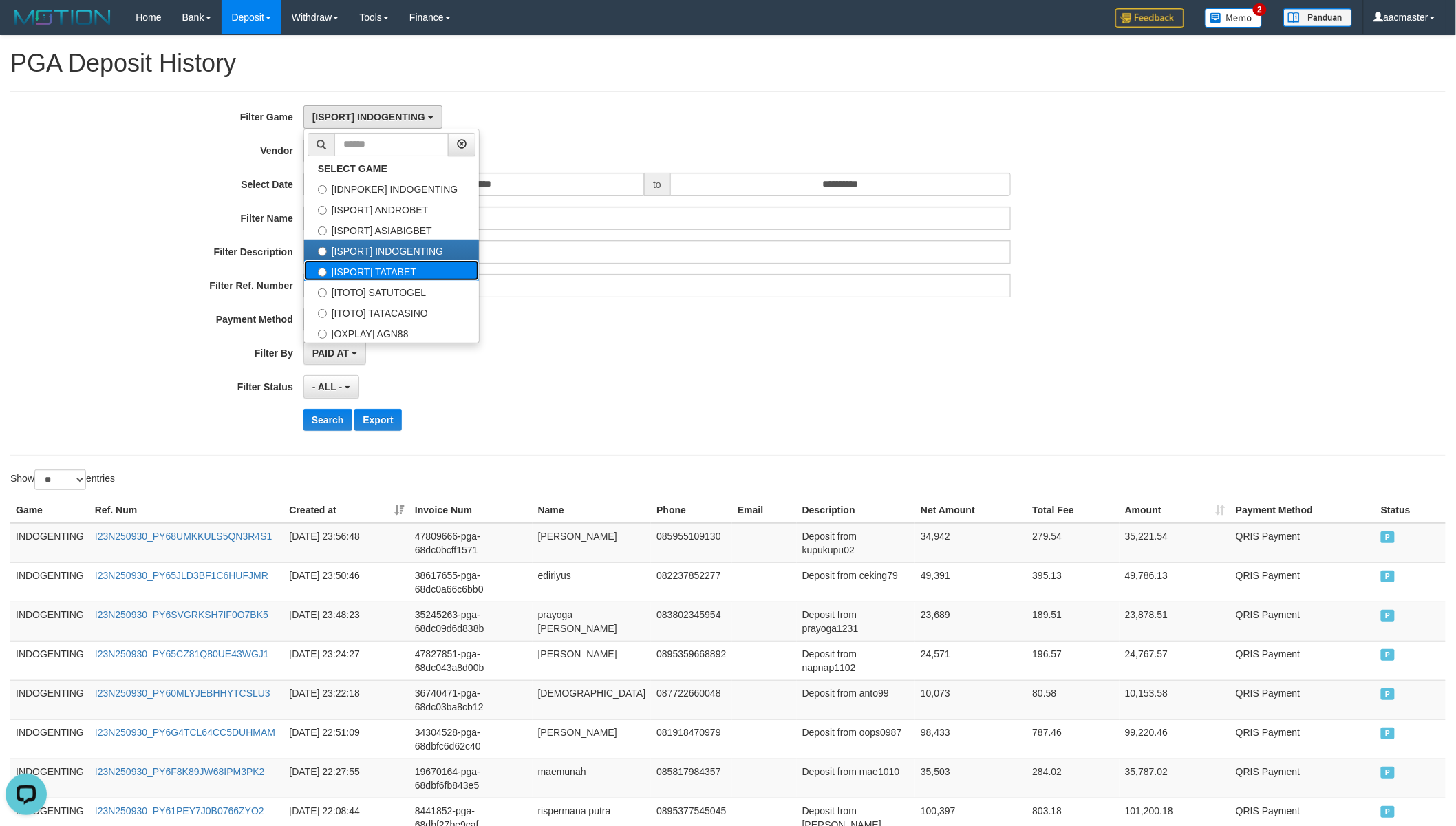
click at [413, 270] on label "[ISPORT] TATABET" at bounding box center [391, 270] width 175 height 21
select select "***"
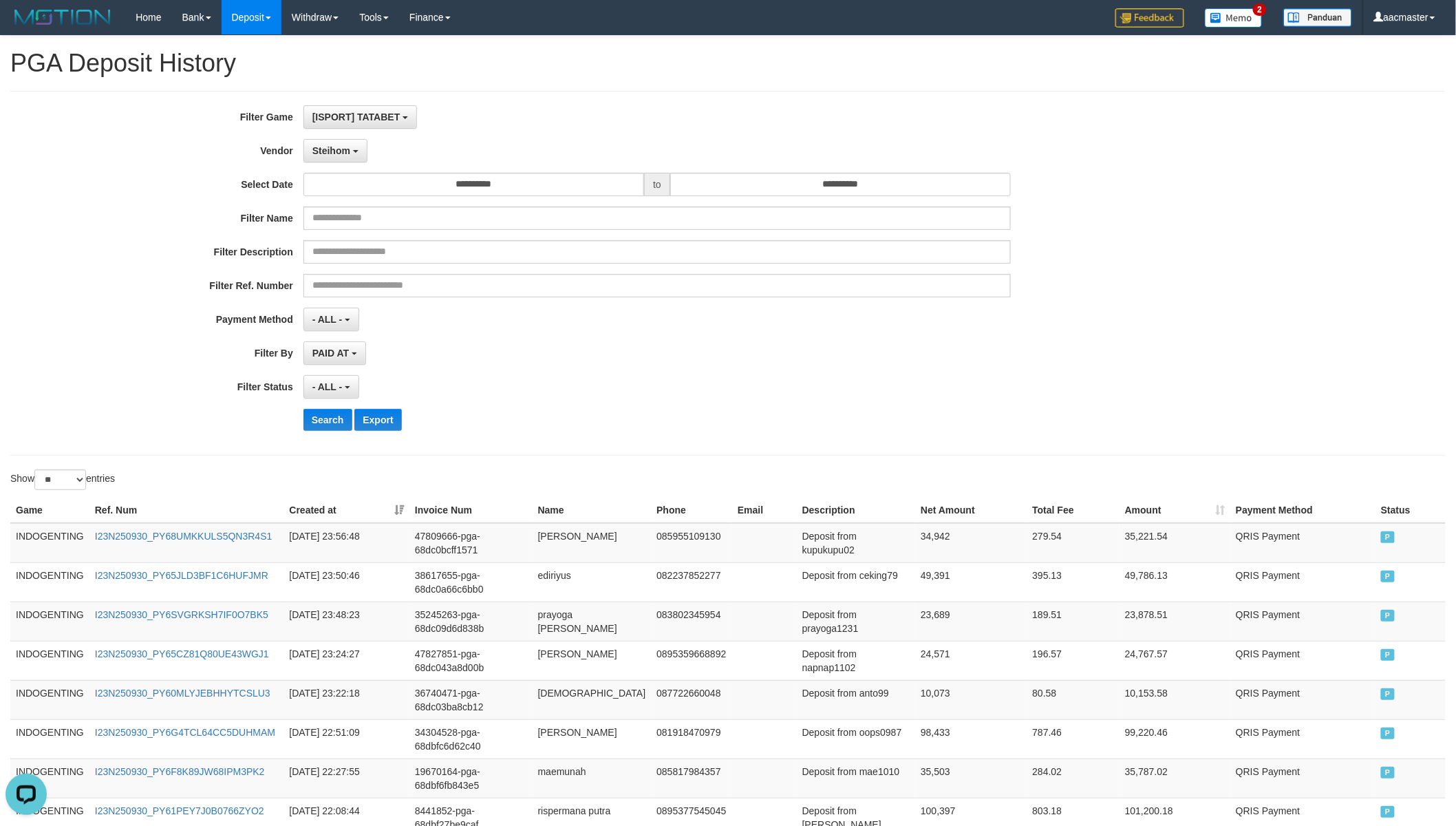
scroll to position [58, 0]
click at [337, 417] on button "Search" at bounding box center [328, 420] width 49 height 22
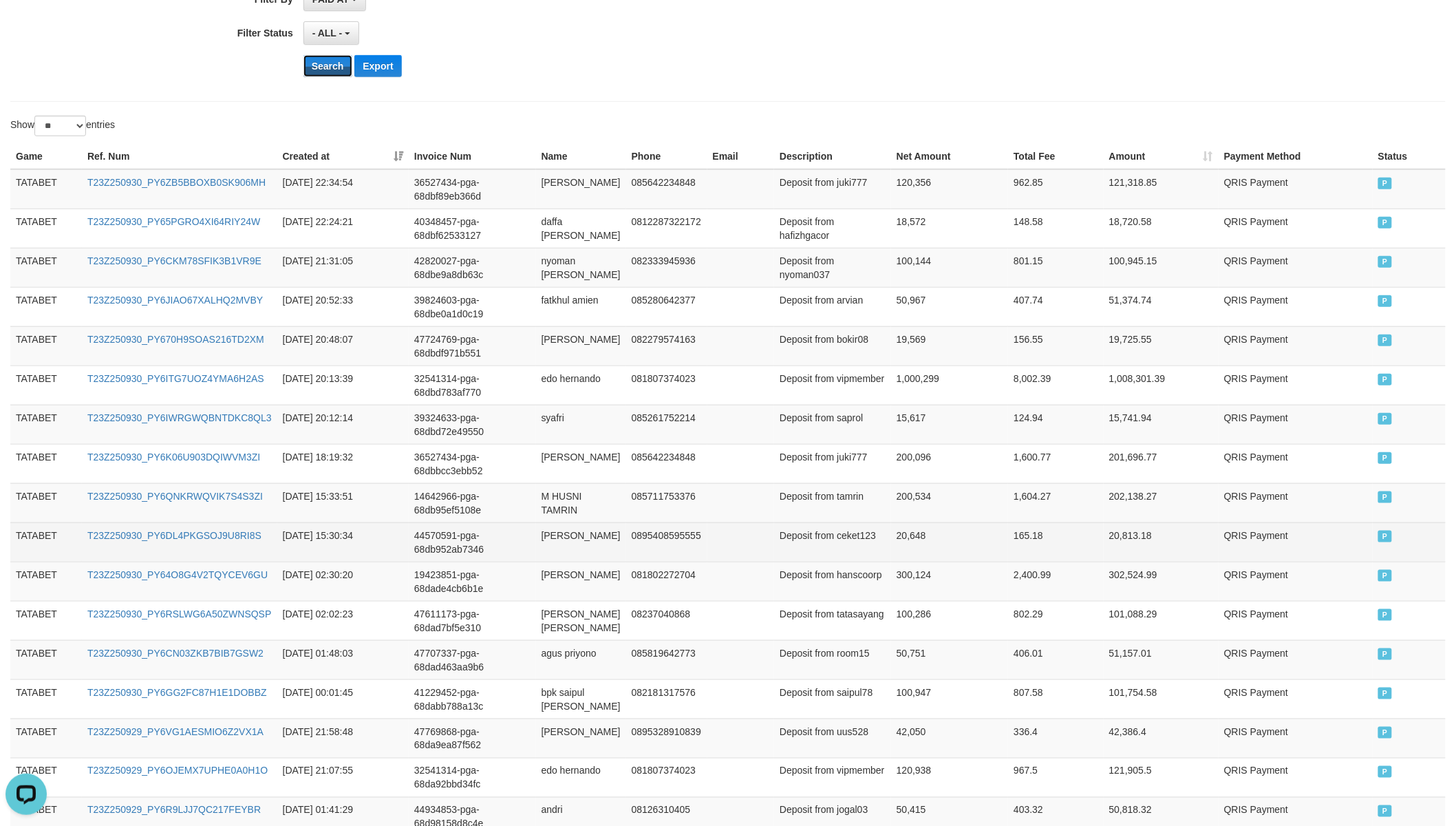
scroll to position [607, 0]
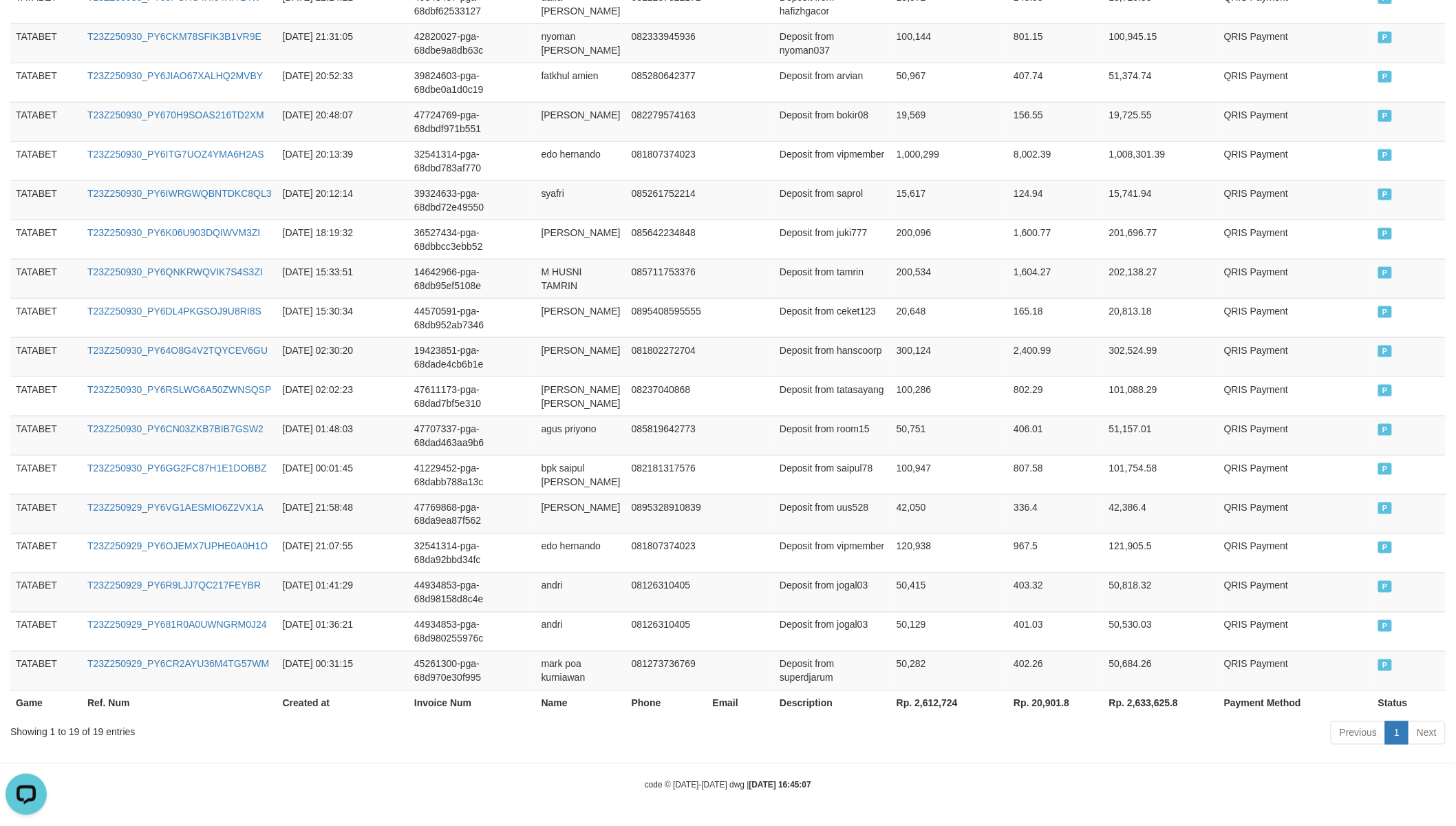
click at [912, 696] on th "Rp. 2,612,724" at bounding box center [949, 703] width 117 height 25
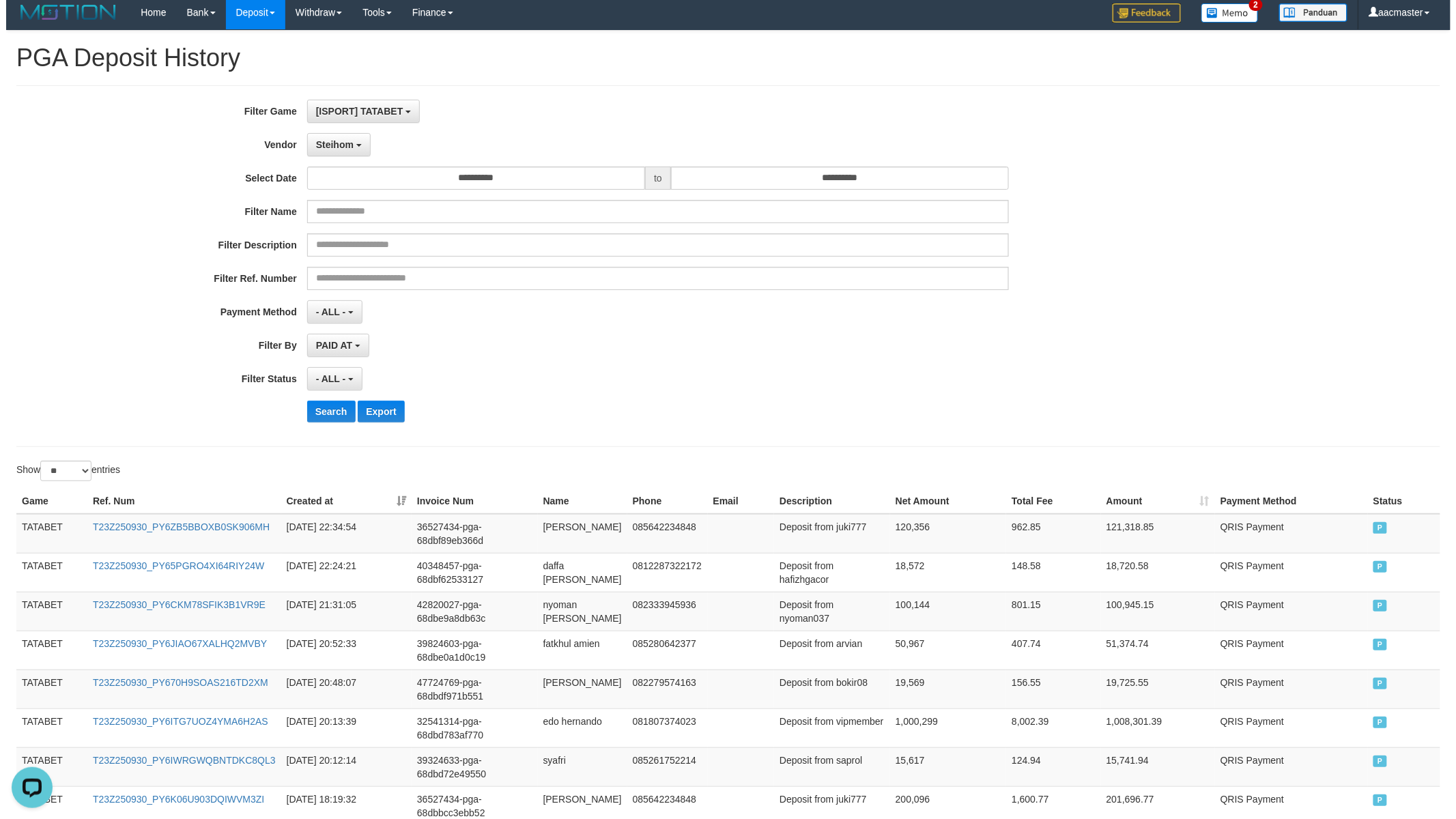
scroll to position [0, 0]
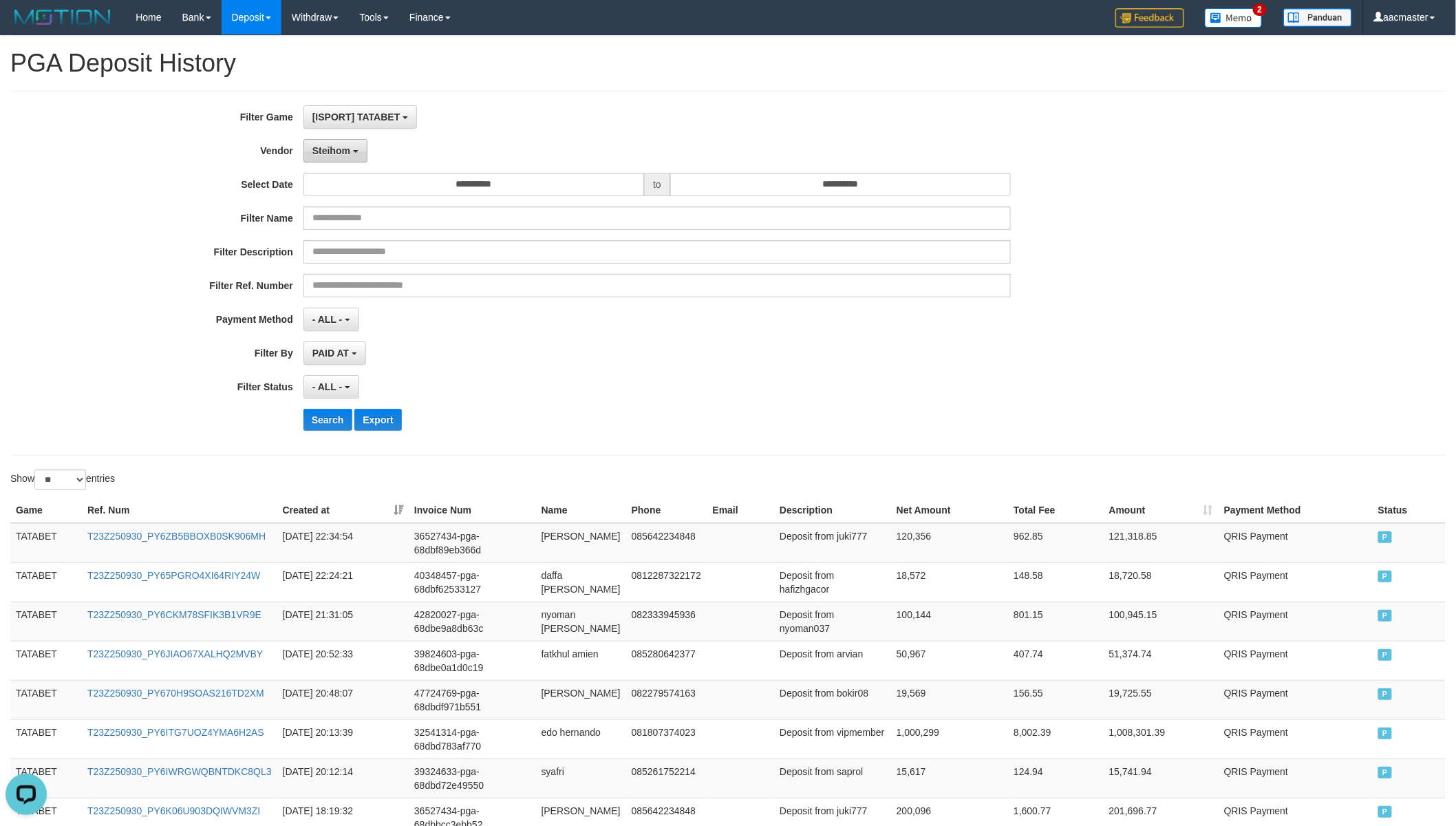
click at [340, 150] on span "Steihom" at bounding box center [331, 150] width 38 height 11
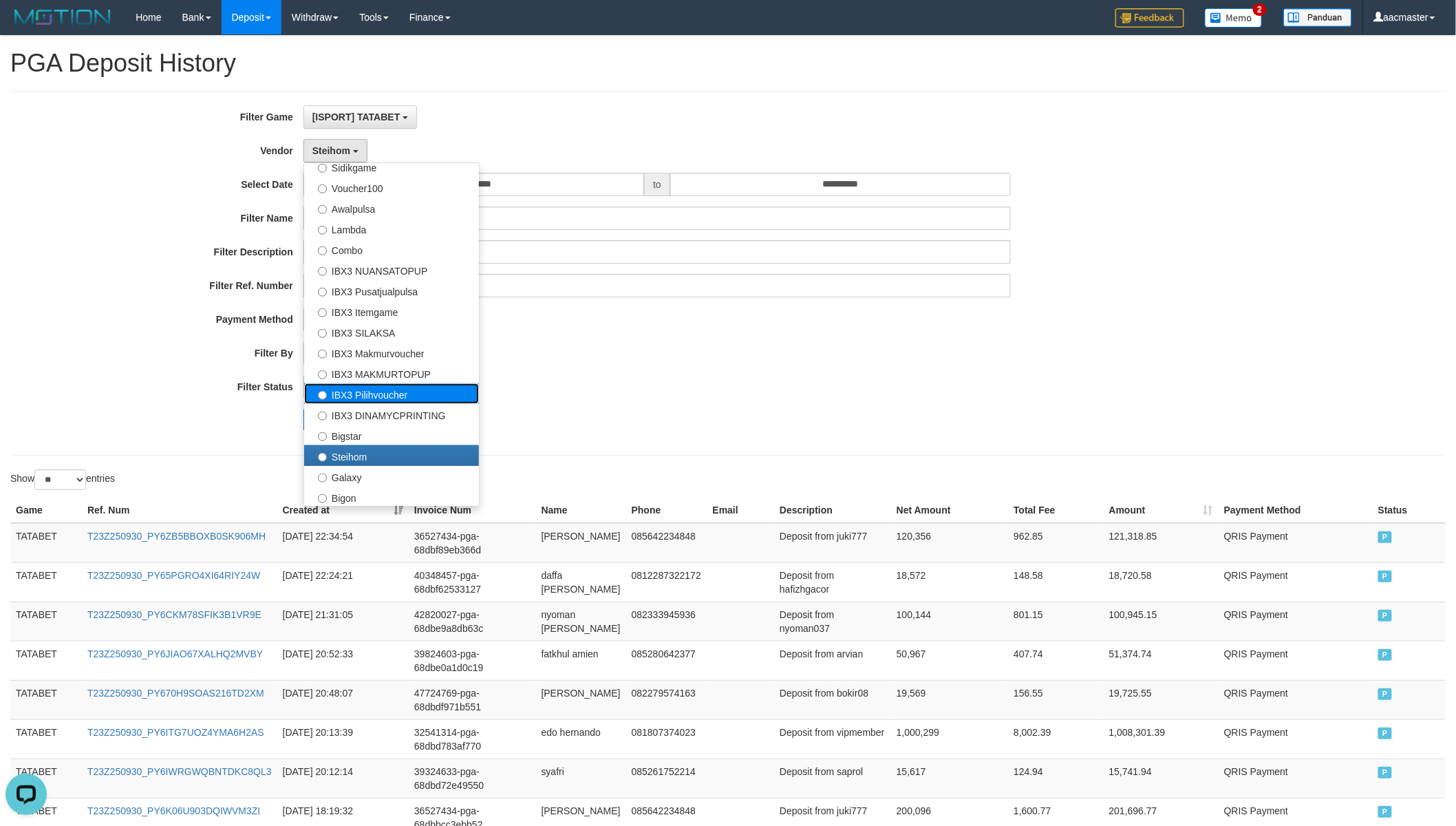
click at [403, 386] on label "IBX3 Pilihvoucher" at bounding box center [391, 393] width 175 height 21
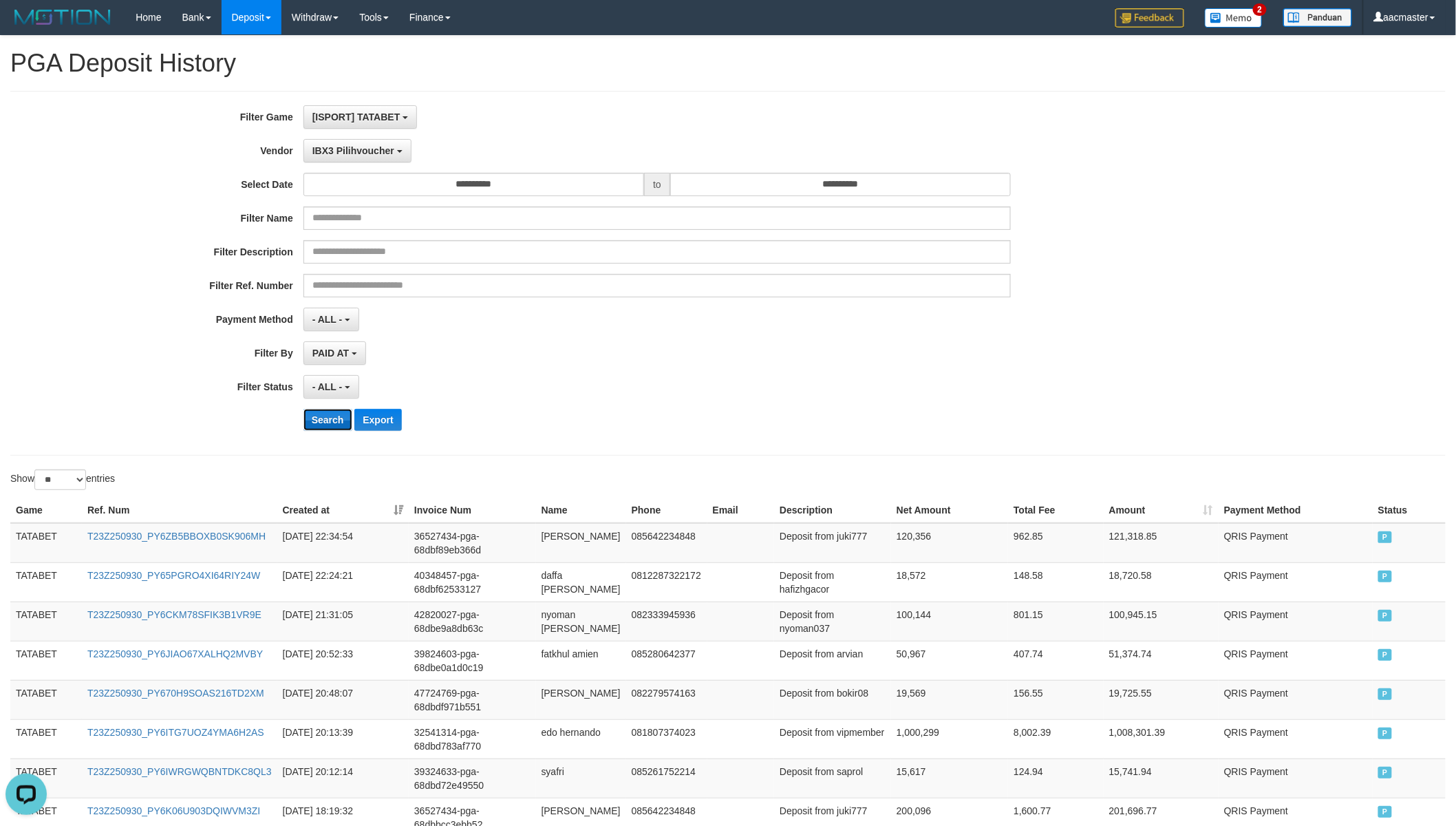
click at [327, 427] on button "Search" at bounding box center [328, 420] width 49 height 22
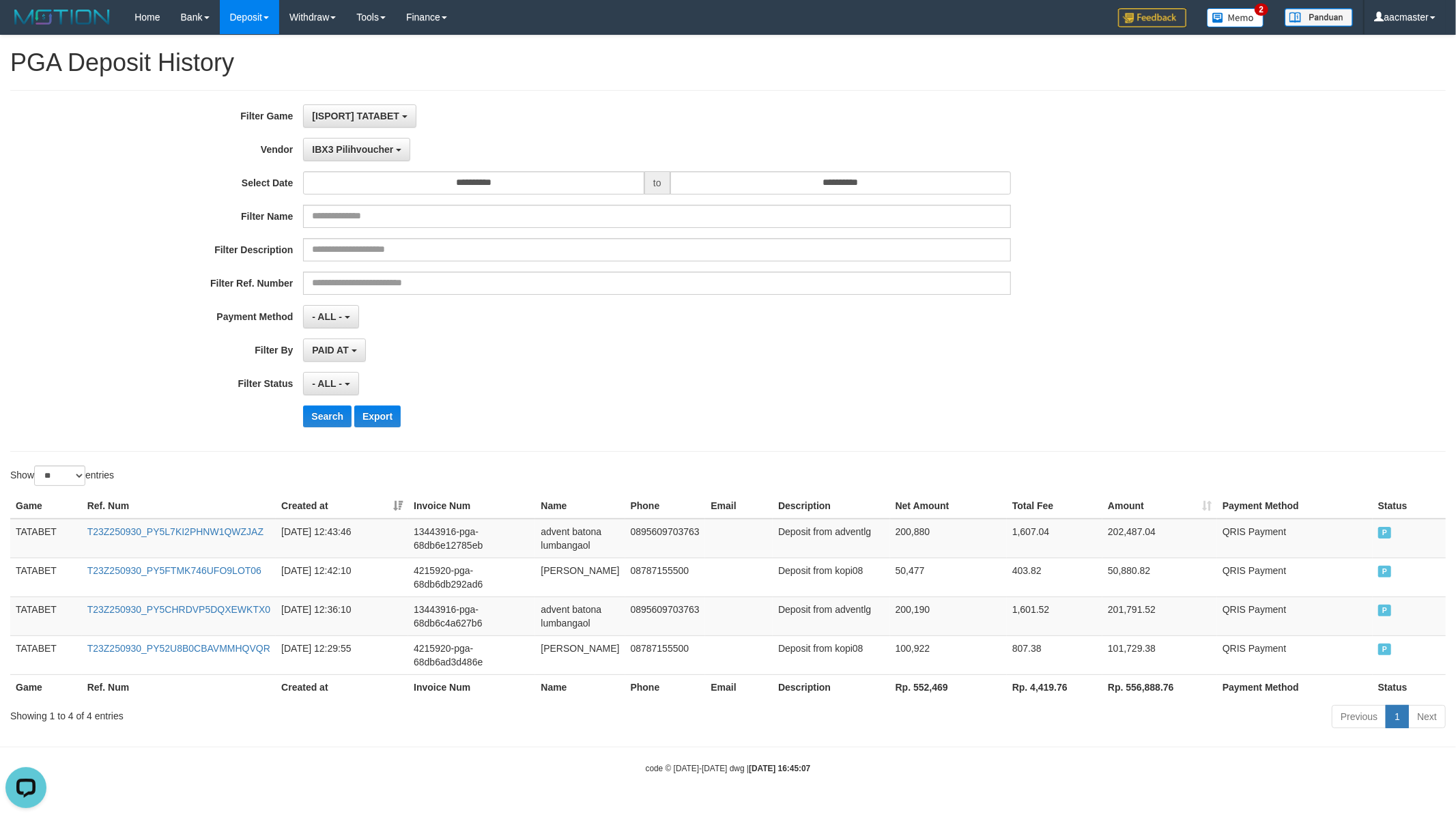
click at [922, 690] on th "Rp. 552,469" at bounding box center [949, 687] width 117 height 25
click at [411, 140] on div "IBX3 Pilihvoucher - Default Vendor - [PERSON_NAME] Atlas WD LB Java Purple Gree…" at bounding box center [657, 149] width 708 height 23
click at [377, 148] on span "IBX3 Pilihvoucher" at bounding box center [353, 149] width 82 height 11
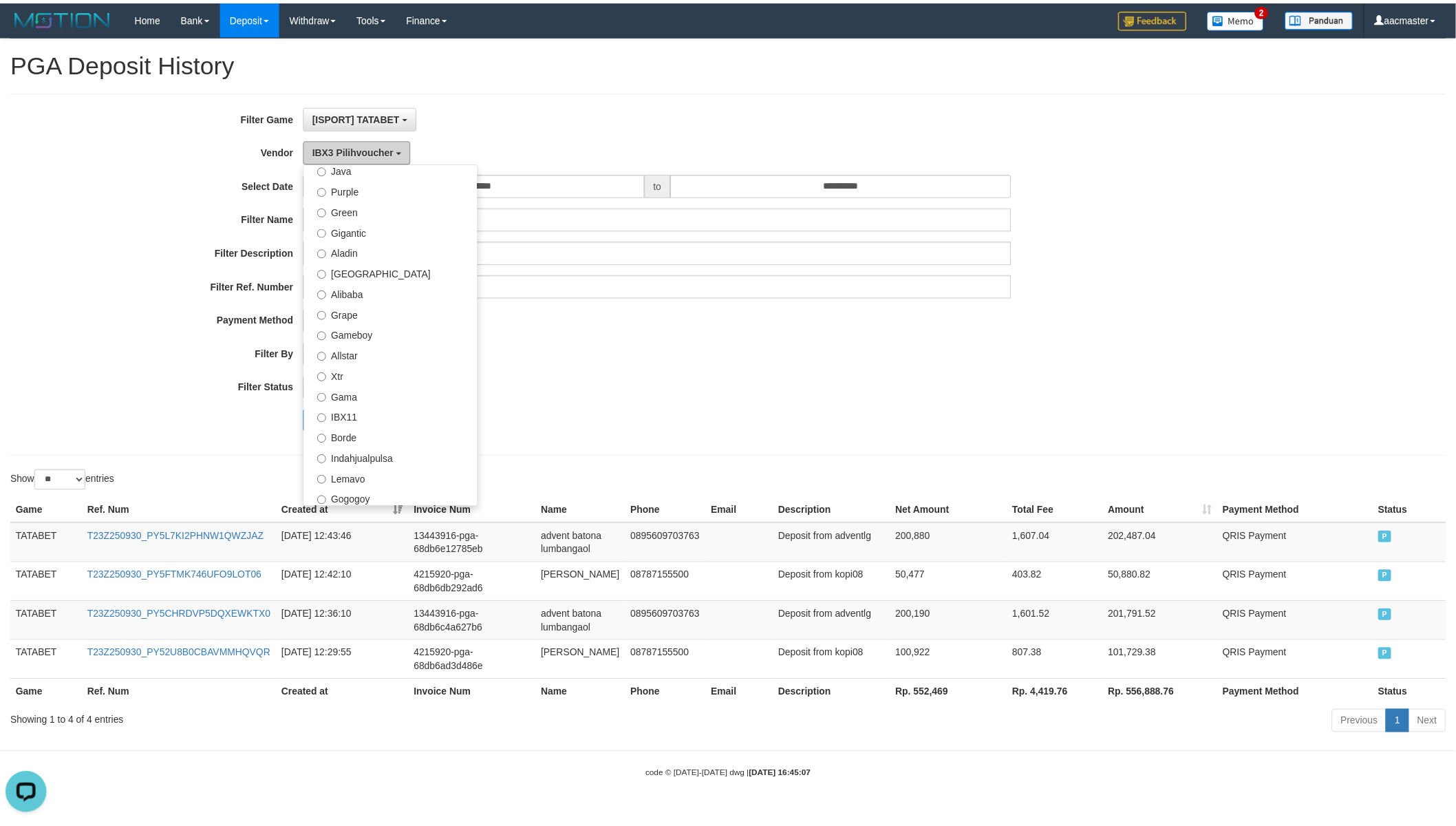
scroll to position [105, 0]
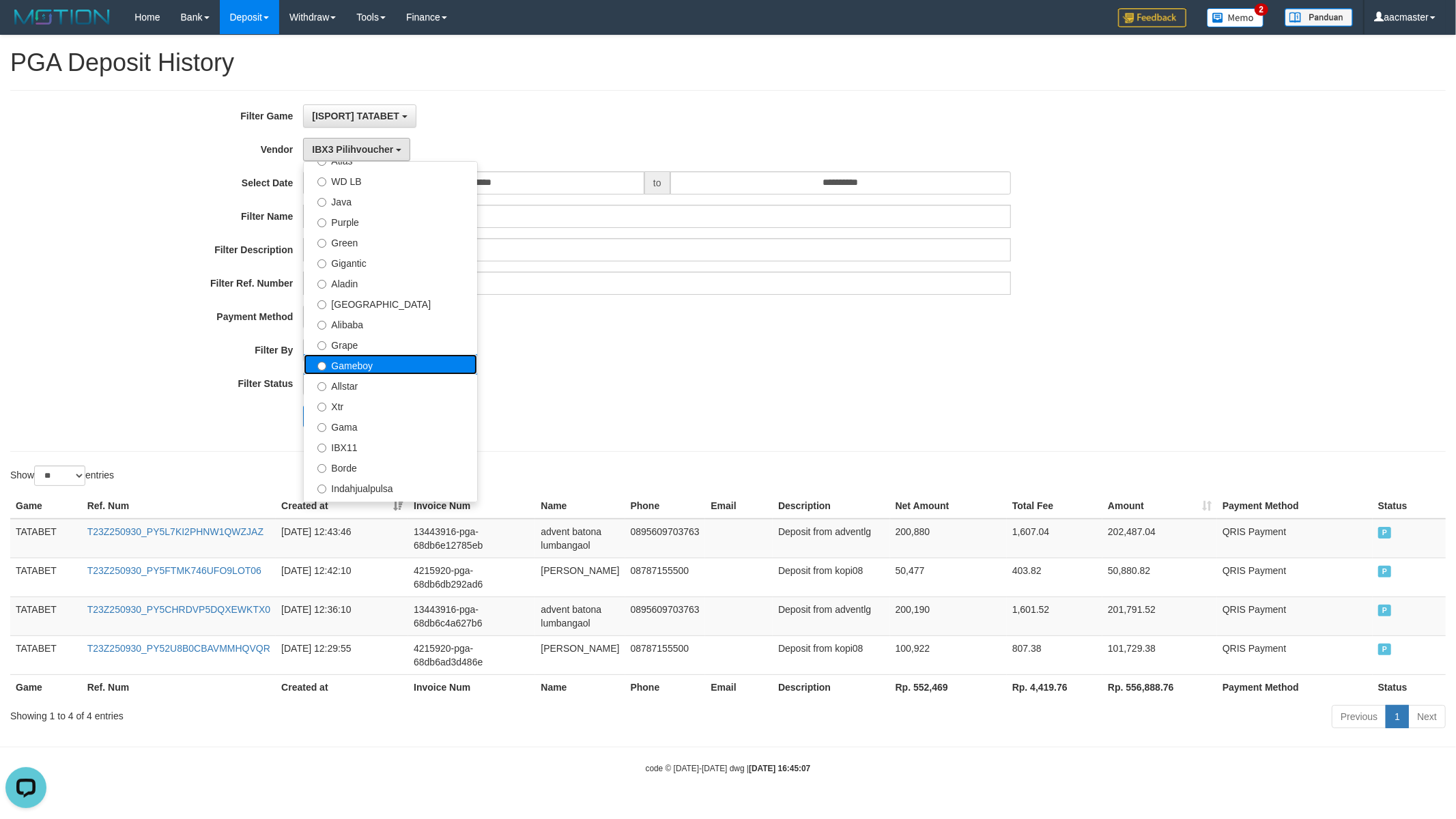
click at [377, 363] on label "Gameboy" at bounding box center [390, 364] width 173 height 20
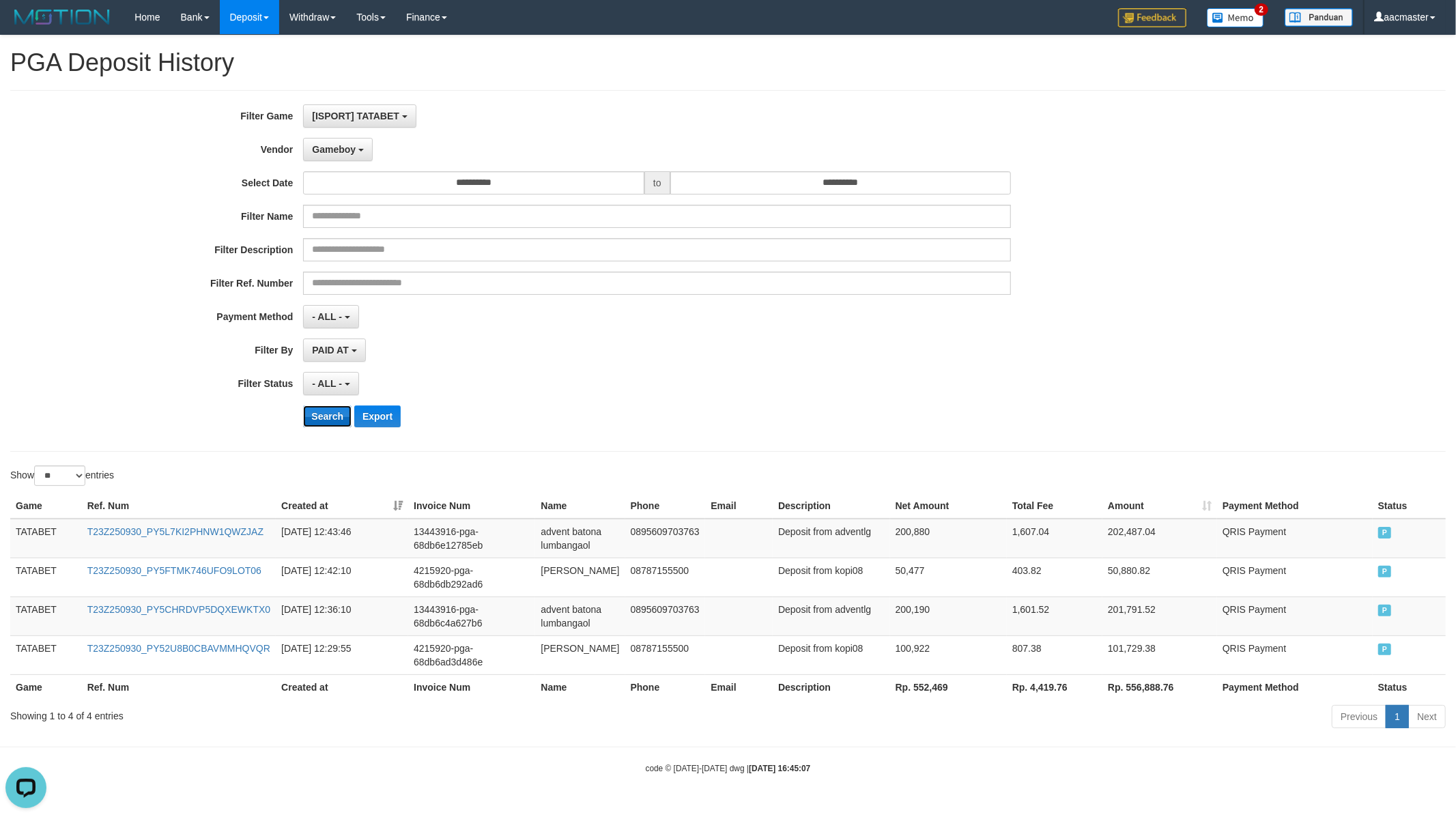
click at [324, 417] on button "Search" at bounding box center [327, 417] width 48 height 22
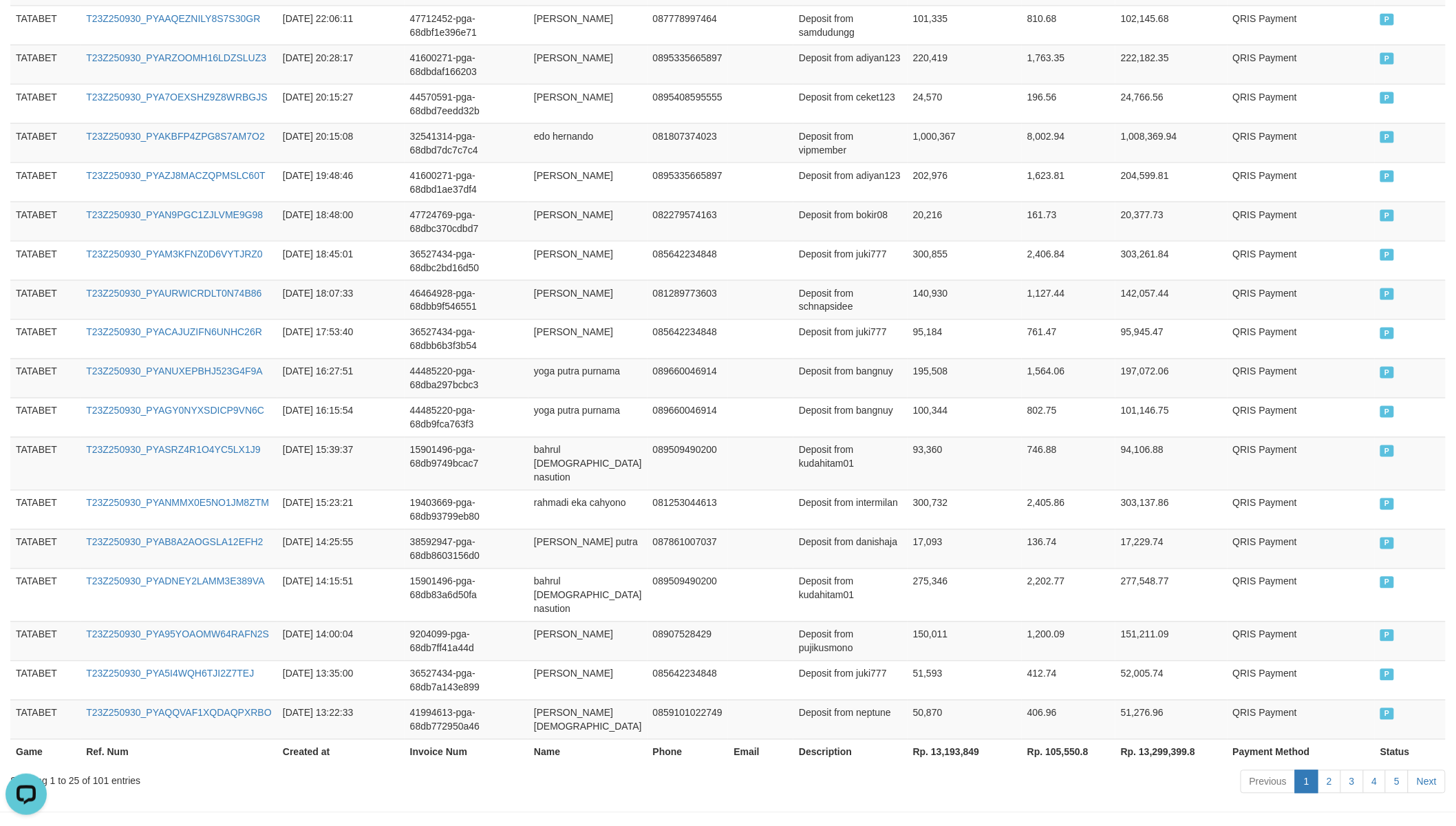
scroll to position [843, 0]
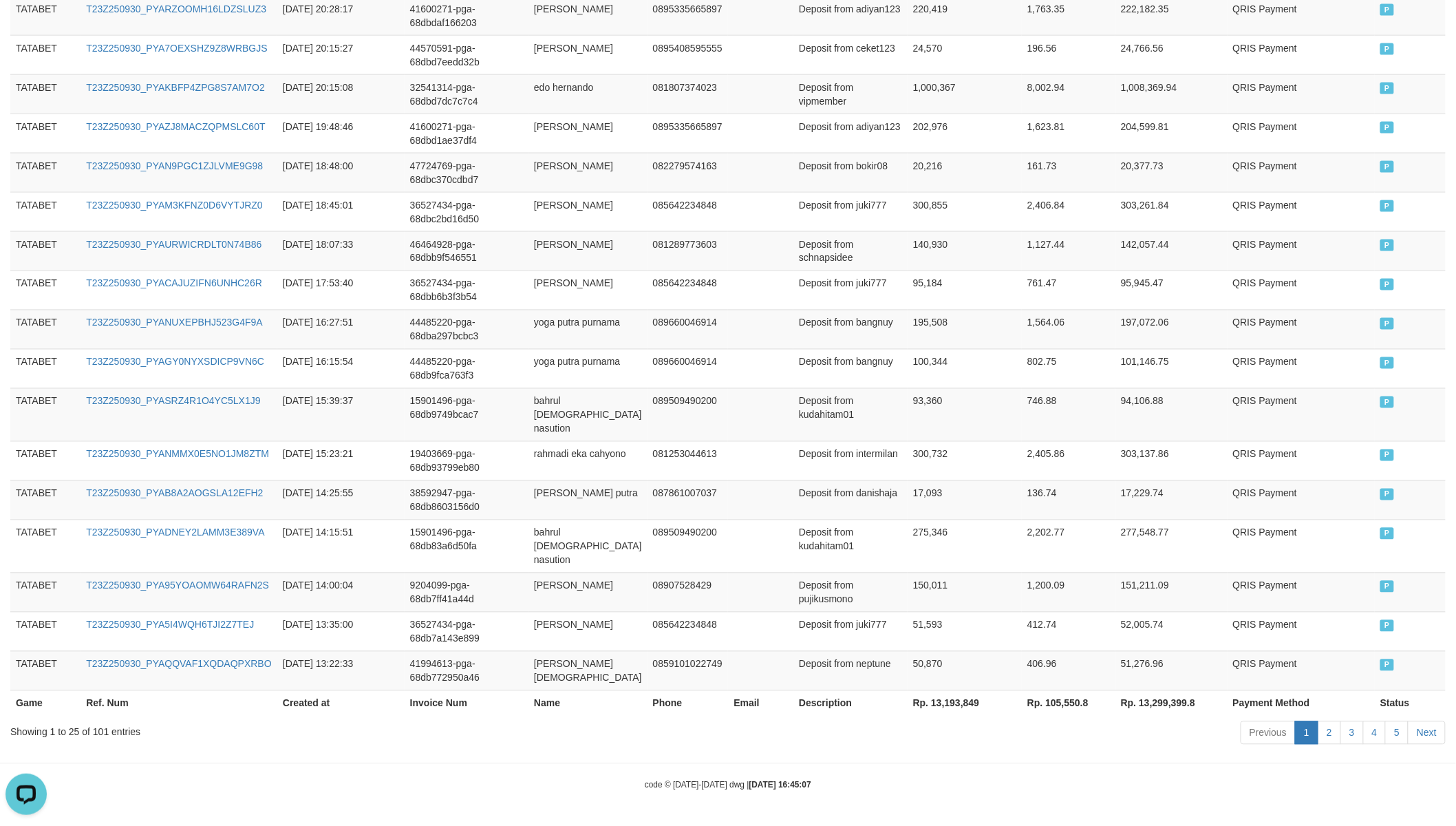
click at [930, 696] on th "Rp. 13,193,849" at bounding box center [965, 703] width 114 height 25
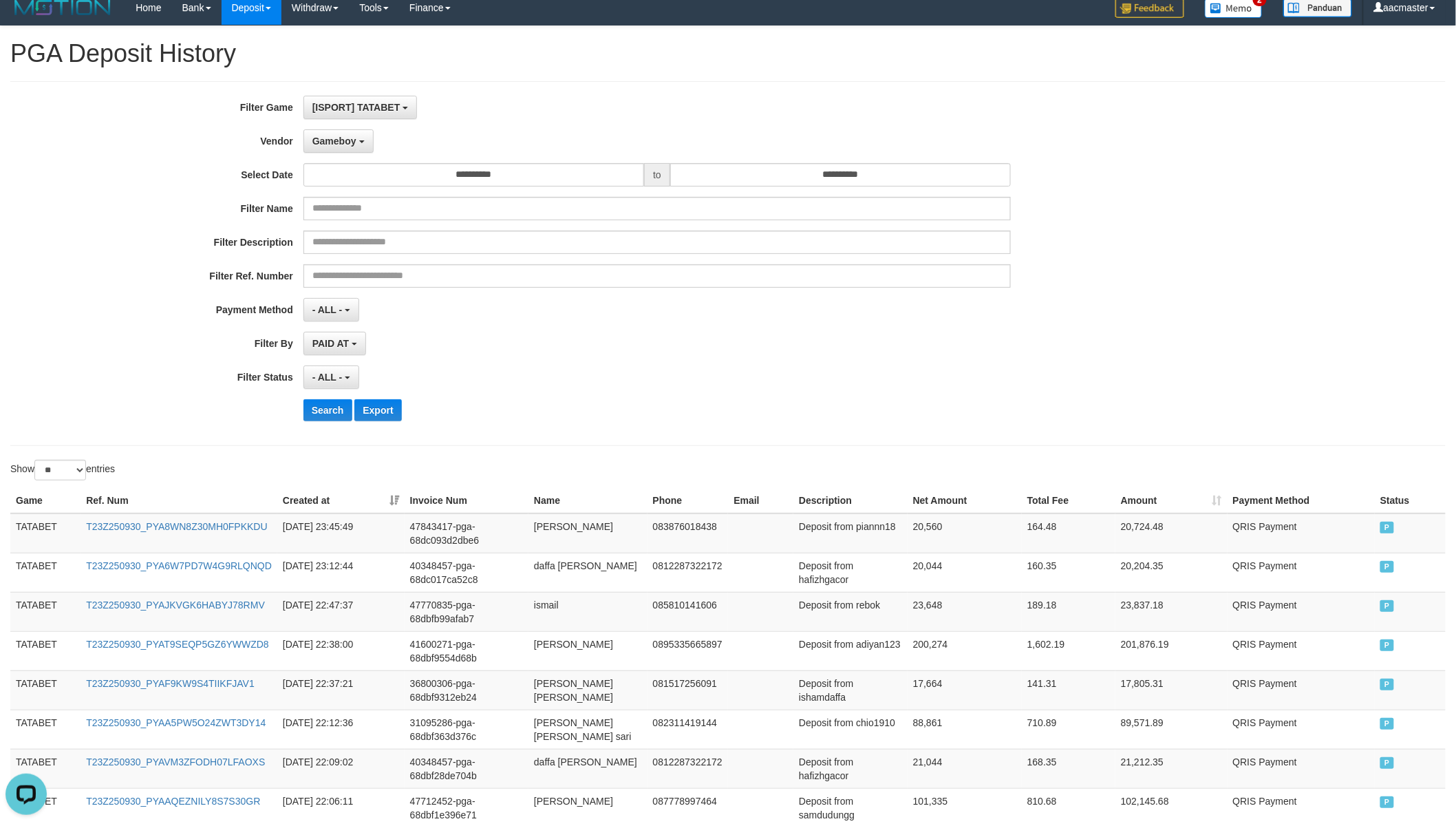
scroll to position [0, 0]
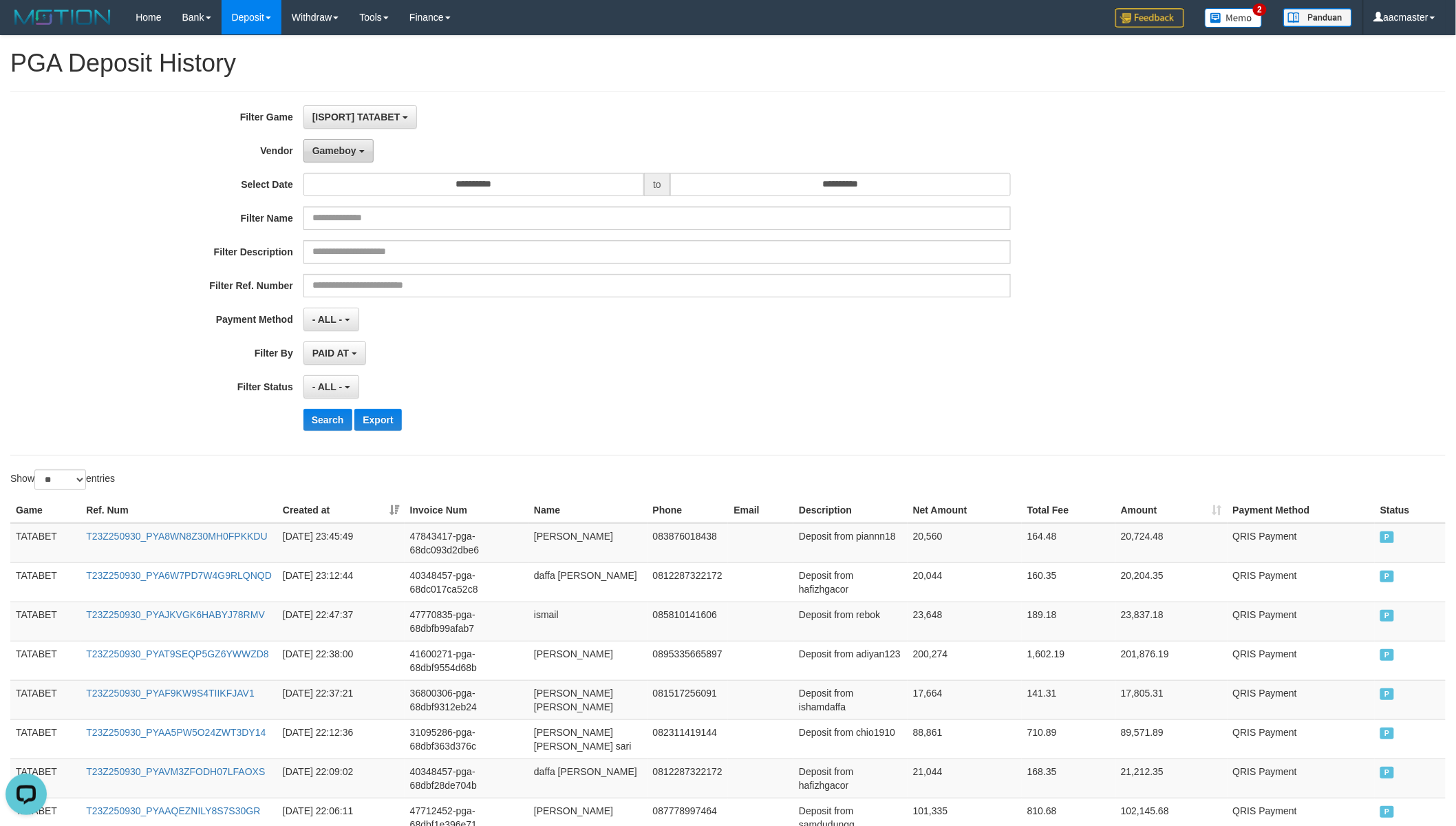
click at [328, 157] on button "Gameboy" at bounding box center [338, 150] width 70 height 23
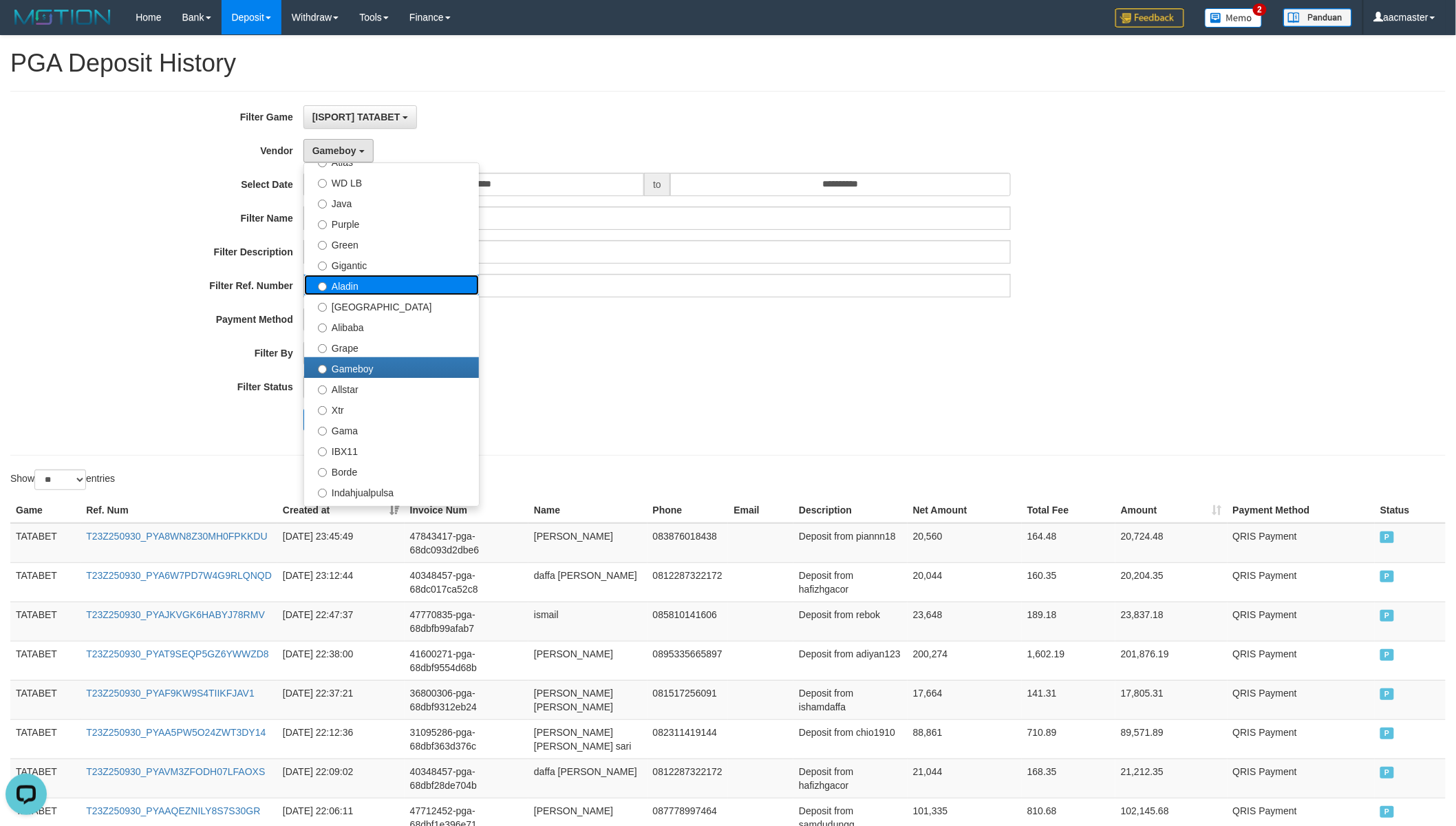
click at [367, 280] on label "Aladin" at bounding box center [391, 285] width 175 height 21
select select "**********"
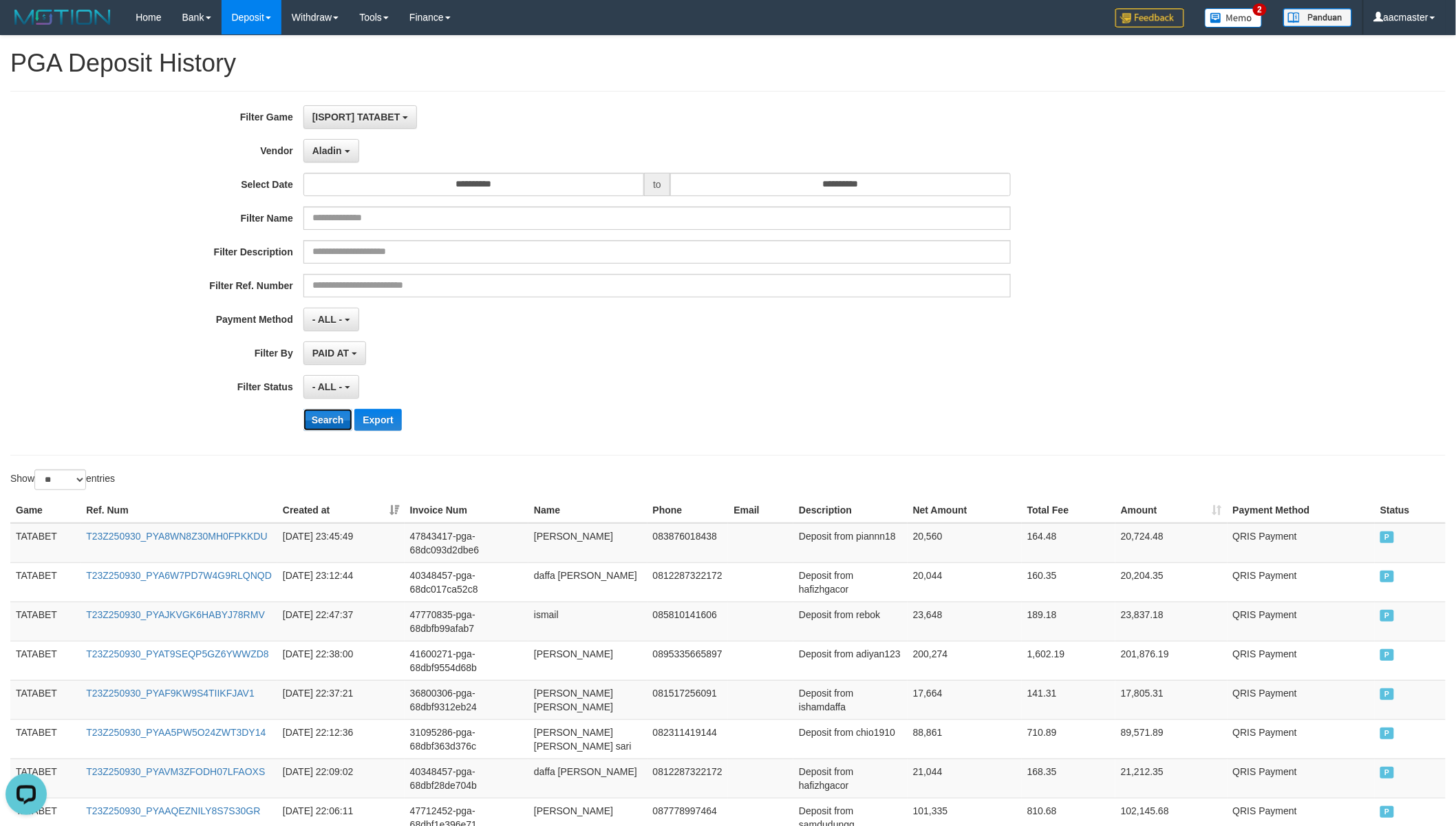
click at [322, 427] on button "Search" at bounding box center [328, 420] width 49 height 22
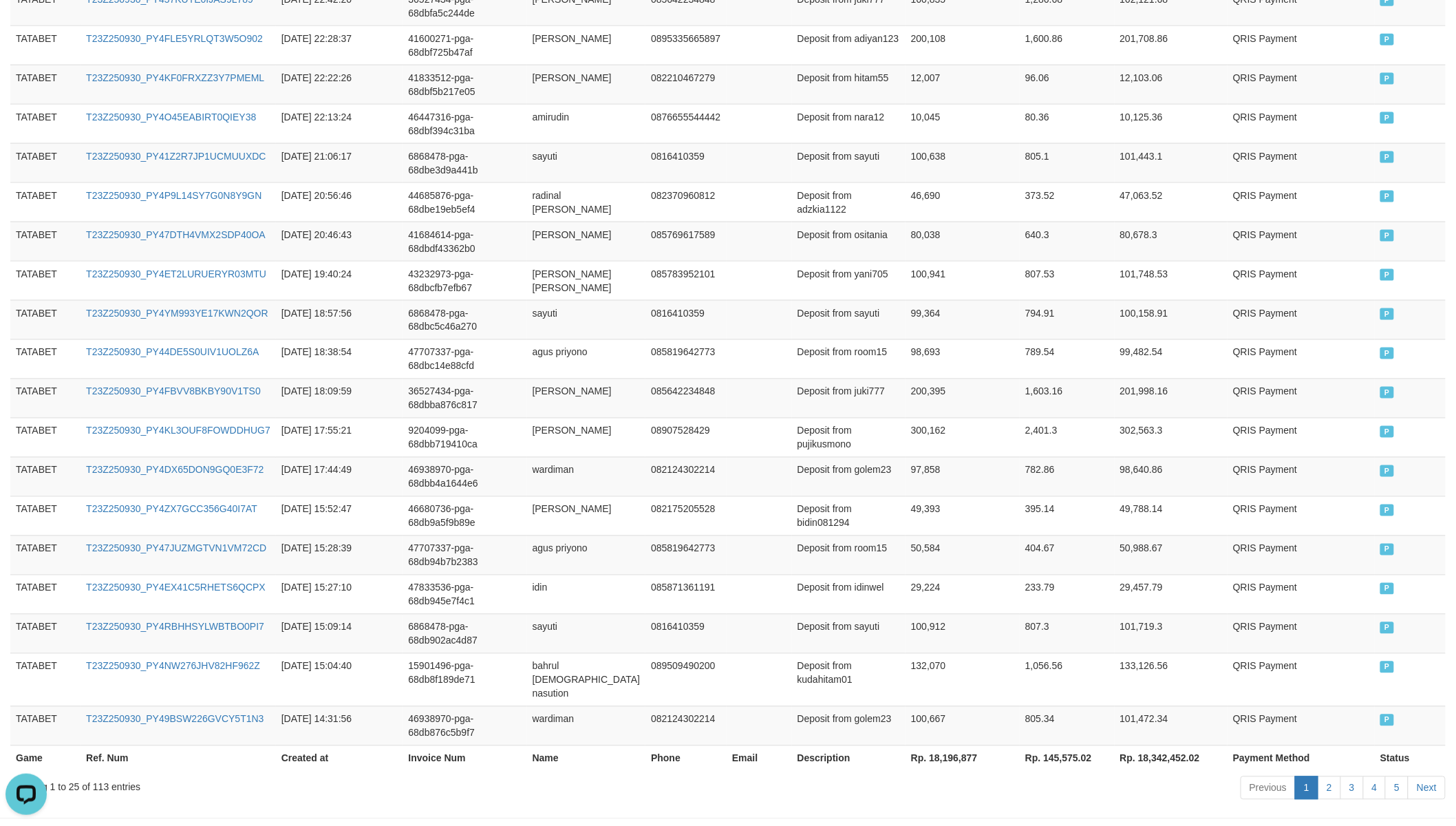
scroll to position [816, 0]
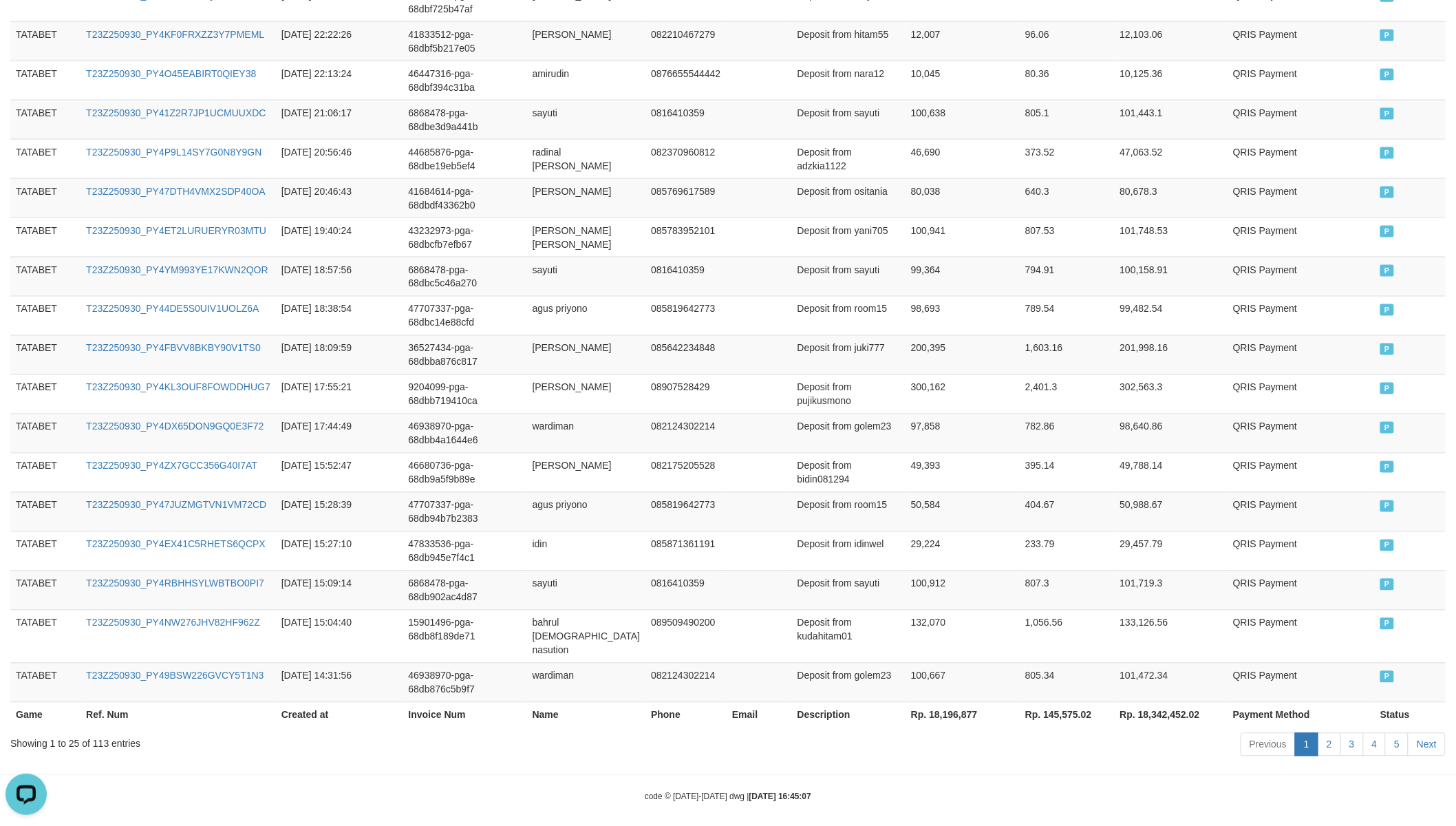
click at [918, 696] on th "Rp. 18,196,877" at bounding box center [962, 714] width 114 height 25
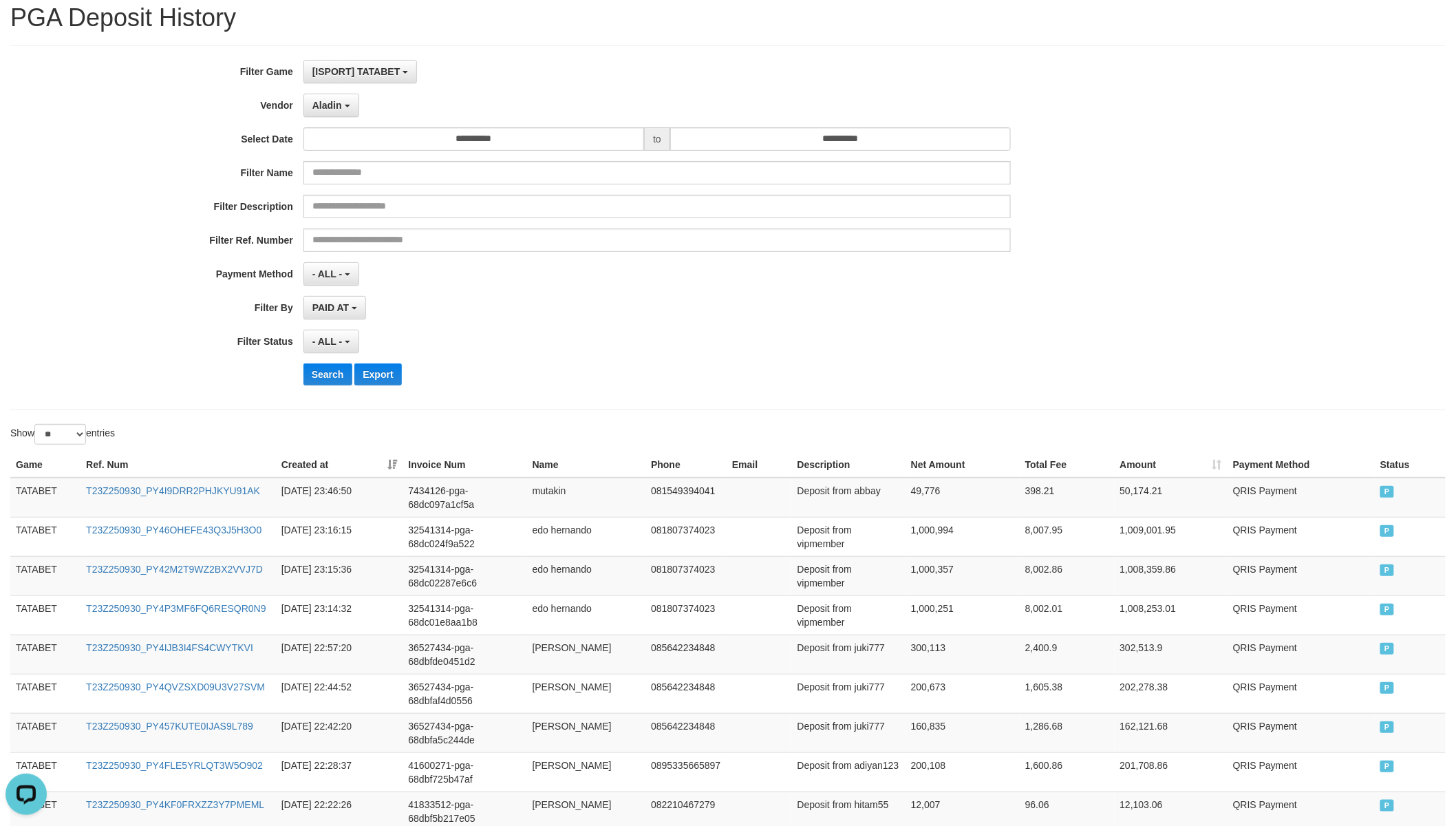
scroll to position [0, 0]
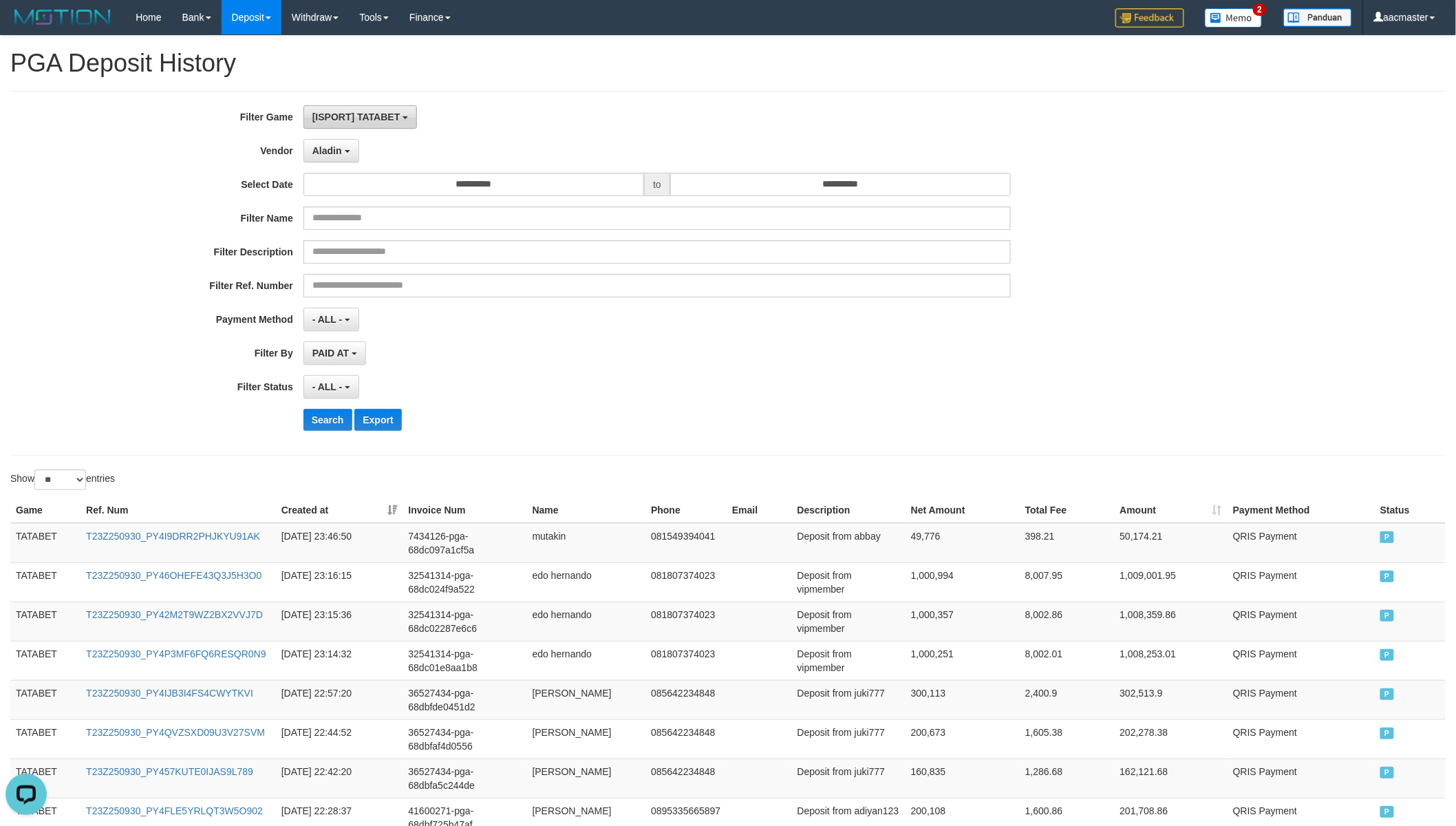
click at [355, 119] on span "[ISPORT] TATABET" at bounding box center [356, 117] width 88 height 11
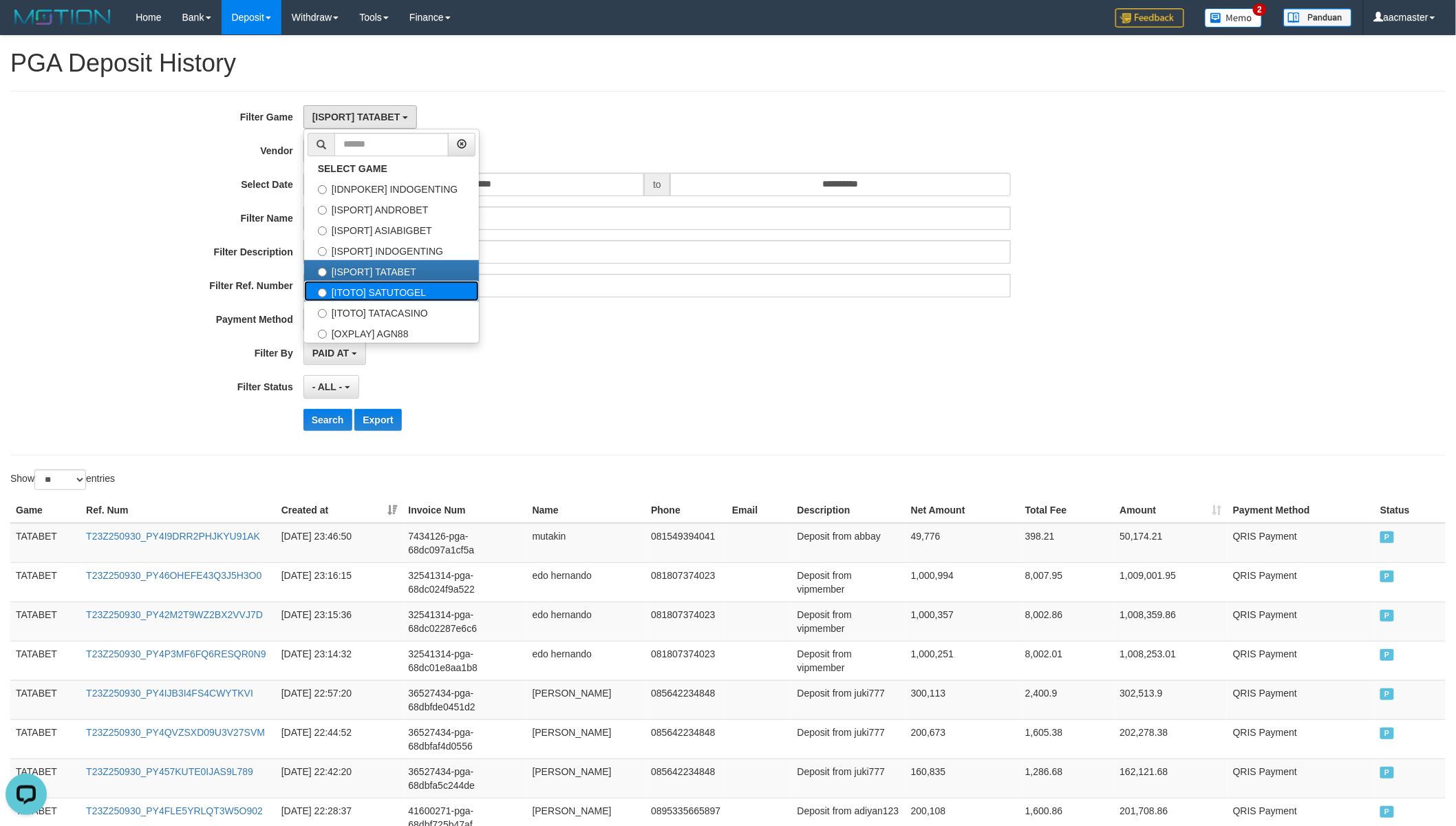
click at [400, 286] on label "[ITOTO] SATUTOGEL" at bounding box center [391, 292] width 175 height 21
select select "***"
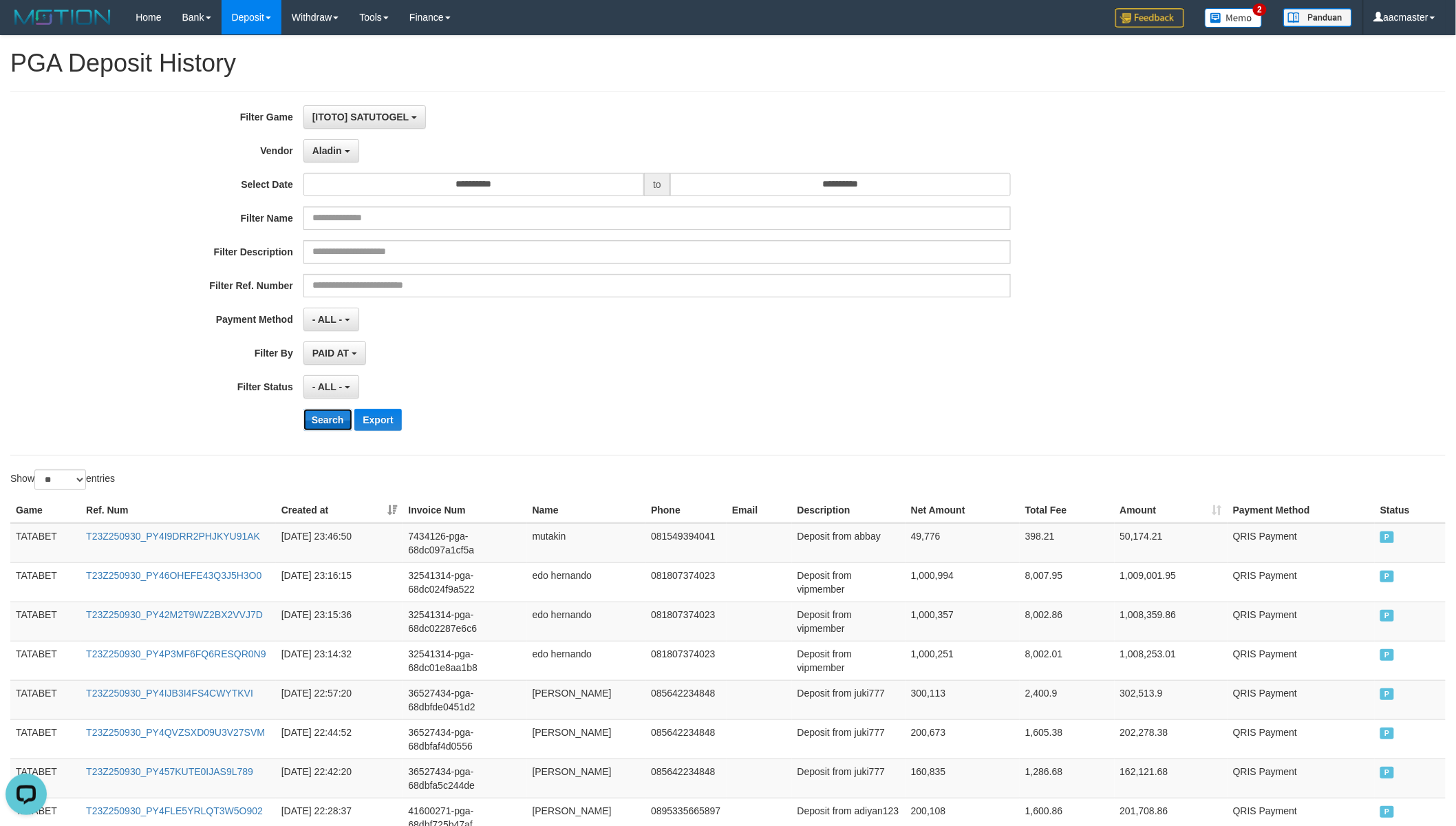
click at [318, 418] on button "Search" at bounding box center [328, 420] width 49 height 22
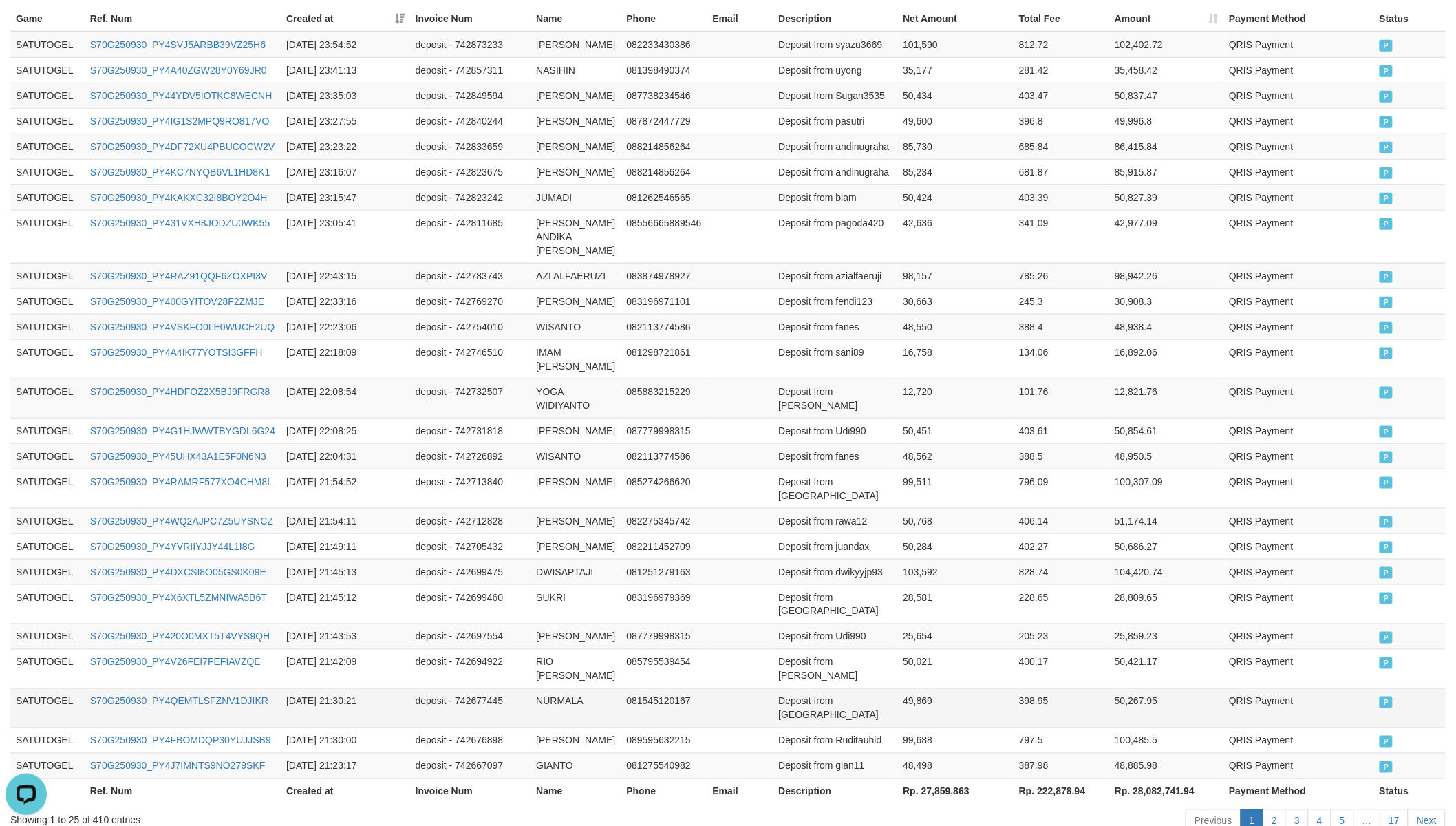
scroll to position [691, 0]
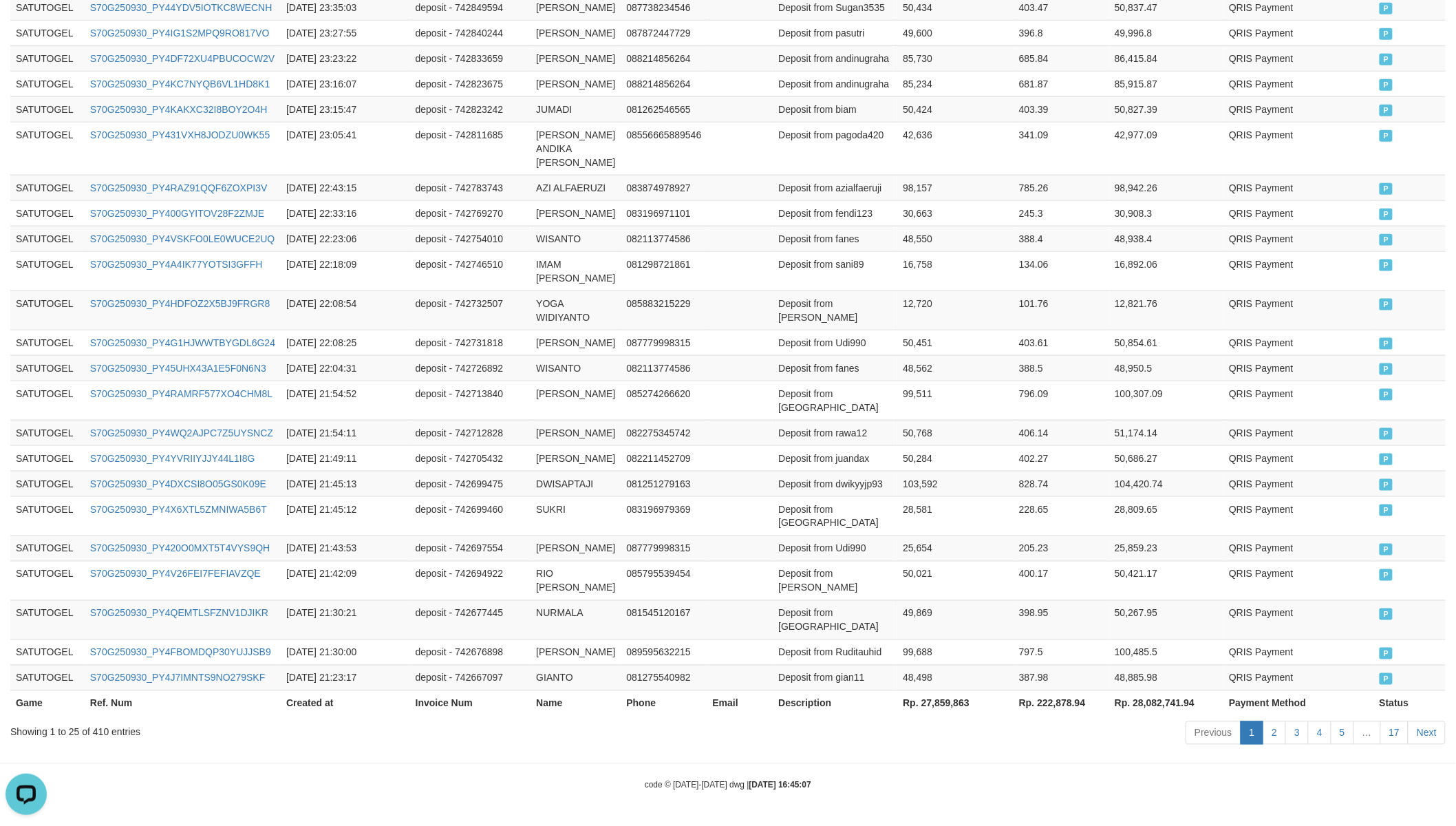
click at [925, 696] on th "Rp. 27,859,863" at bounding box center [955, 703] width 116 height 25
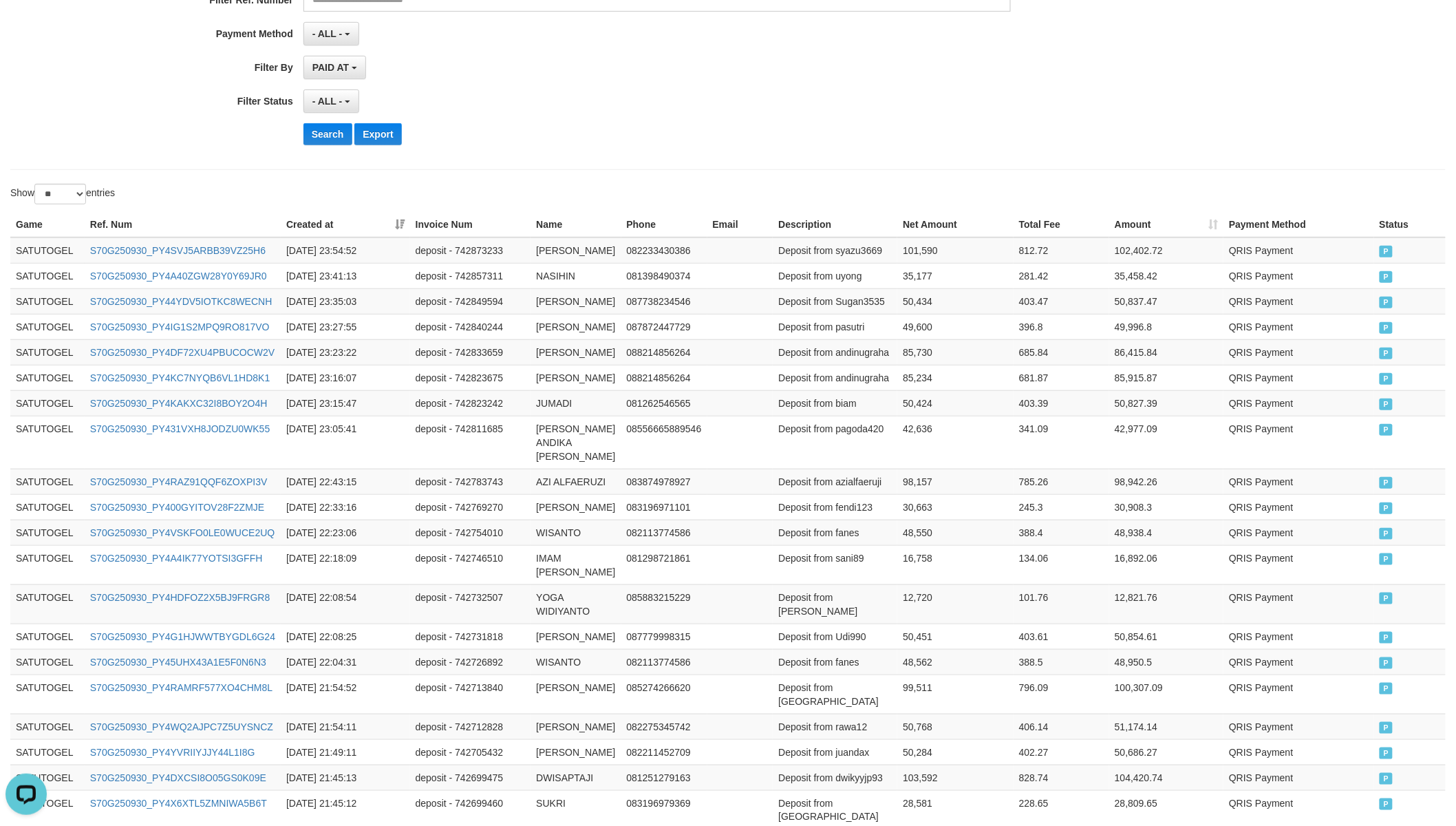
scroll to position [79, 0]
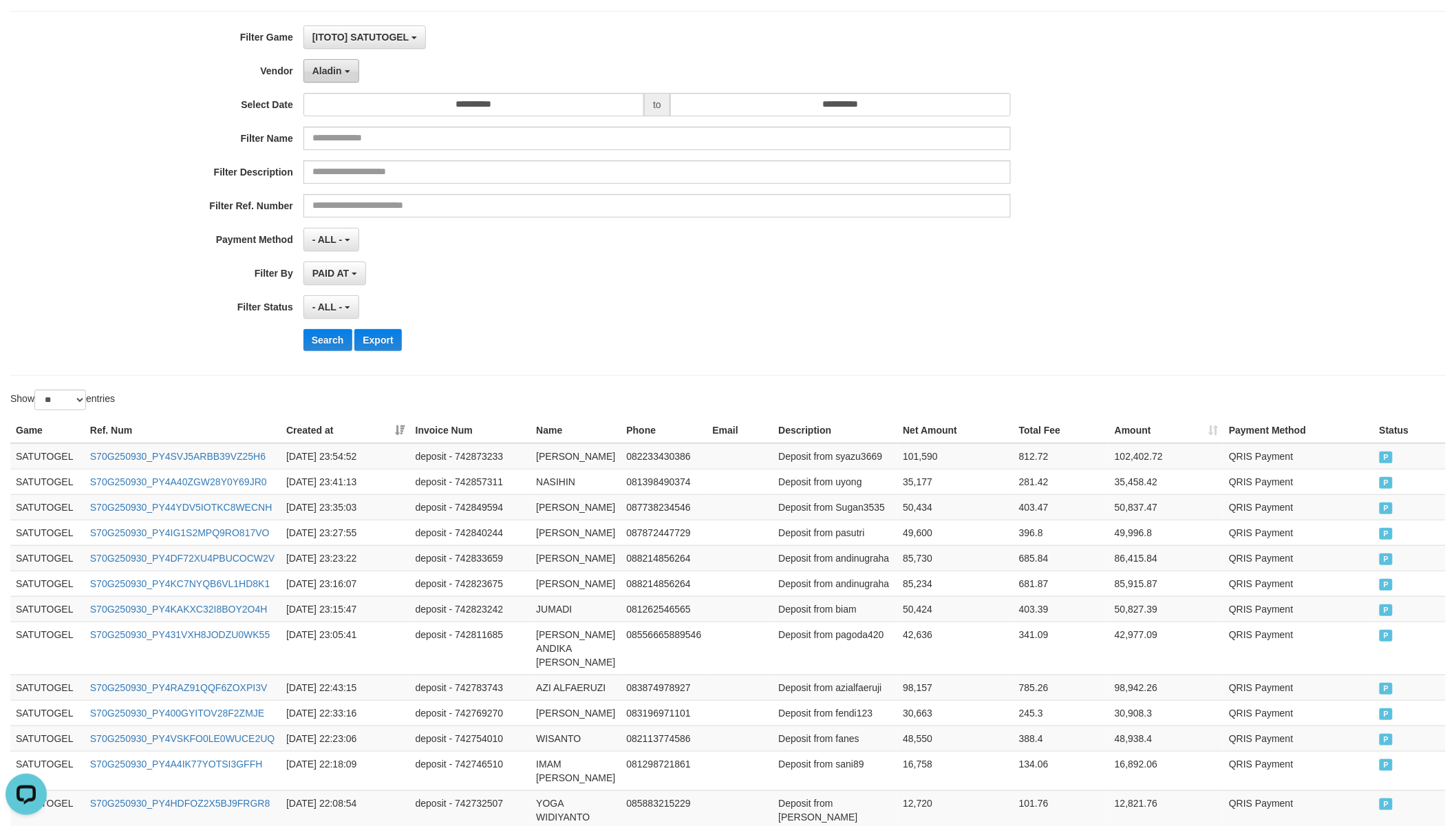
click at [338, 78] on button "Aladin" at bounding box center [332, 70] width 56 height 23
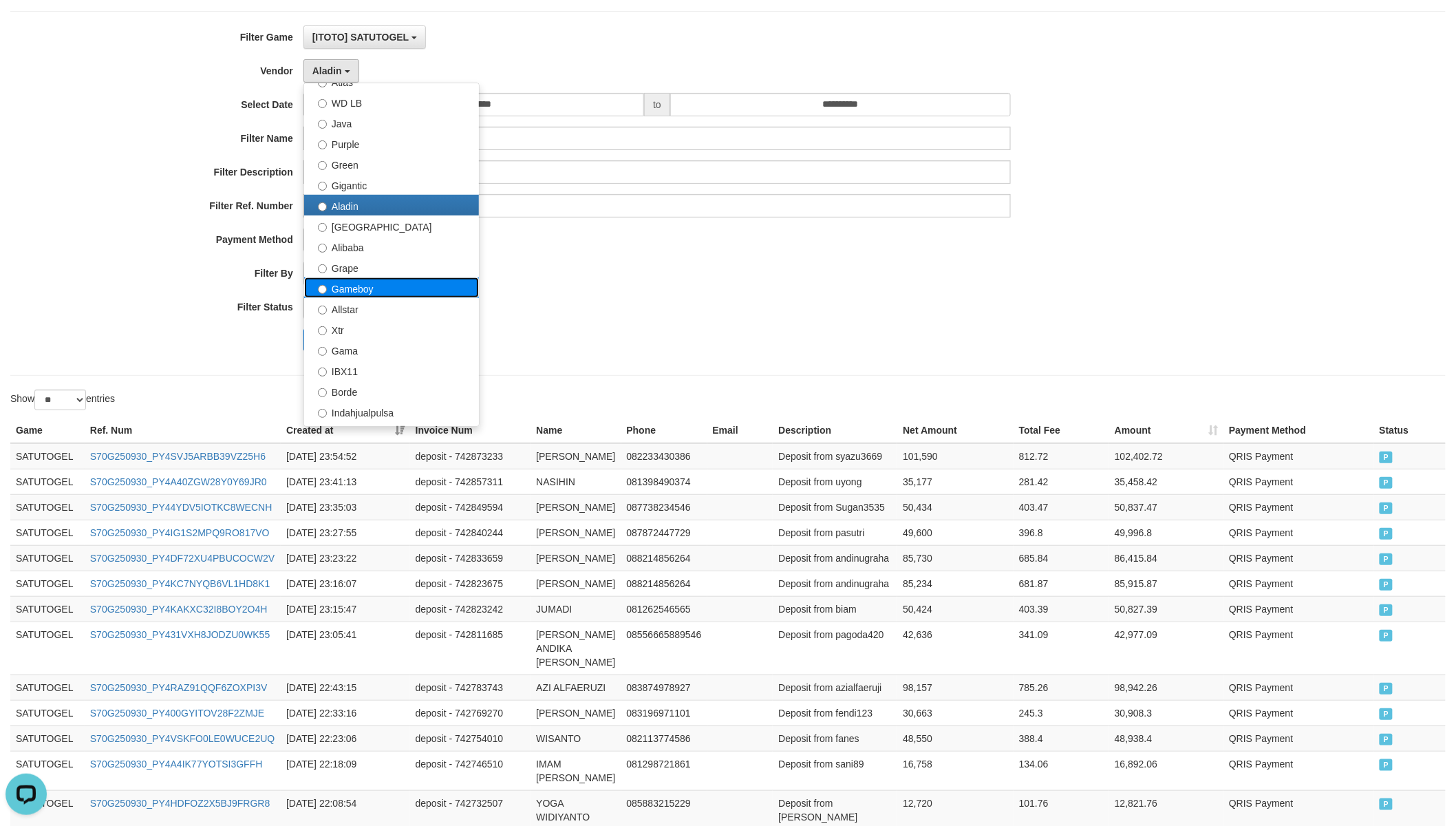
click at [352, 285] on label "Gameboy" at bounding box center [391, 288] width 175 height 21
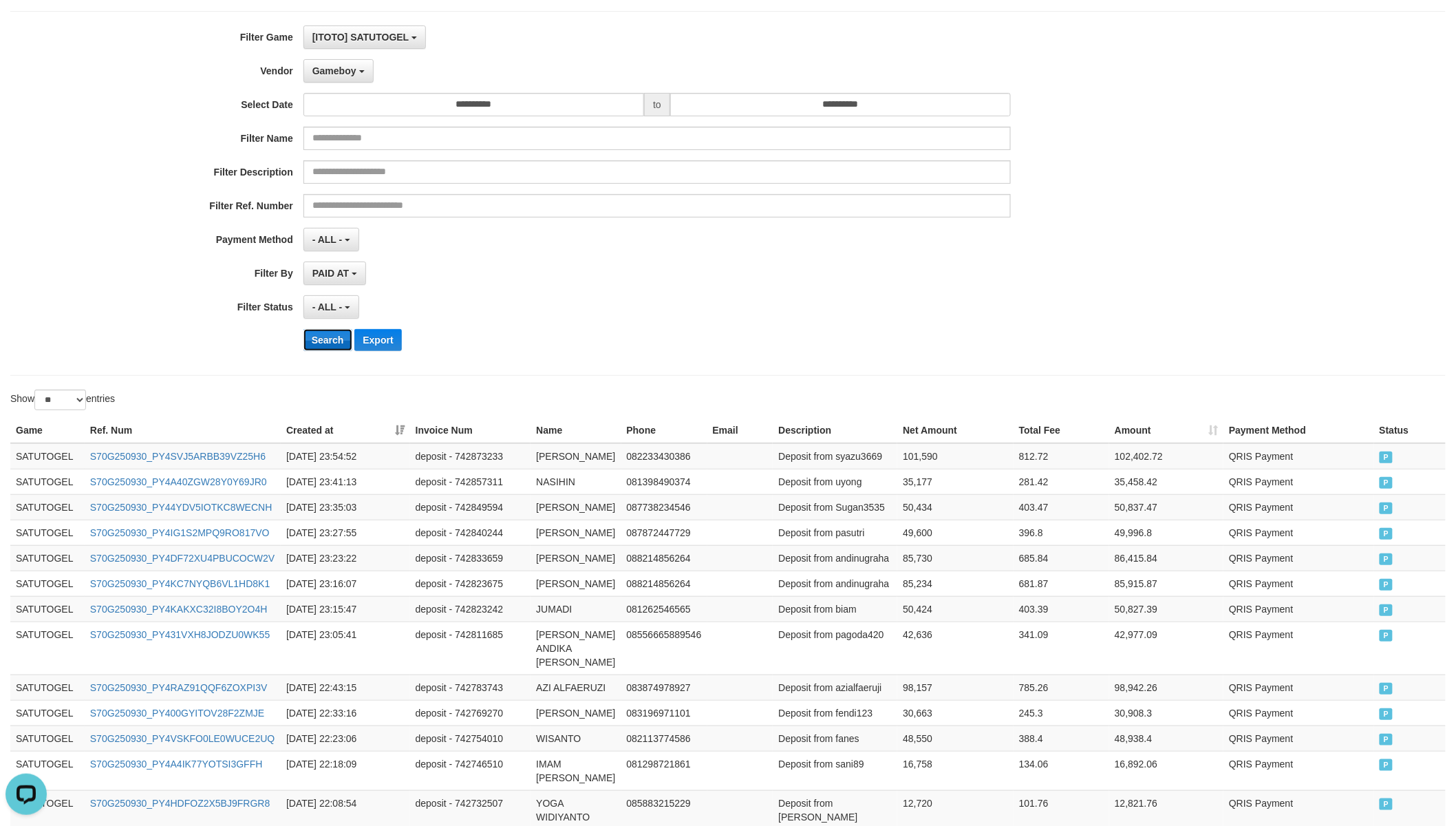
drag, startPoint x: 321, startPoint y: 338, endPoint x: 331, endPoint y: 338, distance: 10.0
click at [325, 338] on button "Search" at bounding box center [328, 340] width 49 height 22
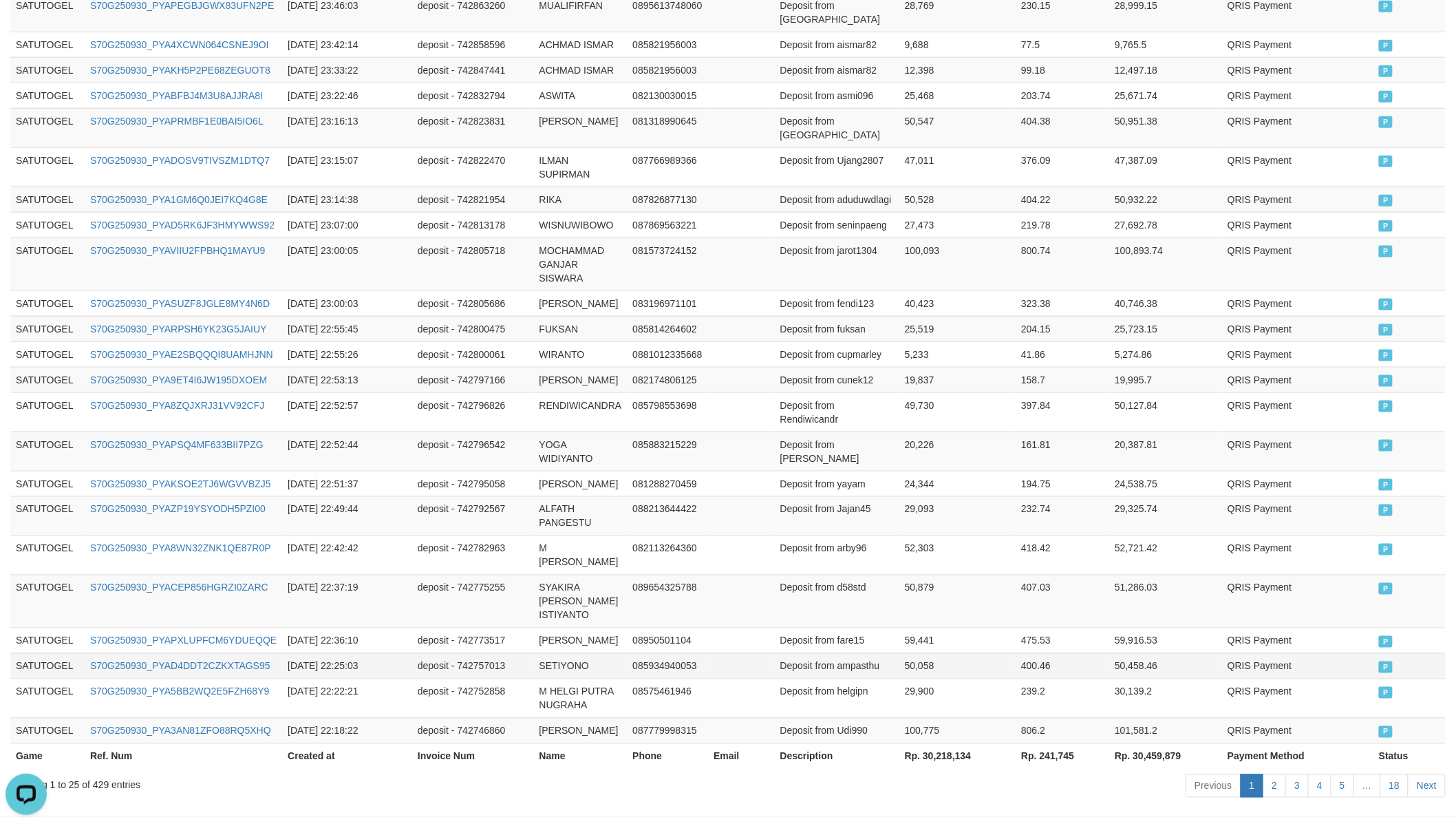
scroll to position [705, 0]
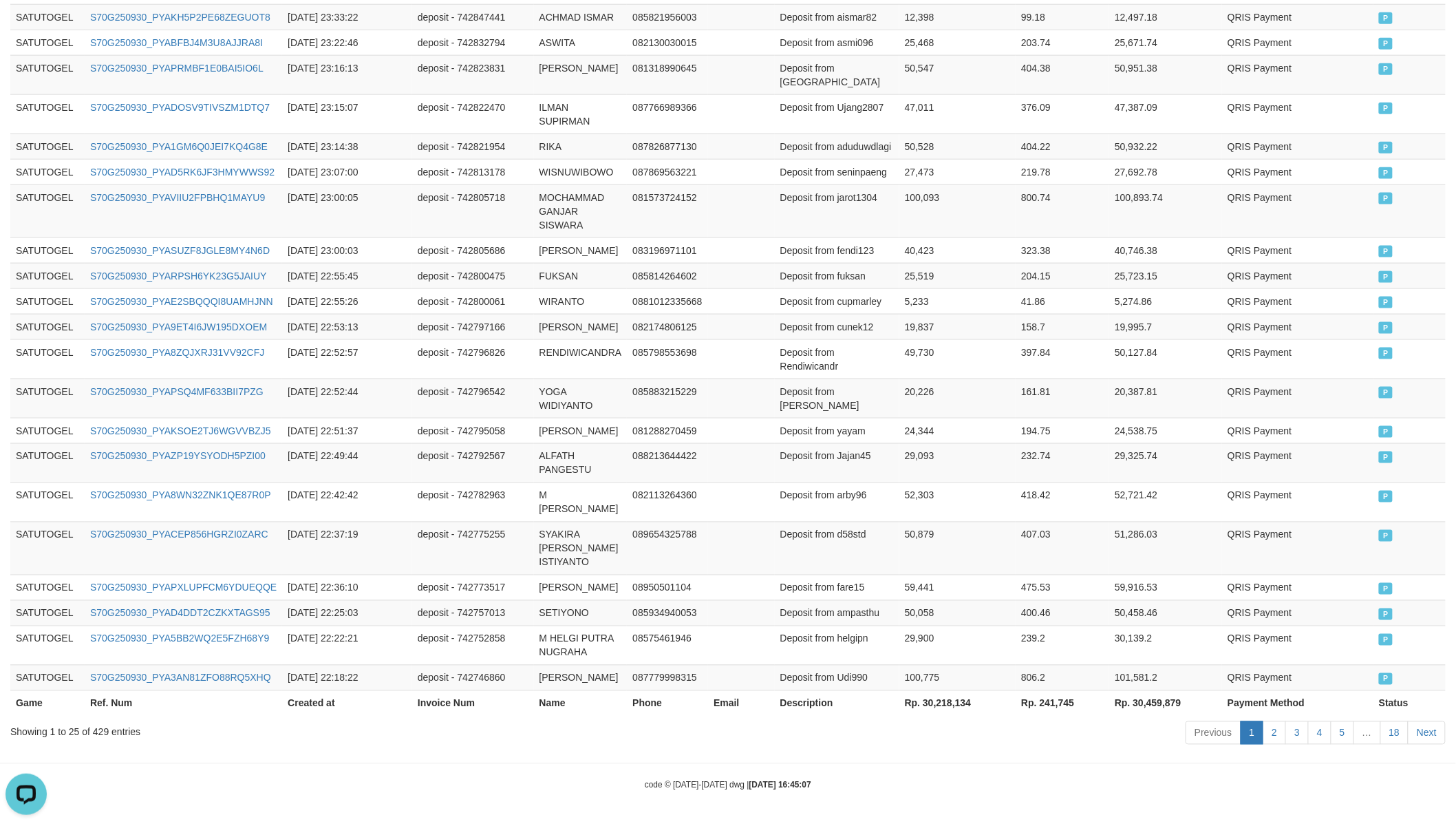
click at [932, 696] on th "Rp. 30,218,134" at bounding box center [957, 703] width 116 height 25
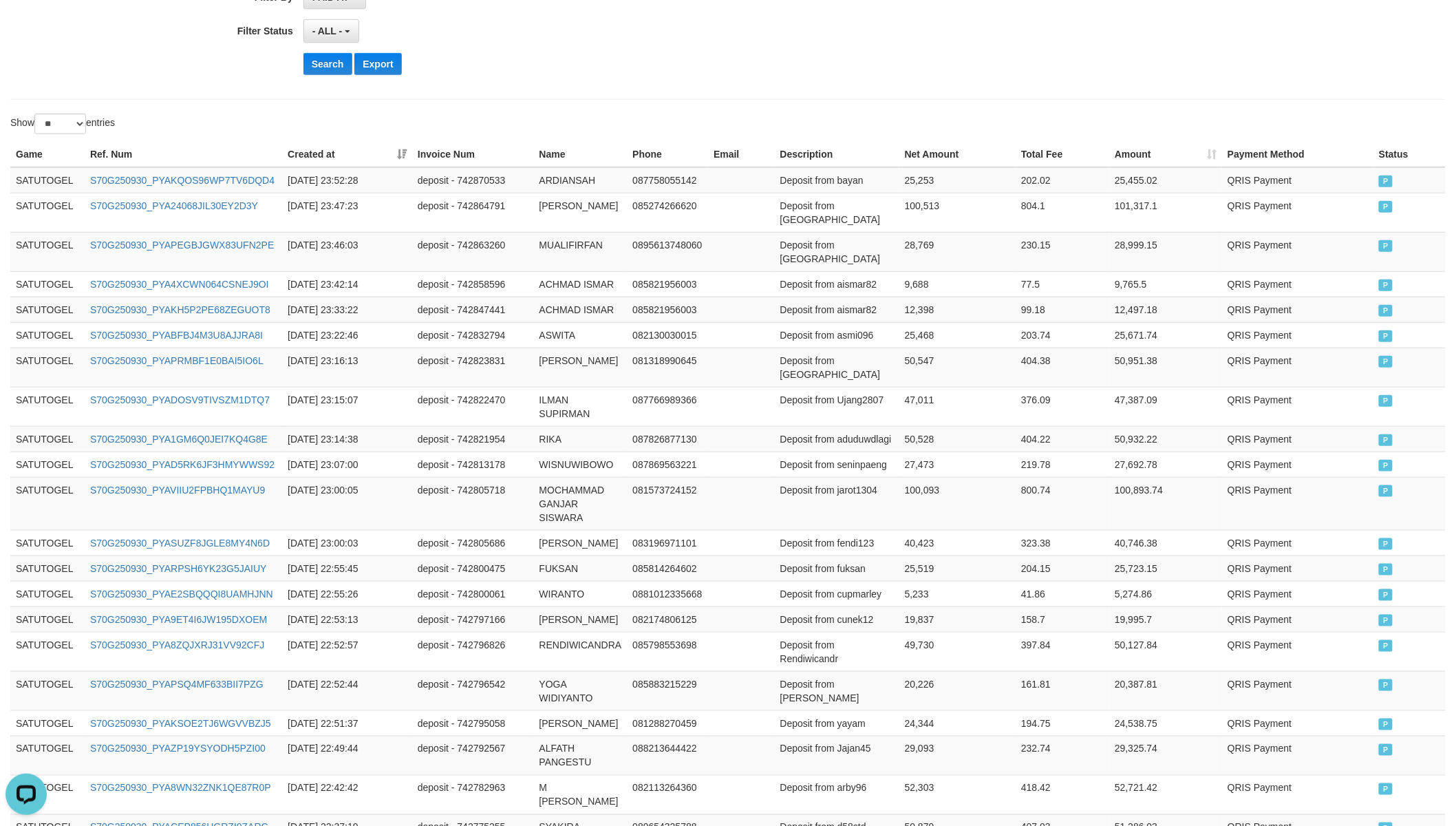
scroll to position [0, 0]
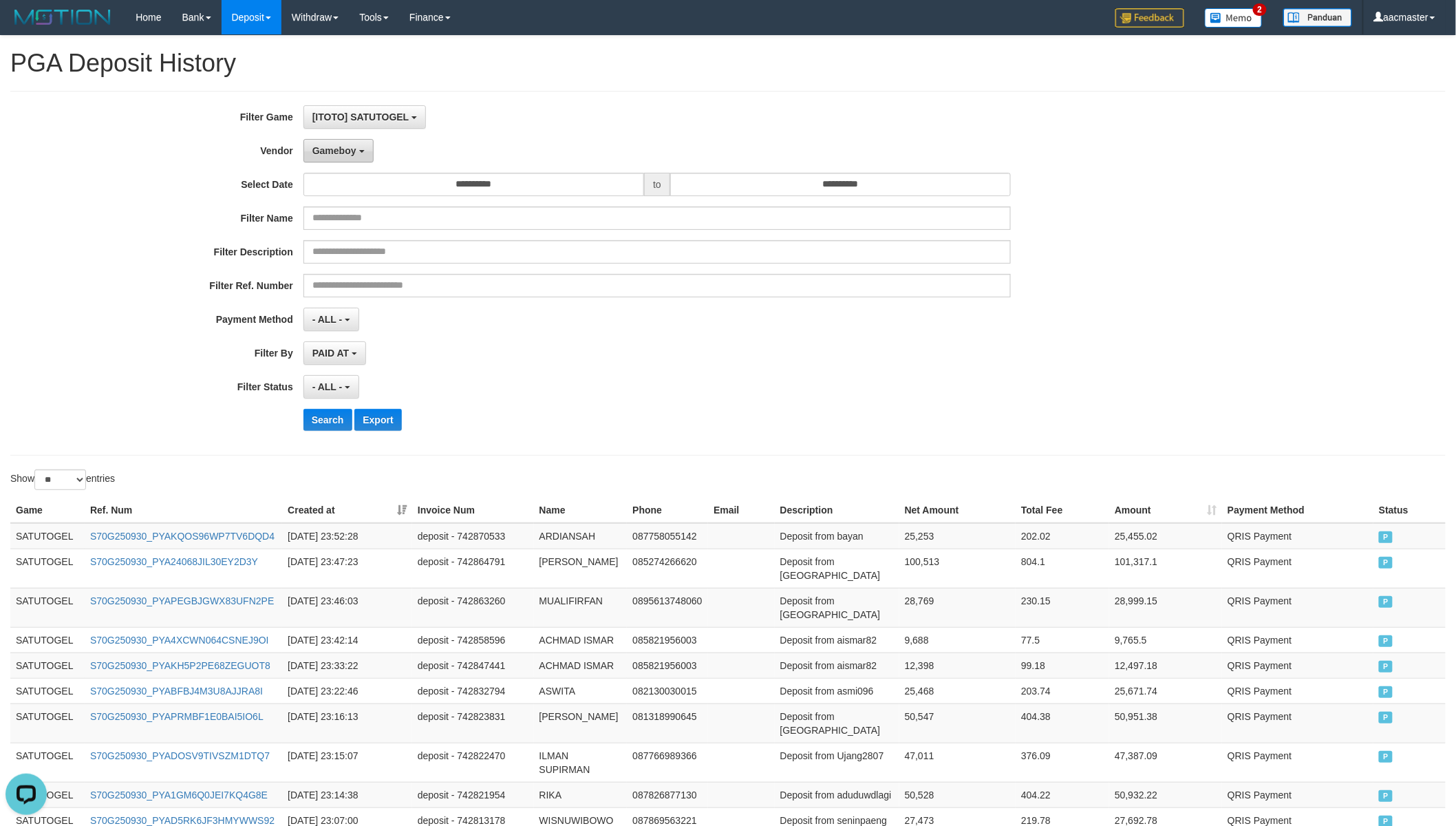
click at [367, 155] on button "Gameboy" at bounding box center [338, 150] width 70 height 23
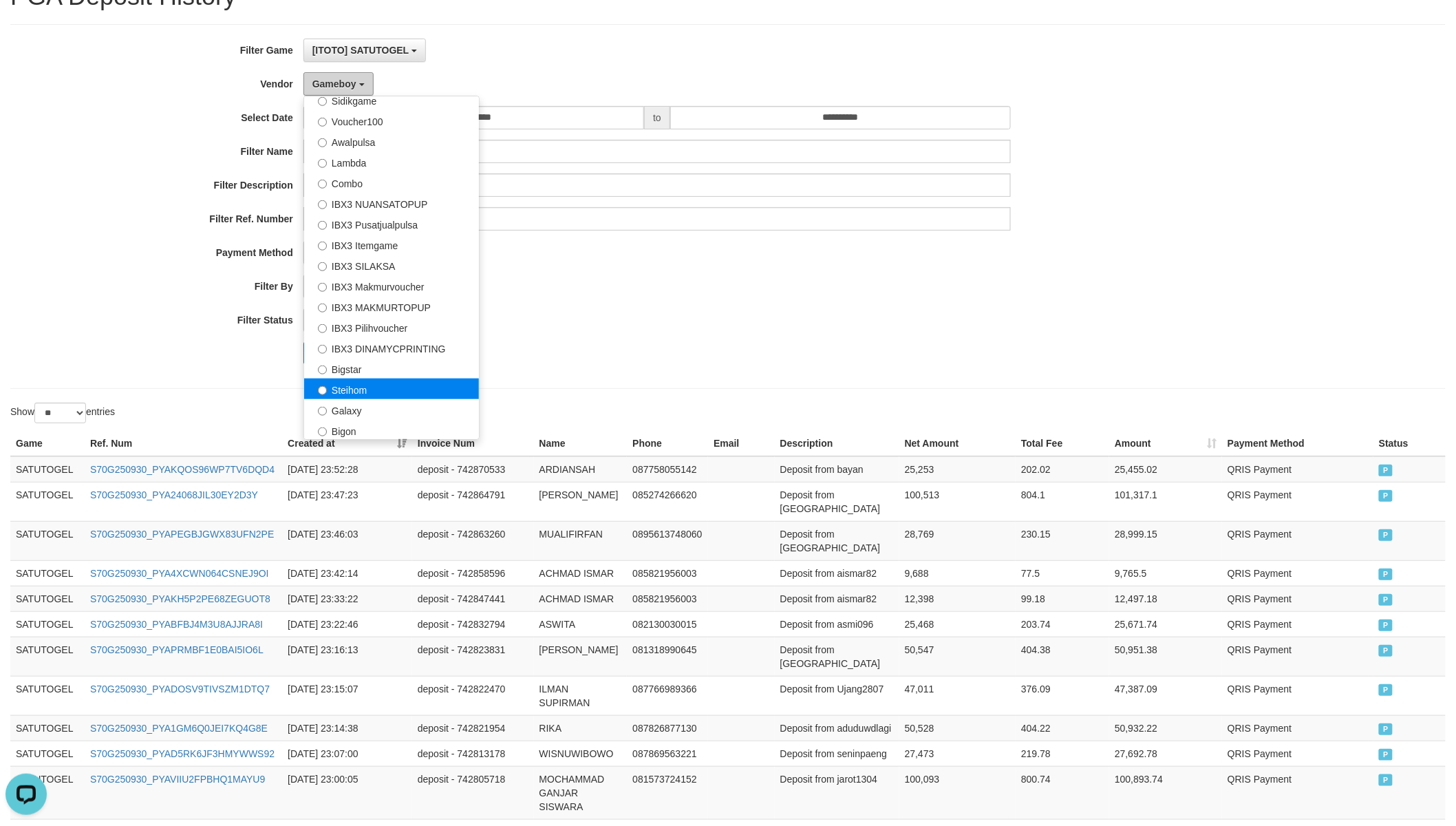
scroll to position [101, 0]
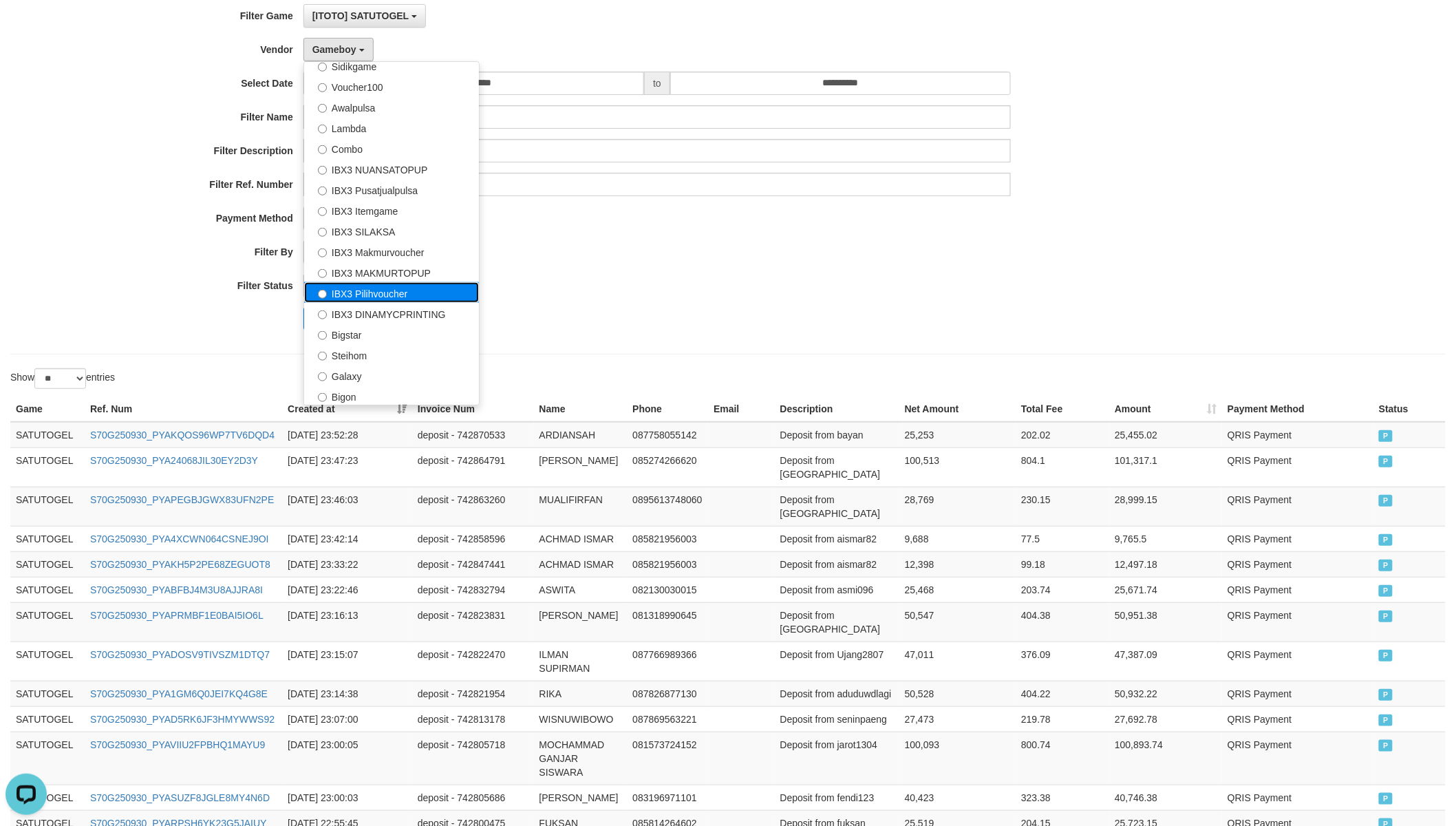
click at [398, 292] on label "IBX3 Pilihvoucher" at bounding box center [391, 292] width 175 height 21
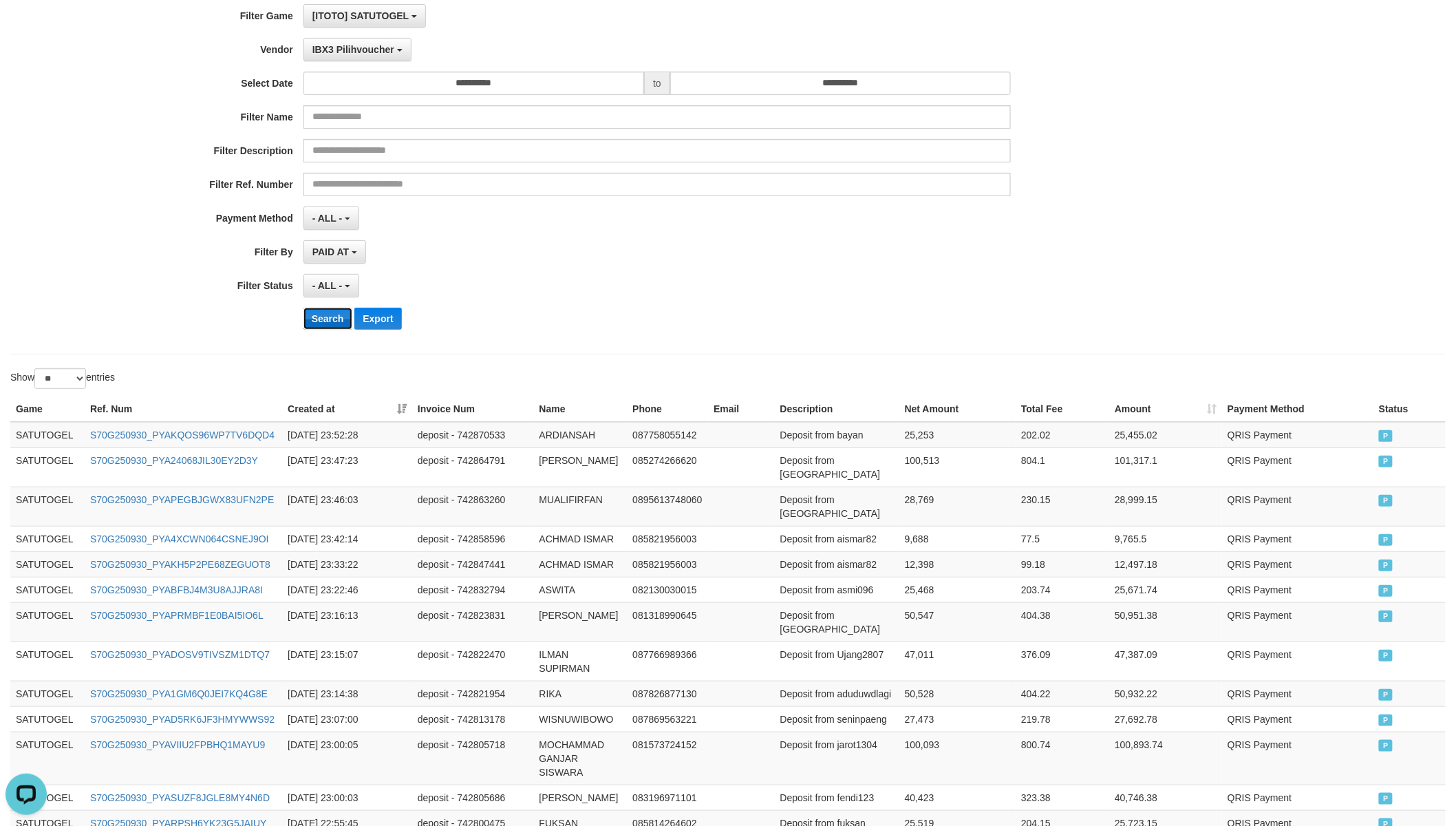
click at [326, 318] on button "Search" at bounding box center [328, 319] width 49 height 22
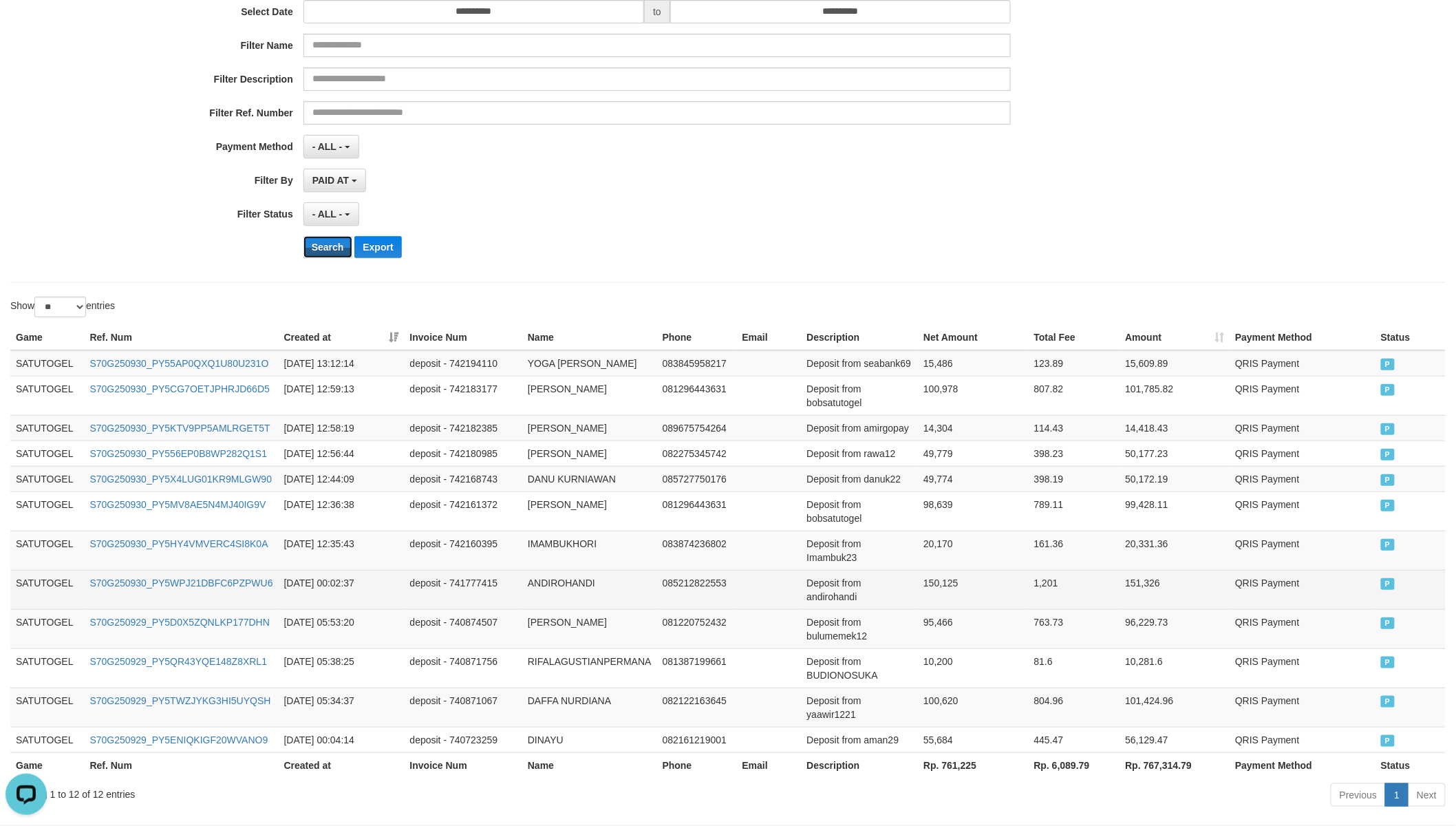
scroll to position [236, 0]
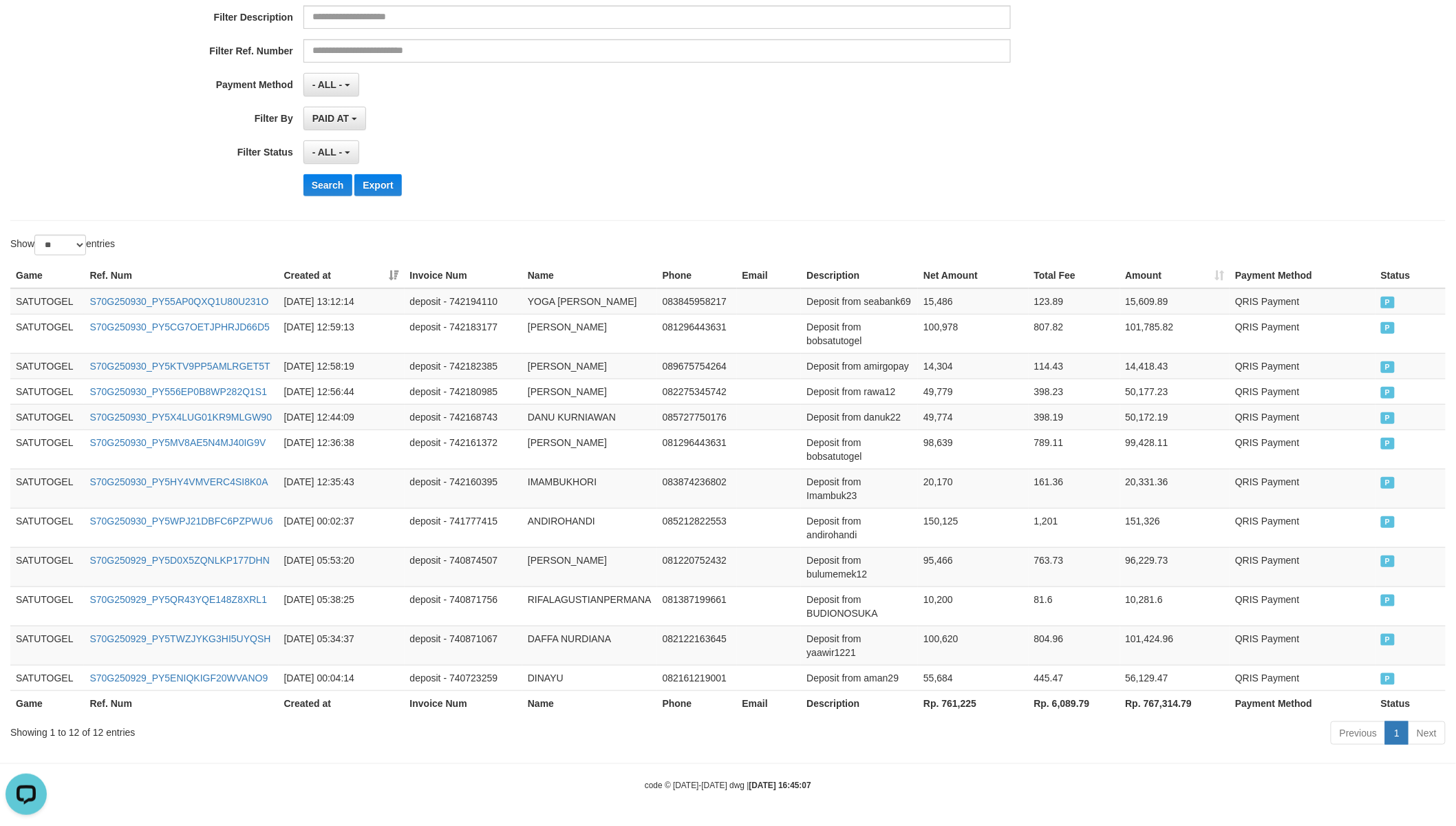
click at [959, 696] on th "Rp. 761,225" at bounding box center [973, 703] width 110 height 25
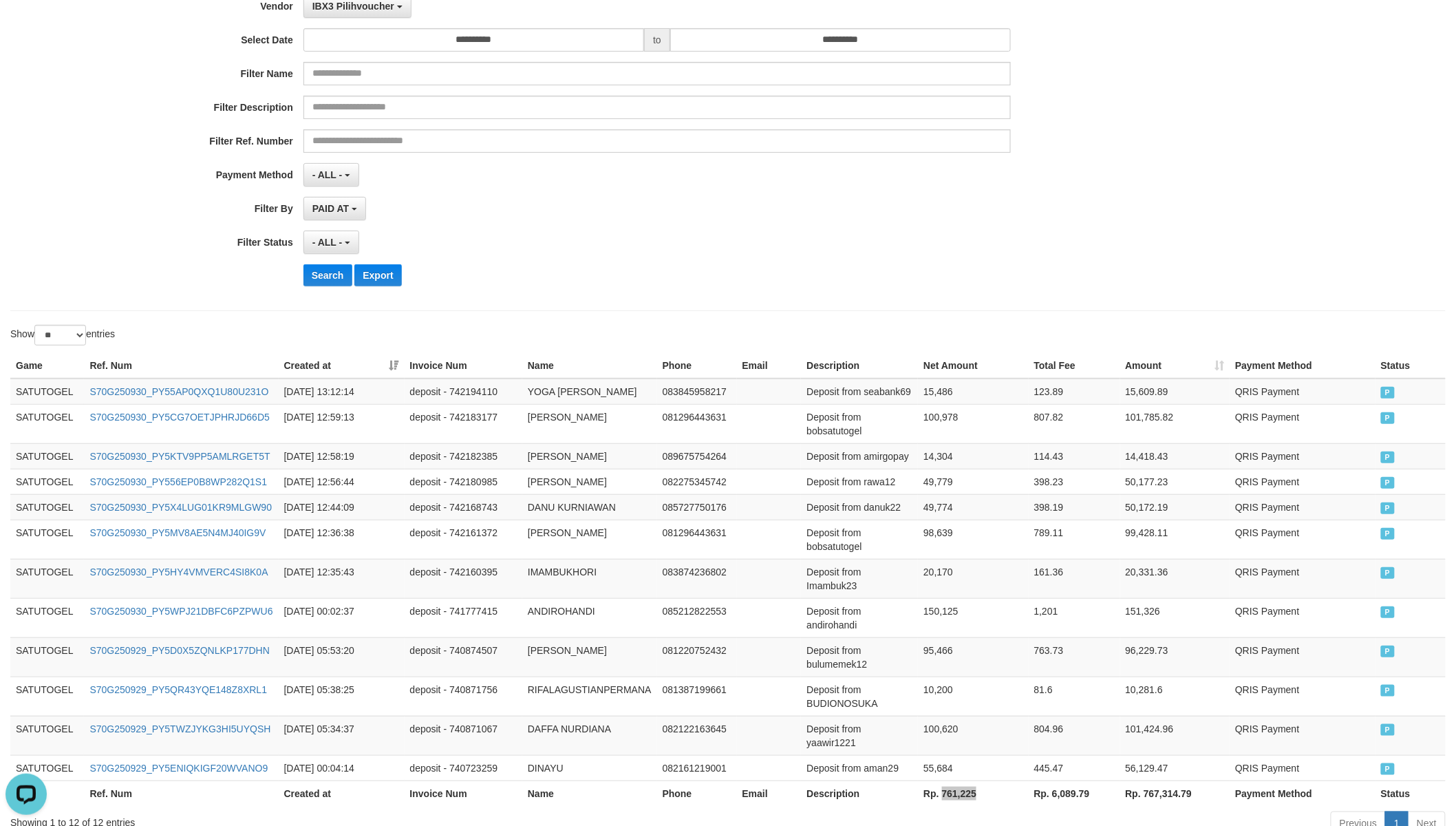
scroll to position [0, 0]
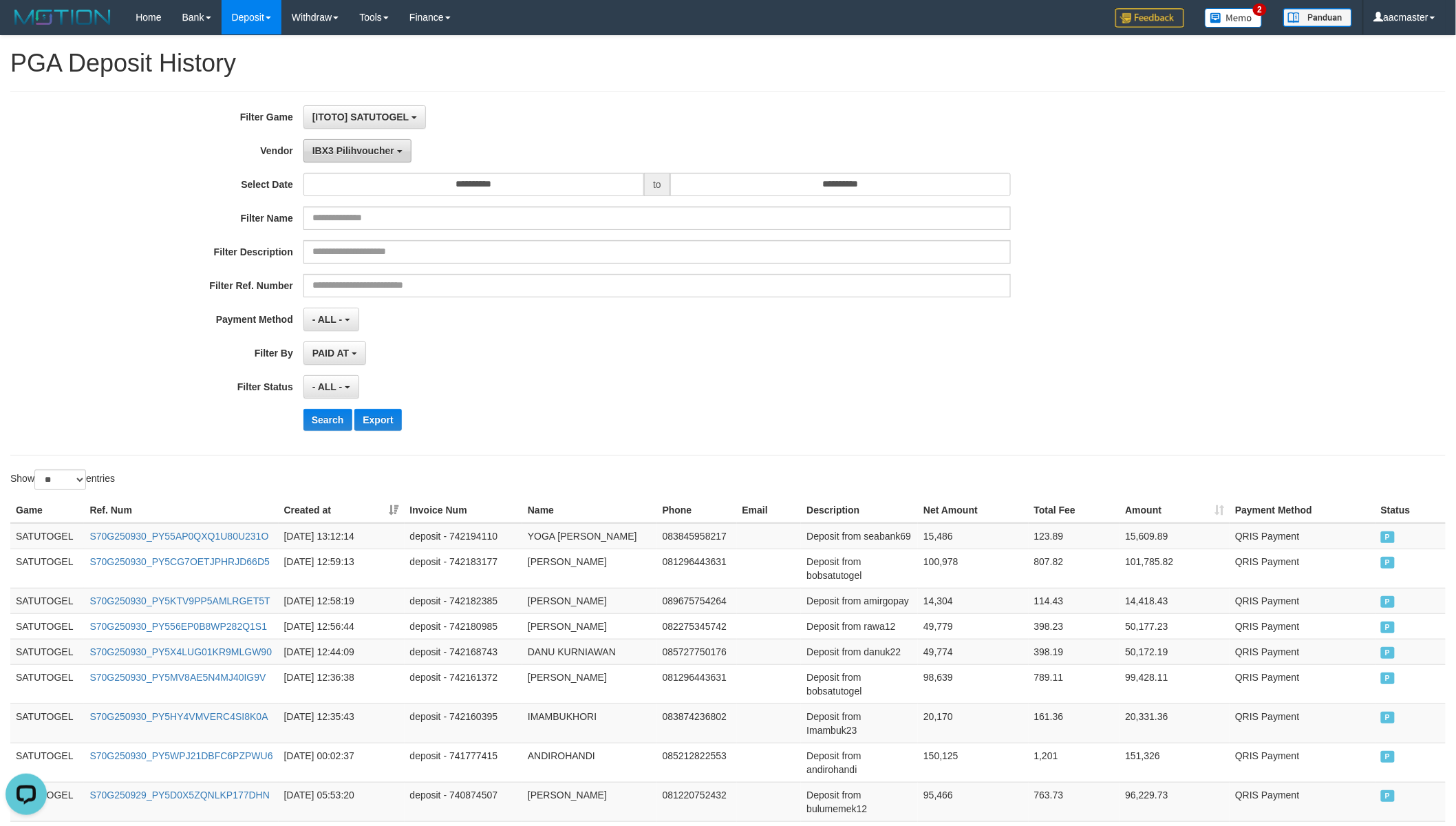
click at [373, 150] on span "IBX3 Pilihvoucher" at bounding box center [353, 150] width 82 height 11
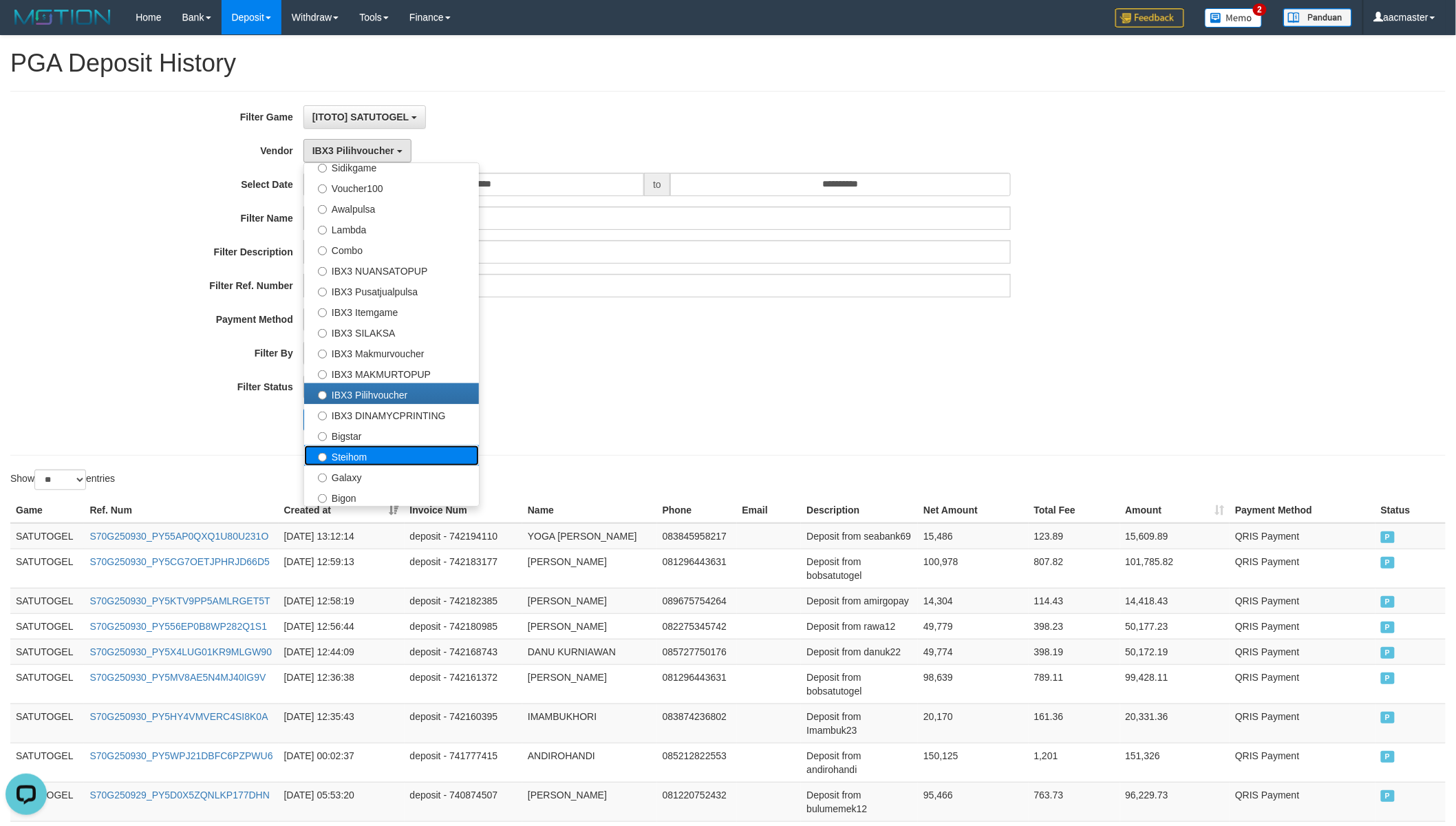
click at [388, 452] on label "Steihom" at bounding box center [391, 456] width 175 height 21
select select "**********"
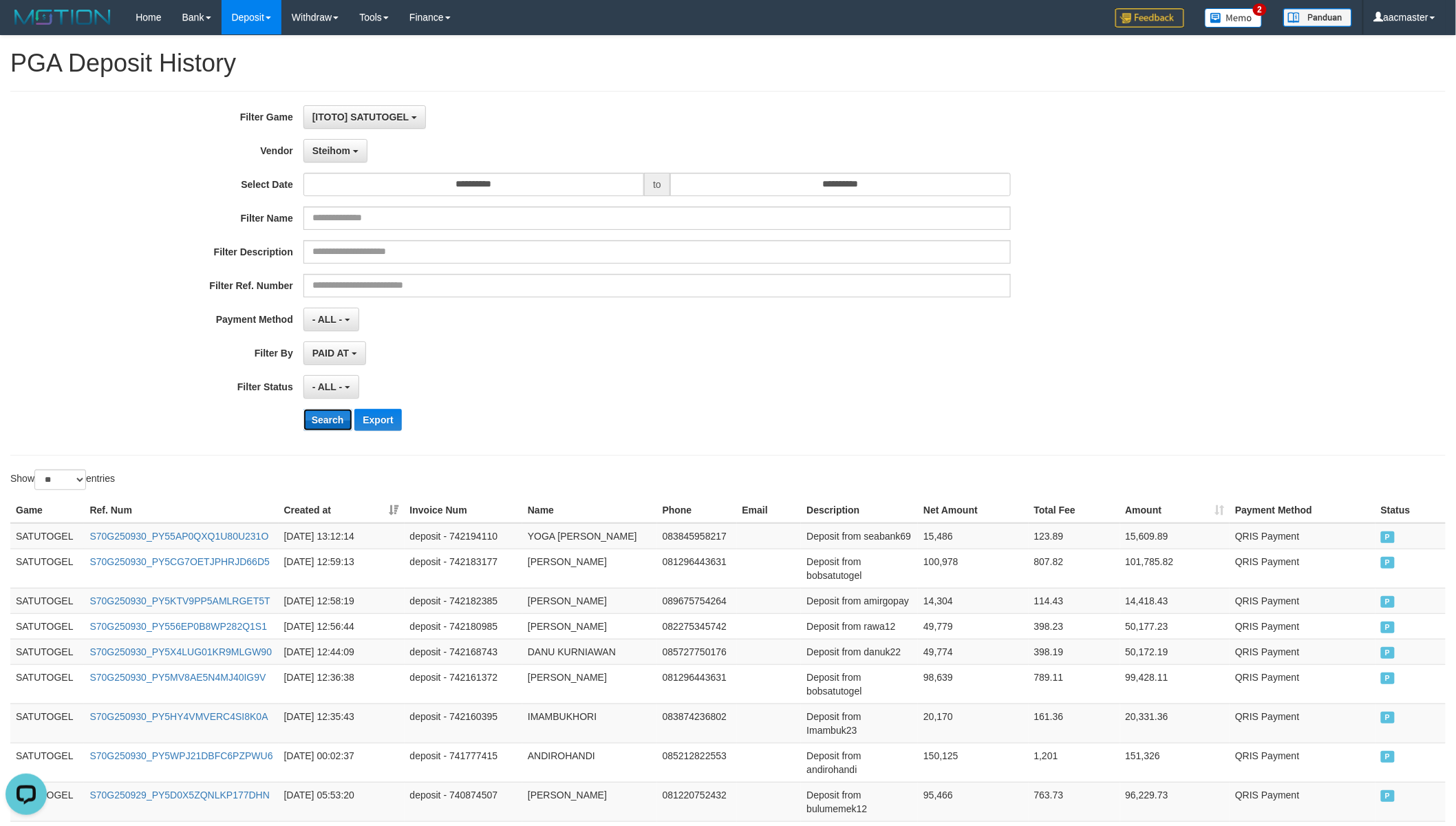
click at [339, 430] on button "Search" at bounding box center [328, 420] width 49 height 22
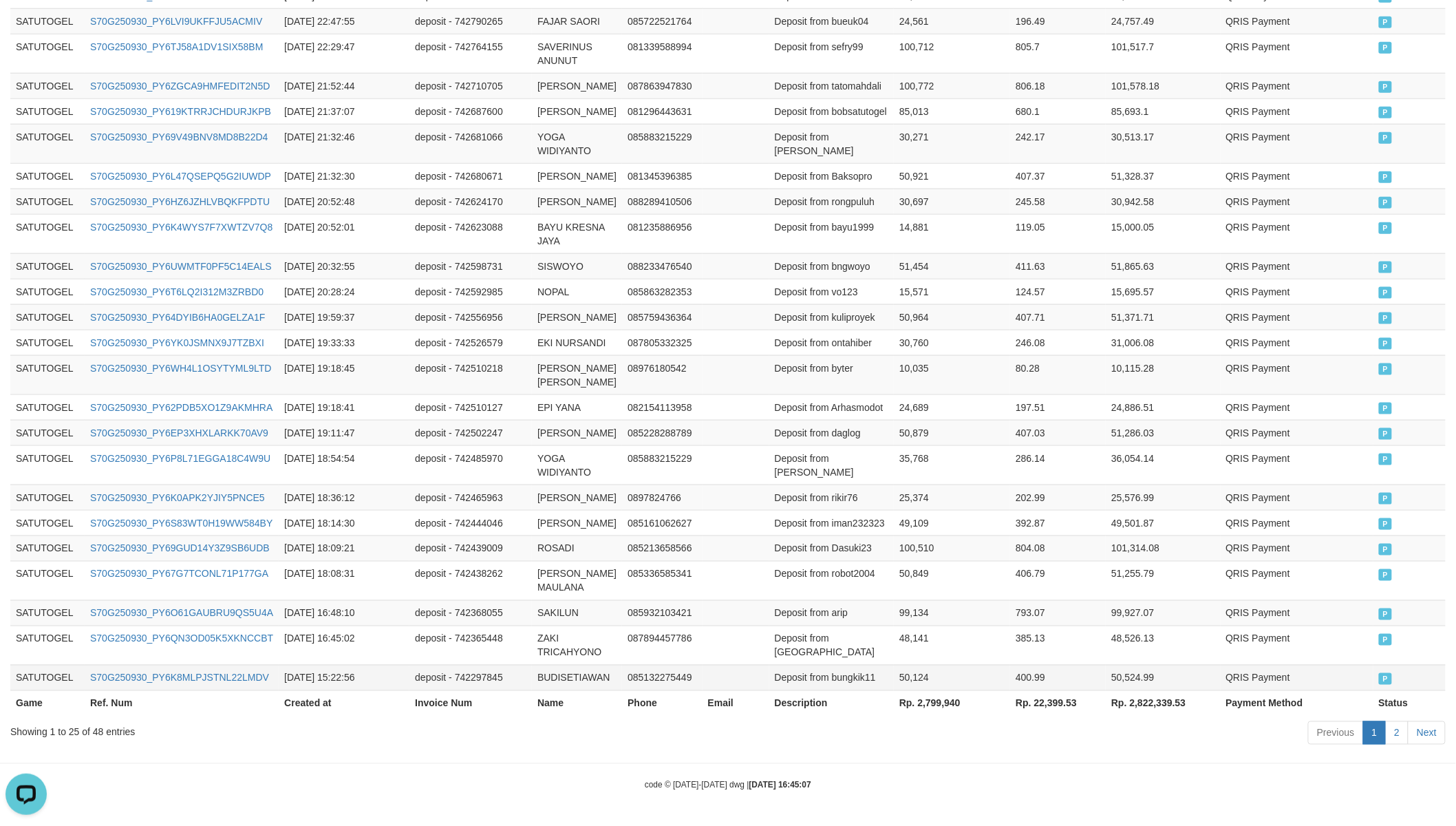
scroll to position [650, 0]
click at [931, 696] on th "Rp. 2,799,940" at bounding box center [952, 703] width 116 height 25
click at [1068, 510] on td "392.87" at bounding box center [1057, 522] width 95 height 25
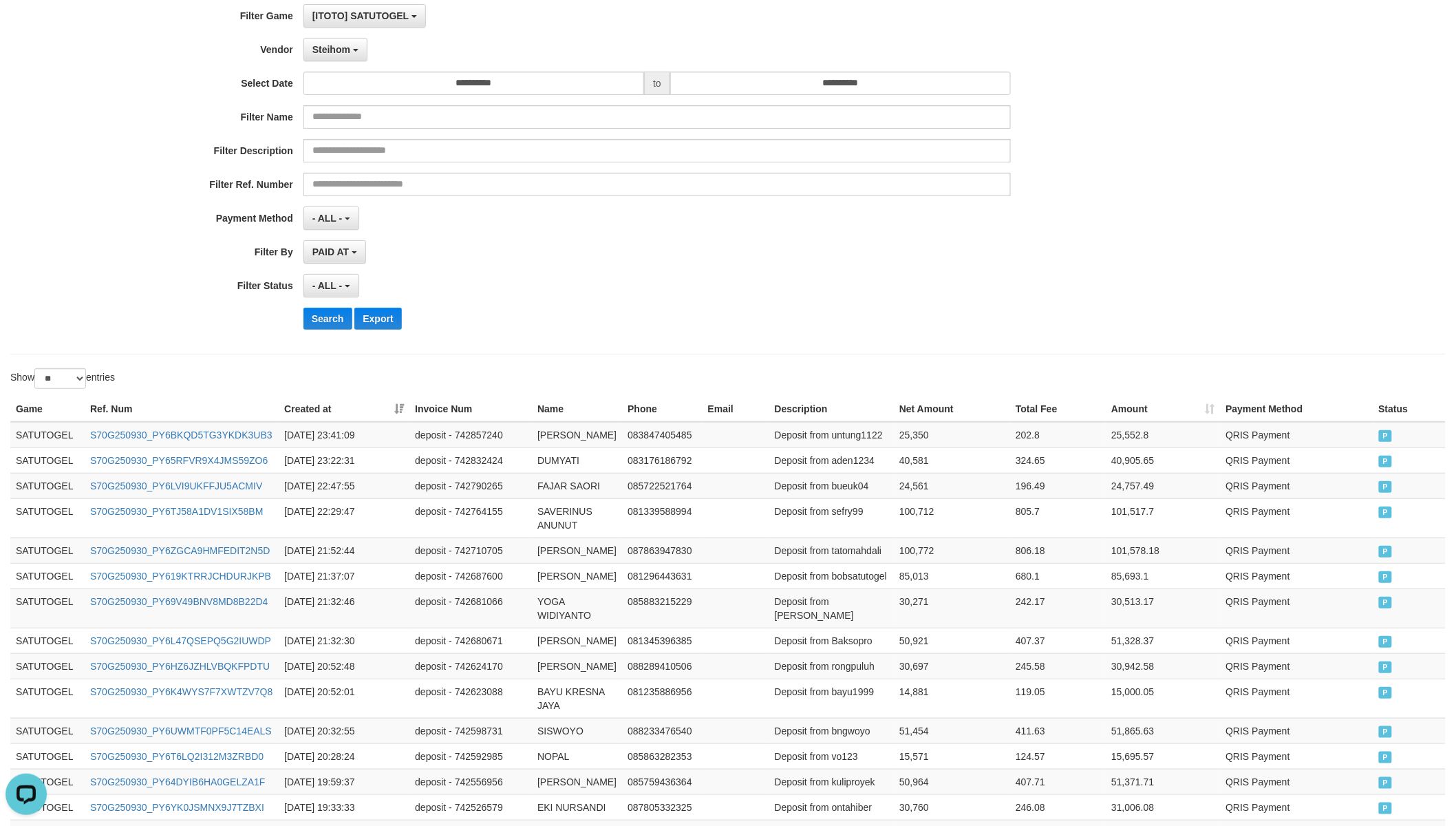
scroll to position [0, 0]
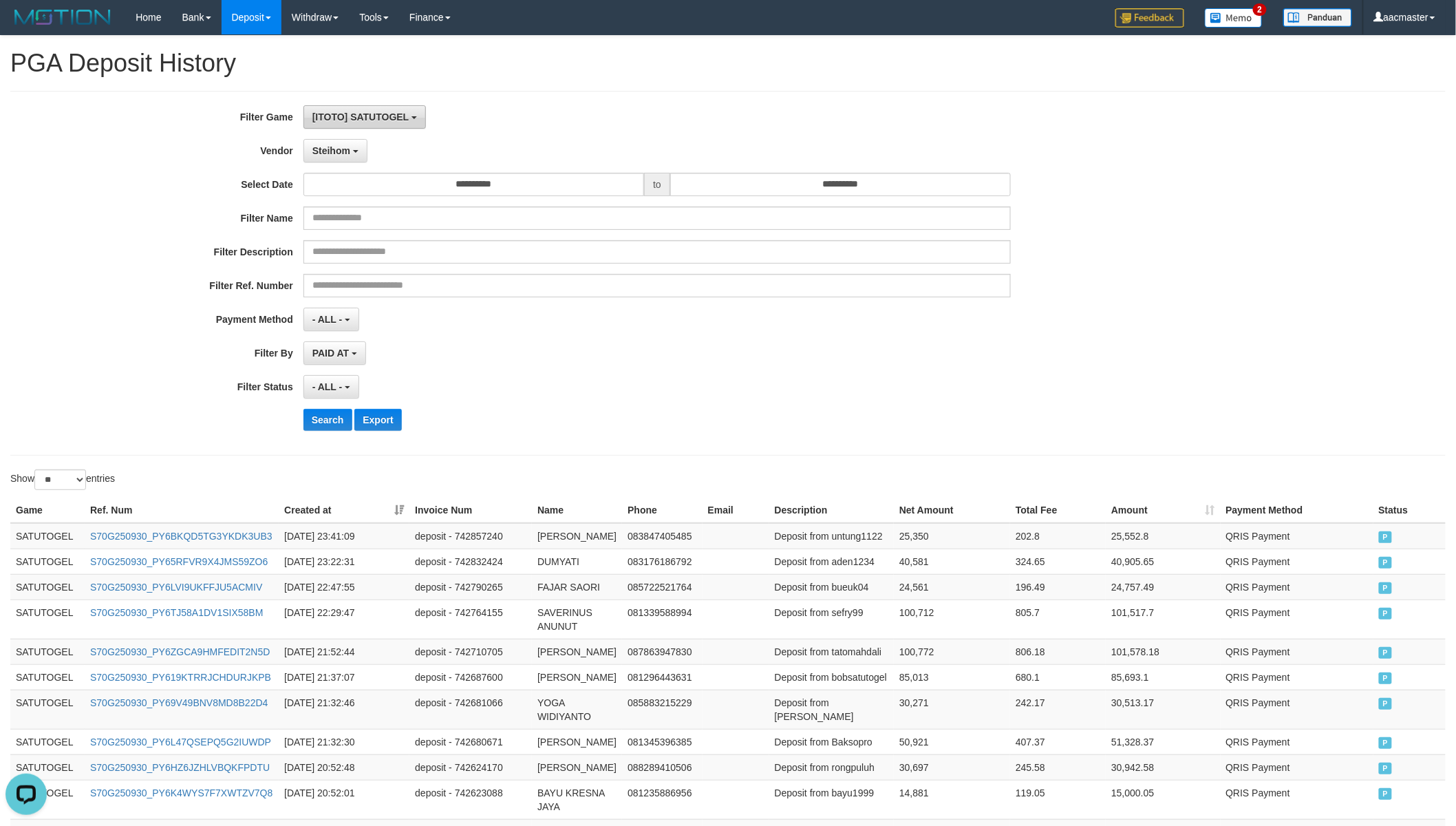
click at [393, 116] on span "[ITOTO] SATUTOGEL" at bounding box center [360, 117] width 96 height 11
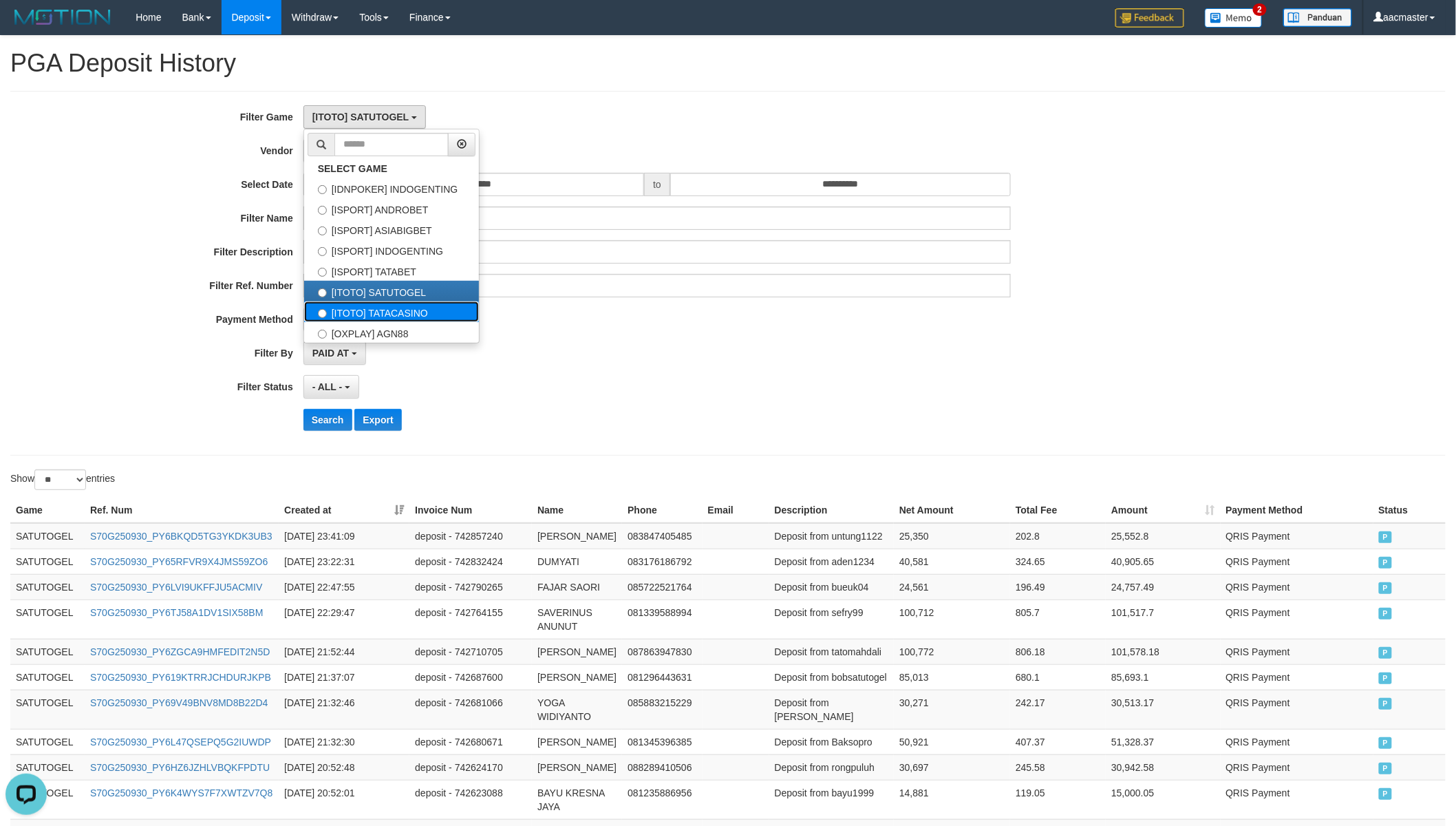
click at [398, 308] on label "[ITOTO] TATACASINO" at bounding box center [391, 312] width 175 height 21
select select "***"
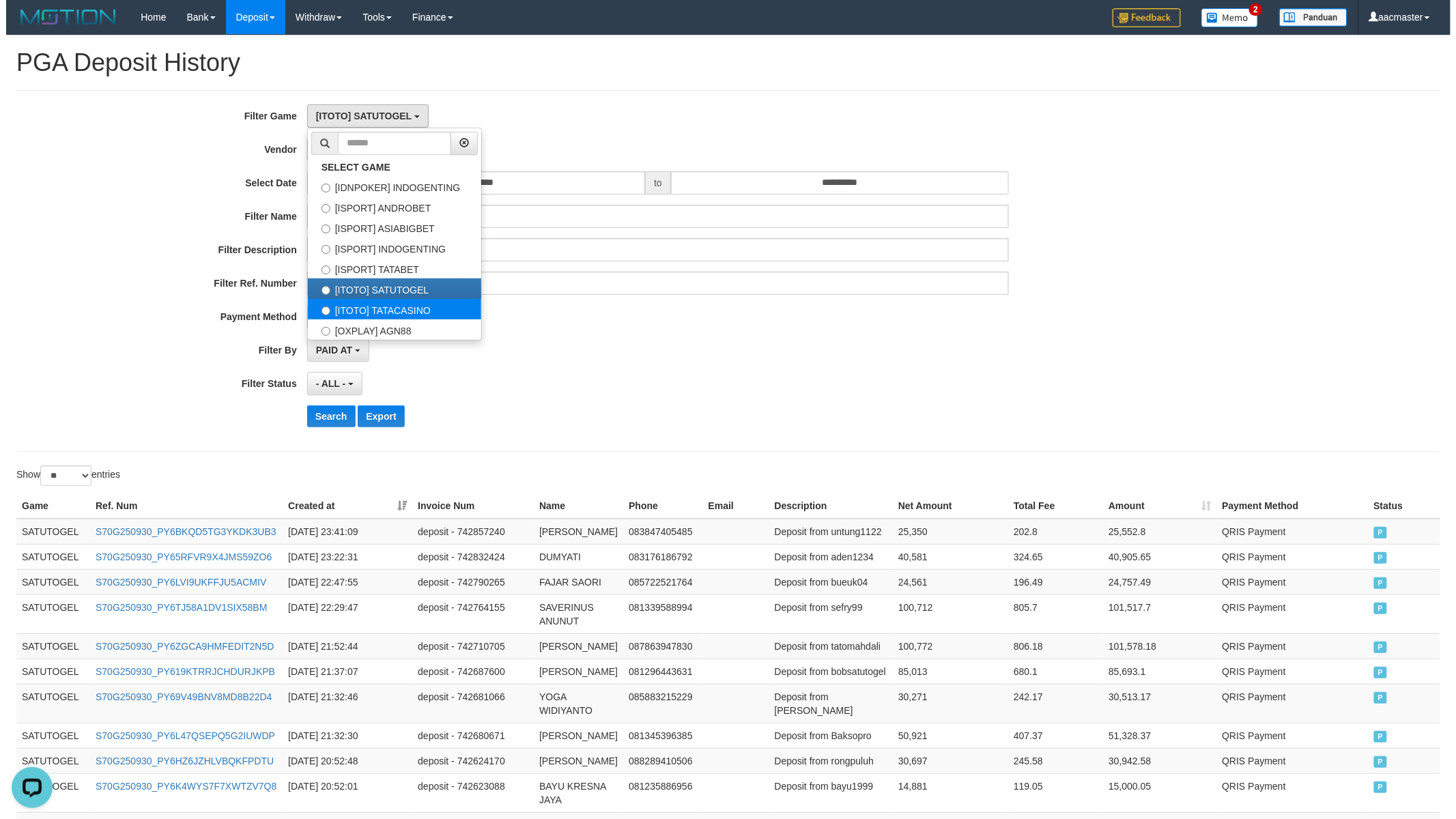
scroll to position [81, 0]
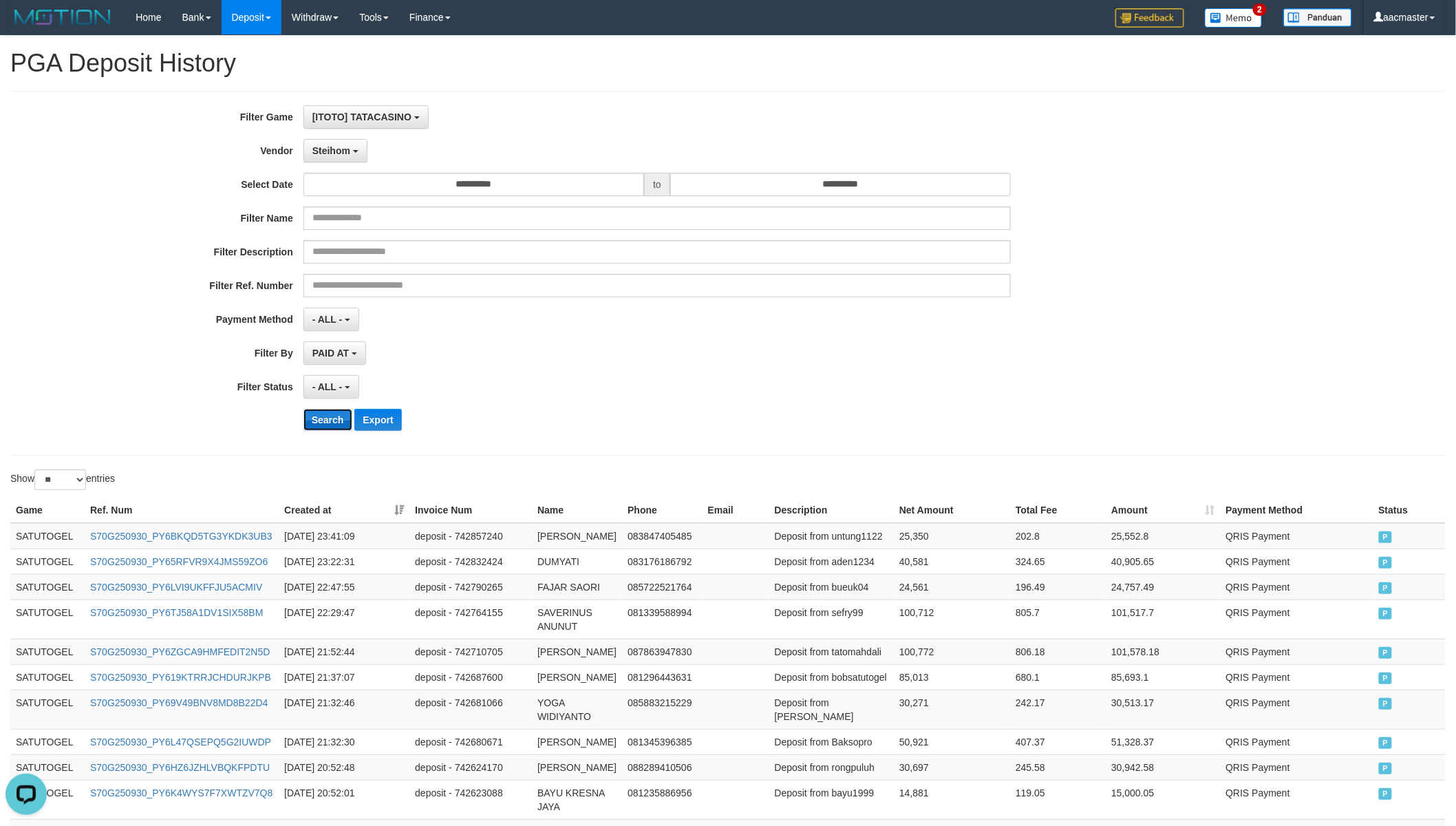
click at [318, 410] on button "Search" at bounding box center [328, 420] width 49 height 22
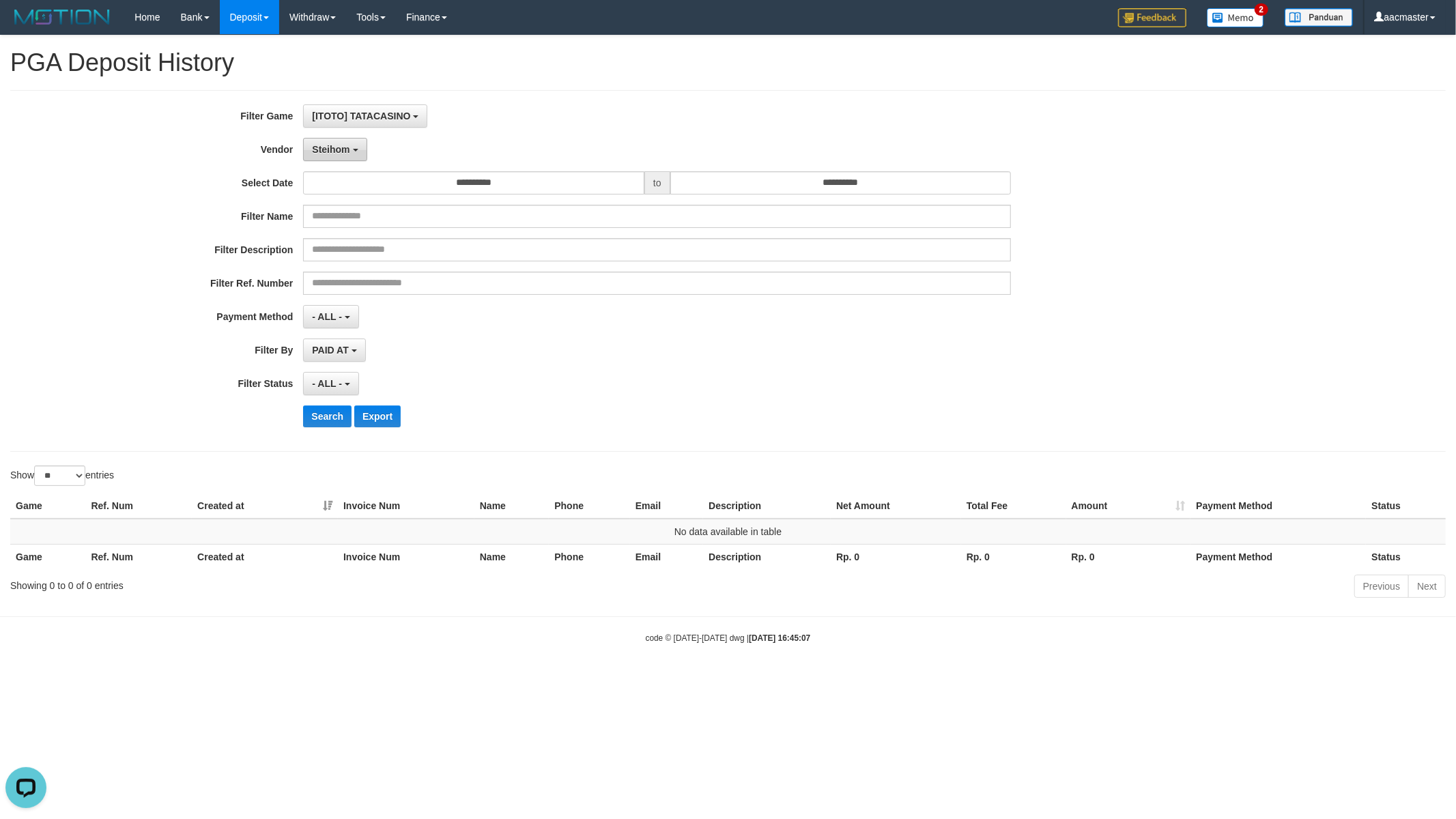
click at [360, 142] on button "Steihom" at bounding box center [335, 149] width 64 height 23
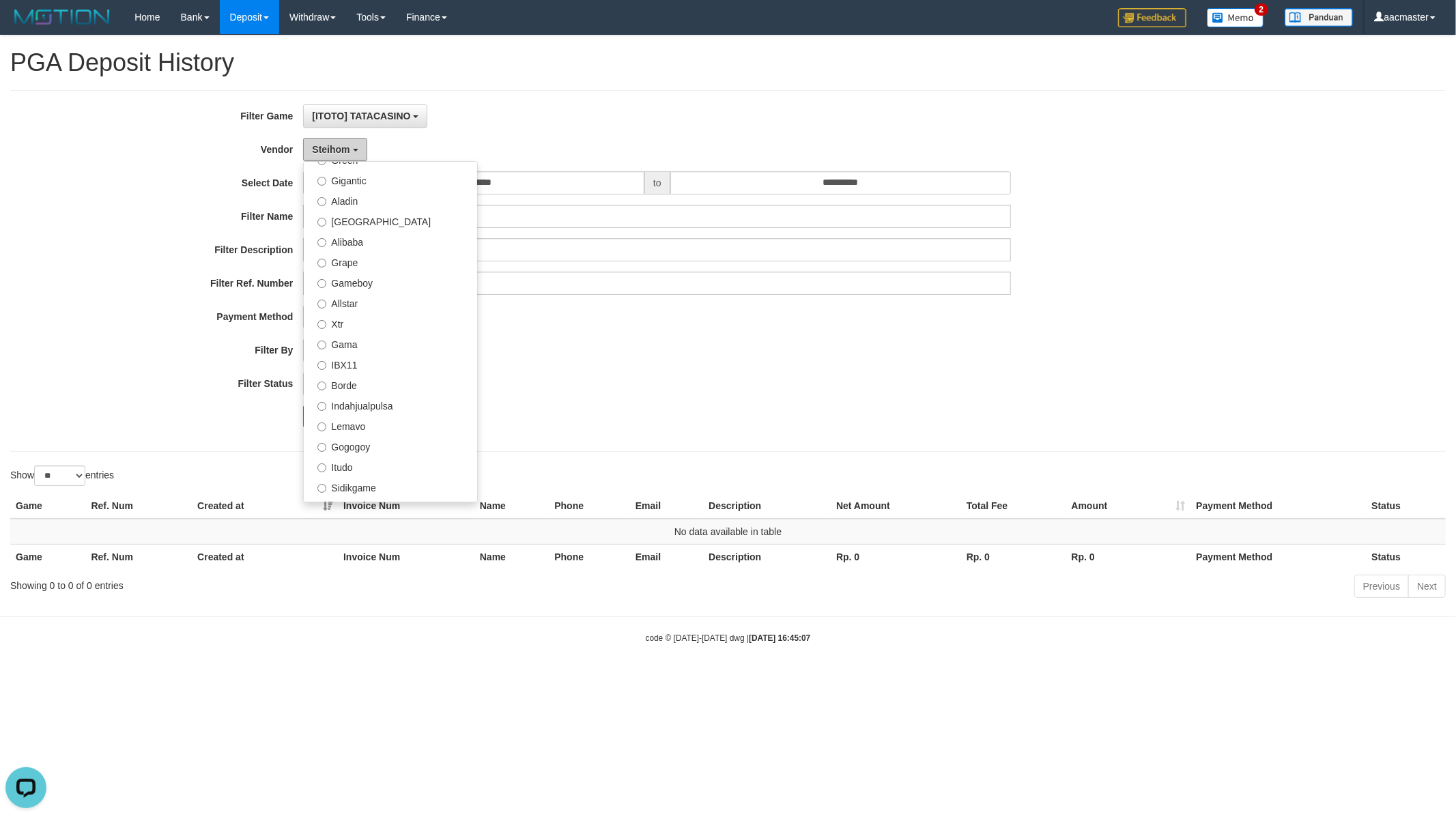
scroll to position [0, 0]
click at [387, 265] on label "Atlas" at bounding box center [390, 263] width 173 height 20
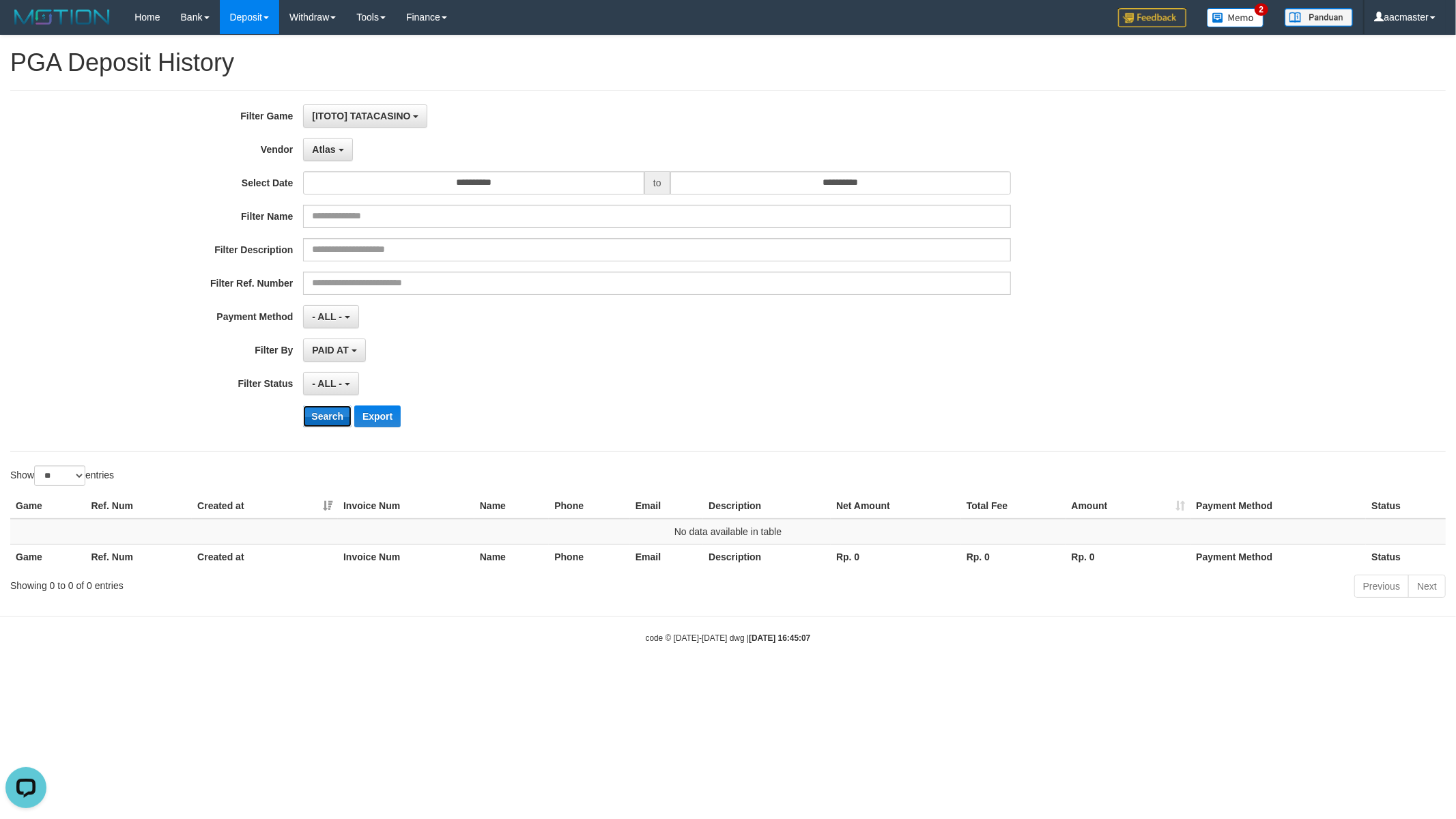
click at [319, 421] on button "Search" at bounding box center [327, 417] width 48 height 22
click at [330, 152] on span "Atlas" at bounding box center [323, 149] width 23 height 11
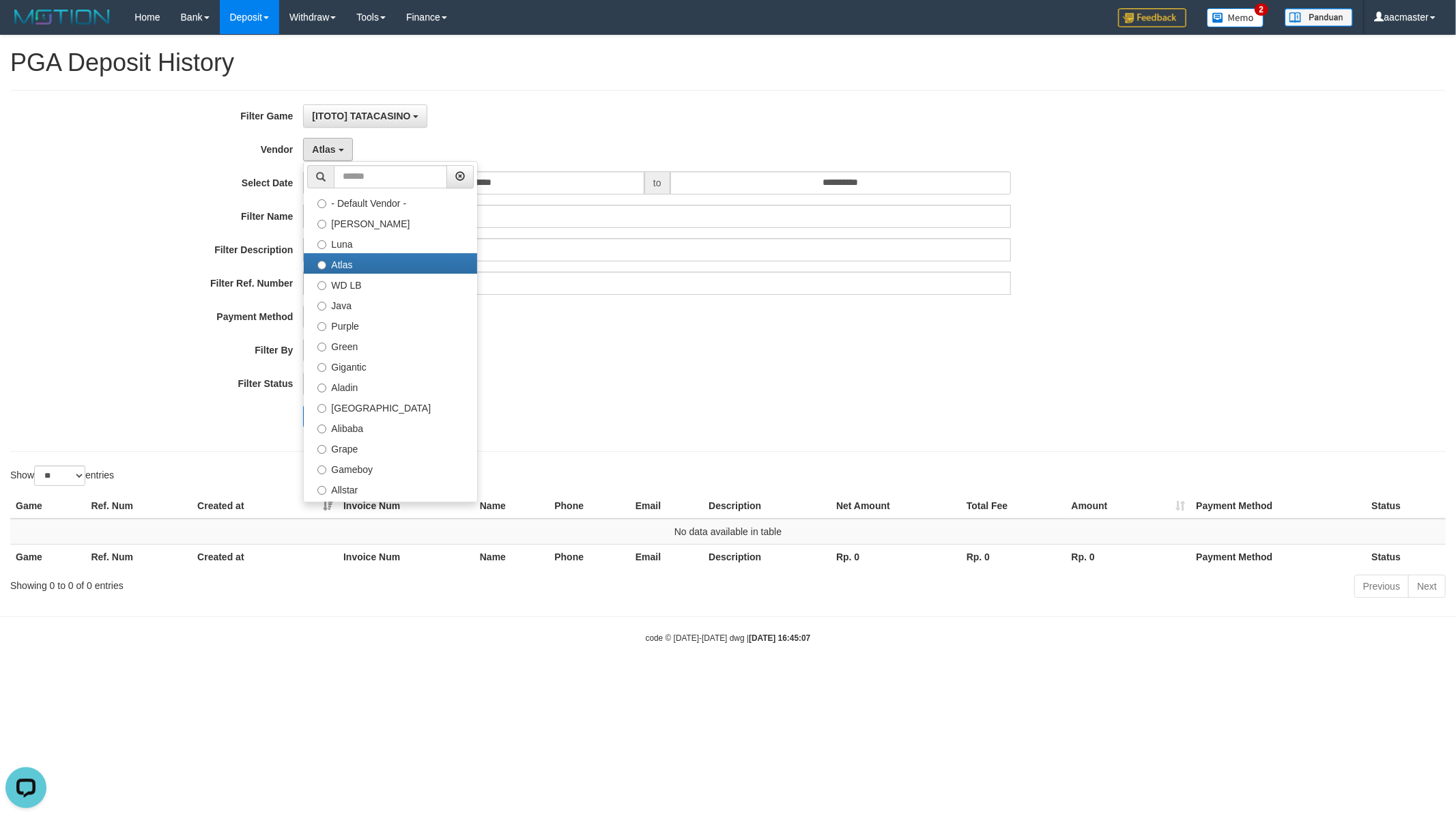
click at [527, 75] on h1 "PGA Deposit History" at bounding box center [728, 62] width 1436 height 27
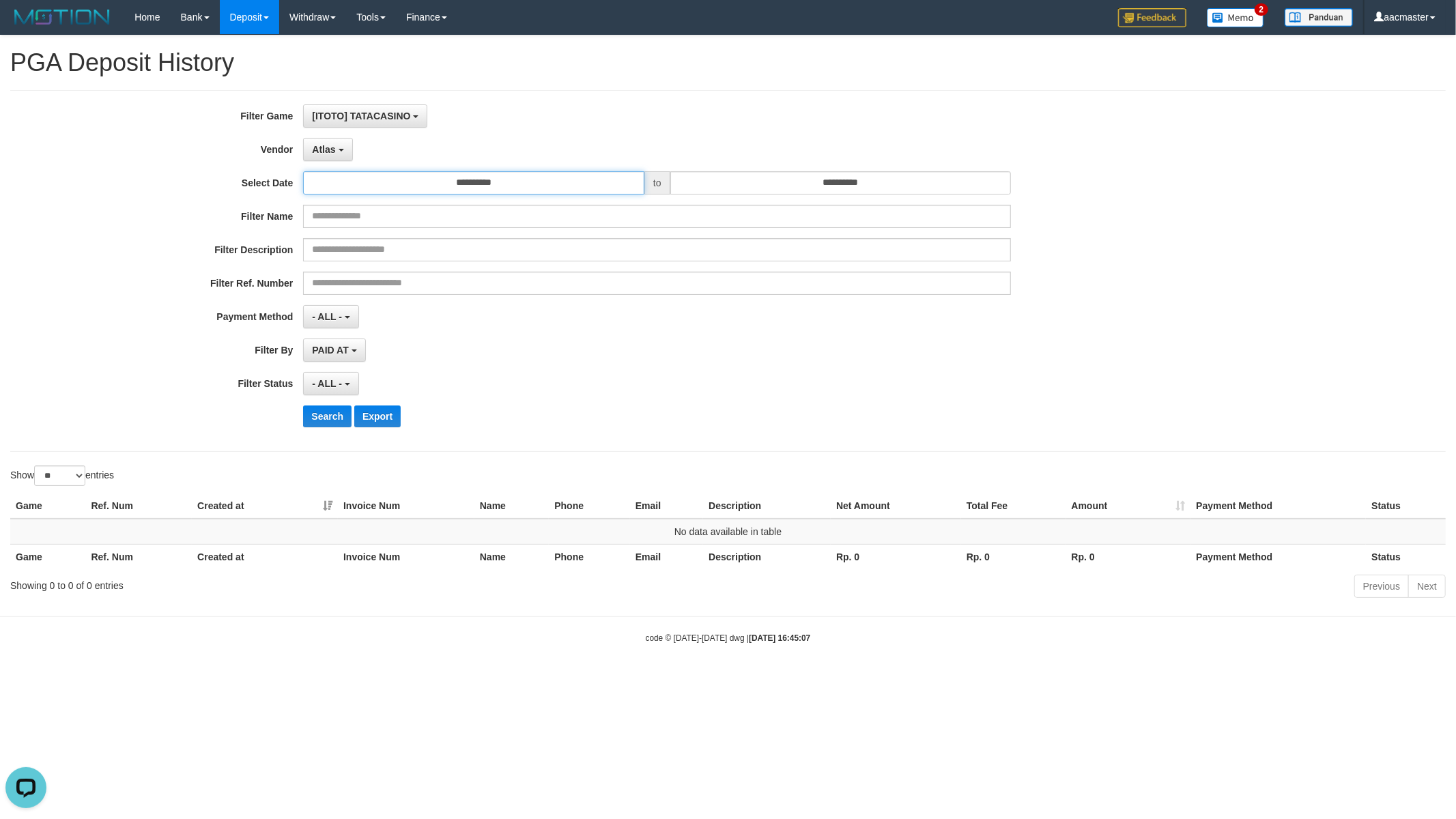
click at [510, 187] on input "**********" at bounding box center [474, 183] width 341 height 23
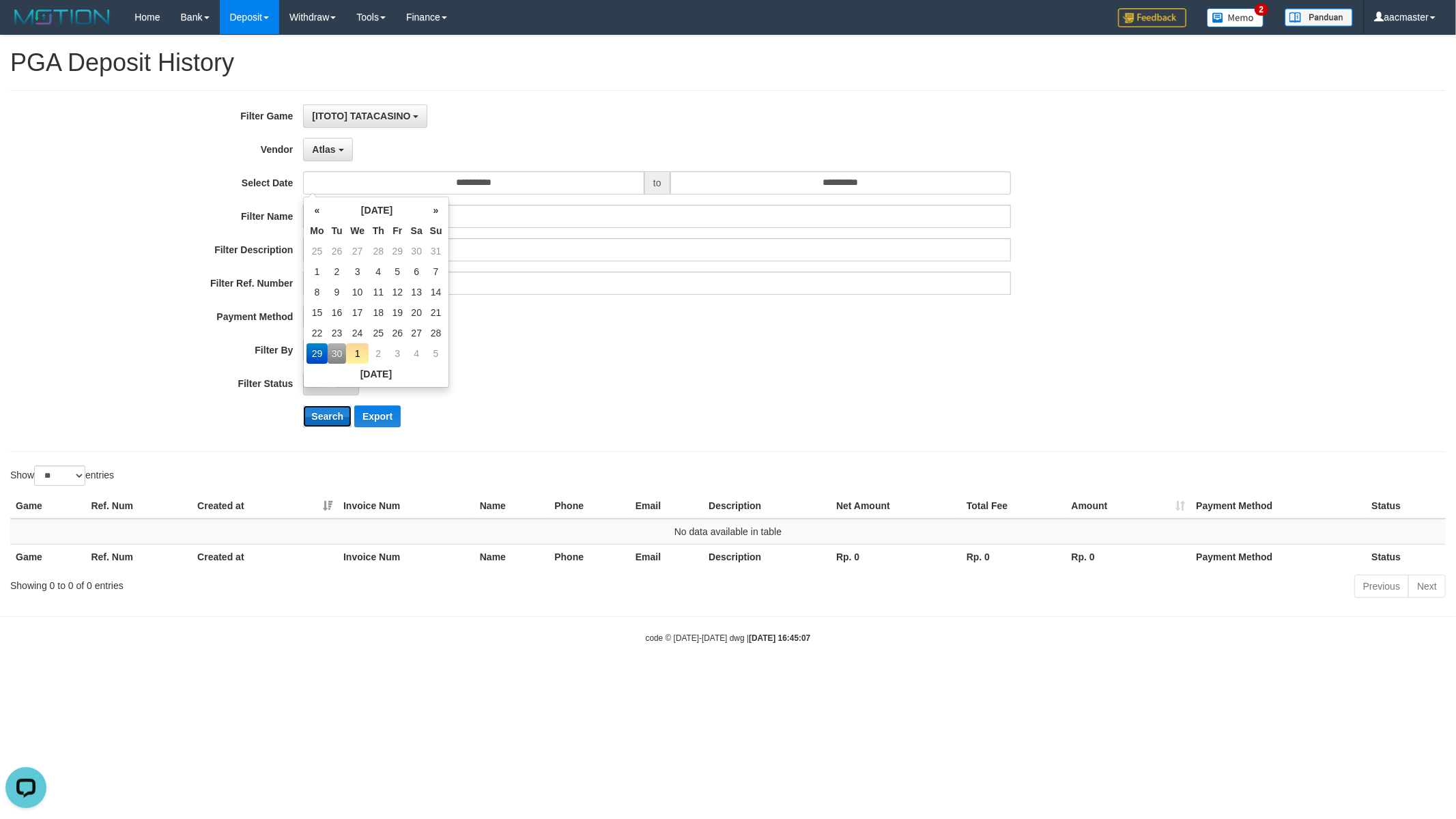
click at [316, 410] on button "Search" at bounding box center [327, 417] width 48 height 22
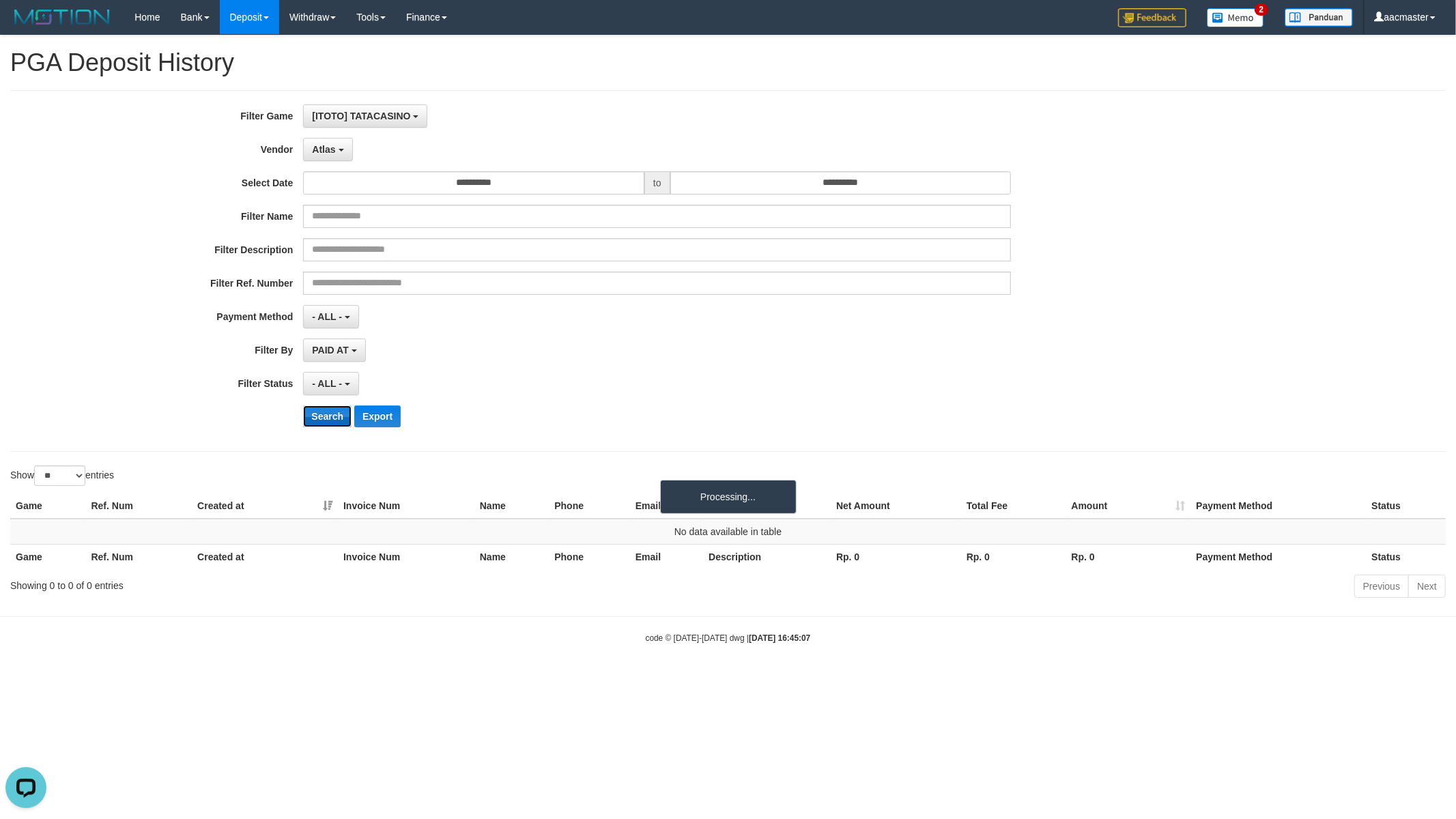
click at [320, 410] on button "Search" at bounding box center [327, 417] width 48 height 22
click at [344, 146] on button "Atlas" at bounding box center [327, 149] width 49 height 23
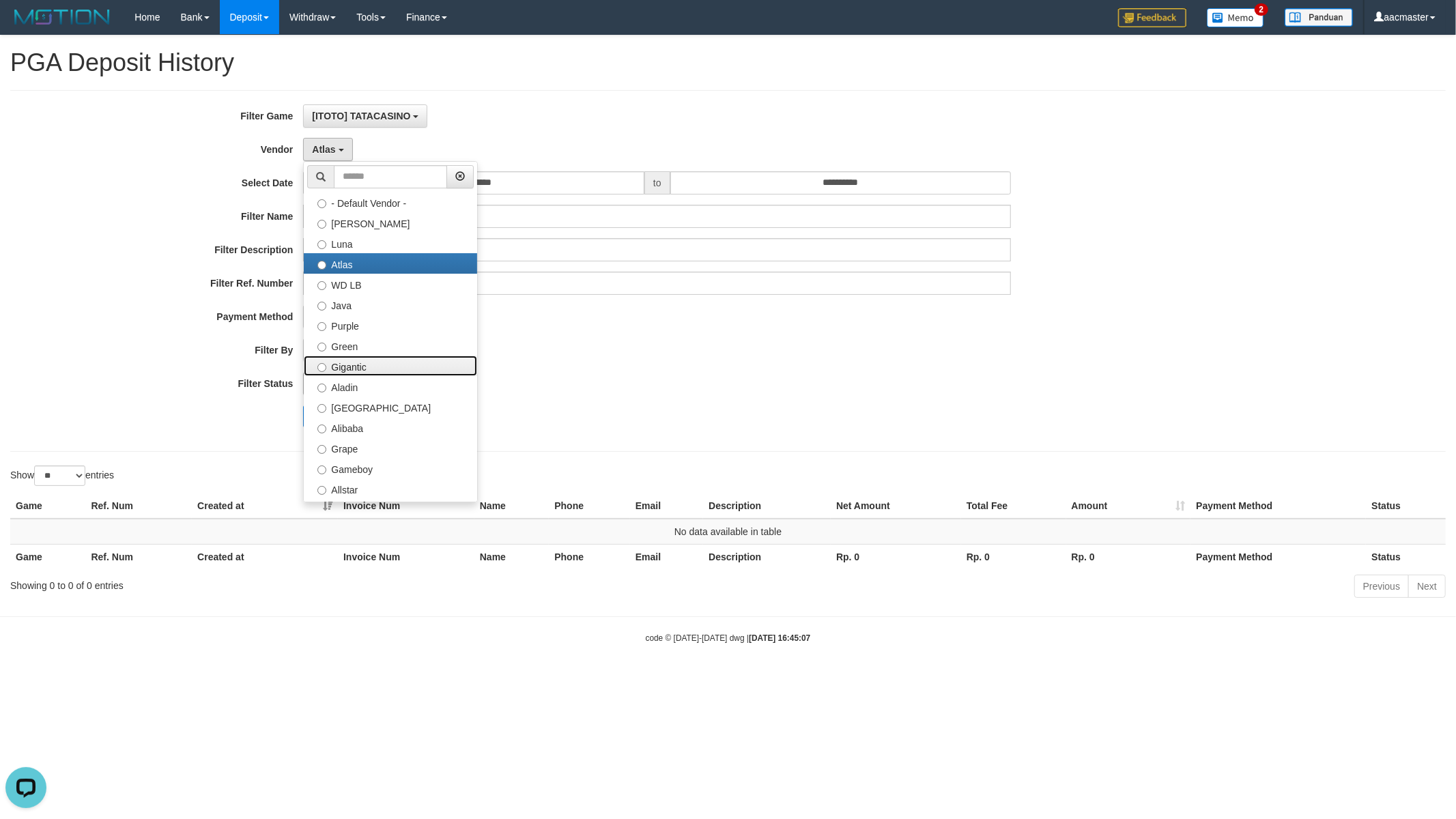
drag, startPoint x: 356, startPoint y: 362, endPoint x: 352, endPoint y: 381, distance: 19.4
click at [356, 362] on label "Gigantic" at bounding box center [390, 366] width 173 height 20
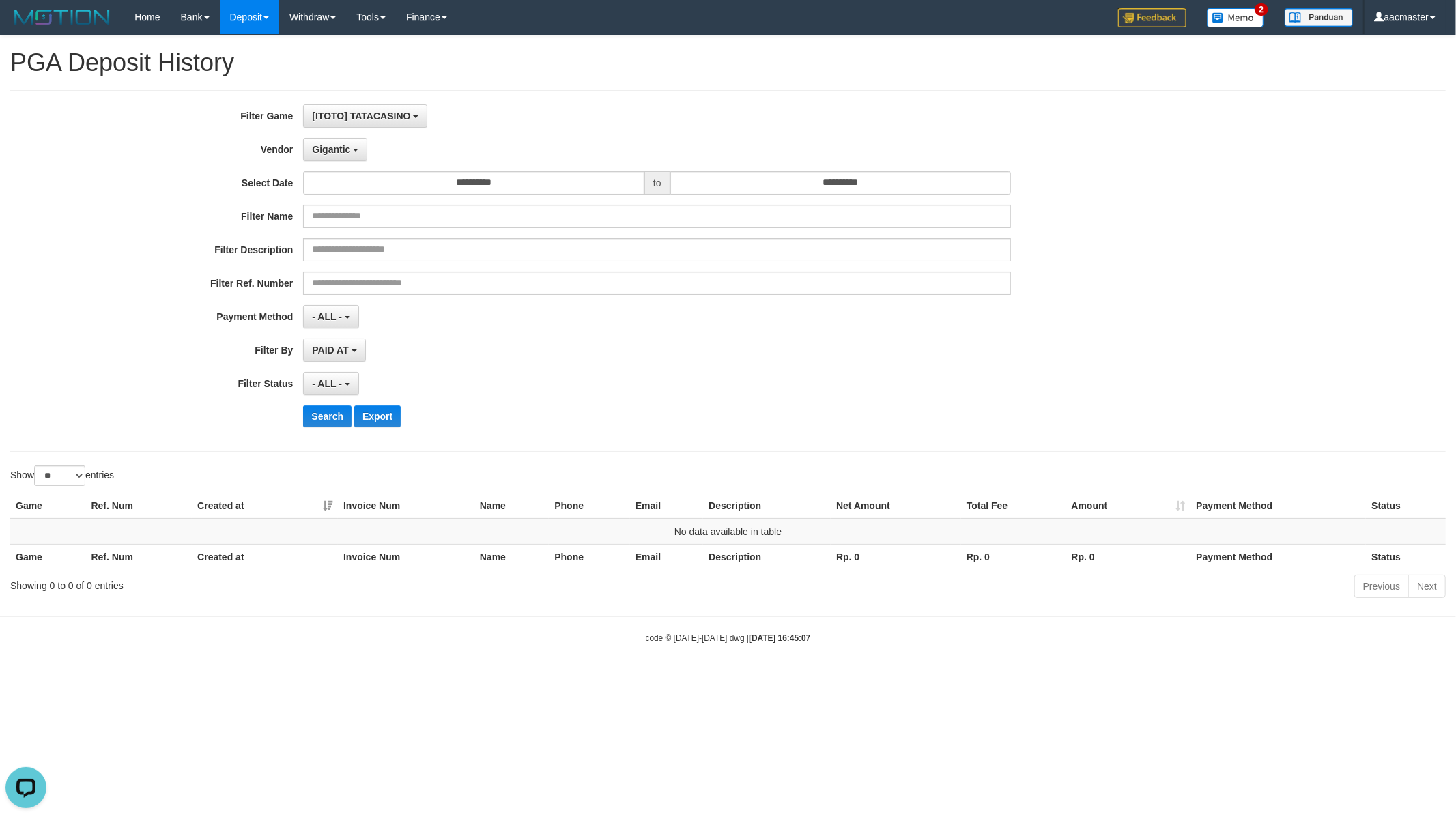
click at [325, 432] on div "**********" at bounding box center [607, 271] width 1214 height 333
click at [325, 425] on button "Search" at bounding box center [327, 417] width 48 height 22
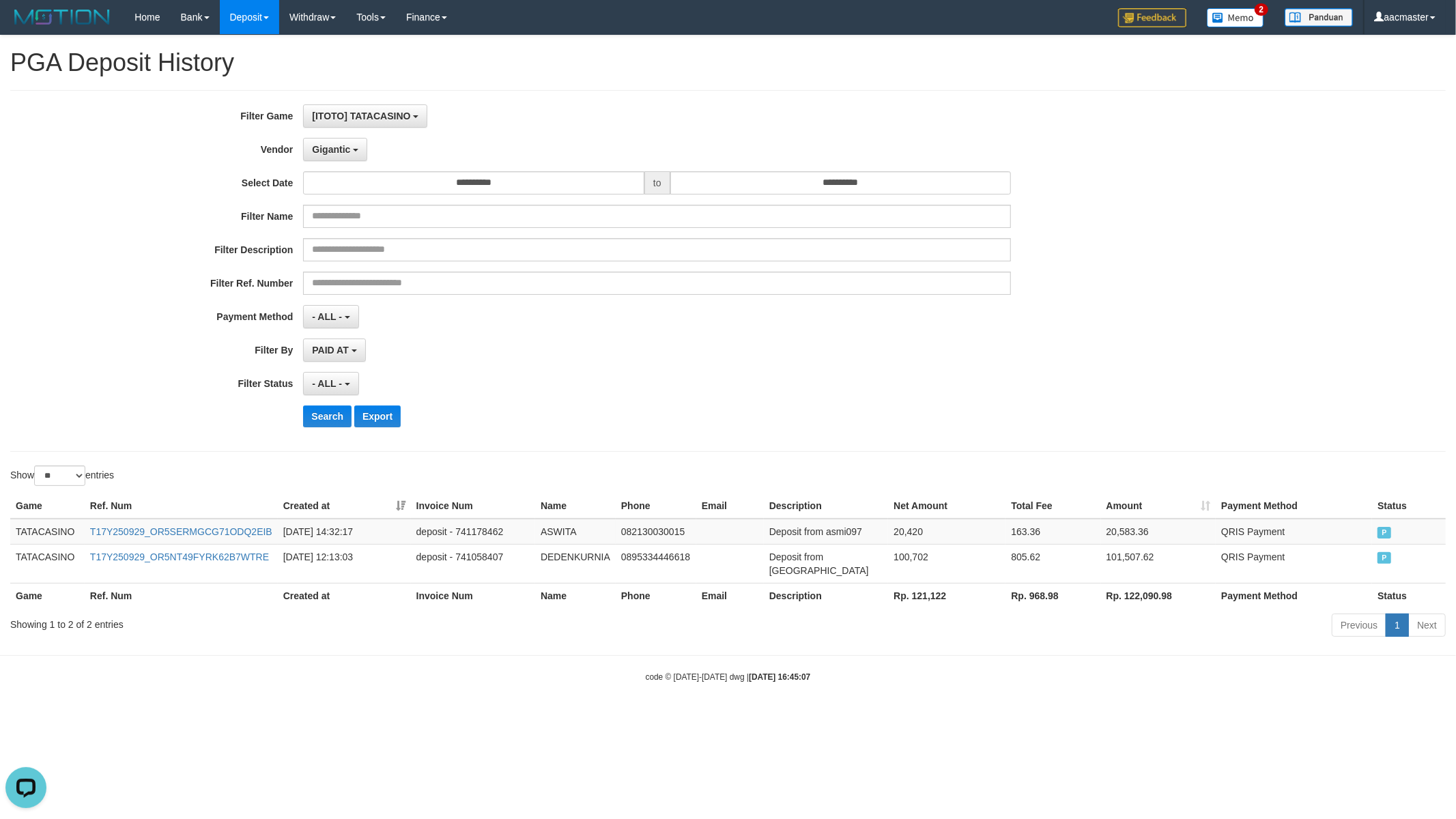
click at [913, 583] on th "Rp. 121,122" at bounding box center [946, 595] width 118 height 25
click at [323, 141] on button "Gigantic" at bounding box center [335, 149] width 64 height 23
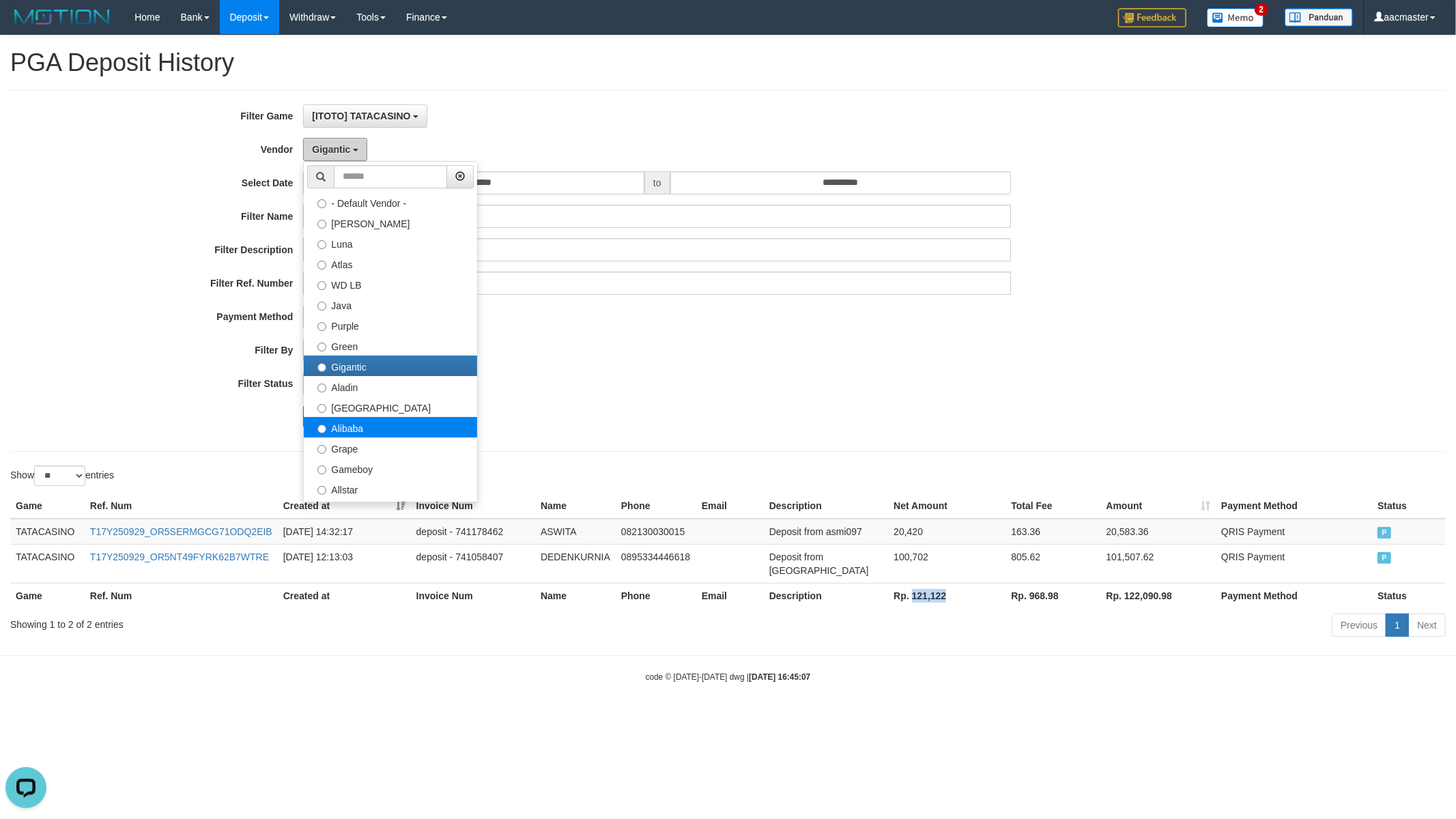
scroll to position [100, 0]
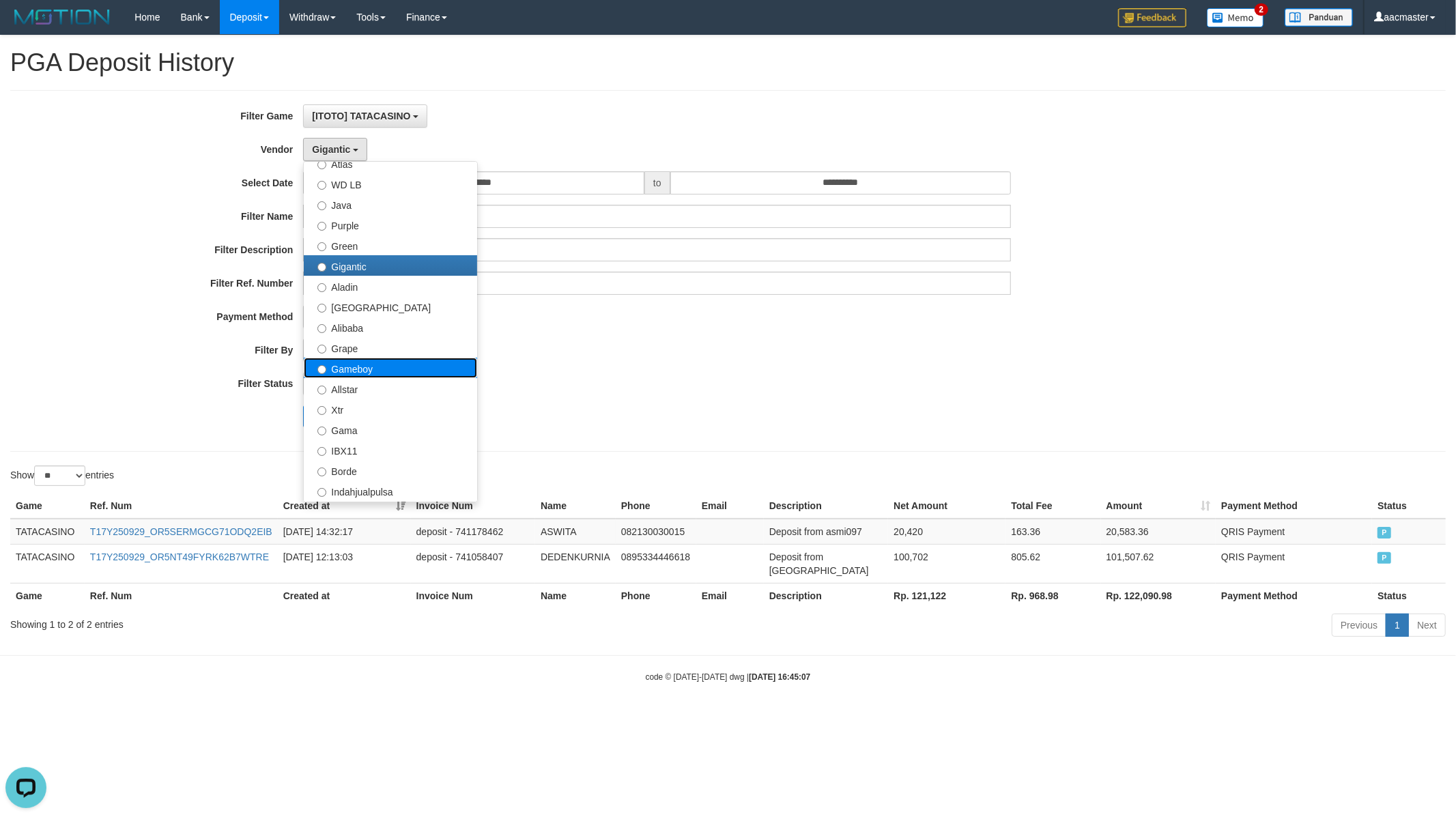
click at [375, 370] on label "Gameboy" at bounding box center [390, 368] width 173 height 20
select select "**********"
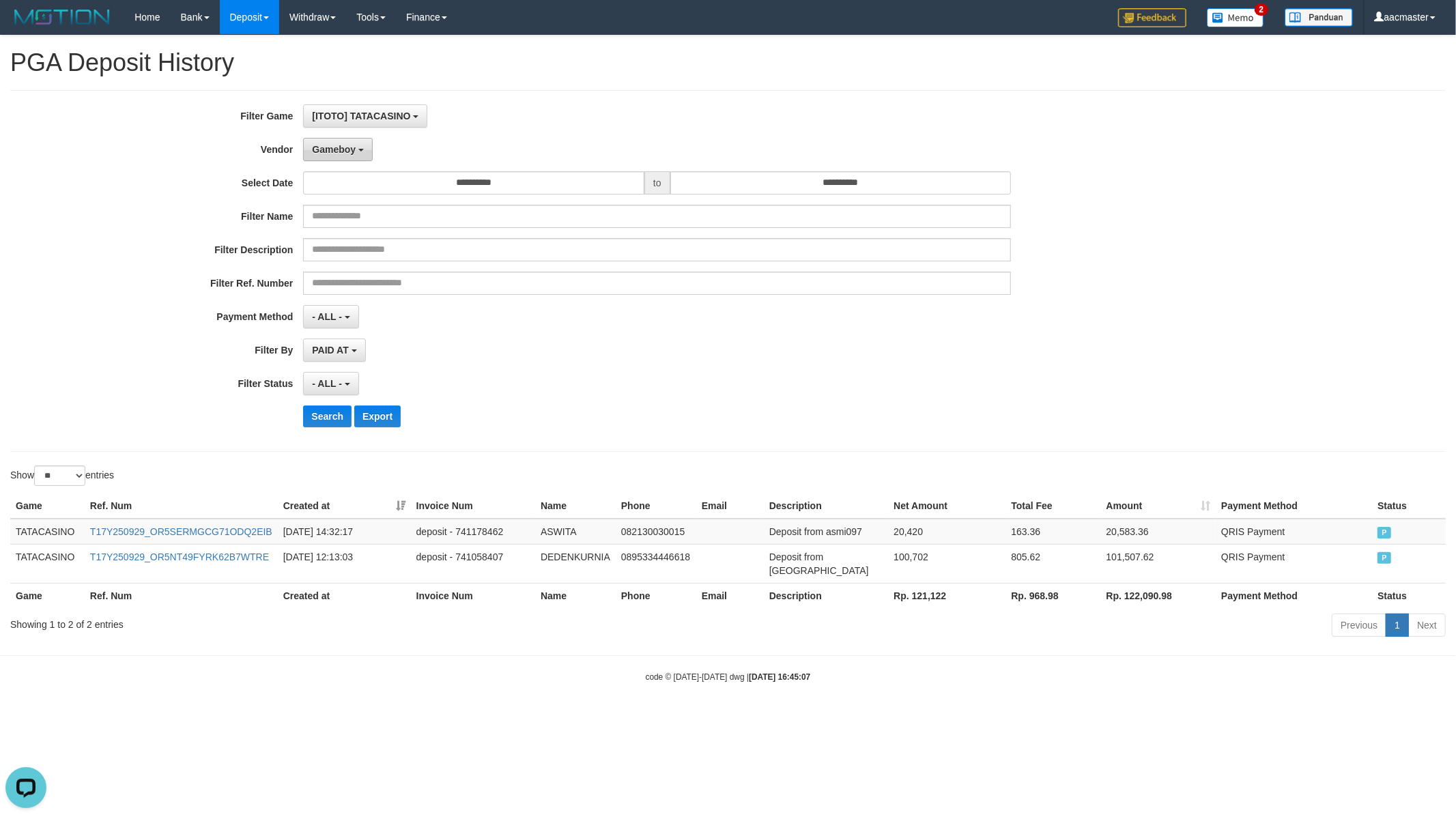
click at [347, 155] on button "Gameboy" at bounding box center [337, 149] width 70 height 23
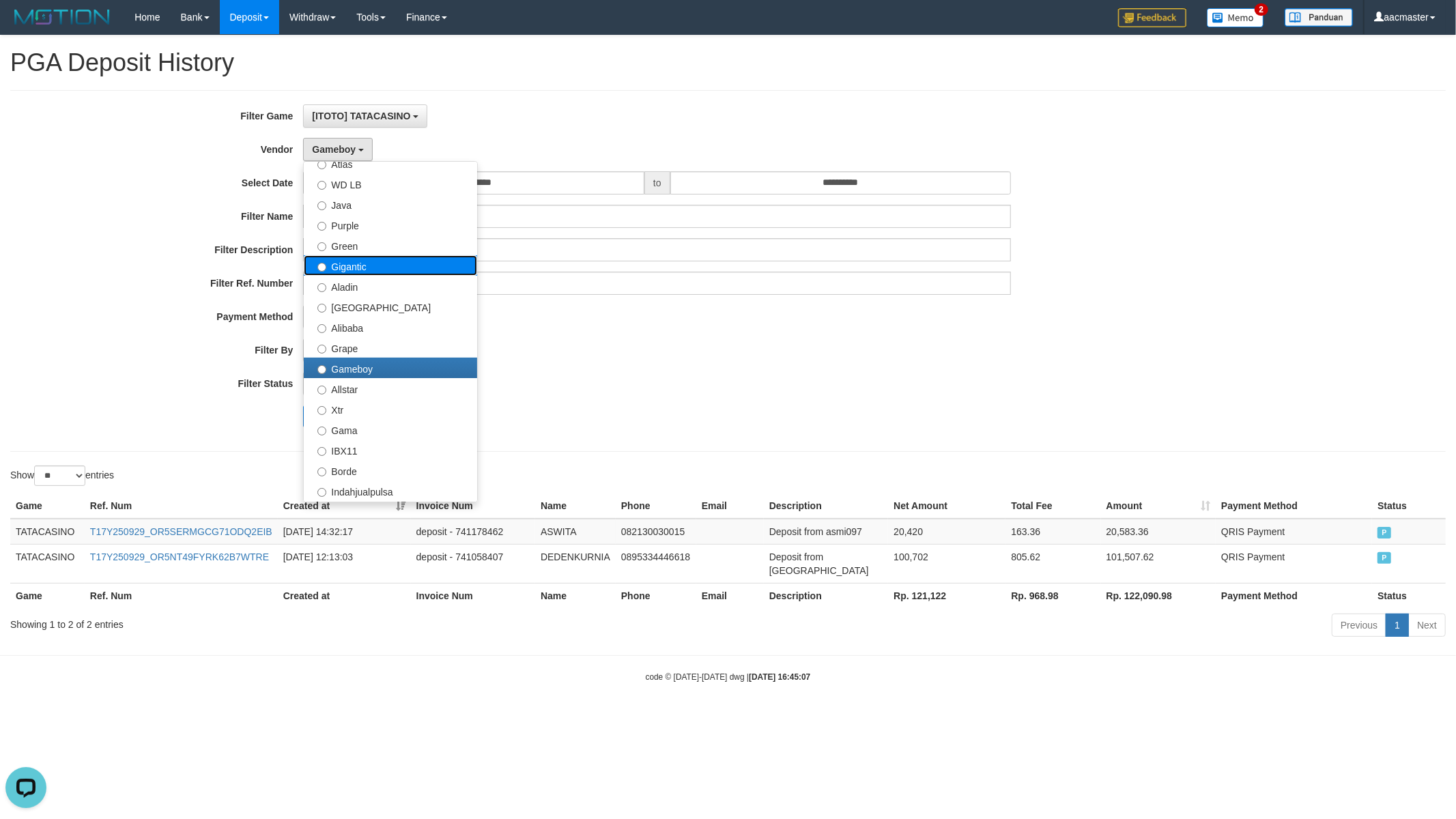
click at [370, 265] on label "Gigantic" at bounding box center [390, 266] width 173 height 20
select select "**********"
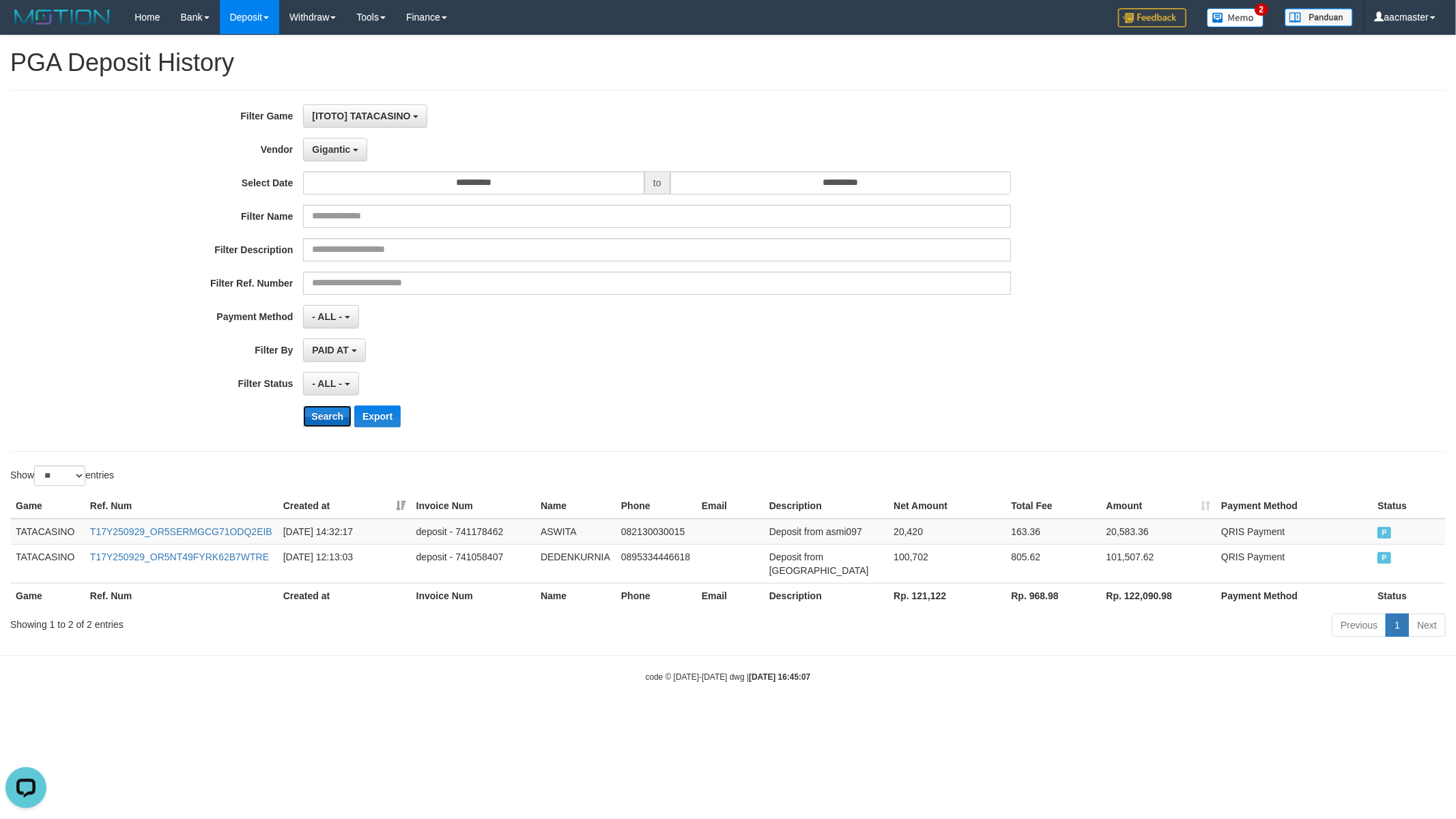
click at [337, 416] on button "Search" at bounding box center [327, 417] width 48 height 22
click at [333, 156] on button "Gigantic" at bounding box center [335, 149] width 64 height 23
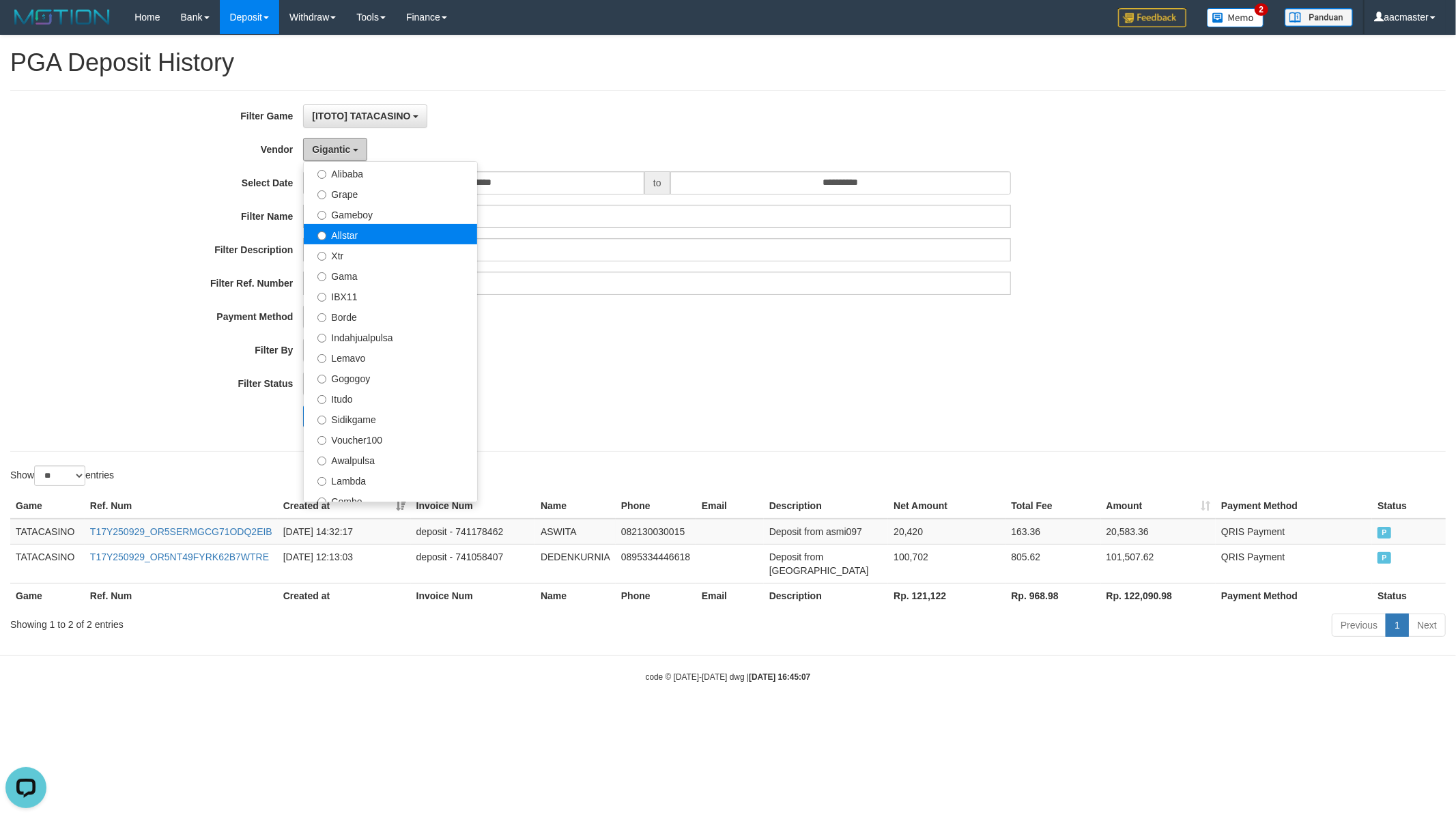
scroll to position [303, 0]
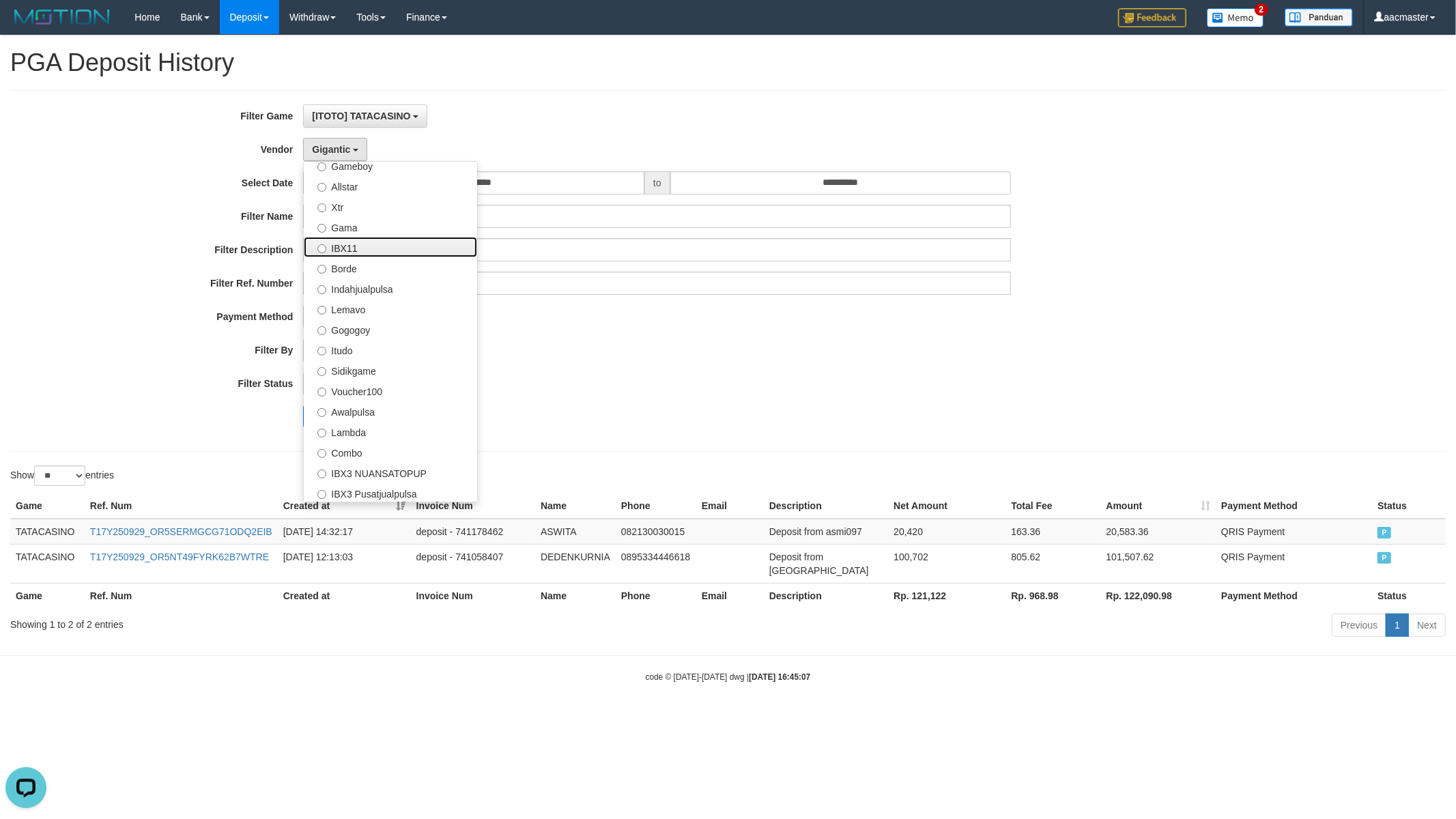
click at [381, 249] on label "IBX11" at bounding box center [390, 247] width 173 height 20
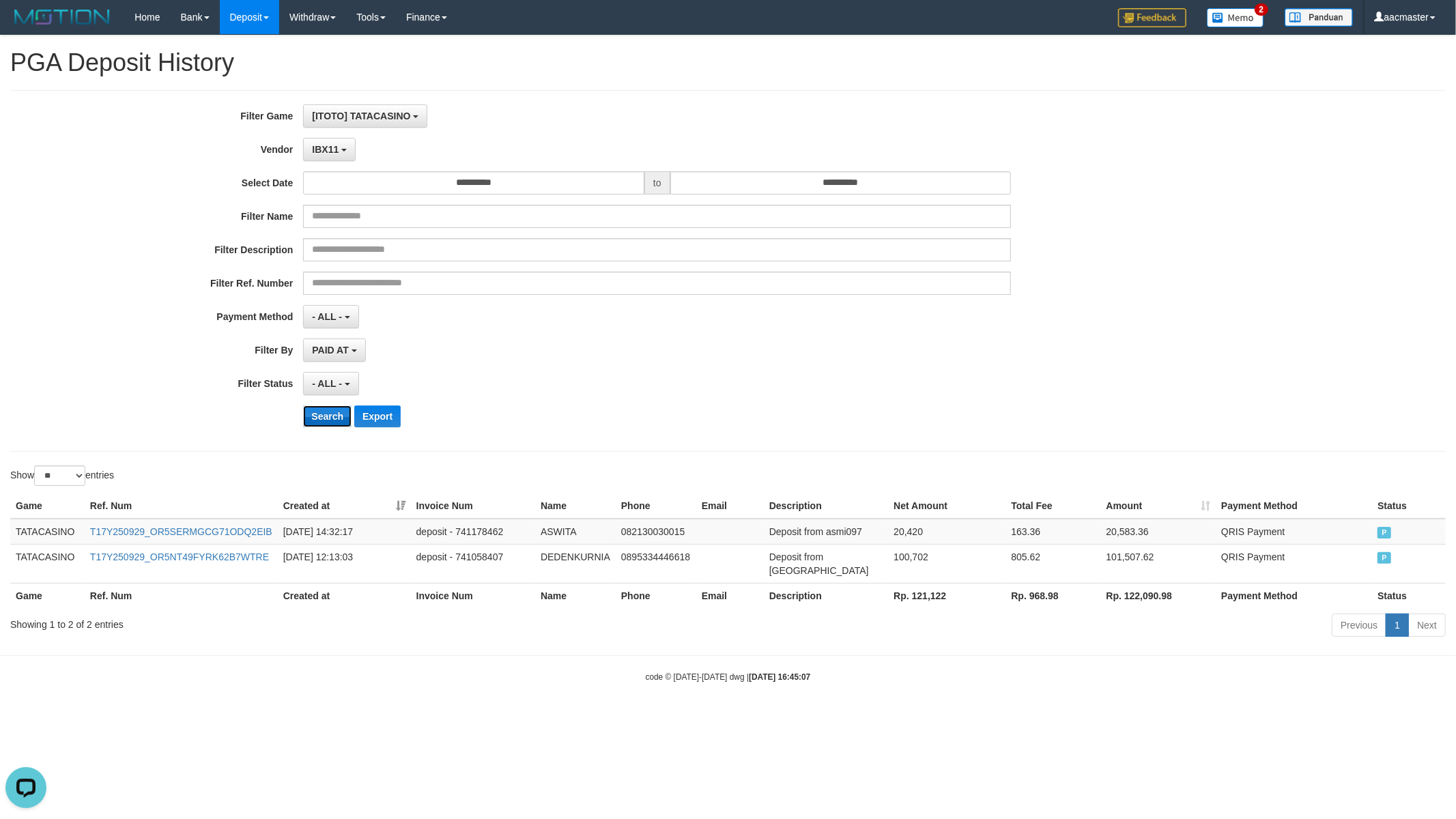
click at [323, 412] on button "Search" at bounding box center [327, 417] width 48 height 22
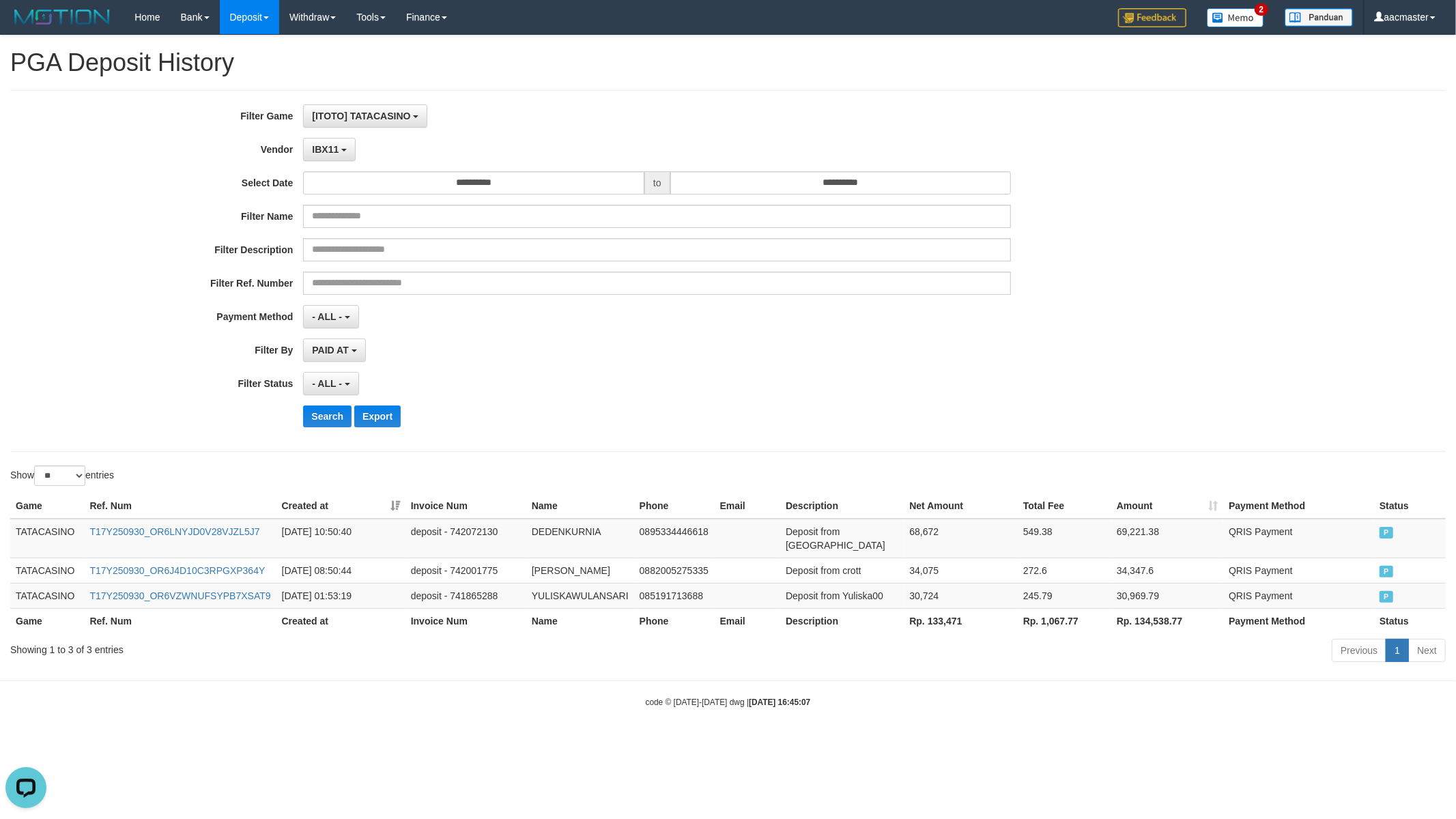
click at [935, 624] on th "Rp. 133,471" at bounding box center [960, 620] width 114 height 25
click at [323, 151] on span "IBX11" at bounding box center [325, 149] width 27 height 11
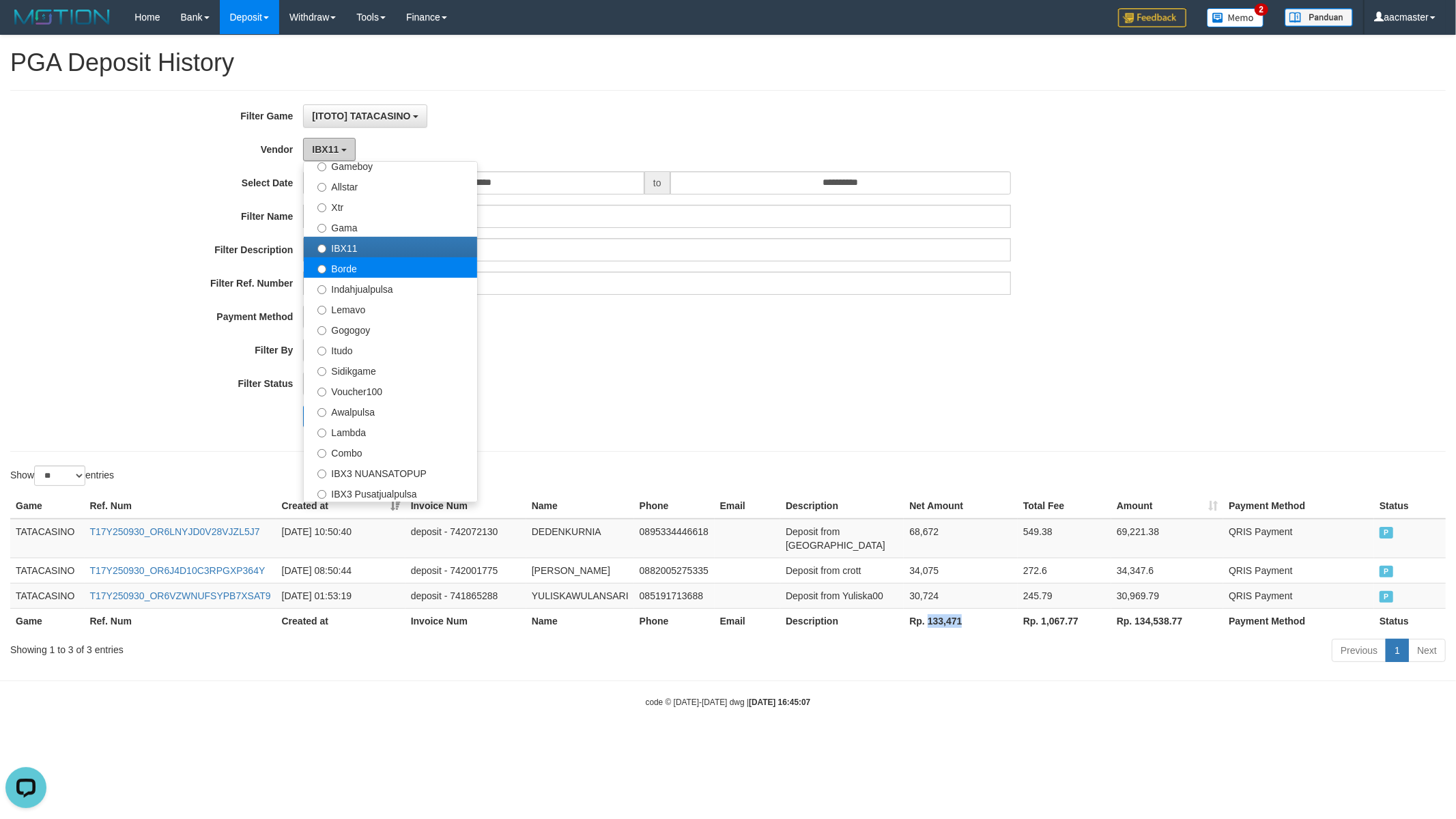
scroll to position [404, 0]
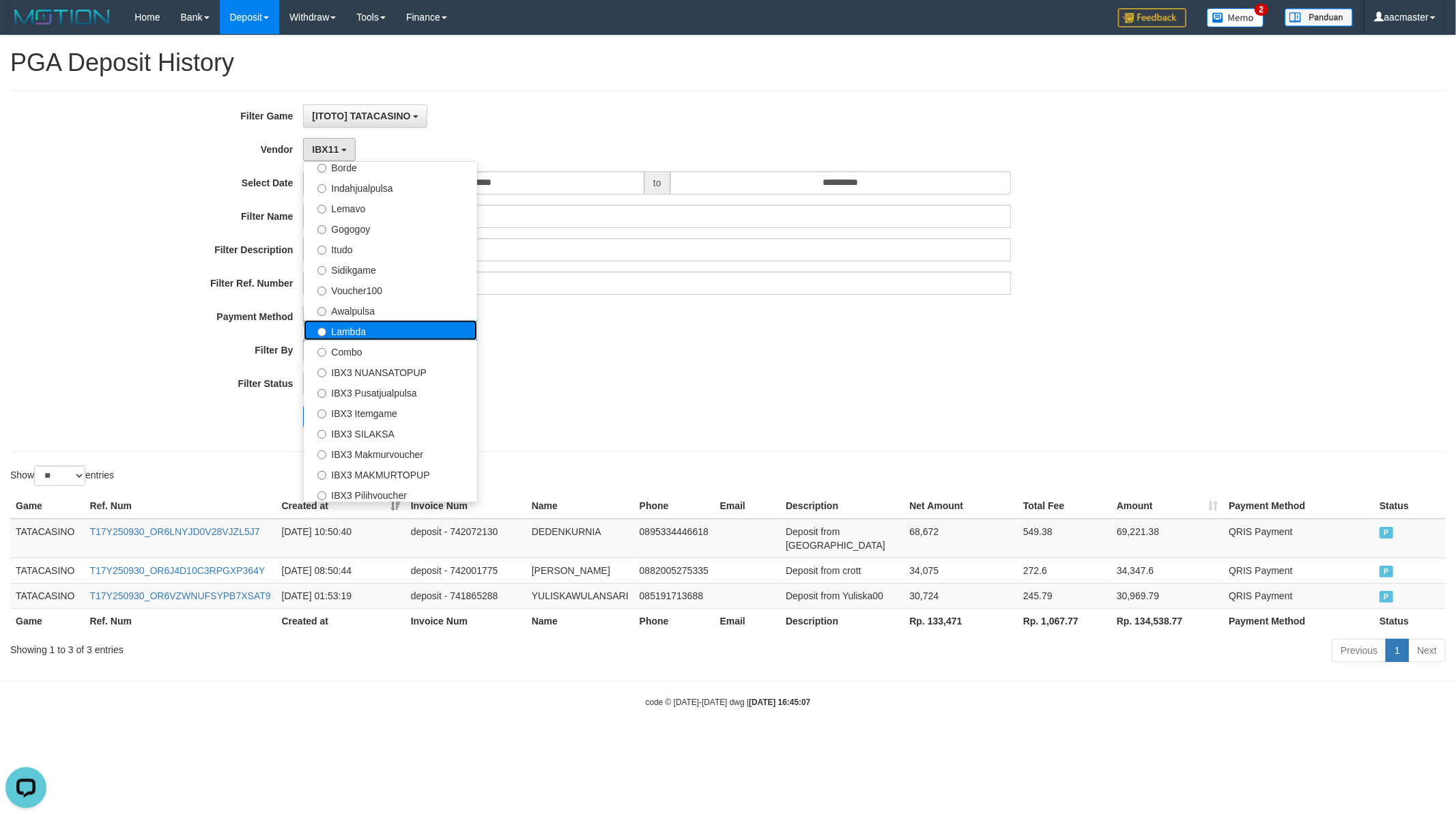
click at [362, 330] on label "Lambda" at bounding box center [390, 330] width 173 height 20
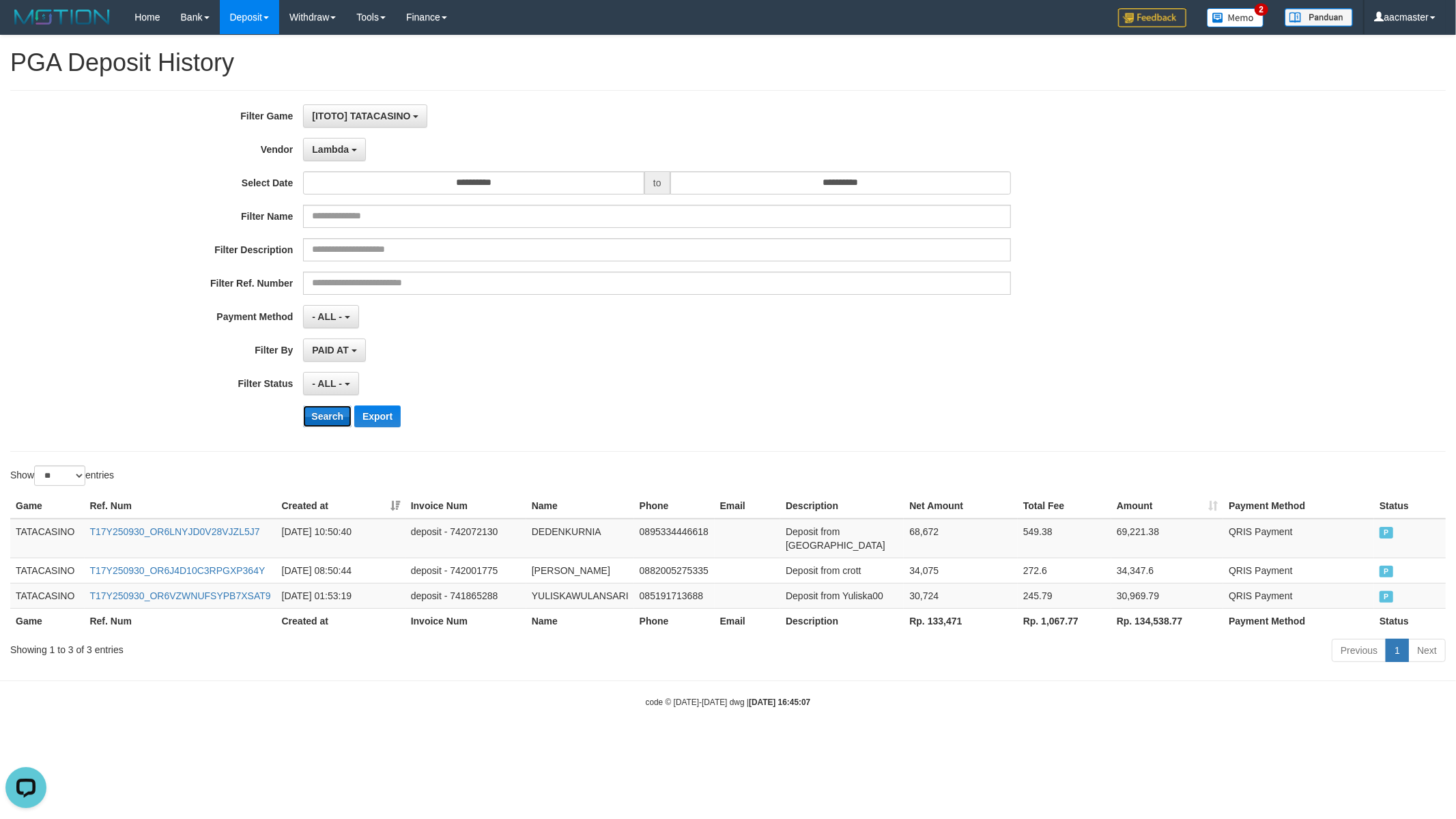
click at [333, 411] on button "Search" at bounding box center [327, 417] width 48 height 22
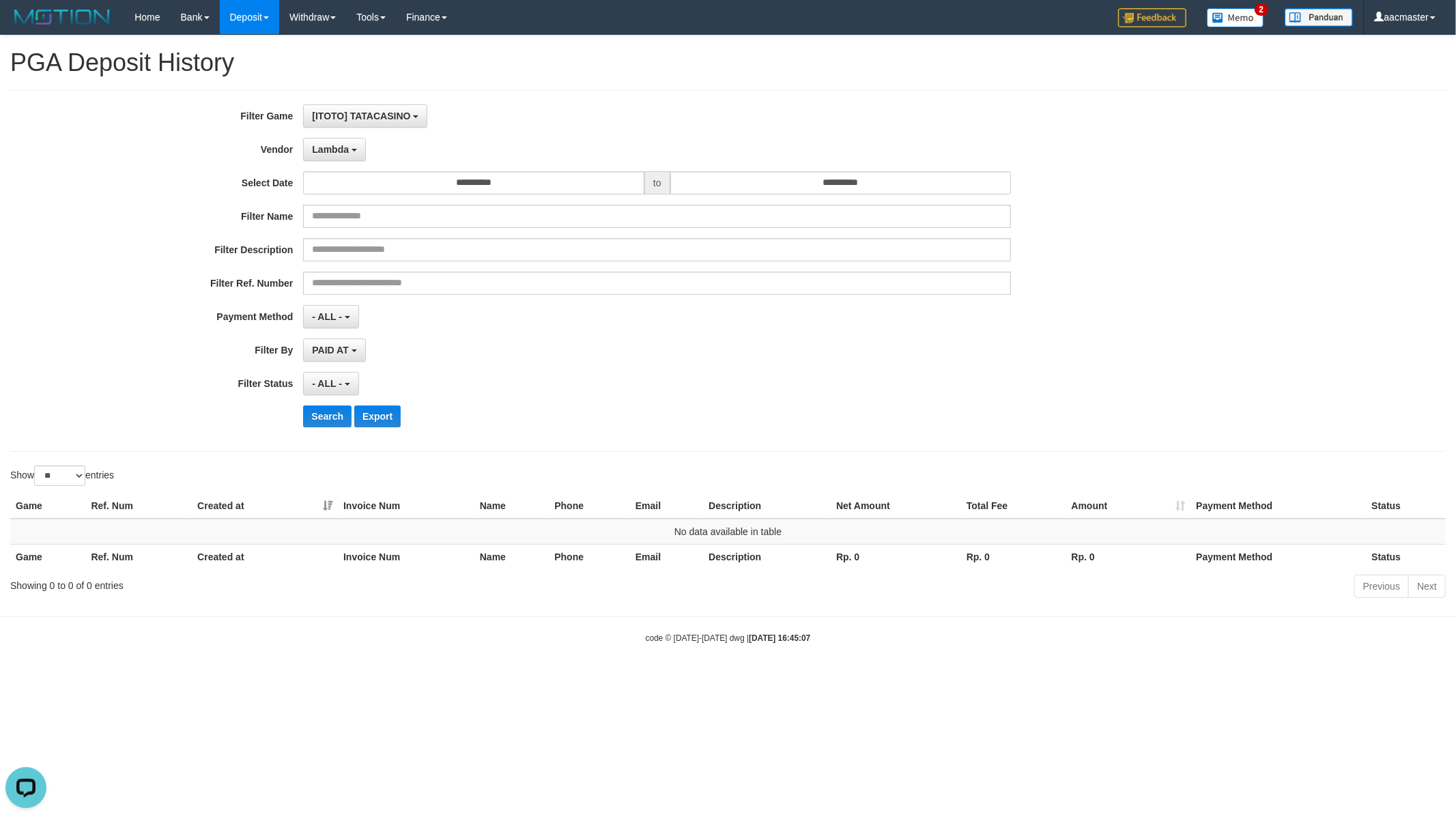
click at [331, 128] on div "**********" at bounding box center [607, 271] width 1214 height 333
click at [331, 136] on div "**********" at bounding box center [607, 271] width 1214 height 333
click at [330, 150] on span "Lambda" at bounding box center [331, 149] width 37 height 11
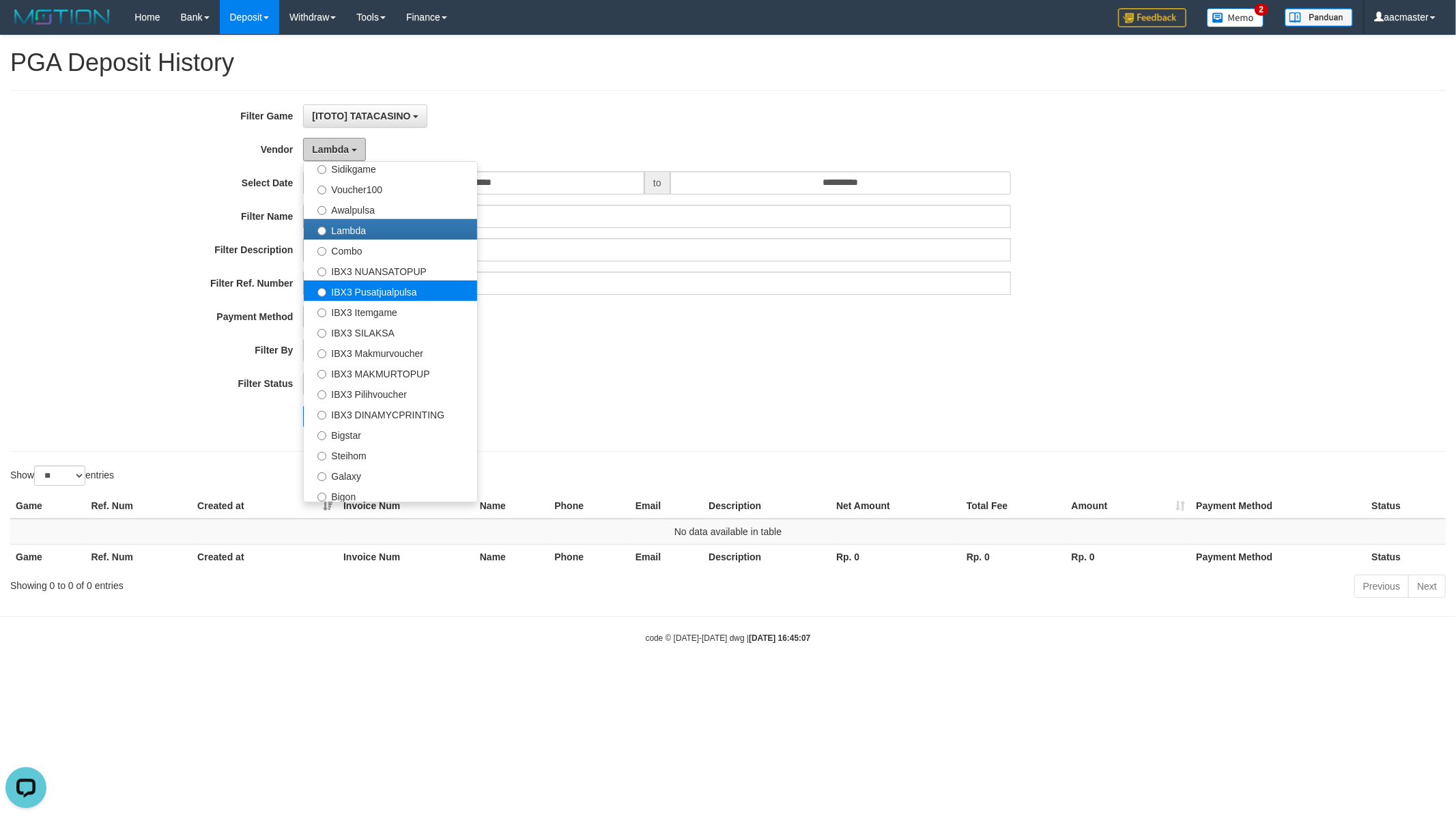
scroll to position [508, 0]
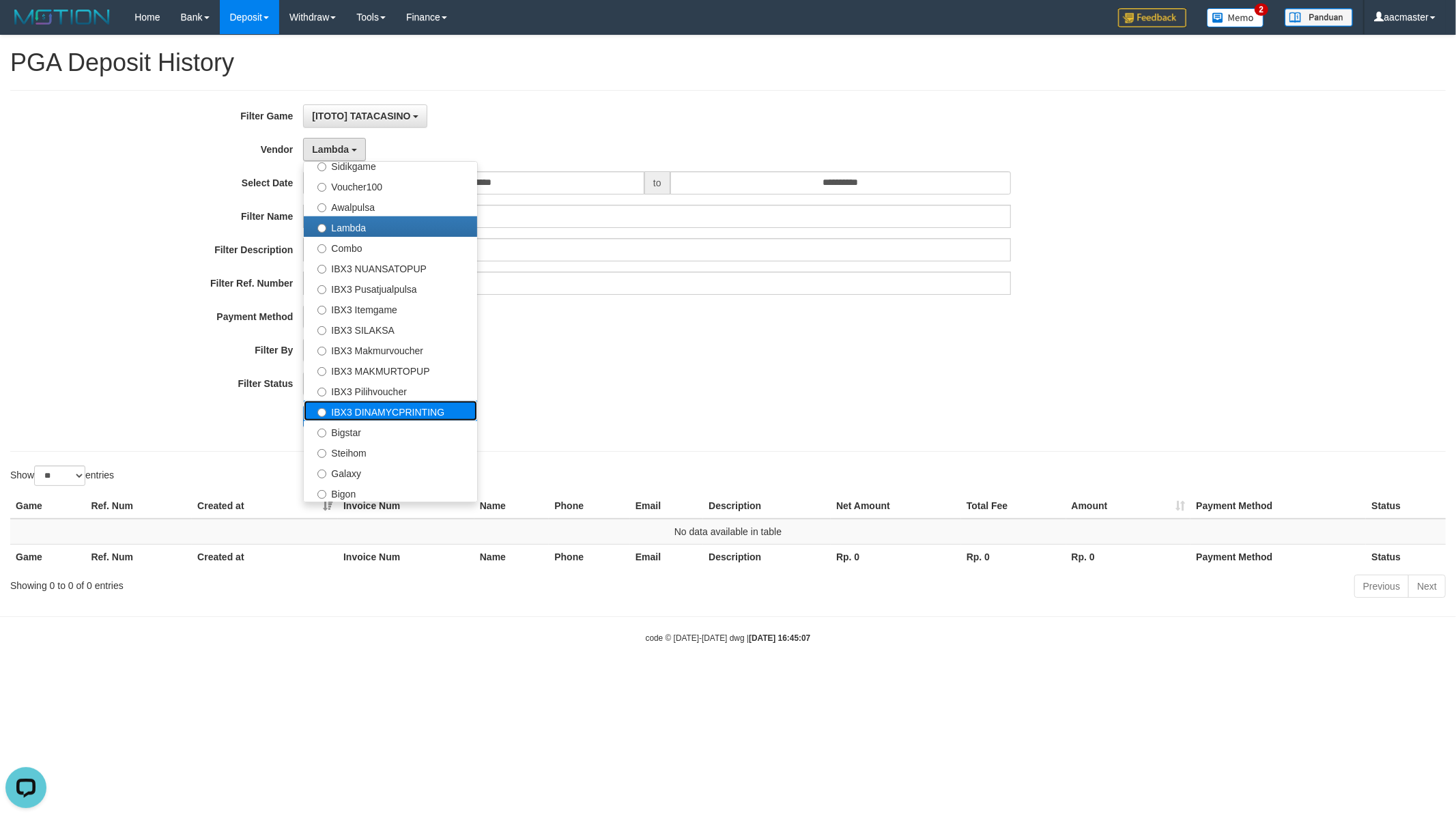
click at [393, 405] on label "IBX3 DINAMYCPRINTING" at bounding box center [390, 410] width 173 height 20
select select "**********"
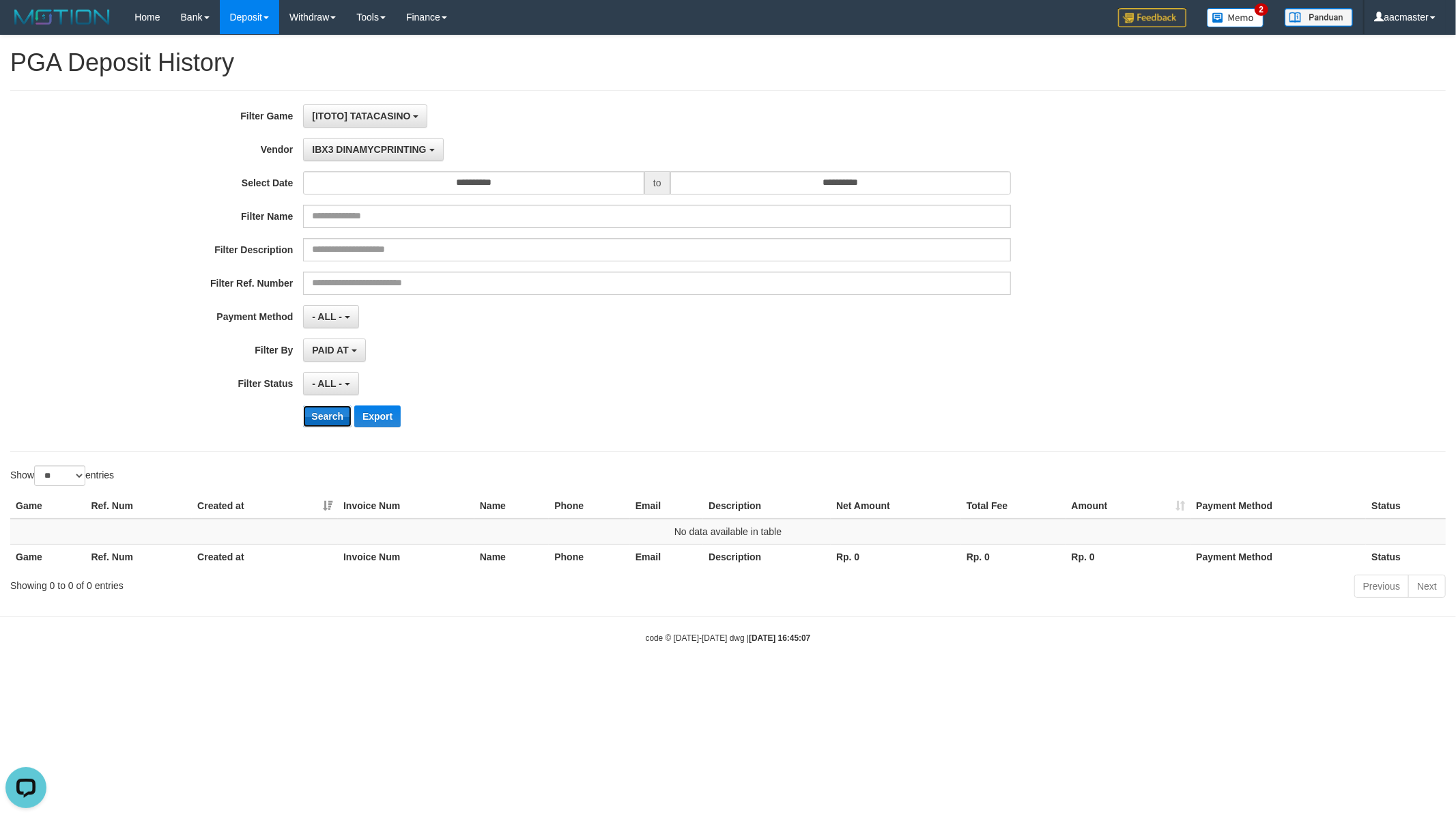
click at [332, 413] on button "Search" at bounding box center [327, 417] width 48 height 22
click at [365, 101] on div "**********" at bounding box center [728, 271] width 1436 height 361
click at [392, 119] on span "[ITOTO] TATACASINO" at bounding box center [361, 116] width 98 height 11
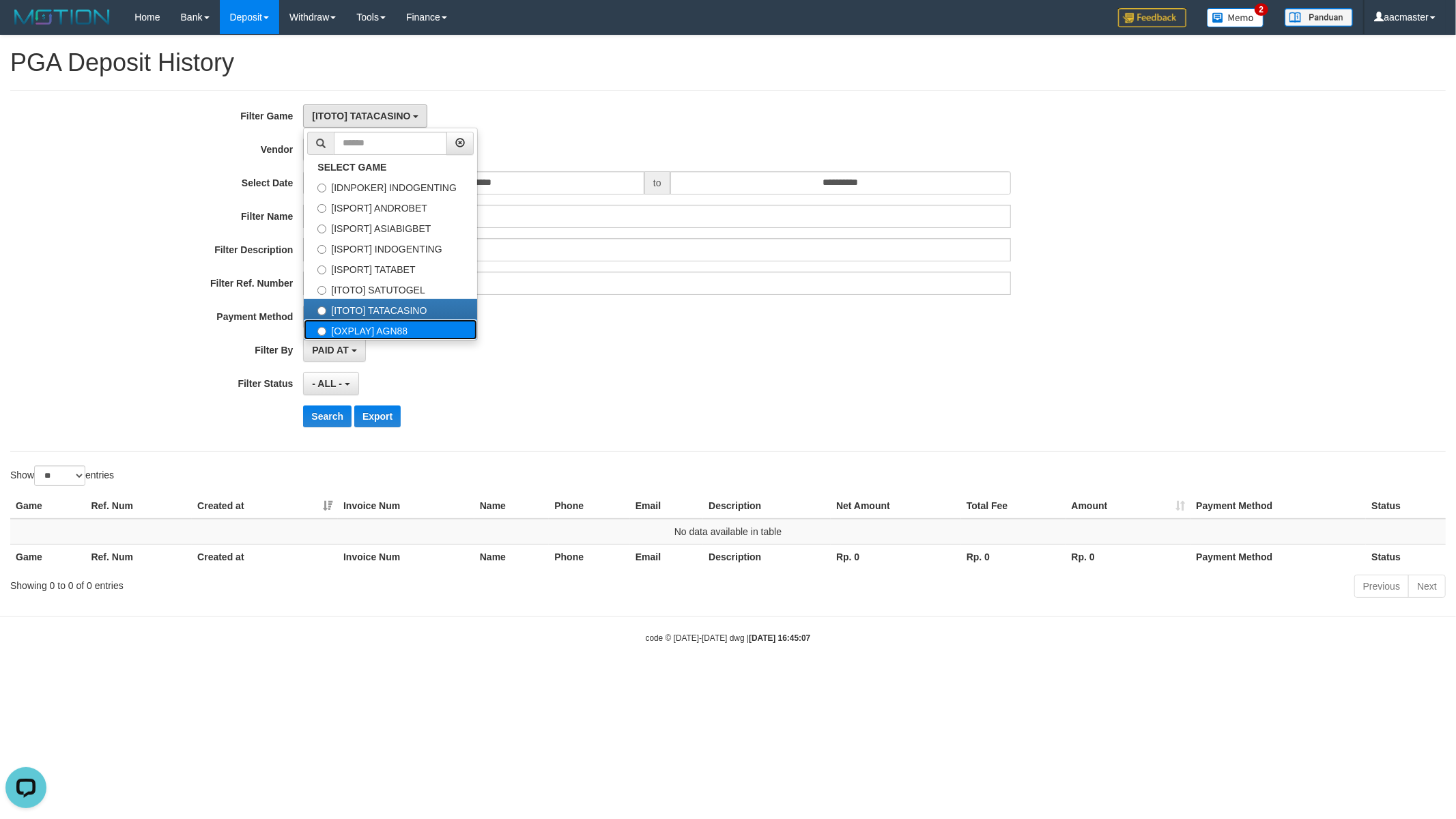
click at [404, 322] on label "[OXPLAY] AGN88" at bounding box center [390, 330] width 173 height 20
select select "***"
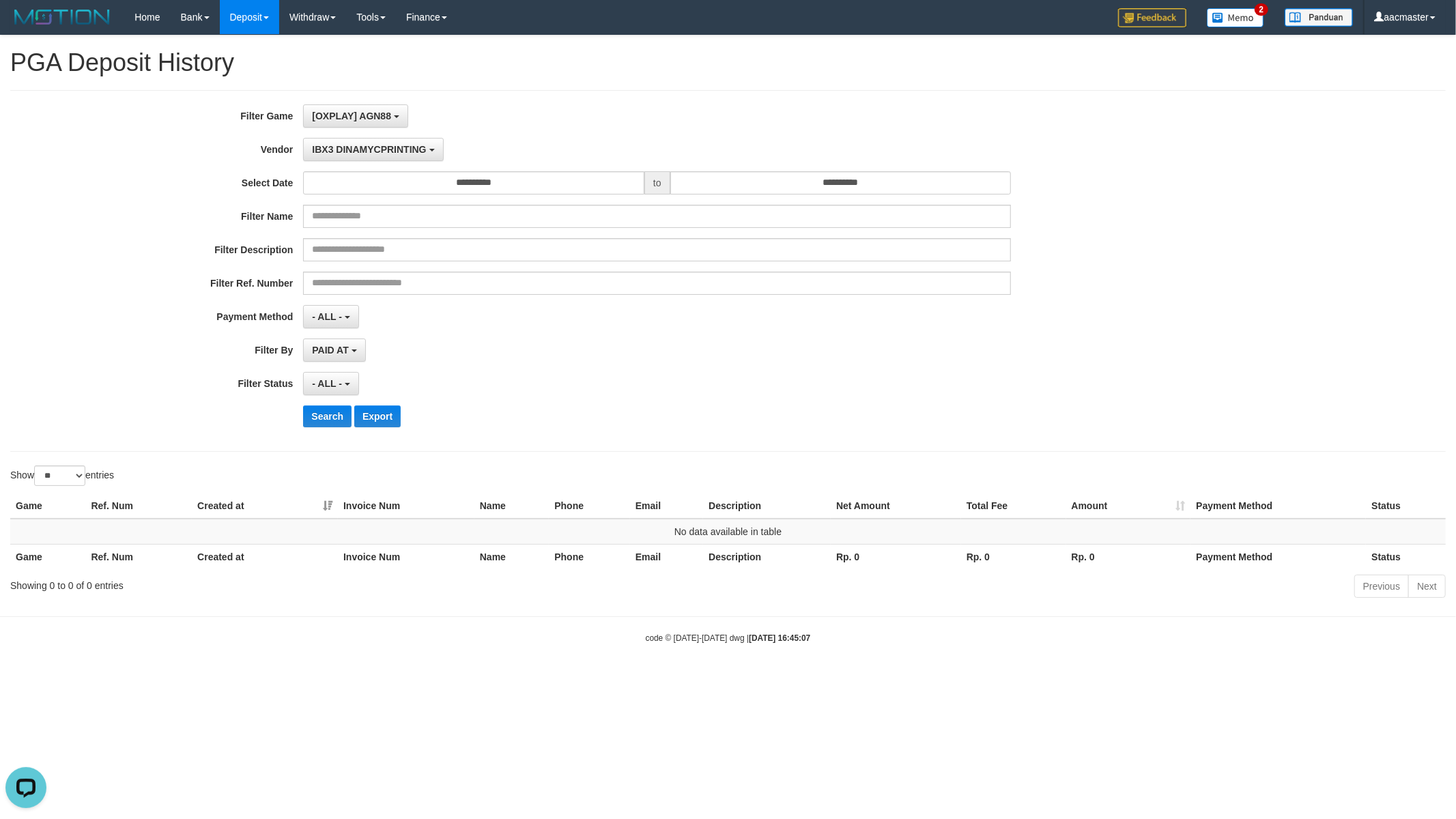
scroll to position [92, 0]
click at [386, 139] on button "IBX3 DINAMYCPRINTING" at bounding box center [373, 149] width 140 height 23
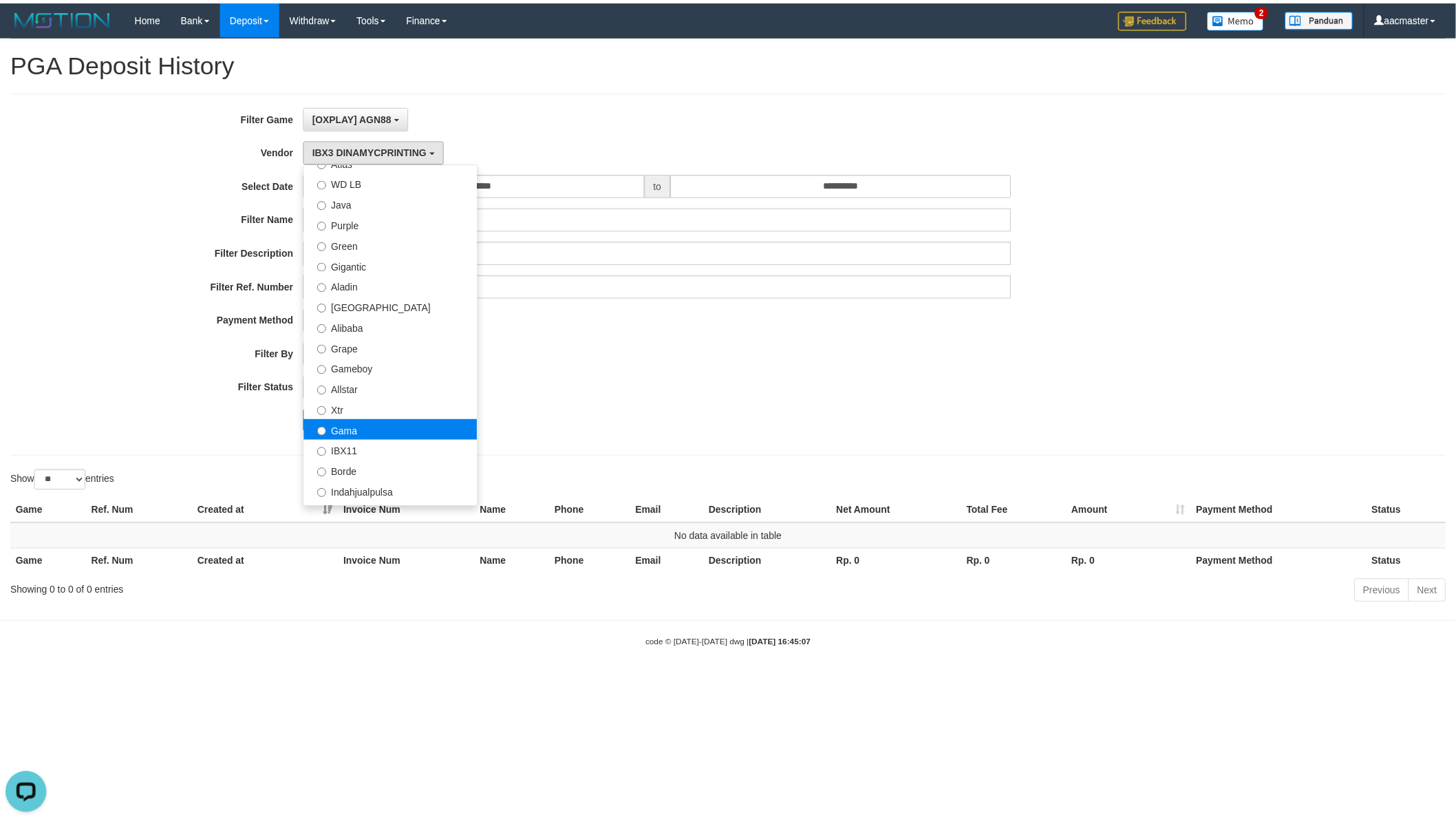
scroll to position [0, 0]
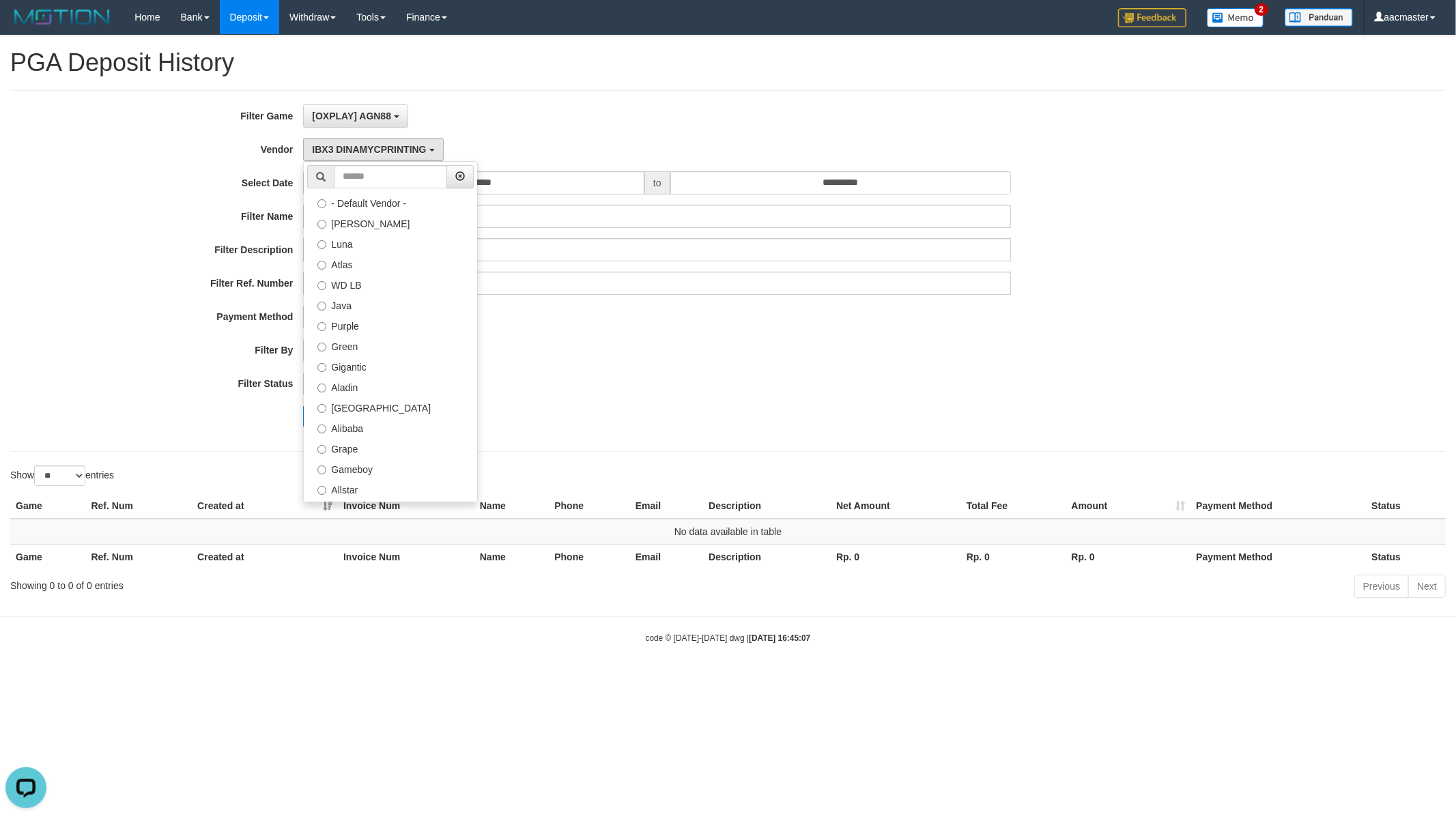
click at [1292, 191] on div "**********" at bounding box center [728, 271] width 1456 height 333
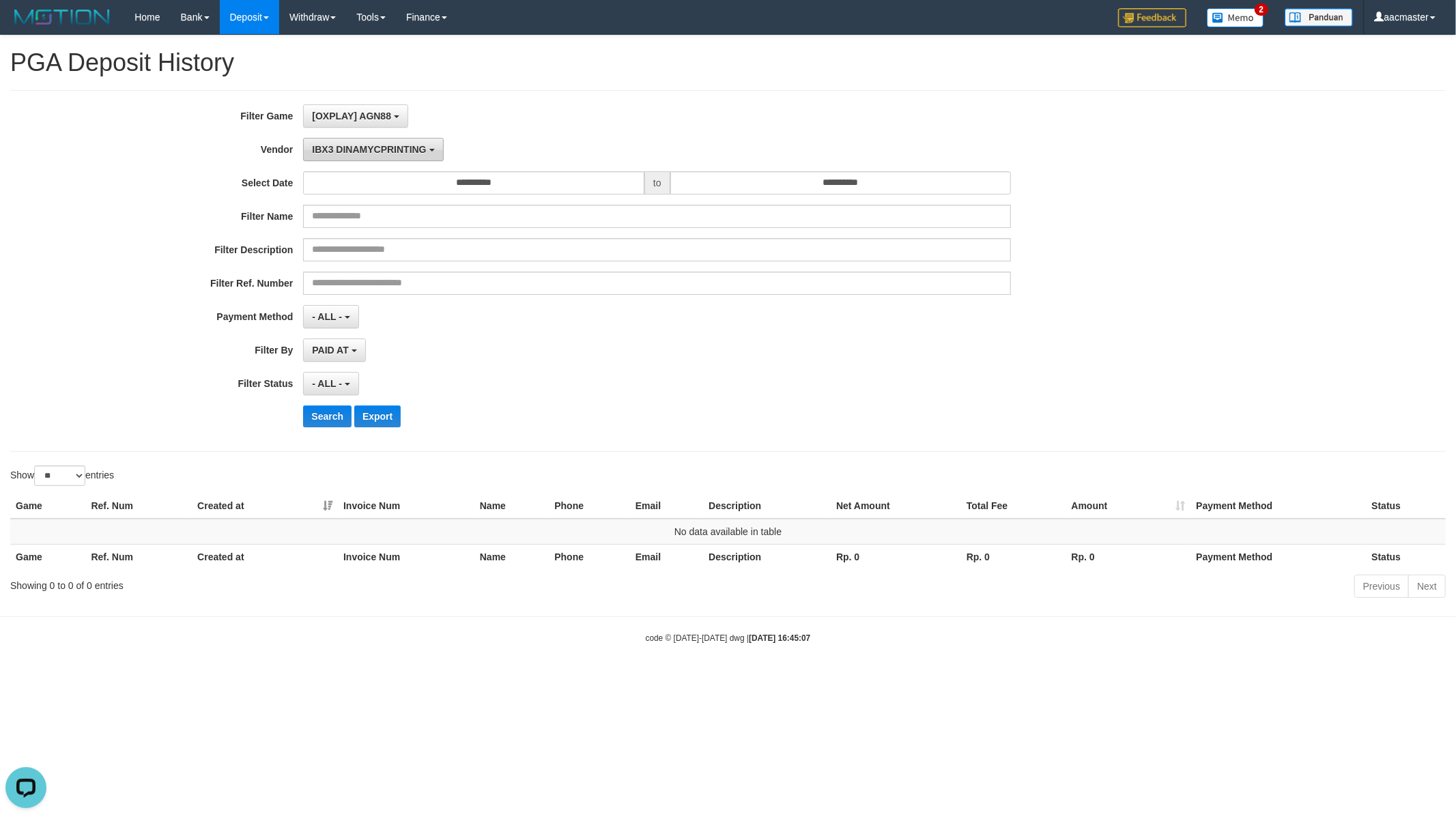
click at [403, 158] on button "IBX3 DINAMYCPRINTING" at bounding box center [373, 149] width 140 height 23
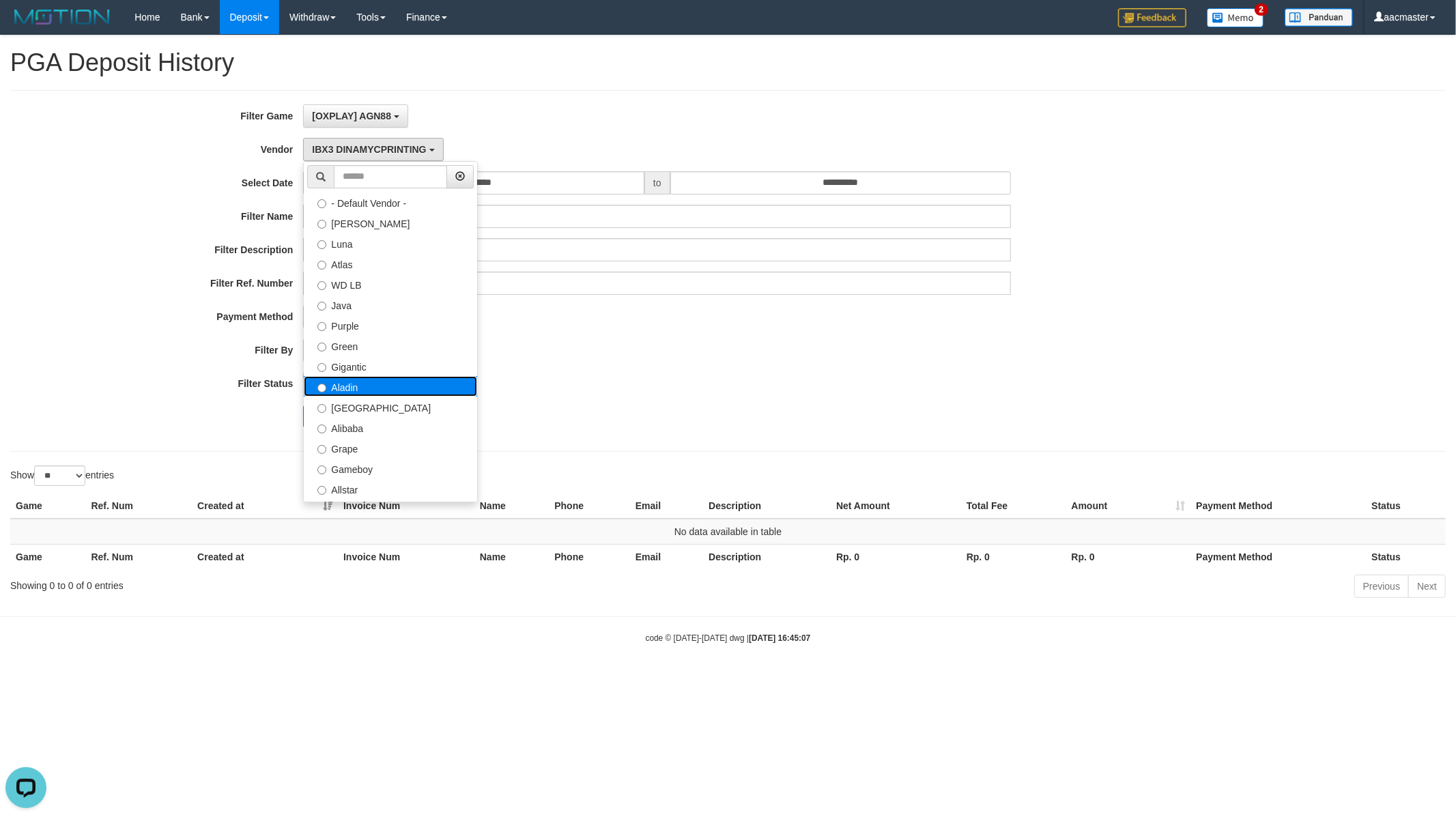
click at [364, 380] on label "Aladin" at bounding box center [390, 386] width 173 height 20
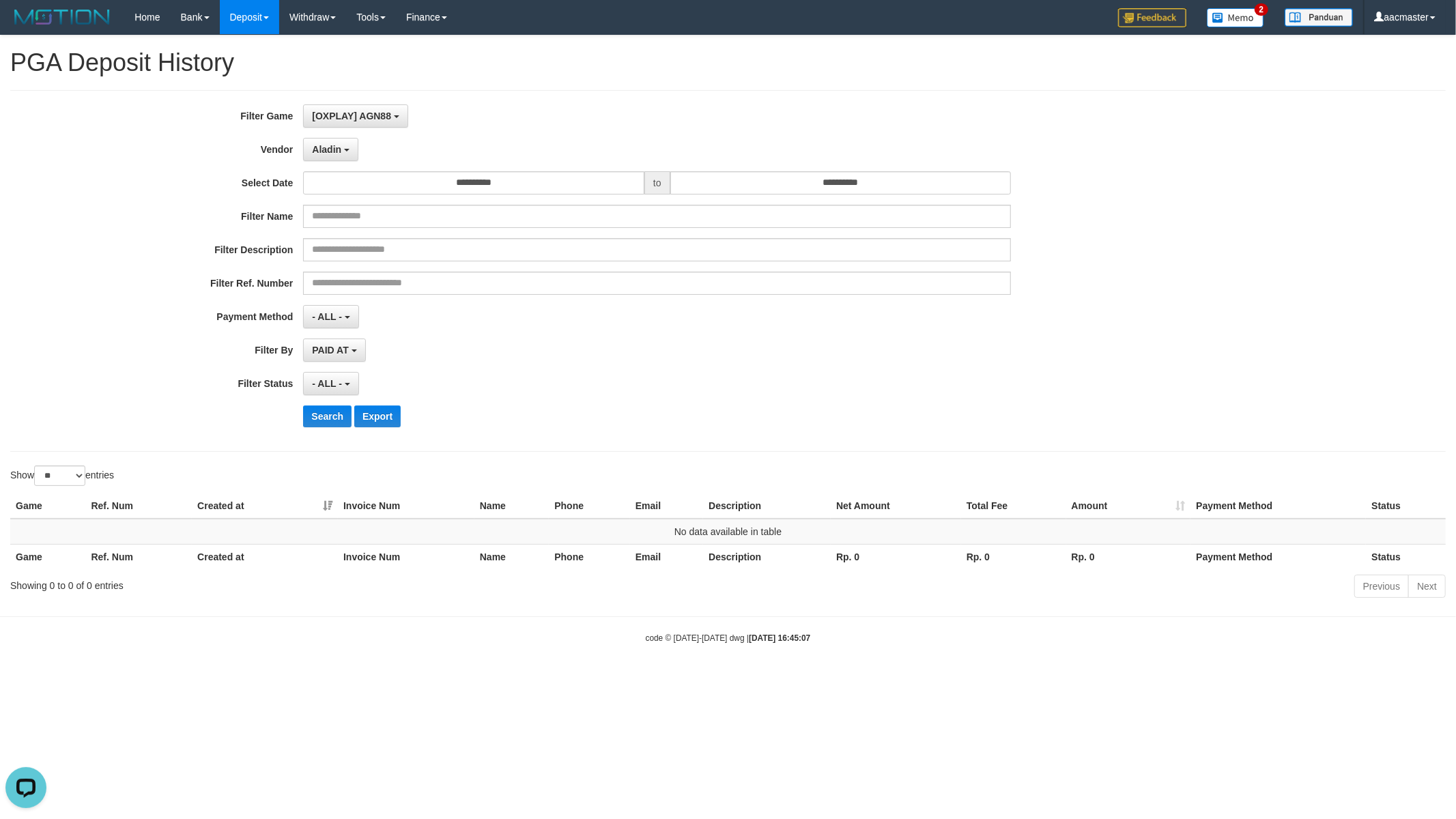
click at [329, 428] on div "**********" at bounding box center [607, 271] width 1214 height 333
click at [325, 423] on button "Search" at bounding box center [327, 417] width 48 height 22
click at [339, 151] on span "Aladin" at bounding box center [327, 149] width 30 height 11
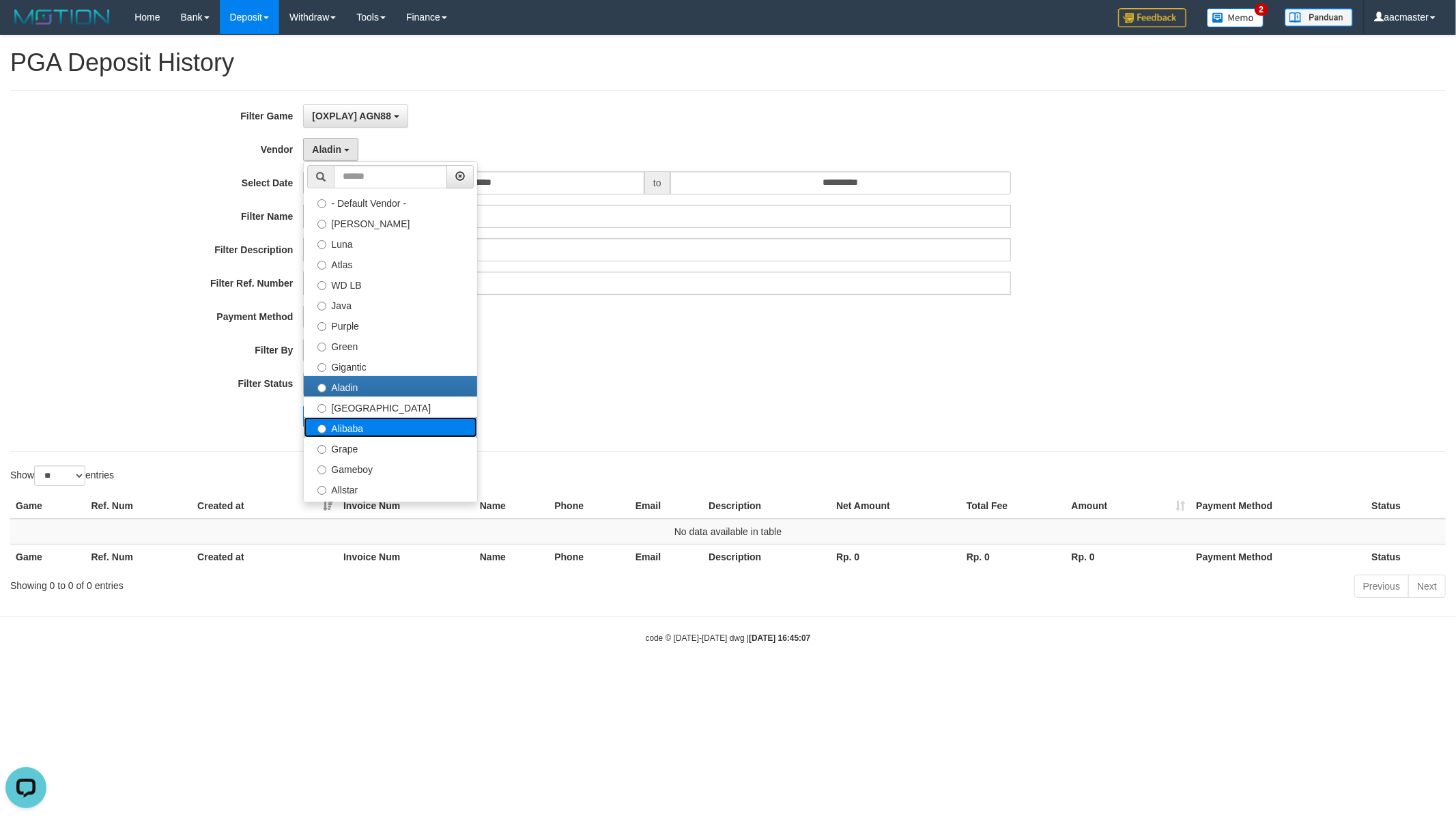
click at [360, 428] on label "Alibaba" at bounding box center [390, 427] width 173 height 20
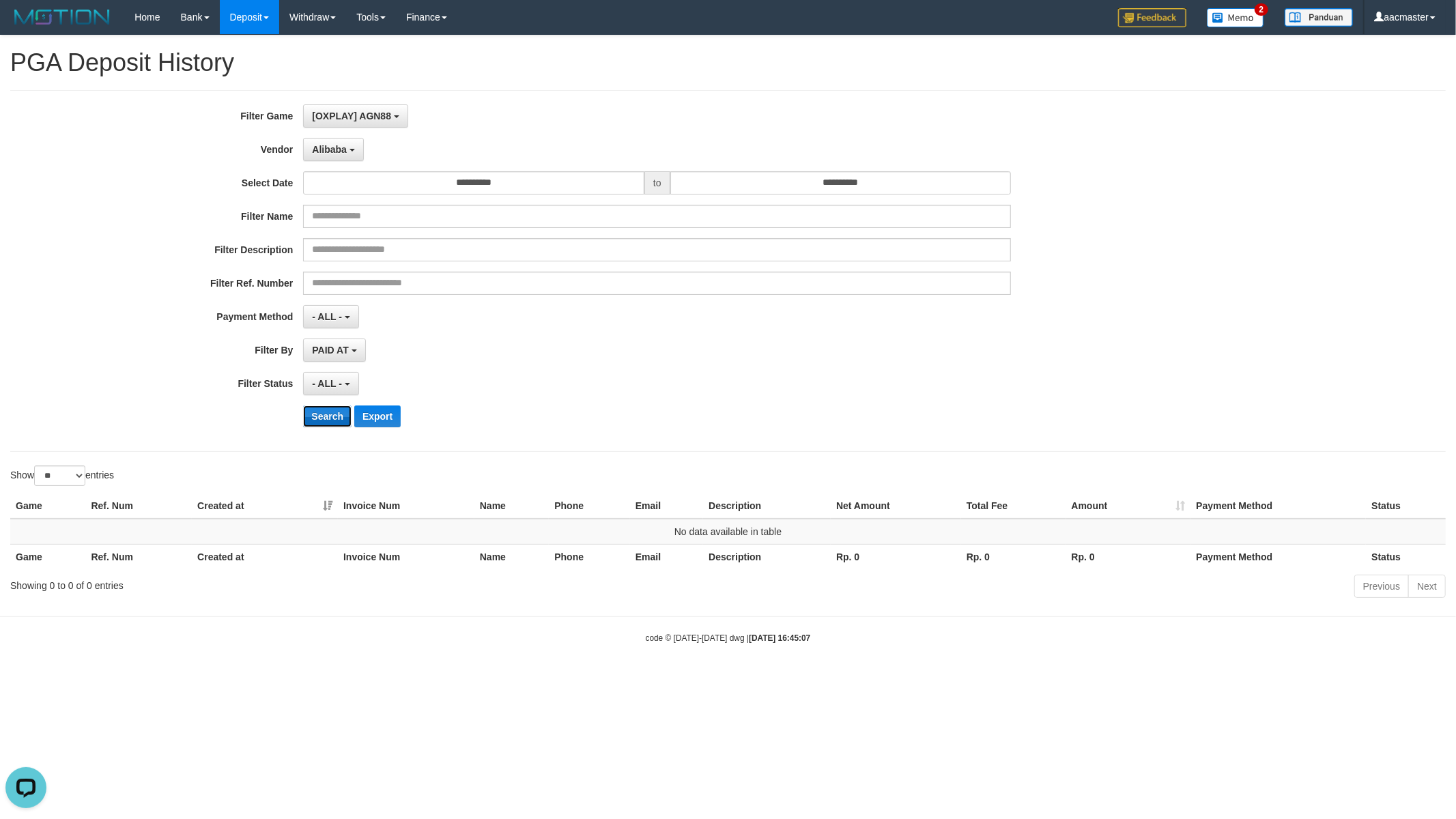
click at [330, 416] on button "Search" at bounding box center [327, 417] width 48 height 22
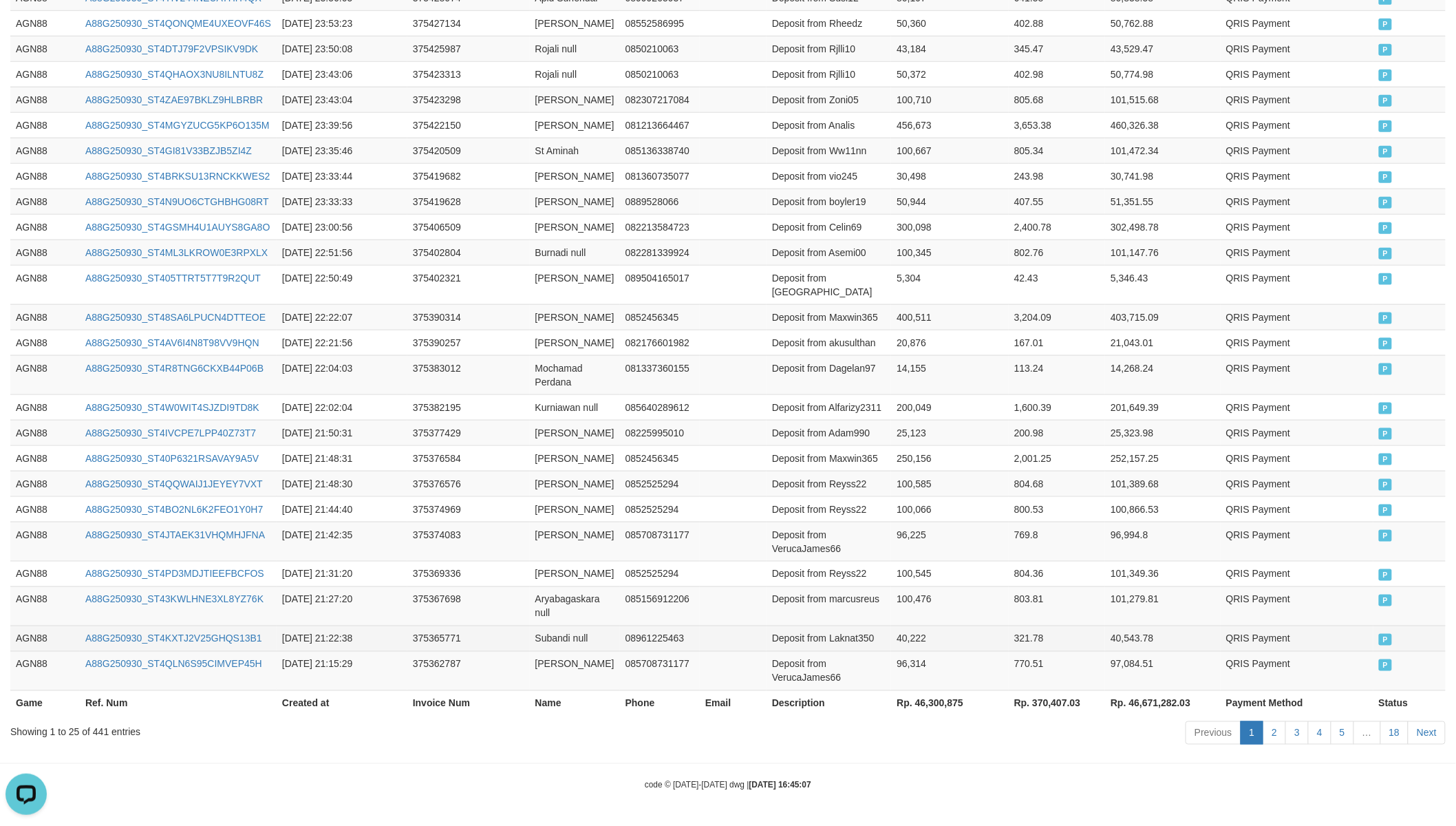
scroll to position [581, 0]
click at [933, 696] on th "Rp. 46,300,875" at bounding box center [949, 703] width 117 height 25
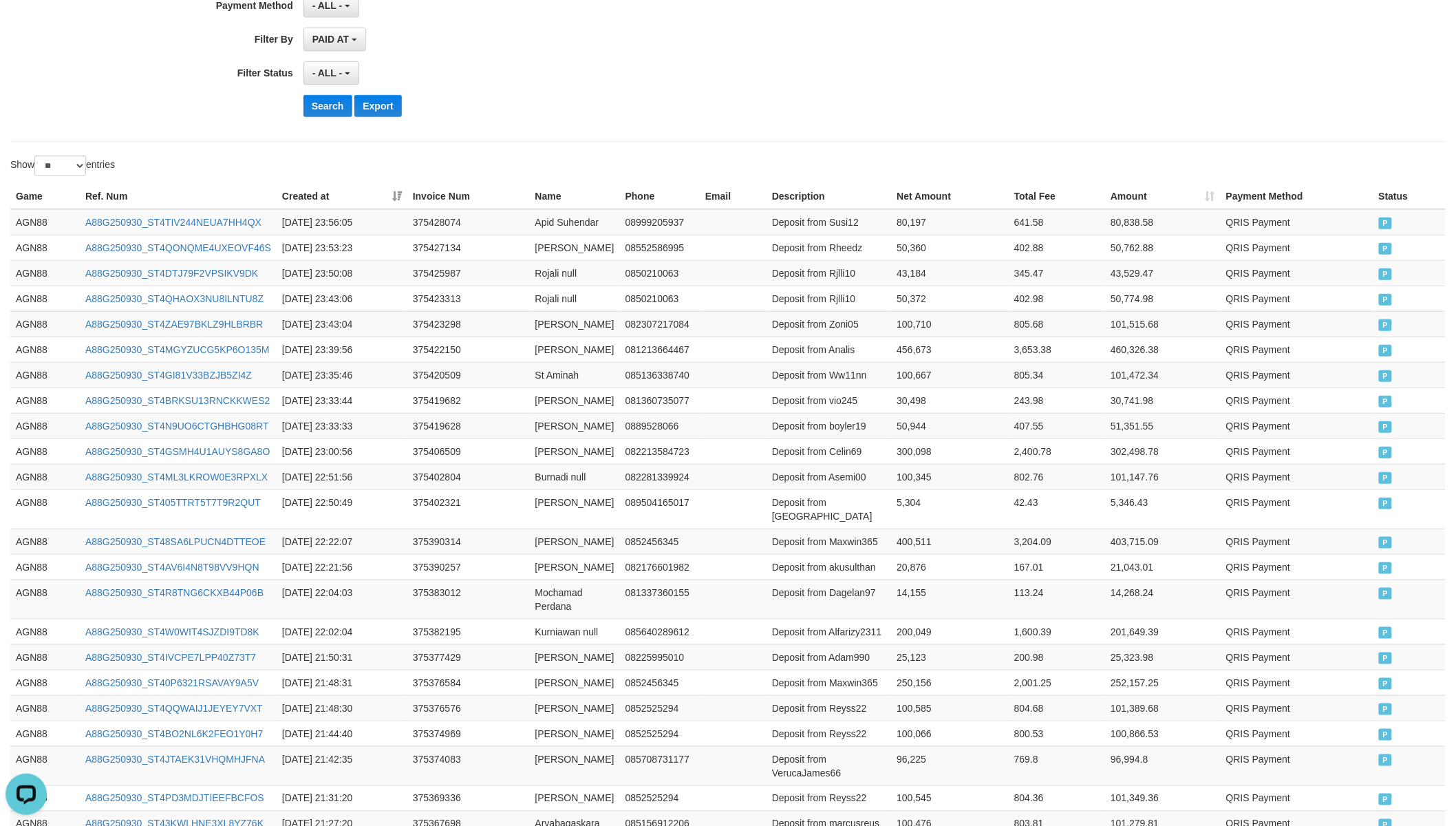
scroll to position [0, 0]
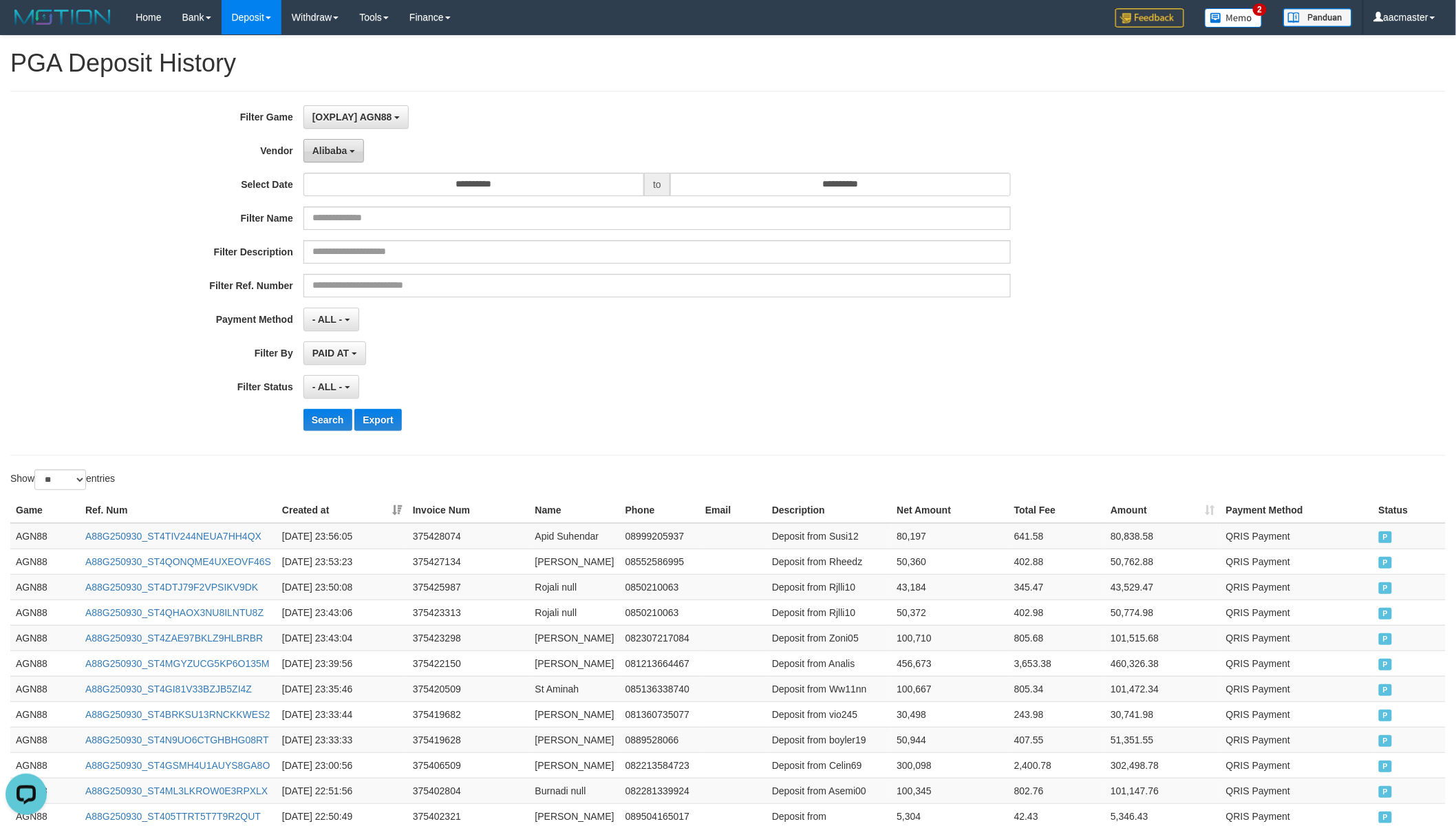
click at [332, 153] on span "Alibaba" at bounding box center [330, 150] width 35 height 11
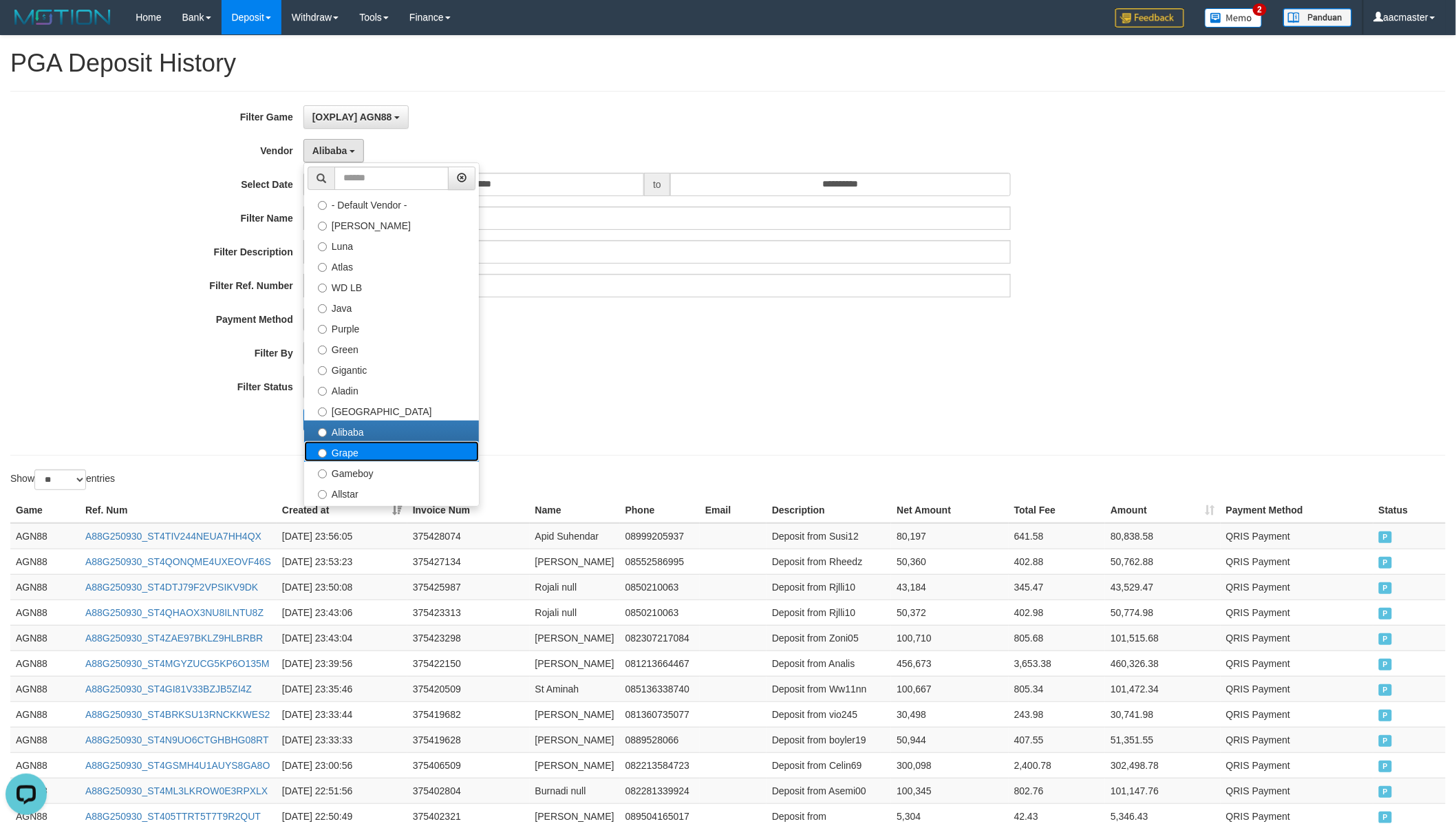
drag, startPoint x: 348, startPoint y: 450, endPoint x: 357, endPoint y: 450, distance: 9.0
click at [349, 450] on label "Grape" at bounding box center [391, 451] width 175 height 21
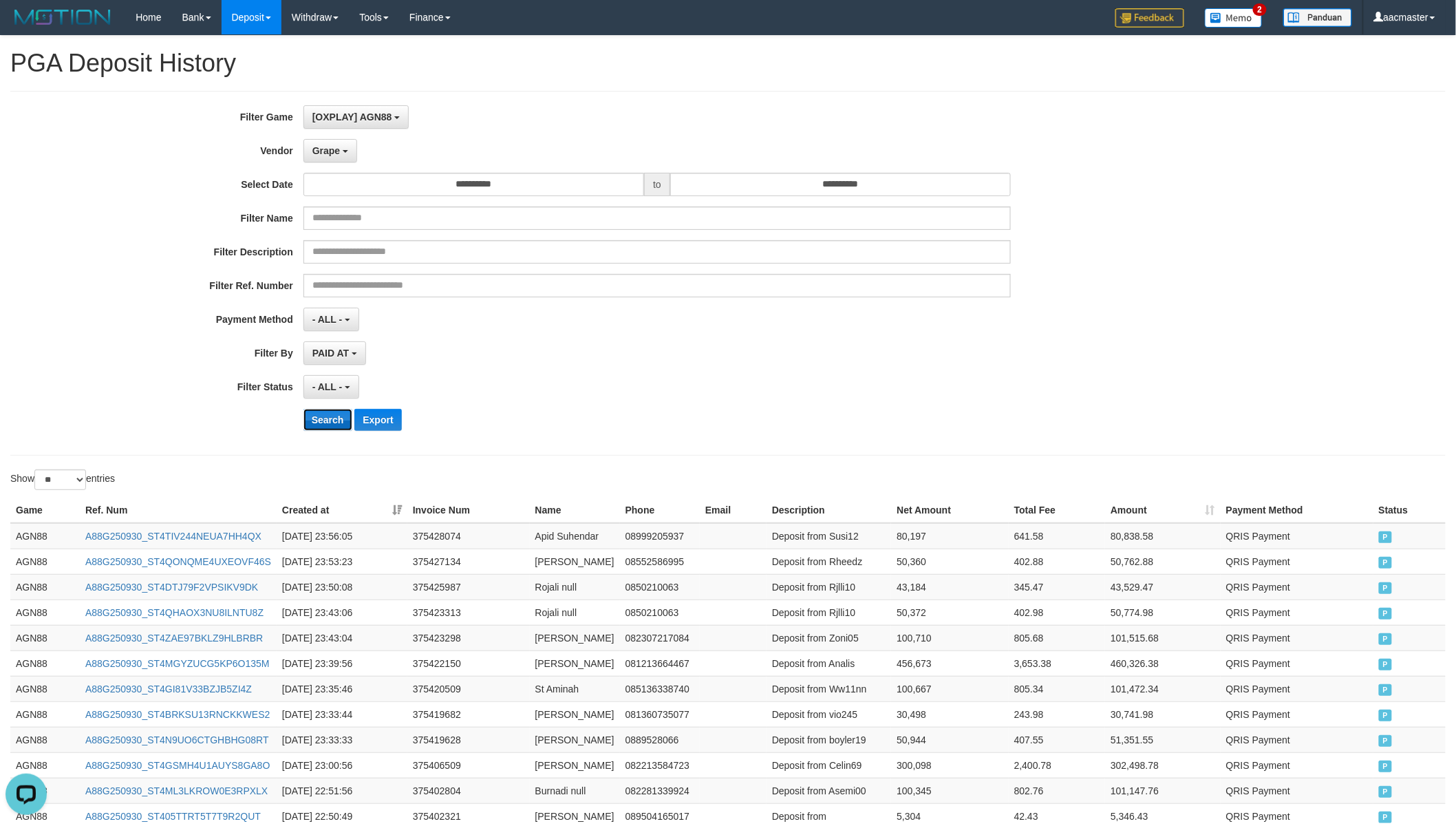
click at [333, 418] on button "Search" at bounding box center [328, 420] width 49 height 22
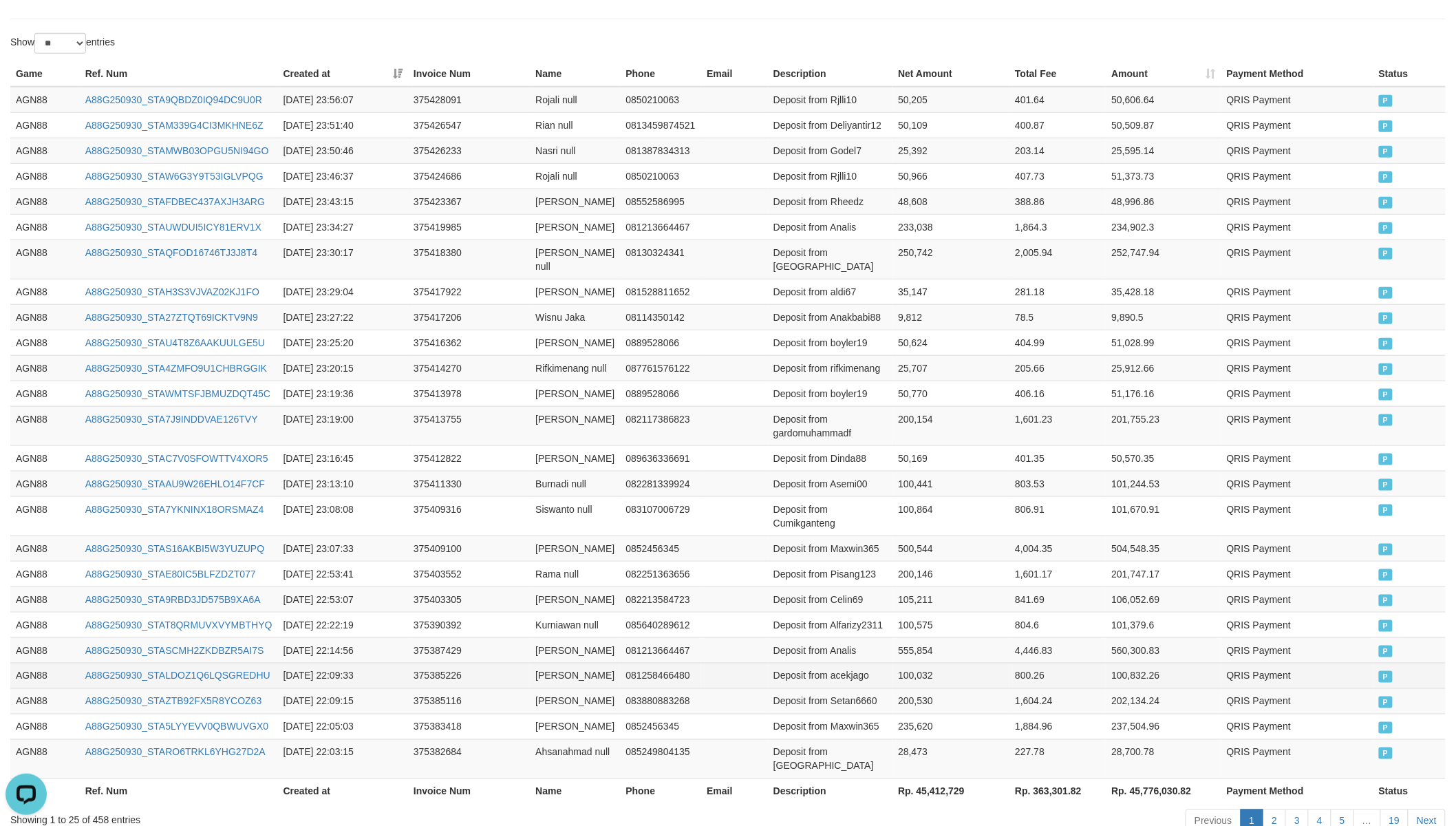
scroll to position [636, 0]
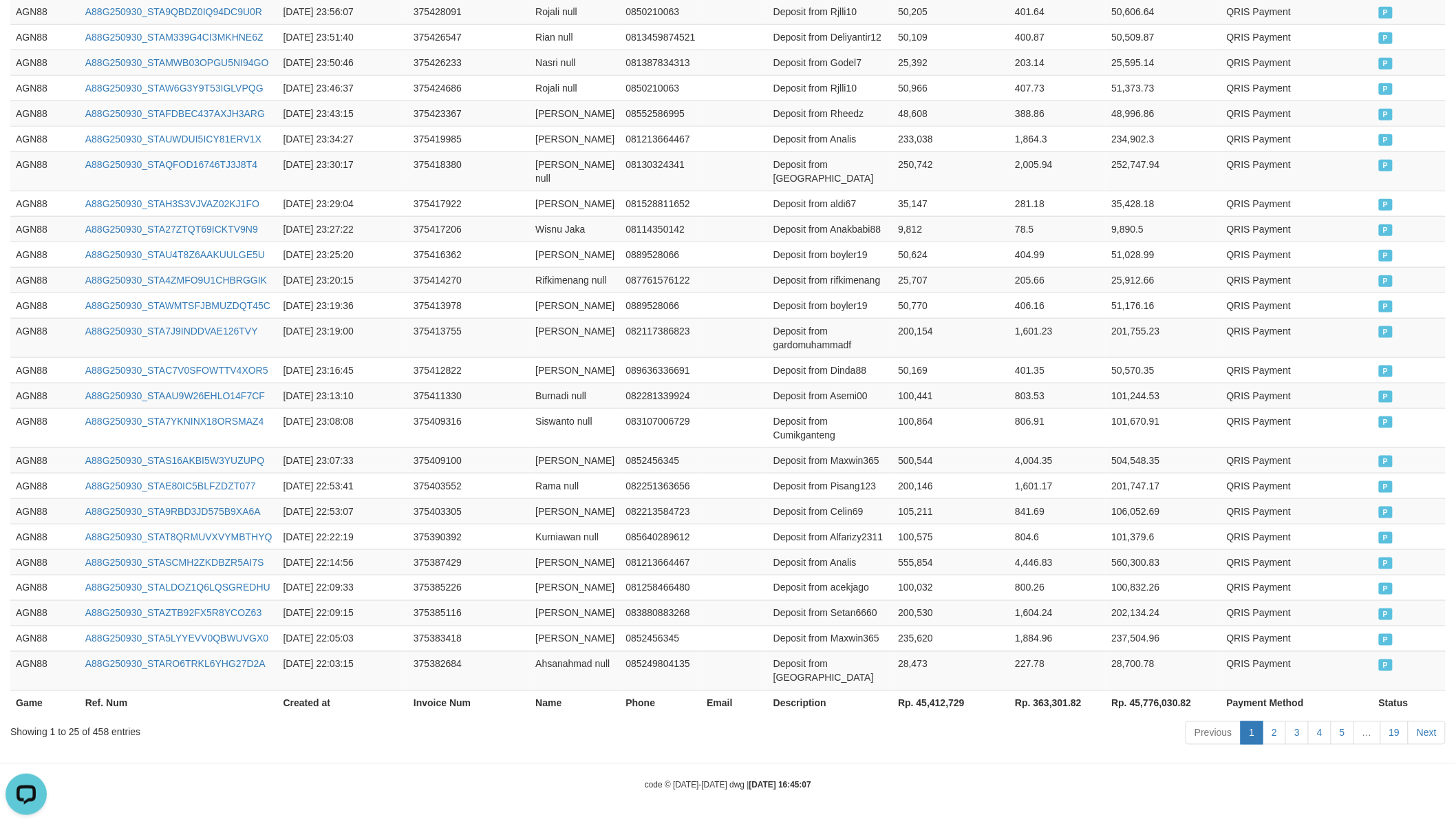
click at [936, 696] on th "Rp. 45,412,729" at bounding box center [950, 703] width 117 height 25
drag, startPoint x: 936, startPoint y: 703, endPoint x: 848, endPoint y: 620, distance: 121.0
click at [936, 696] on th "Rp. 45,412,729" at bounding box center [950, 703] width 117 height 25
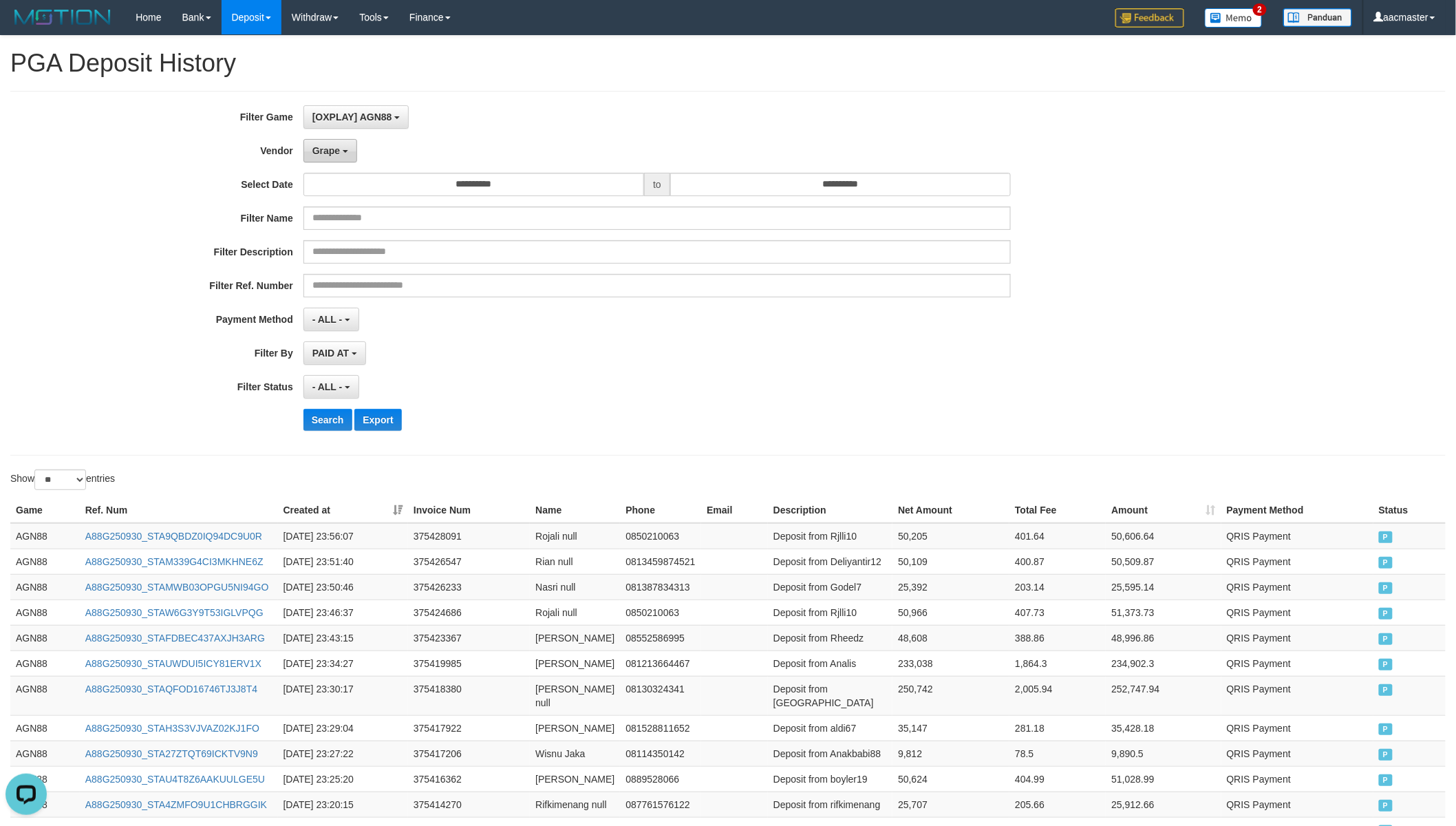
click at [345, 155] on button "Grape" at bounding box center [330, 150] width 53 height 23
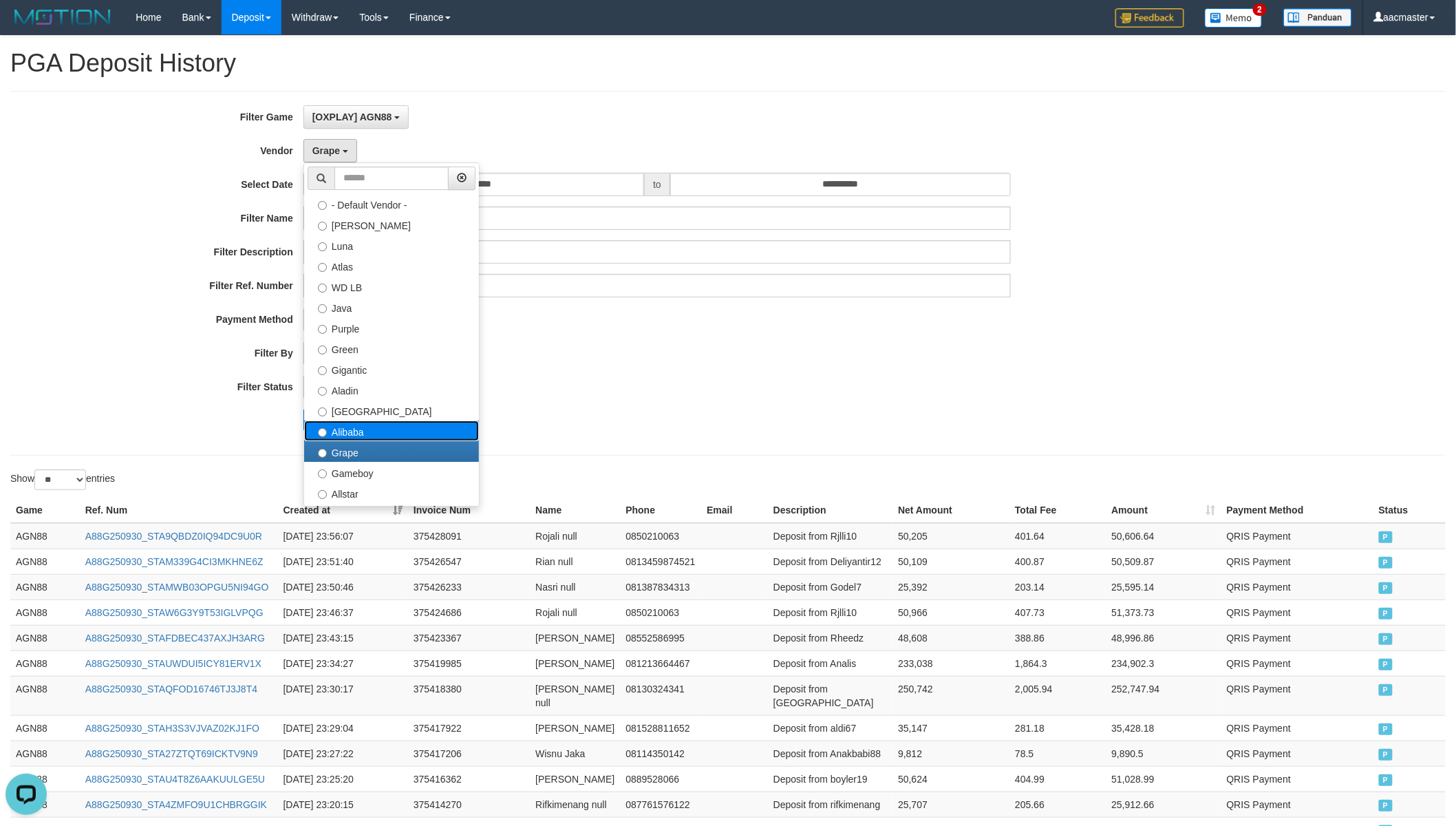
click at [361, 423] on label "Alibaba" at bounding box center [391, 431] width 175 height 21
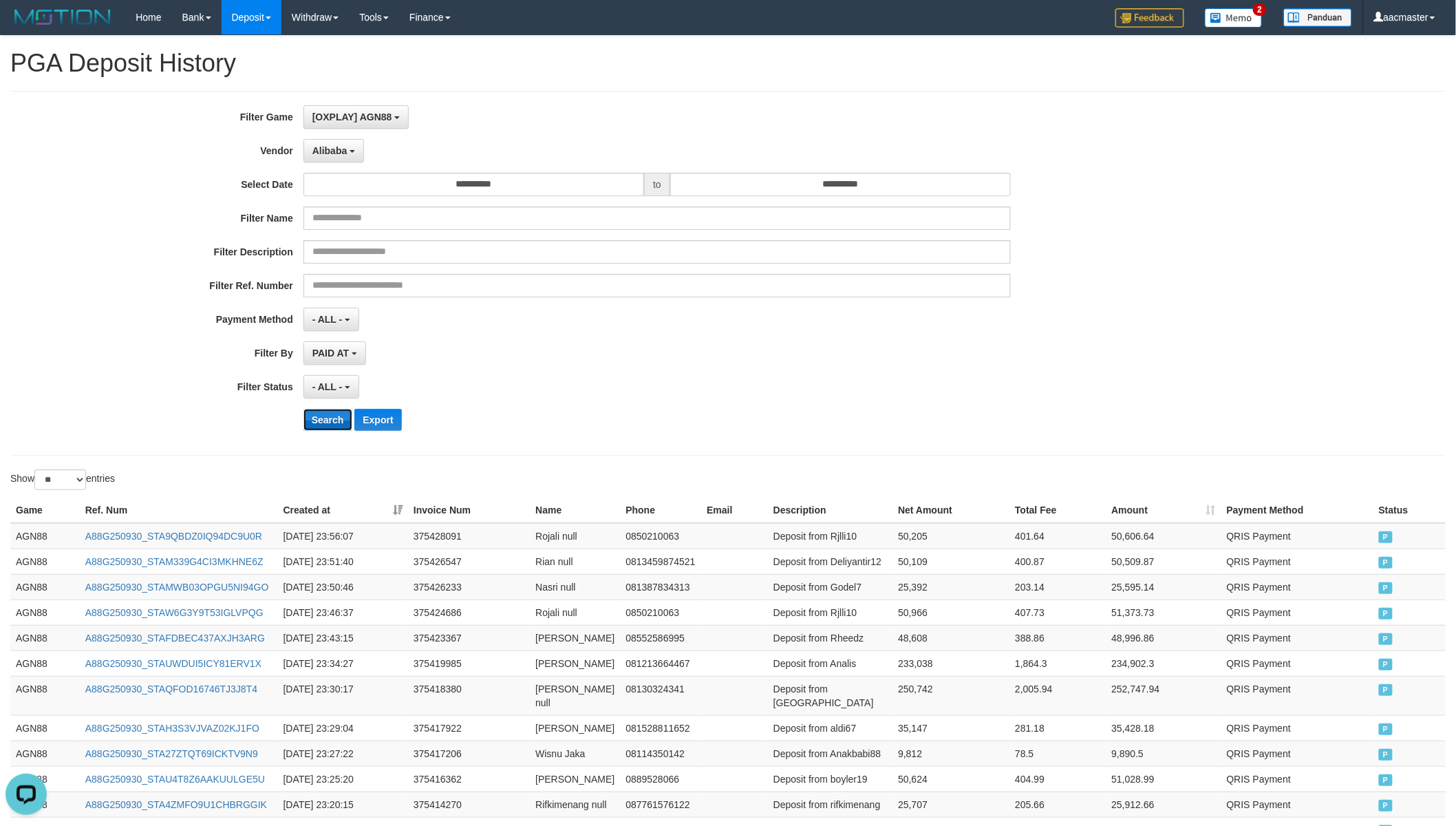
click at [328, 422] on button "Search" at bounding box center [328, 420] width 49 height 22
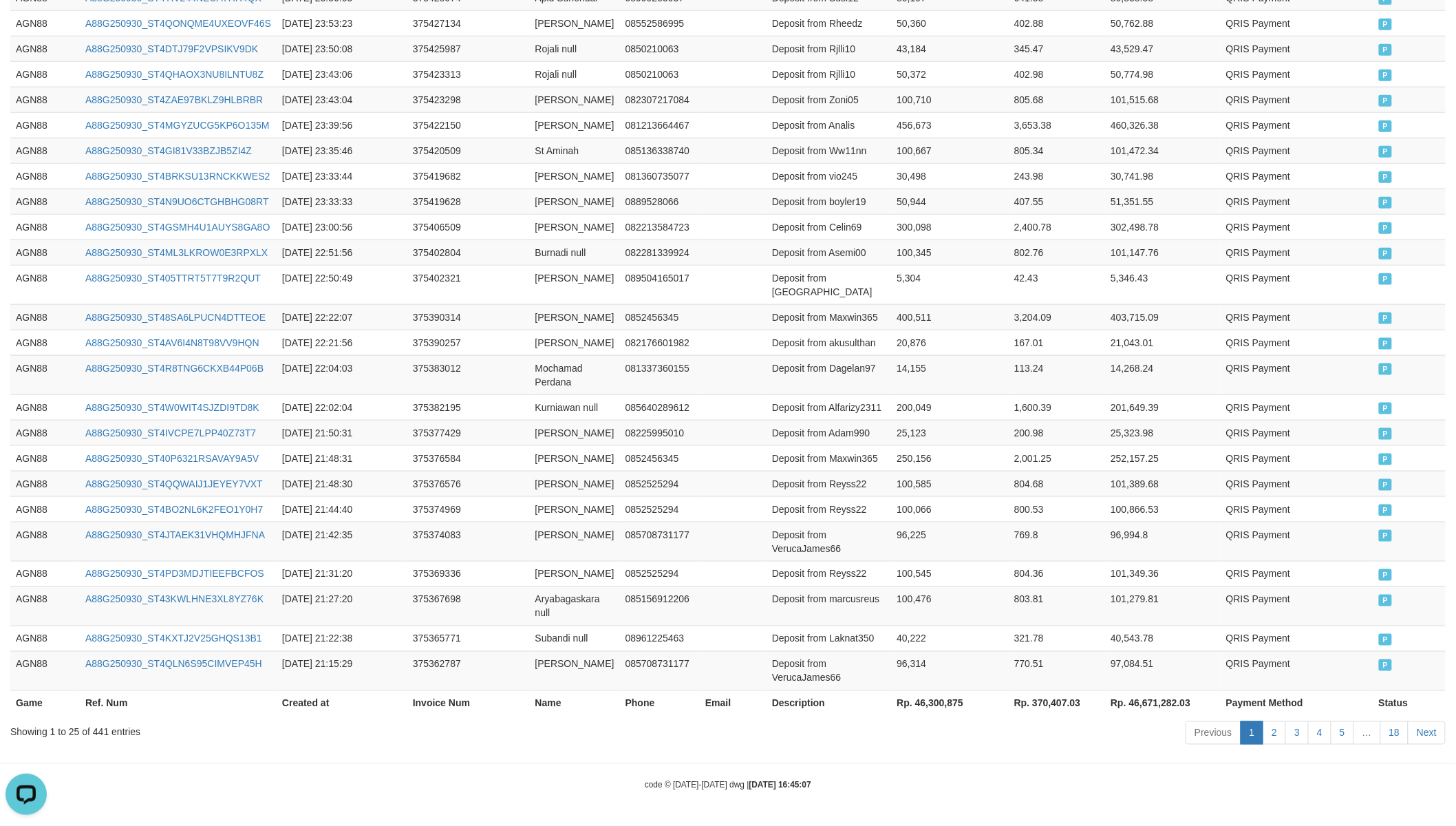
scroll to position [581, 0]
click at [899, 693] on th "Rp. 46,300,875" at bounding box center [949, 703] width 117 height 25
click at [907, 693] on th "Rp. 46,300,875" at bounding box center [949, 703] width 117 height 25
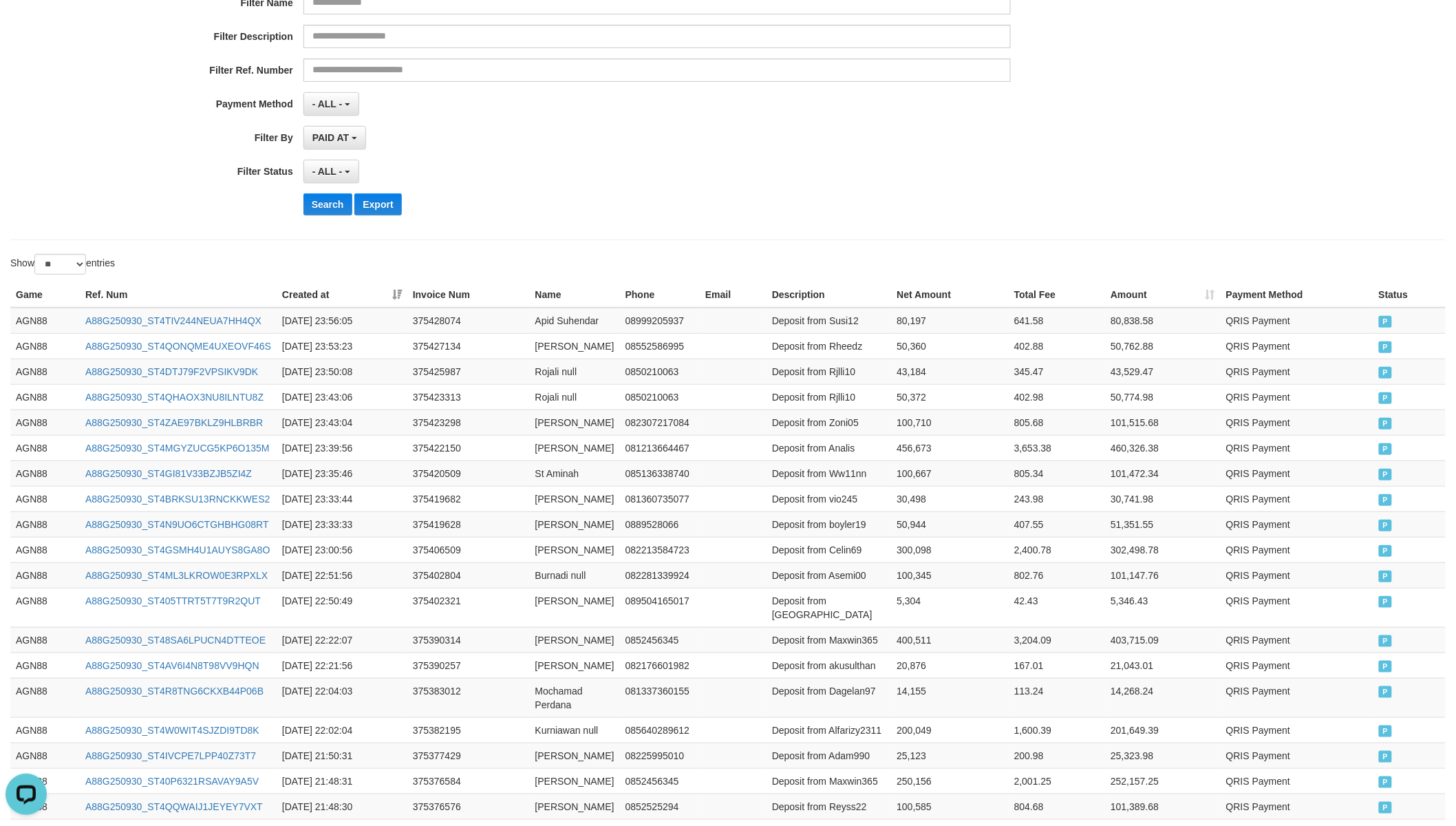
scroll to position [0, 0]
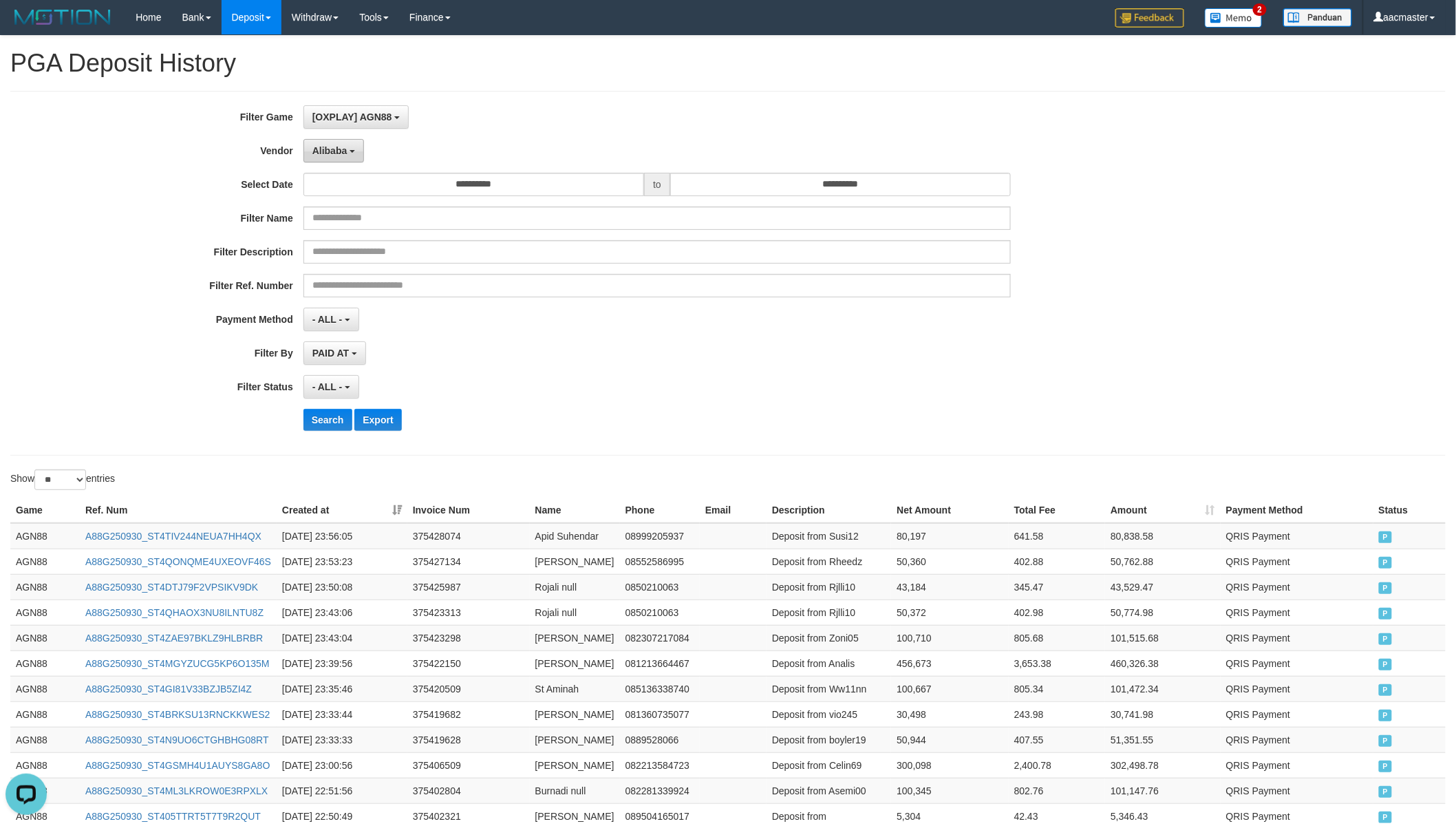
click at [320, 152] on span "Alibaba" at bounding box center [330, 150] width 35 height 11
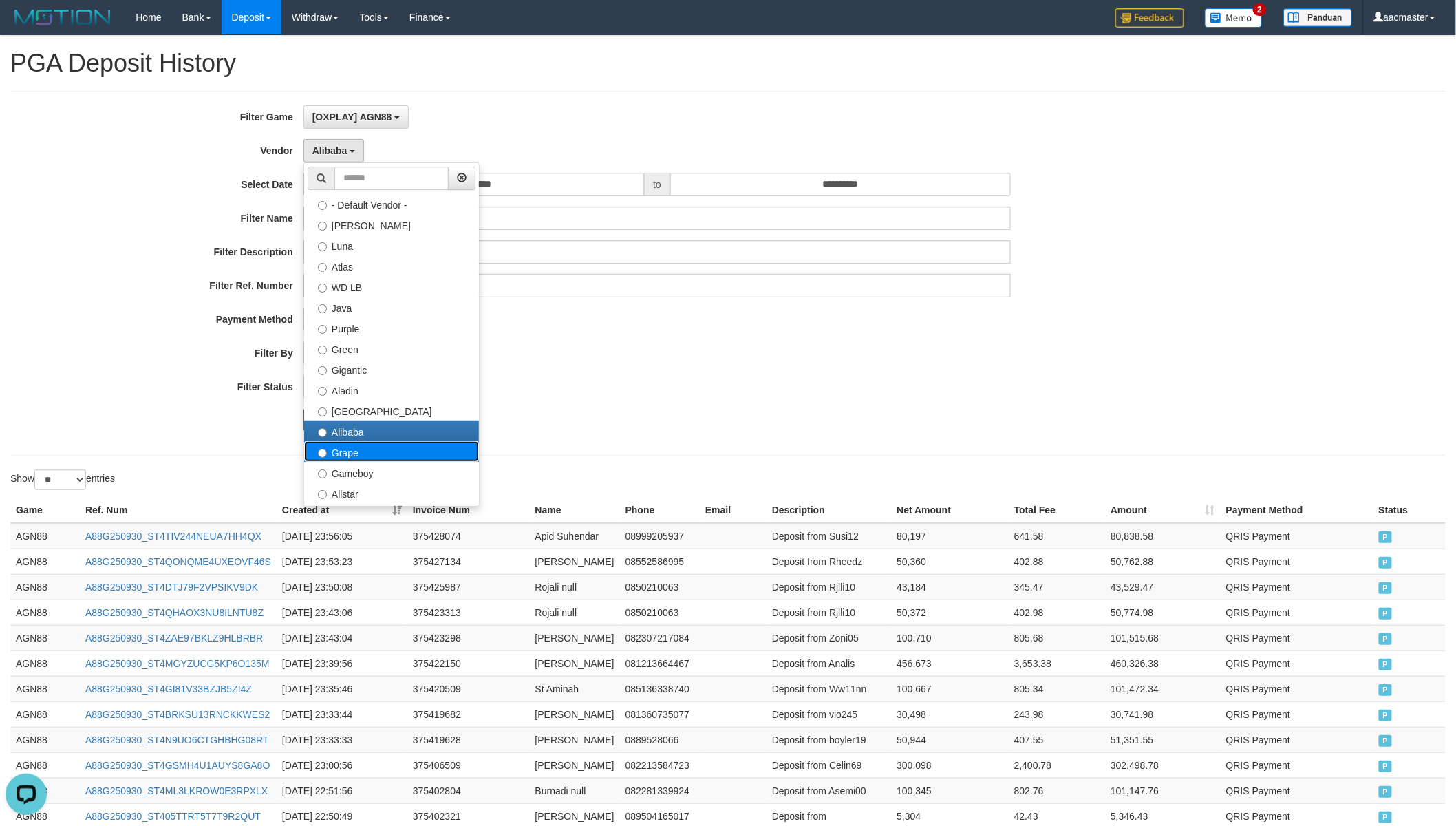
click at [354, 454] on label "Grape" at bounding box center [391, 451] width 175 height 21
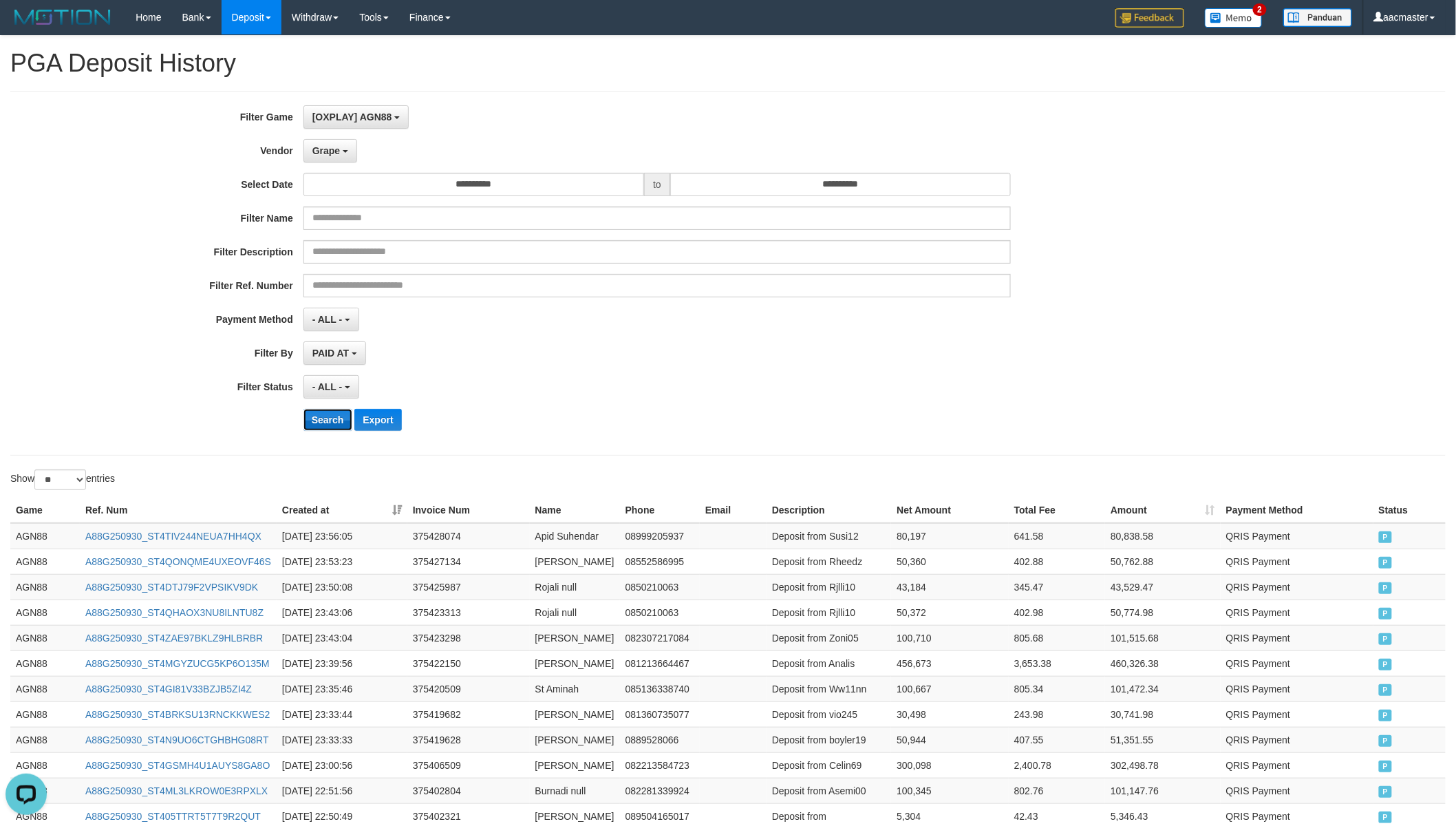
click at [332, 419] on button "Search" at bounding box center [328, 420] width 49 height 22
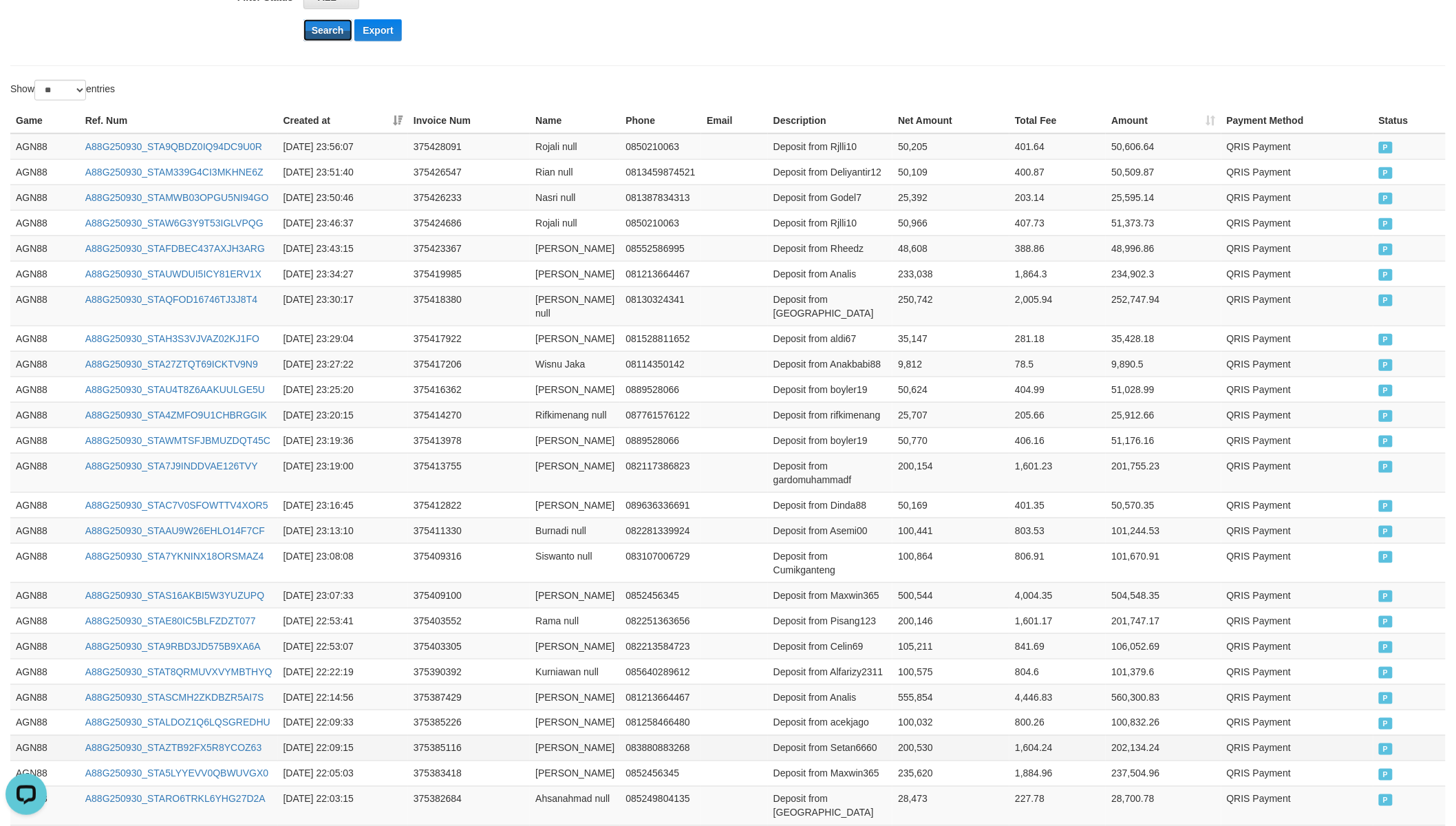
scroll to position [636, 0]
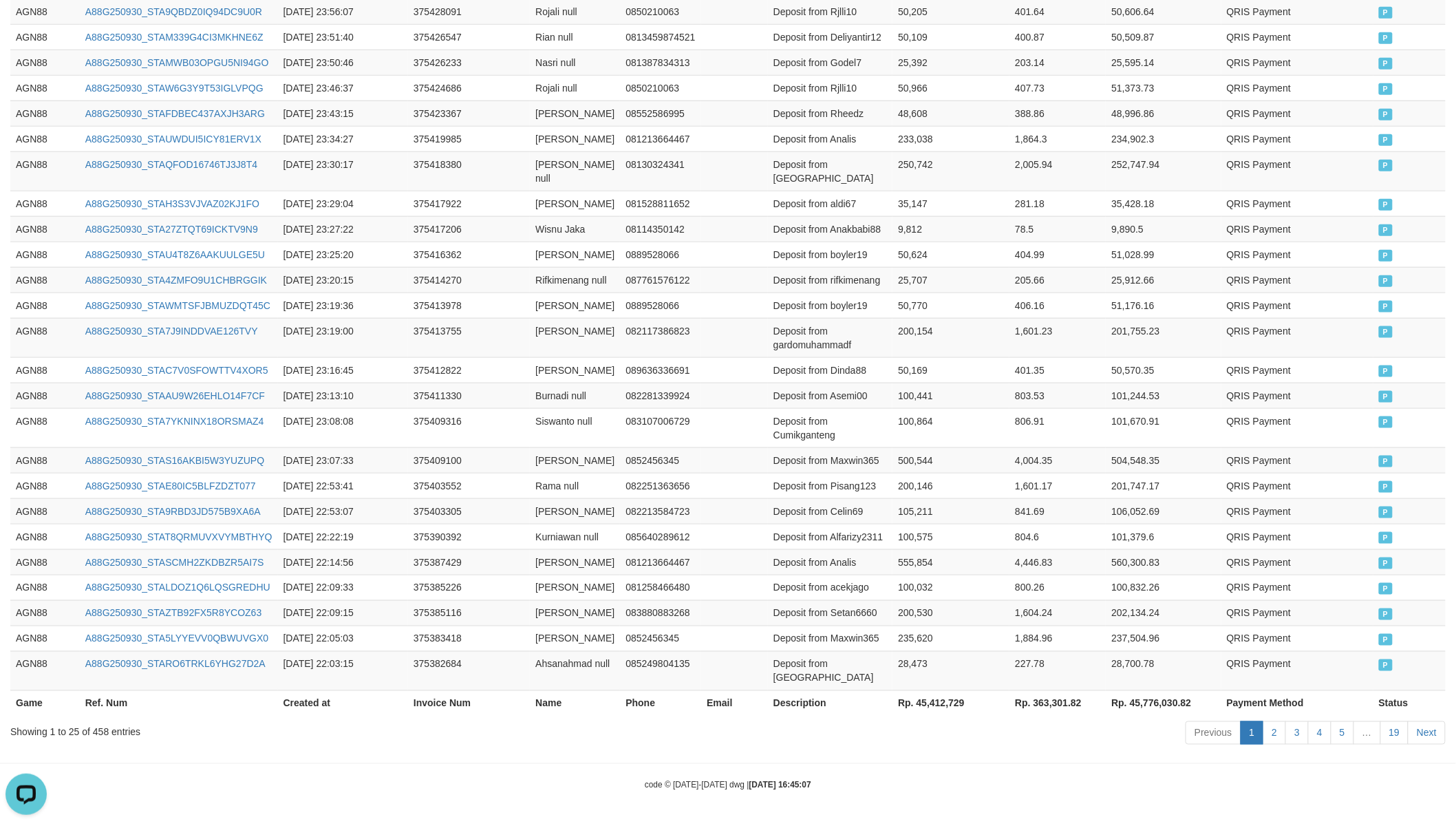
click at [929, 696] on th "Rp. 45,412,729" at bounding box center [950, 703] width 117 height 25
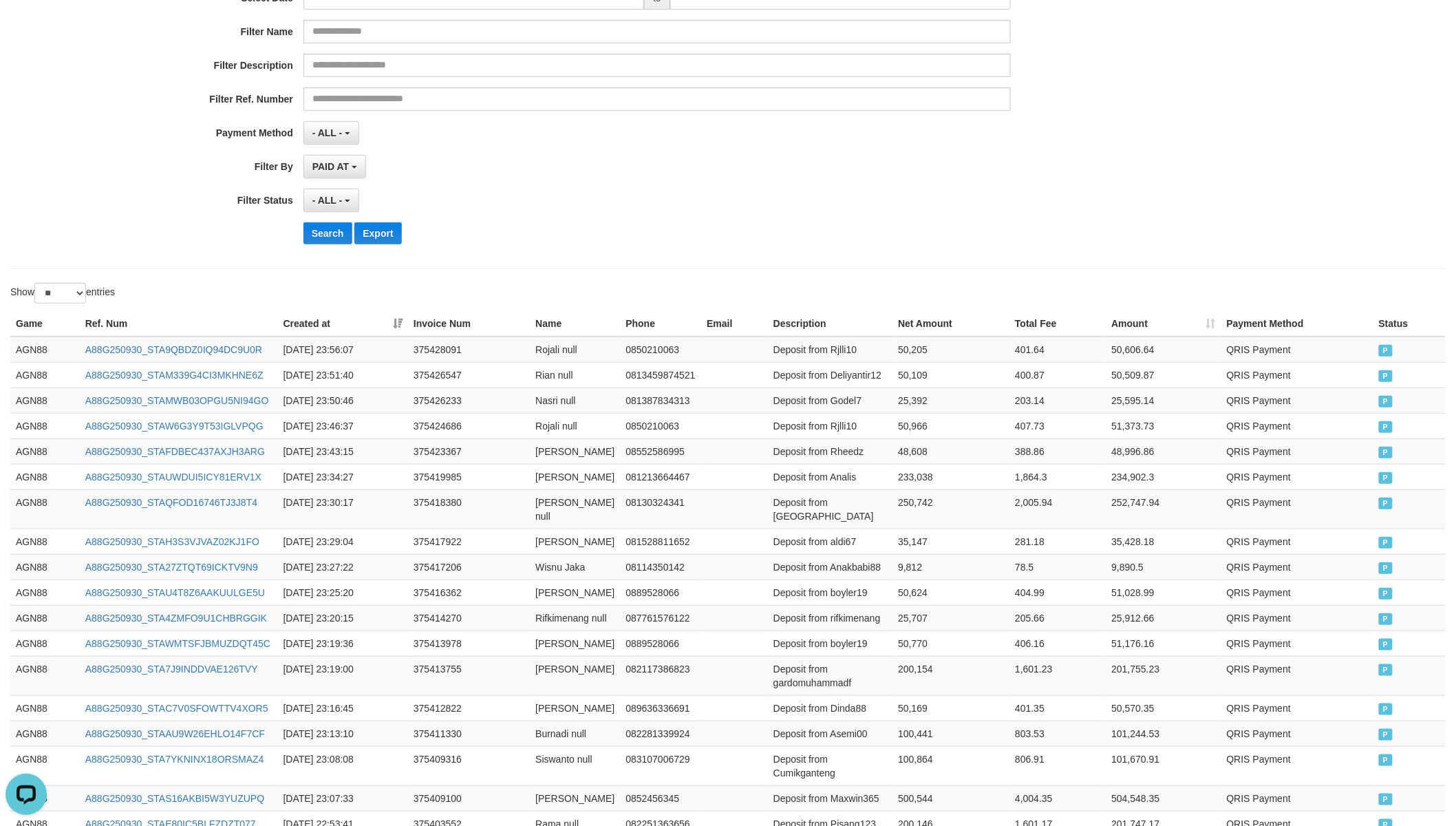
scroll to position [0, 0]
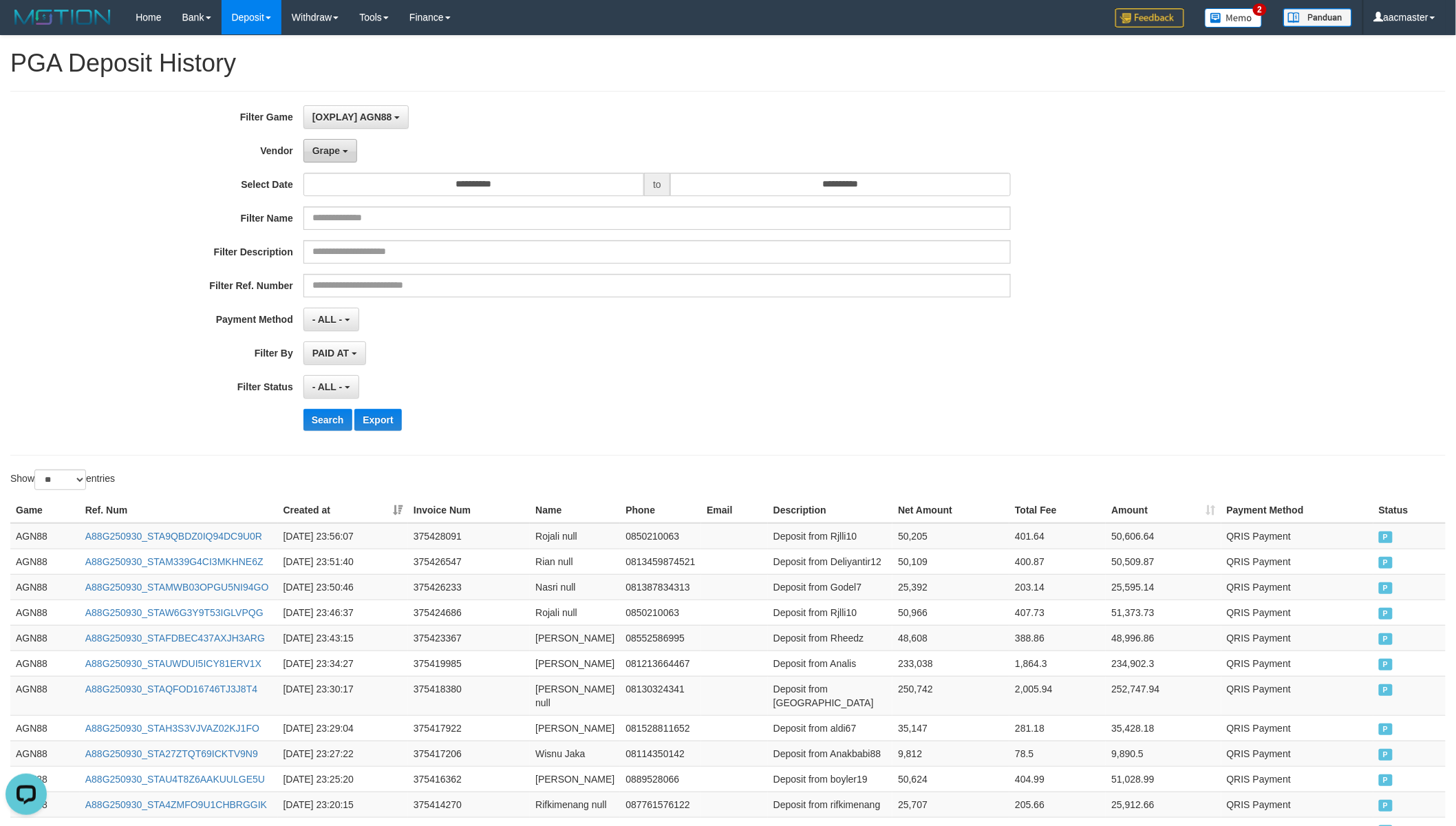
click at [338, 150] on span "Grape" at bounding box center [325, 150] width 27 height 11
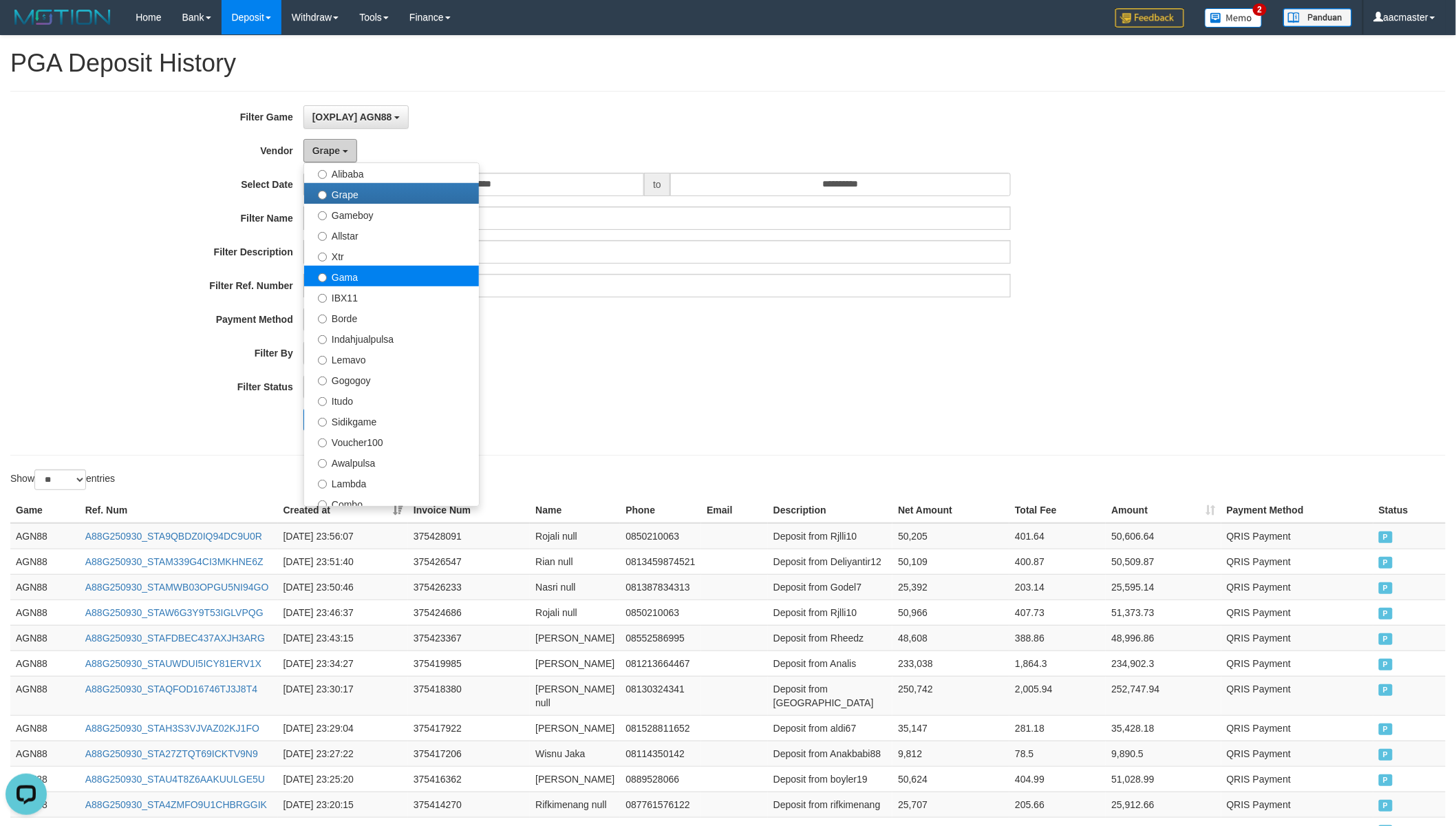
scroll to position [306, 0]
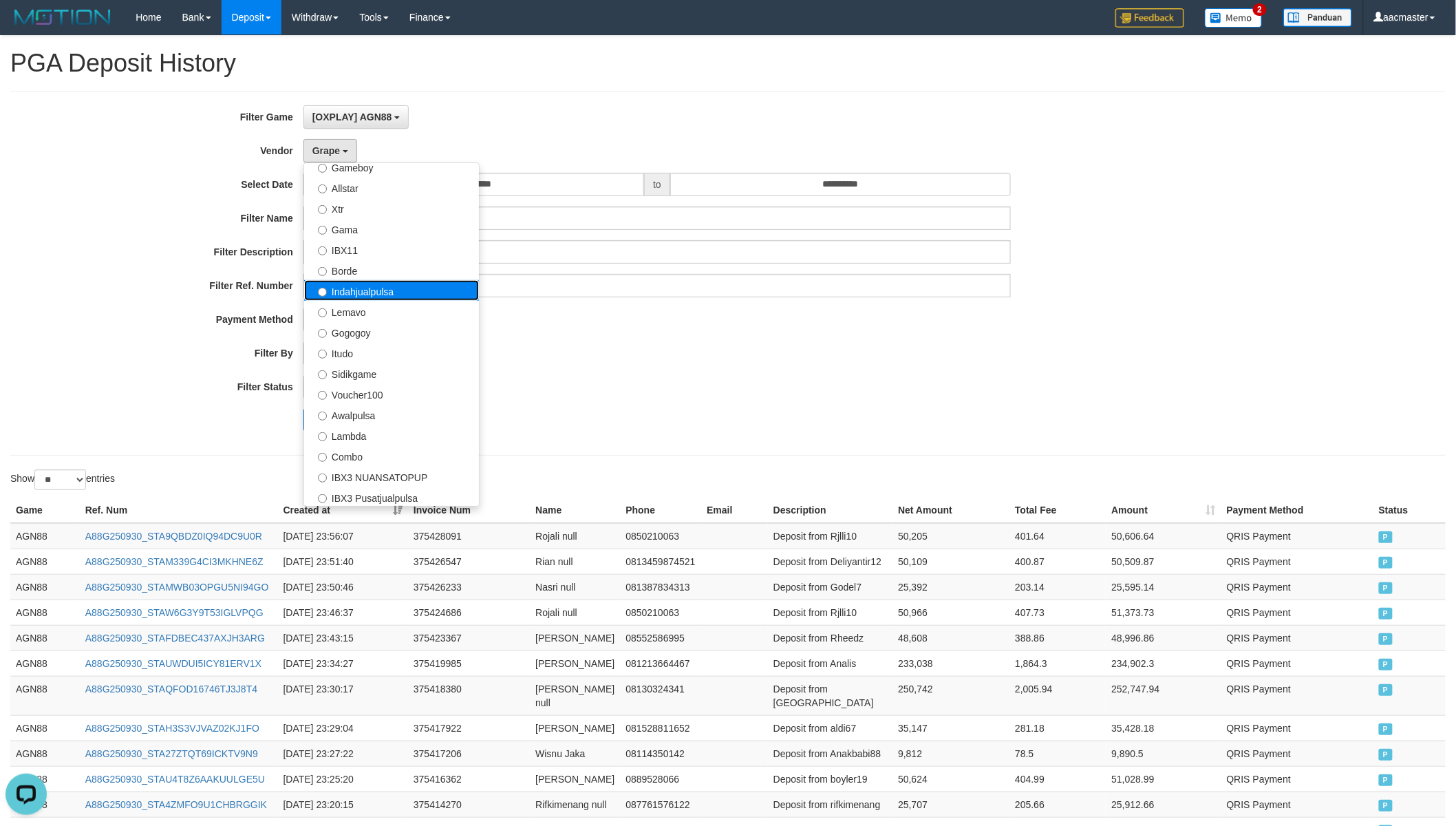
click at [364, 286] on label "Indahjualpulsa" at bounding box center [391, 291] width 175 height 21
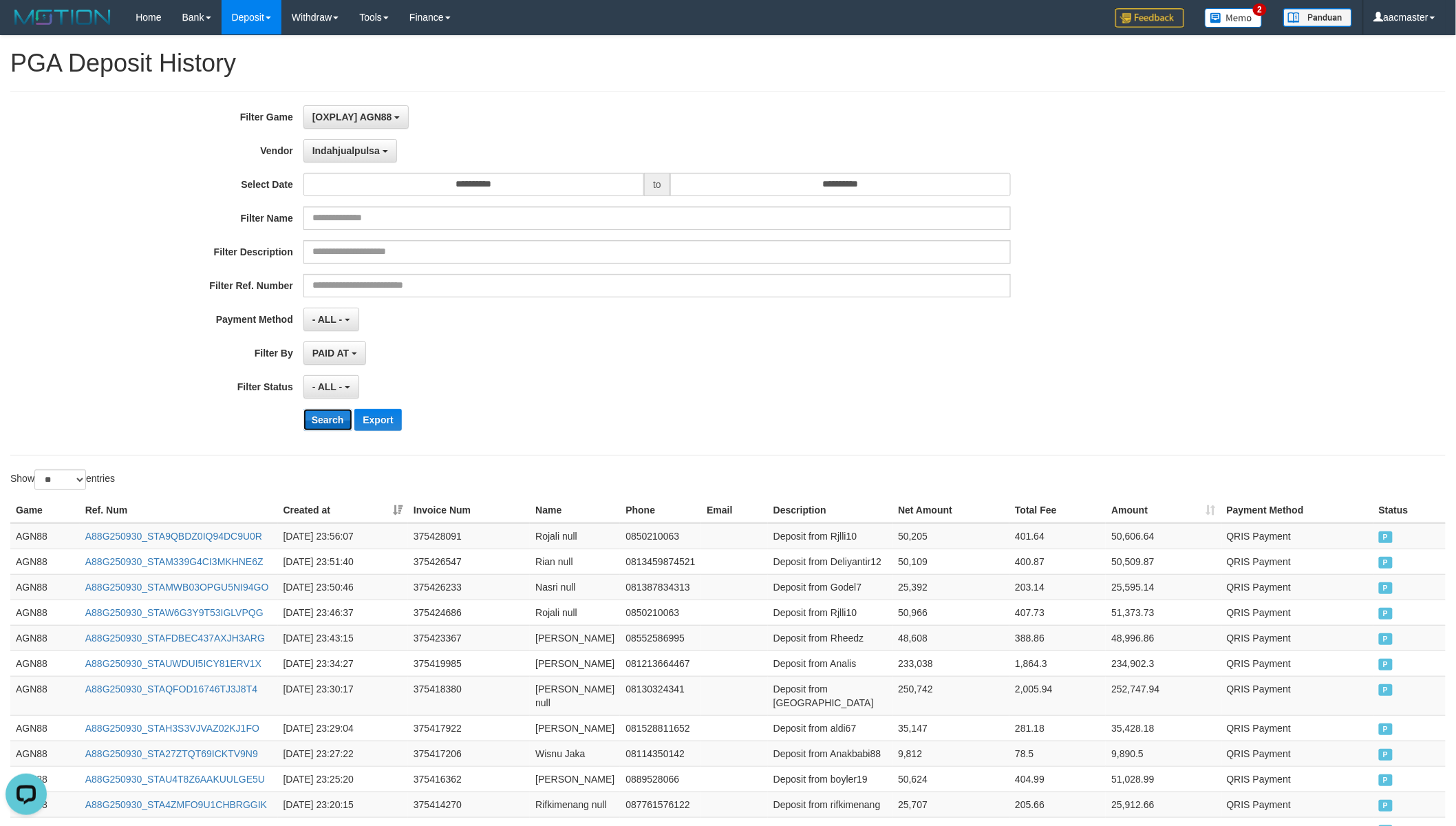
click at [324, 431] on button "Search" at bounding box center [328, 420] width 49 height 22
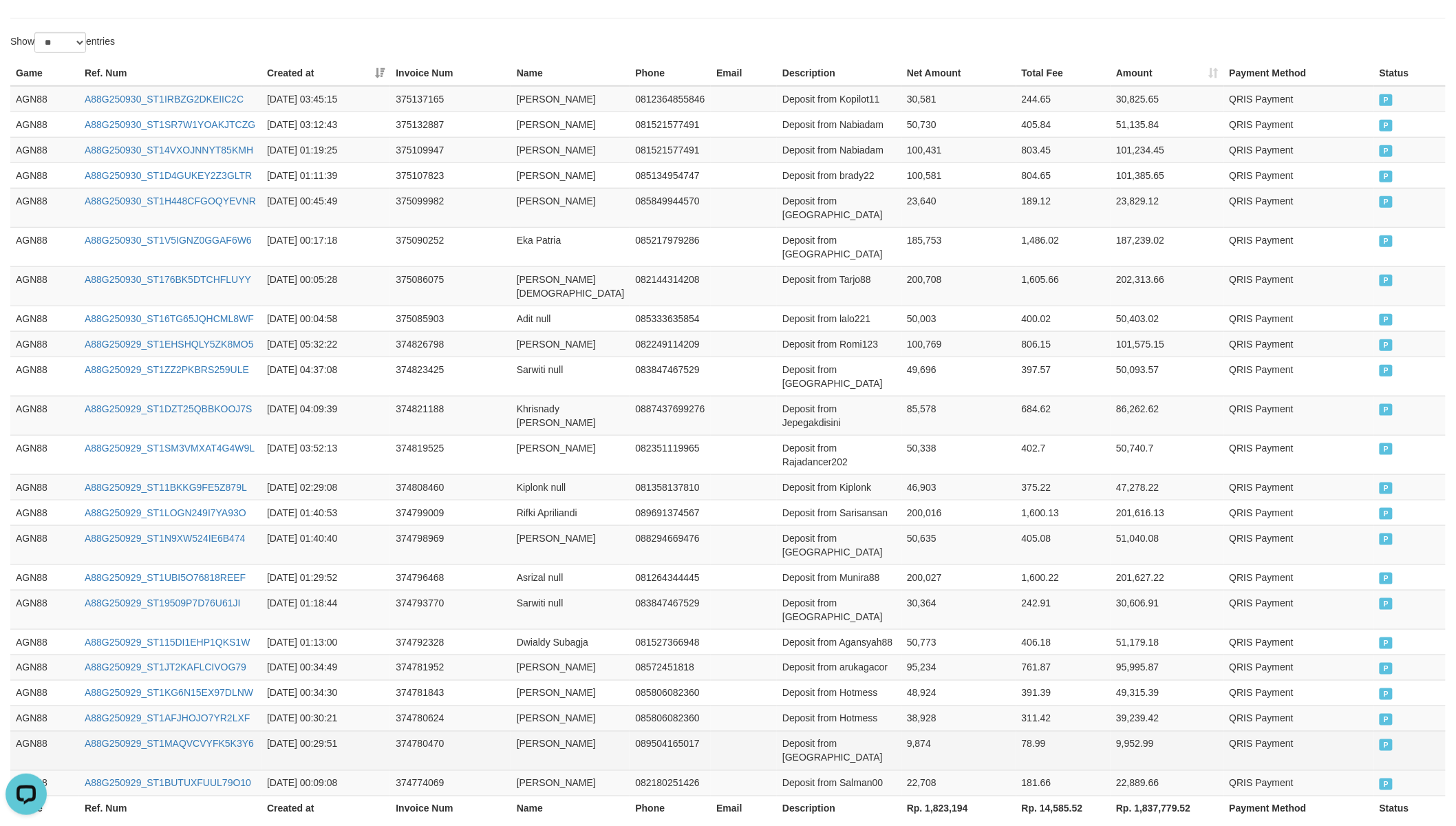
scroll to position [572, 0]
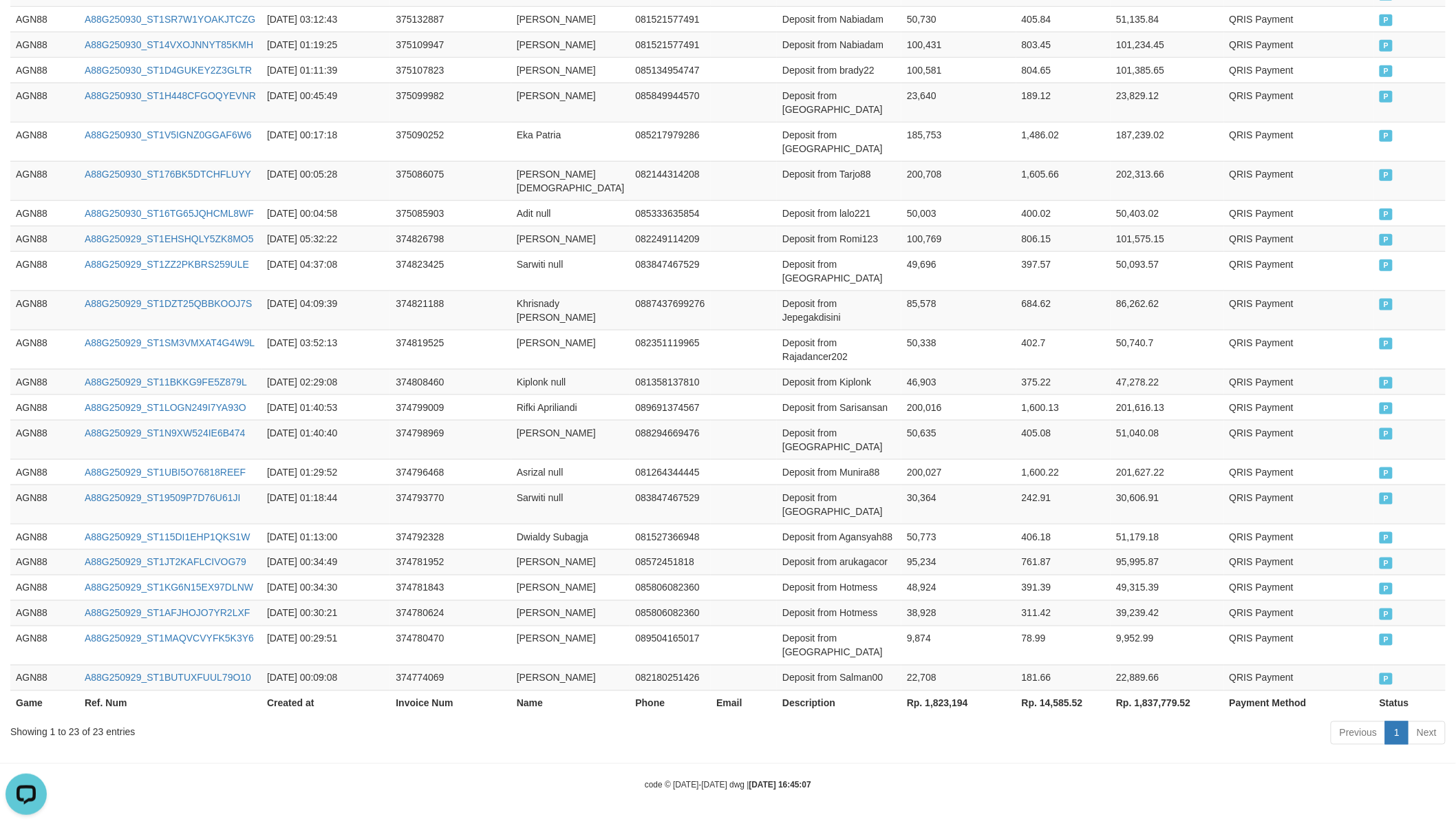
click at [923, 696] on th "Rp. 1,823,194" at bounding box center [958, 703] width 115 height 25
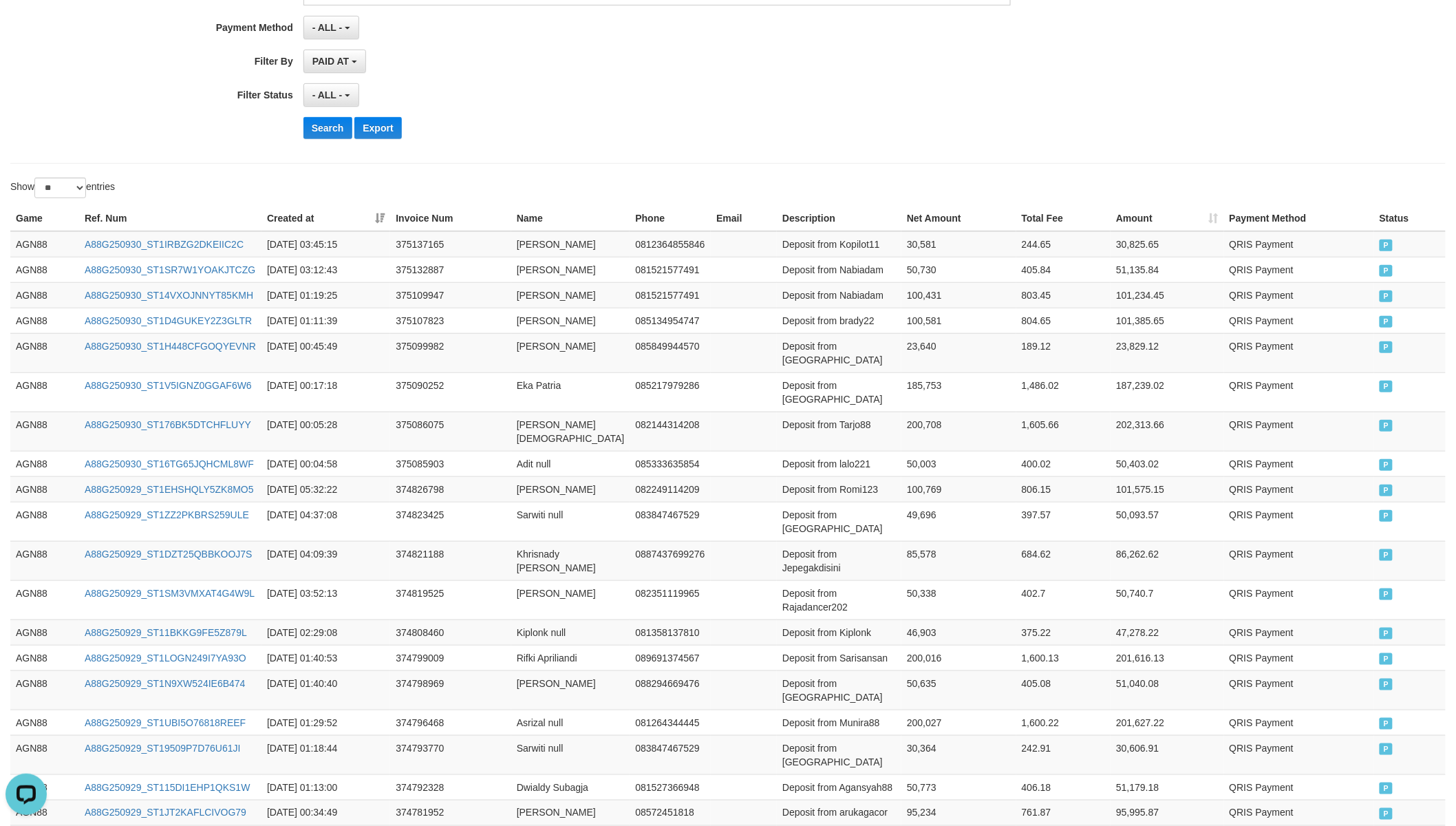
scroll to position [0, 0]
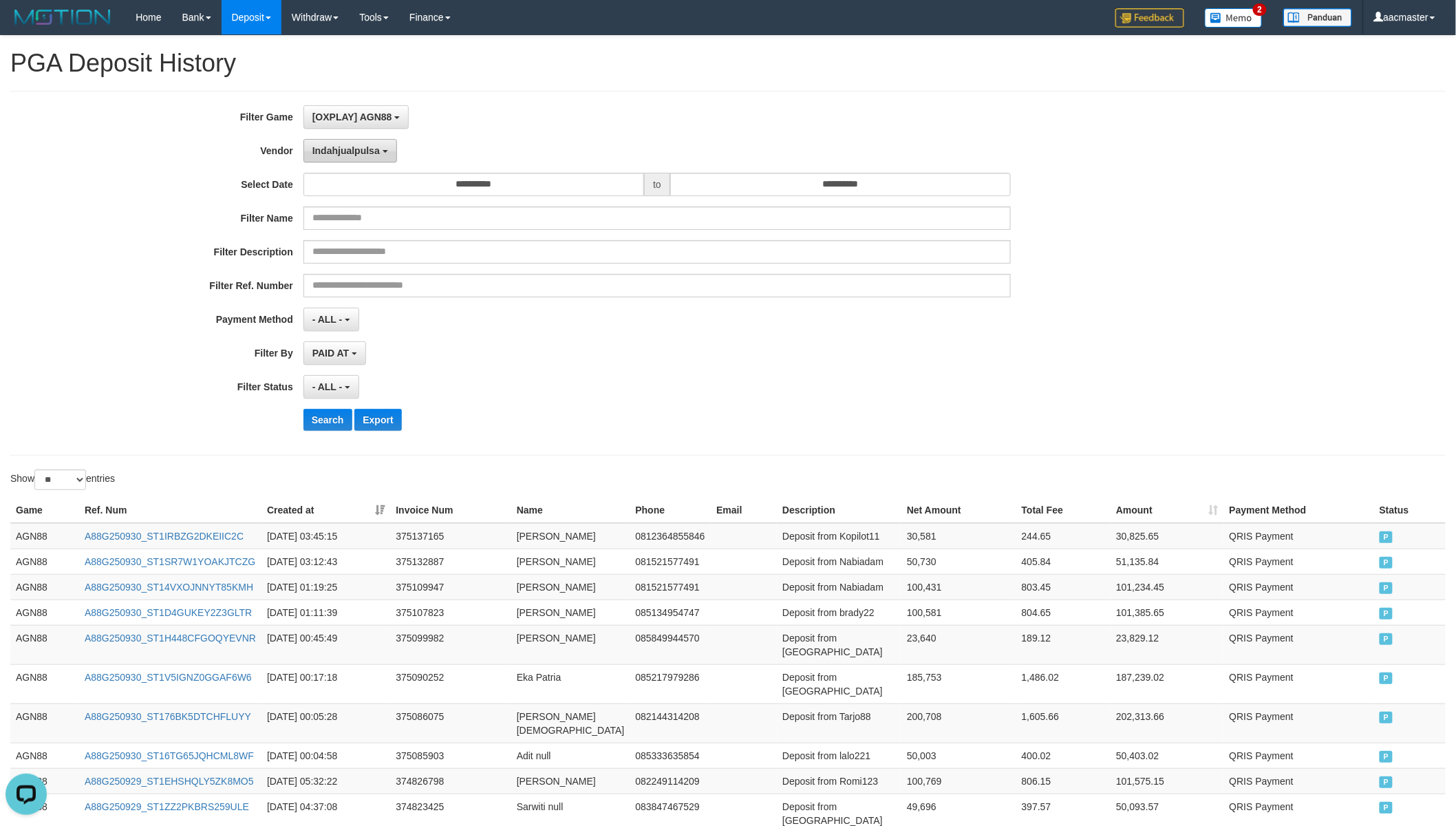
click at [341, 152] on span "Indahjualpulsa" at bounding box center [346, 150] width 67 height 11
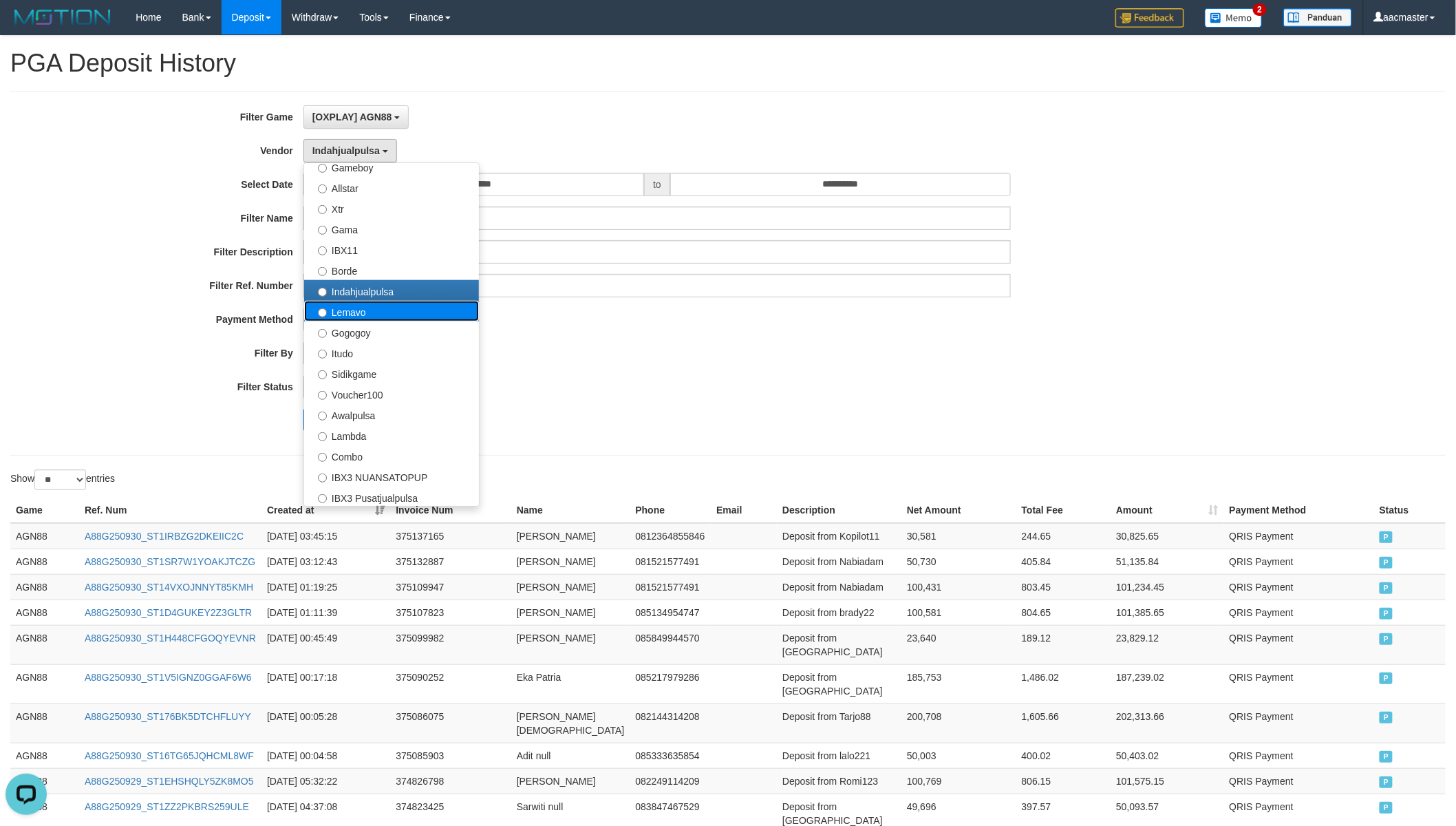
click at [335, 307] on label "Lemavo" at bounding box center [391, 311] width 175 height 21
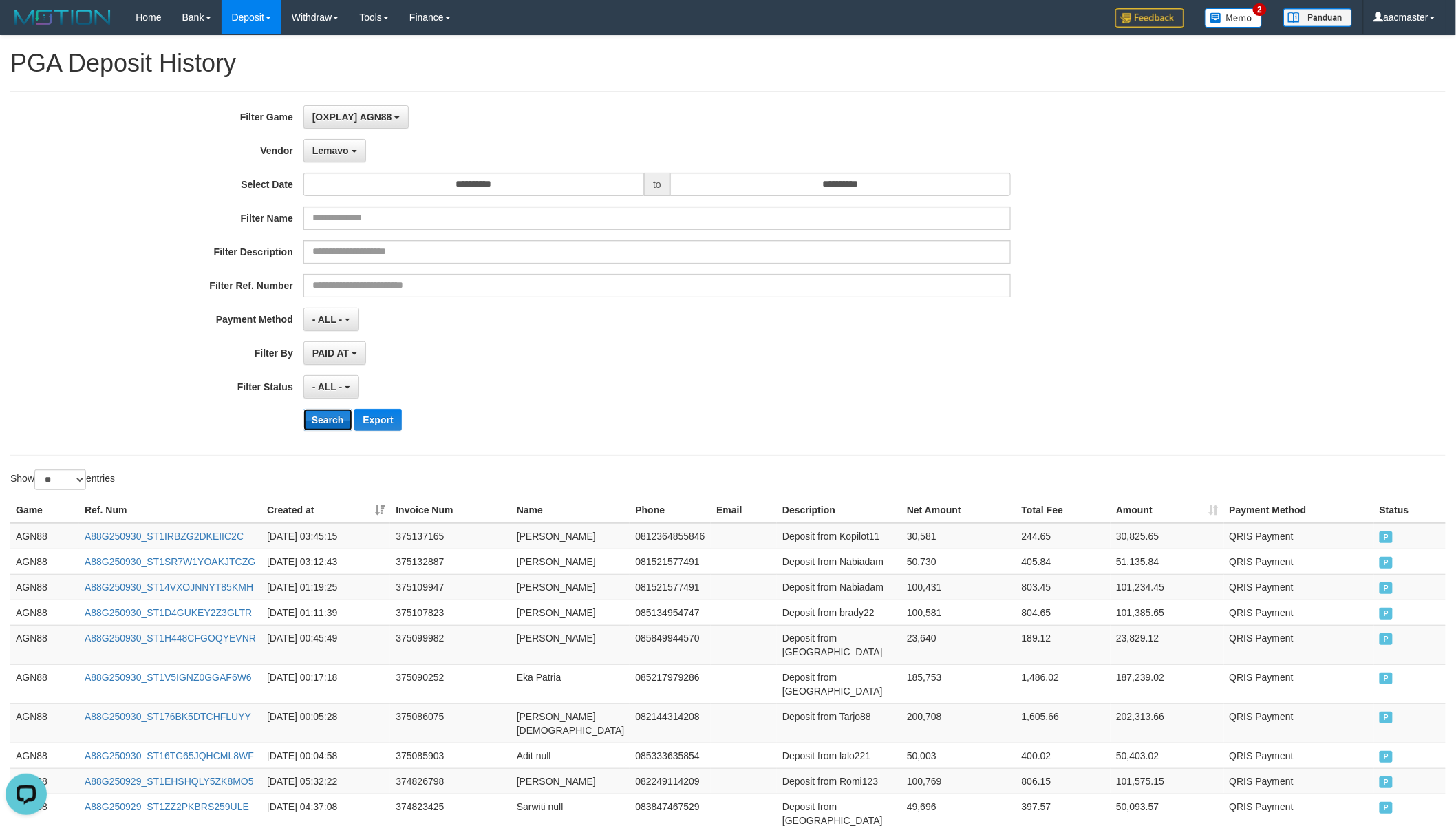
click at [332, 419] on button "Search" at bounding box center [328, 420] width 49 height 22
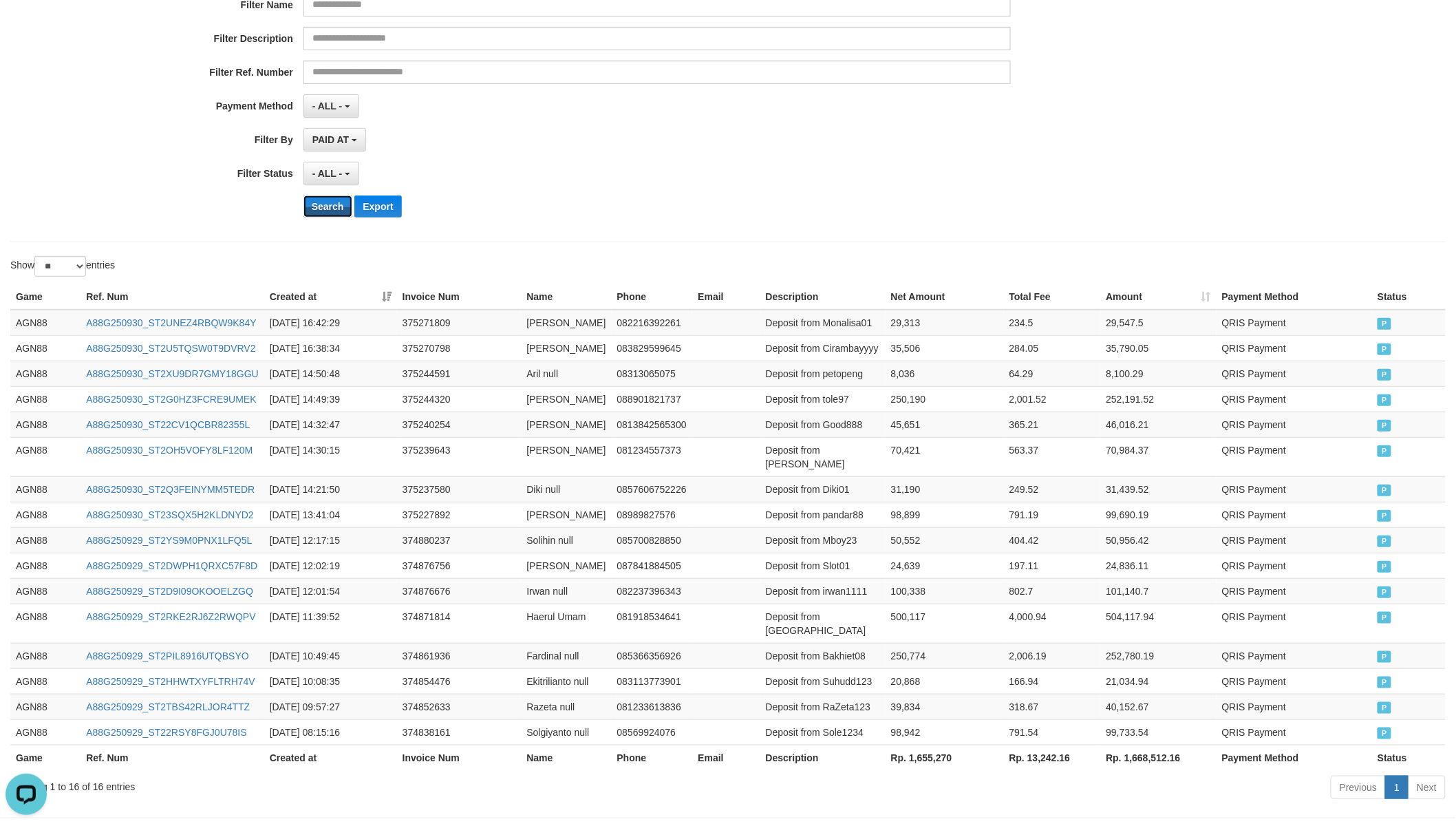
scroll to position [283, 0]
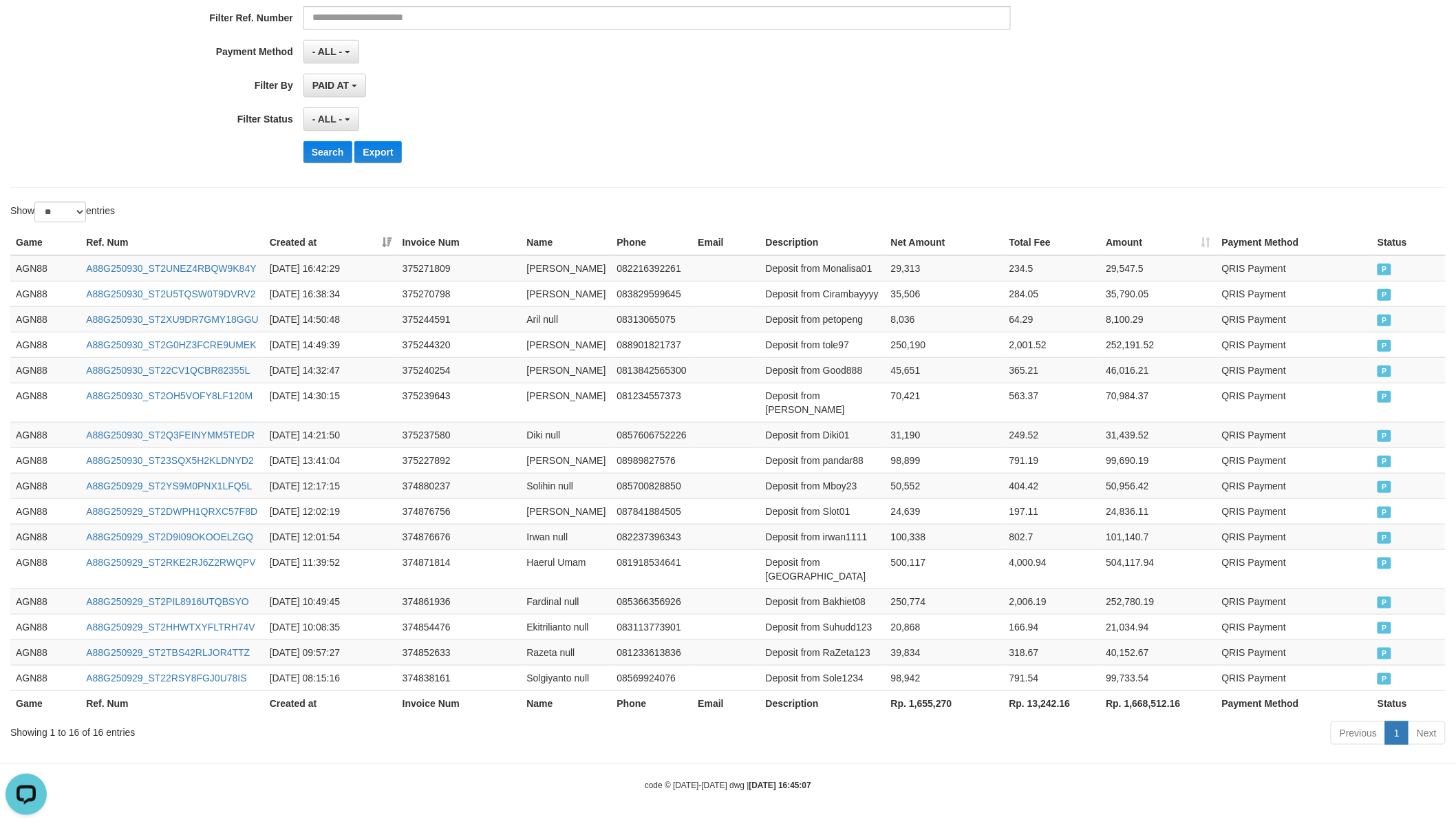
click at [926, 696] on th "Rp. 1,655,270" at bounding box center [944, 703] width 119 height 25
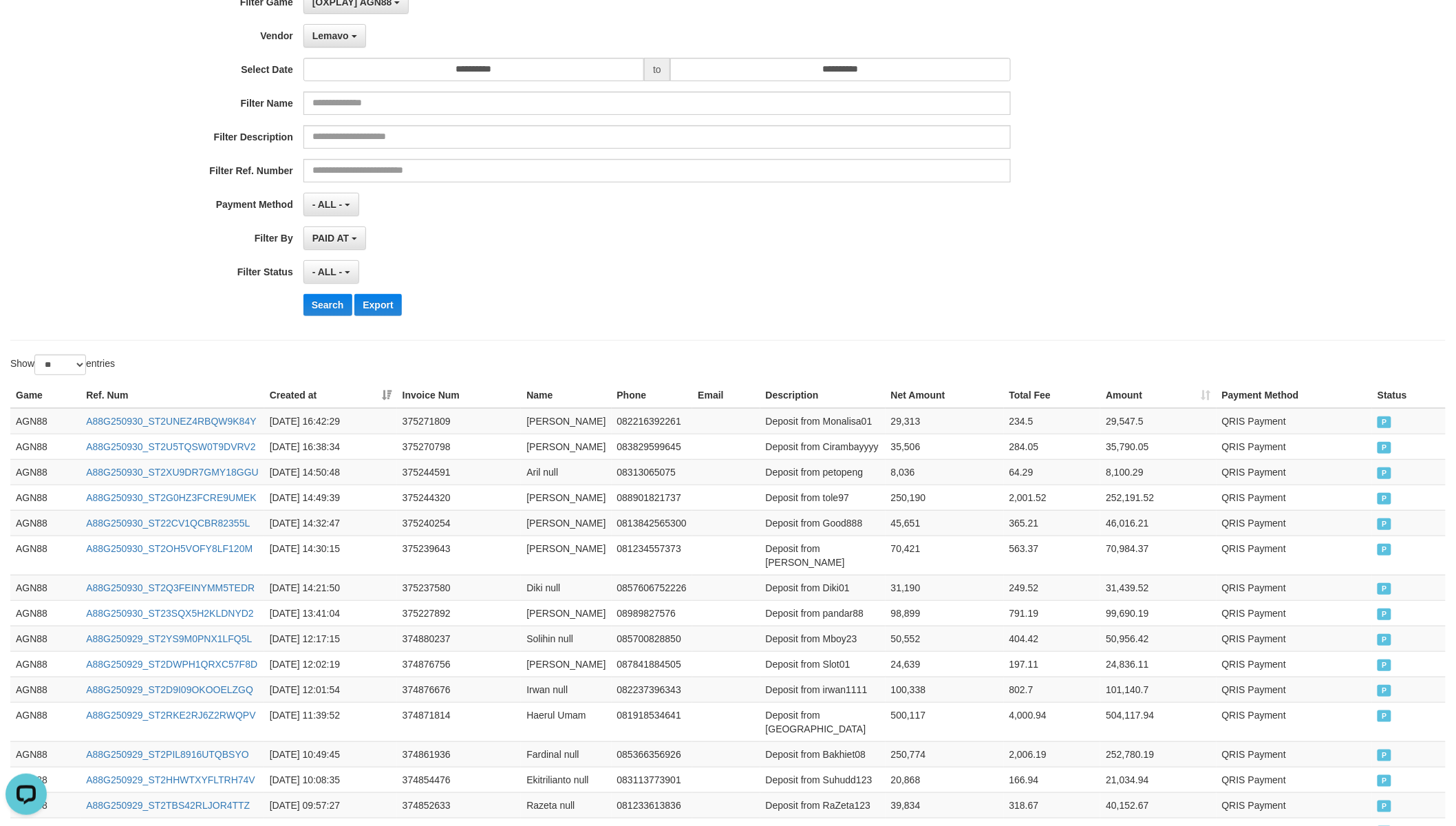
scroll to position [0, 0]
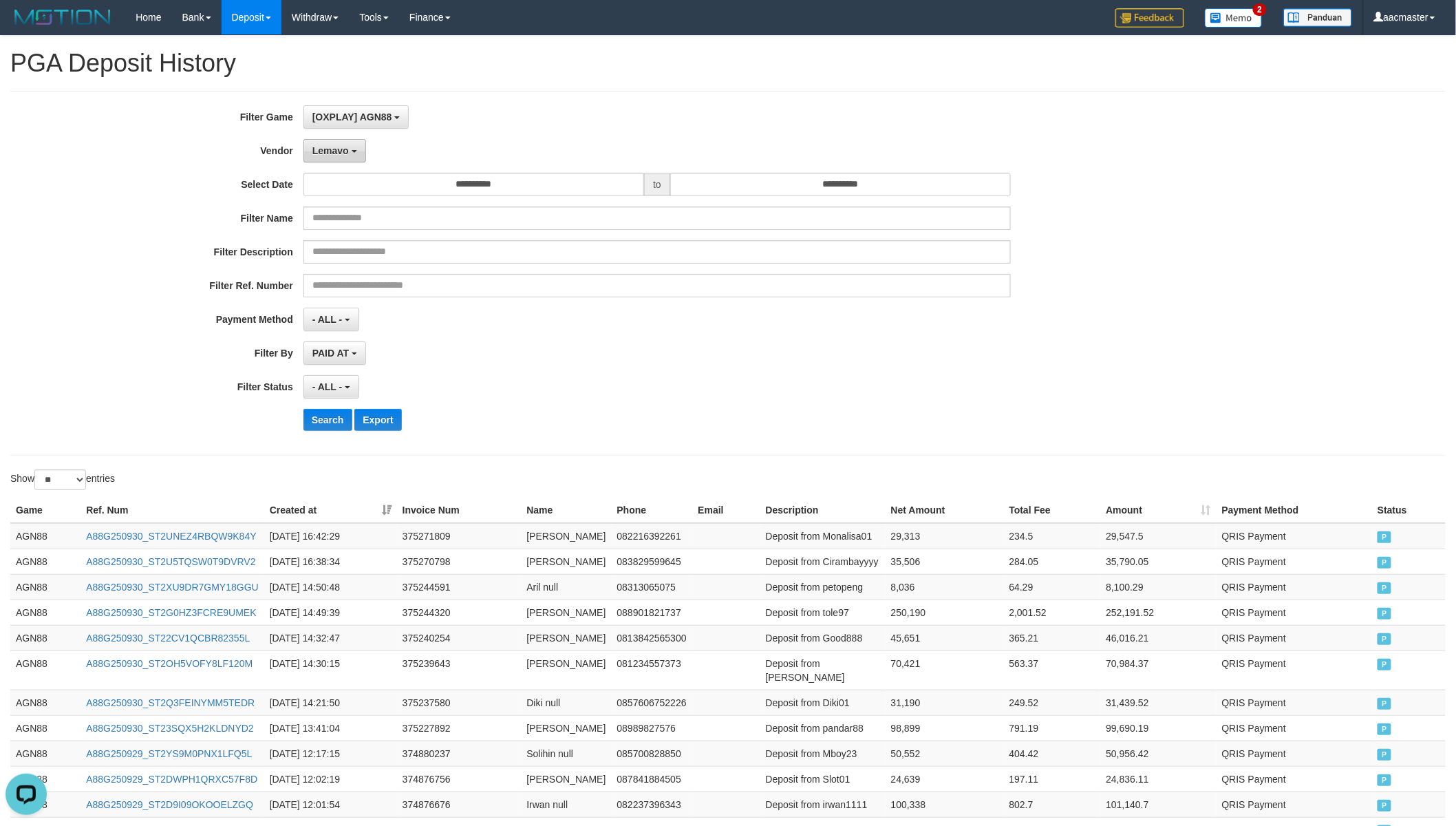
click at [360, 153] on button "Lemavo" at bounding box center [334, 150] width 63 height 23
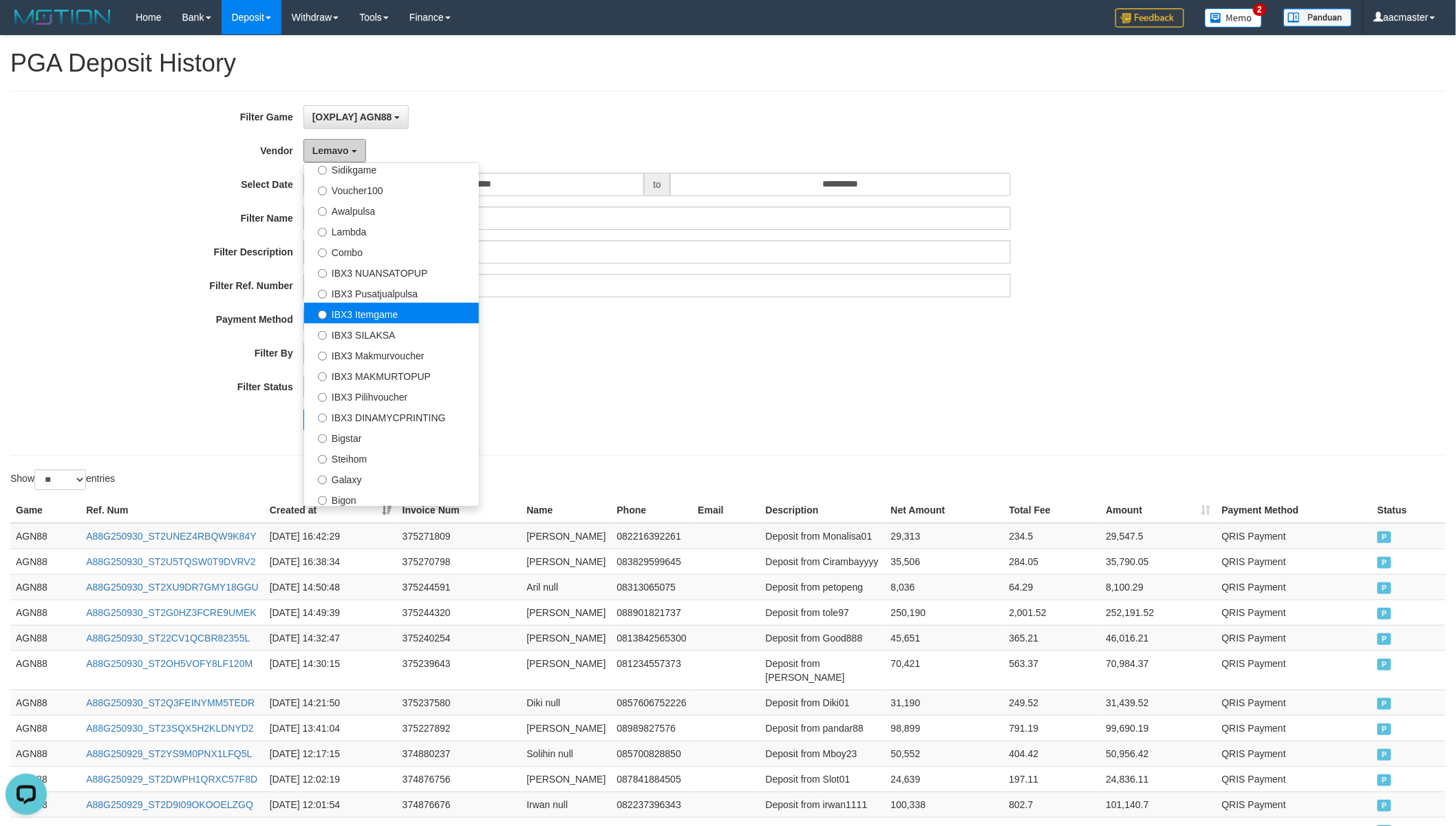
scroll to position [512, 0]
click at [416, 308] on label "IBX3 Itemgame" at bounding box center [391, 311] width 175 height 21
select select "**********"
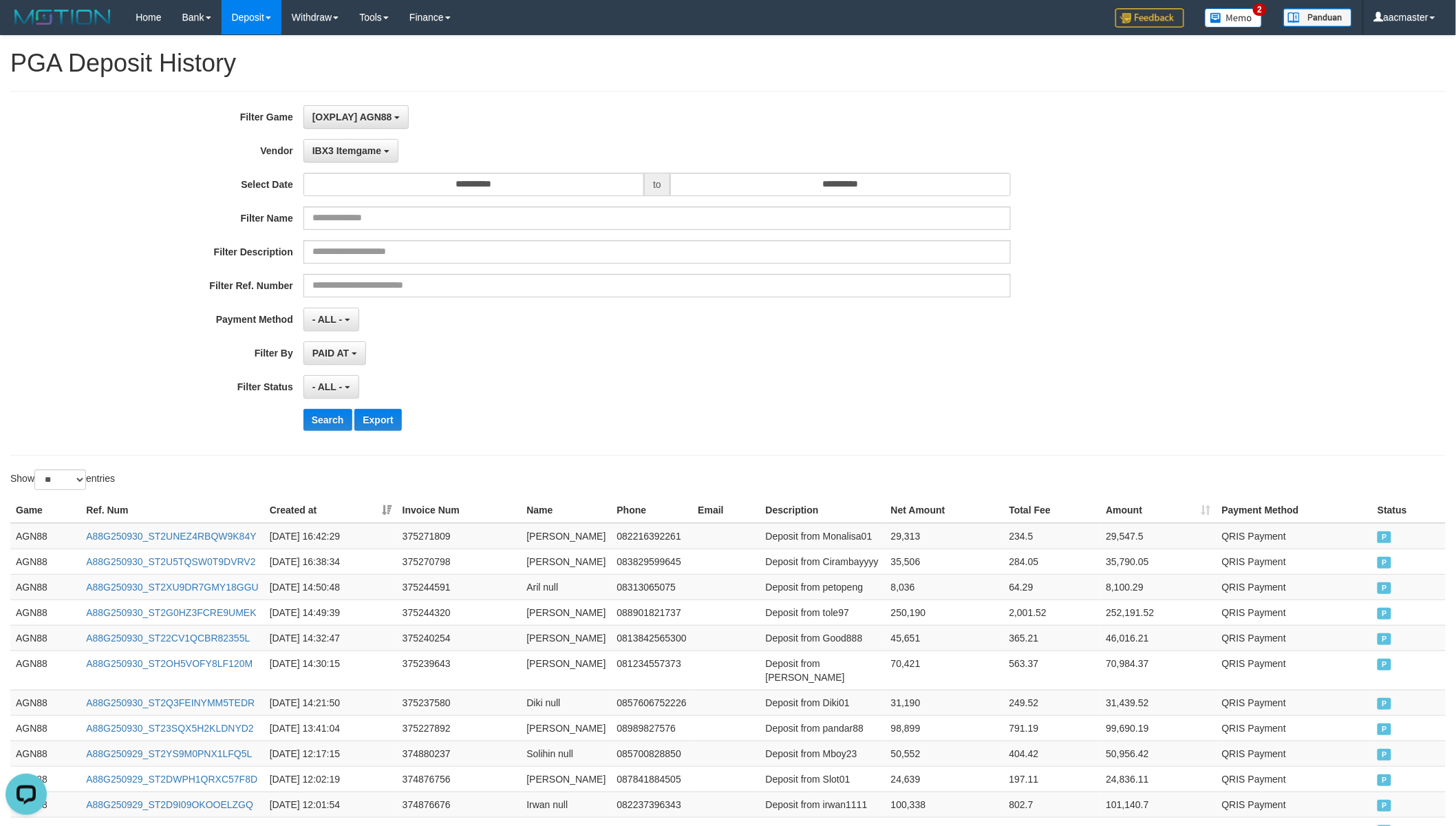
click at [308, 432] on div "**********" at bounding box center [606, 273] width 1213 height 335
click at [315, 428] on button "Search" at bounding box center [328, 420] width 49 height 22
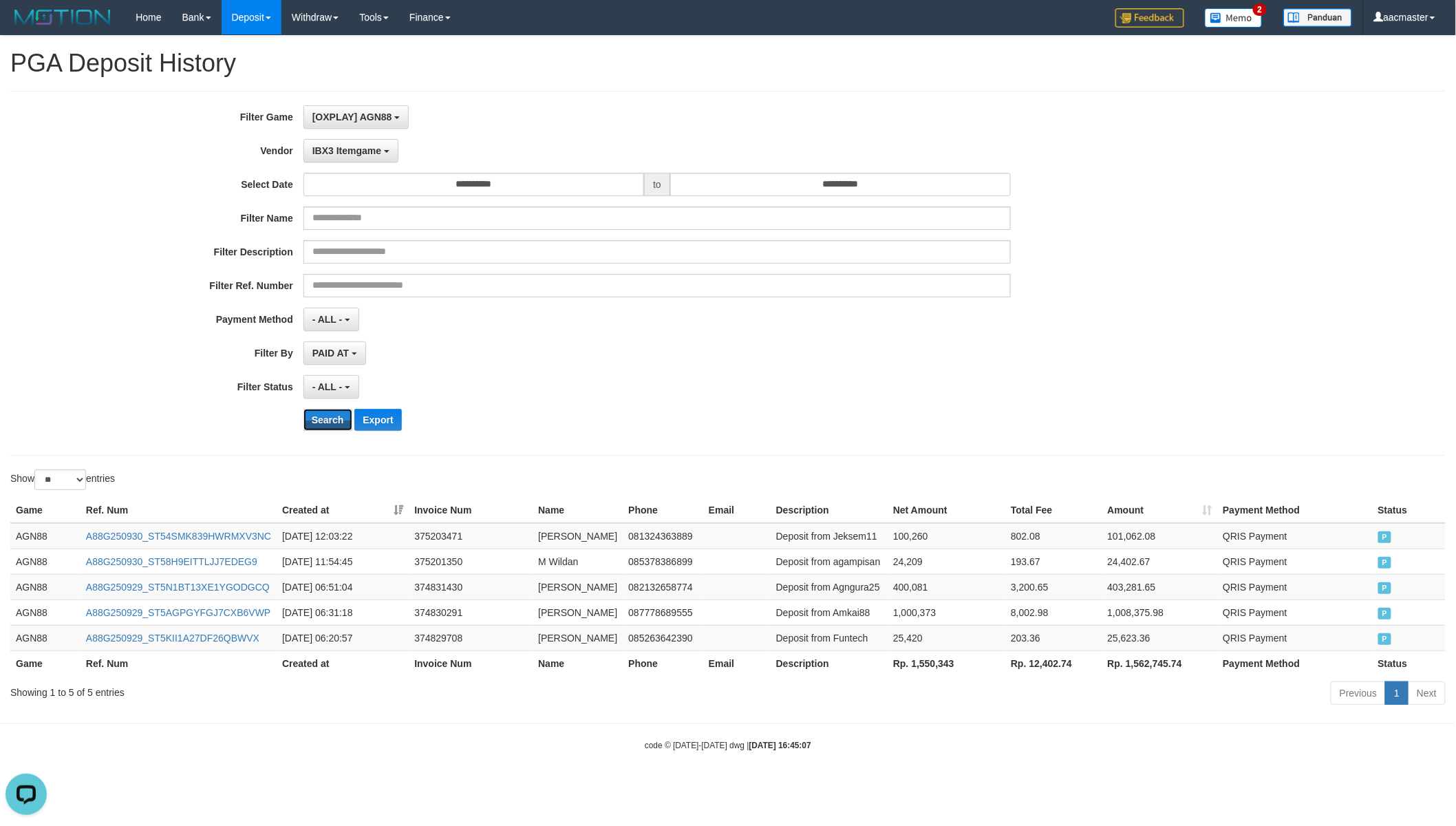
scroll to position [17, 0]
click at [916, 676] on th "Rp. 1,550,343" at bounding box center [946, 662] width 118 height 25
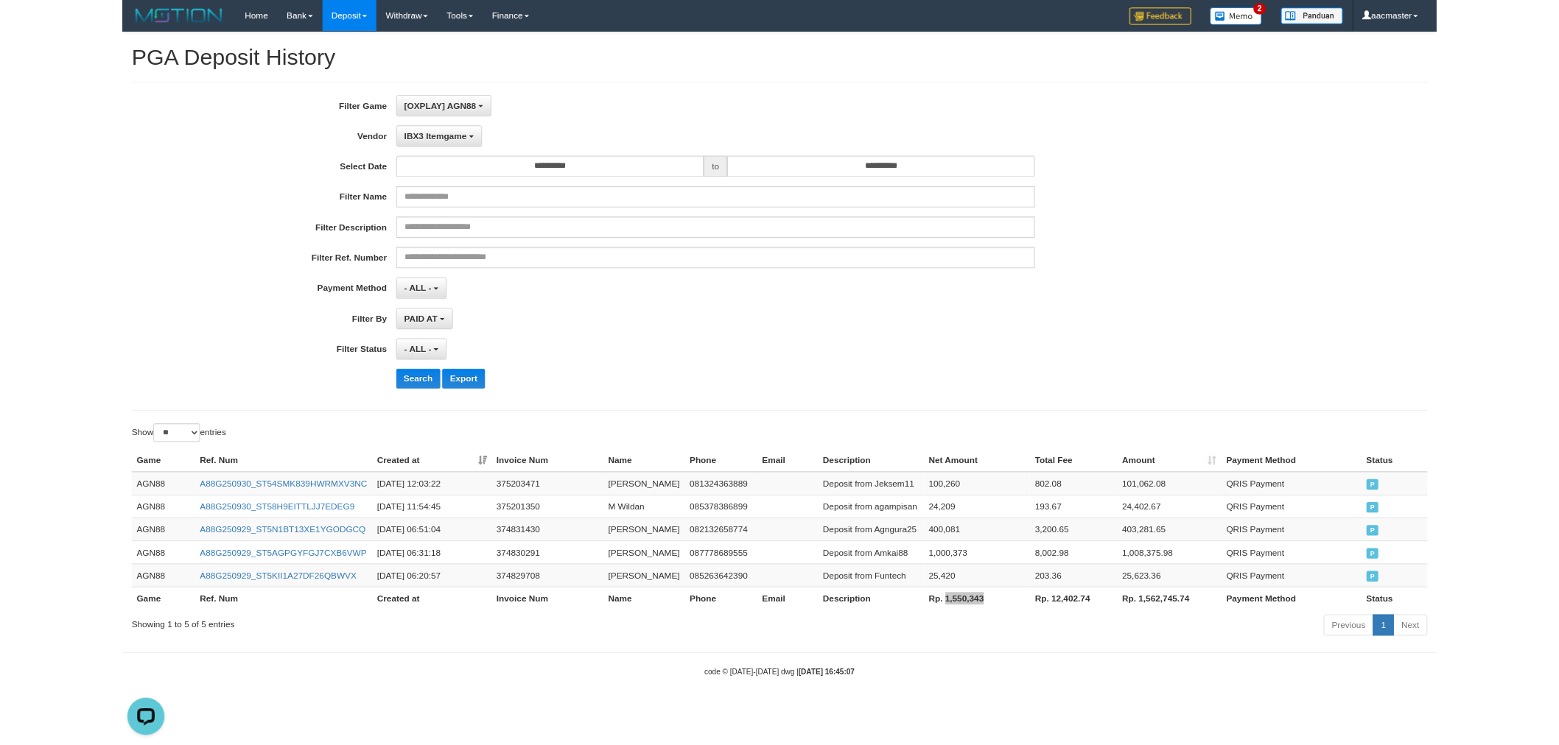
scroll to position [0, 0]
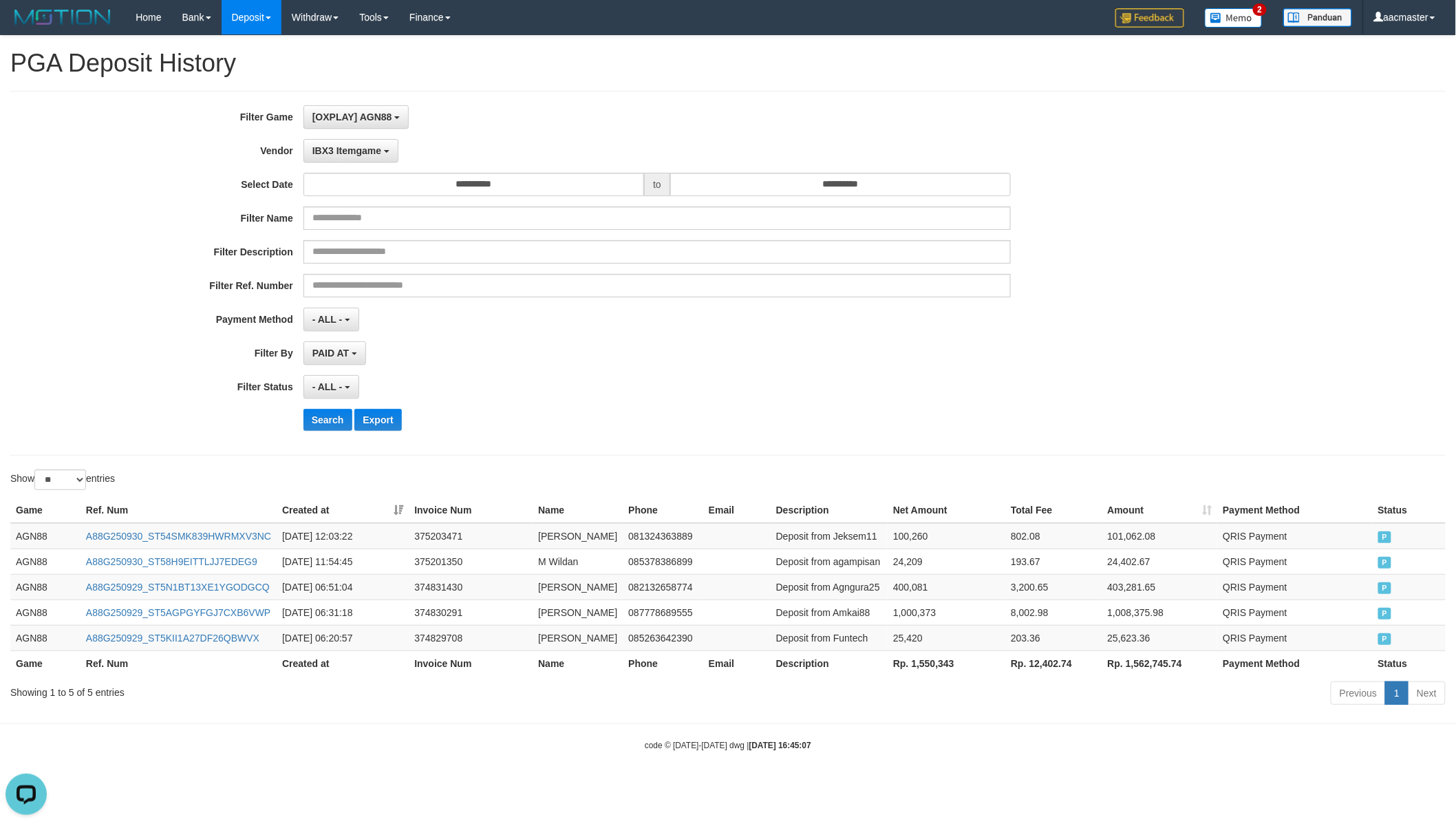
drag, startPoint x: 764, startPoint y: 45, endPoint x: 764, endPoint y: -48, distance: 93.0
click at [764, 0] on html "Toggle navigation Home Bank Account List Load By Website Group [IDNPOKER] INDOG…" at bounding box center [728, 392] width 1456 height 786
